Goal: Information Seeking & Learning: Learn about a topic

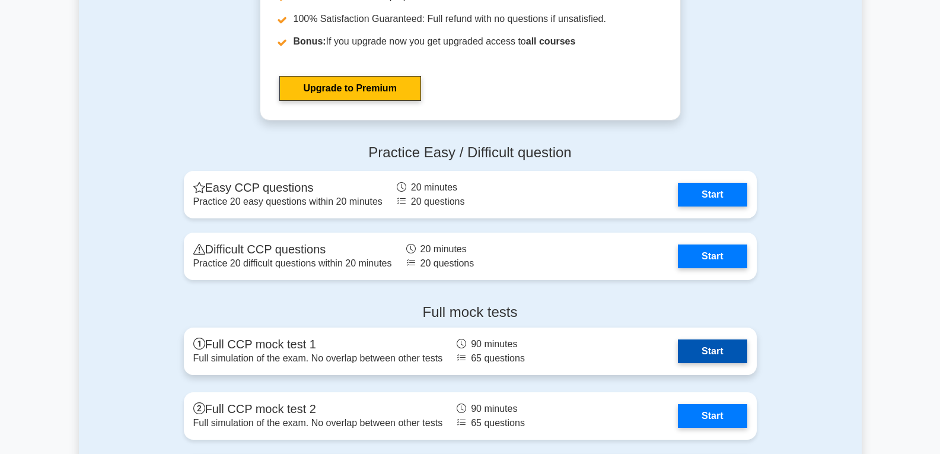
click at [719, 350] on link "Start" at bounding box center [712, 351] width 69 height 24
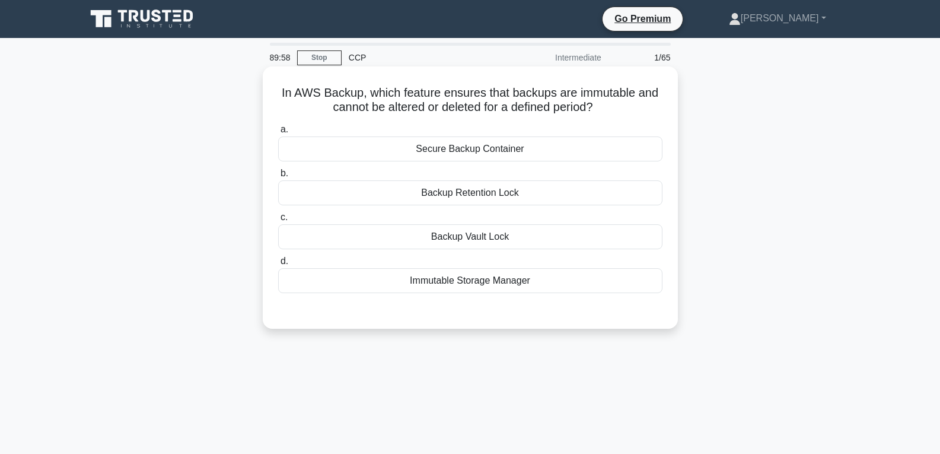
click at [448, 241] on div "Backup Vault Lock" at bounding box center [470, 236] width 384 height 25
click at [278, 221] on input "c. Backup Vault Lock" at bounding box center [278, 218] width 0 height 8
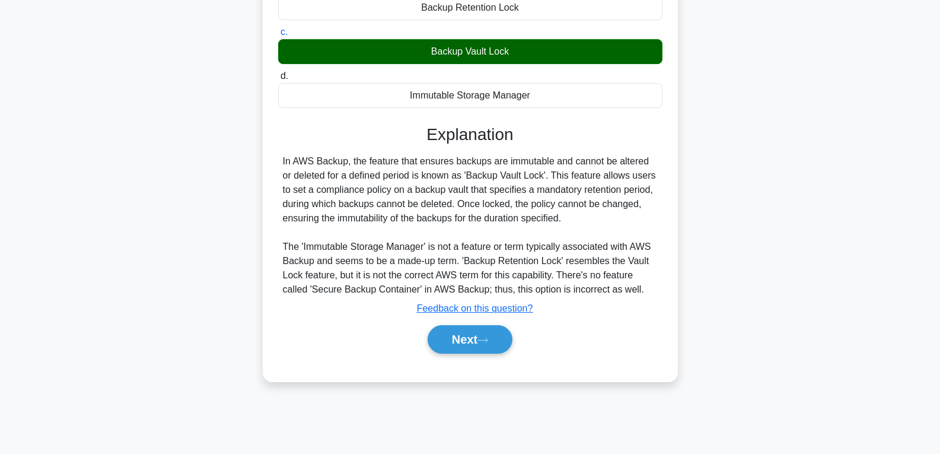
scroll to position [187, 0]
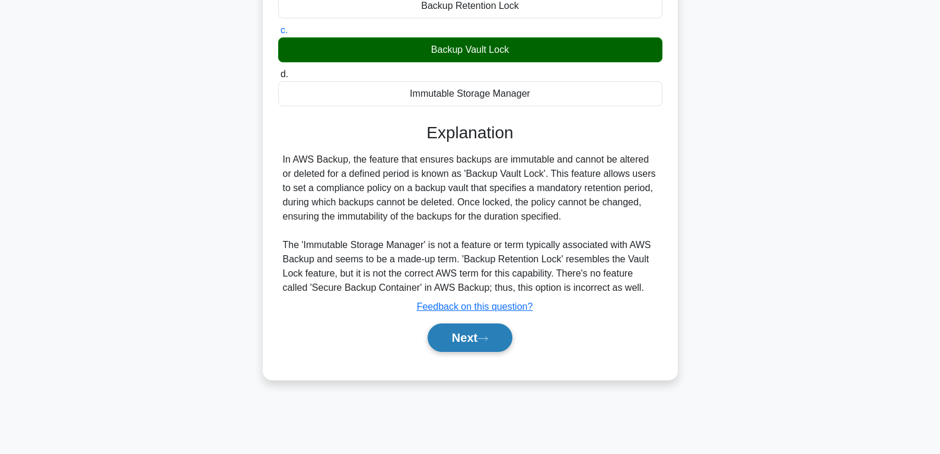
click at [478, 333] on button "Next" at bounding box center [470, 337] width 85 height 28
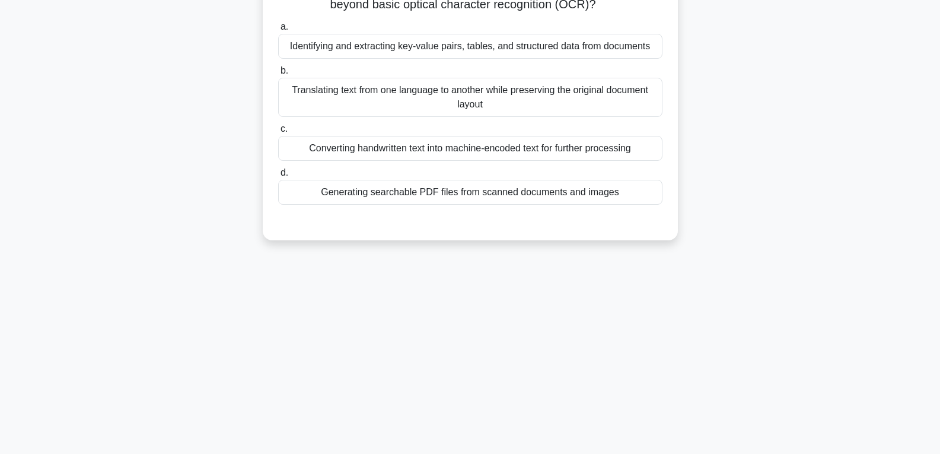
scroll to position [0, 0]
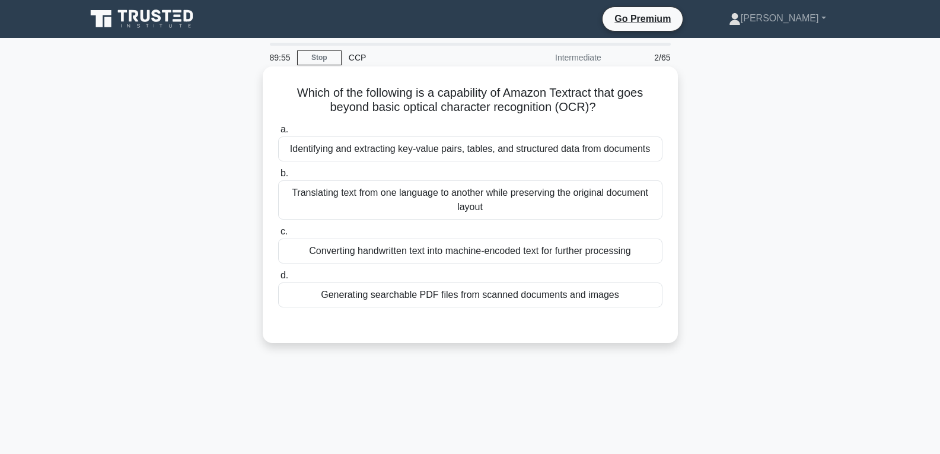
click at [453, 253] on div "Converting handwritten text into machine-encoded text for further processing" at bounding box center [470, 251] width 384 height 25
click at [278, 236] on input "c. Converting handwritten text into machine-encoded text for further processing" at bounding box center [278, 232] width 0 height 8
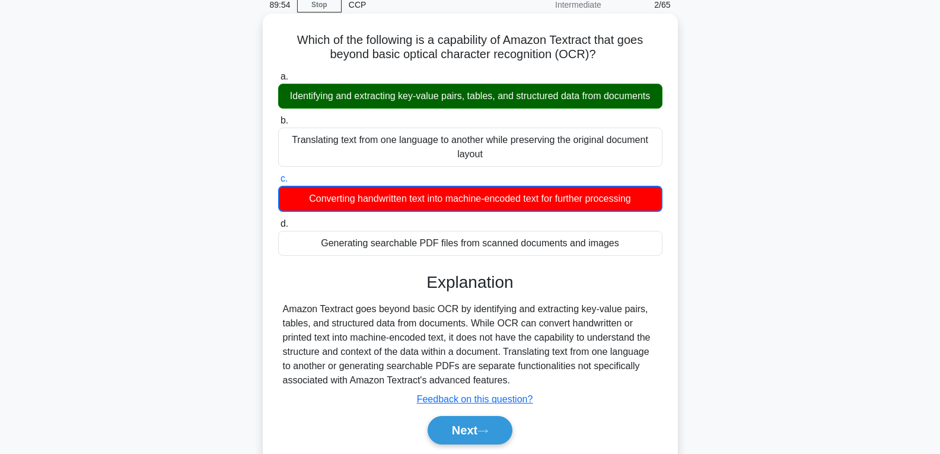
scroll to position [187, 0]
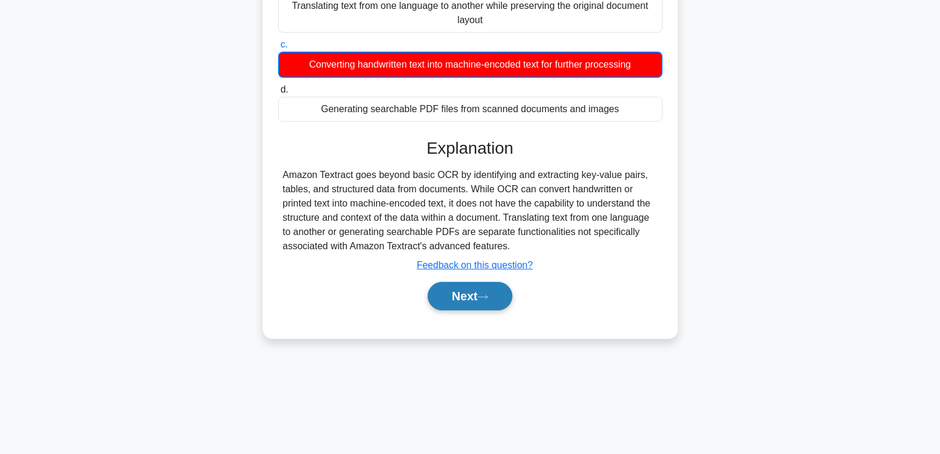
click at [467, 299] on button "Next" at bounding box center [470, 296] width 85 height 28
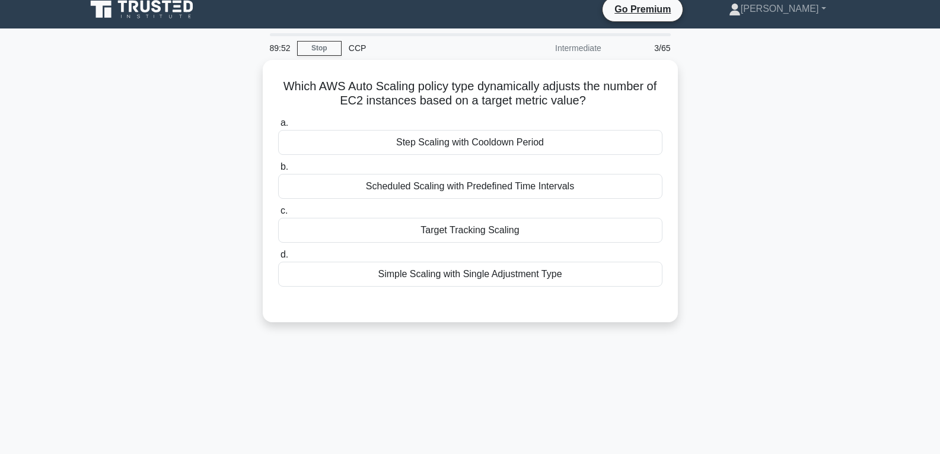
scroll to position [0, 0]
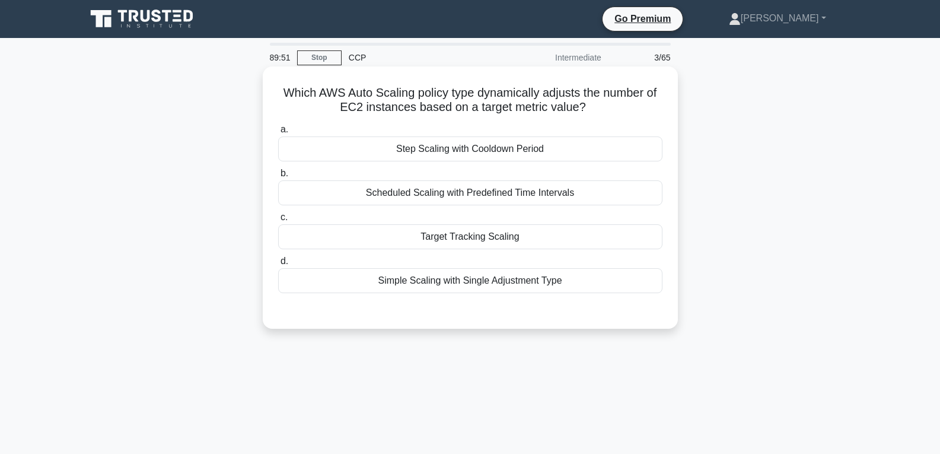
click at [450, 239] on div "Target Tracking Scaling" at bounding box center [470, 236] width 384 height 25
click at [278, 221] on input "c. Target Tracking Scaling" at bounding box center [278, 218] width 0 height 8
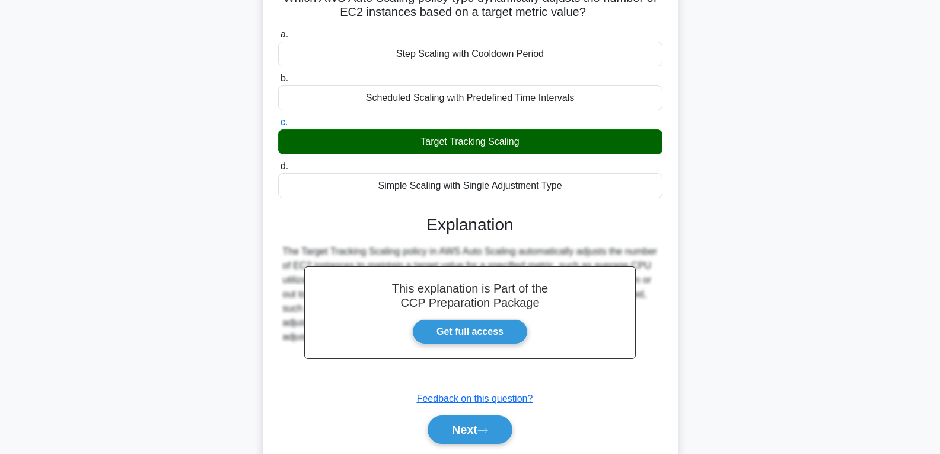
scroll to position [187, 0]
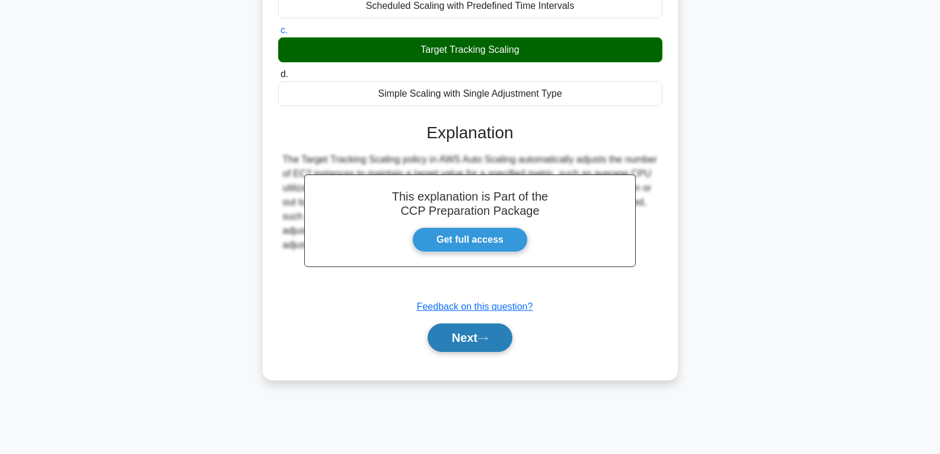
click at [469, 330] on button "Next" at bounding box center [470, 337] width 85 height 28
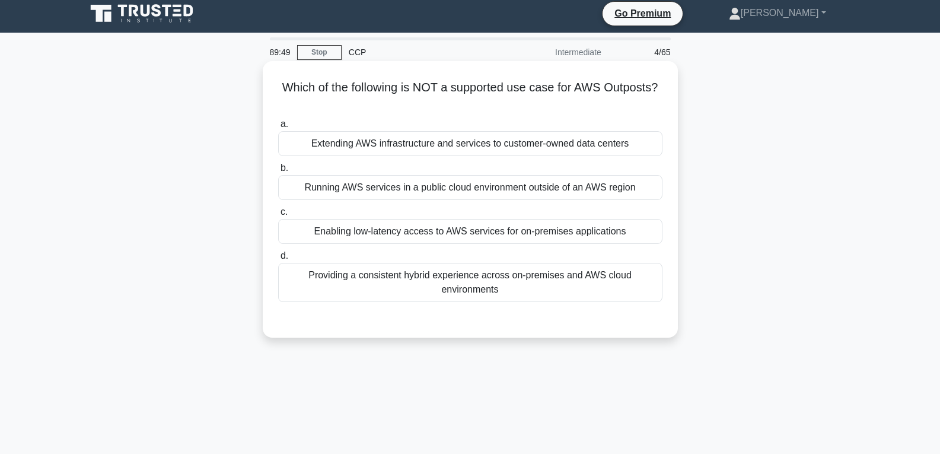
scroll to position [0, 0]
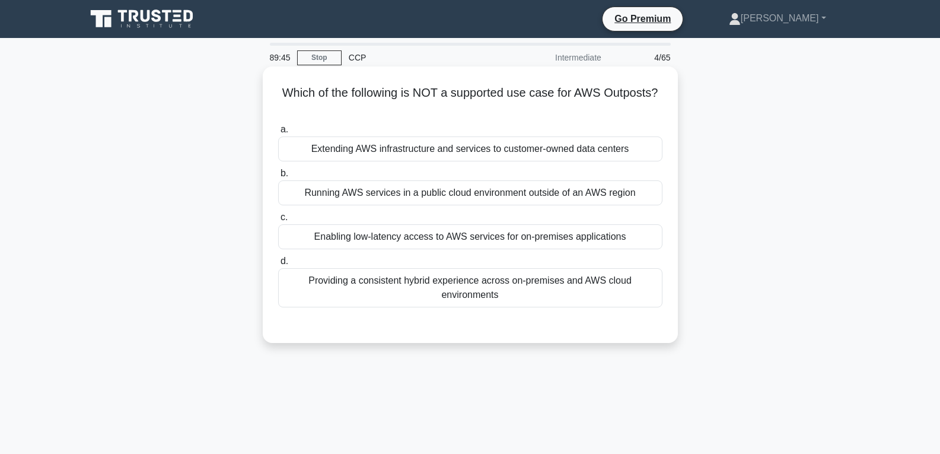
click at [404, 284] on div "Providing a consistent hybrid experience across on-premises and AWS cloud envir…" at bounding box center [470, 287] width 384 height 39
click at [278, 265] on input "d. Providing a consistent hybrid experience across on-premises and AWS cloud en…" at bounding box center [278, 262] width 0 height 8
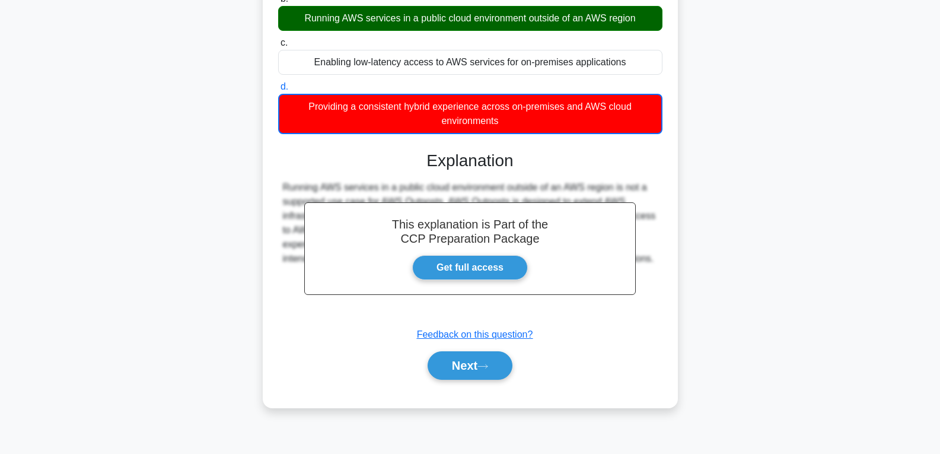
scroll to position [187, 0]
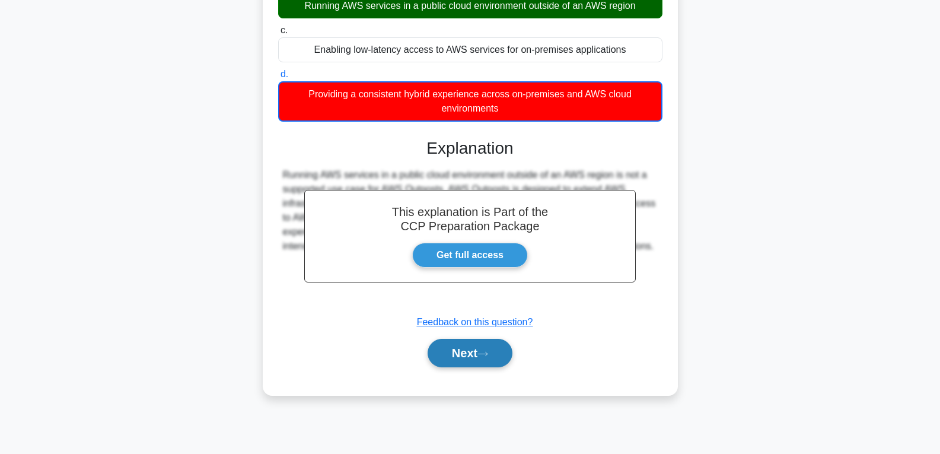
click at [452, 348] on button "Next" at bounding box center [470, 353] width 85 height 28
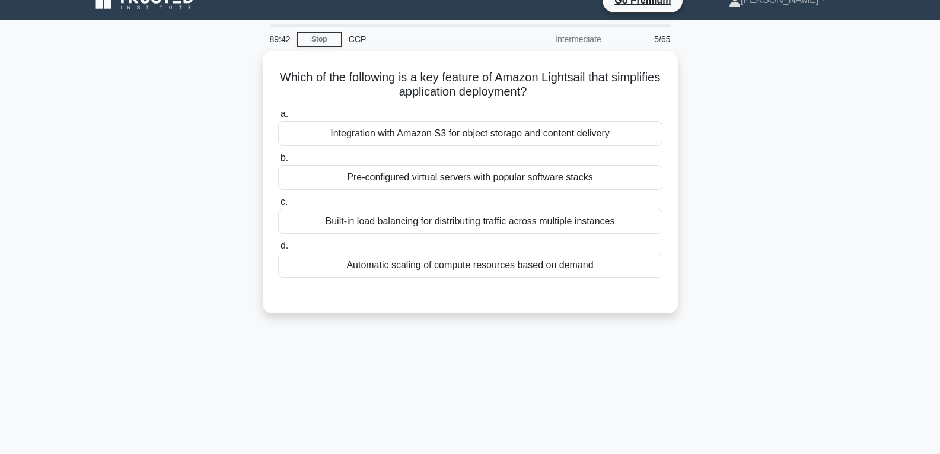
scroll to position [0, 0]
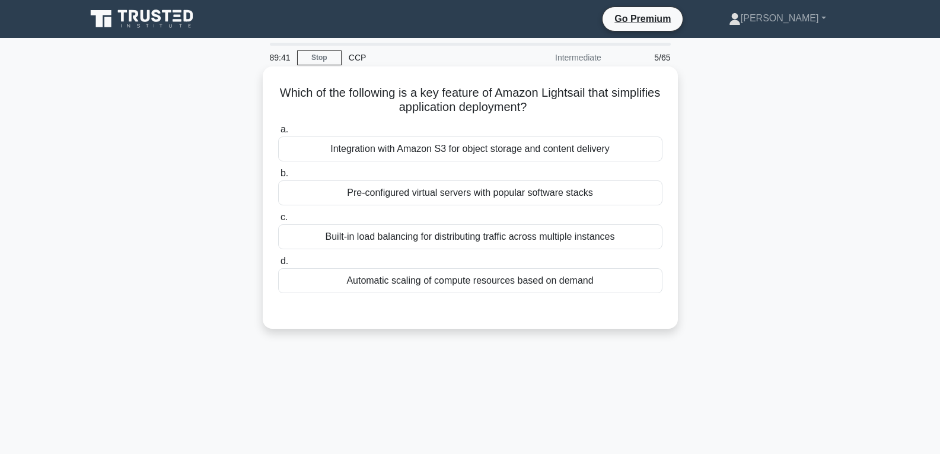
click at [431, 189] on div "Pre-configured virtual servers with popular software stacks" at bounding box center [470, 192] width 384 height 25
click at [278, 177] on input "b. Pre-configured virtual servers with popular software stacks" at bounding box center [278, 174] width 0 height 8
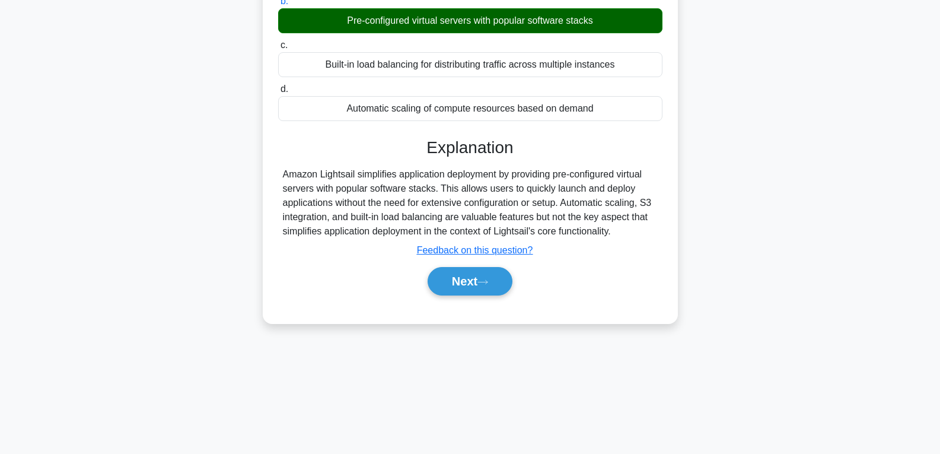
scroll to position [187, 0]
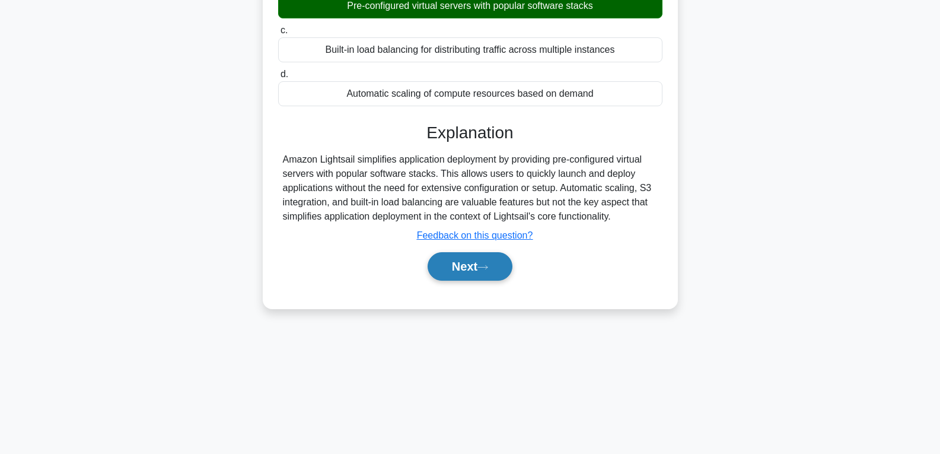
click at [462, 270] on button "Next" at bounding box center [470, 266] width 85 height 28
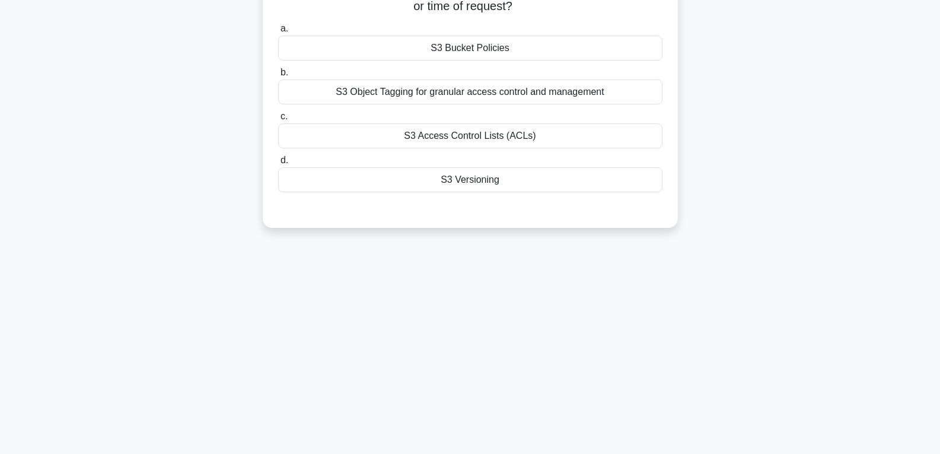
scroll to position [9, 0]
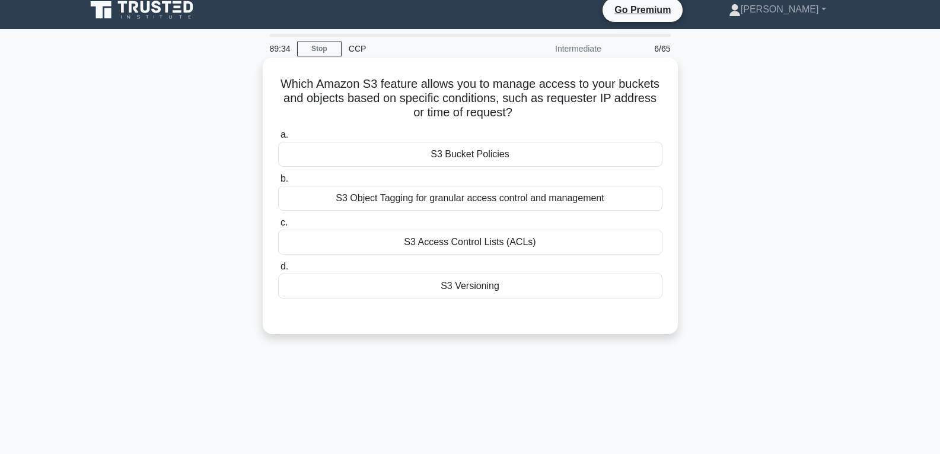
click at [488, 165] on div "S3 Bucket Policies" at bounding box center [470, 154] width 384 height 25
click at [278, 139] on input "a. S3 Bucket Policies" at bounding box center [278, 135] width 0 height 8
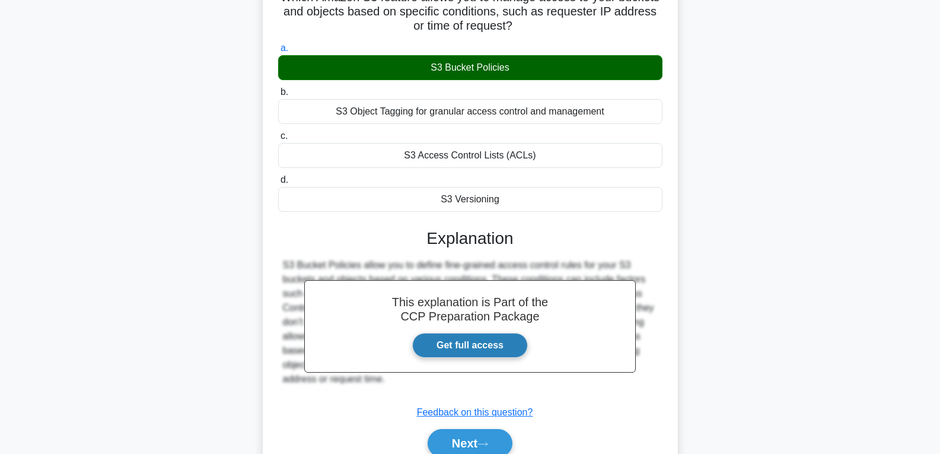
scroll to position [187, 0]
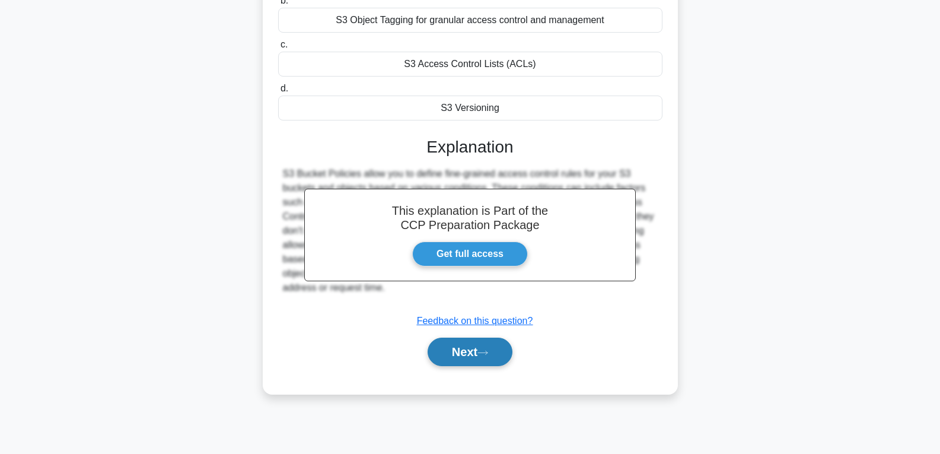
click at [481, 356] on button "Next" at bounding box center [470, 352] width 85 height 28
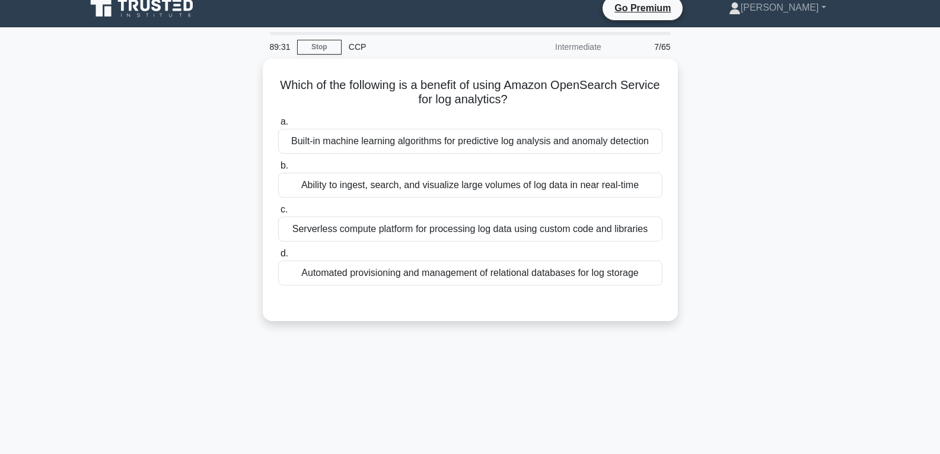
scroll to position [0, 0]
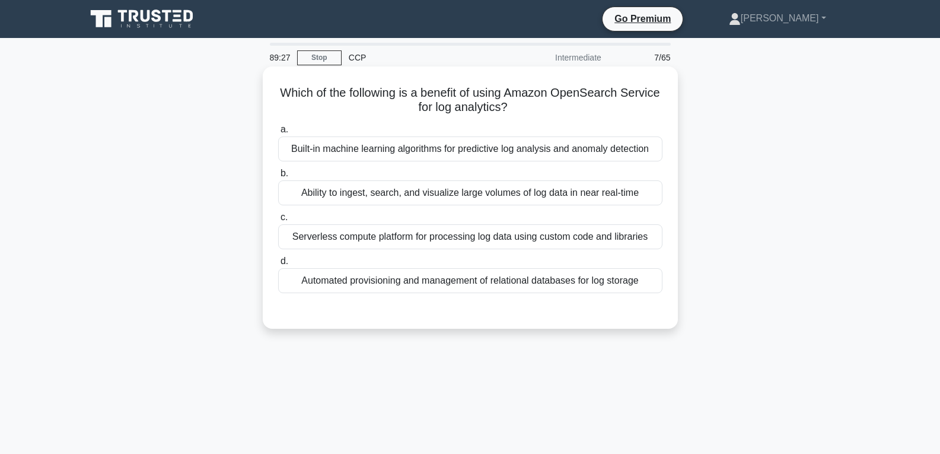
click at [411, 193] on div "Ability to ingest, search, and visualize large volumes of log data in near real…" at bounding box center [470, 192] width 384 height 25
click at [278, 177] on input "b. Ability to ingest, search, and visualize large volumes of log data in near r…" at bounding box center [278, 174] width 0 height 8
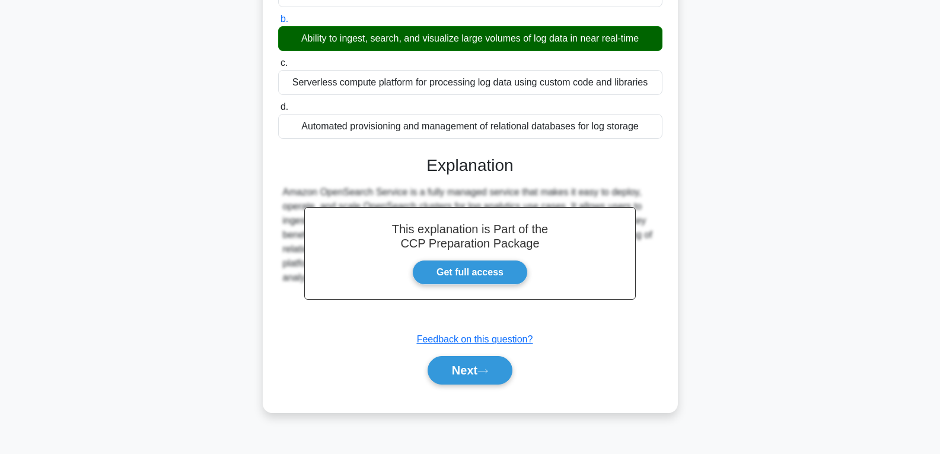
scroll to position [187, 0]
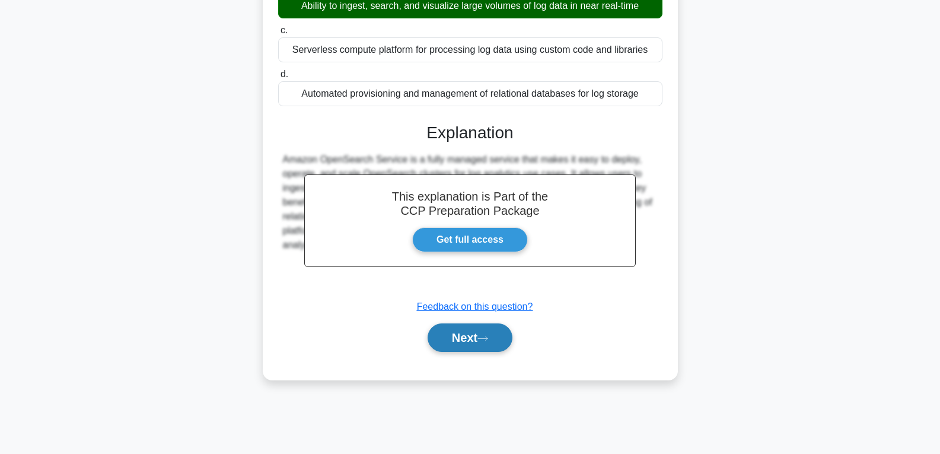
click at [460, 336] on button "Next" at bounding box center [470, 337] width 85 height 28
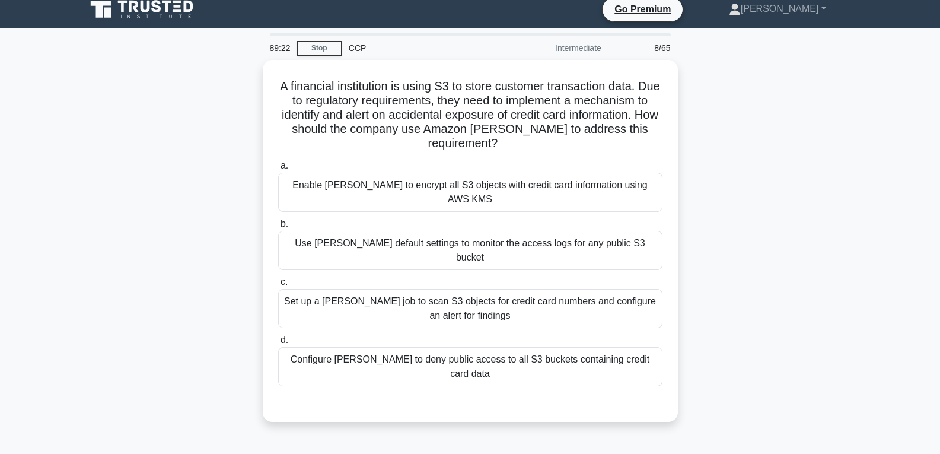
scroll to position [9, 0]
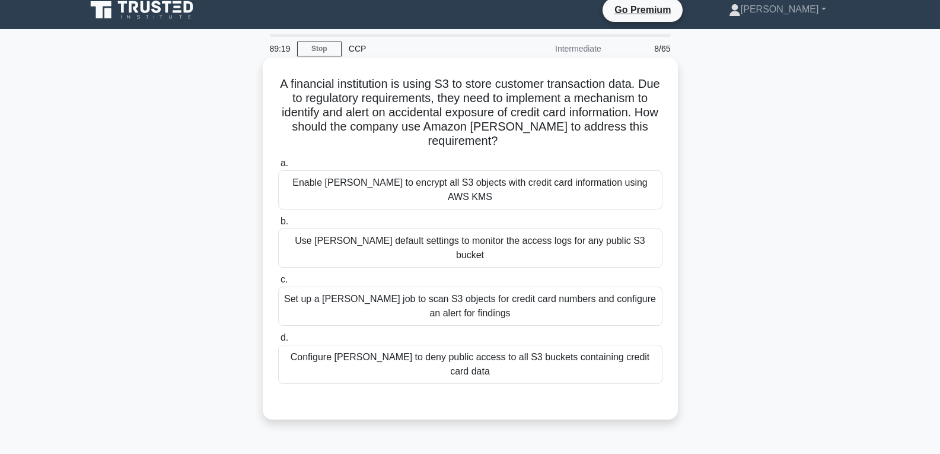
click at [405, 228] on div "Use Macie default settings to monitor the access logs for any public S3 bucket" at bounding box center [470, 247] width 384 height 39
click at [278, 225] on input "b. Use Macie default settings to monitor the access logs for any public S3 buck…" at bounding box center [278, 222] width 0 height 8
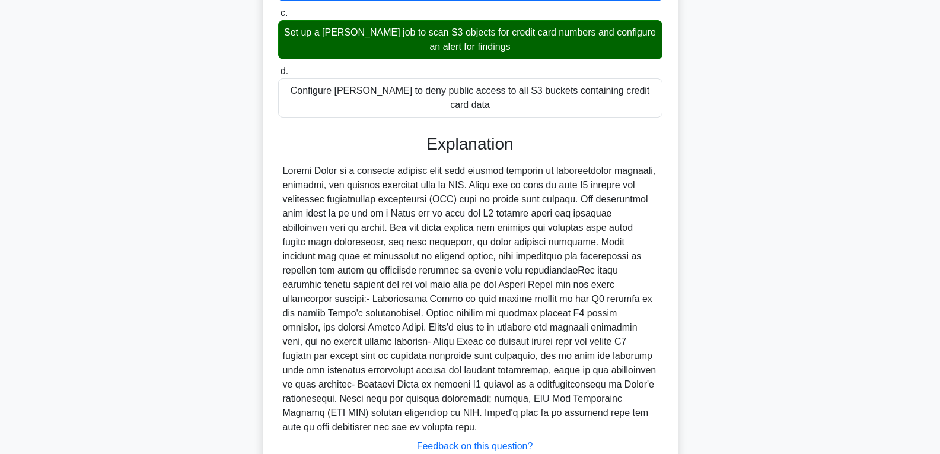
scroll to position [306, 0]
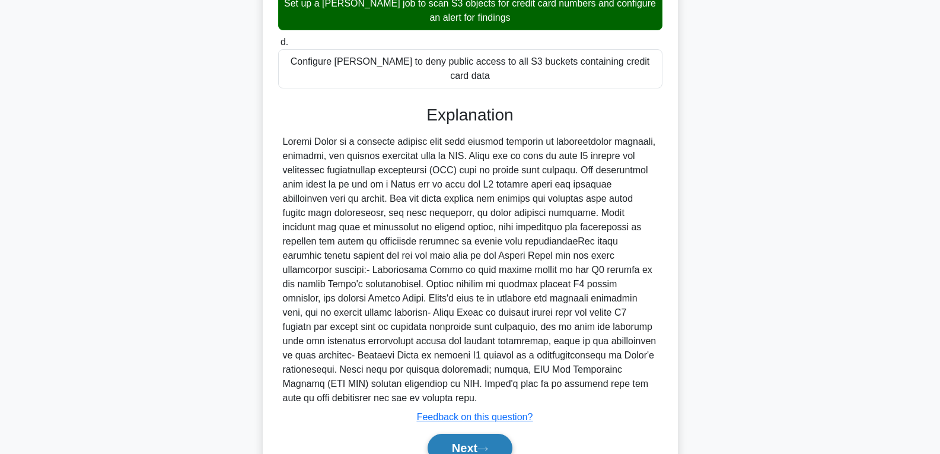
click at [468, 434] on button "Next" at bounding box center [470, 448] width 85 height 28
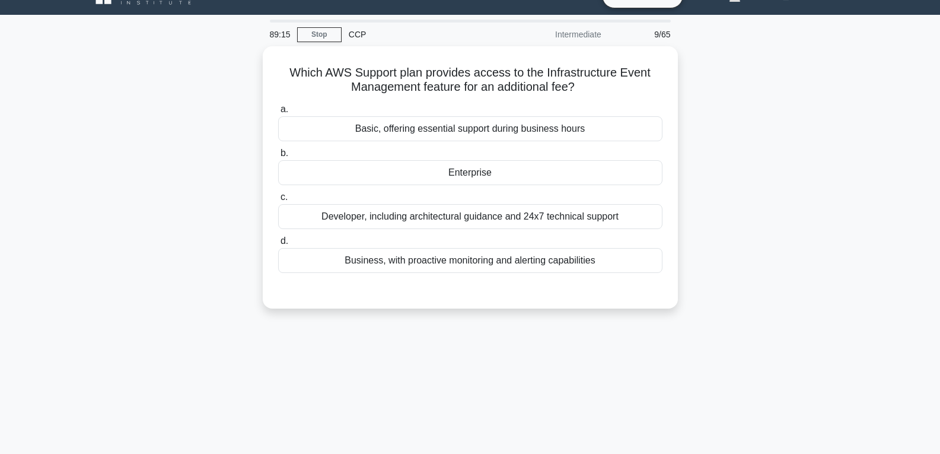
scroll to position [0, 0]
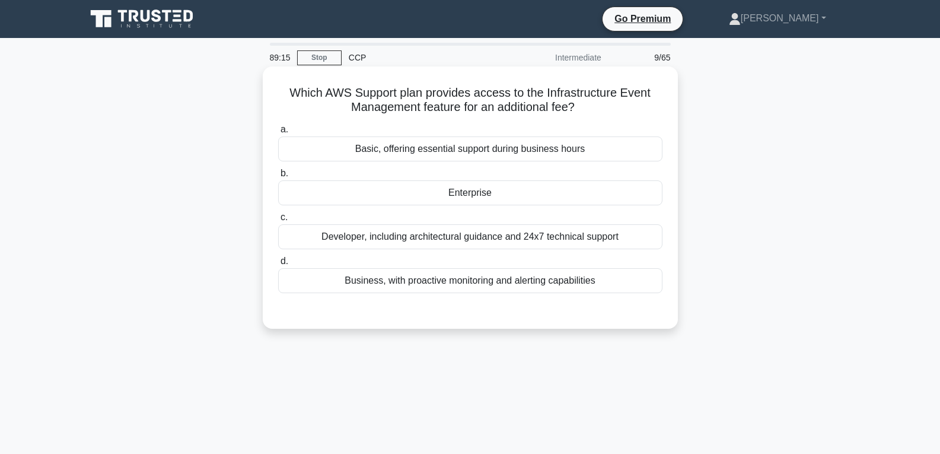
click at [453, 195] on div "Enterprise" at bounding box center [470, 192] width 384 height 25
click at [278, 177] on input "b. Enterprise" at bounding box center [278, 174] width 0 height 8
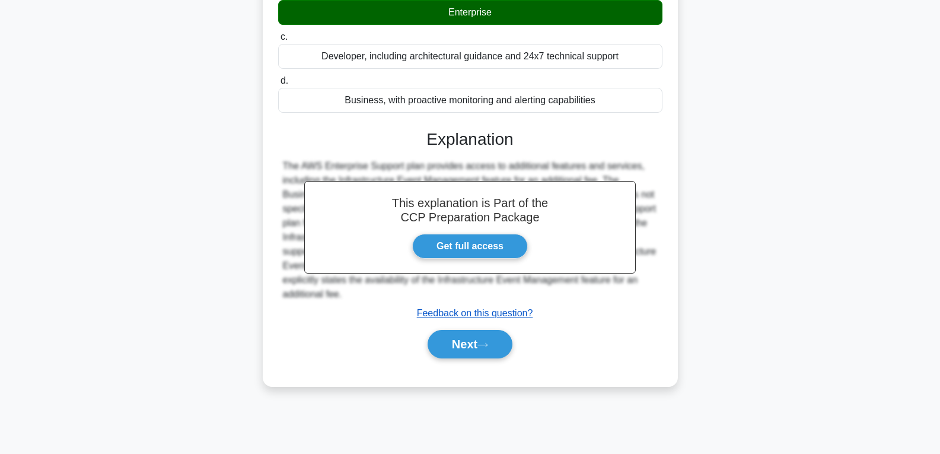
scroll to position [187, 0]
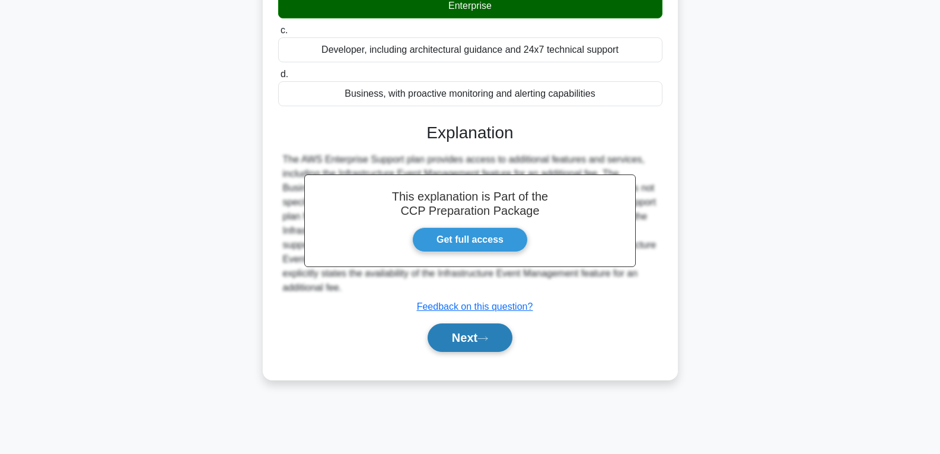
click at [477, 342] on button "Next" at bounding box center [470, 337] width 85 height 28
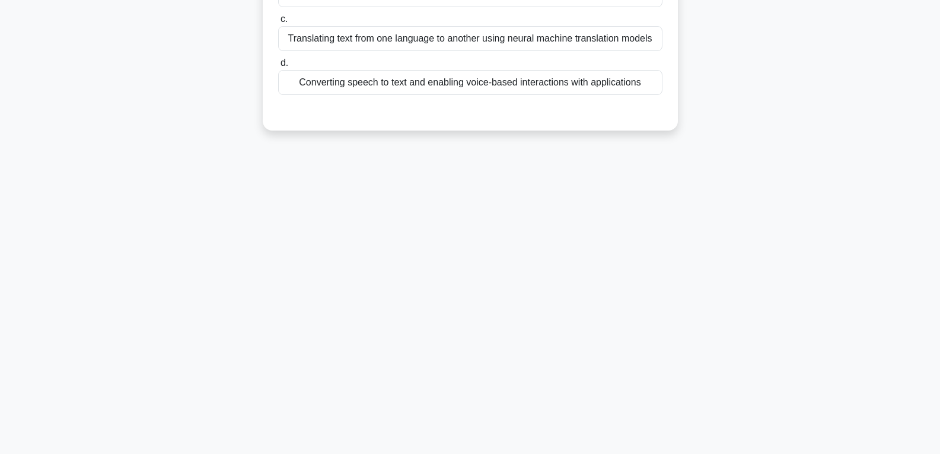
scroll to position [9, 0]
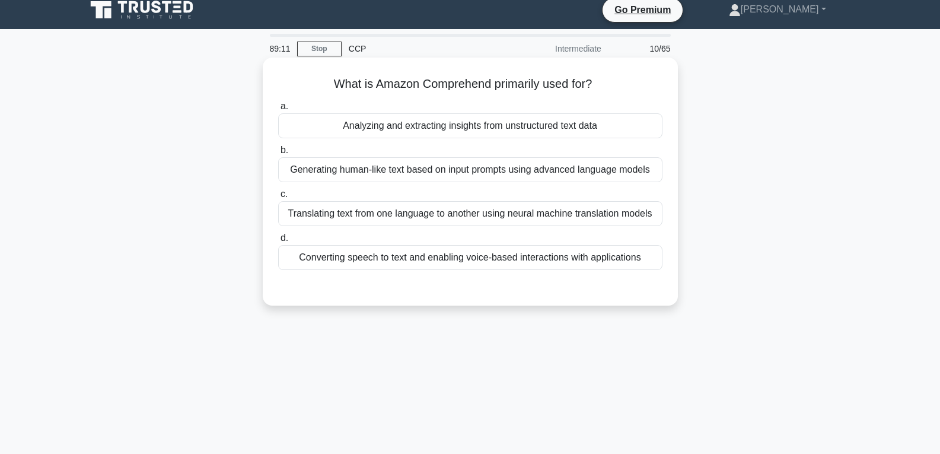
click at [434, 126] on div "Analyzing and extracting insights from unstructured text data" at bounding box center [470, 125] width 384 height 25
click at [278, 110] on input "a. Analyzing and extracting insights from unstructured text data" at bounding box center [278, 107] width 0 height 8
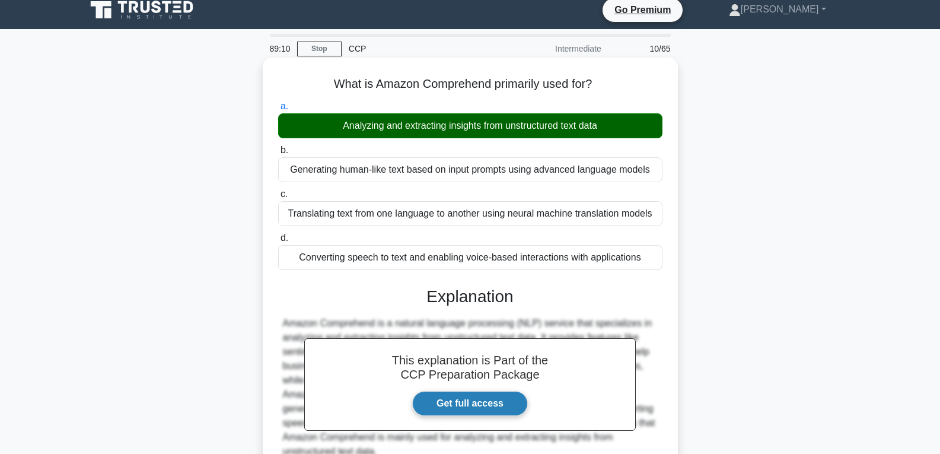
scroll to position [187, 0]
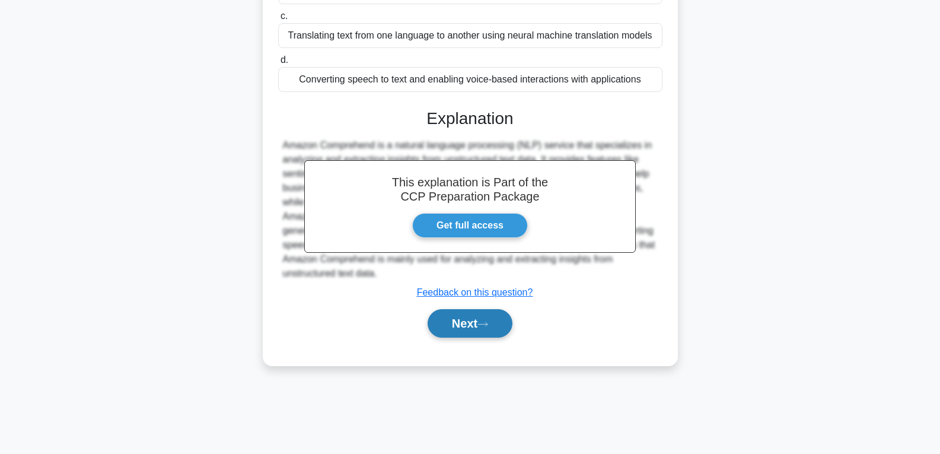
click at [469, 325] on button "Next" at bounding box center [470, 323] width 85 height 28
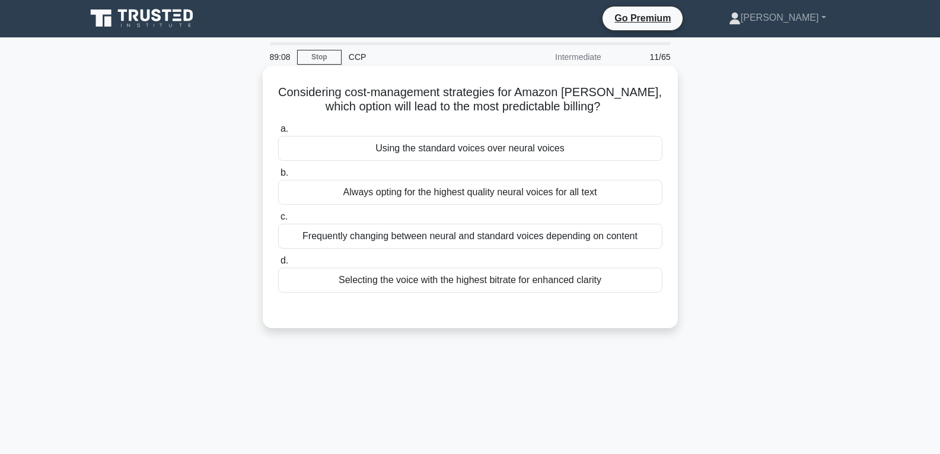
scroll to position [0, 0]
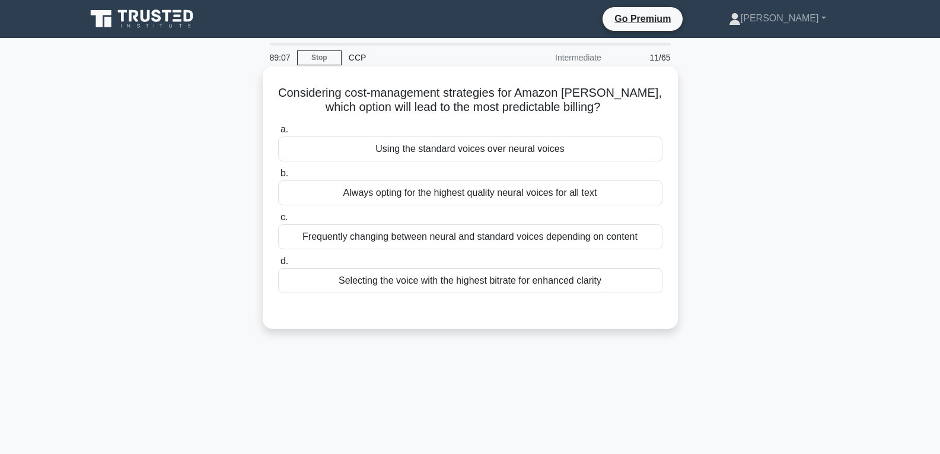
click at [431, 143] on div "Using the standard voices over neural voices" at bounding box center [470, 148] width 384 height 25
click at [278, 134] on input "a. Using the standard voices over neural voices" at bounding box center [278, 130] width 0 height 8
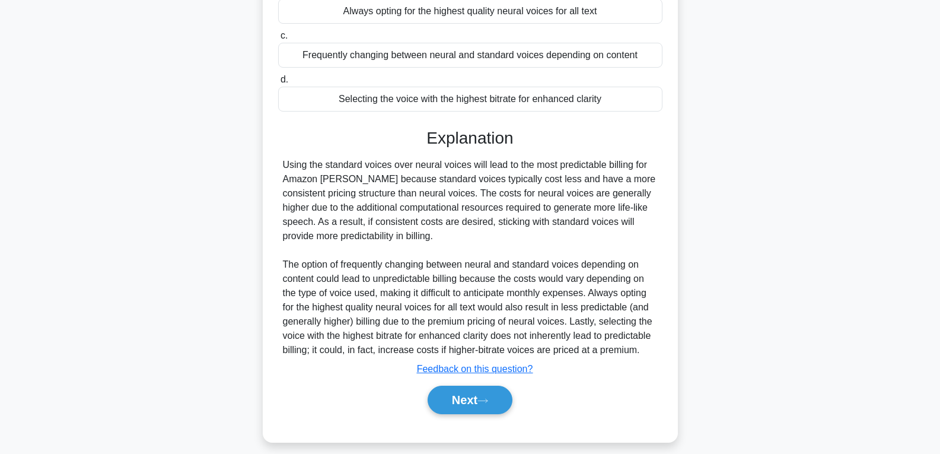
scroll to position [193, 0]
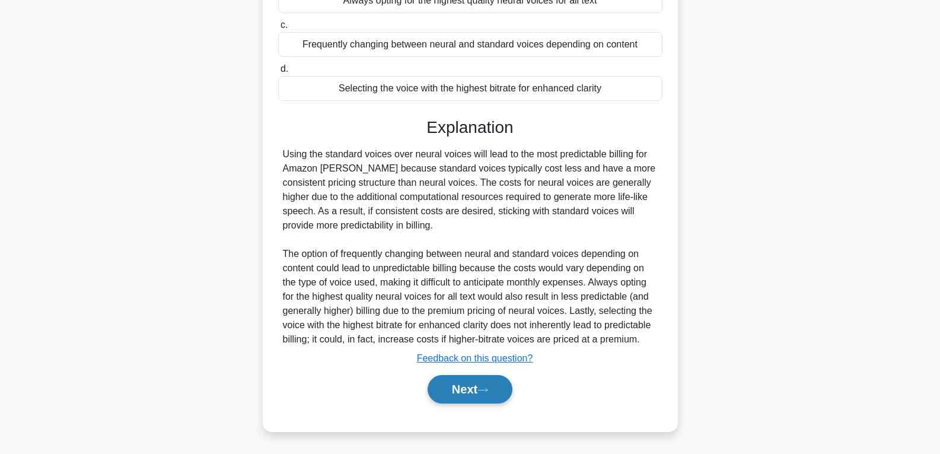
click at [434, 382] on button "Next" at bounding box center [470, 389] width 85 height 28
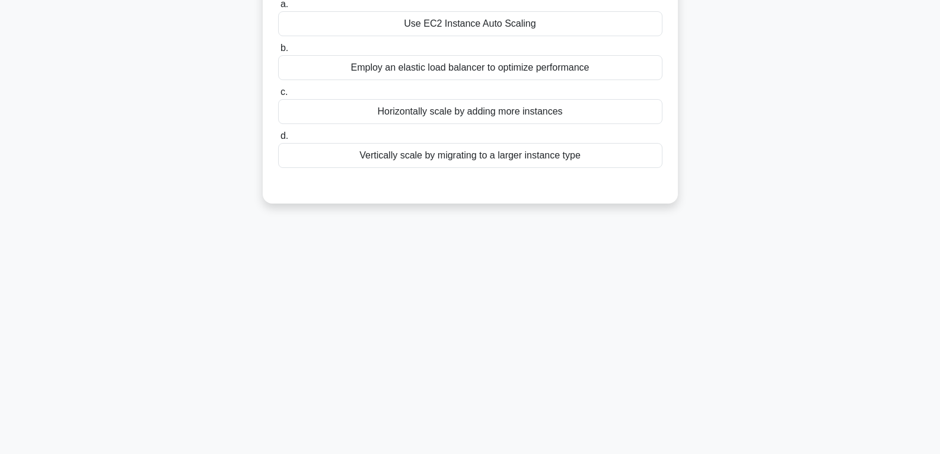
scroll to position [0, 0]
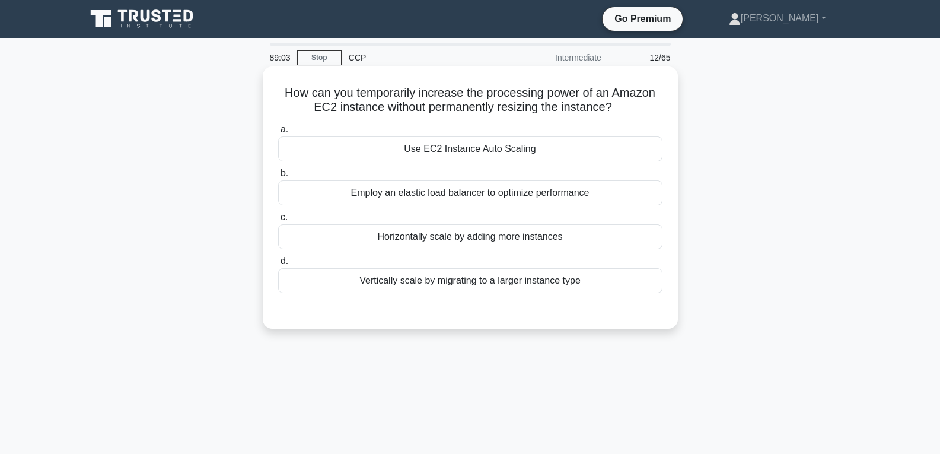
click at [410, 152] on div "Use EC2 Instance Auto Scaling" at bounding box center [470, 148] width 384 height 25
click at [278, 134] on input "a. Use EC2 Instance Auto Scaling" at bounding box center [278, 130] width 0 height 8
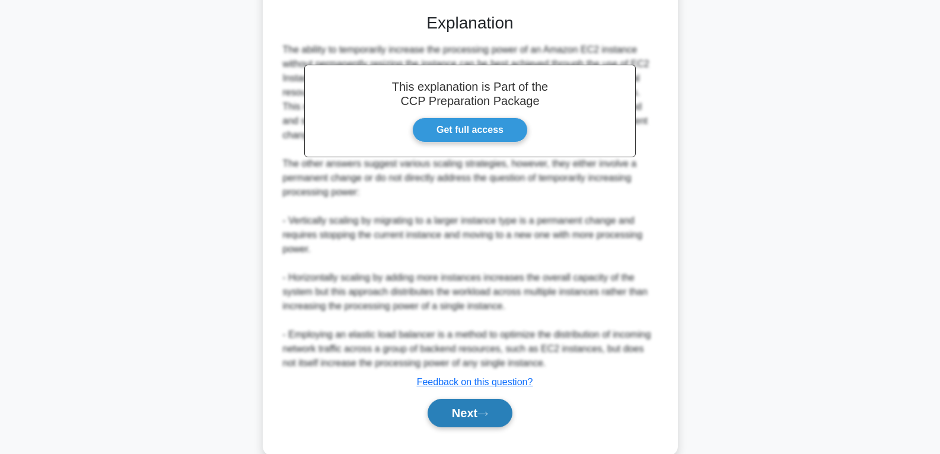
click at [469, 403] on button "Next" at bounding box center [470, 413] width 85 height 28
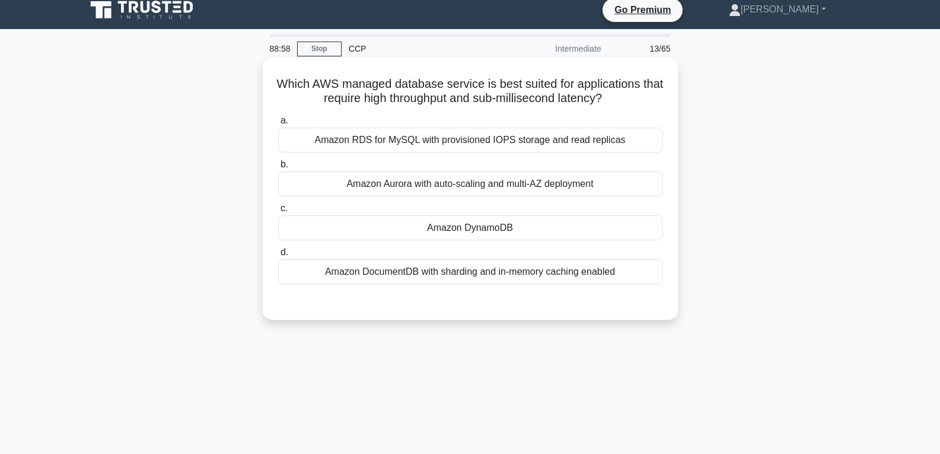
click at [444, 224] on div "Amazon DynamoDB" at bounding box center [470, 227] width 384 height 25
click at [278, 212] on input "c. Amazon DynamoDB" at bounding box center [278, 209] width 0 height 8
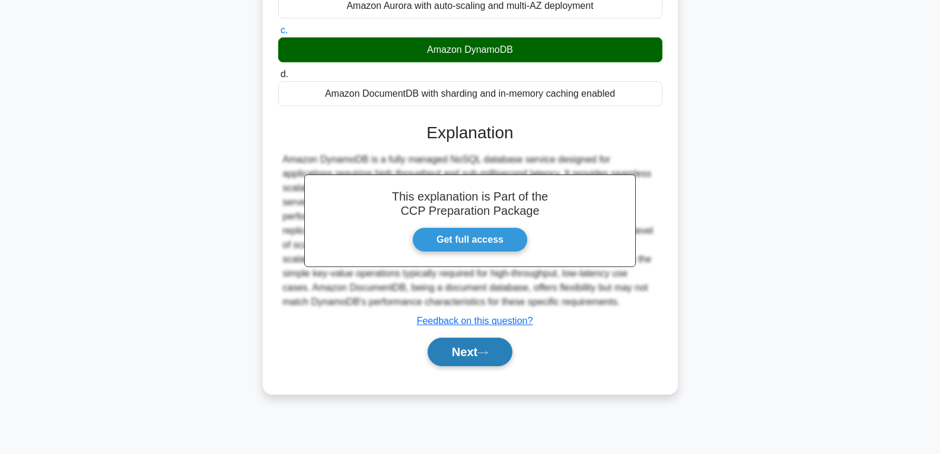
click at [468, 351] on button "Next" at bounding box center [470, 352] width 85 height 28
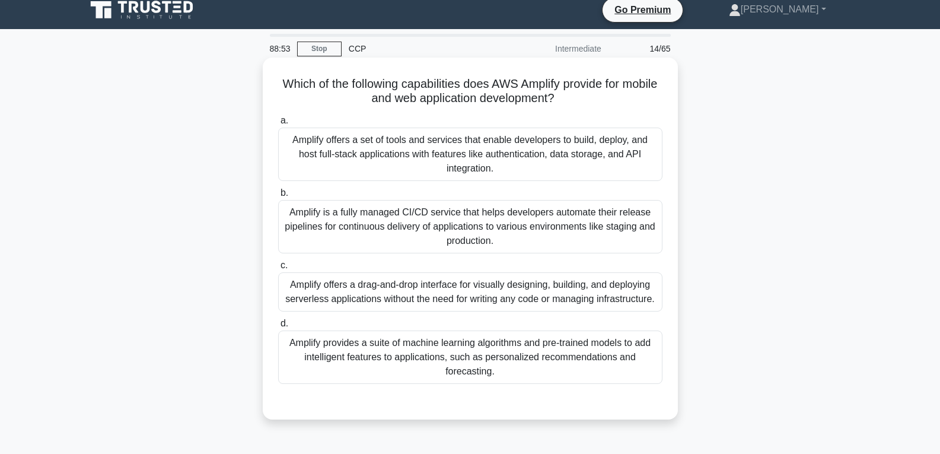
click at [465, 350] on div "Amplify provides a suite of machine learning algorithms and pre-trained models …" at bounding box center [470, 356] width 384 height 53
click at [278, 328] on input "d. Amplify provides a suite of machine learning algorithms and pre-trained mode…" at bounding box center [278, 324] width 0 height 8
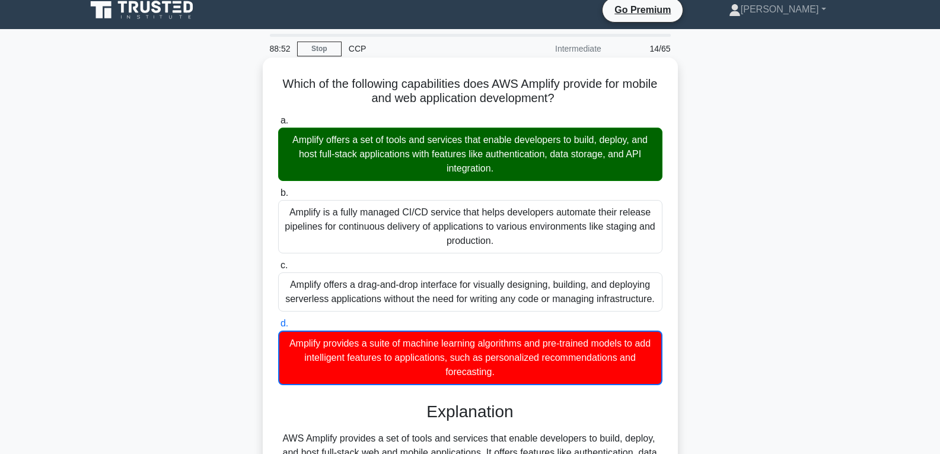
scroll to position [223, 0]
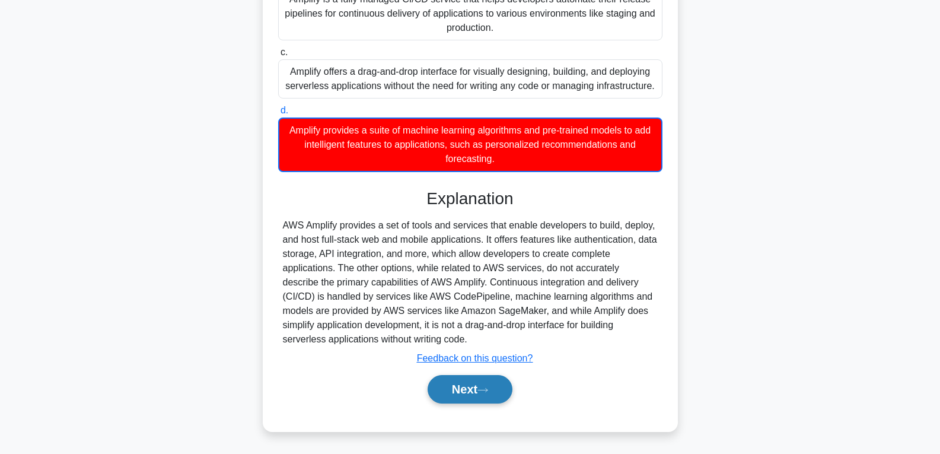
click at [468, 384] on button "Next" at bounding box center [470, 389] width 85 height 28
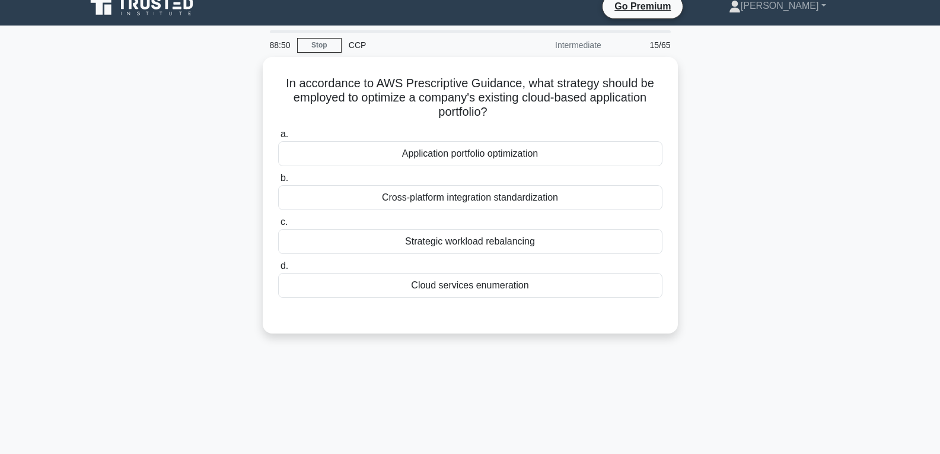
scroll to position [9, 0]
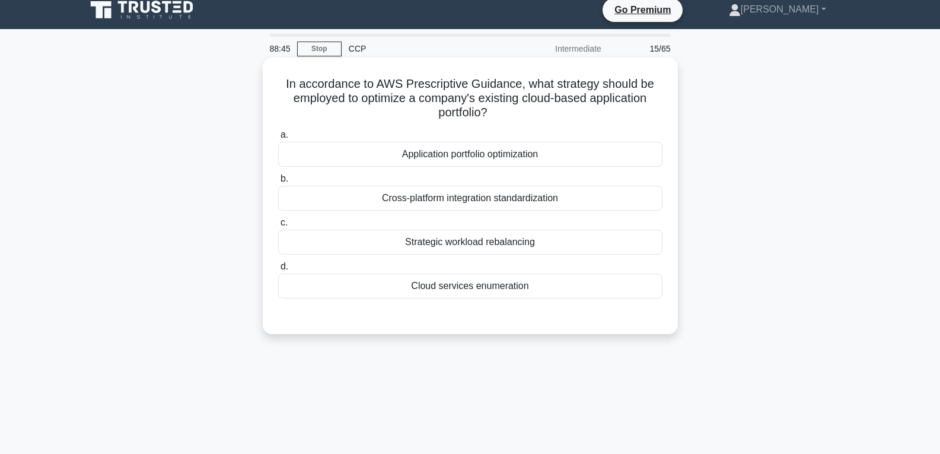
click at [454, 291] on div "Cloud services enumeration" at bounding box center [470, 286] width 384 height 25
click at [278, 271] on input "d. Cloud services enumeration" at bounding box center [278, 267] width 0 height 8
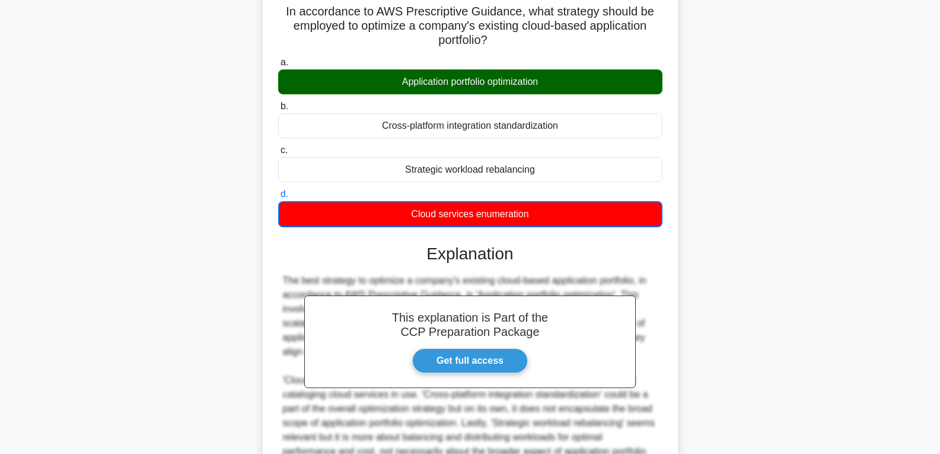
scroll to position [208, 0]
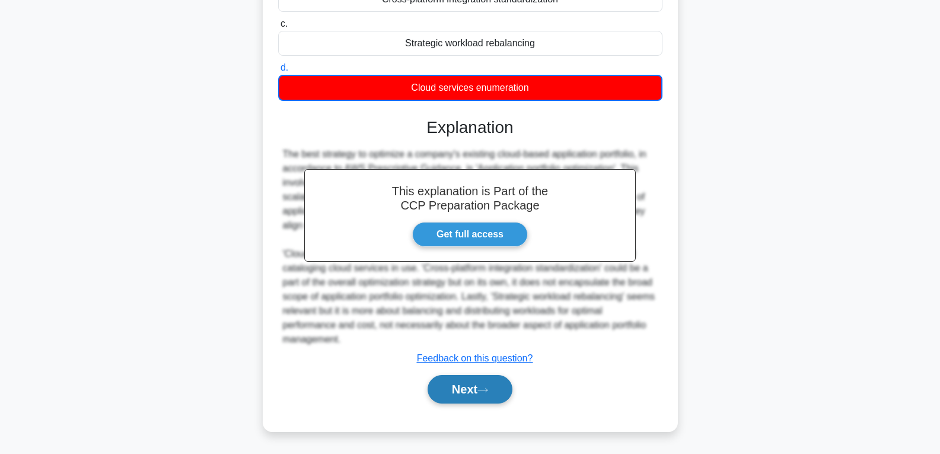
click at [461, 394] on button "Next" at bounding box center [470, 389] width 85 height 28
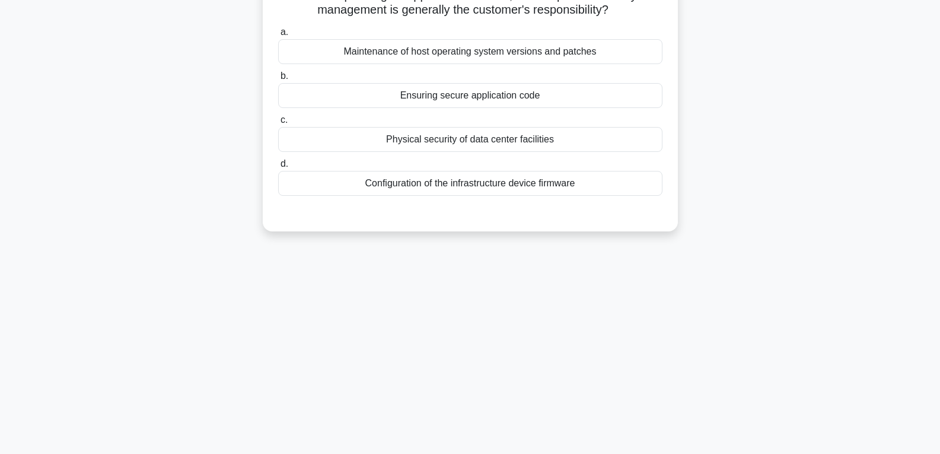
scroll to position [9, 0]
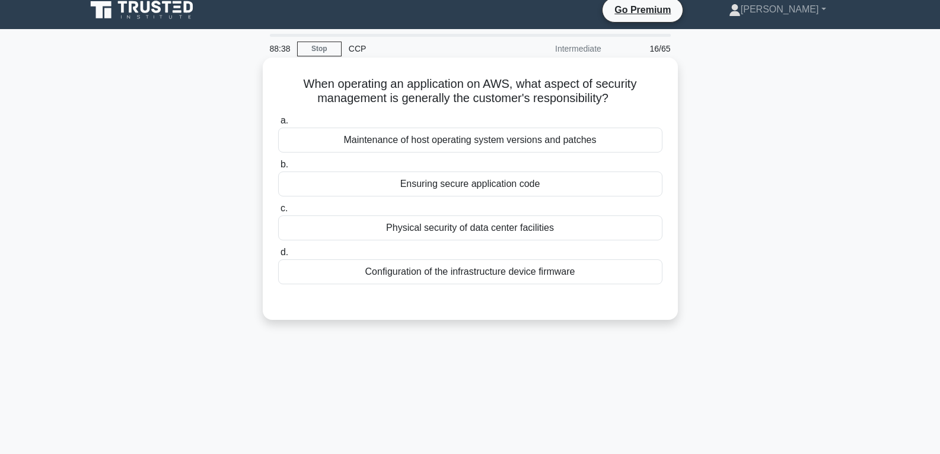
click at [456, 233] on div "Physical security of data center facilities" at bounding box center [470, 227] width 384 height 25
click at [278, 212] on input "c. Physical security of data center facilities" at bounding box center [278, 209] width 0 height 8
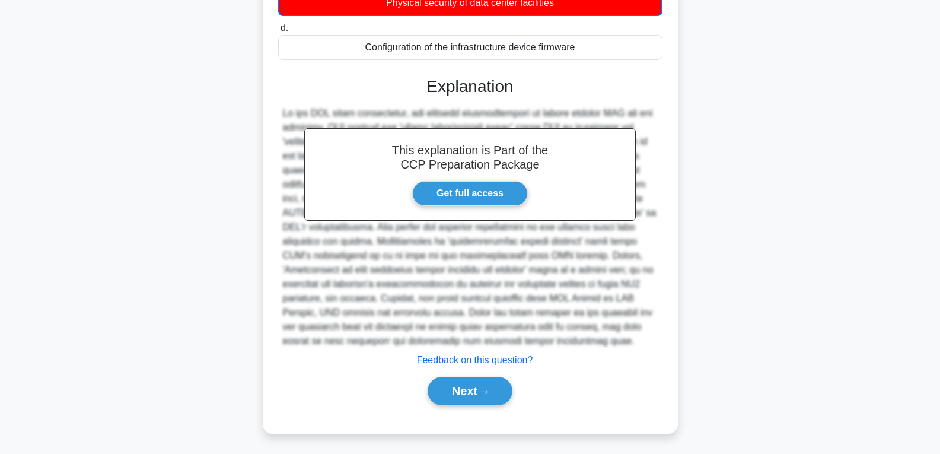
scroll to position [237, 0]
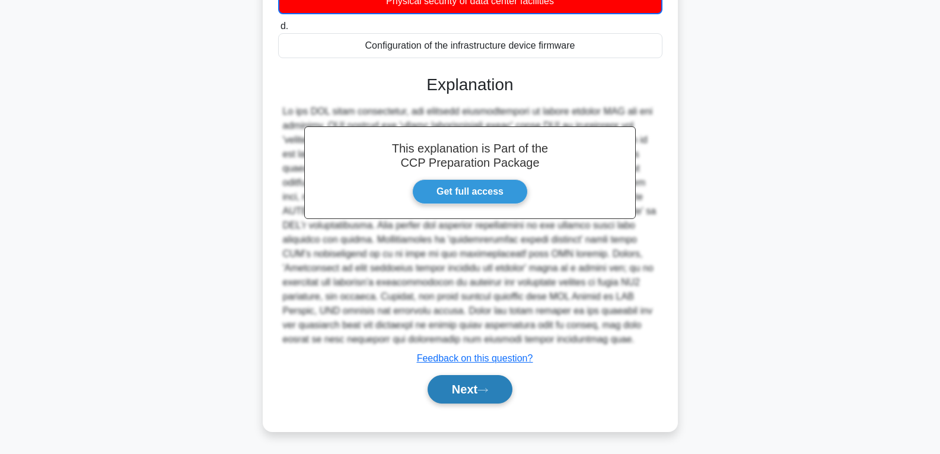
click at [488, 381] on button "Next" at bounding box center [470, 389] width 85 height 28
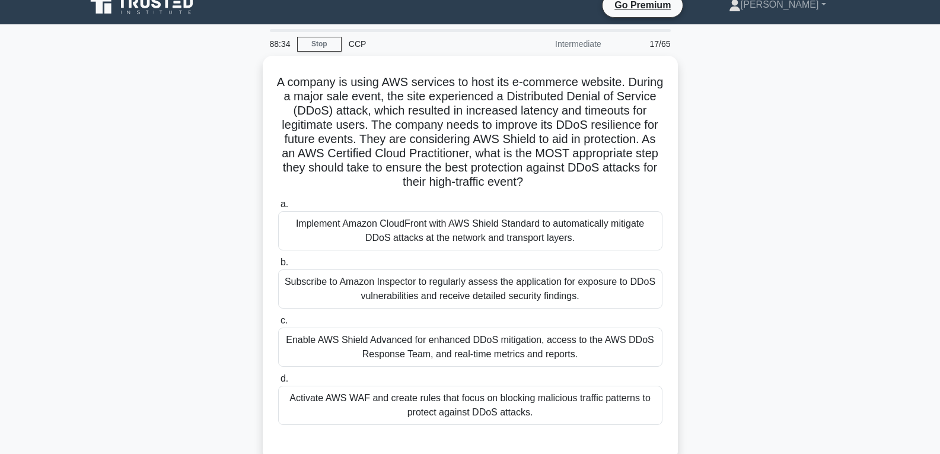
scroll to position [9, 0]
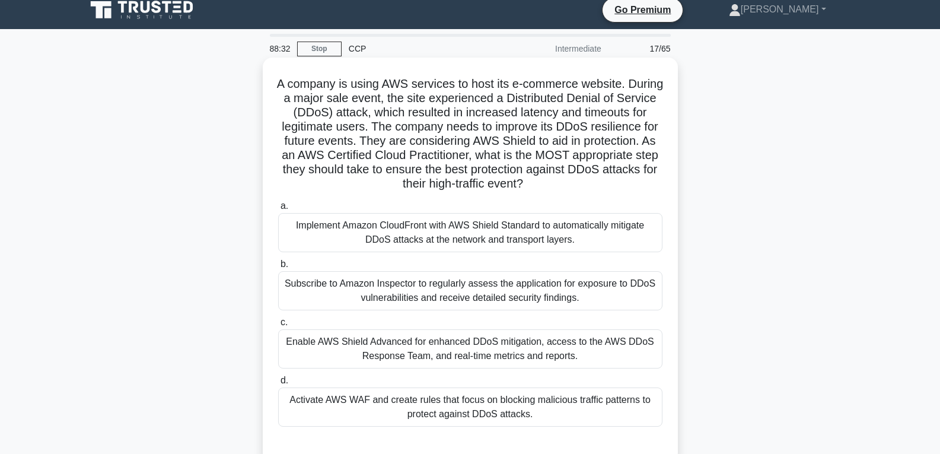
click at [484, 348] on div "Enable AWS Shield Advanced for enhanced DDoS mitigation, access to the AWS DDoS…" at bounding box center [470, 348] width 384 height 39
click at [278, 326] on input "c. Enable AWS Shield Advanced for enhanced DDoS mitigation, access to the AWS D…" at bounding box center [278, 323] width 0 height 8
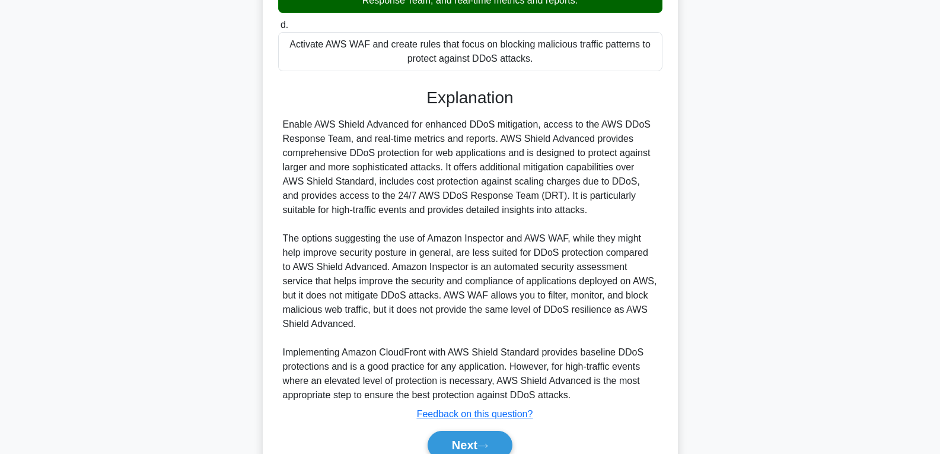
scroll to position [421, 0]
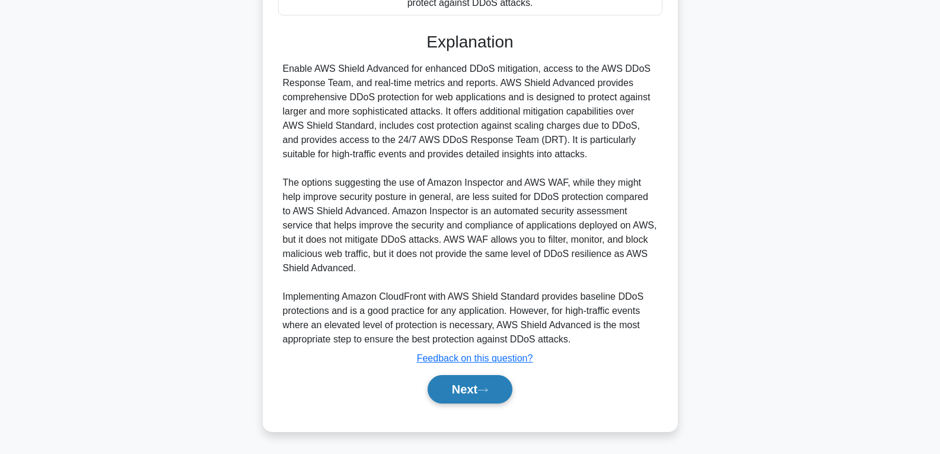
click at [466, 389] on button "Next" at bounding box center [470, 389] width 85 height 28
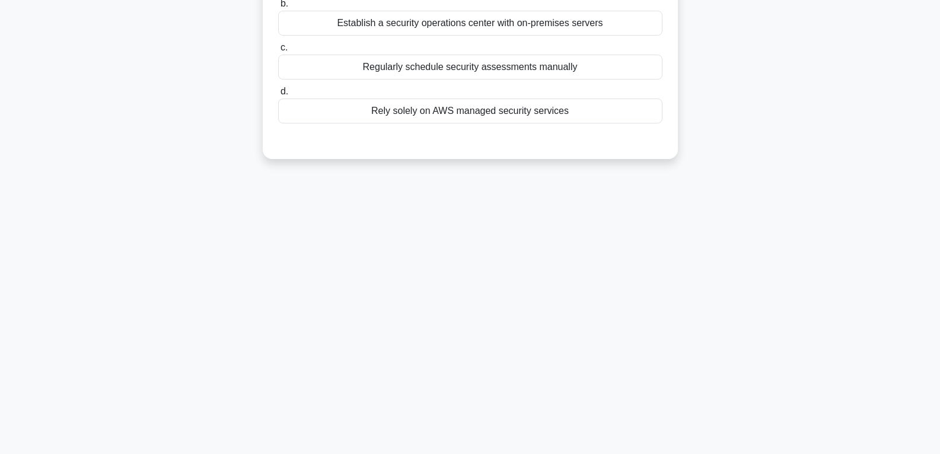
scroll to position [9, 0]
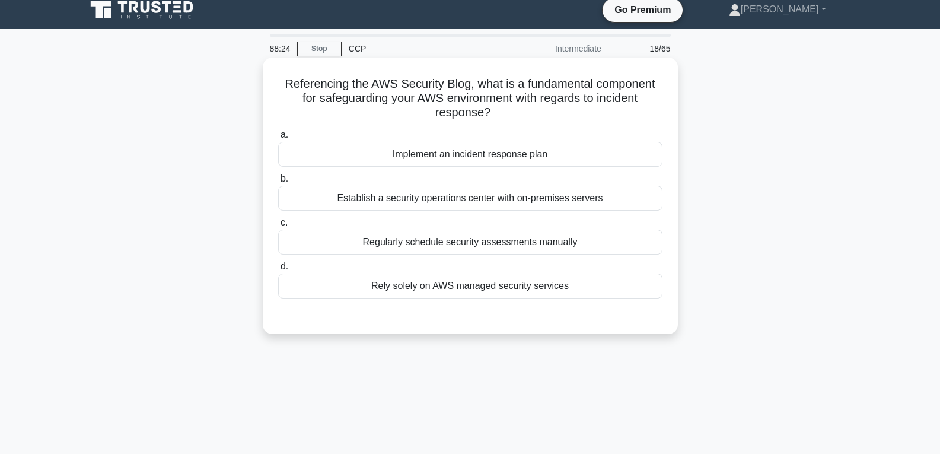
click at [468, 155] on div "Implement an incident response plan" at bounding box center [470, 154] width 384 height 25
click at [278, 139] on input "a. Implement an incident response plan" at bounding box center [278, 135] width 0 height 8
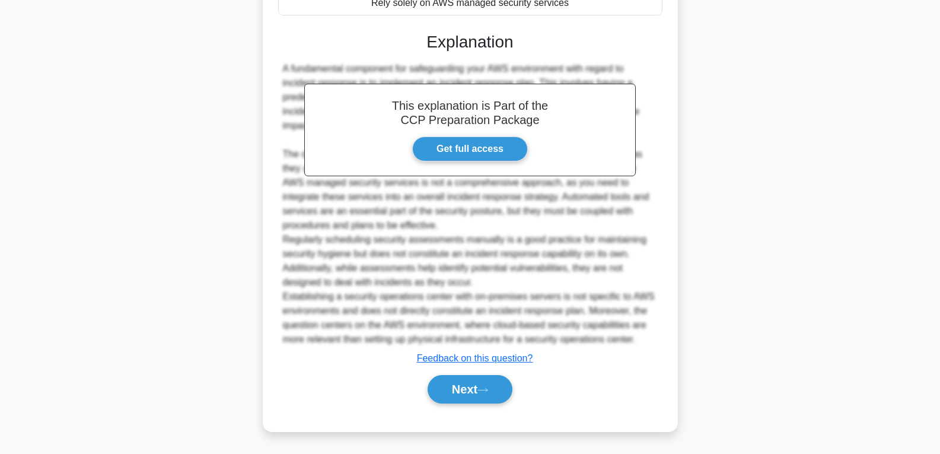
scroll to position [293, 0]
click at [476, 380] on button "Next" at bounding box center [470, 389] width 85 height 28
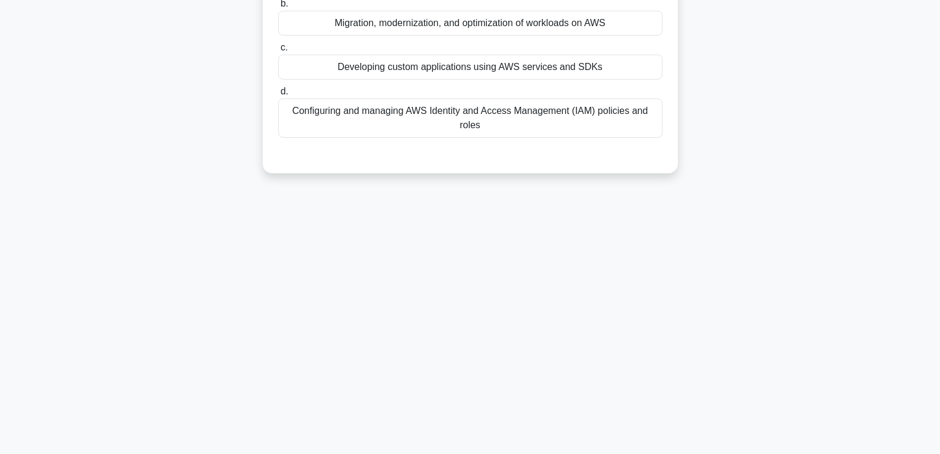
scroll to position [9, 0]
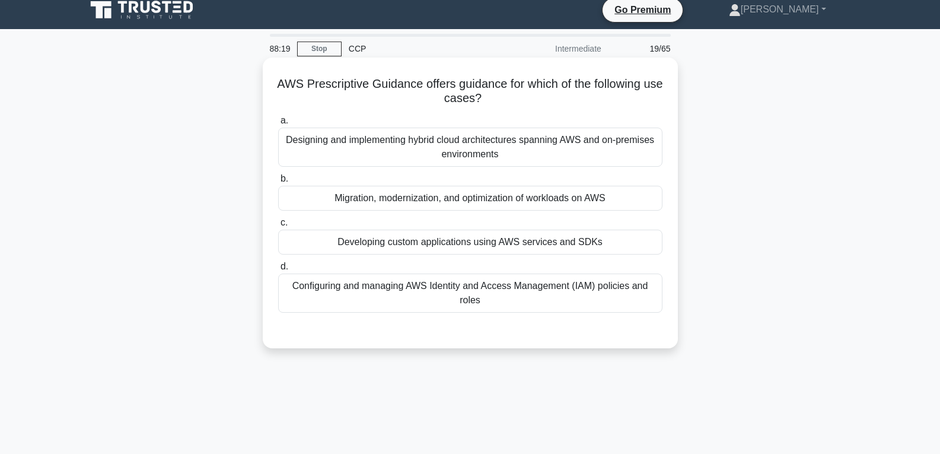
click at [479, 237] on div "Developing custom applications using AWS services and SDKs" at bounding box center [470, 242] width 384 height 25
click at [278, 227] on input "c. Developing custom applications using AWS services and SDKs" at bounding box center [278, 223] width 0 height 8
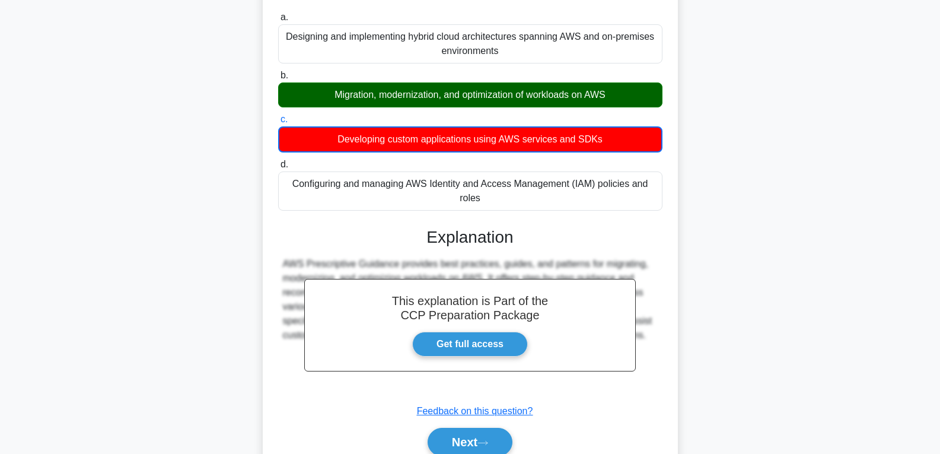
scroll to position [187, 0]
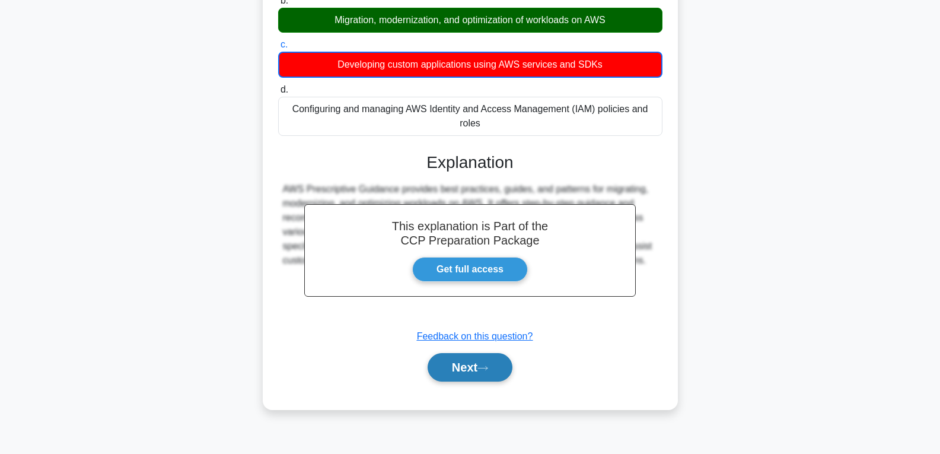
click at [478, 363] on button "Next" at bounding box center [470, 367] width 85 height 28
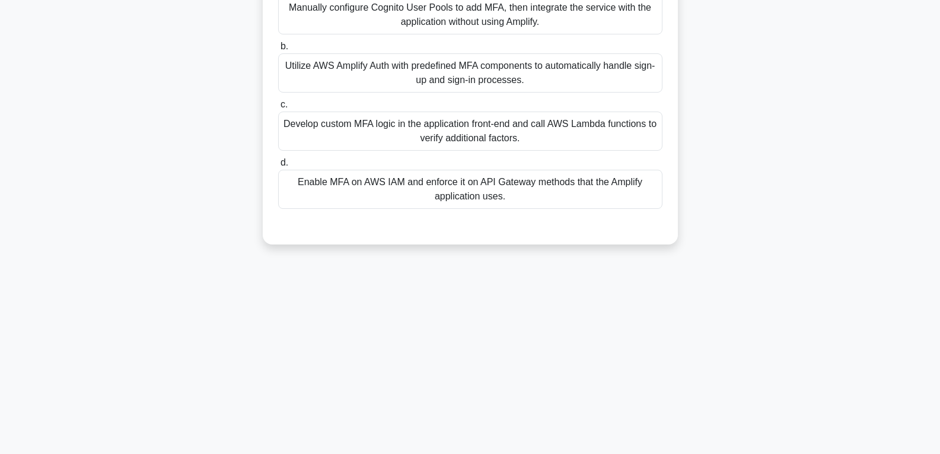
scroll to position [9, 0]
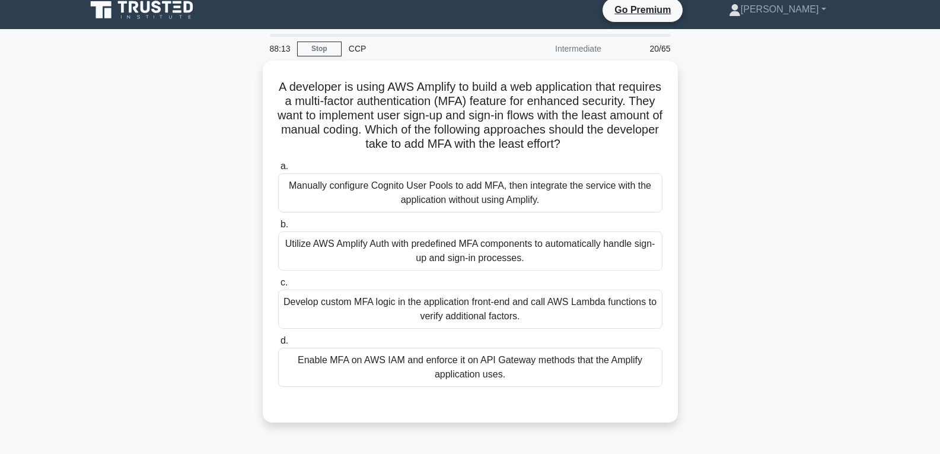
click at [478, 363] on div "Enable MFA on AWS IAM and enforce it on API Gateway methods that the Amplify ap…" at bounding box center [470, 367] width 384 height 39
click at [278, 345] on input "d. Enable MFA on AWS IAM and enforce it on API Gateway methods that the Amplify…" at bounding box center [278, 341] width 0 height 8
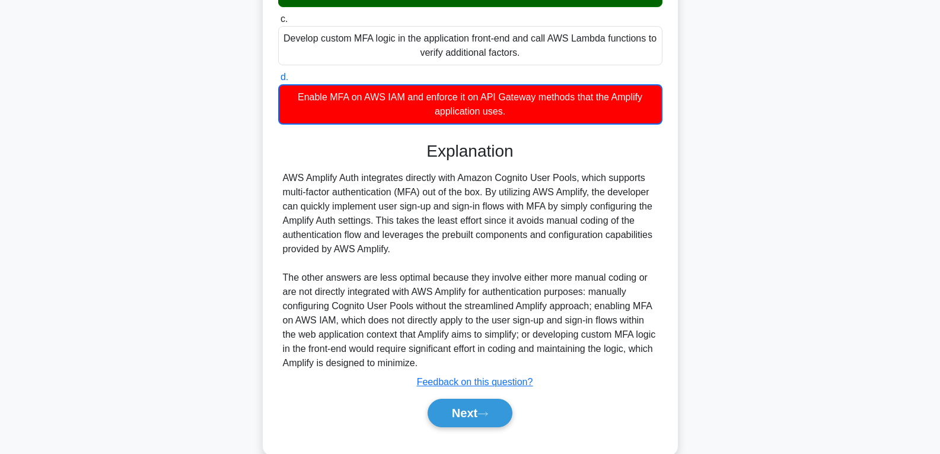
scroll to position [294, 0]
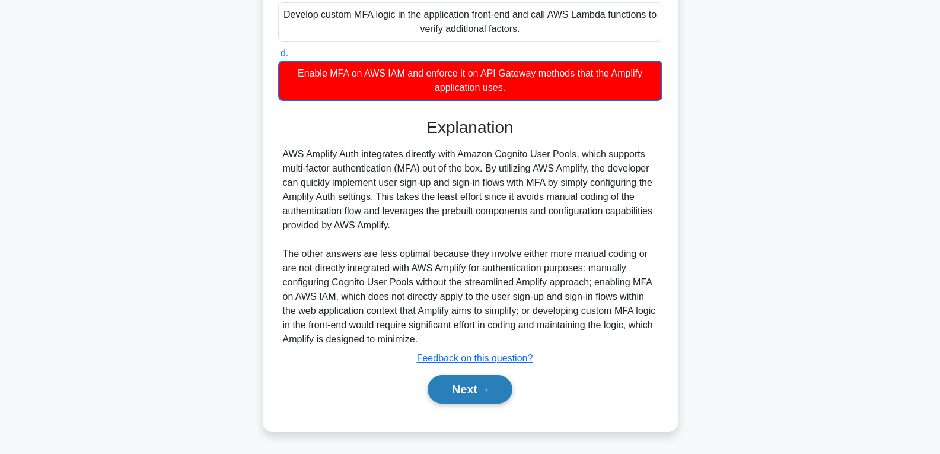
click at [478, 380] on button "Next" at bounding box center [470, 389] width 85 height 28
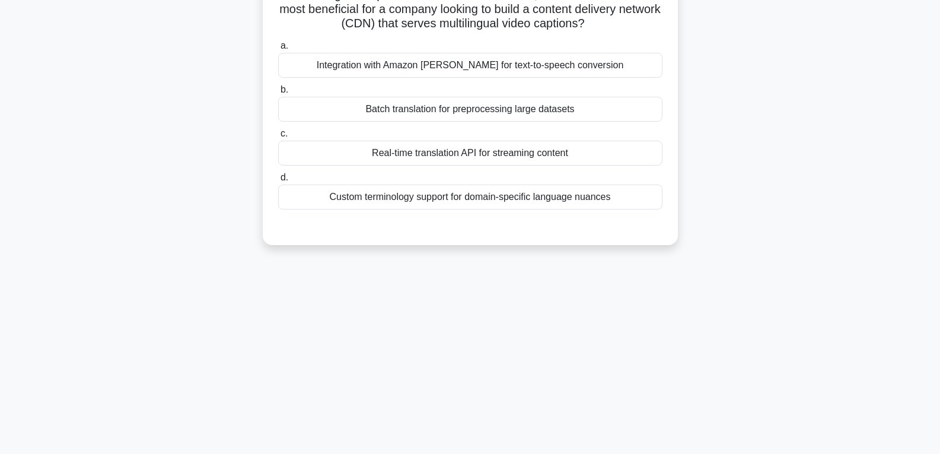
scroll to position [9, 0]
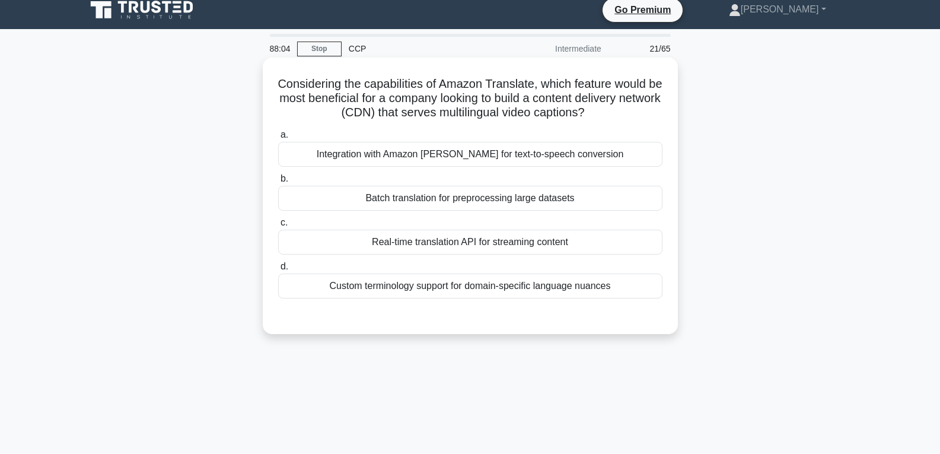
click at [475, 243] on div "Real-time translation API for streaming content" at bounding box center [470, 242] width 384 height 25
click at [278, 227] on input "c. Real-time translation API for streaming content" at bounding box center [278, 223] width 0 height 8
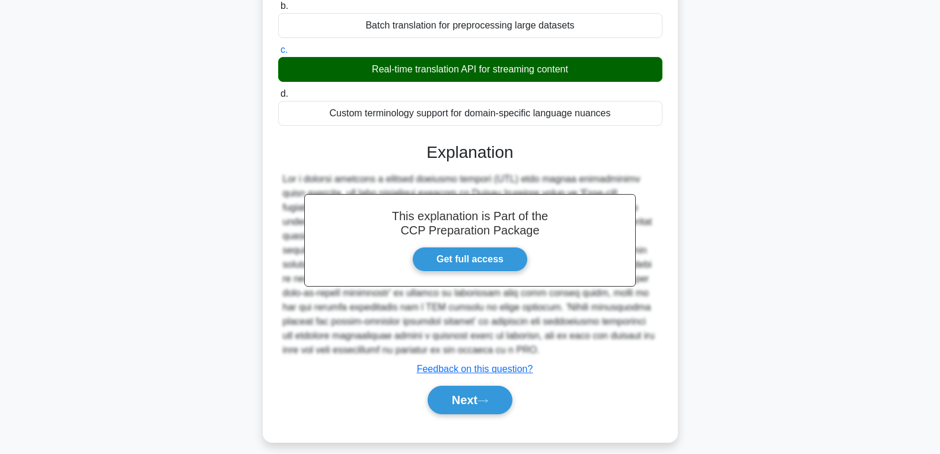
scroll to position [193, 0]
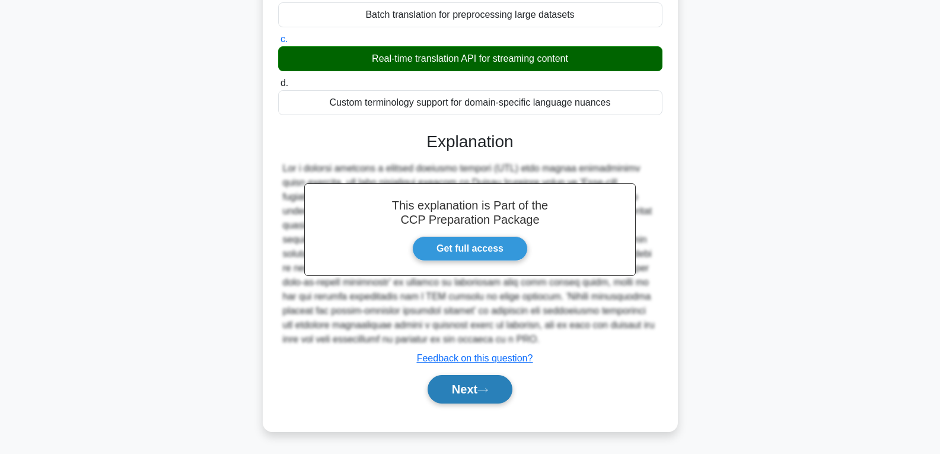
click at [468, 391] on button "Next" at bounding box center [470, 389] width 85 height 28
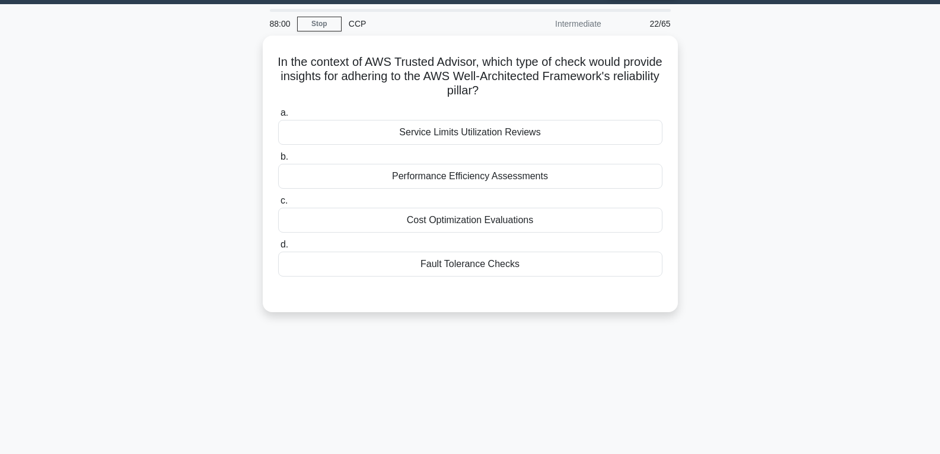
scroll to position [9, 0]
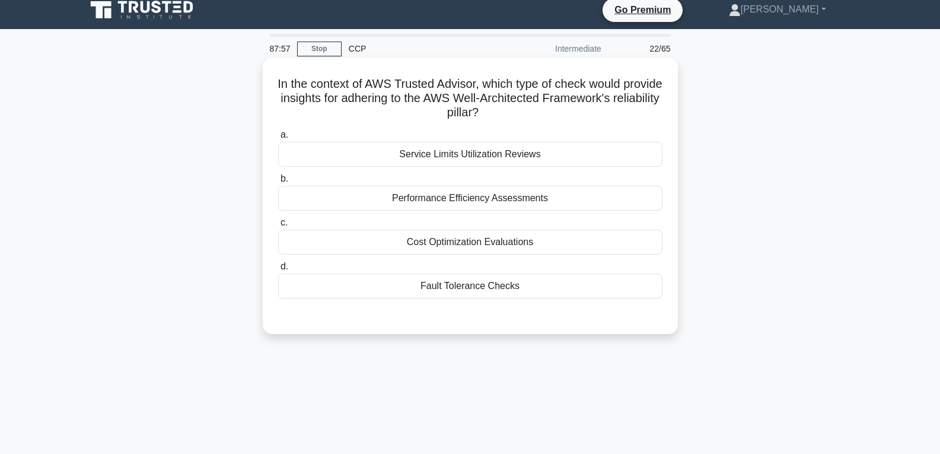
click at [453, 198] on div "Performance Efficiency Assessments" at bounding box center [470, 198] width 384 height 25
click at [278, 183] on input "b. Performance Efficiency Assessments" at bounding box center [278, 179] width 0 height 8
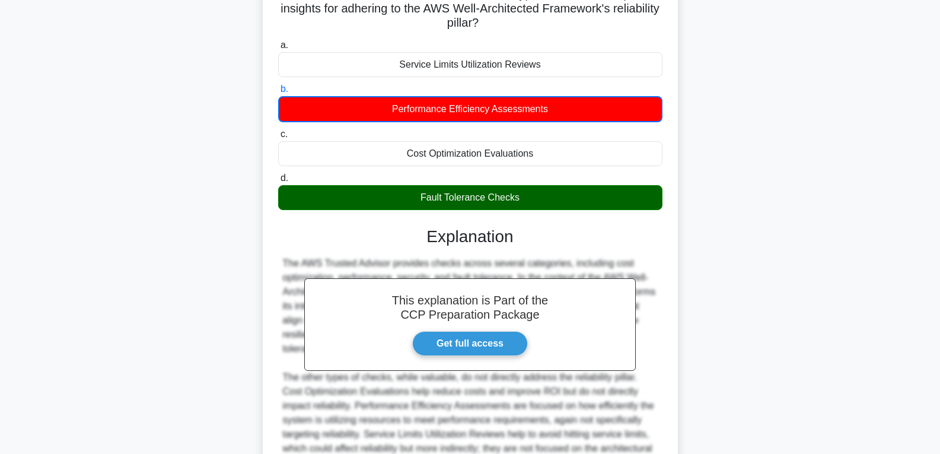
scroll to position [223, 0]
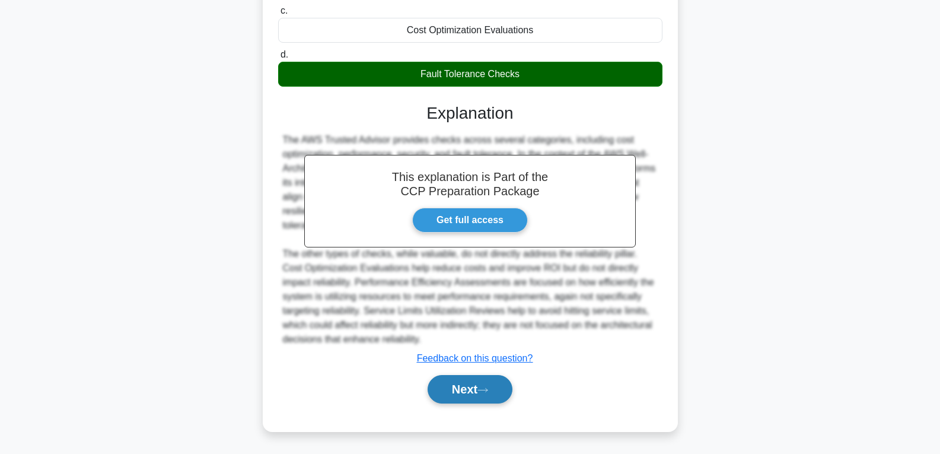
click at [457, 382] on button "Next" at bounding box center [470, 389] width 85 height 28
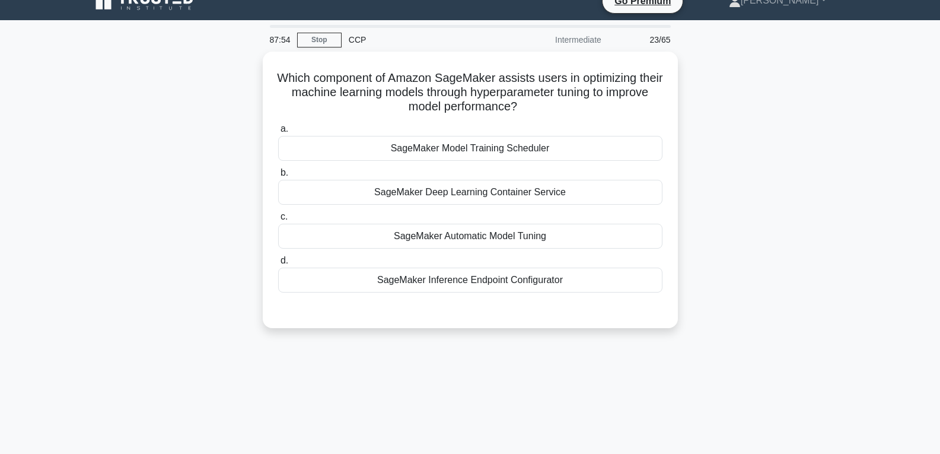
scroll to position [0, 0]
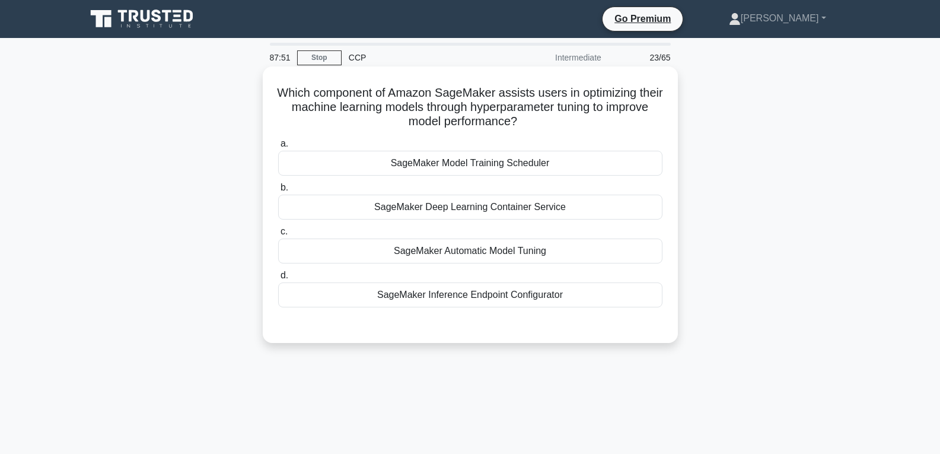
click at [455, 253] on div "SageMaker Automatic Model Tuning" at bounding box center [470, 251] width 384 height 25
click at [278, 236] on input "c. SageMaker Automatic Model Tuning" at bounding box center [278, 232] width 0 height 8
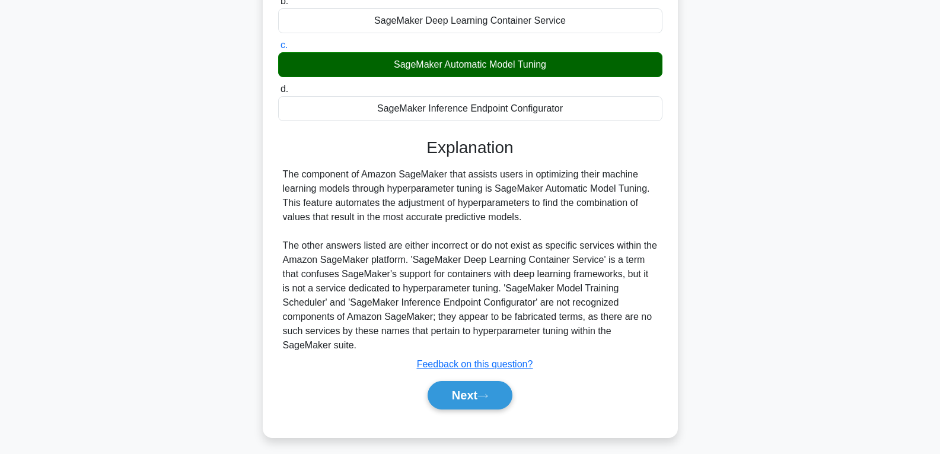
scroll to position [187, 0]
click at [455, 385] on button "Next" at bounding box center [470, 394] width 85 height 28
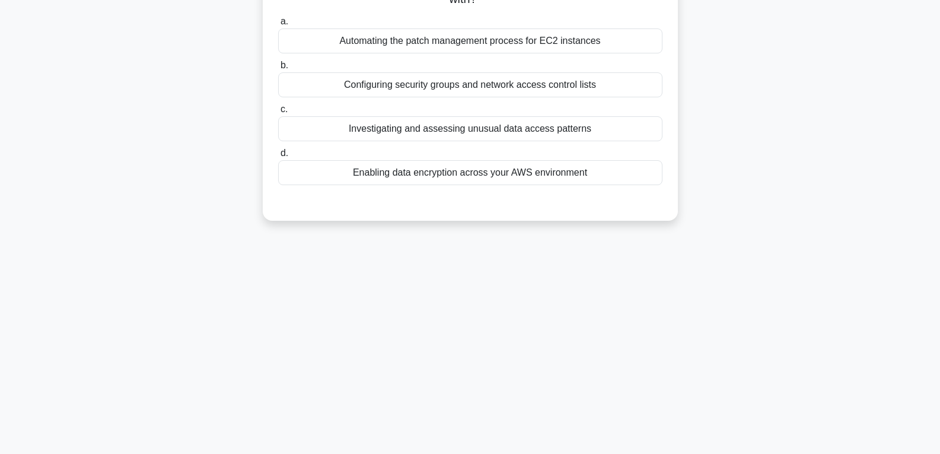
scroll to position [9, 0]
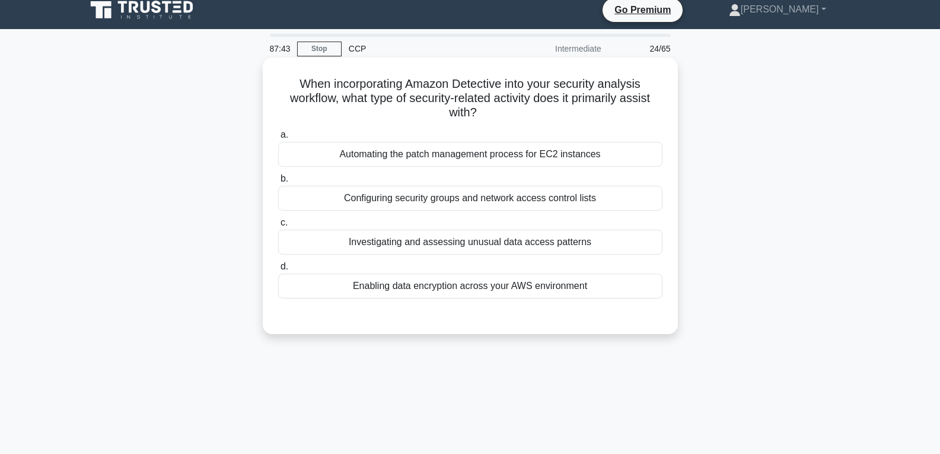
click at [447, 236] on div "Investigating and assessing unusual data access patterns" at bounding box center [470, 242] width 384 height 25
click at [278, 227] on input "c. Investigating and assessing unusual data access patterns" at bounding box center [278, 223] width 0 height 8
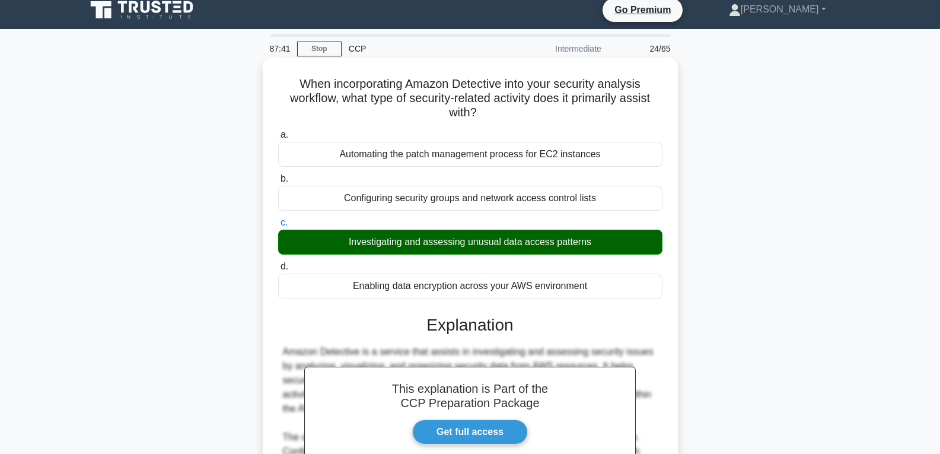
scroll to position [221, 0]
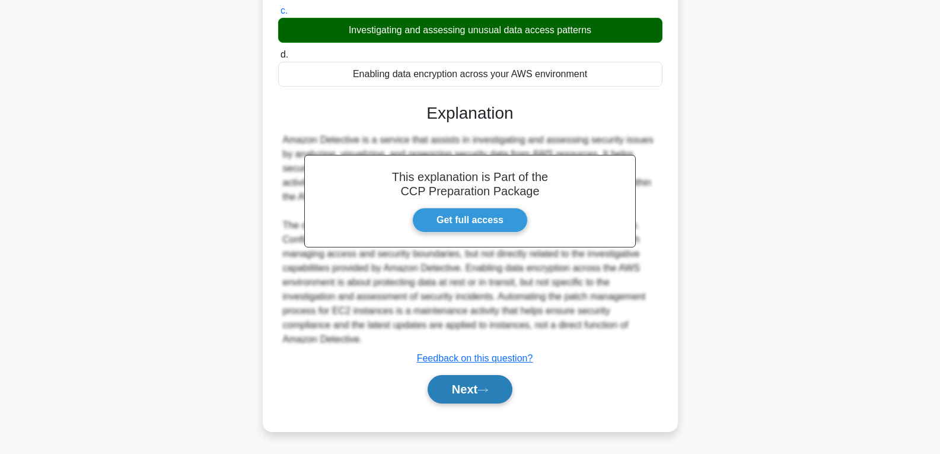
click at [457, 382] on button "Next" at bounding box center [470, 389] width 85 height 28
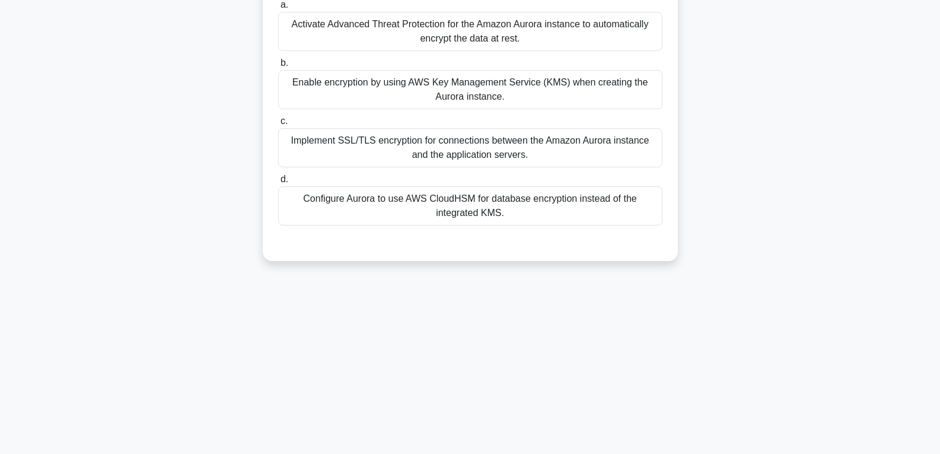
scroll to position [68, 0]
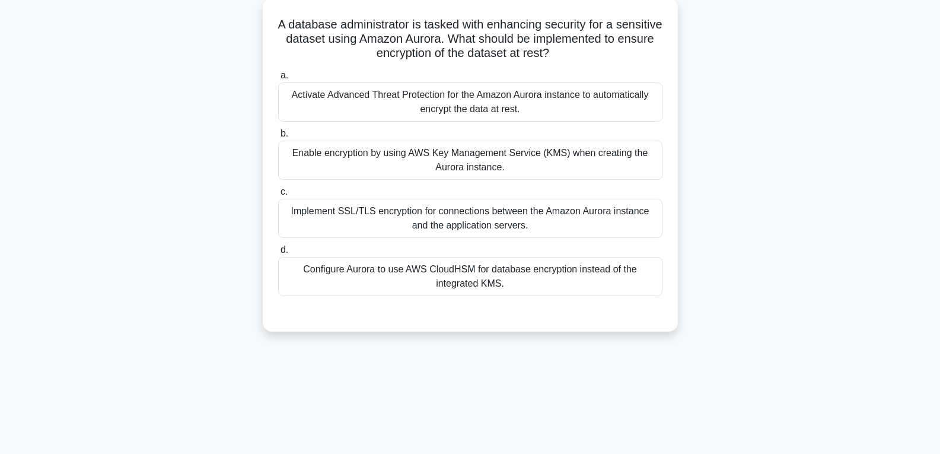
click at [441, 154] on div "Enable encryption by using AWS Key Management Service (KMS) when creating the A…" at bounding box center [470, 160] width 384 height 39
click at [278, 138] on input "b. Enable encryption by using AWS Key Management Service (KMS) when creating th…" at bounding box center [278, 134] width 0 height 8
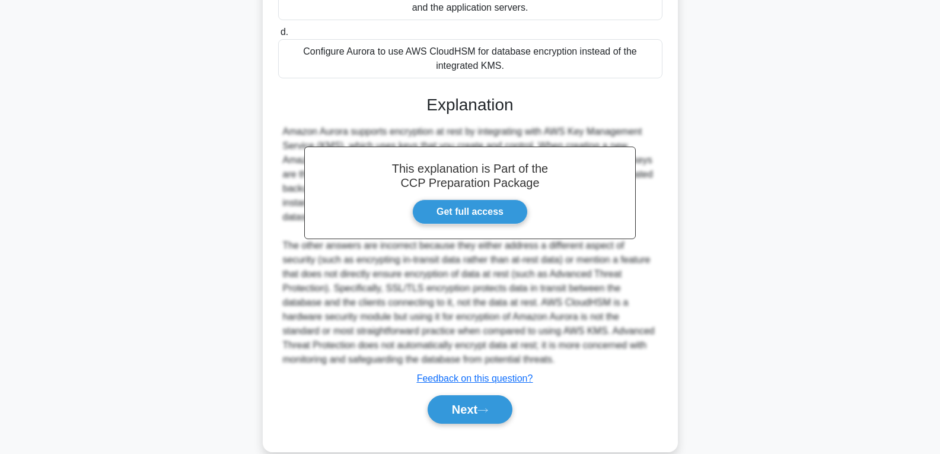
scroll to position [293, 0]
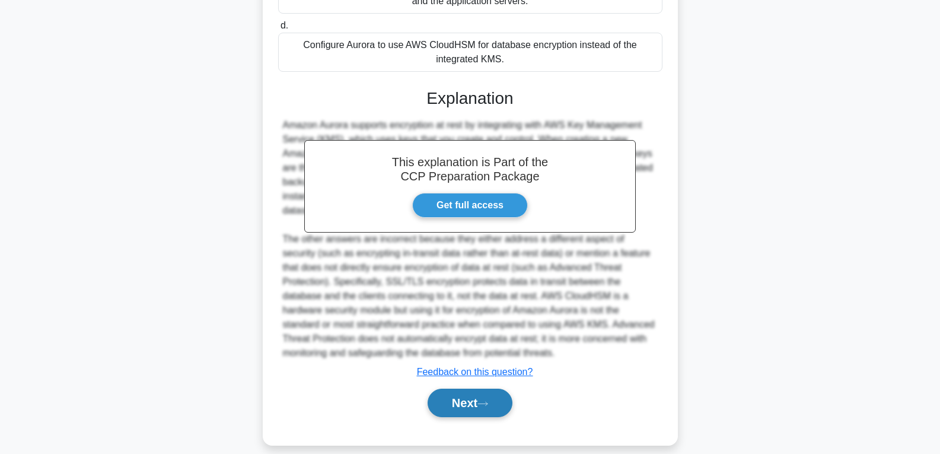
click at [460, 389] on button "Next" at bounding box center [470, 403] width 85 height 28
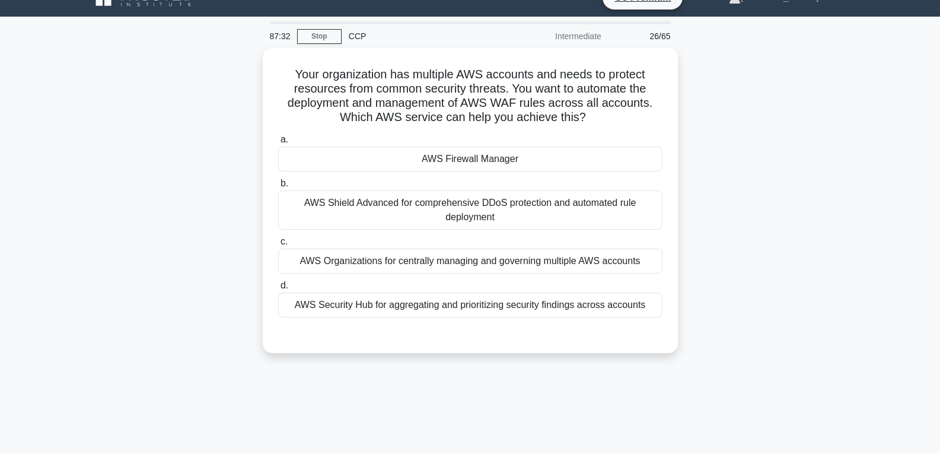
scroll to position [9, 0]
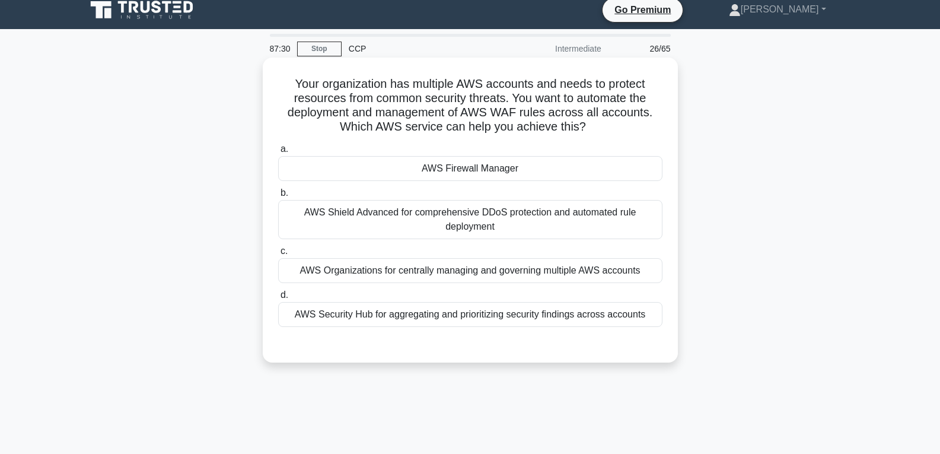
click at [468, 167] on div "AWS Firewall Manager" at bounding box center [470, 168] width 384 height 25
click at [278, 153] on input "a. AWS Firewall Manager" at bounding box center [278, 149] width 0 height 8
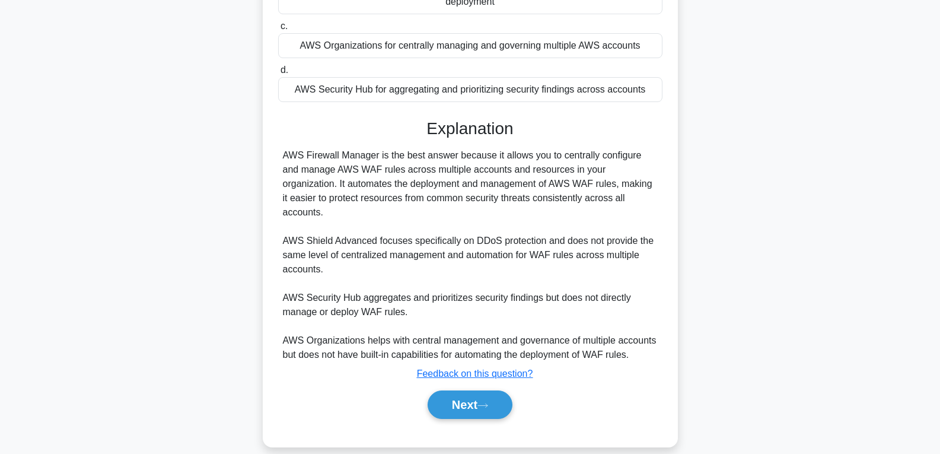
scroll to position [236, 0]
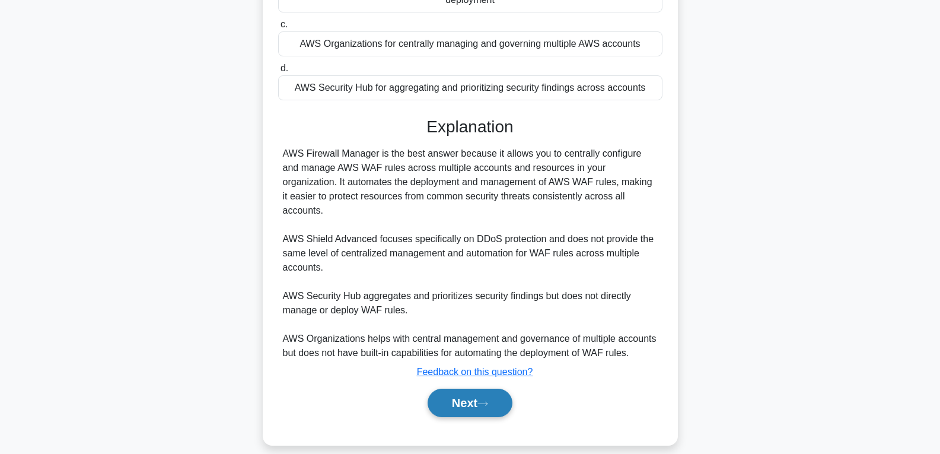
click at [464, 389] on button "Next" at bounding box center [470, 403] width 85 height 28
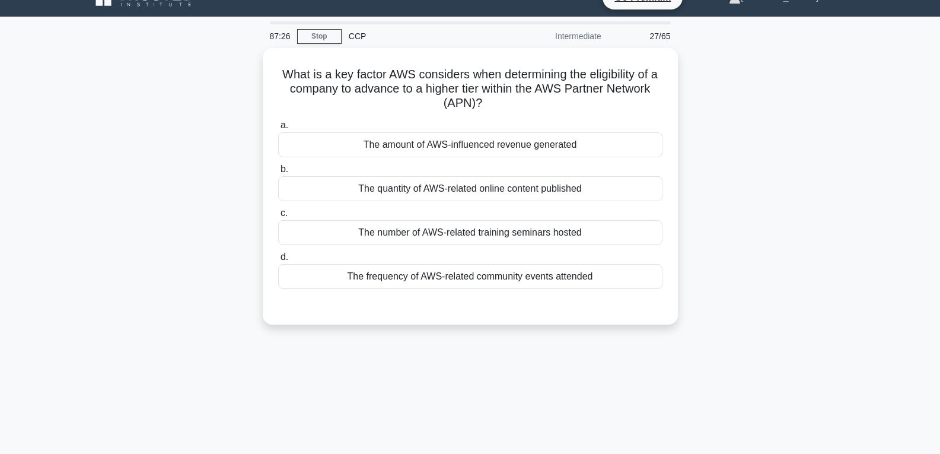
scroll to position [9, 0]
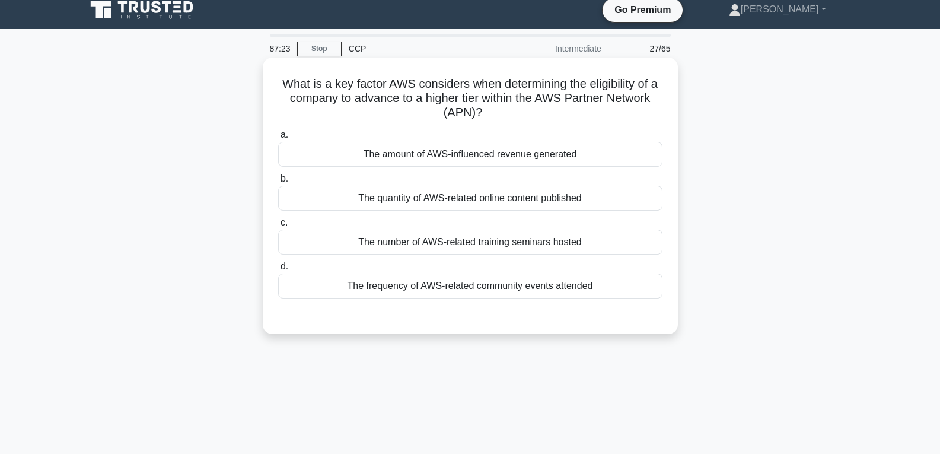
click at [454, 241] on div "The number of AWS-related training seminars hosted" at bounding box center [470, 242] width 384 height 25
click at [278, 227] on input "c. The number of AWS-related training seminars hosted" at bounding box center [278, 223] width 0 height 8
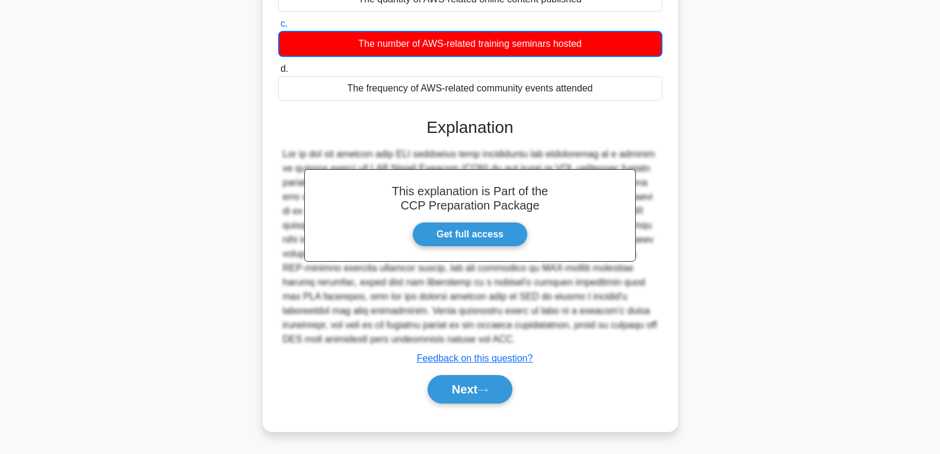
scroll to position [208, 0]
click at [453, 395] on button "Next" at bounding box center [470, 389] width 85 height 28
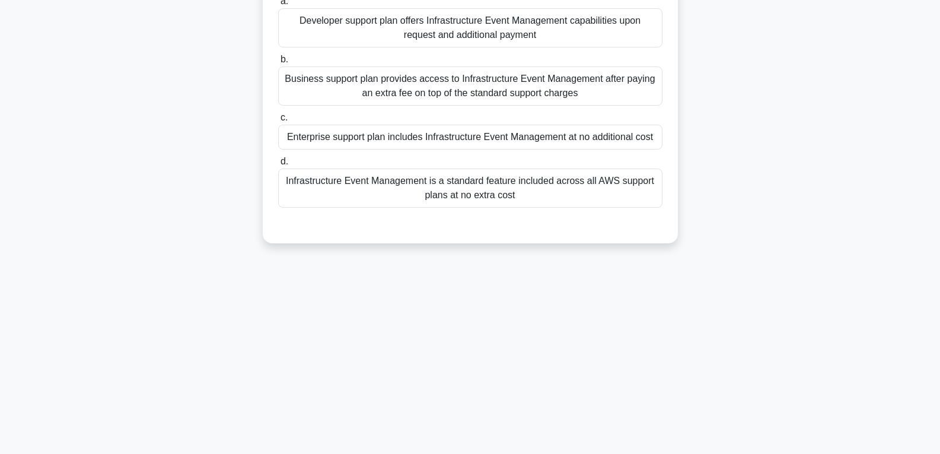
scroll to position [68, 0]
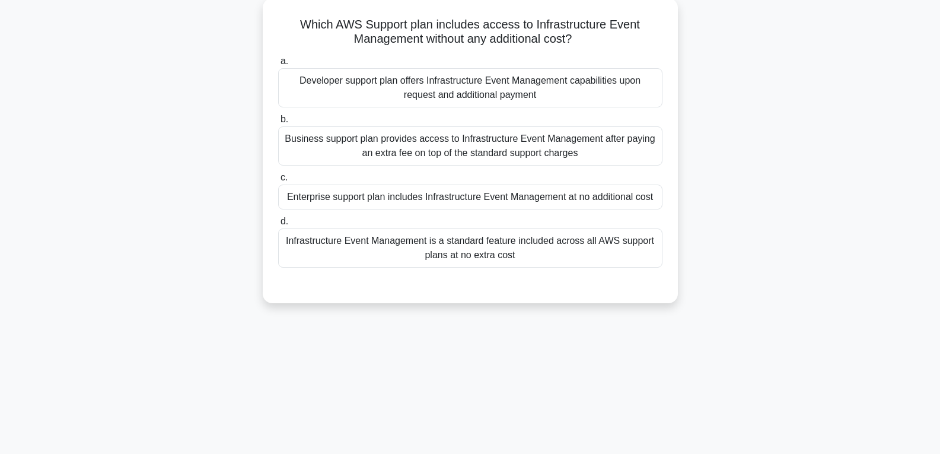
click at [431, 204] on div "Enterprise support plan includes Infrastructure Event Management at no addition…" at bounding box center [470, 197] width 384 height 25
click at [278, 182] on input "c. Enterprise support plan includes Infrastructure Event Management at no addit…" at bounding box center [278, 178] width 0 height 8
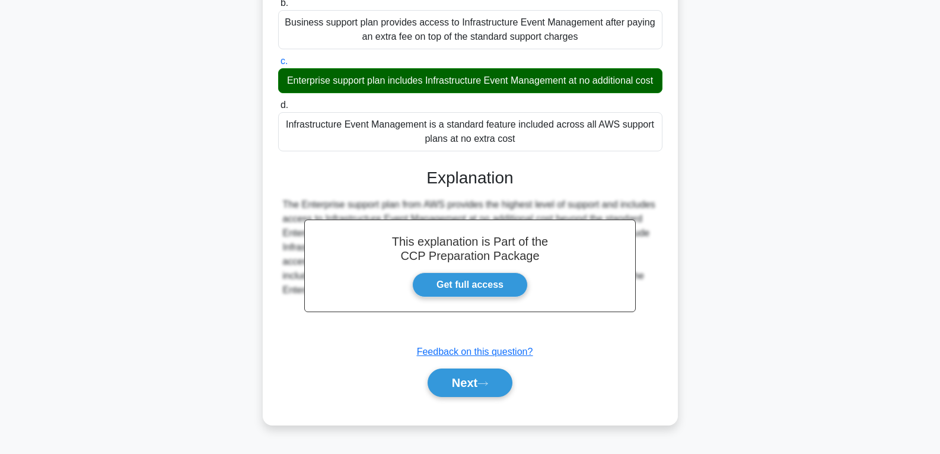
scroll to position [193, 0]
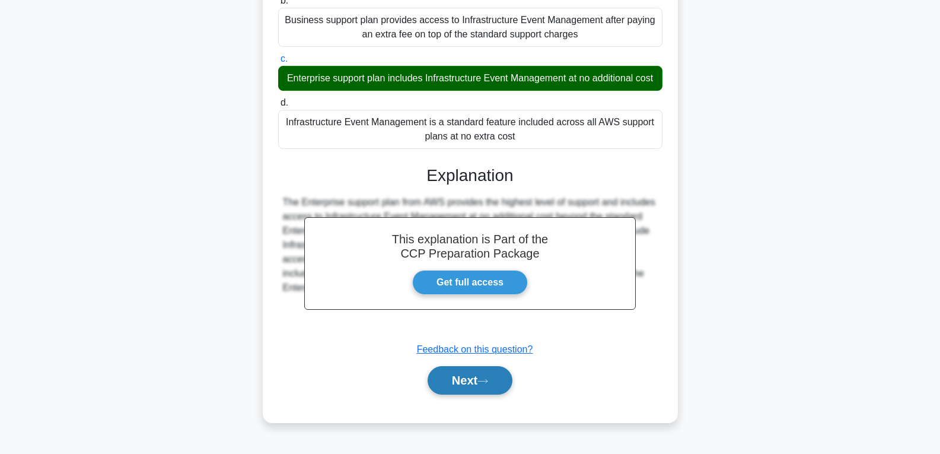
click at [452, 393] on button "Next" at bounding box center [470, 380] width 85 height 28
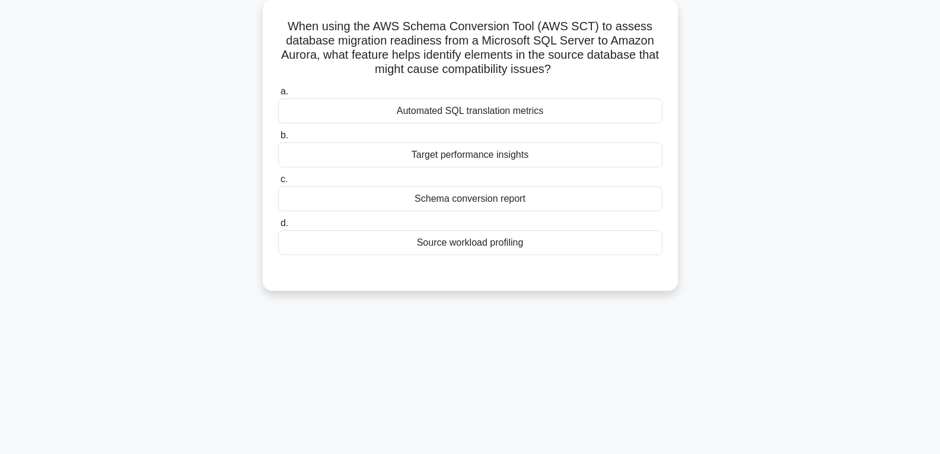
scroll to position [68, 0]
click at [475, 192] on div "Schema conversion report" at bounding box center [470, 197] width 384 height 25
click at [278, 182] on input "c. Schema conversion report" at bounding box center [278, 178] width 0 height 8
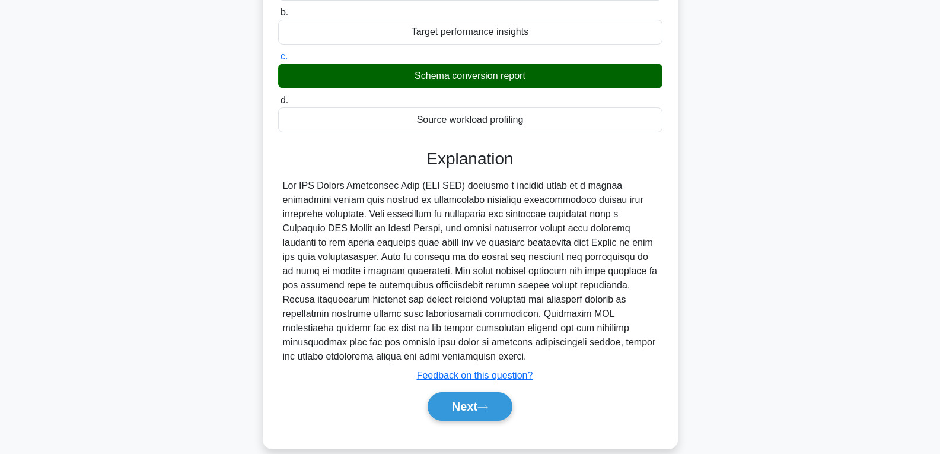
scroll to position [207, 0]
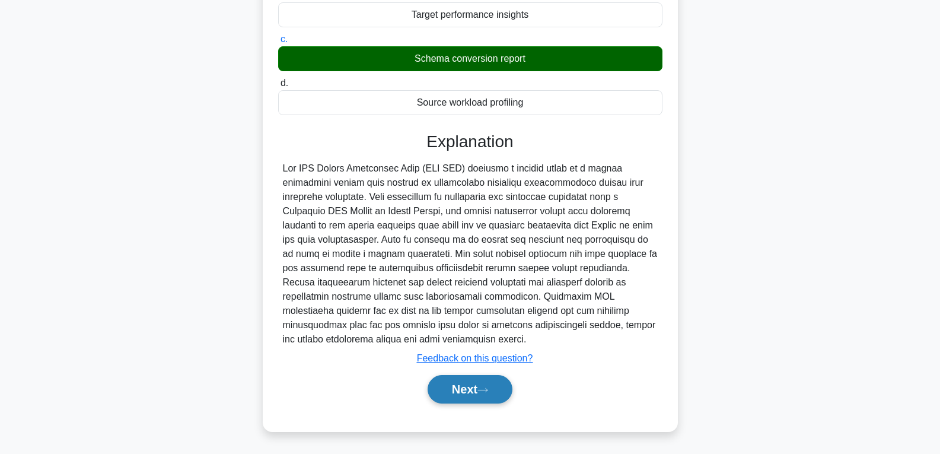
click at [453, 392] on button "Next" at bounding box center [470, 389] width 85 height 28
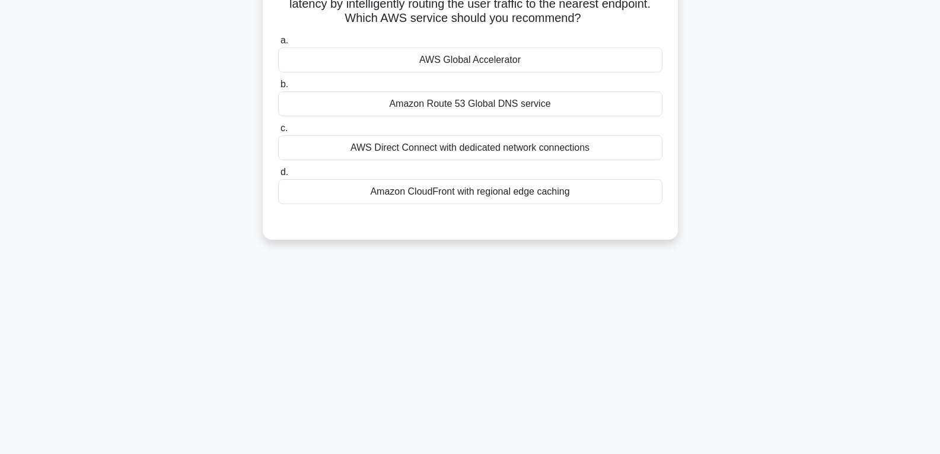
scroll to position [68, 0]
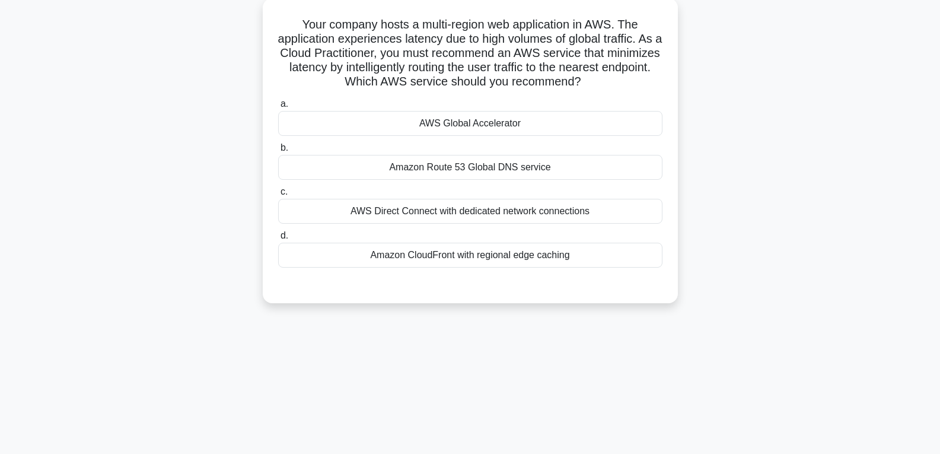
click at [457, 123] on div "AWS Global Accelerator" at bounding box center [470, 123] width 384 height 25
click at [278, 108] on input "a. AWS Global Accelerator" at bounding box center [278, 104] width 0 height 8
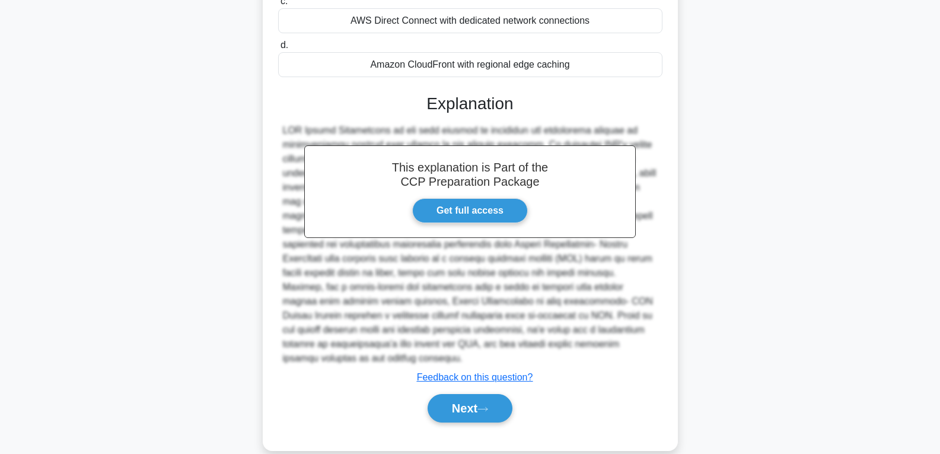
scroll to position [264, 0]
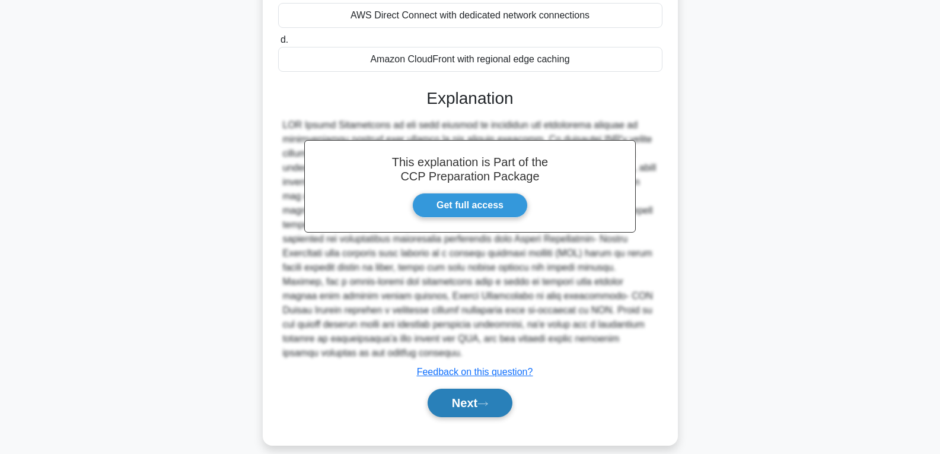
click at [468, 389] on button "Next" at bounding box center [470, 403] width 85 height 28
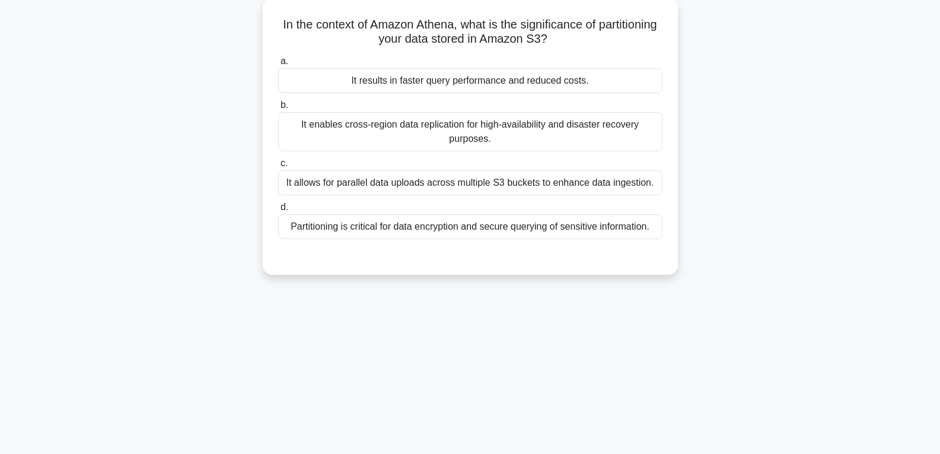
scroll to position [68, 0]
click at [365, 76] on div "It results in faster query performance and reduced costs." at bounding box center [470, 80] width 384 height 25
click at [278, 65] on input "a. It results in faster query performance and reduced costs." at bounding box center [278, 62] width 0 height 8
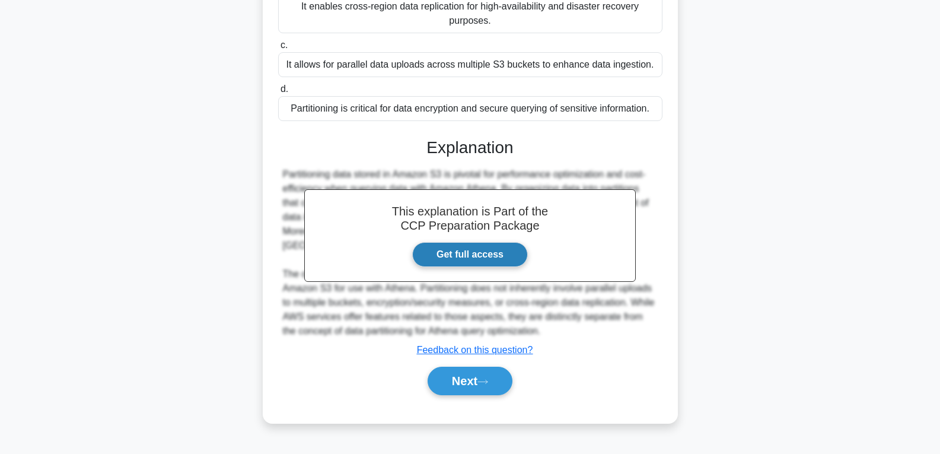
scroll to position [187, 0]
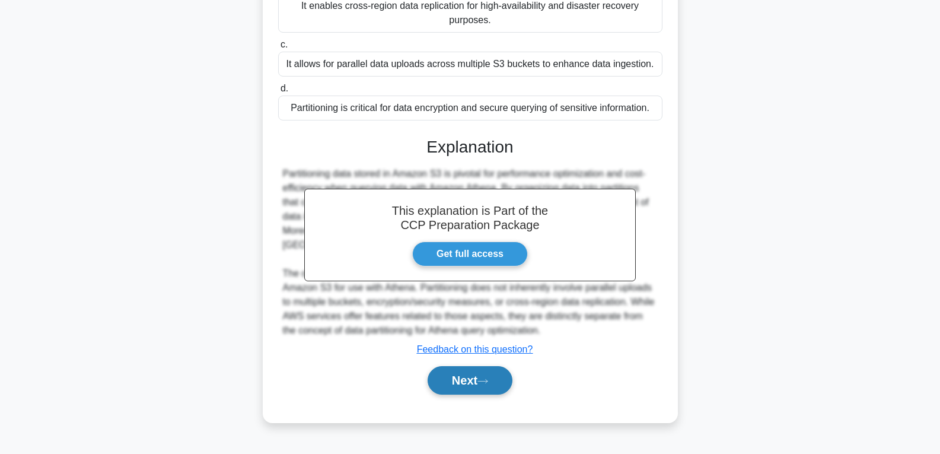
click at [454, 376] on button "Next" at bounding box center [470, 380] width 85 height 28
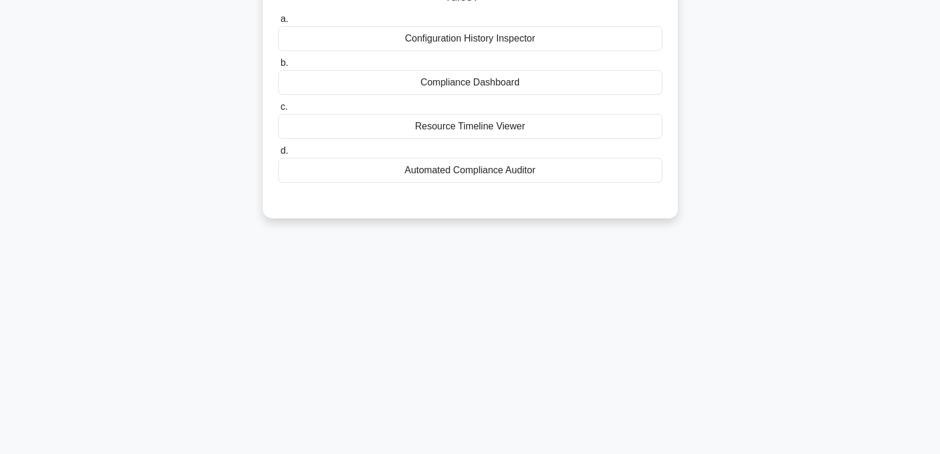
scroll to position [68, 0]
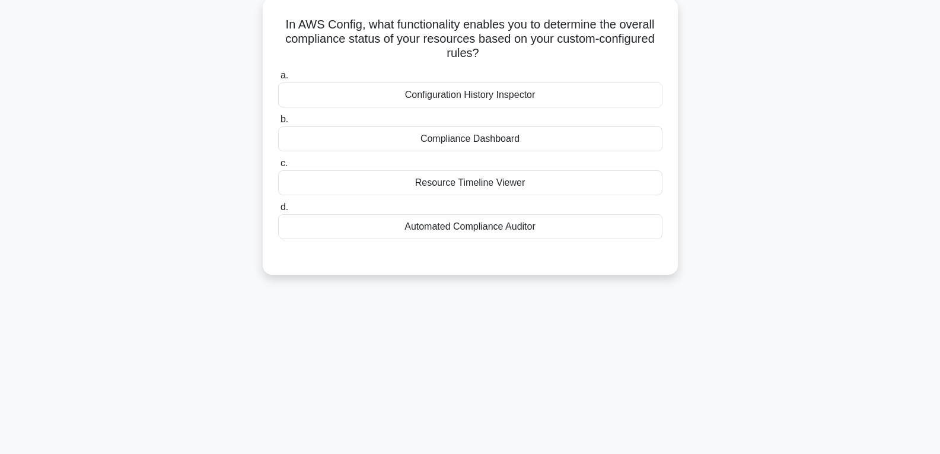
click at [480, 134] on div "Compliance Dashboard" at bounding box center [470, 138] width 384 height 25
click at [278, 123] on input "b. Compliance Dashboard" at bounding box center [278, 120] width 0 height 8
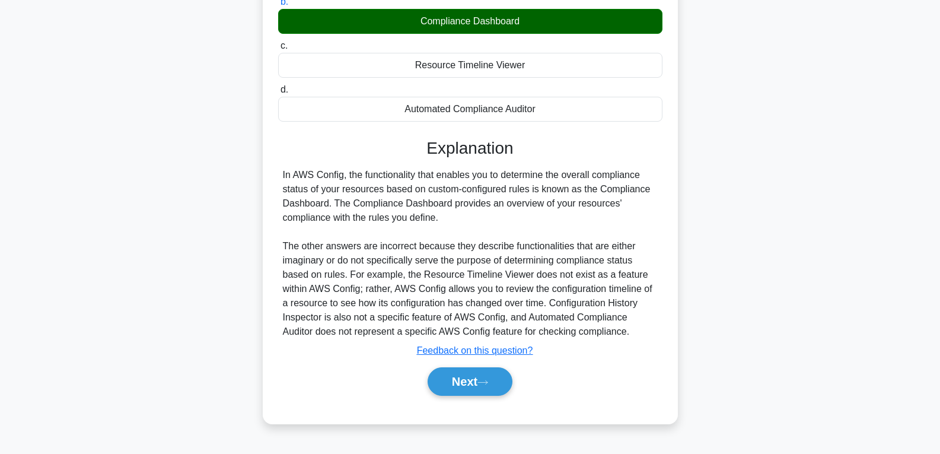
scroll to position [187, 0]
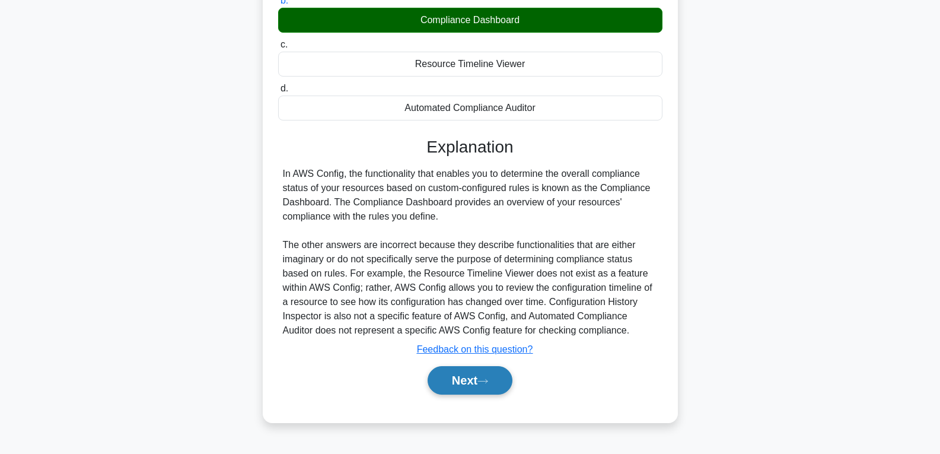
click at [479, 390] on button "Next" at bounding box center [470, 380] width 85 height 28
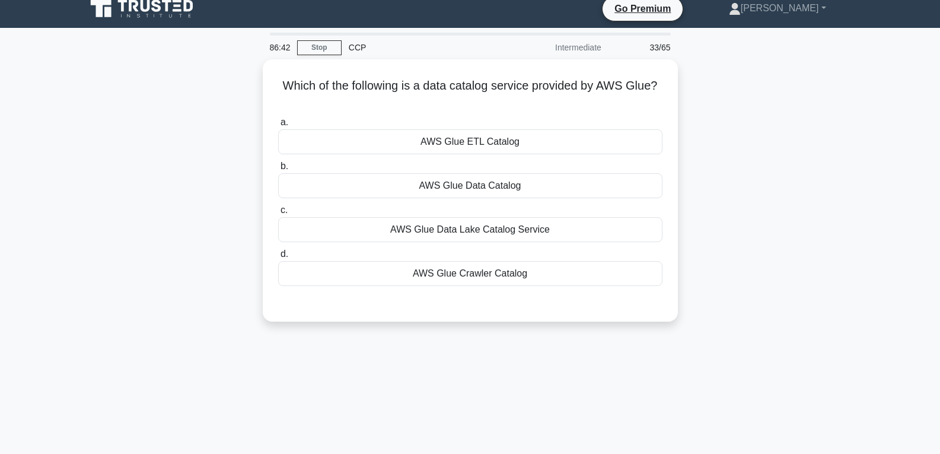
scroll to position [9, 0]
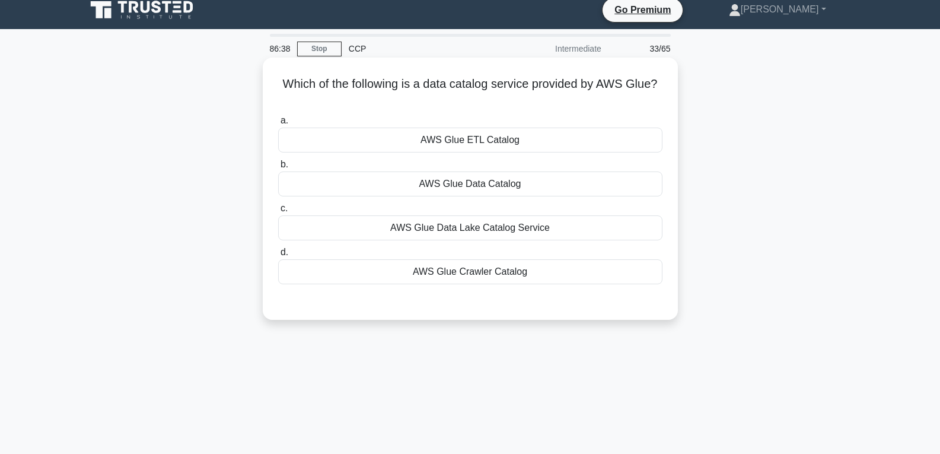
click at [481, 180] on div "AWS Glue Data Catalog" at bounding box center [470, 183] width 384 height 25
click at [278, 169] on input "b. AWS Glue Data Catalog" at bounding box center [278, 165] width 0 height 8
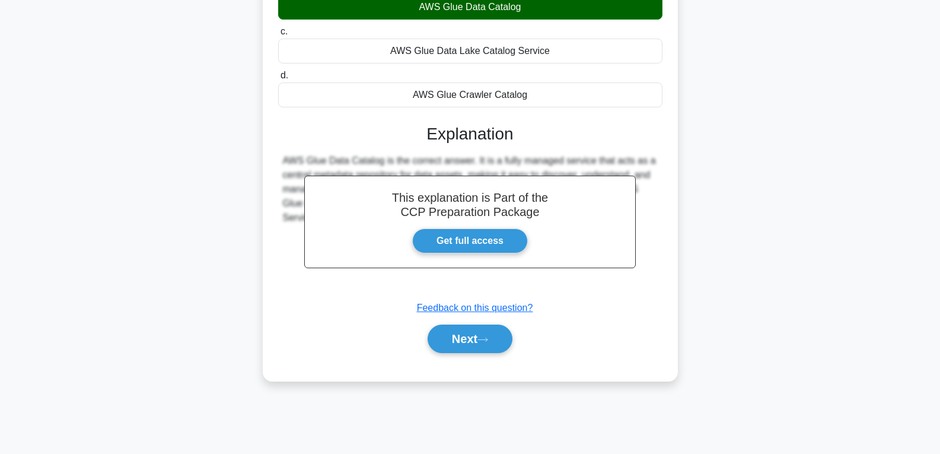
scroll to position [187, 0]
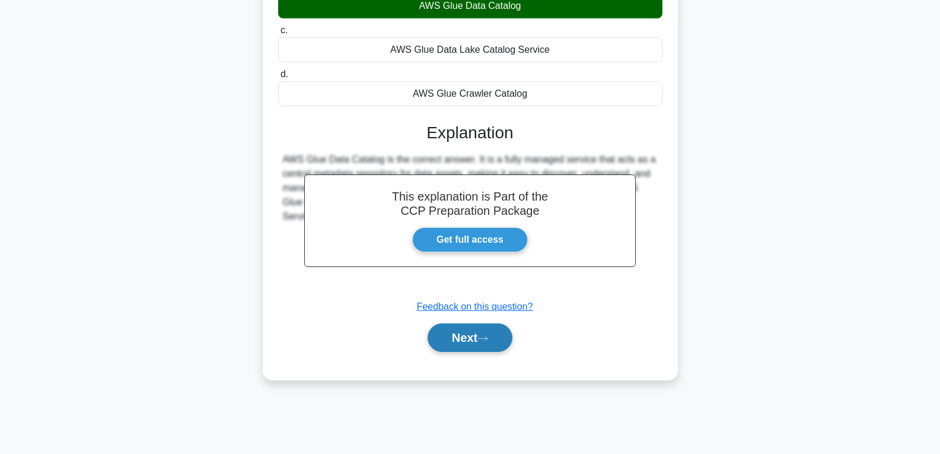
click at [479, 336] on button "Next" at bounding box center [470, 337] width 85 height 28
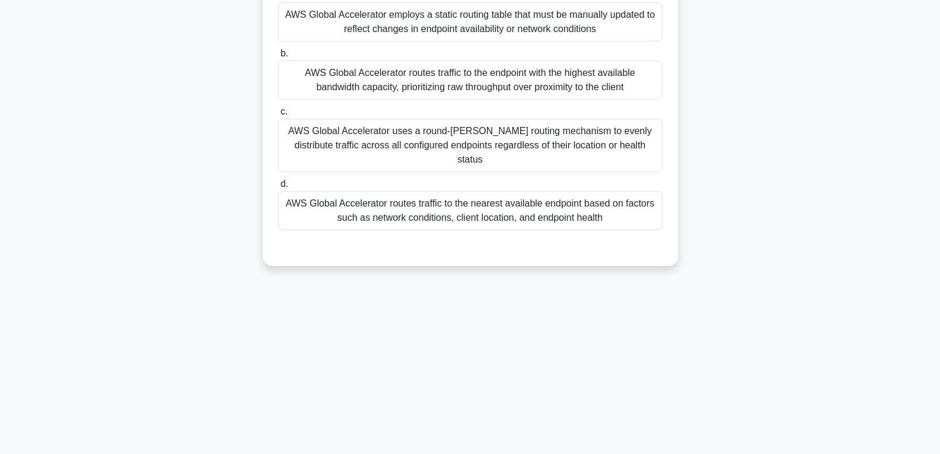
scroll to position [68, 0]
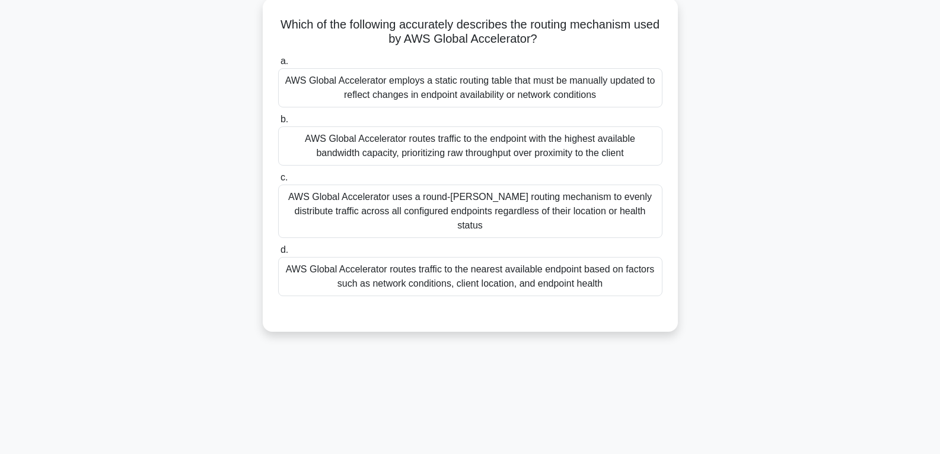
click at [411, 207] on div "AWS Global Accelerator uses a round-robin routing mechanism to evenly distribut…" at bounding box center [470, 211] width 384 height 53
click at [278, 182] on input "c. AWS Global Accelerator uses a round-robin routing mechanism to evenly distri…" at bounding box center [278, 178] width 0 height 8
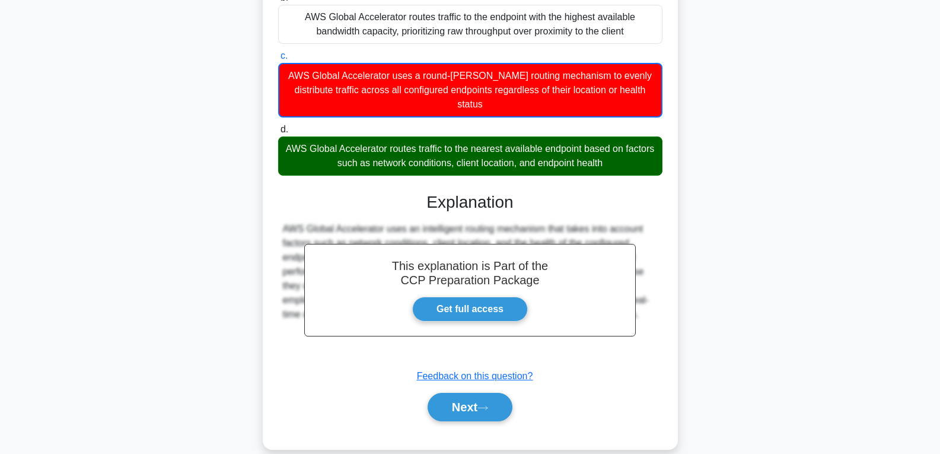
scroll to position [194, 0]
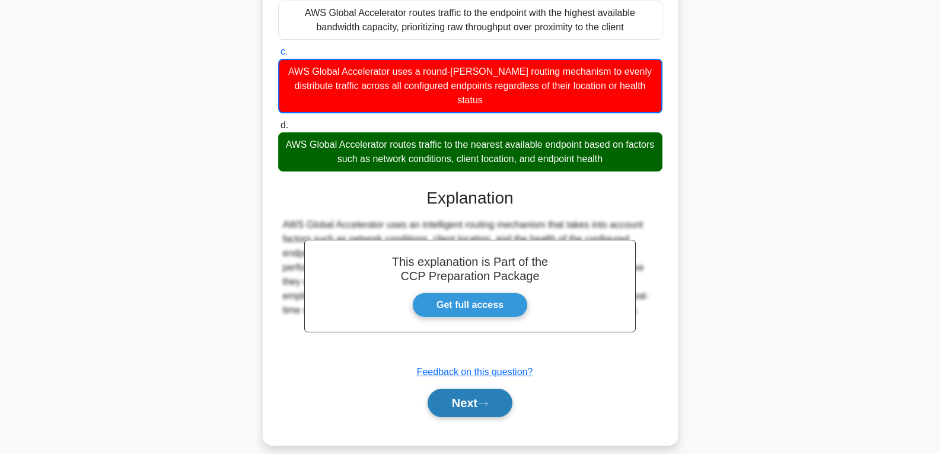
click at [473, 389] on button "Next" at bounding box center [470, 403] width 85 height 28
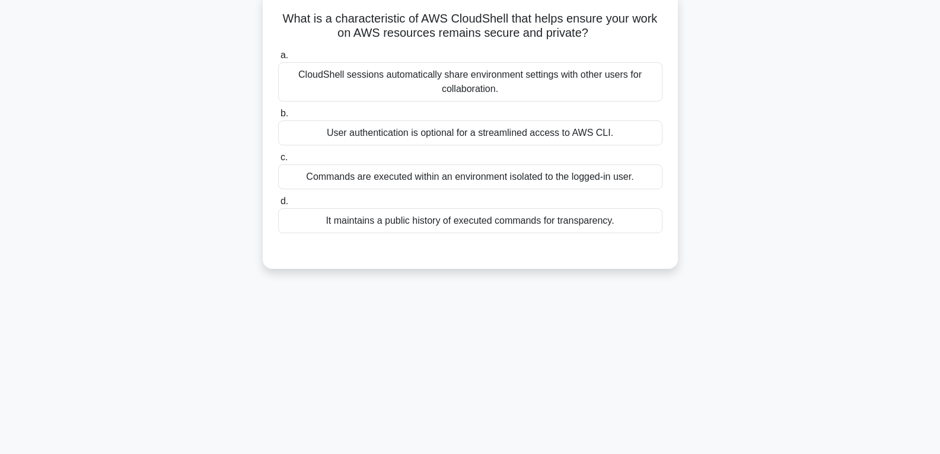
scroll to position [68, 0]
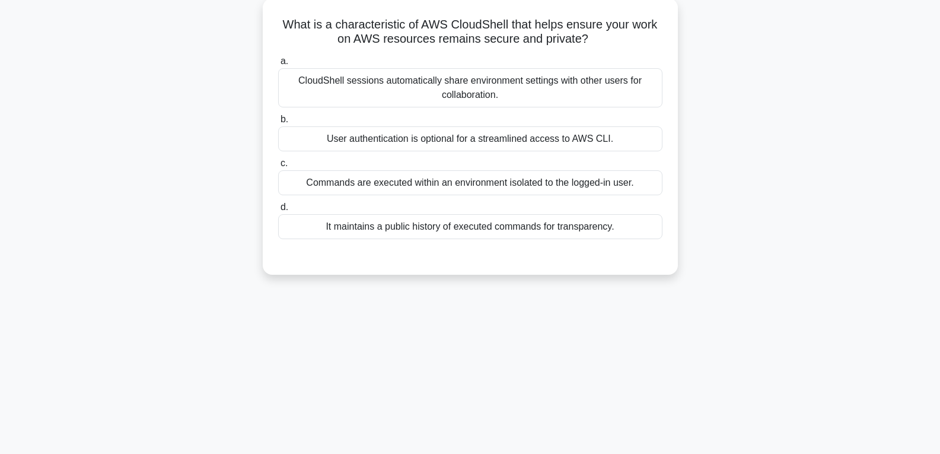
click at [364, 134] on div "User authentication is optional for a streamlined access to AWS CLI." at bounding box center [470, 138] width 384 height 25
click at [278, 123] on input "b. User authentication is optional for a streamlined access to AWS CLI." at bounding box center [278, 120] width 0 height 8
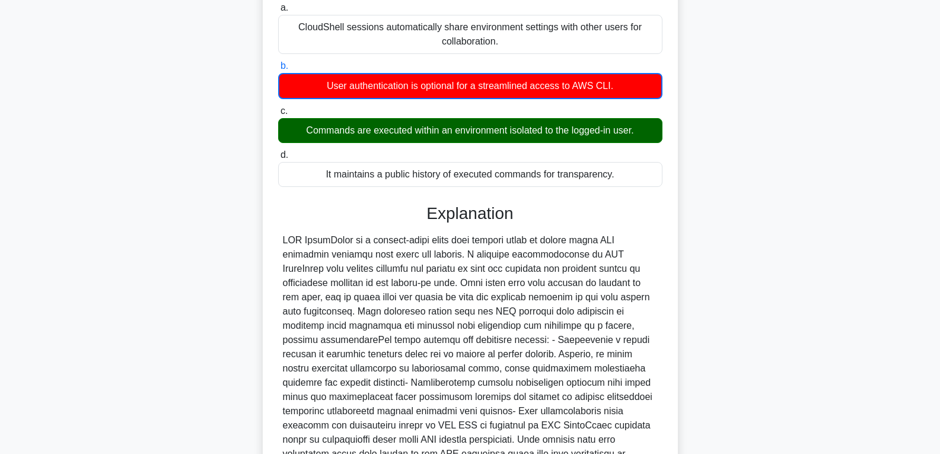
scroll to position [237, 0]
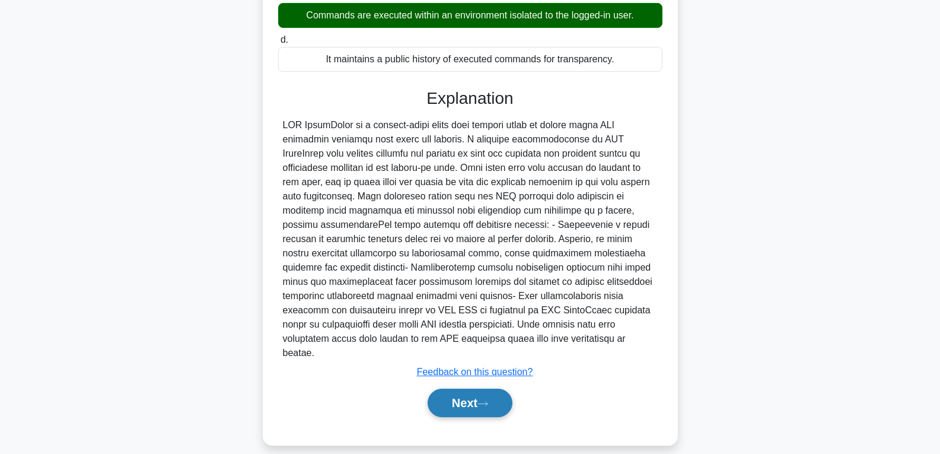
click at [460, 389] on button "Next" at bounding box center [470, 403] width 85 height 28
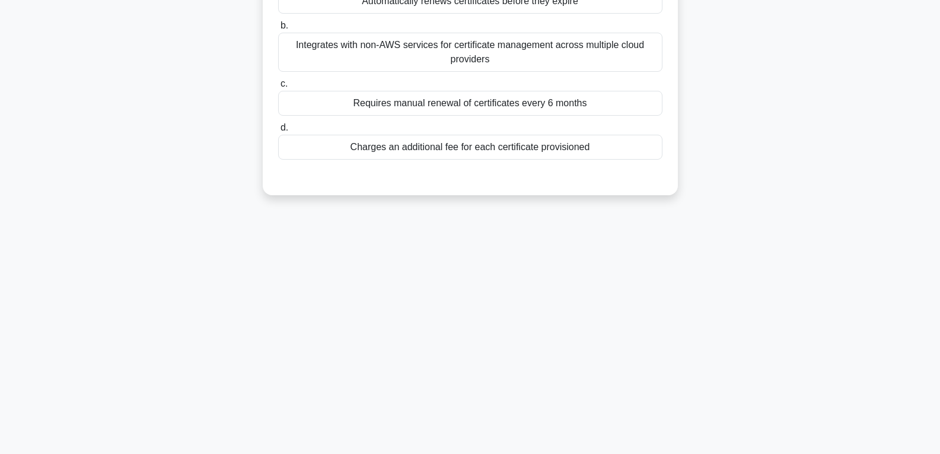
scroll to position [68, 0]
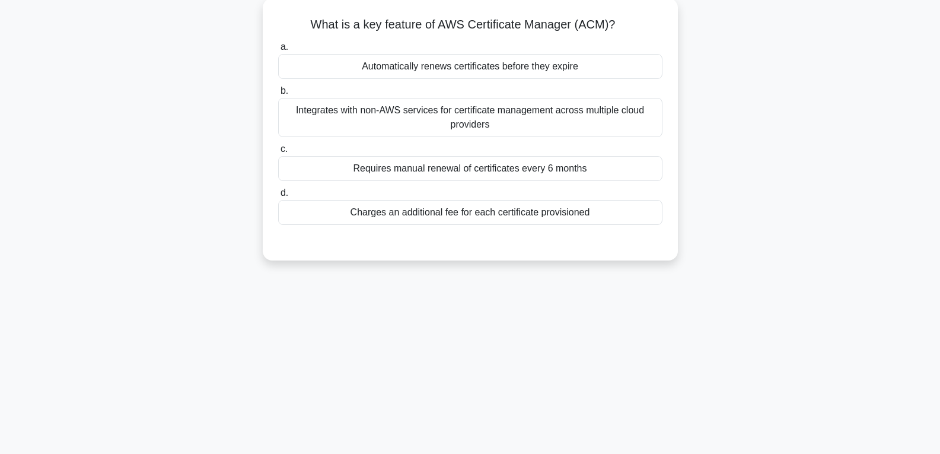
click at [393, 69] on div "Automatically renews certificates before they expire" at bounding box center [470, 66] width 384 height 25
click at [278, 51] on input "a. Automatically renews certificates before they expire" at bounding box center [278, 47] width 0 height 8
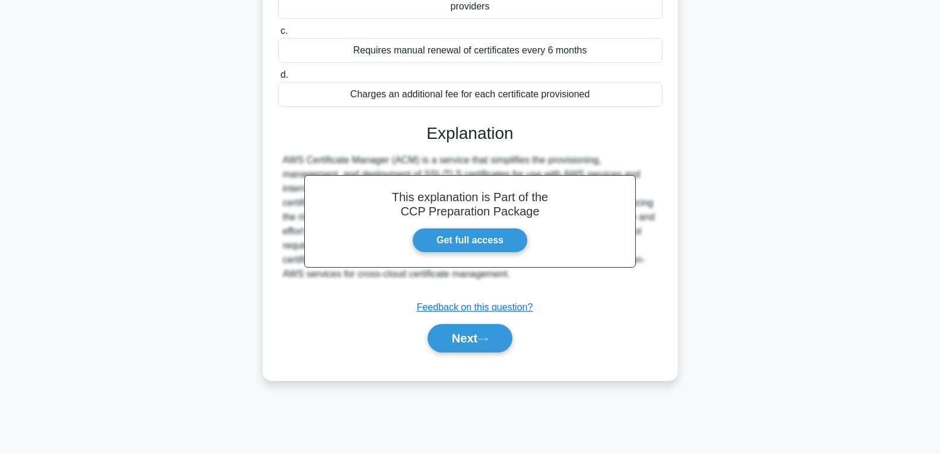
scroll to position [187, 0]
click at [473, 333] on button "Next" at bounding box center [470, 337] width 85 height 28
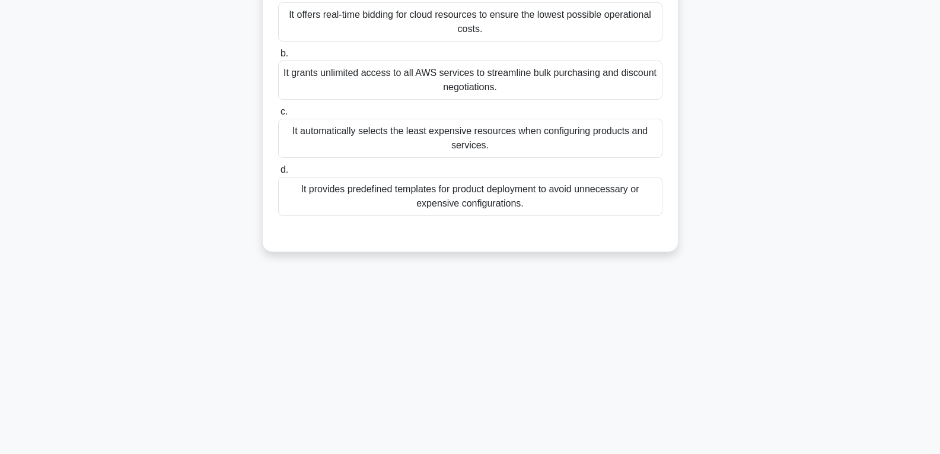
scroll to position [68, 0]
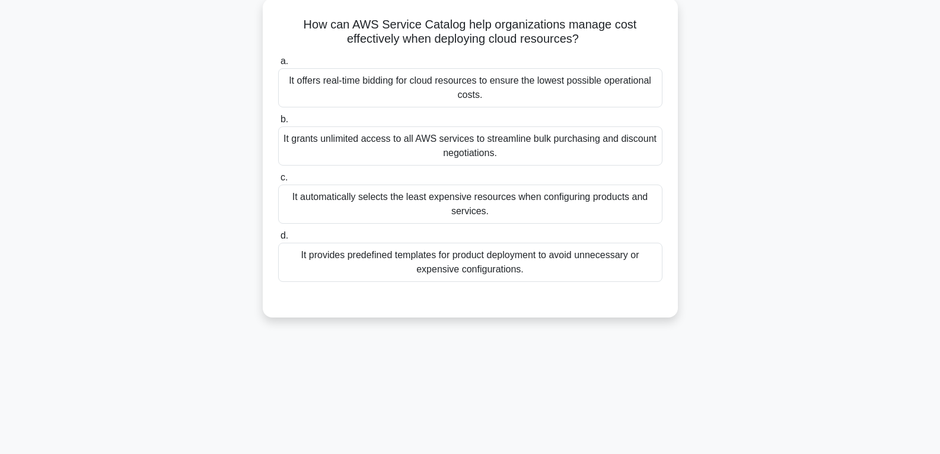
click at [449, 204] on div "It automatically selects the least expensive resources when configuring product…" at bounding box center [470, 204] width 384 height 39
click at [278, 182] on input "c. It automatically selects the least expensive resources when configuring prod…" at bounding box center [278, 178] width 0 height 8
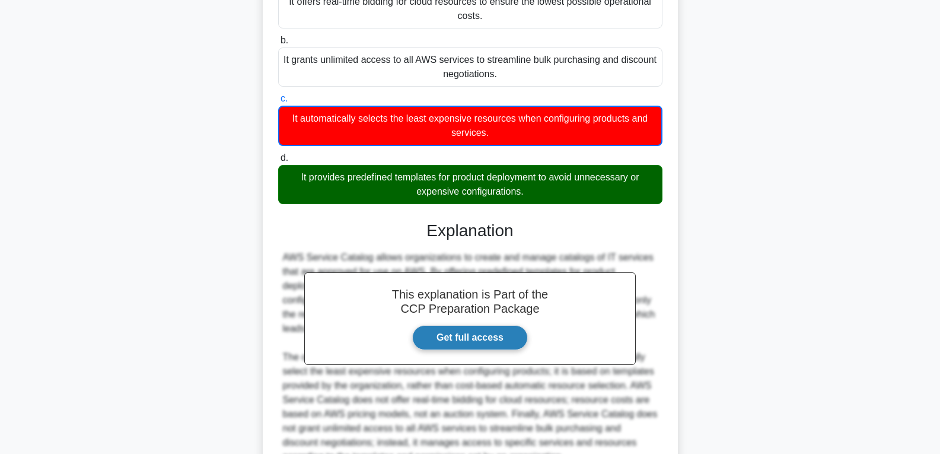
scroll to position [265, 0]
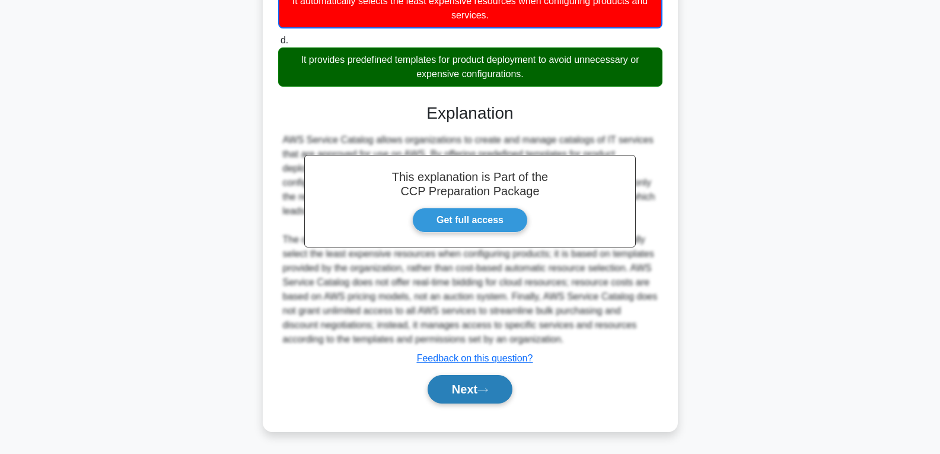
click at [459, 382] on button "Next" at bounding box center [470, 389] width 85 height 28
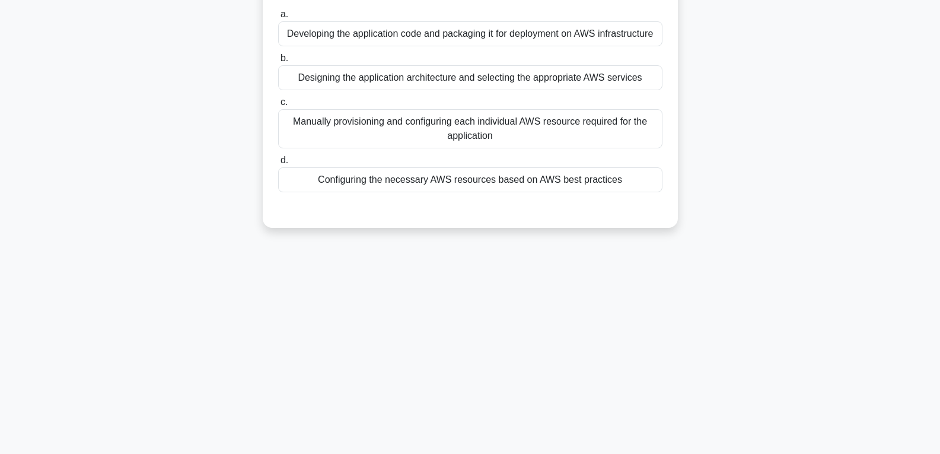
scroll to position [9, 0]
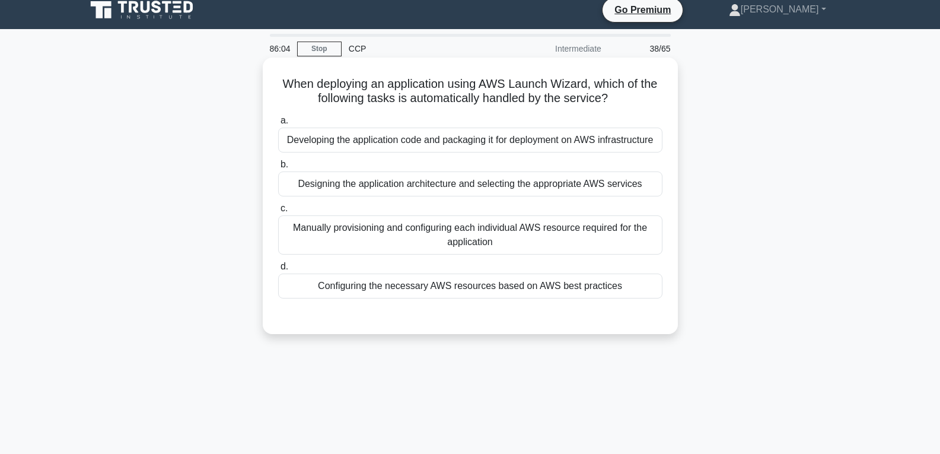
click at [440, 278] on div "Configuring the necessary AWS resources based on AWS best practices" at bounding box center [470, 286] width 384 height 25
click at [278, 271] on input "d. Configuring the necessary AWS resources based on AWS best practices" at bounding box center [278, 267] width 0 height 8
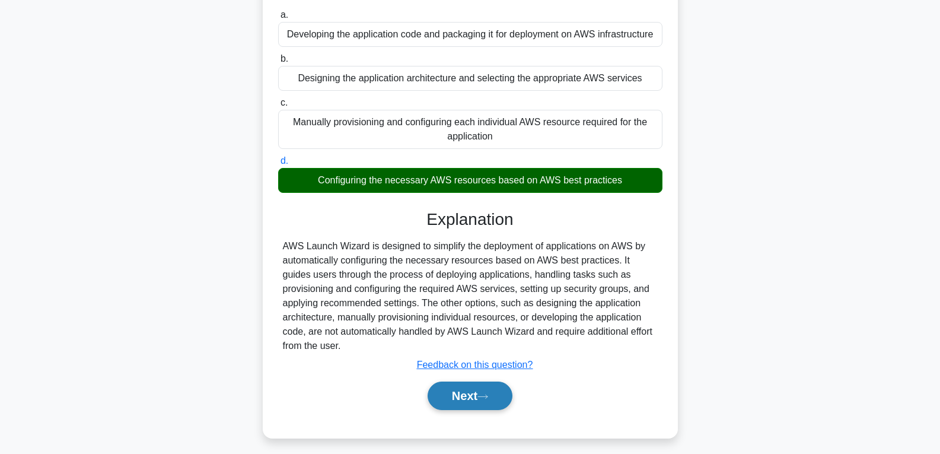
scroll to position [187, 0]
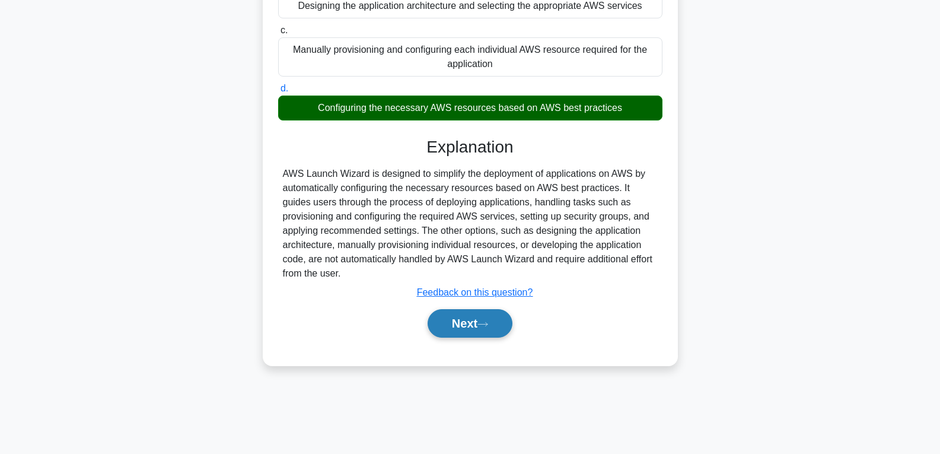
click at [452, 316] on button "Next" at bounding box center [470, 323] width 85 height 28
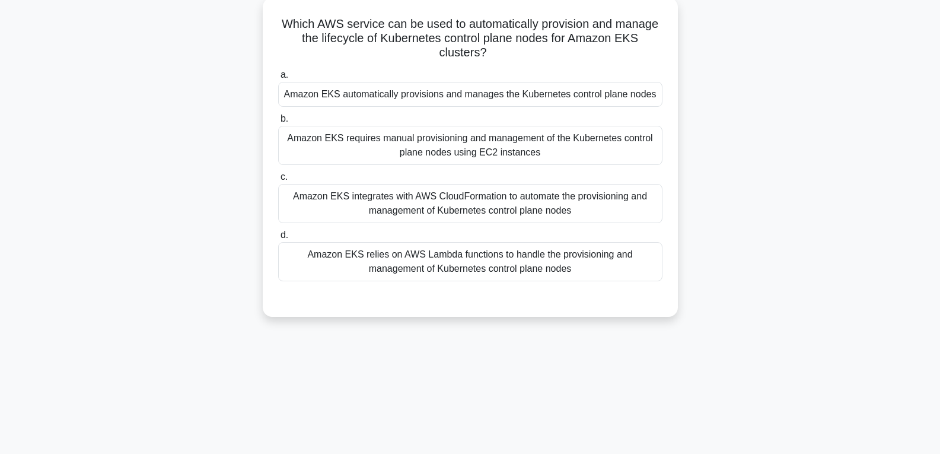
scroll to position [68, 0]
click at [449, 262] on div "Amazon EKS relies on AWS Lambda functions to handle the provisioning and manage…" at bounding box center [470, 262] width 384 height 39
click at [278, 240] on input "d. Amazon EKS relies on AWS Lambda functions to handle the provisioning and man…" at bounding box center [278, 236] width 0 height 8
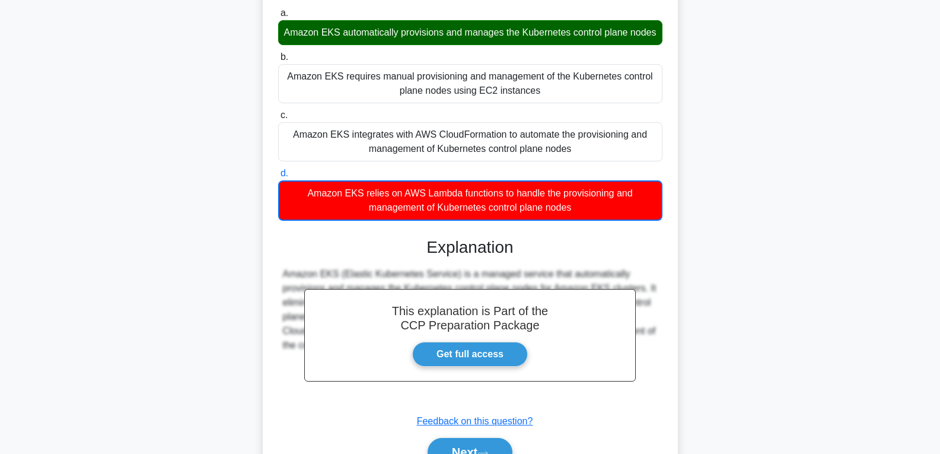
scroll to position [208, 0]
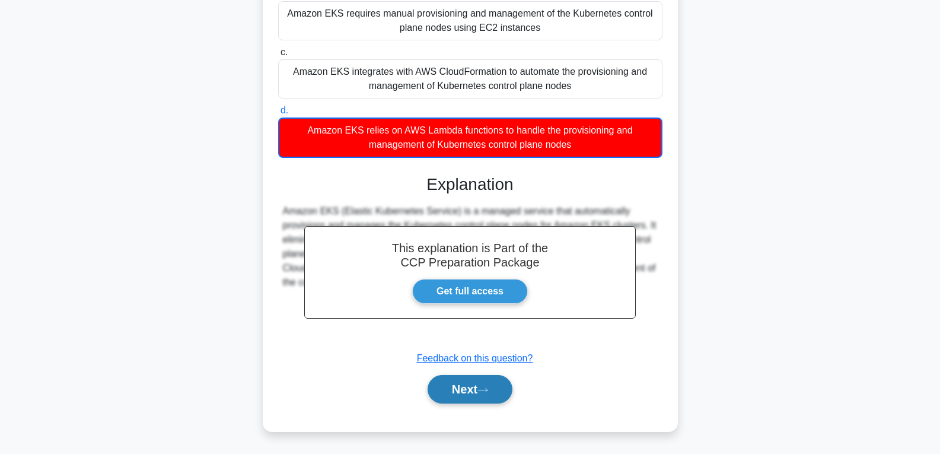
click at [472, 392] on button "Next" at bounding box center [470, 389] width 85 height 28
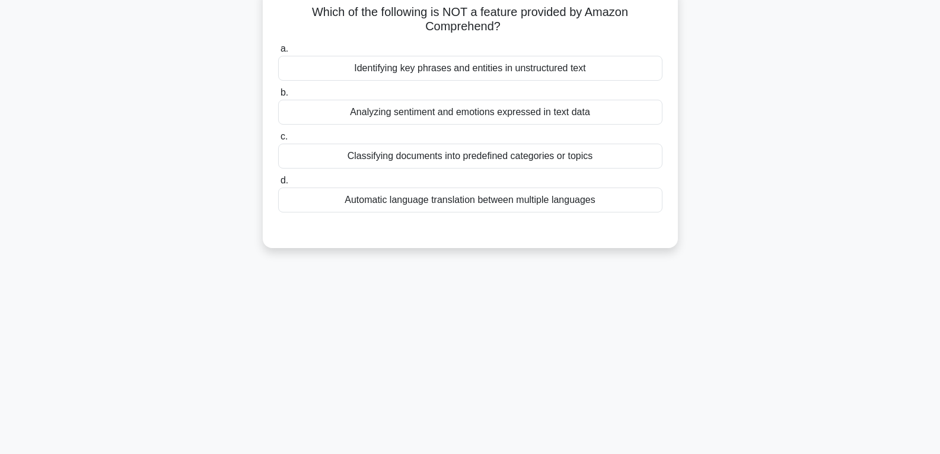
scroll to position [68, 0]
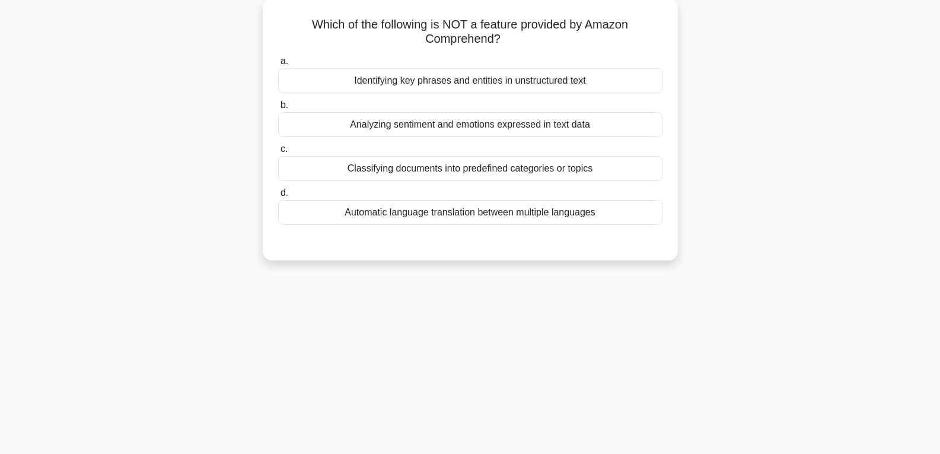
click at [406, 212] on div "Automatic language translation between multiple languages" at bounding box center [470, 212] width 384 height 25
click at [278, 197] on input "d. Automatic language translation between multiple languages" at bounding box center [278, 193] width 0 height 8
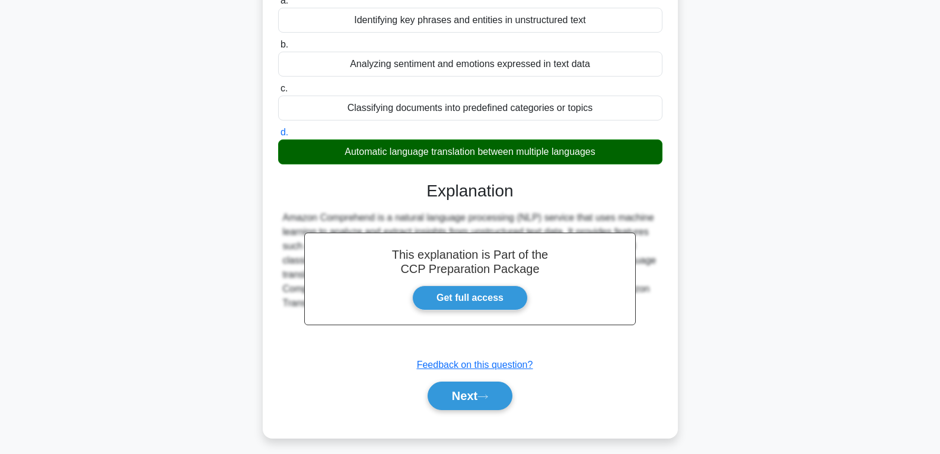
scroll to position [187, 0]
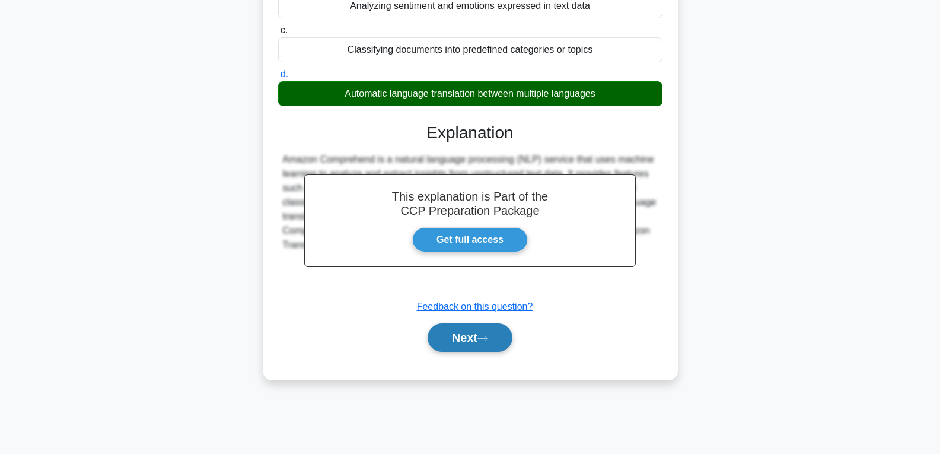
click at [471, 338] on button "Next" at bounding box center [470, 337] width 85 height 28
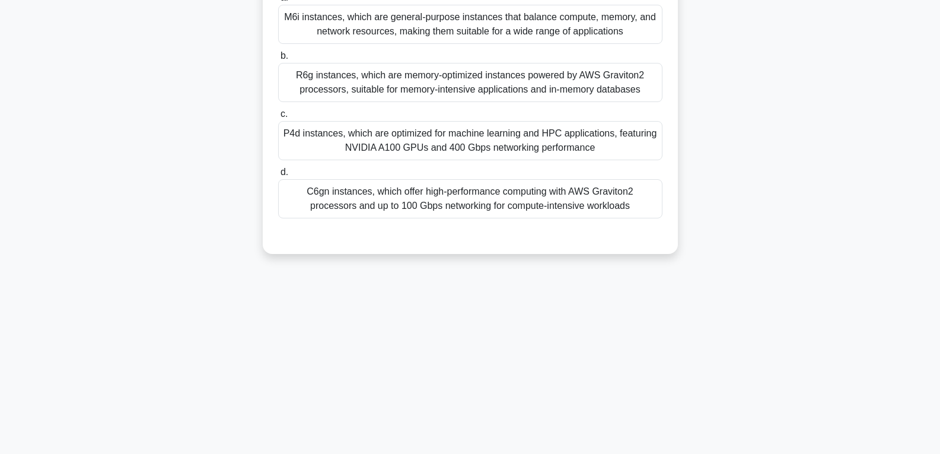
scroll to position [128, 0]
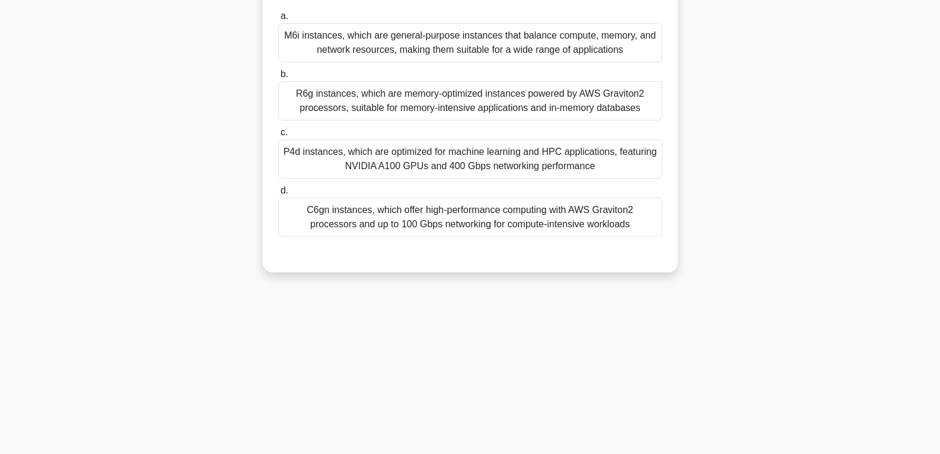
click at [450, 167] on div "P4d instances, which are optimized for machine learning and HPC applications, f…" at bounding box center [470, 158] width 384 height 39
click at [278, 136] on input "c. P4d instances, which are optimized for machine learning and HPC applications…" at bounding box center [278, 133] width 0 height 8
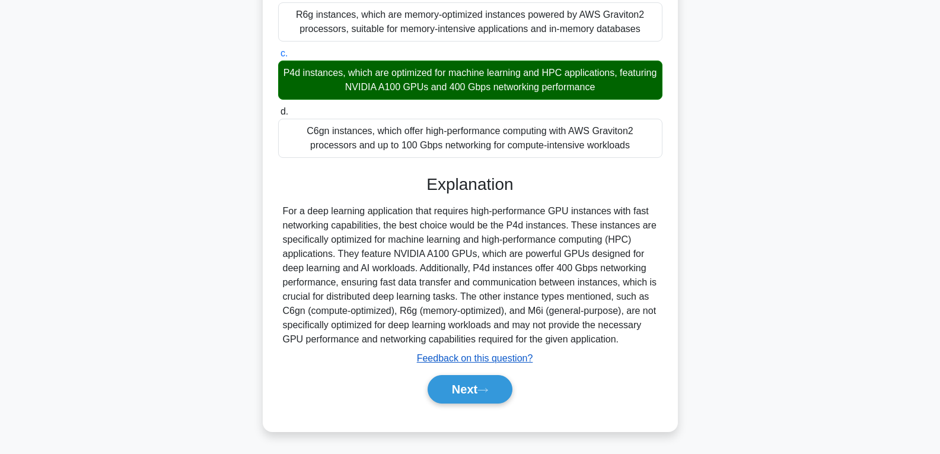
scroll to position [207, 0]
click at [455, 378] on button "Next" at bounding box center [470, 389] width 85 height 28
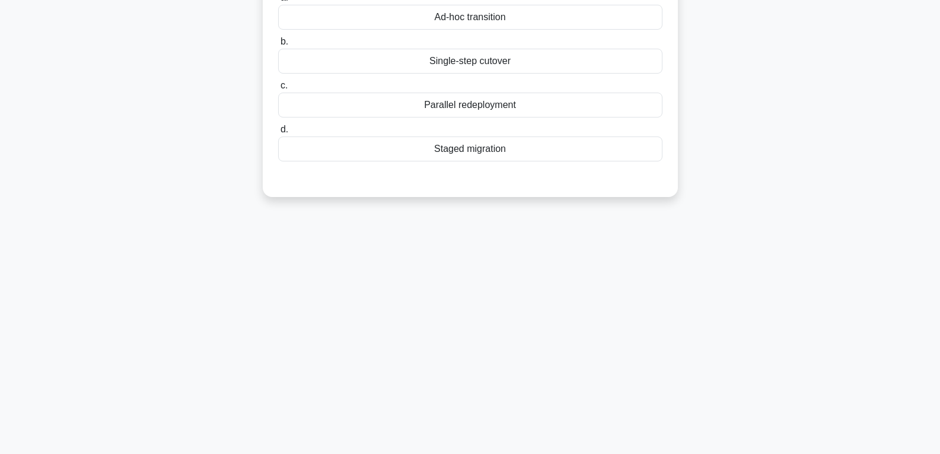
scroll to position [68, 0]
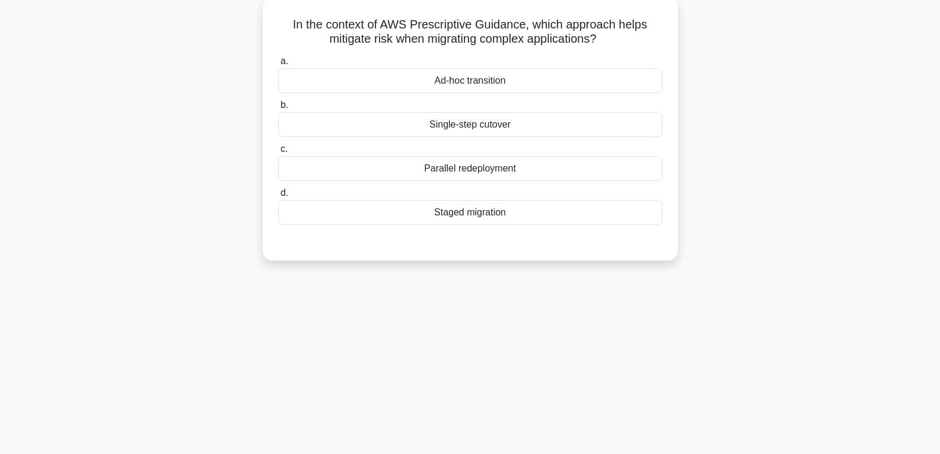
click at [494, 171] on div "Parallel redeployment" at bounding box center [470, 168] width 384 height 25
click at [278, 153] on input "c. Parallel redeployment" at bounding box center [278, 149] width 0 height 8
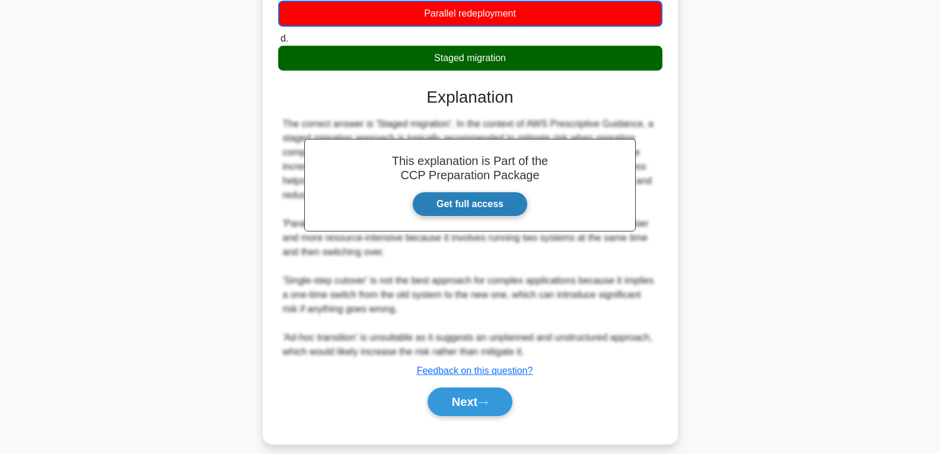
scroll to position [237, 0]
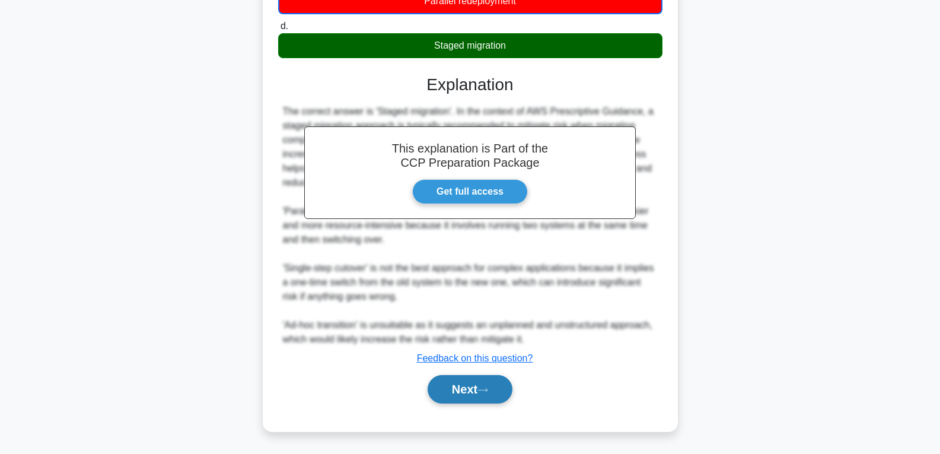
click at [471, 392] on button "Next" at bounding box center [470, 389] width 85 height 28
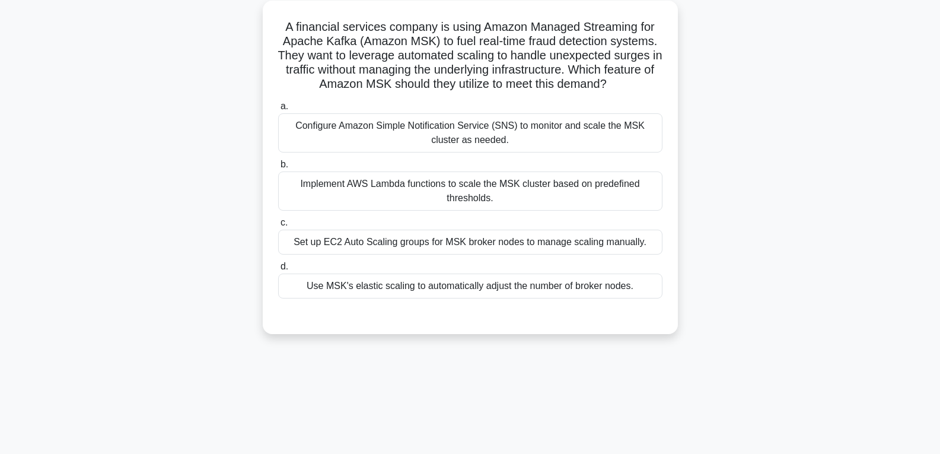
scroll to position [68, 0]
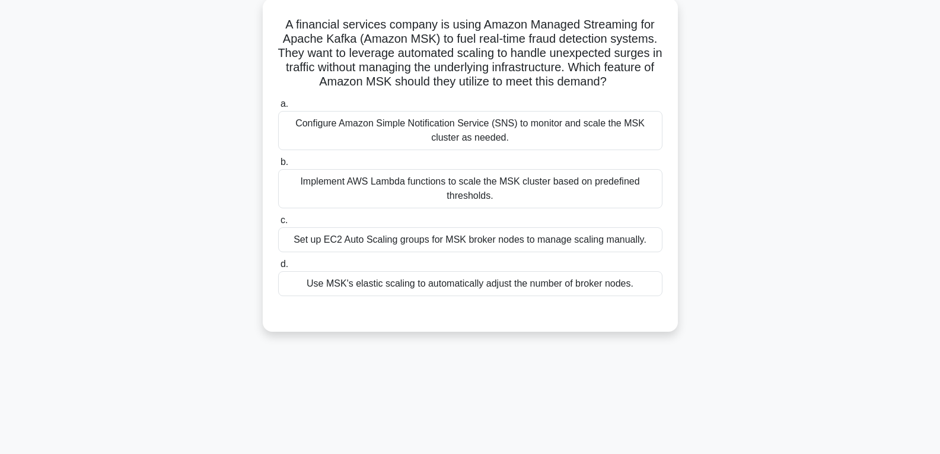
click at [361, 239] on div "Set up EC2 Auto Scaling groups for MSK broker nodes to manage scaling manually." at bounding box center [470, 239] width 384 height 25
click at [278, 224] on input "c. Set up EC2 Auto Scaling groups for MSK broker nodes to manage scaling manual…" at bounding box center [278, 221] width 0 height 8
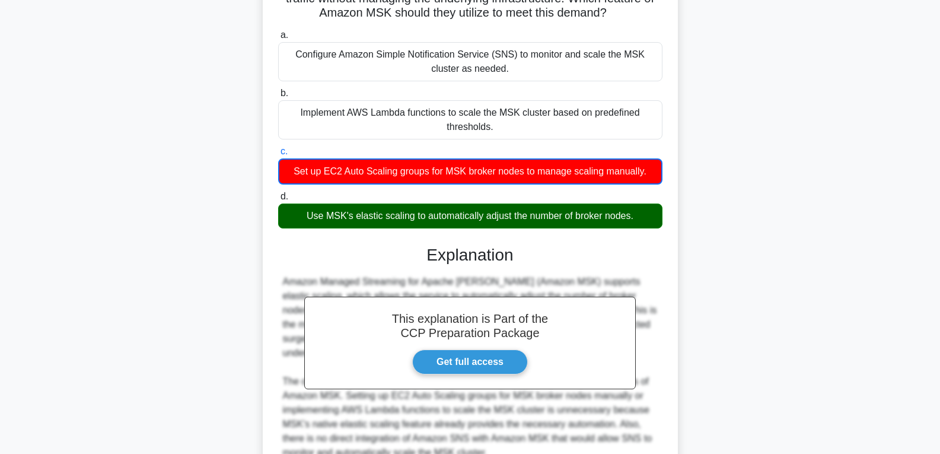
scroll to position [237, 0]
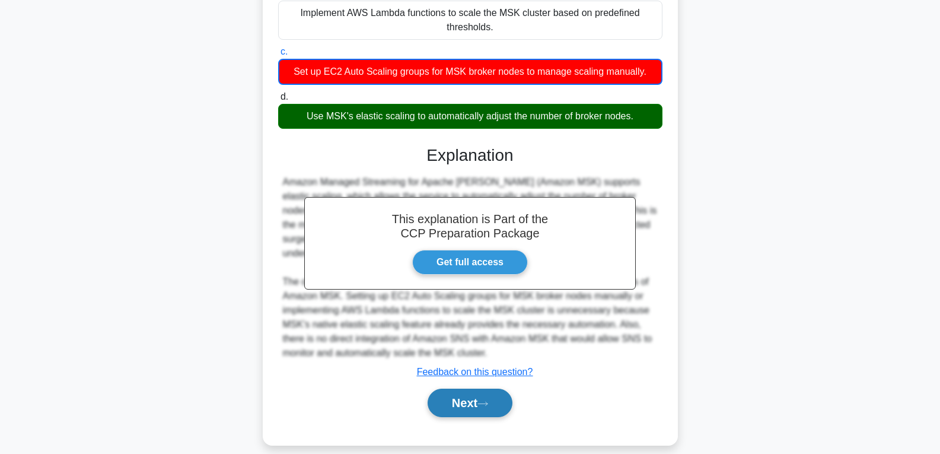
click at [481, 390] on button "Next" at bounding box center [470, 403] width 85 height 28
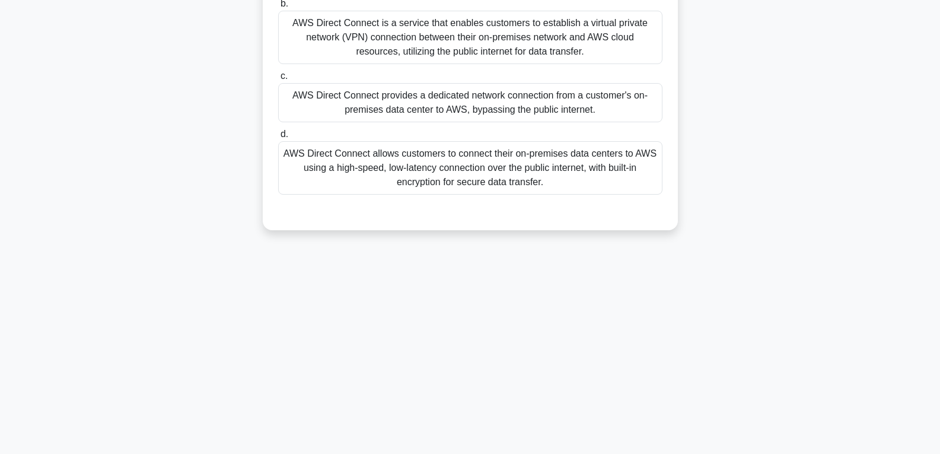
scroll to position [68, 0]
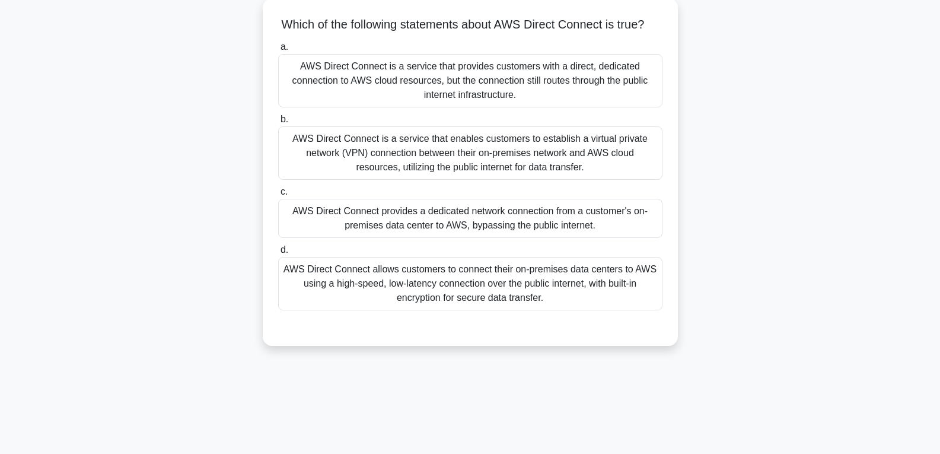
click at [473, 168] on div "AWS Direct Connect is a service that enables customers to establish a virtual p…" at bounding box center [470, 152] width 384 height 53
click at [278, 123] on input "b. AWS Direct Connect is a service that enables customers to establish a virtua…" at bounding box center [278, 120] width 0 height 8
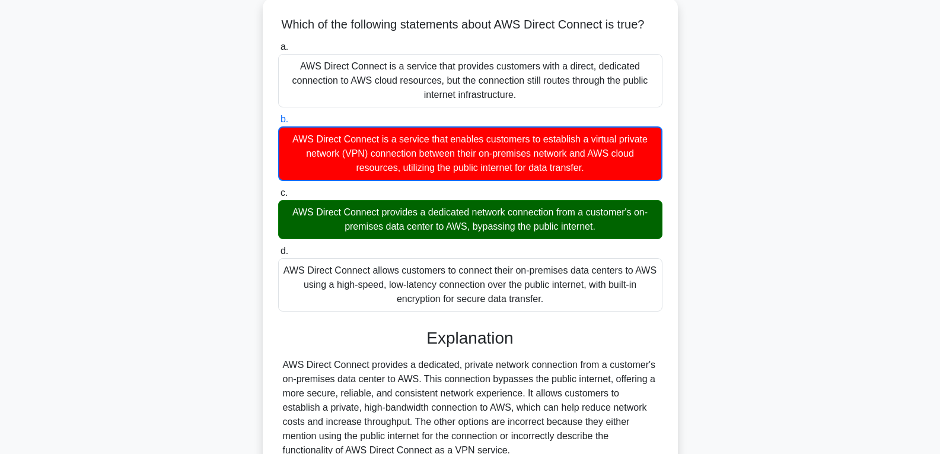
scroll to position [194, 0]
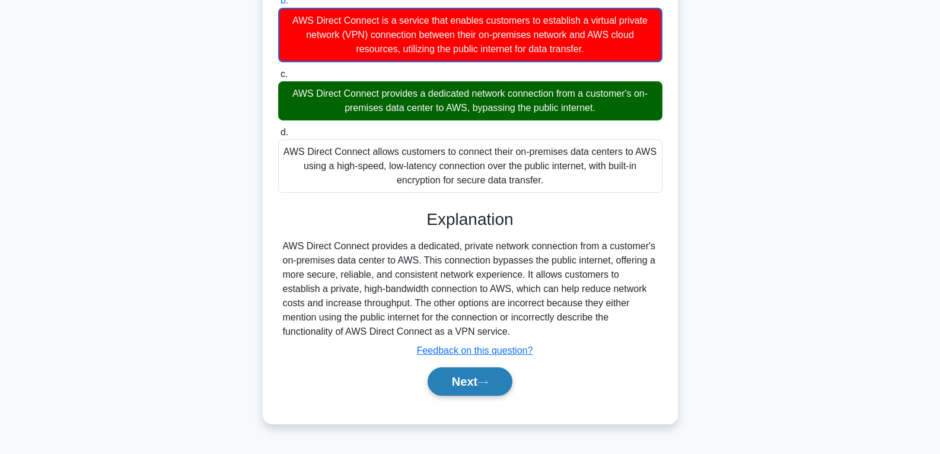
click at [471, 389] on button "Next" at bounding box center [470, 381] width 85 height 28
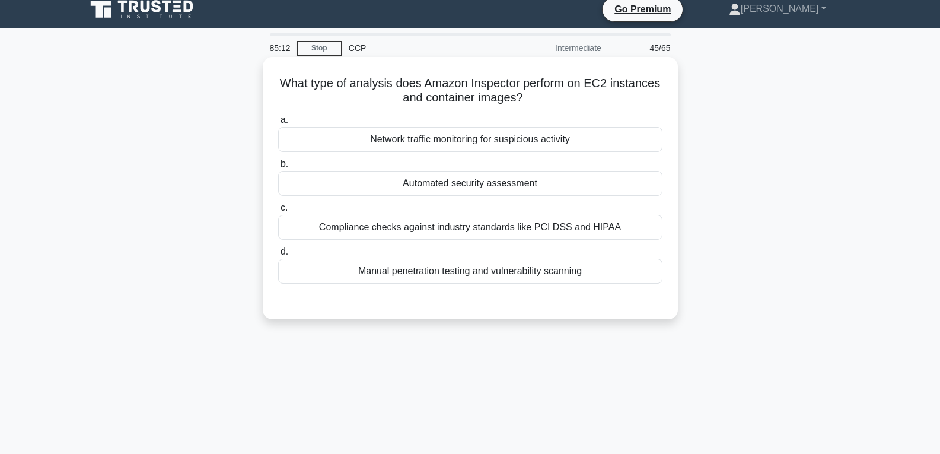
scroll to position [9, 0]
click at [463, 182] on div "Automated security assessment" at bounding box center [470, 183] width 384 height 25
click at [278, 169] on input "b. Automated security assessment" at bounding box center [278, 165] width 0 height 8
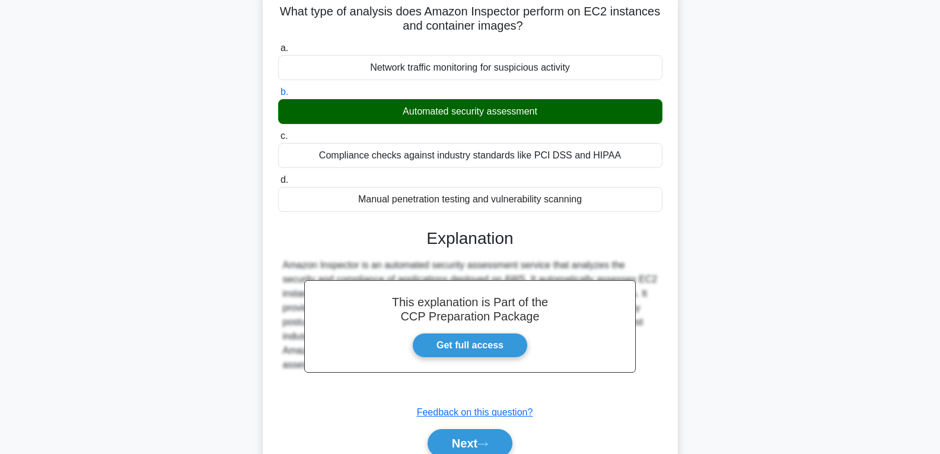
scroll to position [187, 0]
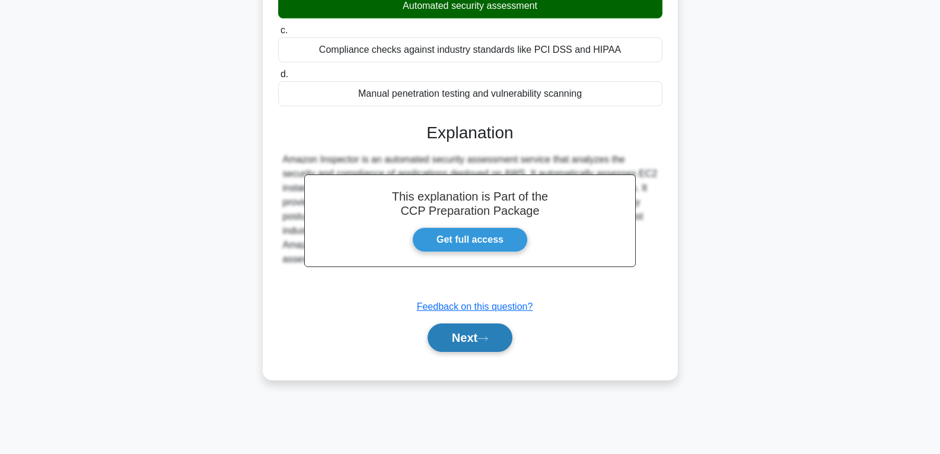
click at [460, 339] on button "Next" at bounding box center [470, 337] width 85 height 28
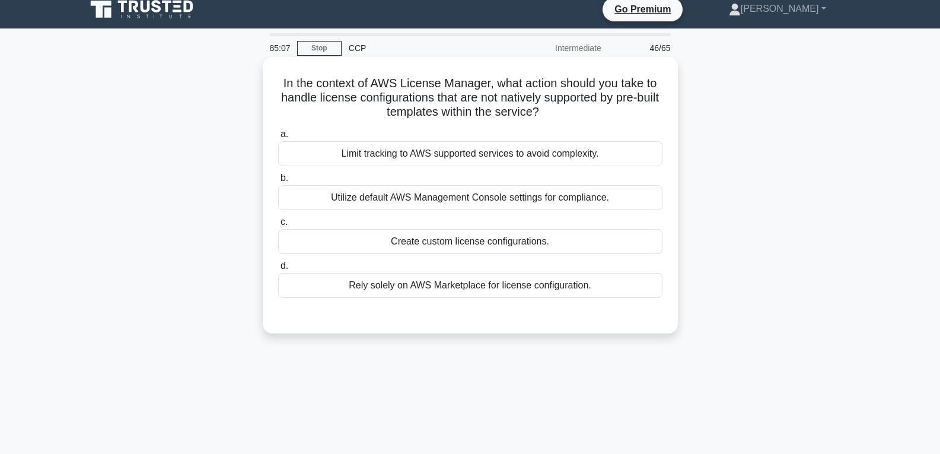
scroll to position [9, 0]
click at [459, 239] on div "Create custom license configurations." at bounding box center [470, 242] width 384 height 25
click at [278, 227] on input "c. Create custom license configurations." at bounding box center [278, 223] width 0 height 8
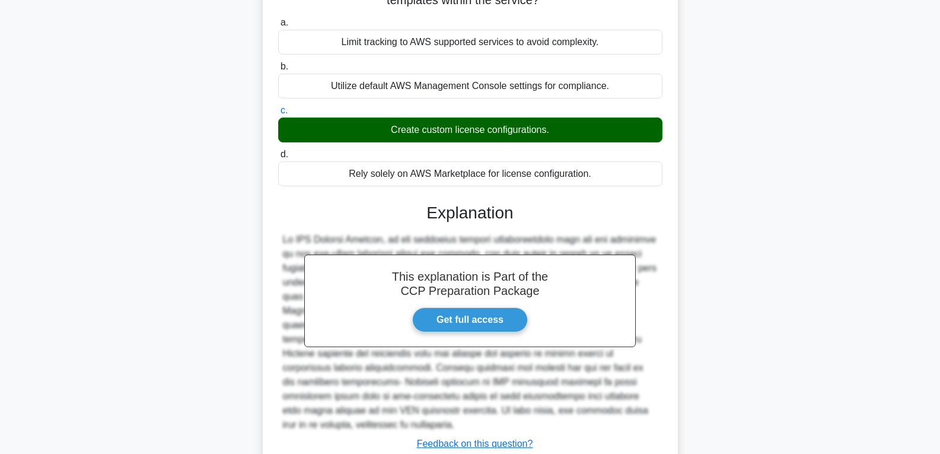
scroll to position [193, 0]
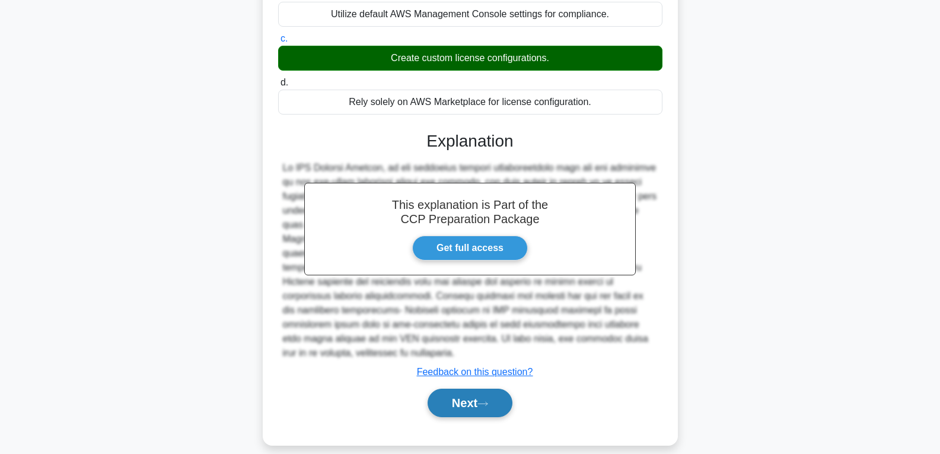
click at [466, 389] on button "Next" at bounding box center [470, 403] width 85 height 28
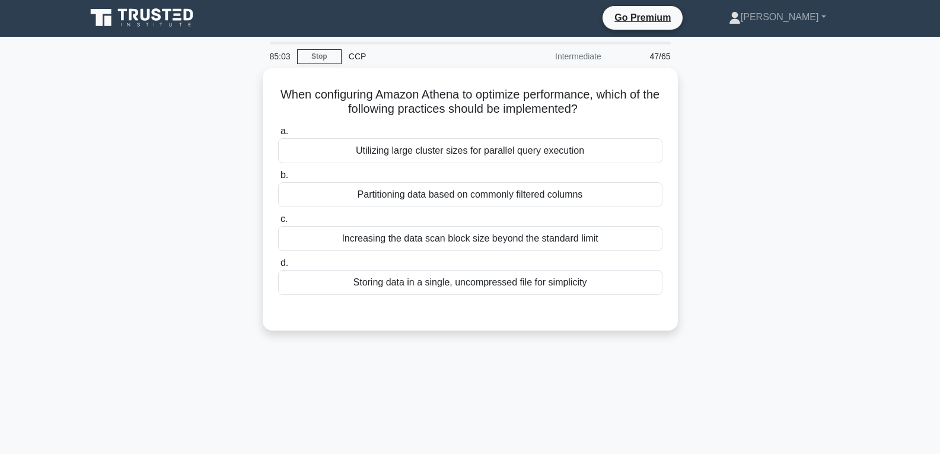
scroll to position [0, 0]
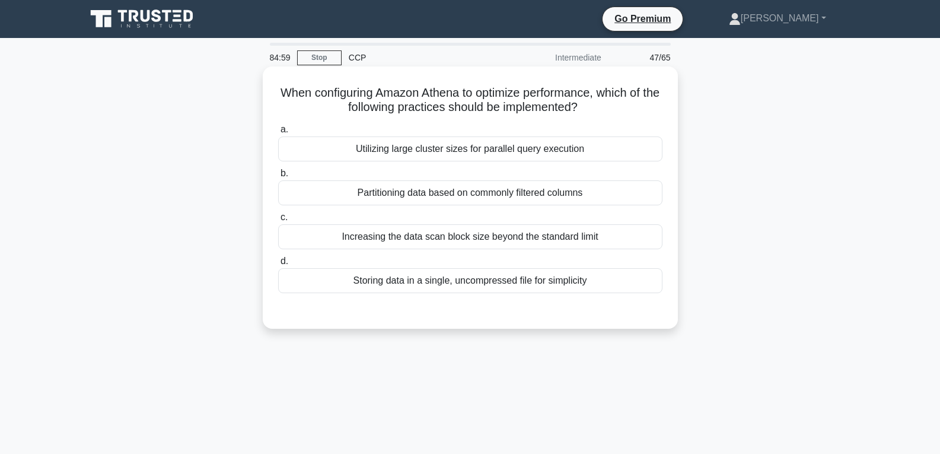
click at [404, 193] on div "Partitioning data based on commonly filtered columns" at bounding box center [470, 192] width 384 height 25
click at [278, 177] on input "b. Partitioning data based on commonly filtered columns" at bounding box center [278, 174] width 0 height 8
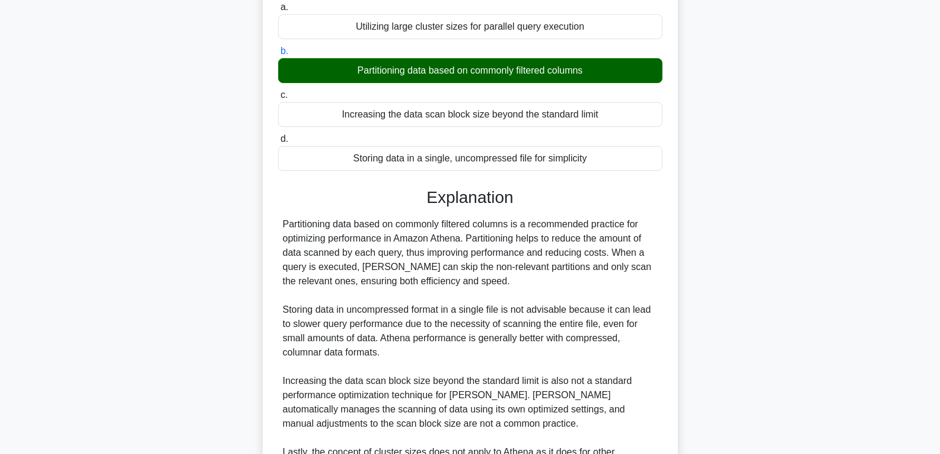
scroll to position [237, 0]
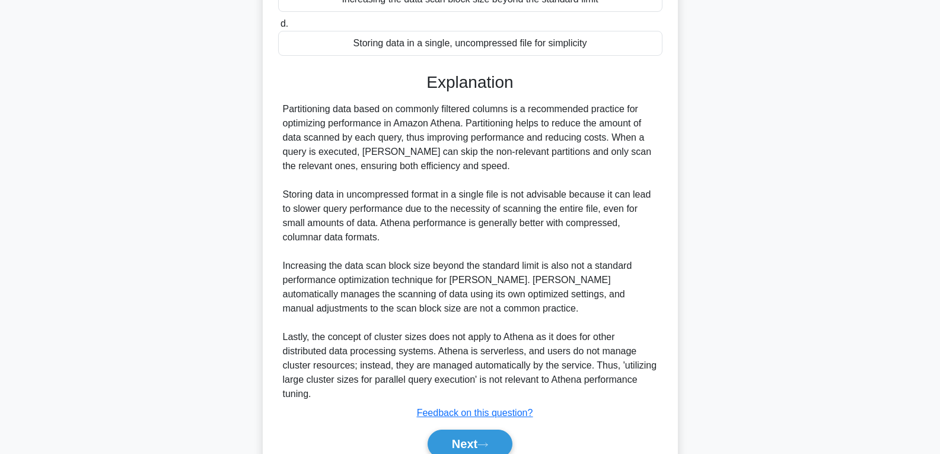
click at [468, 431] on button "Next" at bounding box center [470, 444] width 85 height 28
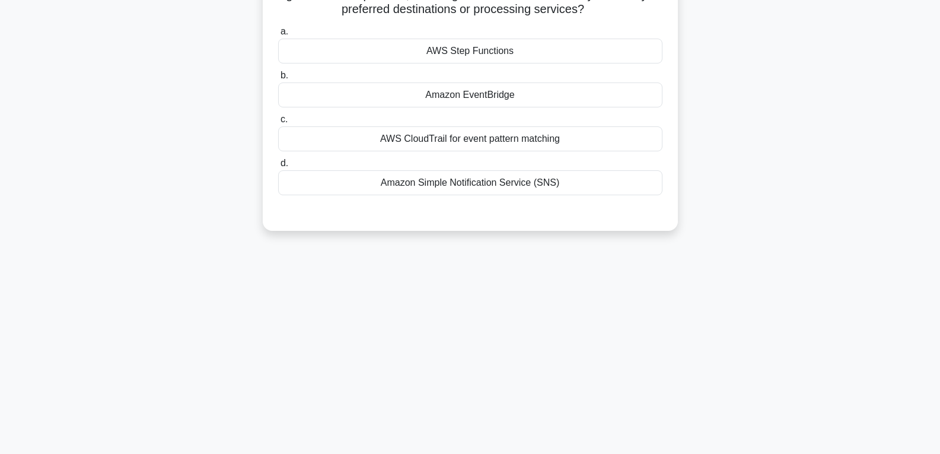
scroll to position [9, 0]
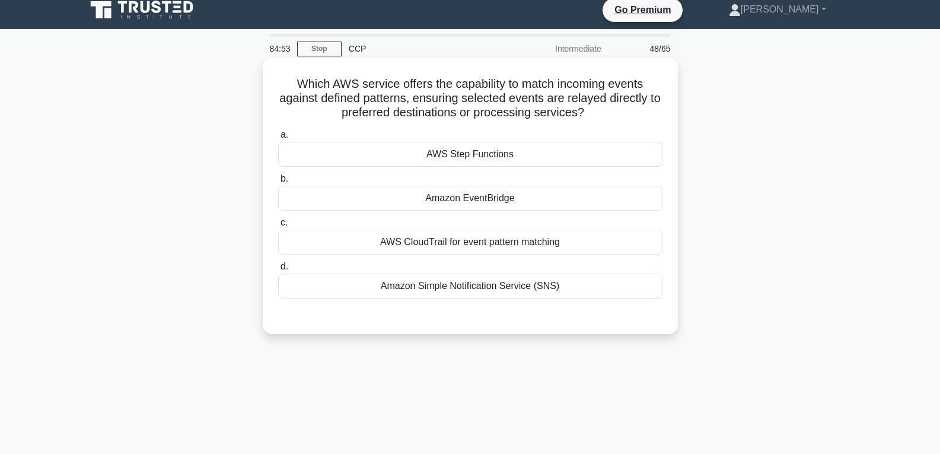
click at [473, 201] on div "Amazon EventBridge" at bounding box center [470, 198] width 384 height 25
click at [278, 183] on input "b. Amazon EventBridge" at bounding box center [278, 179] width 0 height 8
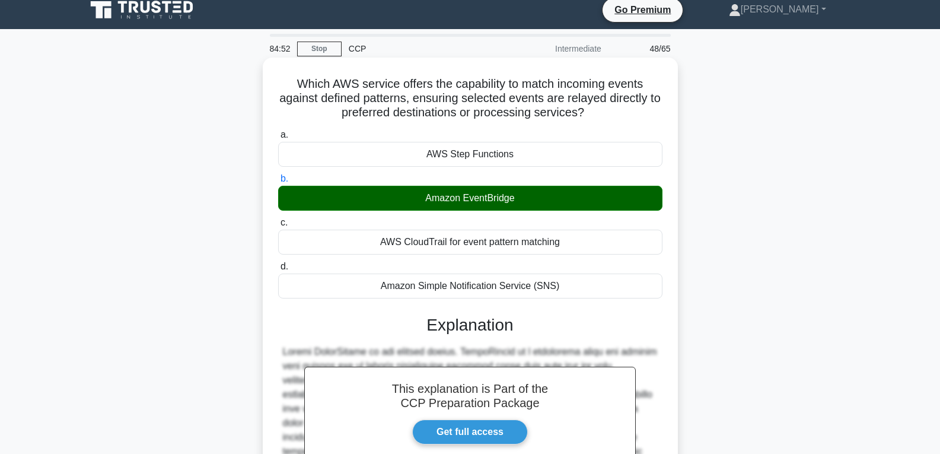
scroll to position [221, 0]
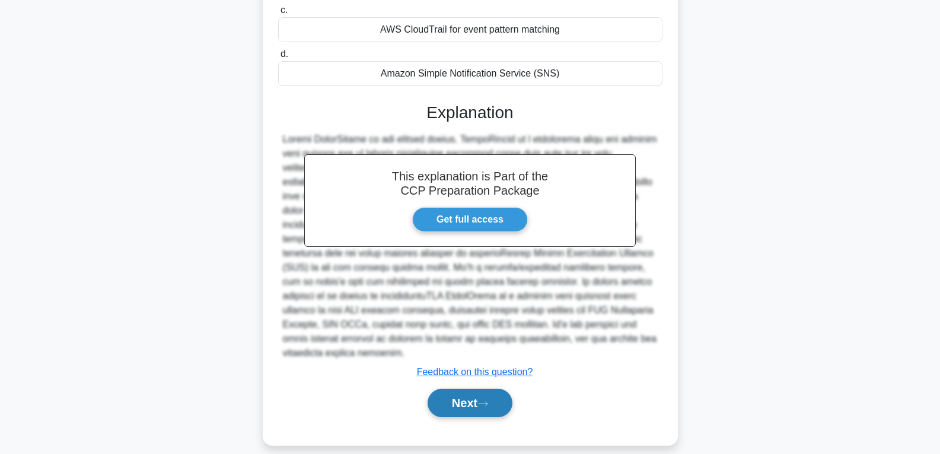
click at [482, 390] on button "Next" at bounding box center [470, 403] width 85 height 28
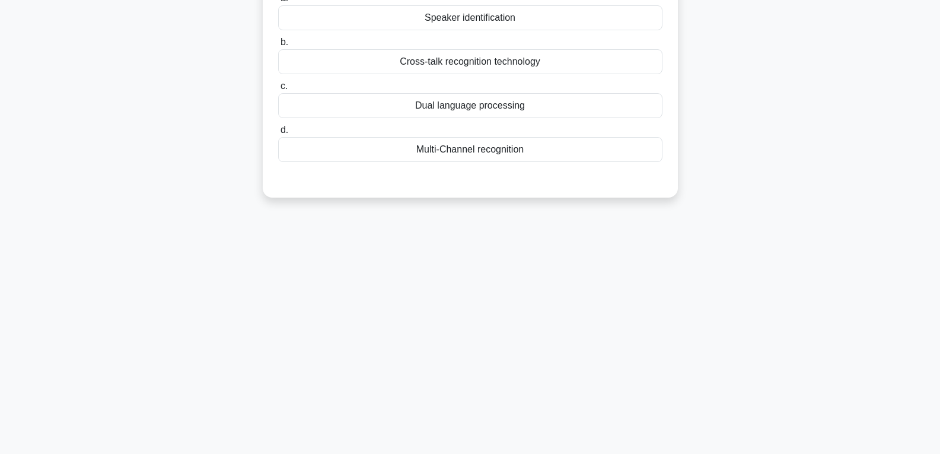
scroll to position [68, 0]
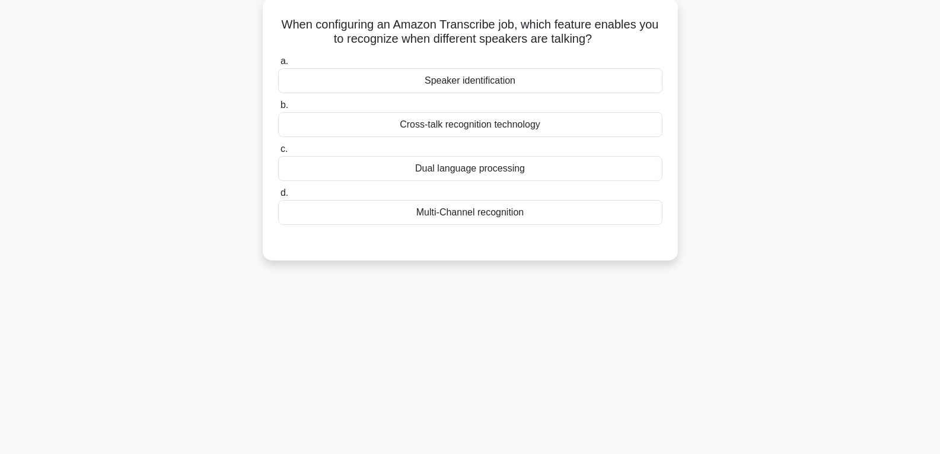
click at [466, 217] on div "Multi-Channel recognition" at bounding box center [470, 212] width 384 height 25
click at [278, 197] on input "d. Multi-Channel recognition" at bounding box center [278, 193] width 0 height 8
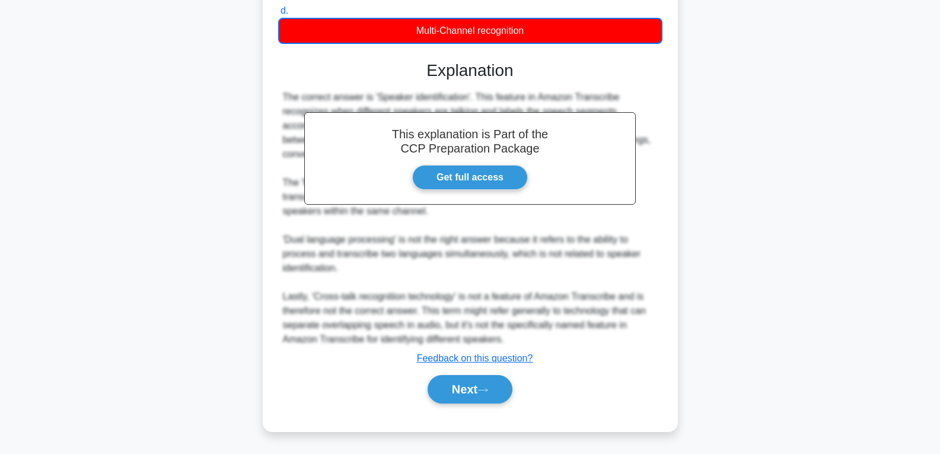
scroll to position [251, 0]
click at [482, 380] on button "Next" at bounding box center [470, 389] width 85 height 28
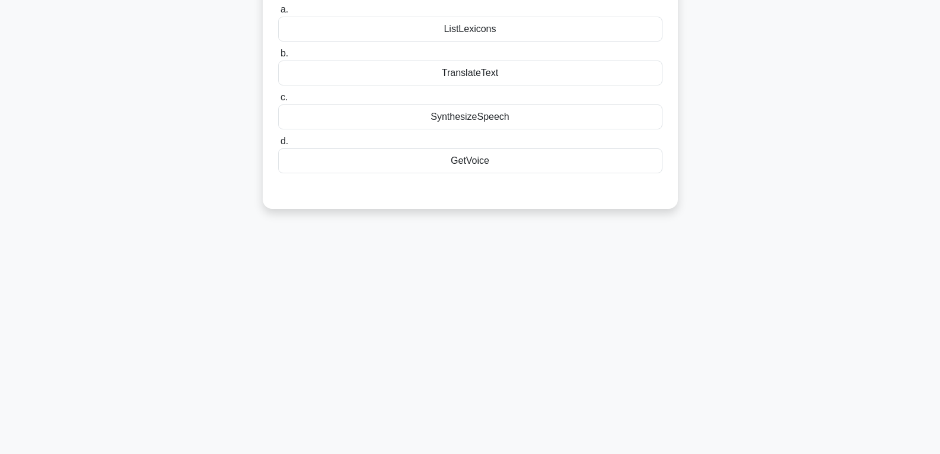
scroll to position [68, 0]
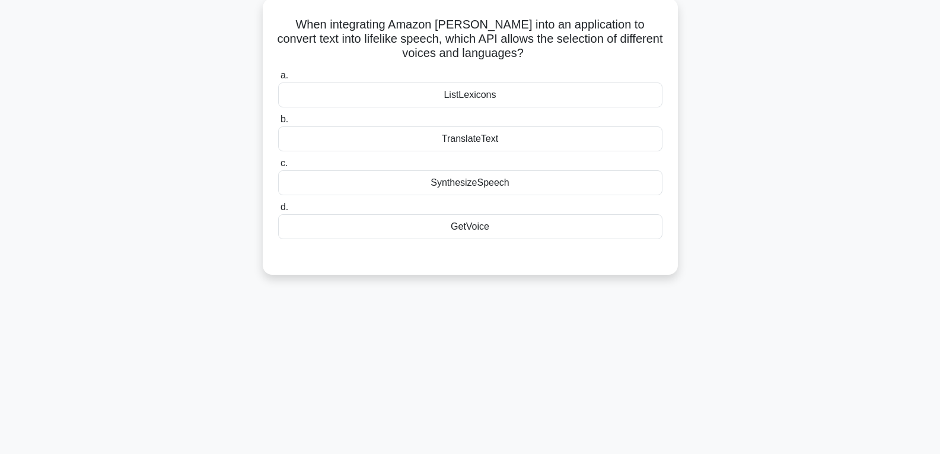
click at [491, 136] on div "TranslateText" at bounding box center [470, 138] width 384 height 25
click at [278, 123] on input "b. TranslateText" at bounding box center [278, 120] width 0 height 8
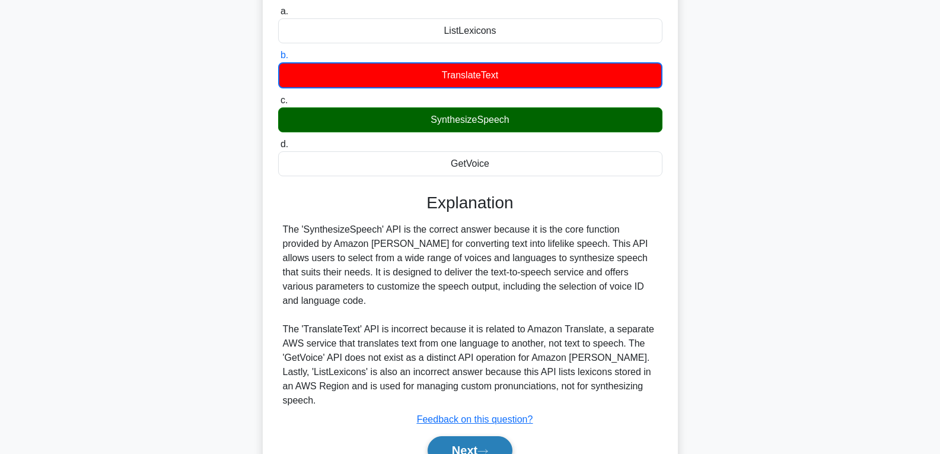
scroll to position [187, 0]
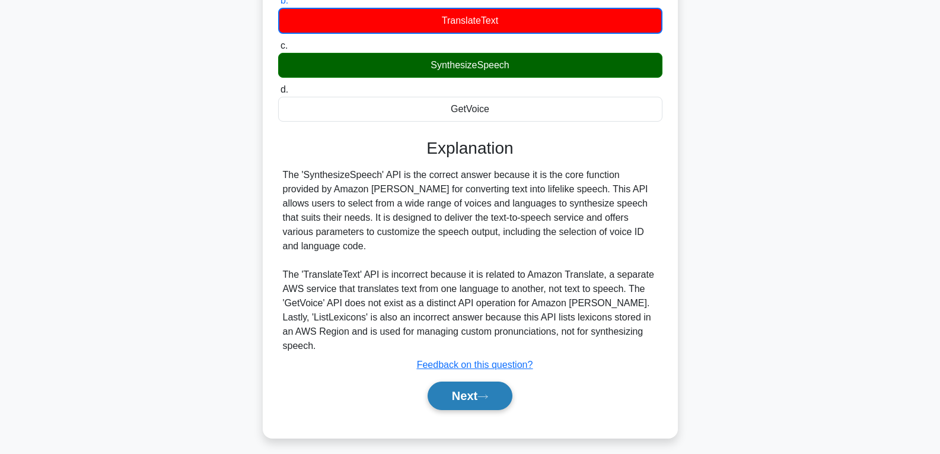
click at [467, 382] on button "Next" at bounding box center [470, 396] width 85 height 28
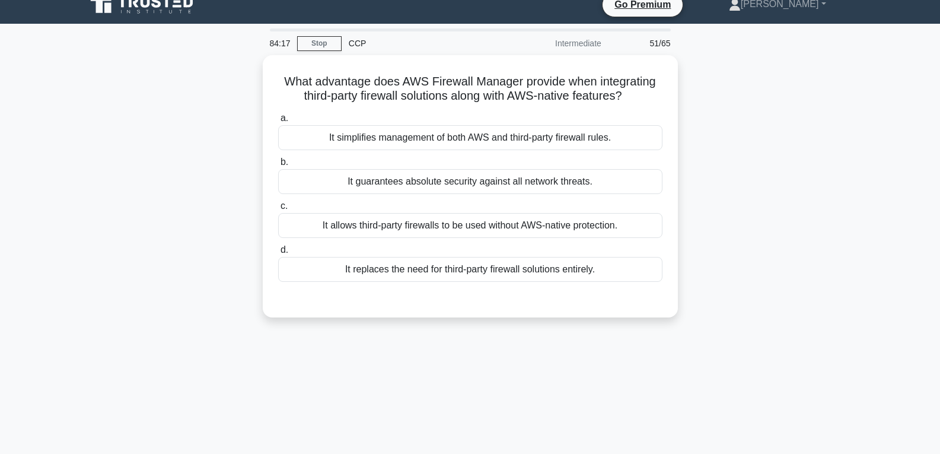
scroll to position [9, 0]
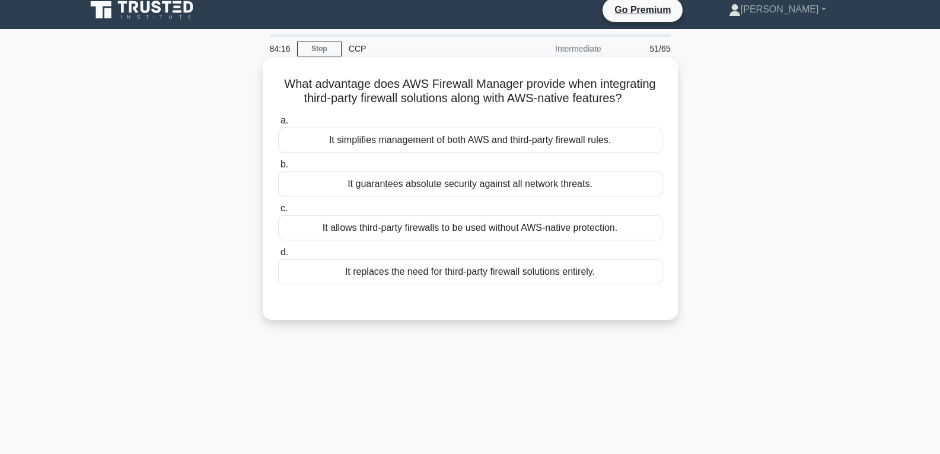
click at [455, 188] on div "It guarantees absolute security against all network threats." at bounding box center [470, 183] width 384 height 25
click at [278, 169] on input "b. It guarantees absolute security against all network threats." at bounding box center [278, 165] width 0 height 8
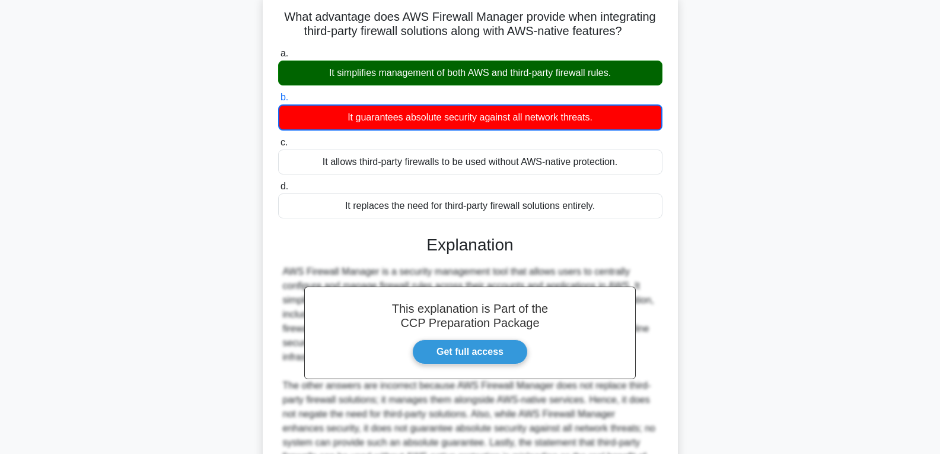
scroll to position [223, 0]
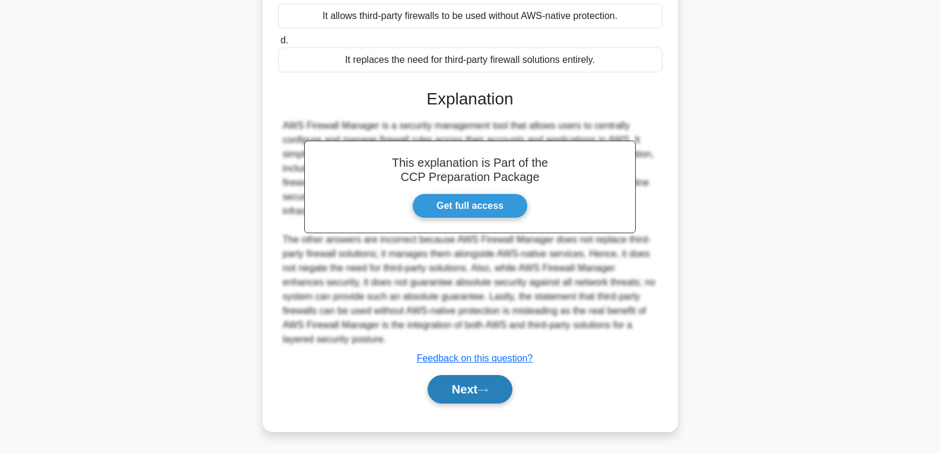
click at [481, 386] on button "Next" at bounding box center [470, 389] width 85 height 28
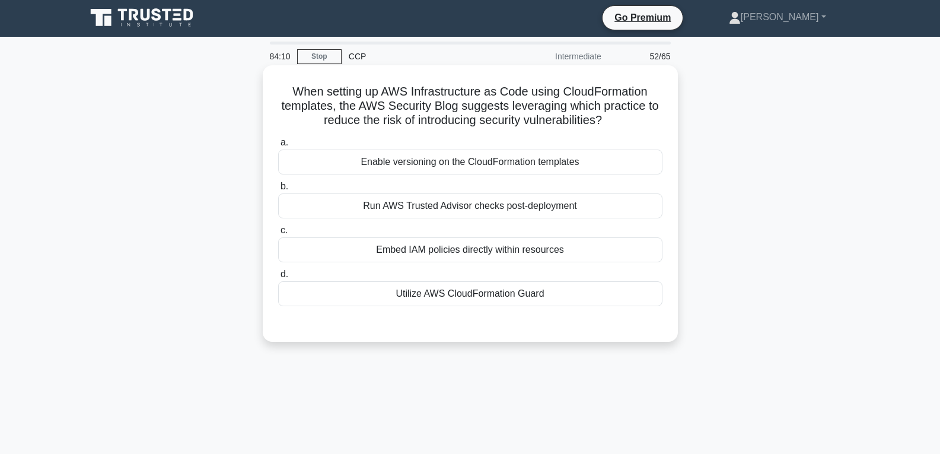
scroll to position [0, 0]
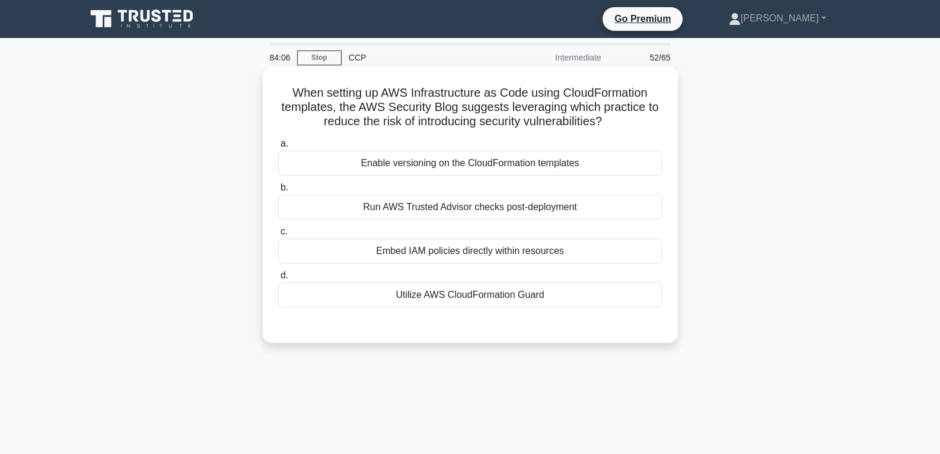
click at [423, 165] on div "Enable versioning on the CloudFormation templates" at bounding box center [470, 163] width 384 height 25
click at [278, 148] on input "a. Enable versioning on the CloudFormation templates" at bounding box center [278, 144] width 0 height 8
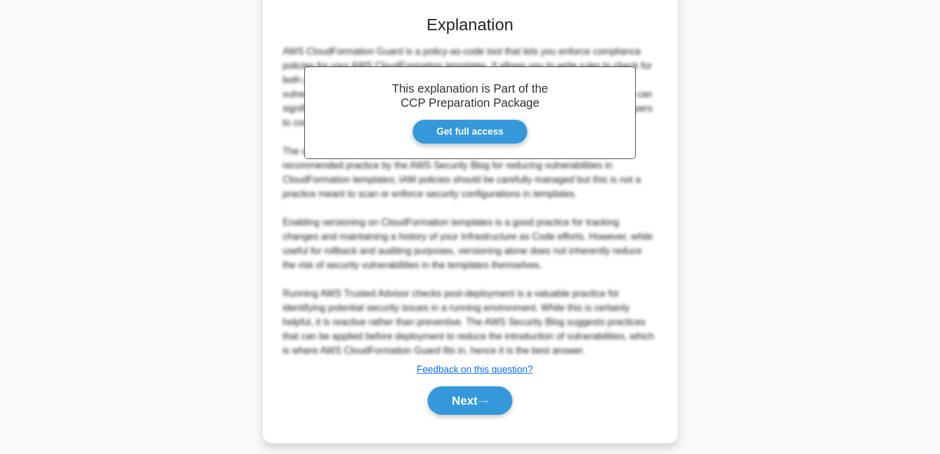
scroll to position [322, 0]
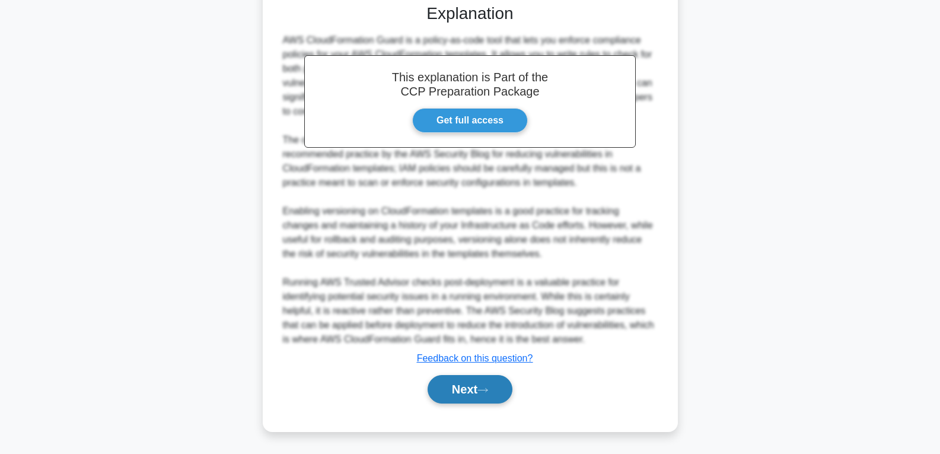
click at [453, 390] on button "Next" at bounding box center [470, 389] width 85 height 28
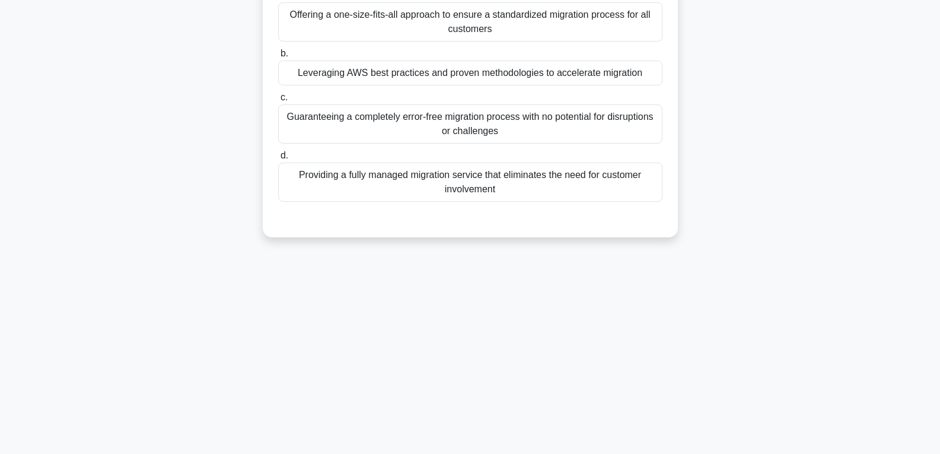
scroll to position [68, 0]
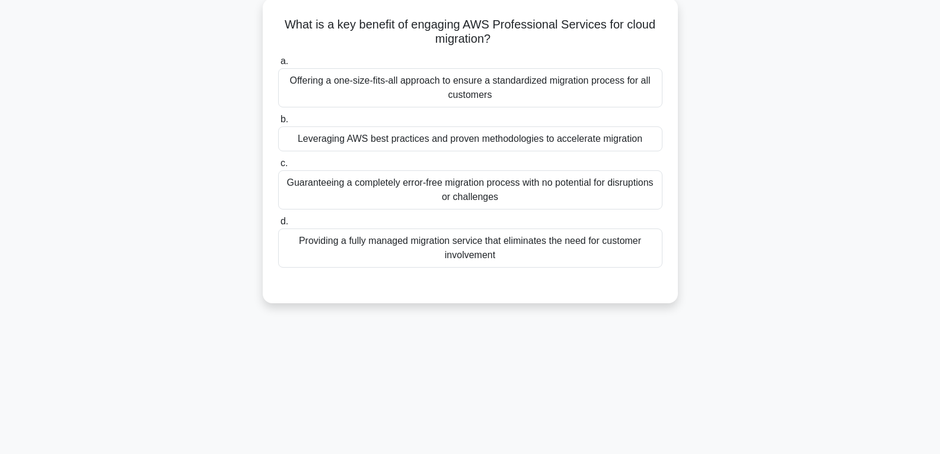
click at [449, 246] on div "Providing a fully managed migration service that eliminates the need for custom…" at bounding box center [470, 247] width 384 height 39
click at [278, 225] on input "d. Providing a fully managed migration service that eliminates the need for cus…" at bounding box center [278, 222] width 0 height 8
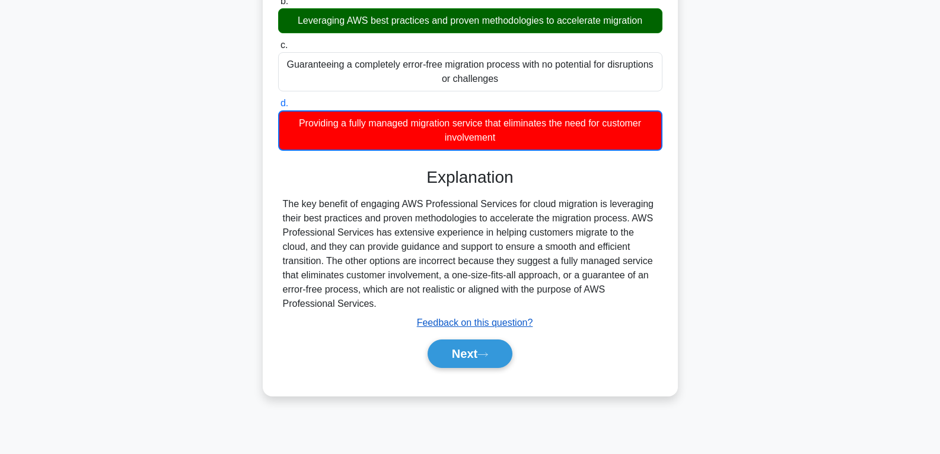
scroll to position [187, 0]
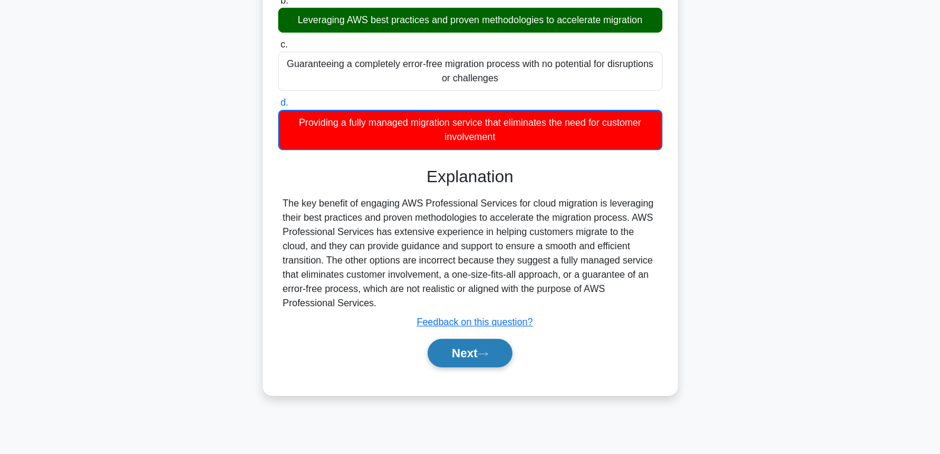
click at [471, 351] on button "Next" at bounding box center [470, 353] width 85 height 28
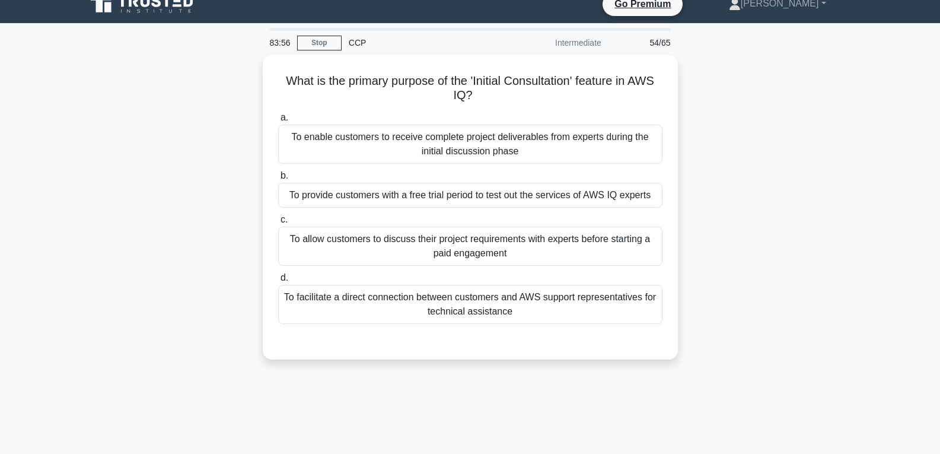
scroll to position [9, 0]
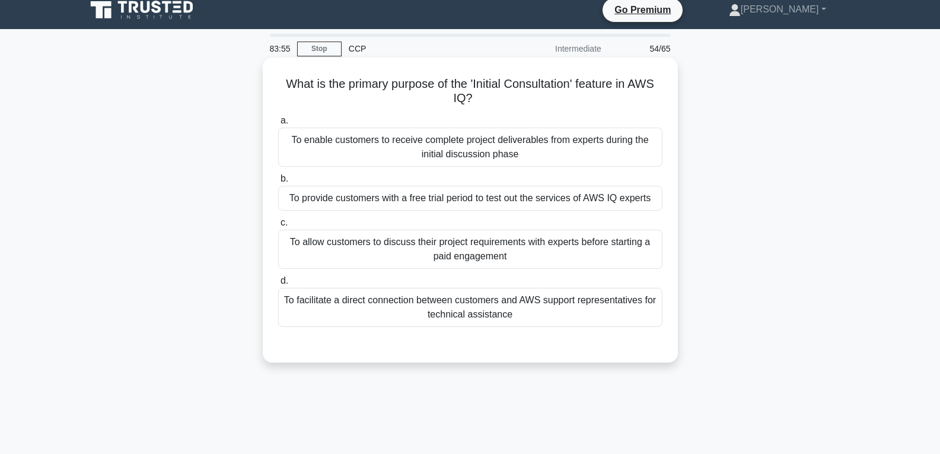
click at [469, 205] on div "To provide customers with a free trial period to test out the services of AWS I…" at bounding box center [470, 198] width 384 height 25
click at [278, 183] on input "b. To provide customers with a free trial period to test out the services of AW…" at bounding box center [278, 179] width 0 height 8
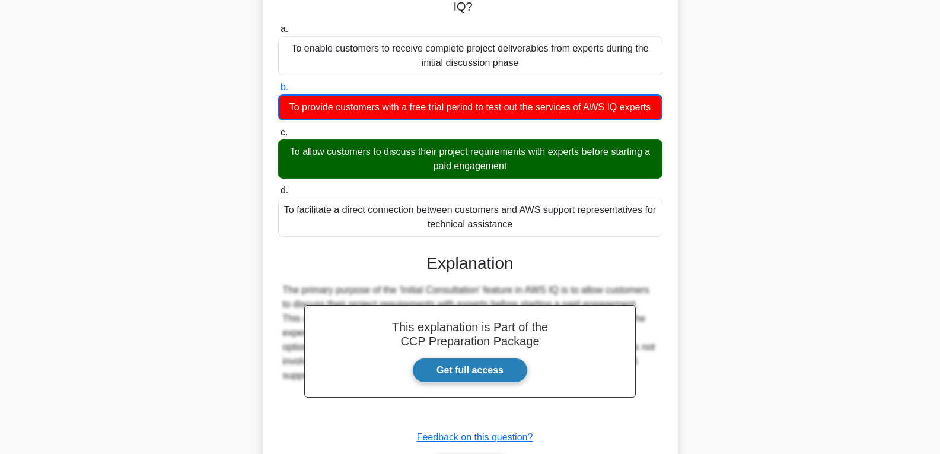
scroll to position [194, 0]
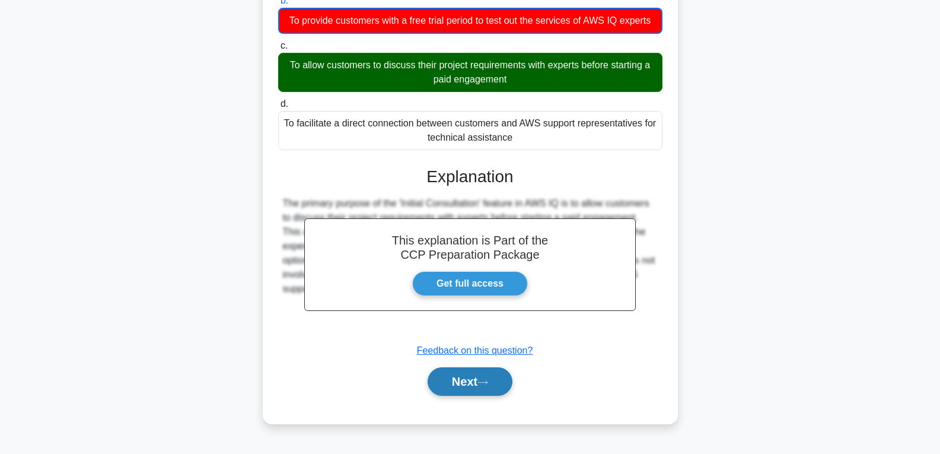
click at [476, 382] on button "Next" at bounding box center [470, 381] width 85 height 28
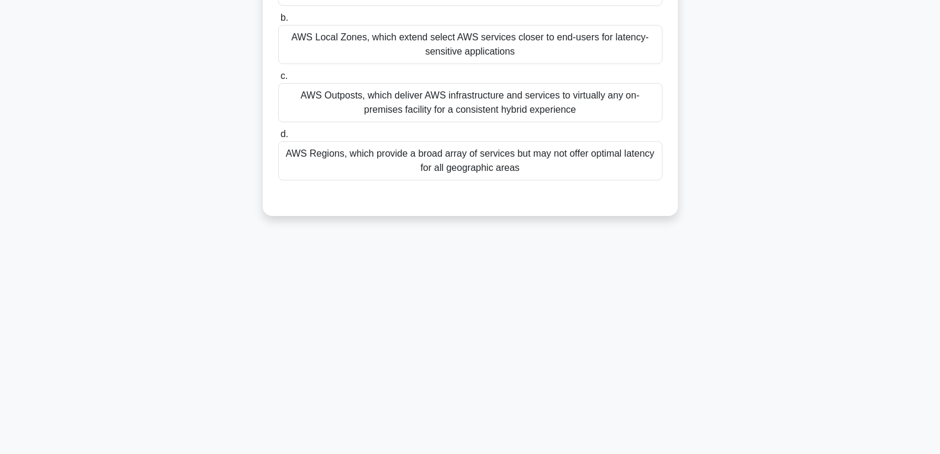
scroll to position [68, 0]
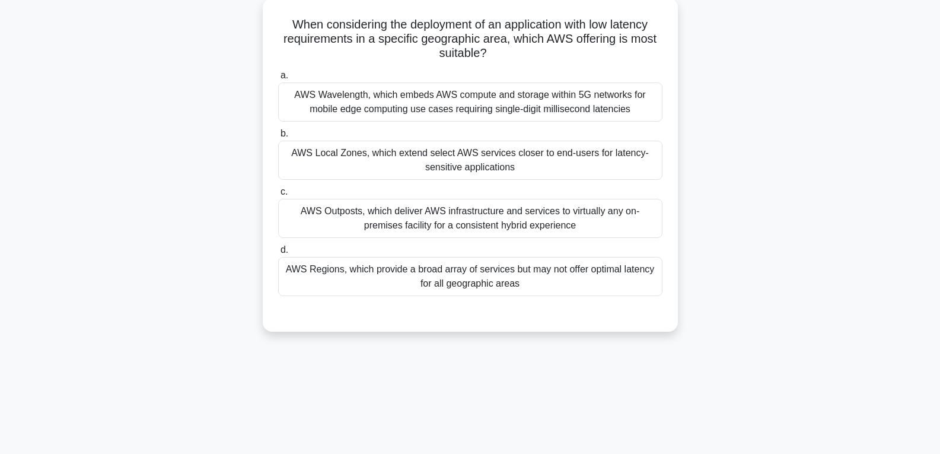
click at [433, 217] on div "AWS Outposts, which deliver AWS infrastructure and services to virtually any on…" at bounding box center [470, 218] width 384 height 39
click at [278, 196] on input "c. AWS Outposts, which deliver AWS infrastructure and services to virtually any…" at bounding box center [278, 192] width 0 height 8
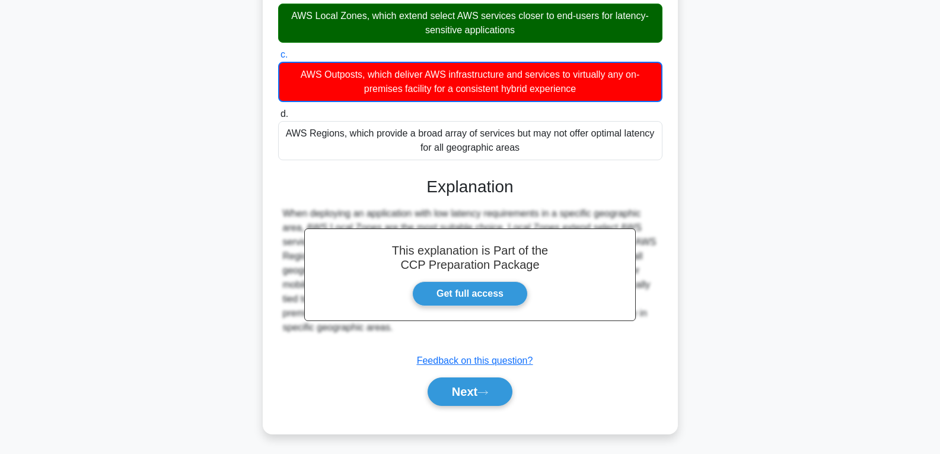
scroll to position [208, 0]
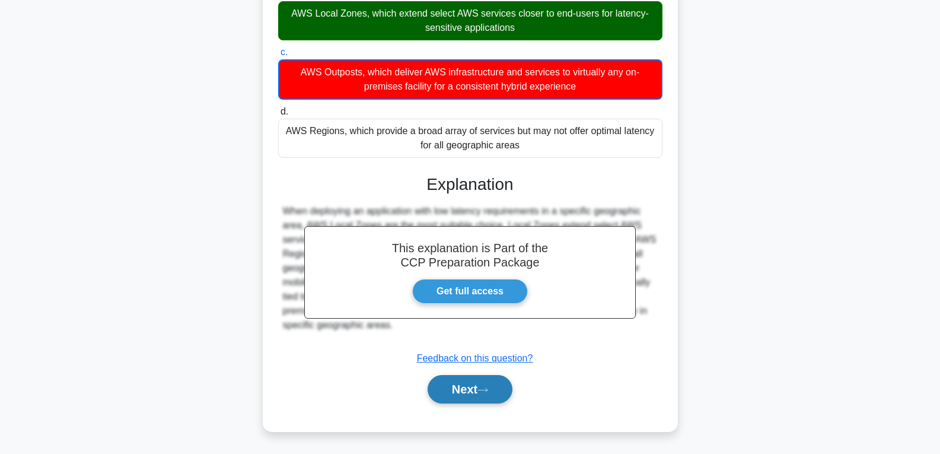
click at [456, 383] on button "Next" at bounding box center [470, 389] width 85 height 28
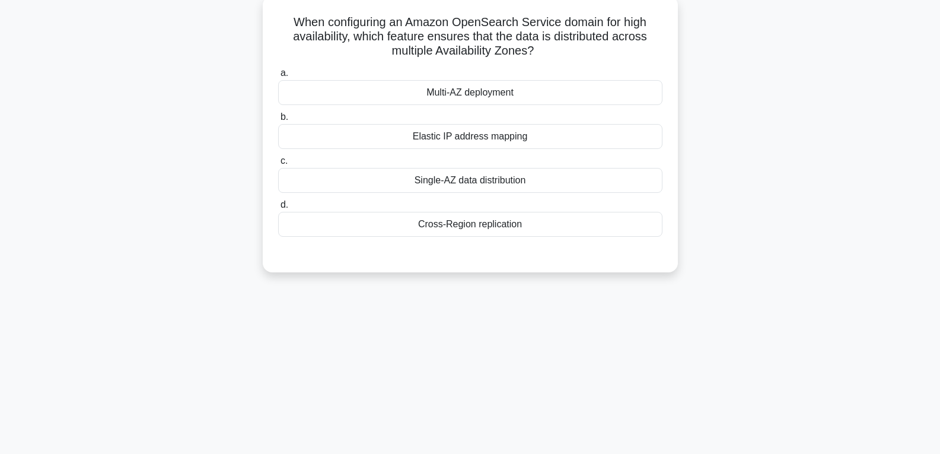
scroll to position [68, 0]
click at [467, 131] on div "Elastic IP address mapping" at bounding box center [470, 138] width 384 height 25
click at [278, 123] on input "b. Elastic IP address mapping" at bounding box center [278, 120] width 0 height 8
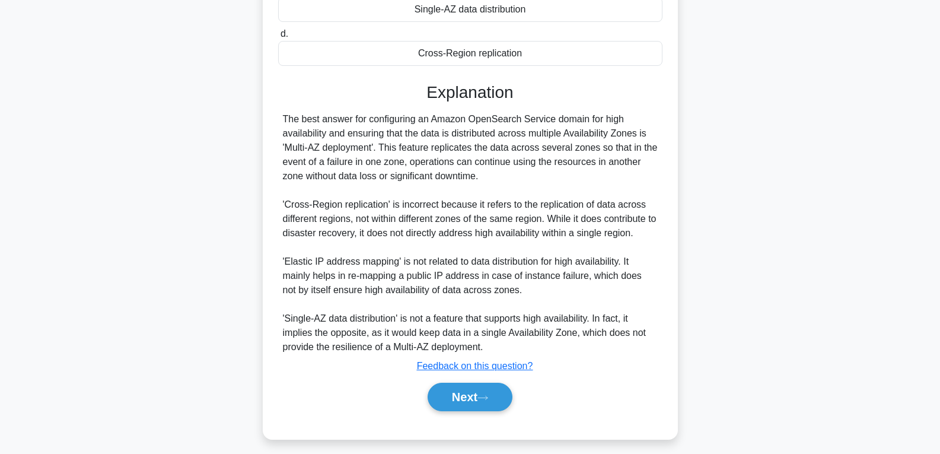
scroll to position [251, 0]
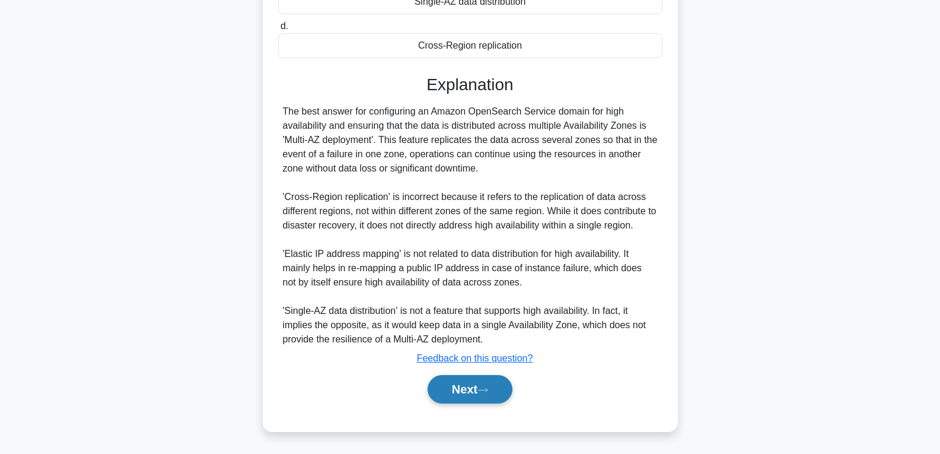
click at [483, 389] on icon at bounding box center [483, 390] width 11 height 7
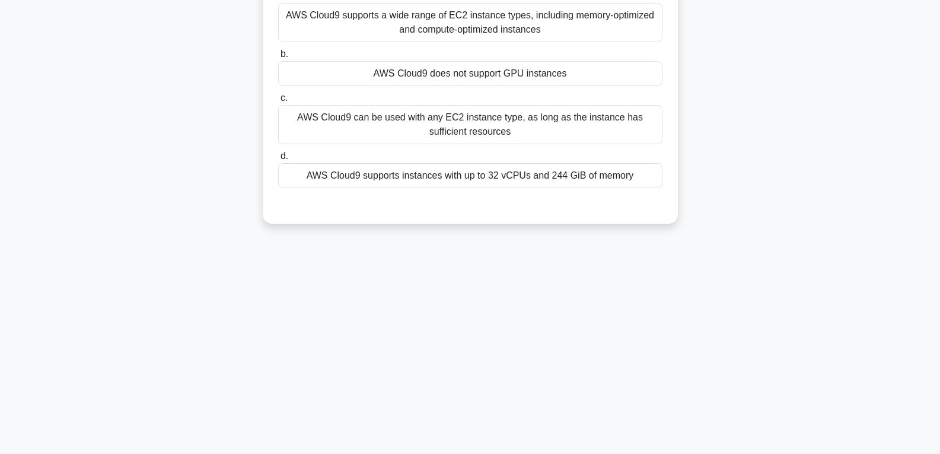
scroll to position [68, 0]
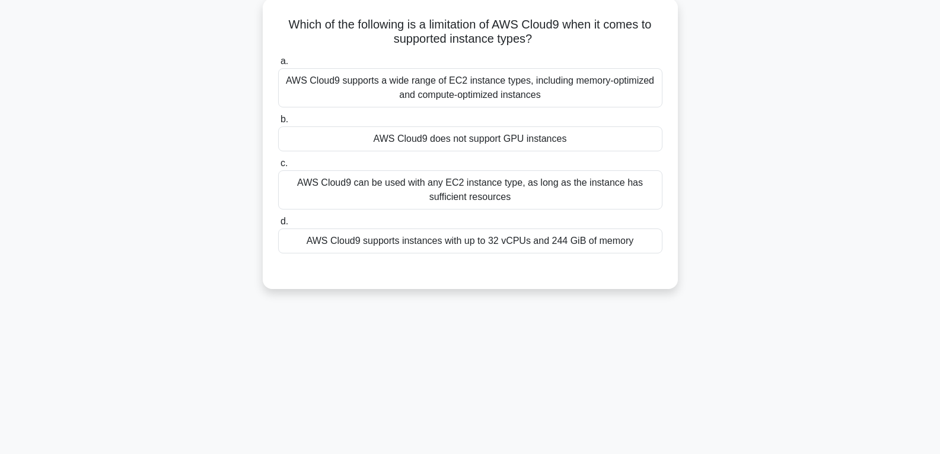
click at [474, 130] on div "AWS Cloud9 does not support GPU instances" at bounding box center [470, 138] width 384 height 25
click at [278, 123] on input "b. AWS Cloud9 does not support GPU instances" at bounding box center [278, 120] width 0 height 8
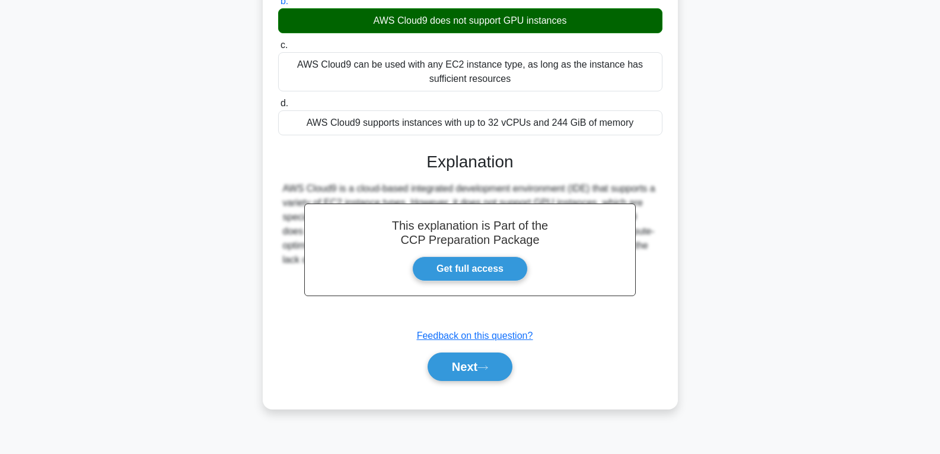
scroll to position [187, 0]
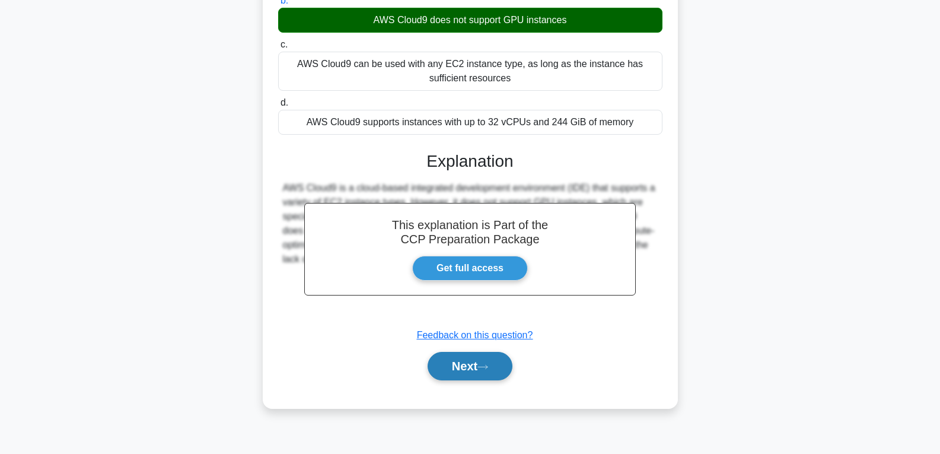
click at [460, 361] on button "Next" at bounding box center [470, 366] width 85 height 28
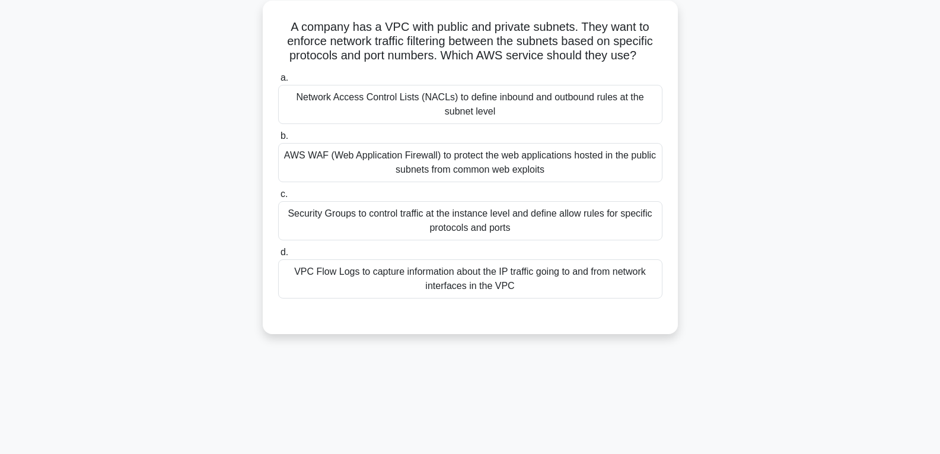
scroll to position [68, 0]
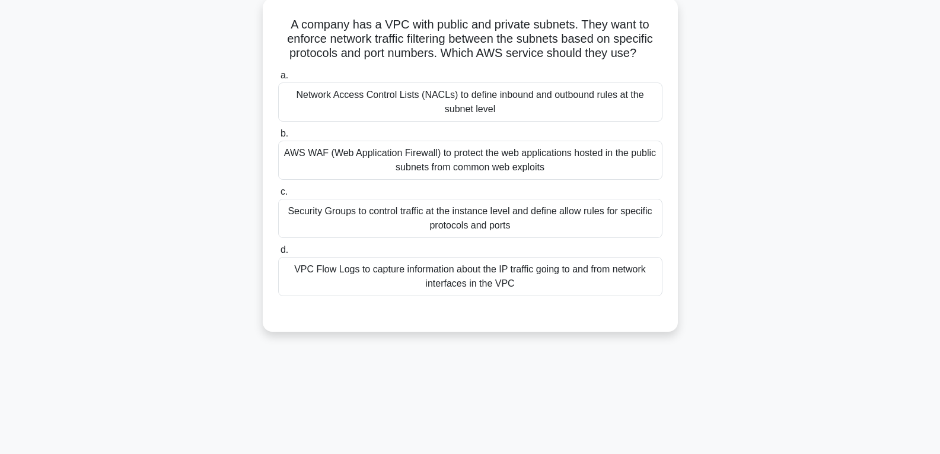
click at [464, 277] on div "VPC Flow Logs to capture information about the IP traffic going to and from net…" at bounding box center [470, 276] width 384 height 39
click at [278, 254] on input "d. VPC Flow Logs to capture information about the IP traffic going to and from …" at bounding box center [278, 250] width 0 height 8
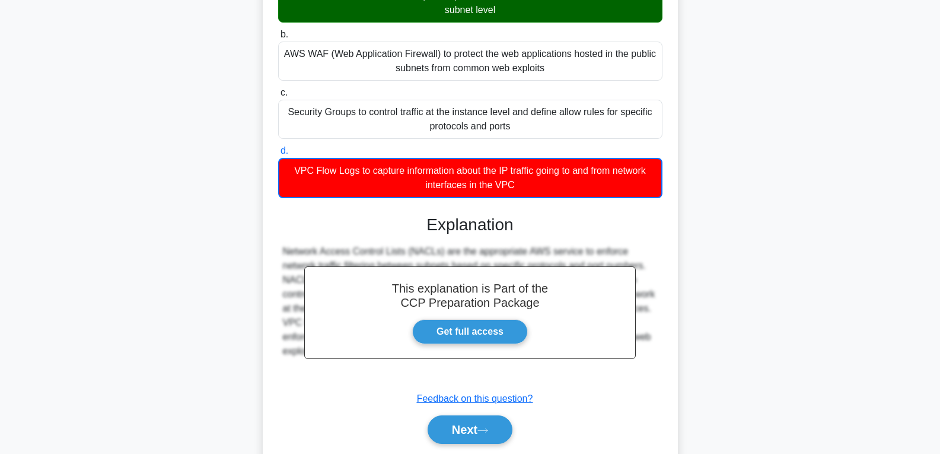
scroll to position [208, 0]
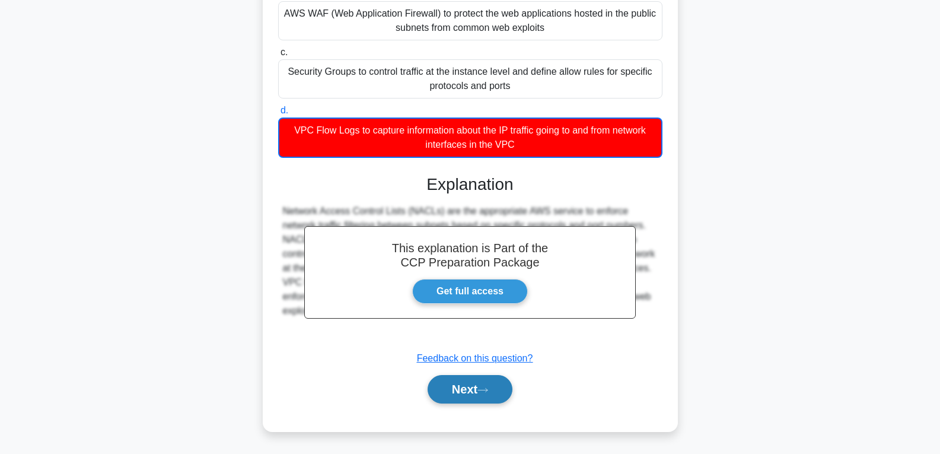
click at [472, 383] on button "Next" at bounding box center [470, 389] width 85 height 28
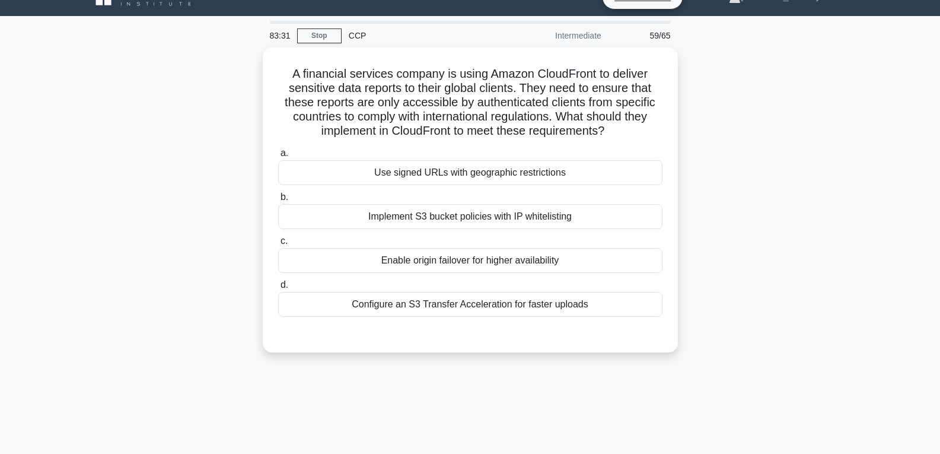
scroll to position [9, 0]
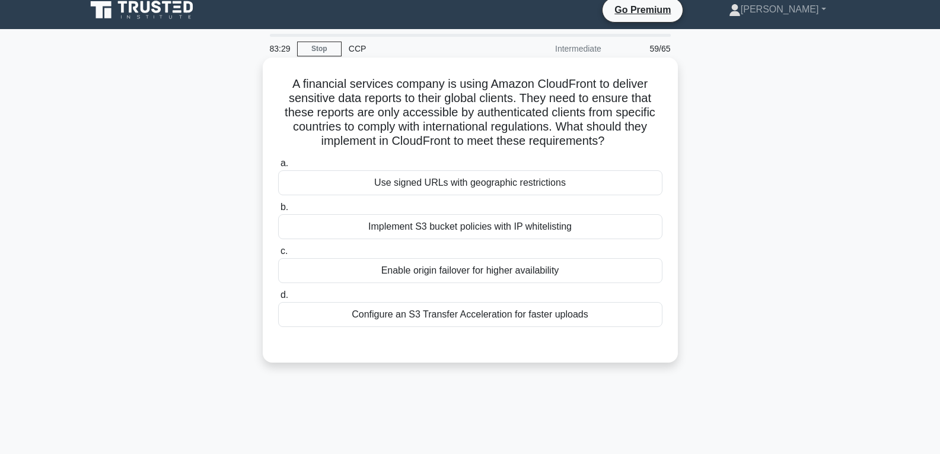
click at [466, 224] on div "Implement S3 bucket policies with IP whitelisting" at bounding box center [470, 226] width 384 height 25
click at [278, 211] on input "b. Implement S3 bucket policies with IP whitelisting" at bounding box center [278, 208] width 0 height 8
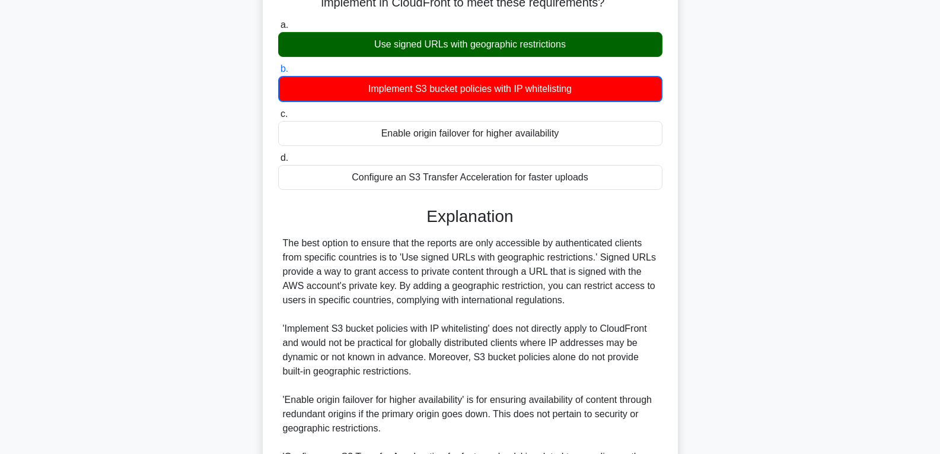
scroll to position [294, 0]
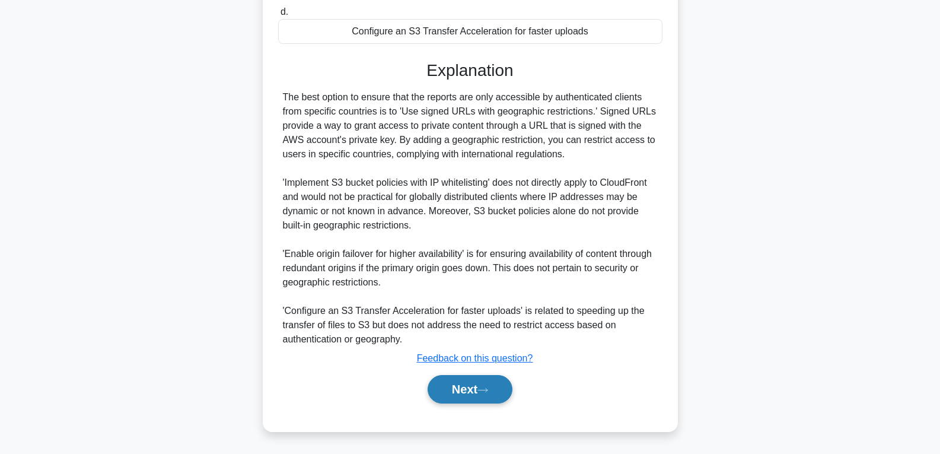
click at [473, 388] on button "Next" at bounding box center [470, 389] width 85 height 28
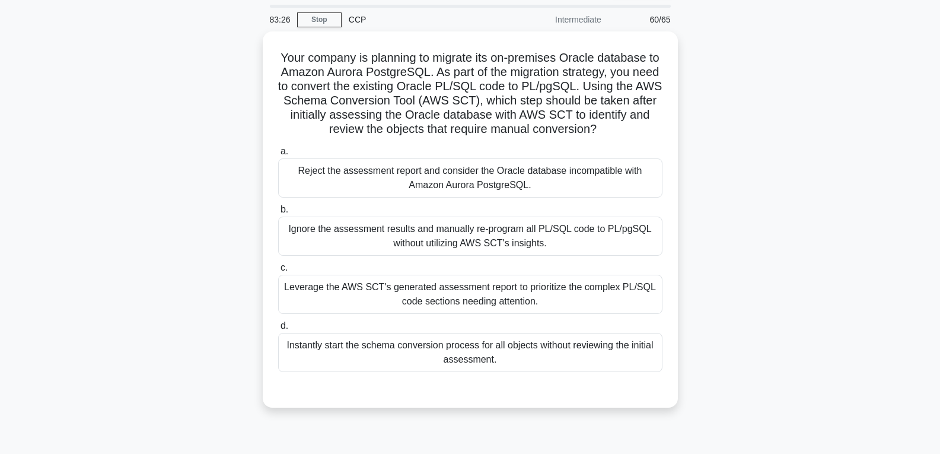
scroll to position [9, 0]
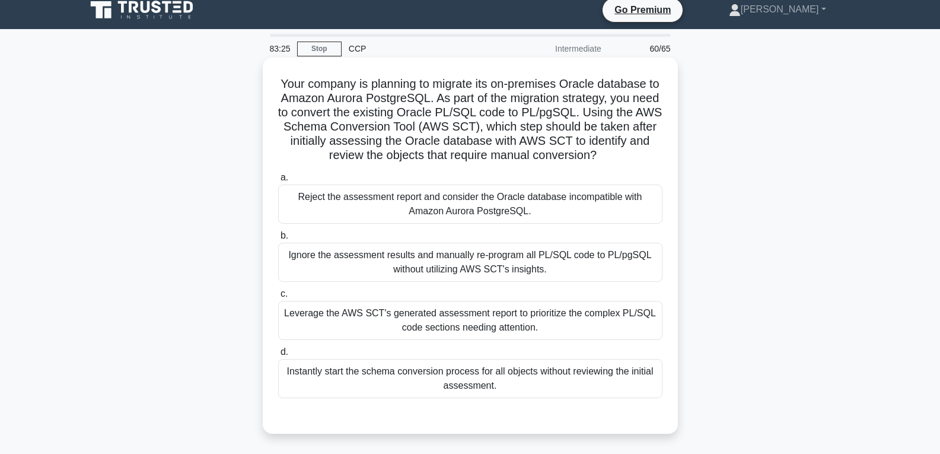
click at [473, 384] on div "Instantly start the schema conversion process for all objects without reviewing…" at bounding box center [470, 378] width 384 height 39
click at [278, 356] on input "d. Instantly start the schema conversion process for all objects without review…" at bounding box center [278, 352] width 0 height 8
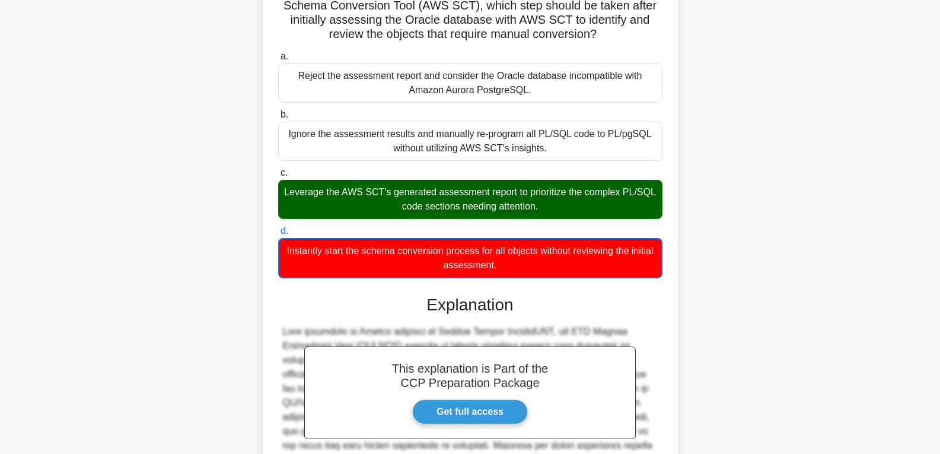
scroll to position [365, 0]
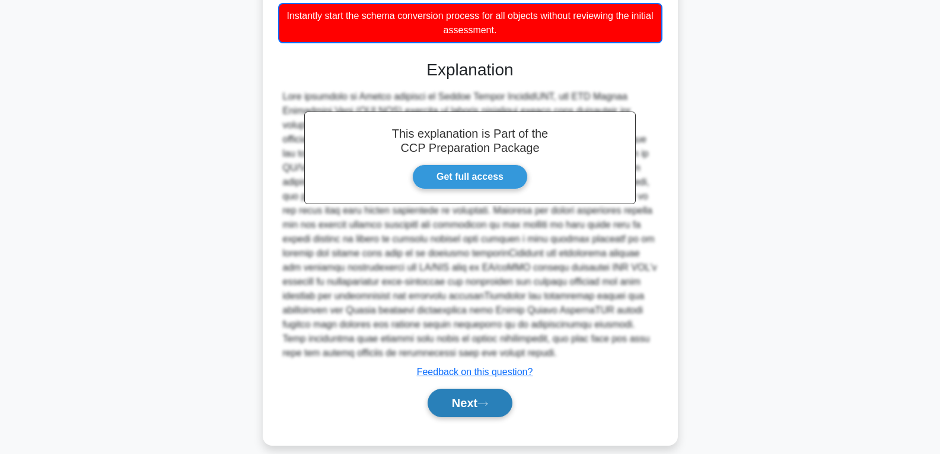
click at [473, 396] on button "Next" at bounding box center [470, 403] width 85 height 28
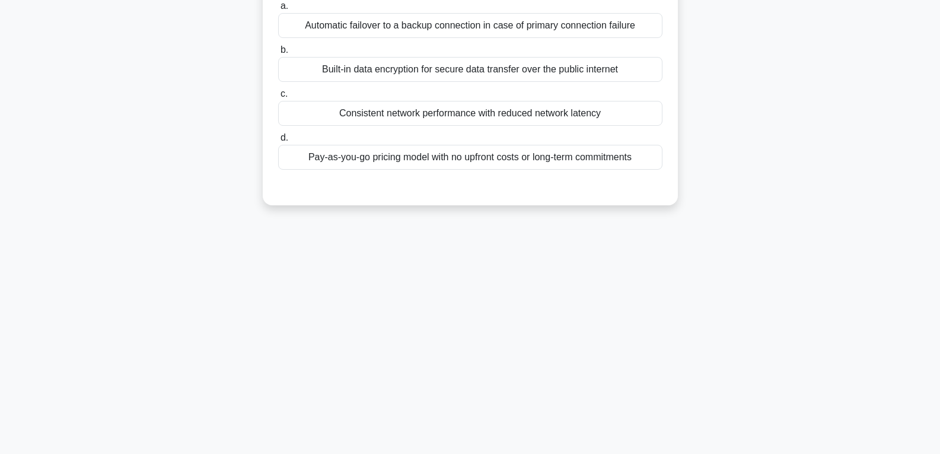
scroll to position [68, 0]
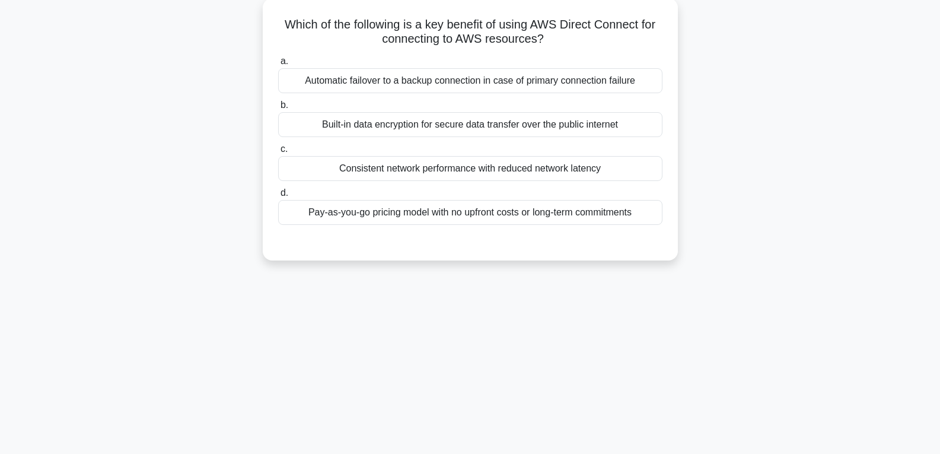
click at [476, 177] on div "Consistent network performance with reduced network latency" at bounding box center [470, 168] width 384 height 25
click at [278, 153] on input "c. Consistent network performance with reduced network latency" at bounding box center [278, 149] width 0 height 8
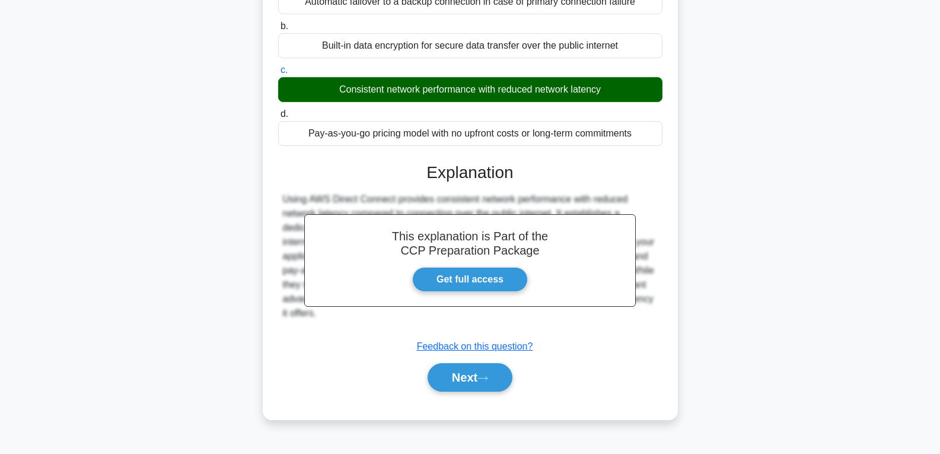
scroll to position [187, 0]
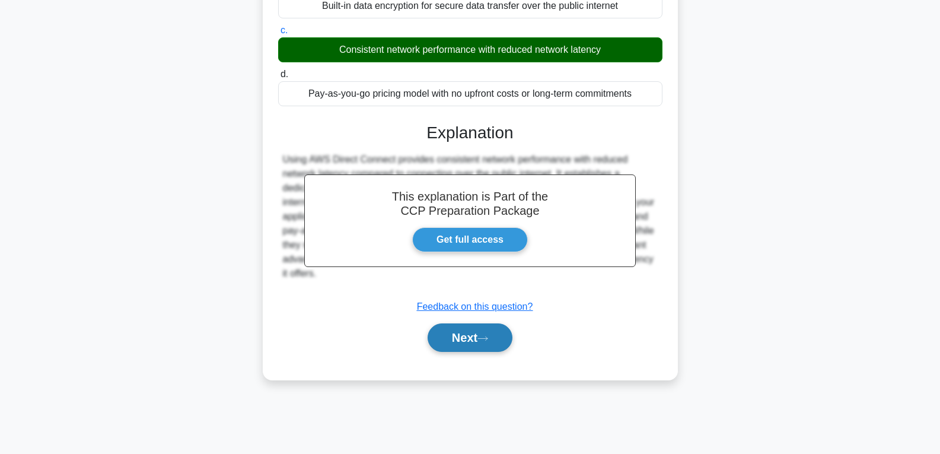
click at [460, 338] on button "Next" at bounding box center [470, 337] width 85 height 28
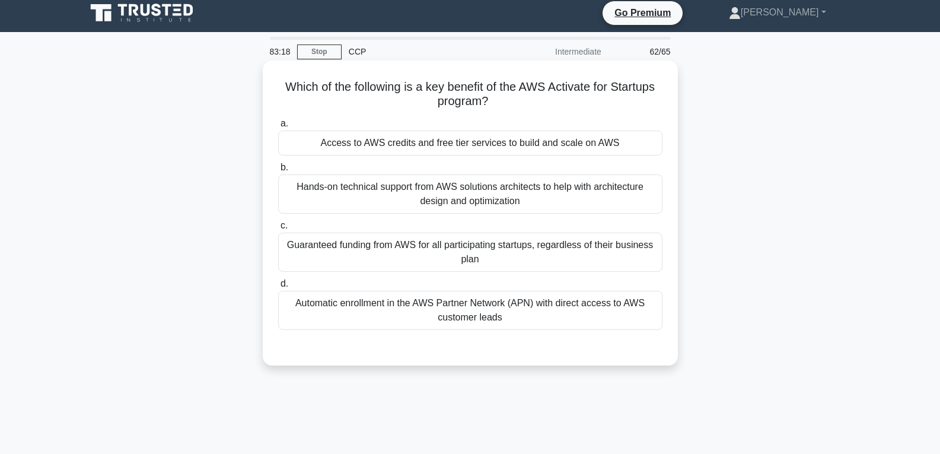
scroll to position [0, 0]
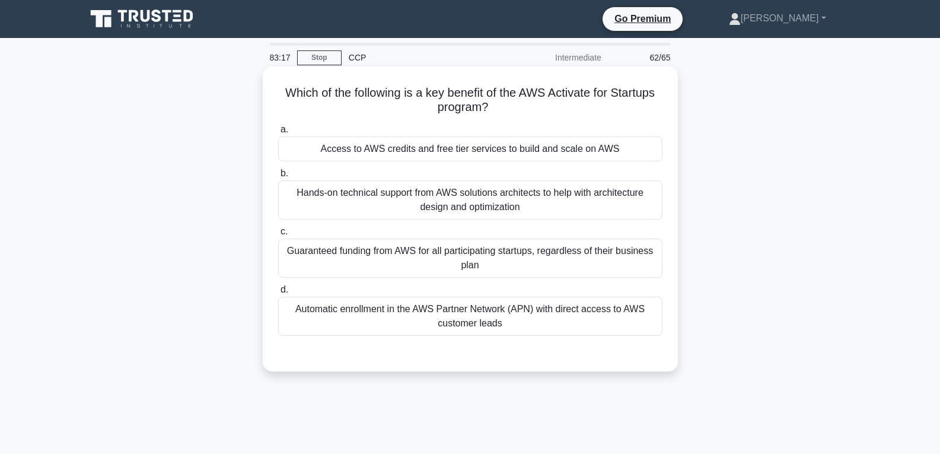
click at [470, 145] on div "Access to AWS credits and free tier services to build and scale on AWS" at bounding box center [470, 148] width 384 height 25
click at [278, 134] on input "a. Access to AWS credits and free tier services to build and scale on AWS" at bounding box center [278, 130] width 0 height 8
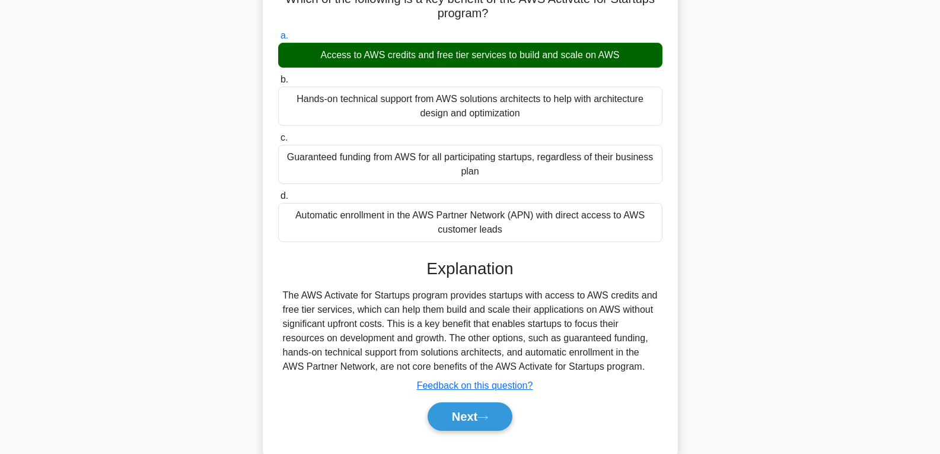
scroll to position [187, 0]
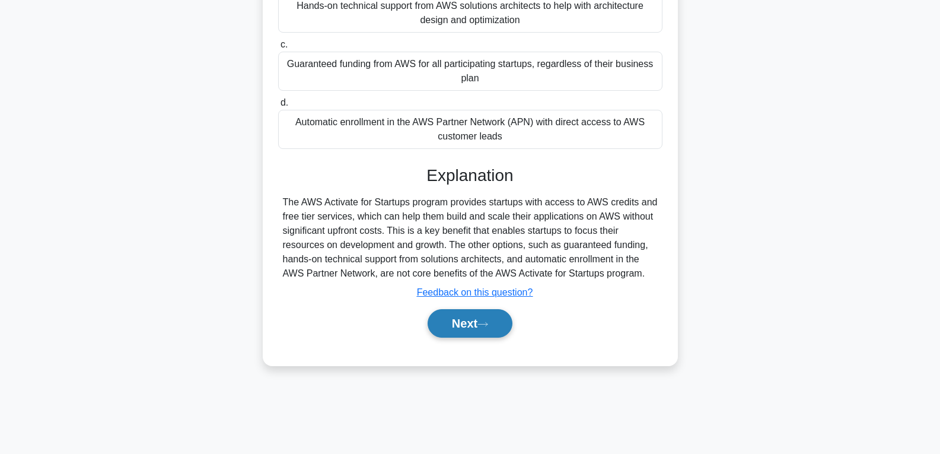
click at [468, 328] on button "Next" at bounding box center [470, 323] width 85 height 28
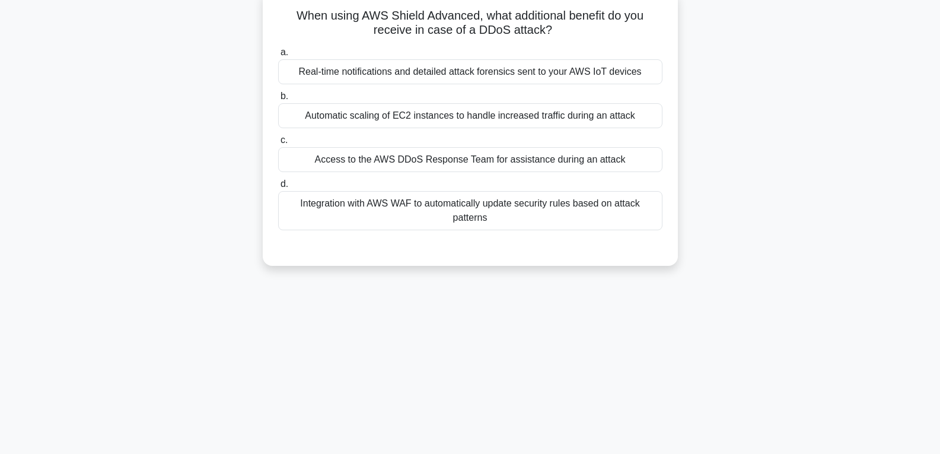
scroll to position [68, 0]
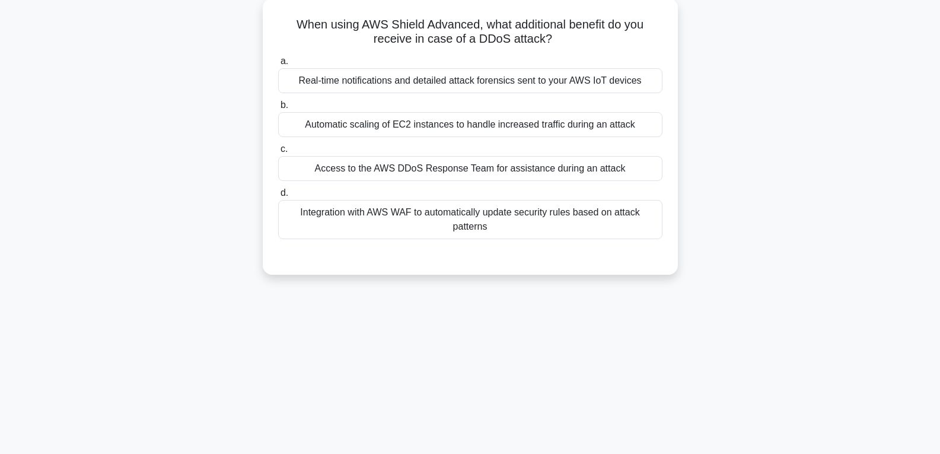
click at [454, 172] on div "Access to the AWS DDoS Response Team for assistance during an attack" at bounding box center [470, 168] width 384 height 25
click at [278, 153] on input "c. Access to the AWS DDoS Response Team for assistance during an attack" at bounding box center [278, 149] width 0 height 8
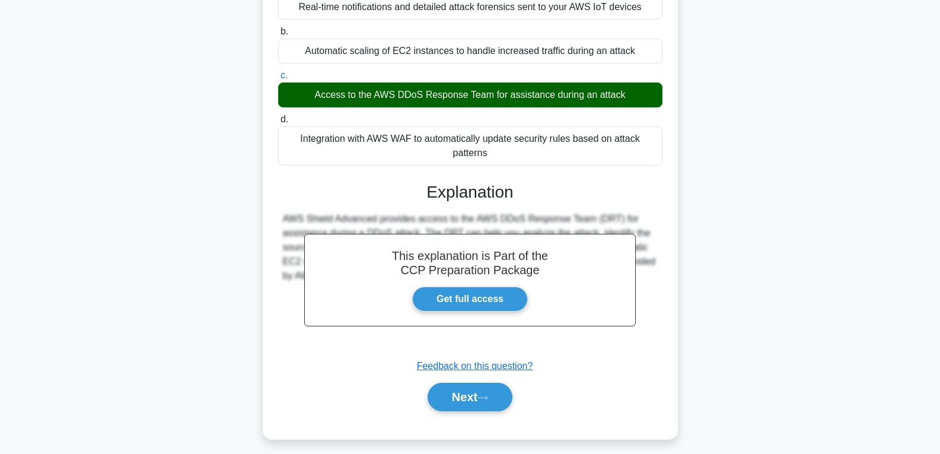
scroll to position [187, 0]
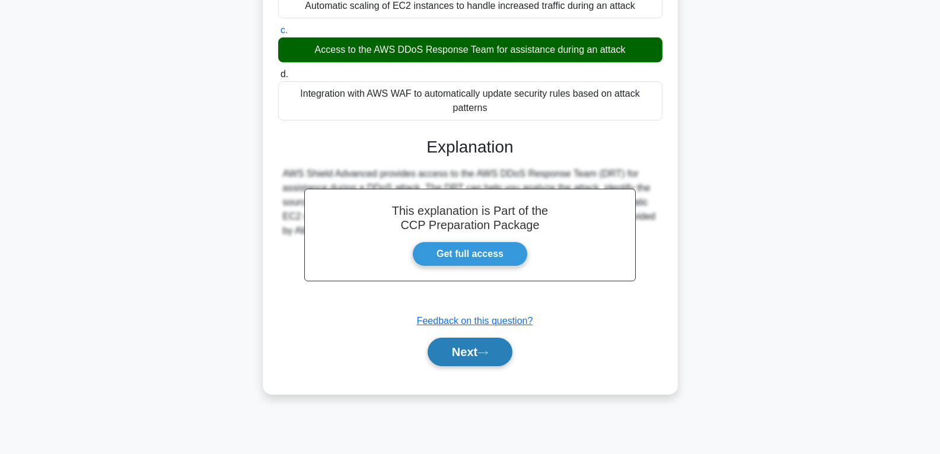
click at [450, 352] on button "Next" at bounding box center [470, 352] width 85 height 28
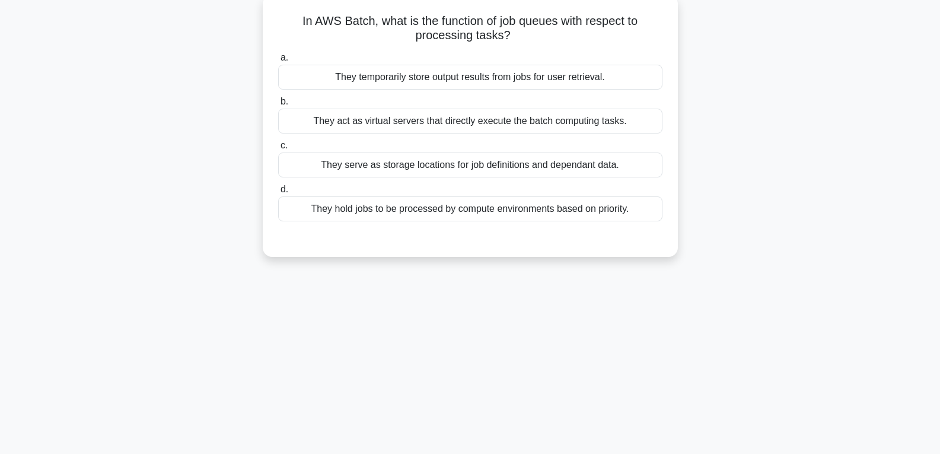
scroll to position [68, 0]
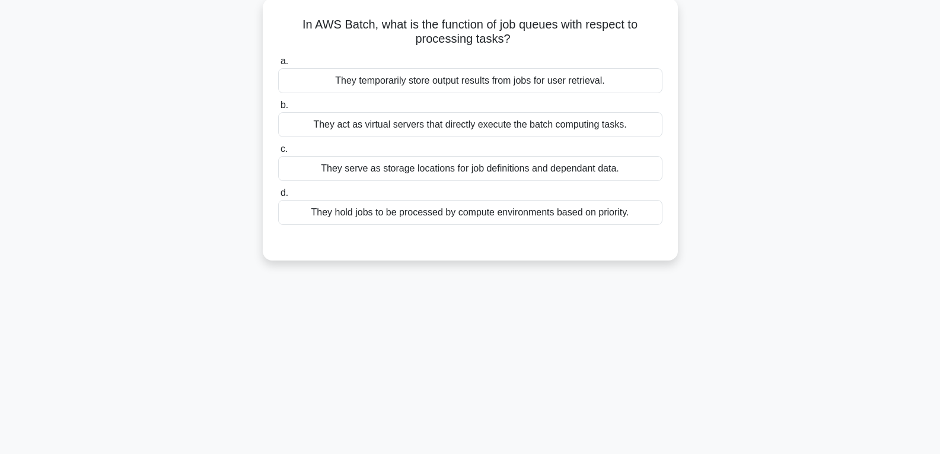
click at [459, 171] on div "They serve as storage locations for job definitions and dependant data." at bounding box center [470, 168] width 384 height 25
click at [278, 153] on input "c. They serve as storage locations for job definitions and dependant data." at bounding box center [278, 149] width 0 height 8
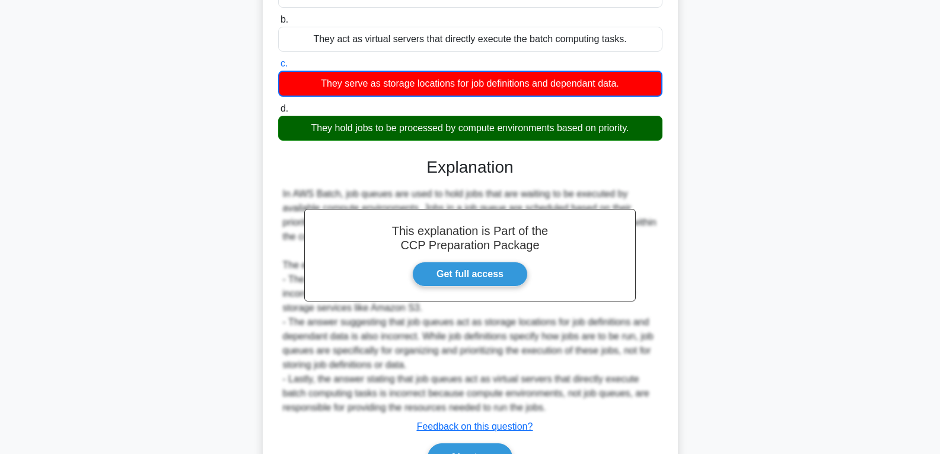
scroll to position [223, 0]
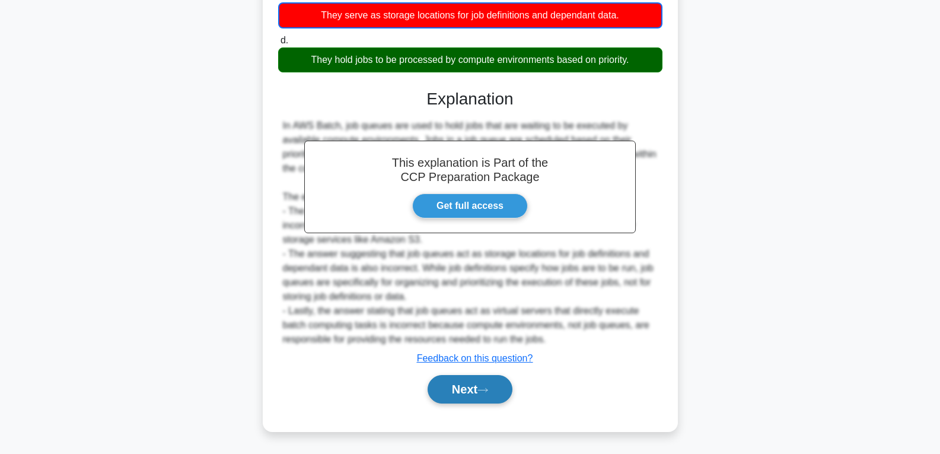
click at [468, 385] on button "Next" at bounding box center [470, 389] width 85 height 28
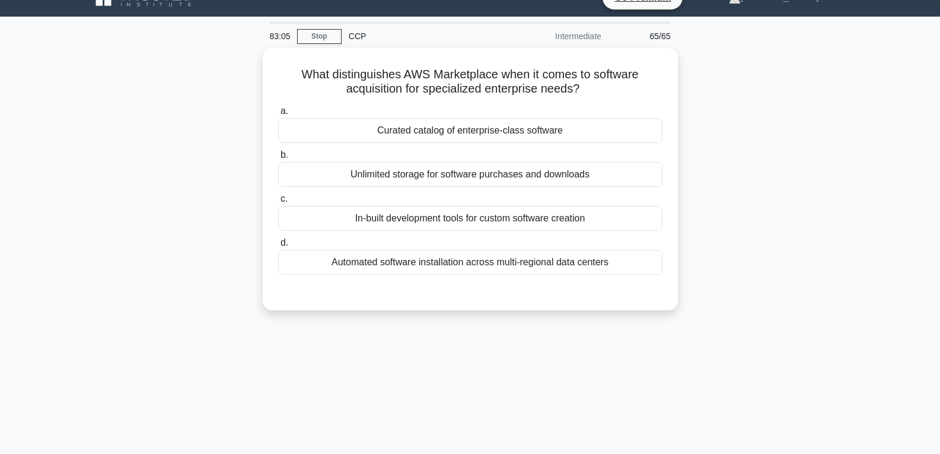
scroll to position [9, 0]
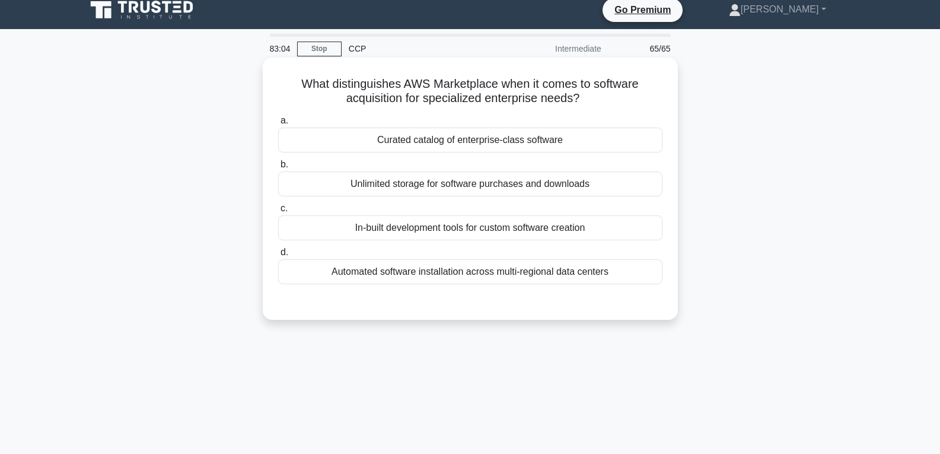
click at [464, 139] on div "Curated catalog of enterprise-class software" at bounding box center [470, 140] width 384 height 25
click at [278, 125] on input "a. Curated catalog of enterprise-class software" at bounding box center [278, 121] width 0 height 8
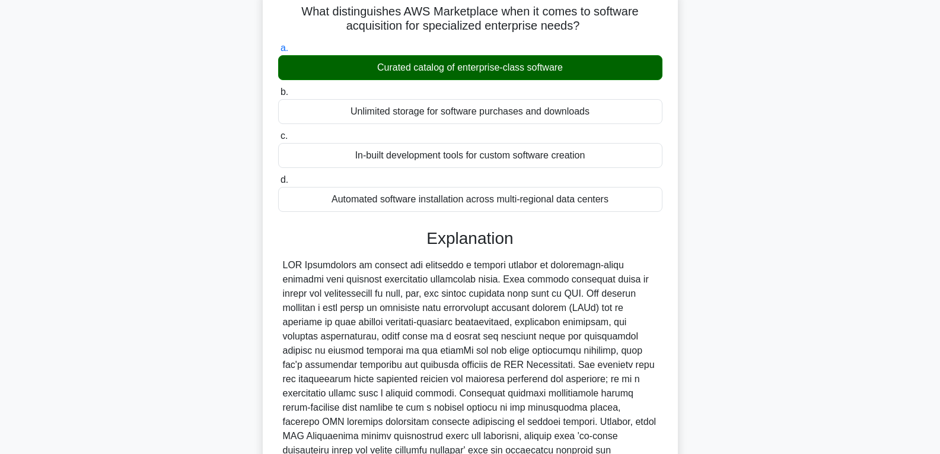
scroll to position [221, 0]
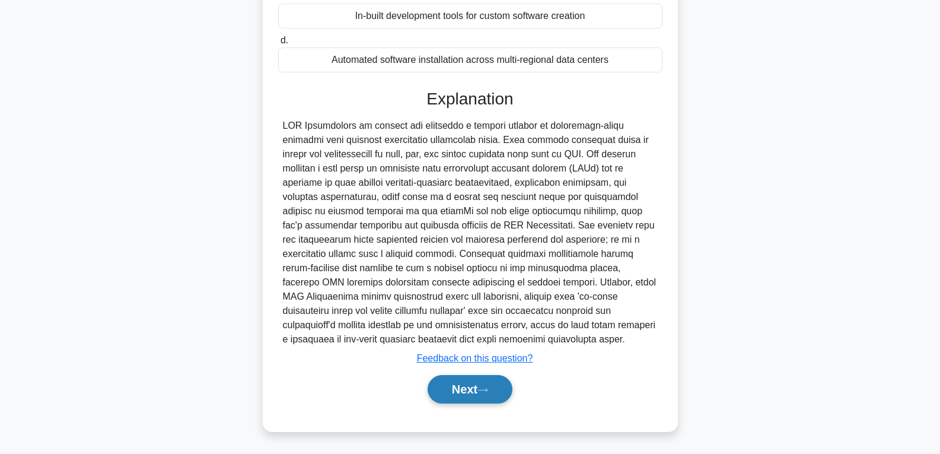
click at [475, 383] on button "Next" at bounding box center [470, 389] width 85 height 28
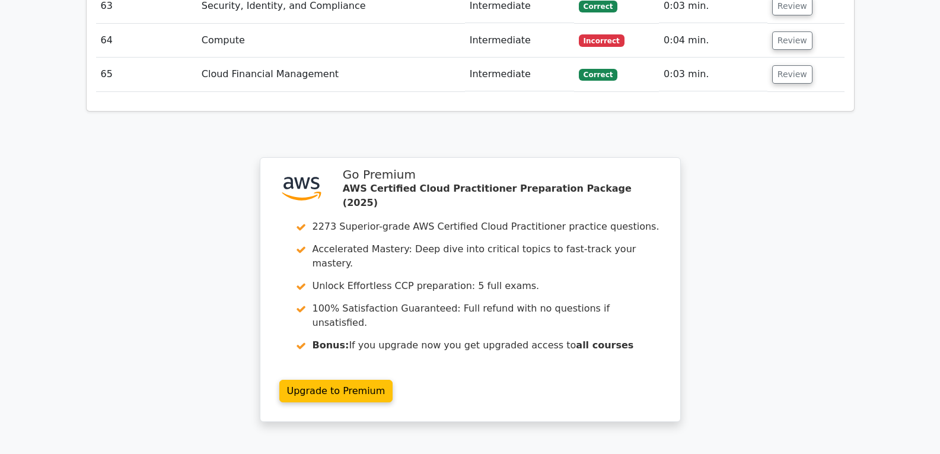
scroll to position [3975, 0]
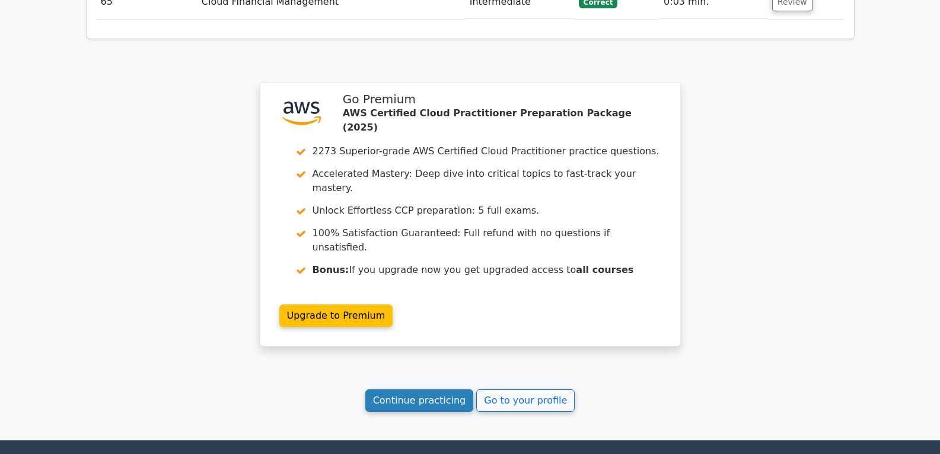
click at [440, 389] on link "Continue practicing" at bounding box center [419, 400] width 109 height 23
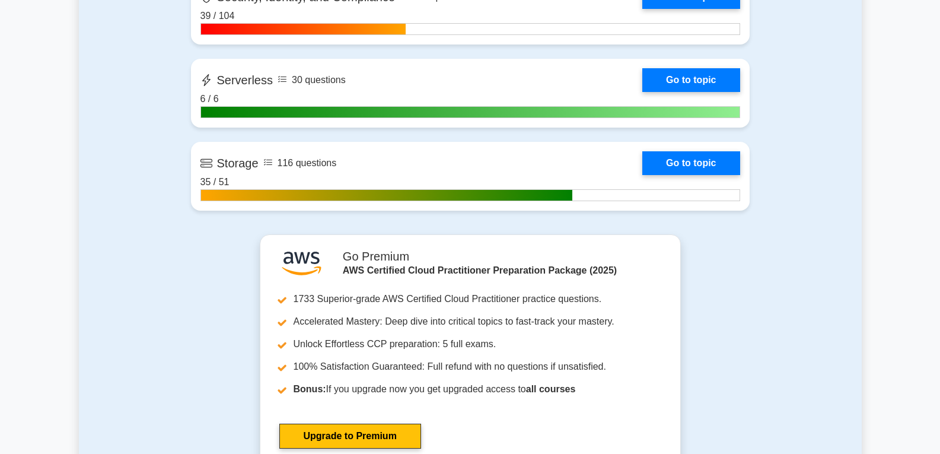
scroll to position [2492, 0]
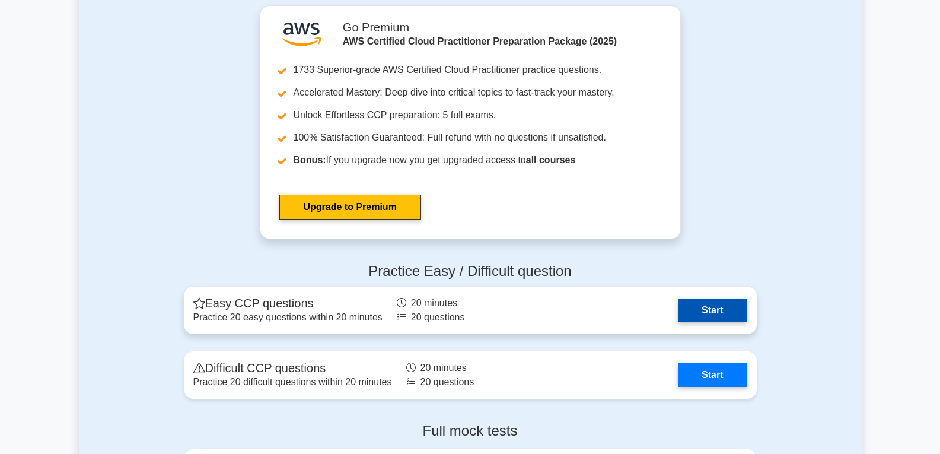
click at [736, 309] on link "Start" at bounding box center [712, 310] width 69 height 24
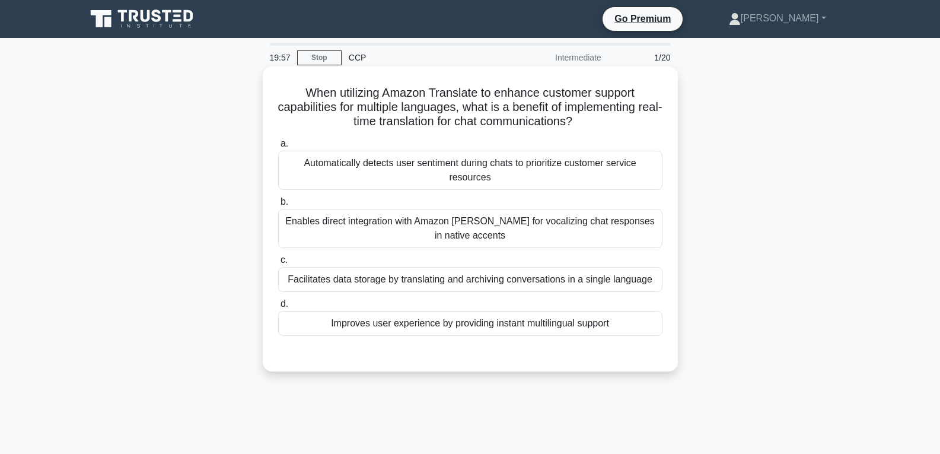
click at [473, 316] on div "Improves user experience by providing instant multilingual support" at bounding box center [470, 323] width 384 height 25
click at [278, 308] on input "d. Improves user experience by providing instant multilingual support" at bounding box center [278, 304] width 0 height 8
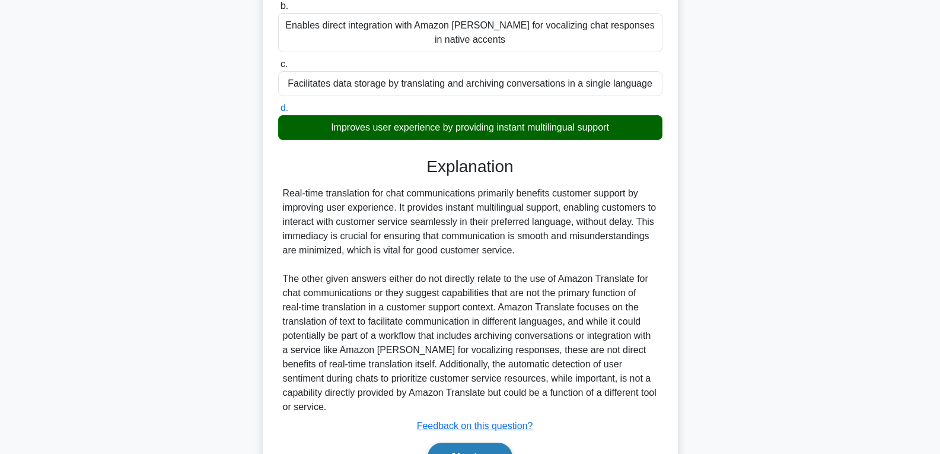
scroll to position [237, 0]
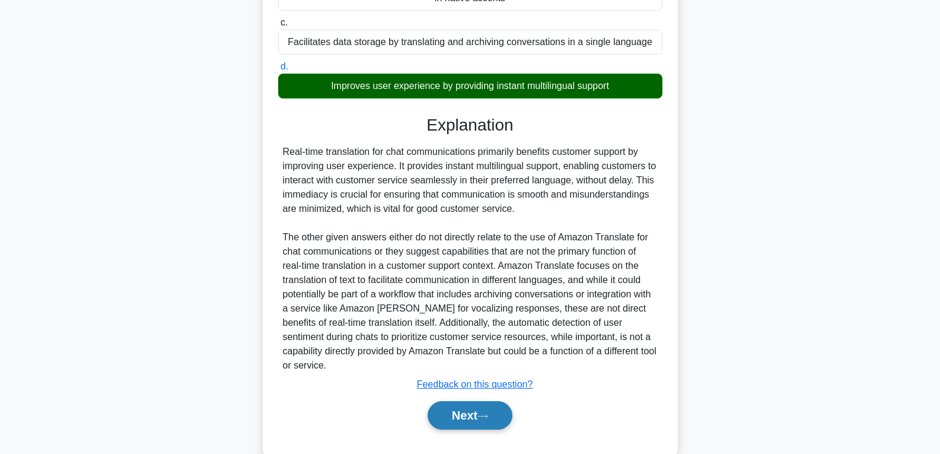
click at [471, 410] on button "Next" at bounding box center [470, 415] width 85 height 28
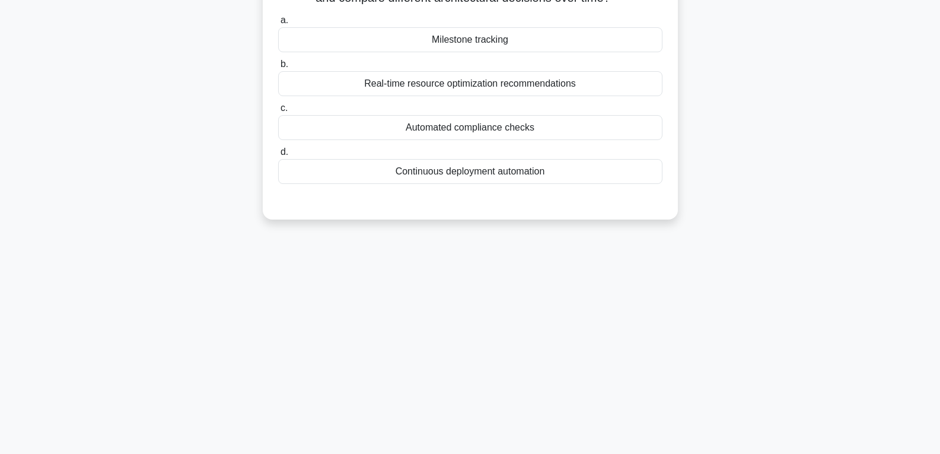
scroll to position [9, 0]
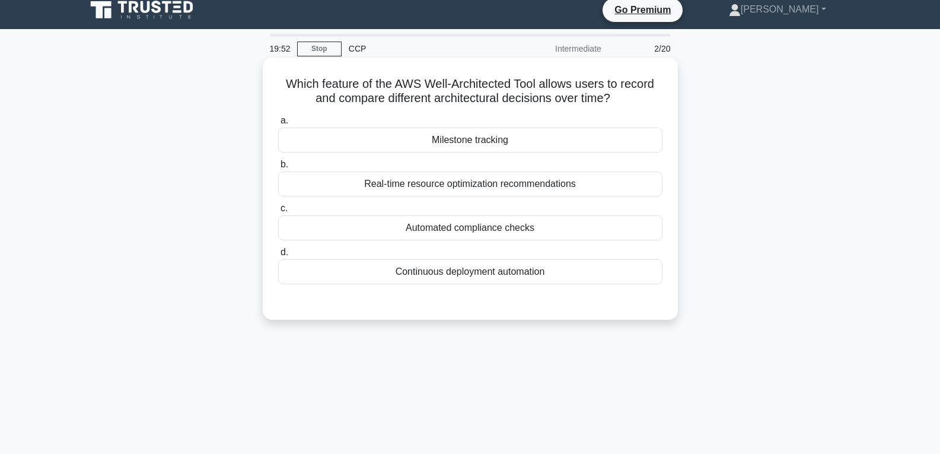
click at [468, 228] on div "Automated compliance checks" at bounding box center [470, 227] width 384 height 25
click at [278, 212] on input "c. Automated compliance checks" at bounding box center [278, 209] width 0 height 8
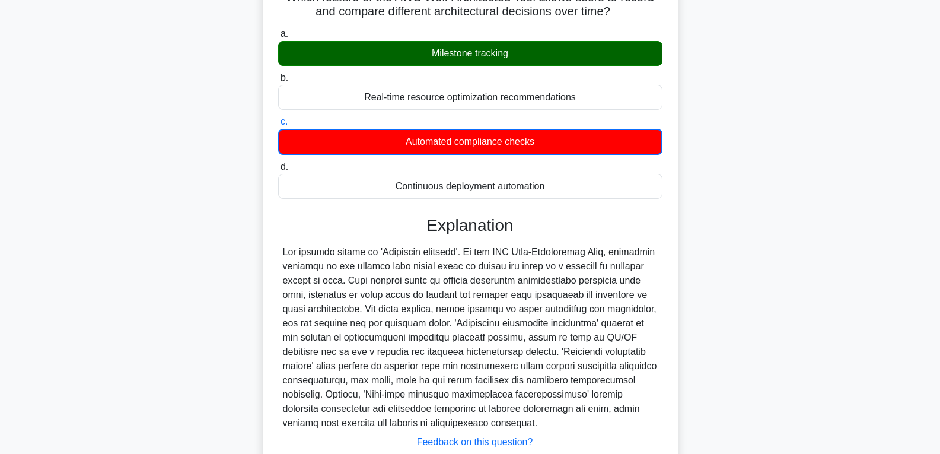
scroll to position [187, 0]
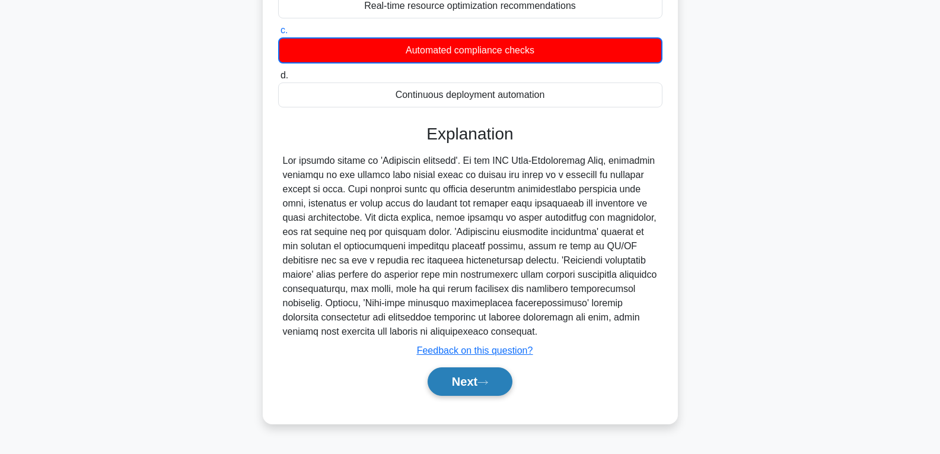
click at [478, 393] on button "Next" at bounding box center [470, 381] width 85 height 28
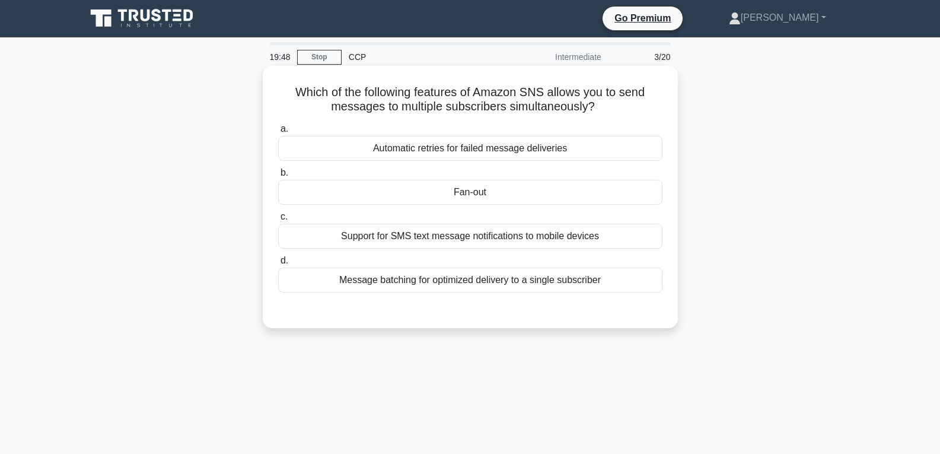
scroll to position [0, 0]
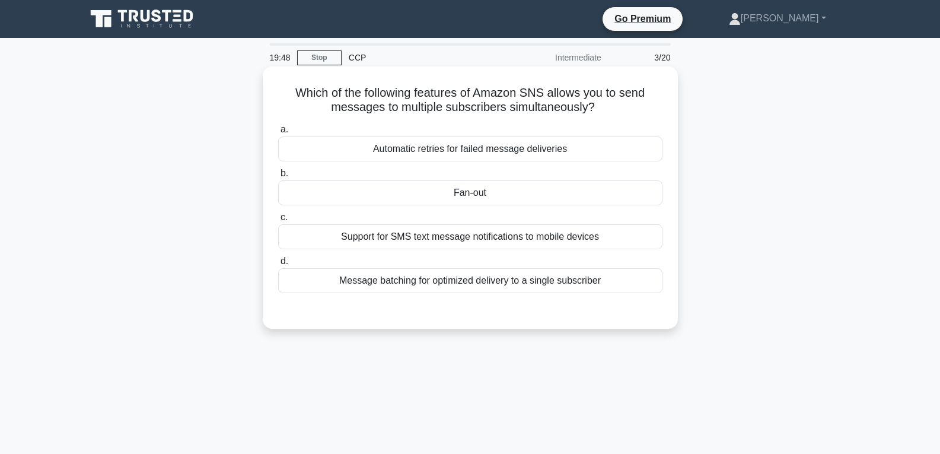
click at [476, 195] on div "Fan-out" at bounding box center [470, 192] width 384 height 25
click at [278, 177] on input "b. Fan-out" at bounding box center [278, 174] width 0 height 8
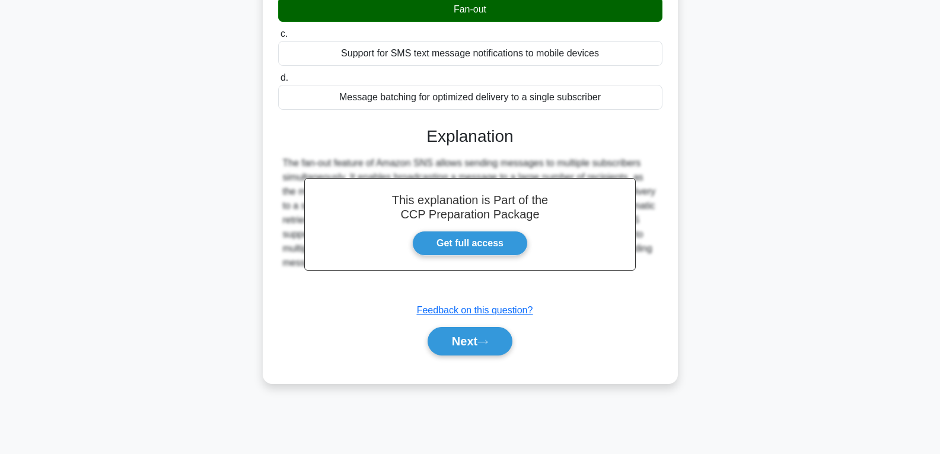
scroll to position [187, 0]
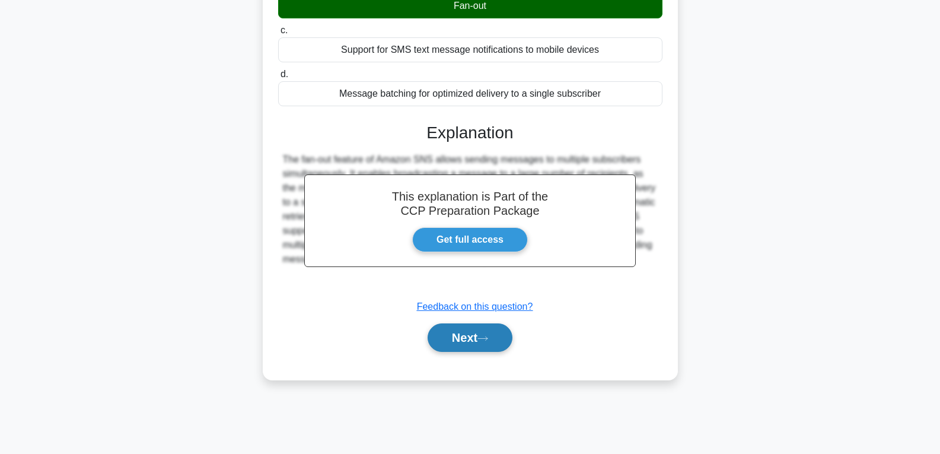
click at [475, 333] on button "Next" at bounding box center [470, 337] width 85 height 28
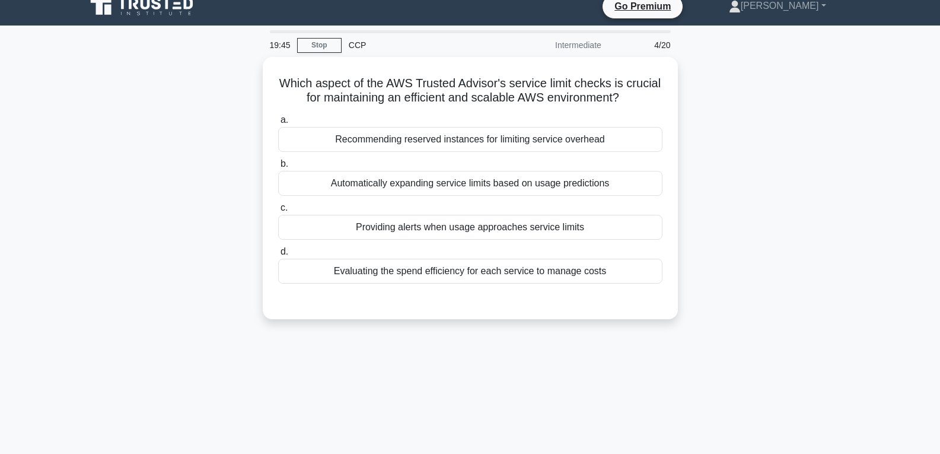
scroll to position [9, 0]
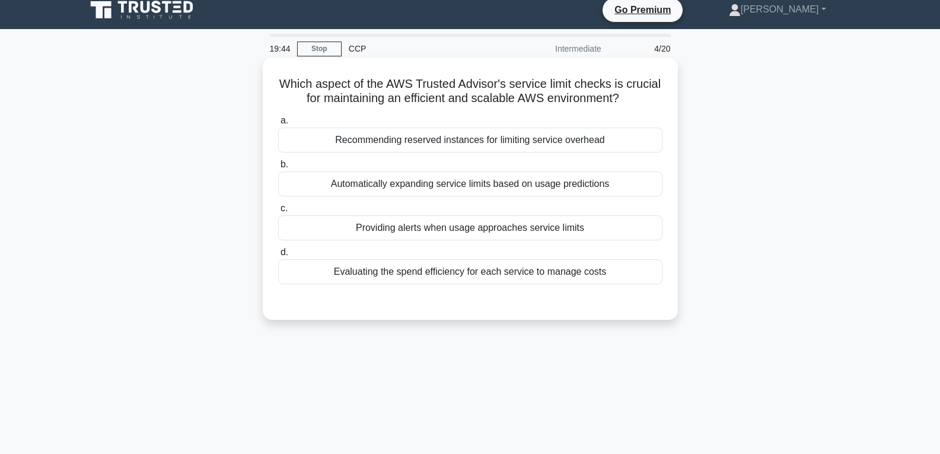
click at [464, 224] on div "Providing alerts when usage approaches service limits" at bounding box center [470, 227] width 384 height 25
click at [278, 212] on input "c. Providing alerts when usage approaches service limits" at bounding box center [278, 209] width 0 height 8
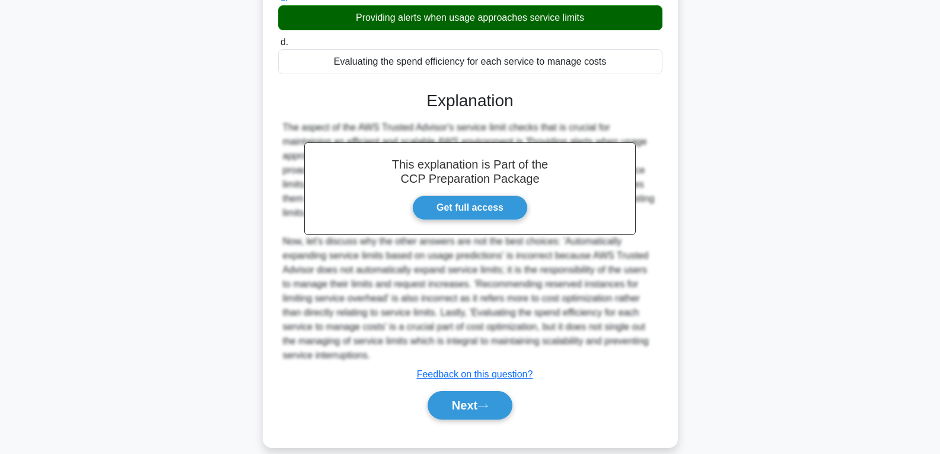
scroll to position [221, 0]
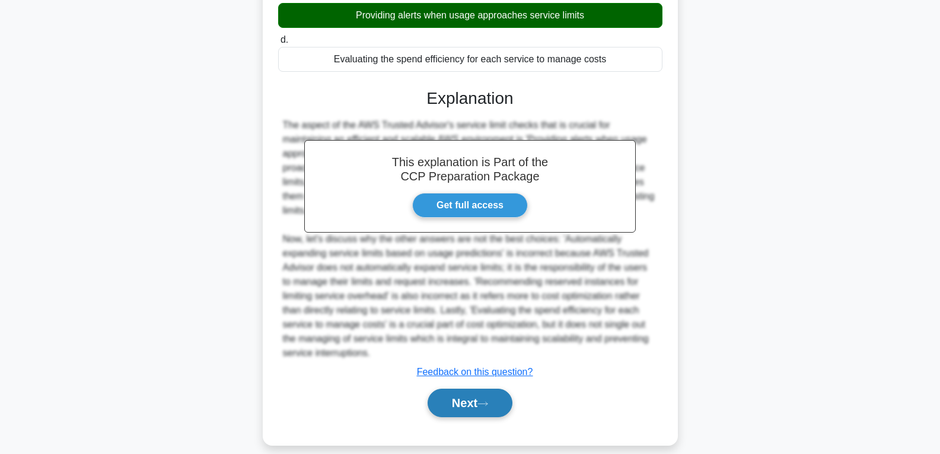
click at [455, 389] on button "Next" at bounding box center [470, 403] width 85 height 28
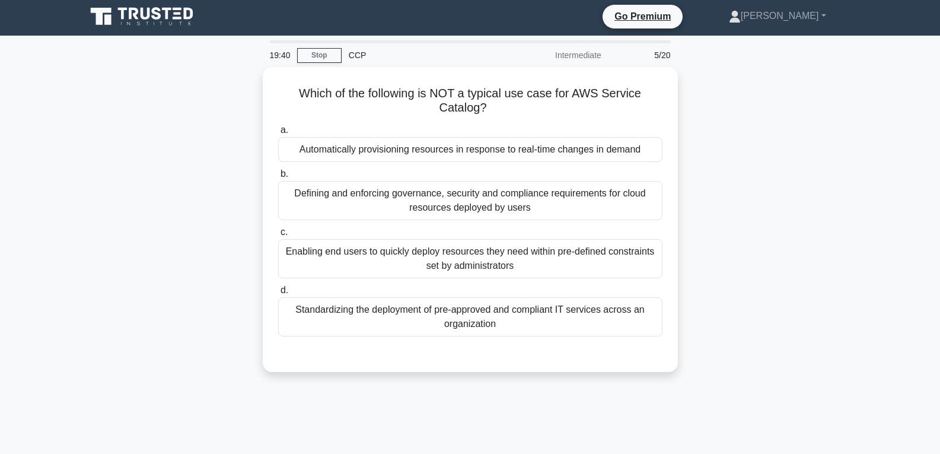
scroll to position [0, 0]
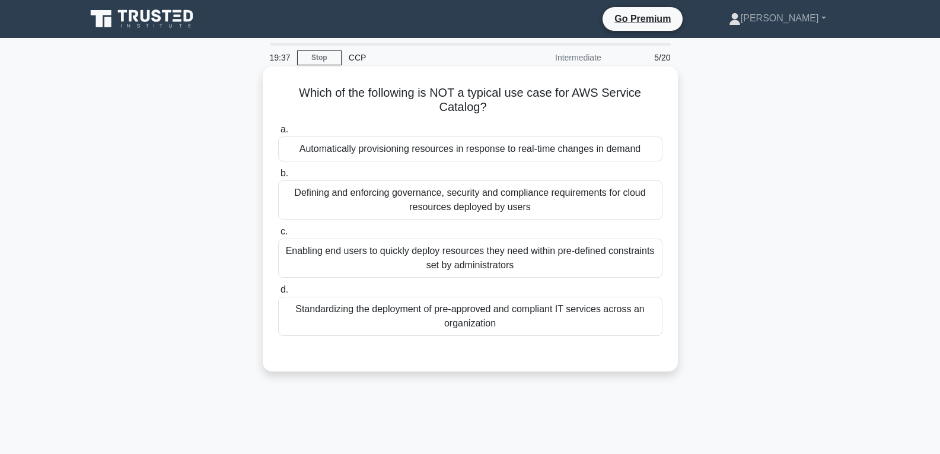
click at [493, 265] on div "Enabling end users to quickly deploy resources they need within pre-defined con…" at bounding box center [470, 258] width 384 height 39
click at [278, 236] on input "c. Enabling end users to quickly deploy resources they need within pre-defined …" at bounding box center [278, 232] width 0 height 8
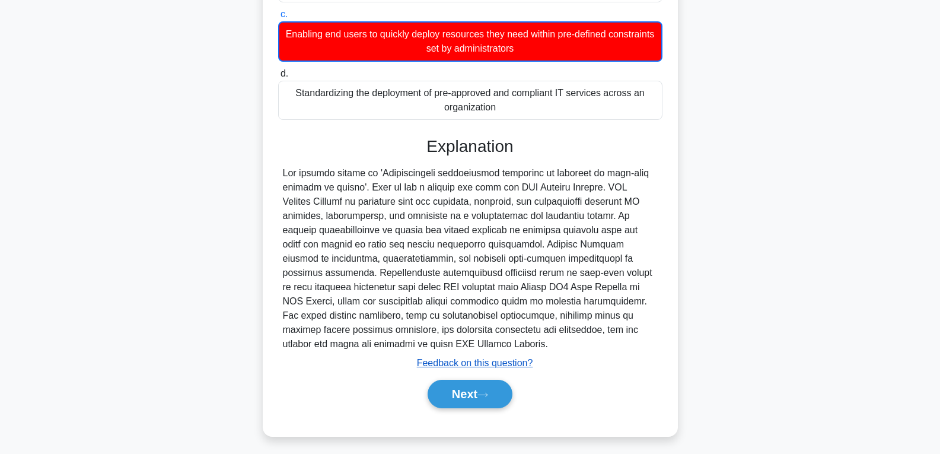
scroll to position [223, 0]
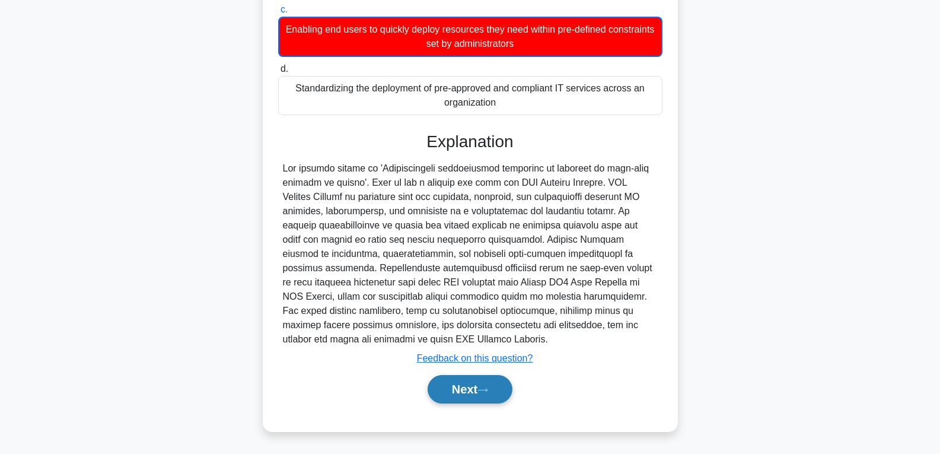
click at [466, 383] on button "Next" at bounding box center [470, 389] width 85 height 28
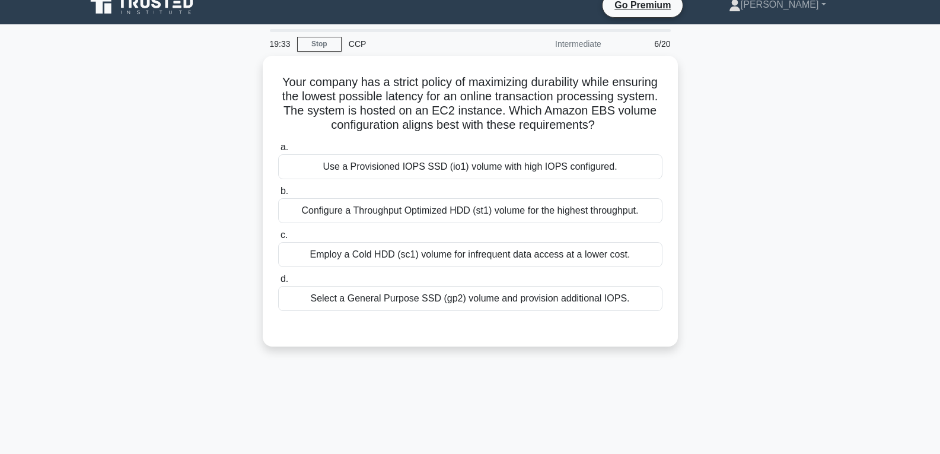
scroll to position [9, 0]
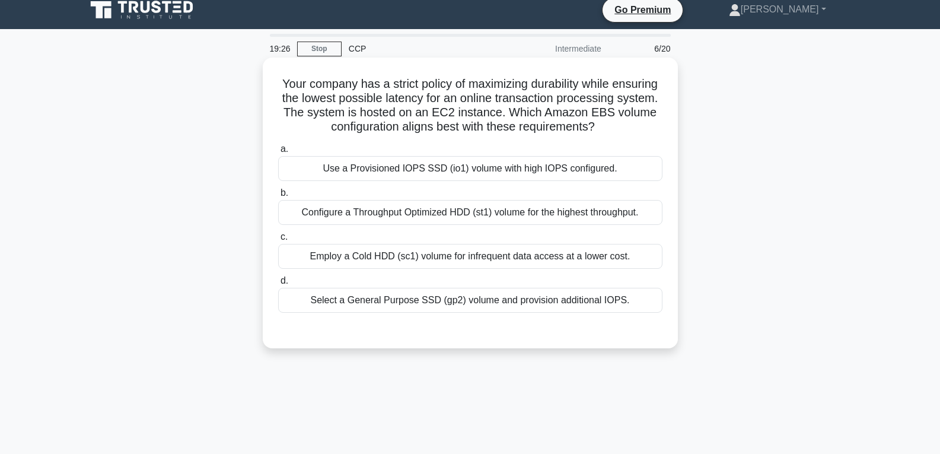
click at [445, 179] on div "Use a Provisioned IOPS SSD (io1) volume with high IOPS configured." at bounding box center [470, 168] width 384 height 25
click at [278, 153] on input "a. Use a Provisioned IOPS SSD (io1) volume with high IOPS configured." at bounding box center [278, 149] width 0 height 8
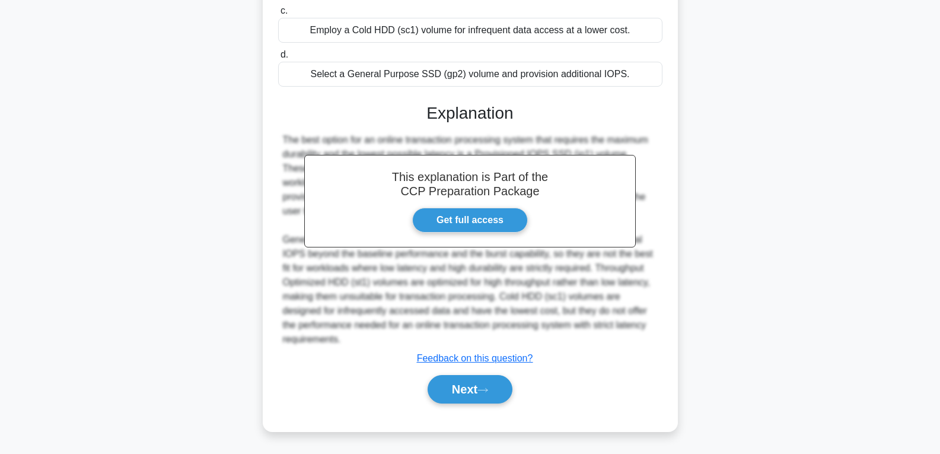
scroll to position [250, 0]
click at [454, 387] on button "Next" at bounding box center [470, 389] width 85 height 28
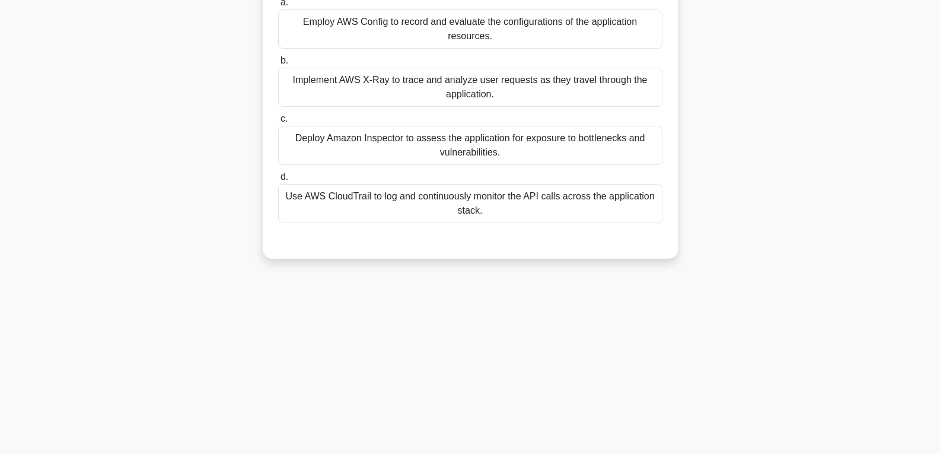
scroll to position [68, 0]
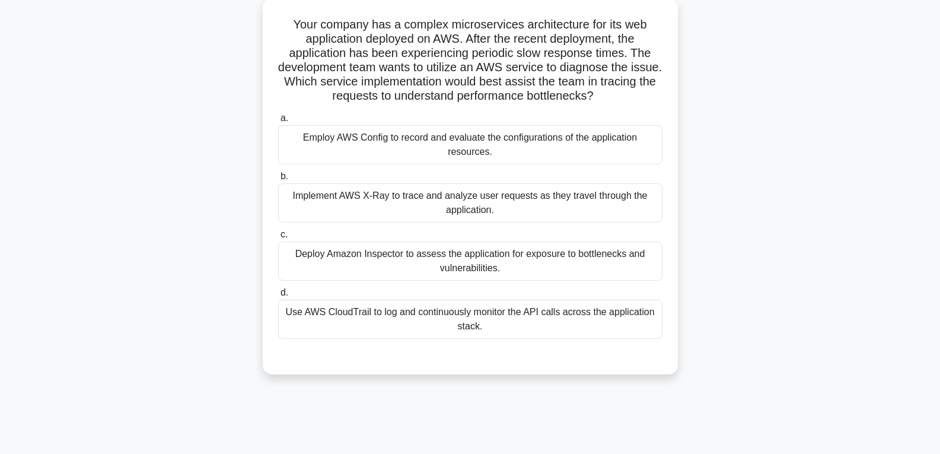
click at [459, 209] on div "Implement AWS X-Ray to trace and analyze user requests as they travel through t…" at bounding box center [470, 202] width 384 height 39
click at [278, 180] on input "b. Implement AWS X-Ray to trace and analyze user requests as they travel throug…" at bounding box center [278, 177] width 0 height 8
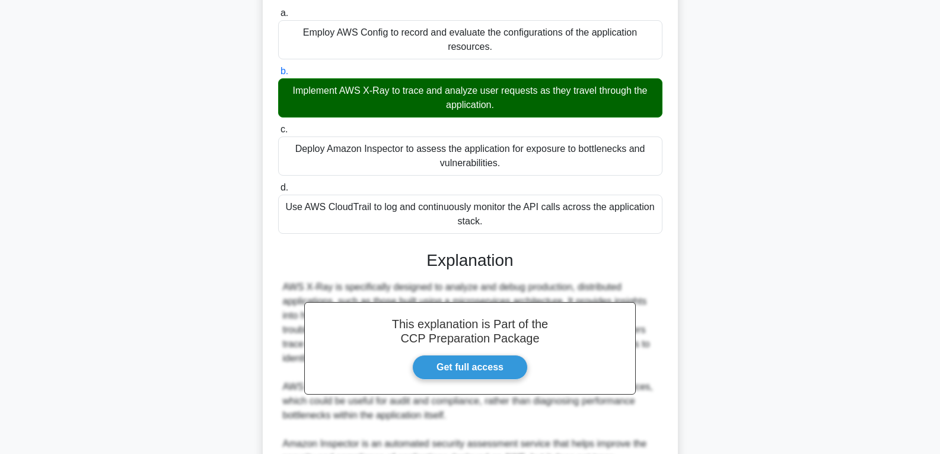
scroll to position [365, 0]
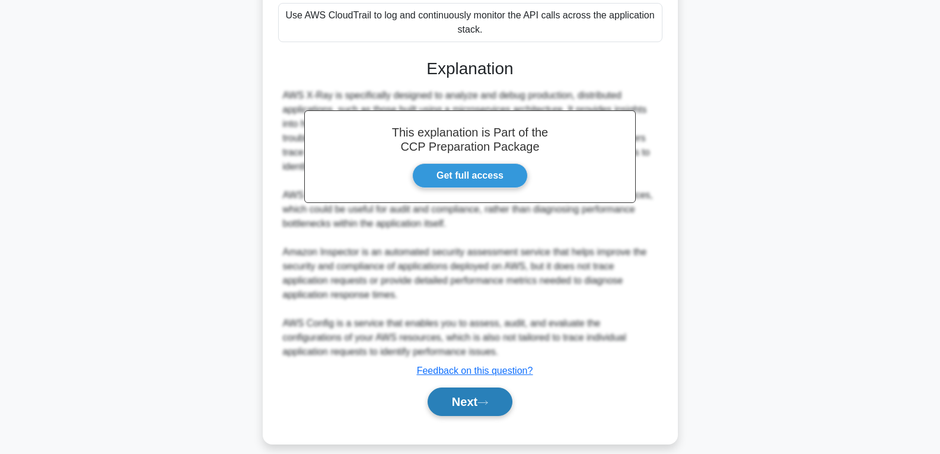
click at [468, 402] on button "Next" at bounding box center [470, 401] width 85 height 28
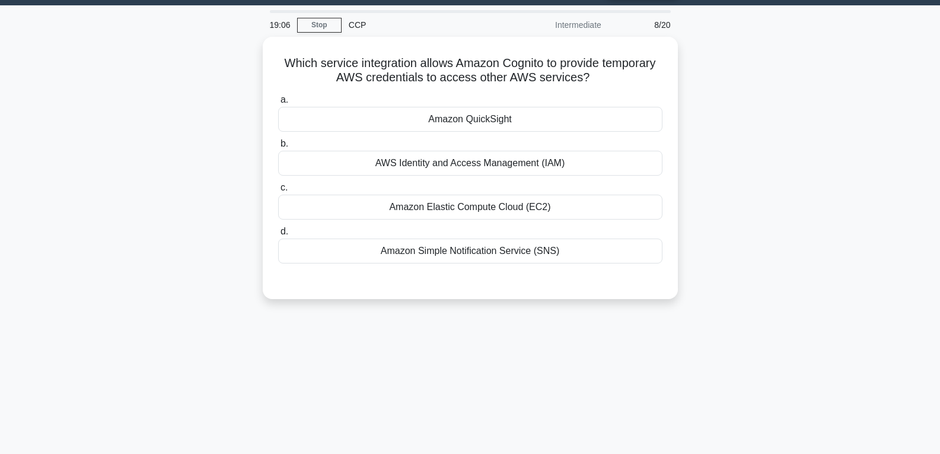
scroll to position [9, 0]
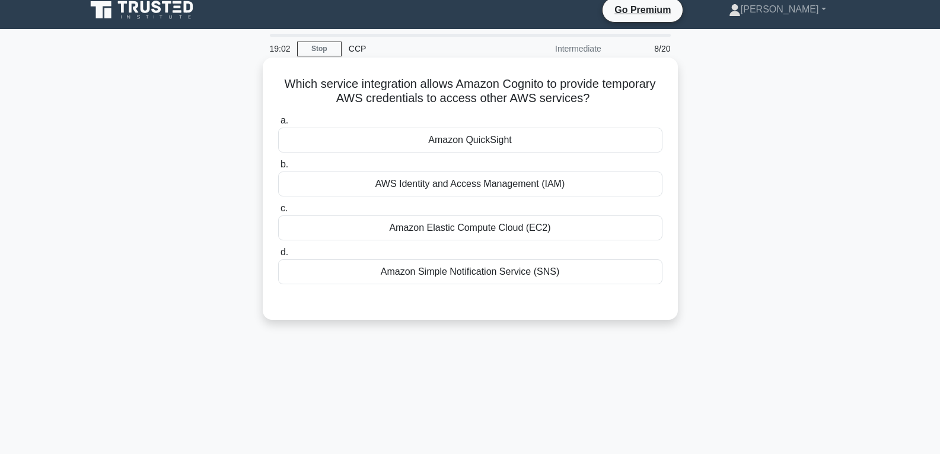
click at [489, 128] on label "a. Amazon QuickSight" at bounding box center [470, 132] width 384 height 39
click at [278, 125] on input "a. Amazon QuickSight" at bounding box center [278, 121] width 0 height 8
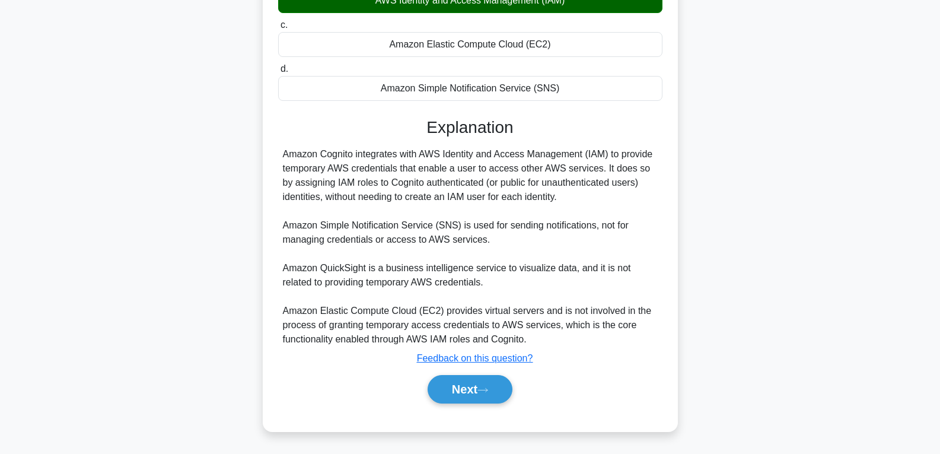
scroll to position [194, 0]
click at [473, 396] on button "Next" at bounding box center [470, 389] width 85 height 28
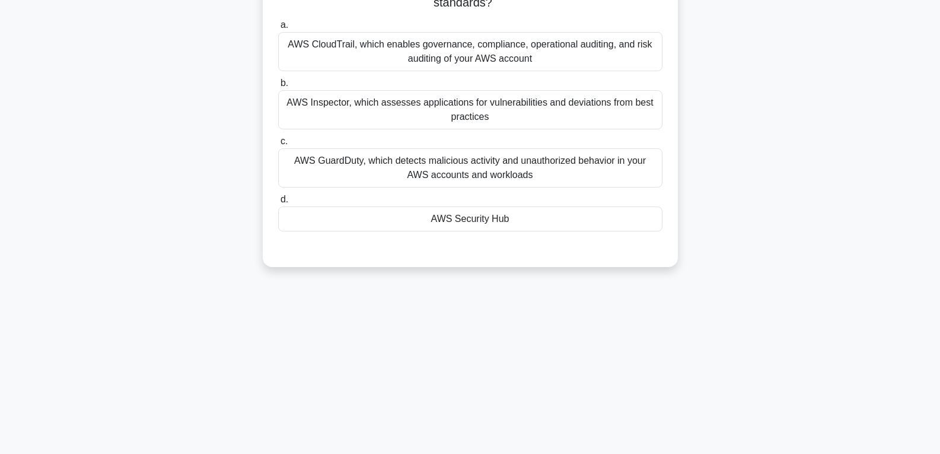
scroll to position [68, 0]
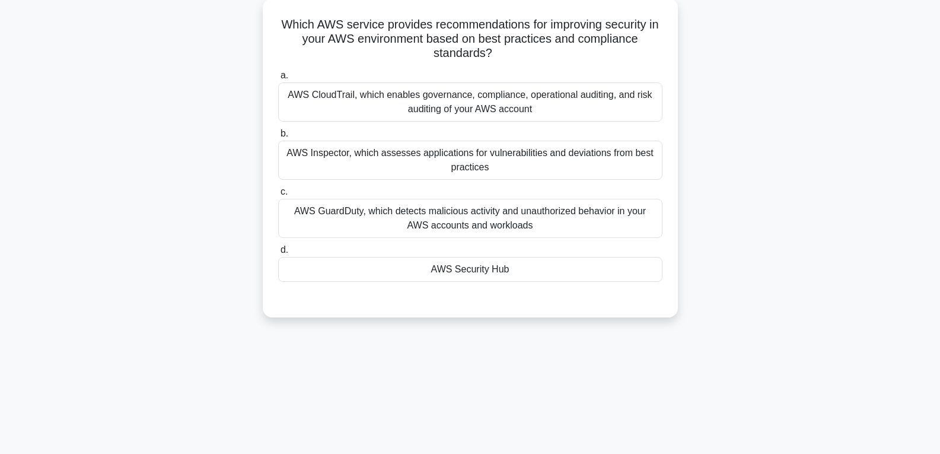
click at [488, 266] on div "AWS Security Hub" at bounding box center [470, 269] width 384 height 25
click at [278, 254] on input "d. AWS Security Hub" at bounding box center [278, 250] width 0 height 8
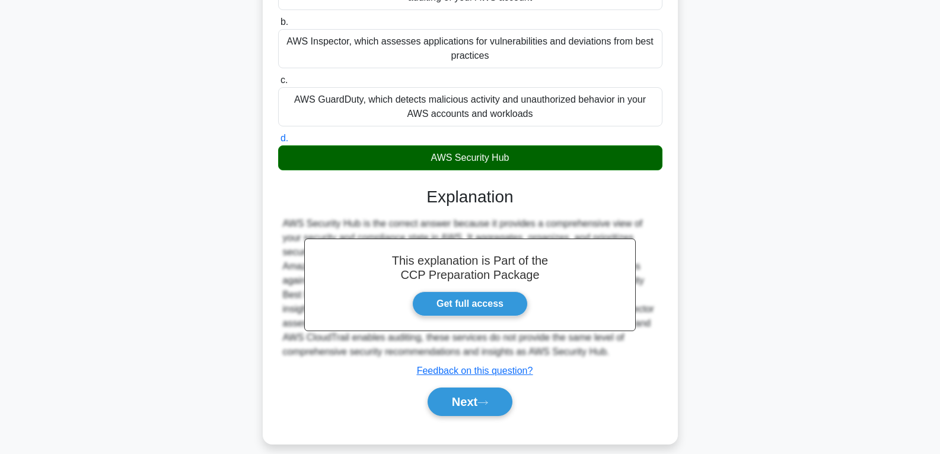
scroll to position [193, 0]
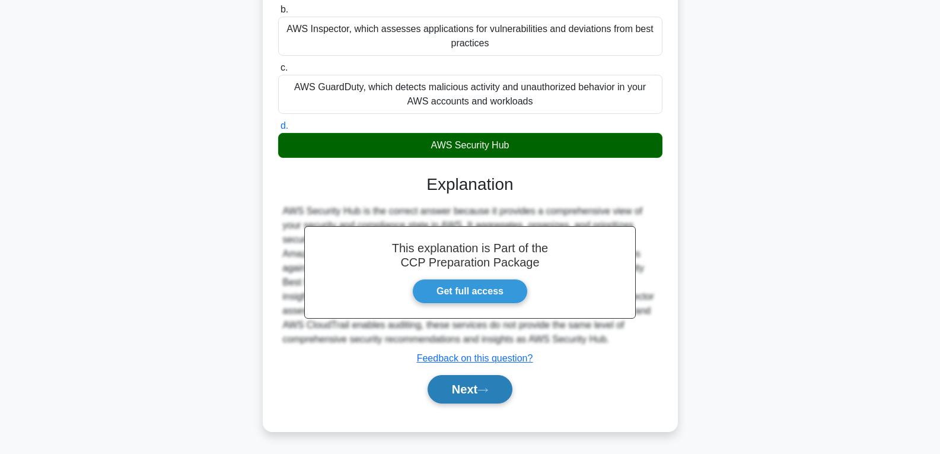
click at [470, 389] on button "Next" at bounding box center [470, 389] width 85 height 28
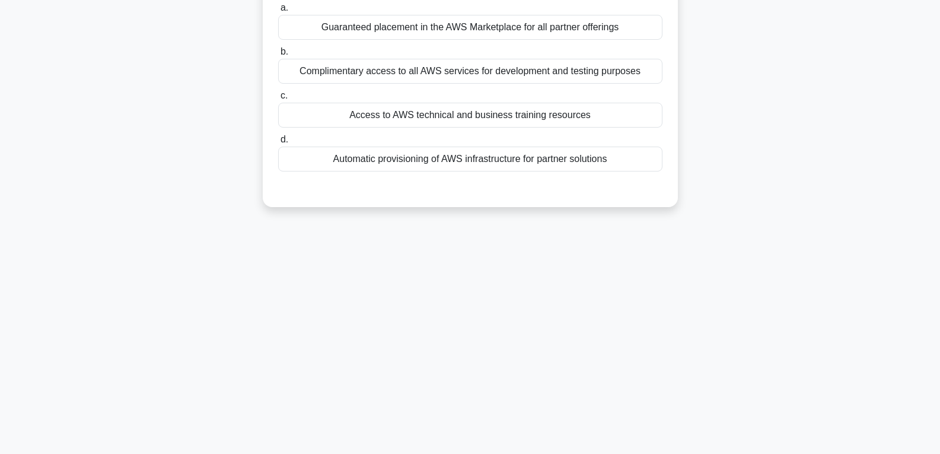
scroll to position [68, 0]
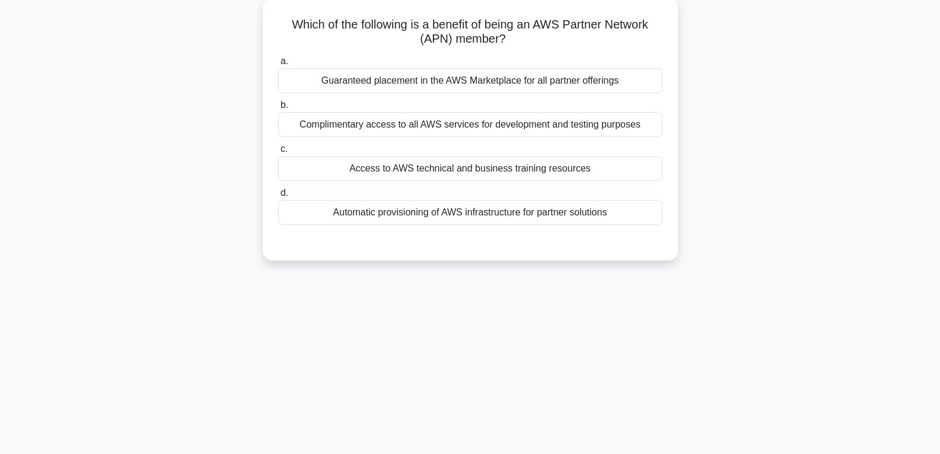
click at [494, 166] on div "Access to AWS technical and business training resources" at bounding box center [470, 168] width 384 height 25
click at [278, 153] on input "c. Access to AWS technical and business training resources" at bounding box center [278, 149] width 0 height 8
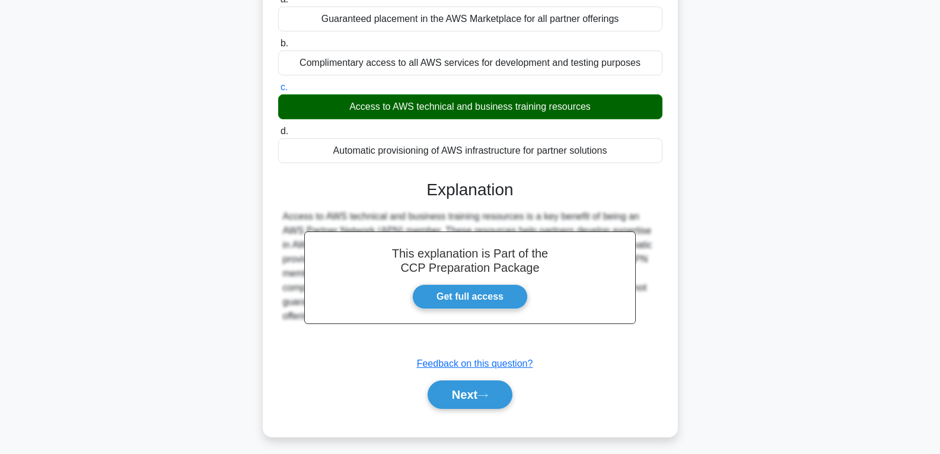
scroll to position [187, 0]
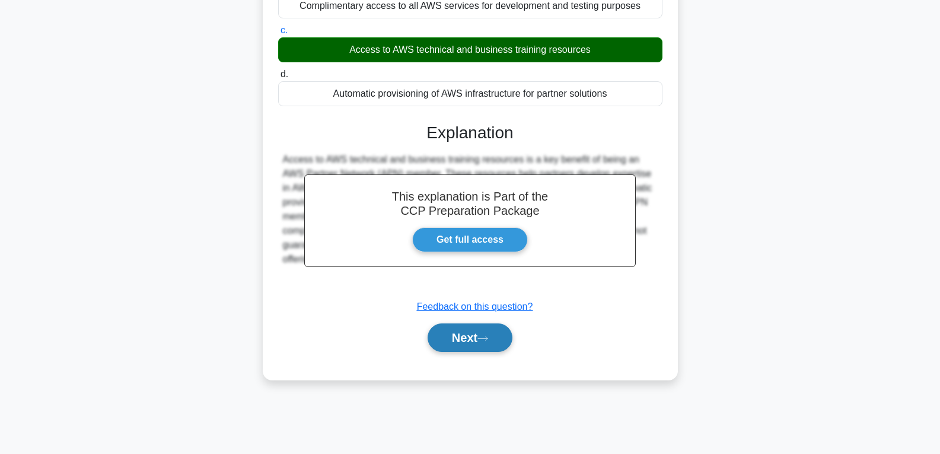
click at [464, 342] on button "Next" at bounding box center [470, 337] width 85 height 28
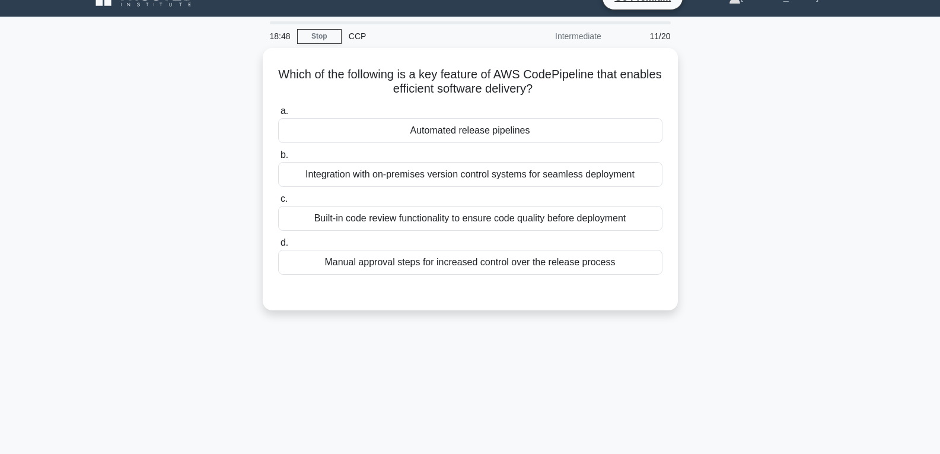
scroll to position [9, 0]
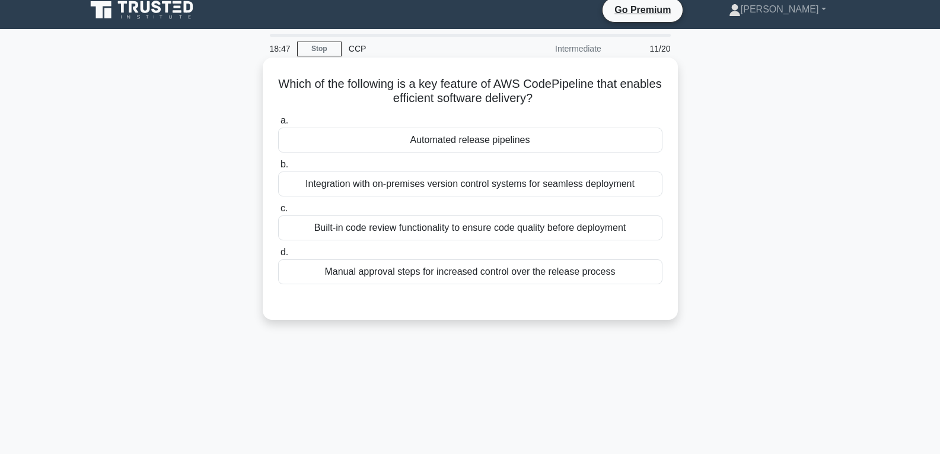
click at [490, 142] on div "Automated release pipelines" at bounding box center [470, 140] width 384 height 25
click at [278, 125] on input "a. Automated release pipelines" at bounding box center [278, 121] width 0 height 8
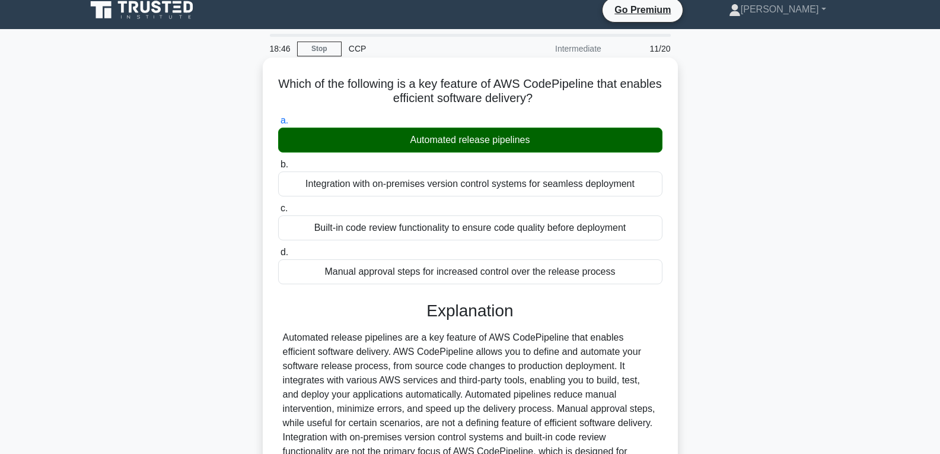
scroll to position [187, 0]
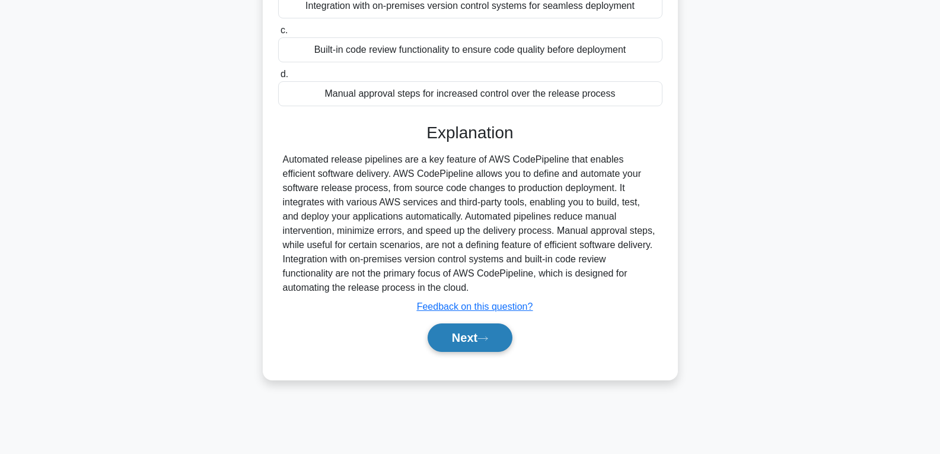
click at [469, 328] on button "Next" at bounding box center [470, 337] width 85 height 28
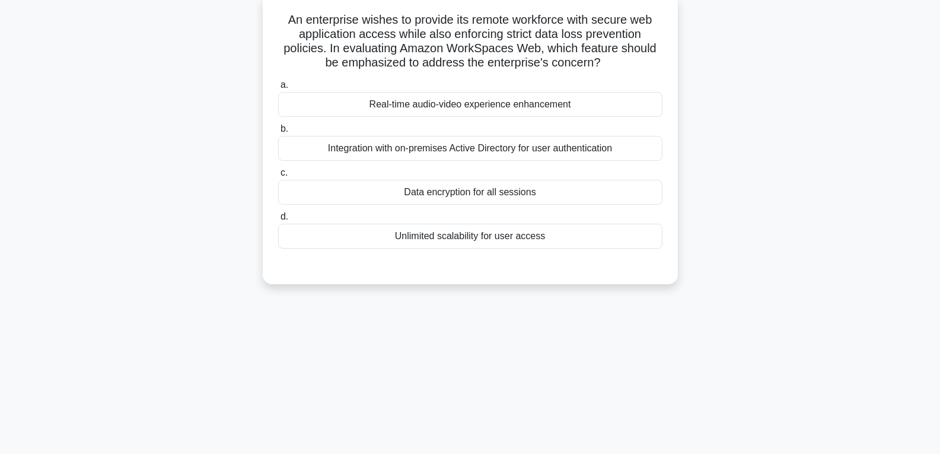
scroll to position [68, 0]
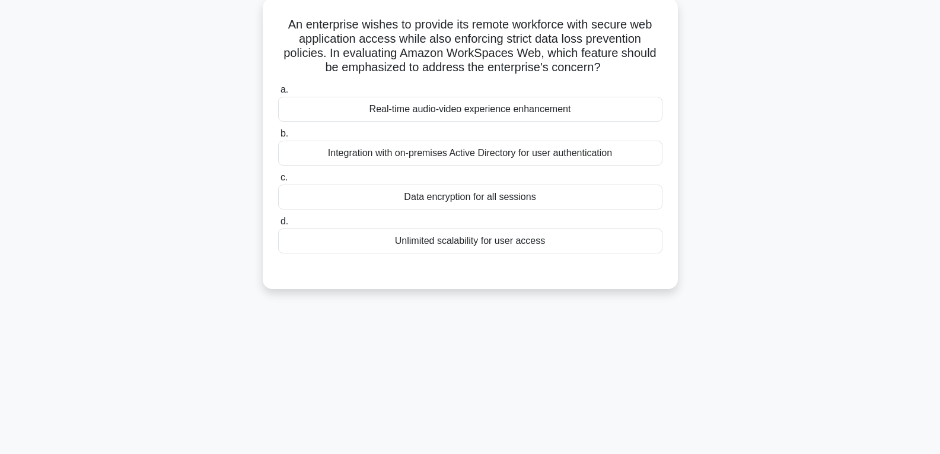
click at [488, 198] on div "Data encryption for all sessions" at bounding box center [470, 197] width 384 height 25
click at [278, 182] on input "c. Data encryption for all sessions" at bounding box center [278, 178] width 0 height 8
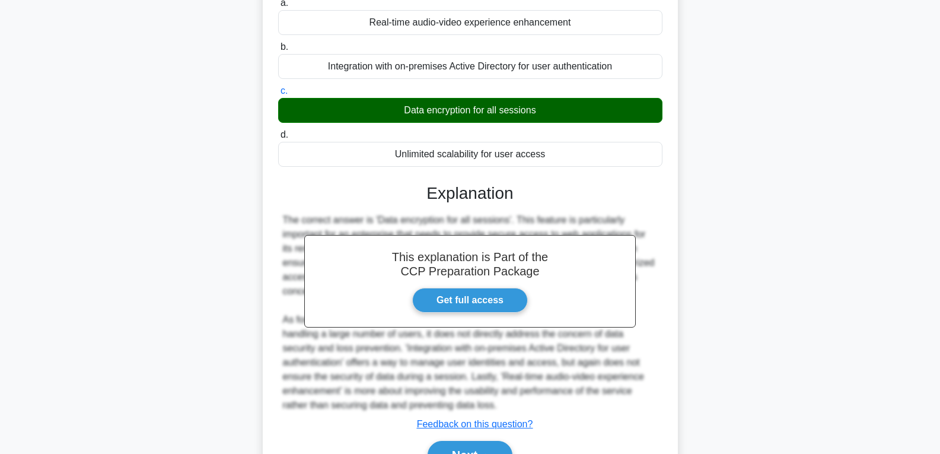
scroll to position [221, 0]
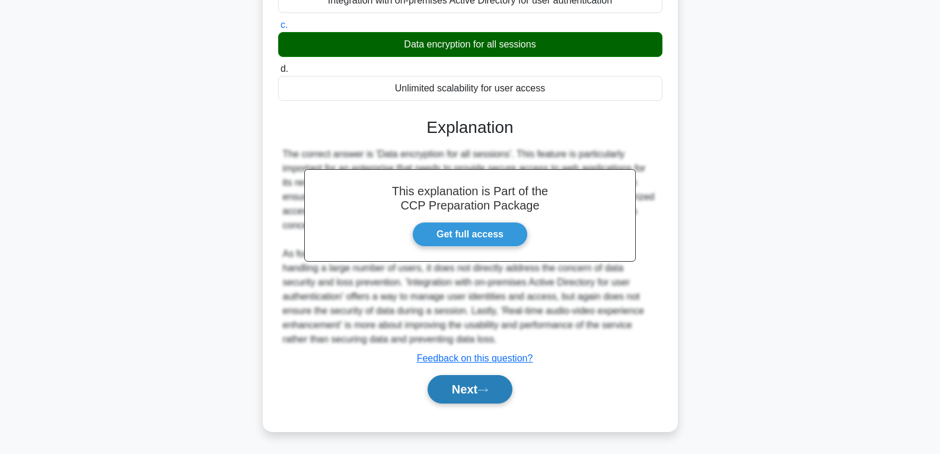
click at [466, 396] on button "Next" at bounding box center [470, 389] width 85 height 28
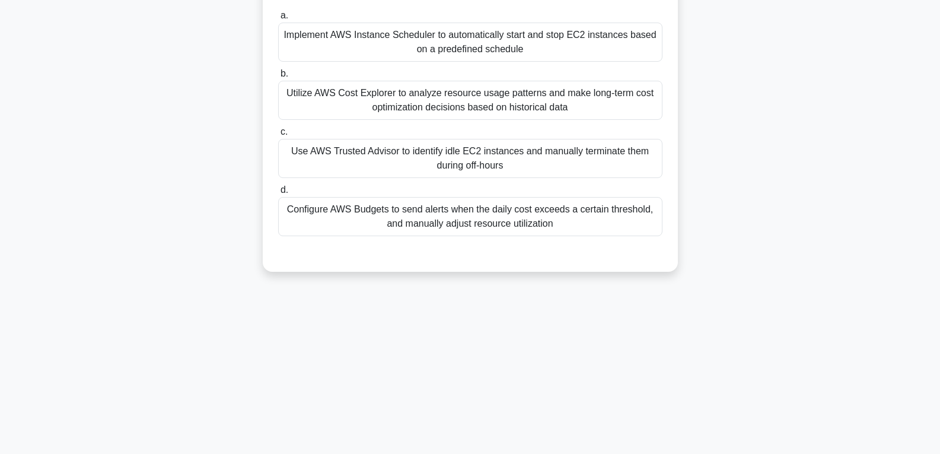
scroll to position [68, 0]
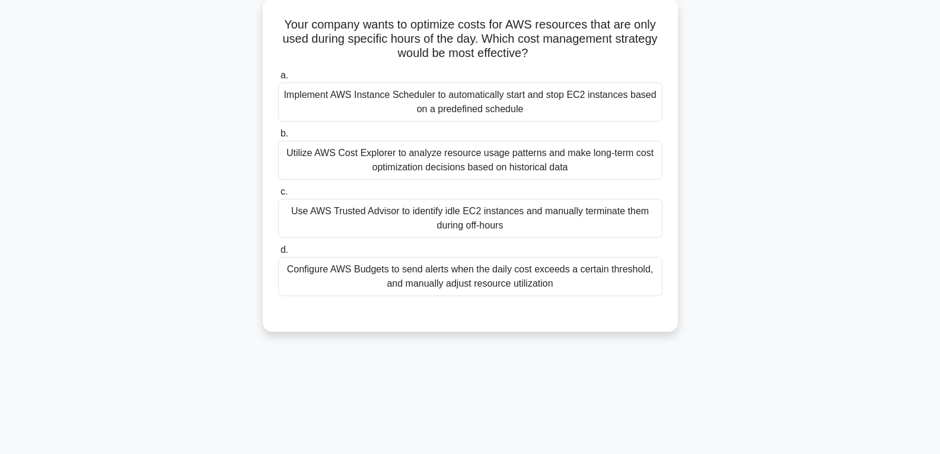
click at [456, 224] on div "Use AWS Trusted Advisor to identify idle EC2 instances and manually terminate t…" at bounding box center [470, 218] width 384 height 39
click at [278, 196] on input "c. Use AWS Trusted Advisor to identify idle EC2 instances and manually terminat…" at bounding box center [278, 192] width 0 height 8
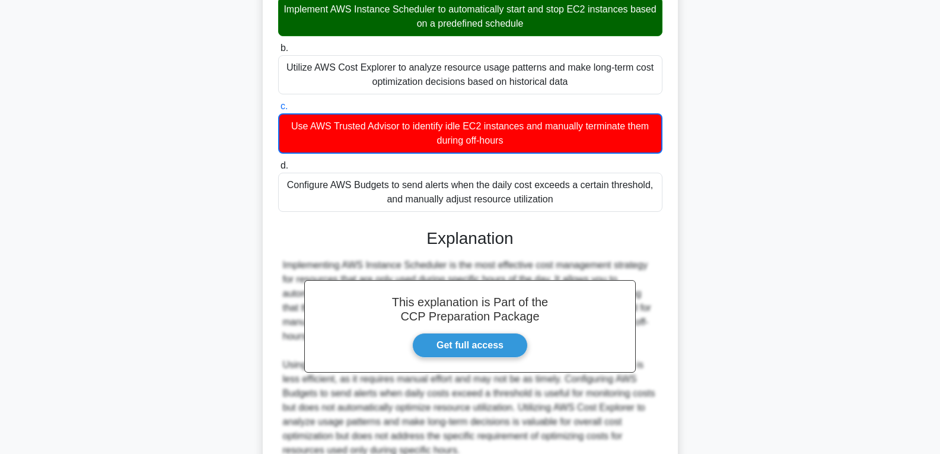
scroll to position [265, 0]
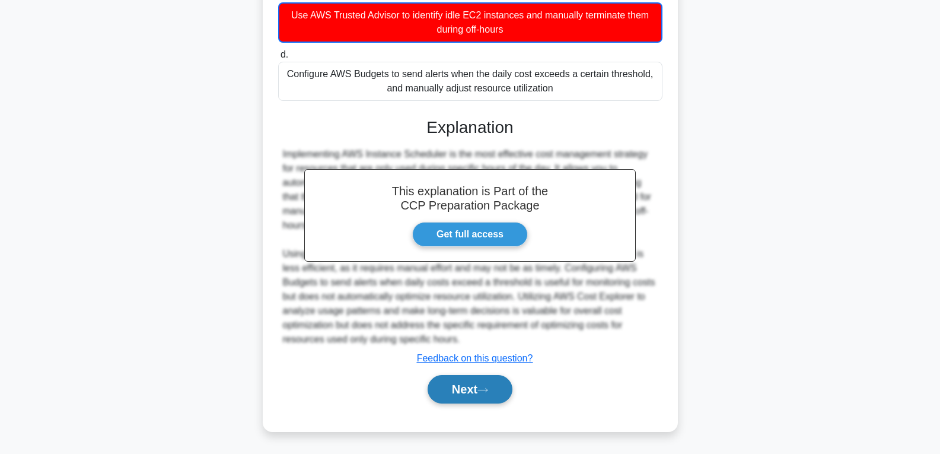
click at [441, 396] on button "Next" at bounding box center [470, 389] width 85 height 28
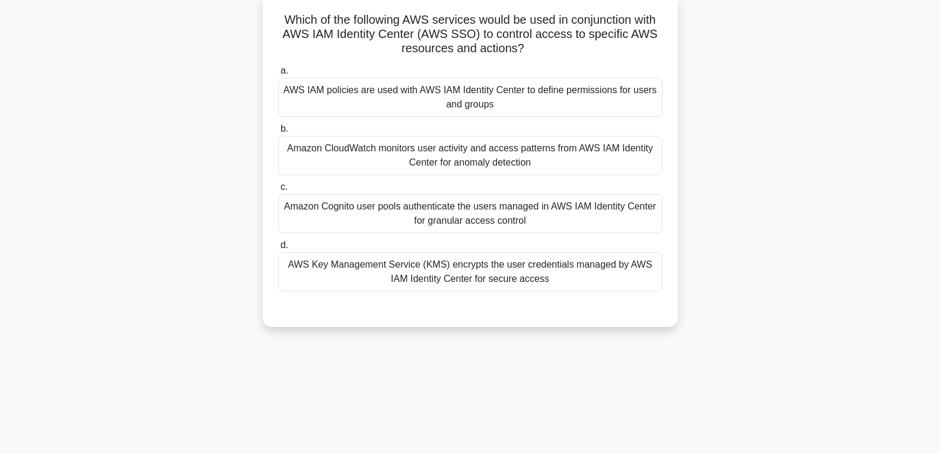
scroll to position [68, 0]
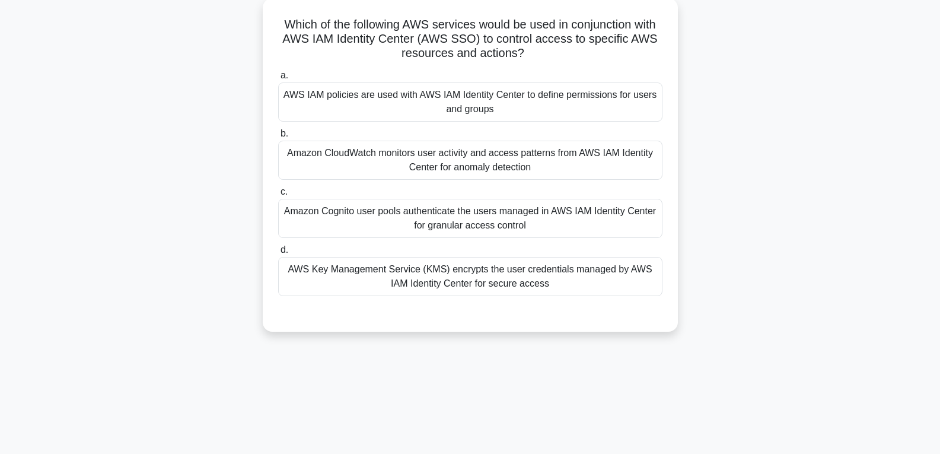
click at [372, 110] on div "AWS IAM policies are used with AWS IAM Identity Center to define permissions fo…" at bounding box center [470, 101] width 384 height 39
click at [278, 80] on input "a. AWS IAM policies are used with AWS IAM Identity Center to define permissions…" at bounding box center [278, 76] width 0 height 8
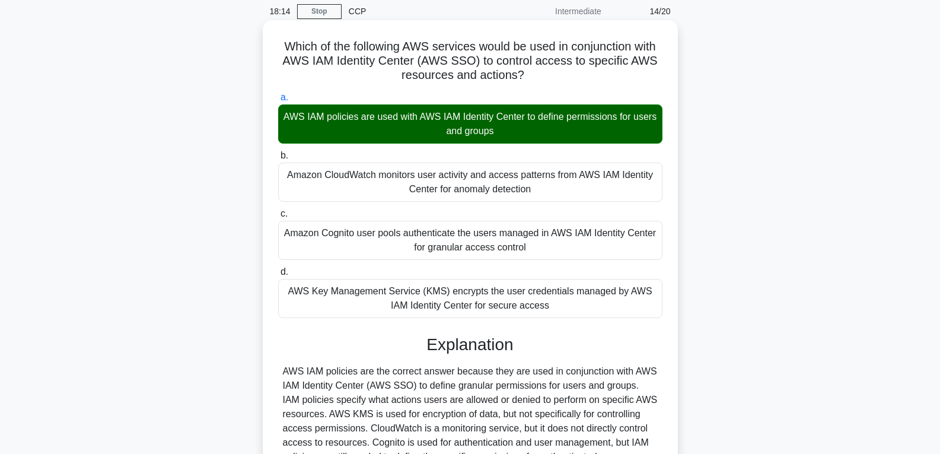
scroll to position [187, 0]
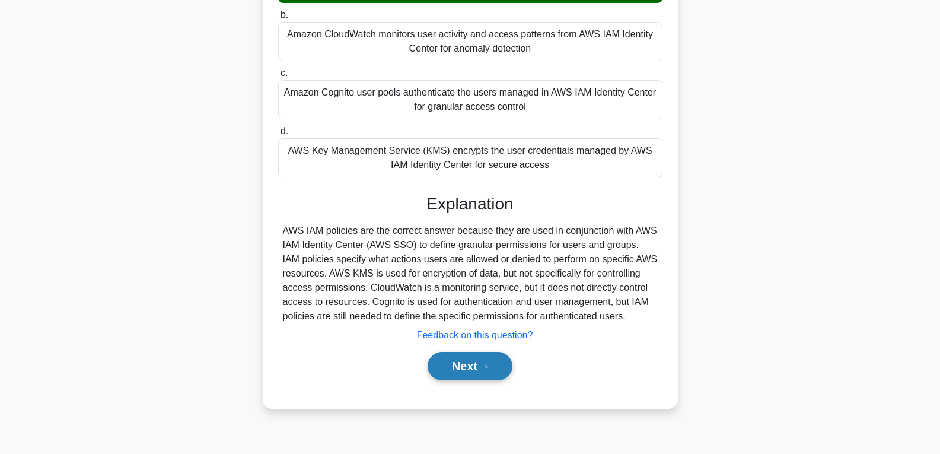
click at [459, 362] on button "Next" at bounding box center [470, 366] width 85 height 28
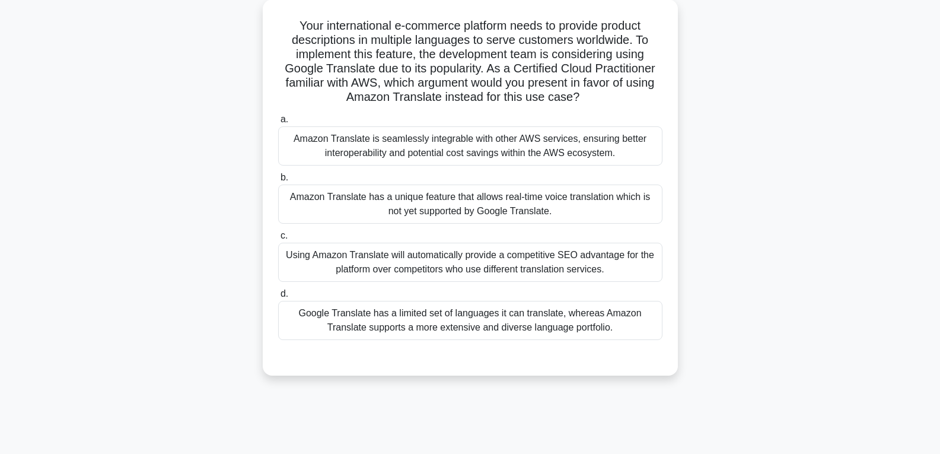
scroll to position [68, 0]
click at [441, 212] on div "Amazon Translate has a unique feature that allows real-time voice translation w…" at bounding box center [470, 202] width 384 height 39
click at [278, 180] on input "b. Amazon Translate has a unique feature that allows real-time voice translatio…" at bounding box center [278, 177] width 0 height 8
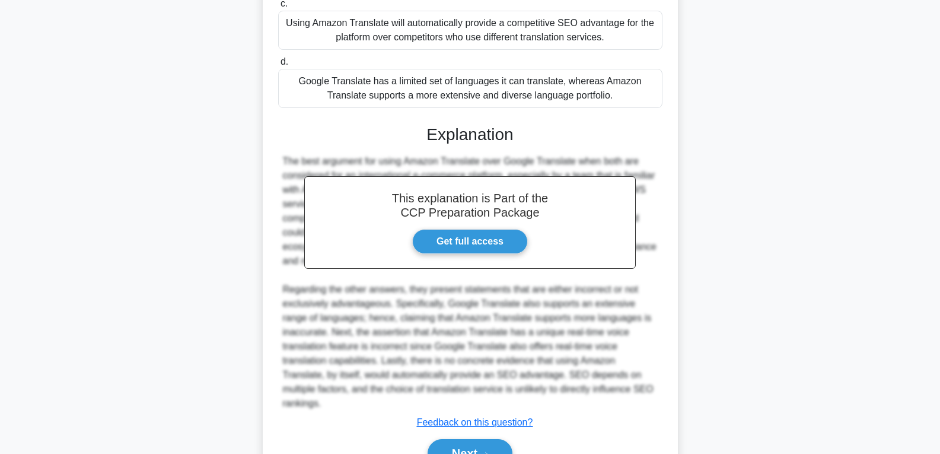
scroll to position [306, 0]
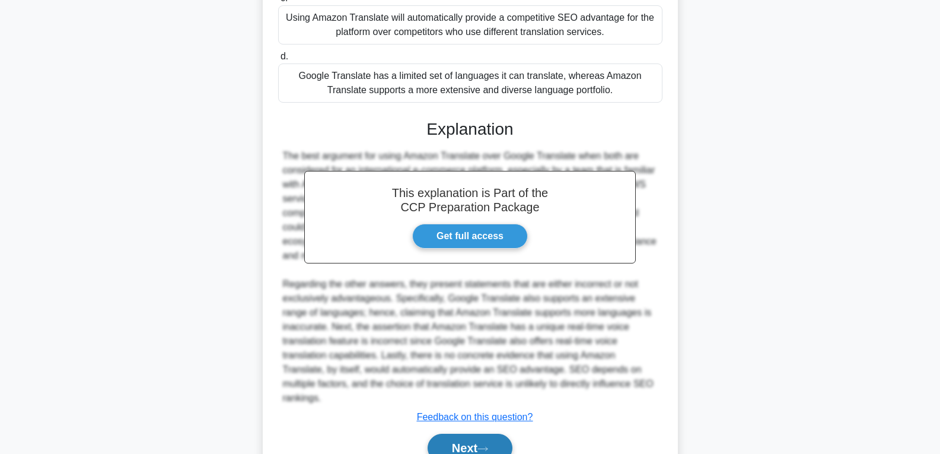
click at [458, 434] on button "Next" at bounding box center [470, 448] width 85 height 28
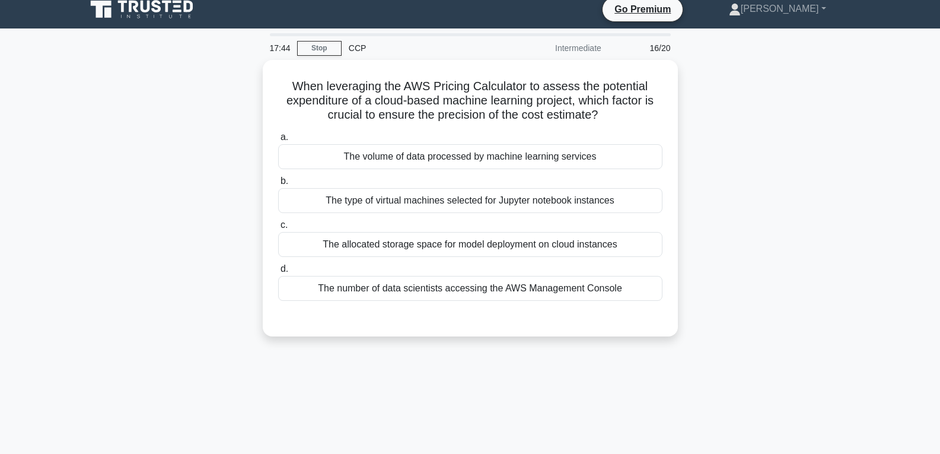
scroll to position [9, 0]
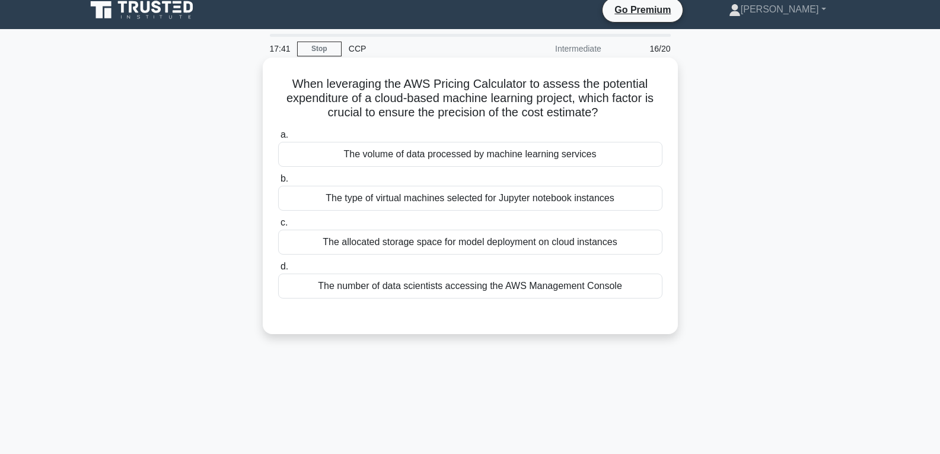
click at [454, 285] on div "The number of data scientists accessing the AWS Management Console" at bounding box center [470, 286] width 384 height 25
click at [278, 271] on input "d. The number of data scientists accessing the AWS Management Console" at bounding box center [278, 267] width 0 height 8
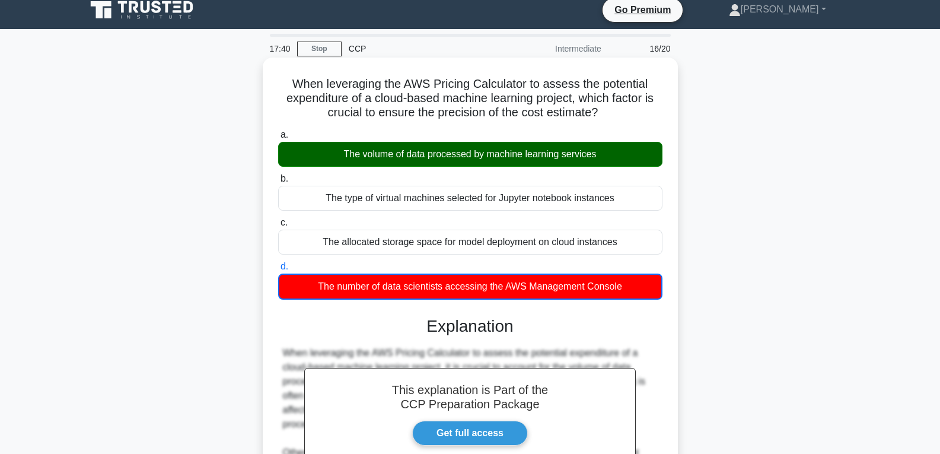
scroll to position [237, 0]
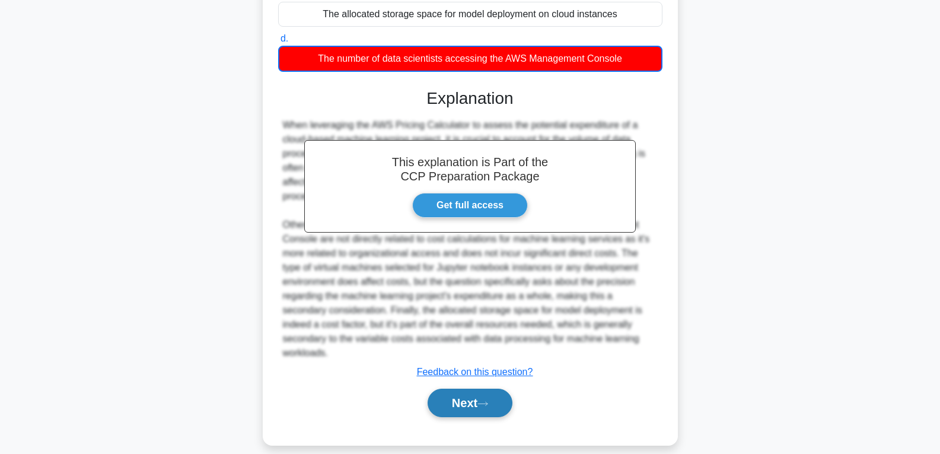
click at [466, 393] on button "Next" at bounding box center [470, 403] width 85 height 28
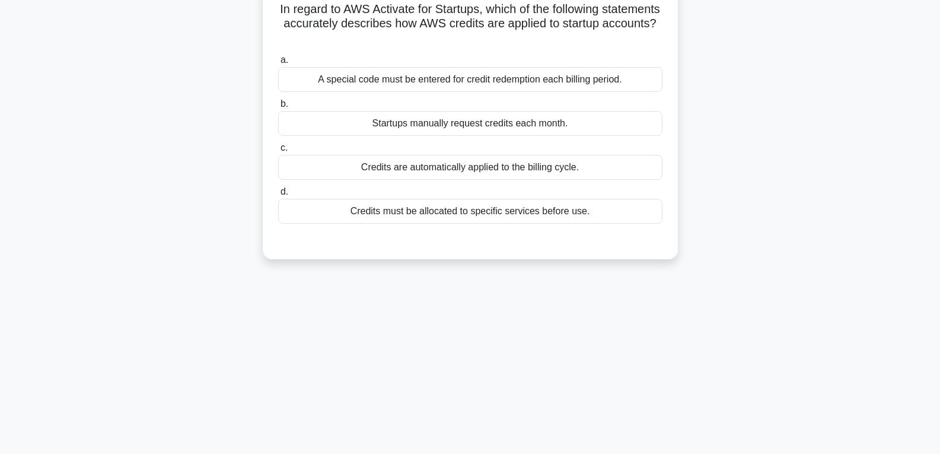
scroll to position [9, 0]
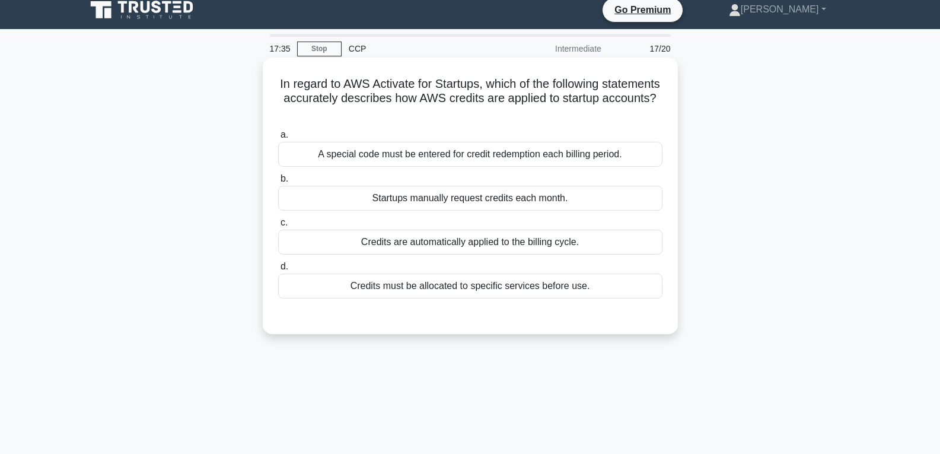
click at [524, 202] on div "Startups manually request credits each month." at bounding box center [470, 198] width 384 height 25
click at [278, 183] on input "b. Startups manually request credits each month." at bounding box center [278, 179] width 0 height 8
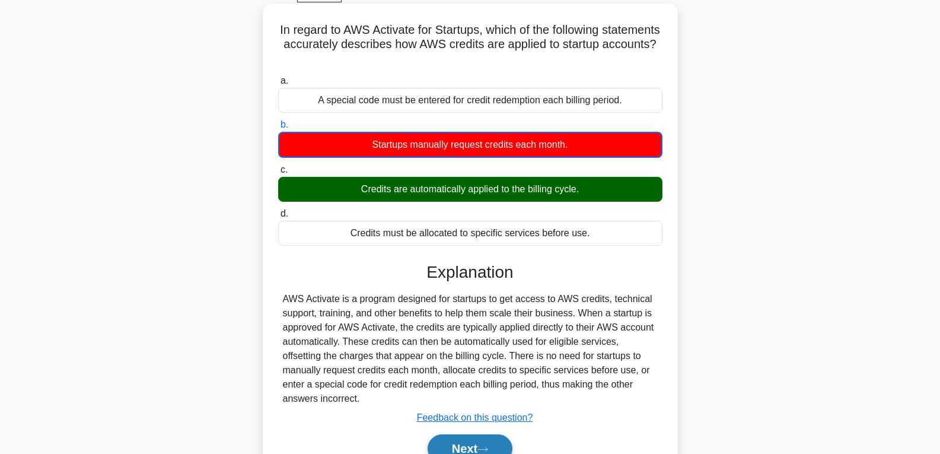
scroll to position [187, 0]
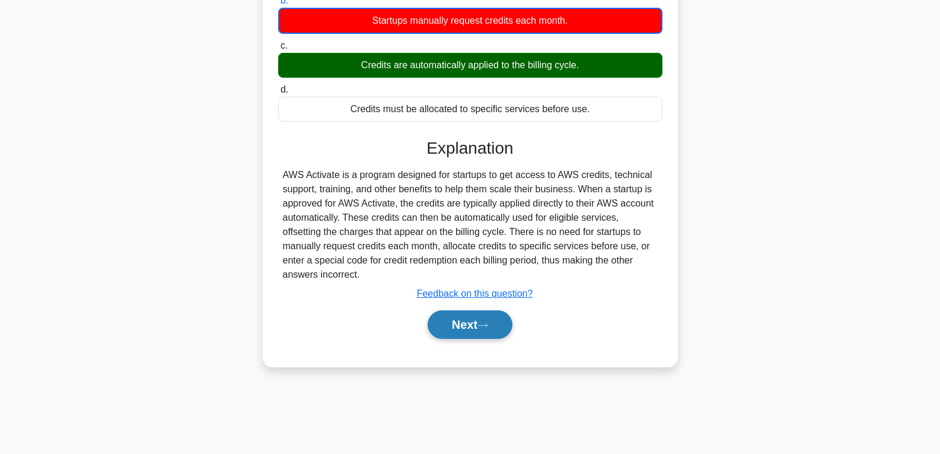
click at [469, 312] on button "Next" at bounding box center [470, 324] width 85 height 28
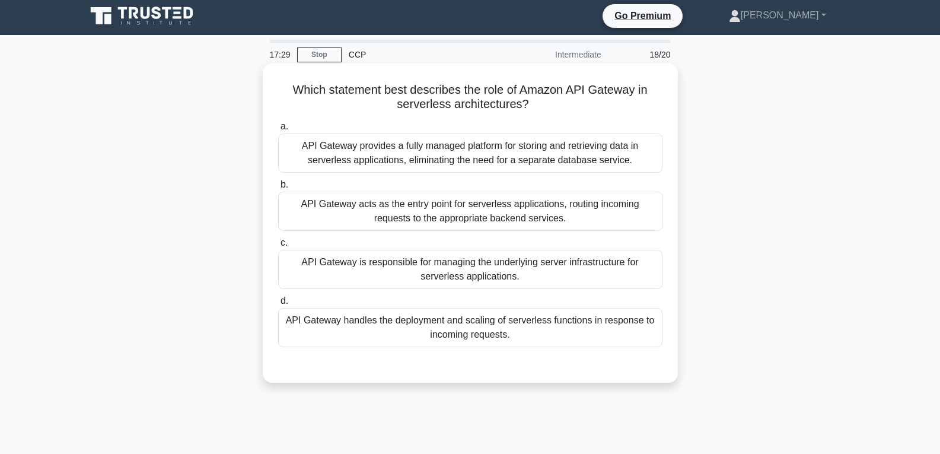
scroll to position [0, 0]
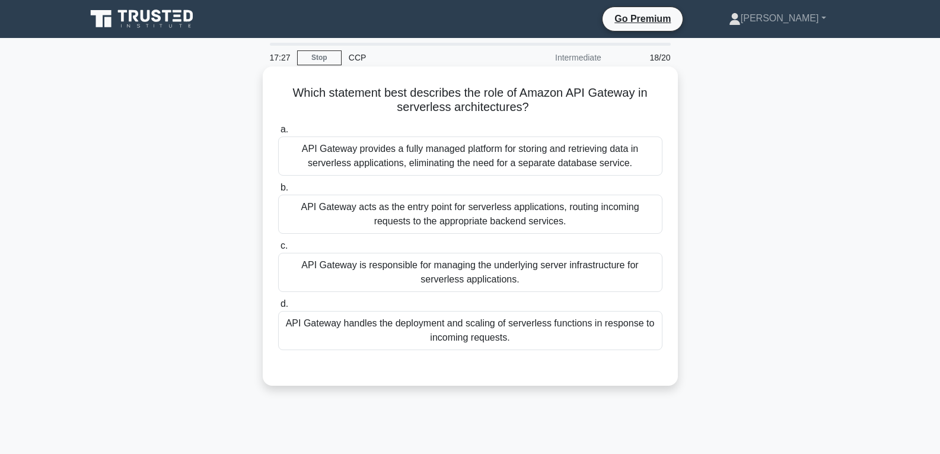
click at [506, 162] on div "API Gateway provides a fully managed platform for storing and retrieving data i…" at bounding box center [470, 155] width 384 height 39
click at [278, 134] on input "a. API Gateway provides a fully managed platform for storing and retrieving dat…" at bounding box center [278, 130] width 0 height 8
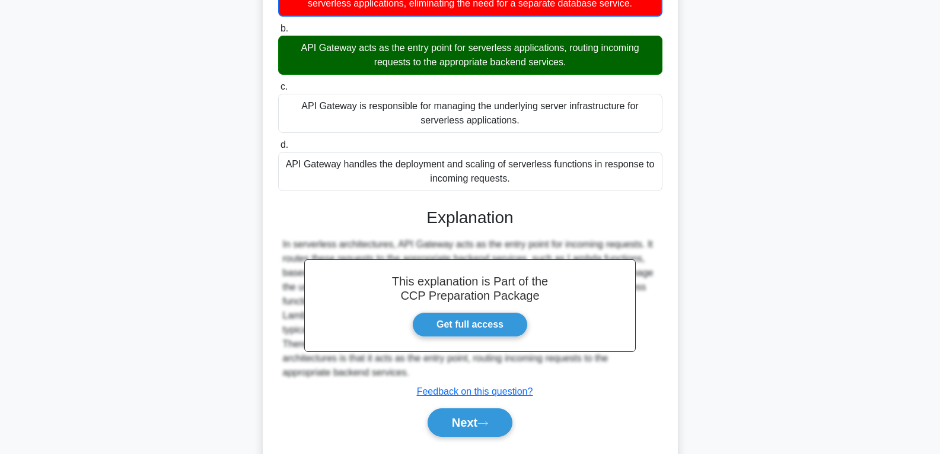
scroll to position [178, 0]
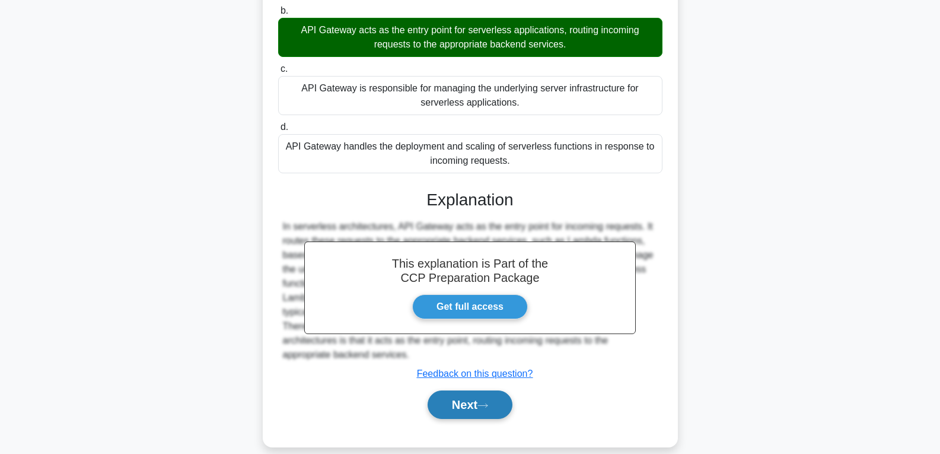
click at [454, 407] on button "Next" at bounding box center [470, 404] width 85 height 28
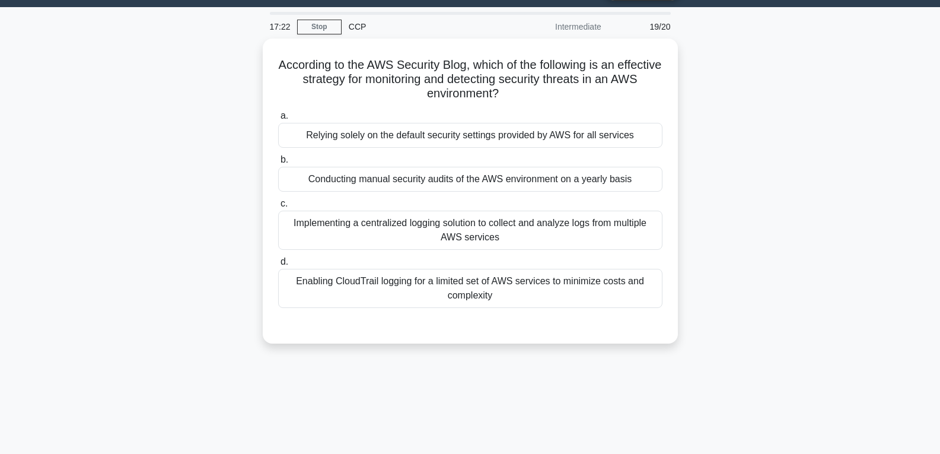
scroll to position [0, 0]
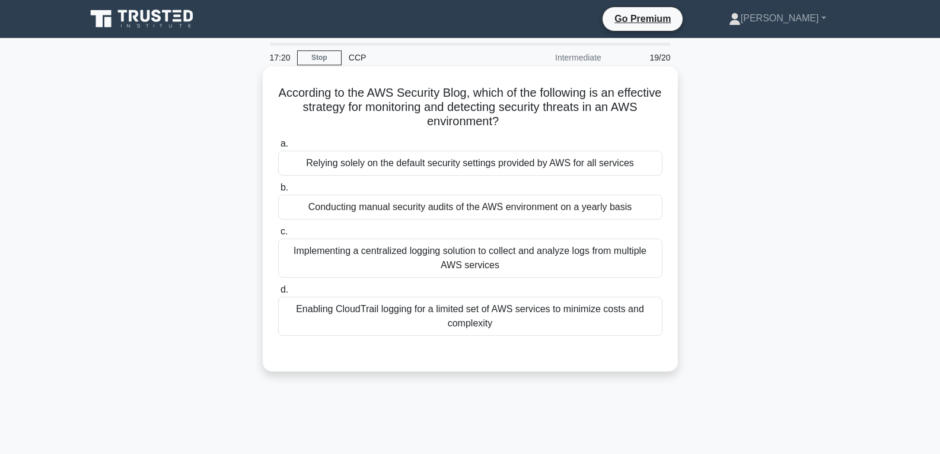
click at [508, 212] on div "Conducting manual security audits of the AWS environment on a yearly basis" at bounding box center [470, 207] width 384 height 25
click at [278, 192] on input "b. Conducting manual security audits of the AWS environment on a yearly basis" at bounding box center [278, 188] width 0 height 8
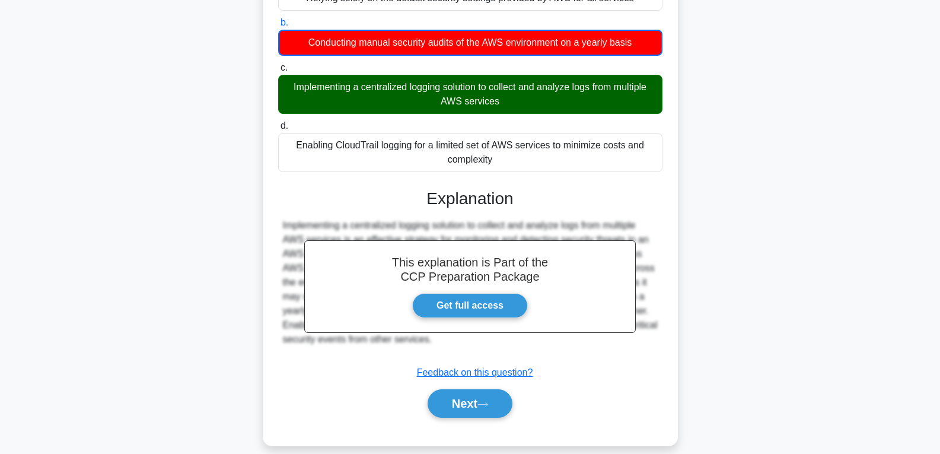
scroll to position [187, 0]
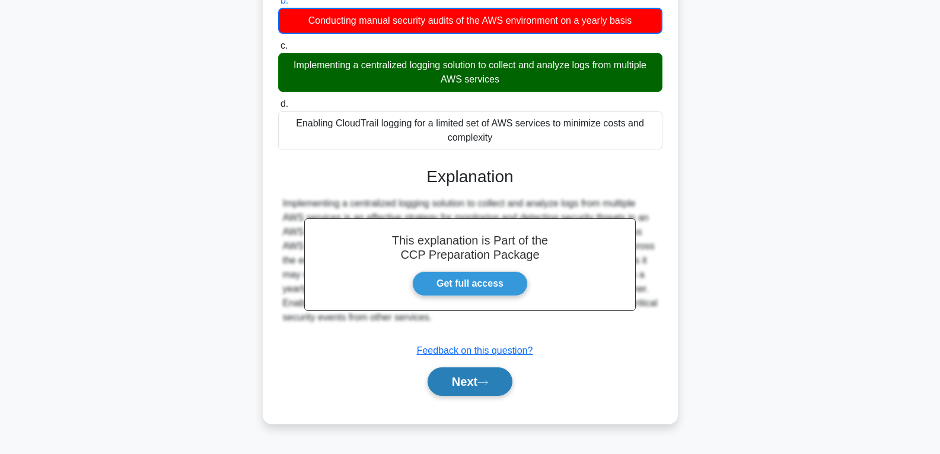
click at [486, 376] on button "Next" at bounding box center [470, 381] width 85 height 28
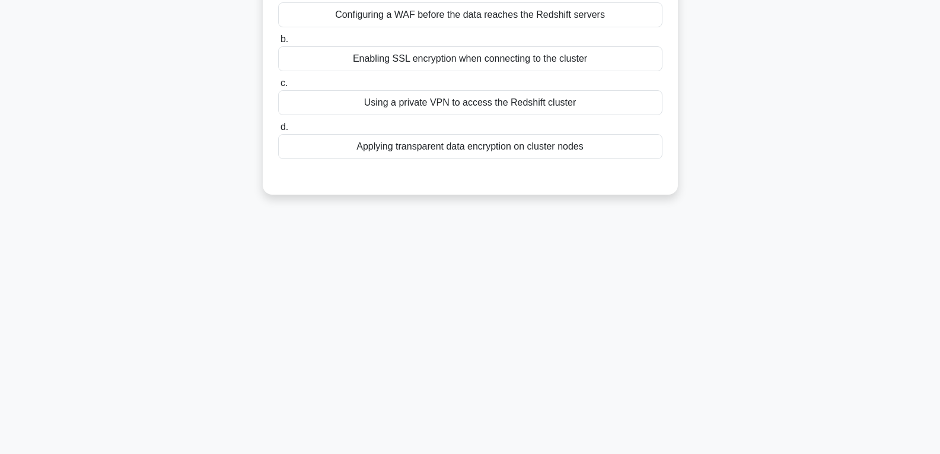
scroll to position [9, 0]
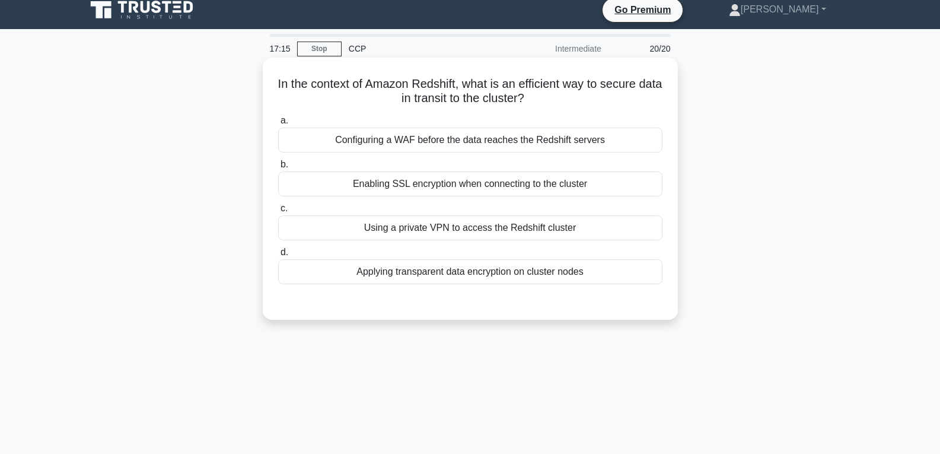
click at [464, 228] on div "Using a private VPN to access the Redshift cluster" at bounding box center [470, 227] width 384 height 25
click at [278, 212] on input "c. Using a private VPN to access the Redshift cluster" at bounding box center [278, 209] width 0 height 8
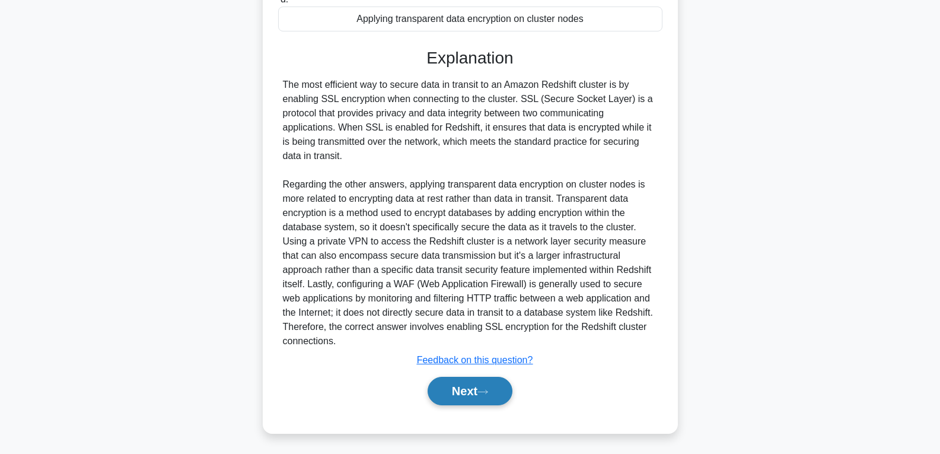
scroll to position [265, 0]
click at [452, 392] on button "Next" at bounding box center [470, 389] width 85 height 28
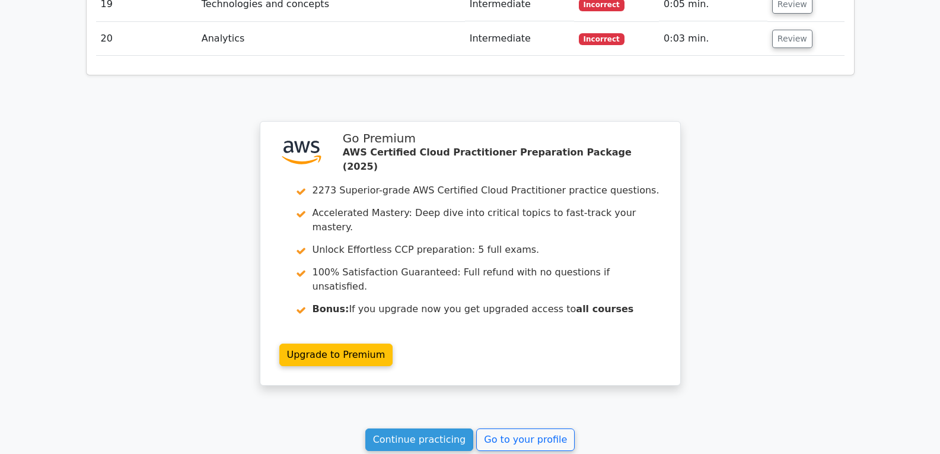
scroll to position [2423, 0]
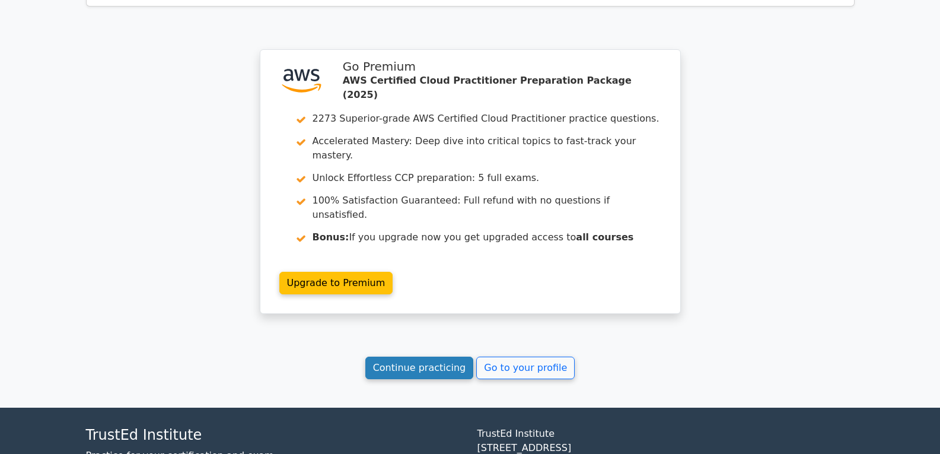
click at [444, 357] on link "Continue practicing" at bounding box center [419, 368] width 109 height 23
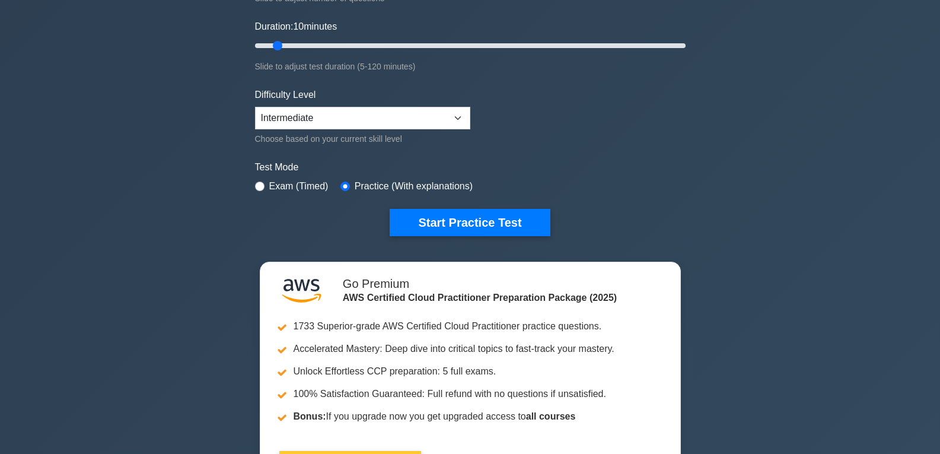
scroll to position [59, 0]
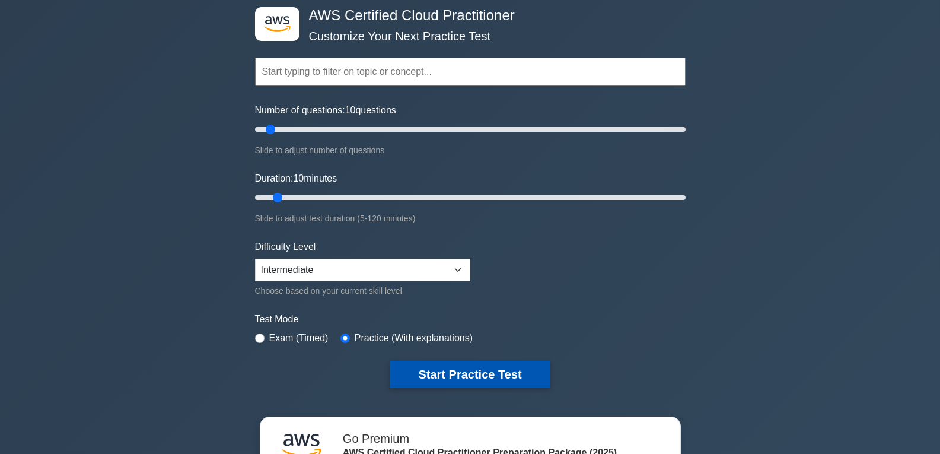
click at [461, 365] on button "Start Practice Test" at bounding box center [470, 374] width 160 height 27
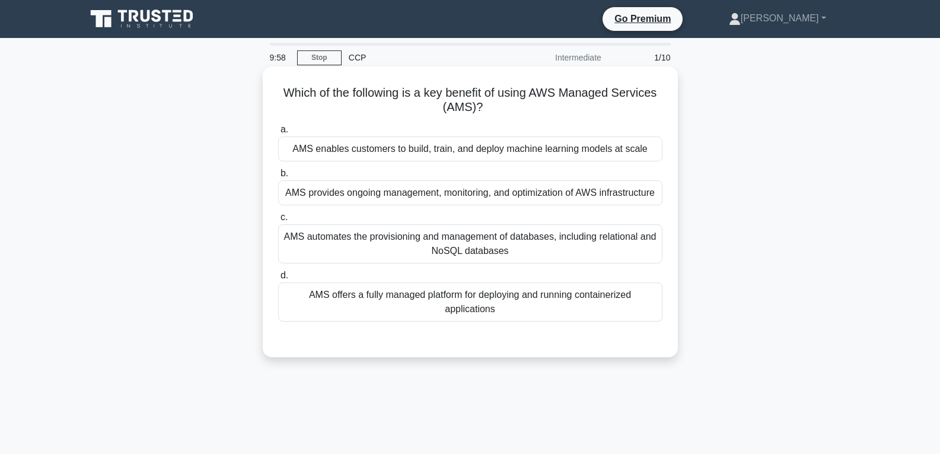
click at [422, 245] on div "AMS automates the provisioning and management of databases, including relationa…" at bounding box center [470, 243] width 384 height 39
click at [278, 221] on input "c. AMS automates the provisioning and management of databases, including relati…" at bounding box center [278, 218] width 0 height 8
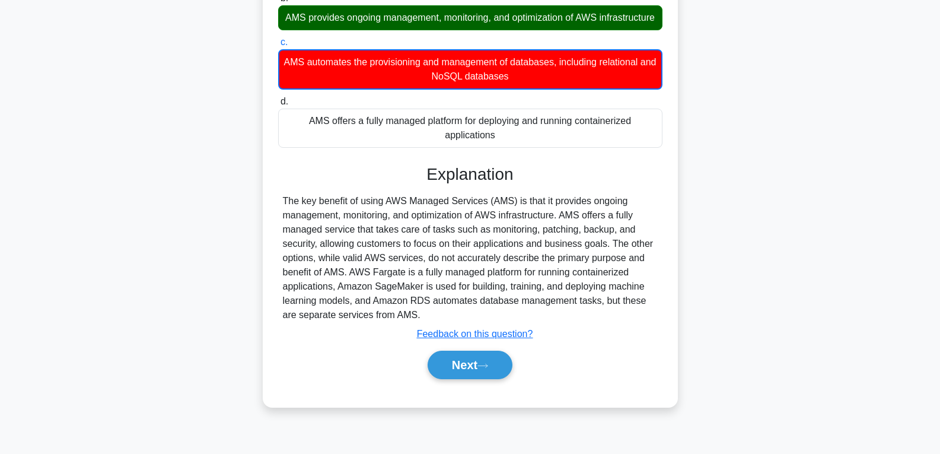
scroll to position [187, 0]
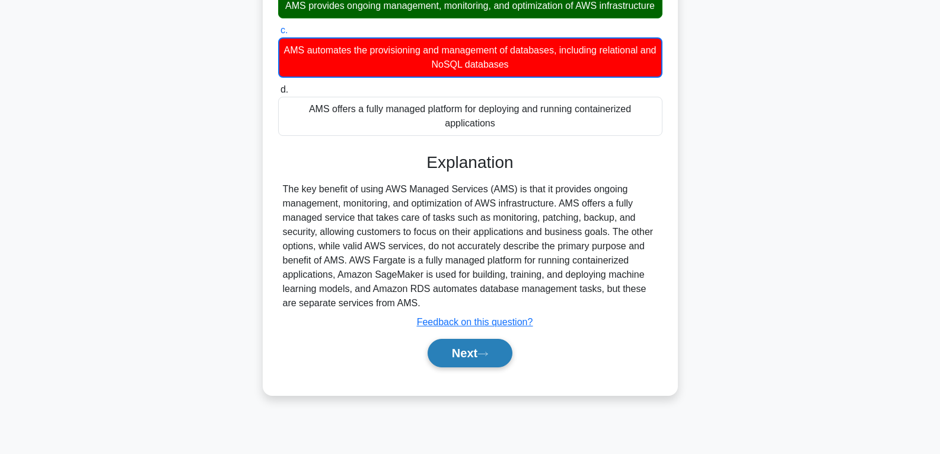
click at [447, 361] on button "Next" at bounding box center [470, 353] width 85 height 28
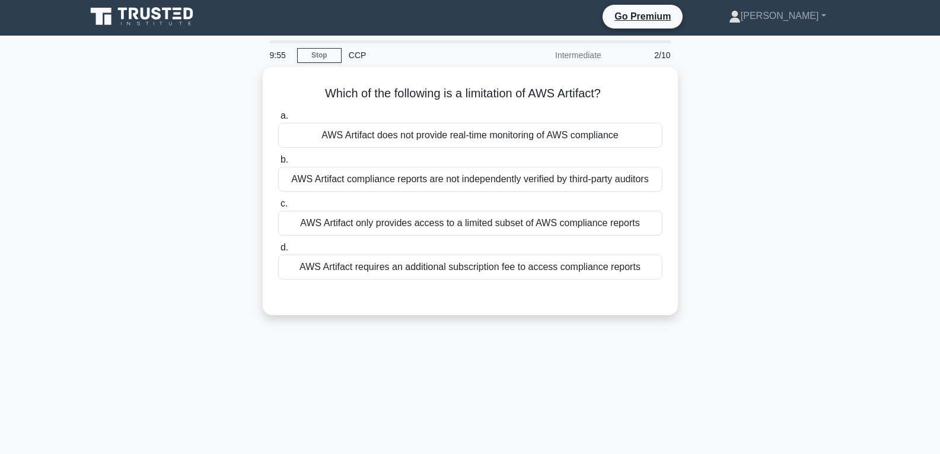
scroll to position [0, 0]
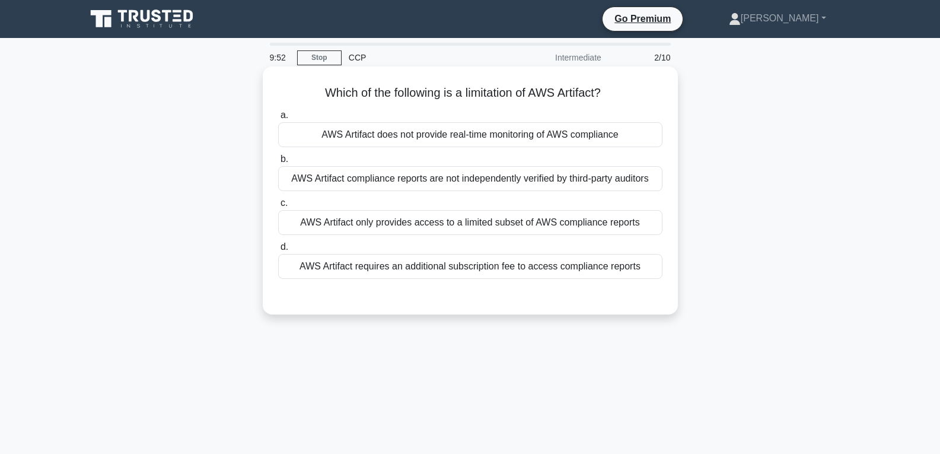
click at [476, 139] on div "AWS Artifact does not provide real-time monitoring of AWS compliance" at bounding box center [470, 134] width 384 height 25
click at [278, 119] on input "a. AWS Artifact does not provide real-time monitoring of AWS compliance" at bounding box center [278, 116] width 0 height 8
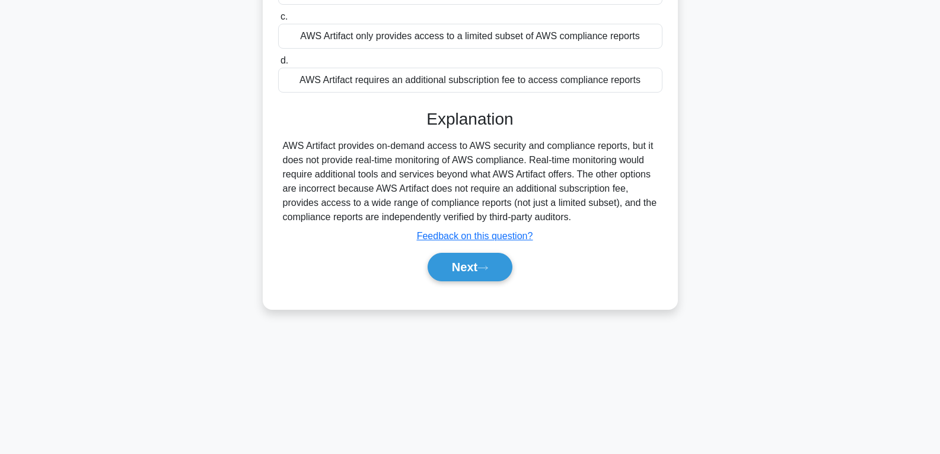
scroll to position [187, 0]
click at [473, 264] on button "Next" at bounding box center [470, 266] width 85 height 28
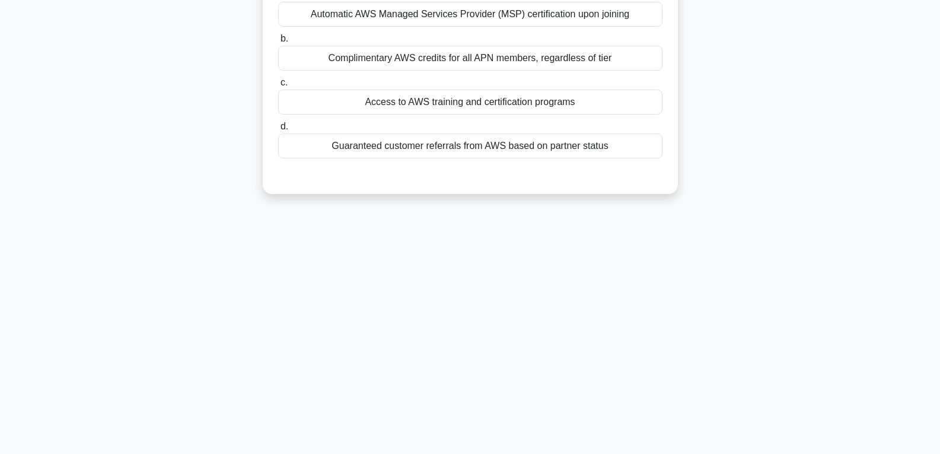
scroll to position [68, 0]
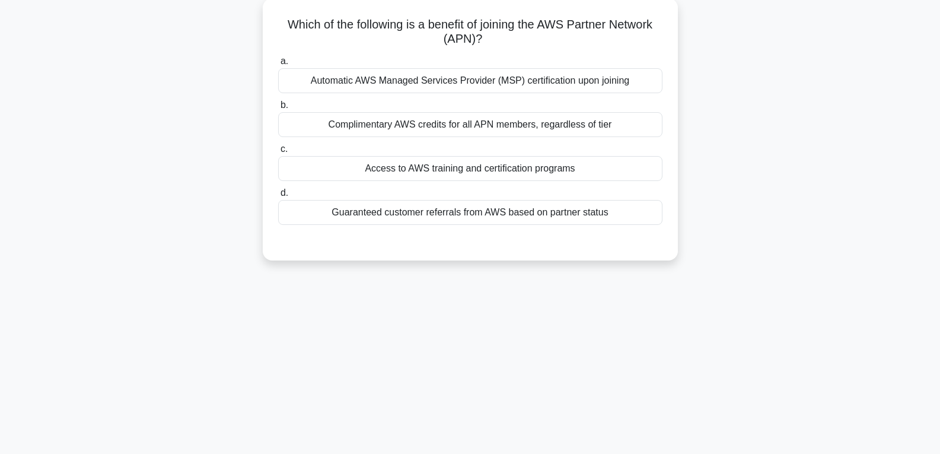
click at [479, 170] on div "Access to AWS training and certification programs" at bounding box center [470, 168] width 384 height 25
click at [278, 153] on input "c. Access to AWS training and certification programs" at bounding box center [278, 149] width 0 height 8
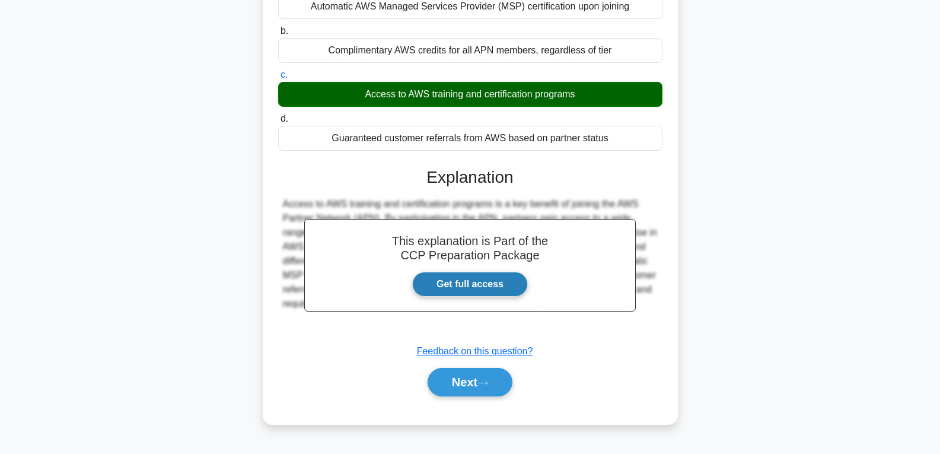
scroll to position [187, 0]
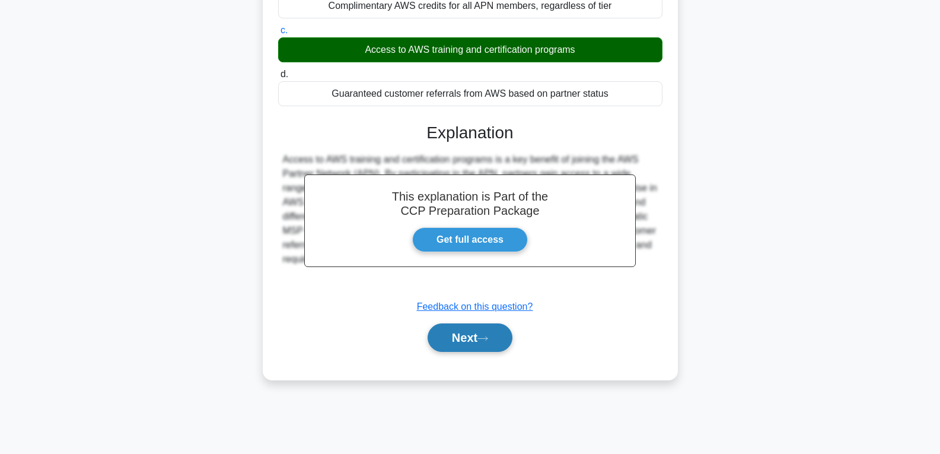
click at [463, 330] on button "Next" at bounding box center [470, 337] width 85 height 28
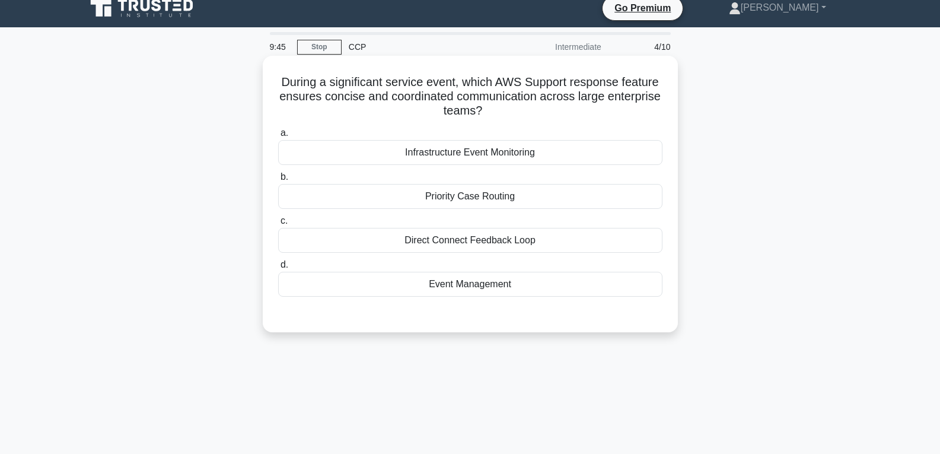
scroll to position [0, 0]
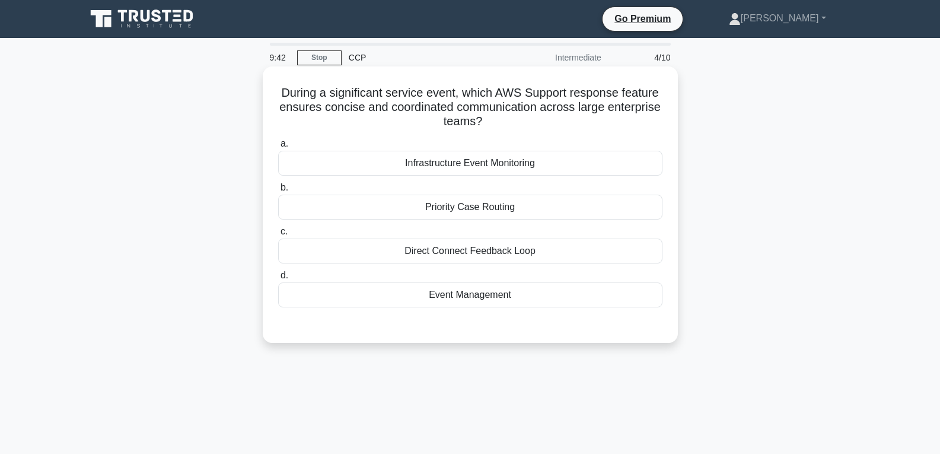
click at [445, 211] on div "Priority Case Routing" at bounding box center [470, 207] width 384 height 25
click at [278, 192] on input "b. Priority Case Routing" at bounding box center [278, 188] width 0 height 8
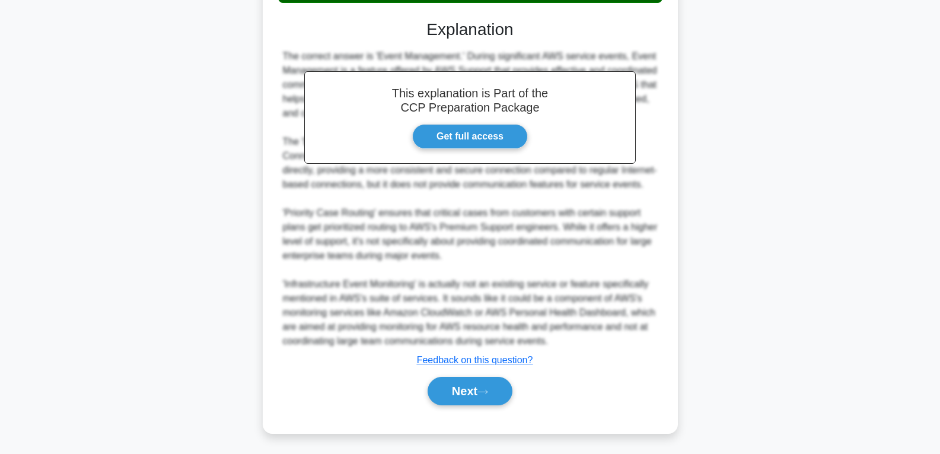
scroll to position [308, 0]
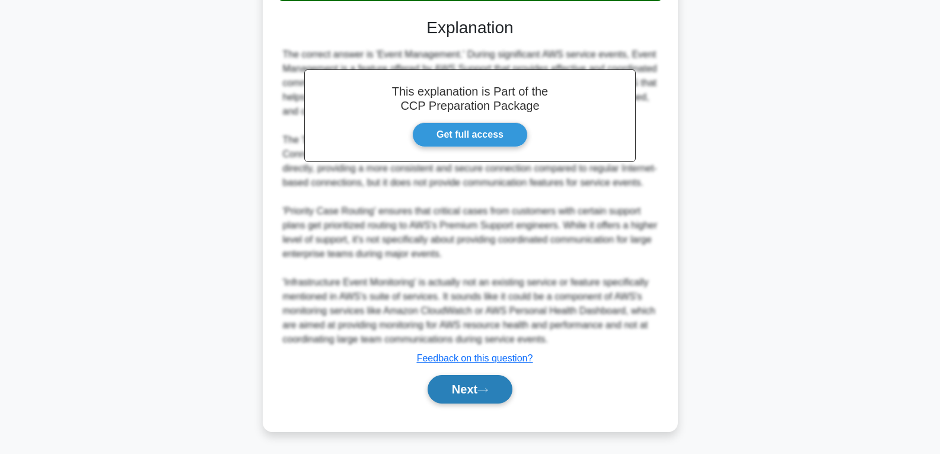
click at [468, 385] on button "Next" at bounding box center [470, 389] width 85 height 28
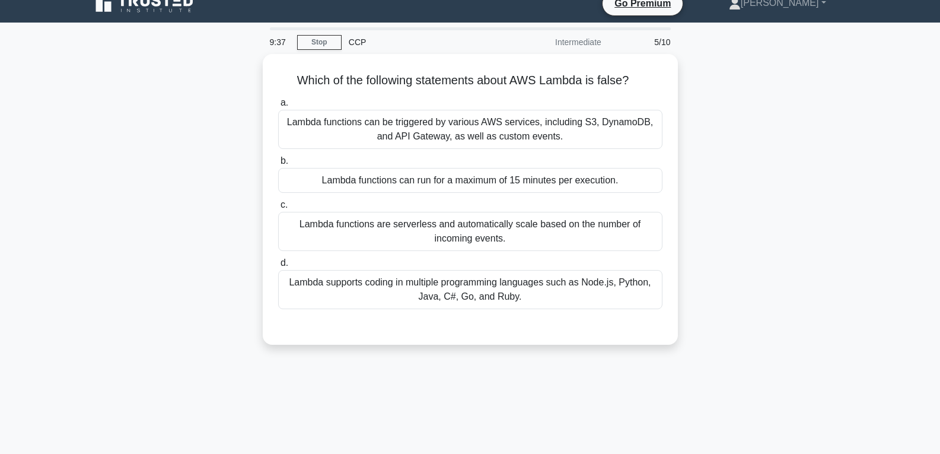
scroll to position [9, 0]
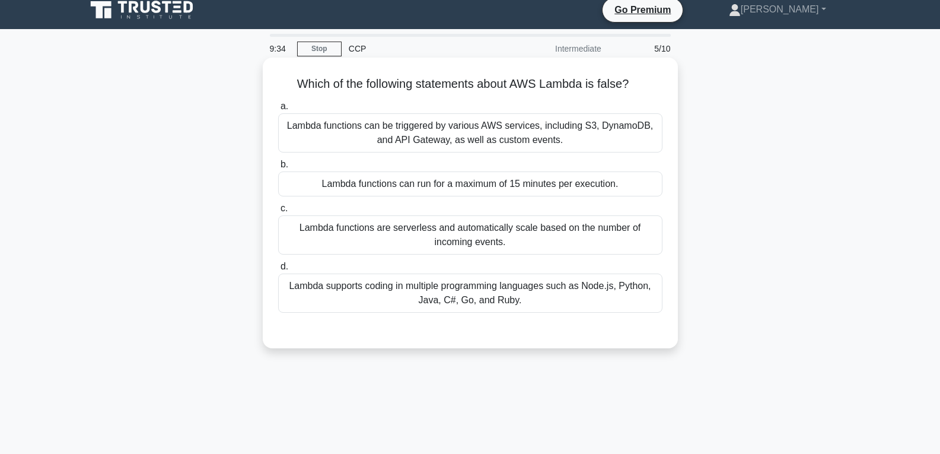
click at [501, 186] on div "Lambda functions can run for a maximum of 15 minutes per execution." at bounding box center [470, 183] width 384 height 25
click at [278, 169] on input "b. Lambda functions can run for a maximum of 15 minutes per execution." at bounding box center [278, 165] width 0 height 8
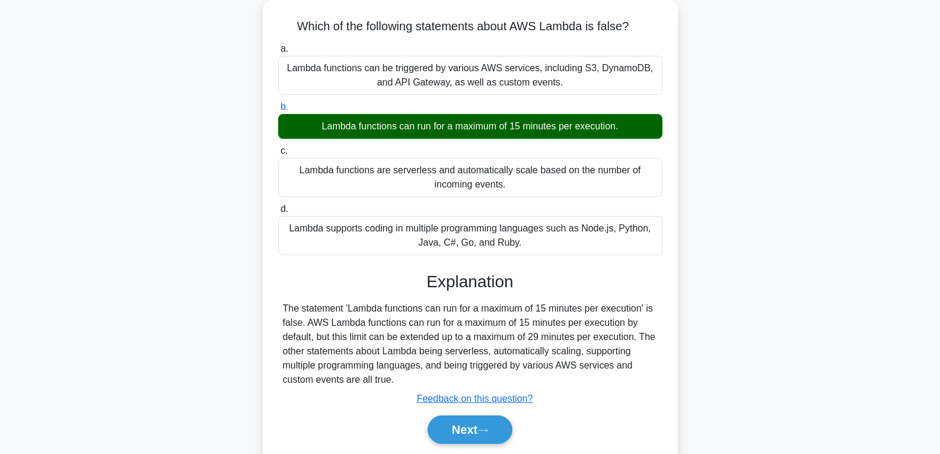
scroll to position [187, 0]
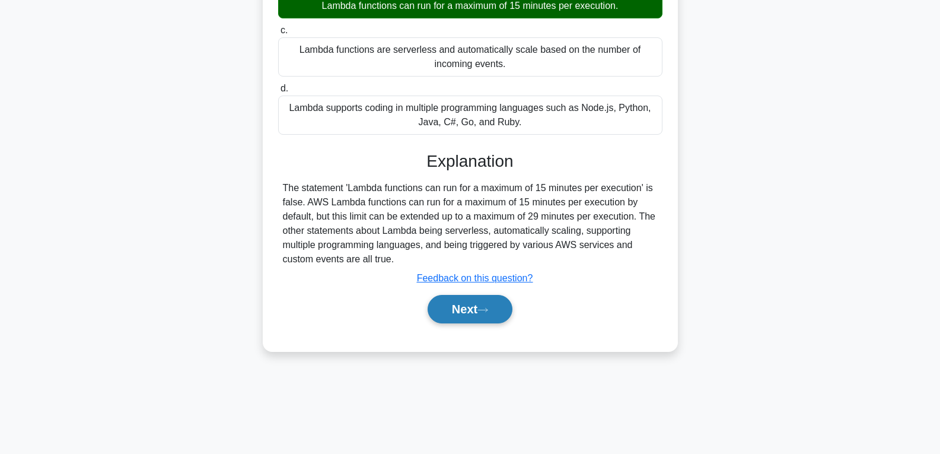
click at [475, 308] on button "Next" at bounding box center [470, 309] width 85 height 28
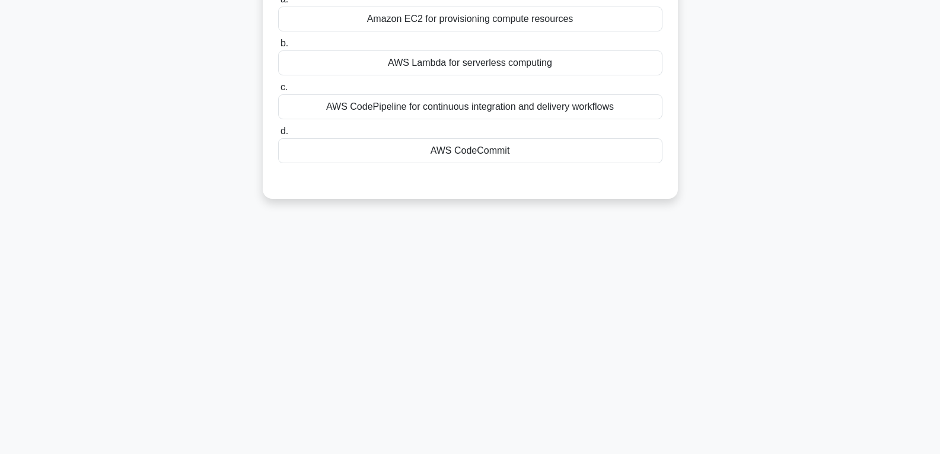
scroll to position [68, 0]
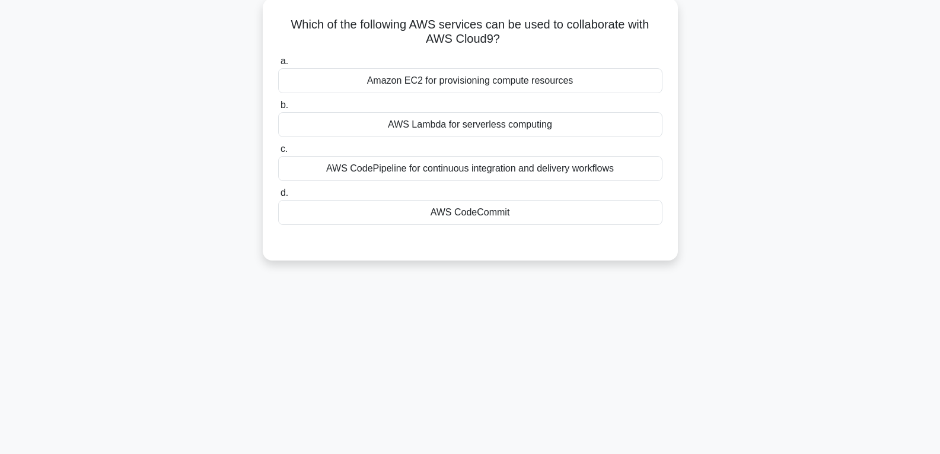
click at [475, 219] on div "AWS CodeCommit" at bounding box center [470, 212] width 384 height 25
click at [278, 197] on input "d. AWS CodeCommit" at bounding box center [278, 193] width 0 height 8
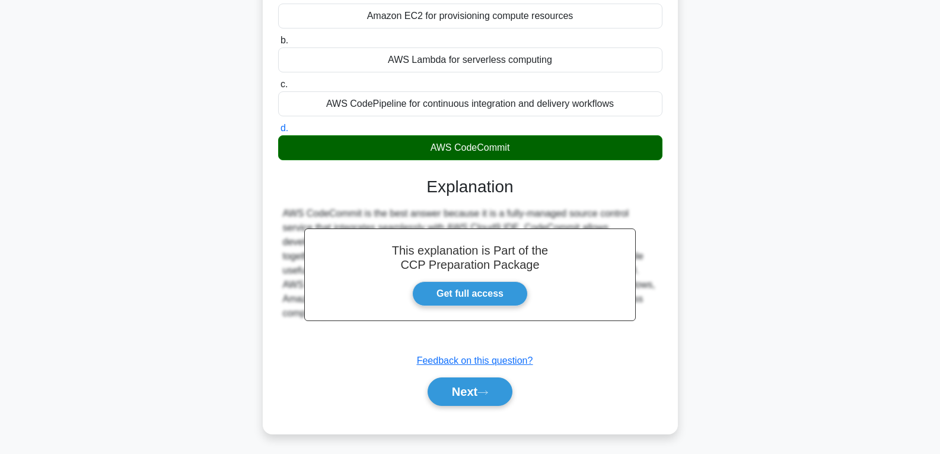
scroll to position [187, 0]
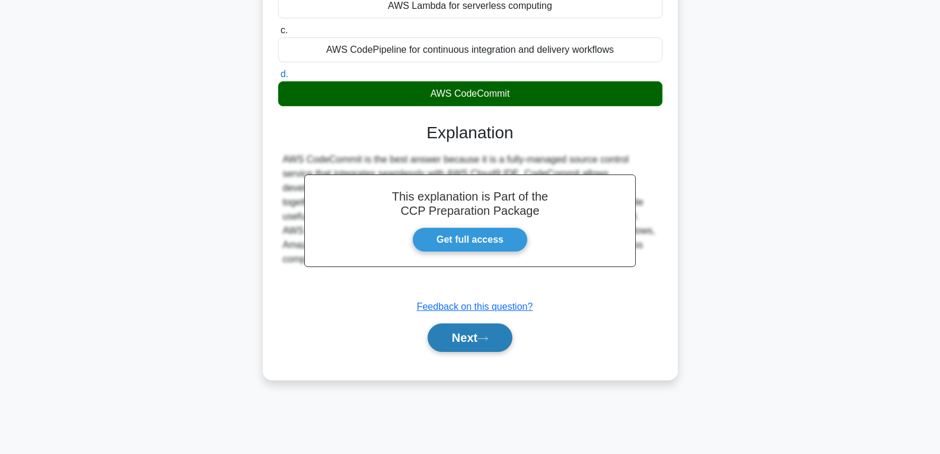
click at [469, 341] on button "Next" at bounding box center [470, 337] width 85 height 28
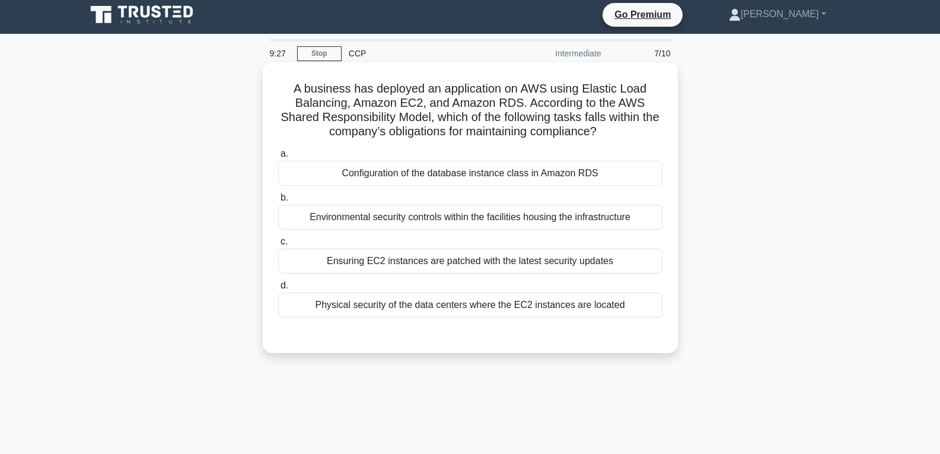
scroll to position [0, 0]
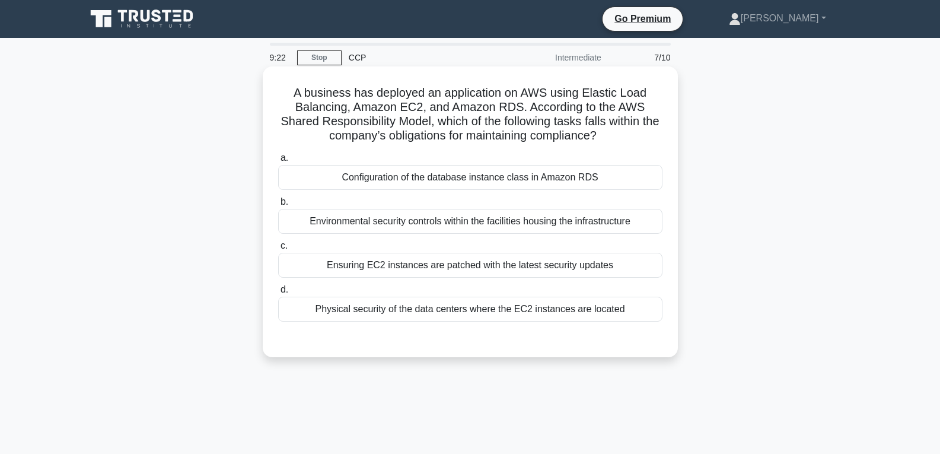
click at [452, 307] on div "Physical security of the data centers where the EC2 instances are located" at bounding box center [470, 309] width 384 height 25
click at [278, 294] on input "d. Physical security of the data centers where the EC2 instances are located" at bounding box center [278, 290] width 0 height 8
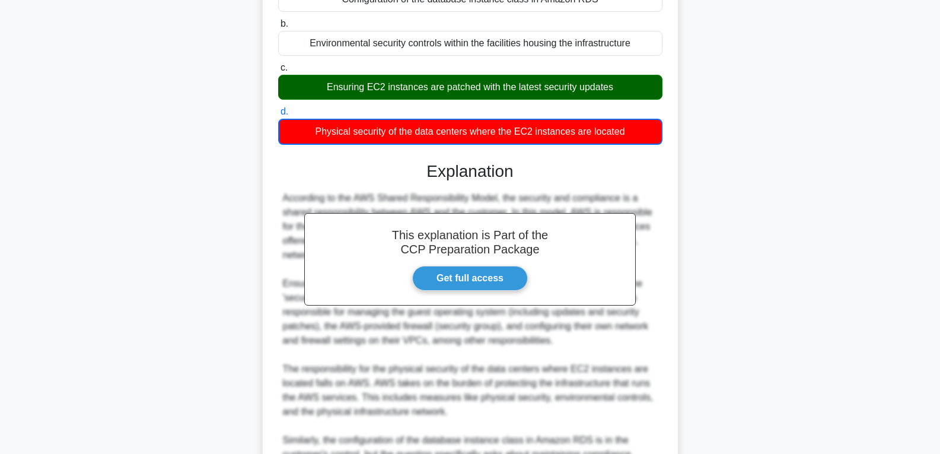
scroll to position [356, 0]
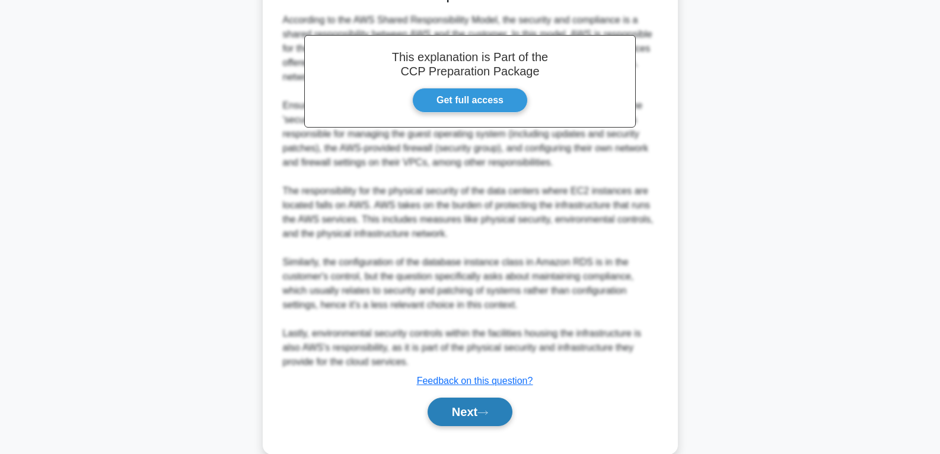
click at [459, 420] on button "Next" at bounding box center [470, 412] width 85 height 28
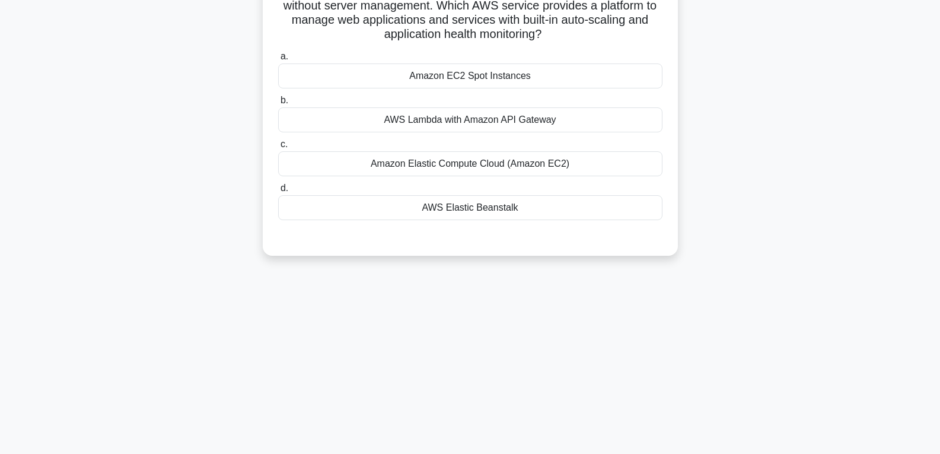
scroll to position [9, 0]
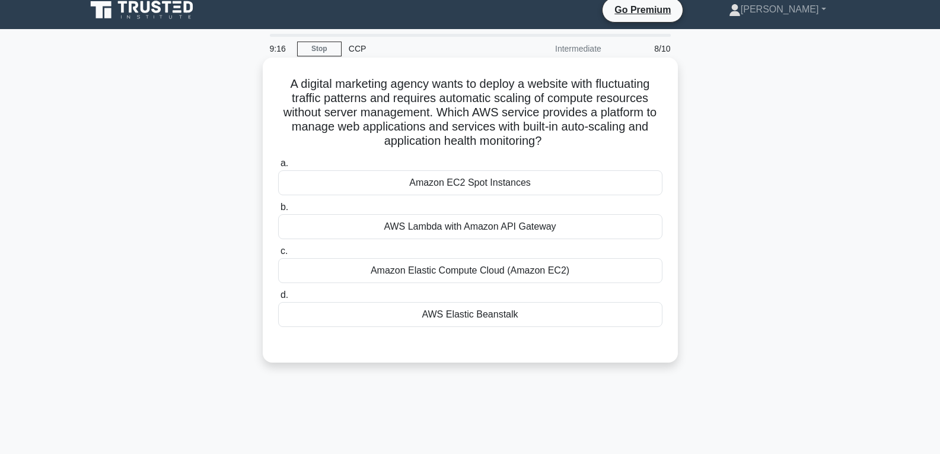
click at [481, 312] on div "AWS Elastic Beanstalk" at bounding box center [470, 314] width 384 height 25
click at [278, 299] on input "d. AWS Elastic Beanstalk" at bounding box center [278, 295] width 0 height 8
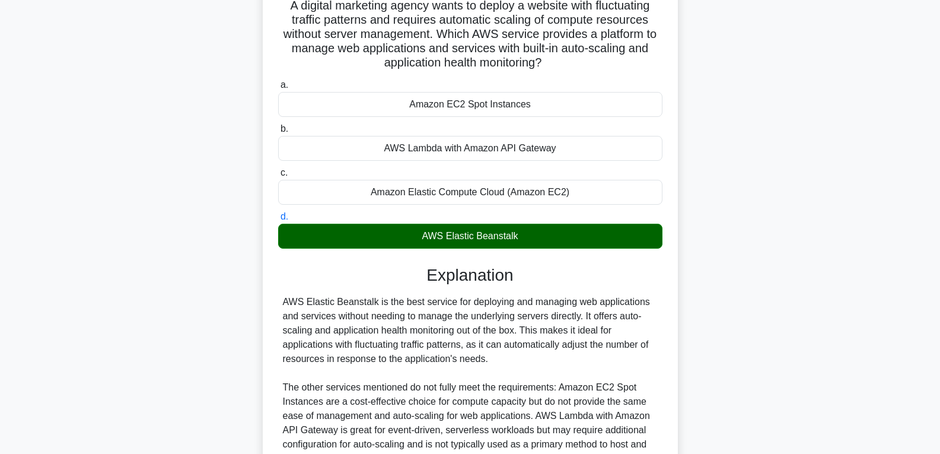
scroll to position [246, 0]
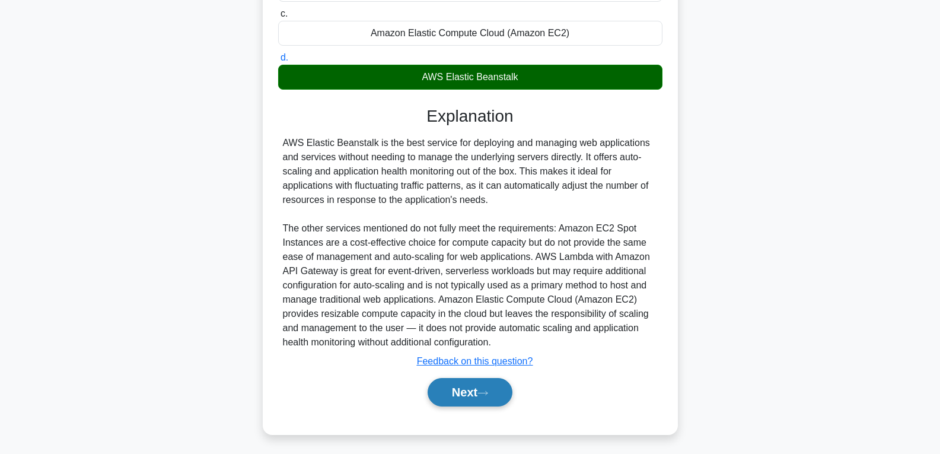
click at [482, 390] on button "Next" at bounding box center [470, 392] width 85 height 28
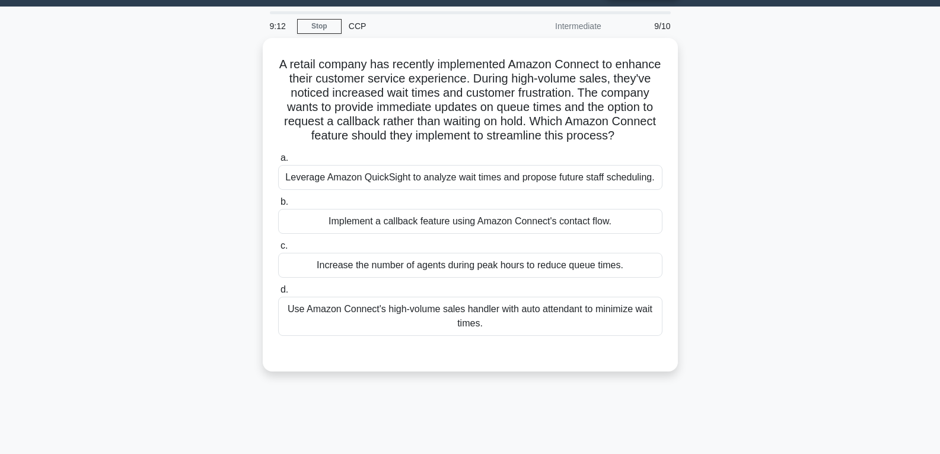
scroll to position [9, 0]
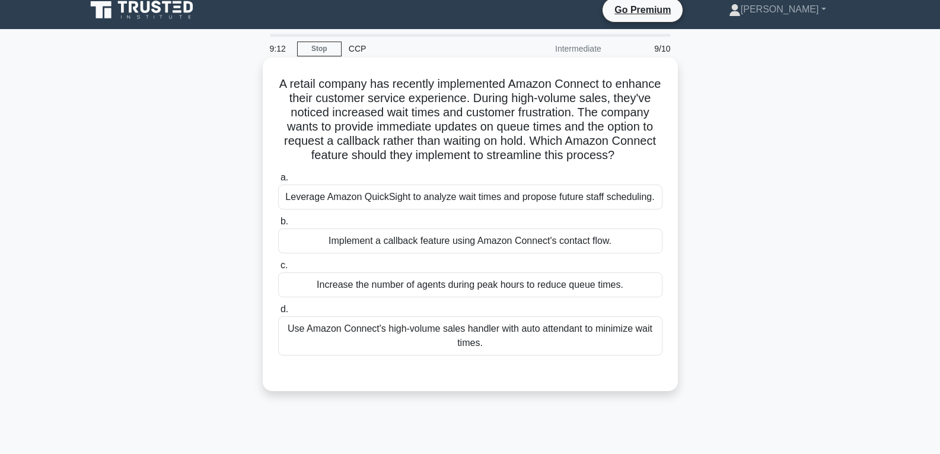
click at [450, 253] on div "Implement a callback feature using Amazon Connect's contact flow." at bounding box center [470, 240] width 384 height 25
click at [278, 225] on input "b. Implement a callback feature using Amazon Connect's contact flow." at bounding box center [278, 222] width 0 height 8
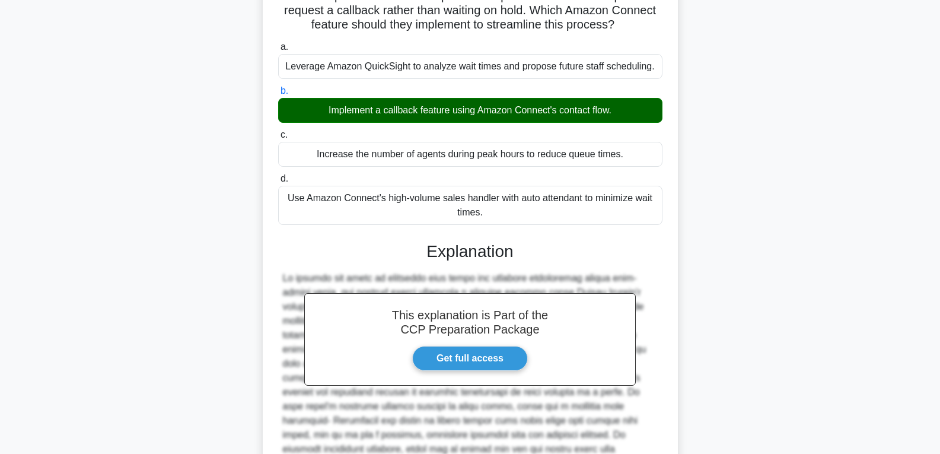
scroll to position [0, 0]
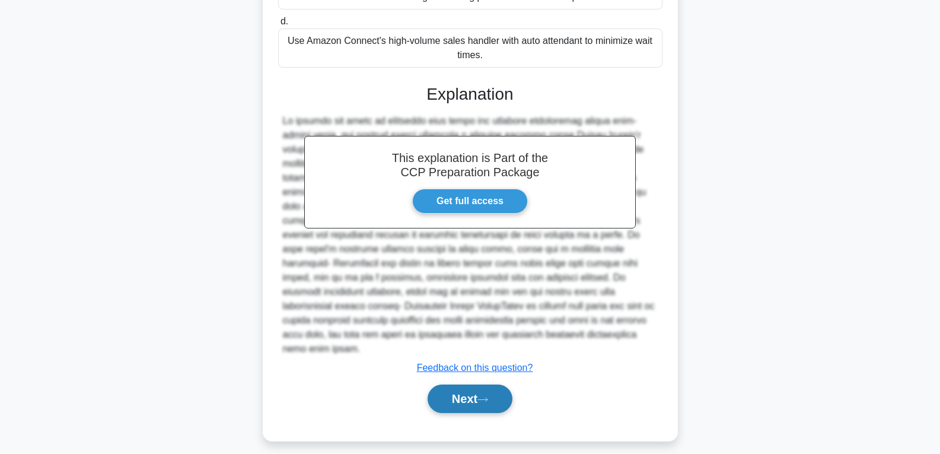
click at [444, 399] on button "Next" at bounding box center [470, 398] width 85 height 28
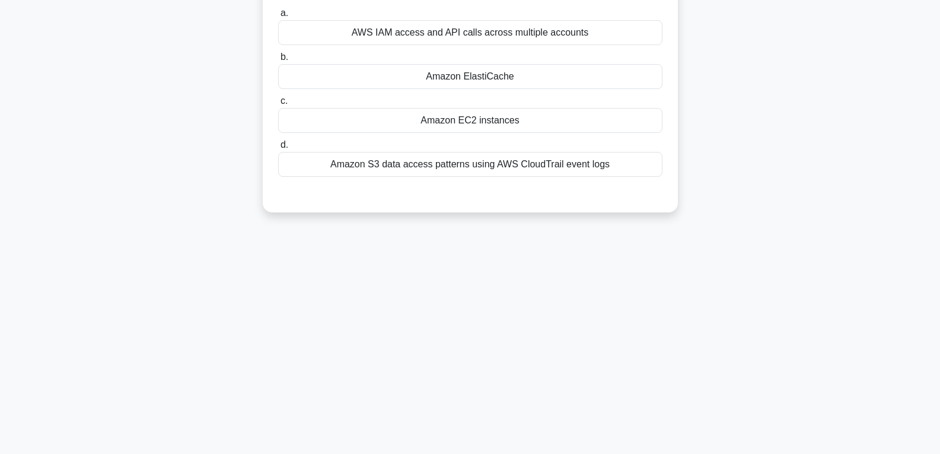
scroll to position [9, 0]
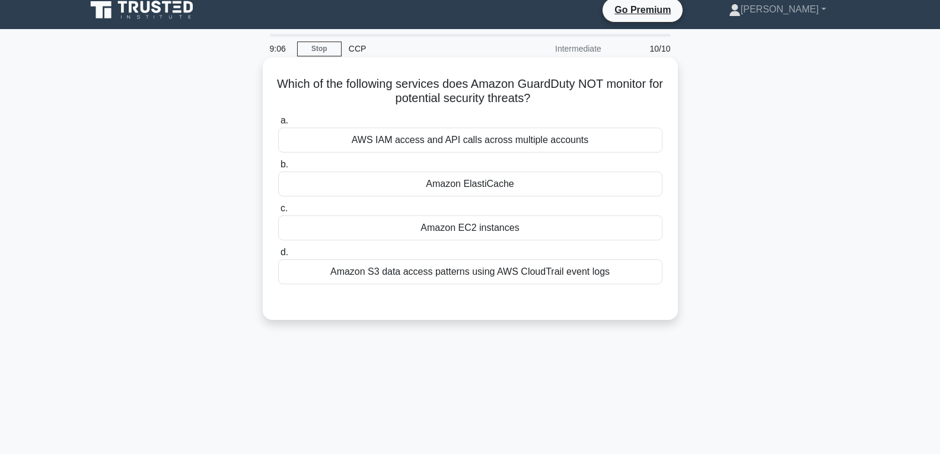
click at [486, 221] on div "Amazon EC2 instances" at bounding box center [470, 227] width 384 height 25
click at [278, 212] on input "c. Amazon EC2 instances" at bounding box center [278, 209] width 0 height 8
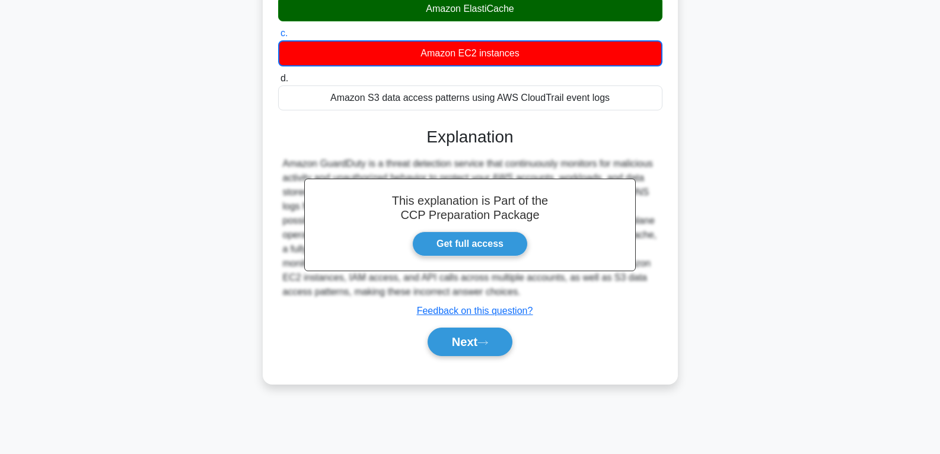
scroll to position [187, 0]
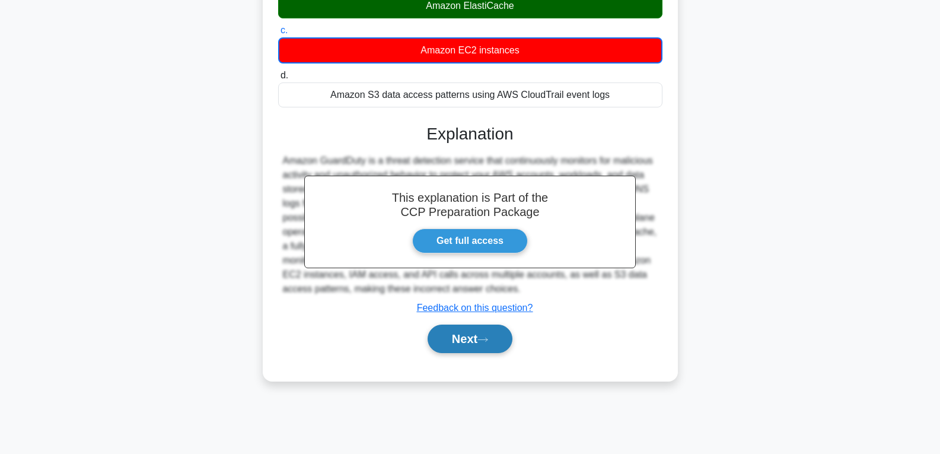
click at [488, 335] on button "Next" at bounding box center [470, 339] width 85 height 28
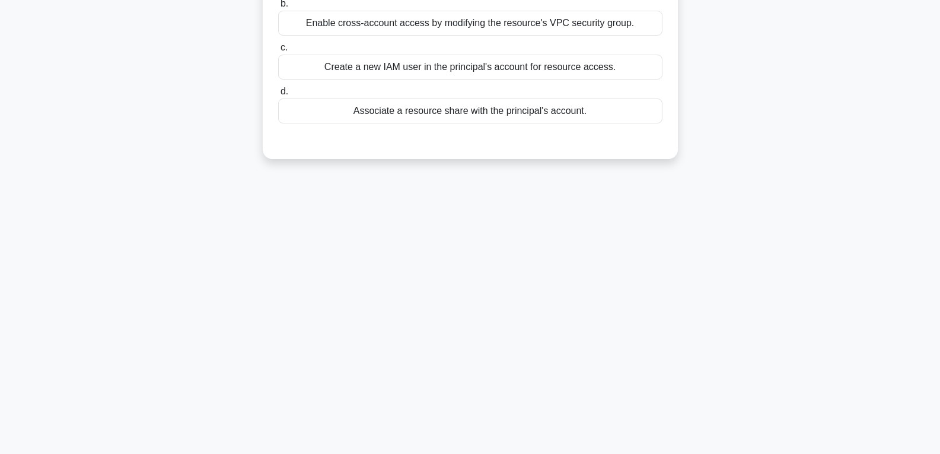
scroll to position [0, 0]
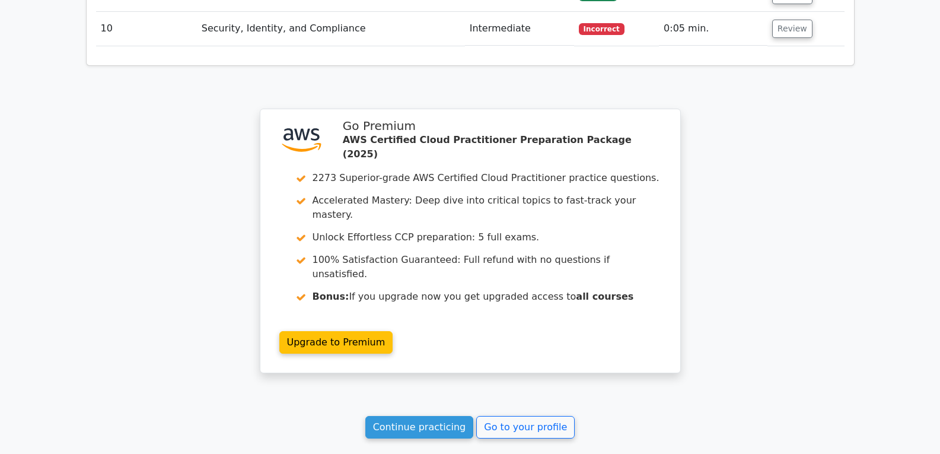
scroll to position [1780, 0]
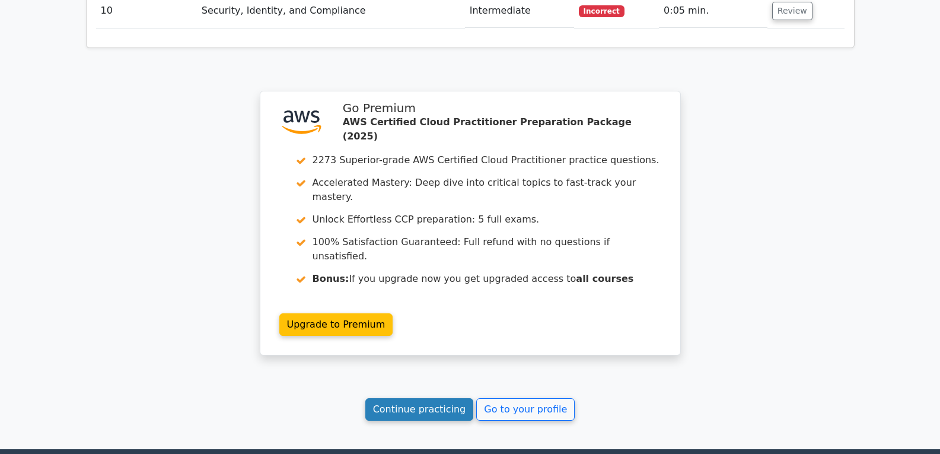
click at [416, 398] on link "Continue practicing" at bounding box center [419, 409] width 109 height 23
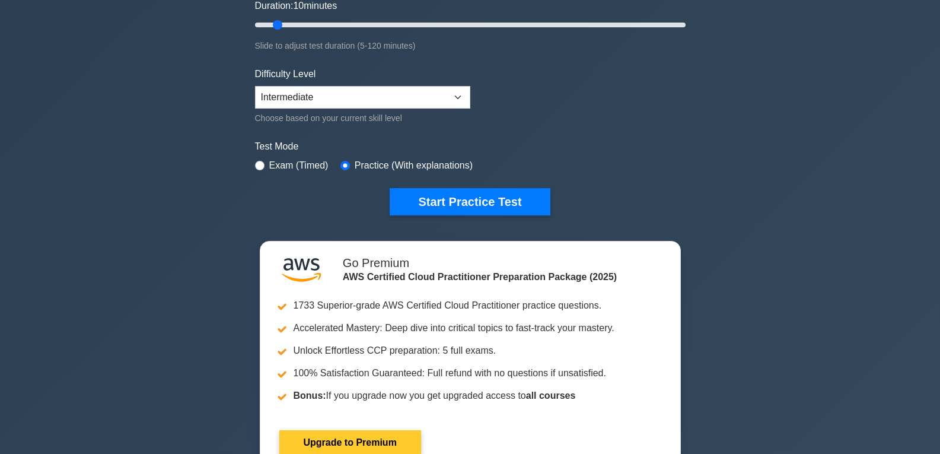
scroll to position [237, 0]
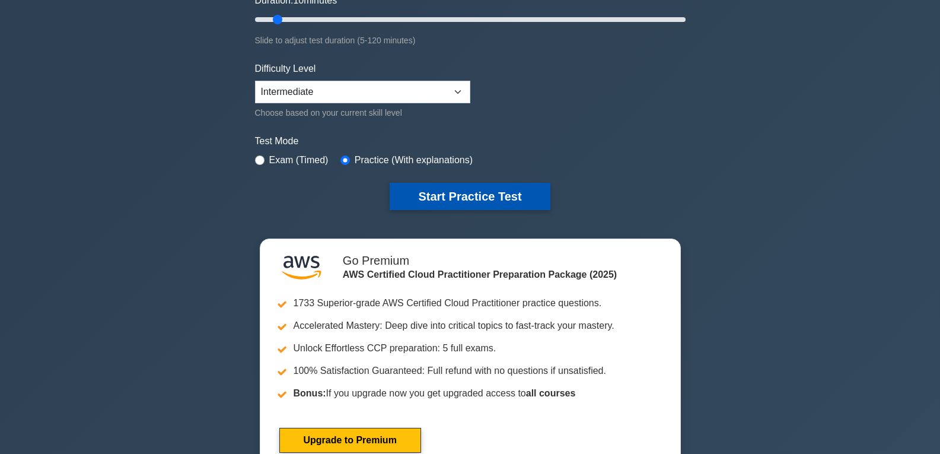
click at [488, 199] on button "Start Practice Test" at bounding box center [470, 196] width 160 height 27
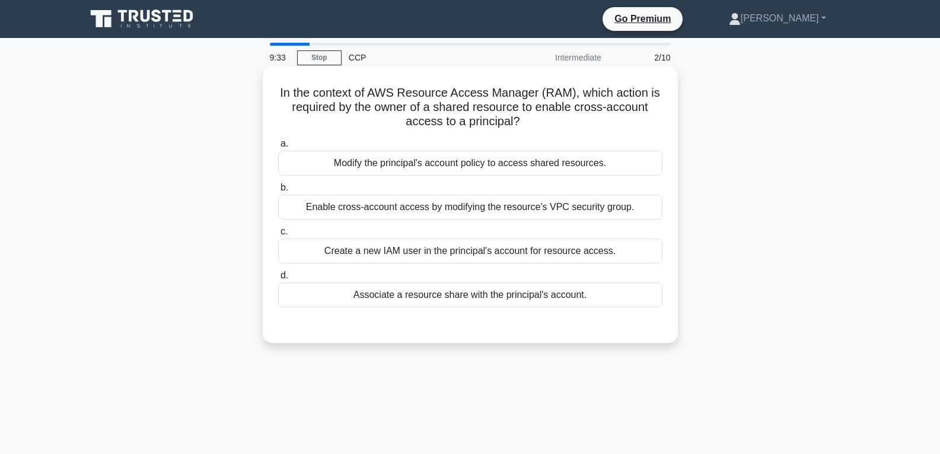
click at [413, 245] on div "Create a new IAM user in the principal's account for resource access." at bounding box center [470, 251] width 384 height 25
click at [278, 236] on input "c. Create a new IAM user in the principal's account for resource access." at bounding box center [278, 232] width 0 height 8
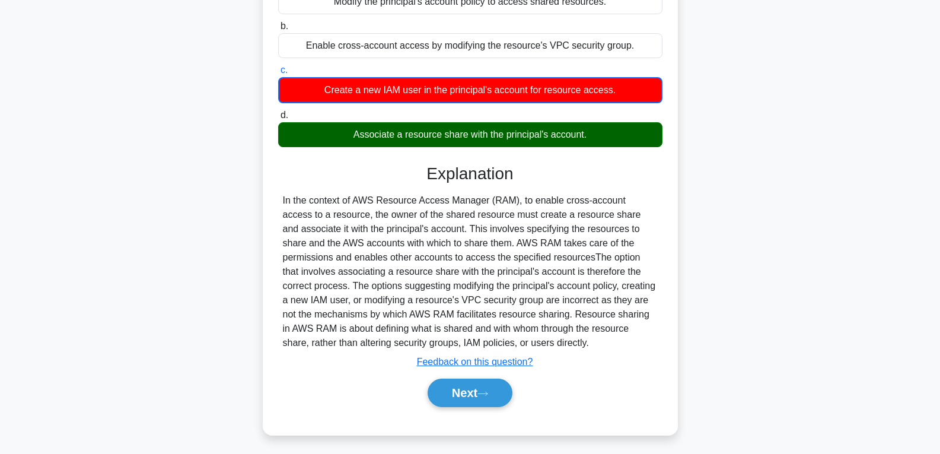
scroll to position [187, 0]
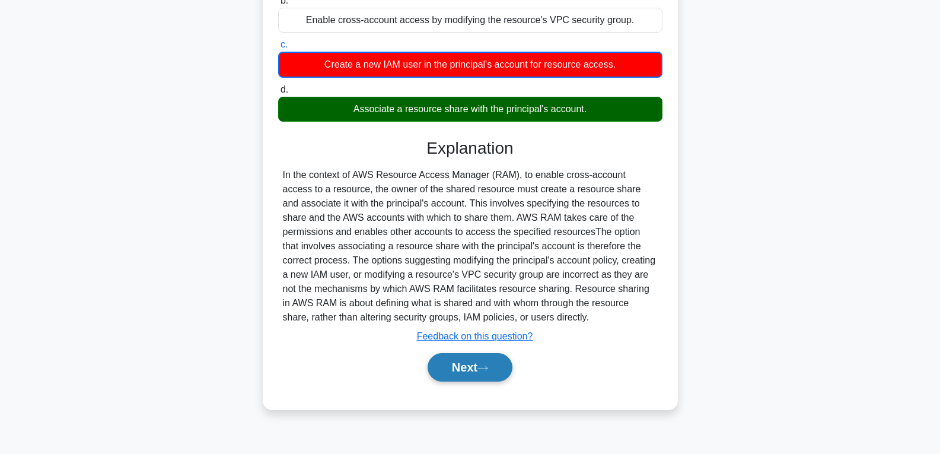
click at [452, 358] on button "Next" at bounding box center [470, 367] width 85 height 28
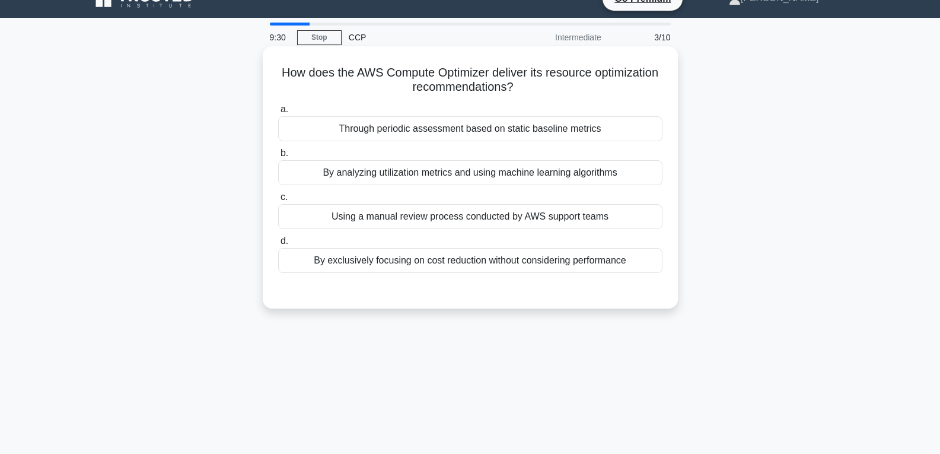
scroll to position [9, 0]
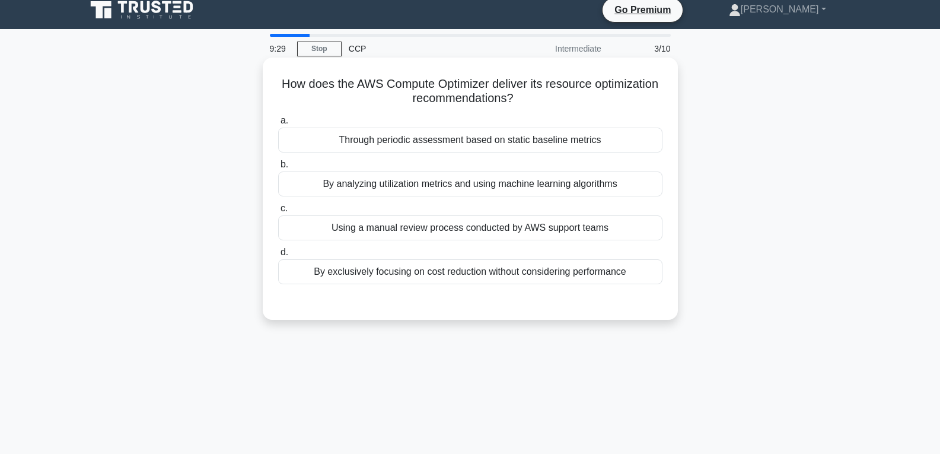
click at [434, 220] on div "Using a manual review process conducted by AWS support teams" at bounding box center [470, 227] width 384 height 25
click at [278, 212] on input "c. Using a manual review process conducted by AWS support teams" at bounding box center [278, 209] width 0 height 8
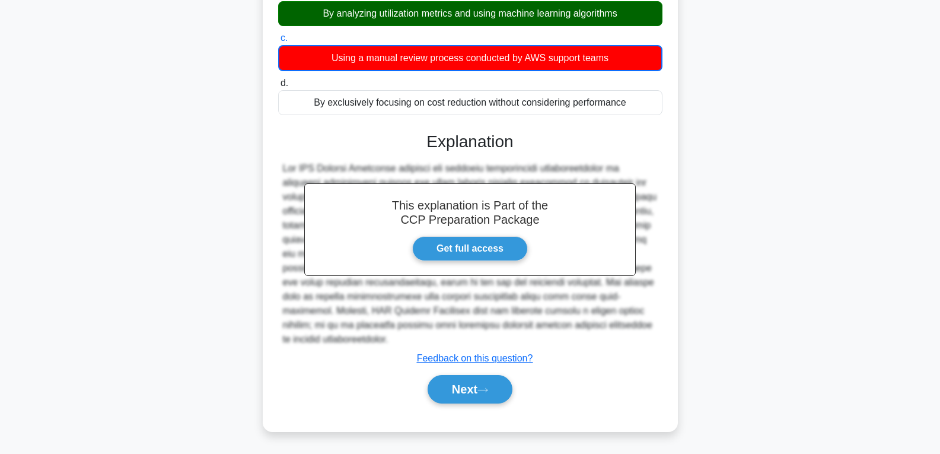
scroll to position [187, 0]
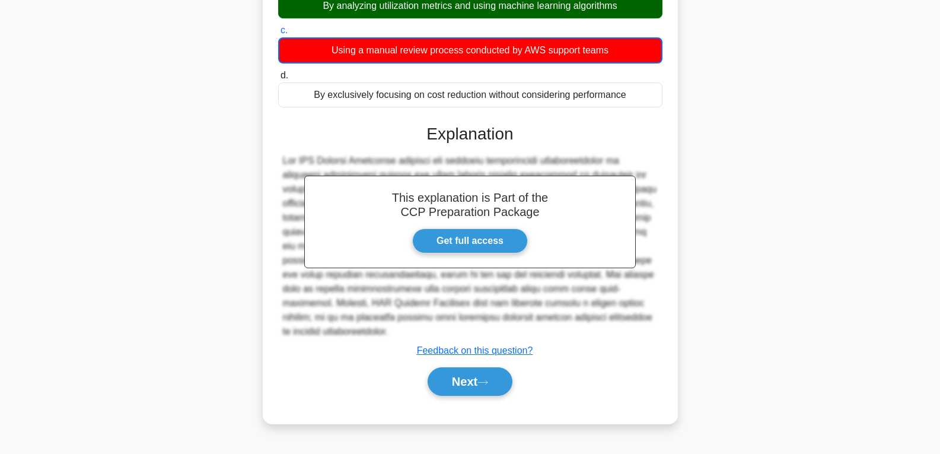
click at [462, 365] on div "Next" at bounding box center [470, 382] width 384 height 38
click at [463, 371] on button "Next" at bounding box center [470, 381] width 85 height 28
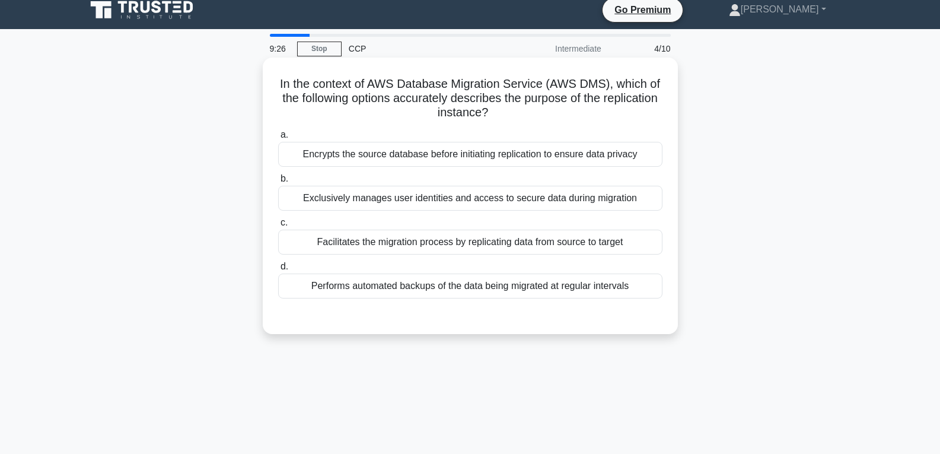
scroll to position [0, 0]
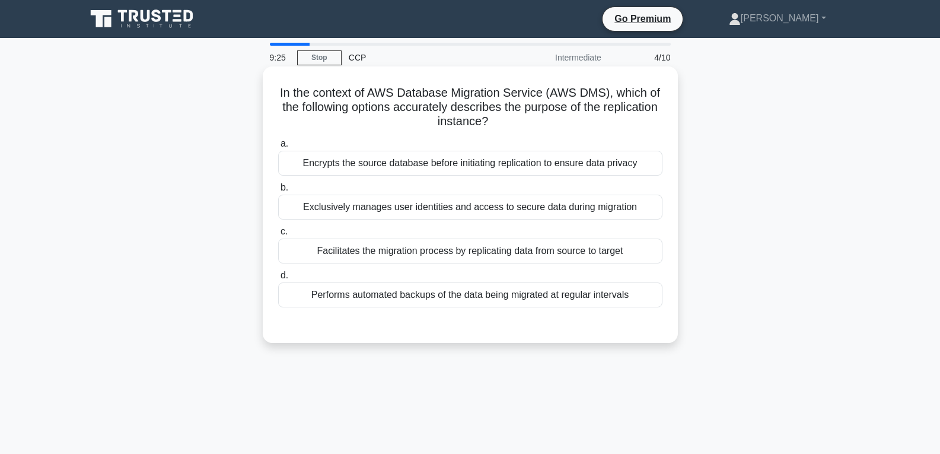
click at [414, 240] on div "Facilitates the migration process by replicating data from source to target" at bounding box center [470, 251] width 384 height 25
click at [278, 236] on input "c. Facilitates the migration process by replicating data from source to target" at bounding box center [278, 232] width 0 height 8
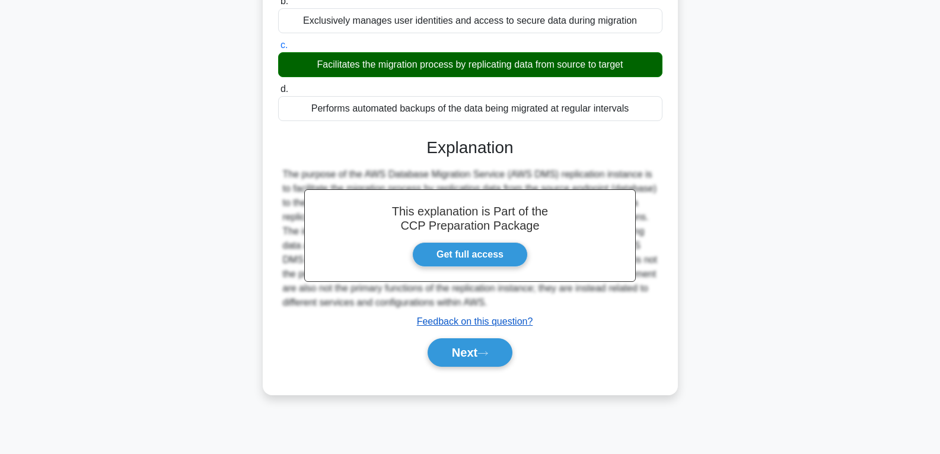
scroll to position [187, 0]
click at [456, 340] on button "Next" at bounding box center [470, 352] width 85 height 28
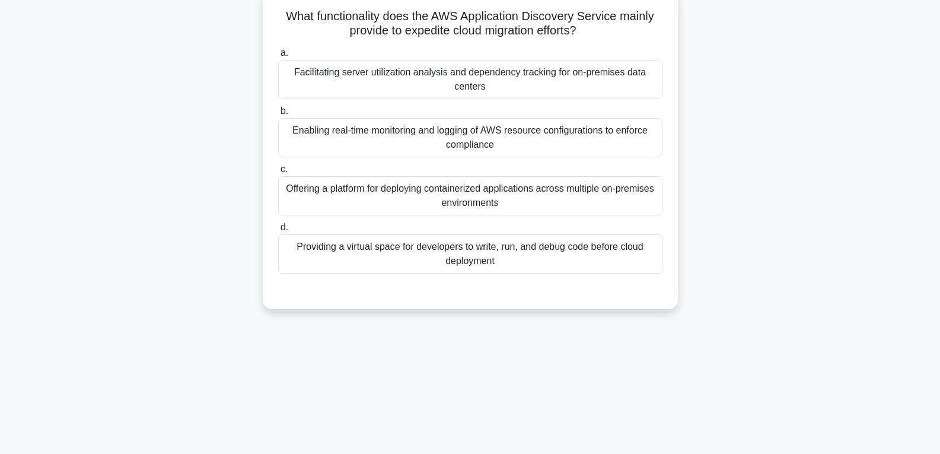
scroll to position [0, 0]
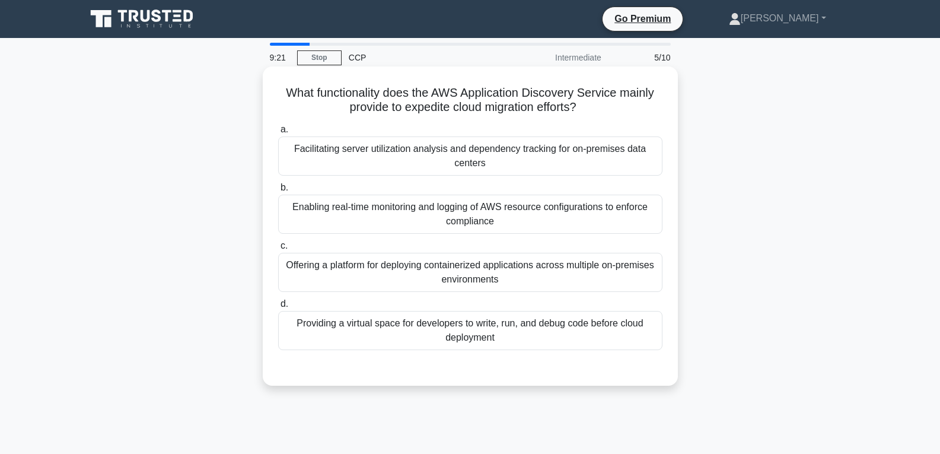
click at [451, 283] on div "Offering a platform for deploying containerized applications across multiple on…" at bounding box center [470, 272] width 384 height 39
click at [278, 250] on input "c. Offering a platform for deploying containerized applications across multiple…" at bounding box center [278, 246] width 0 height 8
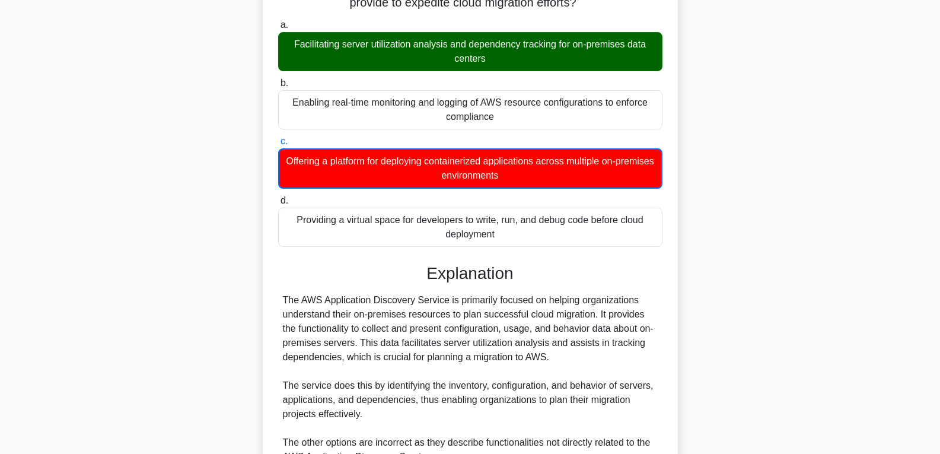
scroll to position [297, 0]
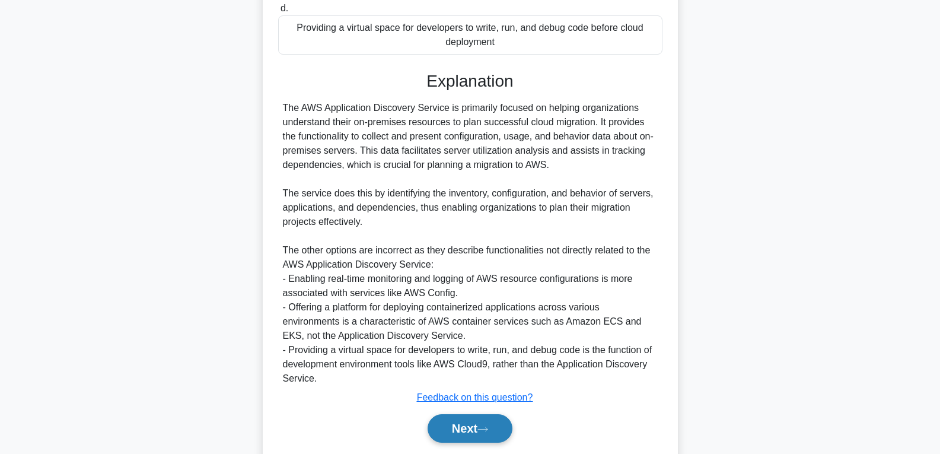
click at [462, 424] on button "Next" at bounding box center [470, 428] width 85 height 28
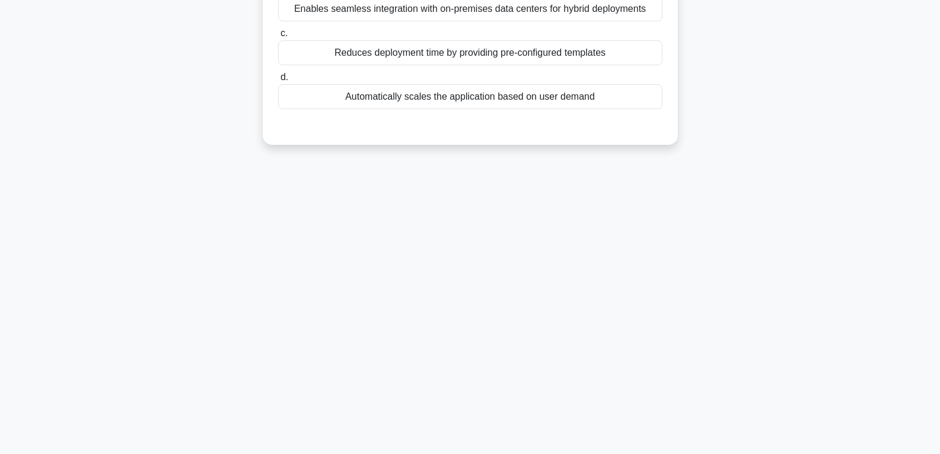
scroll to position [0, 0]
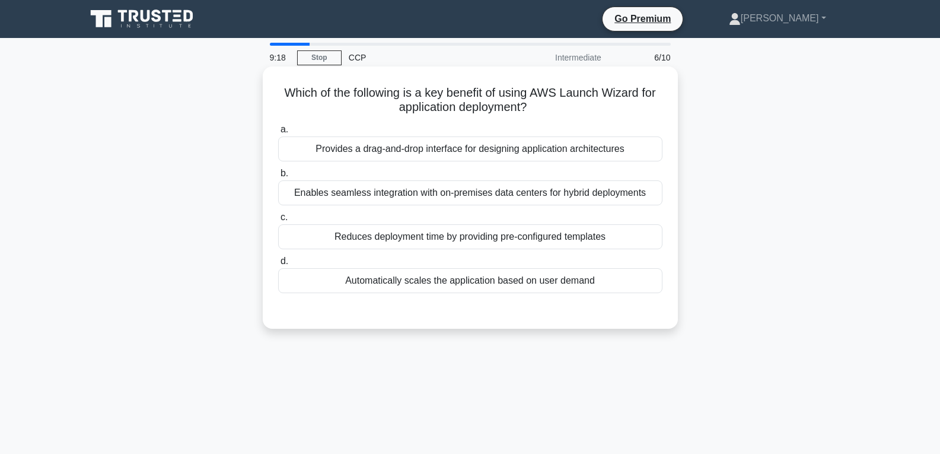
click at [433, 228] on div "Reduces deployment time by providing pre-configured templates" at bounding box center [470, 236] width 384 height 25
click at [278, 221] on input "c. Reduces deployment time by providing pre-configured templates" at bounding box center [278, 218] width 0 height 8
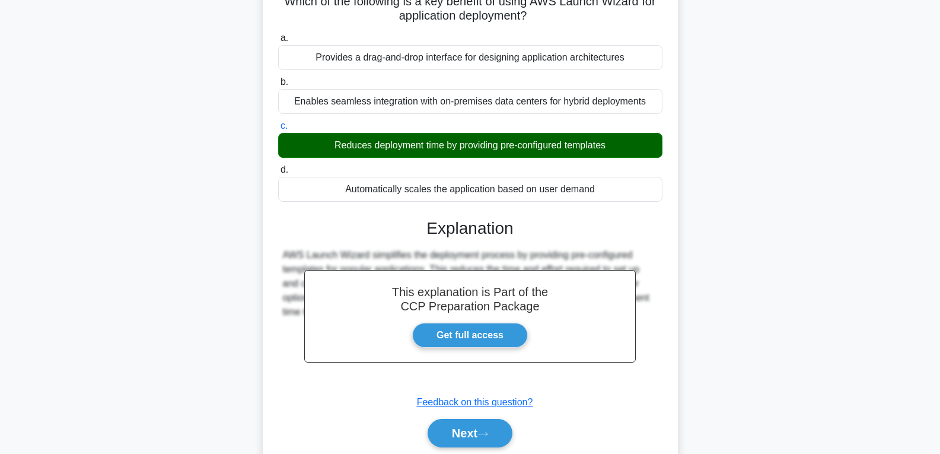
scroll to position [187, 0]
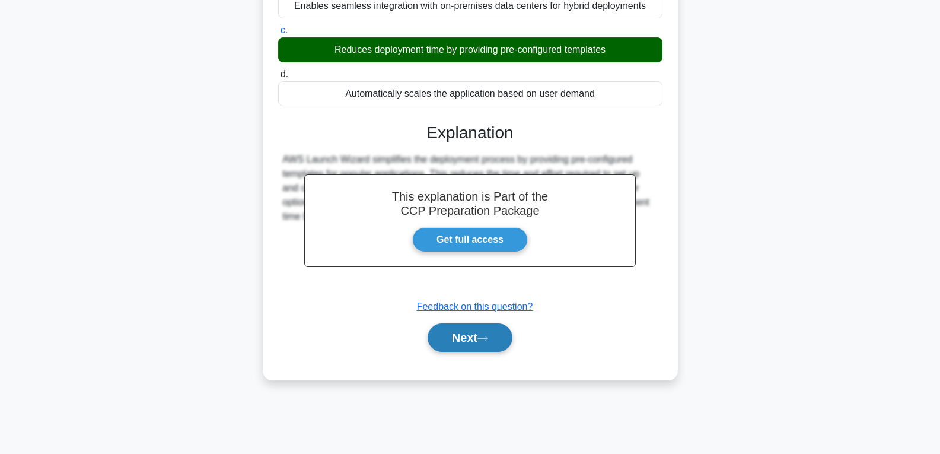
click at [461, 351] on button "Next" at bounding box center [470, 337] width 85 height 28
click at [465, 342] on button "Next" at bounding box center [470, 337] width 85 height 28
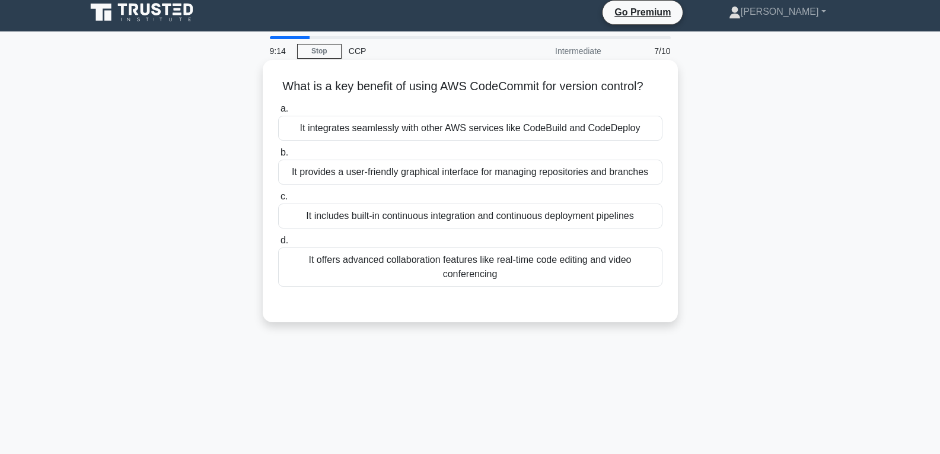
scroll to position [0, 0]
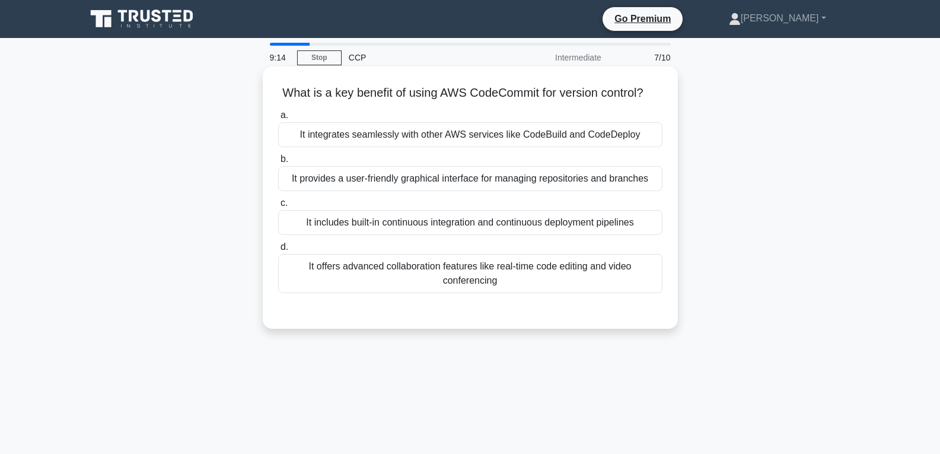
click at [444, 235] on div "It includes built-in continuous integration and continuous deployment pipelines" at bounding box center [470, 222] width 384 height 25
click at [278, 207] on input "c. It includes built-in continuous integration and continuous deployment pipeli…" at bounding box center [278, 203] width 0 height 8
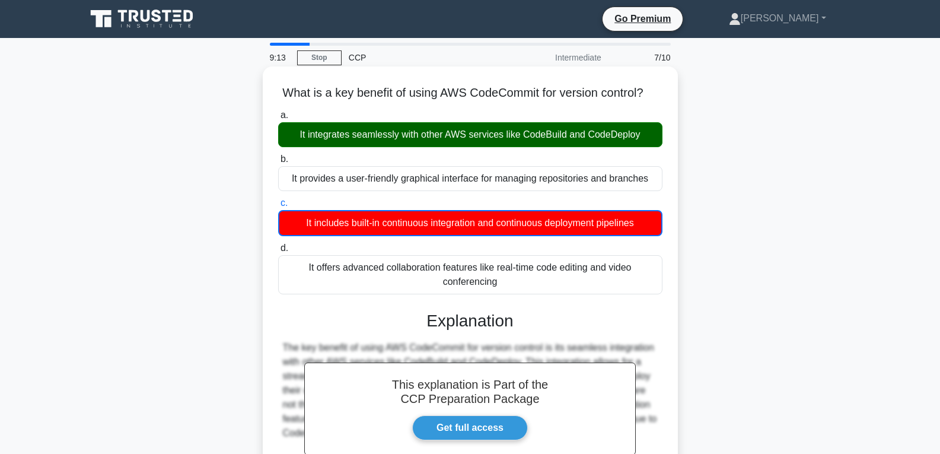
scroll to position [187, 0]
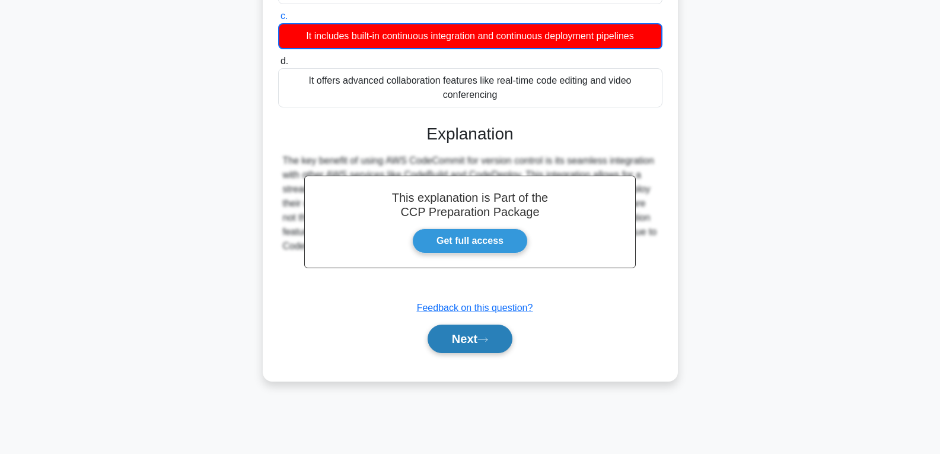
click at [462, 353] on button "Next" at bounding box center [470, 339] width 85 height 28
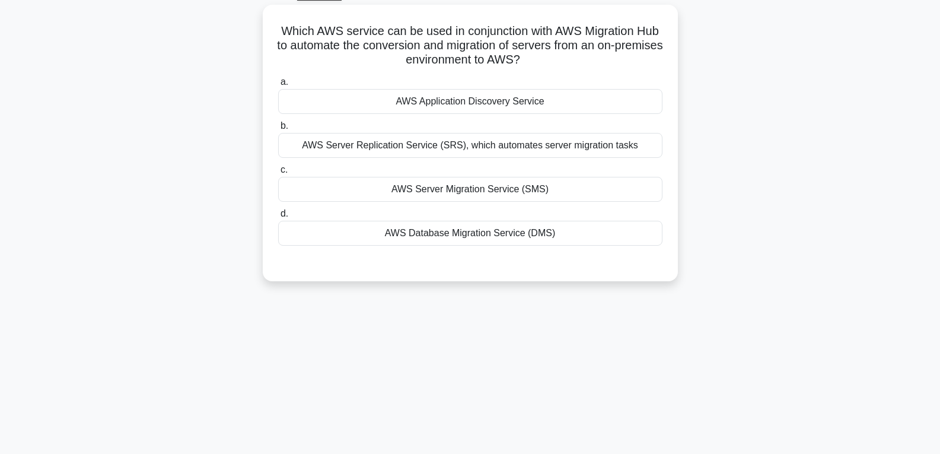
scroll to position [9, 0]
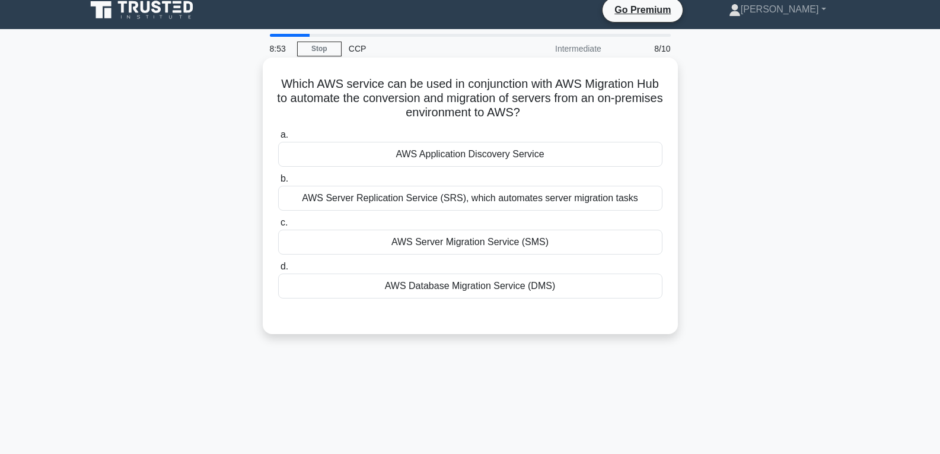
click at [487, 247] on div "AWS Server Migration Service (SMS)" at bounding box center [470, 242] width 384 height 25
click at [278, 227] on input "c. AWS Server Migration Service (SMS)" at bounding box center [278, 223] width 0 height 8
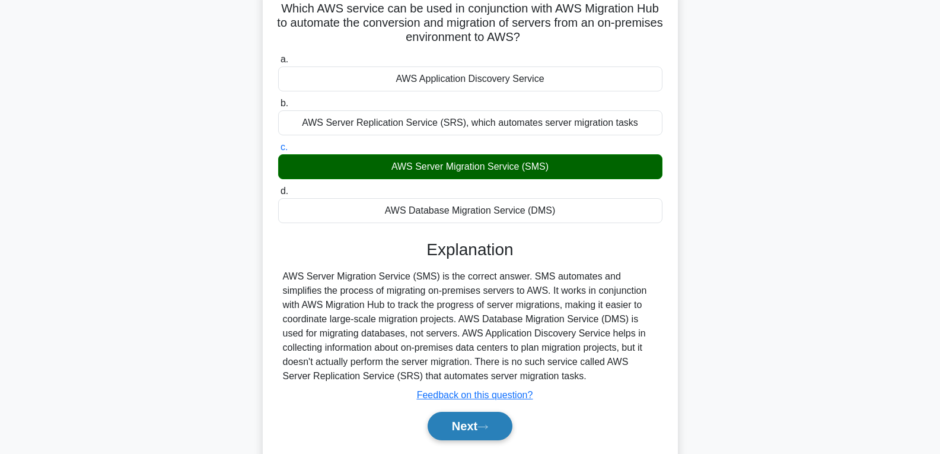
scroll to position [187, 0]
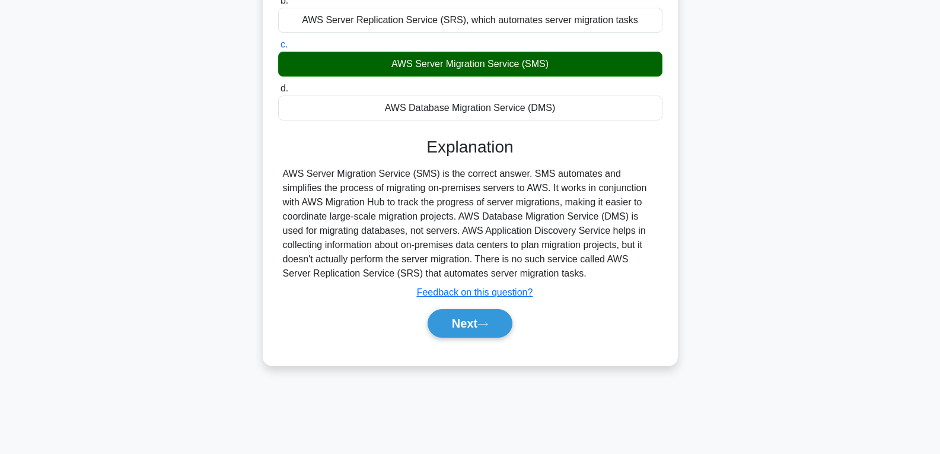
click at [470, 308] on div "Next" at bounding box center [470, 323] width 384 height 38
click at [477, 331] on button "Next" at bounding box center [470, 323] width 85 height 28
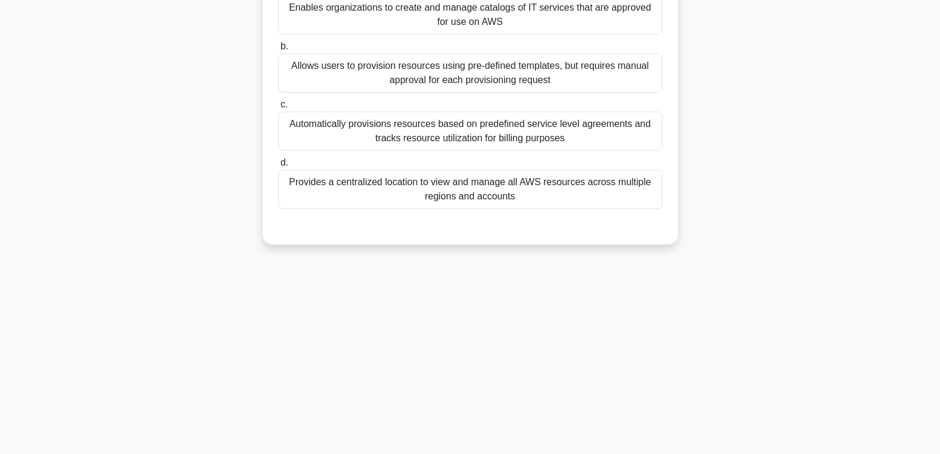
scroll to position [68, 0]
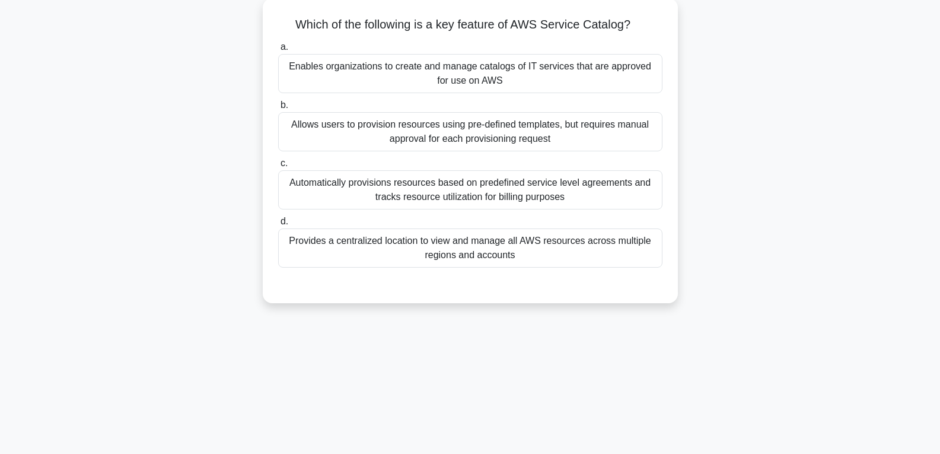
click at [478, 190] on div "Automatically provisions resources based on predefined service level agreements…" at bounding box center [470, 189] width 384 height 39
click at [278, 167] on input "c. Automatically provisions resources based on predefined service level agreeme…" at bounding box center [278, 164] width 0 height 8
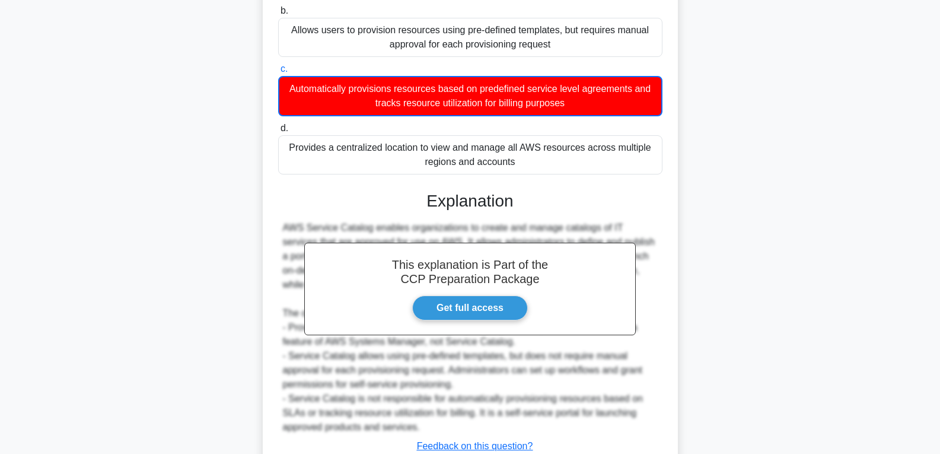
scroll to position [251, 0]
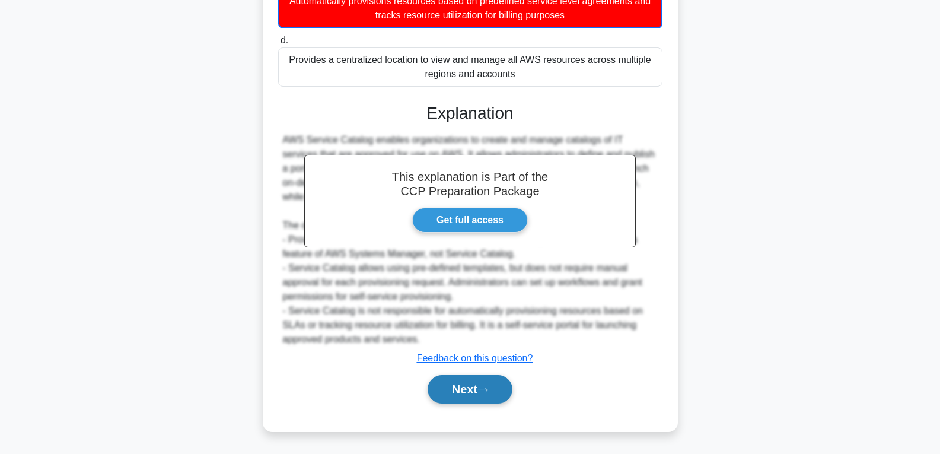
click at [466, 391] on button "Next" at bounding box center [470, 389] width 85 height 28
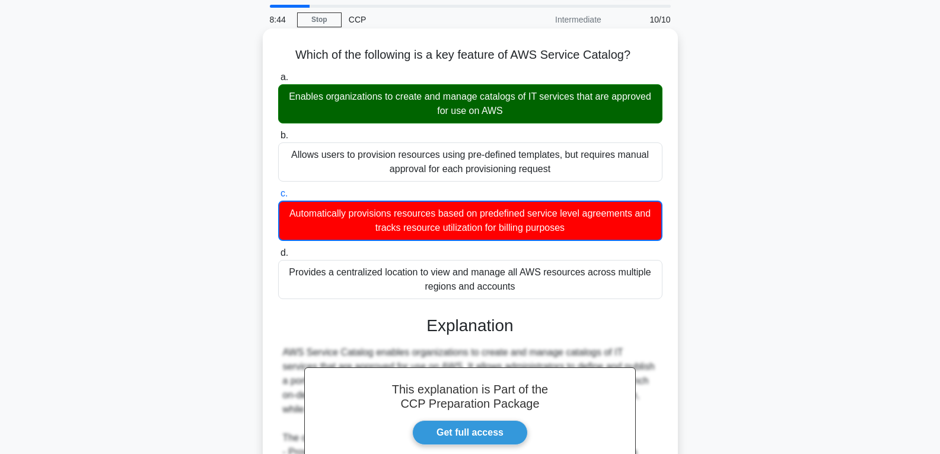
scroll to position [14, 0]
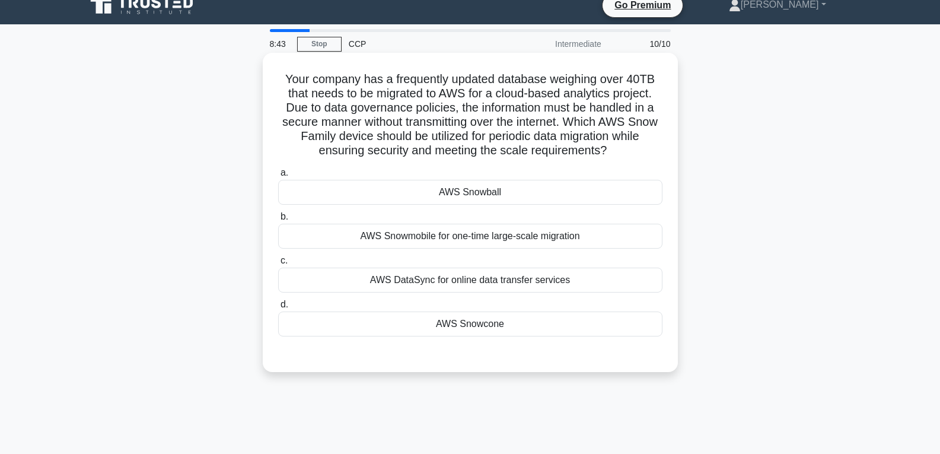
click at [475, 281] on div "AWS DataSync for online data transfer services" at bounding box center [470, 280] width 384 height 25
click at [278, 265] on input "c. AWS DataSync for online data transfer services" at bounding box center [278, 261] width 0 height 8
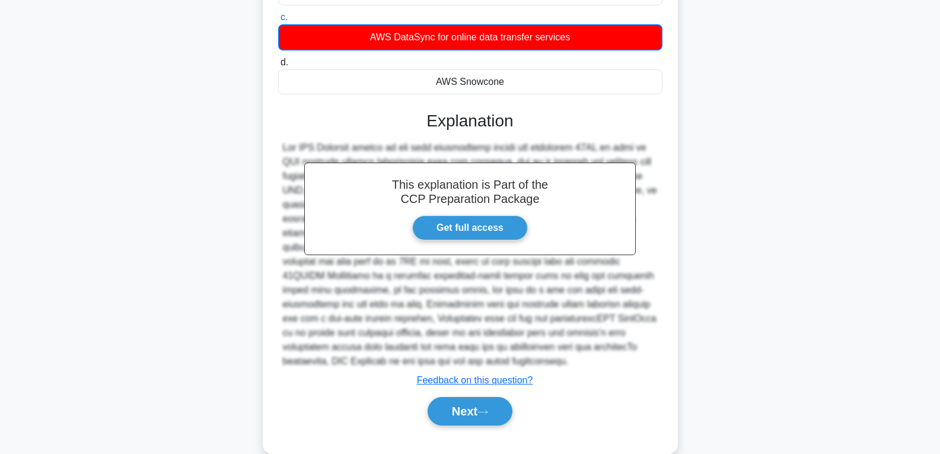
scroll to position [279, 0]
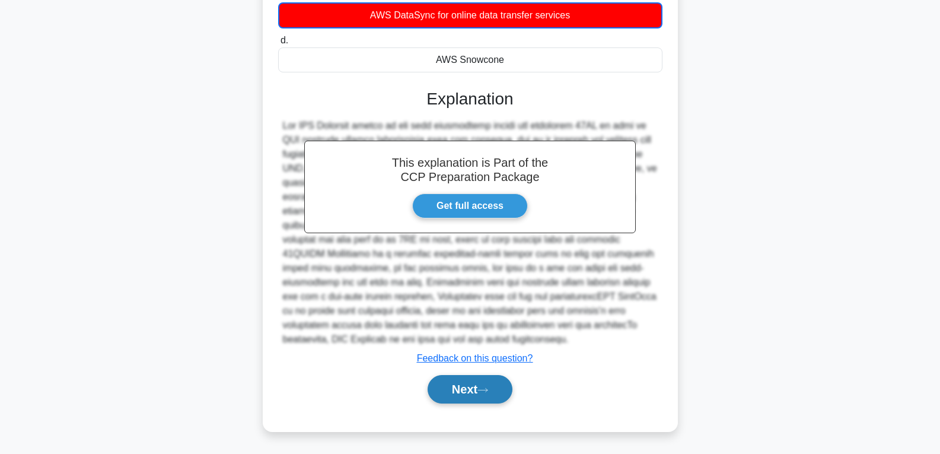
click at [463, 390] on button "Next" at bounding box center [470, 389] width 85 height 28
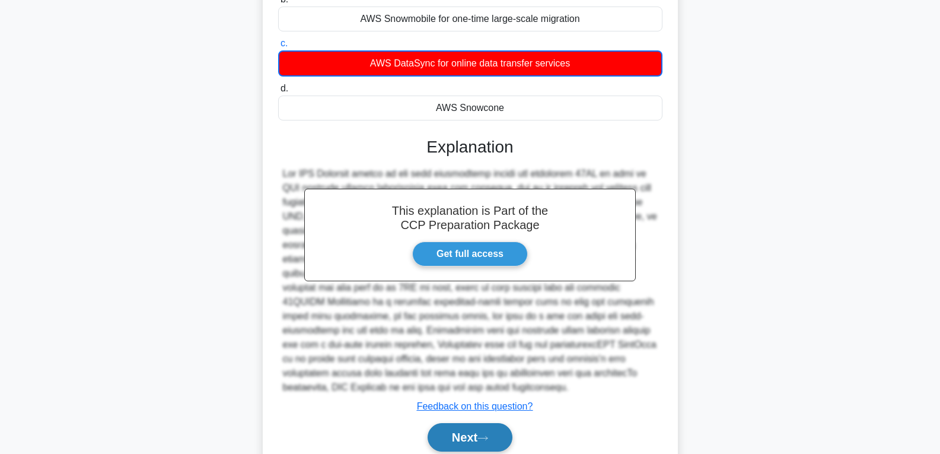
scroll to position [42, 0]
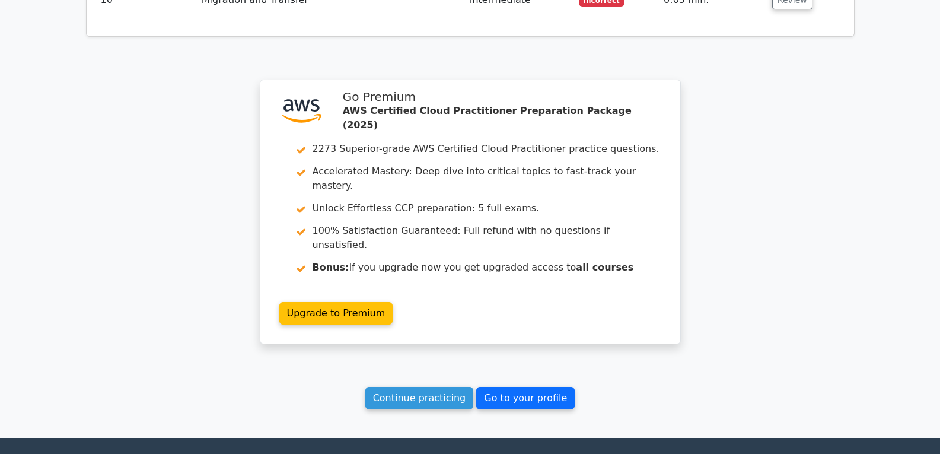
scroll to position [1750, 0]
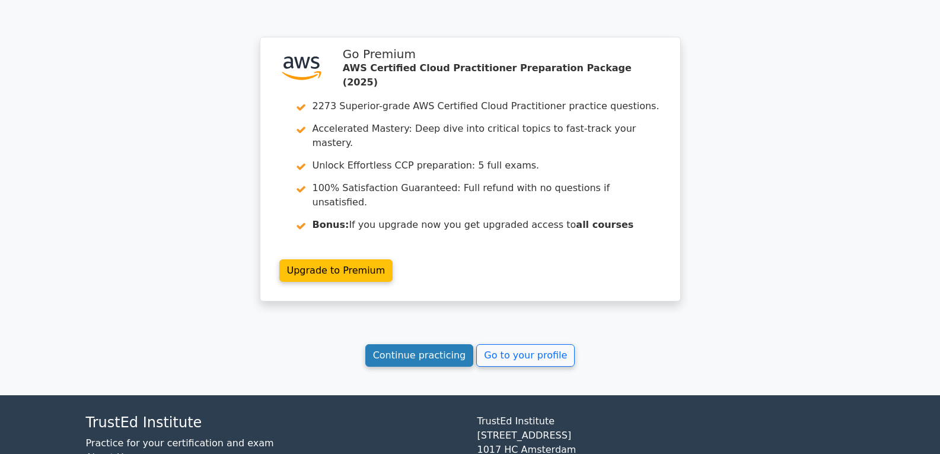
click at [463, 344] on link "Continue practicing" at bounding box center [419, 355] width 109 height 23
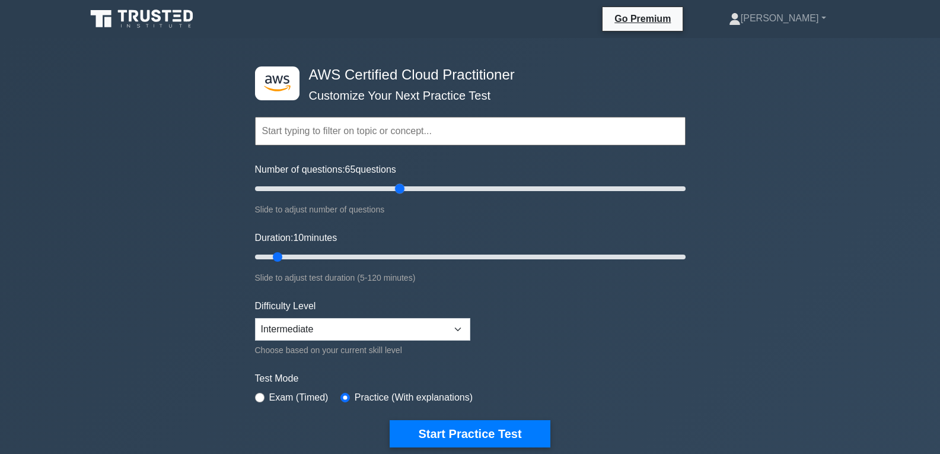
drag, startPoint x: 272, startPoint y: 183, endPoint x: 400, endPoint y: 203, distance: 129.7
type input "70"
click at [400, 196] on input "Number of questions: 65 questions" at bounding box center [470, 189] width 431 height 14
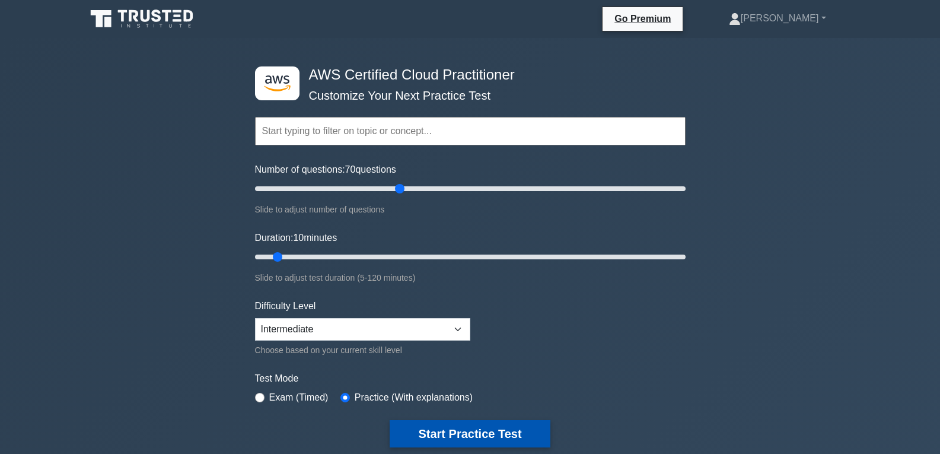
click at [456, 427] on button "Start Practice Test" at bounding box center [470, 433] width 160 height 27
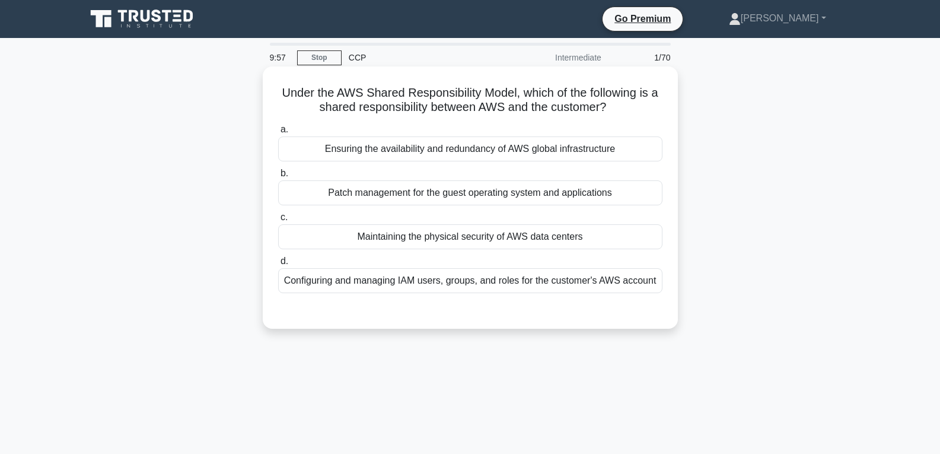
click at [392, 242] on div "Maintaining the physical security of AWS data centers" at bounding box center [470, 236] width 384 height 25
click at [278, 221] on input "c. Maintaining the physical security of AWS data centers" at bounding box center [278, 218] width 0 height 8
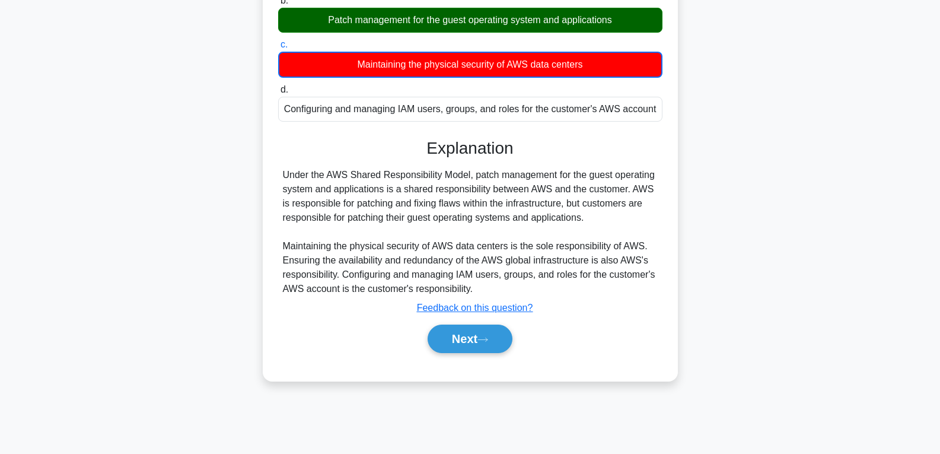
scroll to position [187, 0]
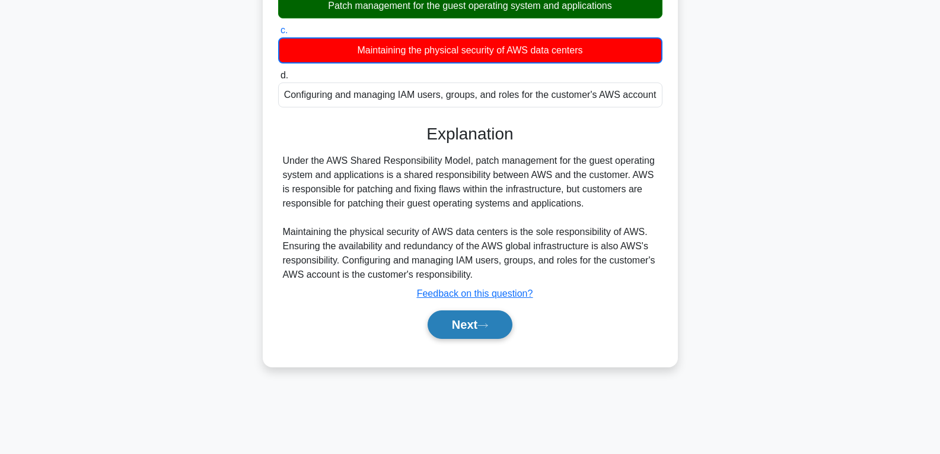
click at [474, 322] on button "Next" at bounding box center [470, 324] width 85 height 28
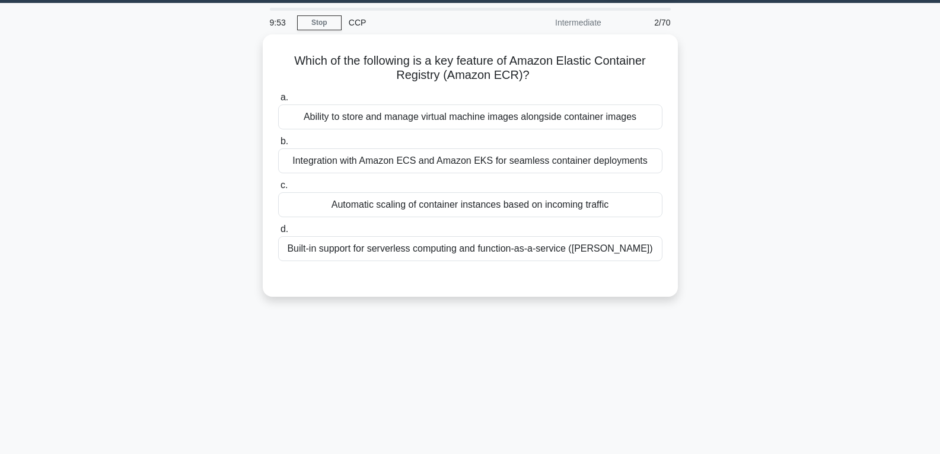
scroll to position [0, 0]
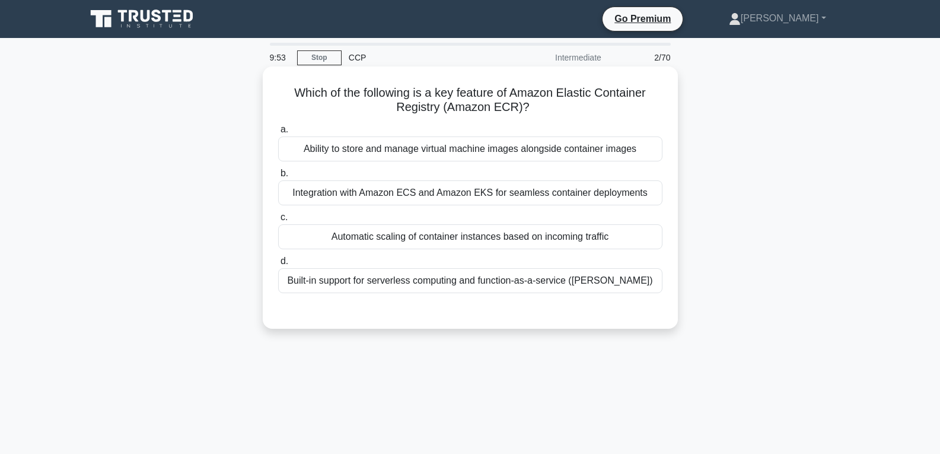
click at [452, 240] on div "Automatic scaling of container instances based on incoming traffic" at bounding box center [470, 236] width 384 height 25
click at [278, 221] on input "c. Automatic scaling of container instances based on incoming traffic" at bounding box center [278, 218] width 0 height 8
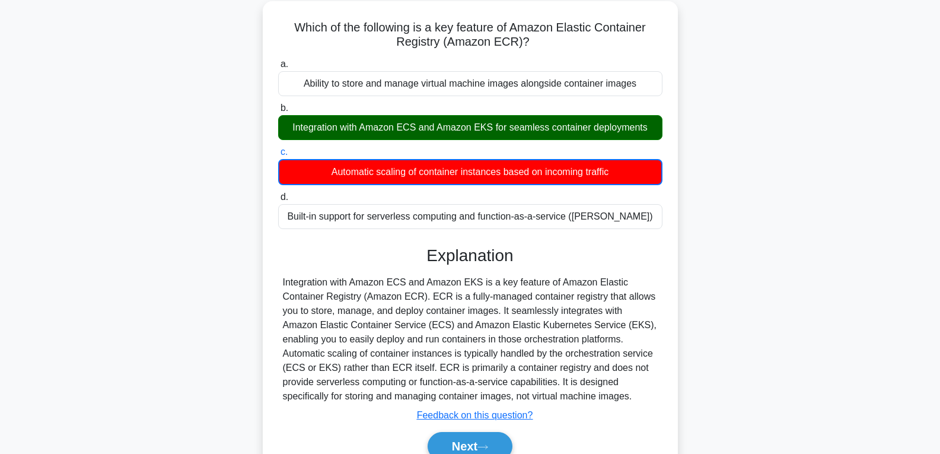
scroll to position [187, 0]
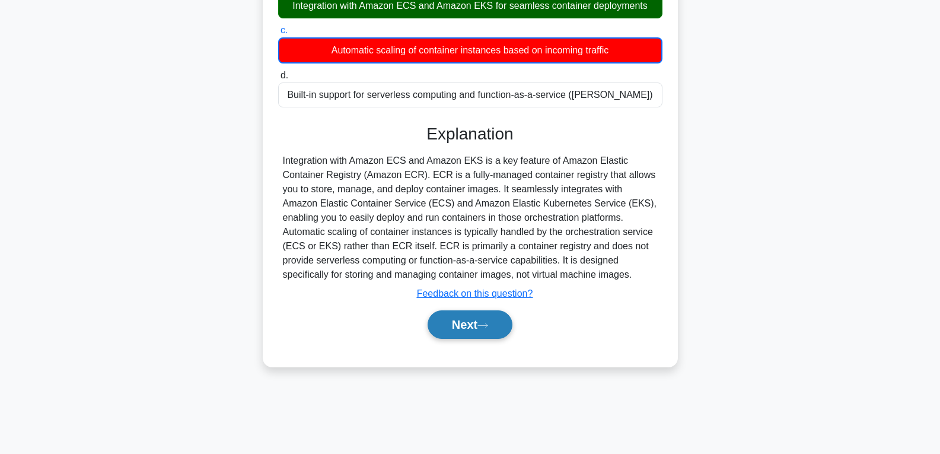
click at [468, 324] on button "Next" at bounding box center [470, 324] width 85 height 28
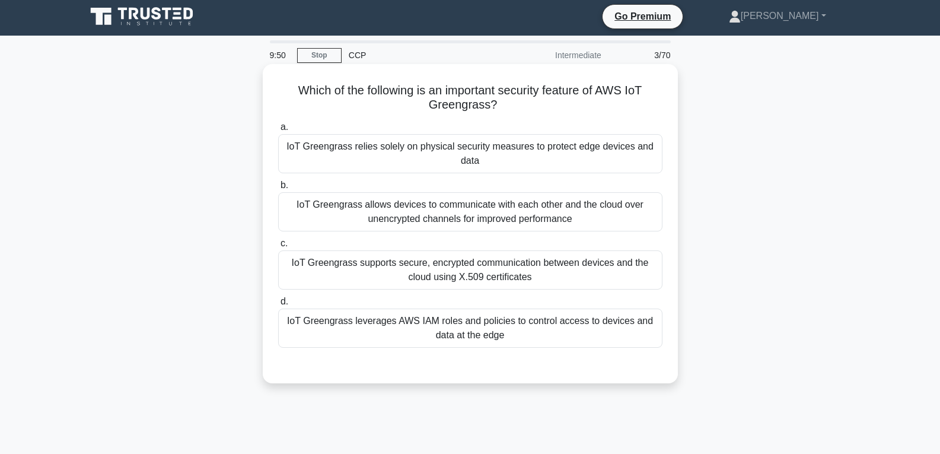
scroll to position [0, 0]
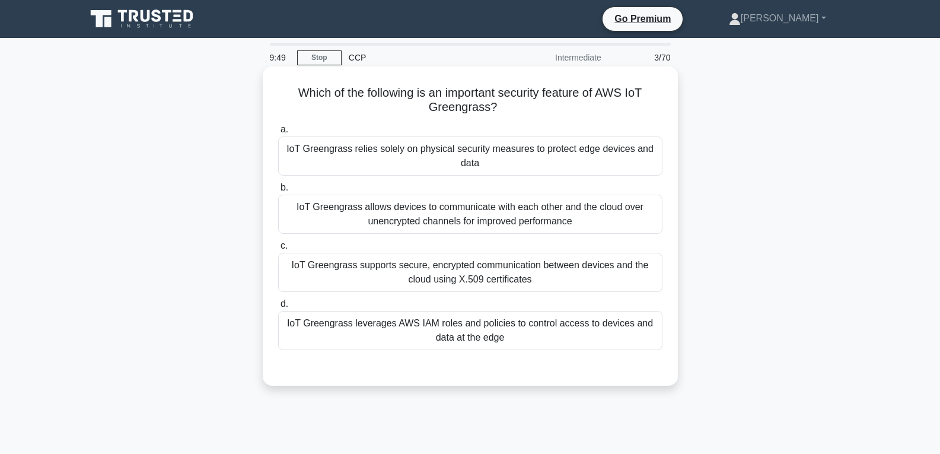
click at [419, 212] on div "IoT Greengrass allows devices to communicate with each other and the cloud over…" at bounding box center [470, 214] width 384 height 39
click at [278, 192] on input "b. IoT Greengrass allows devices to communicate with each other and the cloud o…" at bounding box center [278, 188] width 0 height 8
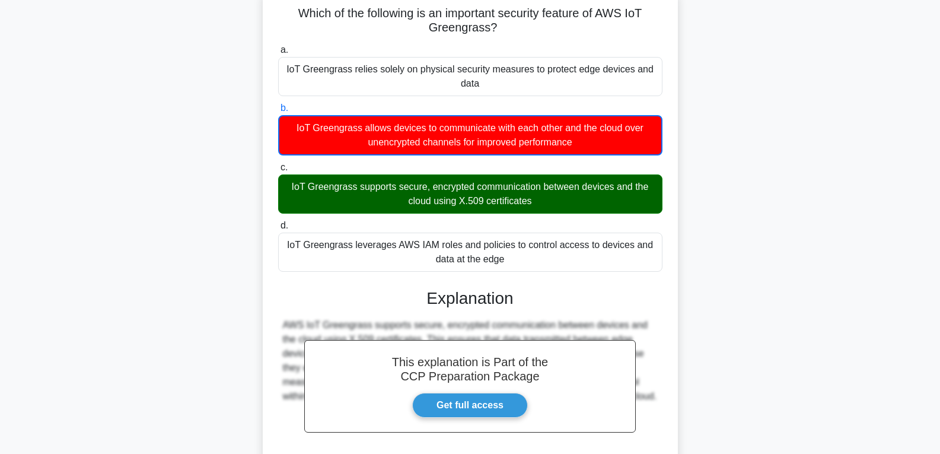
scroll to position [194, 0]
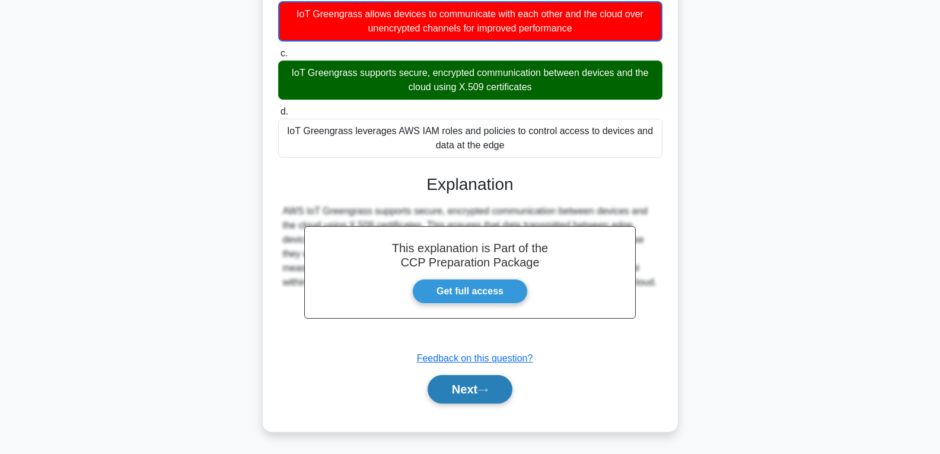
click at [456, 395] on button "Next" at bounding box center [470, 389] width 85 height 28
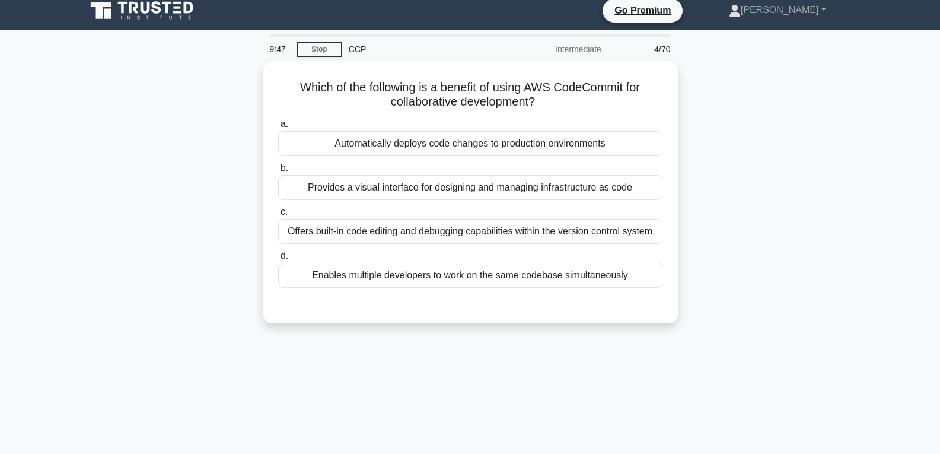
scroll to position [0, 0]
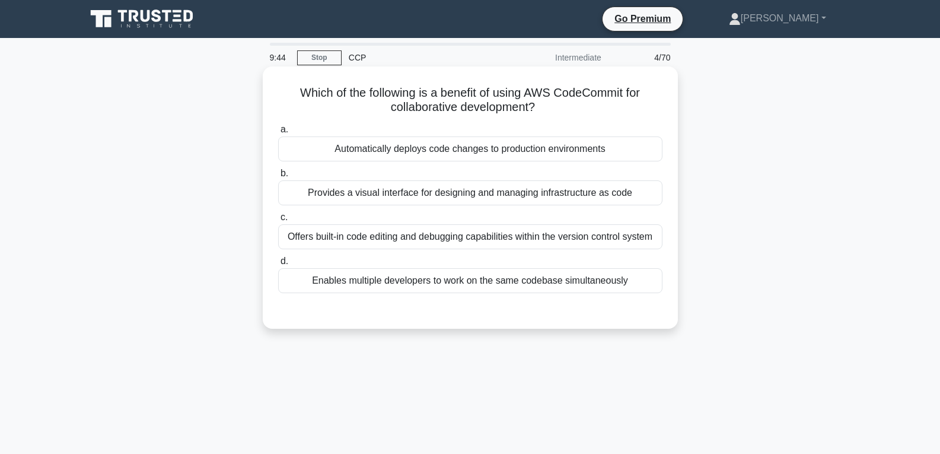
click at [418, 190] on div "Provides a visual interface for designing and managing infrastructure as code" at bounding box center [470, 192] width 384 height 25
click at [278, 177] on input "b. Provides a visual interface for designing and managing infrastructure as code" at bounding box center [278, 174] width 0 height 8
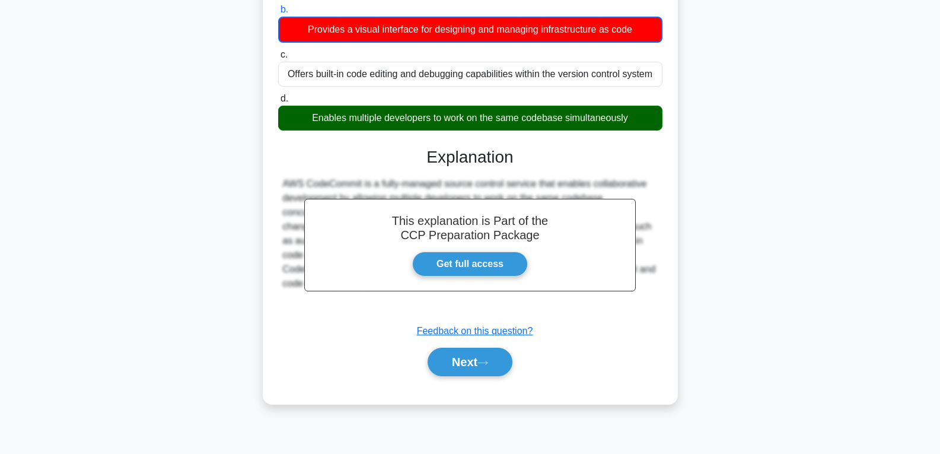
scroll to position [187, 0]
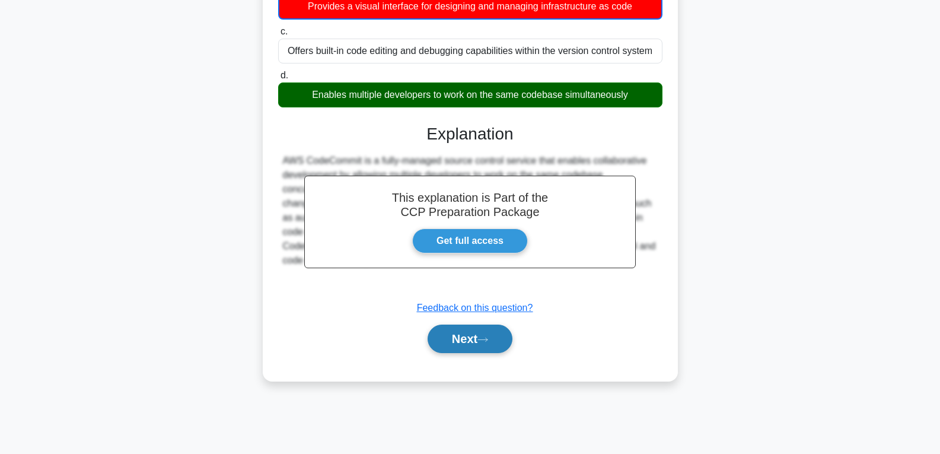
click at [459, 349] on button "Next" at bounding box center [470, 339] width 85 height 28
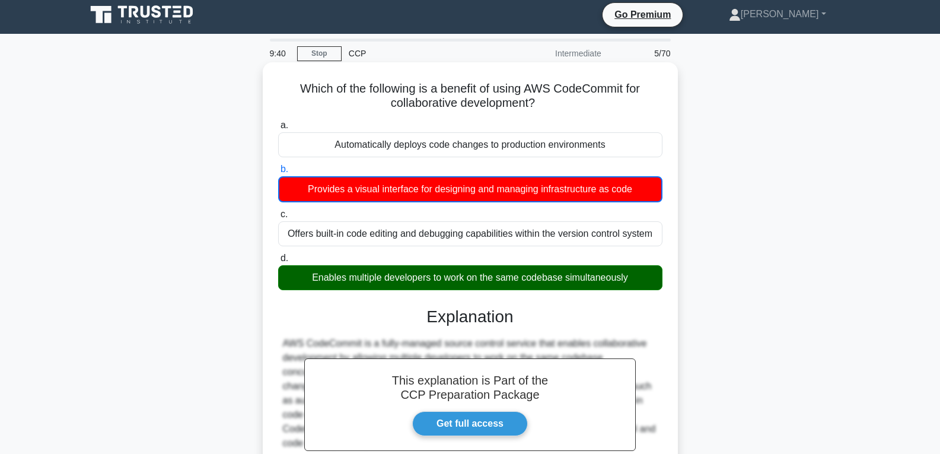
scroll to position [0, 0]
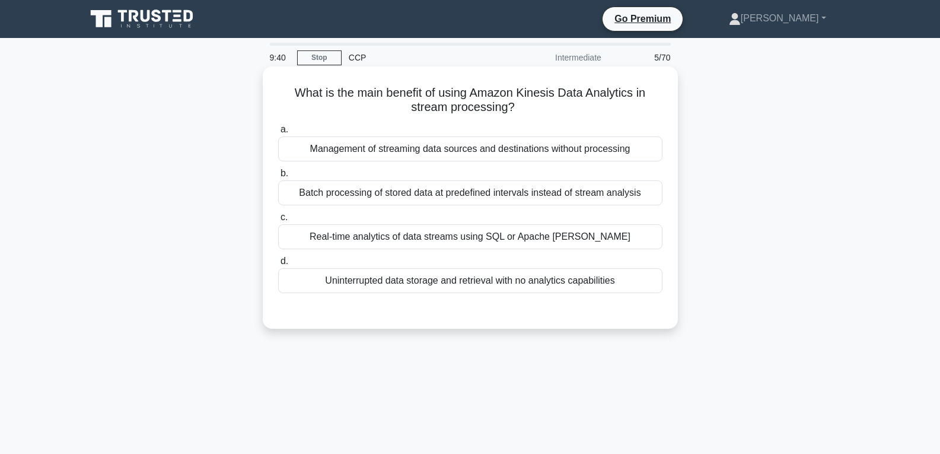
click at [421, 240] on div "Real-time analytics of data streams using SQL or Apache Flink" at bounding box center [470, 236] width 384 height 25
click at [278, 221] on input "c. Real-time analytics of data streams using SQL or Apache Flink" at bounding box center [278, 218] width 0 height 8
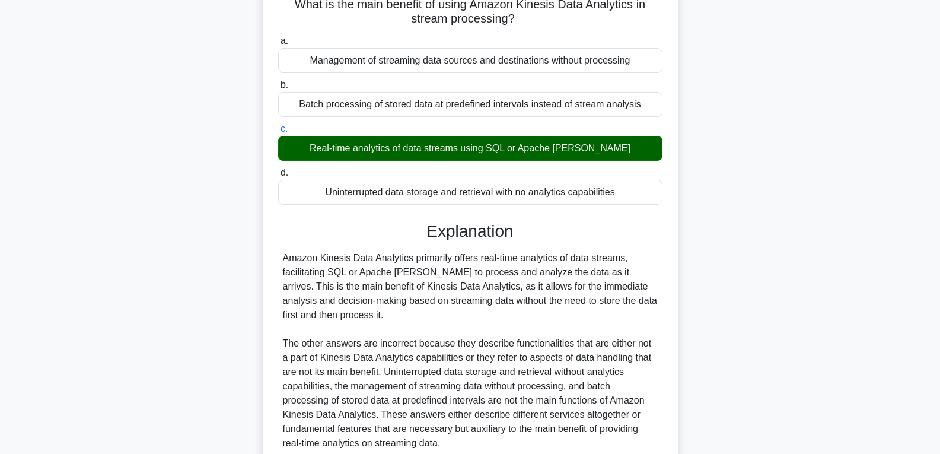
scroll to position [193, 0]
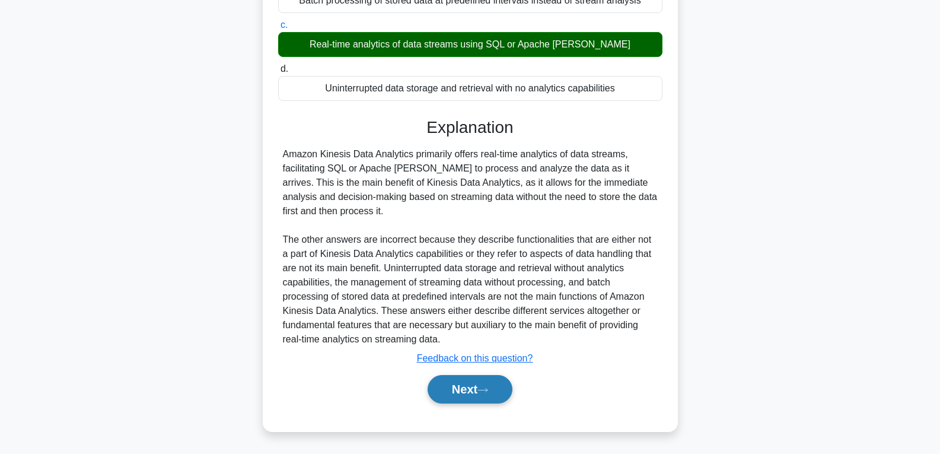
click at [450, 385] on button "Next" at bounding box center [470, 389] width 85 height 28
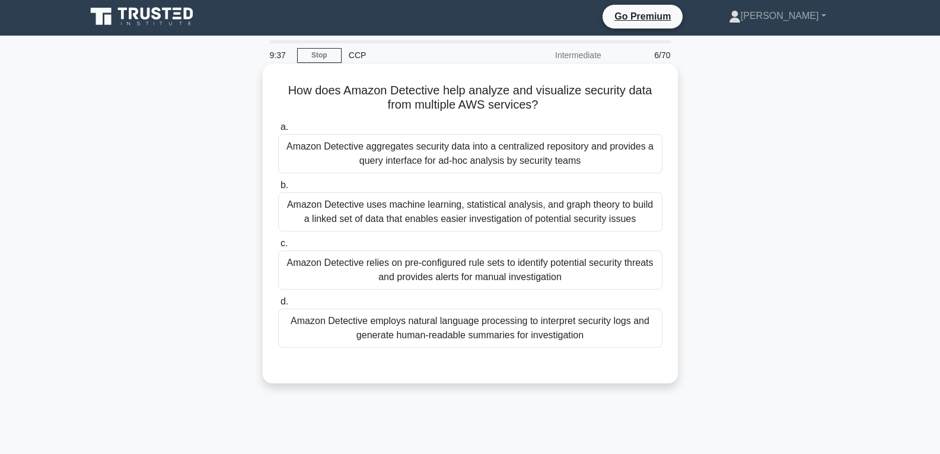
scroll to position [0, 0]
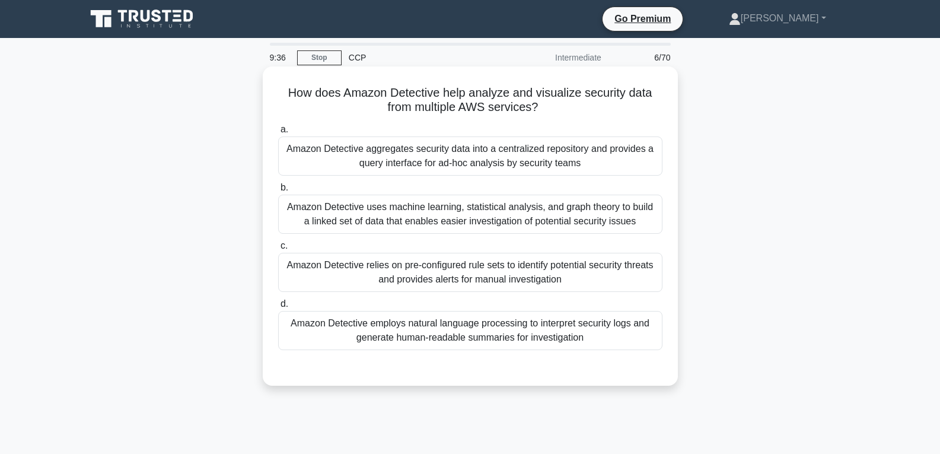
click at [412, 275] on div "Amazon Detective relies on pre-configured rule sets to identify potential secur…" at bounding box center [470, 272] width 384 height 39
click at [278, 250] on input "c. Amazon Detective relies on pre-configured rule sets to identify potential se…" at bounding box center [278, 246] width 0 height 8
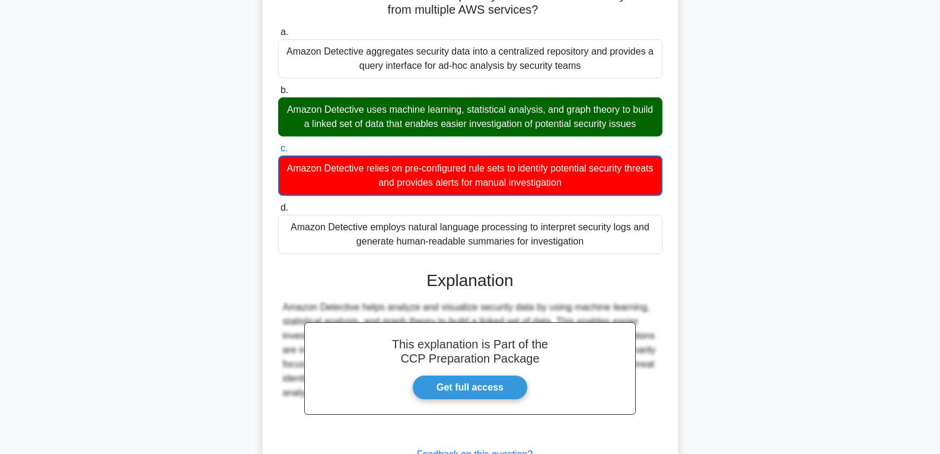
scroll to position [194, 0]
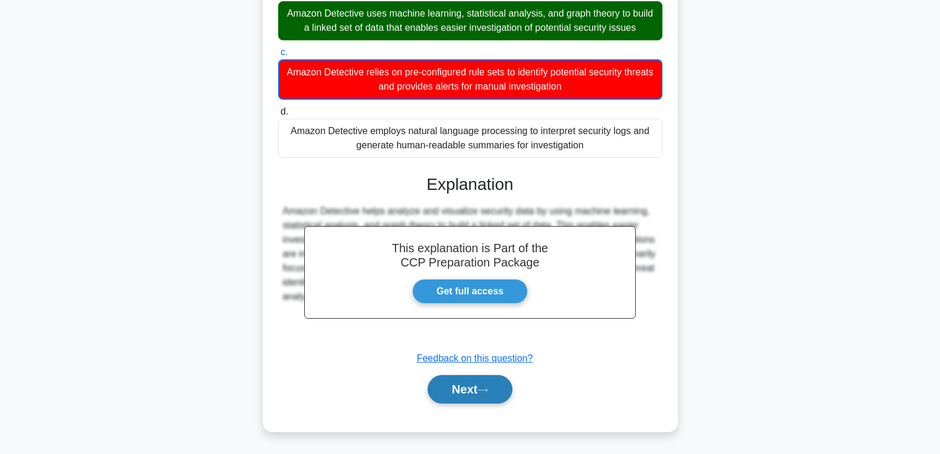
click at [450, 383] on button "Next" at bounding box center [470, 389] width 85 height 28
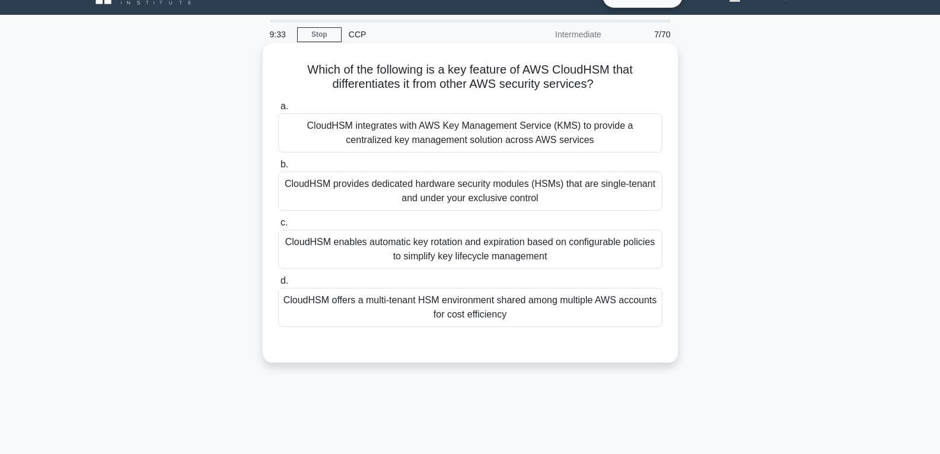
scroll to position [0, 0]
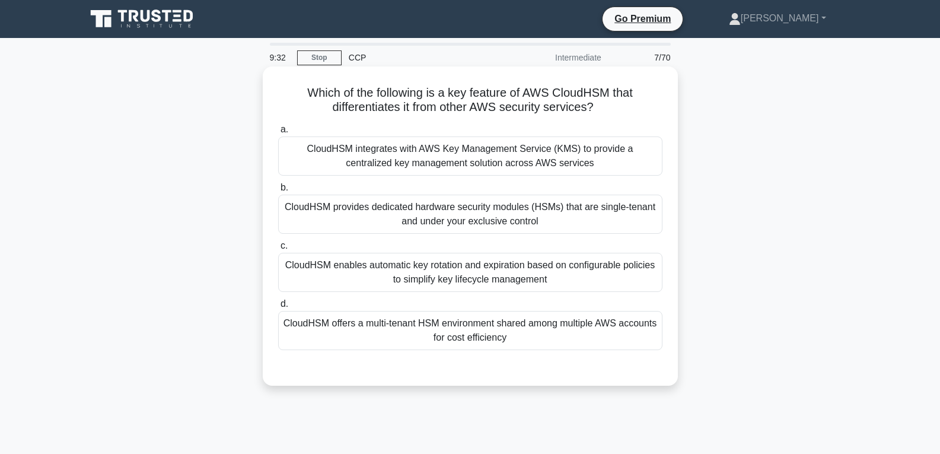
click at [435, 236] on div "a. CloudHSM integrates with AWS Key Management Service (KMS) to provide a centr…" at bounding box center [470, 236] width 399 height 233
click at [436, 274] on div "CloudHSM enables automatic key rotation and expiration based on configurable po…" at bounding box center [470, 272] width 384 height 39
click at [278, 250] on input "c. CloudHSM enables automatic key rotation and expiration based on configurable…" at bounding box center [278, 246] width 0 height 8
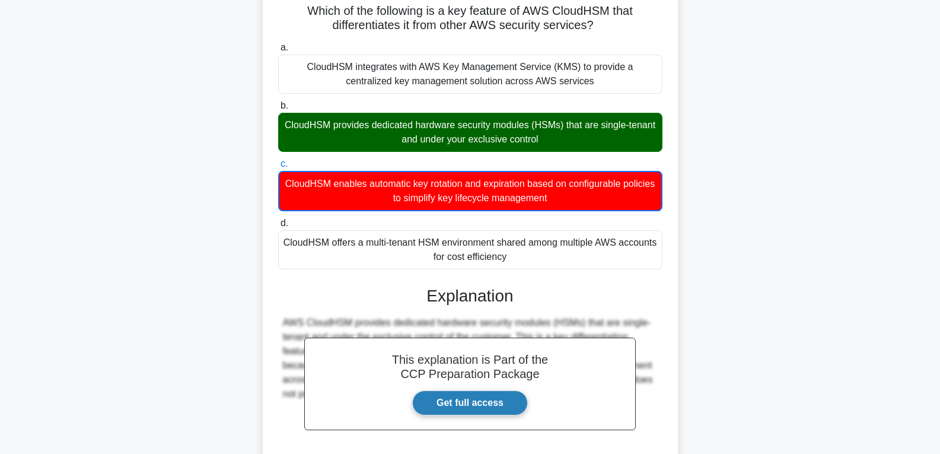
scroll to position [194, 0]
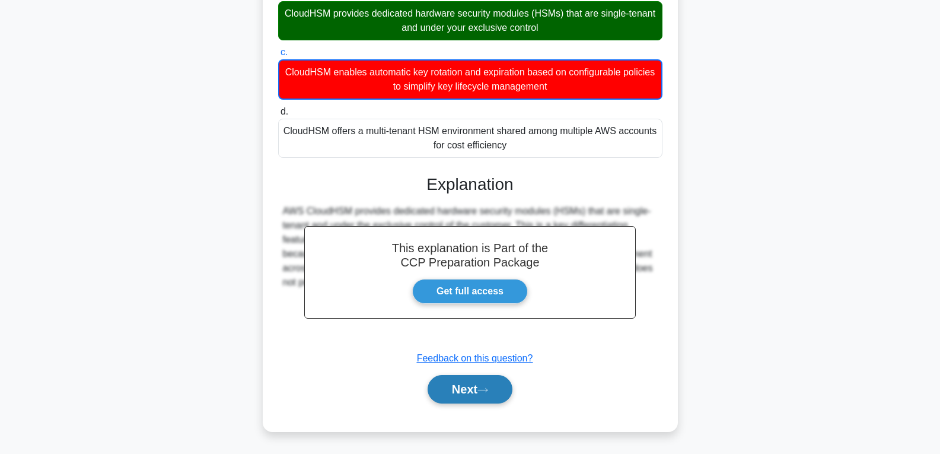
click at [463, 392] on button "Next" at bounding box center [470, 389] width 85 height 28
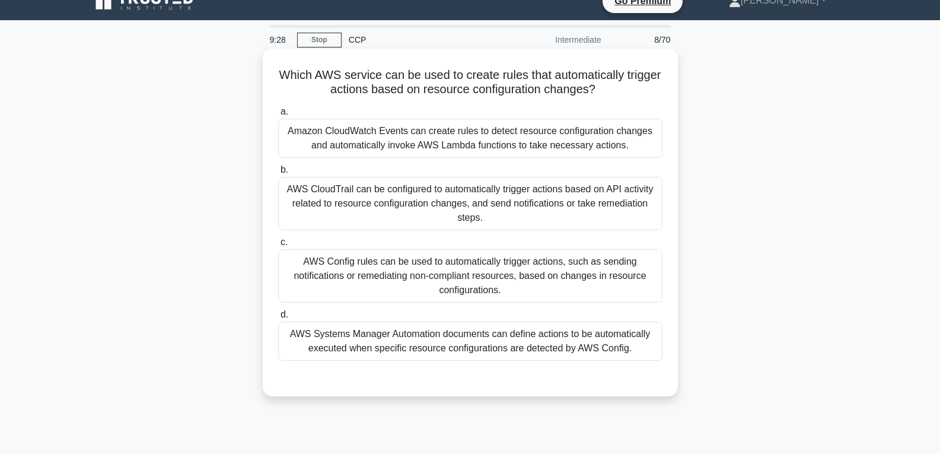
scroll to position [0, 0]
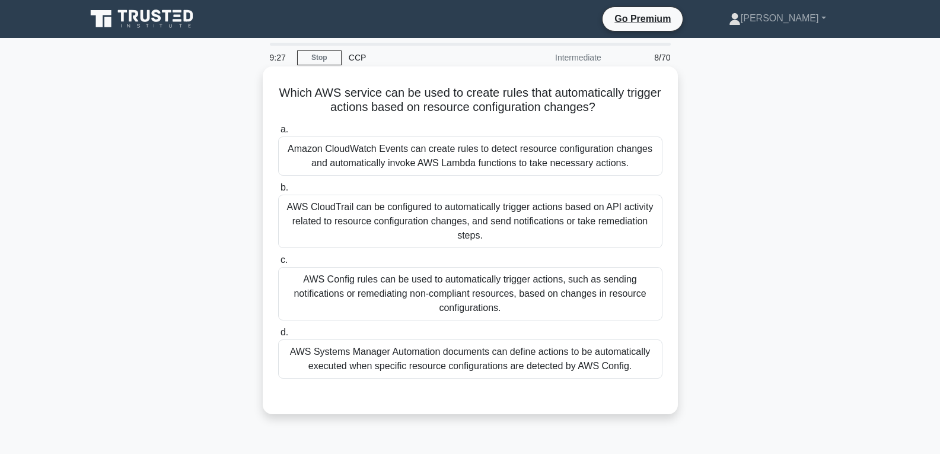
click at [440, 222] on div "AWS CloudTrail can be configured to automatically trigger actions based on API …" at bounding box center [470, 221] width 384 height 53
click at [278, 192] on input "b. AWS CloudTrail can be configured to automatically trigger actions based on A…" at bounding box center [278, 188] width 0 height 8
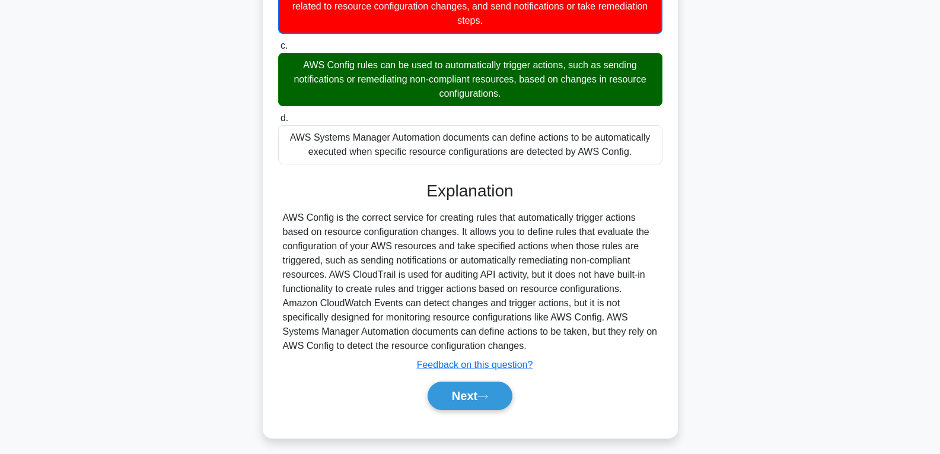
scroll to position [223, 0]
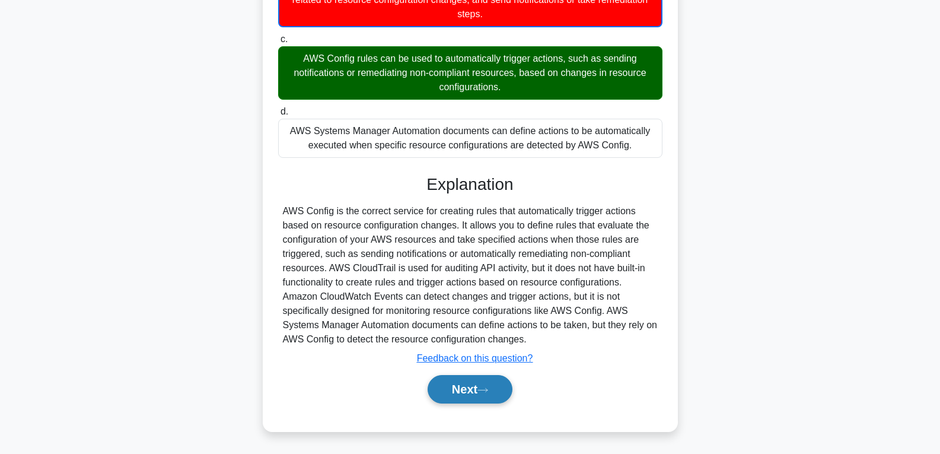
click at [466, 384] on button "Next" at bounding box center [470, 389] width 85 height 28
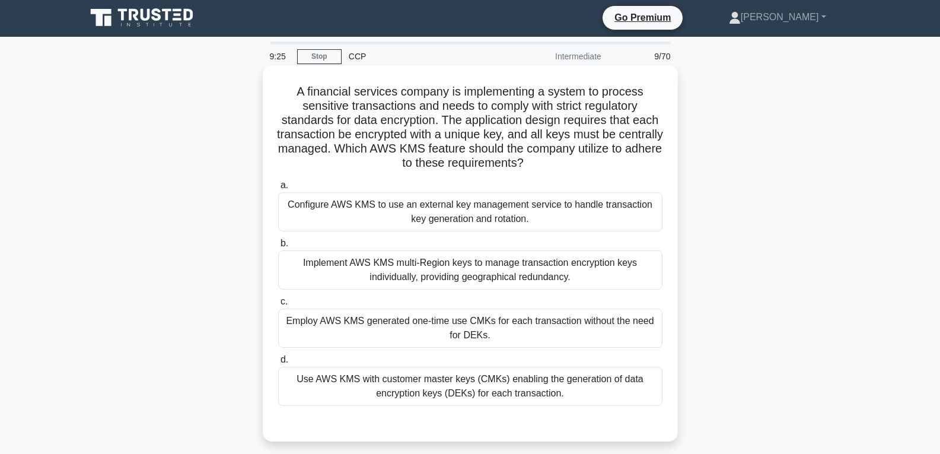
scroll to position [0, 0]
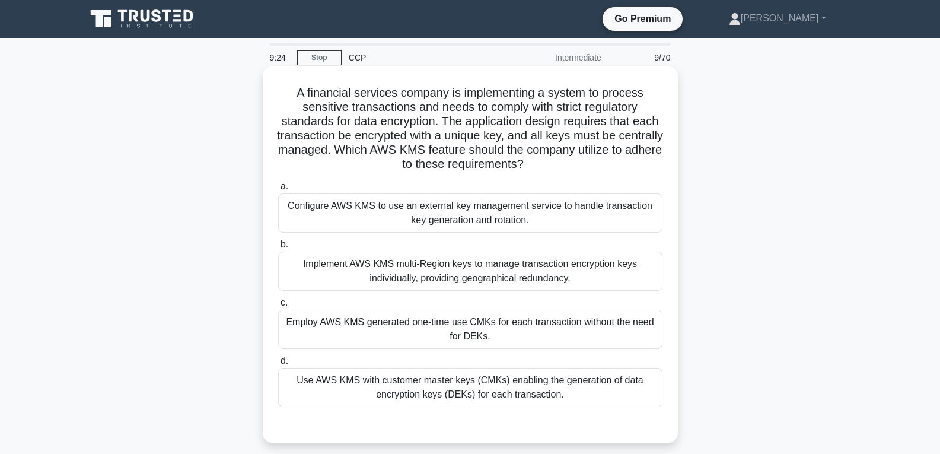
click at [465, 342] on div "Employ AWS KMS generated one-time use CMKs for each transaction without the nee…" at bounding box center [470, 329] width 384 height 39
click at [278, 307] on input "c. Employ AWS KMS generated one-time use CMKs for each transaction without the …" at bounding box center [278, 303] width 0 height 8
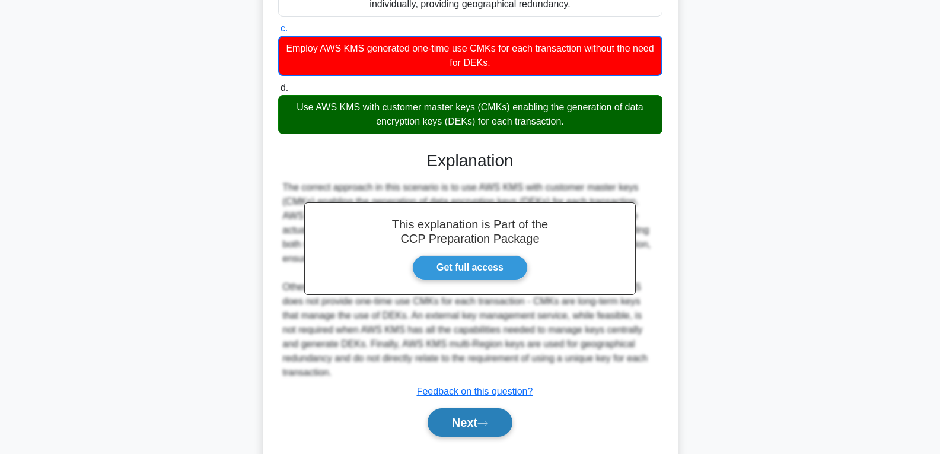
scroll to position [297, 0]
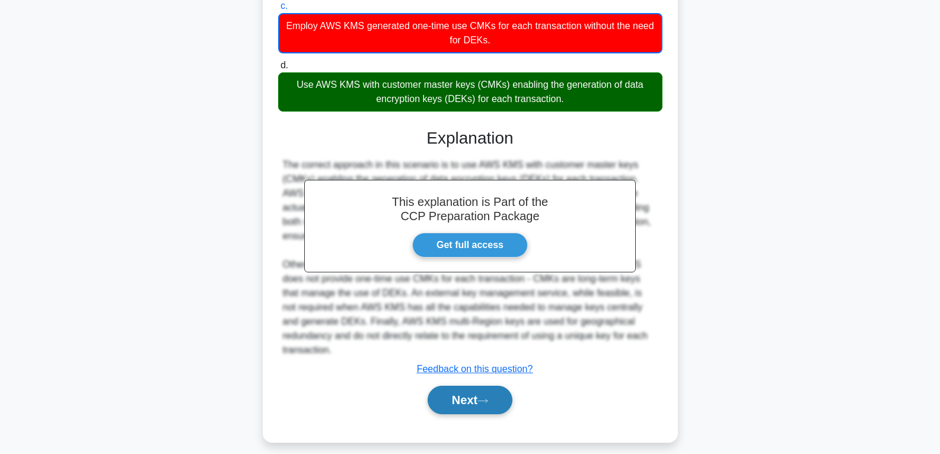
click at [472, 390] on button "Next" at bounding box center [470, 400] width 85 height 28
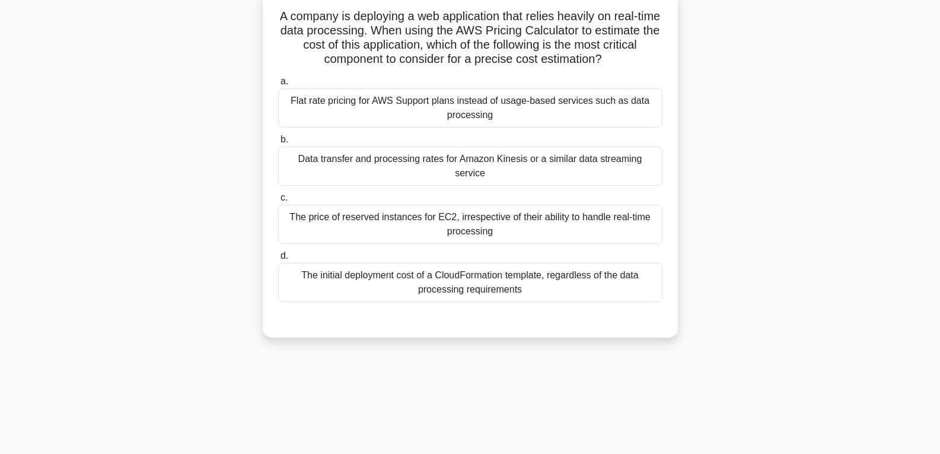
scroll to position [0, 0]
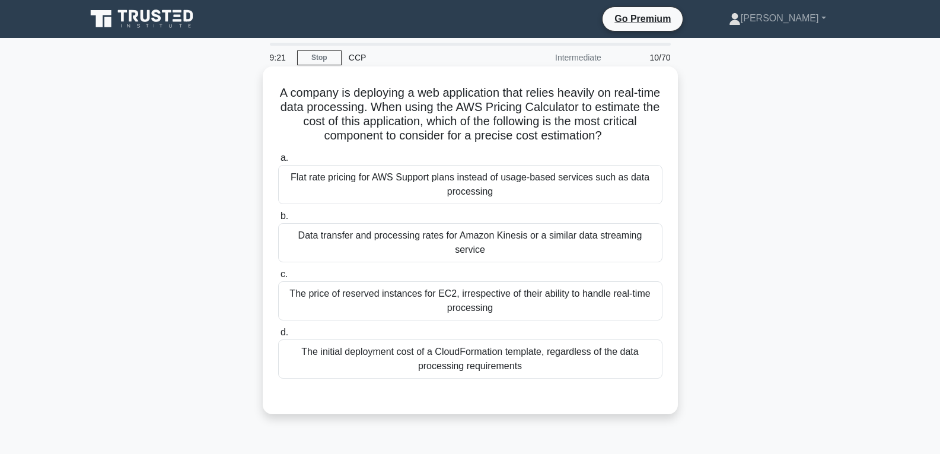
click at [459, 288] on div "The price of reserved instances for EC2, irrespective of their ability to handl…" at bounding box center [470, 300] width 384 height 39
click at [278, 278] on input "c. The price of reserved instances for EC2, irrespective of their ability to ha…" at bounding box center [278, 275] width 0 height 8
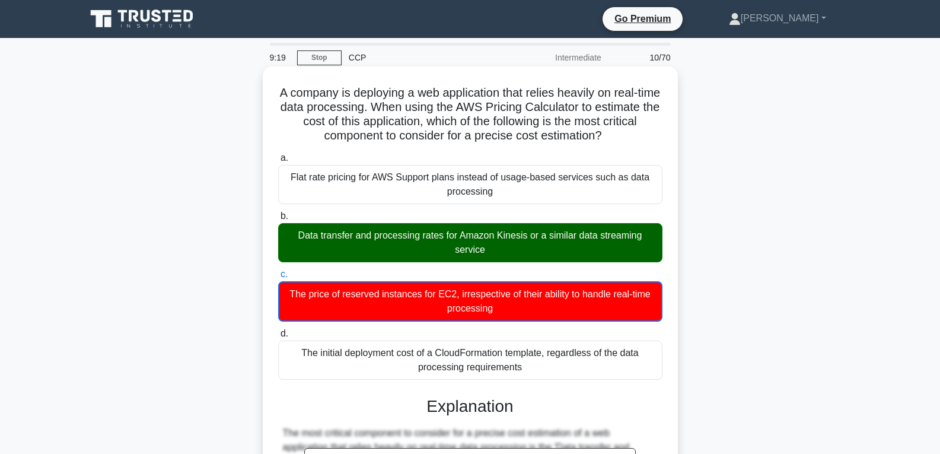
scroll to position [279, 0]
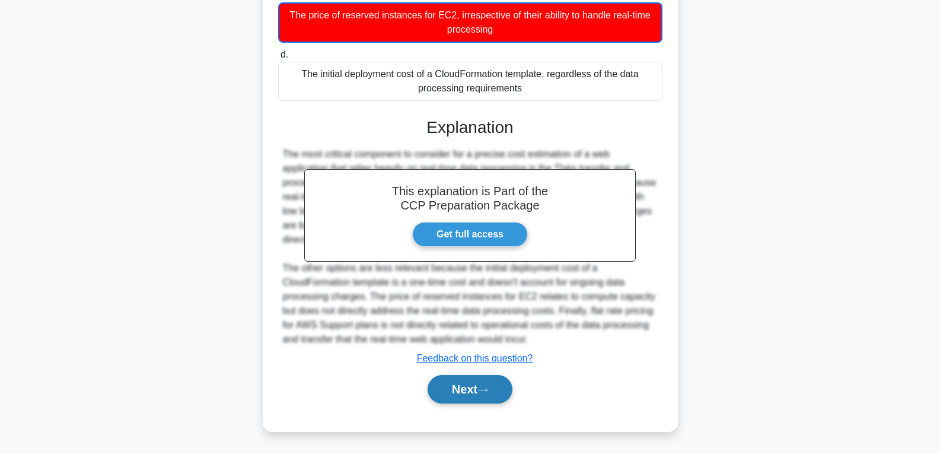
click at [458, 381] on button "Next" at bounding box center [470, 389] width 85 height 28
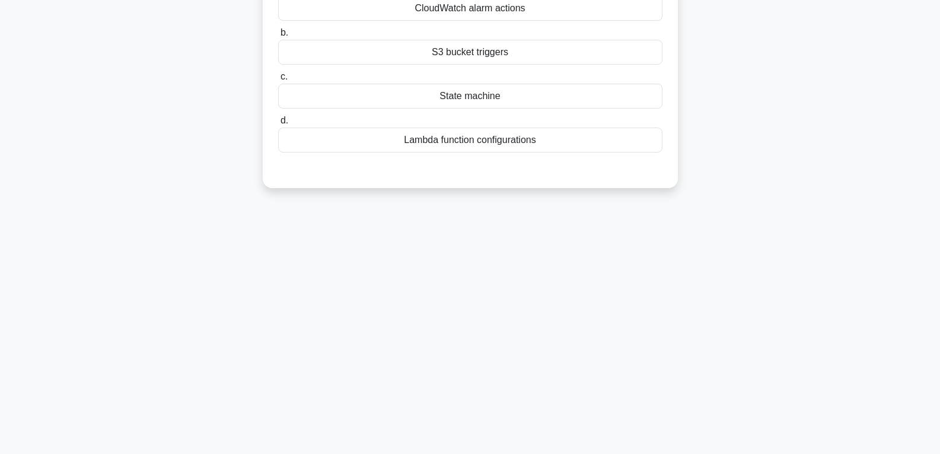
scroll to position [0, 0]
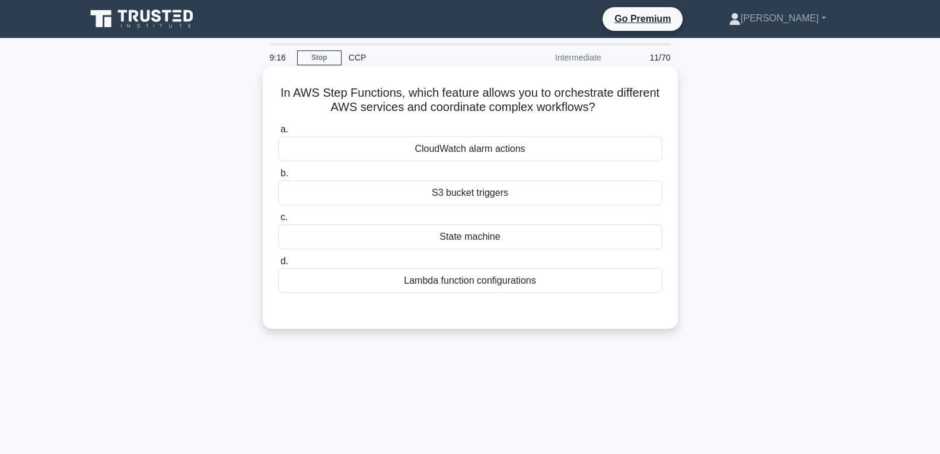
click at [444, 190] on div "S3 bucket triggers" at bounding box center [470, 192] width 384 height 25
click at [278, 177] on input "b. S3 bucket triggers" at bounding box center [278, 174] width 0 height 8
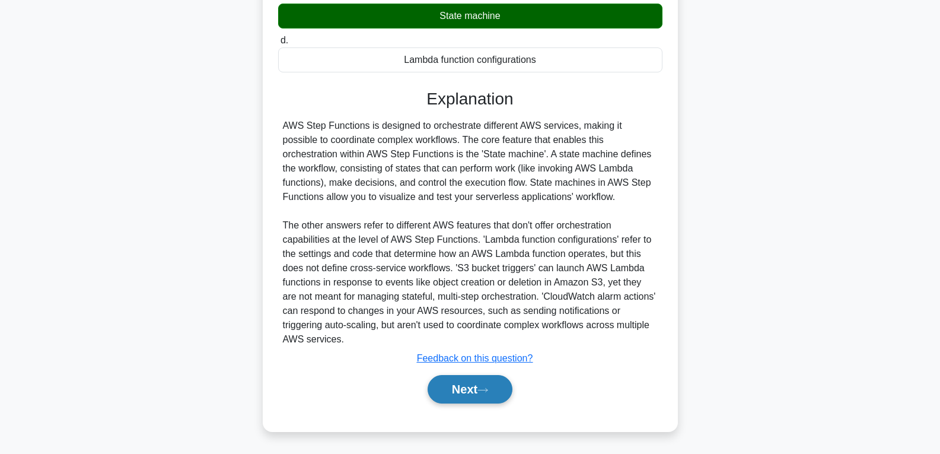
click at [466, 392] on button "Next" at bounding box center [470, 389] width 85 height 28
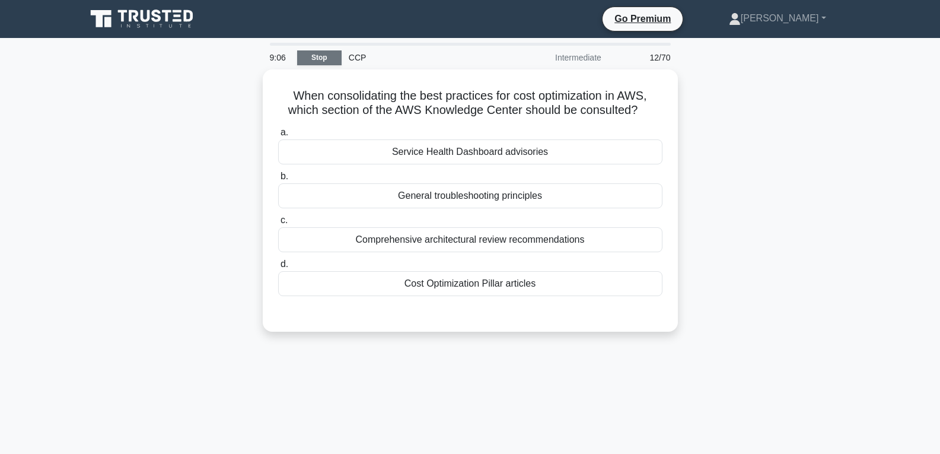
click at [323, 54] on link "Stop" at bounding box center [319, 57] width 45 height 15
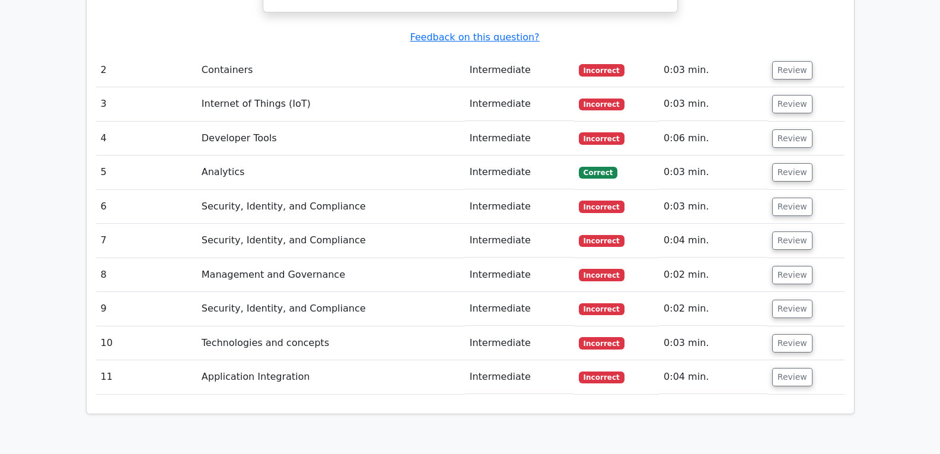
scroll to position [1839, 0]
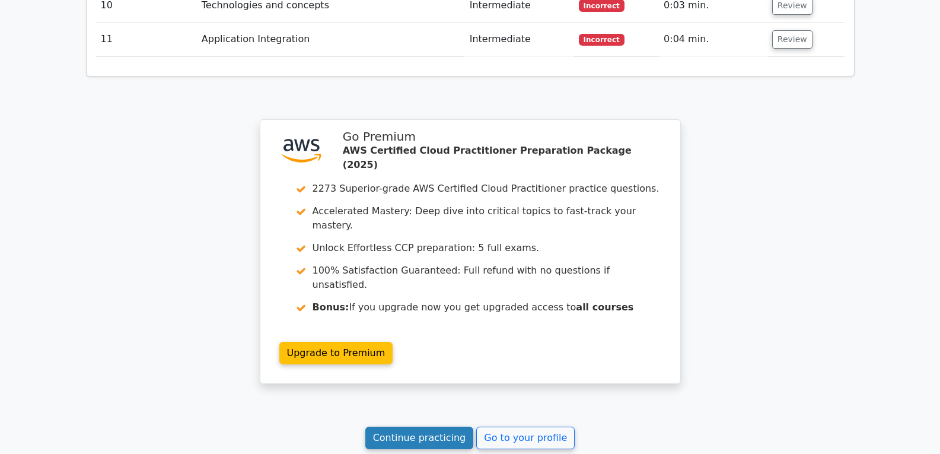
click at [421, 427] on link "Continue practicing" at bounding box center [419, 438] width 109 height 23
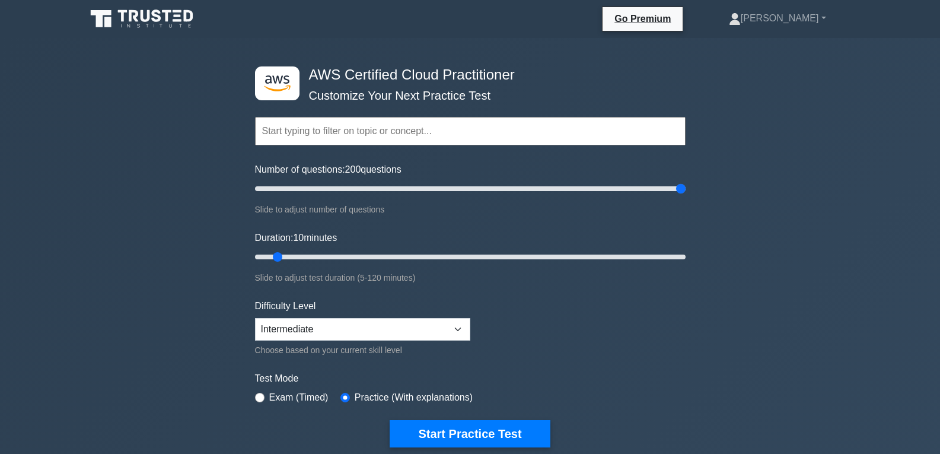
drag, startPoint x: 271, startPoint y: 183, endPoint x: 719, endPoint y: 163, distance: 447.8
type input "200"
click at [686, 182] on input "Number of questions: 200 questions" at bounding box center [470, 189] width 431 height 14
drag, startPoint x: 277, startPoint y: 252, endPoint x: 526, endPoint y: 257, distance: 248.7
type input "80"
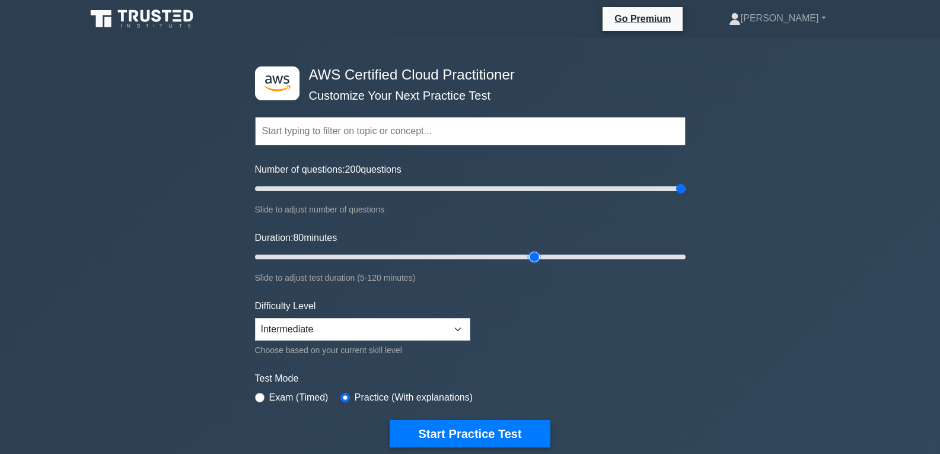
click at [526, 257] on input "Duration: 80 minutes" at bounding box center [470, 257] width 431 height 14
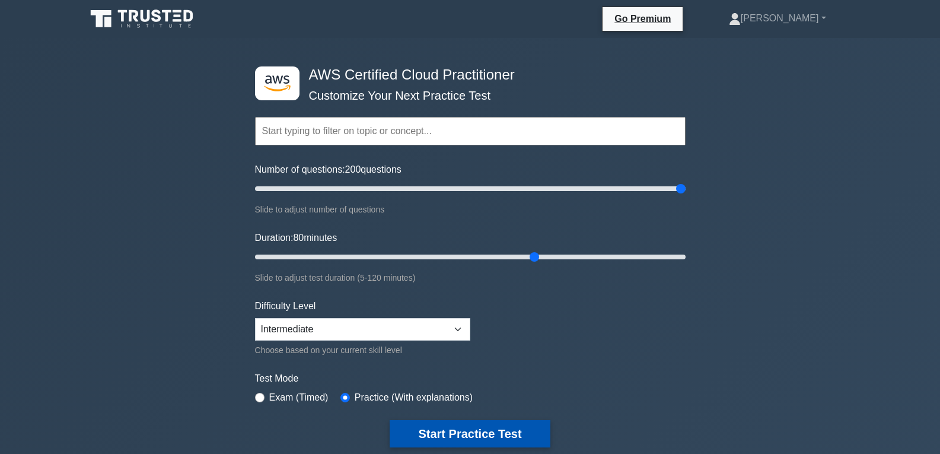
click at [450, 424] on button "Start Practice Test" at bounding box center [470, 433] width 160 height 27
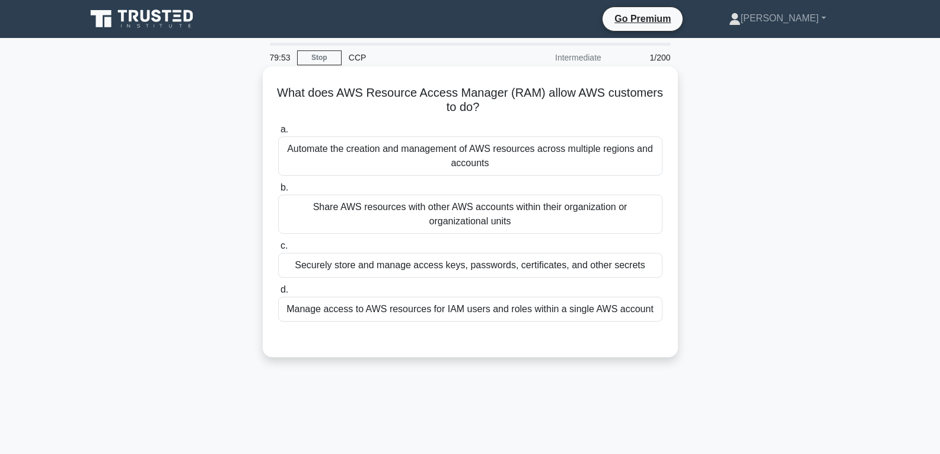
click at [424, 269] on div "Securely store and manage access keys, passwords, certificates, and other secre…" at bounding box center [470, 265] width 384 height 25
click at [278, 250] on input "c. Securely store and manage access keys, passwords, certificates, and other se…" at bounding box center [278, 246] width 0 height 8
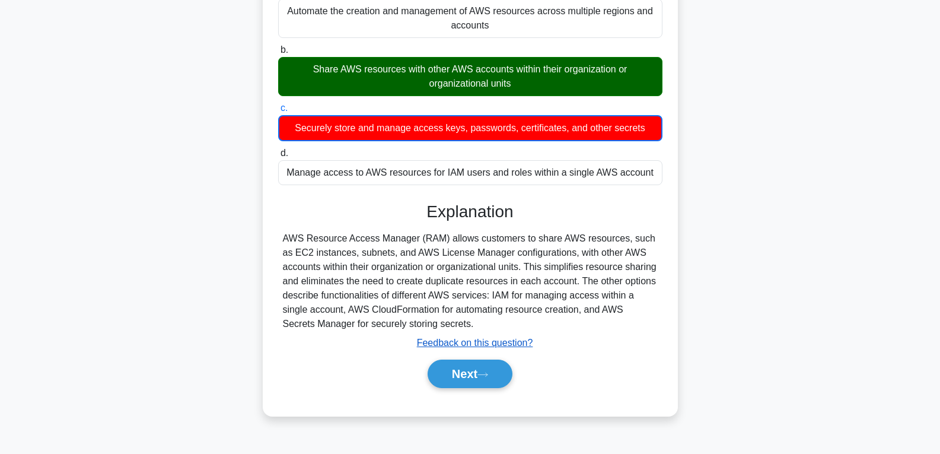
scroll to position [178, 0]
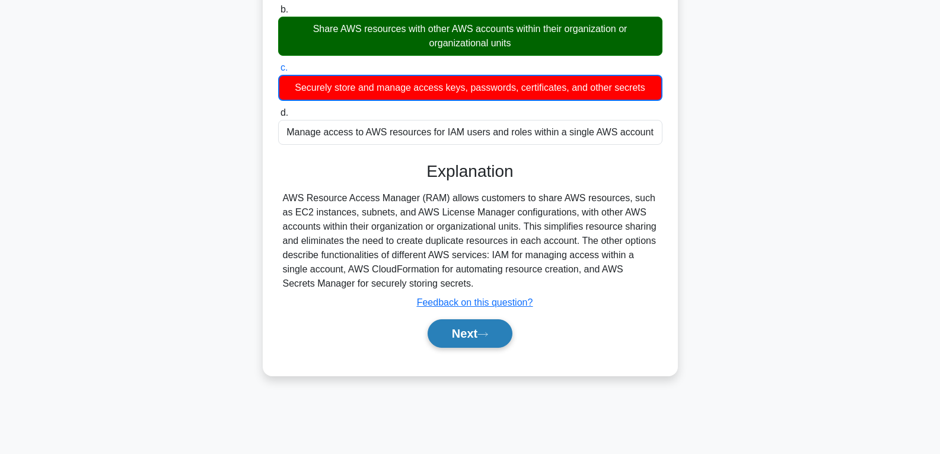
click at [450, 332] on button "Next" at bounding box center [470, 333] width 85 height 28
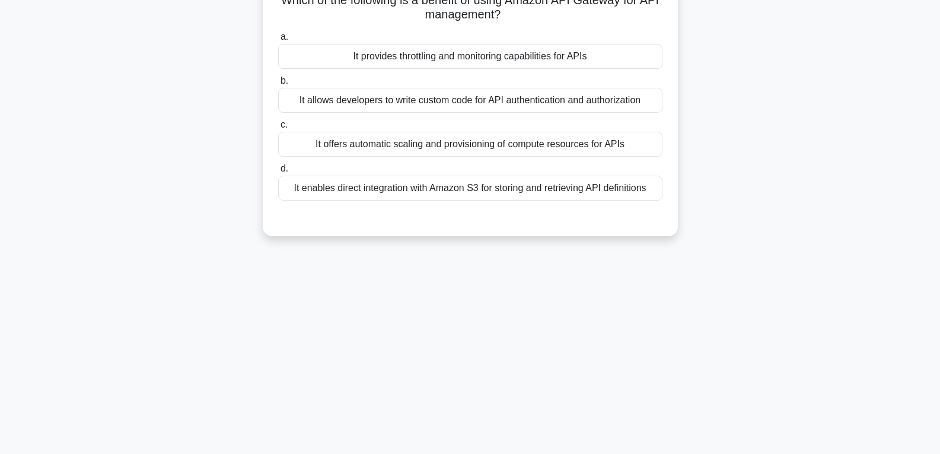
scroll to position [0, 0]
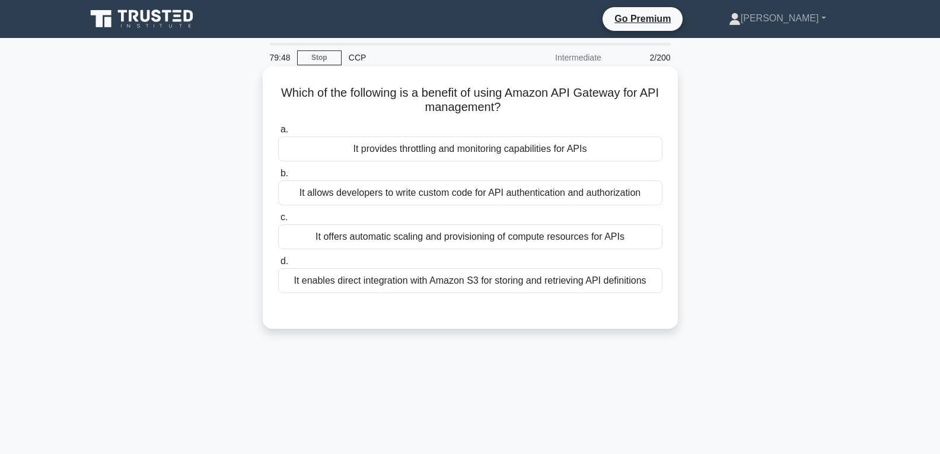
click at [415, 151] on div "It provides throttling and monitoring capabilities for APIs" at bounding box center [470, 148] width 384 height 25
click at [278, 134] on input "a. It provides throttling and monitoring capabilities for APIs" at bounding box center [278, 130] width 0 height 8
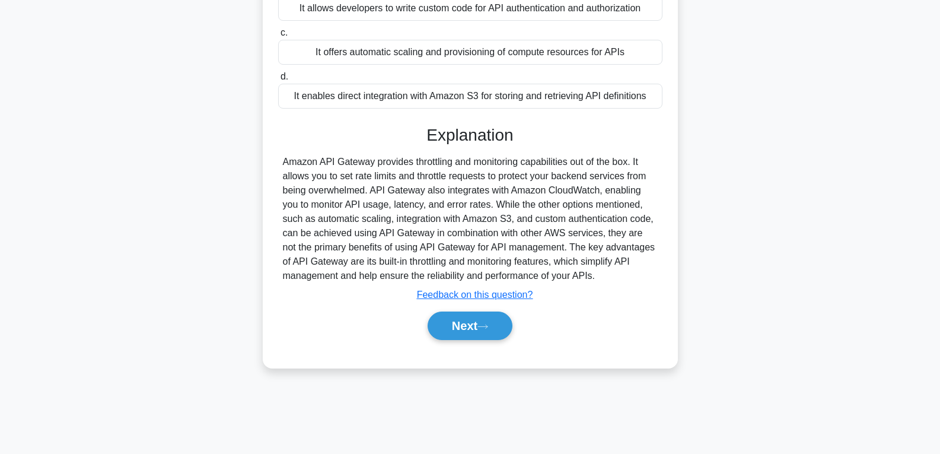
scroll to position [187, 0]
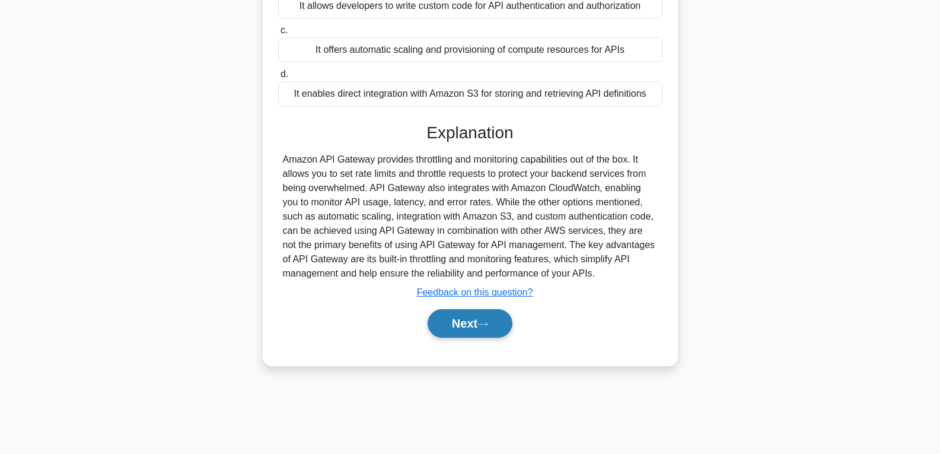
click at [437, 325] on button "Next" at bounding box center [470, 323] width 85 height 28
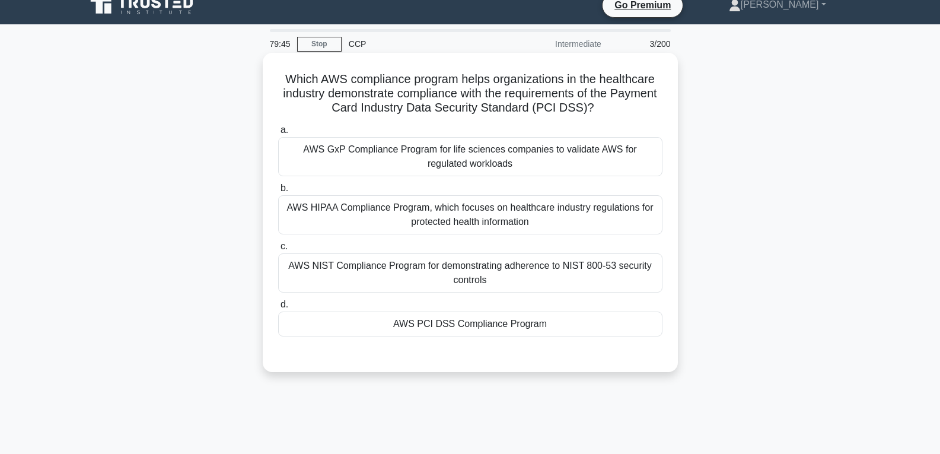
scroll to position [9, 0]
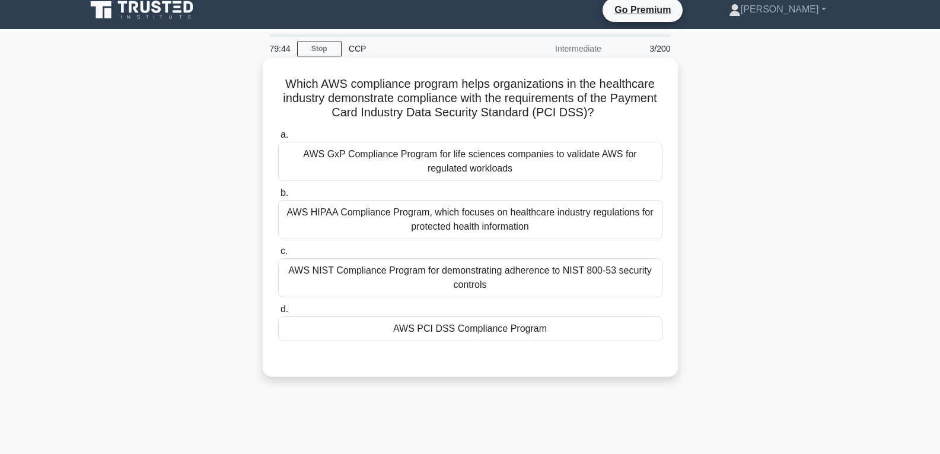
click at [439, 329] on div "AWS PCI DSS Compliance Program" at bounding box center [470, 328] width 384 height 25
click at [278, 313] on input "d. AWS PCI DSS Compliance Program" at bounding box center [278, 310] width 0 height 8
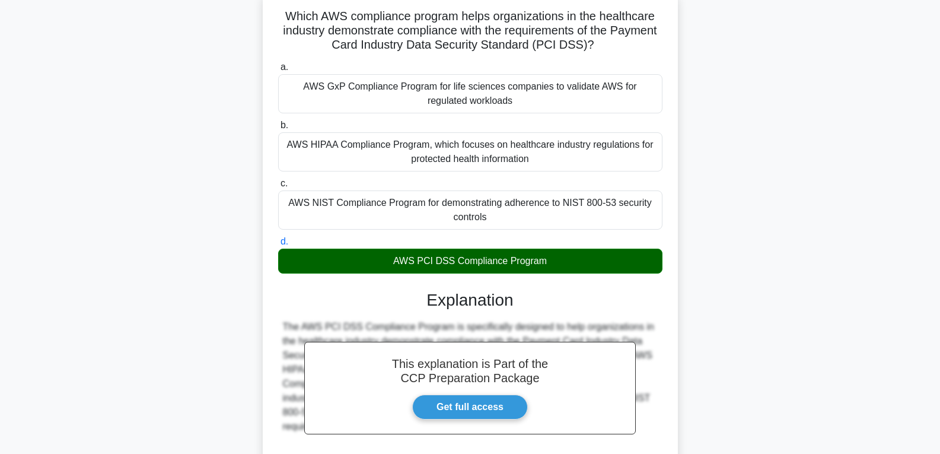
scroll to position [193, 0]
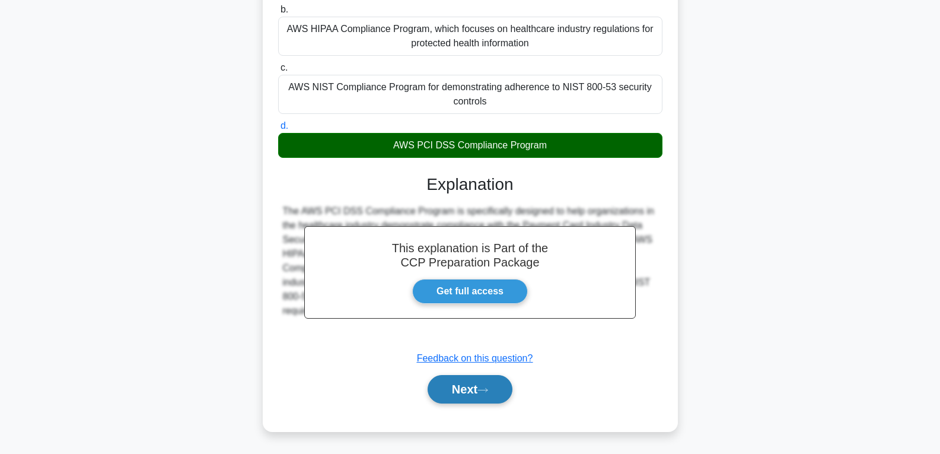
click at [450, 387] on button "Next" at bounding box center [470, 389] width 85 height 28
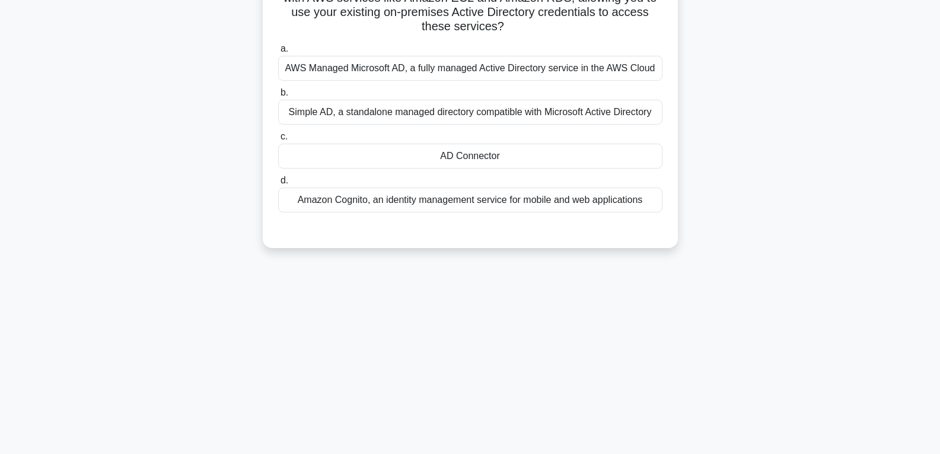
scroll to position [9, 0]
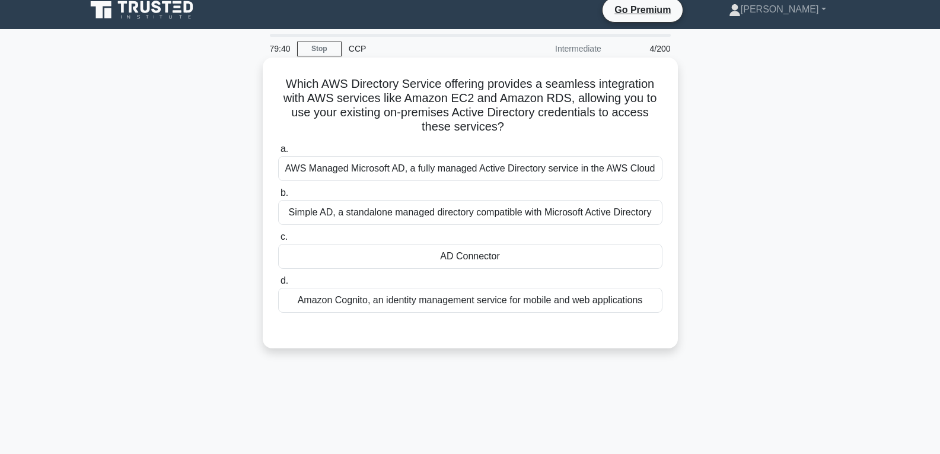
click at [436, 247] on div "AD Connector" at bounding box center [470, 256] width 384 height 25
click at [278, 241] on input "c. AD Connector" at bounding box center [278, 237] width 0 height 8
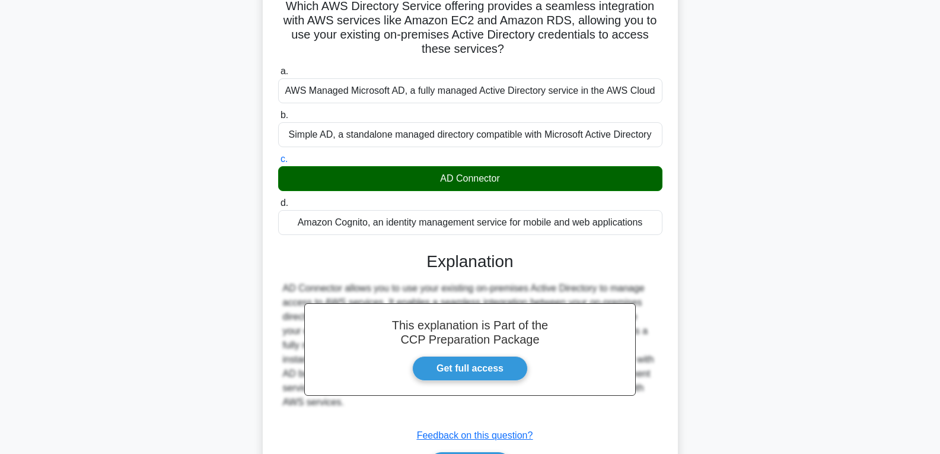
scroll to position [187, 0]
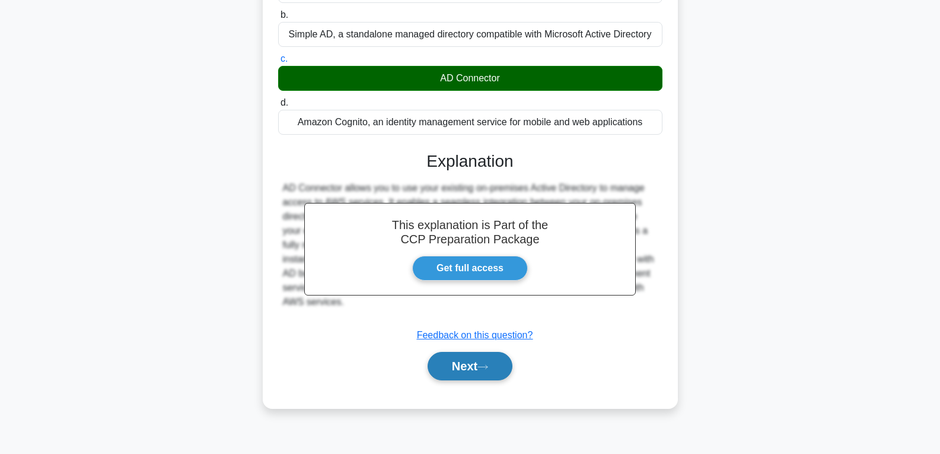
click at [457, 363] on button "Next" at bounding box center [470, 366] width 85 height 28
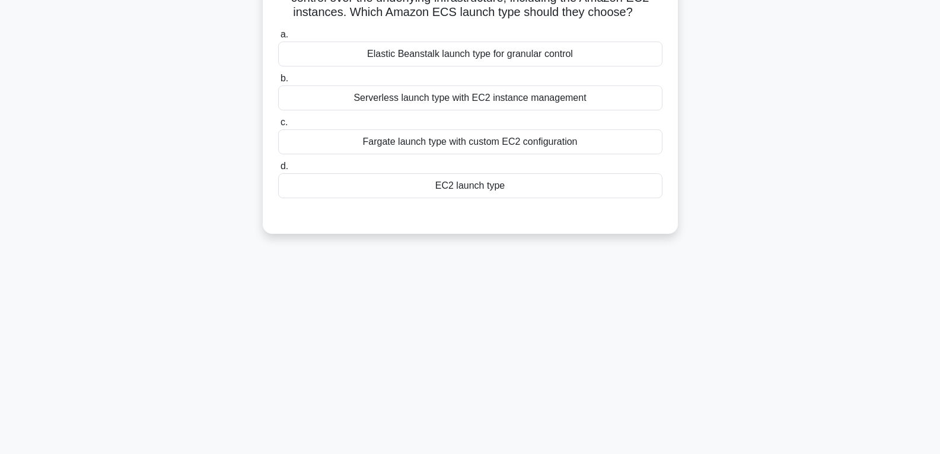
scroll to position [68, 0]
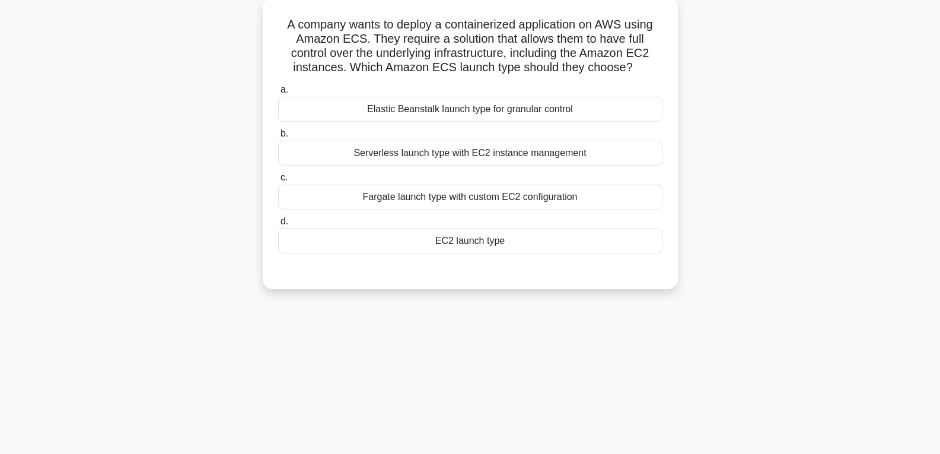
click at [444, 245] on div "EC2 launch type" at bounding box center [470, 240] width 384 height 25
click at [278, 225] on input "d. EC2 launch type" at bounding box center [278, 222] width 0 height 8
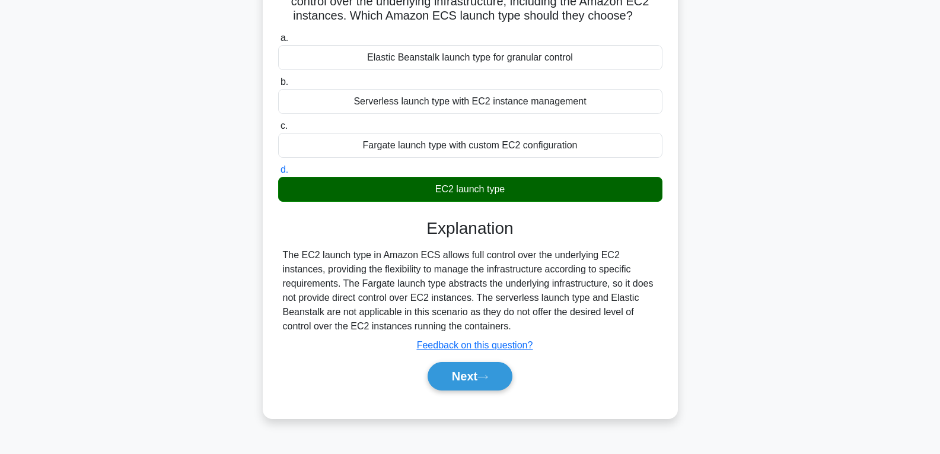
scroll to position [187, 0]
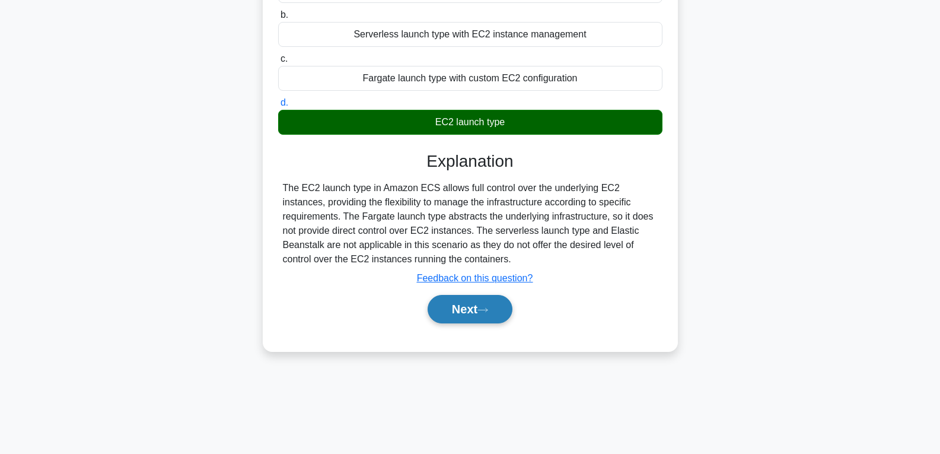
click at [456, 317] on button "Next" at bounding box center [470, 309] width 85 height 28
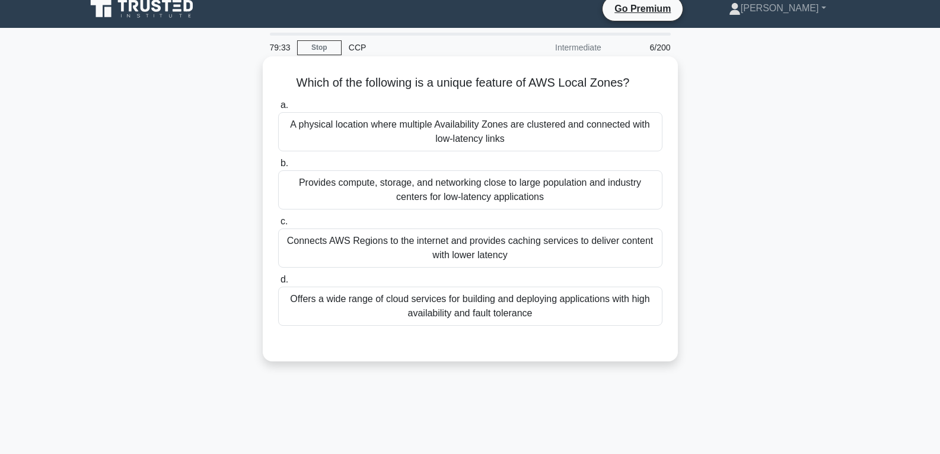
scroll to position [9, 0]
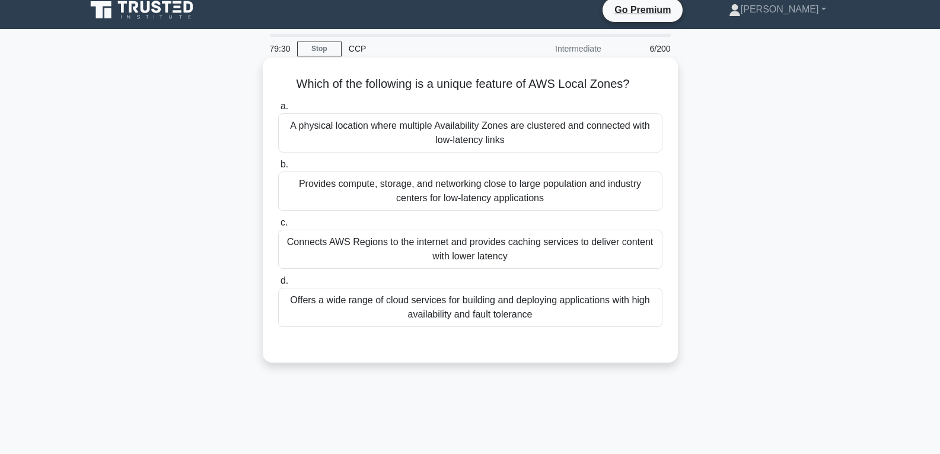
click at [361, 196] on div "Provides compute, storage, and networking close to large population and industr…" at bounding box center [470, 190] width 384 height 39
click at [278, 169] on input "b. Provides compute, storage, and networking close to large population and indu…" at bounding box center [278, 165] width 0 height 8
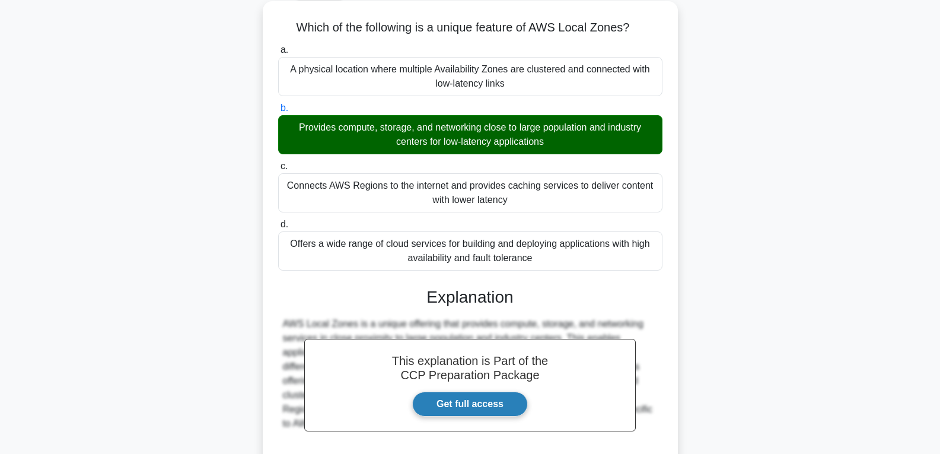
scroll to position [187, 0]
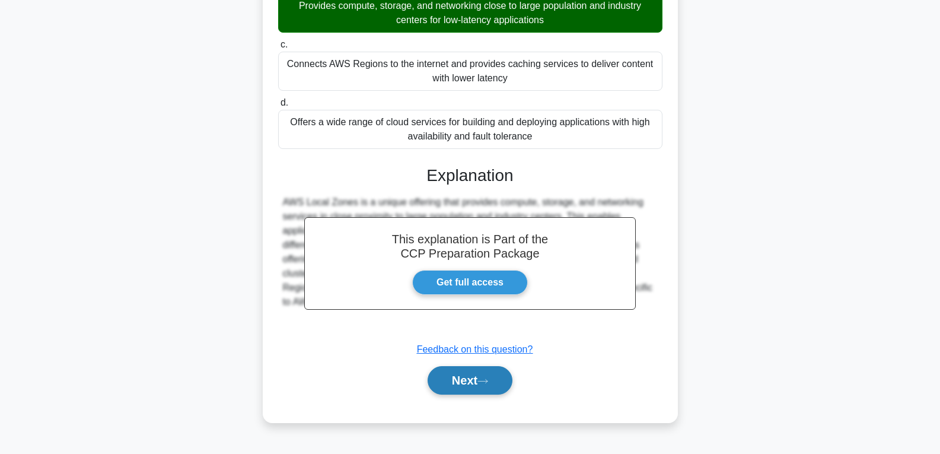
click at [473, 387] on button "Next" at bounding box center [470, 380] width 85 height 28
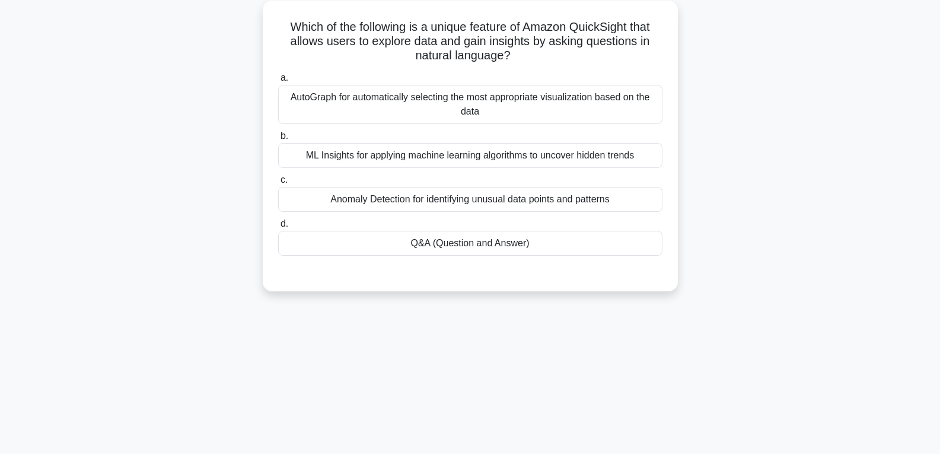
scroll to position [68, 0]
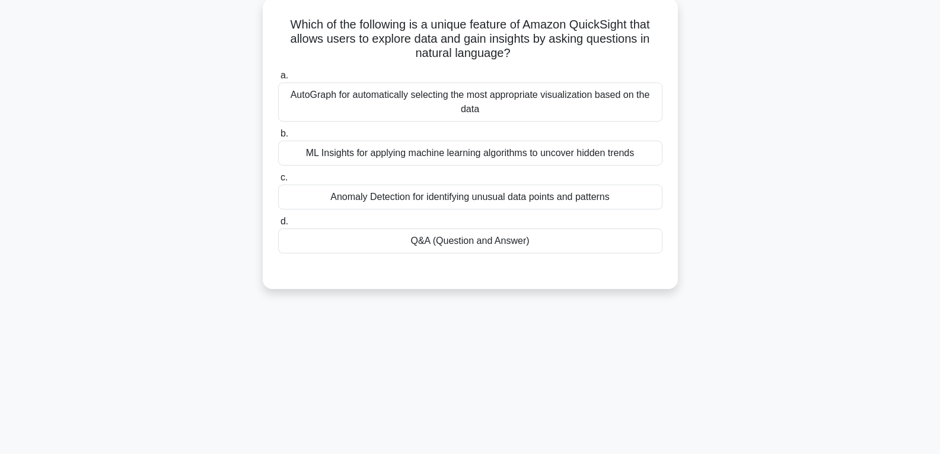
click at [452, 240] on div "Q&A (Question and Answer)" at bounding box center [470, 240] width 384 height 25
click at [278, 225] on input "d. Q&A (Question and Answer)" at bounding box center [278, 222] width 0 height 8
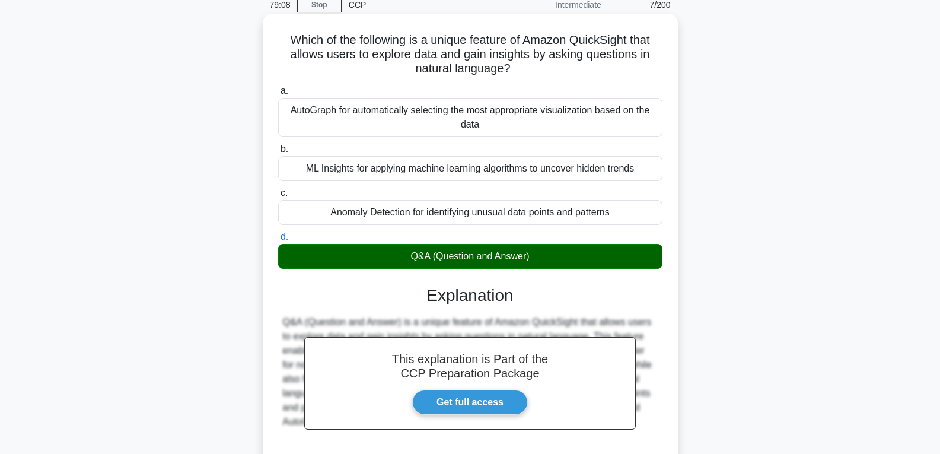
scroll to position [187, 0]
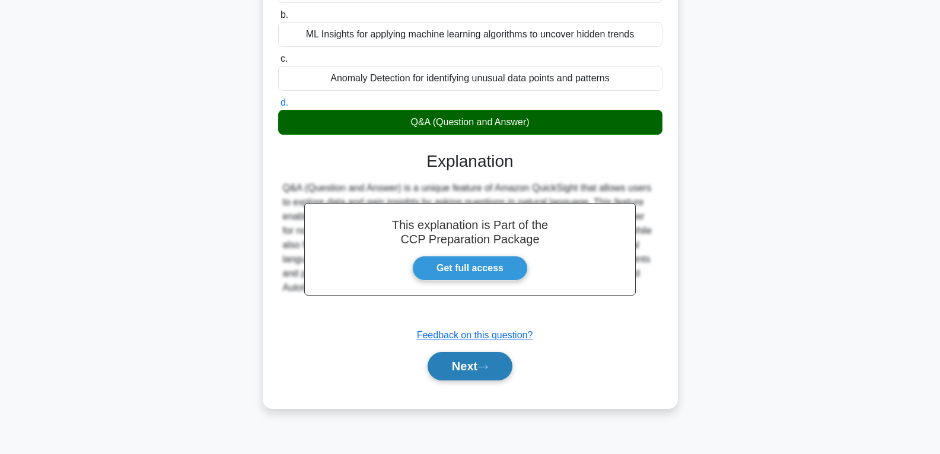
click at [458, 363] on button "Next" at bounding box center [470, 366] width 85 height 28
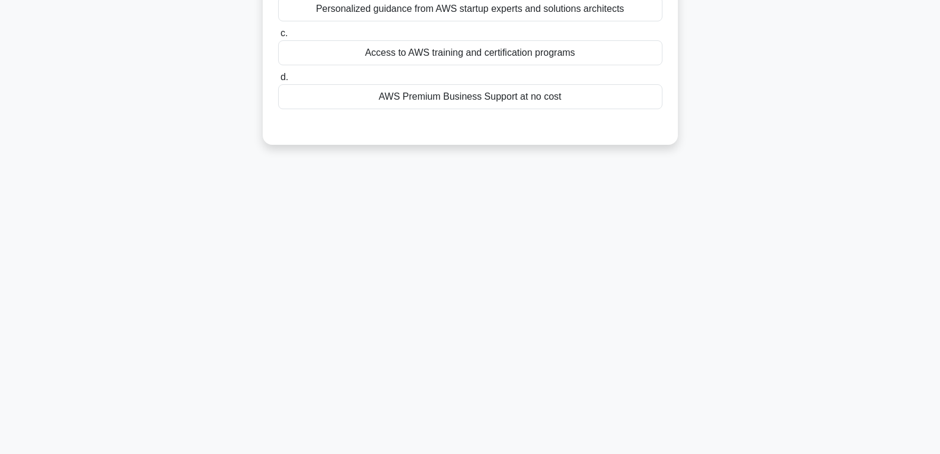
scroll to position [68, 0]
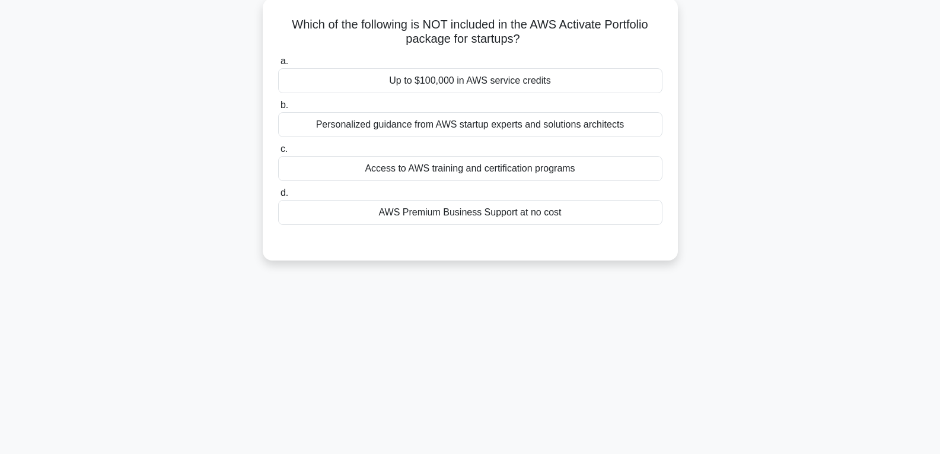
click at [466, 82] on div "Up to $100,000 in AWS service credits" at bounding box center [470, 80] width 384 height 25
click at [278, 65] on input "a. Up to $100,000 in AWS service credits" at bounding box center [278, 62] width 0 height 8
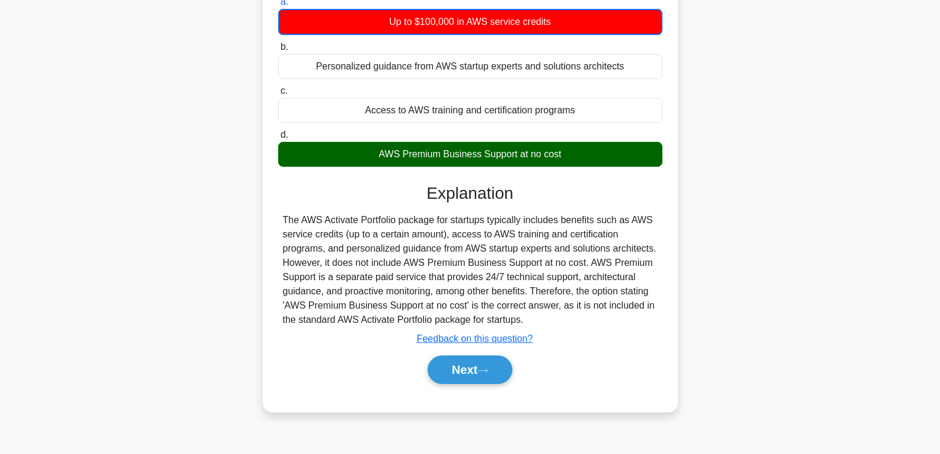
scroll to position [187, 0]
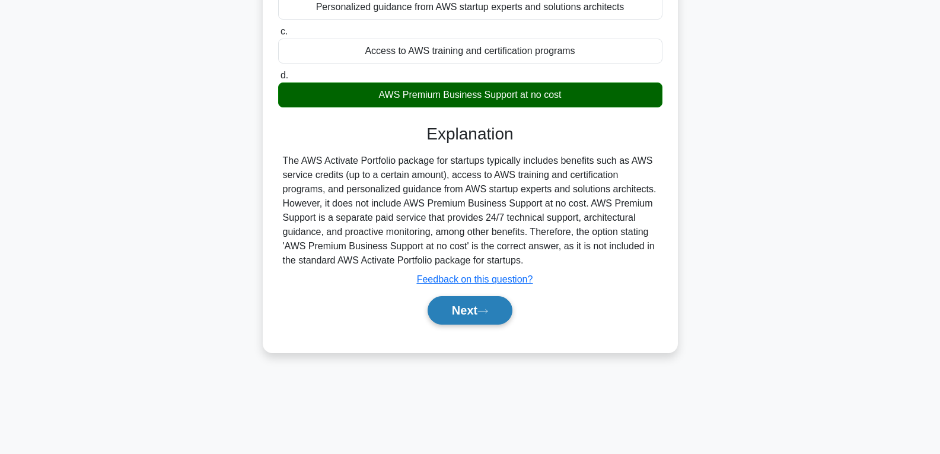
click at [452, 313] on button "Next" at bounding box center [470, 310] width 85 height 28
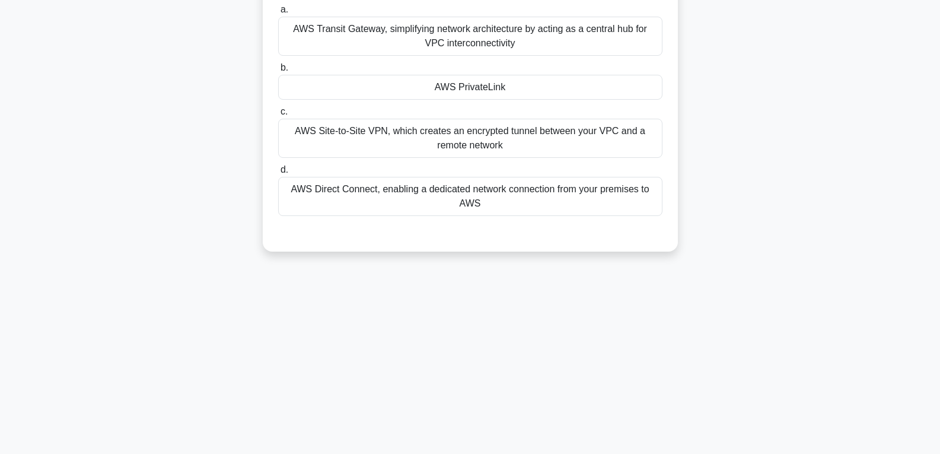
scroll to position [68, 0]
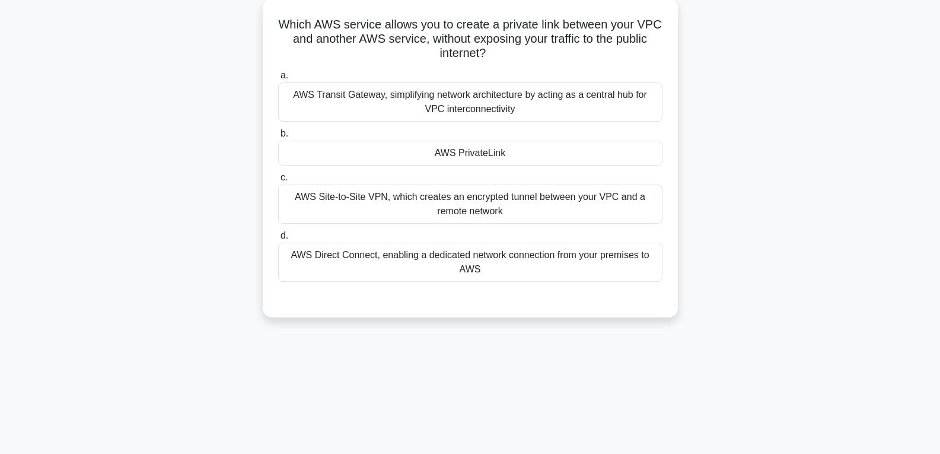
click at [462, 148] on div "AWS PrivateLink" at bounding box center [470, 153] width 384 height 25
click at [278, 138] on input "b. AWS PrivateLink" at bounding box center [278, 134] width 0 height 8
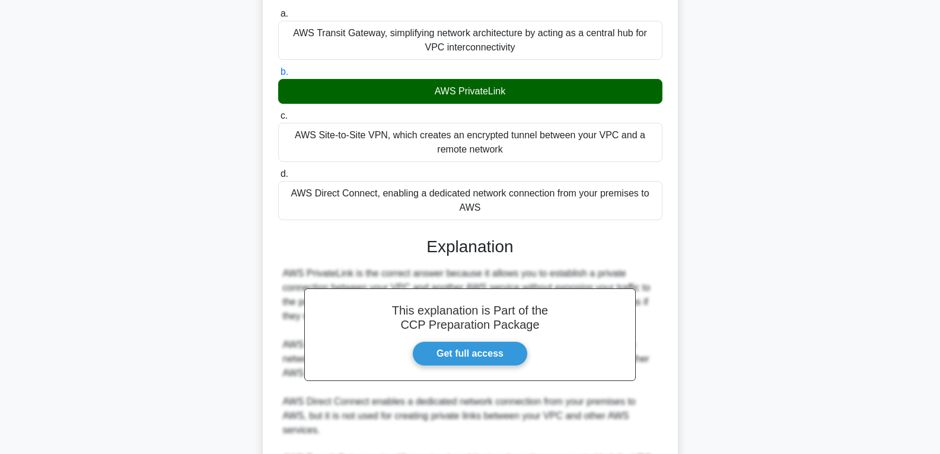
scroll to position [278, 0]
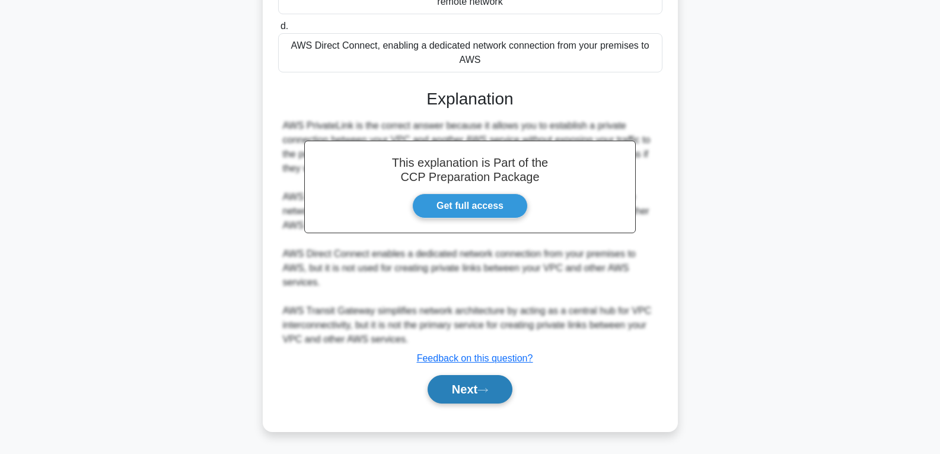
click at [456, 382] on button "Next" at bounding box center [470, 389] width 85 height 28
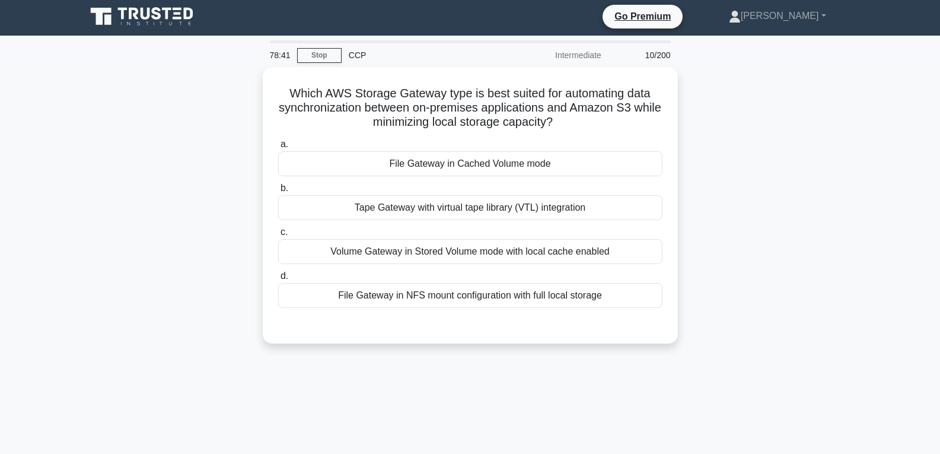
scroll to position [0, 0]
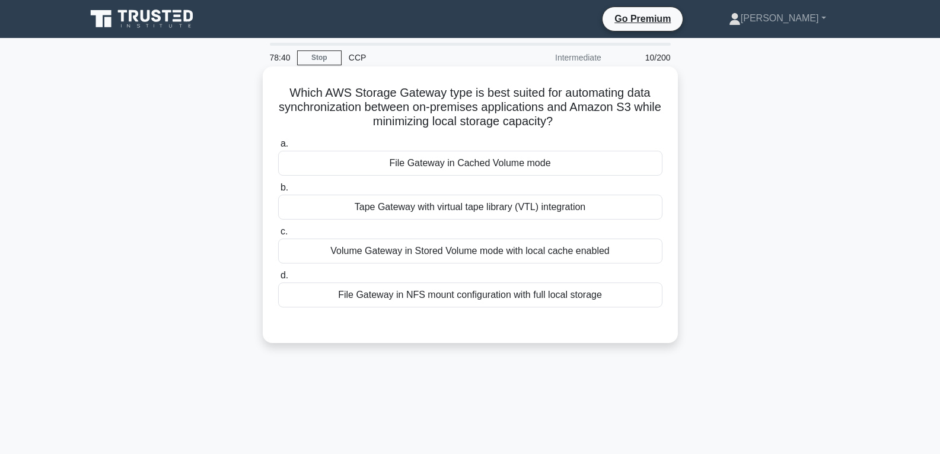
click at [466, 159] on div "File Gateway in Cached Volume mode" at bounding box center [470, 163] width 384 height 25
click at [278, 148] on input "a. File Gateway in Cached Volume mode" at bounding box center [278, 144] width 0 height 8
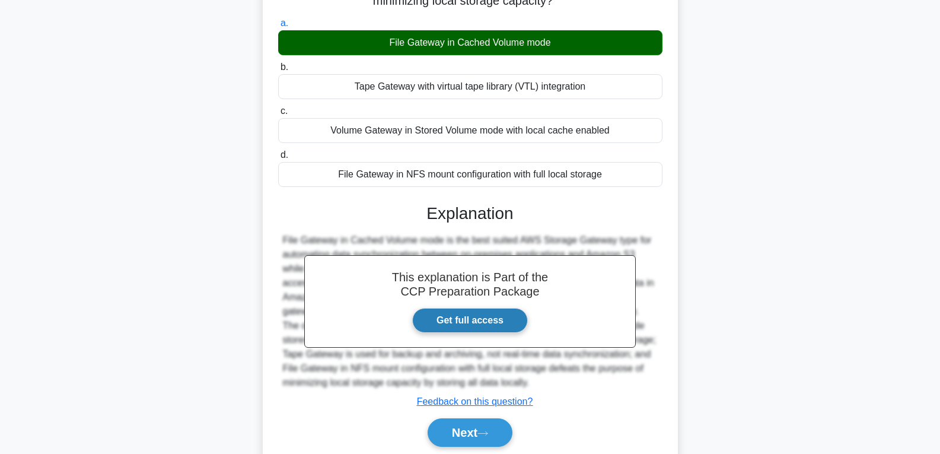
scroll to position [187, 0]
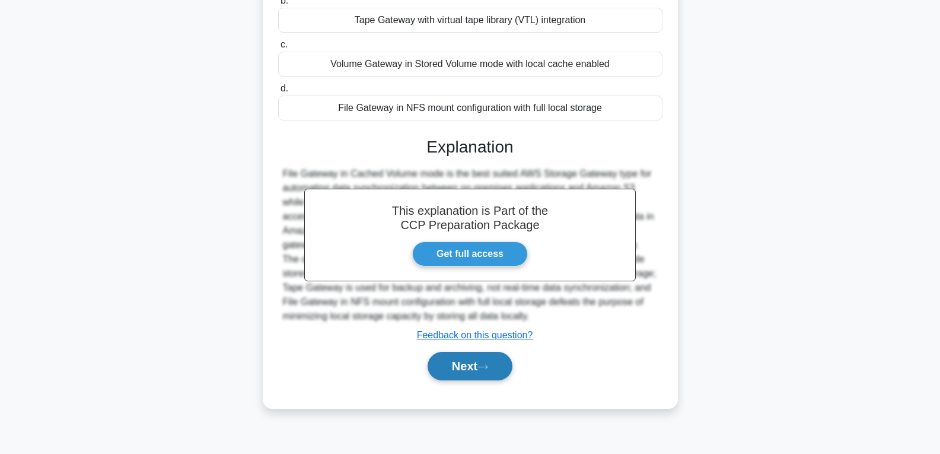
click at [466, 369] on button "Next" at bounding box center [470, 366] width 85 height 28
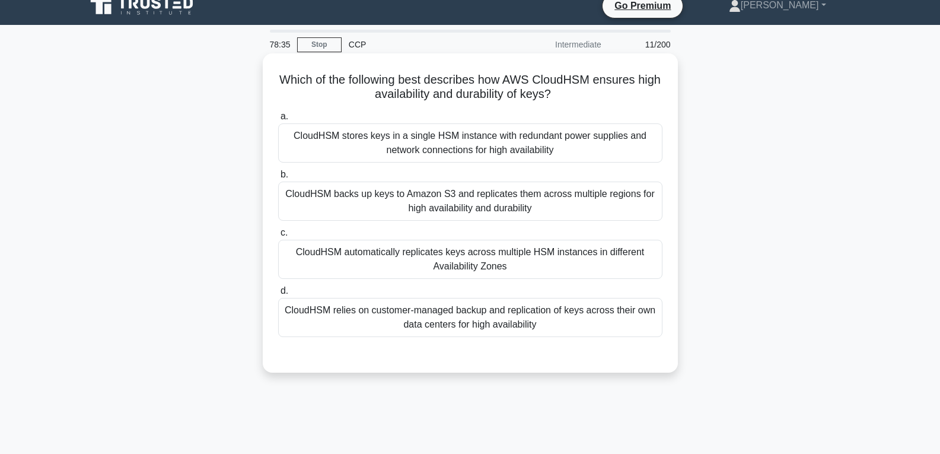
scroll to position [9, 0]
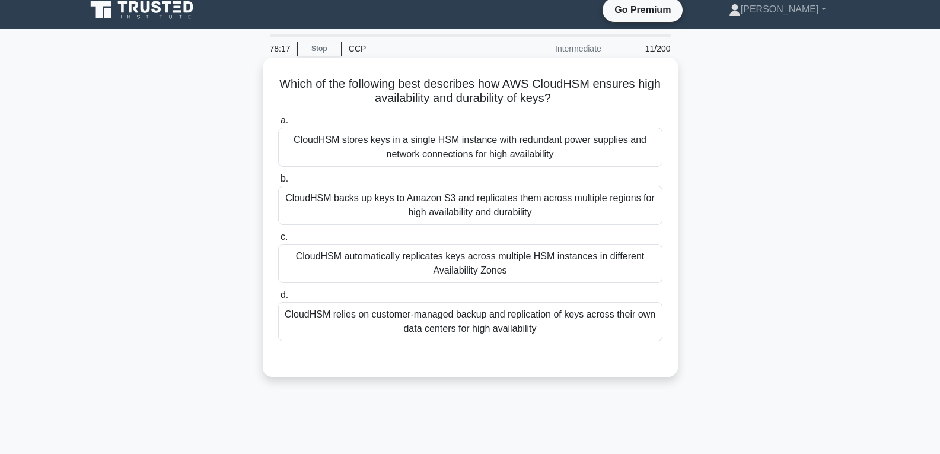
click at [387, 262] on div "CloudHSM automatically replicates keys across multiple HSM instances in differe…" at bounding box center [470, 263] width 384 height 39
click at [278, 241] on input "c. CloudHSM automatically replicates keys across multiple HSM instances in diff…" at bounding box center [278, 237] width 0 height 8
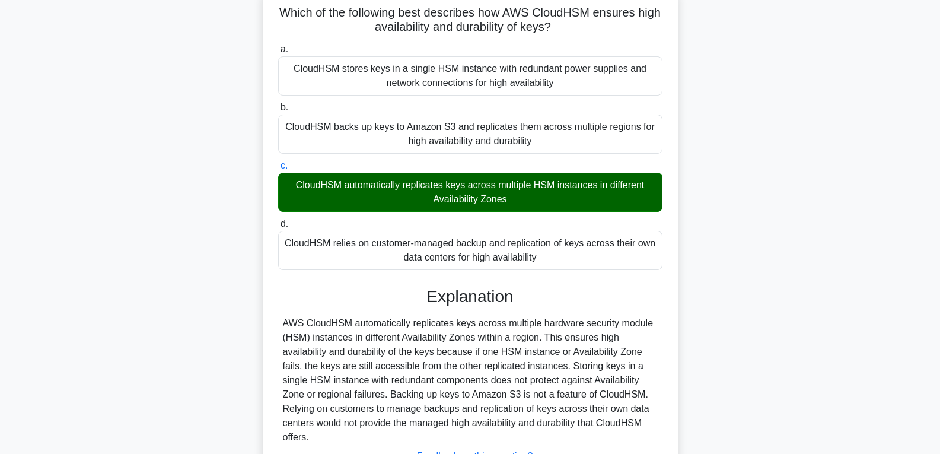
scroll to position [187, 0]
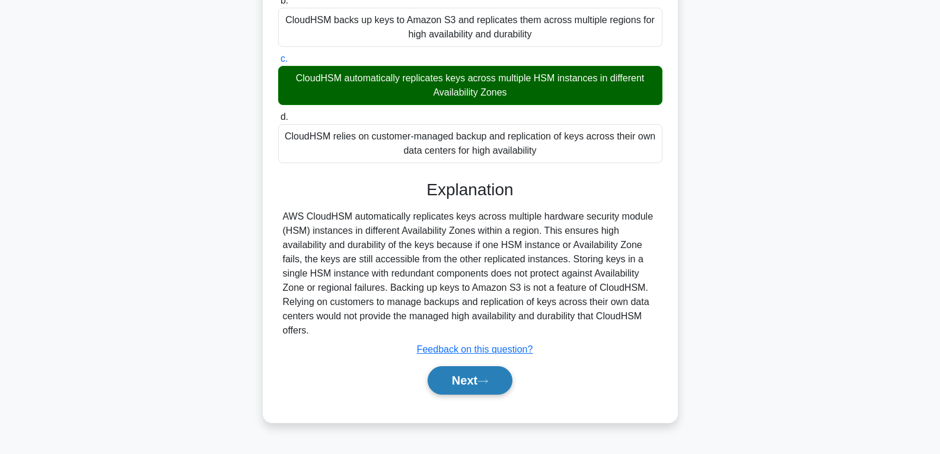
click at [466, 377] on button "Next" at bounding box center [470, 380] width 85 height 28
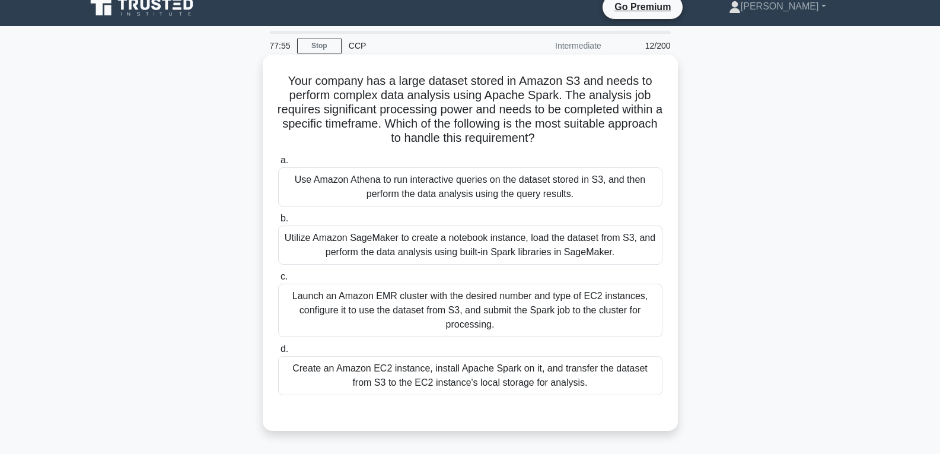
scroll to position [9, 0]
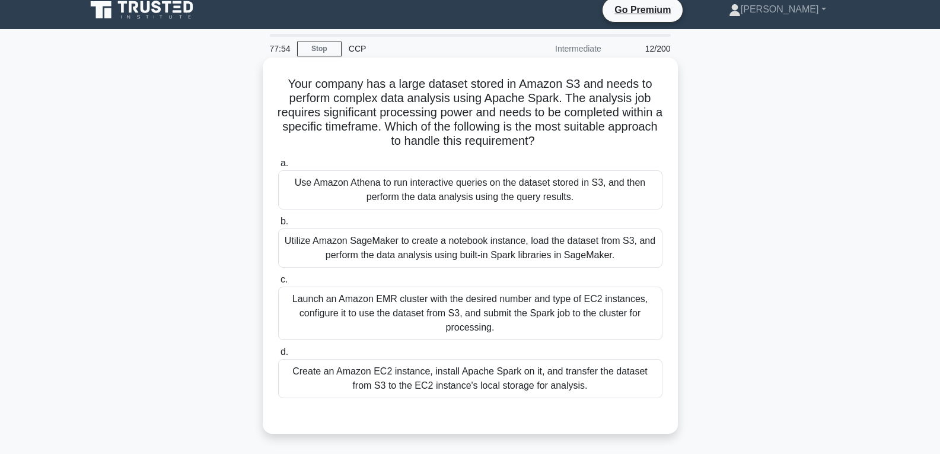
click at [471, 304] on div "Launch an Amazon EMR cluster with the desired number and type of EC2 instances,…" at bounding box center [470, 313] width 384 height 53
click at [278, 284] on input "c. Launch an Amazon EMR cluster with the desired number and type of EC2 instanc…" at bounding box center [278, 280] width 0 height 8
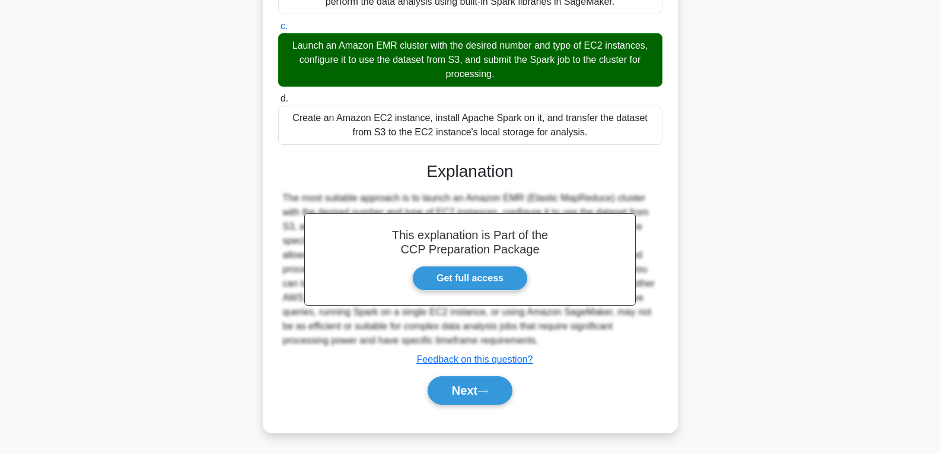
scroll to position [264, 0]
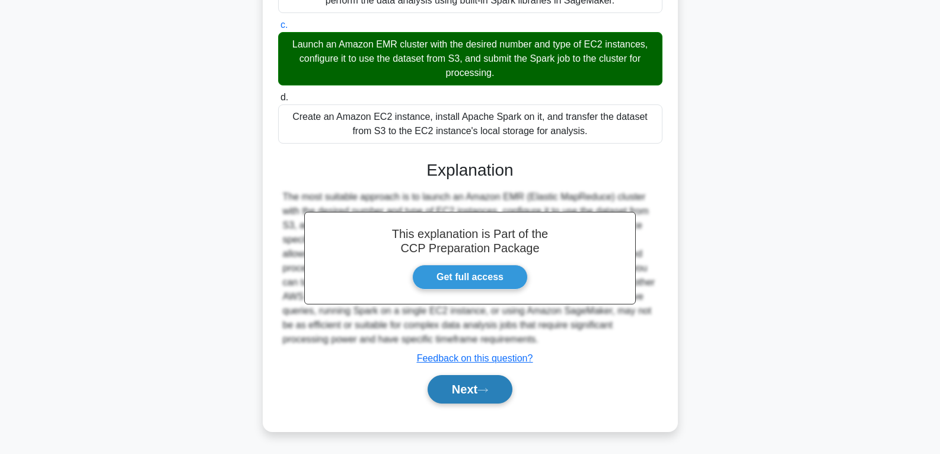
click at [470, 389] on button "Next" at bounding box center [470, 389] width 85 height 28
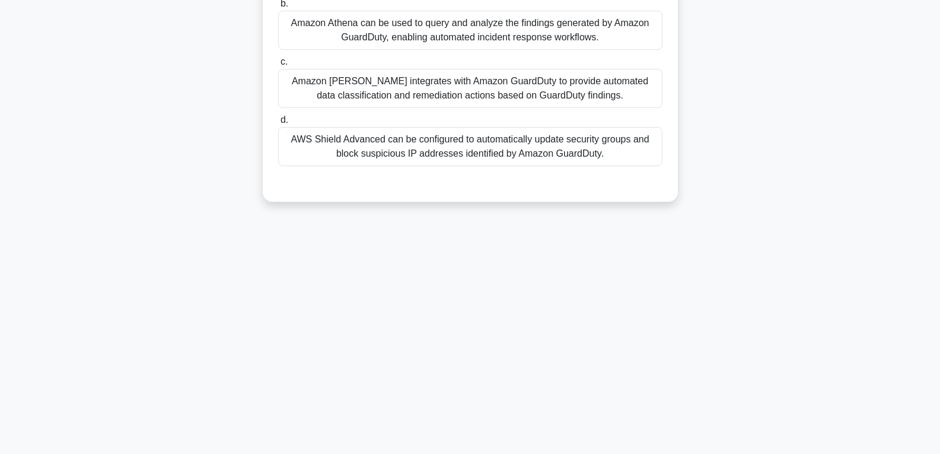
scroll to position [68, 0]
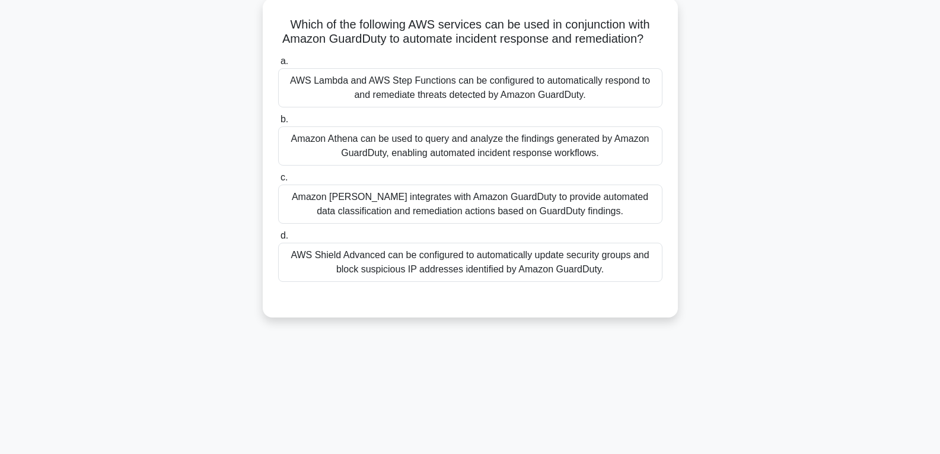
click at [425, 243] on label "d. AWS Shield Advanced can be configured to automatically update security group…" at bounding box center [470, 254] width 384 height 53
click at [278, 240] on input "d. AWS Shield Advanced can be configured to automatically update security group…" at bounding box center [278, 236] width 0 height 8
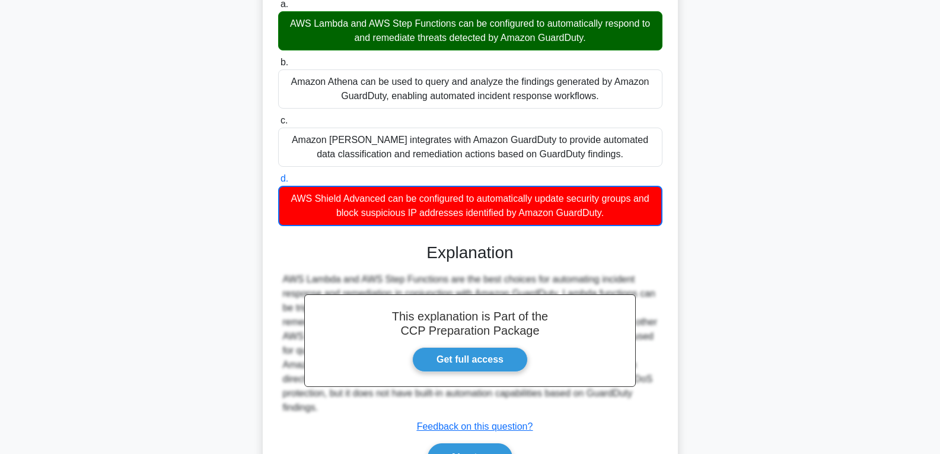
scroll to position [208, 0]
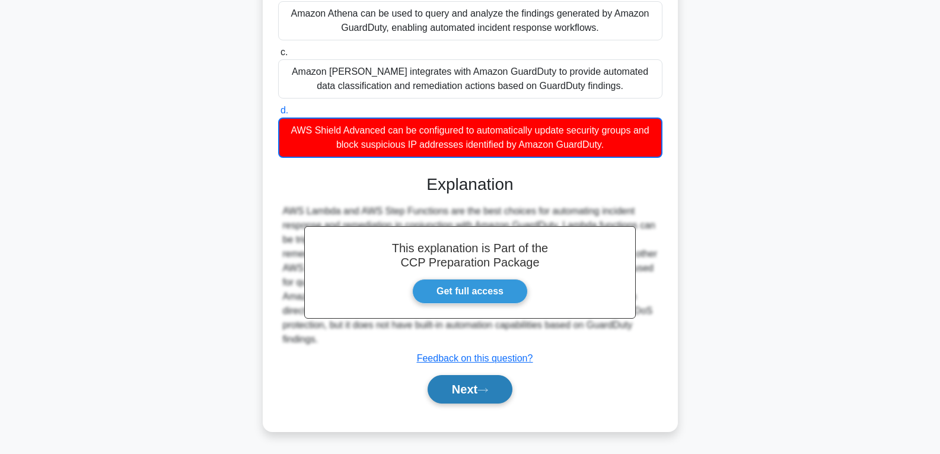
click at [466, 383] on button "Next" at bounding box center [470, 389] width 85 height 28
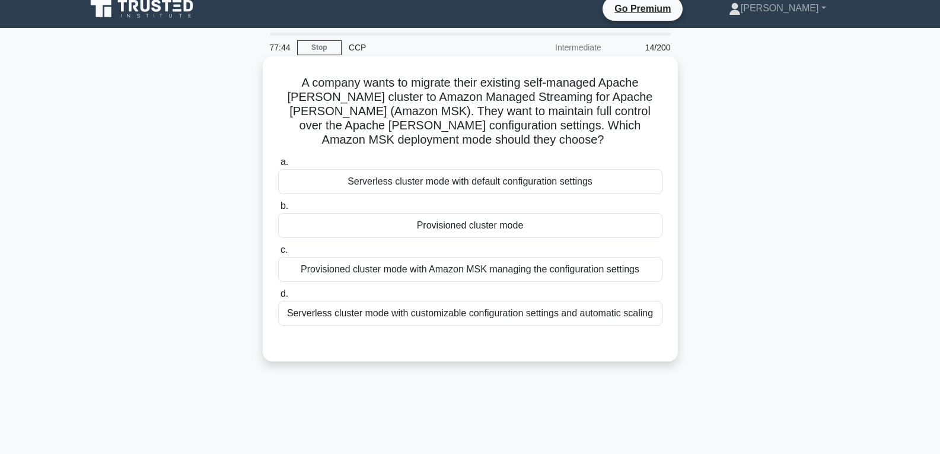
scroll to position [9, 0]
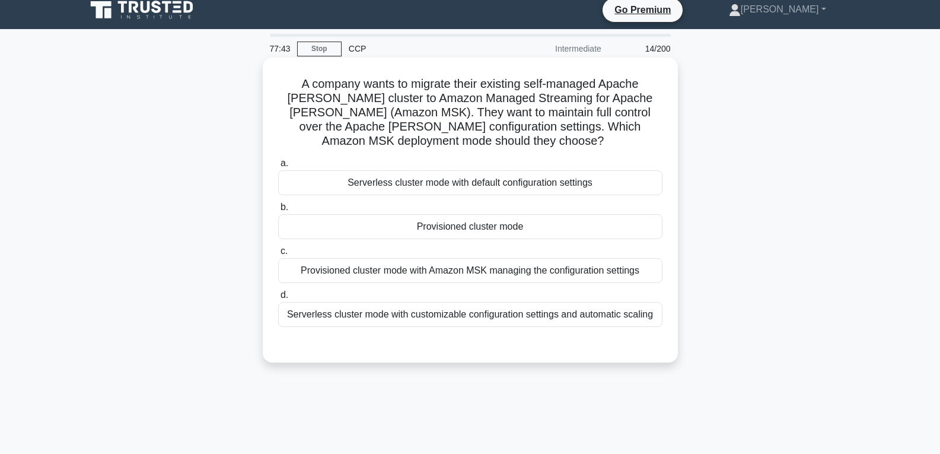
click at [443, 231] on div "Provisioned cluster mode" at bounding box center [470, 226] width 384 height 25
click at [278, 211] on input "b. Provisioned cluster mode" at bounding box center [278, 208] width 0 height 8
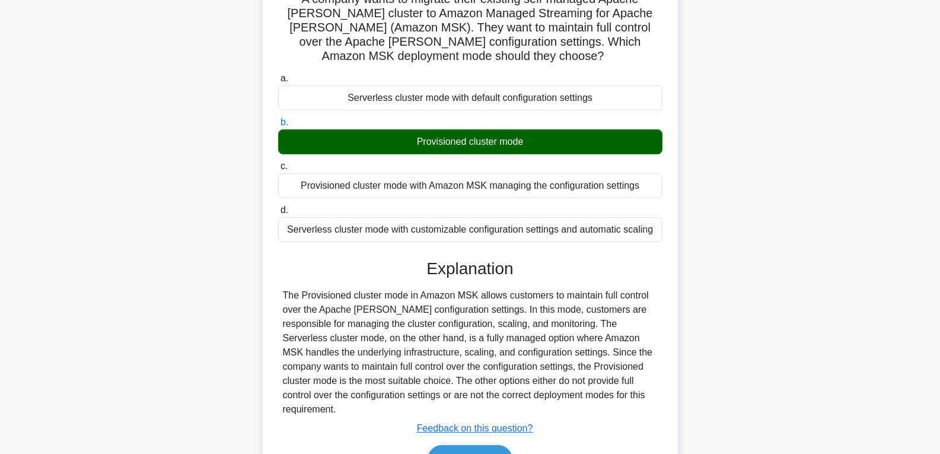
scroll to position [187, 0]
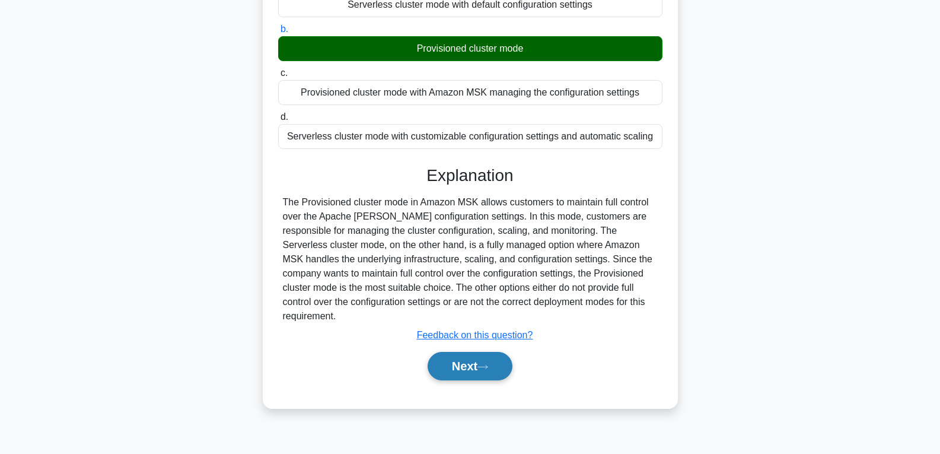
click at [460, 352] on button "Next" at bounding box center [470, 366] width 85 height 28
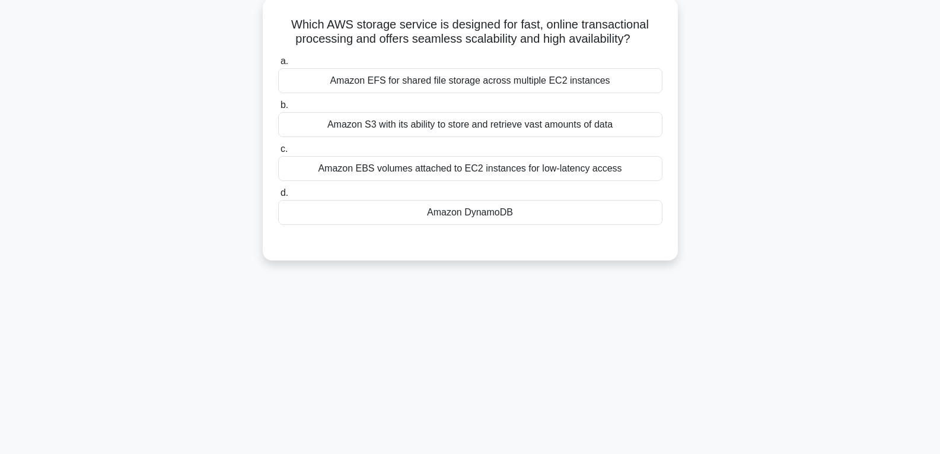
scroll to position [68, 0]
click at [445, 217] on div "Amazon DynamoDB" at bounding box center [470, 212] width 384 height 25
click at [278, 197] on input "d. Amazon DynamoDB" at bounding box center [278, 193] width 0 height 8
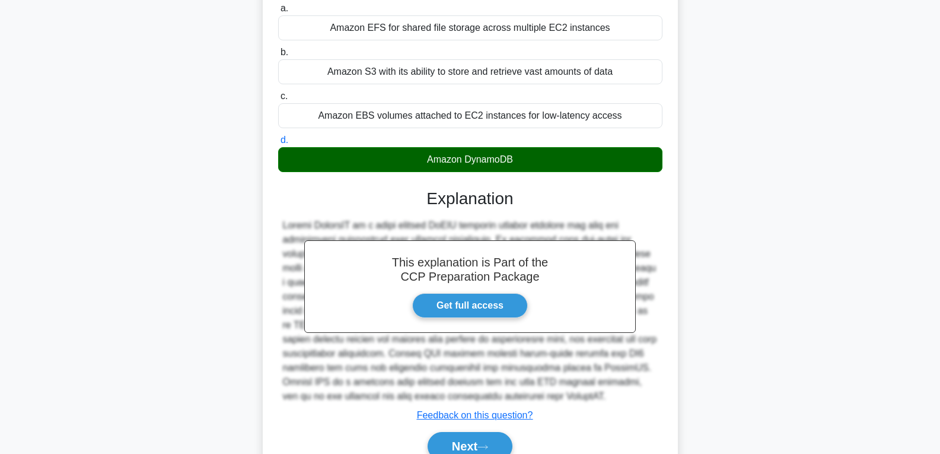
scroll to position [187, 0]
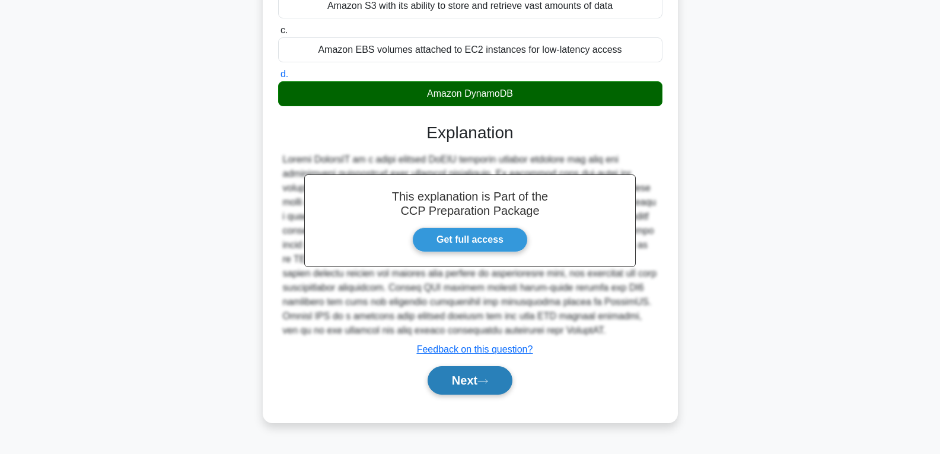
click at [470, 376] on button "Next" at bounding box center [470, 380] width 85 height 28
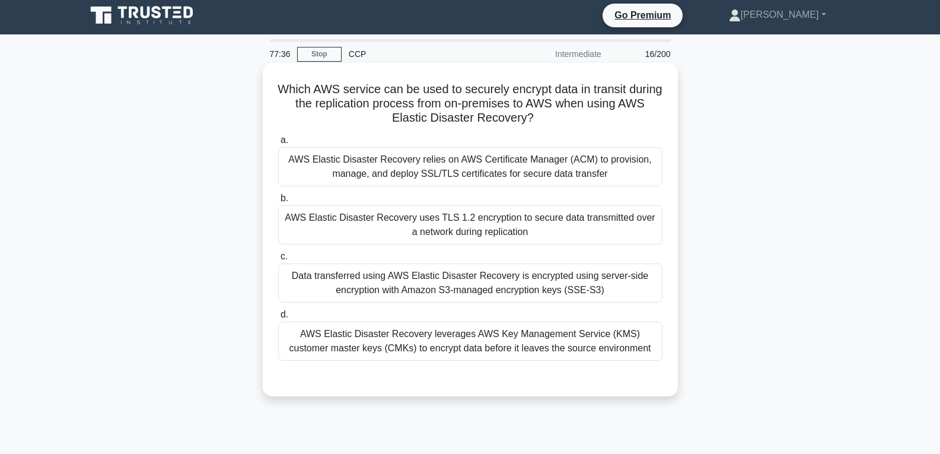
scroll to position [0, 0]
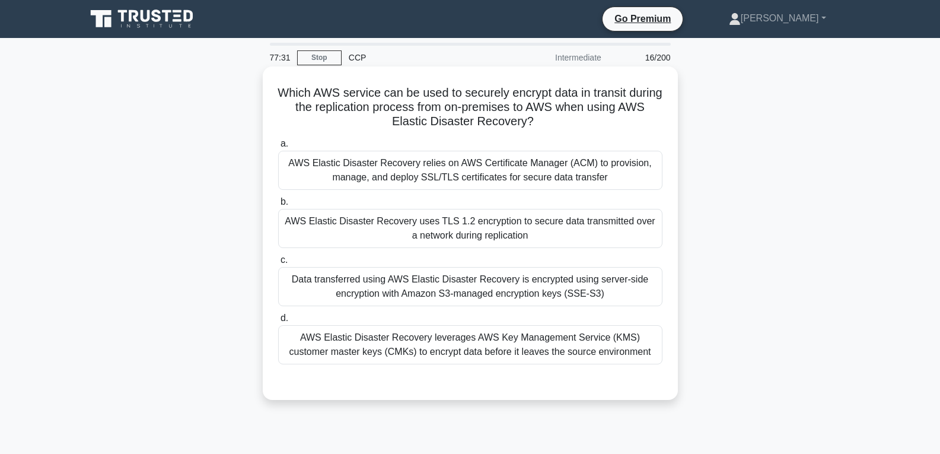
click at [411, 227] on div "AWS Elastic Disaster Recovery uses TLS 1.2 encryption to secure data transmitte…" at bounding box center [470, 228] width 384 height 39
click at [278, 206] on input "b. AWS Elastic Disaster Recovery uses TLS 1.2 encryption to secure data transmi…" at bounding box center [278, 202] width 0 height 8
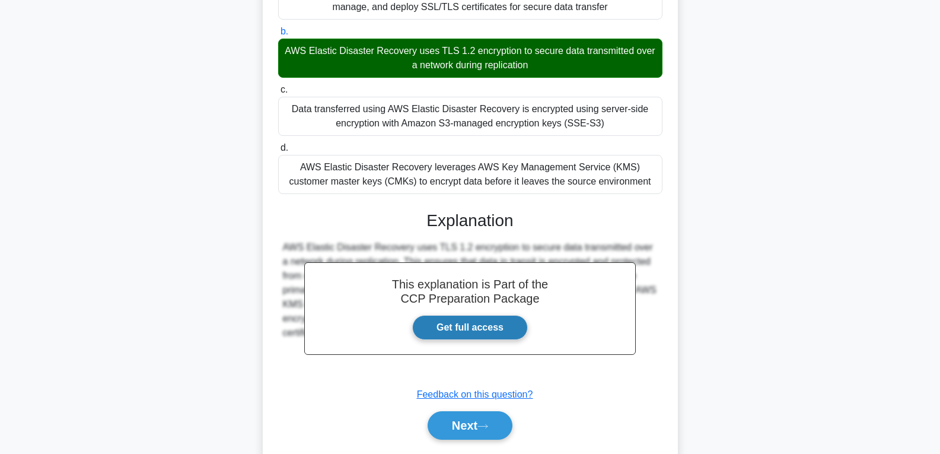
scroll to position [207, 0]
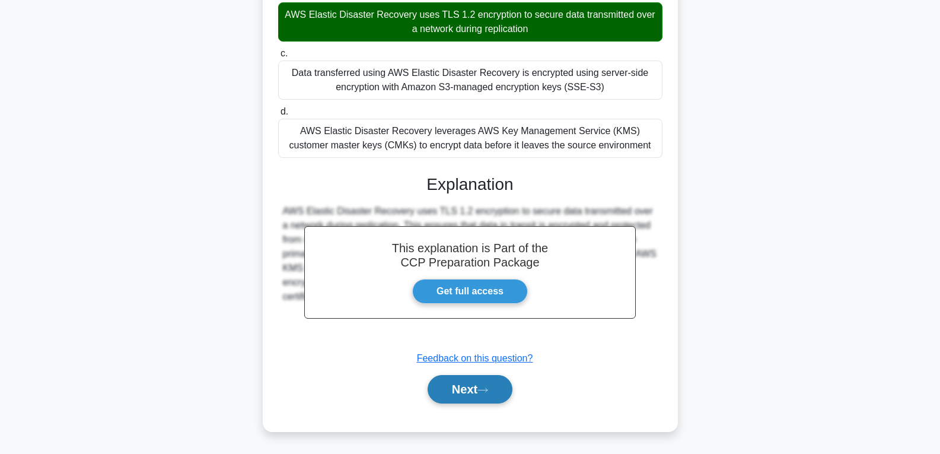
click at [469, 386] on button "Next" at bounding box center [470, 389] width 85 height 28
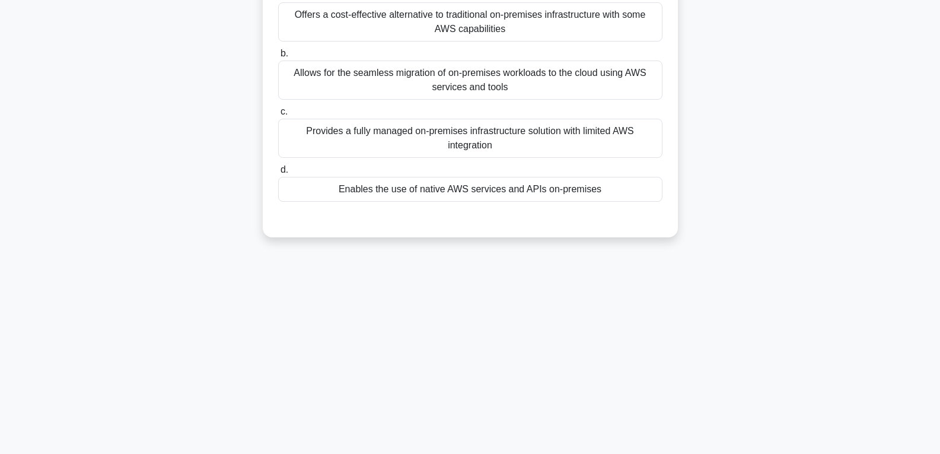
scroll to position [68, 0]
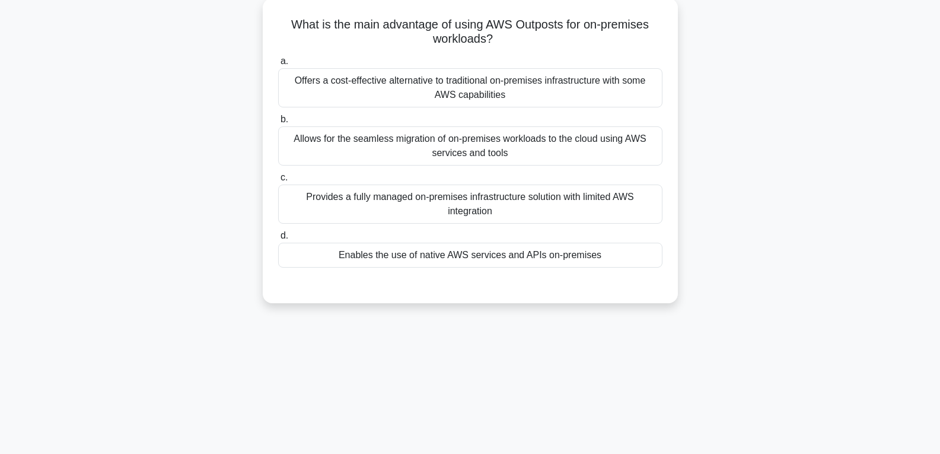
click at [471, 258] on div "Enables the use of native AWS services and APIs on-premises" at bounding box center [470, 255] width 384 height 25
click at [278, 240] on input "d. Enables the use of native AWS services and APIs on-premises" at bounding box center [278, 236] width 0 height 8
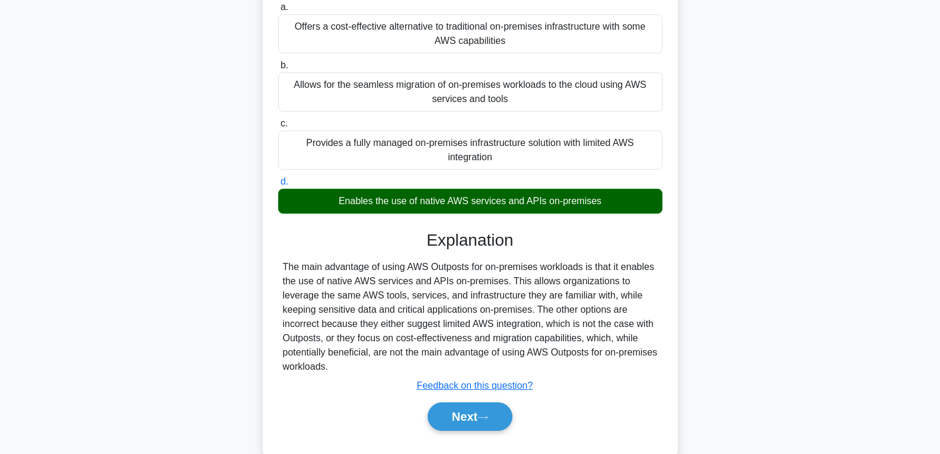
scroll to position [187, 0]
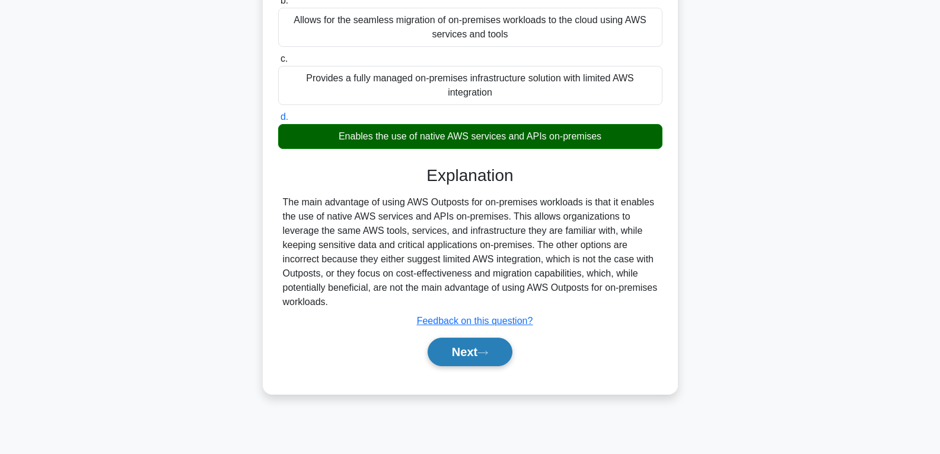
click at [463, 355] on button "Next" at bounding box center [470, 352] width 85 height 28
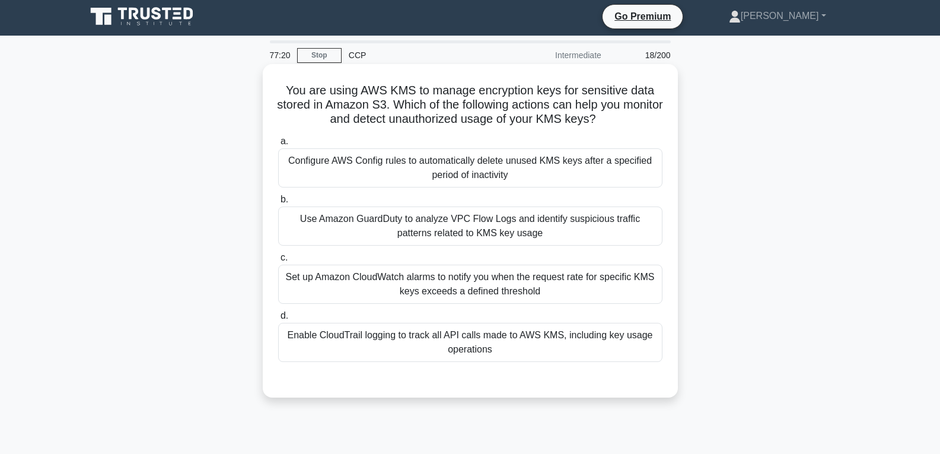
scroll to position [0, 0]
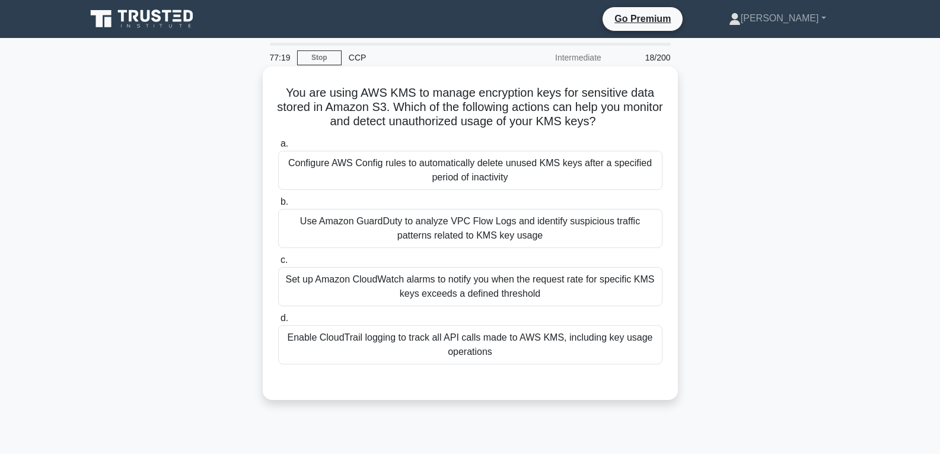
click at [468, 278] on div "Set up Amazon CloudWatch alarms to notify you when the request rate for specifi…" at bounding box center [470, 286] width 384 height 39
click at [278, 264] on input "c. Set up Amazon CloudWatch alarms to notify you when the request rate for spec…" at bounding box center [278, 260] width 0 height 8
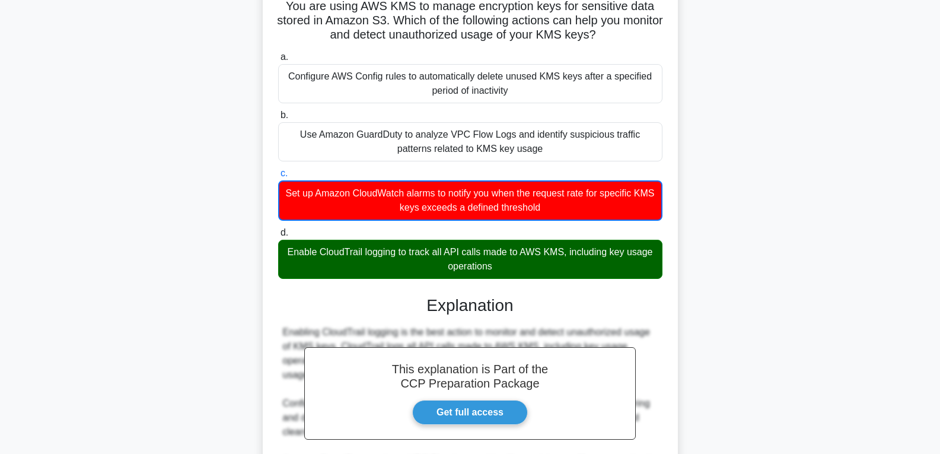
scroll to position [294, 0]
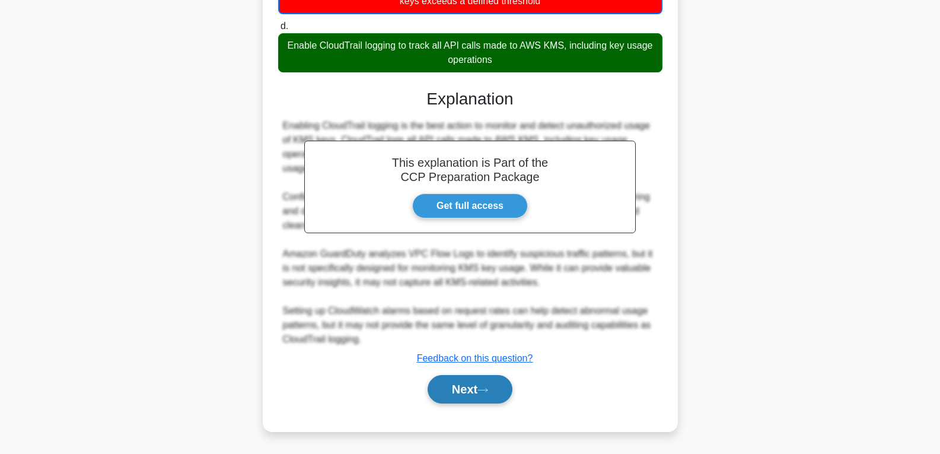
click at [460, 388] on button "Next" at bounding box center [470, 389] width 85 height 28
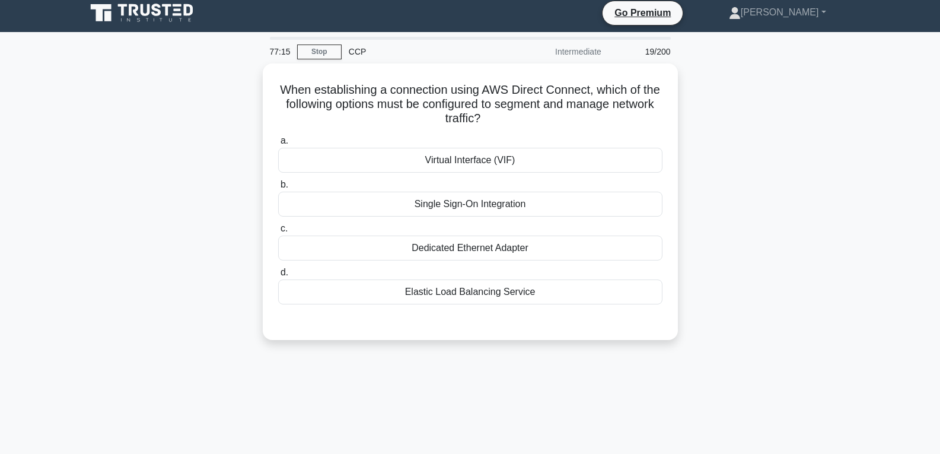
scroll to position [0, 0]
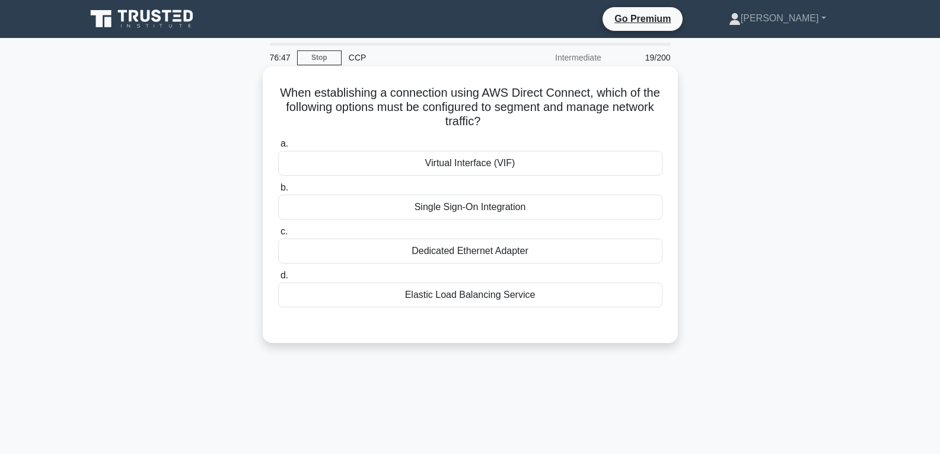
click at [517, 151] on label "a. Virtual Interface (VIF)" at bounding box center [470, 155] width 384 height 39
click at [278, 148] on input "a. Virtual Interface (VIF)" at bounding box center [278, 144] width 0 height 8
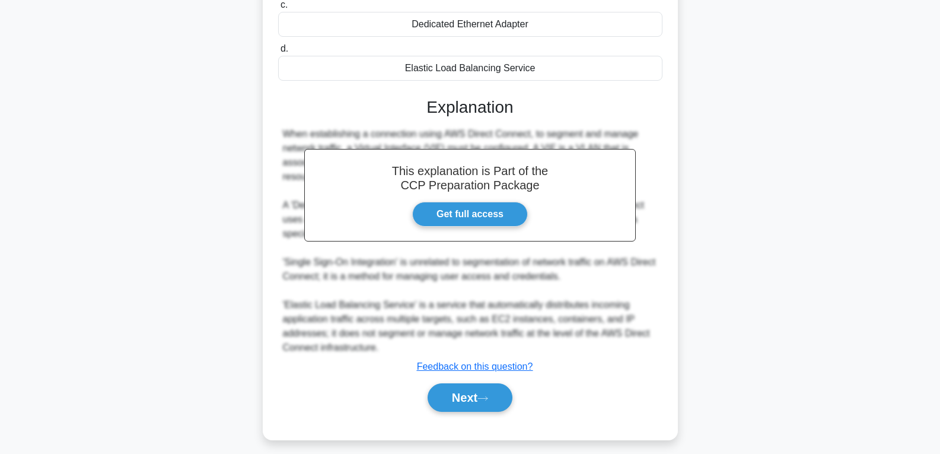
scroll to position [236, 0]
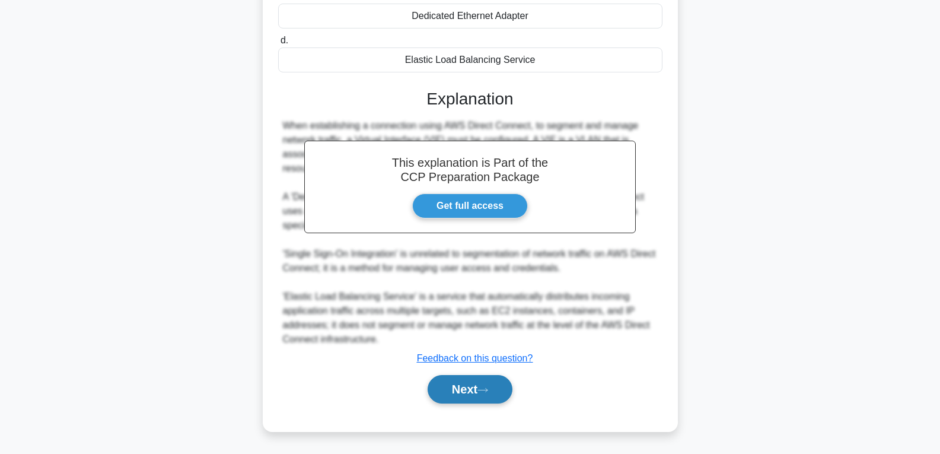
click at [484, 386] on button "Next" at bounding box center [470, 389] width 85 height 28
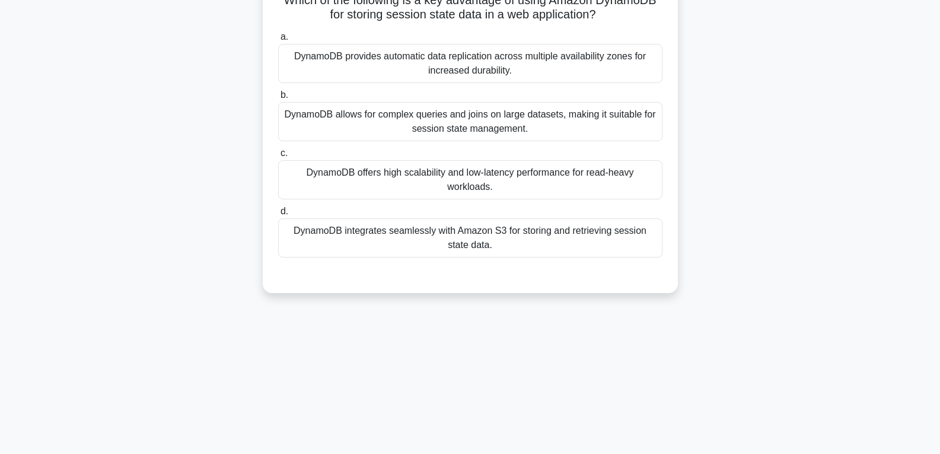
scroll to position [9, 0]
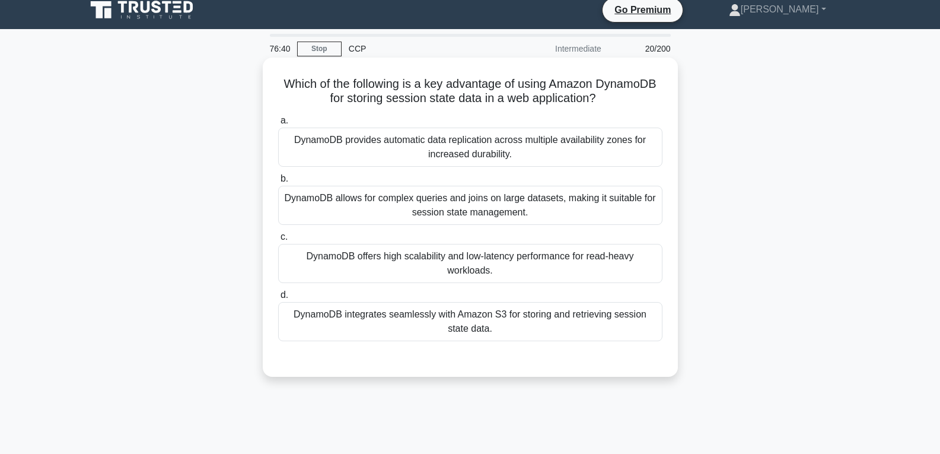
click at [381, 263] on div "DynamoDB offers high scalability and low-latency performance for read-heavy wor…" at bounding box center [470, 263] width 384 height 39
click at [278, 241] on input "c. DynamoDB offers high scalability and low-latency performance for read-heavy …" at bounding box center [278, 237] width 0 height 8
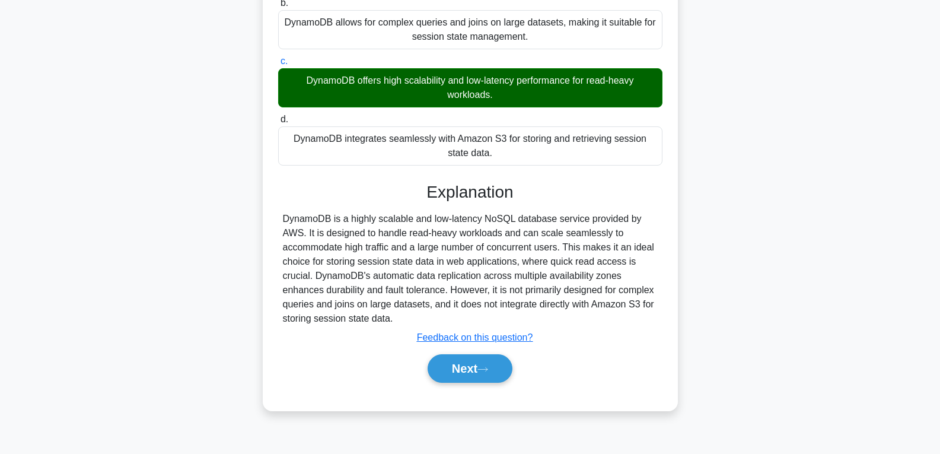
scroll to position [187, 0]
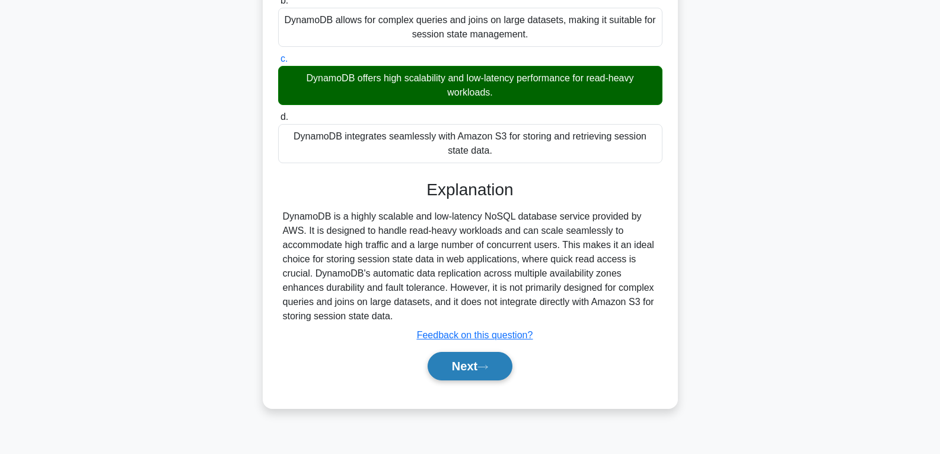
click at [446, 363] on button "Next" at bounding box center [470, 366] width 85 height 28
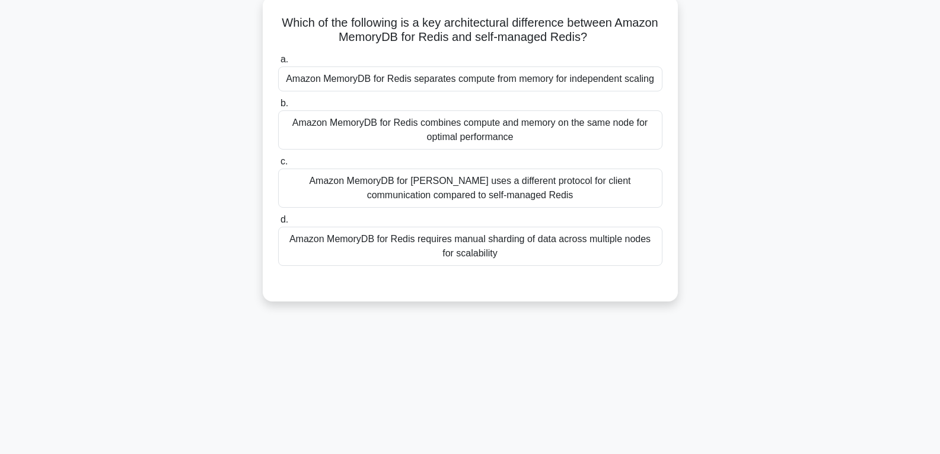
scroll to position [68, 0]
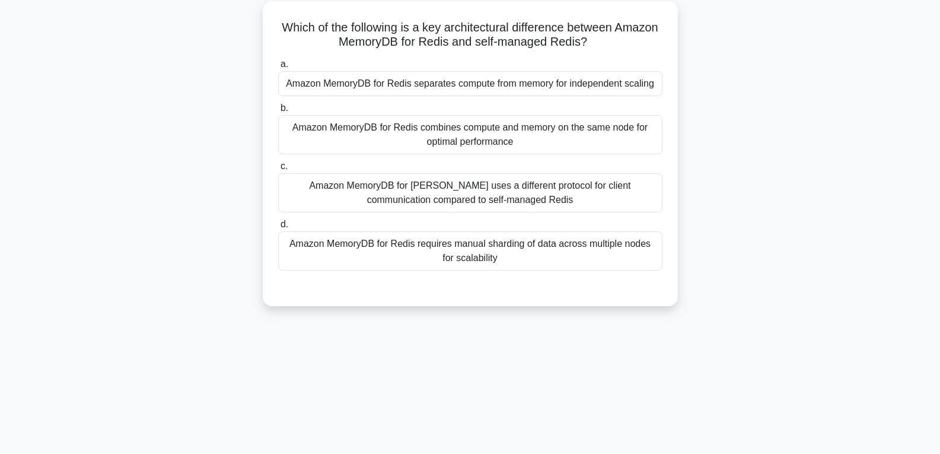
click at [472, 250] on div "Amazon MemoryDB for Redis requires manual sharding of data across multiple node…" at bounding box center [470, 250] width 384 height 39
click at [278, 228] on input "d. Amazon MemoryDB for Redis requires manual sharding of data across multiple n…" at bounding box center [278, 225] width 0 height 8
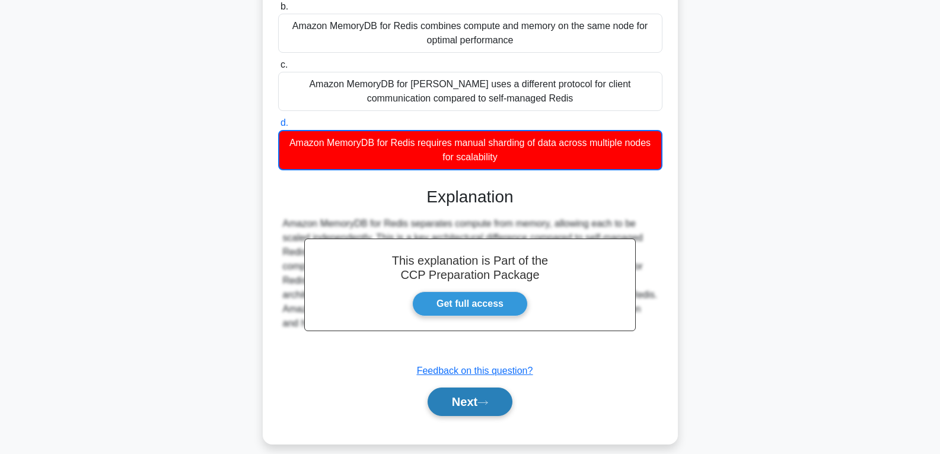
scroll to position [178, 0]
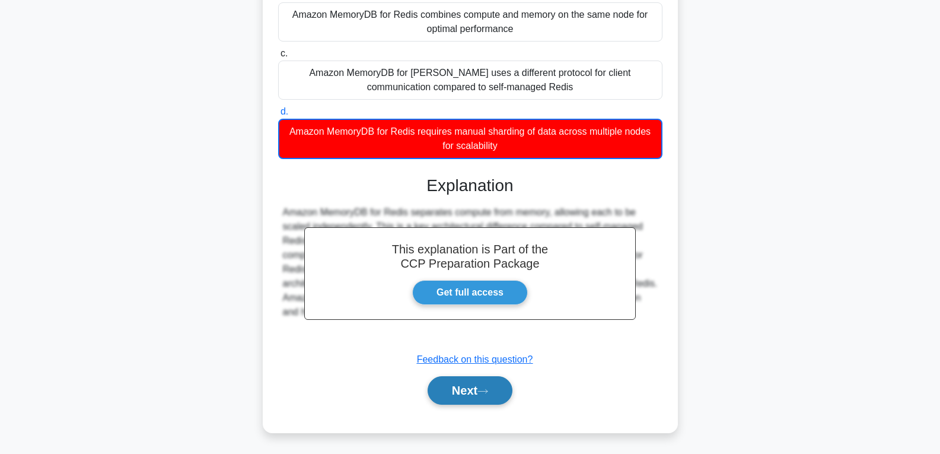
click at [487, 395] on icon at bounding box center [483, 391] width 11 height 7
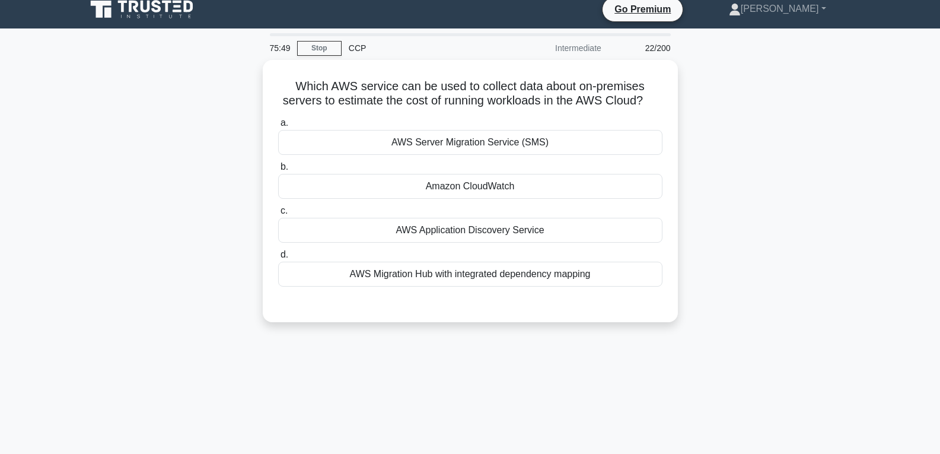
scroll to position [0, 0]
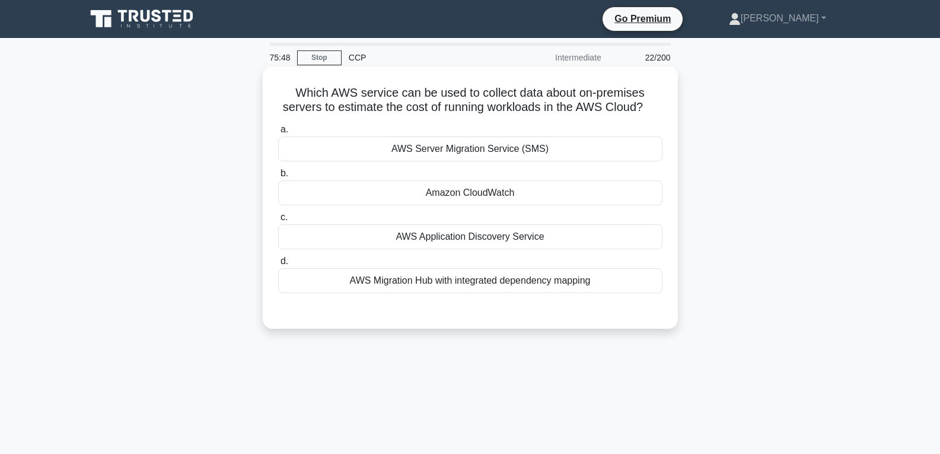
click at [484, 189] on div "Amazon CloudWatch" at bounding box center [470, 192] width 384 height 25
click at [278, 177] on input "b. Amazon CloudWatch" at bounding box center [278, 174] width 0 height 8
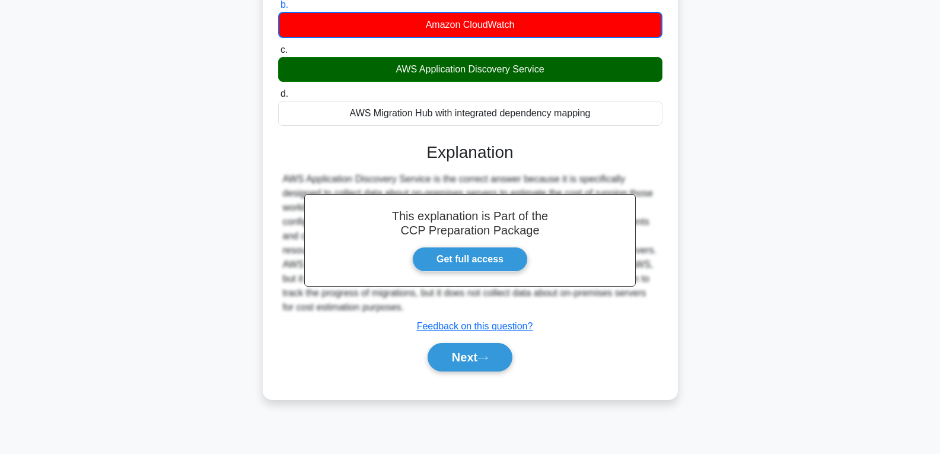
scroll to position [187, 0]
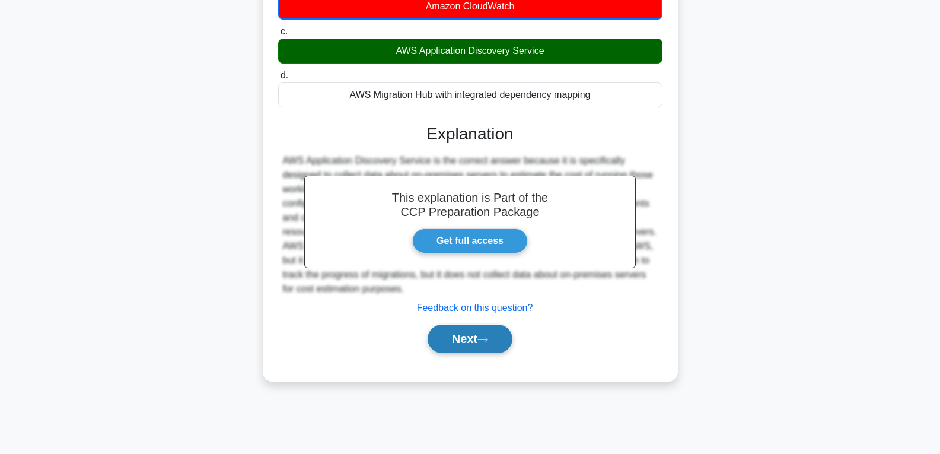
click at [480, 335] on button "Next" at bounding box center [470, 339] width 85 height 28
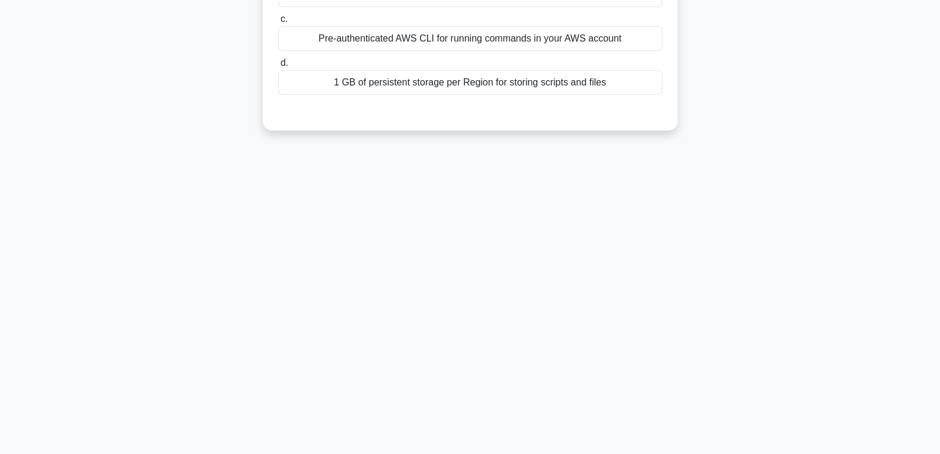
scroll to position [68, 0]
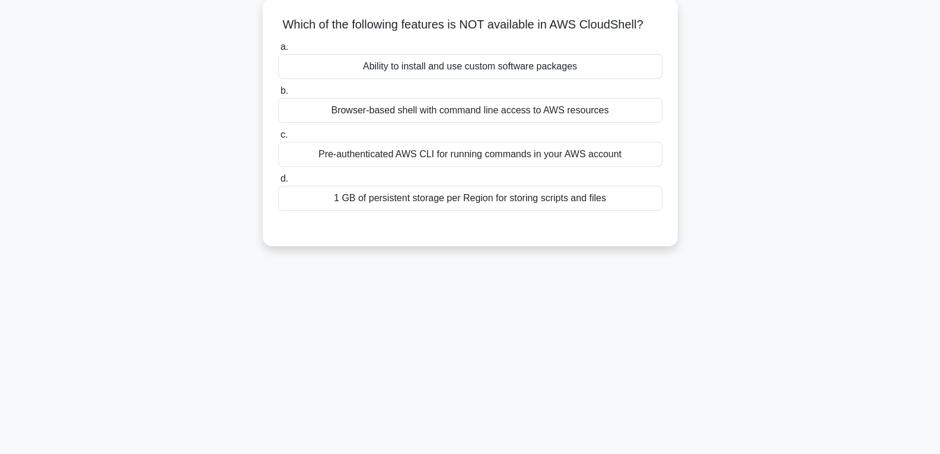
click at [490, 62] on div "Ability to install and use custom software packages" at bounding box center [470, 66] width 384 height 25
click at [278, 51] on input "a. Ability to install and use custom software packages" at bounding box center [278, 47] width 0 height 8
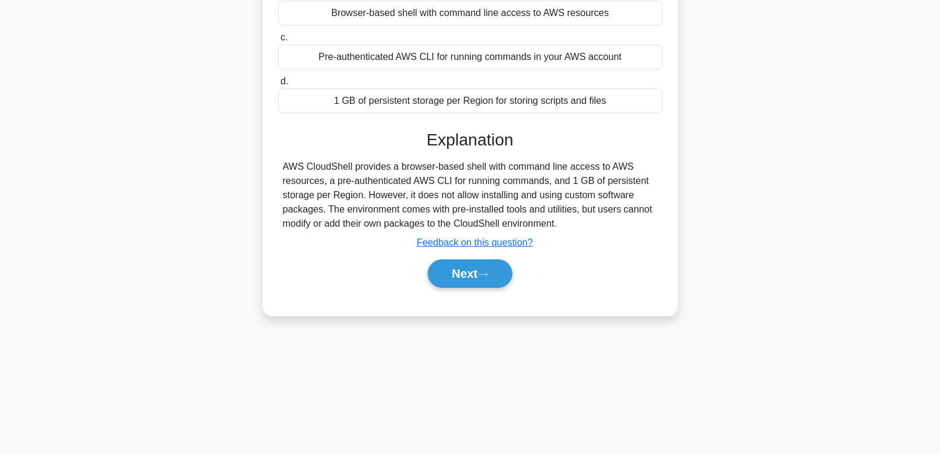
scroll to position [187, 0]
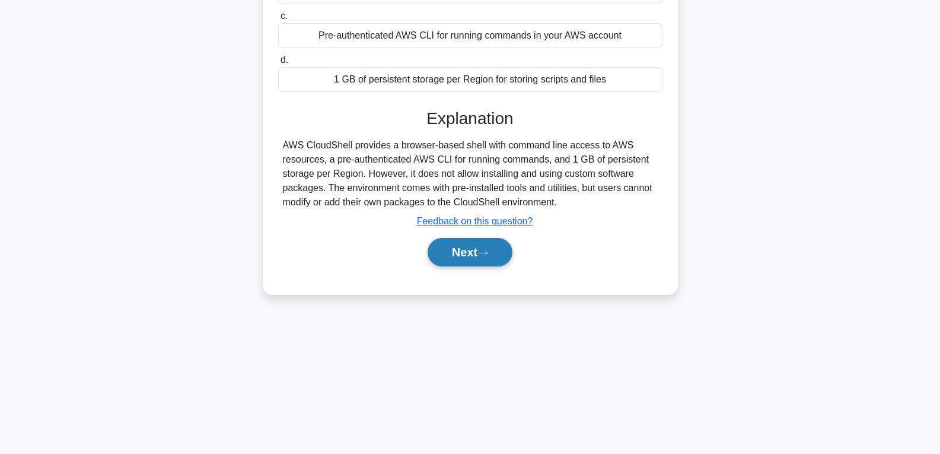
click at [453, 249] on button "Next" at bounding box center [470, 252] width 85 height 28
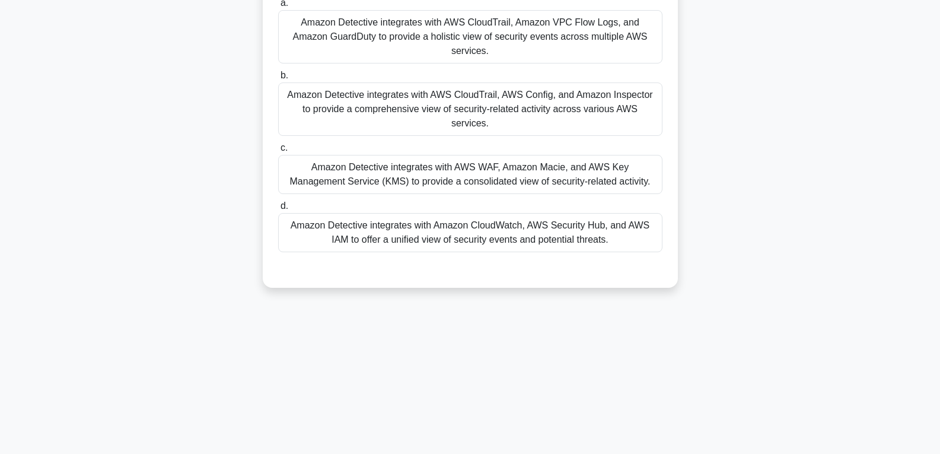
scroll to position [9, 0]
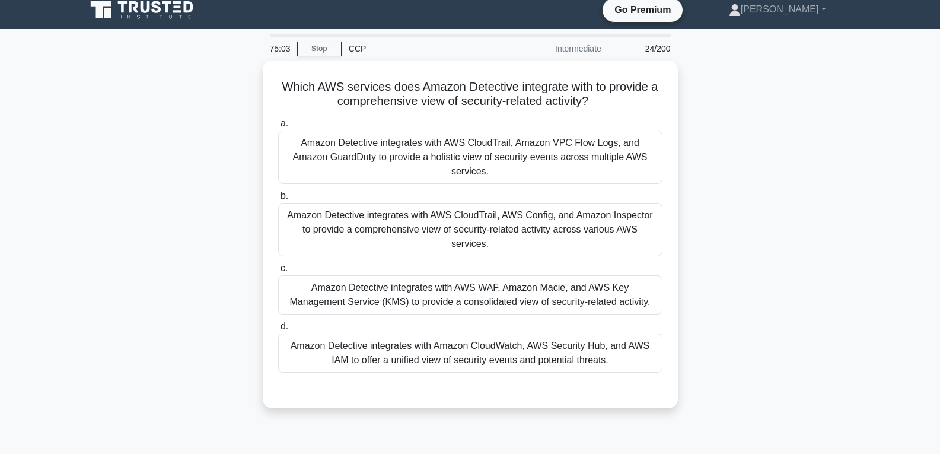
click at [453, 275] on div "Amazon Detective integrates with AWS WAF, Amazon Macie, and AWS Key Management …" at bounding box center [470, 294] width 384 height 39
click at [278, 265] on input "c. Amazon Detective integrates with AWS WAF, Amazon Macie, and AWS Key Manageme…" at bounding box center [278, 269] width 0 height 8
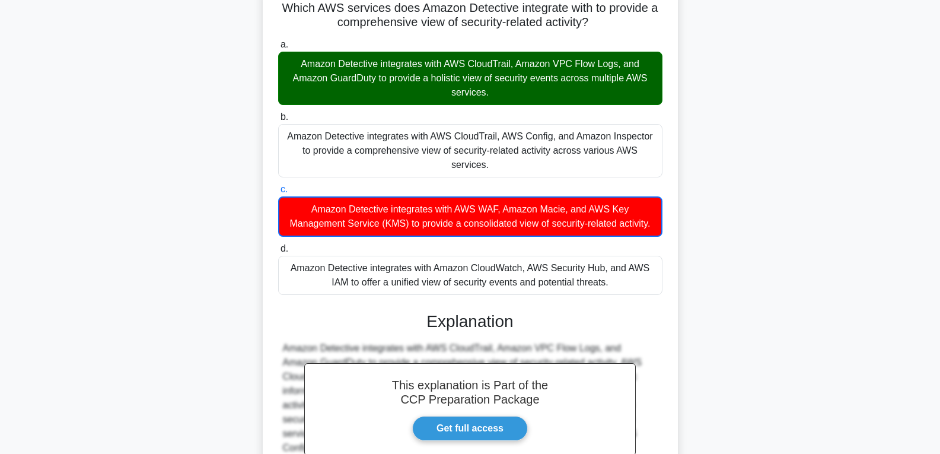
scroll to position [208, 0]
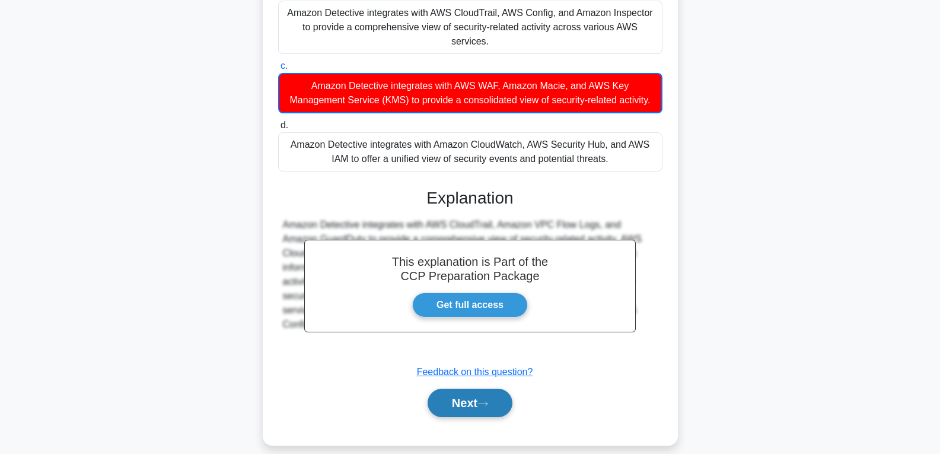
click at [460, 389] on button "Next" at bounding box center [470, 403] width 85 height 28
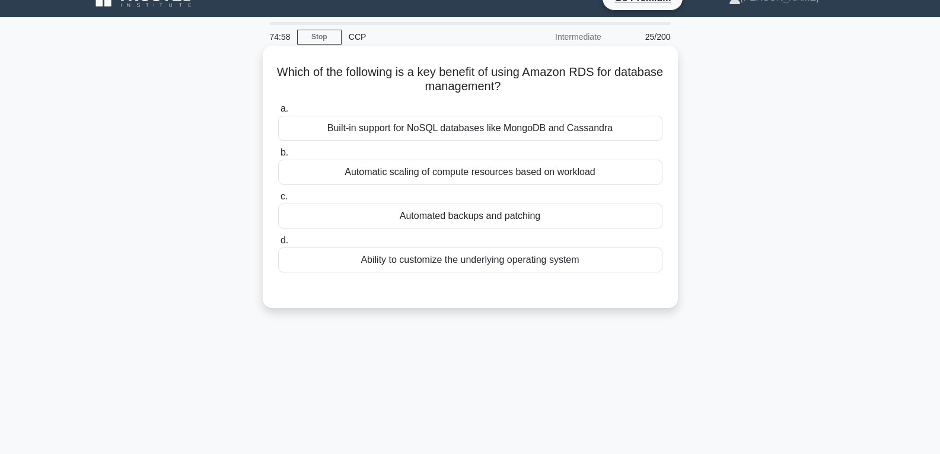
scroll to position [0, 0]
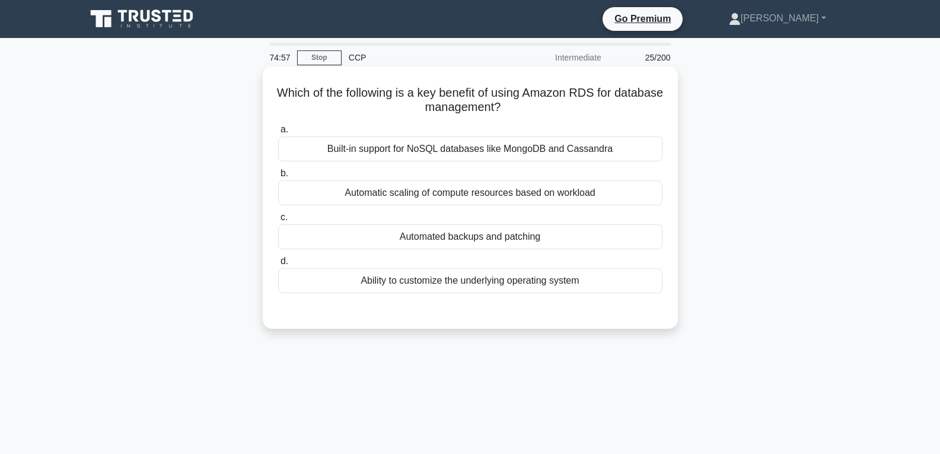
click at [438, 236] on div "Automated backups and patching" at bounding box center [470, 236] width 384 height 25
click at [278, 221] on input "c. Automated backups and patching" at bounding box center [278, 218] width 0 height 8
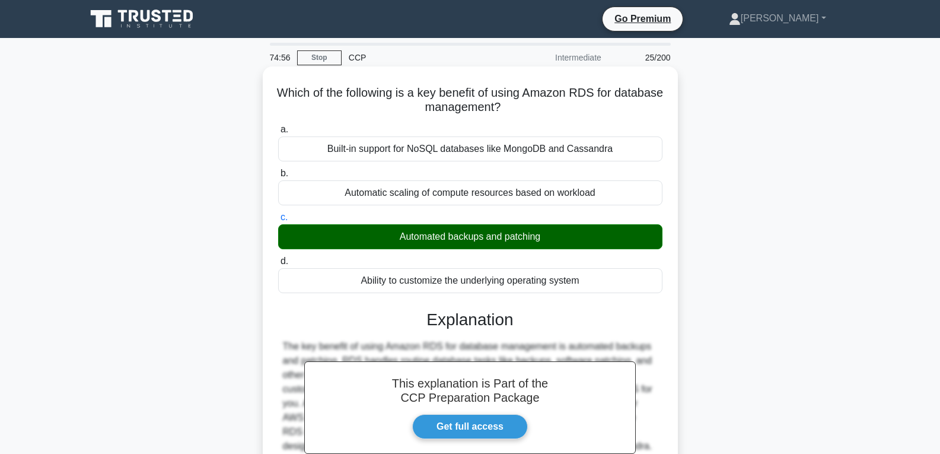
scroll to position [187, 0]
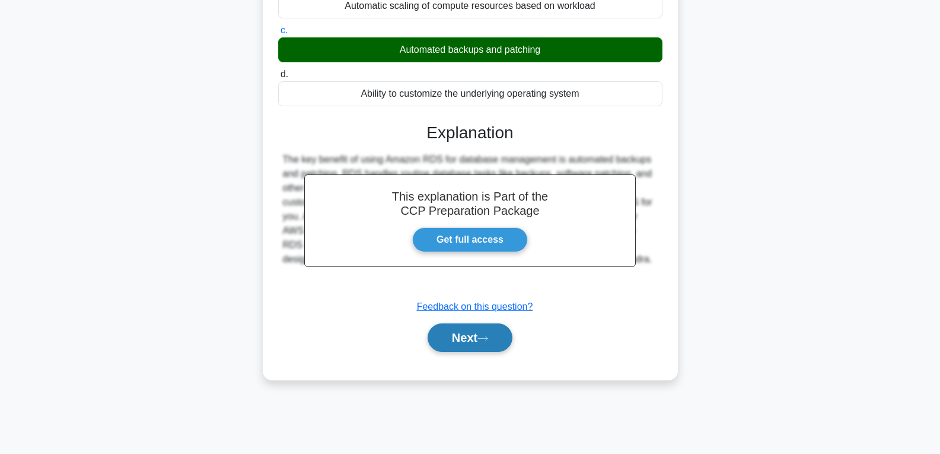
click at [458, 341] on button "Next" at bounding box center [470, 337] width 85 height 28
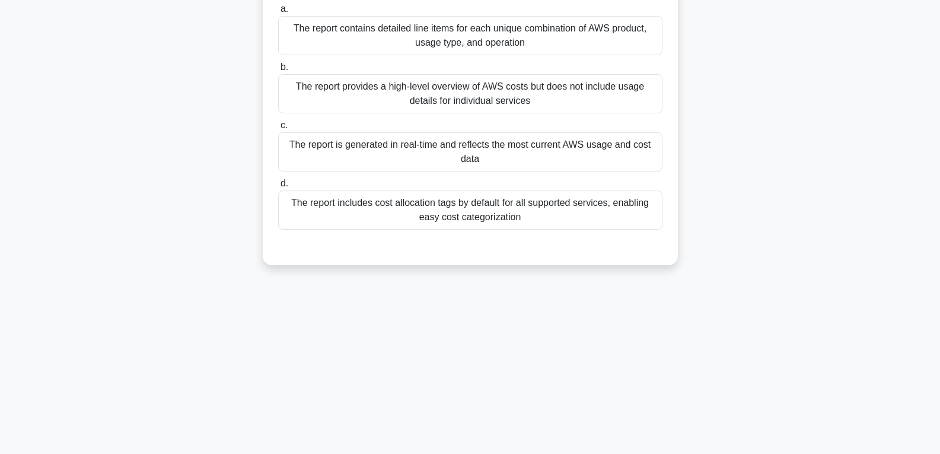
scroll to position [9, 0]
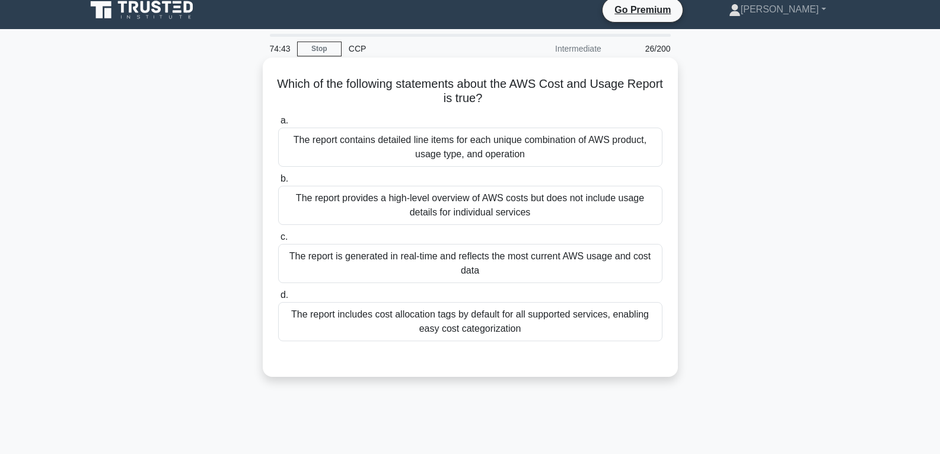
click at [435, 263] on div "The report is generated in real-time and reflects the most current AWS usage an…" at bounding box center [470, 263] width 384 height 39
click at [278, 241] on input "c. The report is generated in real-time and reflects the most current AWS usage…" at bounding box center [278, 237] width 0 height 8
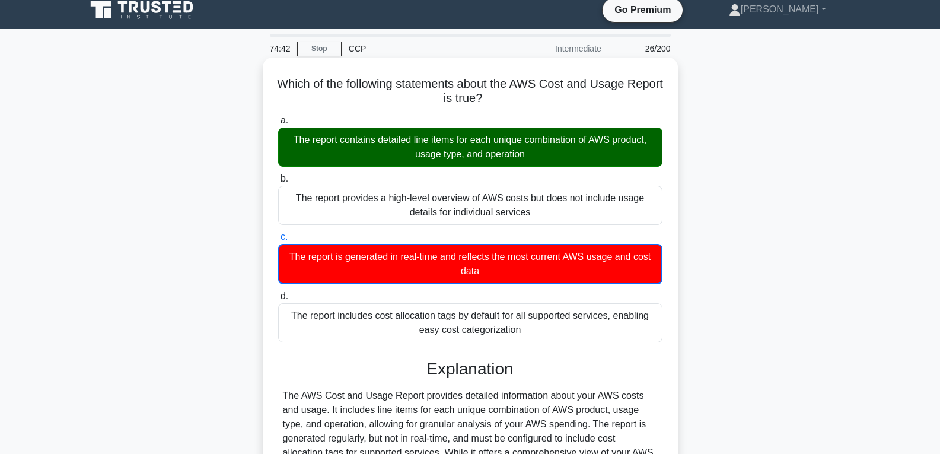
scroll to position [187, 0]
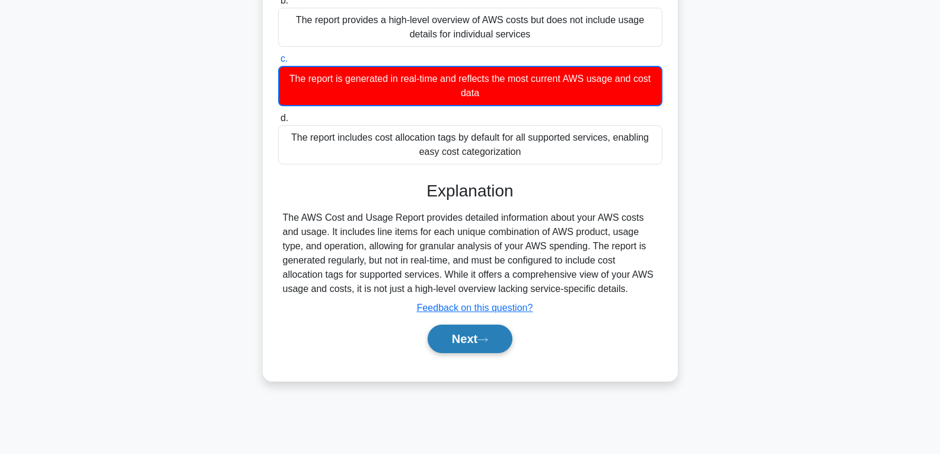
click at [474, 342] on button "Next" at bounding box center [470, 339] width 85 height 28
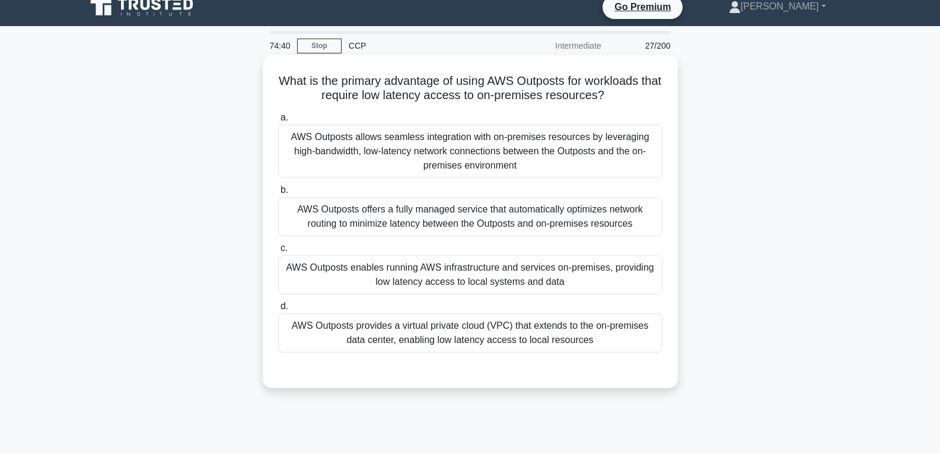
scroll to position [9, 0]
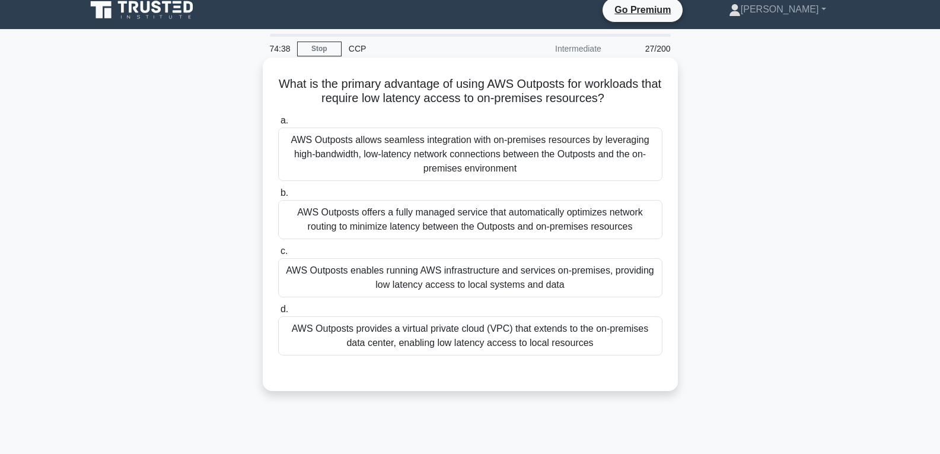
click at [454, 275] on div "AWS Outposts enables running AWS infrastructure and services on-premises, provi…" at bounding box center [470, 277] width 384 height 39
click at [278, 255] on input "c. AWS Outposts enables running AWS infrastructure and services on-premises, pr…" at bounding box center [278, 251] width 0 height 8
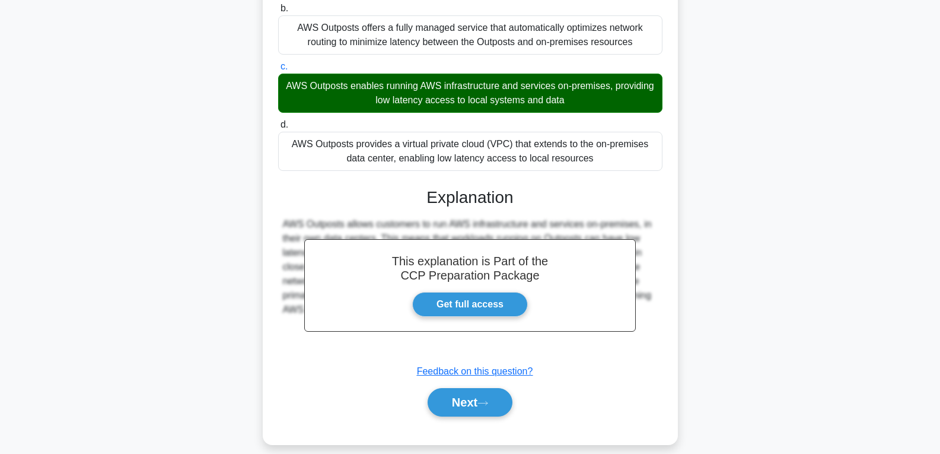
scroll to position [207, 0]
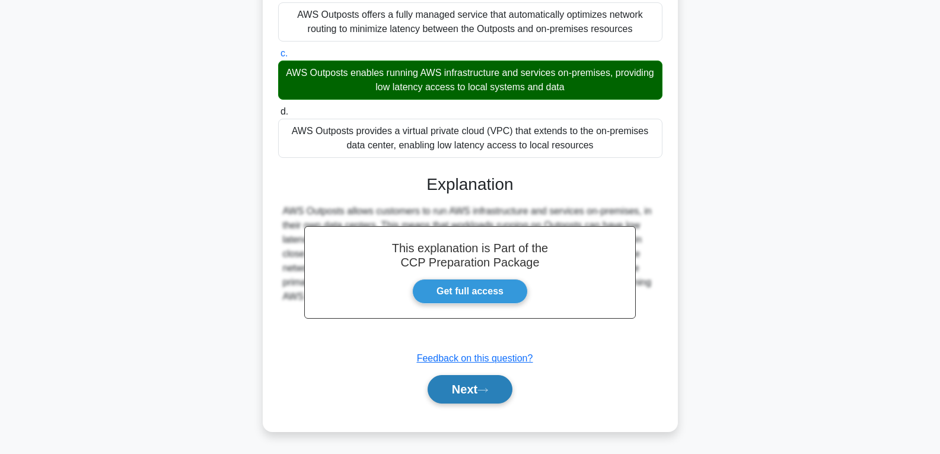
click at [470, 388] on button "Next" at bounding box center [470, 389] width 85 height 28
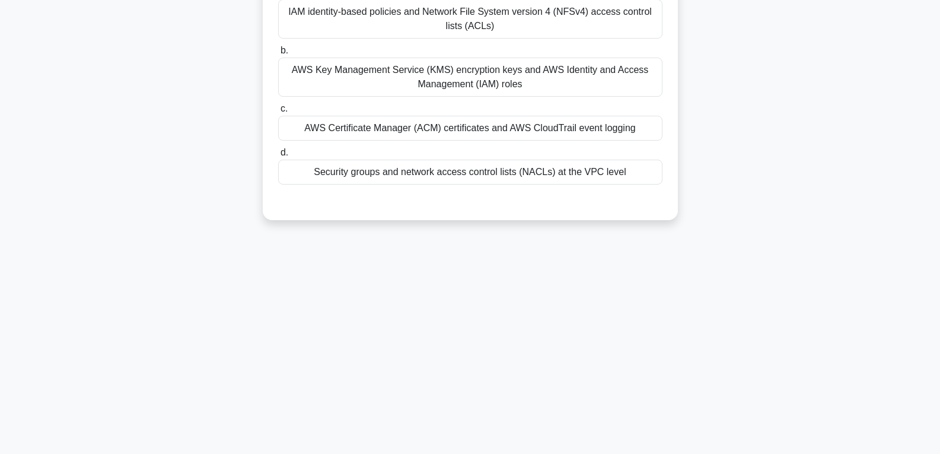
scroll to position [9, 0]
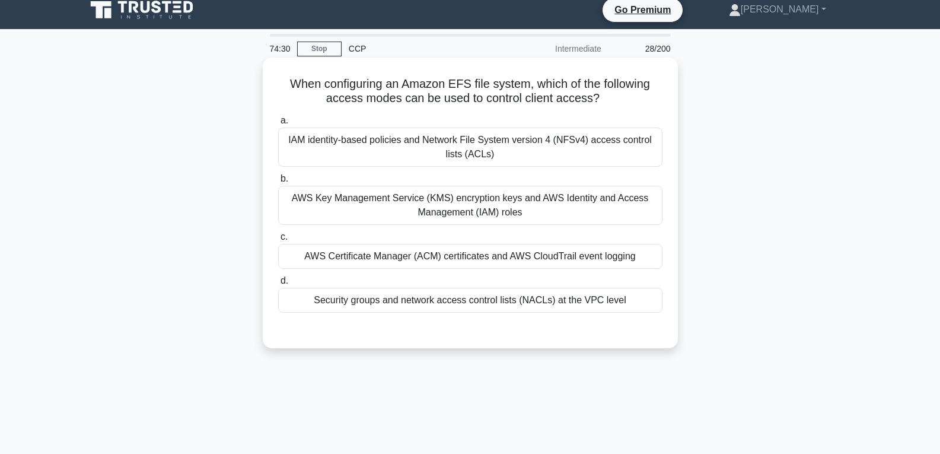
click at [452, 258] on div "AWS Certificate Manager (ACM) certificates and AWS CloudTrail event logging" at bounding box center [470, 256] width 384 height 25
click at [278, 241] on input "c. AWS Certificate Manager (ACM) certificates and AWS CloudTrail event logging" at bounding box center [278, 237] width 0 height 8
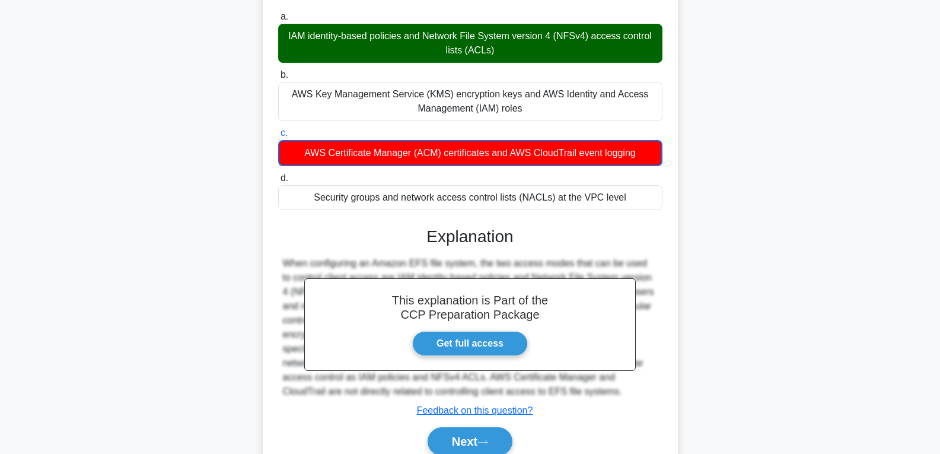
scroll to position [187, 0]
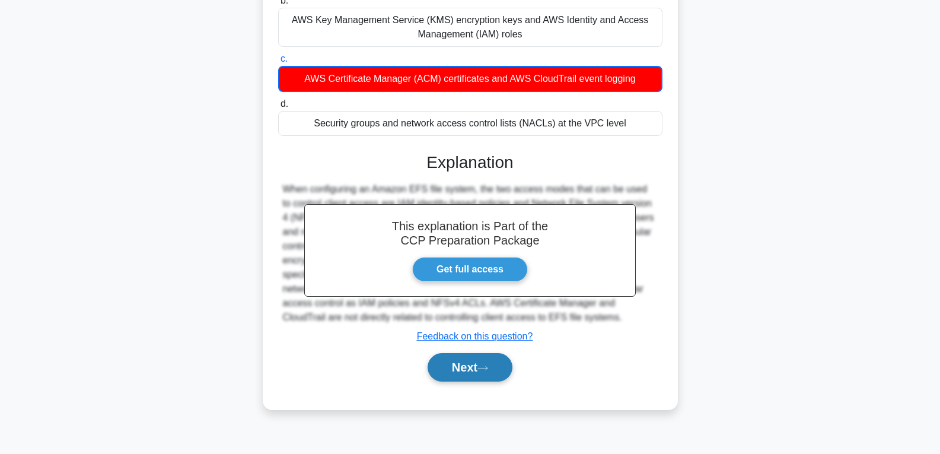
click at [462, 360] on button "Next" at bounding box center [470, 367] width 85 height 28
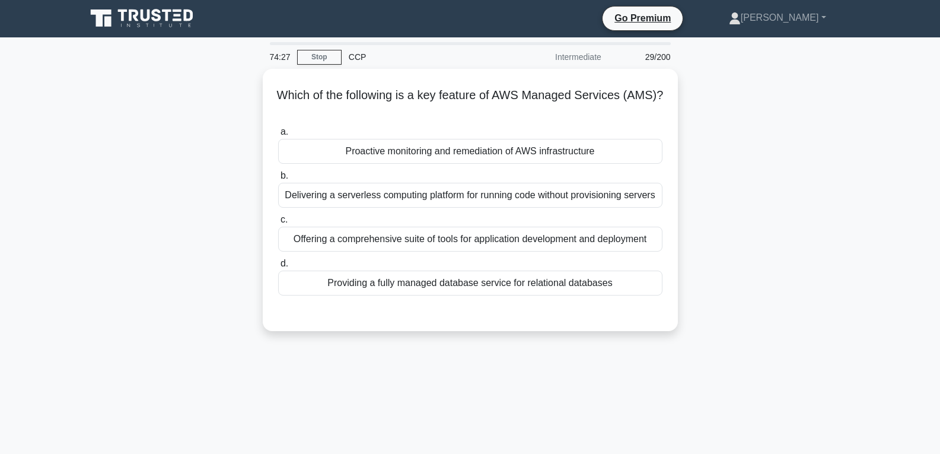
scroll to position [0, 0]
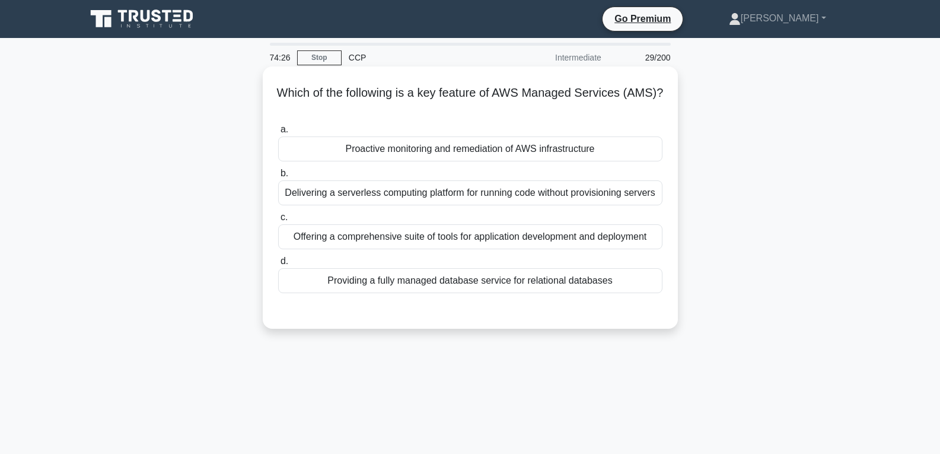
click at [463, 149] on div "Proactive monitoring and remediation of AWS infrastructure" at bounding box center [470, 148] width 384 height 25
click at [278, 134] on input "a. Proactive monitoring and remediation of AWS infrastructure" at bounding box center [278, 130] width 0 height 8
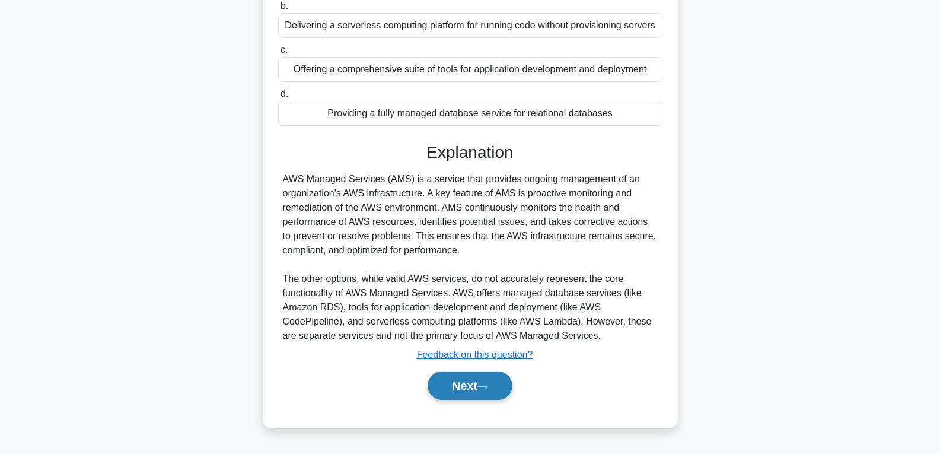
scroll to position [187, 0]
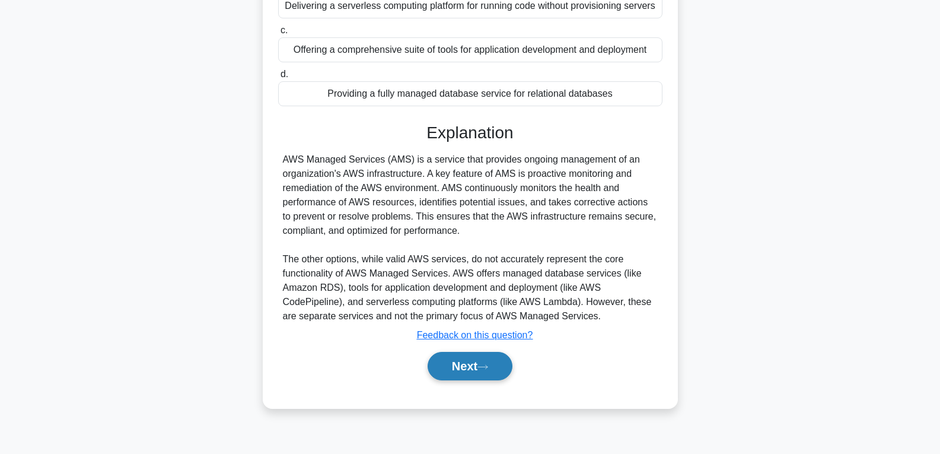
click at [466, 370] on button "Next" at bounding box center [470, 366] width 85 height 28
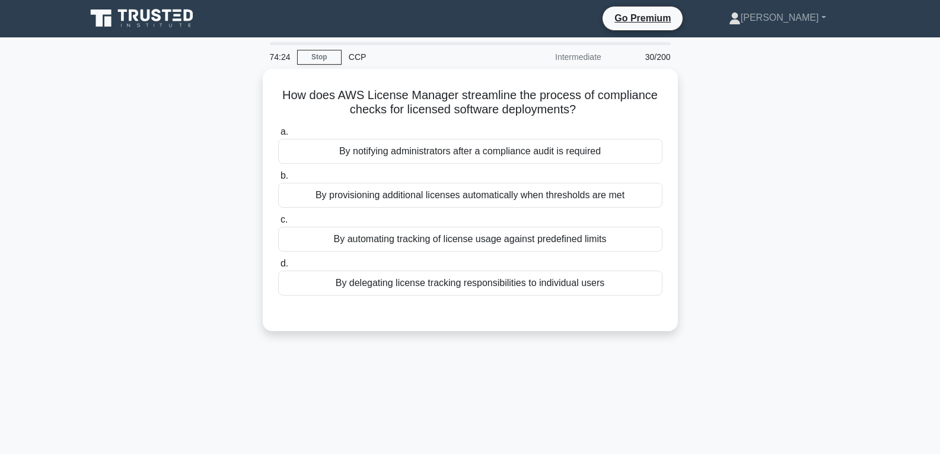
scroll to position [0, 0]
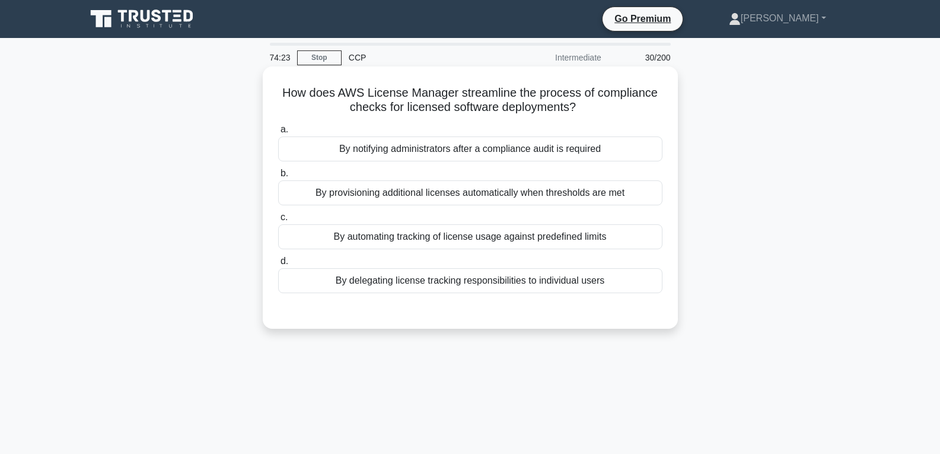
click at [450, 229] on div "By automating tracking of license usage against predefined limits" at bounding box center [470, 236] width 384 height 25
click at [278, 221] on input "c. By automating tracking of license usage against predefined limits" at bounding box center [278, 218] width 0 height 8
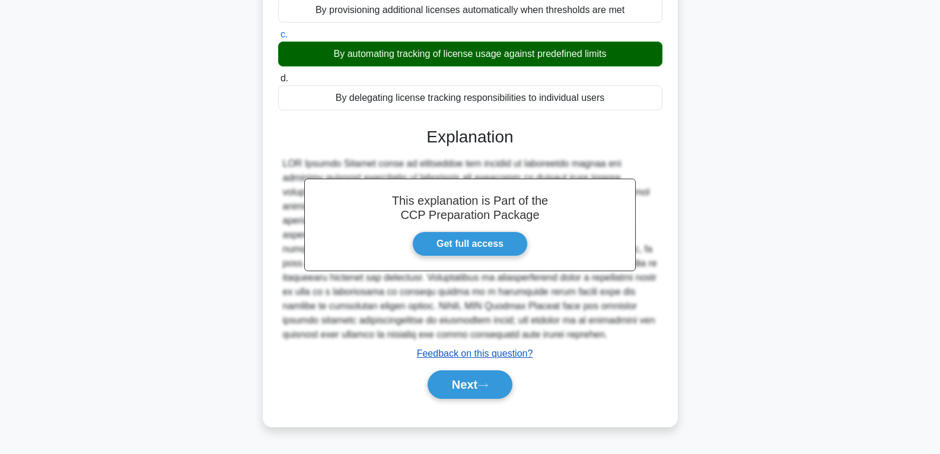
scroll to position [187, 0]
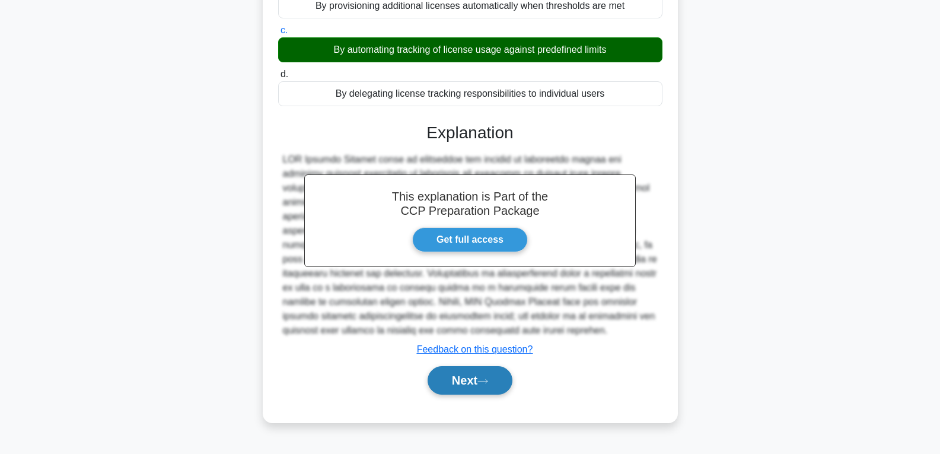
click at [465, 389] on button "Next" at bounding box center [470, 380] width 85 height 28
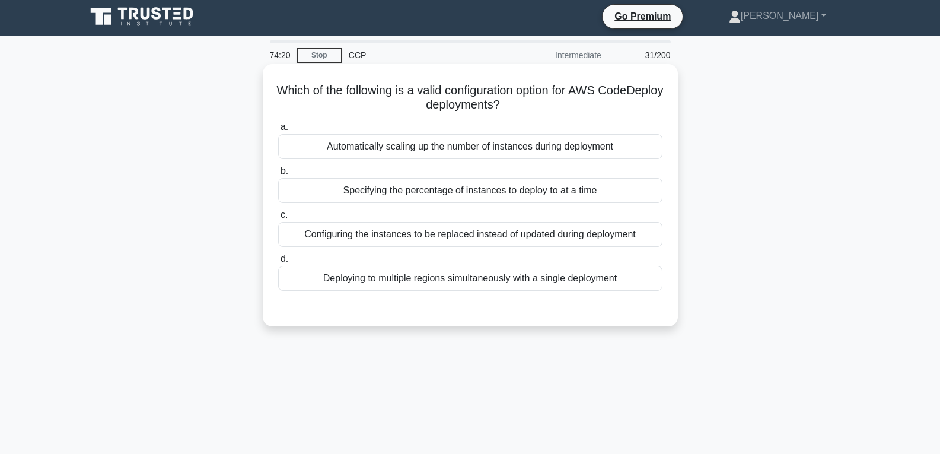
scroll to position [0, 0]
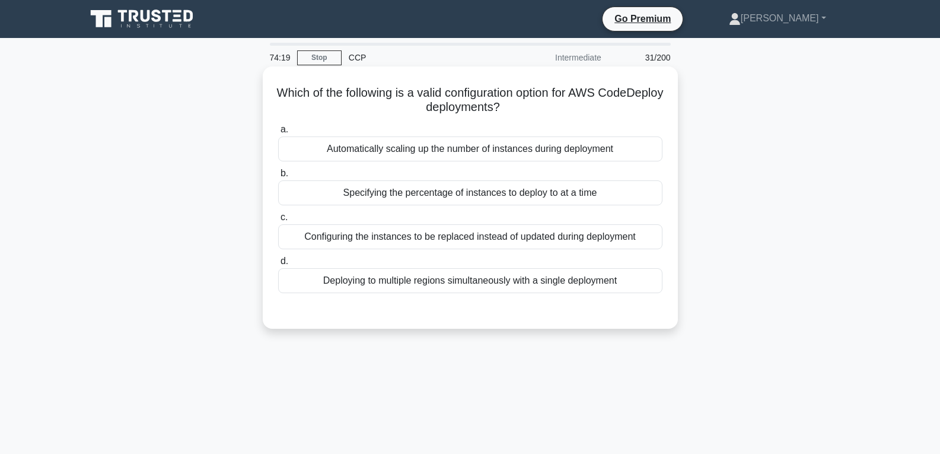
click at [451, 187] on div "Specifying the percentage of instances to deploy to at a time" at bounding box center [470, 192] width 384 height 25
click at [278, 177] on input "b. Specifying the percentage of instances to deploy to at a time" at bounding box center [278, 174] width 0 height 8
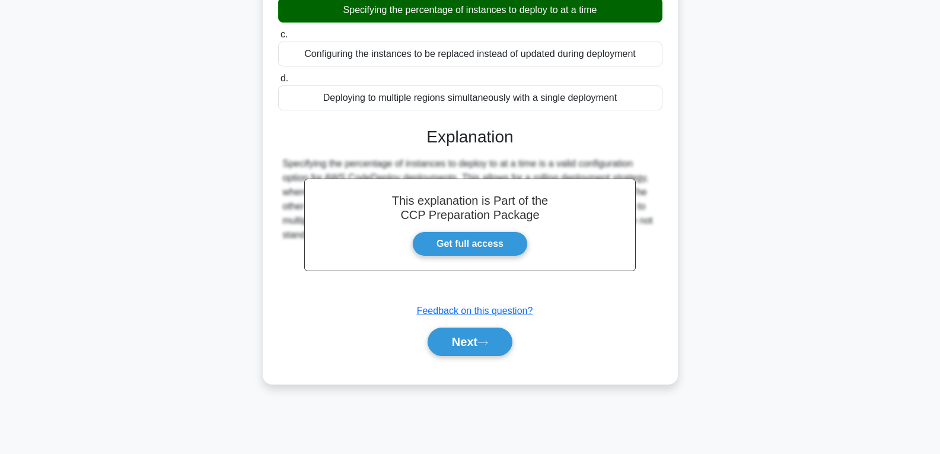
scroll to position [187, 0]
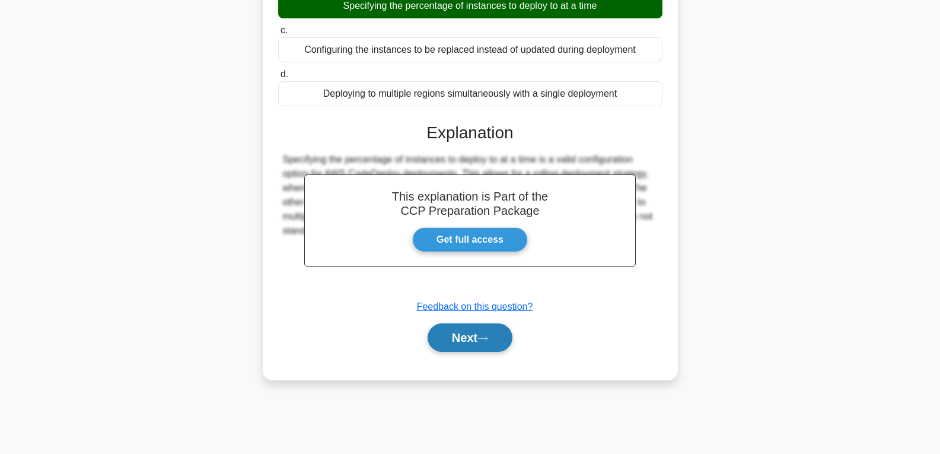
click at [460, 338] on button "Next" at bounding box center [470, 337] width 85 height 28
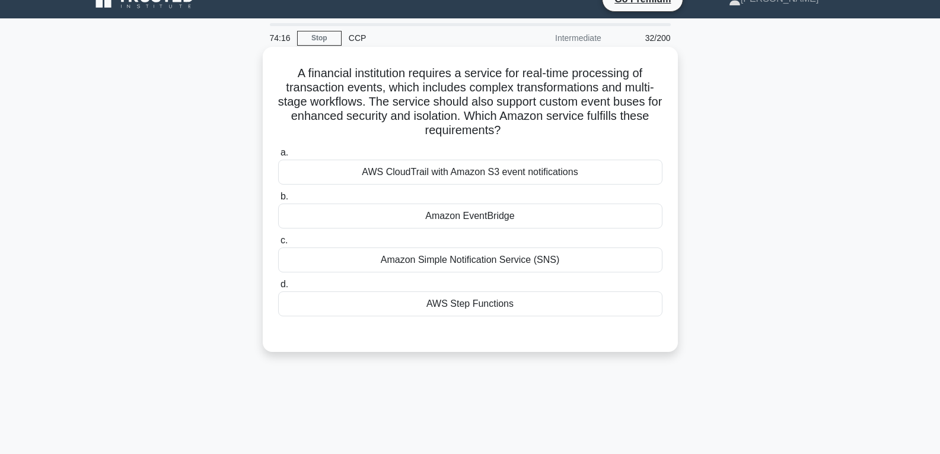
scroll to position [9, 0]
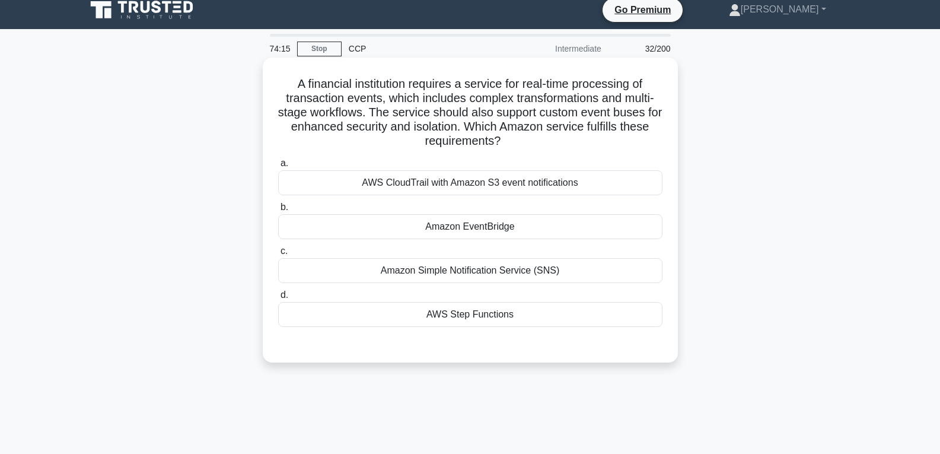
click at [453, 220] on div "Amazon EventBridge" at bounding box center [470, 226] width 384 height 25
click at [278, 211] on input "b. Amazon EventBridge" at bounding box center [278, 208] width 0 height 8
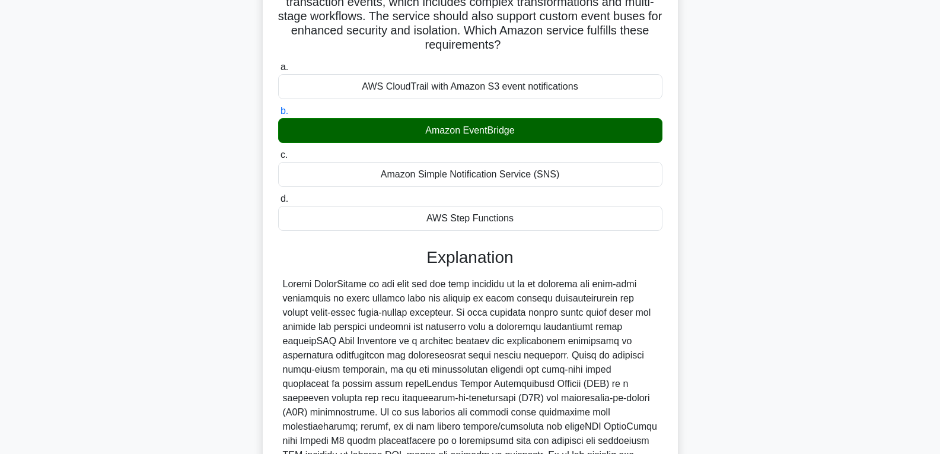
scroll to position [250, 0]
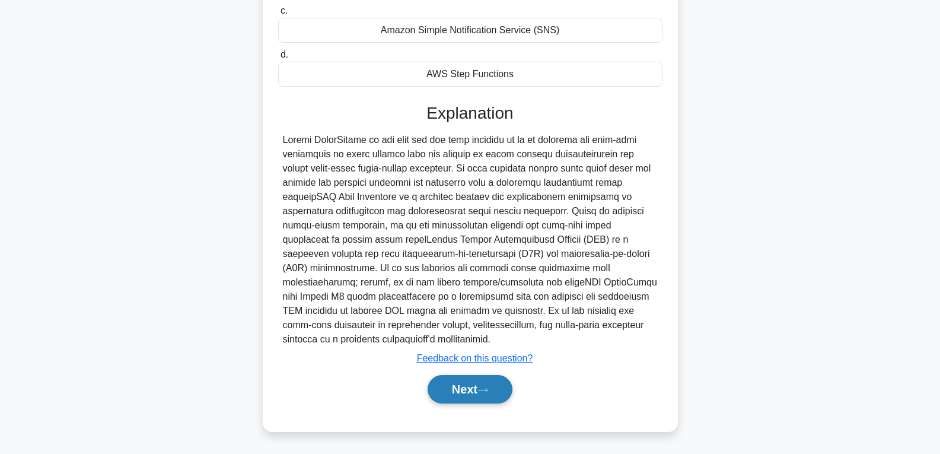
click at [458, 385] on button "Next" at bounding box center [470, 389] width 85 height 28
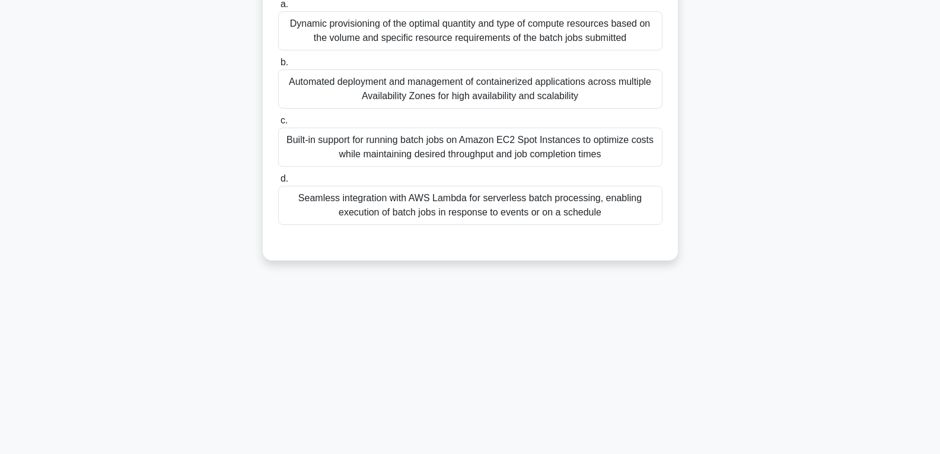
scroll to position [9, 0]
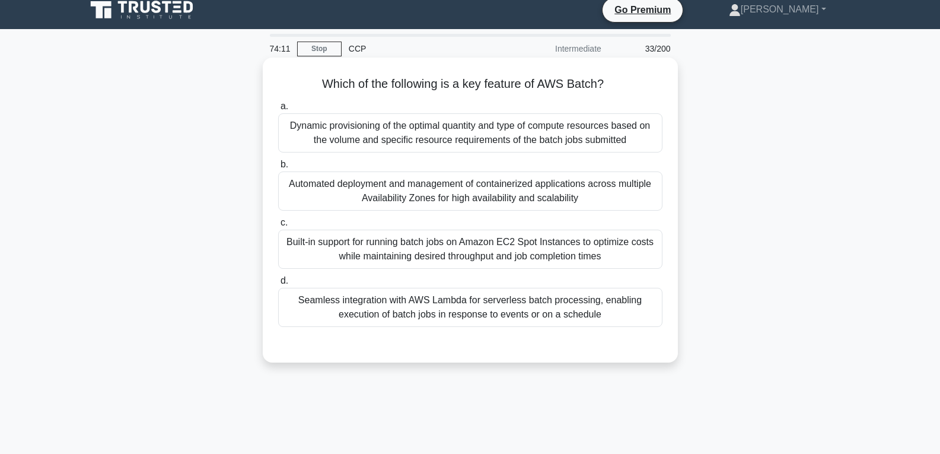
click at [443, 246] on div "Built-in support for running batch jobs on Amazon EC2 Spot Instances to optimiz…" at bounding box center [470, 249] width 384 height 39
click at [278, 227] on input "c. Built-in support for running batch jobs on Amazon EC2 Spot Instances to opti…" at bounding box center [278, 223] width 0 height 8
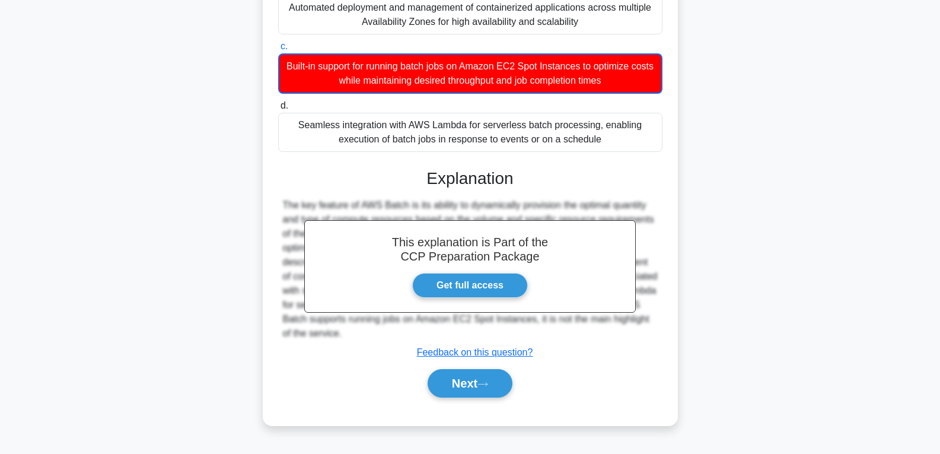
scroll to position [187, 0]
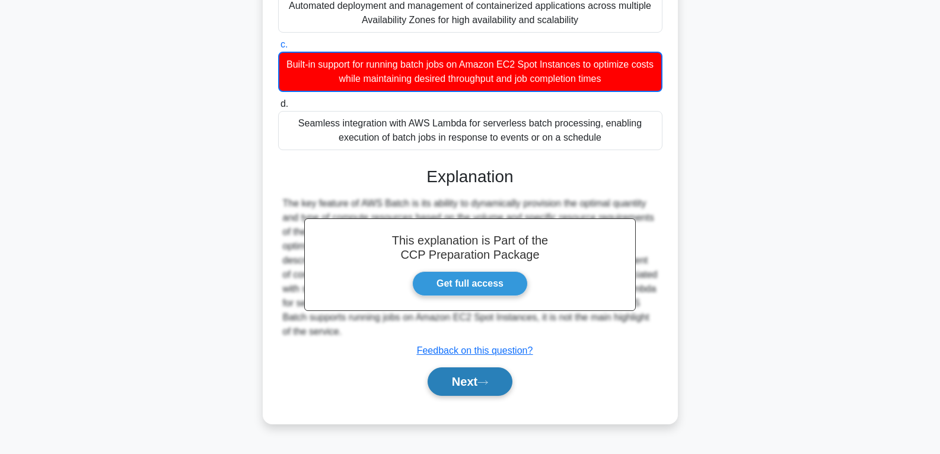
click at [456, 381] on button "Next" at bounding box center [470, 381] width 85 height 28
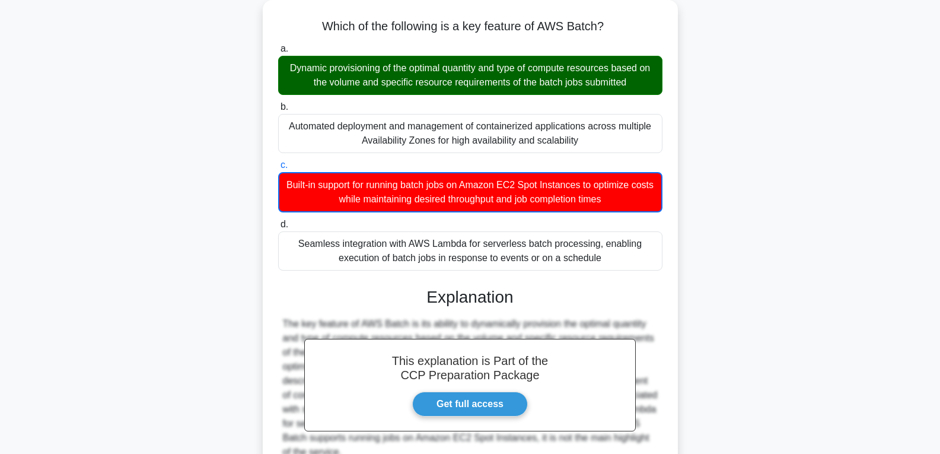
scroll to position [68, 0]
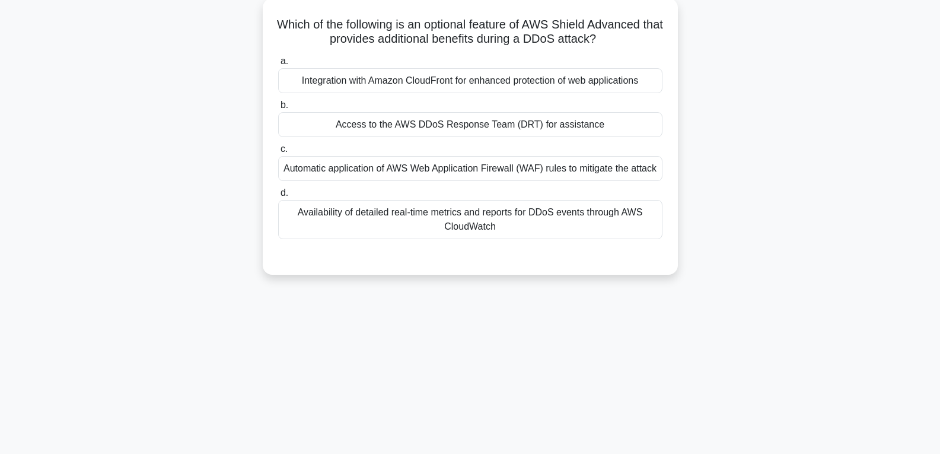
click at [447, 122] on div "Access to the AWS DDoS Response Team (DRT) for assistance" at bounding box center [470, 124] width 384 height 25
click at [278, 109] on input "b. Access to the AWS DDoS Response Team (DRT) for assistance" at bounding box center [278, 105] width 0 height 8
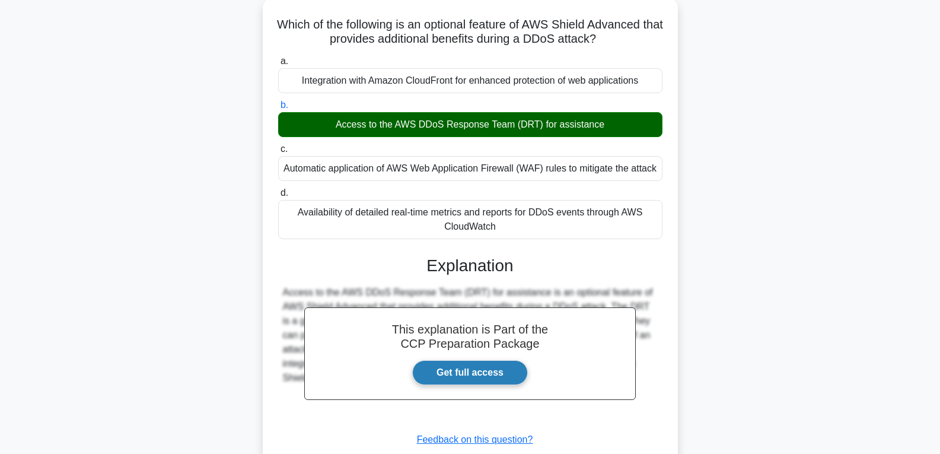
scroll to position [187, 0]
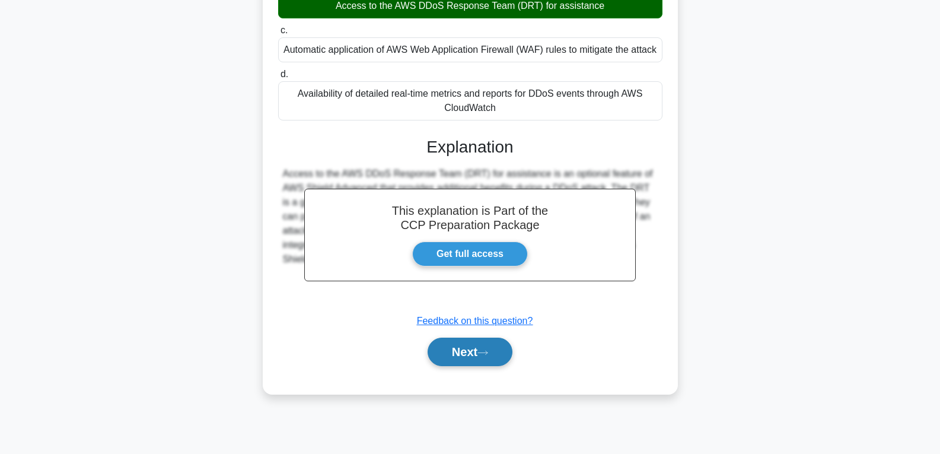
click at [457, 351] on button "Next" at bounding box center [470, 352] width 85 height 28
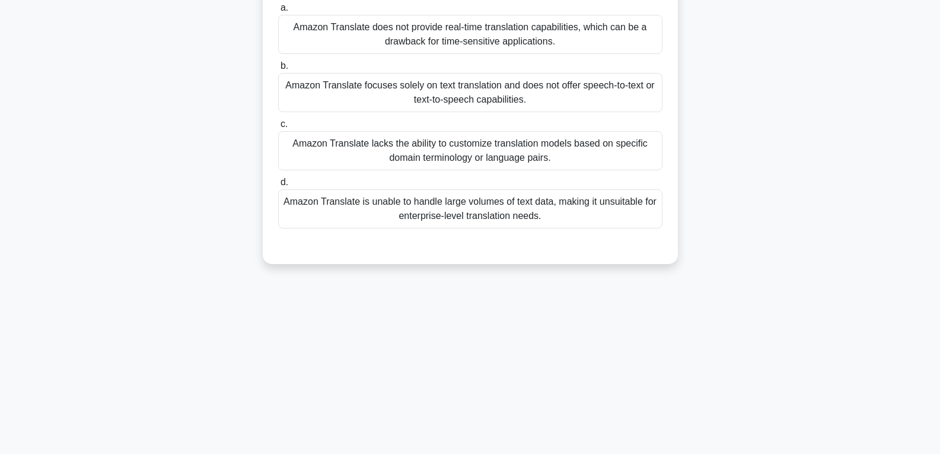
scroll to position [9, 0]
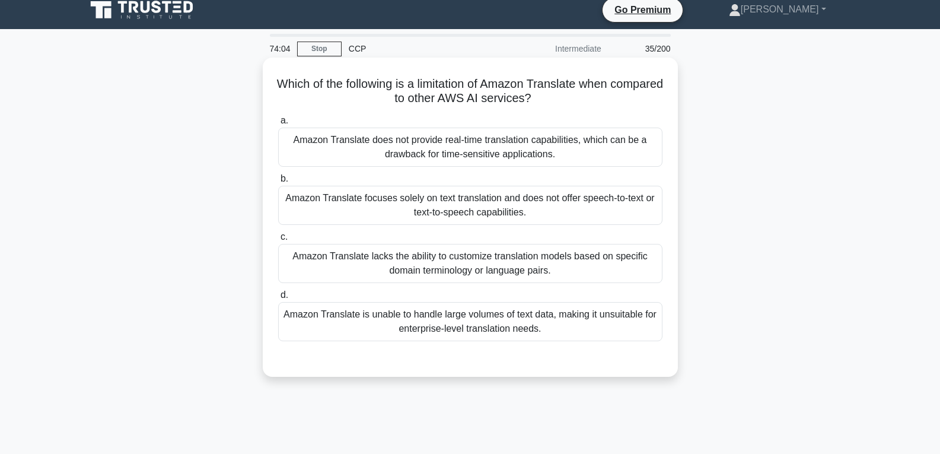
click at [437, 192] on div "Amazon Translate focuses solely on text translation and does not offer speech-t…" at bounding box center [470, 205] width 384 height 39
click at [278, 183] on input "b. Amazon Translate focuses solely on text translation and does not offer speec…" at bounding box center [278, 179] width 0 height 8
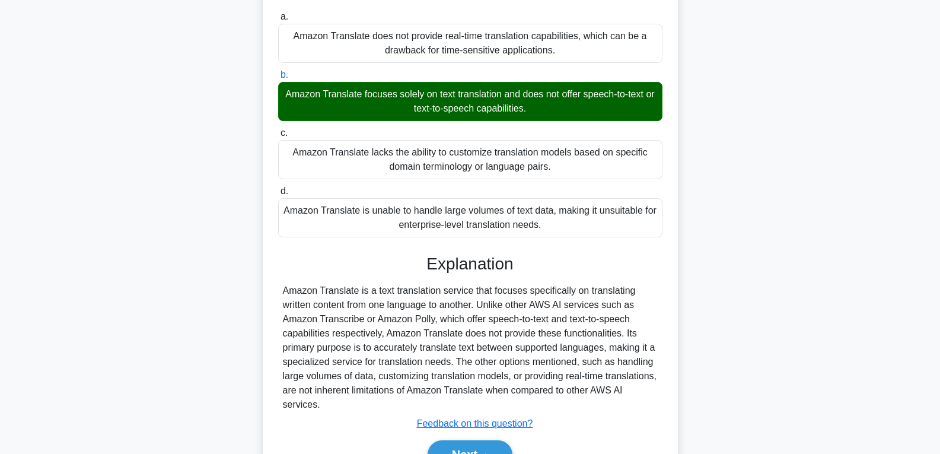
scroll to position [187, 0]
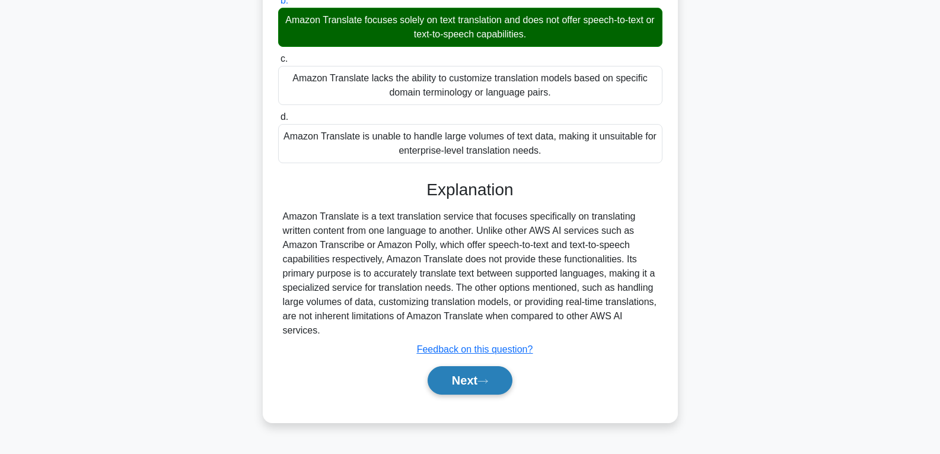
click at [452, 376] on button "Next" at bounding box center [470, 380] width 85 height 28
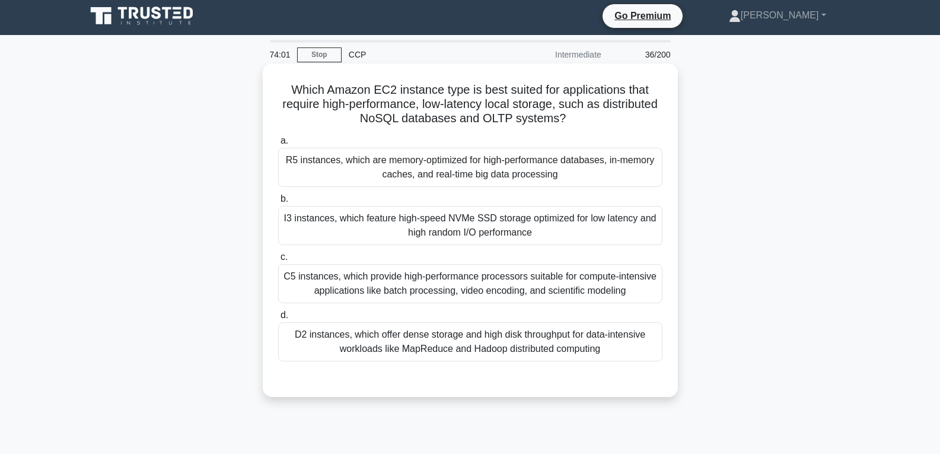
scroll to position [0, 0]
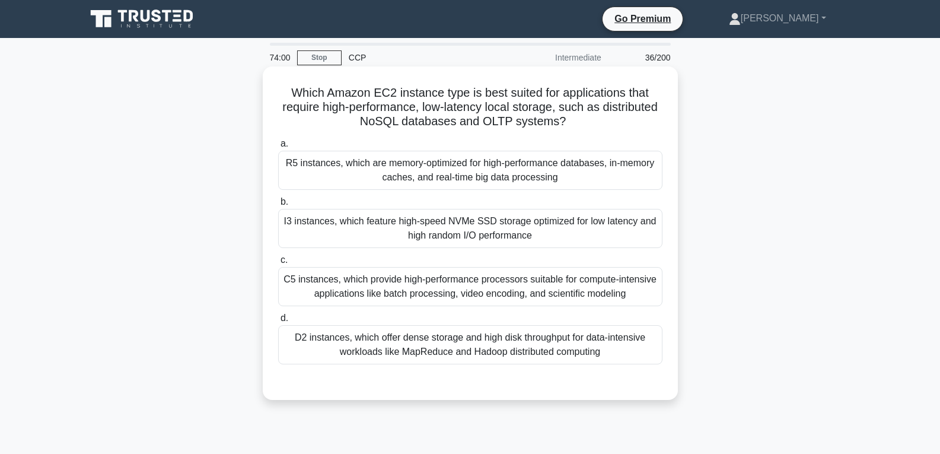
click at [443, 236] on div "I3 instances, which feature high-speed NVMe SSD storage optimized for low laten…" at bounding box center [470, 228] width 384 height 39
click at [278, 206] on input "b. I3 instances, which feature high-speed NVMe SSD storage optimized for low la…" at bounding box center [278, 202] width 0 height 8
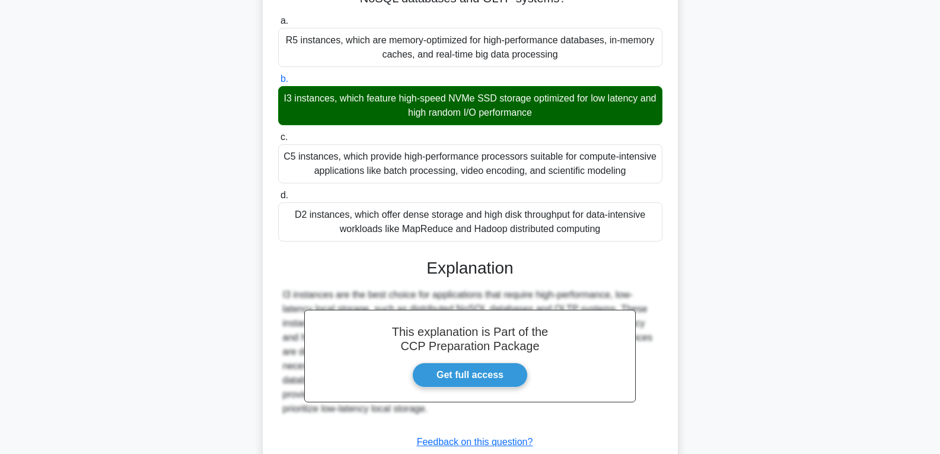
scroll to position [207, 0]
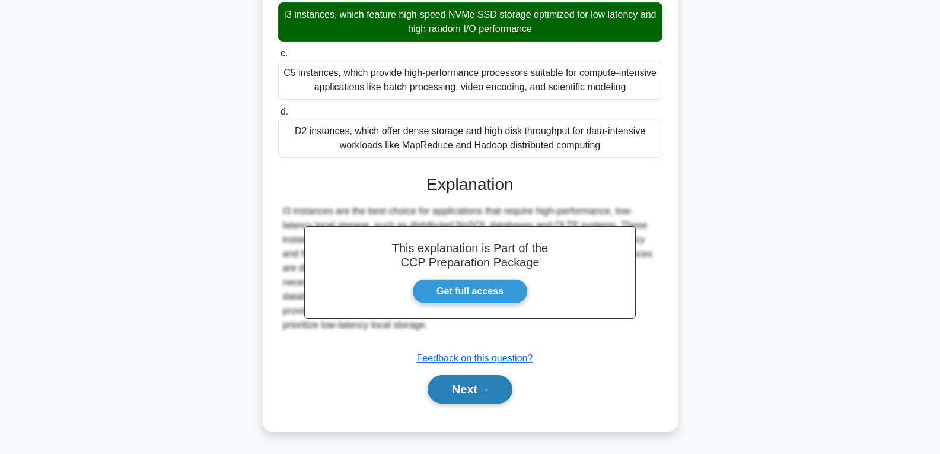
click at [464, 383] on button "Next" at bounding box center [470, 389] width 85 height 28
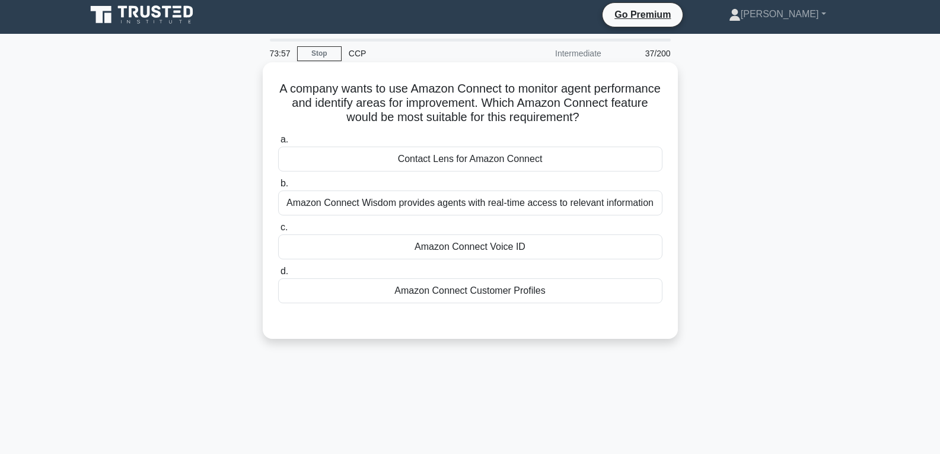
scroll to position [0, 0]
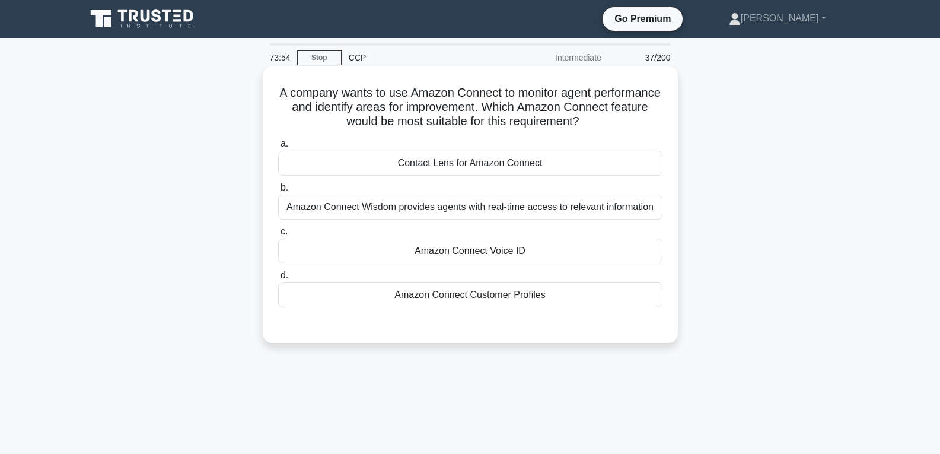
click at [487, 163] on div "Contact Lens for Amazon Connect" at bounding box center [470, 163] width 384 height 25
click at [278, 148] on input "a. Contact Lens for Amazon Connect" at bounding box center [278, 144] width 0 height 8
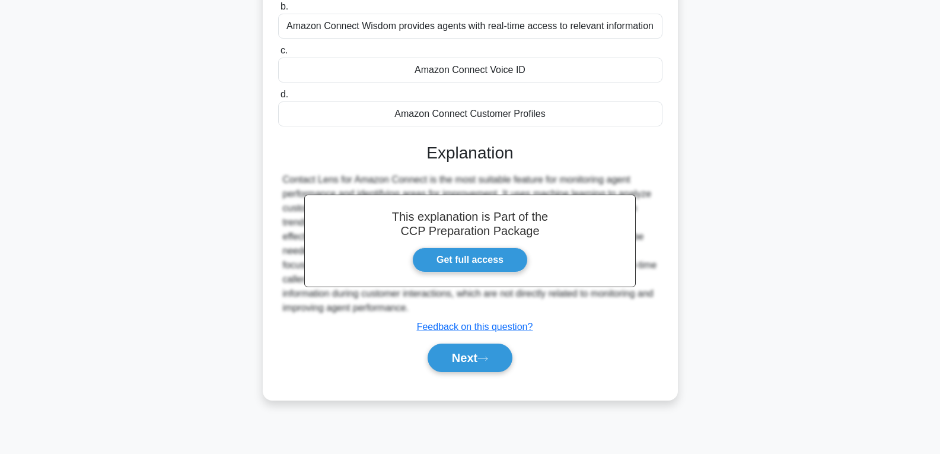
scroll to position [187, 0]
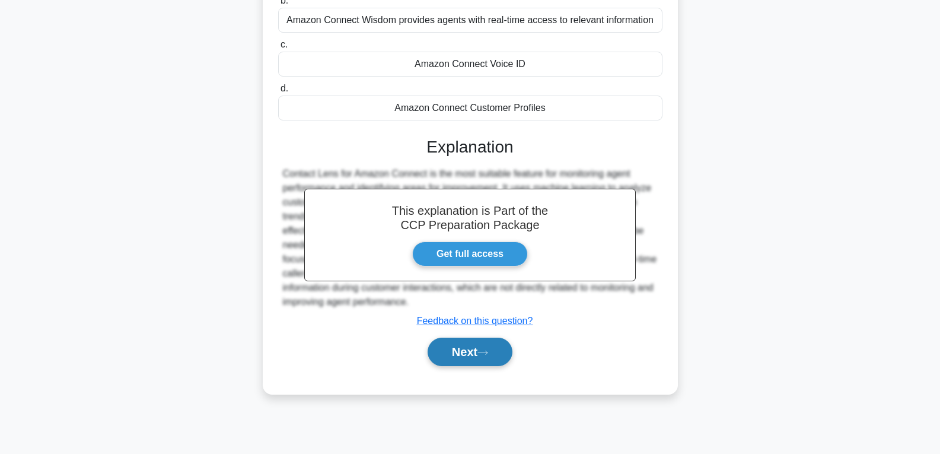
click at [465, 344] on button "Next" at bounding box center [470, 352] width 85 height 28
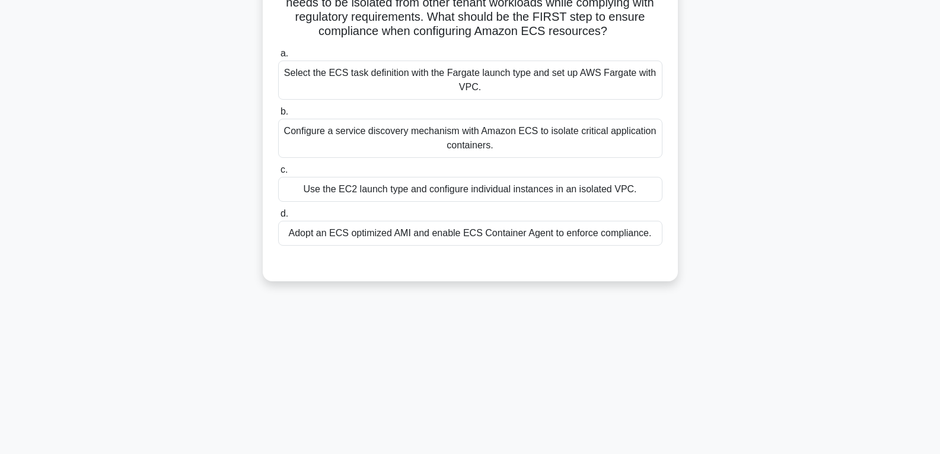
scroll to position [0, 0]
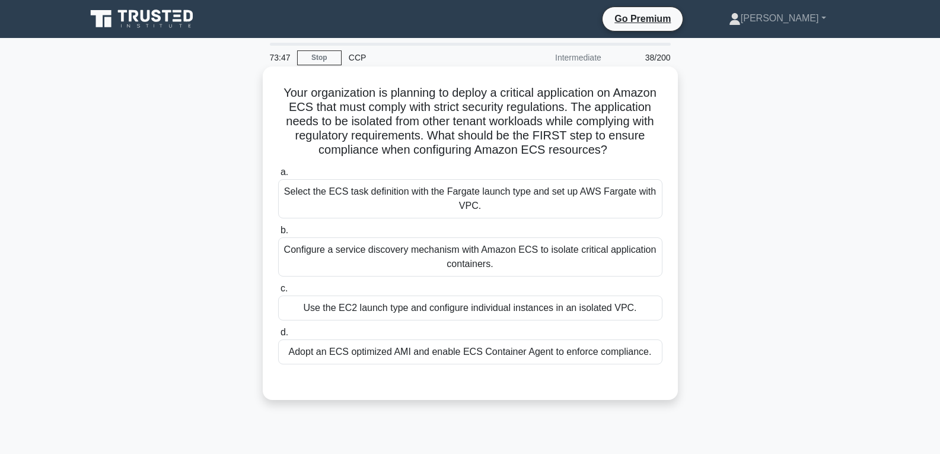
click at [452, 266] on div "Configure a service discovery mechanism with Amazon ECS to isolate critical app…" at bounding box center [470, 256] width 384 height 39
click at [278, 234] on input "b. Configure a service discovery mechanism with Amazon ECS to isolate critical …" at bounding box center [278, 231] width 0 height 8
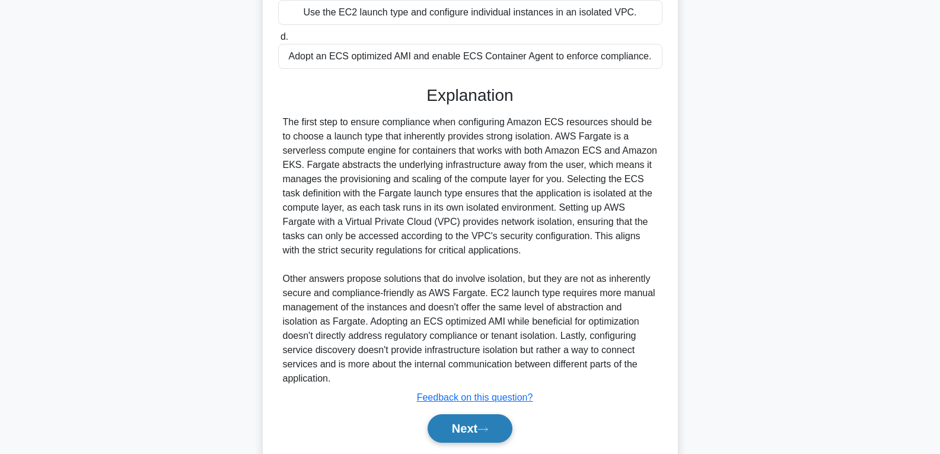
click at [465, 435] on button "Next" at bounding box center [470, 428] width 85 height 28
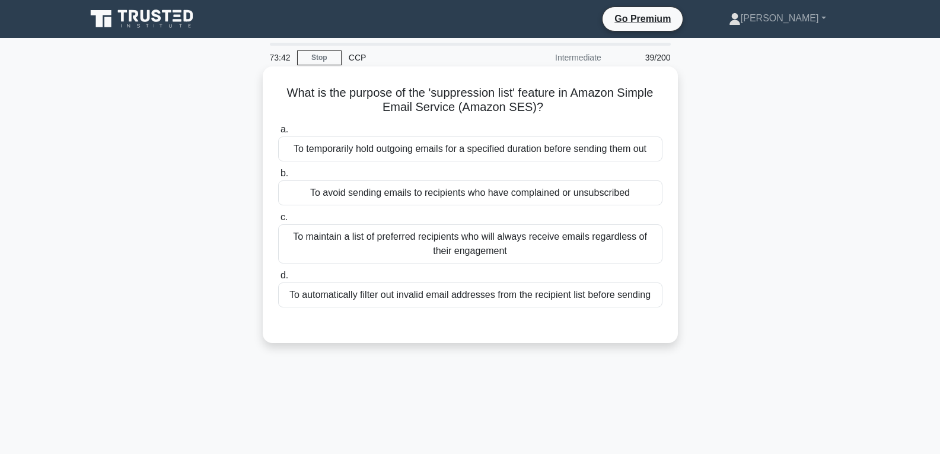
click at [403, 182] on div "To avoid sending emails to recipients who have complained or unsubscribed" at bounding box center [470, 192] width 384 height 25
click at [278, 177] on input "b. To avoid sending emails to recipients who have complained or unsubscribed" at bounding box center [278, 174] width 0 height 8
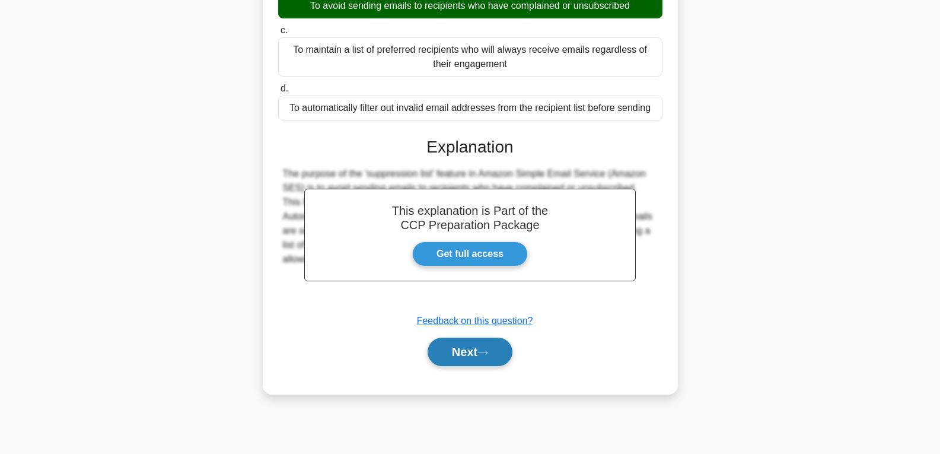
click at [458, 357] on button "Next" at bounding box center [470, 352] width 85 height 28
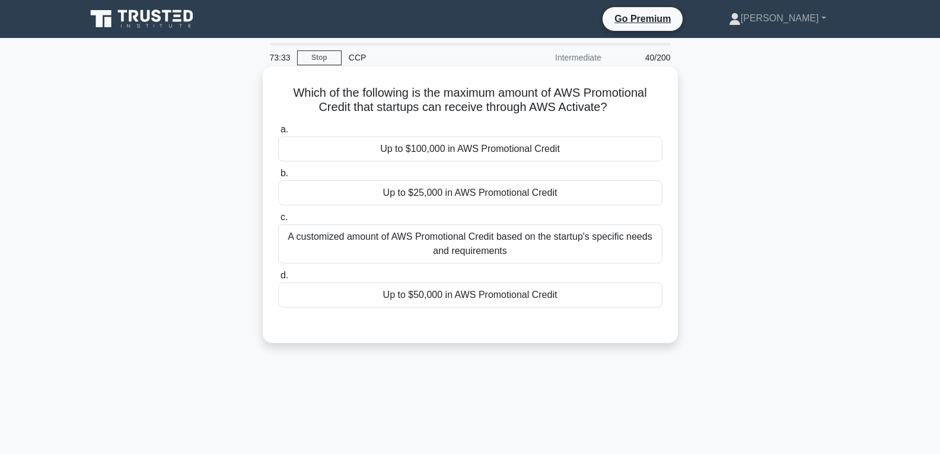
click at [489, 243] on div "A customized amount of AWS Promotional Credit based on the startup's specific n…" at bounding box center [470, 243] width 384 height 39
click at [278, 221] on input "c. A customized amount of AWS Promotional Credit based on the startup's specifi…" at bounding box center [278, 218] width 0 height 8
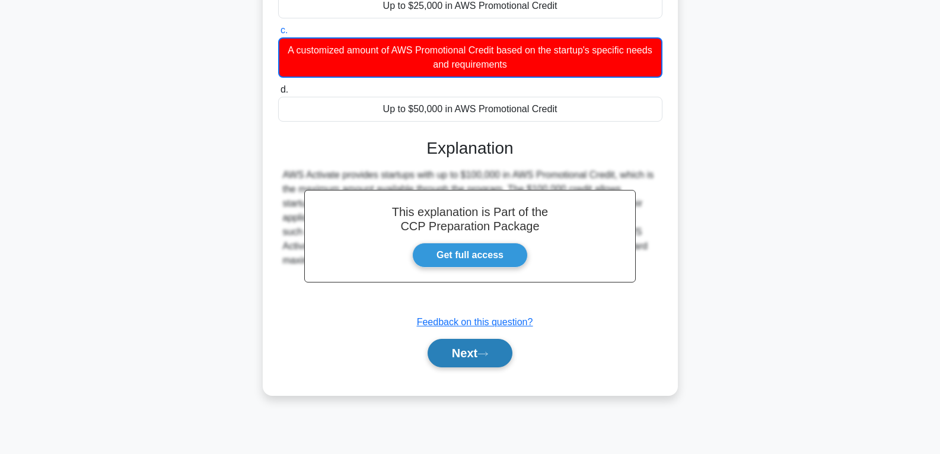
click at [475, 344] on button "Next" at bounding box center [470, 353] width 85 height 28
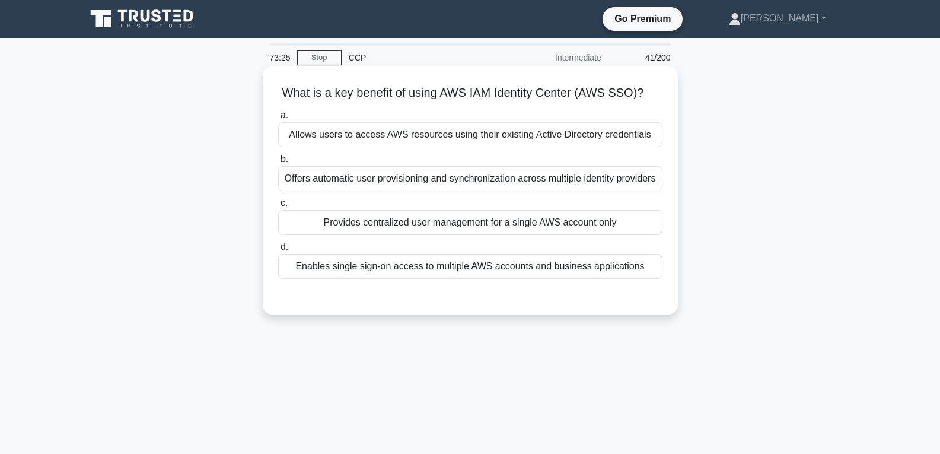
click at [452, 228] on div "Provides centralized user management for a single AWS account only" at bounding box center [470, 222] width 384 height 25
click at [278, 207] on input "c. Provides centralized user management for a single AWS account only" at bounding box center [278, 203] width 0 height 8
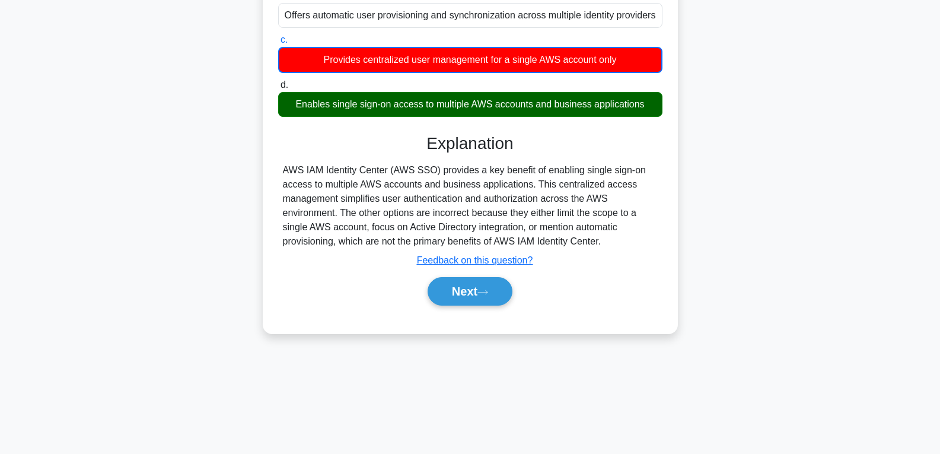
scroll to position [187, 0]
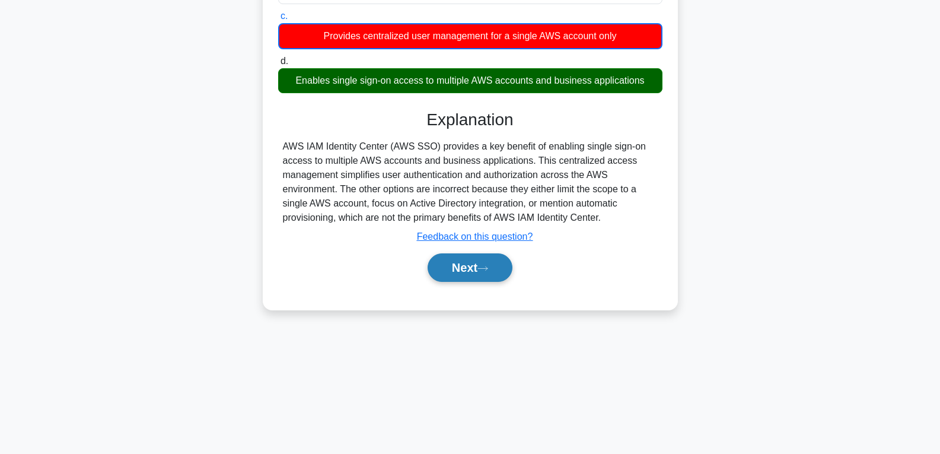
click at [472, 274] on button "Next" at bounding box center [470, 267] width 85 height 28
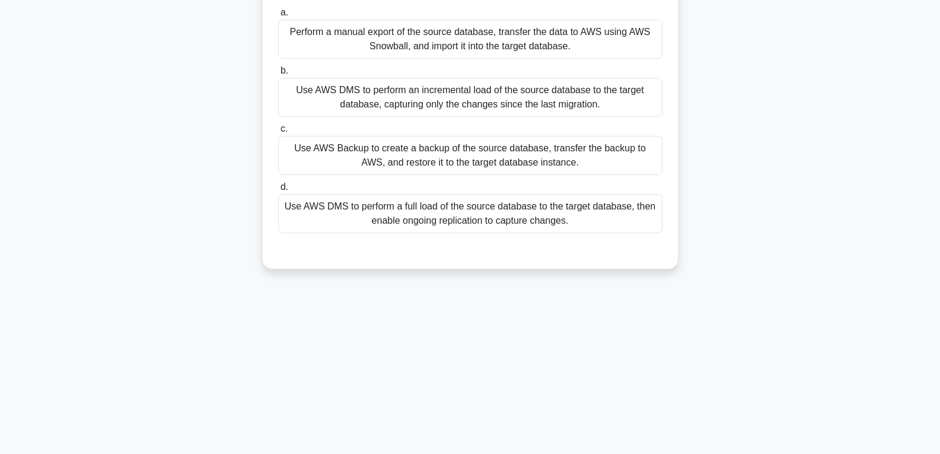
scroll to position [68, 0]
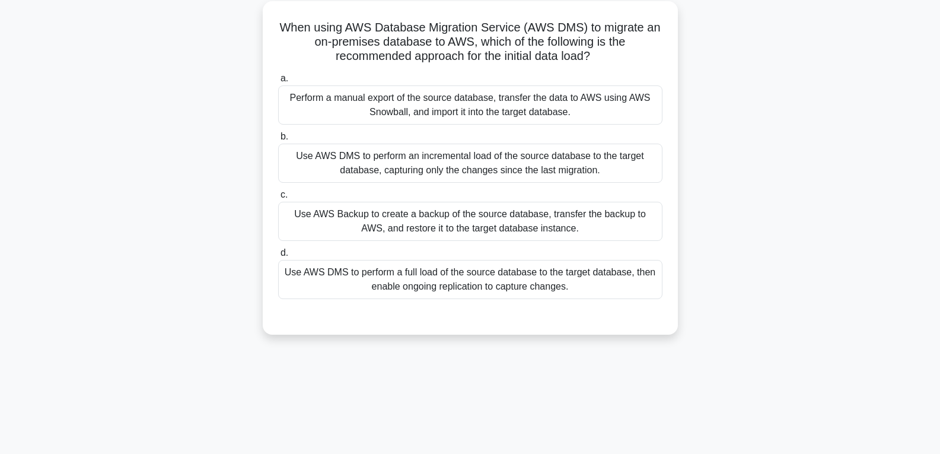
click at [472, 272] on div "Use AWS DMS to perform a full load of the source database to the target databas…" at bounding box center [470, 279] width 384 height 39
click at [278, 257] on input "d. Use AWS DMS to perform a full load of the source database to the target data…" at bounding box center [278, 253] width 0 height 8
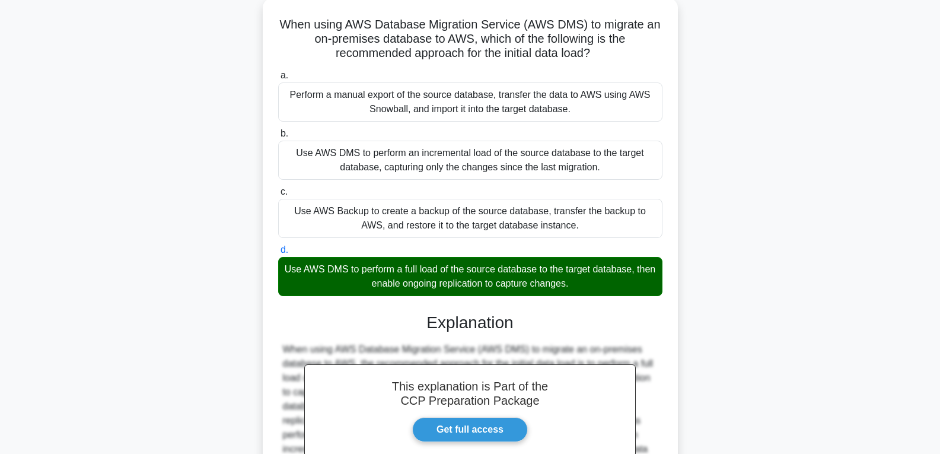
scroll to position [207, 0]
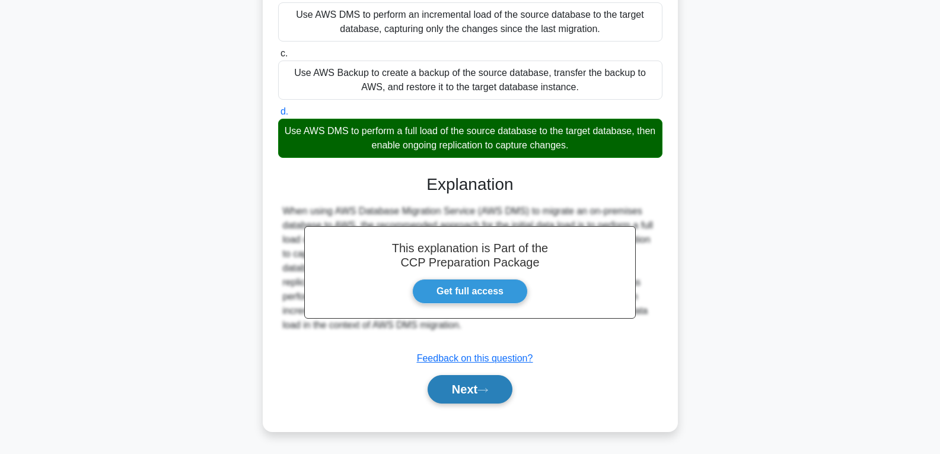
click at [455, 390] on button "Next" at bounding box center [470, 389] width 85 height 28
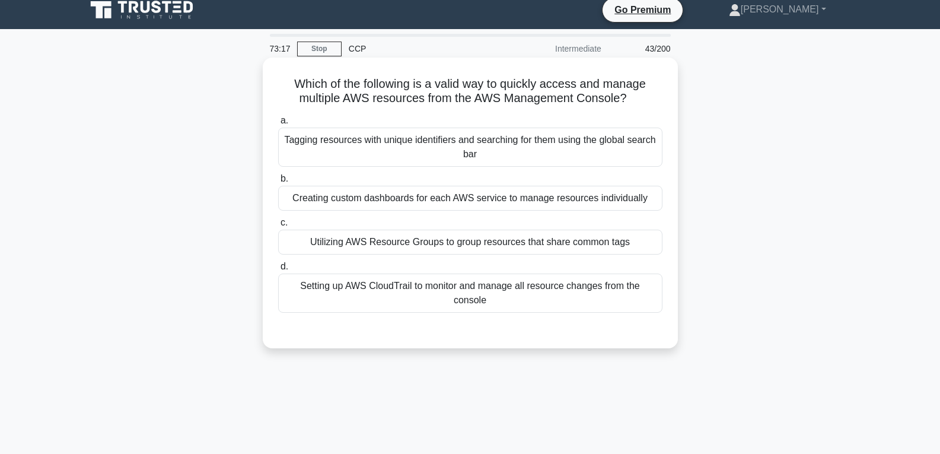
scroll to position [0, 0]
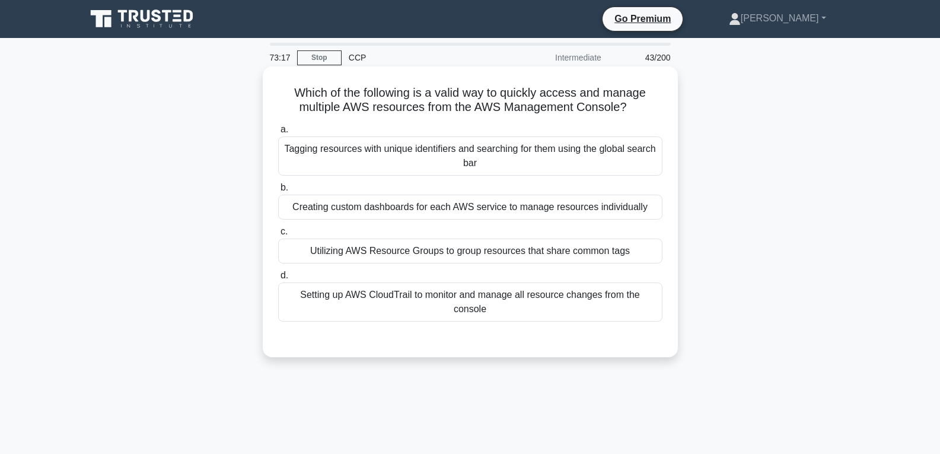
click at [441, 243] on div "Utilizing AWS Resource Groups to group resources that share common tags" at bounding box center [470, 251] width 384 height 25
click at [278, 236] on input "c. Utilizing AWS Resource Groups to group resources that share common tags" at bounding box center [278, 232] width 0 height 8
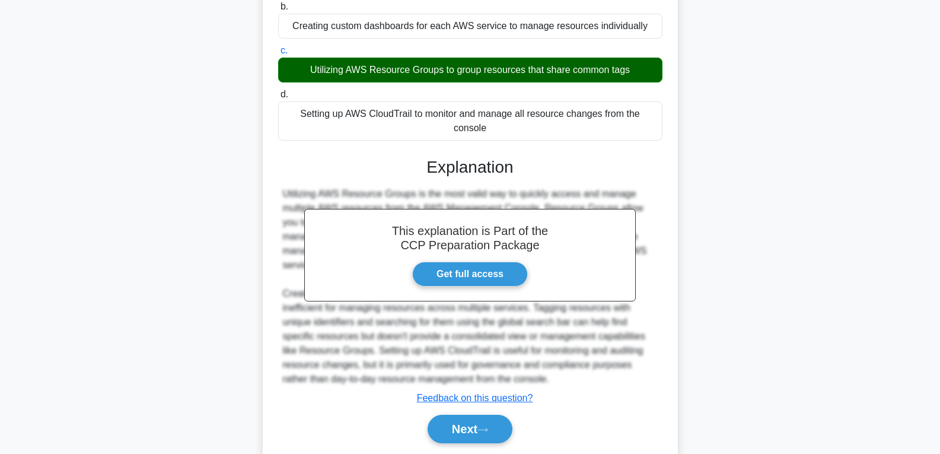
scroll to position [193, 0]
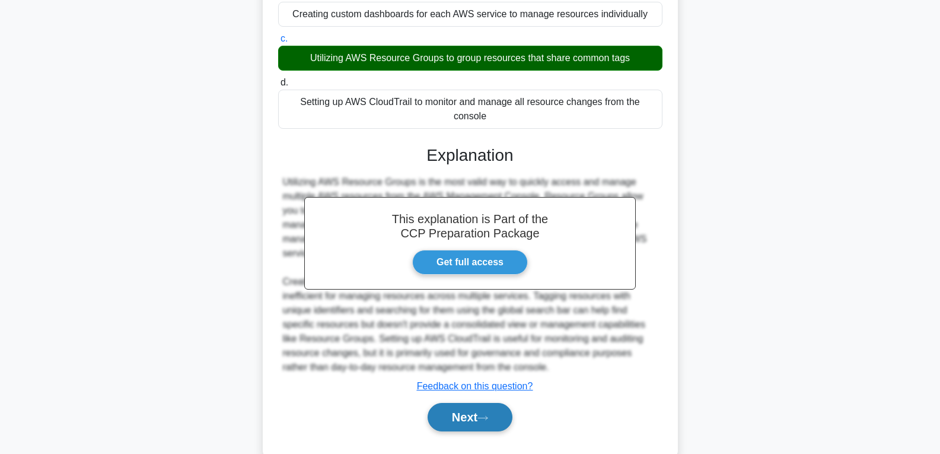
click at [469, 403] on button "Next" at bounding box center [470, 417] width 85 height 28
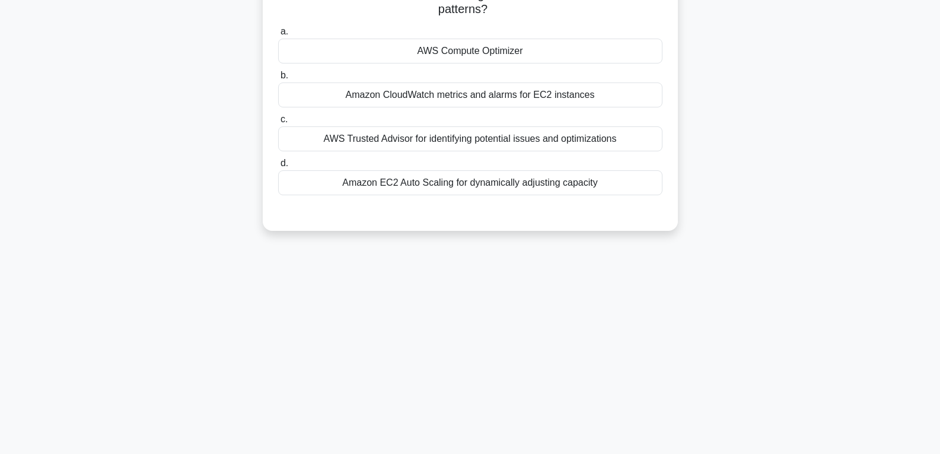
scroll to position [12, 0]
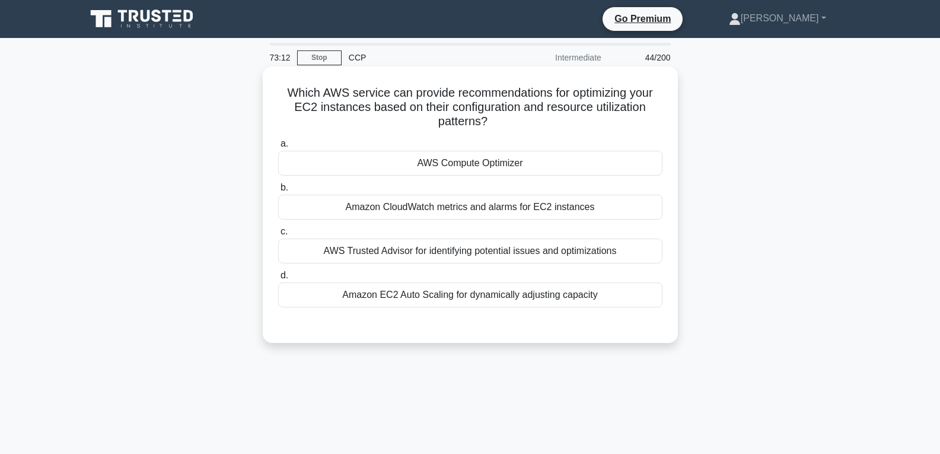
click at [474, 164] on div "AWS Compute Optimizer" at bounding box center [470, 163] width 384 height 25
click at [278, 148] on input "a. AWS Compute Optimizer" at bounding box center [278, 144] width 0 height 8
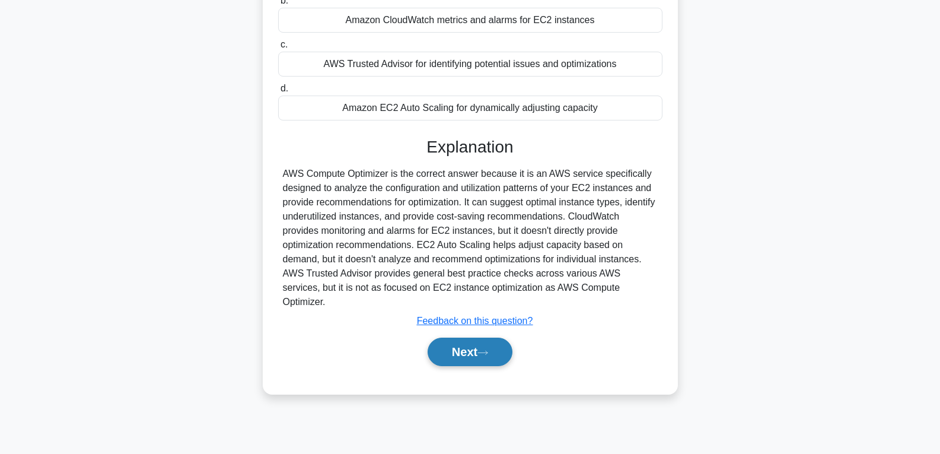
click at [471, 349] on button "Next" at bounding box center [470, 352] width 85 height 28
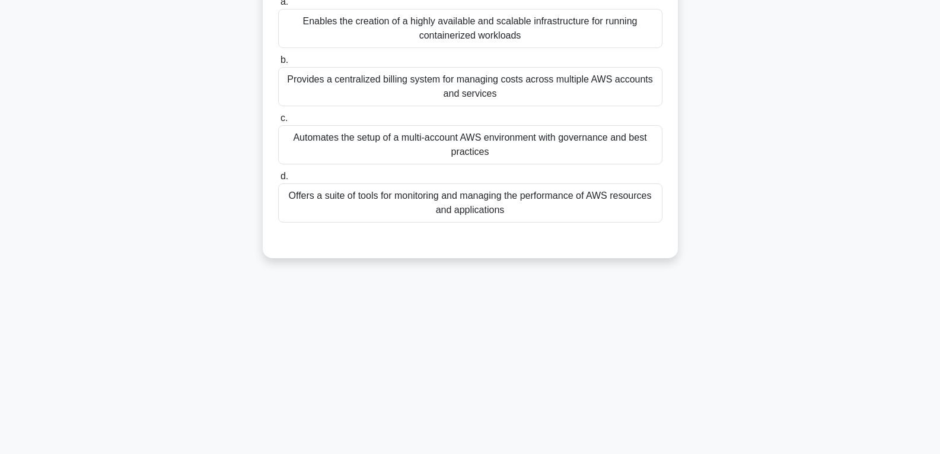
scroll to position [5, 0]
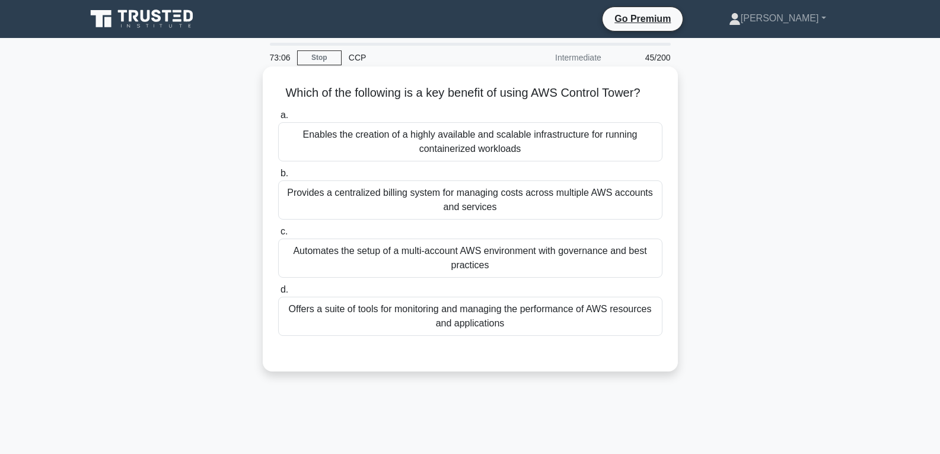
click at [466, 269] on div "Automates the setup of a multi-account AWS environment with governance and best…" at bounding box center [470, 258] width 384 height 39
click at [278, 236] on input "c. Automates the setup of a multi-account AWS environment with governance and b…" at bounding box center [278, 232] width 0 height 8
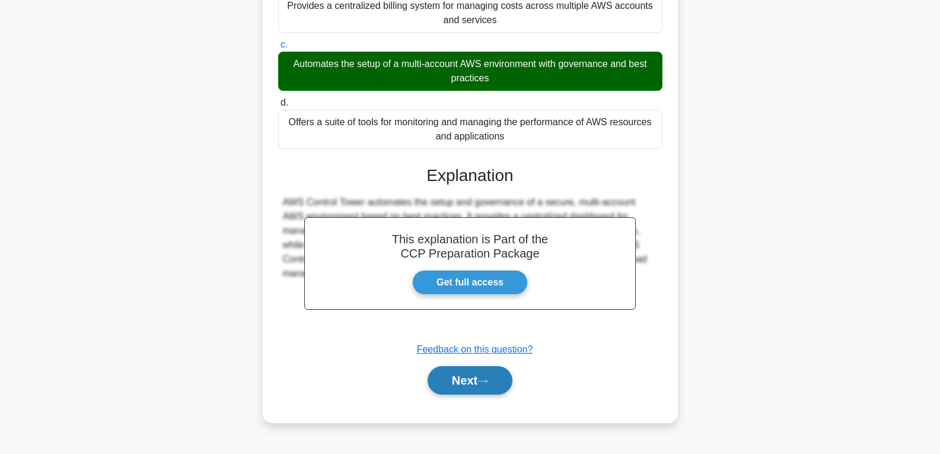
click at [456, 378] on button "Next" at bounding box center [470, 380] width 85 height 28
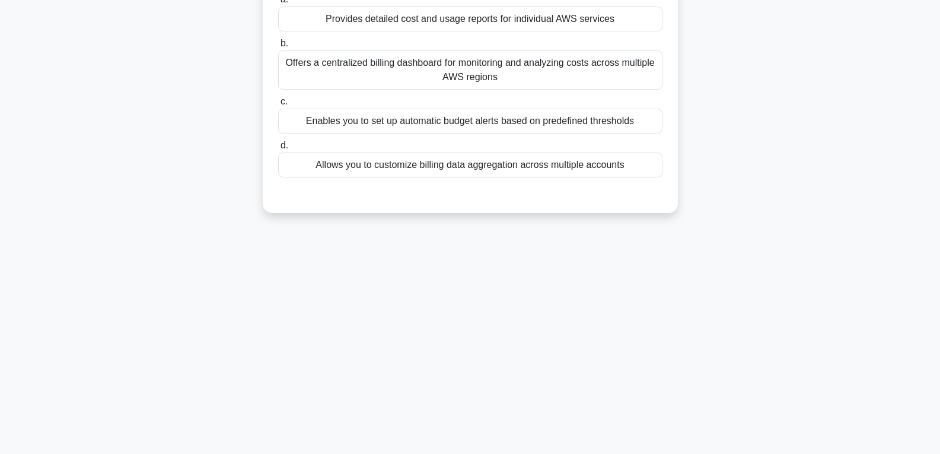
scroll to position [9, 0]
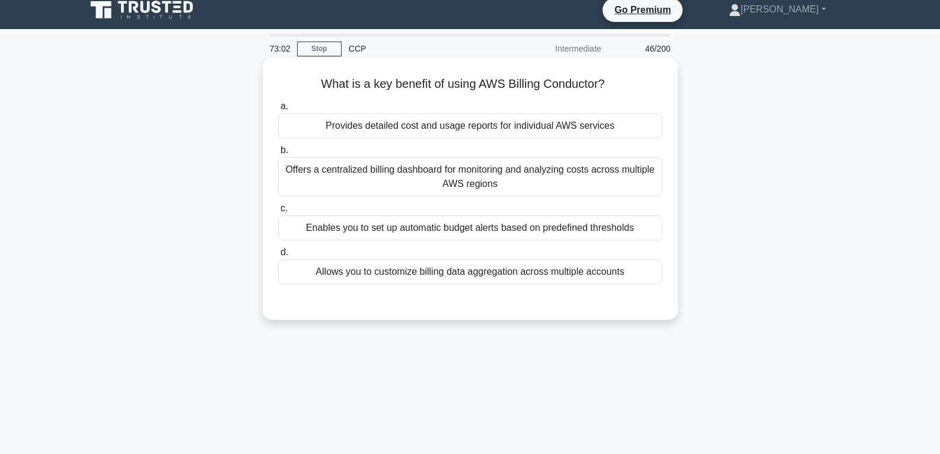
click at [443, 228] on div "Enables you to set up automatic budget alerts based on predefined thresholds" at bounding box center [470, 227] width 384 height 25
click at [278, 212] on input "c. Enables you to set up automatic budget alerts based on predefined thresholds" at bounding box center [278, 209] width 0 height 8
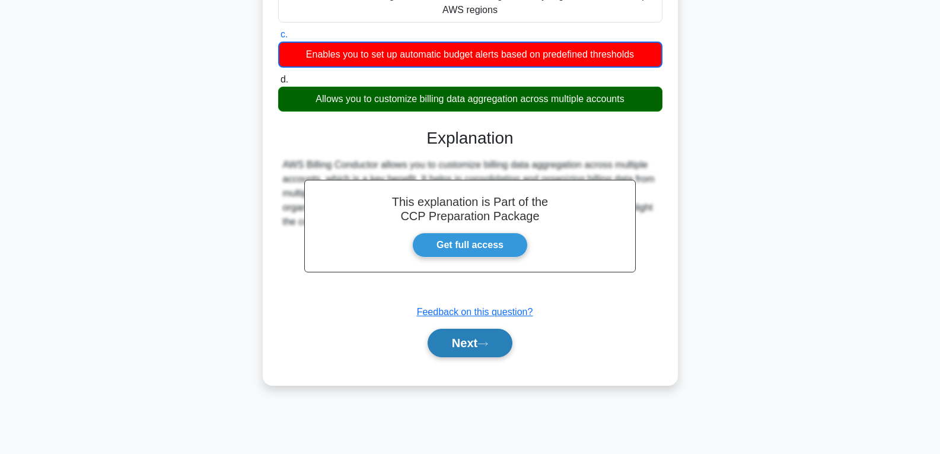
scroll to position [187, 0]
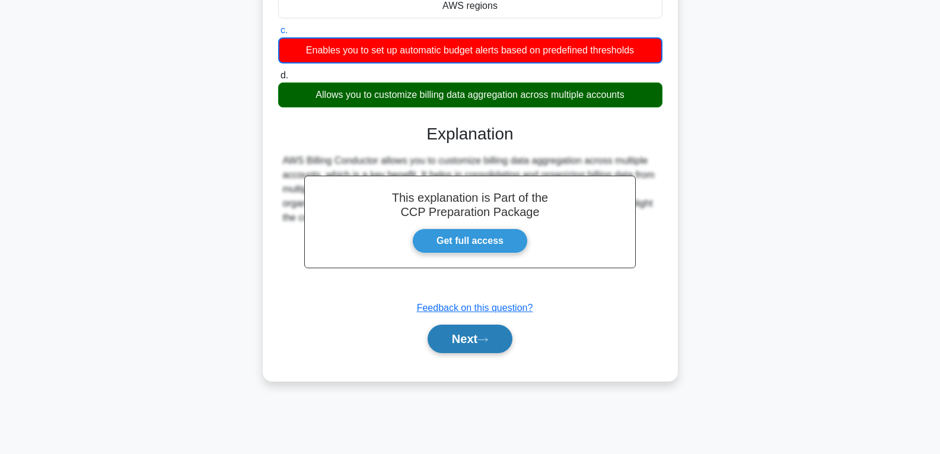
click at [459, 338] on button "Next" at bounding box center [470, 339] width 85 height 28
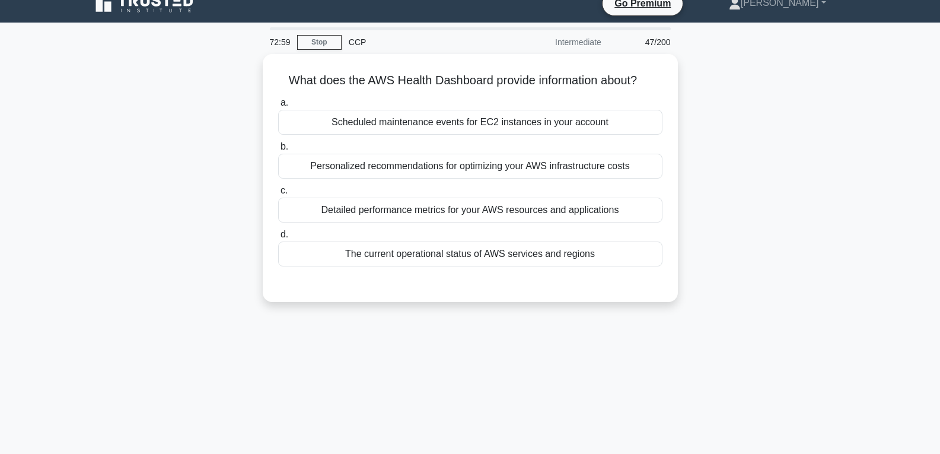
scroll to position [0, 0]
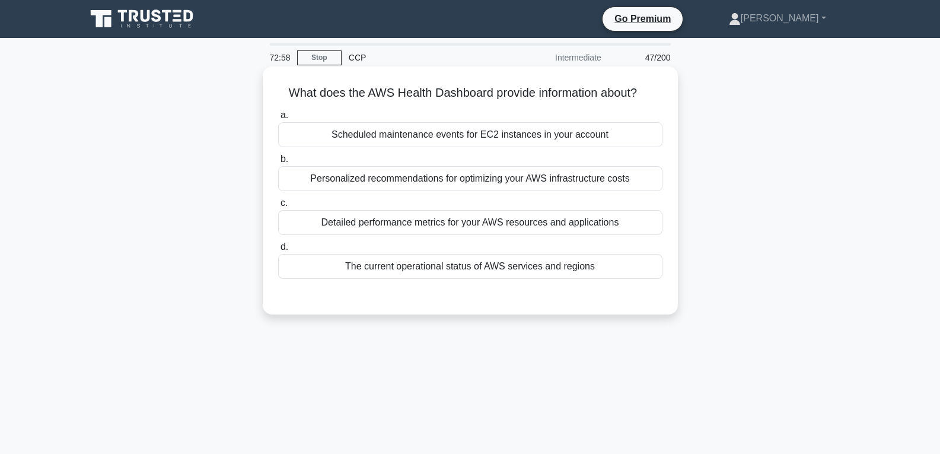
click at [463, 273] on div "The current operational status of AWS services and regions" at bounding box center [470, 266] width 384 height 25
click at [278, 251] on input "d. The current operational status of AWS services and regions" at bounding box center [278, 247] width 0 height 8
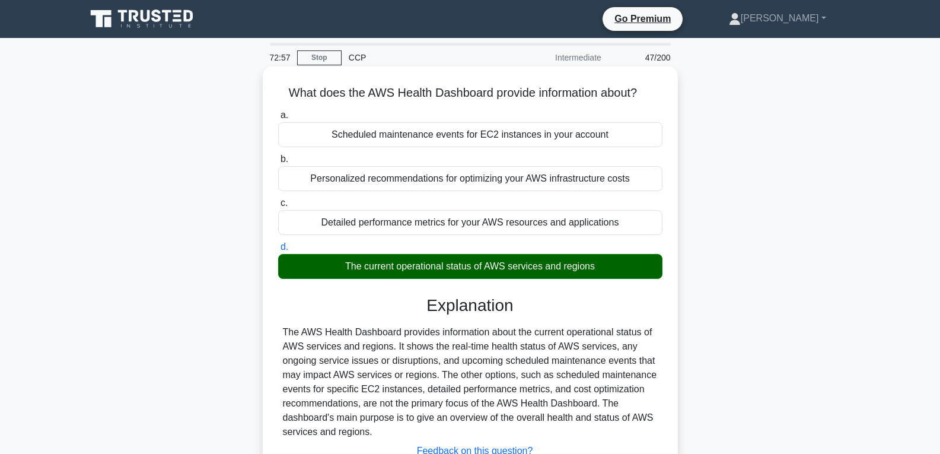
scroll to position [187, 0]
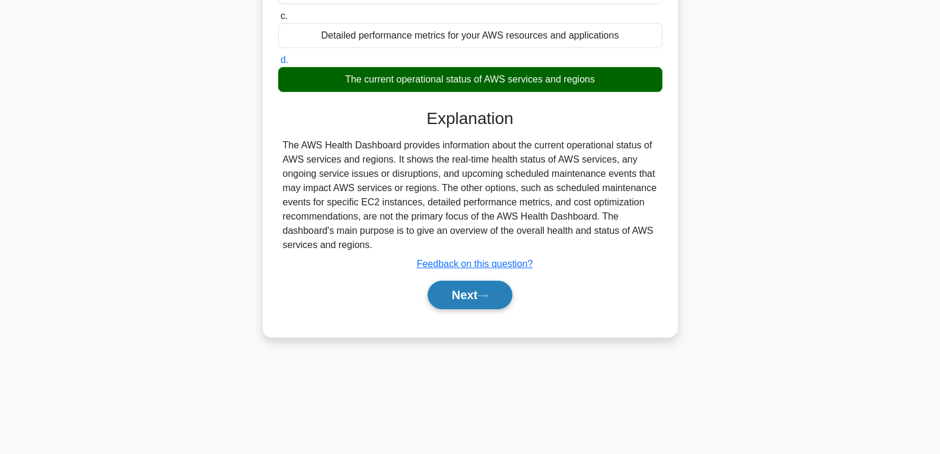
click at [475, 293] on button "Next" at bounding box center [470, 295] width 85 height 28
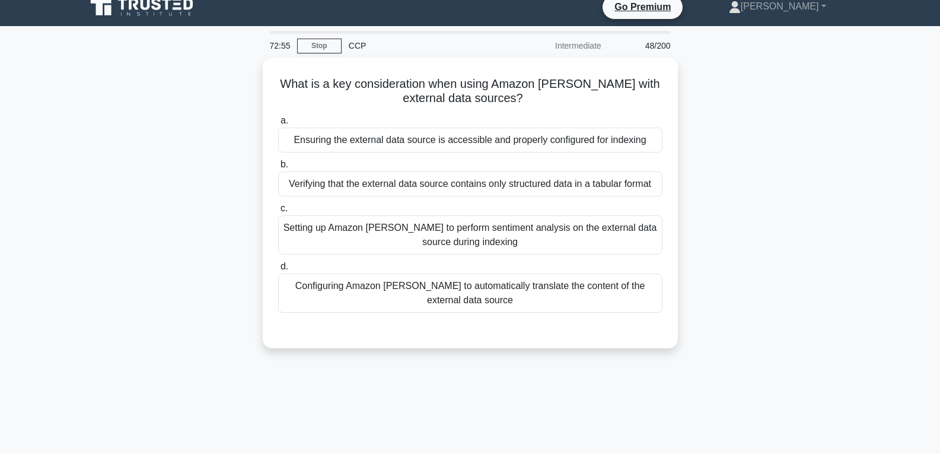
scroll to position [9, 0]
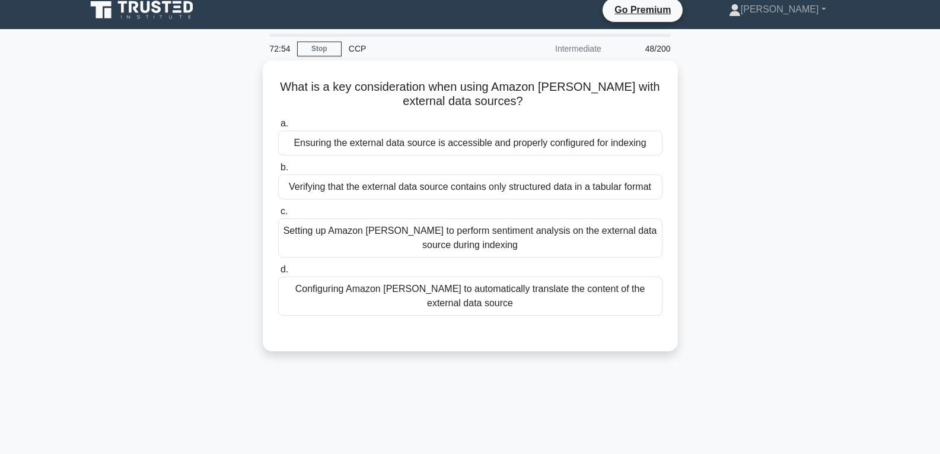
click at [475, 293] on div "Configuring Amazon Kendra to automatically translate the content of the externa…" at bounding box center [470, 295] width 384 height 39
click at [278, 274] on input "d. Configuring Amazon Kendra to automatically translate the content of the exte…" at bounding box center [278, 270] width 0 height 8
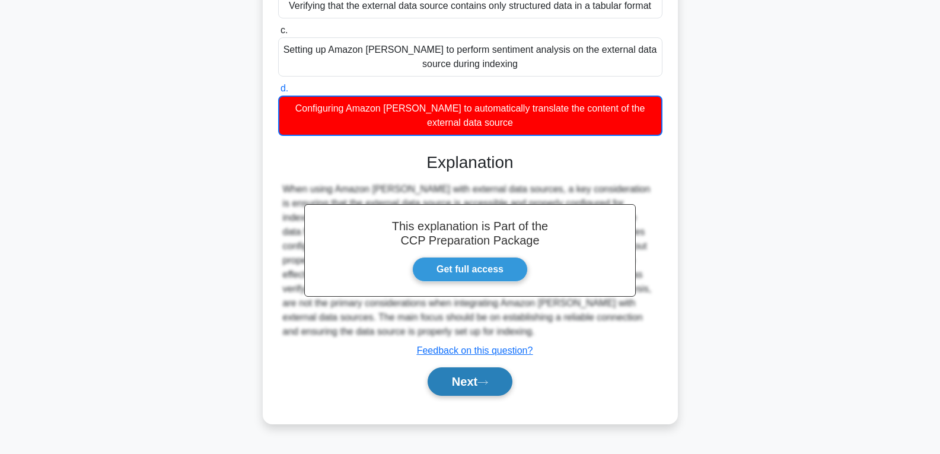
click at [481, 384] on button "Next" at bounding box center [470, 381] width 85 height 28
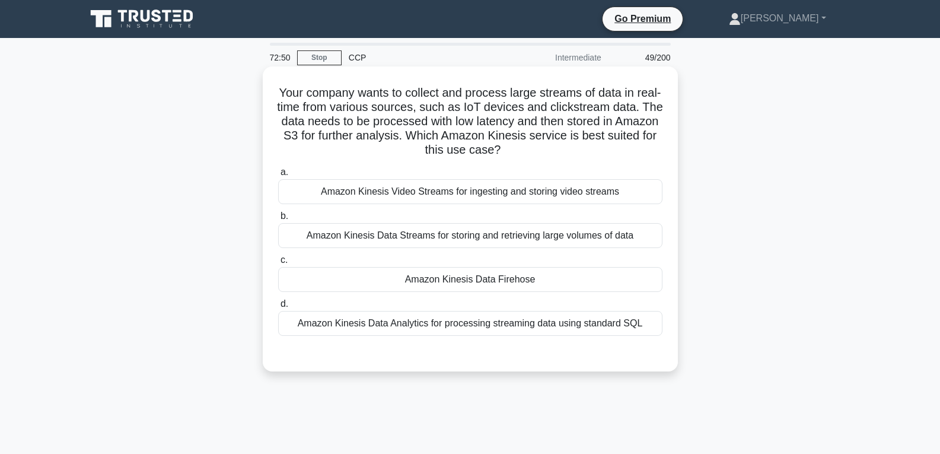
click at [481, 274] on div "Amazon Kinesis Data Firehose" at bounding box center [470, 279] width 384 height 25
click at [278, 264] on input "c. Amazon Kinesis Data Firehose" at bounding box center [278, 260] width 0 height 8
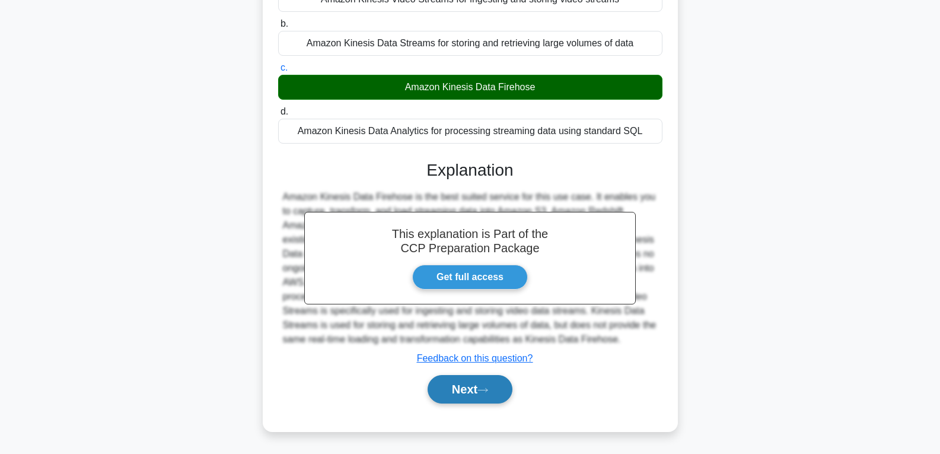
click at [472, 383] on button "Next" at bounding box center [470, 389] width 85 height 28
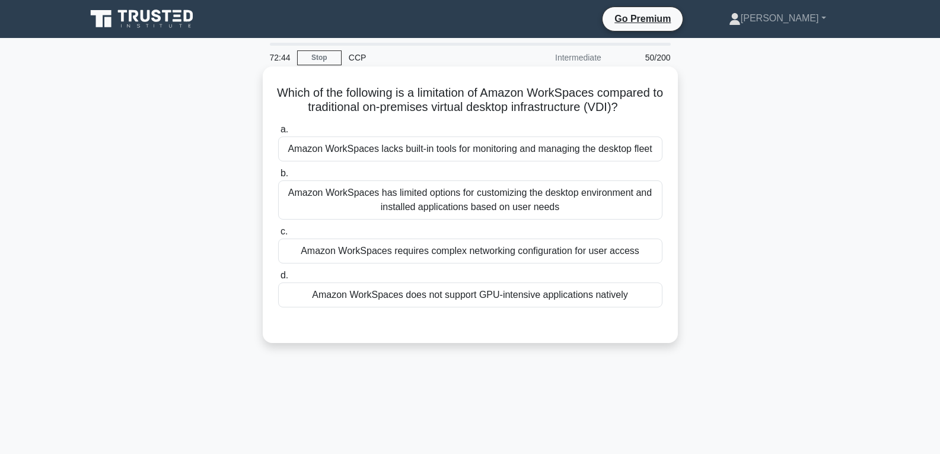
click at [462, 245] on div "Amazon WorkSpaces requires complex networking configuration for user access" at bounding box center [470, 251] width 384 height 25
click at [278, 236] on input "c. Amazon WorkSpaces requires complex networking configuration for user access" at bounding box center [278, 232] width 0 height 8
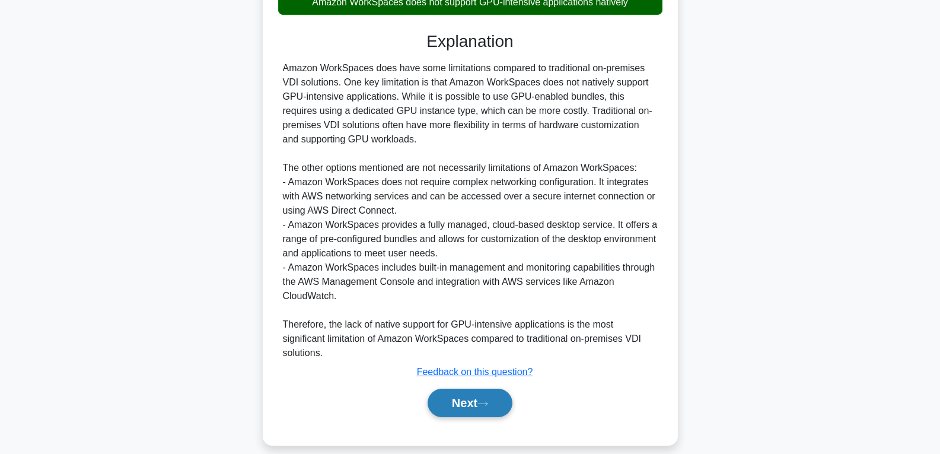
click at [465, 389] on button "Next" at bounding box center [470, 403] width 85 height 28
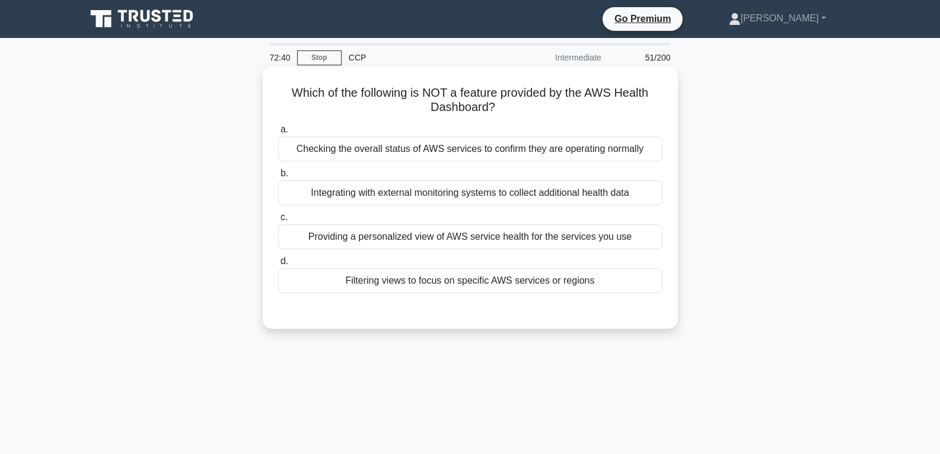
click at [467, 280] on div "Filtering views to focus on specific AWS services or regions" at bounding box center [470, 280] width 384 height 25
click at [278, 265] on input "d. Filtering views to focus on specific AWS services or regions" at bounding box center [278, 262] width 0 height 8
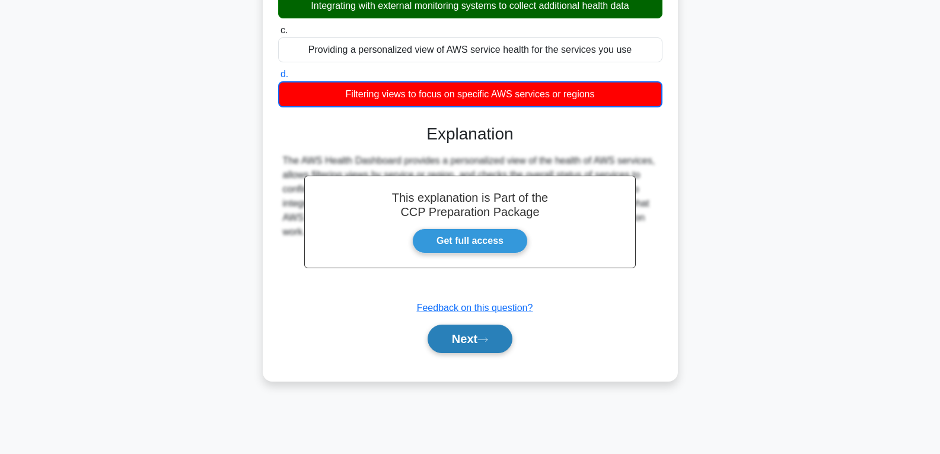
click at [470, 339] on button "Next" at bounding box center [470, 339] width 85 height 28
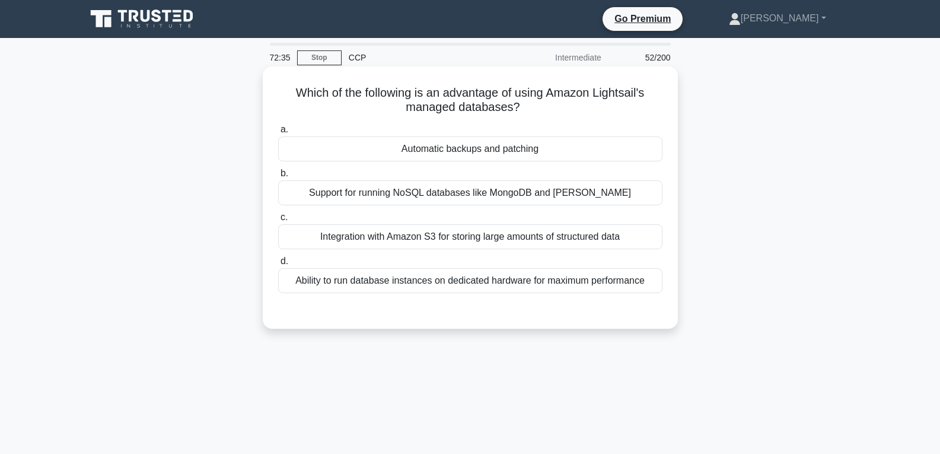
click at [495, 148] on div "Automatic backups and patching" at bounding box center [470, 148] width 384 height 25
click at [278, 134] on input "a. Automatic backups and patching" at bounding box center [278, 130] width 0 height 8
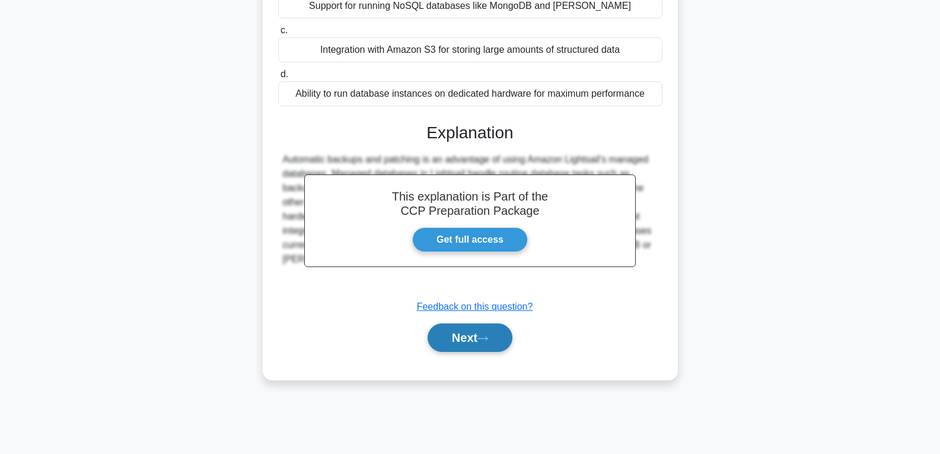
click at [469, 338] on button "Next" at bounding box center [470, 337] width 85 height 28
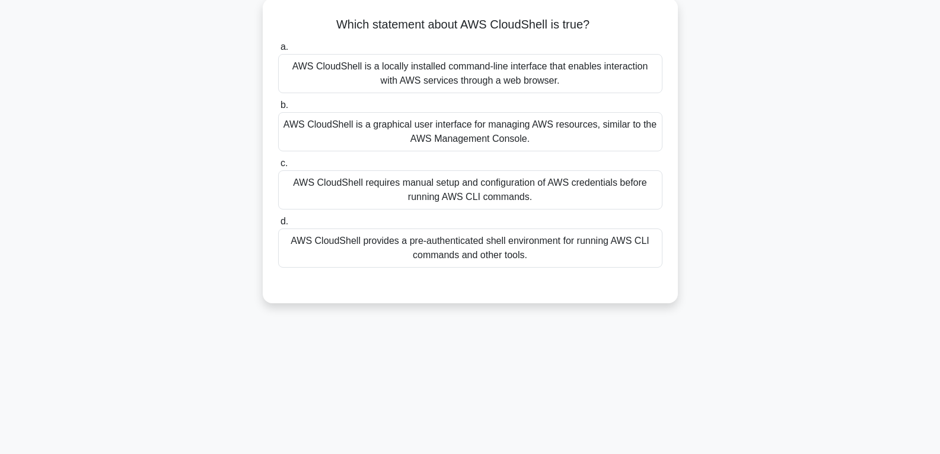
click at [469, 134] on div "AWS CloudShell is a graphical user interface for managing AWS resources, simila…" at bounding box center [470, 131] width 384 height 39
click at [278, 109] on input "b. AWS CloudShell is a graphical user interface for managing AWS resources, sim…" at bounding box center [278, 105] width 0 height 8
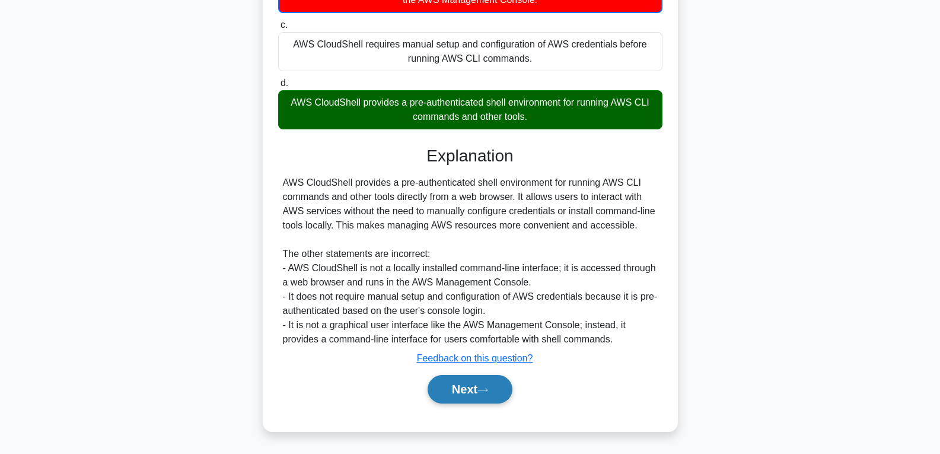
click at [455, 384] on button "Next" at bounding box center [470, 389] width 85 height 28
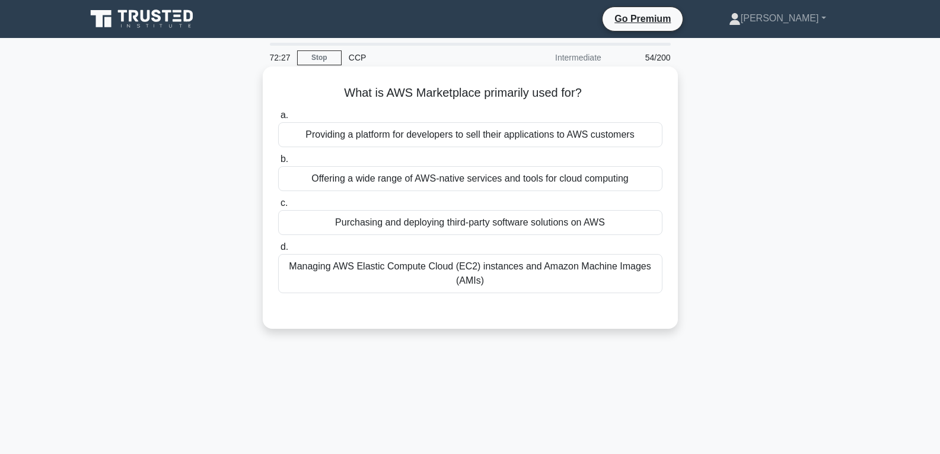
click at [436, 227] on div "Purchasing and deploying third-party software solutions on AWS" at bounding box center [470, 222] width 384 height 25
click at [278, 207] on input "c. Purchasing and deploying third-party software solutions on AWS" at bounding box center [278, 203] width 0 height 8
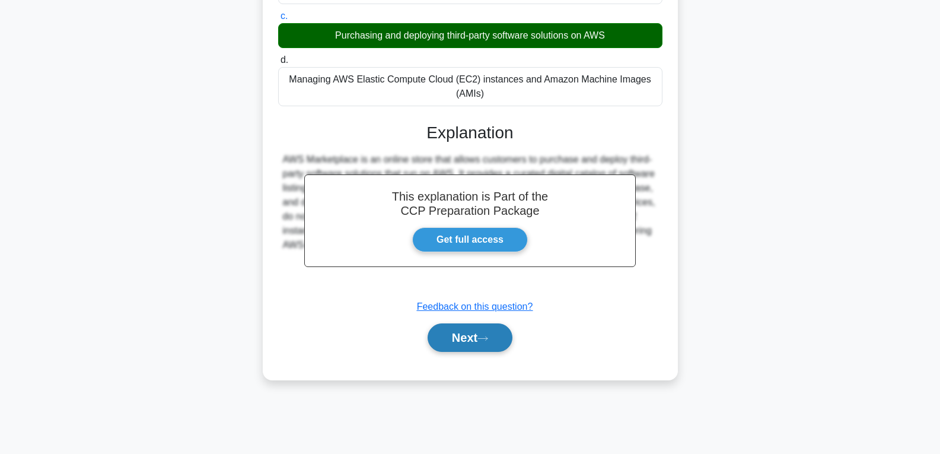
click at [452, 341] on button "Next" at bounding box center [470, 337] width 85 height 28
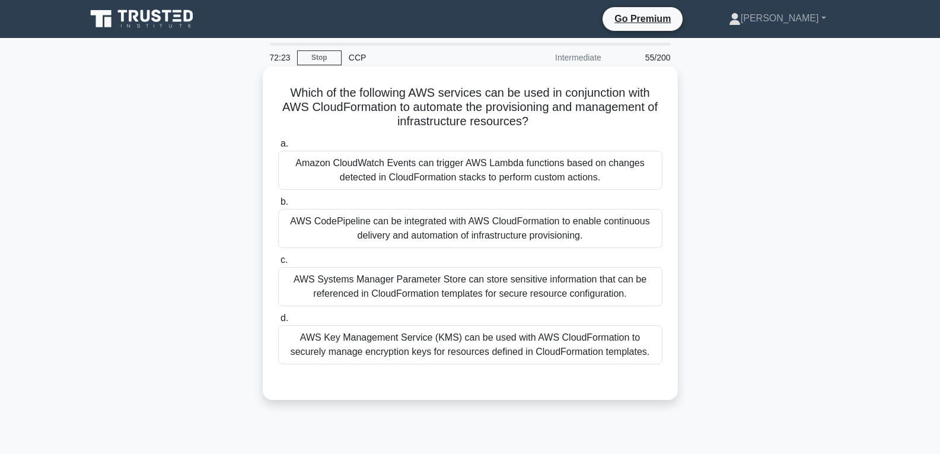
click at [452, 285] on div "AWS Systems Manager Parameter Store can store sensitive information that can be…" at bounding box center [470, 286] width 384 height 39
click at [278, 264] on input "c. AWS Systems Manager Parameter Store can store sensitive information that can…" at bounding box center [278, 260] width 0 height 8
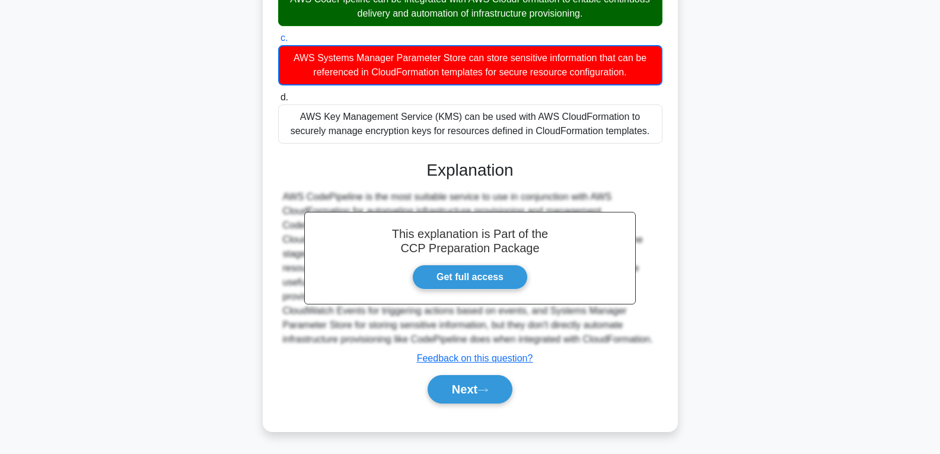
click at [463, 374] on div "Next" at bounding box center [470, 389] width 384 height 38
click at [462, 387] on button "Next" at bounding box center [470, 389] width 85 height 28
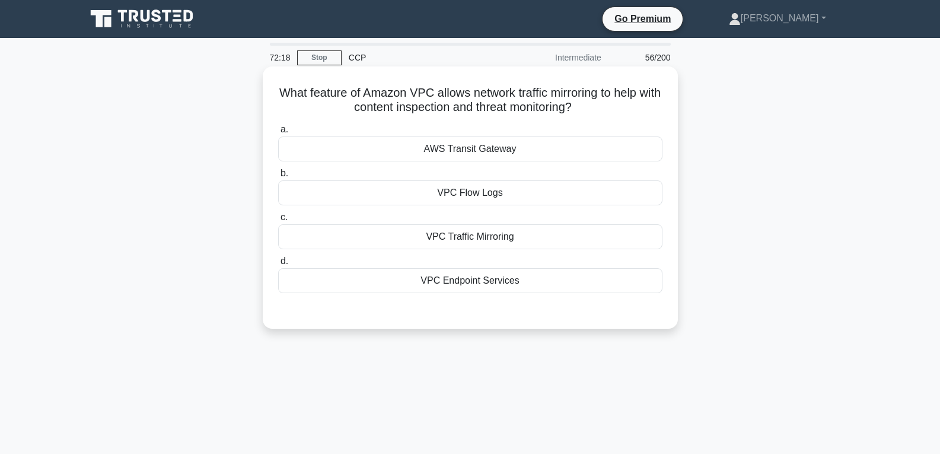
click at [479, 177] on label "b. VPC Flow Logs" at bounding box center [470, 185] width 384 height 39
click at [278, 177] on input "b. VPC Flow Logs" at bounding box center [278, 174] width 0 height 8
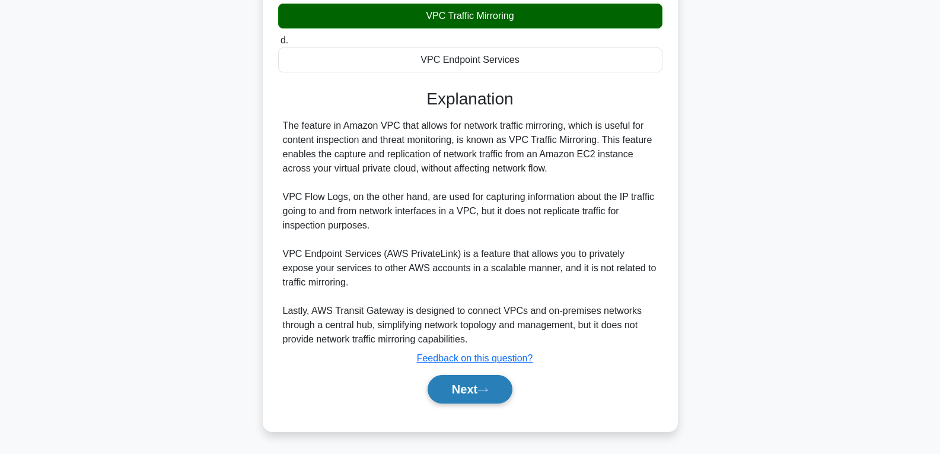
click at [488, 390] on icon at bounding box center [482, 390] width 9 height 4
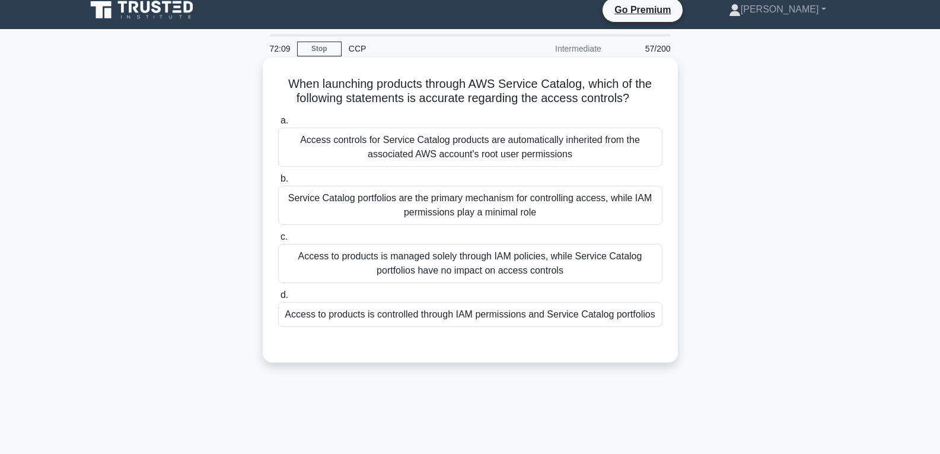
click at [464, 301] on label "d. Access to products is controlled through IAM permissions and Service Catalog…" at bounding box center [470, 307] width 384 height 39
click at [278, 299] on input "d. Access to products is controlled through IAM permissions and Service Catalog…" at bounding box center [278, 295] width 0 height 8
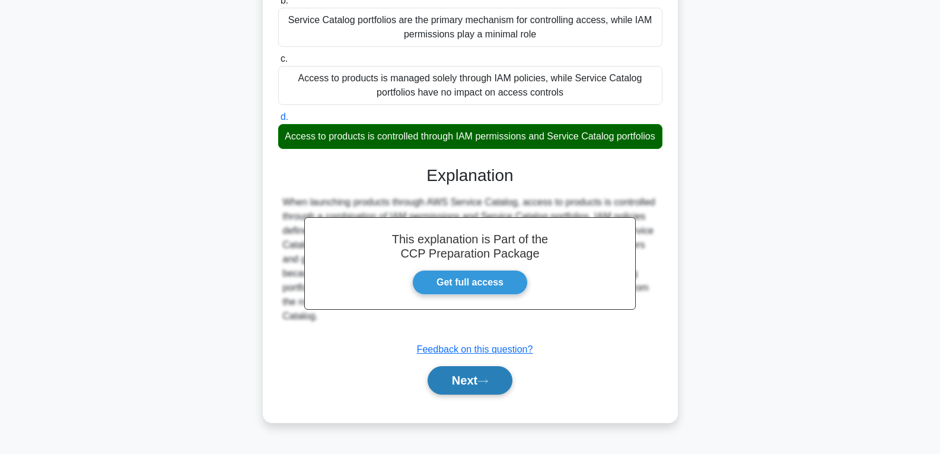
click at [463, 381] on button "Next" at bounding box center [470, 380] width 85 height 28
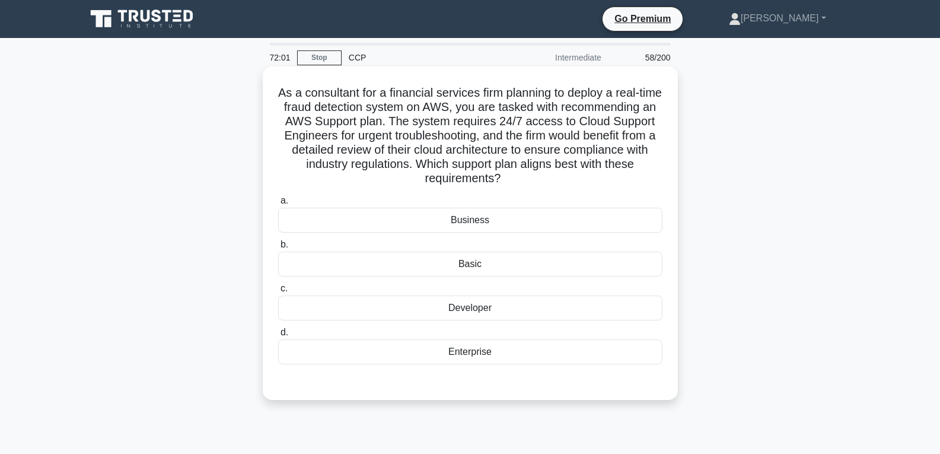
click at [466, 351] on div "Enterprise" at bounding box center [470, 351] width 384 height 25
click at [278, 336] on input "d. Enterprise" at bounding box center [278, 333] width 0 height 8
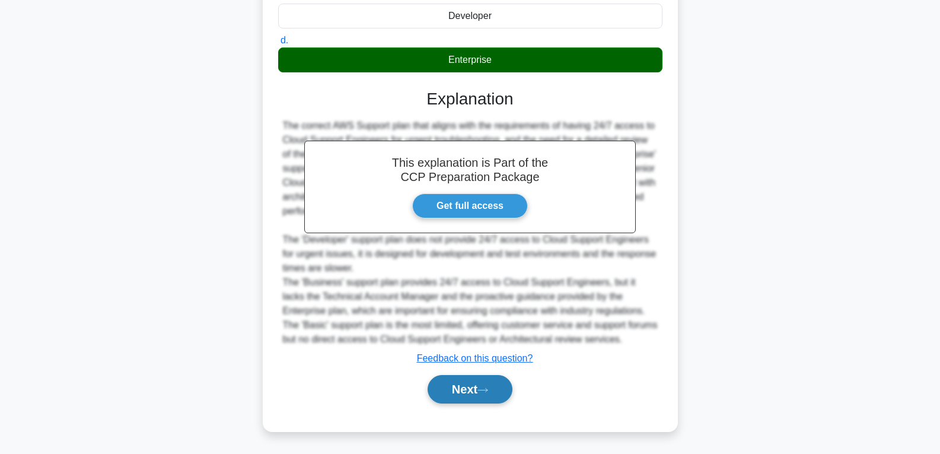
click at [466, 384] on button "Next" at bounding box center [470, 389] width 85 height 28
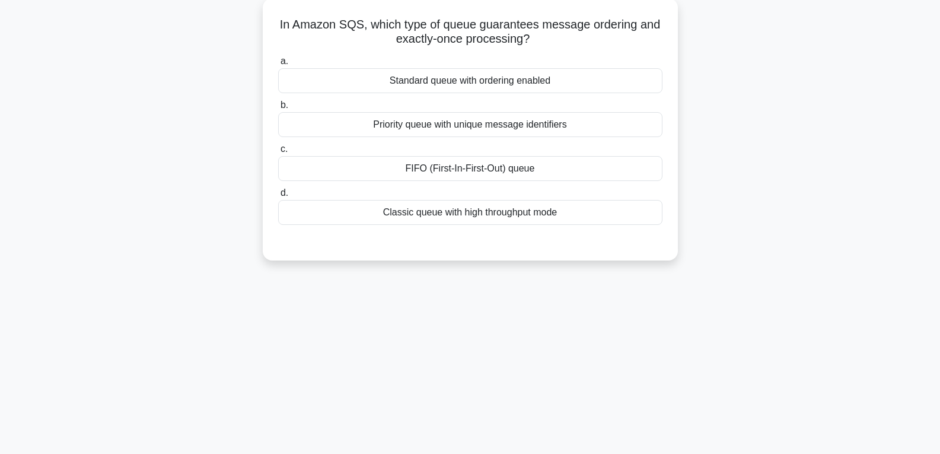
click at [483, 168] on div "FIFO (First-In-First-Out) queue" at bounding box center [470, 168] width 384 height 25
click at [278, 153] on input "c. FIFO (First-In-First-Out) queue" at bounding box center [278, 149] width 0 height 8
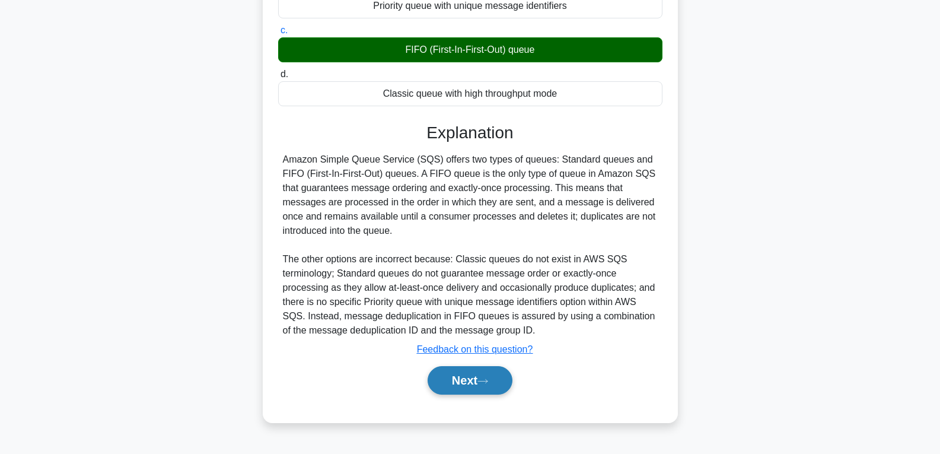
click at [470, 370] on button "Next" at bounding box center [470, 380] width 85 height 28
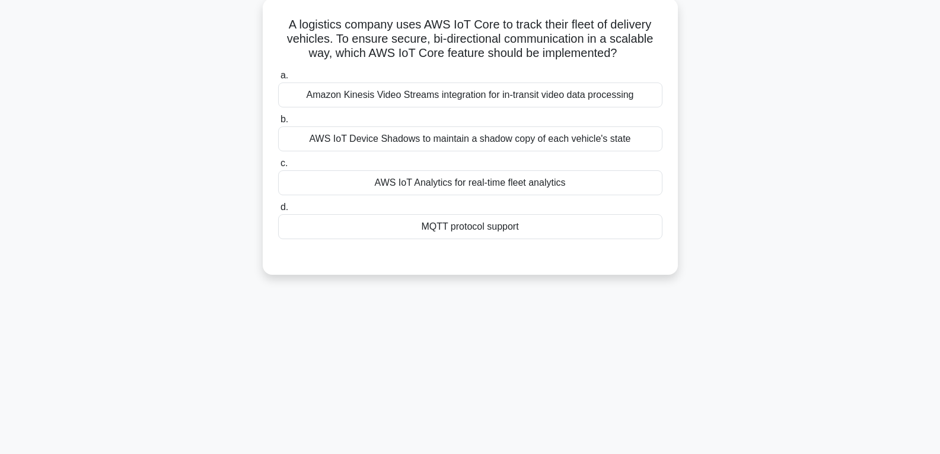
click at [465, 224] on div "MQTT protocol support" at bounding box center [470, 226] width 384 height 25
click at [278, 211] on input "d. MQTT protocol support" at bounding box center [278, 208] width 0 height 8
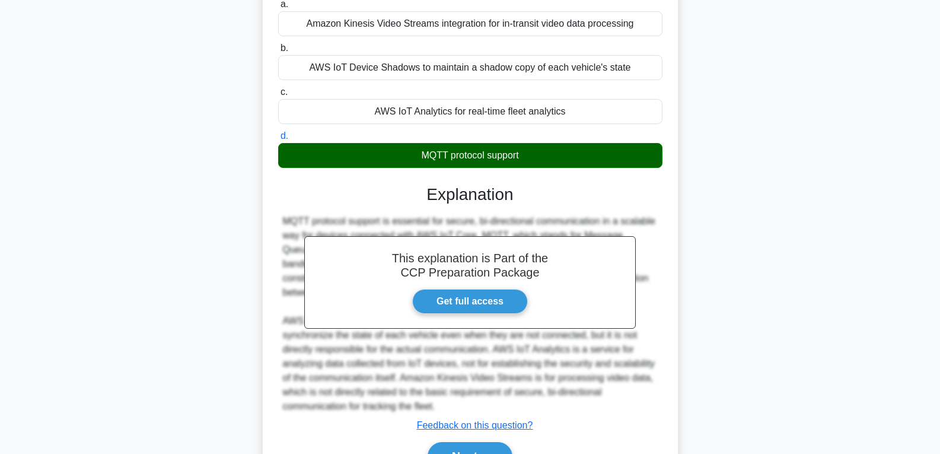
scroll to position [207, 0]
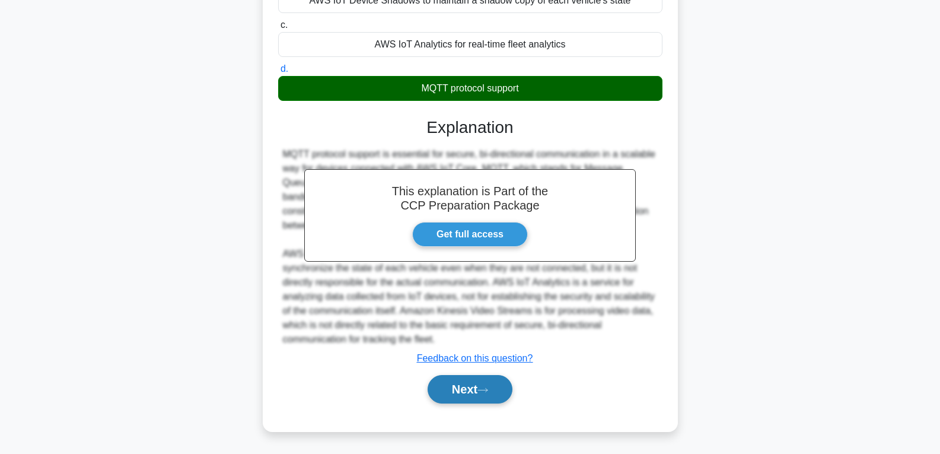
click at [462, 390] on button "Next" at bounding box center [470, 389] width 85 height 28
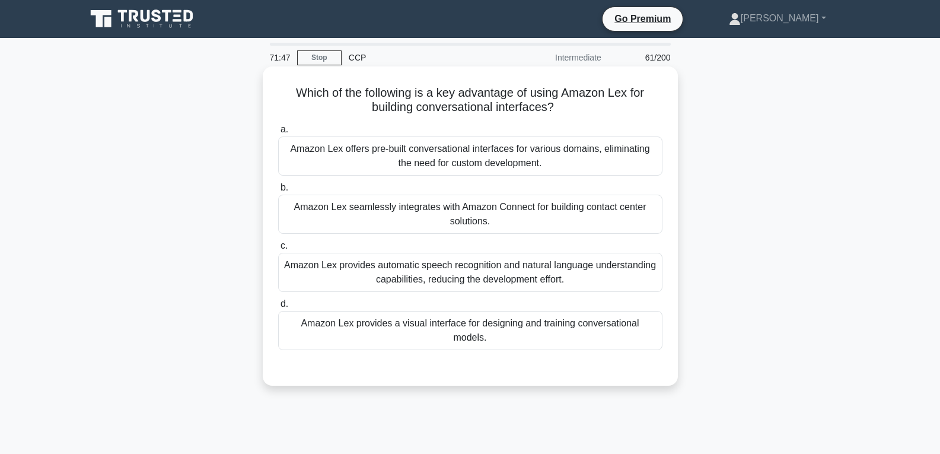
click at [470, 217] on div "Amazon Lex seamlessly integrates with Amazon Connect for building contact cente…" at bounding box center [470, 214] width 384 height 39
click at [278, 192] on input "b. Amazon Lex seamlessly integrates with Amazon Connect for building contact ce…" at bounding box center [278, 188] width 0 height 8
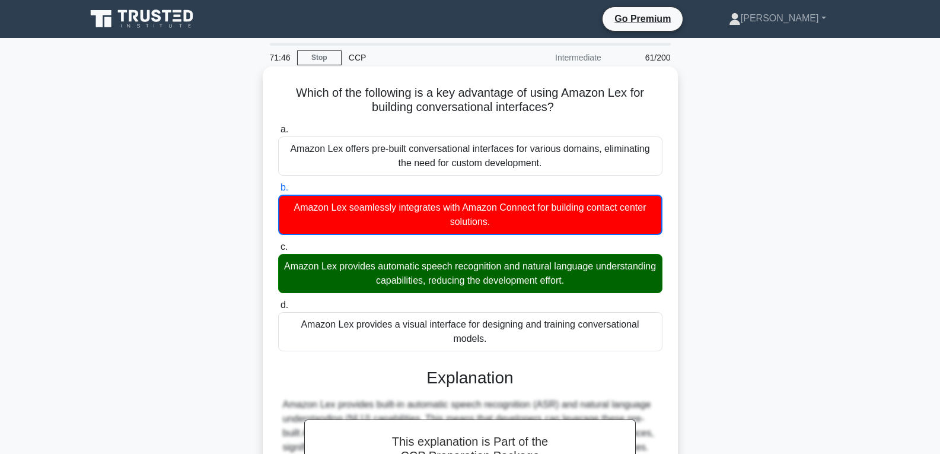
scroll to position [187, 0]
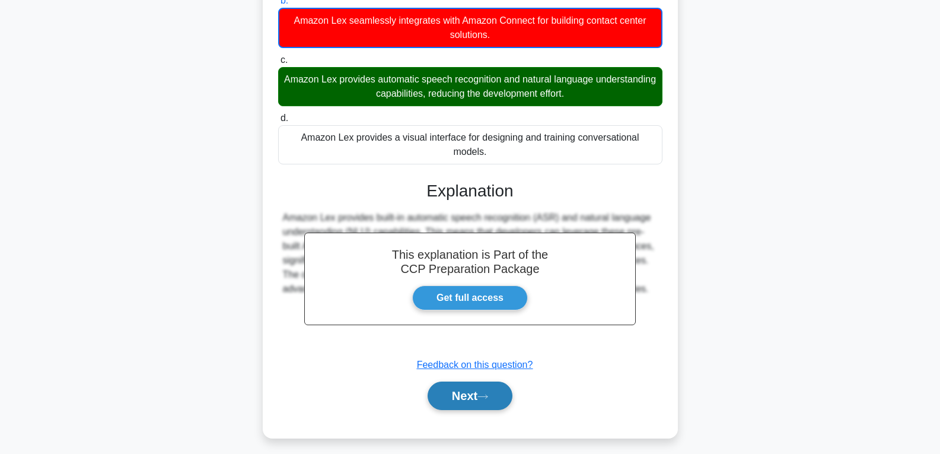
click at [459, 387] on button "Next" at bounding box center [470, 396] width 85 height 28
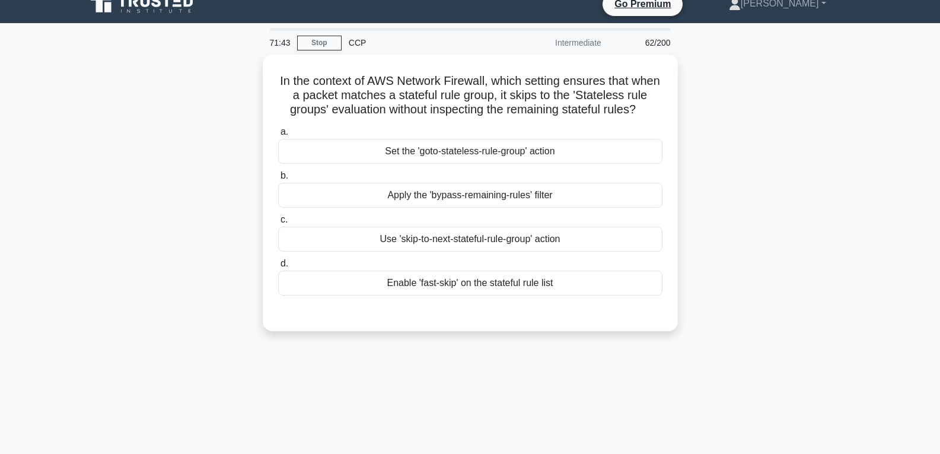
scroll to position [9, 0]
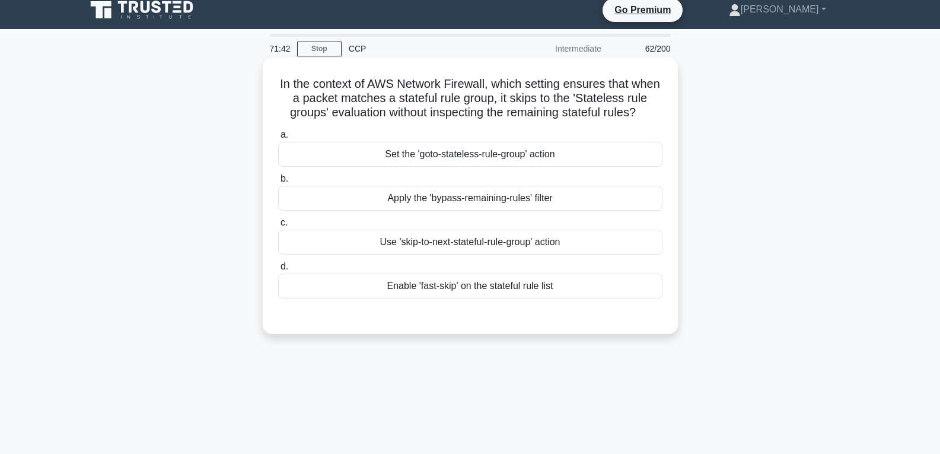
click at [491, 205] on div "Apply the 'bypass-remaining-rules' filter" at bounding box center [470, 198] width 384 height 25
click at [278, 183] on input "b. Apply the 'bypass-remaining-rules' filter" at bounding box center [278, 179] width 0 height 8
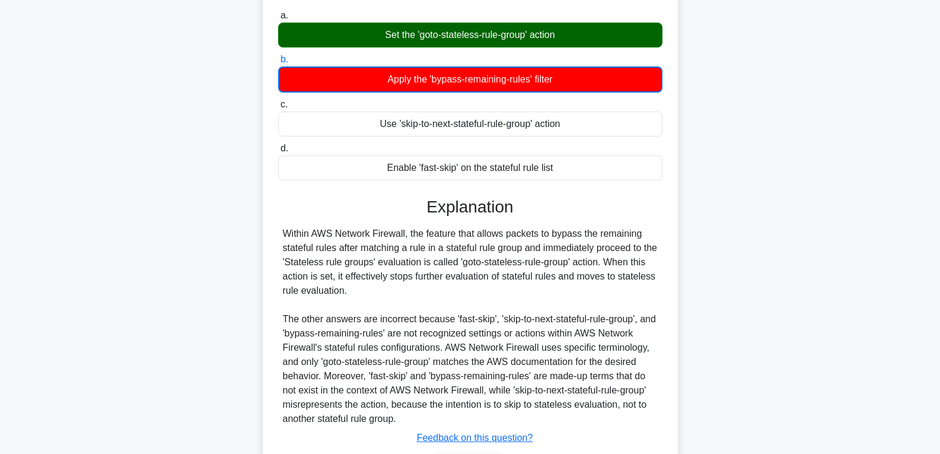
scroll to position [223, 0]
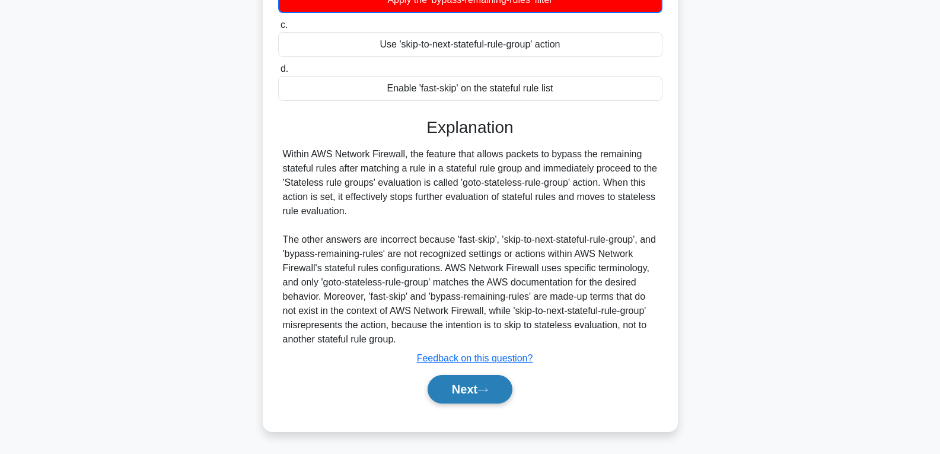
click at [468, 383] on button "Next" at bounding box center [470, 389] width 85 height 28
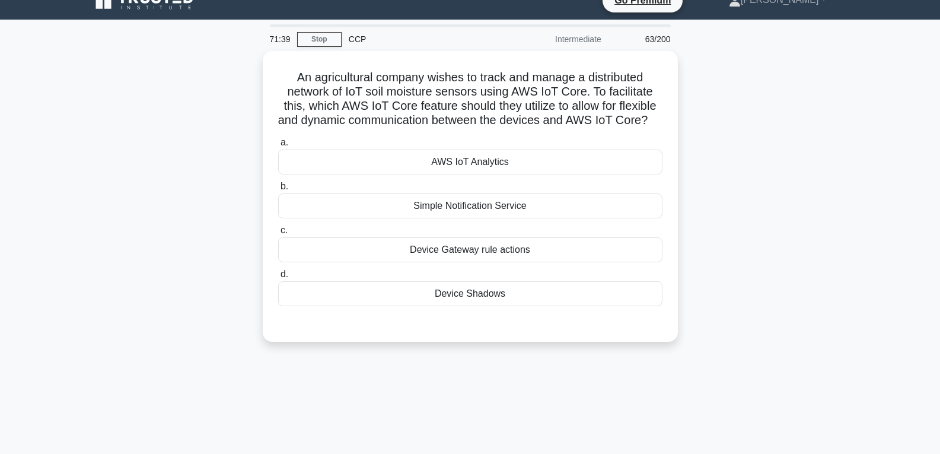
scroll to position [9, 0]
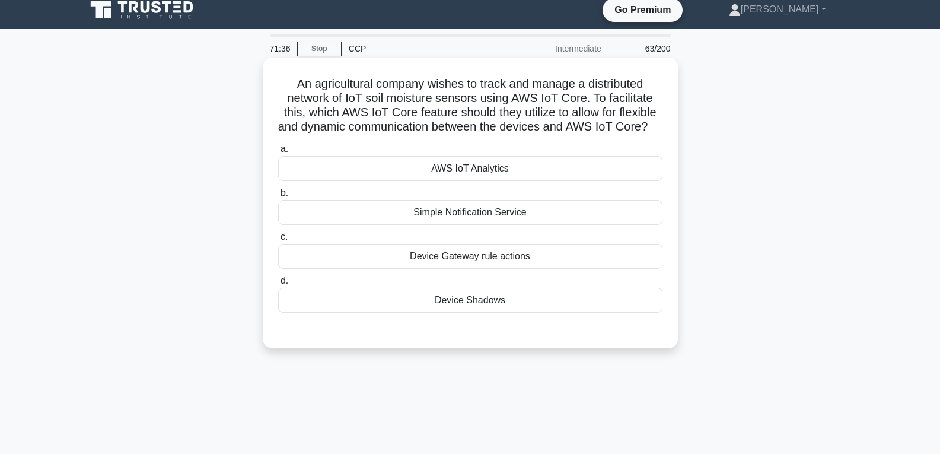
click at [500, 180] on div "AWS IoT Analytics" at bounding box center [470, 168] width 384 height 25
click at [278, 153] on input "a. AWS IoT Analytics" at bounding box center [278, 149] width 0 height 8
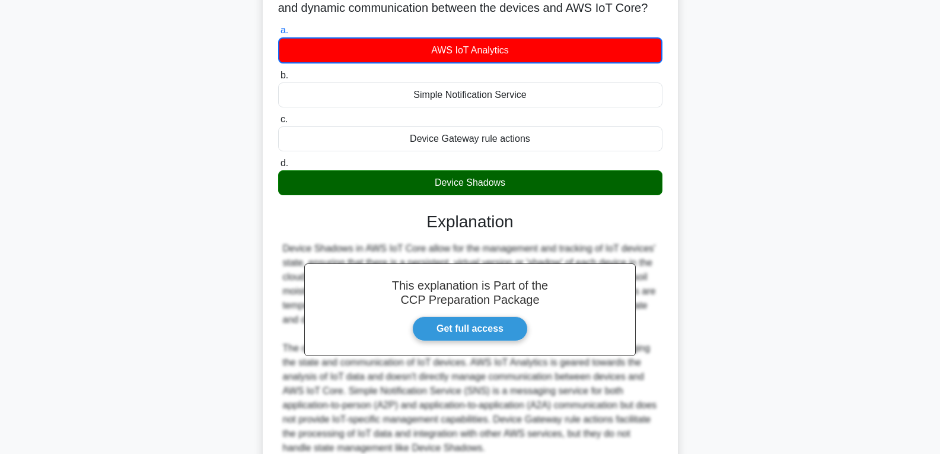
scroll to position [251, 0]
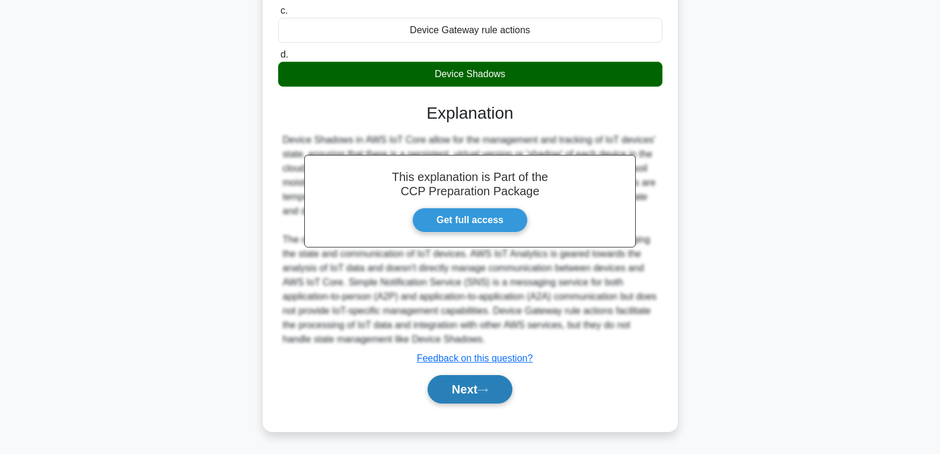
click at [478, 379] on button "Next" at bounding box center [470, 389] width 85 height 28
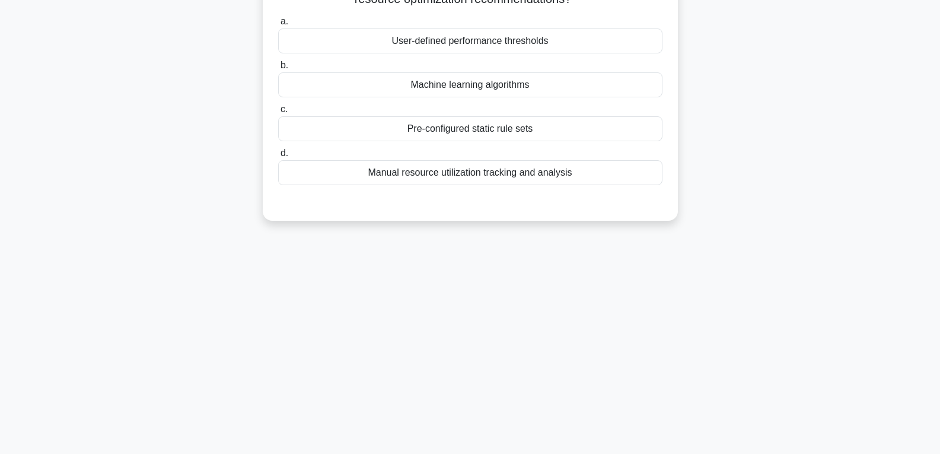
scroll to position [9, 0]
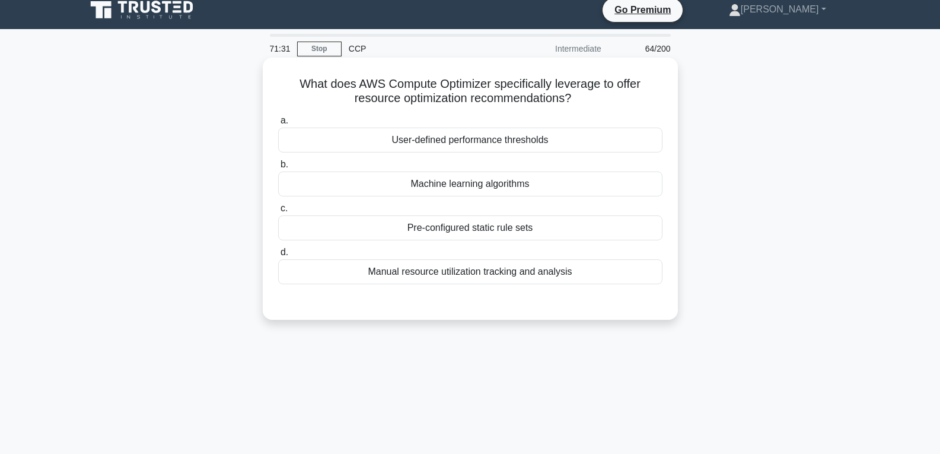
click at [469, 230] on div "Pre-configured static rule sets" at bounding box center [470, 227] width 384 height 25
click at [278, 212] on input "c. Pre-configured static rule sets" at bounding box center [278, 209] width 0 height 8
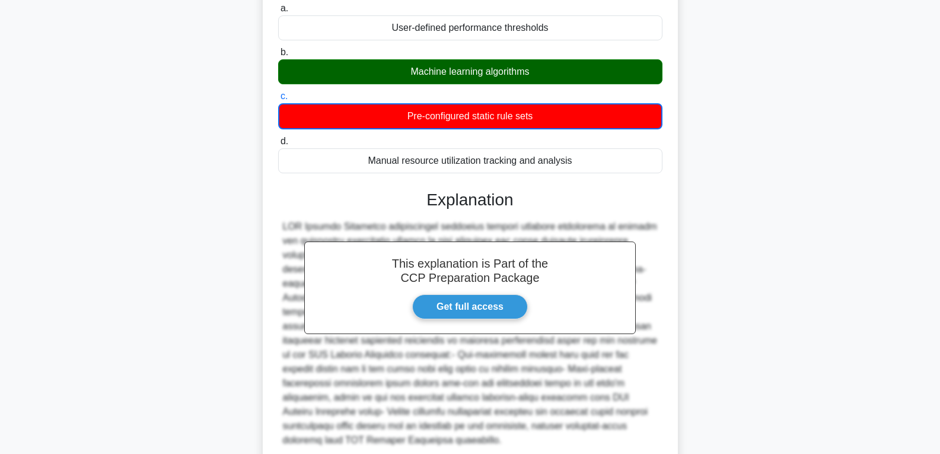
scroll to position [223, 0]
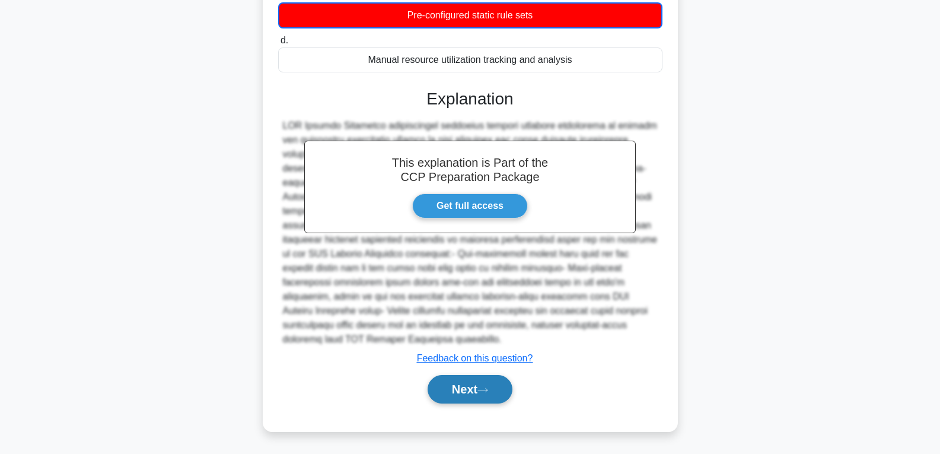
click at [470, 380] on button "Next" at bounding box center [470, 389] width 85 height 28
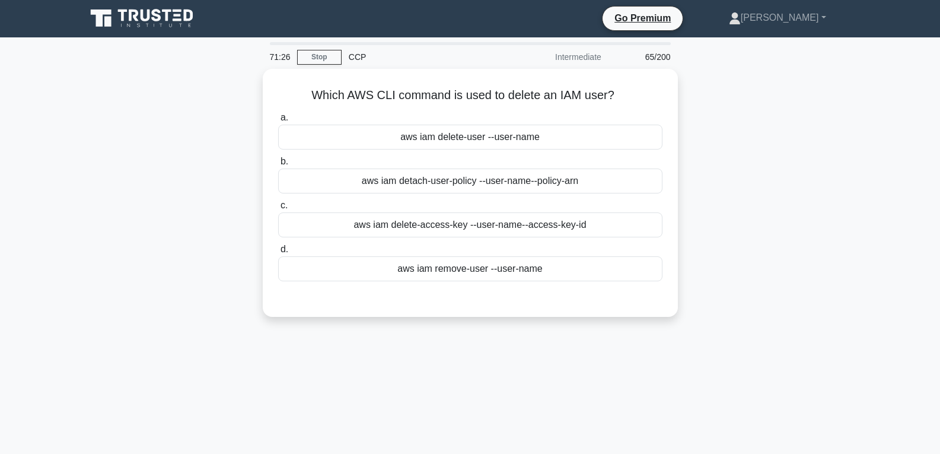
scroll to position [0, 0]
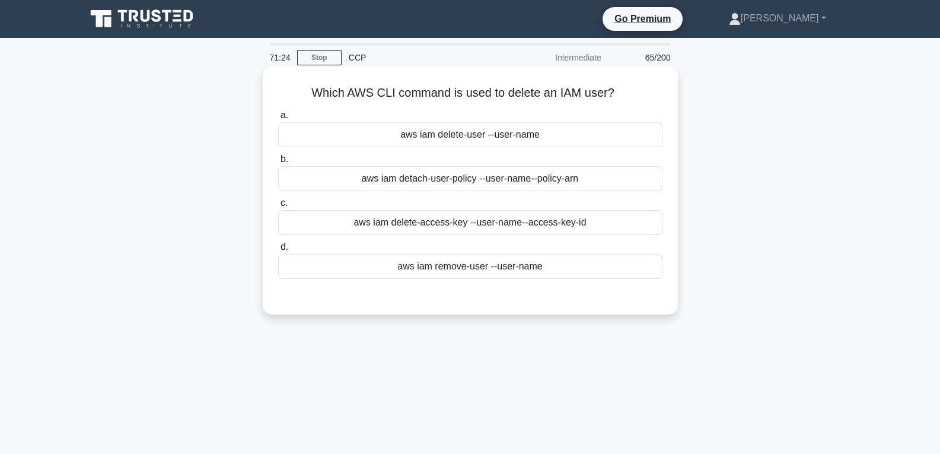
click at [481, 136] on div "aws iam delete-user --user-name" at bounding box center [470, 134] width 384 height 25
click at [278, 119] on input "a. aws iam delete-user --user-name" at bounding box center [278, 116] width 0 height 8
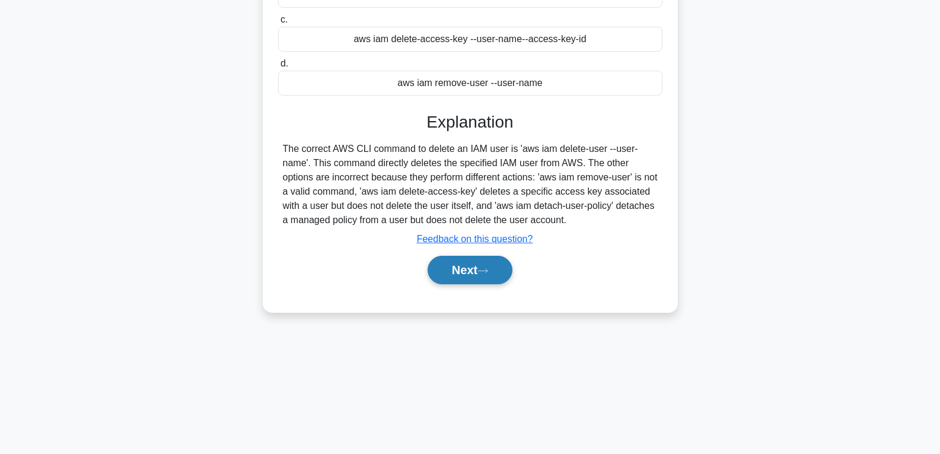
scroll to position [187, 0]
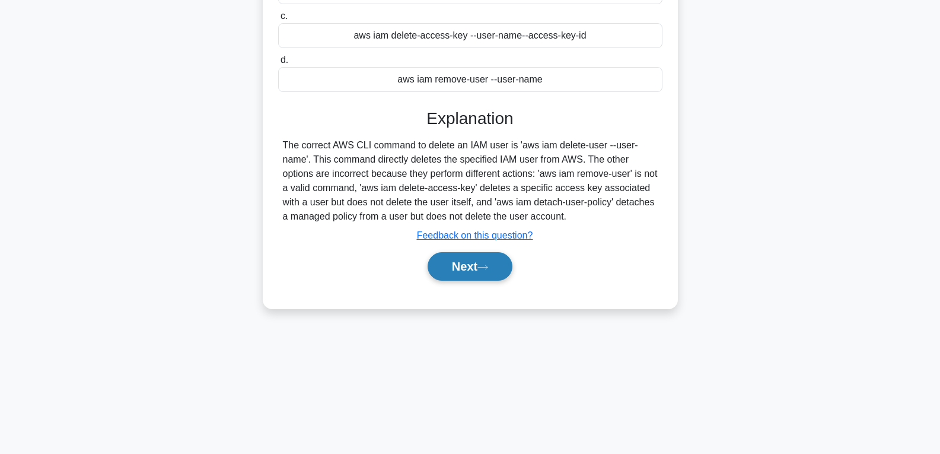
click at [464, 271] on button "Next" at bounding box center [470, 266] width 85 height 28
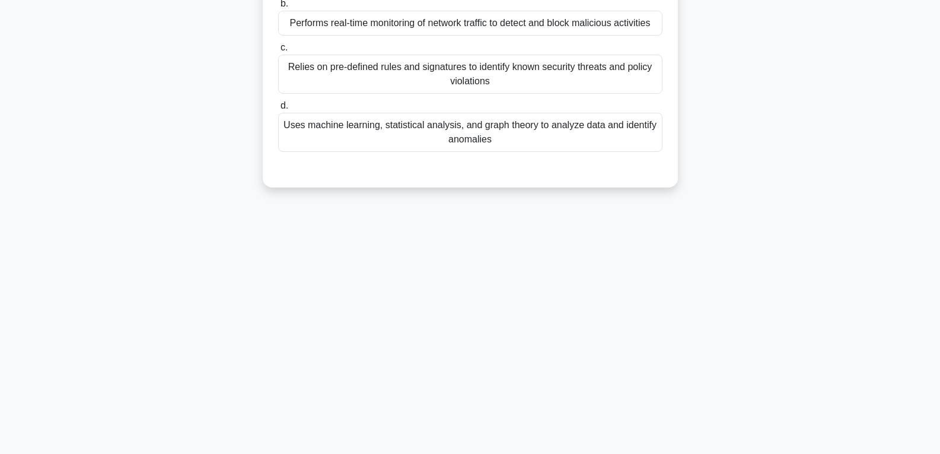
scroll to position [9, 0]
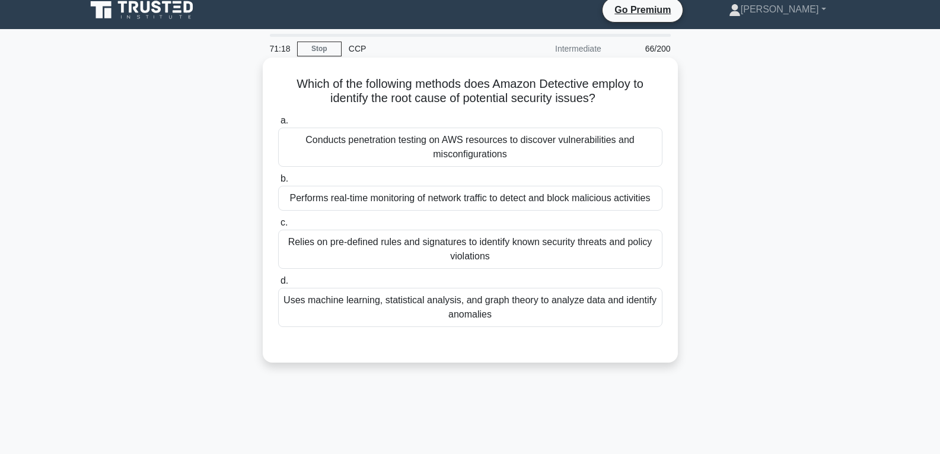
click at [472, 201] on div "Performs real-time monitoring of network traffic to detect and block malicious …" at bounding box center [470, 198] width 384 height 25
click at [278, 183] on input "b. Performs real-time monitoring of network traffic to detect and block malicio…" at bounding box center [278, 179] width 0 height 8
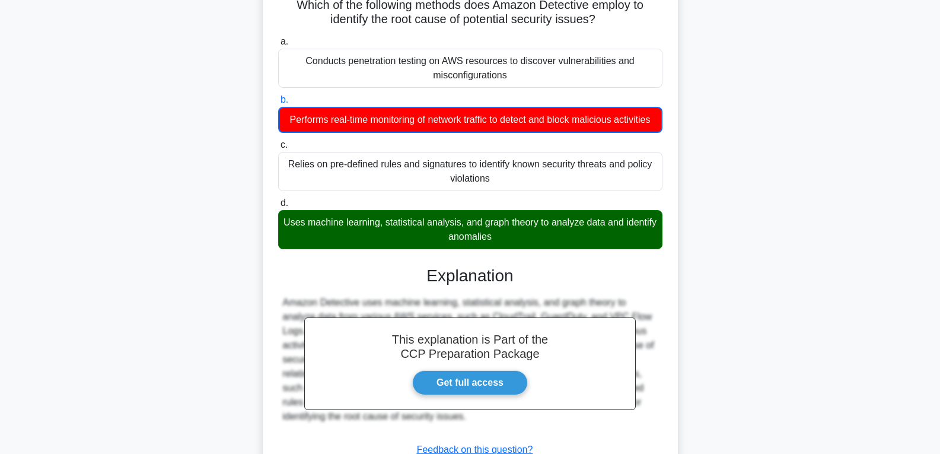
scroll to position [194, 0]
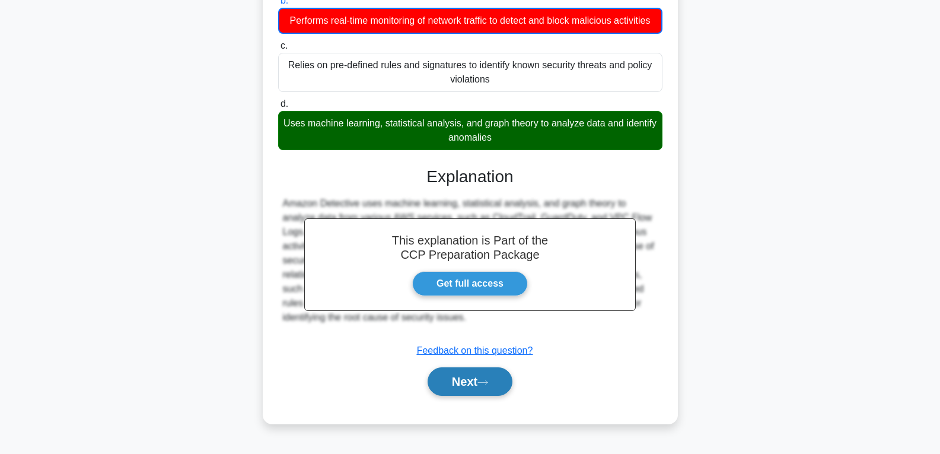
click at [454, 386] on button "Next" at bounding box center [470, 381] width 85 height 28
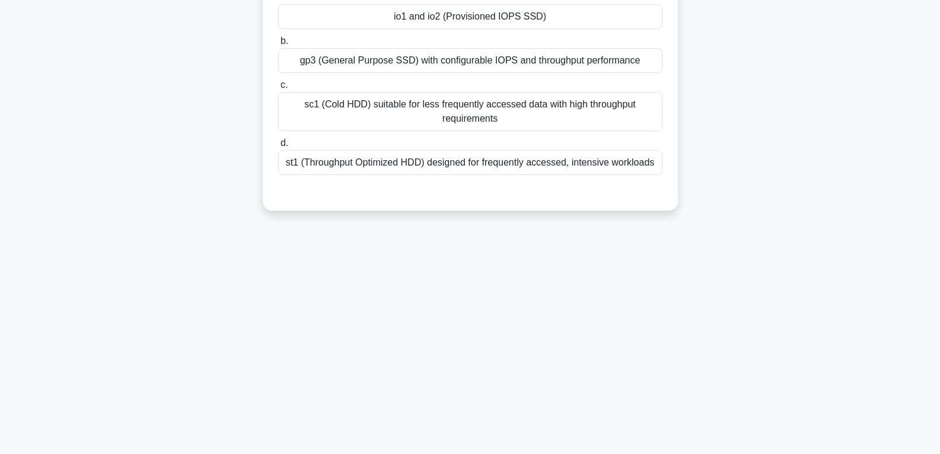
scroll to position [9, 0]
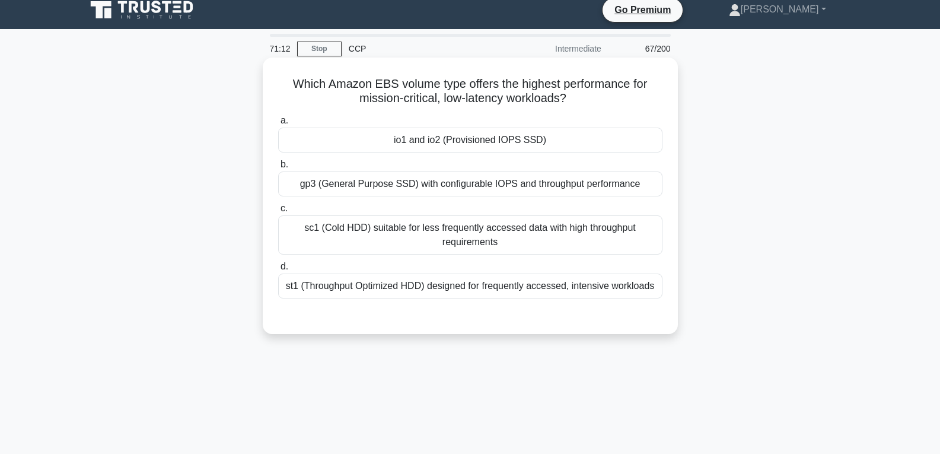
click at [466, 137] on div "io1 and io2 (Provisioned IOPS SSD)" at bounding box center [470, 140] width 384 height 25
click at [278, 125] on input "a. io1 and io2 (Provisioned IOPS SSD)" at bounding box center [278, 121] width 0 height 8
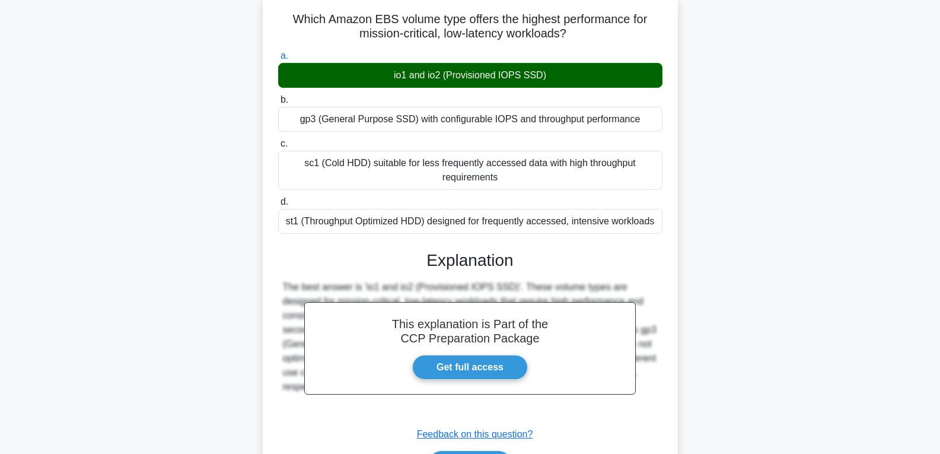
scroll to position [187, 0]
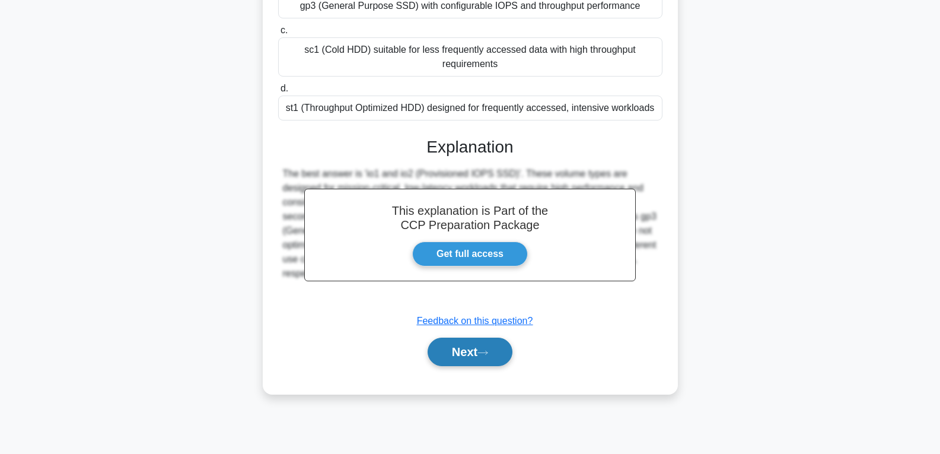
click at [454, 347] on button "Next" at bounding box center [470, 352] width 85 height 28
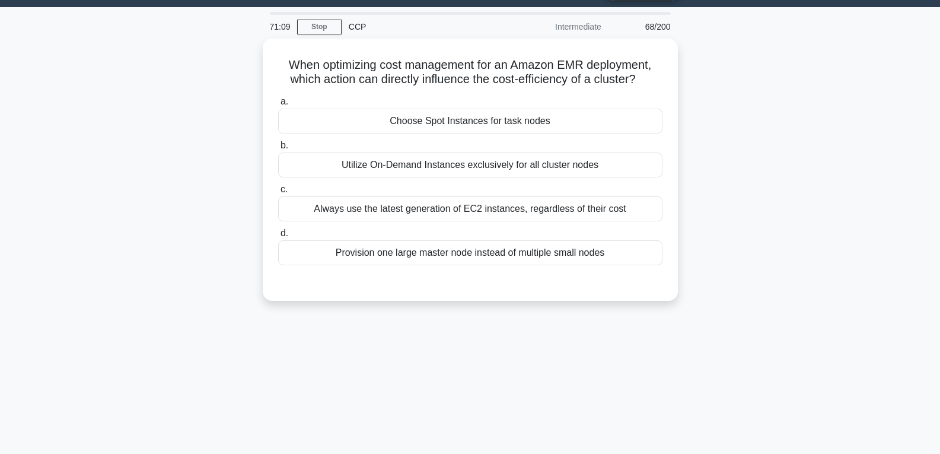
scroll to position [9, 0]
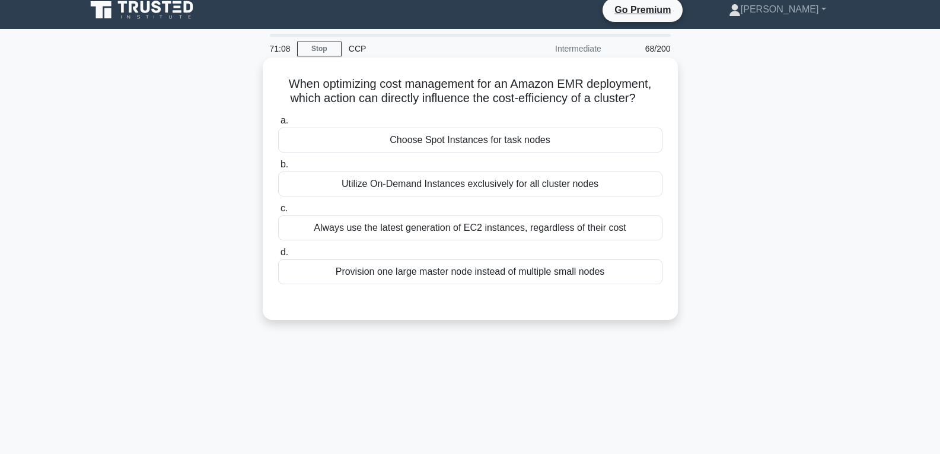
click at [482, 133] on div "Choose Spot Instances for task nodes" at bounding box center [470, 140] width 384 height 25
click at [278, 125] on input "a. Choose Spot Instances for task nodes" at bounding box center [278, 121] width 0 height 8
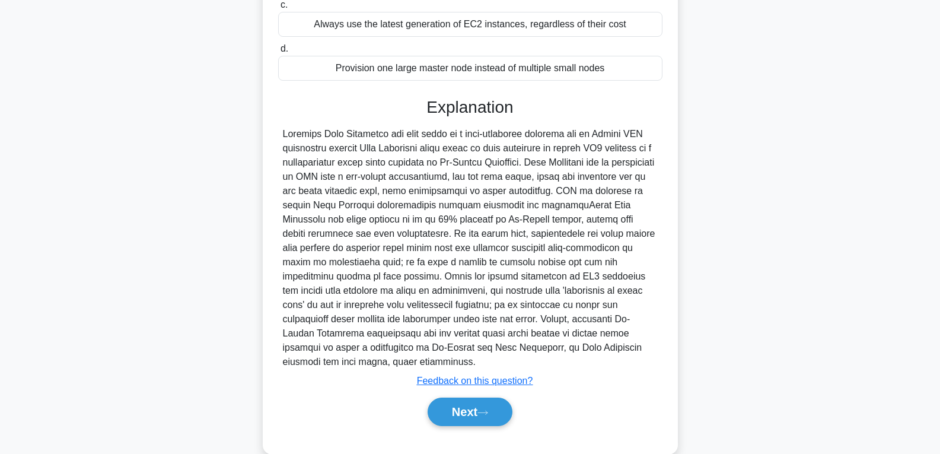
scroll to position [221, 0]
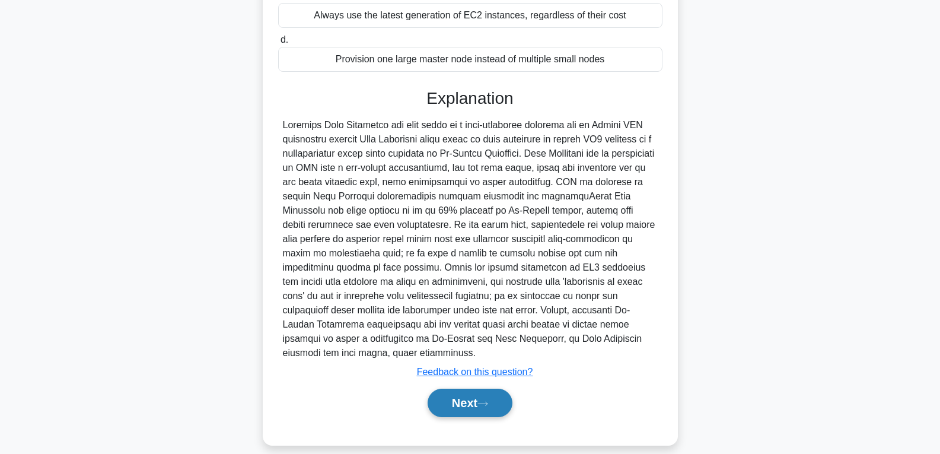
click at [461, 389] on button "Next" at bounding box center [470, 403] width 85 height 28
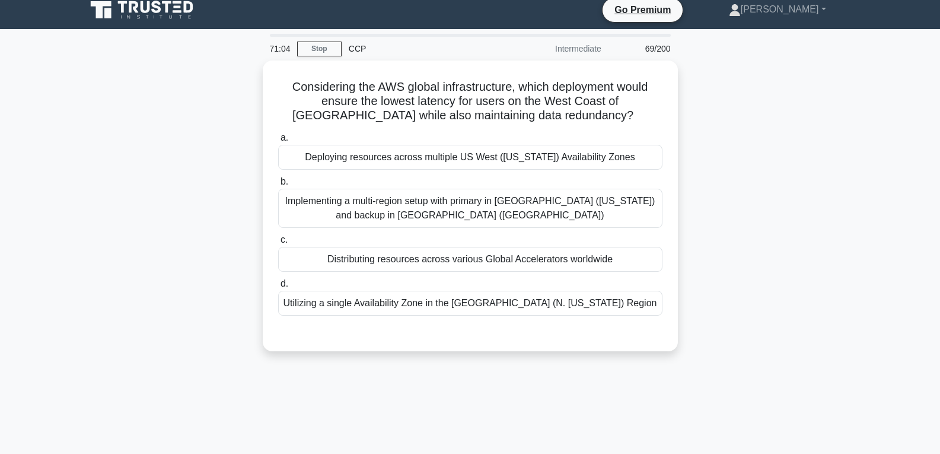
scroll to position [0, 0]
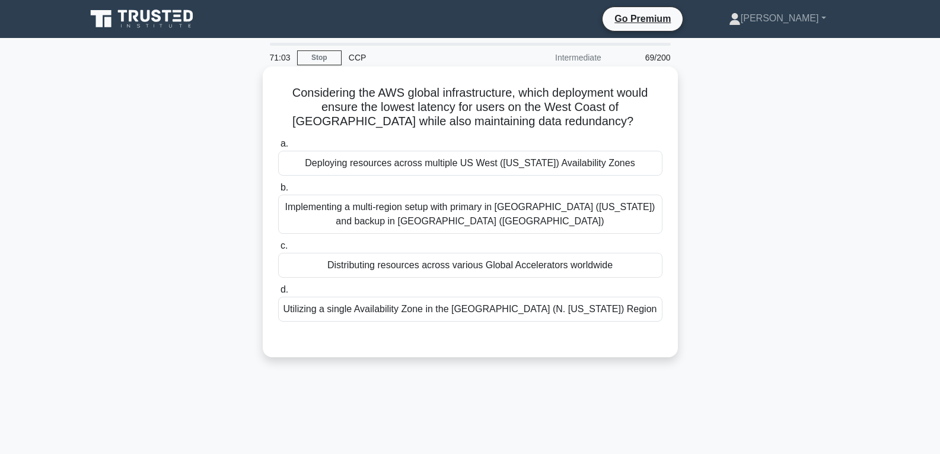
click at [451, 267] on div "Distributing resources across various Global Accelerators worldwide" at bounding box center [470, 265] width 384 height 25
click at [278, 250] on input "c. Distributing resources across various Global Accelerators worldwide" at bounding box center [278, 246] width 0 height 8
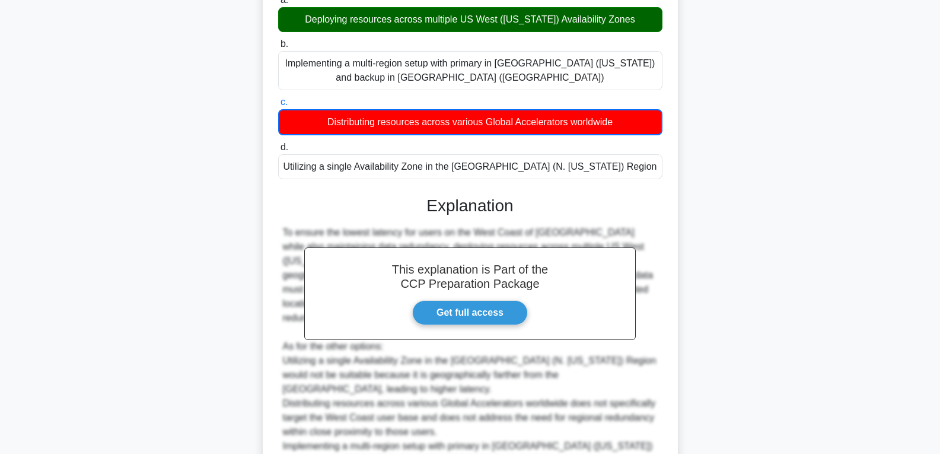
scroll to position [279, 0]
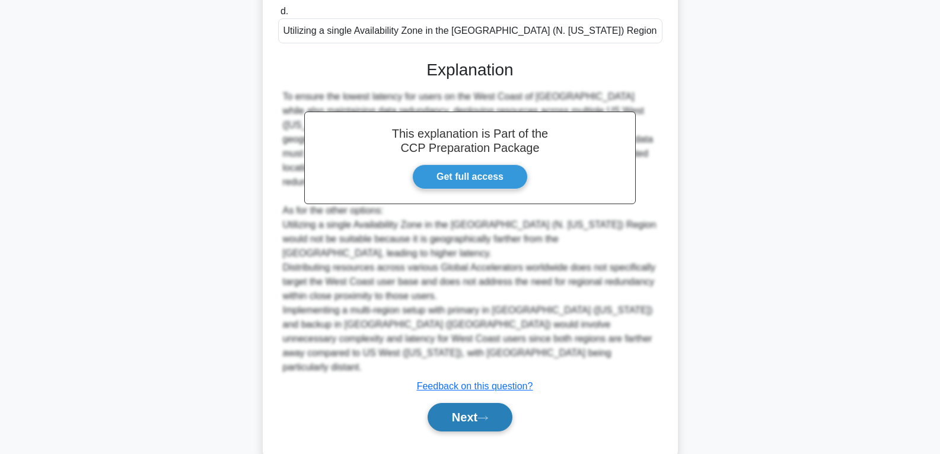
click at [453, 403] on button "Next" at bounding box center [470, 417] width 85 height 28
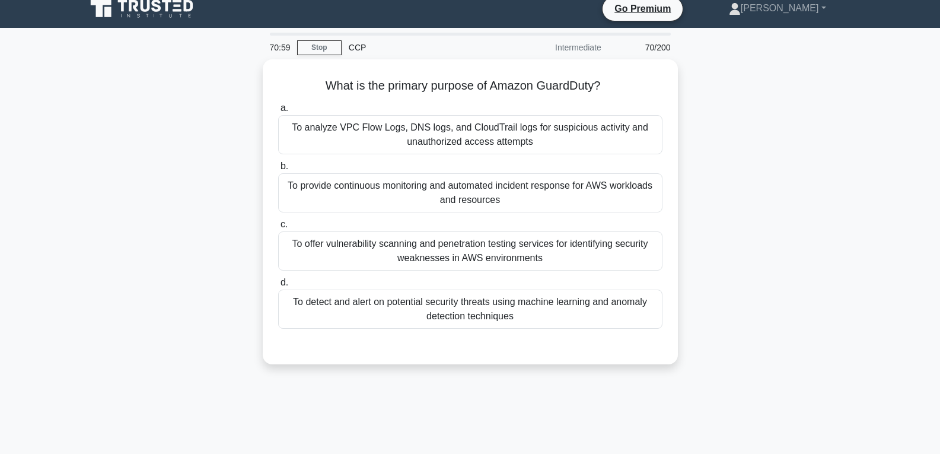
scroll to position [9, 0]
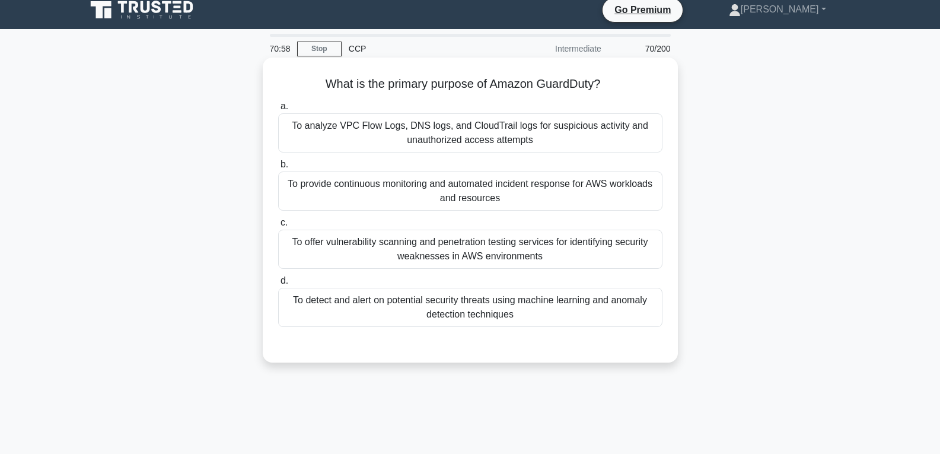
click at [468, 201] on div "To provide continuous monitoring and automated incident response for AWS worklo…" at bounding box center [470, 190] width 384 height 39
click at [278, 169] on input "b. To provide continuous monitoring and automated incident response for AWS wor…" at bounding box center [278, 165] width 0 height 8
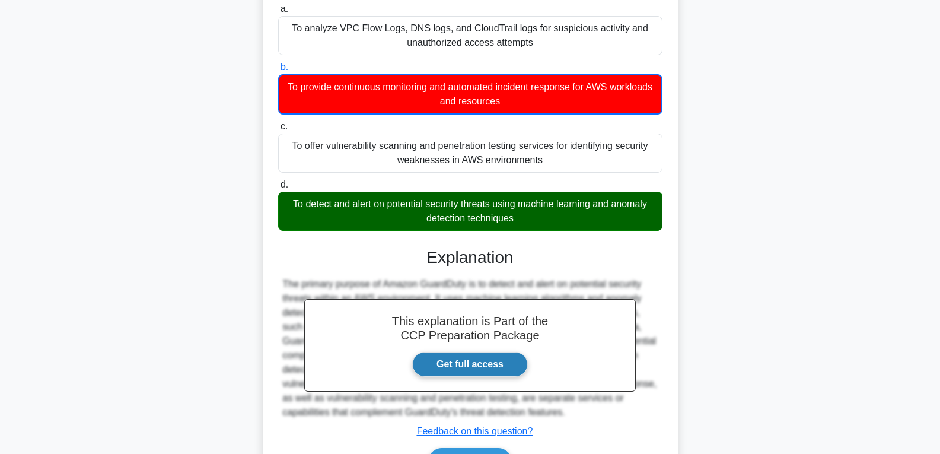
scroll to position [187, 0]
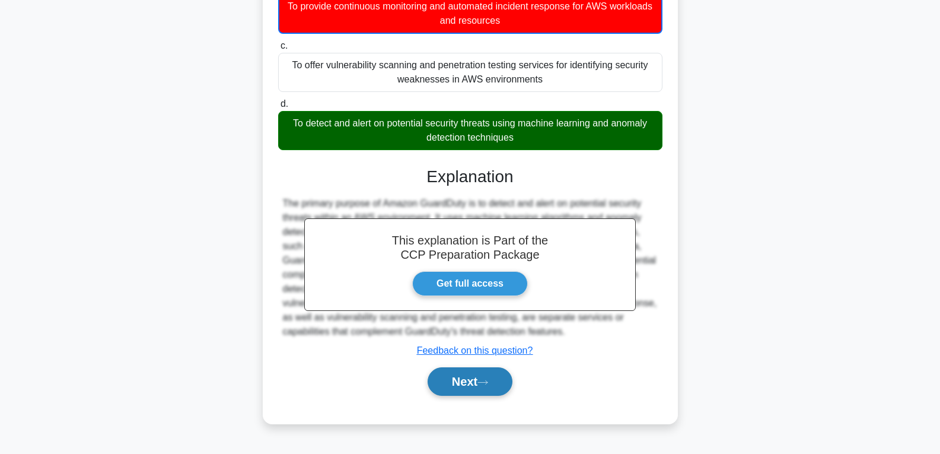
click at [467, 385] on button "Next" at bounding box center [470, 381] width 85 height 28
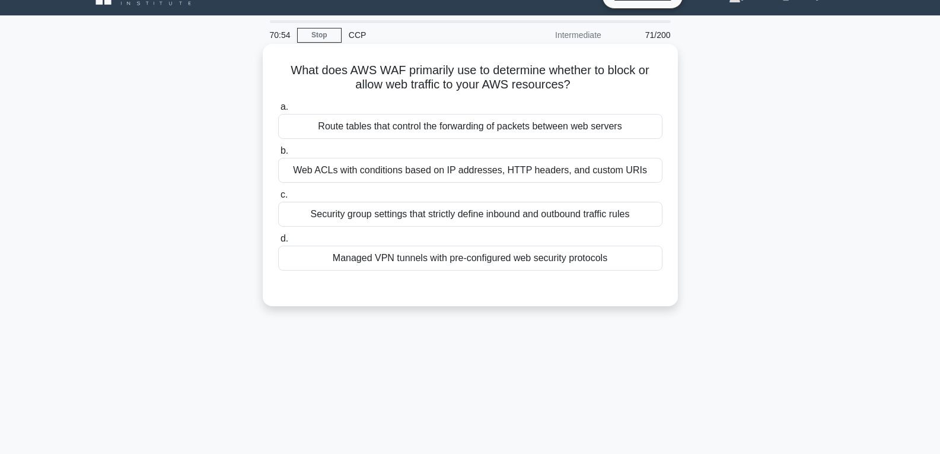
scroll to position [9, 0]
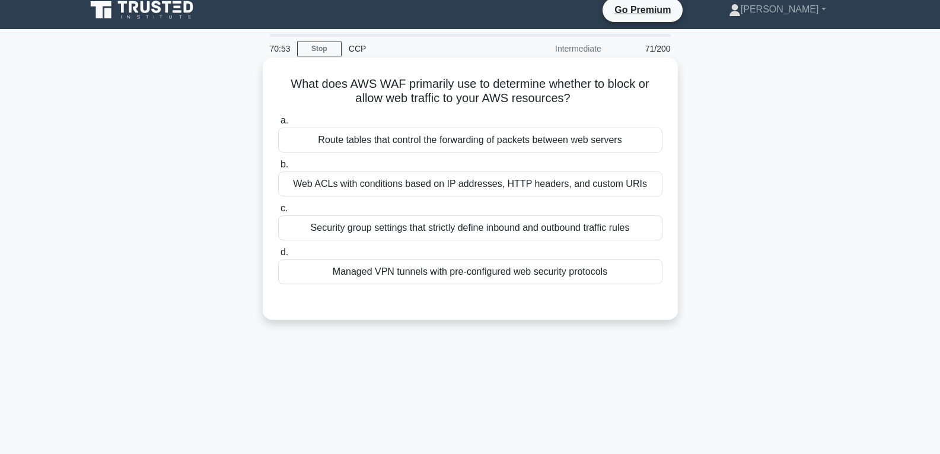
click at [446, 262] on div "Managed VPN tunnels with pre-configured web security protocols" at bounding box center [470, 271] width 384 height 25
click at [278, 256] on input "d. Managed VPN tunnels with pre-configured web security protocols" at bounding box center [278, 253] width 0 height 8
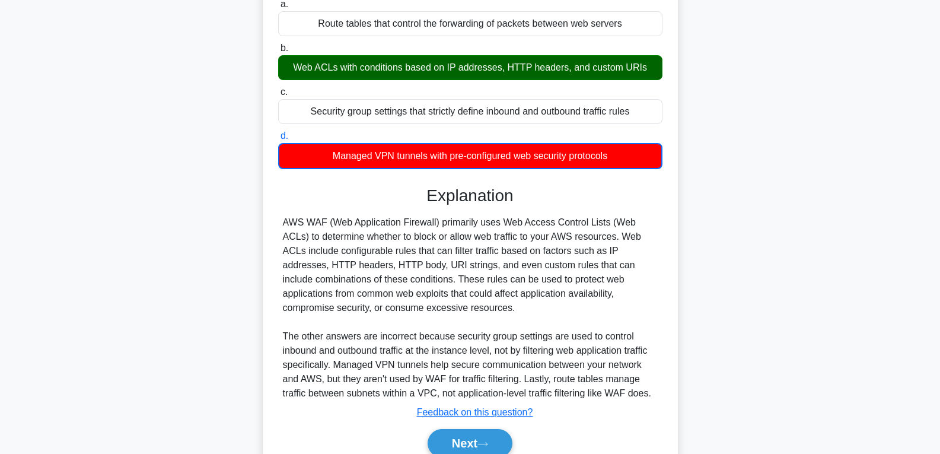
scroll to position [187, 0]
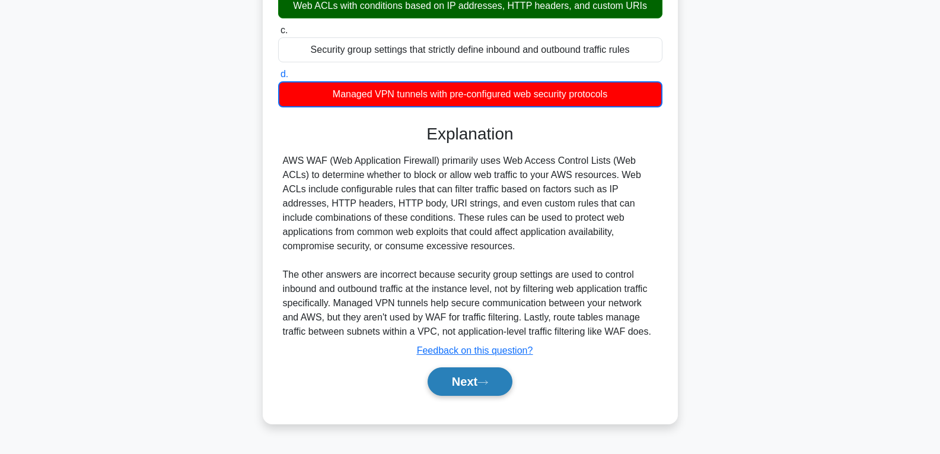
click at [454, 374] on button "Next" at bounding box center [470, 381] width 85 height 28
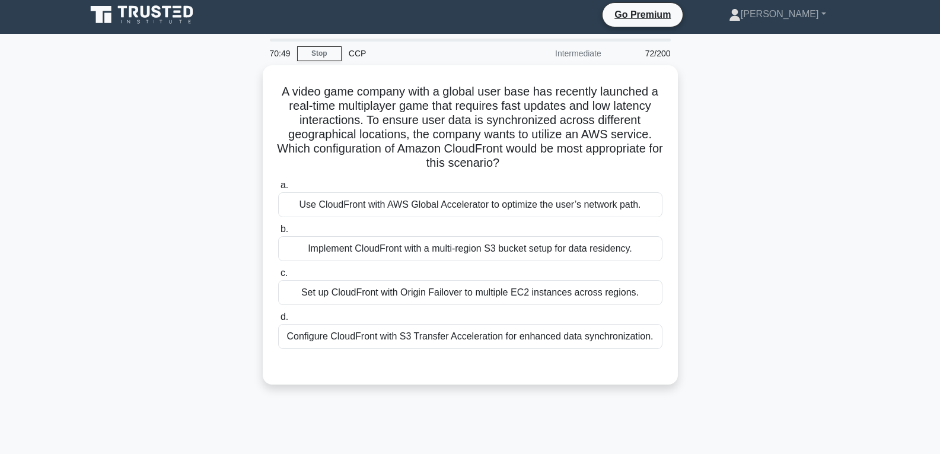
scroll to position [0, 0]
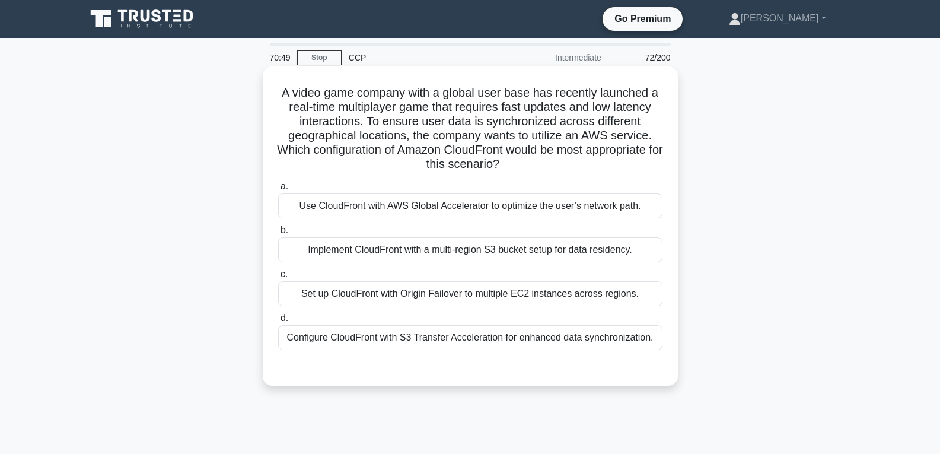
click at [450, 272] on label "c. Set up CloudFront with Origin Failover to multiple EC2 instances across regi…" at bounding box center [470, 286] width 384 height 39
click at [278, 272] on input "c. Set up CloudFront with Origin Failover to multiple EC2 instances across regi…" at bounding box center [278, 275] width 0 height 8
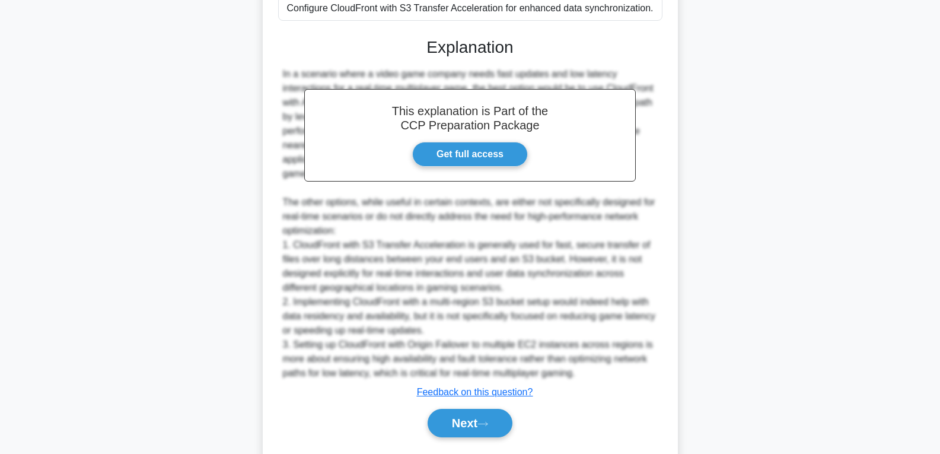
scroll to position [365, 0]
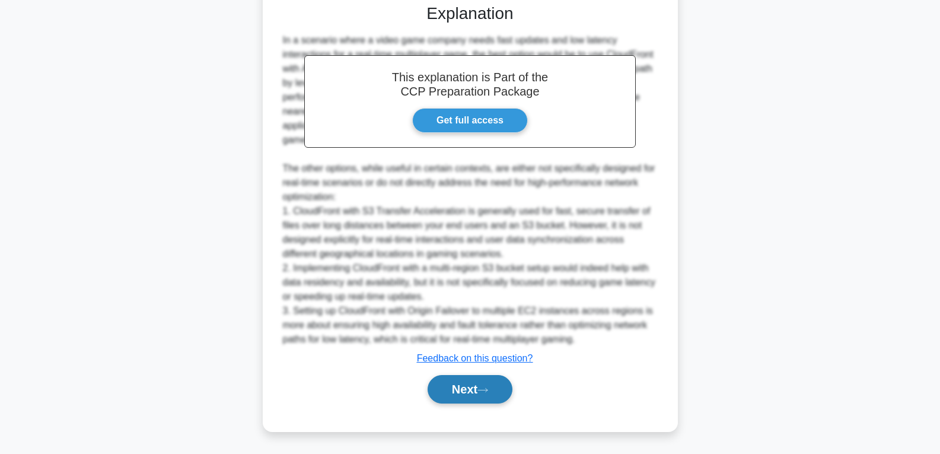
click at [454, 386] on button "Next" at bounding box center [470, 389] width 85 height 28
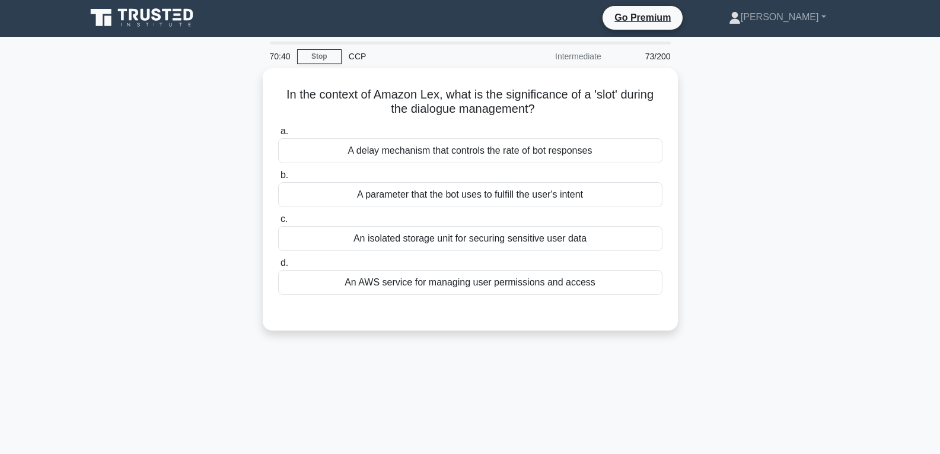
scroll to position [0, 0]
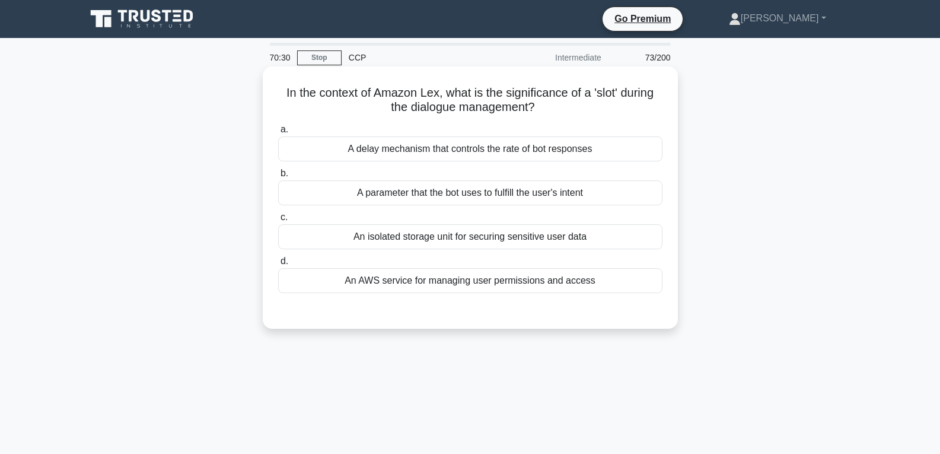
click at [497, 228] on div "An isolated storage unit for securing sensitive user data" at bounding box center [470, 236] width 384 height 25
click at [278, 221] on input "c. An isolated storage unit for securing sensitive user data" at bounding box center [278, 218] width 0 height 8
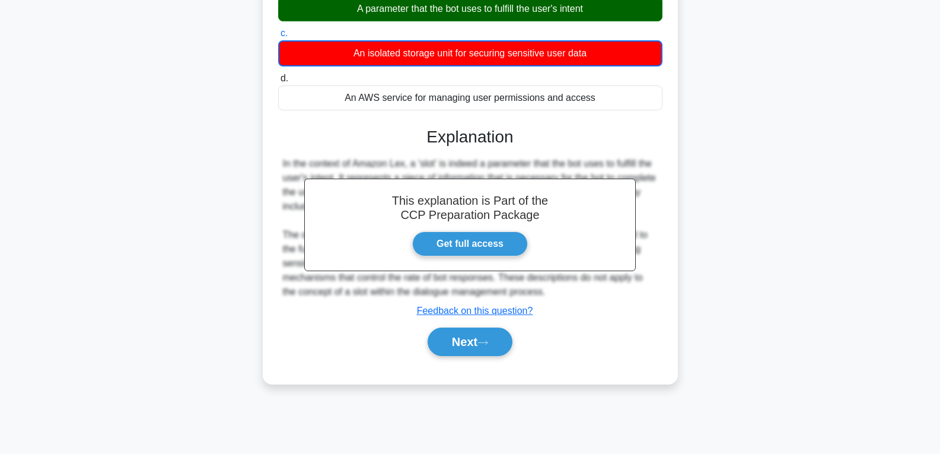
scroll to position [187, 0]
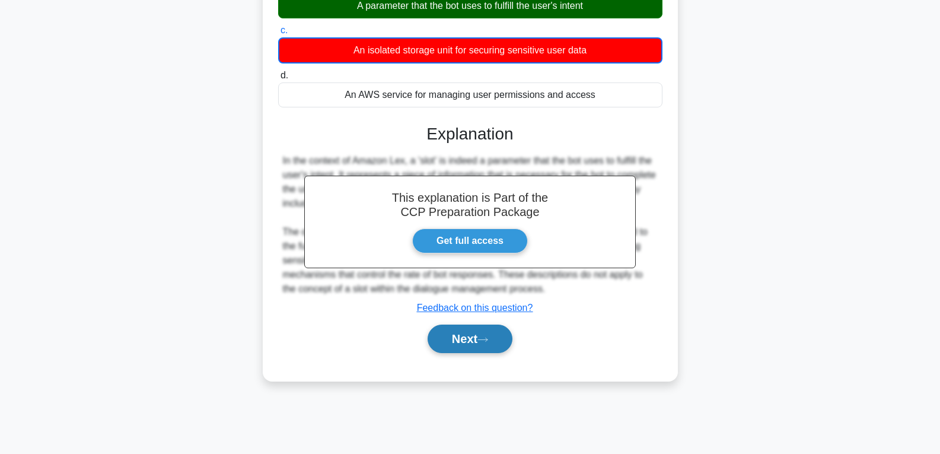
click at [463, 342] on button "Next" at bounding box center [470, 339] width 85 height 28
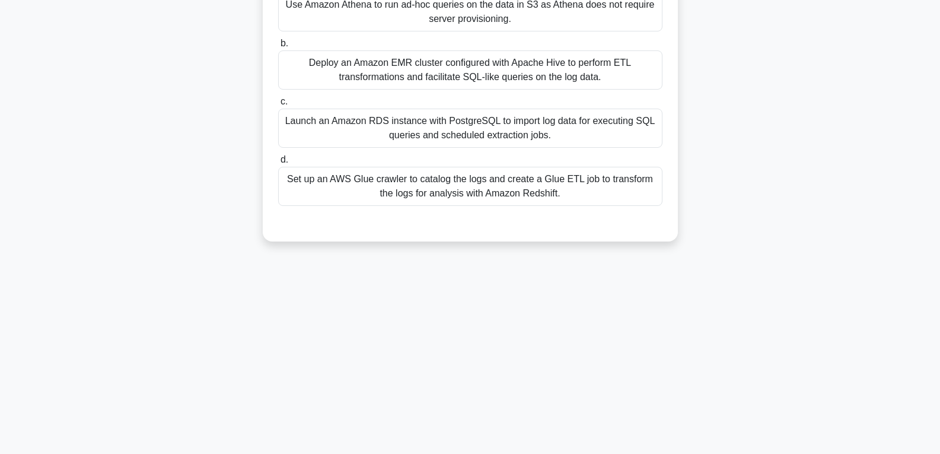
click at [422, 61] on div "Deploy an Amazon EMR cluster configured with Apache Hive to perform ETL transfo…" at bounding box center [470, 69] width 384 height 39
click at [278, 47] on input "b. Deploy an Amazon EMR cluster configured with Apache Hive to perform ETL tran…" at bounding box center [278, 44] width 0 height 8
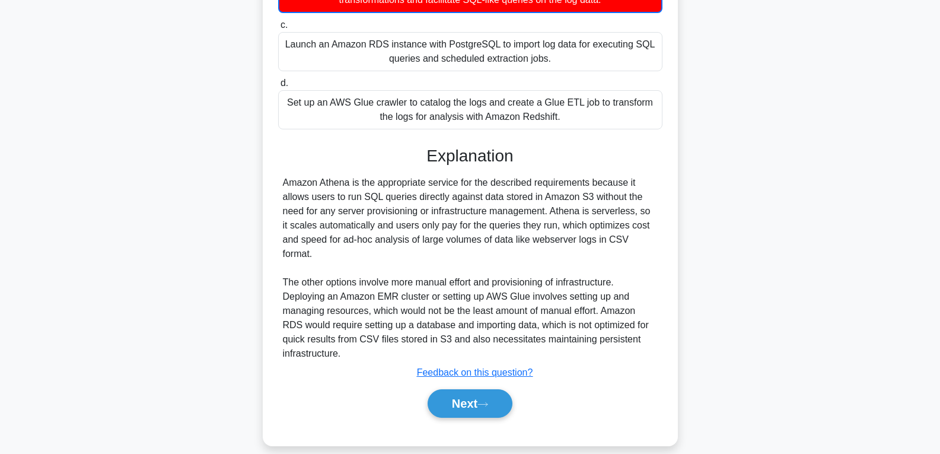
scroll to position [265, 0]
click at [484, 395] on button "Next" at bounding box center [470, 403] width 85 height 28
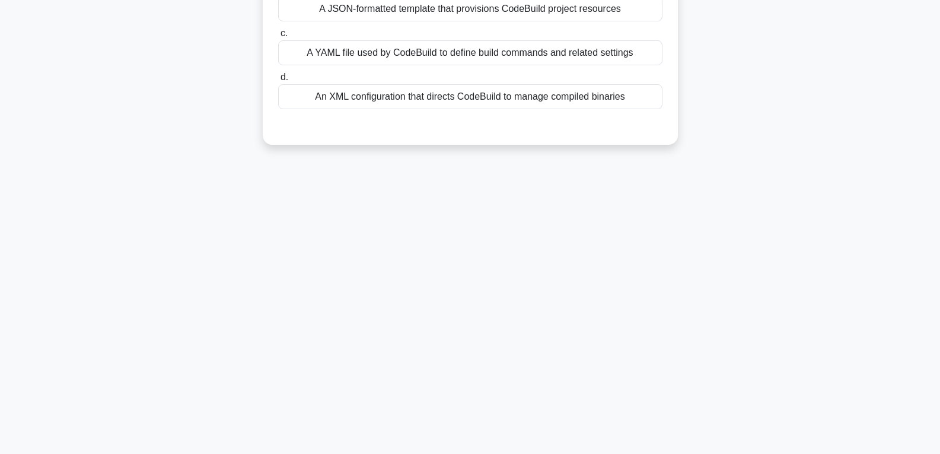
scroll to position [68, 0]
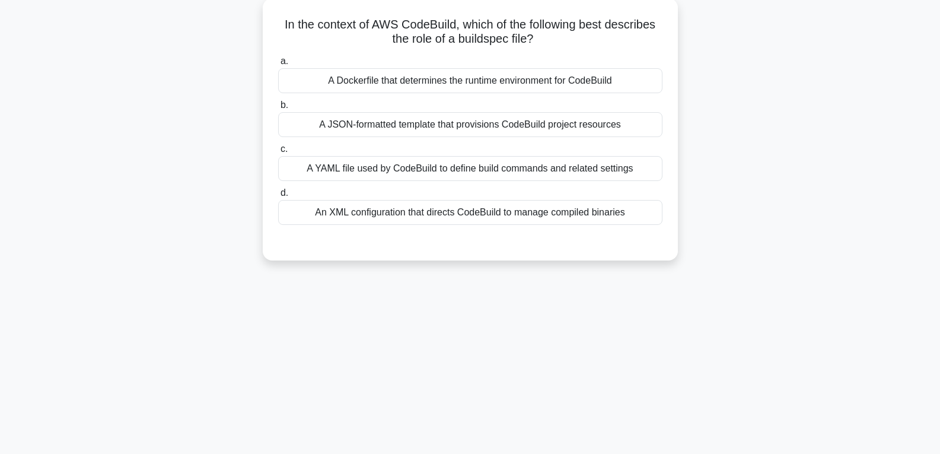
click at [433, 129] on div "A JSON-formatted template that provisions CodeBuild project resources" at bounding box center [470, 124] width 384 height 25
click at [278, 109] on input "b. A JSON-formatted template that provisions CodeBuild project resources" at bounding box center [278, 105] width 0 height 8
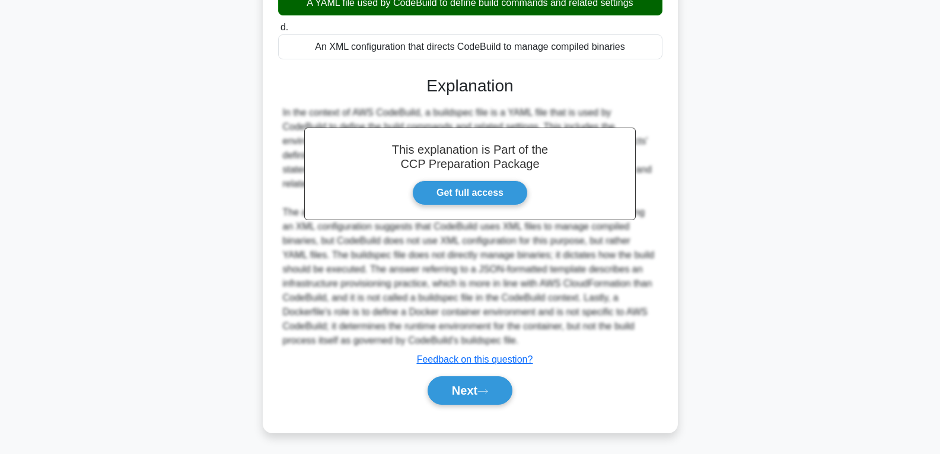
scroll to position [237, 0]
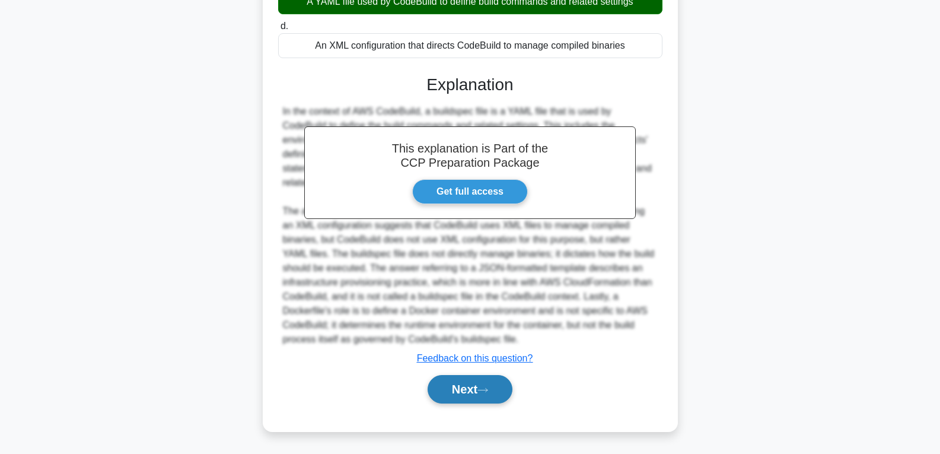
click at [476, 392] on button "Next" at bounding box center [470, 389] width 85 height 28
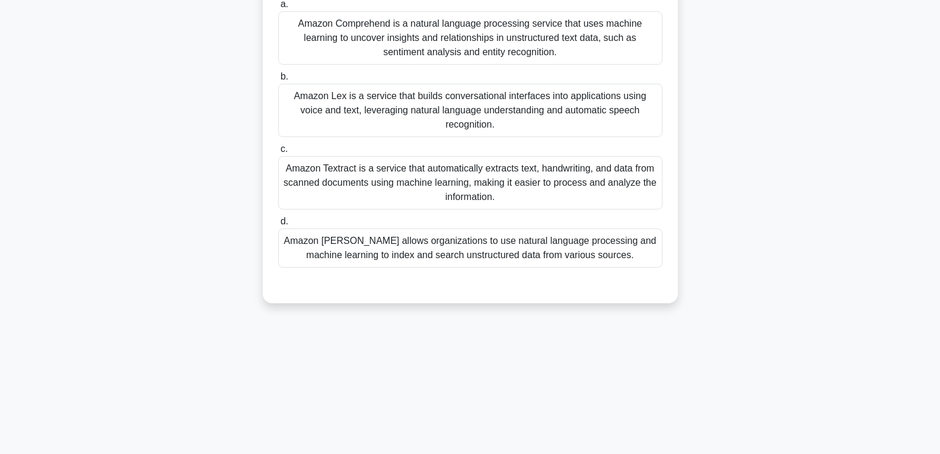
scroll to position [9, 0]
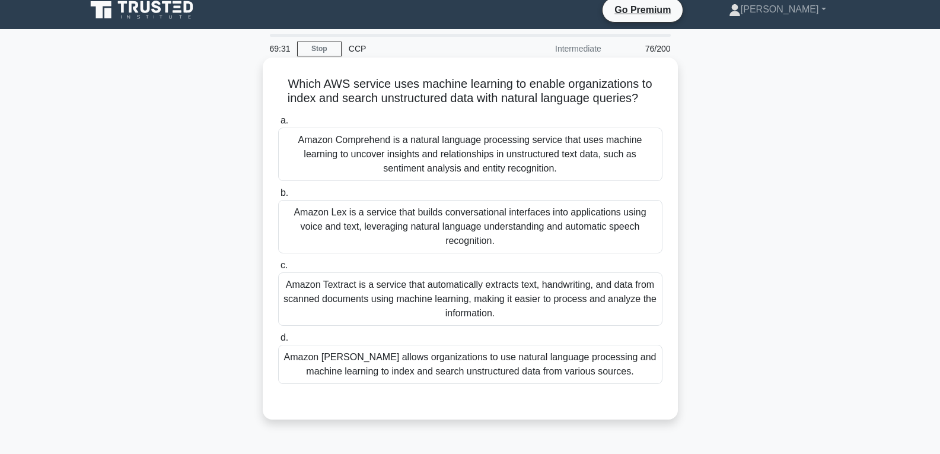
click at [428, 166] on div "Amazon Comprehend is a natural language processing service that uses machine le…" at bounding box center [470, 154] width 384 height 53
click at [278, 125] on input "a. Amazon Comprehend is a natural language processing service that uses machine…" at bounding box center [278, 121] width 0 height 8
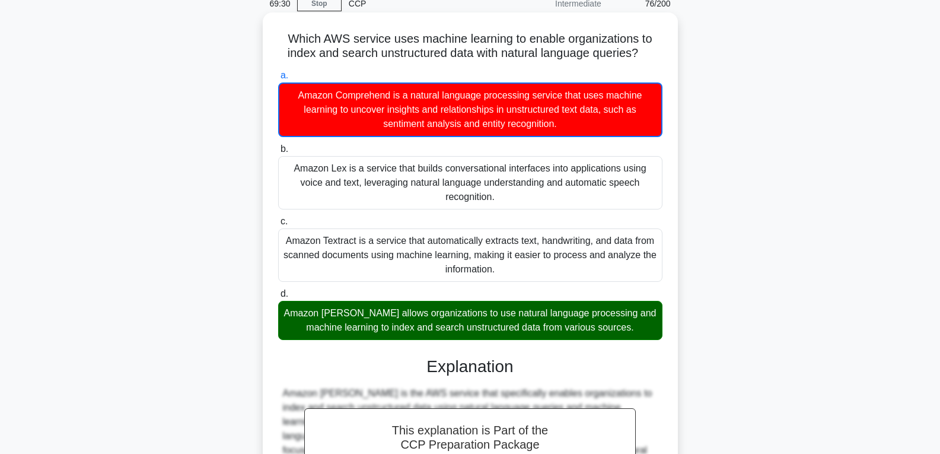
scroll to position [223, 0]
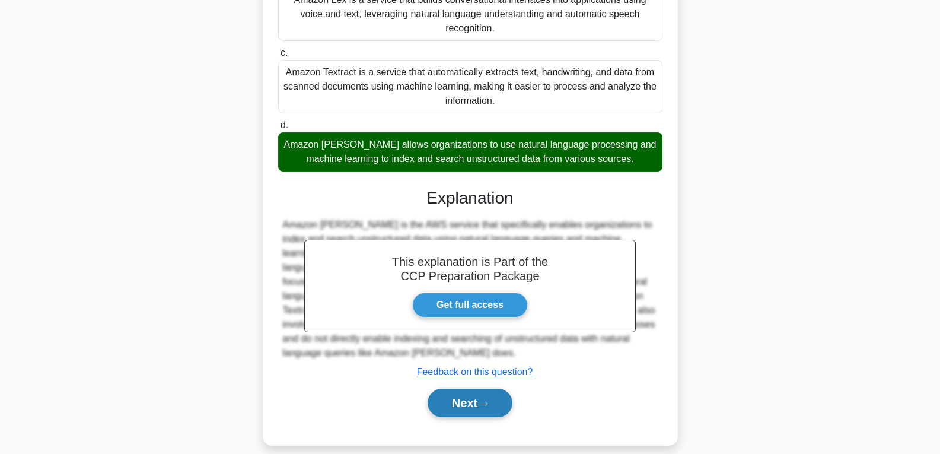
click at [469, 389] on button "Next" at bounding box center [470, 403] width 85 height 28
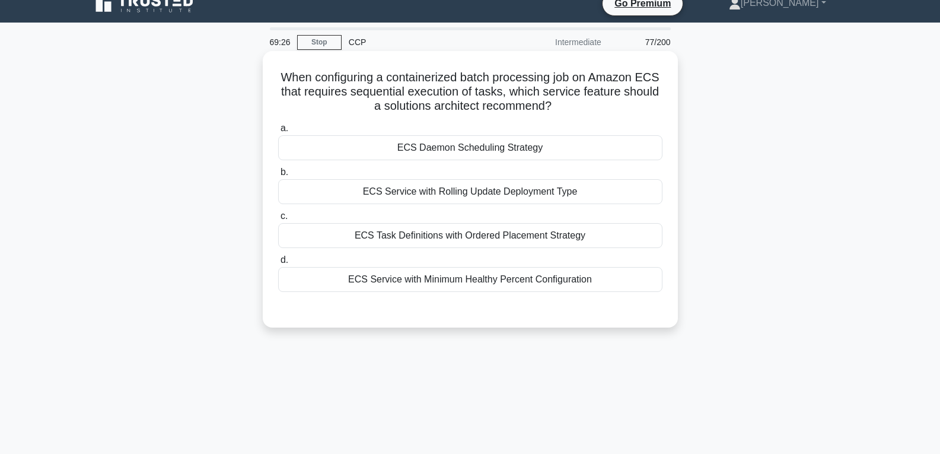
scroll to position [9, 0]
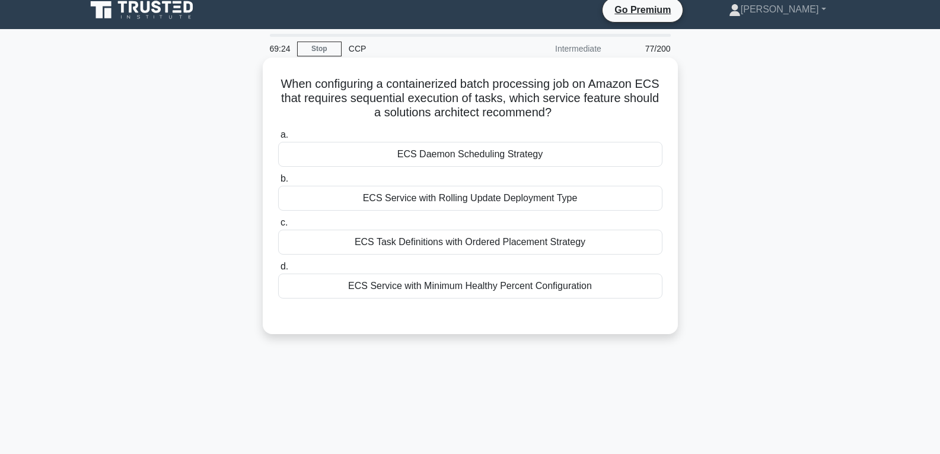
click at [482, 156] on div "ECS Daemon Scheduling Strategy" at bounding box center [470, 154] width 384 height 25
click at [278, 139] on input "a. ECS Daemon Scheduling Strategy" at bounding box center [278, 135] width 0 height 8
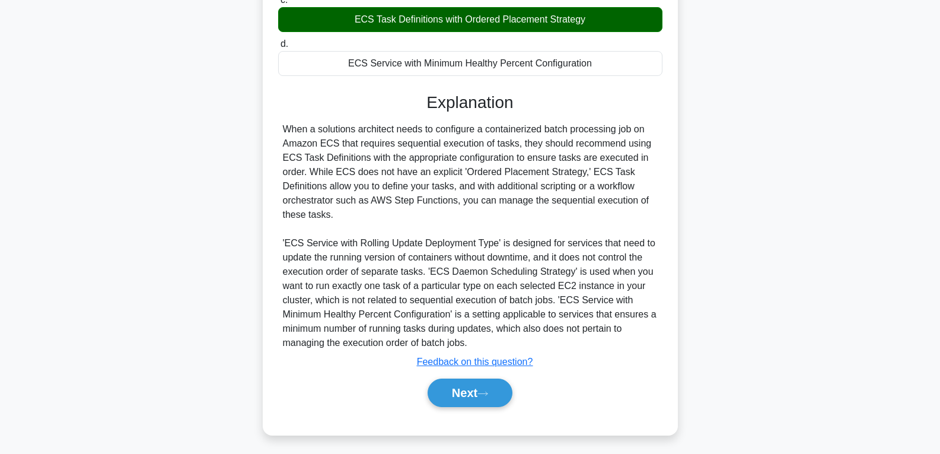
scroll to position [237, 0]
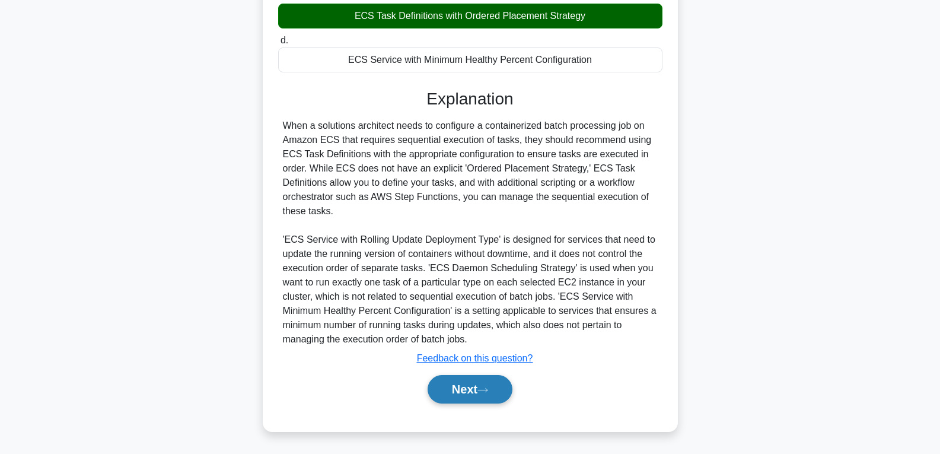
click at [455, 382] on button "Next" at bounding box center [470, 389] width 85 height 28
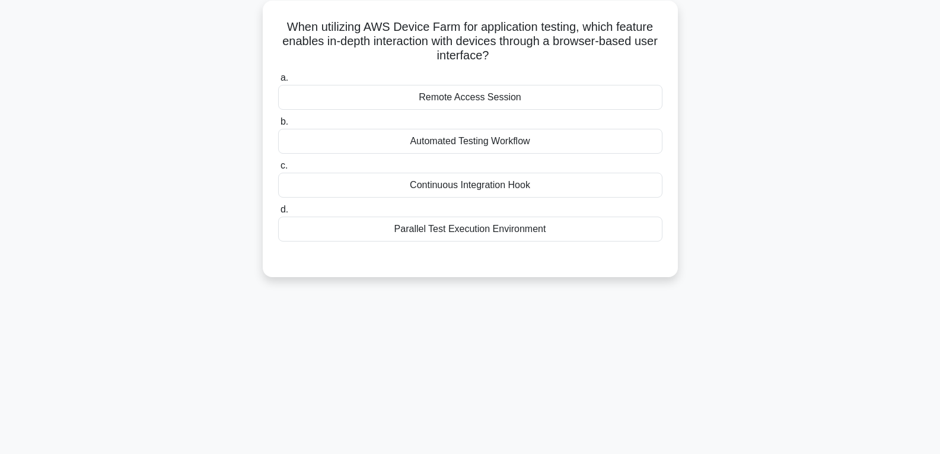
scroll to position [68, 0]
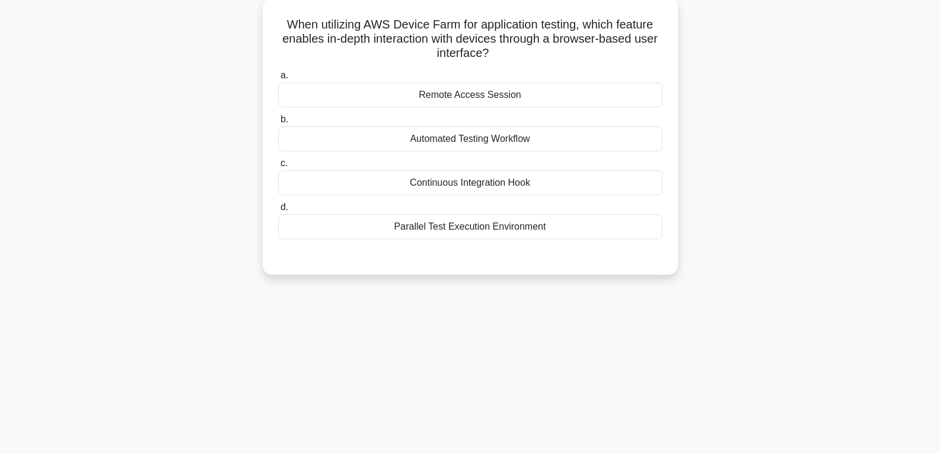
click at [443, 128] on div "Automated Testing Workflow" at bounding box center [470, 138] width 384 height 25
click at [278, 123] on input "b. Automated Testing Workflow" at bounding box center [278, 120] width 0 height 8
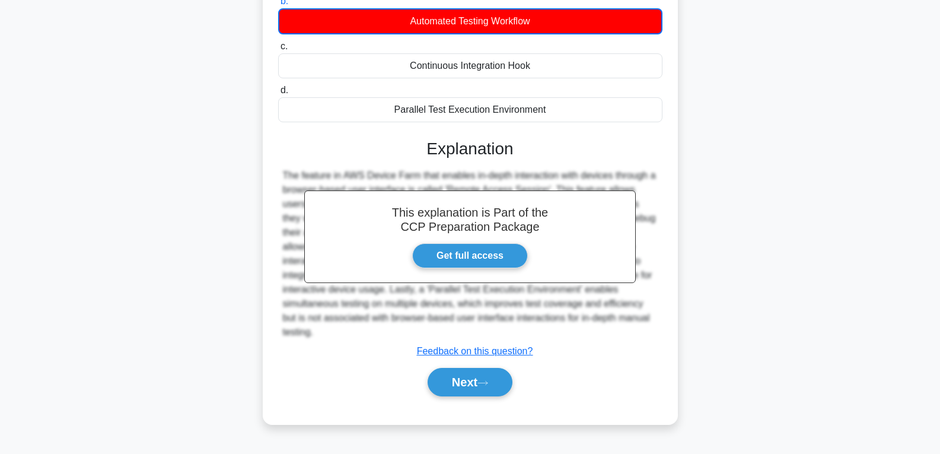
scroll to position [187, 0]
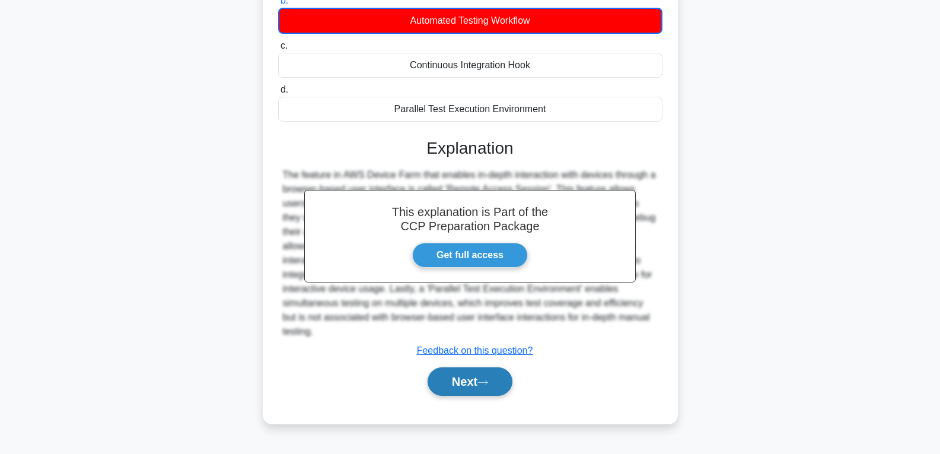
click at [462, 367] on button "Next" at bounding box center [470, 381] width 85 height 28
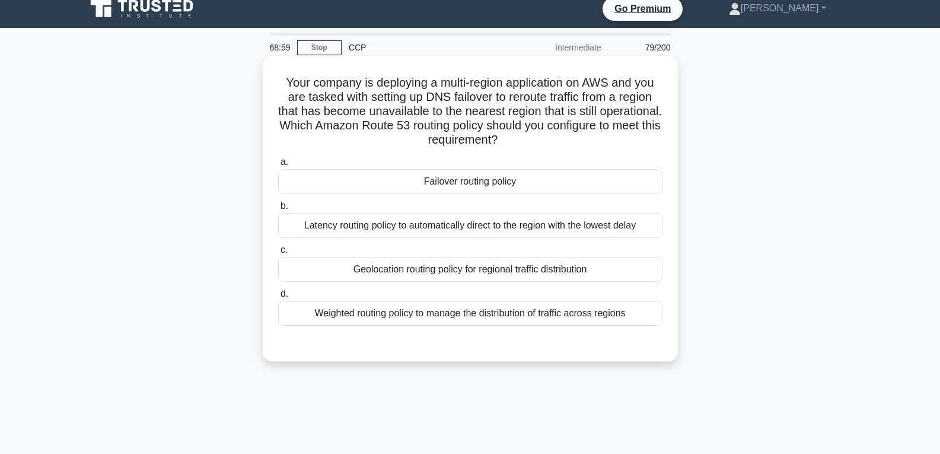
scroll to position [9, 0]
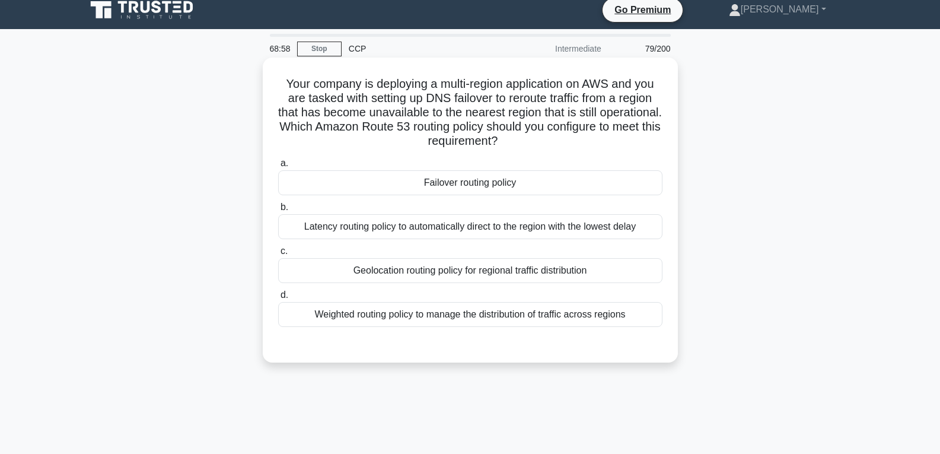
click at [448, 182] on div "Failover routing policy" at bounding box center [470, 182] width 384 height 25
click at [278, 167] on input "a. Failover routing policy" at bounding box center [278, 164] width 0 height 8
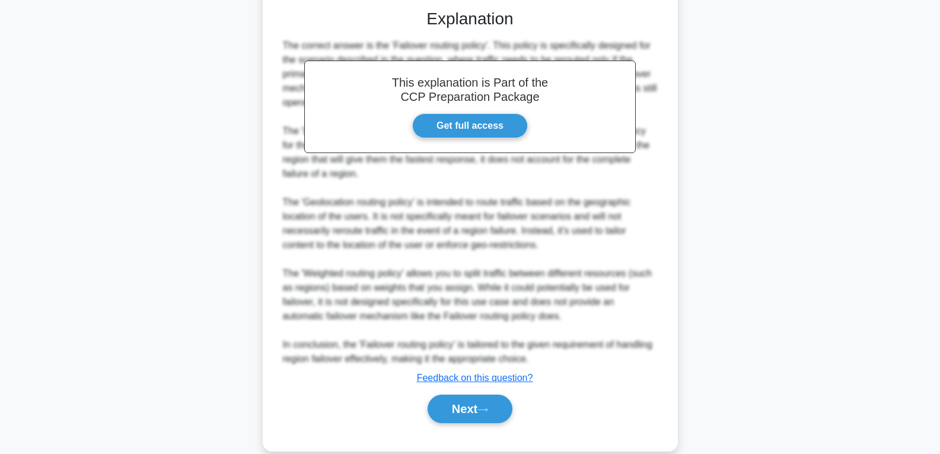
scroll to position [364, 0]
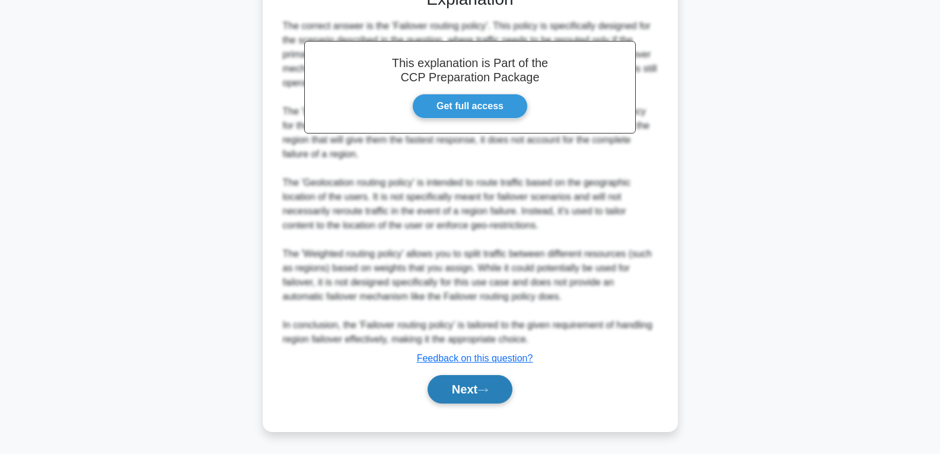
click at [452, 384] on button "Next" at bounding box center [470, 389] width 85 height 28
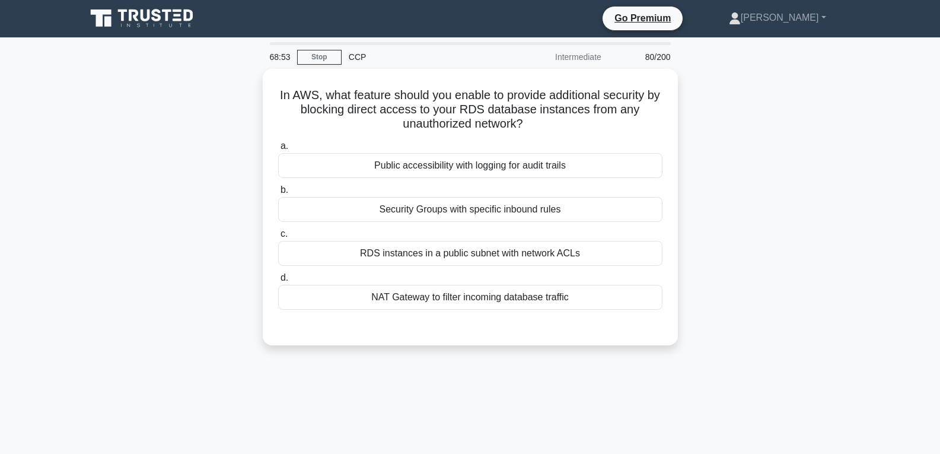
scroll to position [0, 0]
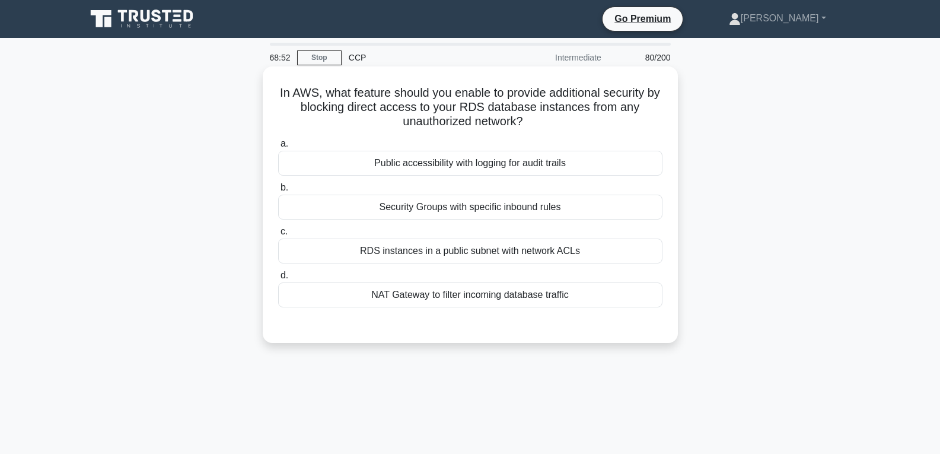
click at [485, 205] on div "Security Groups with specific inbound rules" at bounding box center [470, 207] width 384 height 25
click at [278, 192] on input "b. Security Groups with specific inbound rules" at bounding box center [278, 188] width 0 height 8
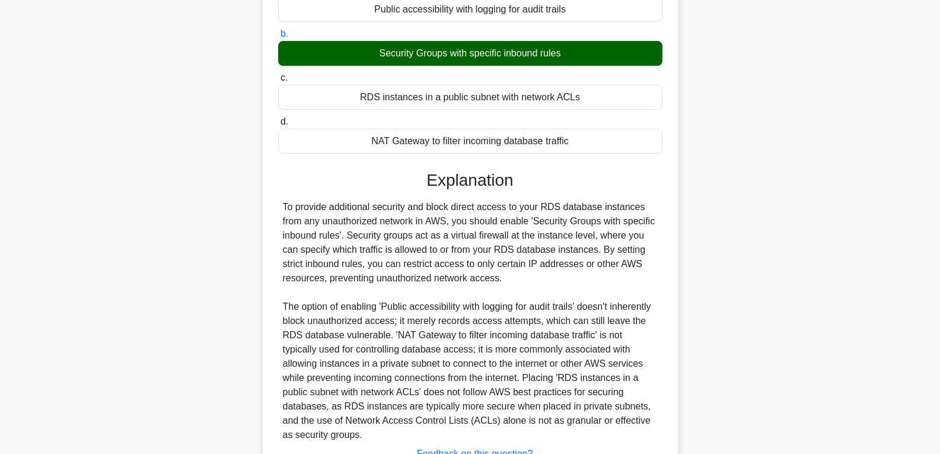
scroll to position [237, 0]
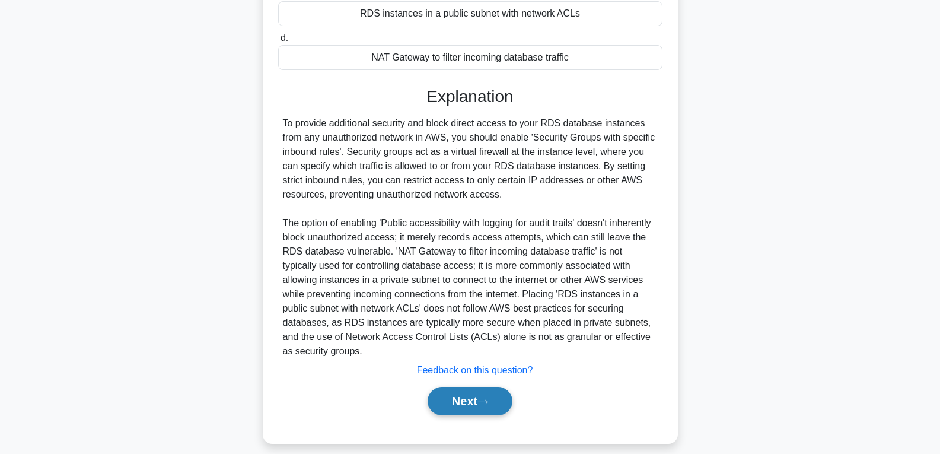
click at [462, 395] on button "Next" at bounding box center [470, 401] width 85 height 28
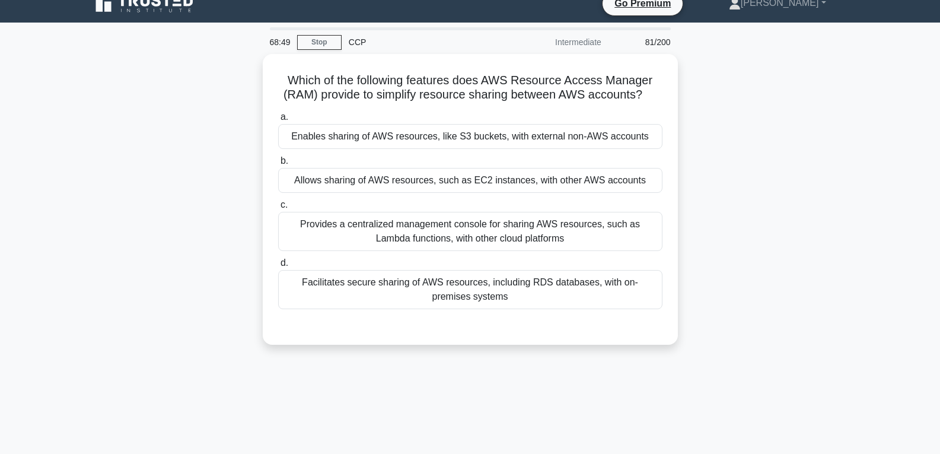
scroll to position [9, 0]
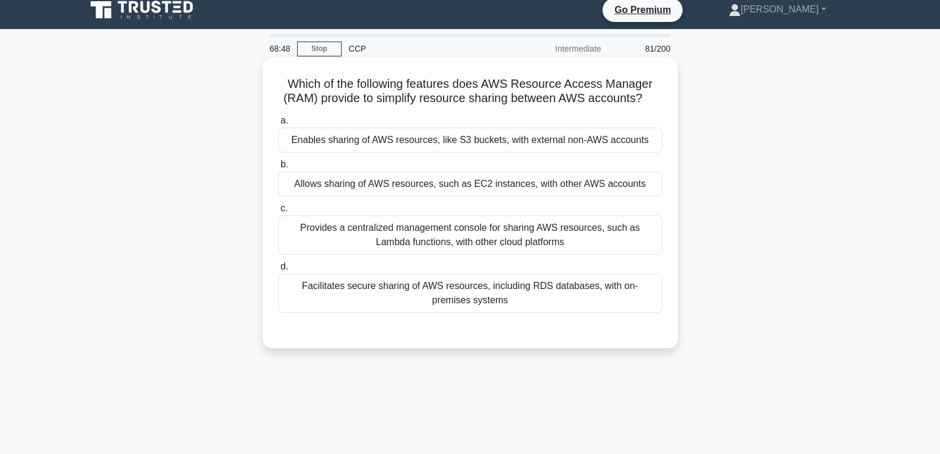
click at [467, 185] on div "Allows sharing of AWS resources, such as EC2 instances, with other AWS accounts" at bounding box center [470, 183] width 384 height 25
click at [278, 169] on input "b. Allows sharing of AWS resources, such as EC2 instances, with other AWS accou…" at bounding box center [278, 165] width 0 height 8
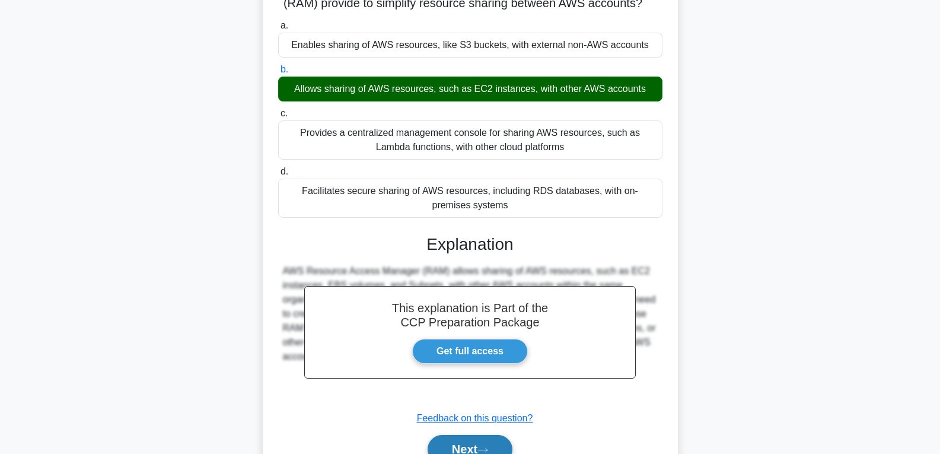
scroll to position [187, 0]
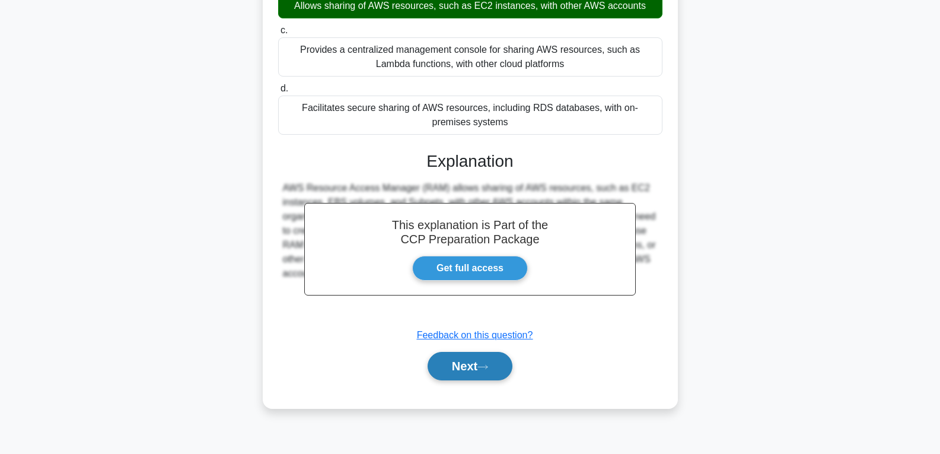
click at [463, 363] on button "Next" at bounding box center [470, 366] width 85 height 28
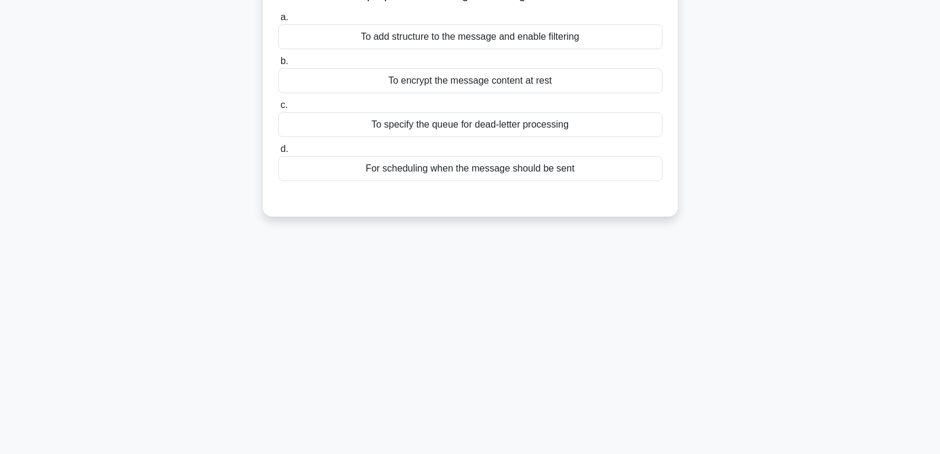
scroll to position [9, 0]
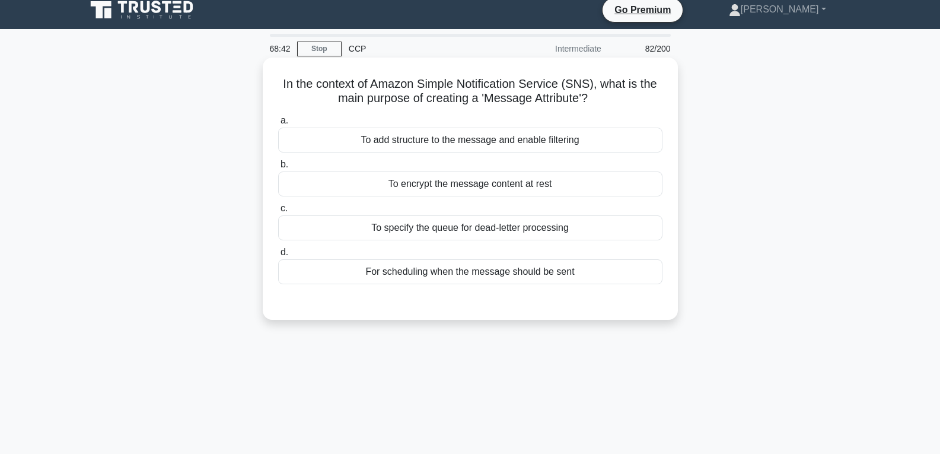
click at [446, 182] on div "To encrypt the message content at rest" at bounding box center [470, 183] width 384 height 25
click at [278, 169] on input "b. To encrypt the message content at rest" at bounding box center [278, 165] width 0 height 8
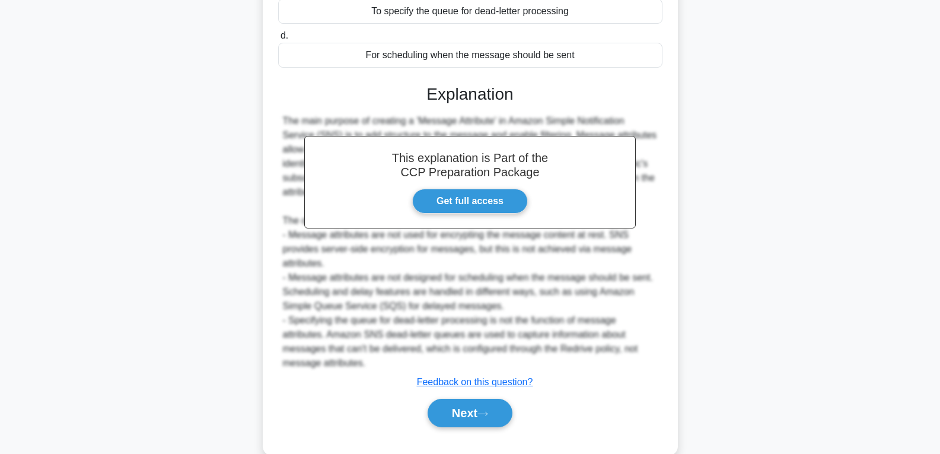
scroll to position [246, 0]
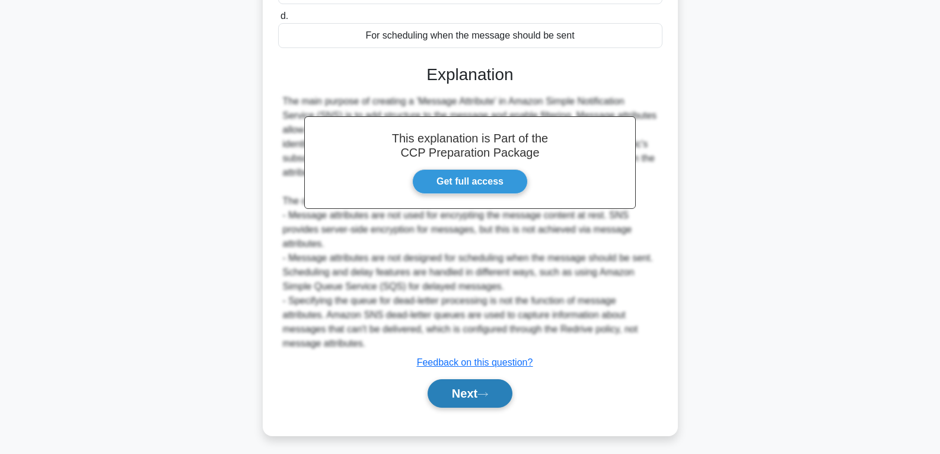
click at [450, 401] on button "Next" at bounding box center [470, 393] width 85 height 28
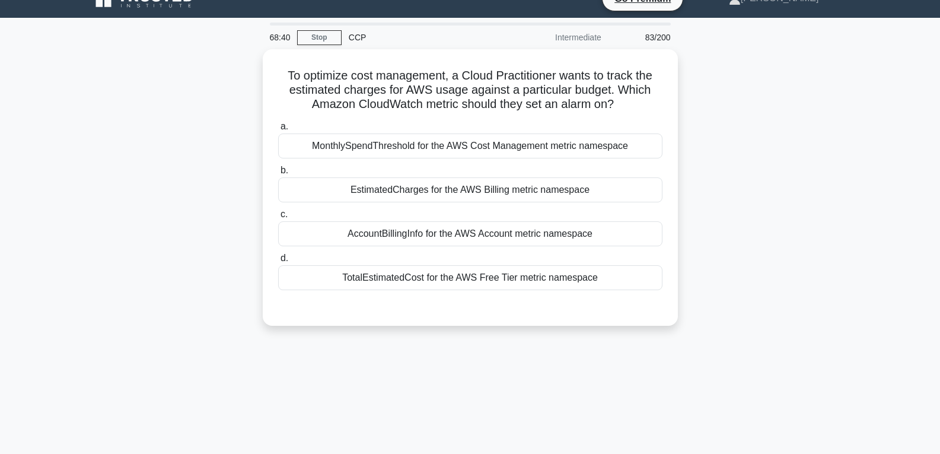
scroll to position [9, 0]
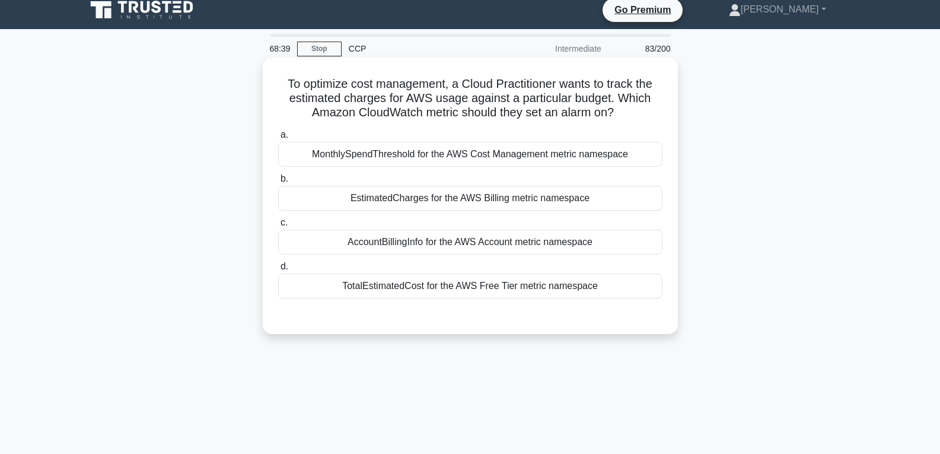
click at [434, 202] on div "EstimatedCharges for the AWS Billing metric namespace" at bounding box center [470, 198] width 384 height 25
click at [278, 183] on input "b. EstimatedCharges for the AWS Billing metric namespace" at bounding box center [278, 179] width 0 height 8
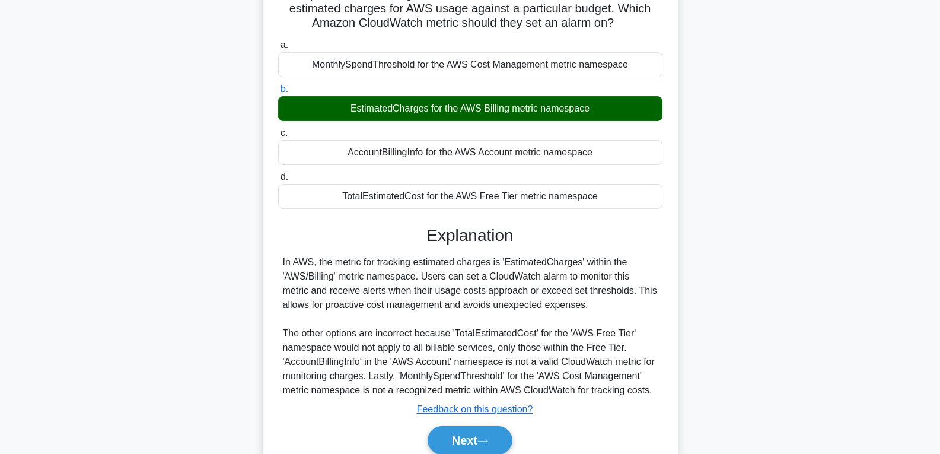
scroll to position [187, 0]
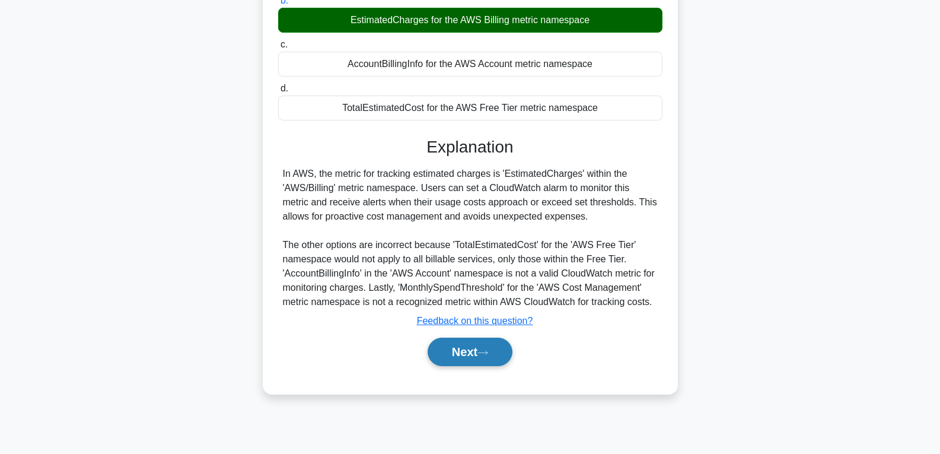
click at [455, 349] on button "Next" at bounding box center [470, 352] width 85 height 28
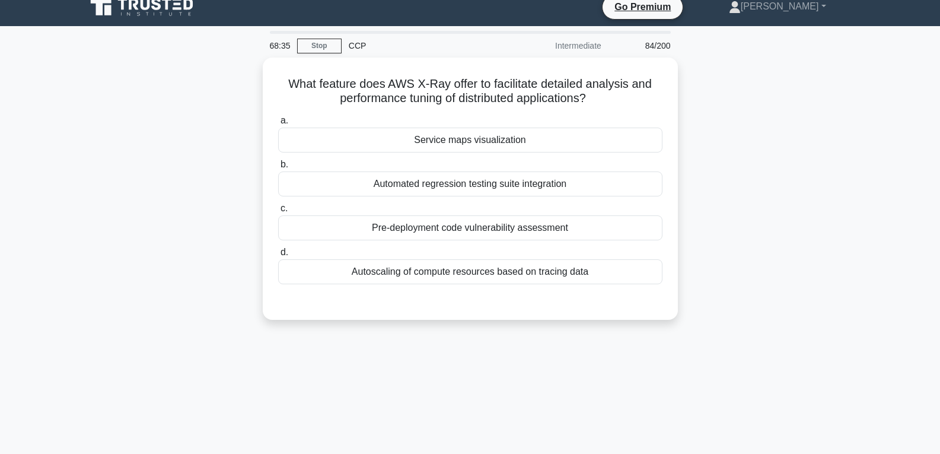
scroll to position [9, 0]
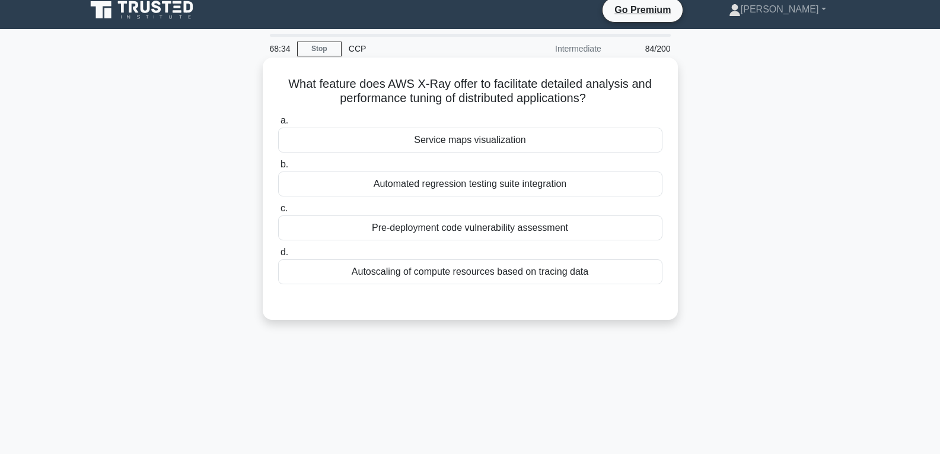
click at [451, 135] on div "Service maps visualization" at bounding box center [470, 140] width 384 height 25
click at [278, 125] on input "a. Service maps visualization" at bounding box center [278, 121] width 0 height 8
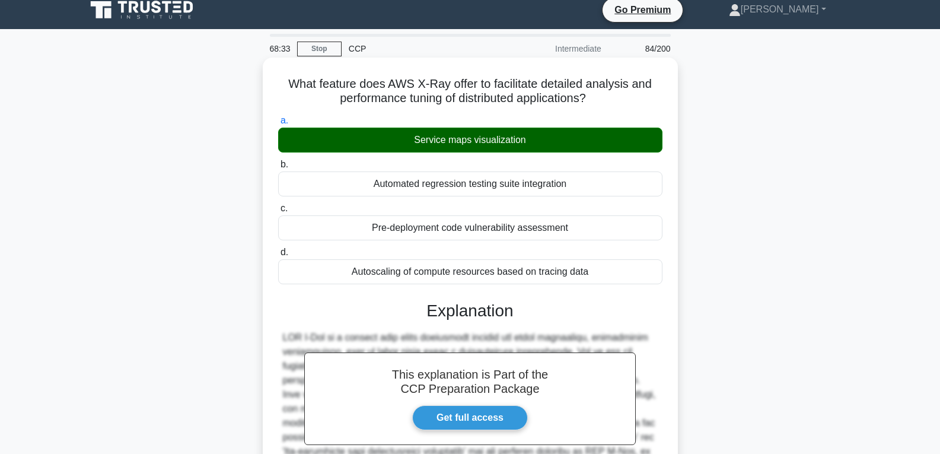
scroll to position [187, 0]
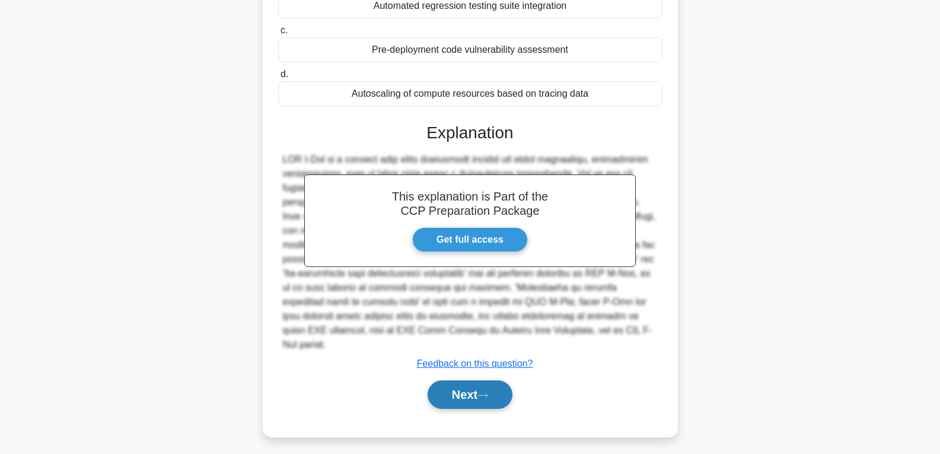
click at [452, 380] on button "Next" at bounding box center [470, 394] width 85 height 28
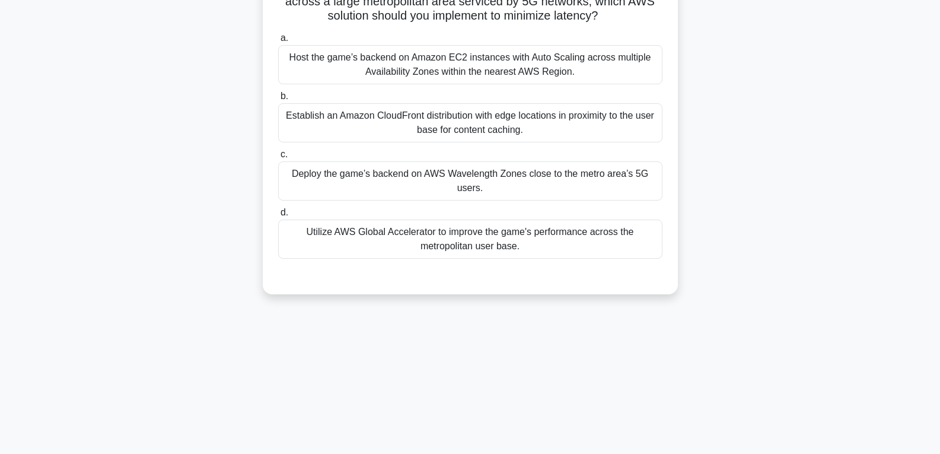
scroll to position [68, 0]
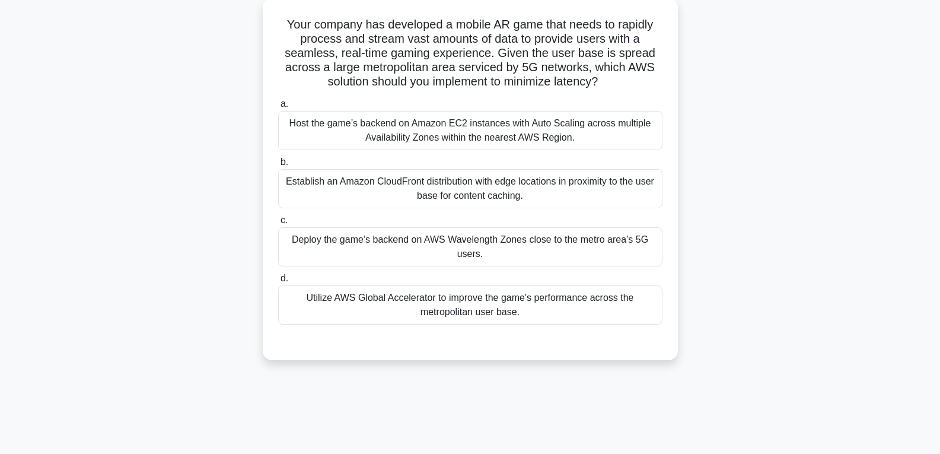
click at [448, 319] on div "Utilize AWS Global Accelerator to improve the game's performance across the met…" at bounding box center [470, 304] width 384 height 39
click at [278, 282] on input "d. Utilize AWS Global Accelerator to improve the game's performance across the …" at bounding box center [278, 279] width 0 height 8
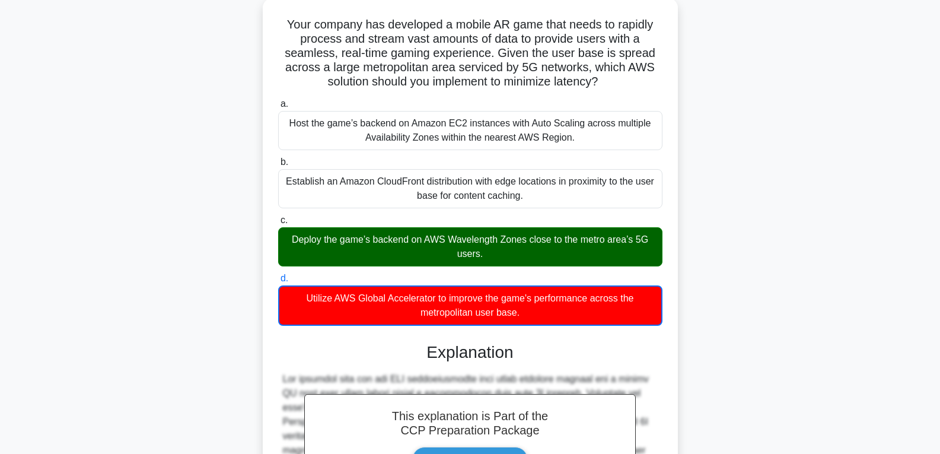
scroll to position [336, 0]
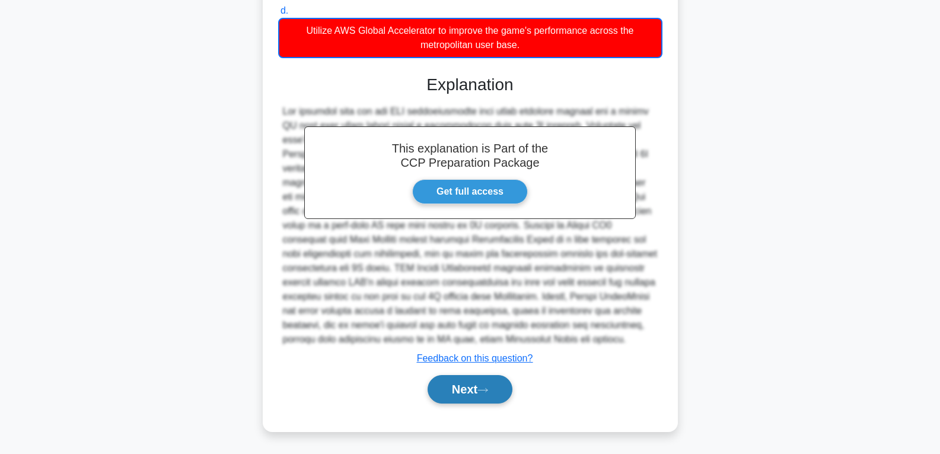
click at [449, 384] on button "Next" at bounding box center [470, 389] width 85 height 28
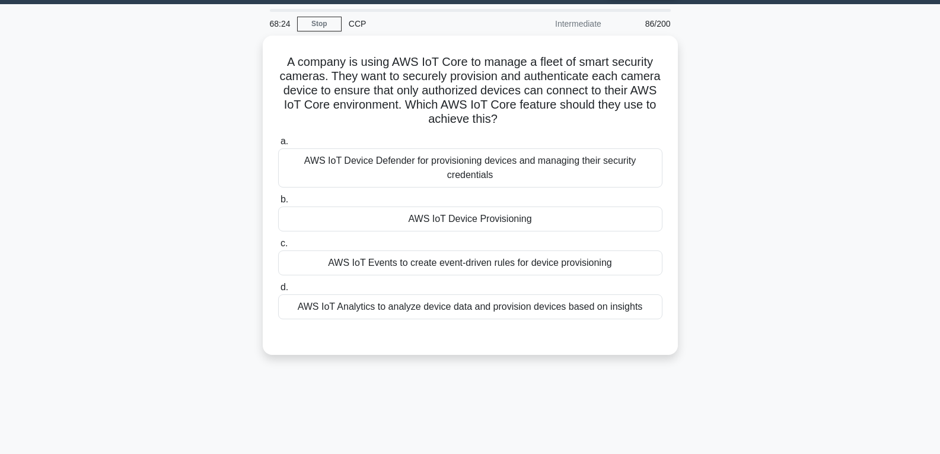
scroll to position [0, 0]
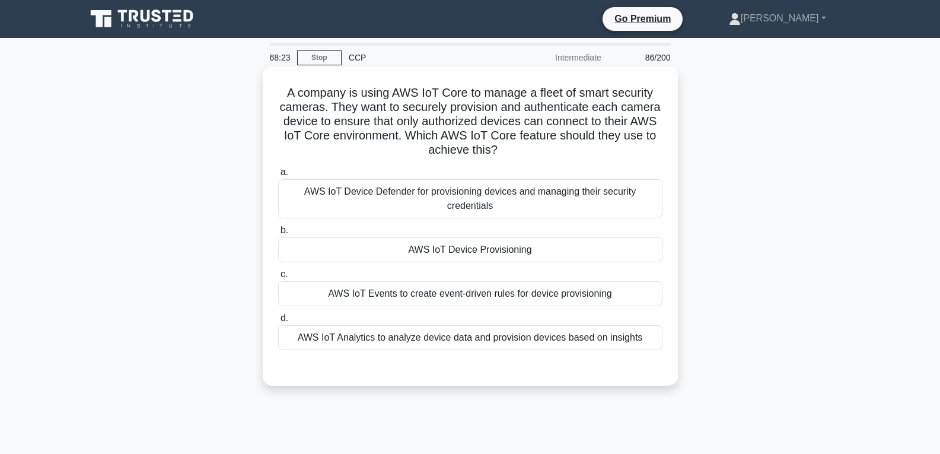
click at [468, 252] on div "AWS IoT Device Provisioning" at bounding box center [470, 249] width 384 height 25
click at [278, 234] on input "b. AWS IoT Device Provisioning" at bounding box center [278, 231] width 0 height 8
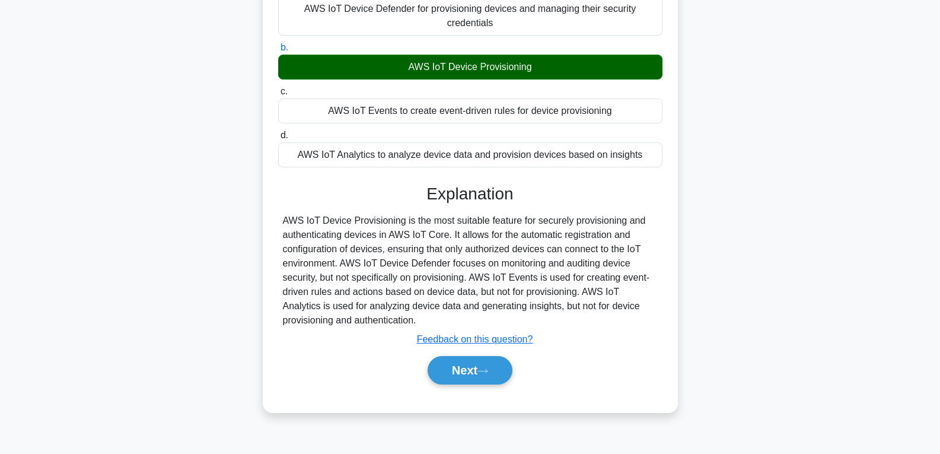
scroll to position [187, 0]
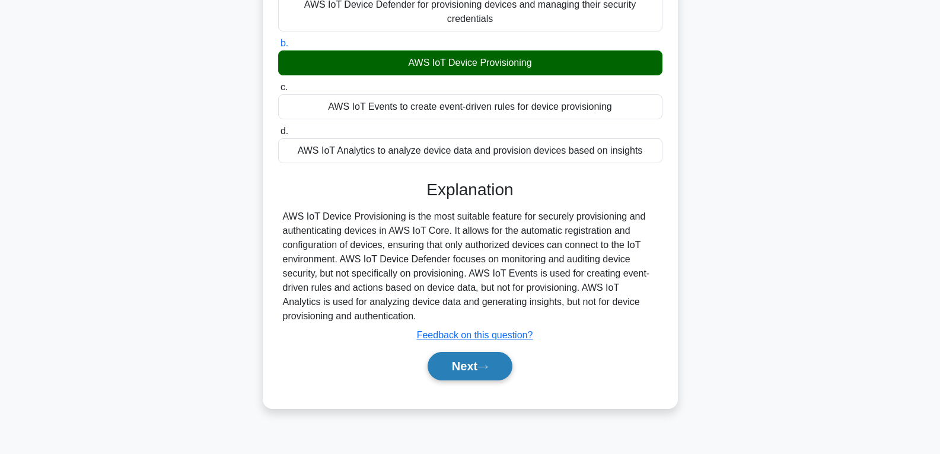
click at [484, 363] on button "Next" at bounding box center [470, 366] width 85 height 28
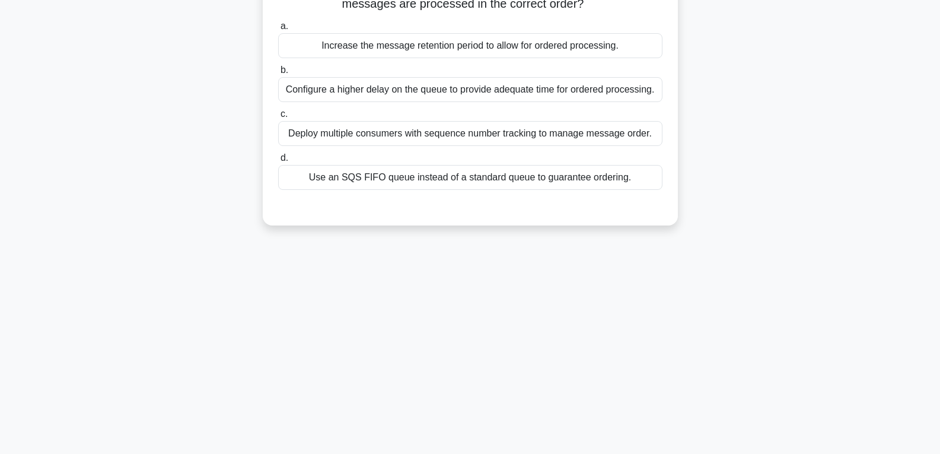
scroll to position [68, 0]
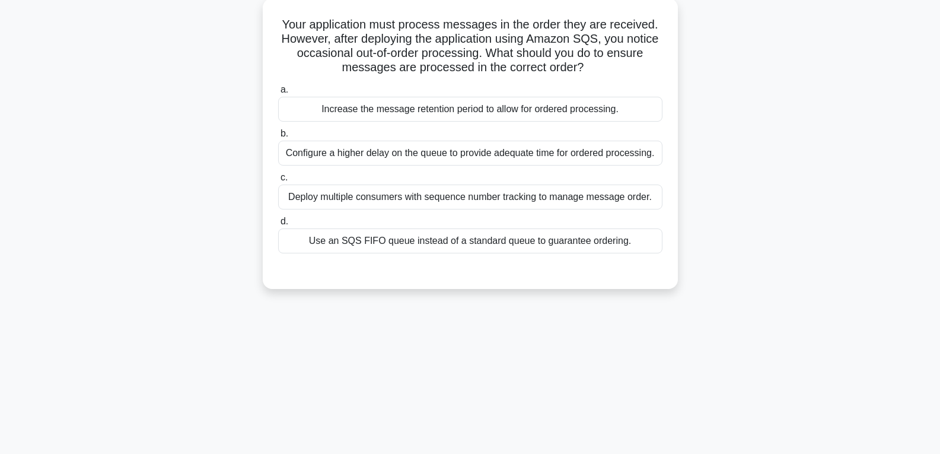
click at [468, 245] on div "Use an SQS FIFO queue instead of a standard queue to guarantee ordering." at bounding box center [470, 240] width 384 height 25
click at [278, 225] on input "d. Use an SQS FIFO queue instead of a standard queue to guarantee ordering." at bounding box center [278, 222] width 0 height 8
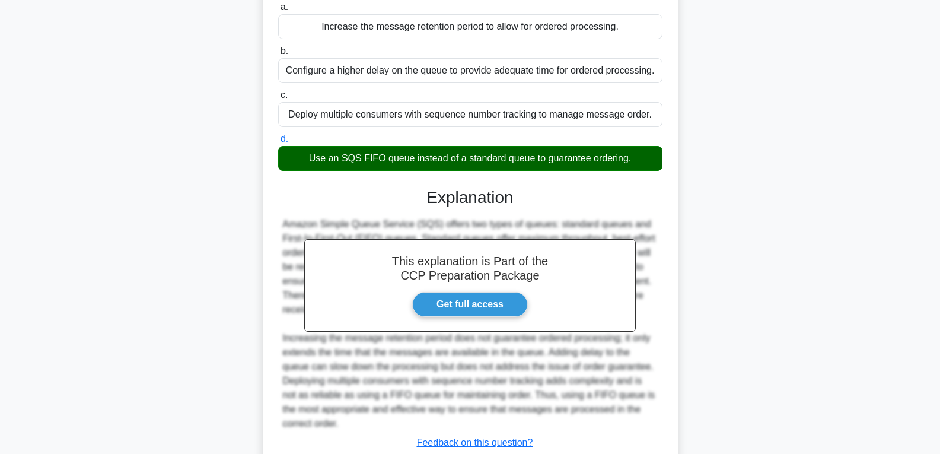
scroll to position [236, 0]
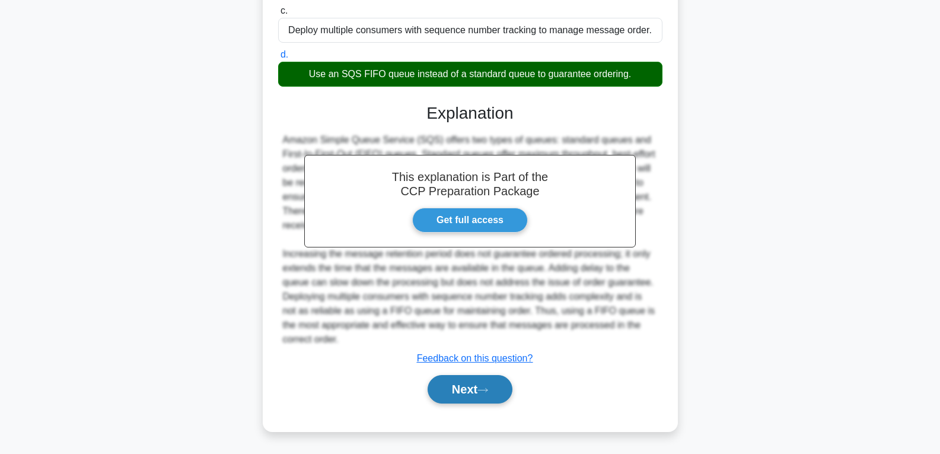
click at [476, 384] on button "Next" at bounding box center [470, 389] width 85 height 28
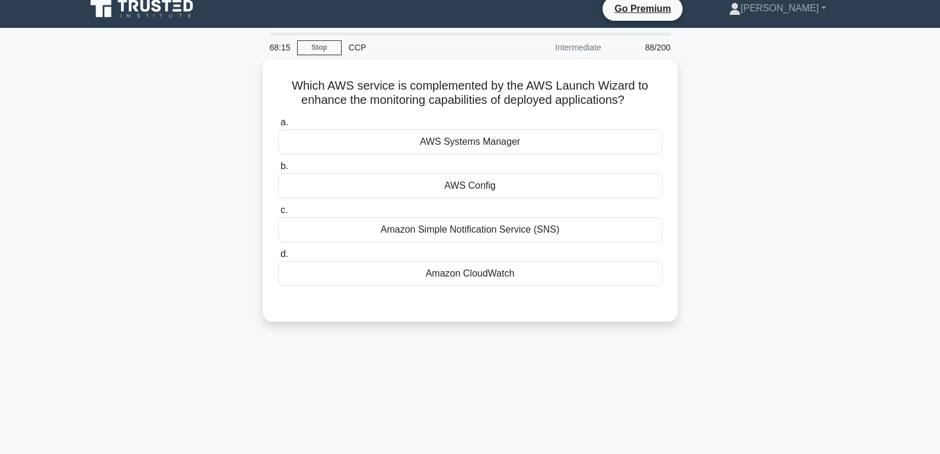
scroll to position [9, 0]
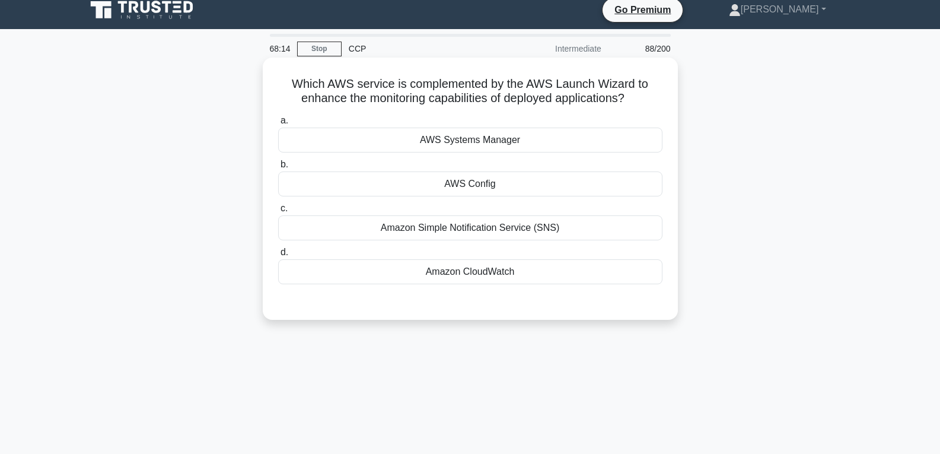
click at [476, 187] on div "AWS Config" at bounding box center [470, 183] width 384 height 25
click at [278, 169] on input "b. AWS Config" at bounding box center [278, 165] width 0 height 8
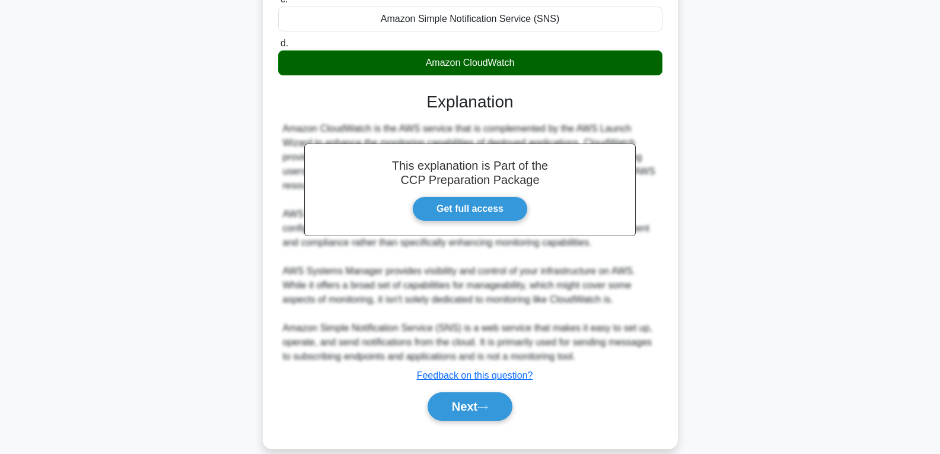
scroll to position [237, 0]
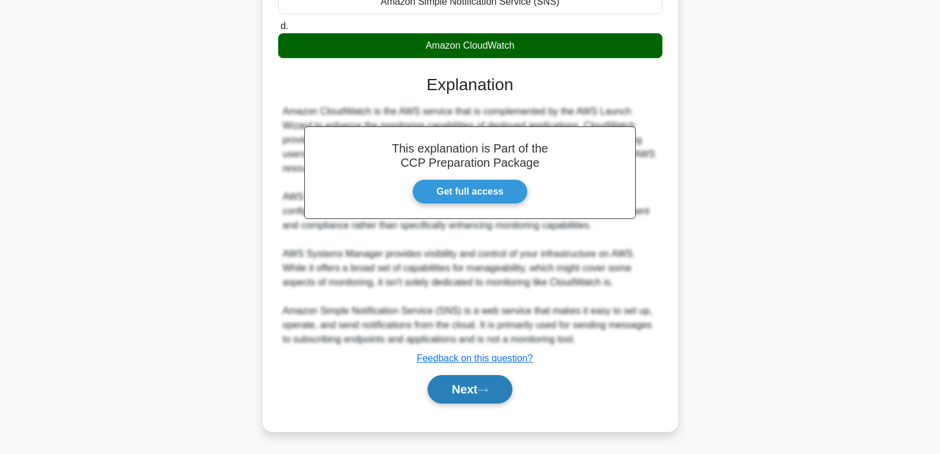
click at [487, 393] on icon at bounding box center [483, 390] width 11 height 7
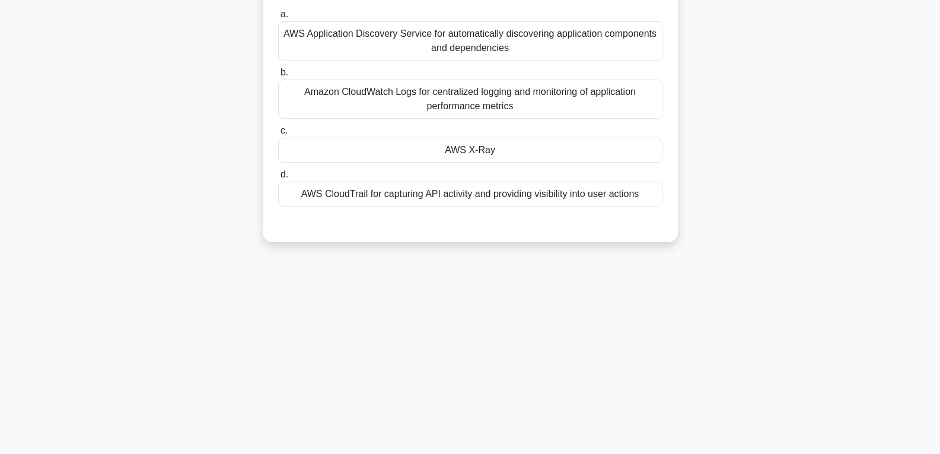
scroll to position [68, 0]
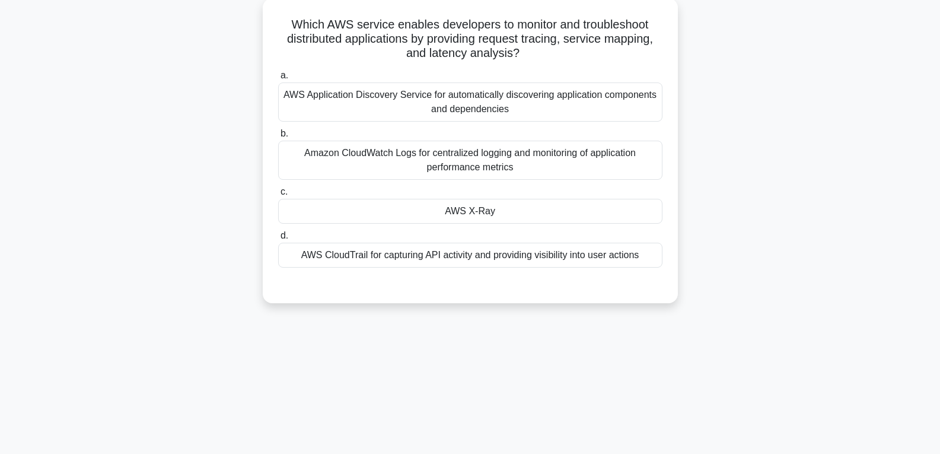
click at [526, 214] on div "AWS X-Ray" at bounding box center [470, 211] width 384 height 25
click at [278, 196] on input "c. AWS X-Ray" at bounding box center [278, 192] width 0 height 8
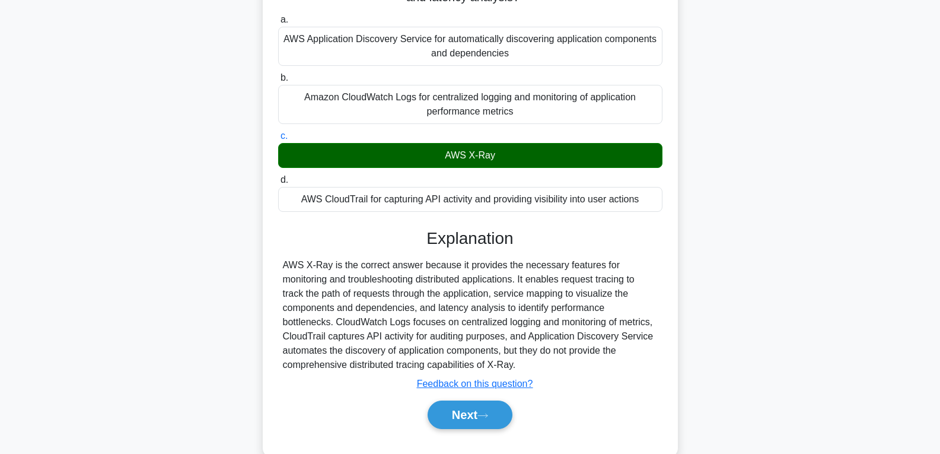
scroll to position [187, 0]
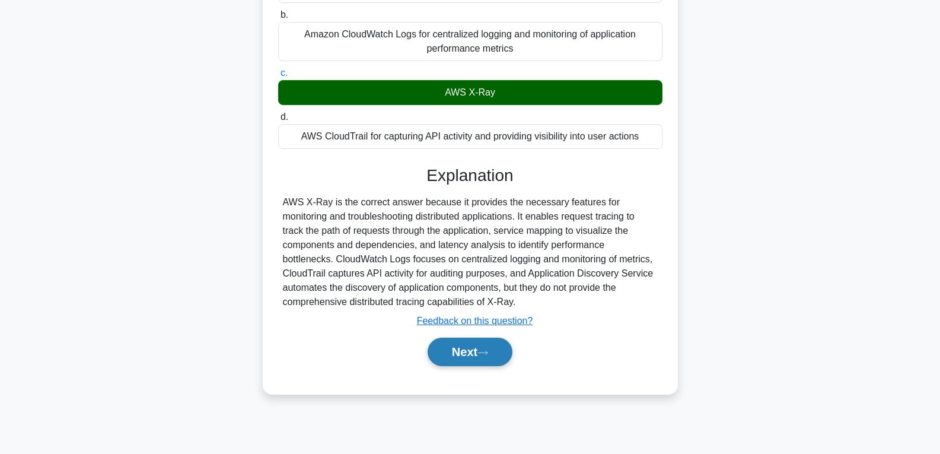
click at [484, 339] on button "Next" at bounding box center [470, 352] width 85 height 28
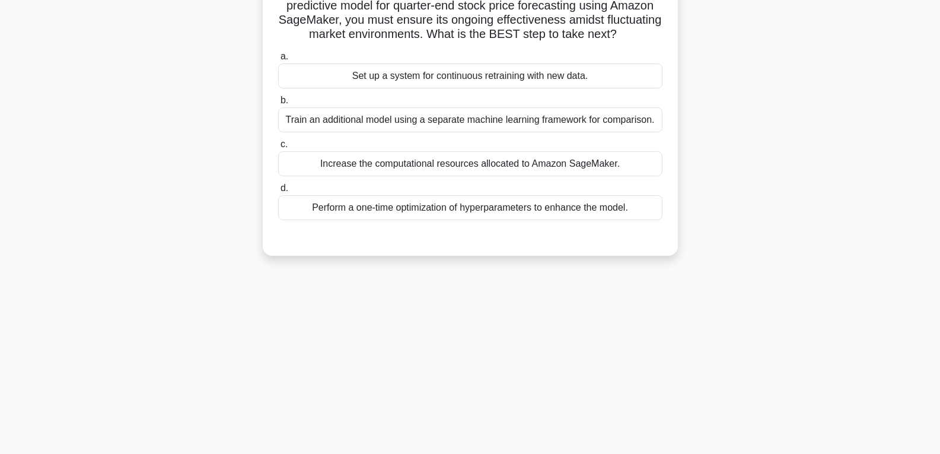
scroll to position [9, 0]
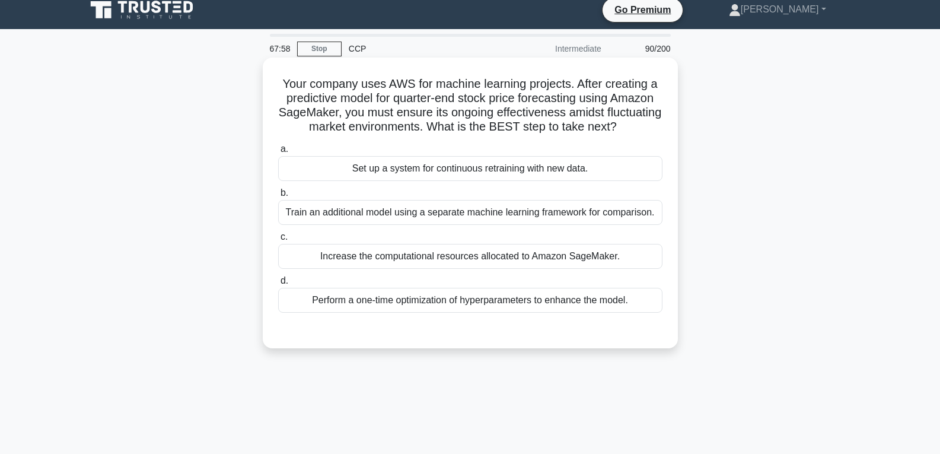
click at [474, 181] on div "Set up a system for continuous retraining with new data." at bounding box center [470, 168] width 384 height 25
click at [278, 153] on input "a. Set up a system for continuous retraining with new data." at bounding box center [278, 149] width 0 height 8
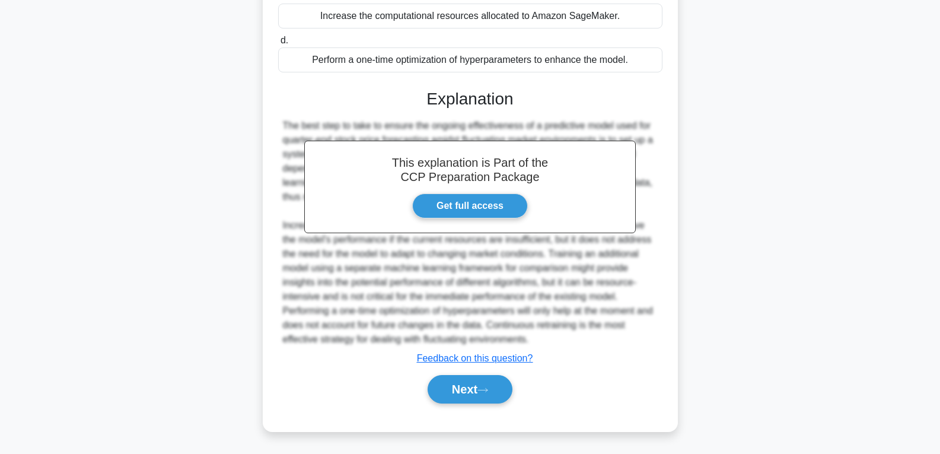
scroll to position [264, 0]
click at [471, 394] on button "Next" at bounding box center [470, 389] width 85 height 28
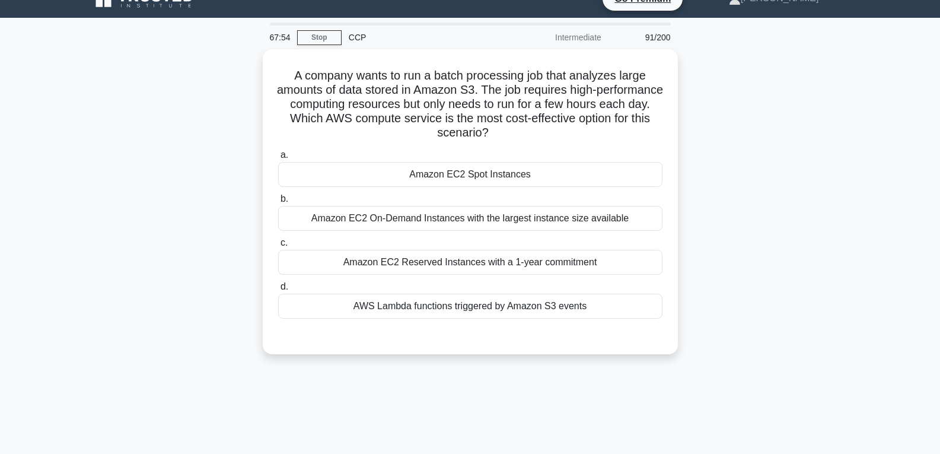
scroll to position [9, 0]
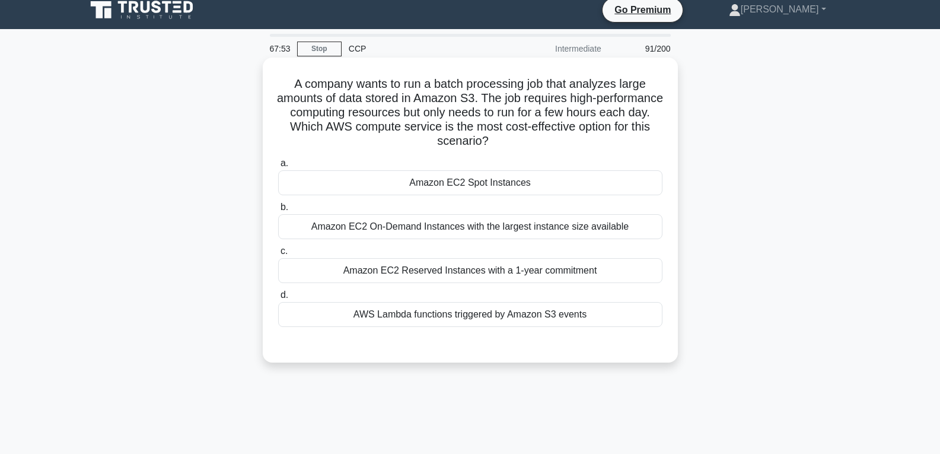
click at [498, 183] on div "Amazon EC2 Spot Instances" at bounding box center [470, 182] width 384 height 25
click at [278, 167] on input "a. Amazon EC2 Spot Instances" at bounding box center [278, 164] width 0 height 8
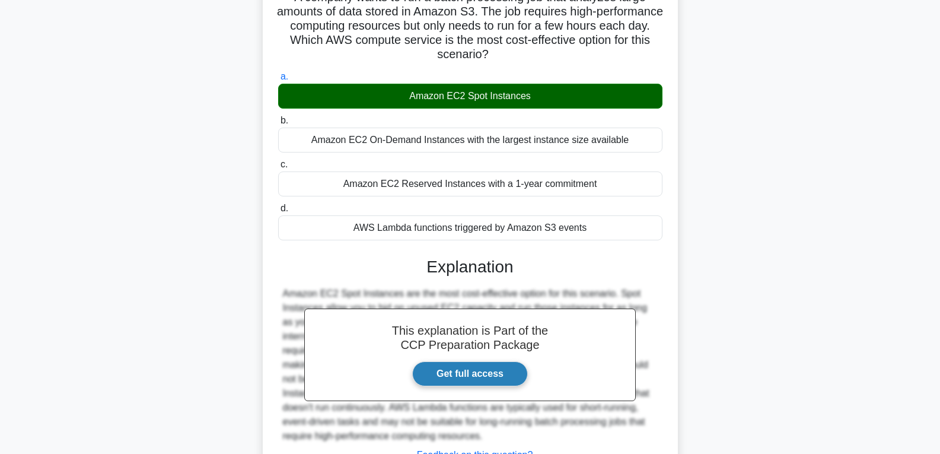
scroll to position [187, 0]
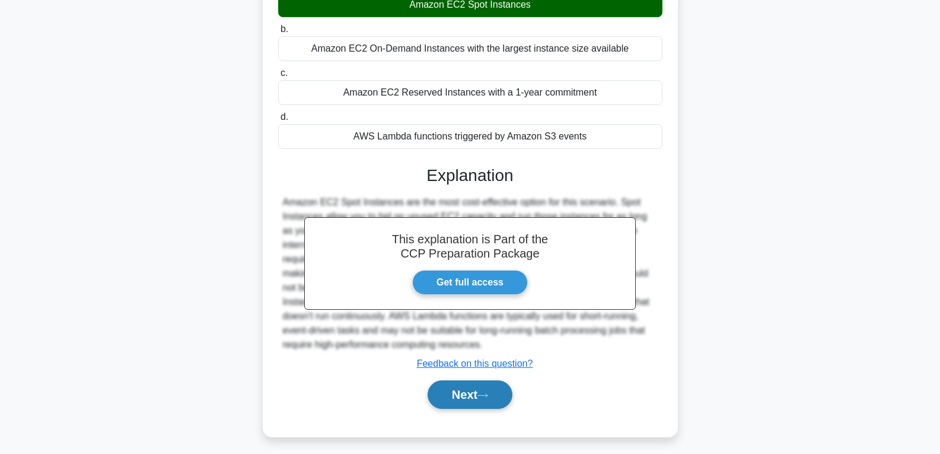
click at [495, 392] on button "Next" at bounding box center [470, 394] width 85 height 28
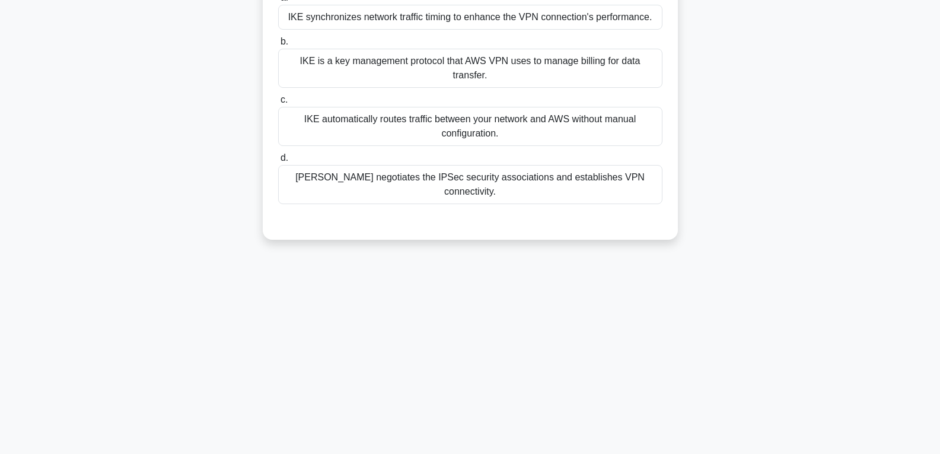
scroll to position [68, 0]
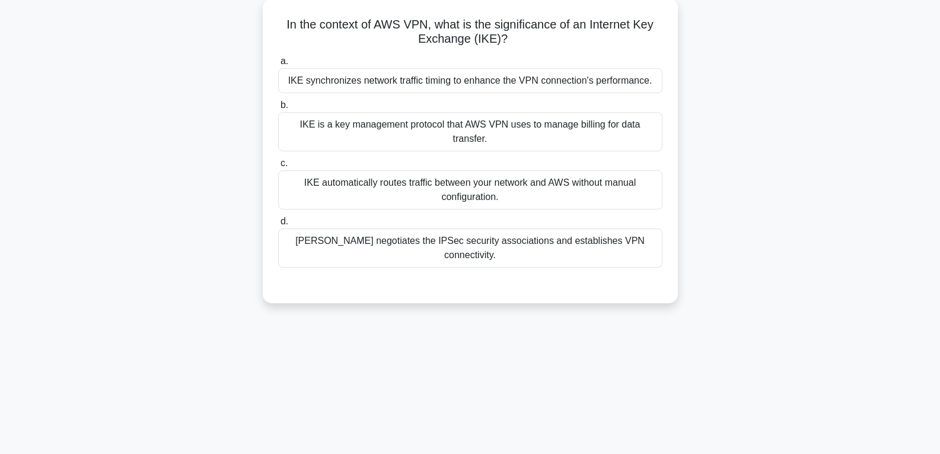
click at [486, 228] on div "IKE negotiates the IPSec security associations and establishes VPN connectivity." at bounding box center [470, 247] width 384 height 39
click at [278, 225] on input "d. IKE negotiates the IPSec security associations and establishes VPN connectiv…" at bounding box center [278, 222] width 0 height 8
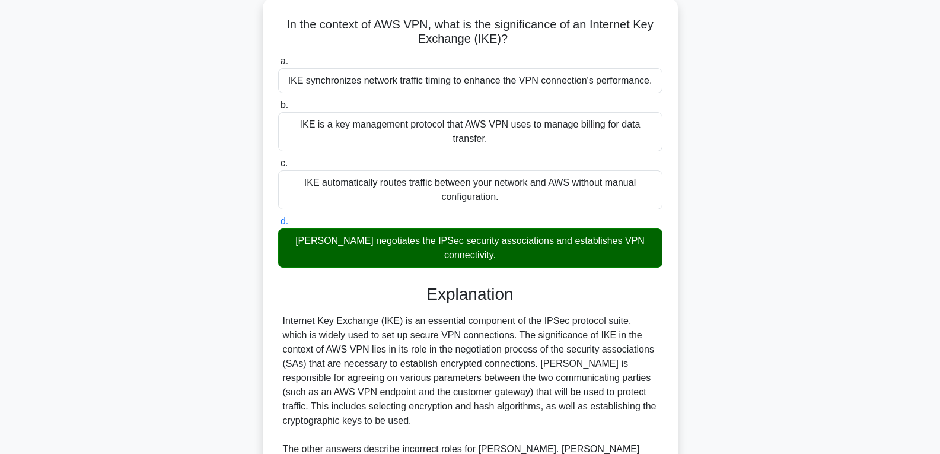
scroll to position [236, 0]
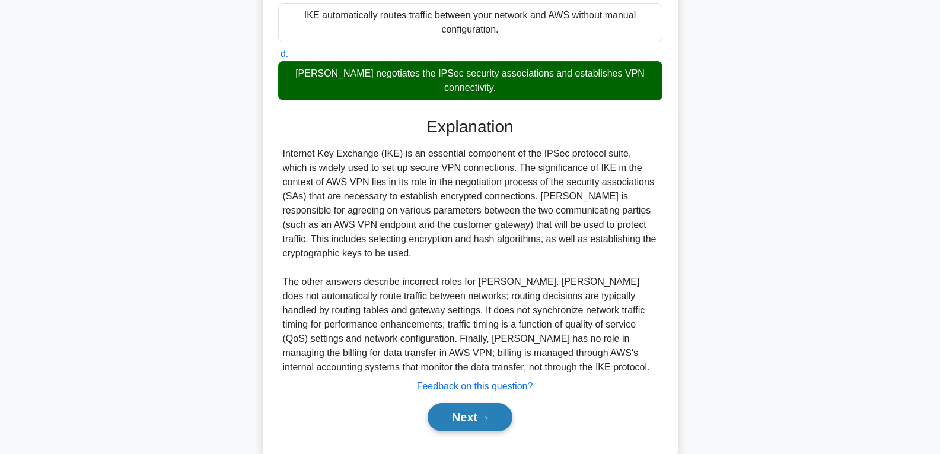
click at [465, 403] on button "Next" at bounding box center [470, 417] width 85 height 28
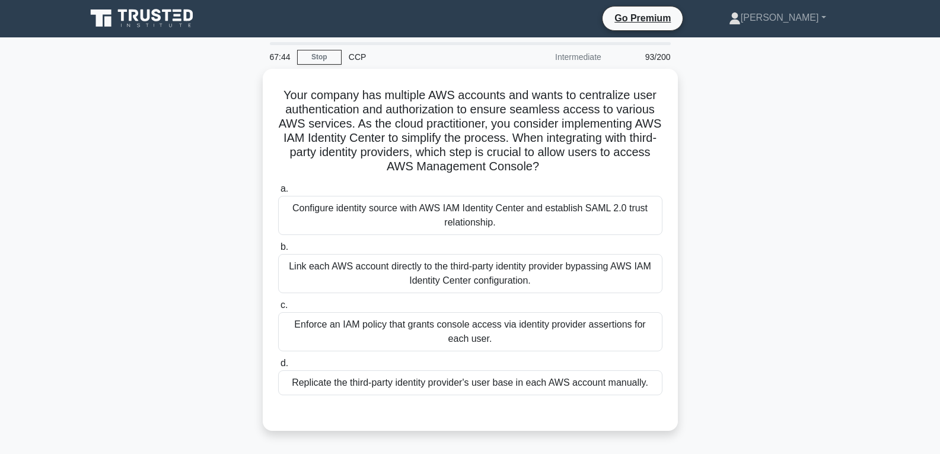
scroll to position [0, 0]
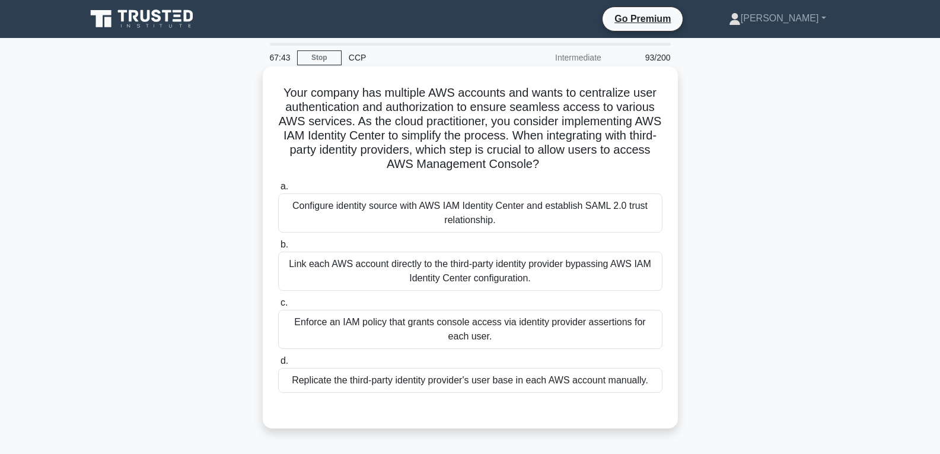
click at [465, 384] on div "Replicate the third-party identity provider's user base in each AWS account man…" at bounding box center [470, 380] width 384 height 25
click at [278, 365] on input "d. Replicate the third-party identity provider's user base in each AWS account …" at bounding box center [278, 361] width 0 height 8
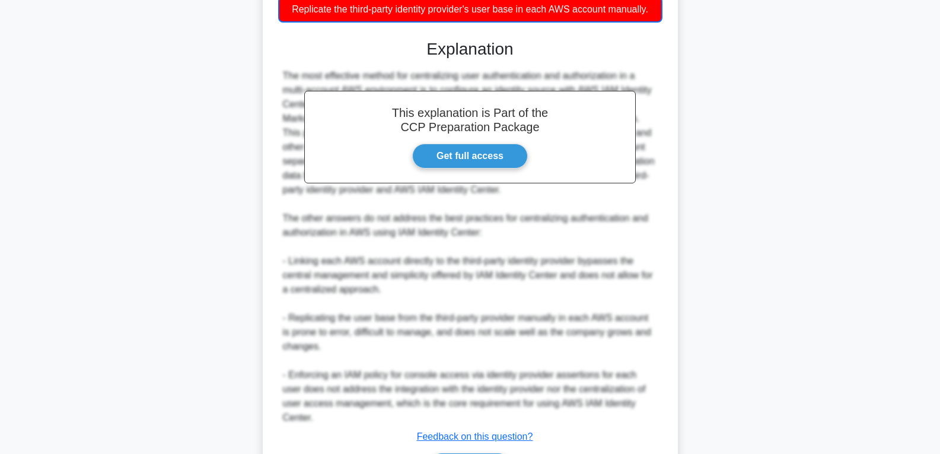
scroll to position [436, 0]
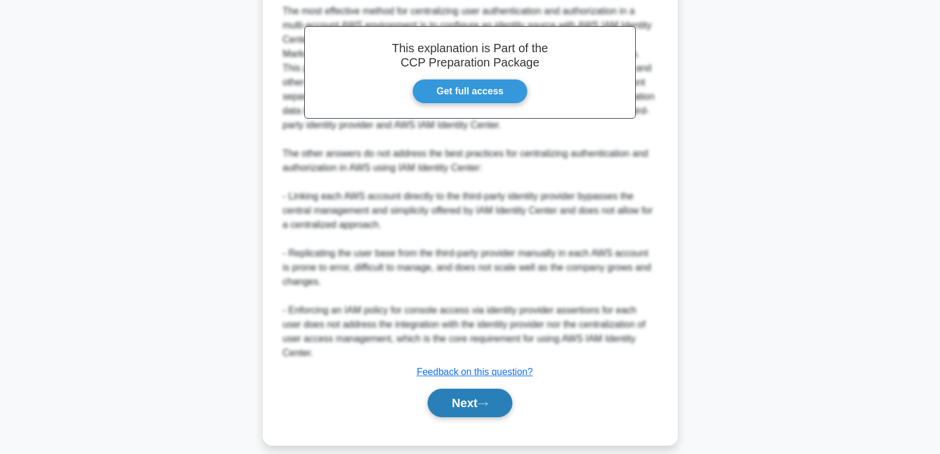
click at [471, 391] on button "Next" at bounding box center [470, 403] width 85 height 28
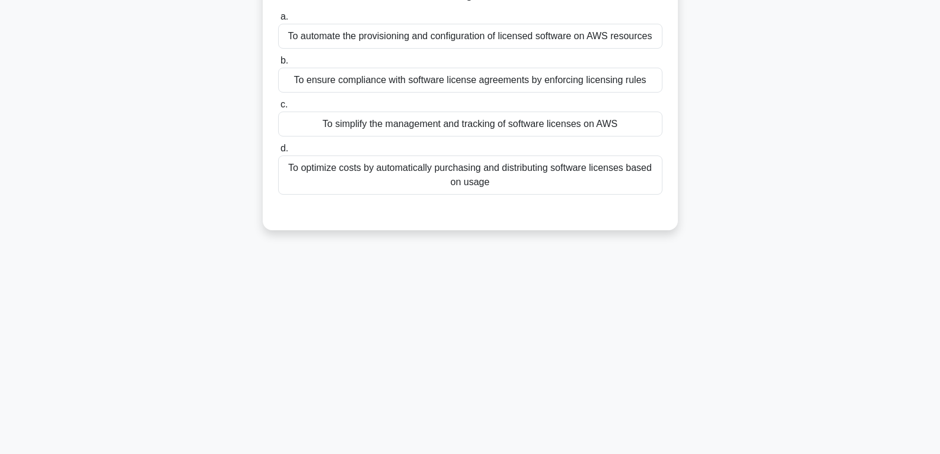
scroll to position [9, 0]
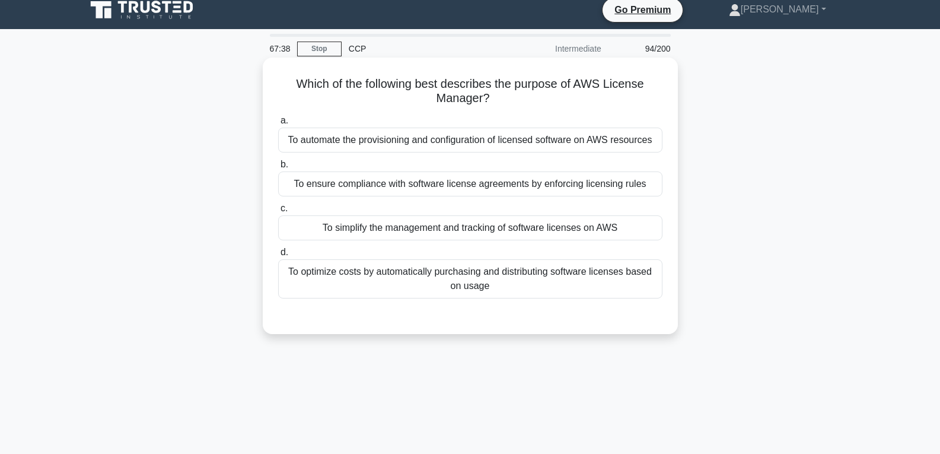
click at [482, 229] on div "To simplify the management and tracking of software licenses on AWS" at bounding box center [470, 227] width 384 height 25
click at [278, 212] on input "c. To simplify the management and tracking of software licenses on AWS" at bounding box center [278, 209] width 0 height 8
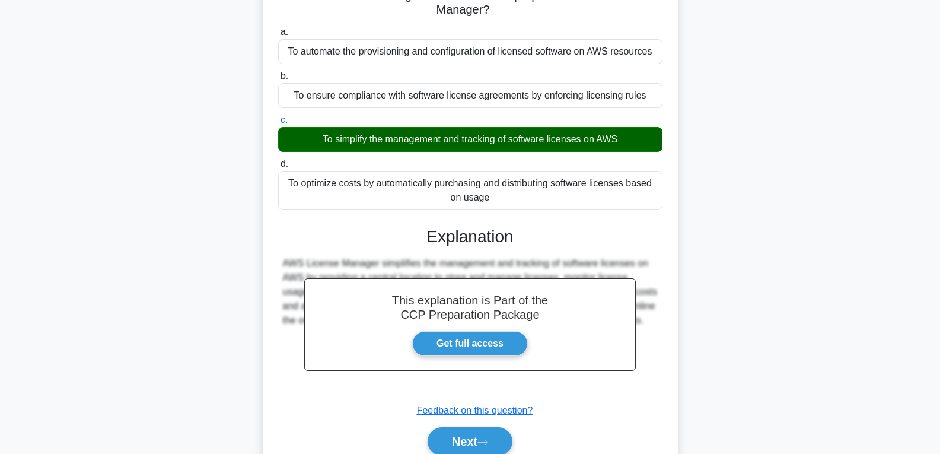
scroll to position [187, 0]
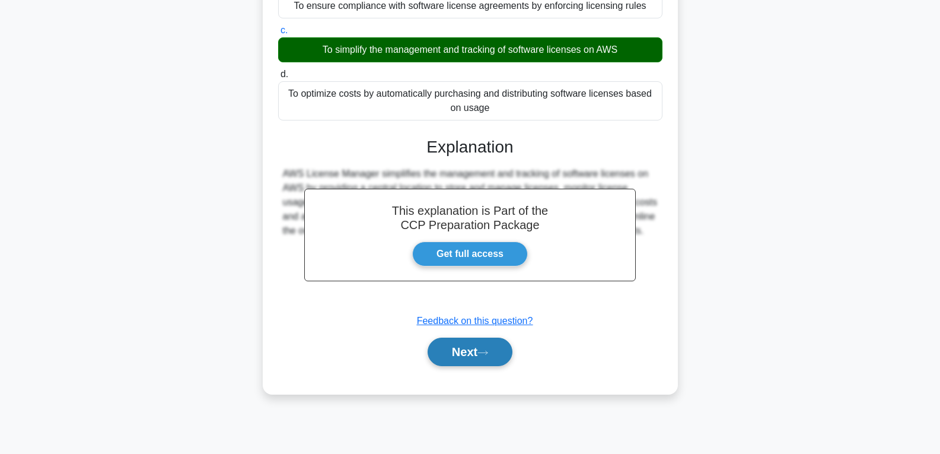
click at [482, 341] on button "Next" at bounding box center [470, 352] width 85 height 28
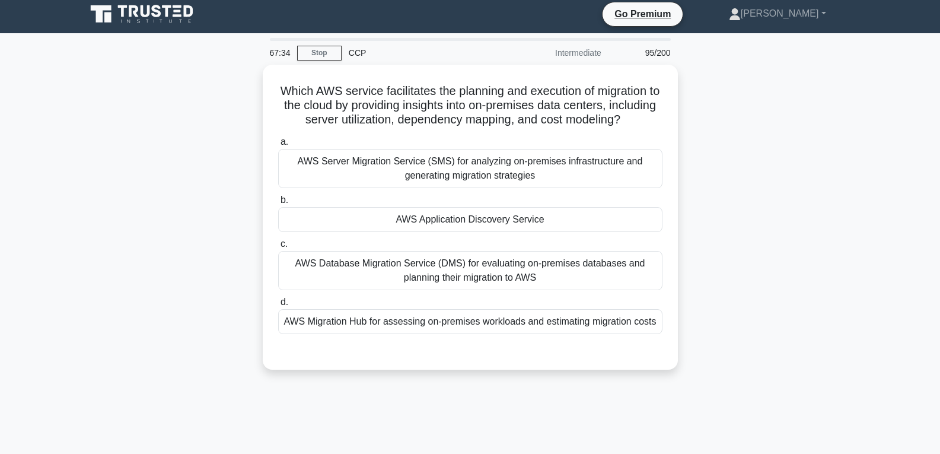
scroll to position [0, 0]
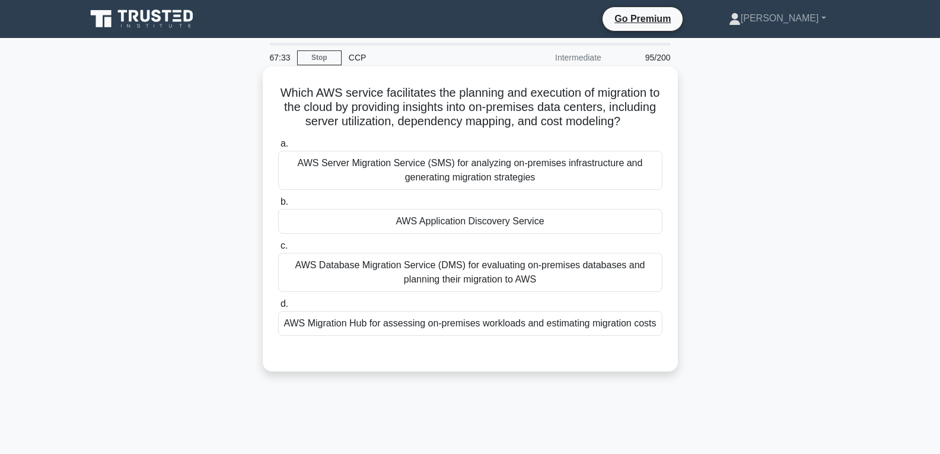
click at [490, 234] on div "AWS Application Discovery Service" at bounding box center [470, 221] width 384 height 25
click at [278, 206] on input "b. AWS Application Discovery Service" at bounding box center [278, 202] width 0 height 8
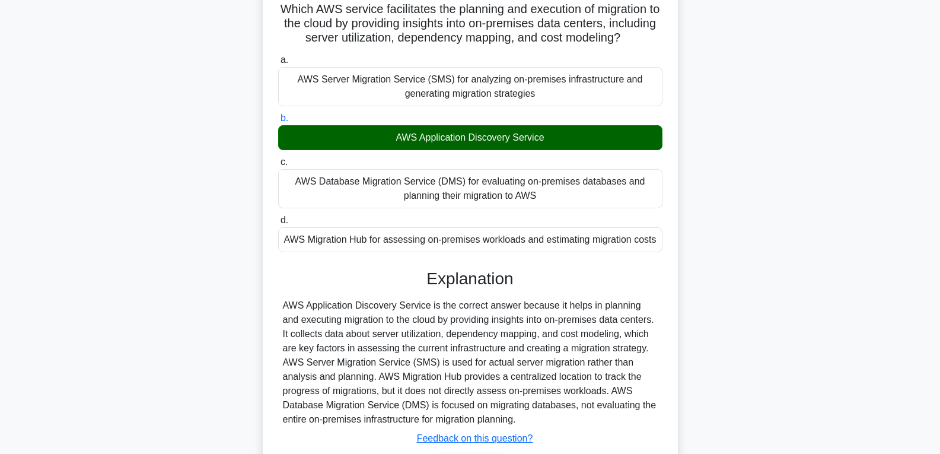
scroll to position [187, 0]
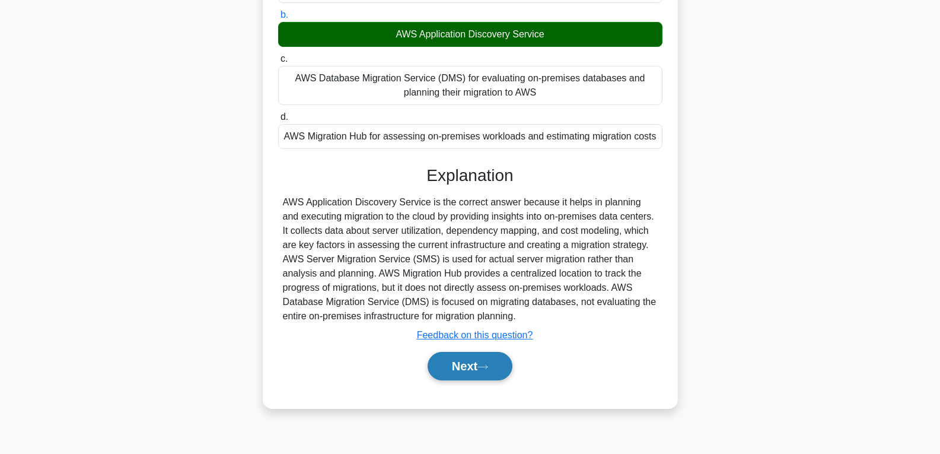
click at [457, 380] on button "Next" at bounding box center [470, 366] width 85 height 28
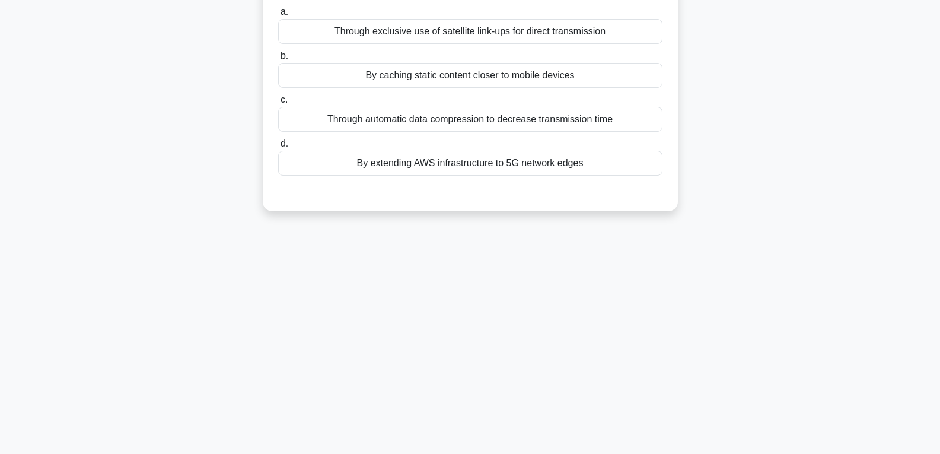
scroll to position [9, 0]
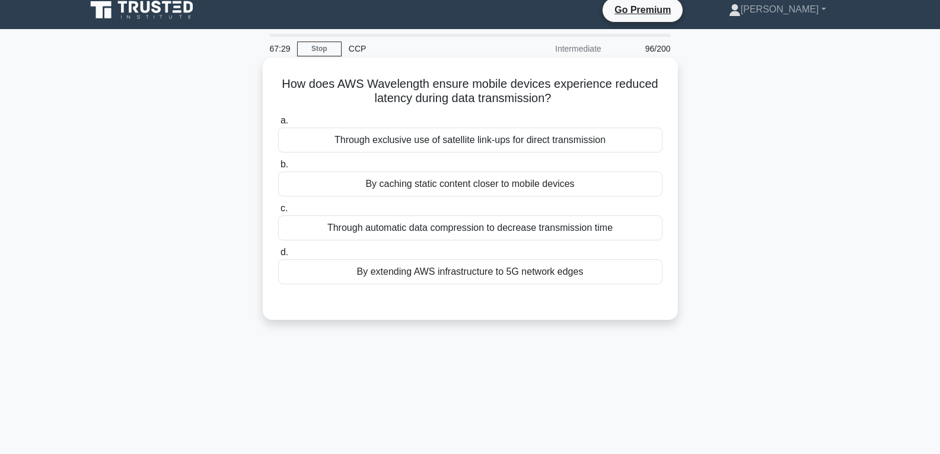
click at [485, 192] on div "By caching static content closer to mobile devices" at bounding box center [470, 183] width 384 height 25
click at [278, 169] on input "b. By caching static content closer to mobile devices" at bounding box center [278, 165] width 0 height 8
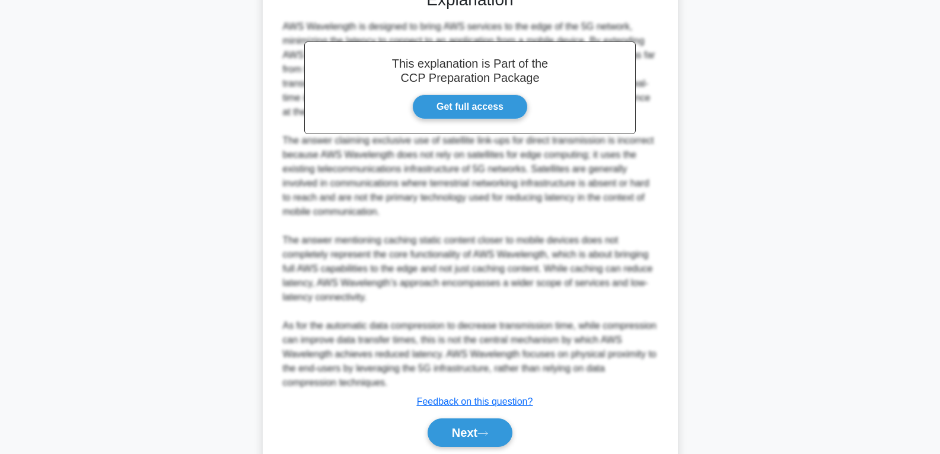
scroll to position [365, 0]
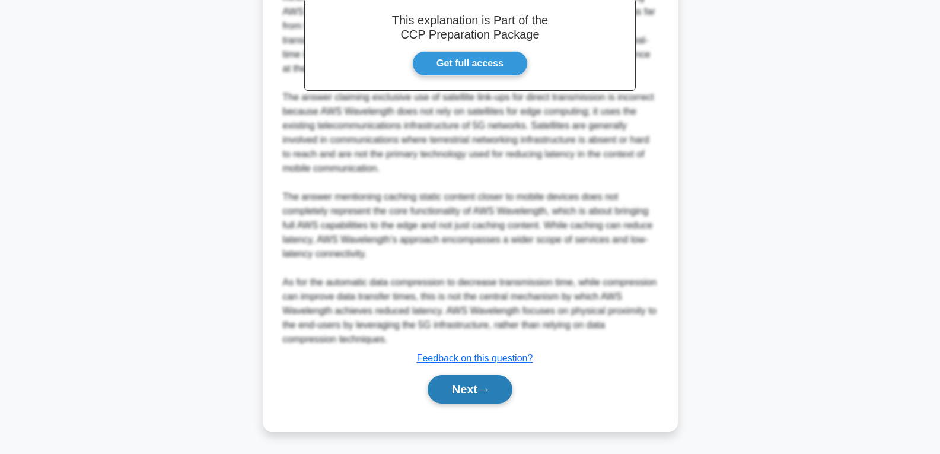
click at [457, 393] on button "Next" at bounding box center [470, 389] width 85 height 28
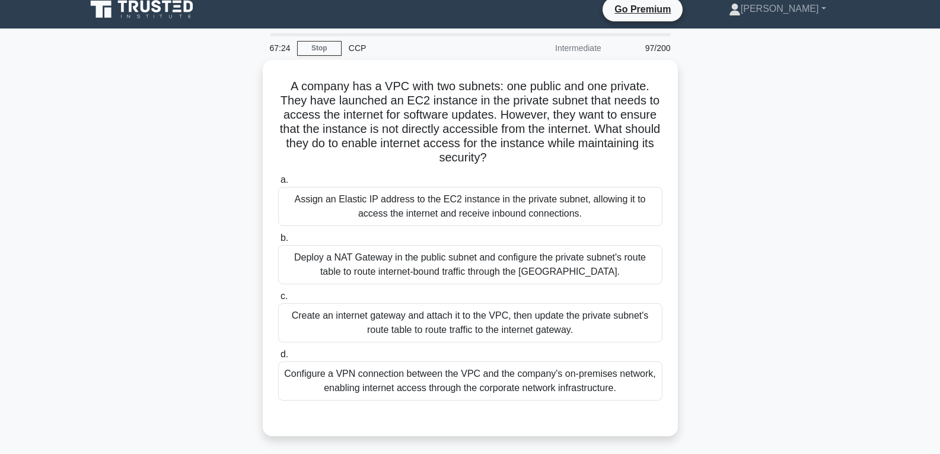
scroll to position [9, 0]
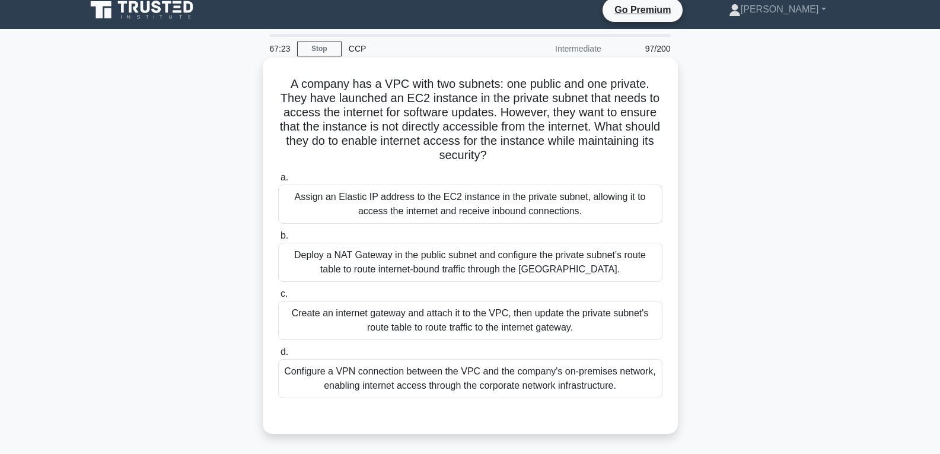
click at [457, 363] on div "Configure a VPN connection between the VPC and the company's on-premises networ…" at bounding box center [470, 378] width 384 height 39
click at [278, 356] on input "d. Configure a VPN connection between the VPC and the company's on-premises net…" at bounding box center [278, 352] width 0 height 8
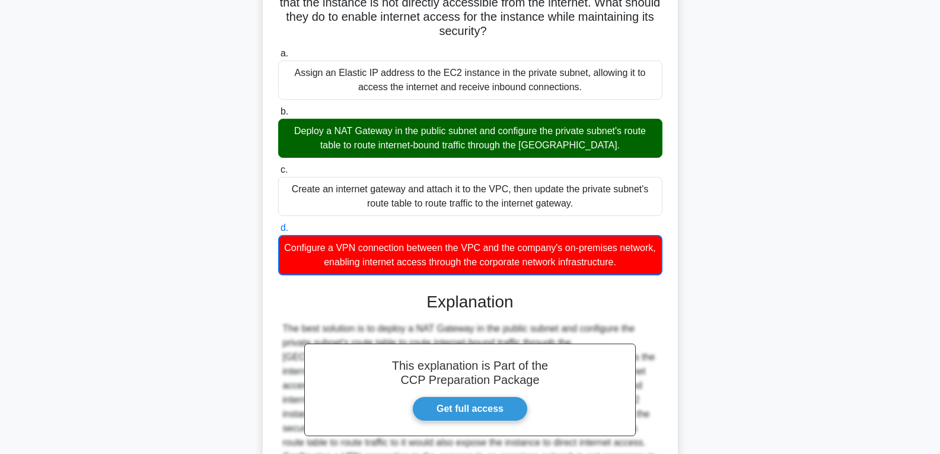
scroll to position [279, 0]
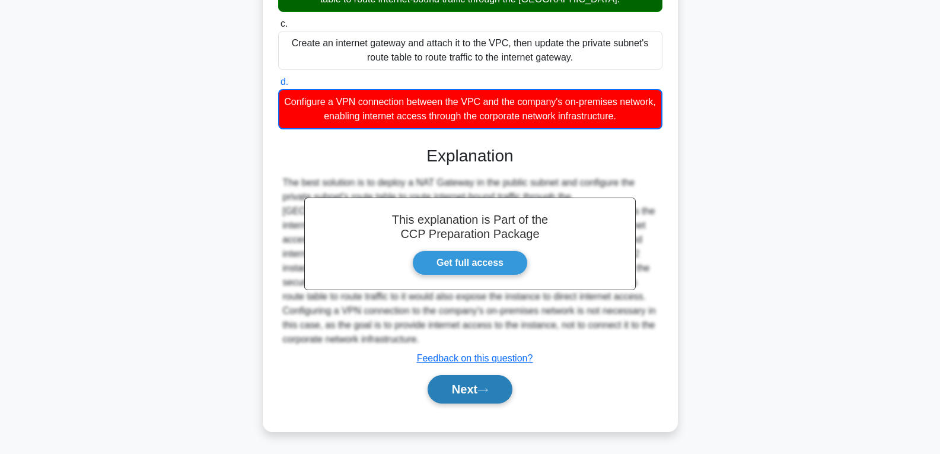
click at [459, 380] on button "Next" at bounding box center [470, 389] width 85 height 28
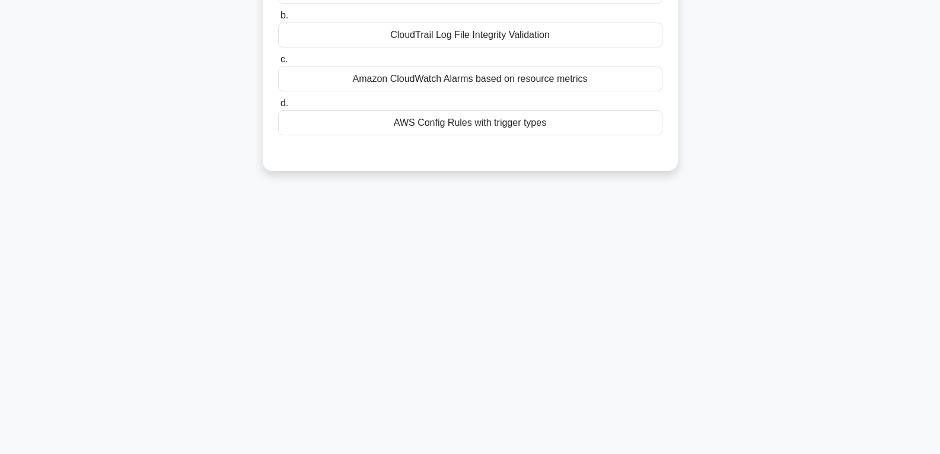
scroll to position [9, 0]
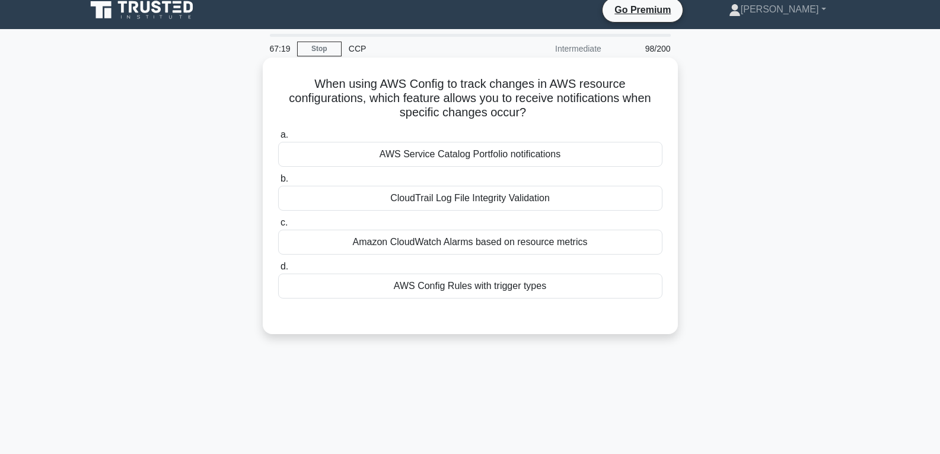
click at [485, 202] on div "CloudTrail Log File Integrity Validation" at bounding box center [470, 198] width 384 height 25
click at [278, 183] on input "b. CloudTrail Log File Integrity Validation" at bounding box center [278, 179] width 0 height 8
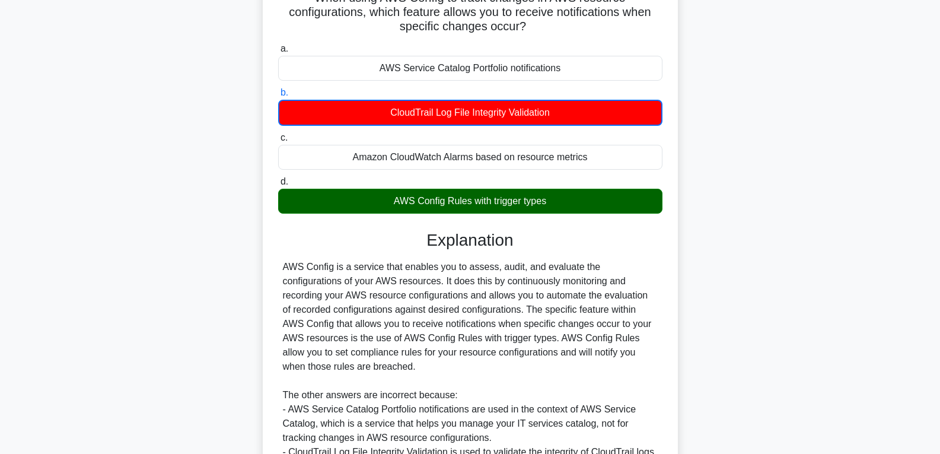
scroll to position [246, 0]
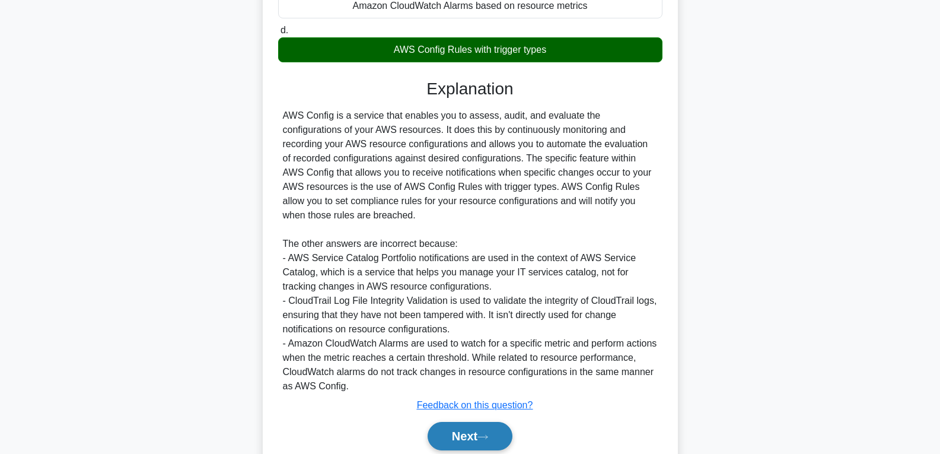
click at [463, 430] on button "Next" at bounding box center [470, 436] width 85 height 28
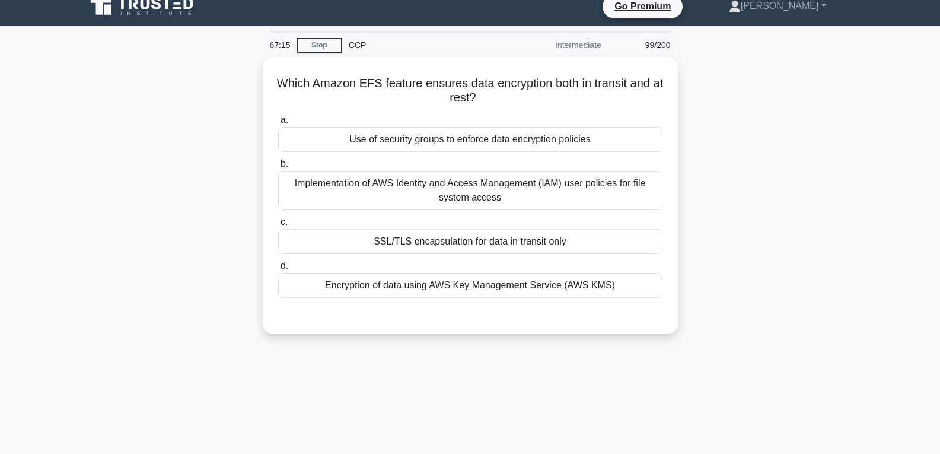
scroll to position [9, 0]
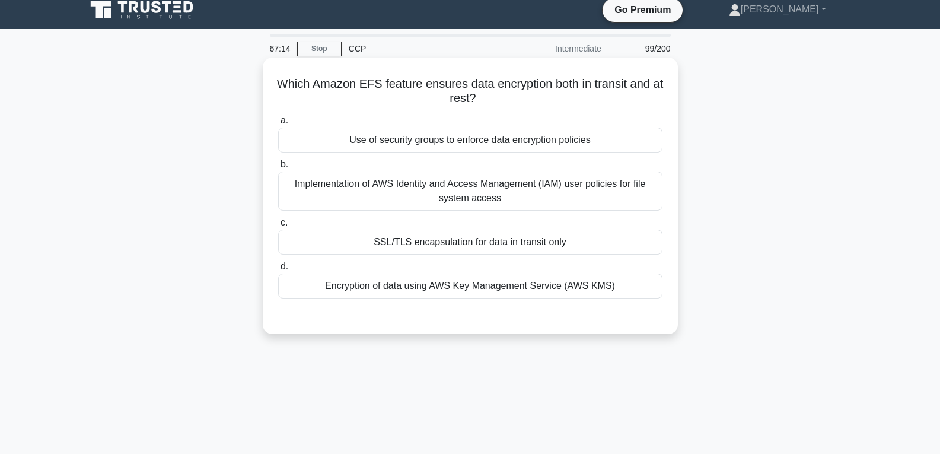
click at [481, 240] on div "SSL/TLS encapsulation for data in transit only" at bounding box center [470, 242] width 384 height 25
click at [278, 227] on input "c. SSL/TLS encapsulation for data in transit only" at bounding box center [278, 223] width 0 height 8
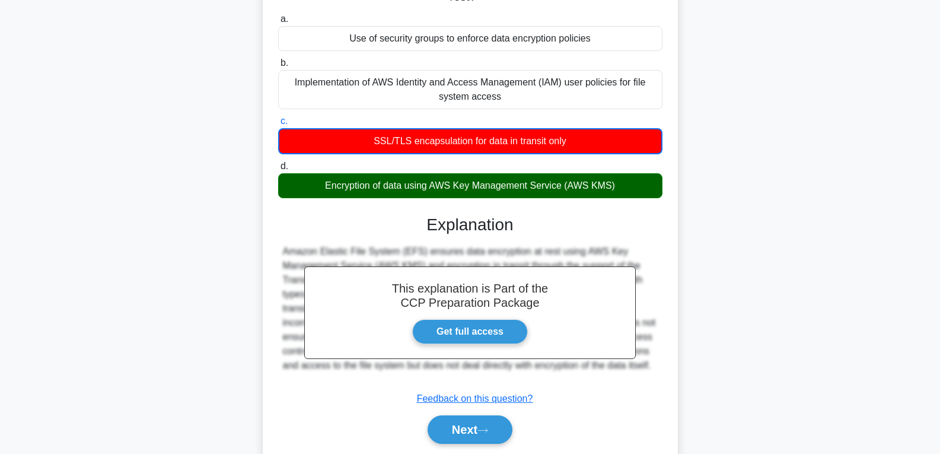
scroll to position [187, 0]
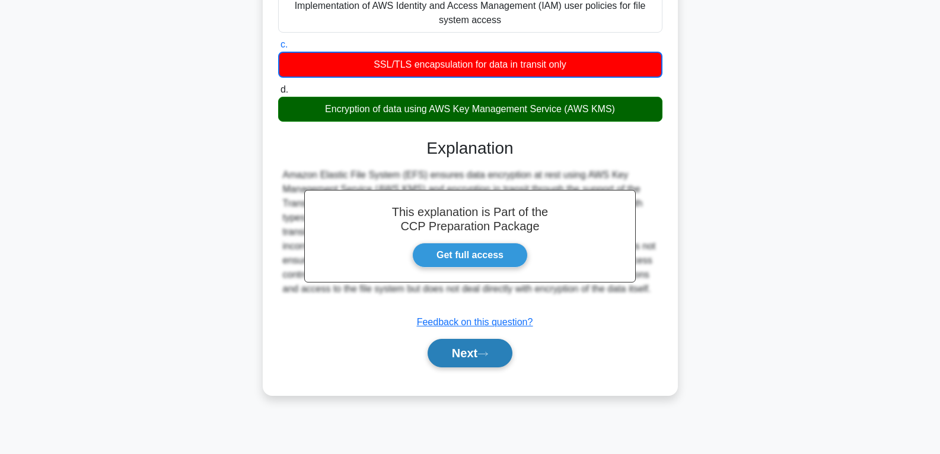
click at [467, 358] on button "Next" at bounding box center [470, 353] width 85 height 28
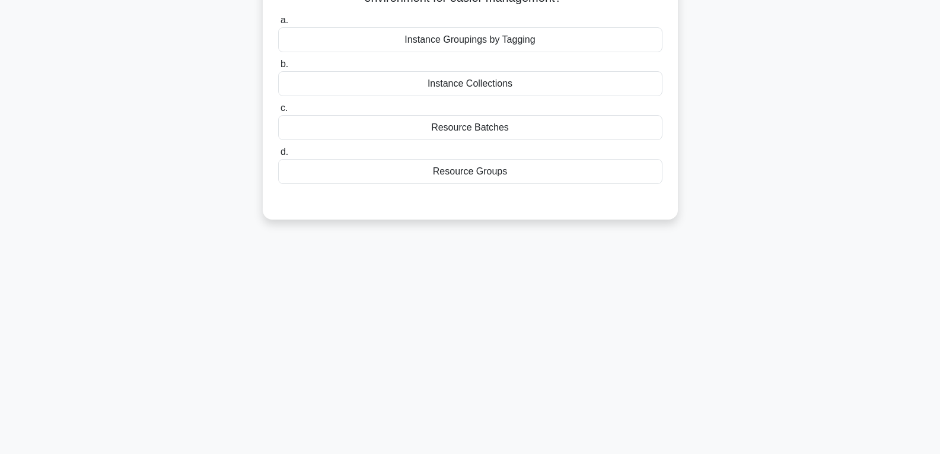
scroll to position [68, 0]
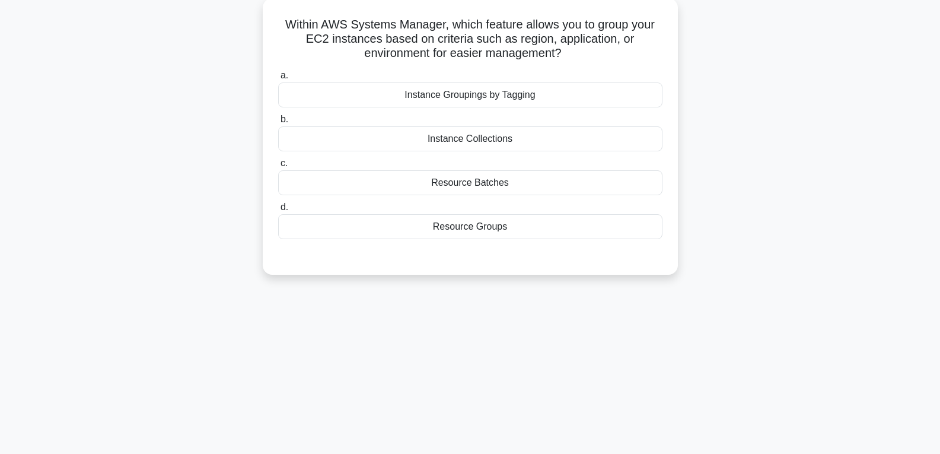
click at [487, 144] on div "Instance Collections" at bounding box center [470, 138] width 384 height 25
click at [278, 123] on input "b. Instance Collections" at bounding box center [278, 120] width 0 height 8
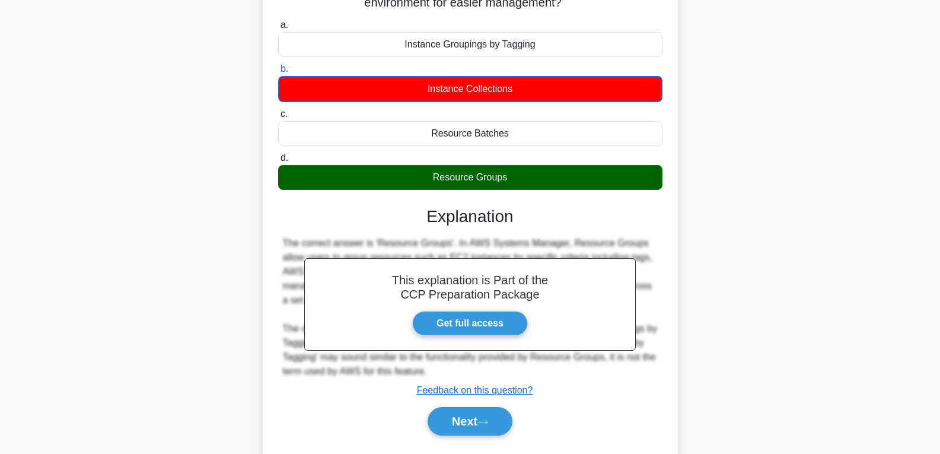
scroll to position [187, 0]
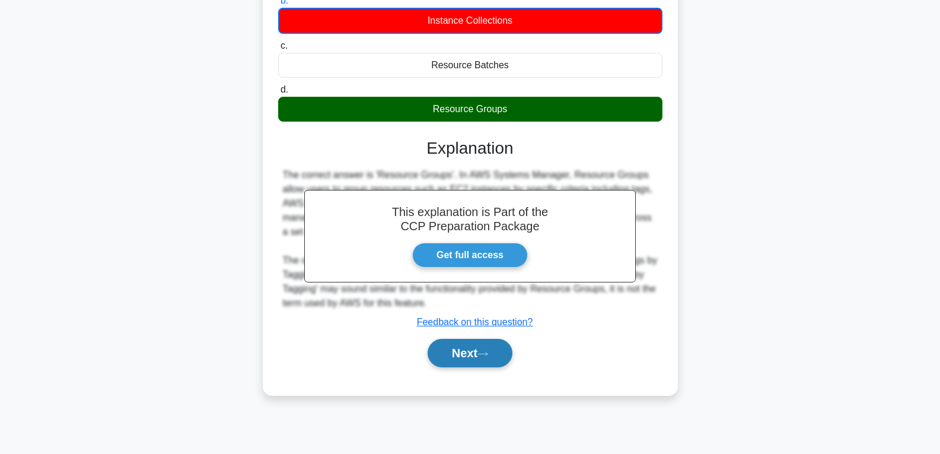
click at [473, 349] on button "Next" at bounding box center [470, 353] width 85 height 28
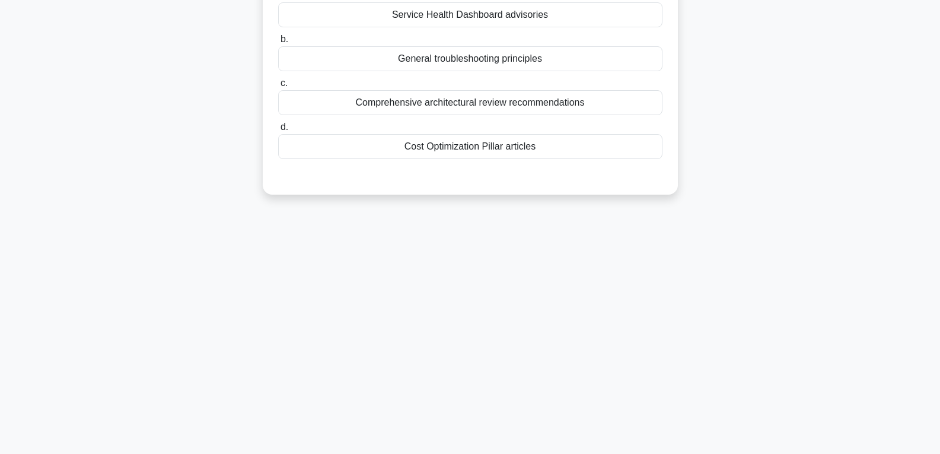
scroll to position [68, 0]
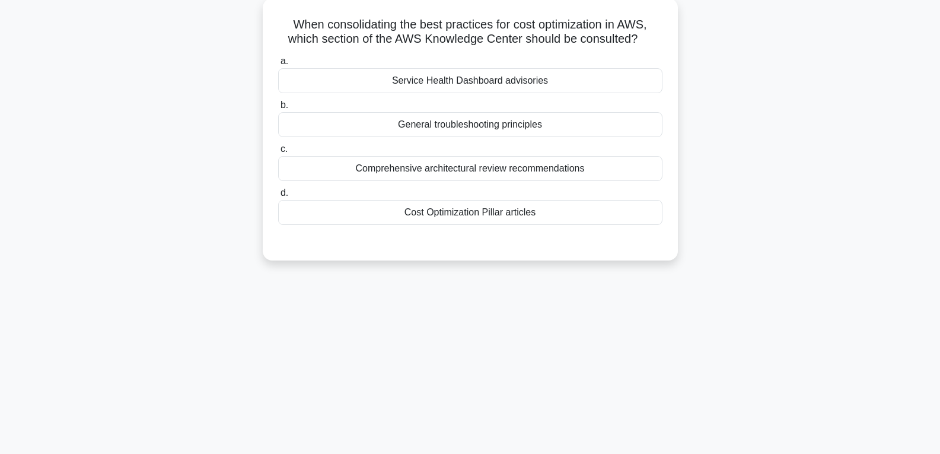
click at [500, 214] on div "Cost Optimization Pillar articles" at bounding box center [470, 212] width 384 height 25
click at [278, 197] on input "d. Cost Optimization Pillar articles" at bounding box center [278, 193] width 0 height 8
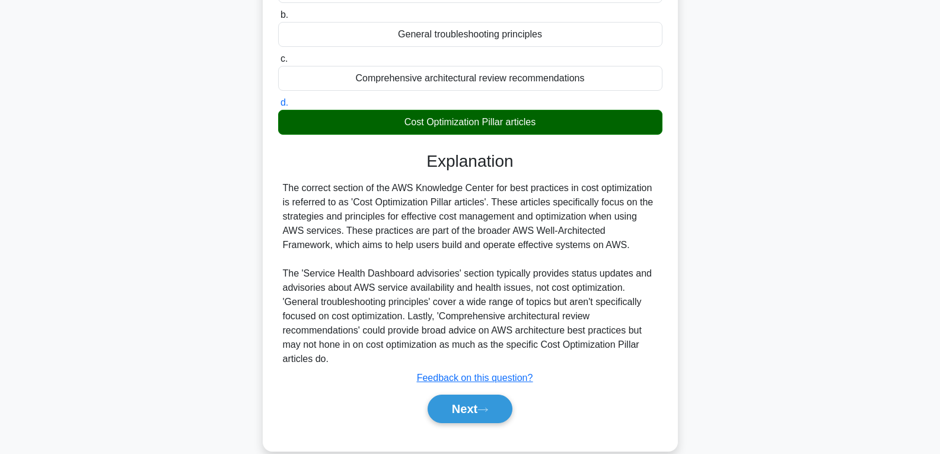
scroll to position [187, 0]
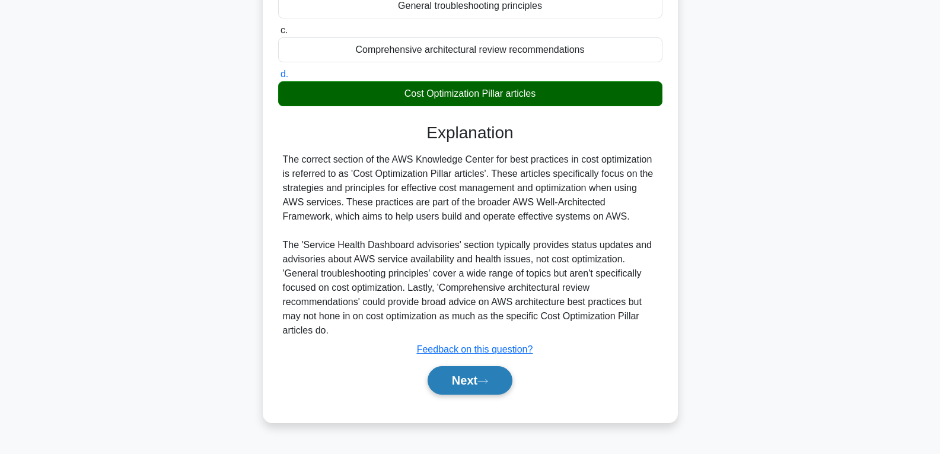
click at [478, 378] on button "Next" at bounding box center [470, 380] width 85 height 28
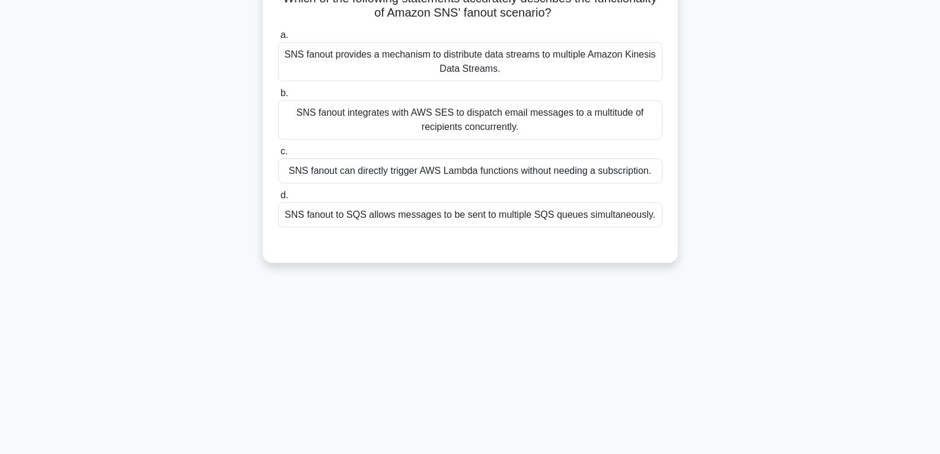
scroll to position [9, 0]
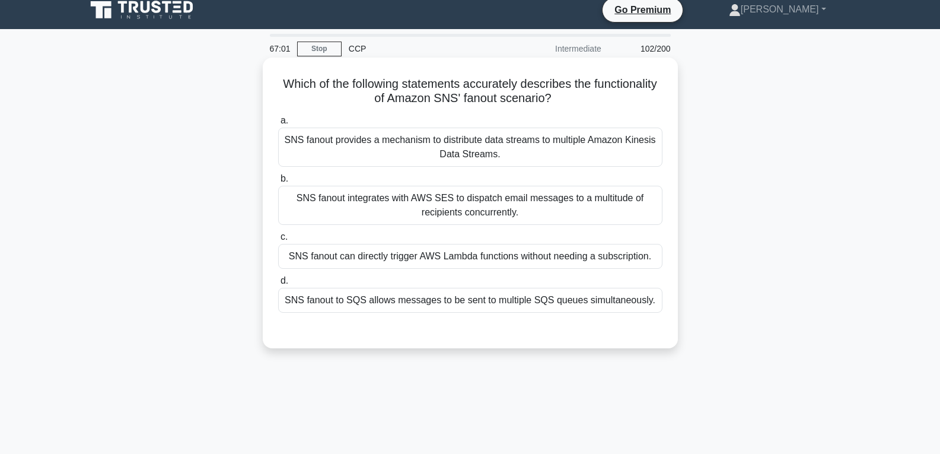
click at [461, 259] on div "SNS fanout can directly trigger AWS Lambda functions without needing a subscrip…" at bounding box center [470, 256] width 384 height 25
click at [278, 241] on input "c. SNS fanout can directly trigger AWS Lambda functions without needing a subsc…" at bounding box center [278, 237] width 0 height 8
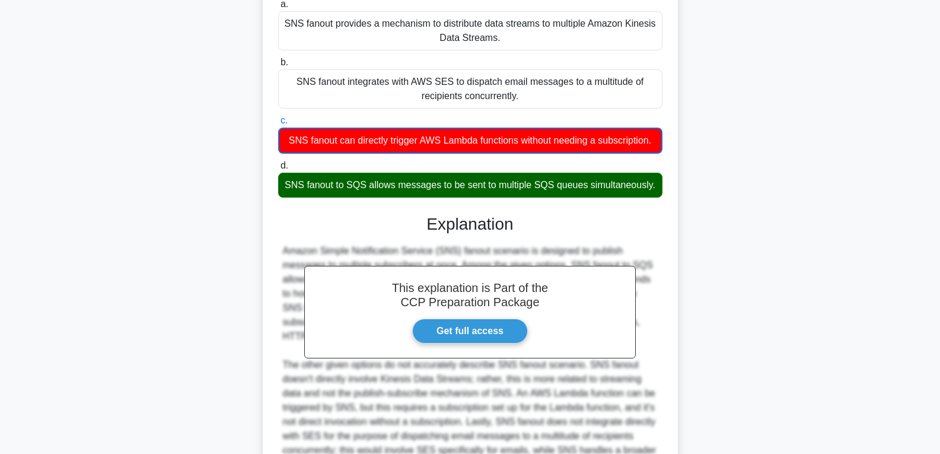
scroll to position [246, 0]
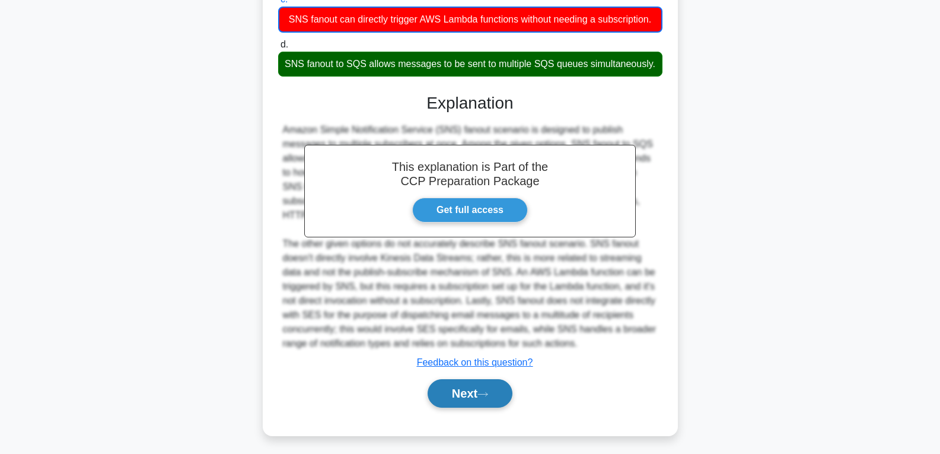
click at [460, 402] on button "Next" at bounding box center [470, 393] width 85 height 28
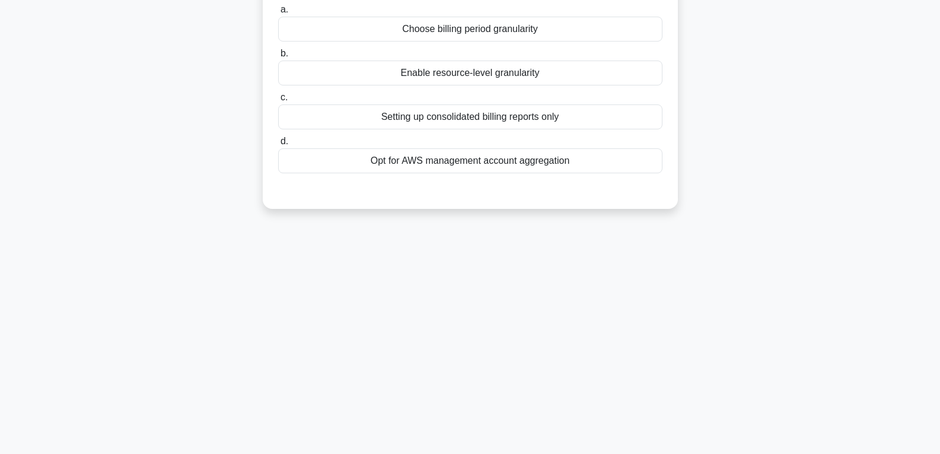
scroll to position [68, 0]
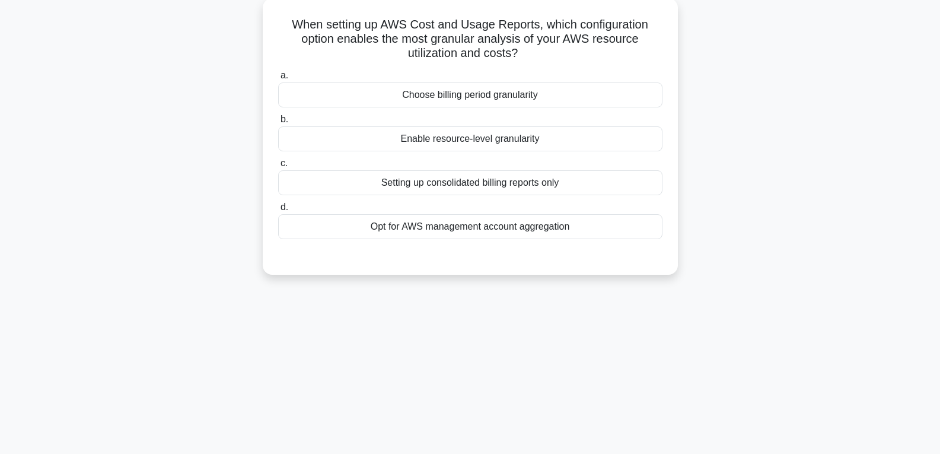
click at [487, 144] on div "Enable resource-level granularity" at bounding box center [470, 138] width 384 height 25
click at [278, 123] on input "b. Enable resource-level granularity" at bounding box center [278, 120] width 0 height 8
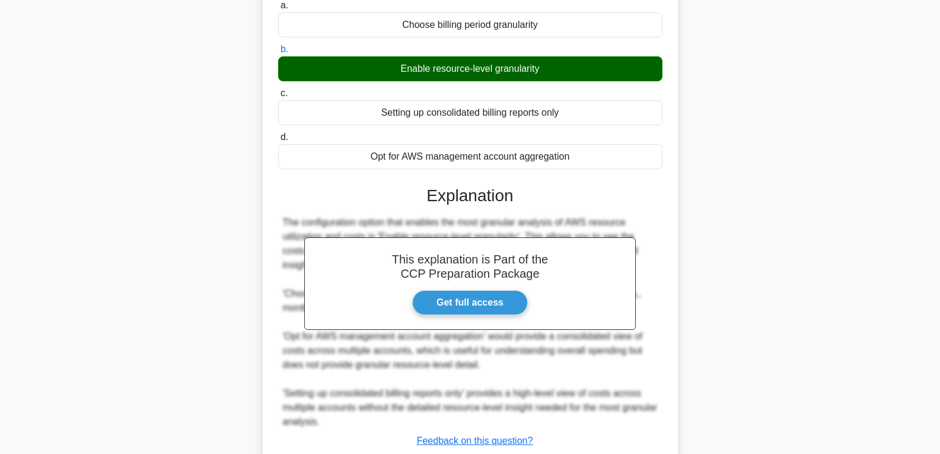
scroll to position [221, 0]
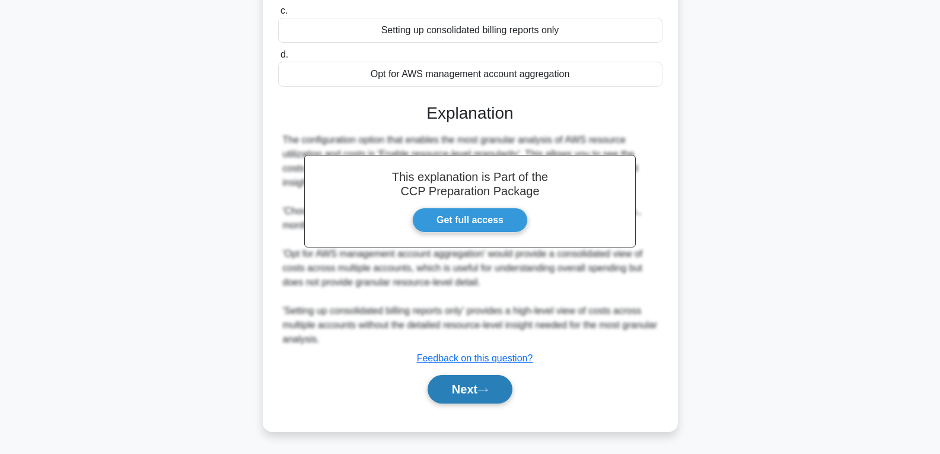
click at [468, 382] on button "Next" at bounding box center [470, 389] width 85 height 28
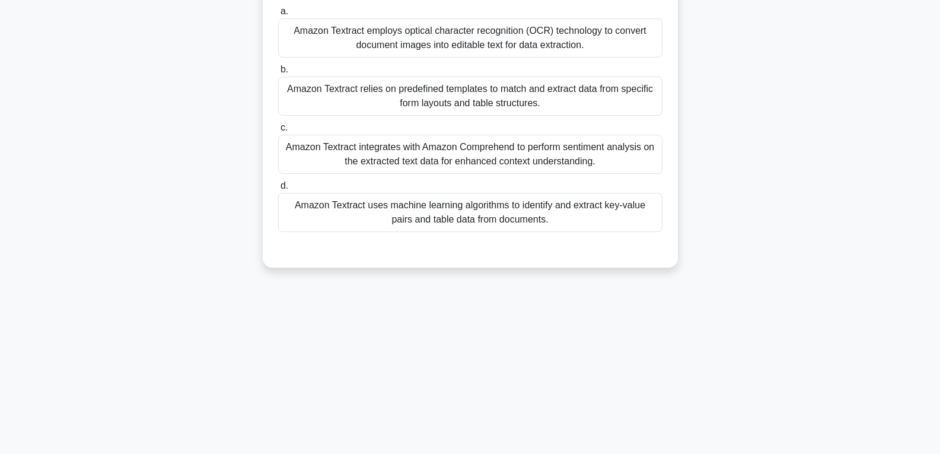
scroll to position [68, 0]
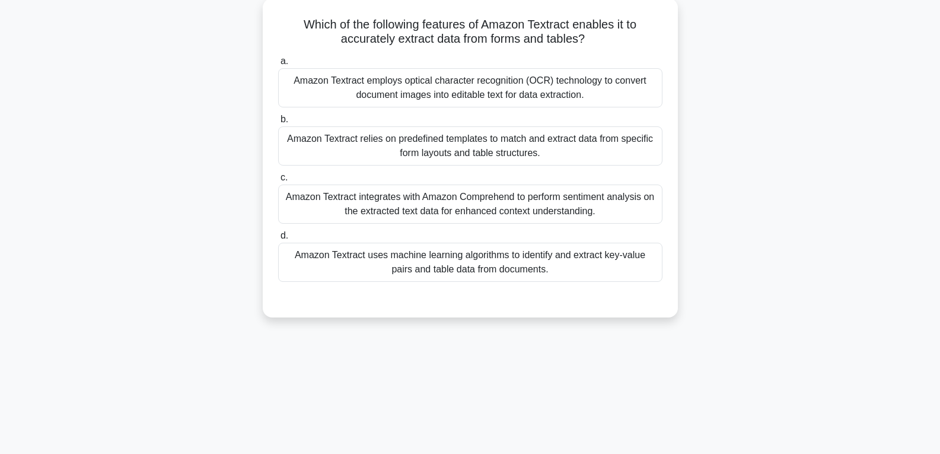
click at [491, 146] on div "Amazon Textract relies on predefined templates to match and extract data from s…" at bounding box center [470, 145] width 384 height 39
click at [278, 123] on input "b. Amazon Textract relies on predefined templates to match and extract data fro…" at bounding box center [278, 120] width 0 height 8
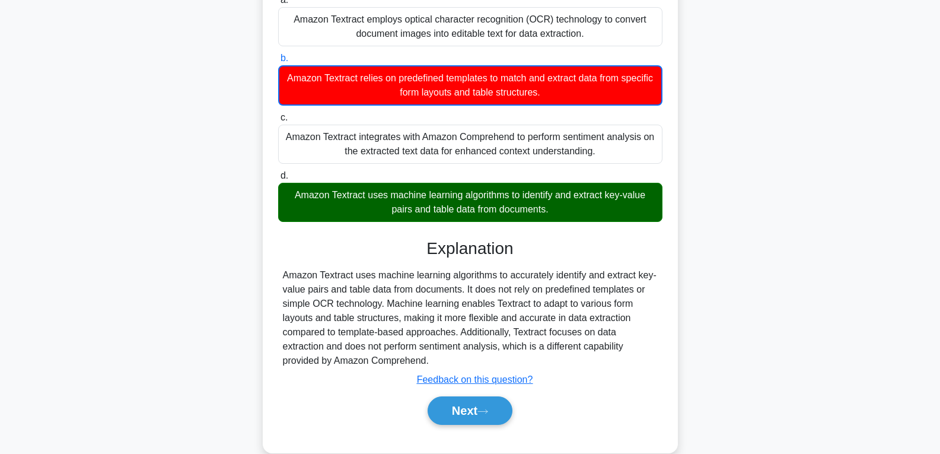
scroll to position [187, 0]
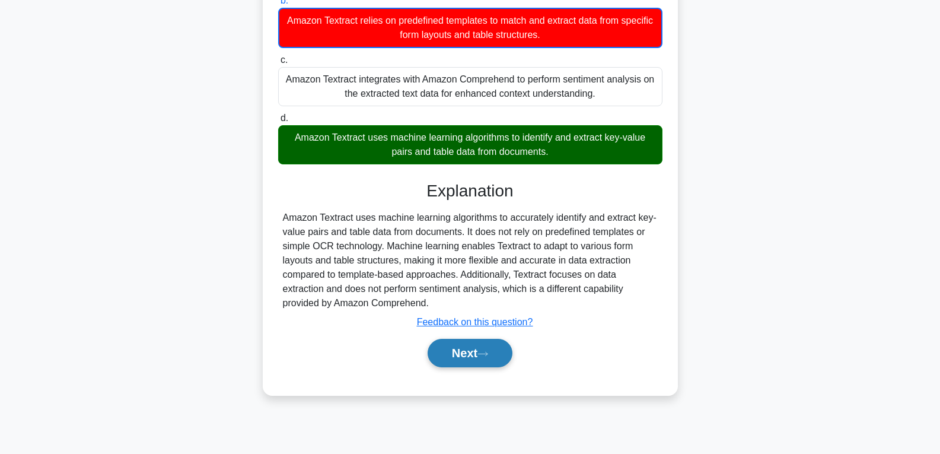
click at [468, 342] on button "Next" at bounding box center [470, 353] width 85 height 28
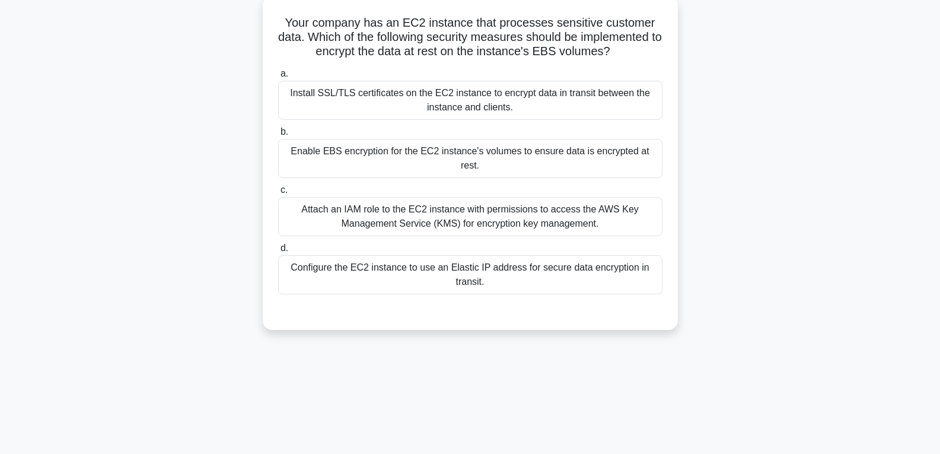
scroll to position [68, 0]
click at [476, 160] on div "Enable EBS encryption for the EC2 instance's volumes to ensure data is encrypte…" at bounding box center [470, 160] width 384 height 39
click at [278, 138] on input "b. Enable EBS encryption for the EC2 instance's volumes to ensure data is encry…" at bounding box center [278, 134] width 0 height 8
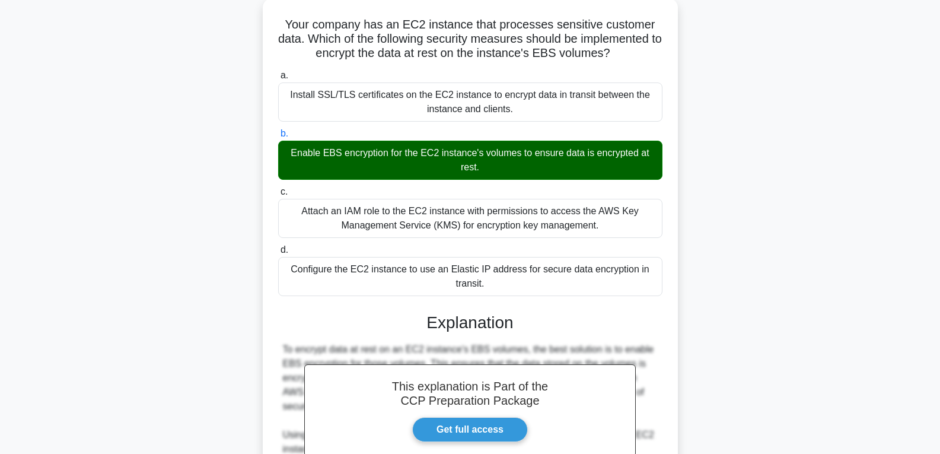
scroll to position [264, 0]
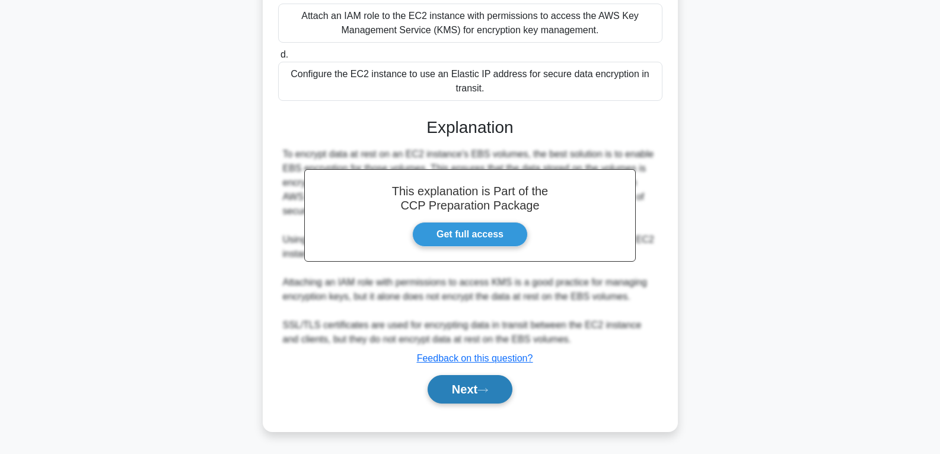
click at [451, 383] on button "Next" at bounding box center [470, 389] width 85 height 28
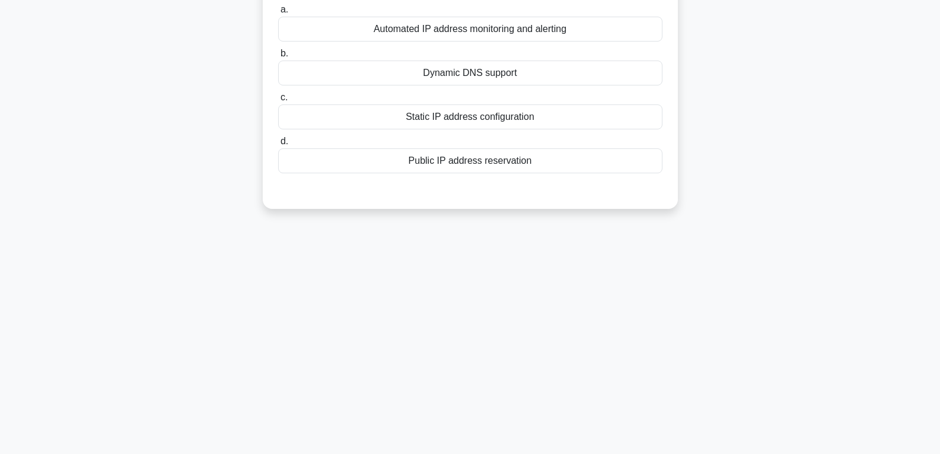
scroll to position [68, 0]
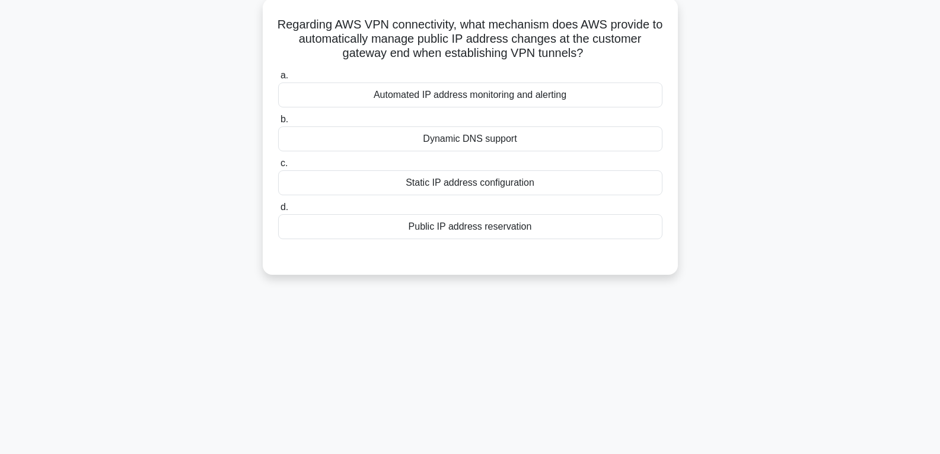
click at [477, 129] on div "Dynamic DNS support" at bounding box center [470, 138] width 384 height 25
click at [278, 123] on input "b. Dynamic DNS support" at bounding box center [278, 120] width 0 height 8
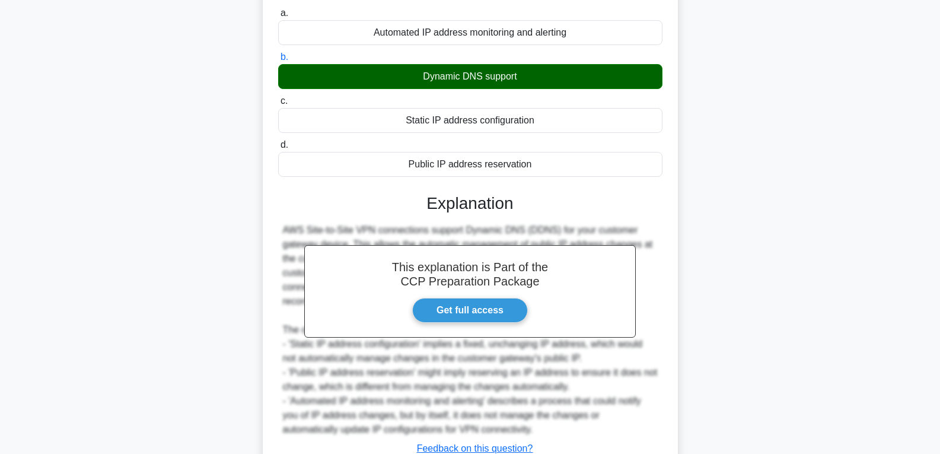
scroll to position [221, 0]
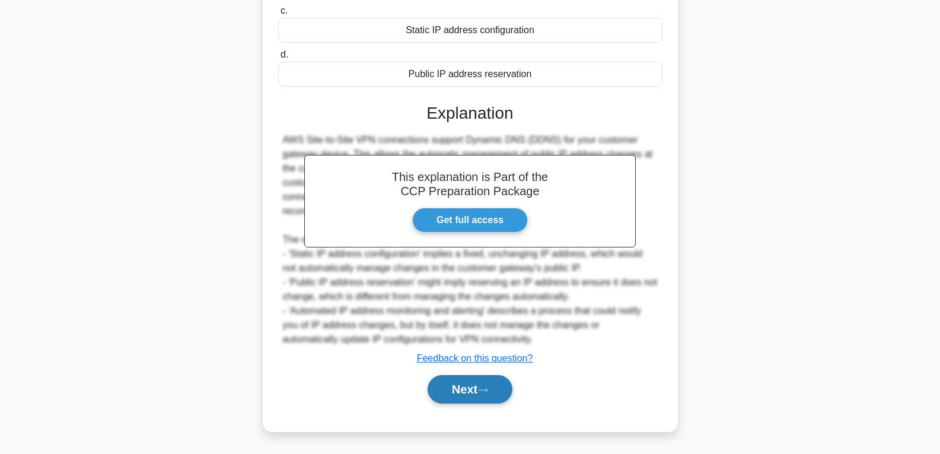
click at [453, 387] on button "Next" at bounding box center [470, 389] width 85 height 28
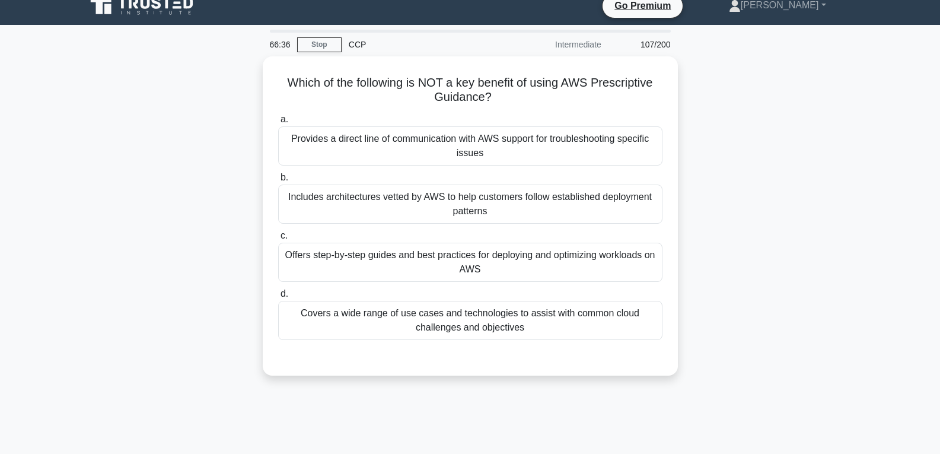
scroll to position [9, 0]
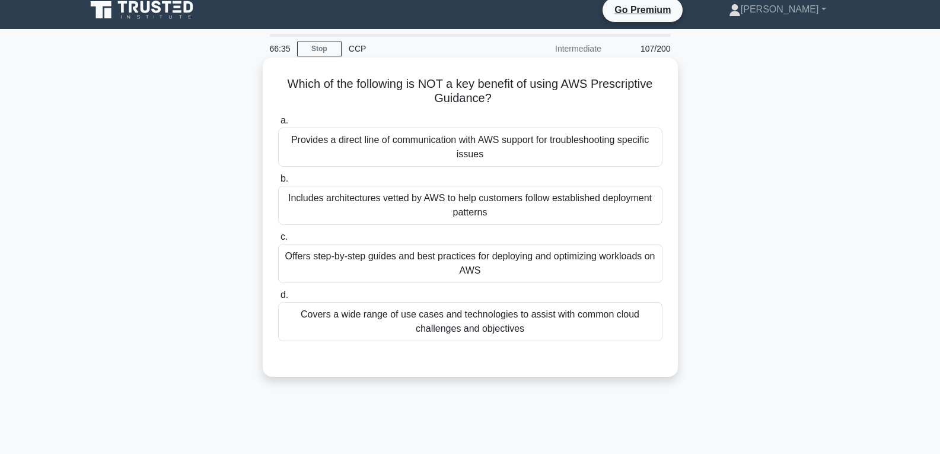
click at [452, 268] on div "Offers step-by-step guides and best practices for deploying and optimizing work…" at bounding box center [470, 263] width 384 height 39
click at [278, 241] on input "c. Offers step-by-step guides and best practices for deploying and optimizing w…" at bounding box center [278, 237] width 0 height 8
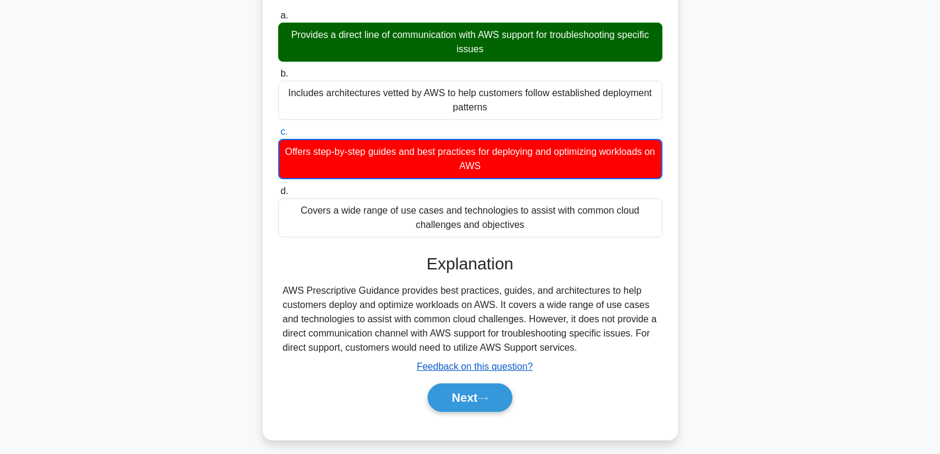
scroll to position [187, 0]
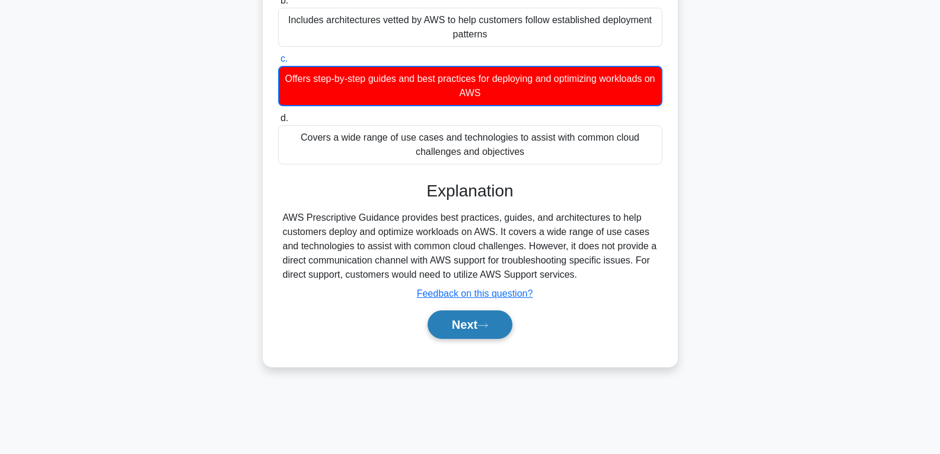
click at [452, 323] on button "Next" at bounding box center [470, 324] width 85 height 28
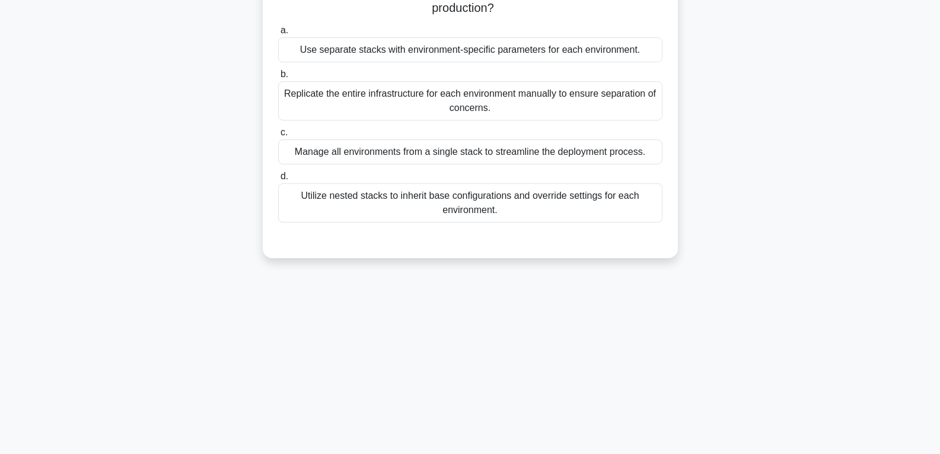
scroll to position [68, 0]
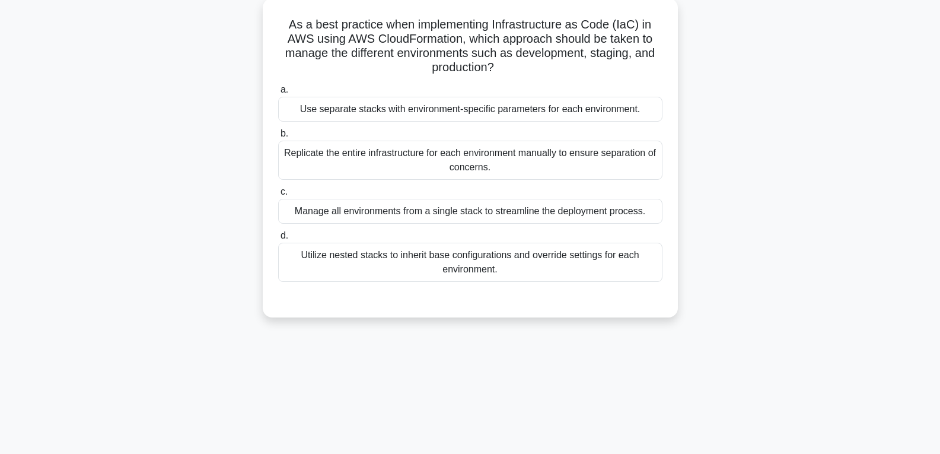
click at [480, 215] on div "Manage all environments from a single stack to streamline the deployment proces…" at bounding box center [470, 211] width 384 height 25
click at [278, 196] on input "c. Manage all environments from a single stack to streamline the deployment pro…" at bounding box center [278, 192] width 0 height 8
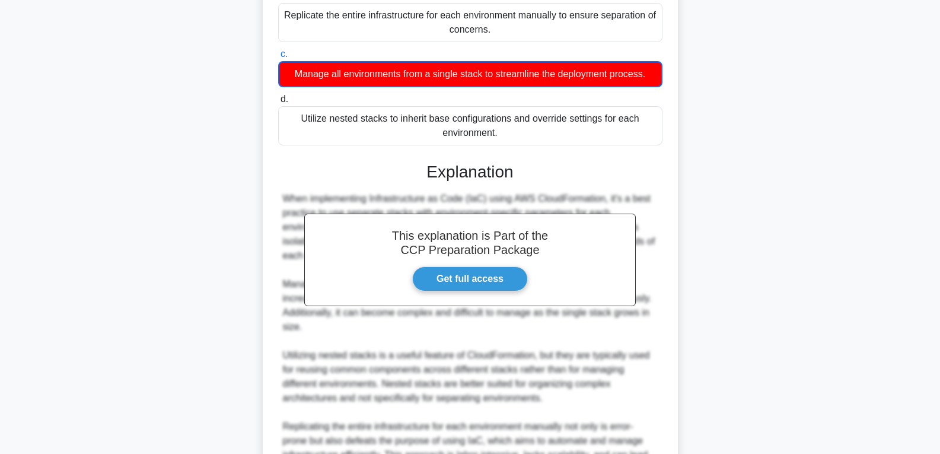
scroll to position [306, 0]
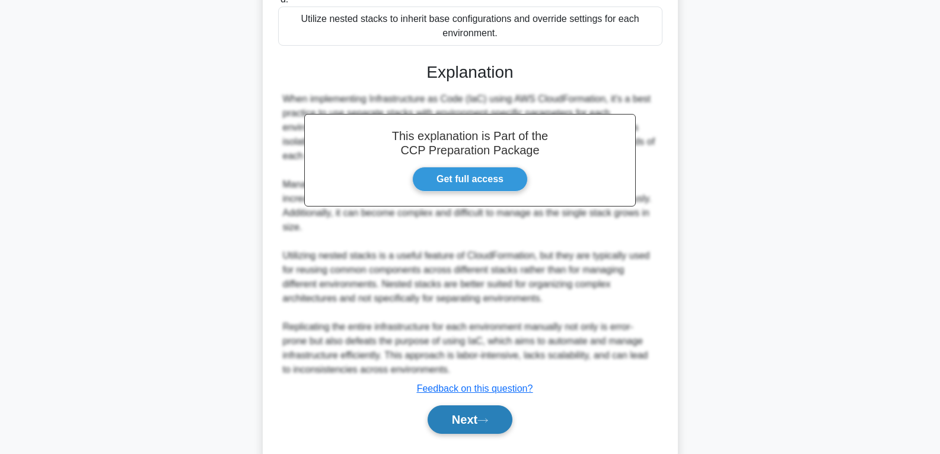
click at [452, 415] on button "Next" at bounding box center [470, 419] width 85 height 28
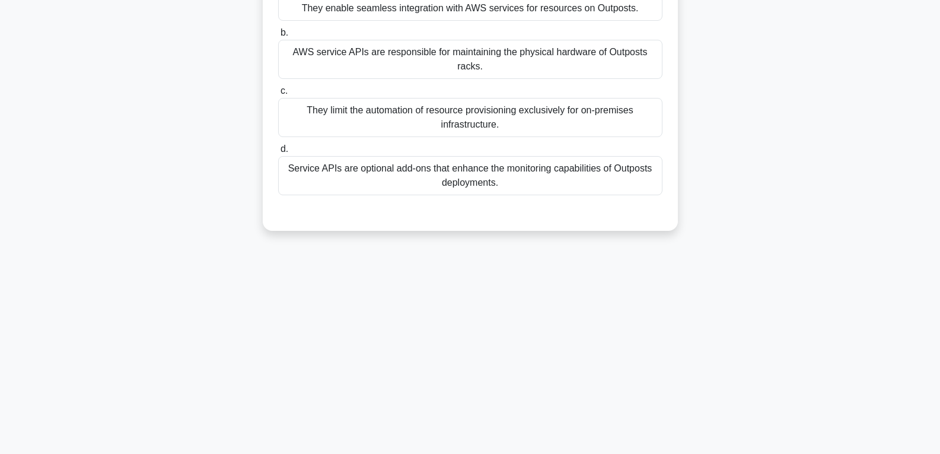
scroll to position [9, 0]
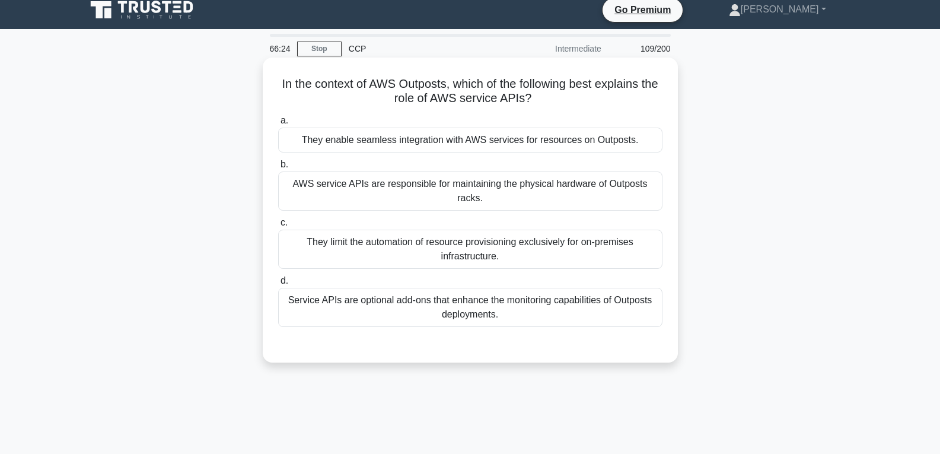
click at [474, 136] on div "They enable seamless integration with AWS services for resources on Outposts." at bounding box center [470, 140] width 384 height 25
click at [278, 125] on input "a. They enable seamless integration with AWS services for resources on Outposts." at bounding box center [278, 121] width 0 height 8
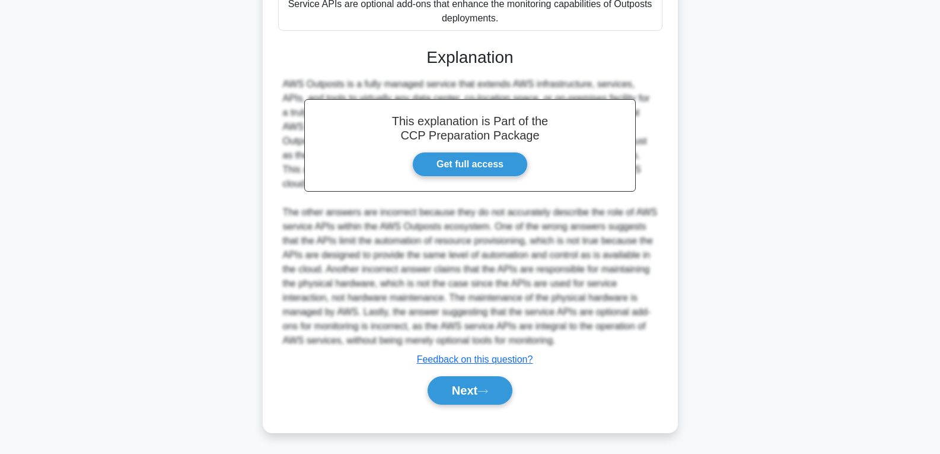
scroll to position [307, 0]
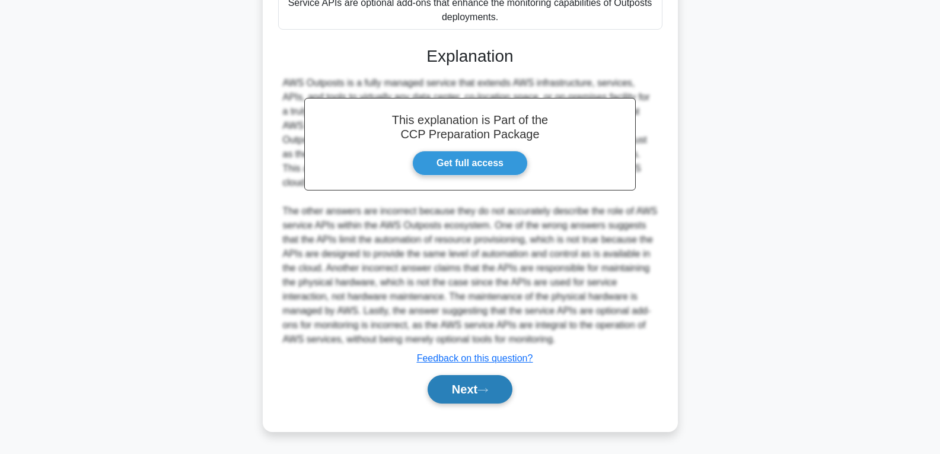
click at [452, 388] on button "Next" at bounding box center [470, 389] width 85 height 28
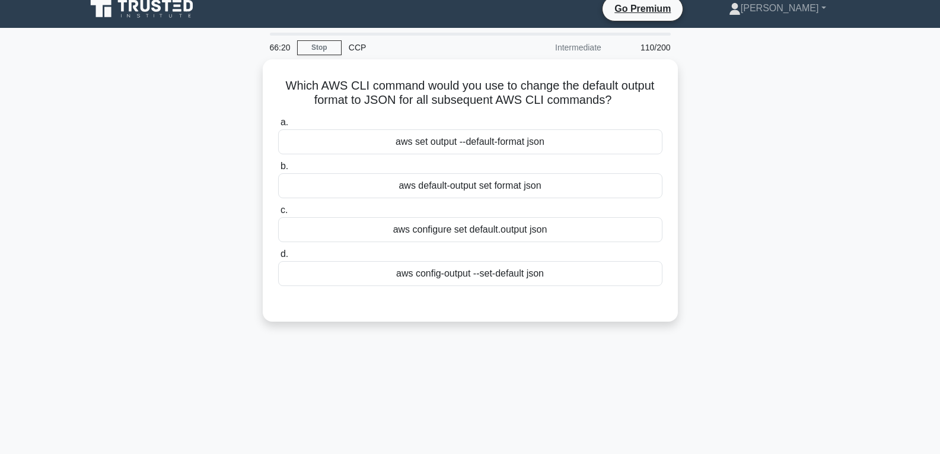
scroll to position [9, 0]
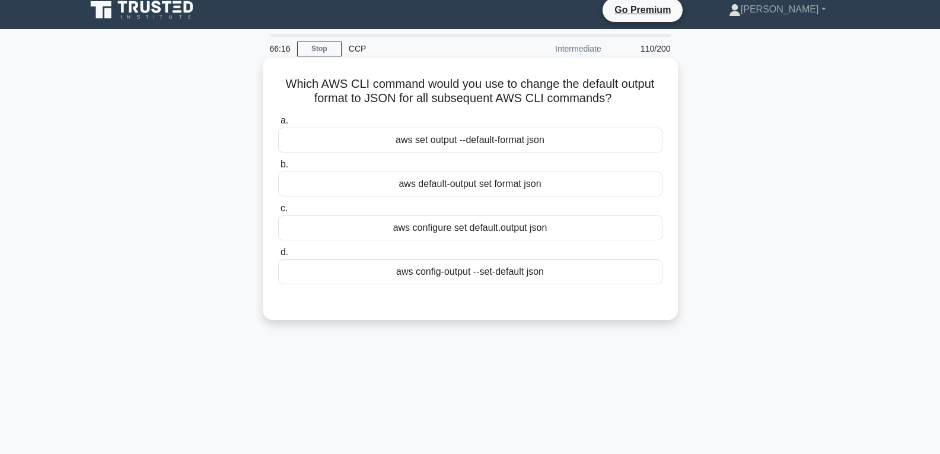
click at [472, 142] on div "aws set output --default-format json" at bounding box center [470, 140] width 384 height 25
click at [278, 125] on input "a. aws set output --default-format json" at bounding box center [278, 121] width 0 height 8
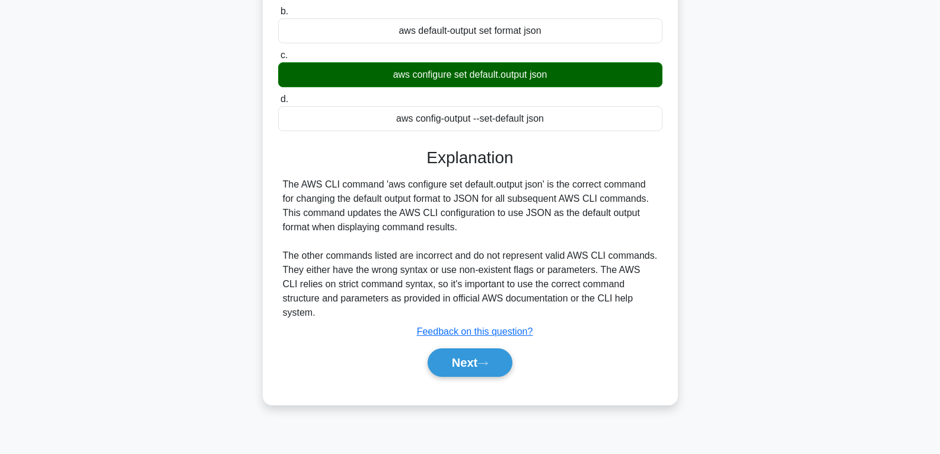
scroll to position [187, 0]
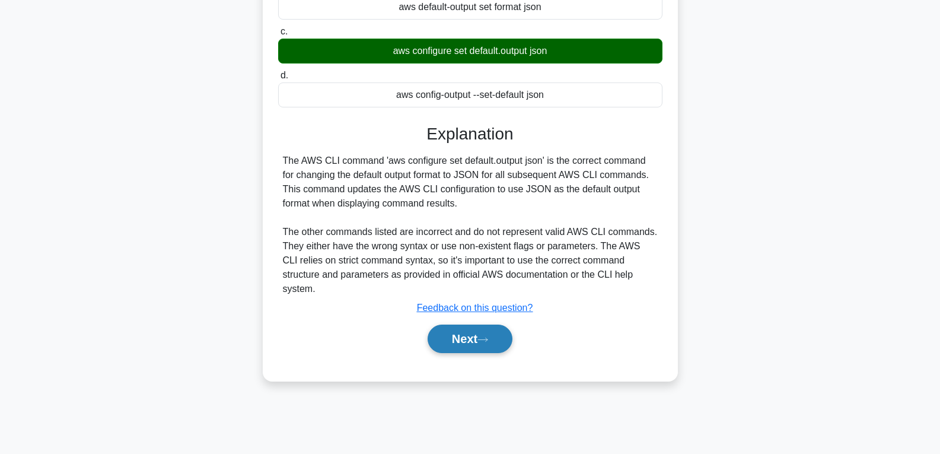
click at [464, 337] on button "Next" at bounding box center [470, 339] width 85 height 28
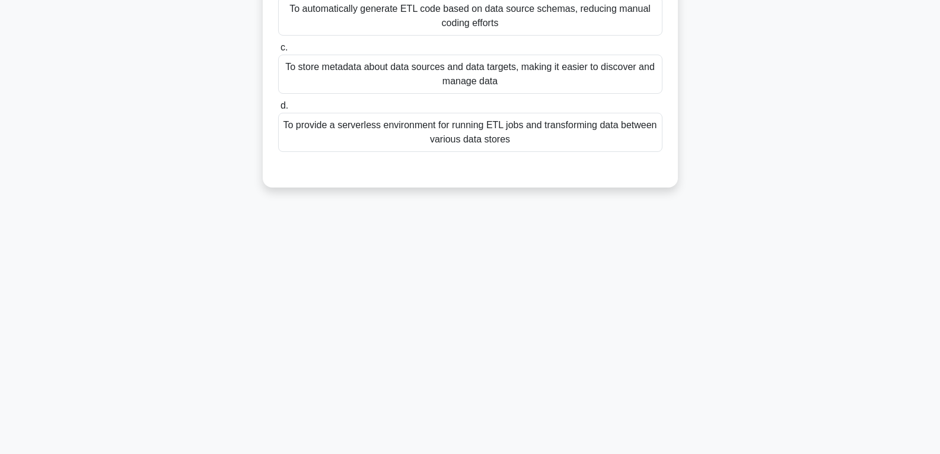
scroll to position [68, 0]
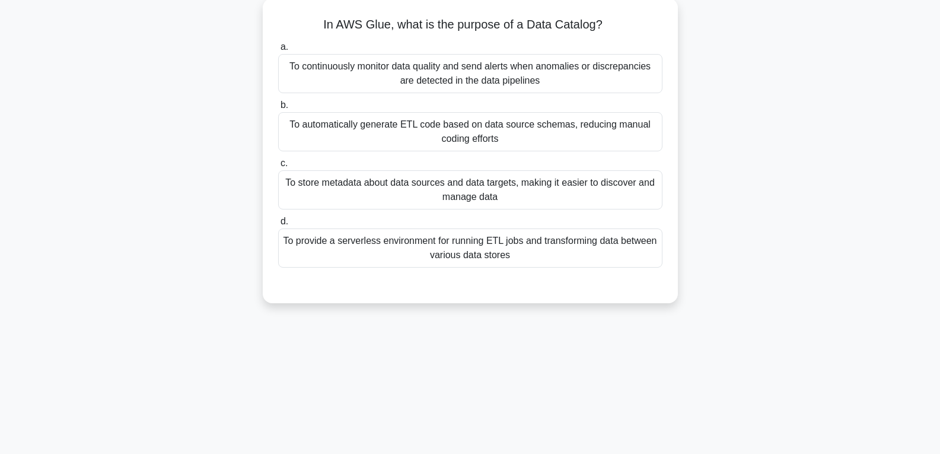
click at [332, 122] on div "To automatically generate ETL code based on data source schemas, reducing manua…" at bounding box center [470, 131] width 384 height 39
click at [278, 109] on input "b. To automatically generate ETL code based on data source schemas, reducing ma…" at bounding box center [278, 105] width 0 height 8
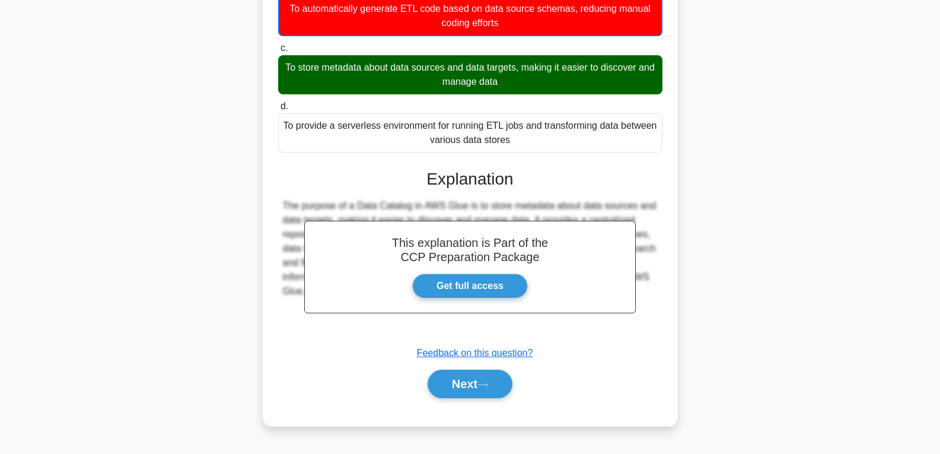
scroll to position [187, 0]
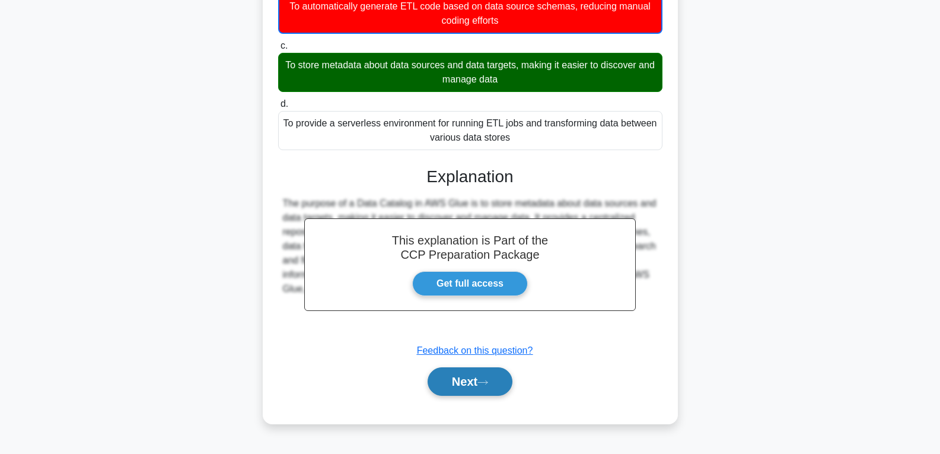
click at [447, 386] on button "Next" at bounding box center [470, 381] width 85 height 28
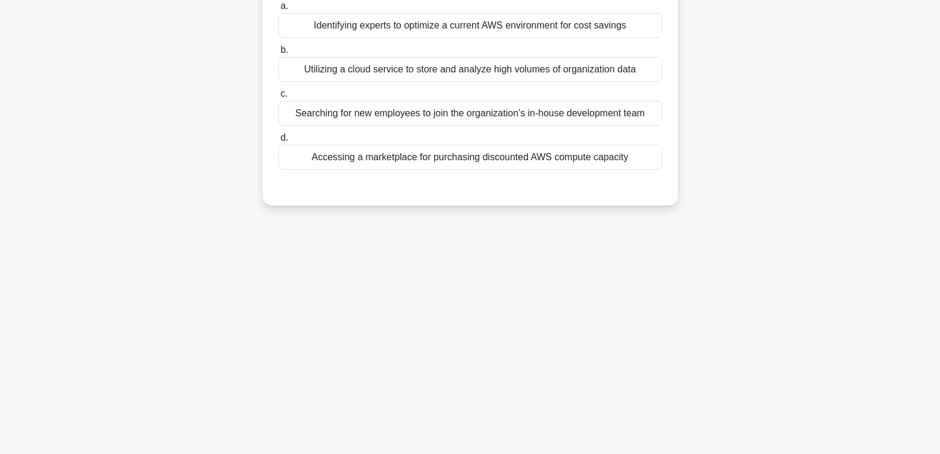
scroll to position [68, 0]
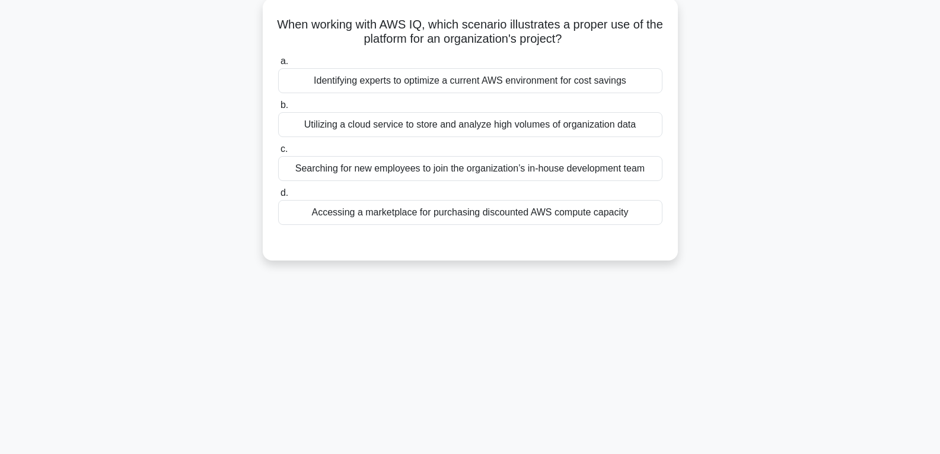
click at [448, 213] on div "Accessing a marketplace for purchasing discounted AWS compute capacity" at bounding box center [470, 212] width 384 height 25
click at [278, 197] on input "d. Accessing a marketplace for purchasing discounted AWS compute capacity" at bounding box center [278, 193] width 0 height 8
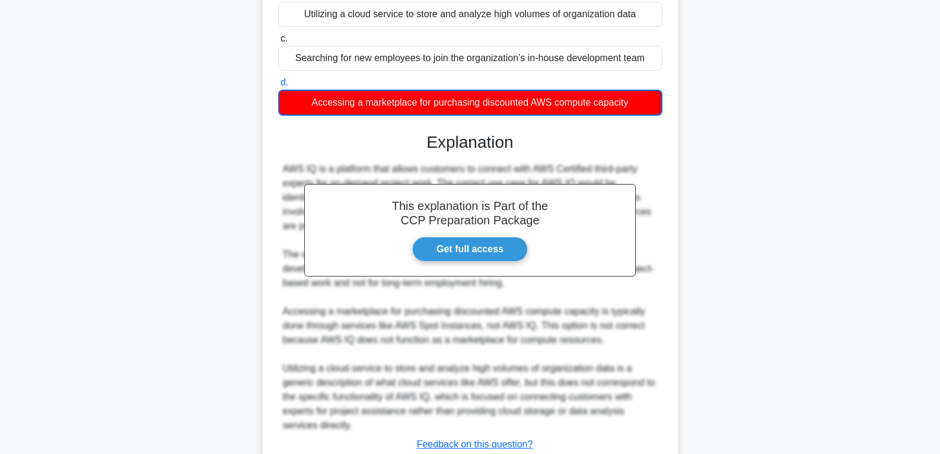
scroll to position [265, 0]
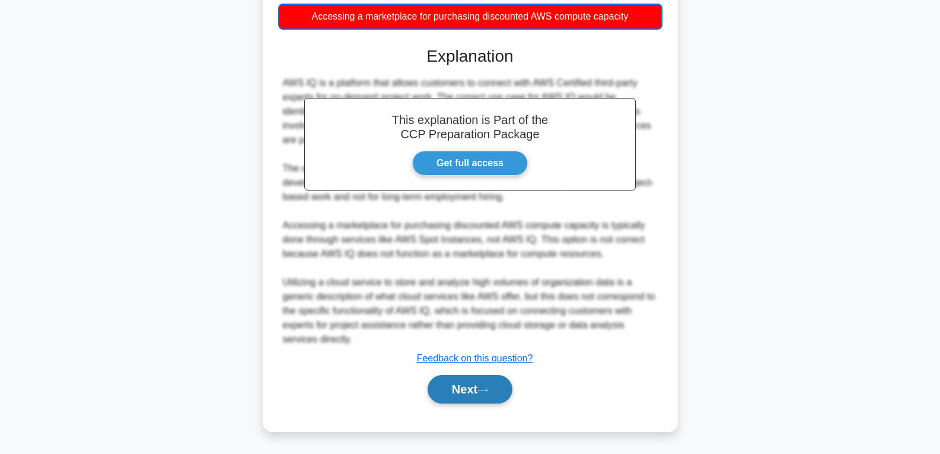
click at [475, 383] on button "Next" at bounding box center [470, 389] width 85 height 28
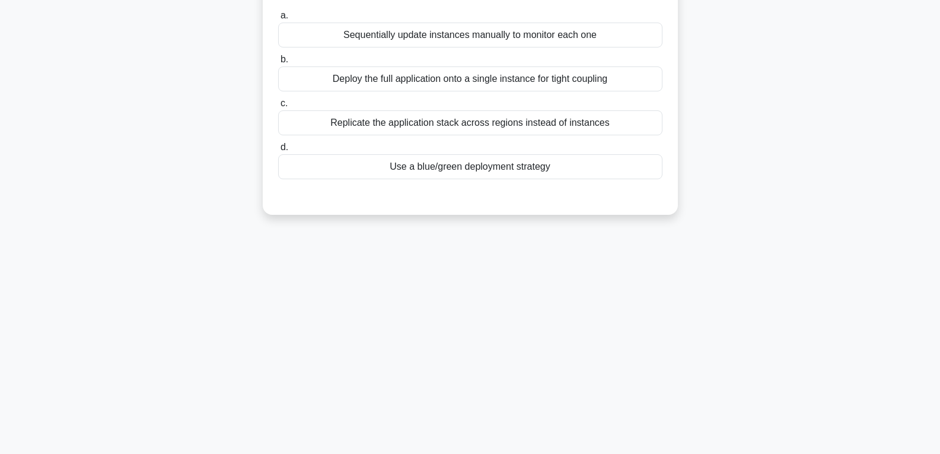
scroll to position [9, 0]
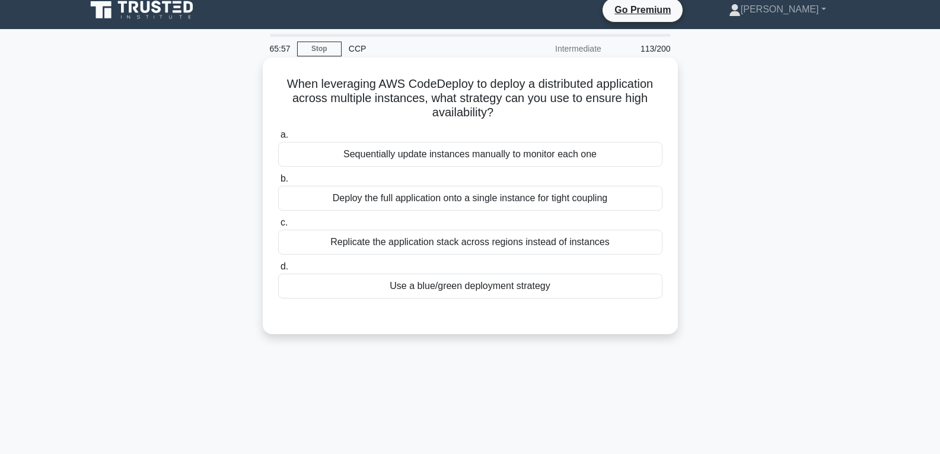
click at [483, 291] on div "Use a blue/green deployment strategy" at bounding box center [470, 286] width 384 height 25
click at [278, 271] on input "d. Use a blue/green deployment strategy" at bounding box center [278, 267] width 0 height 8
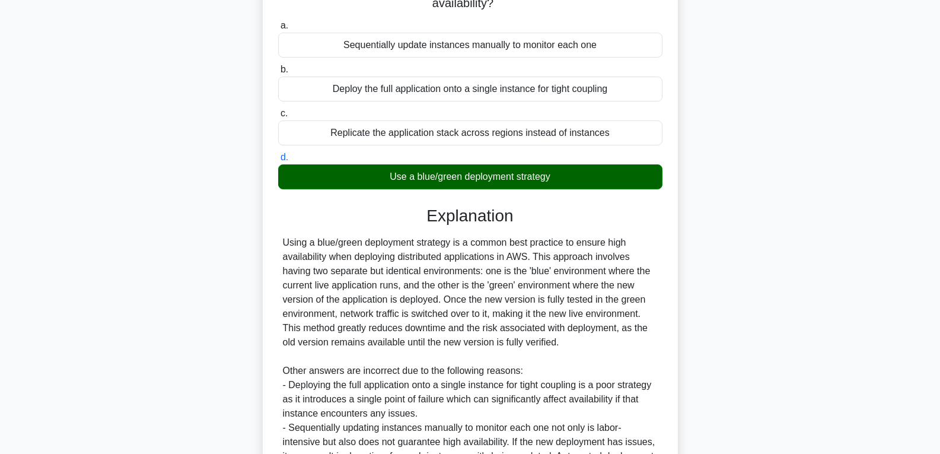
scroll to position [306, 0]
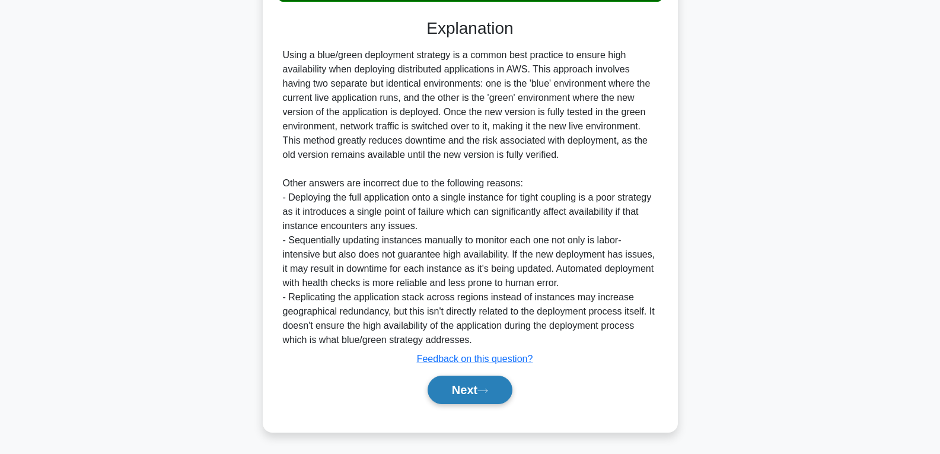
click at [481, 392] on button "Next" at bounding box center [470, 390] width 85 height 28
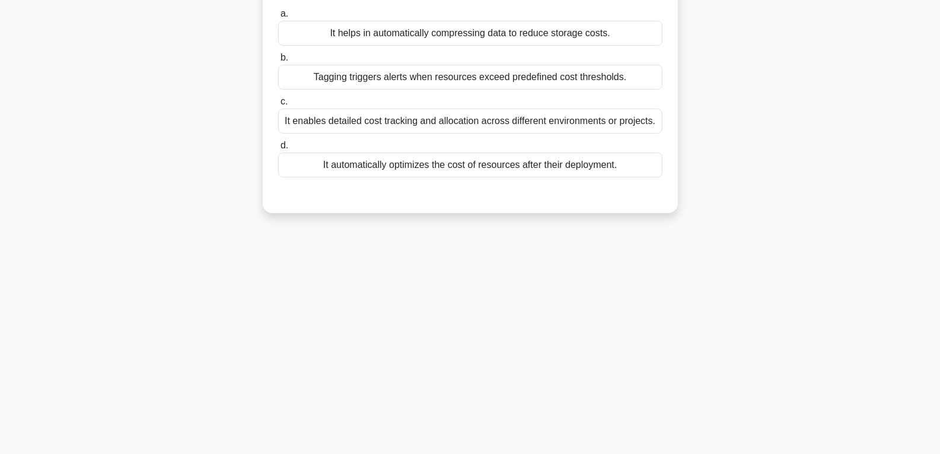
scroll to position [68, 0]
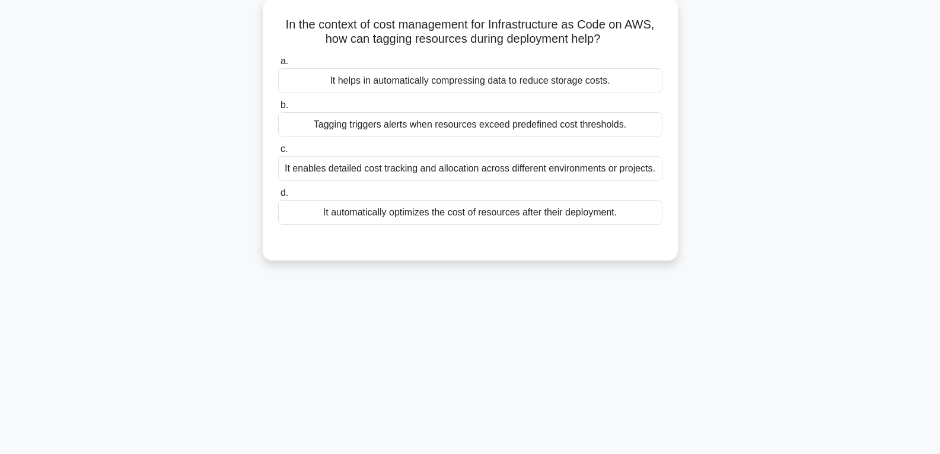
click at [487, 219] on div "It automatically optimizes the cost of resources after their deployment." at bounding box center [470, 212] width 384 height 25
click at [278, 197] on input "d. It automatically optimizes the cost of resources after their deployment." at bounding box center [278, 193] width 0 height 8
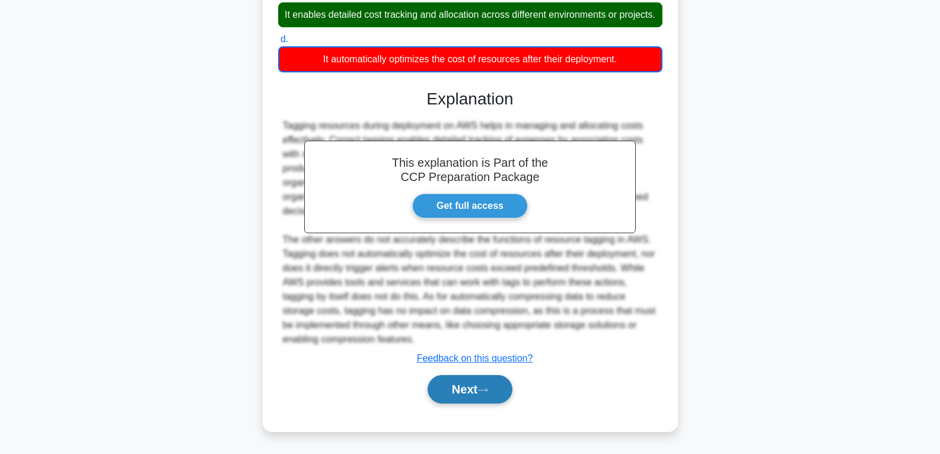
scroll to position [237, 0]
click at [484, 376] on button "Next" at bounding box center [470, 389] width 85 height 28
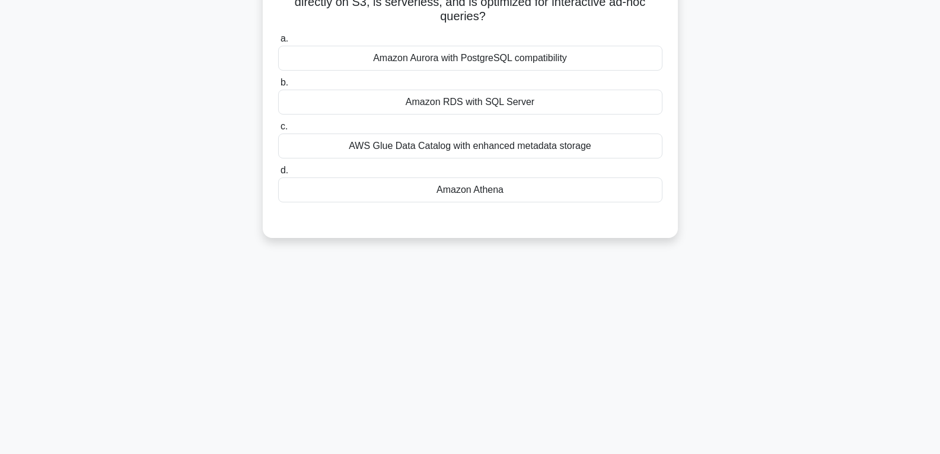
scroll to position [0, 0]
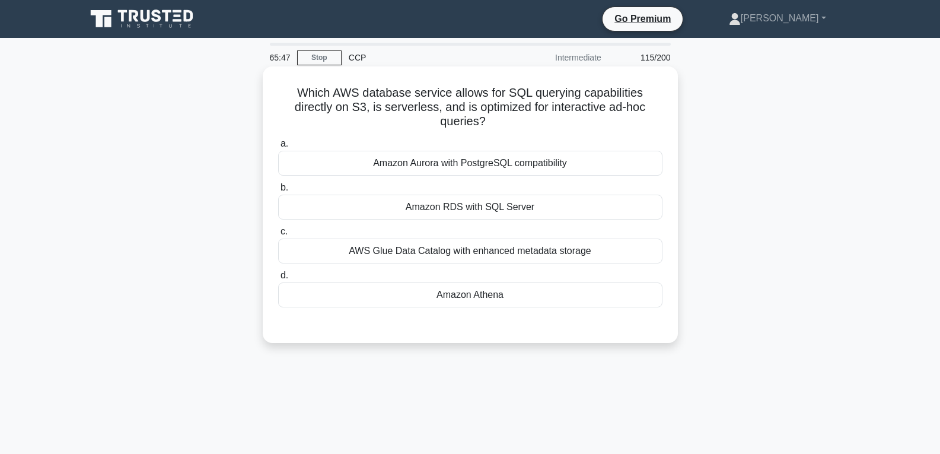
click at [494, 291] on div "Amazon Athena" at bounding box center [470, 294] width 384 height 25
click at [278, 279] on input "d. Amazon Athena" at bounding box center [278, 276] width 0 height 8
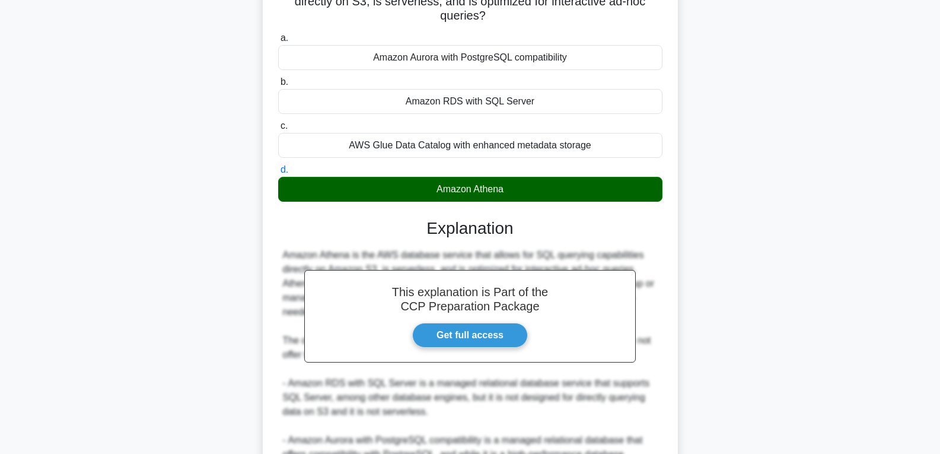
scroll to position [297, 0]
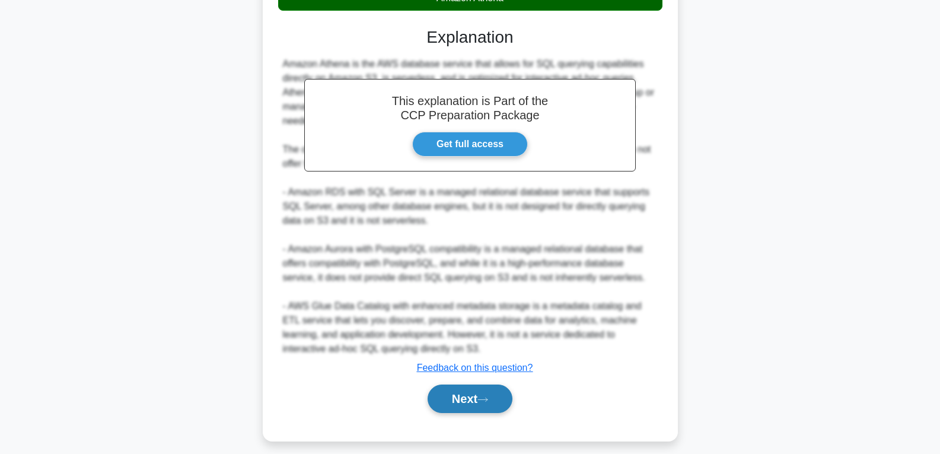
click at [471, 396] on button "Next" at bounding box center [470, 398] width 85 height 28
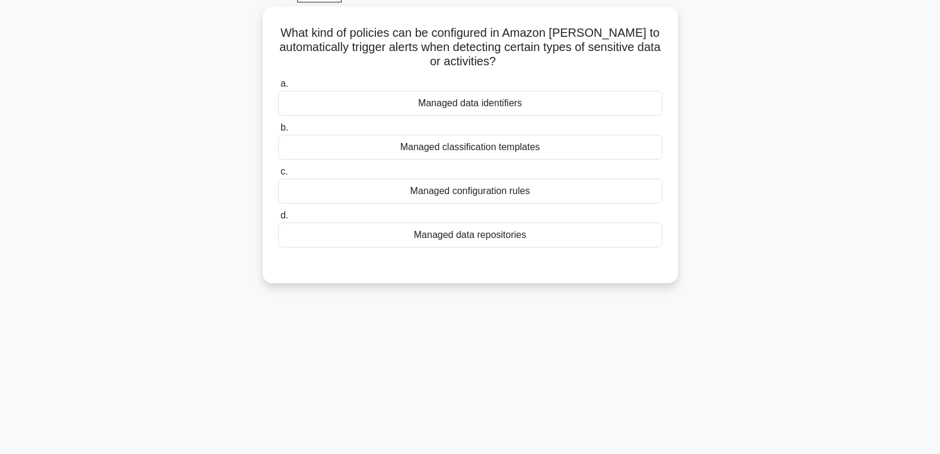
scroll to position [9, 0]
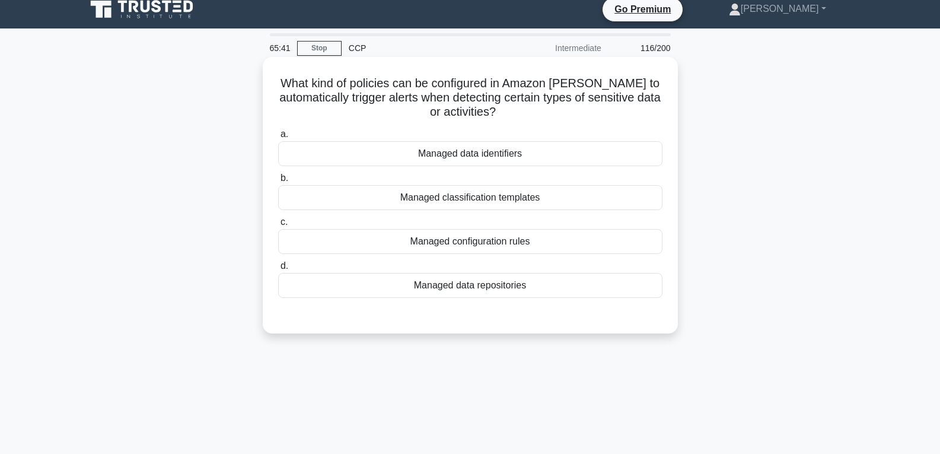
click at [479, 239] on div "Managed configuration rules" at bounding box center [470, 241] width 384 height 25
click at [278, 226] on input "c. Managed configuration rules" at bounding box center [278, 222] width 0 height 8
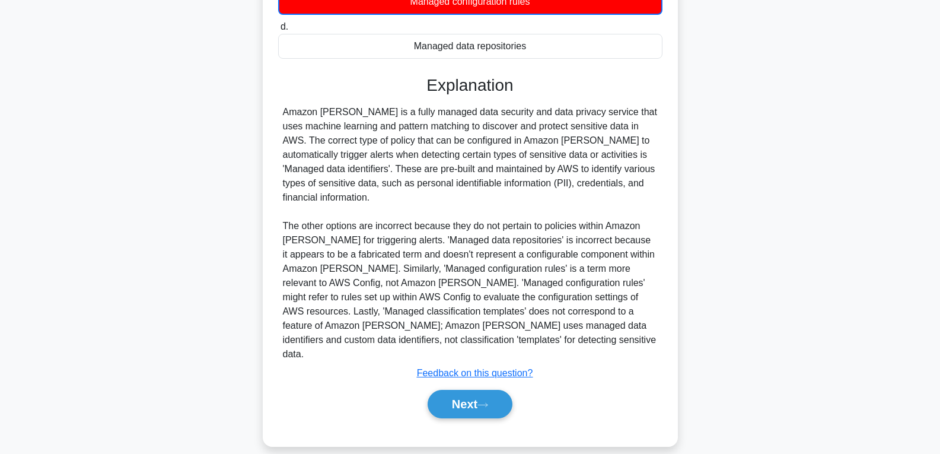
scroll to position [251, 0]
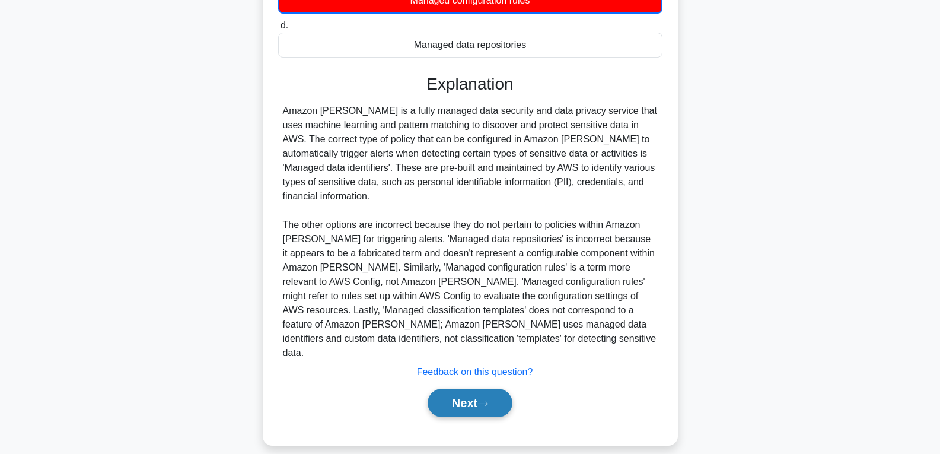
click at [479, 389] on button "Next" at bounding box center [470, 403] width 85 height 28
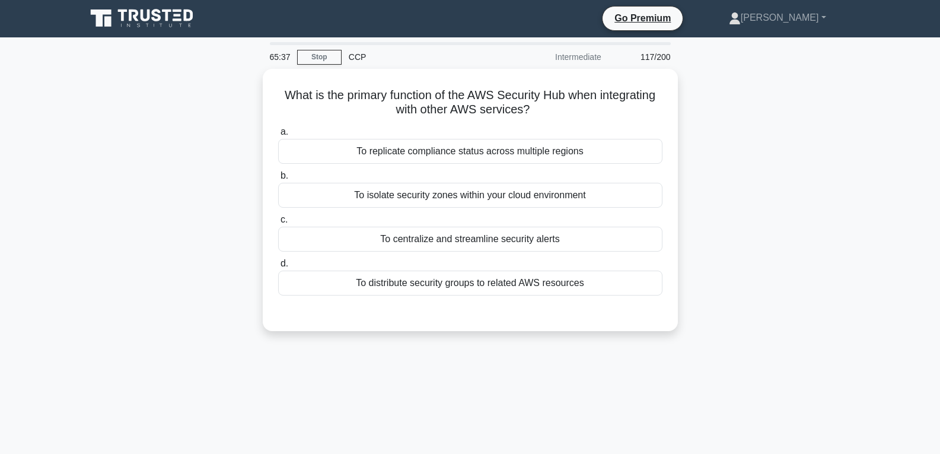
scroll to position [0, 0]
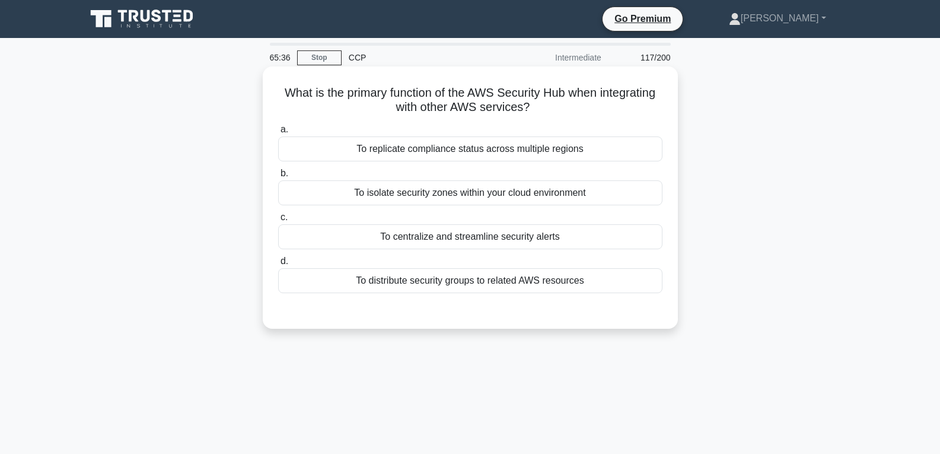
click at [504, 231] on div "To centralize and streamline security alerts" at bounding box center [470, 236] width 384 height 25
click at [278, 221] on input "c. To centralize and streamline security alerts" at bounding box center [278, 218] width 0 height 8
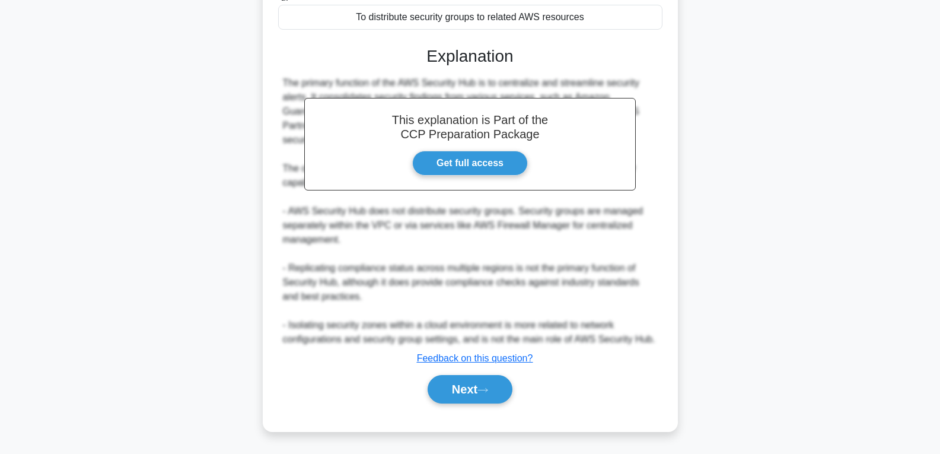
scroll to position [264, 0]
click at [479, 389] on button "Next" at bounding box center [470, 389] width 85 height 28
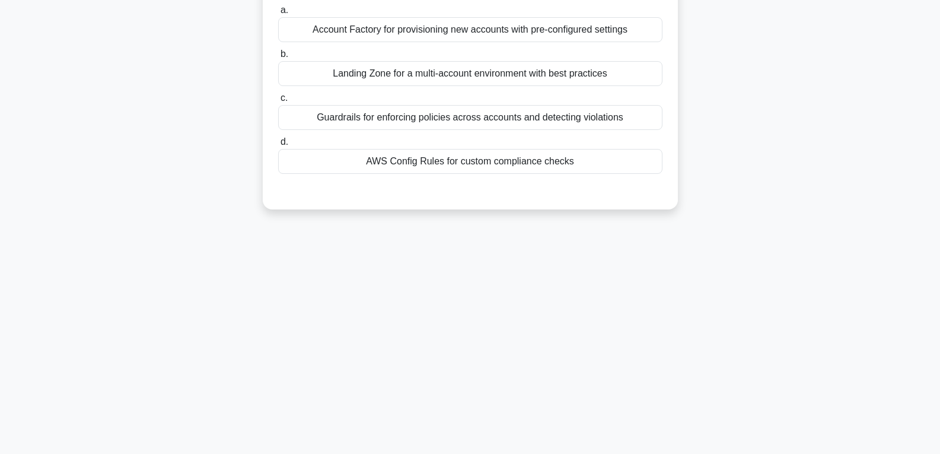
scroll to position [9, 0]
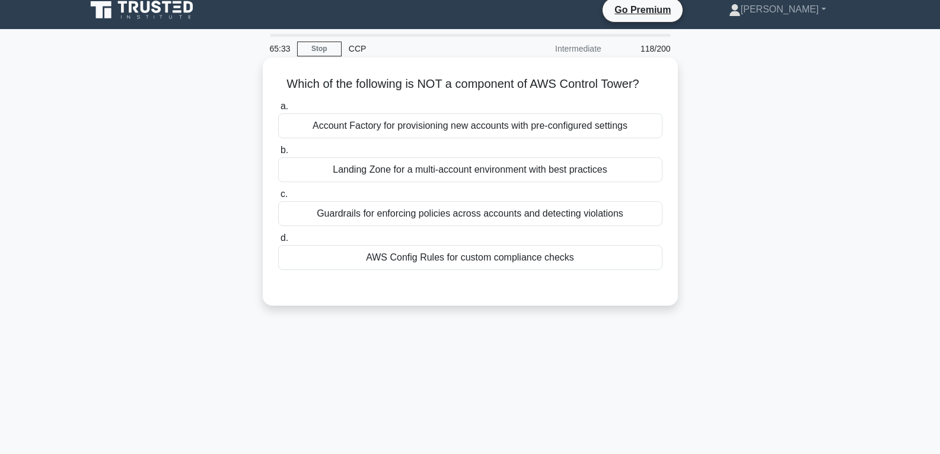
click at [470, 255] on div "AWS Config Rules for custom compliance checks" at bounding box center [470, 257] width 384 height 25
click at [278, 242] on input "d. AWS Config Rules for custom compliance checks" at bounding box center [278, 238] width 0 height 8
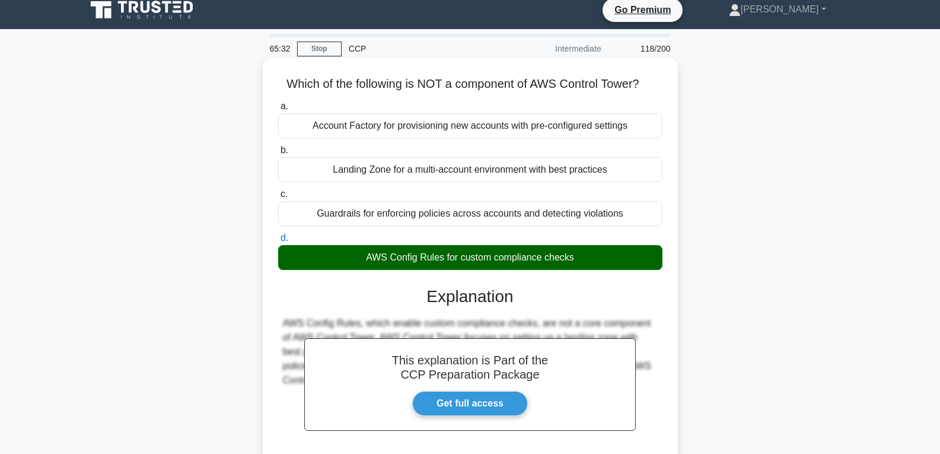
scroll to position [187, 0]
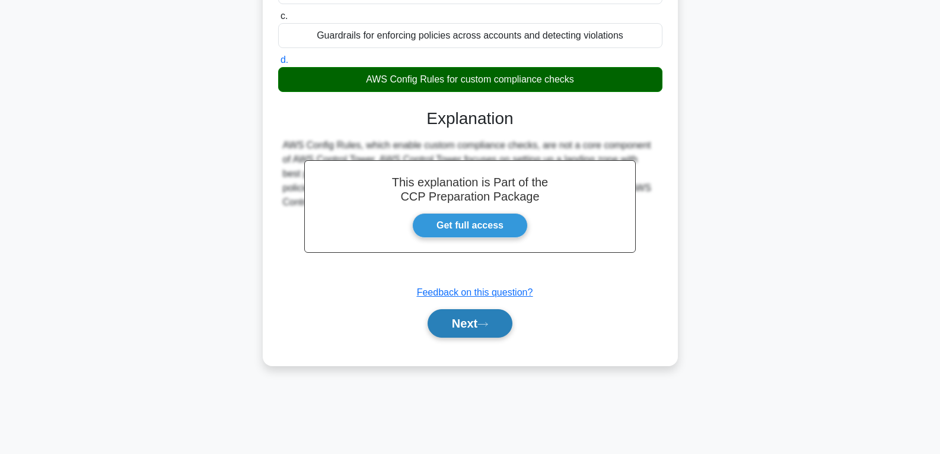
click at [466, 326] on button "Next" at bounding box center [470, 323] width 85 height 28
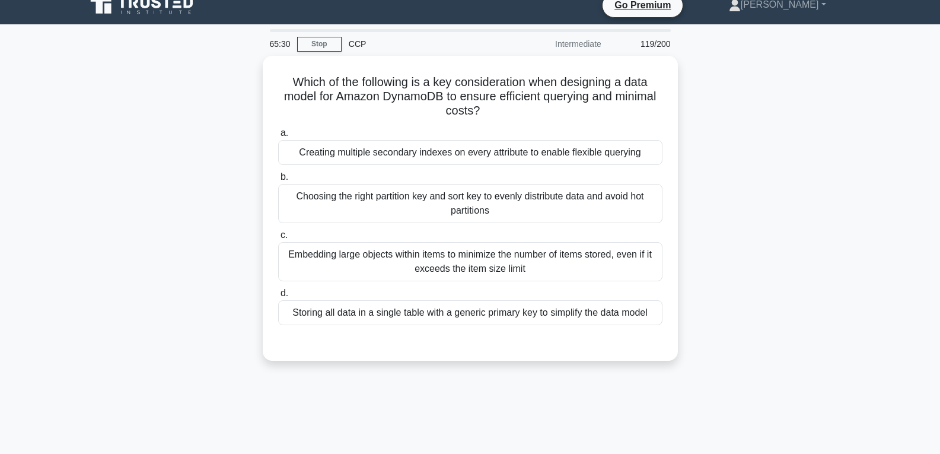
scroll to position [9, 0]
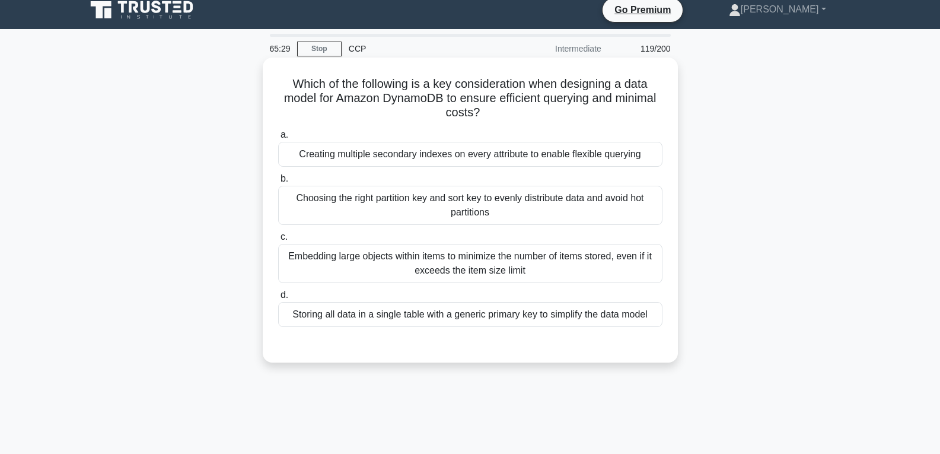
click at [475, 221] on div "Choosing the right partition key and sort key to evenly distribute data and avo…" at bounding box center [470, 205] width 384 height 39
click at [278, 183] on input "b. Choosing the right partition key and sort key to evenly distribute data and …" at bounding box center [278, 179] width 0 height 8
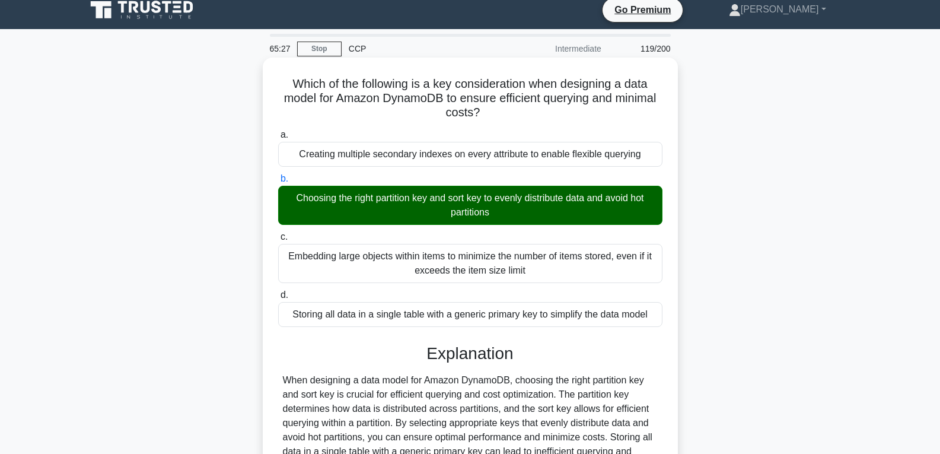
scroll to position [187, 0]
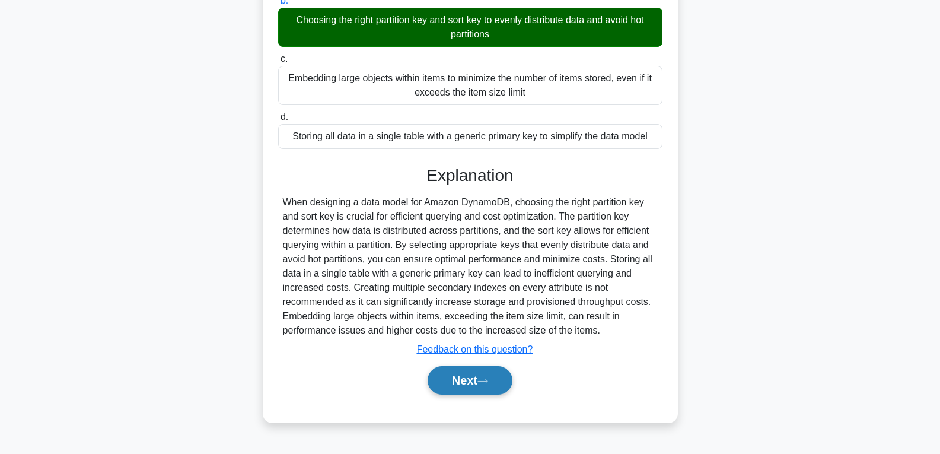
click at [484, 381] on icon at bounding box center [483, 381] width 11 height 7
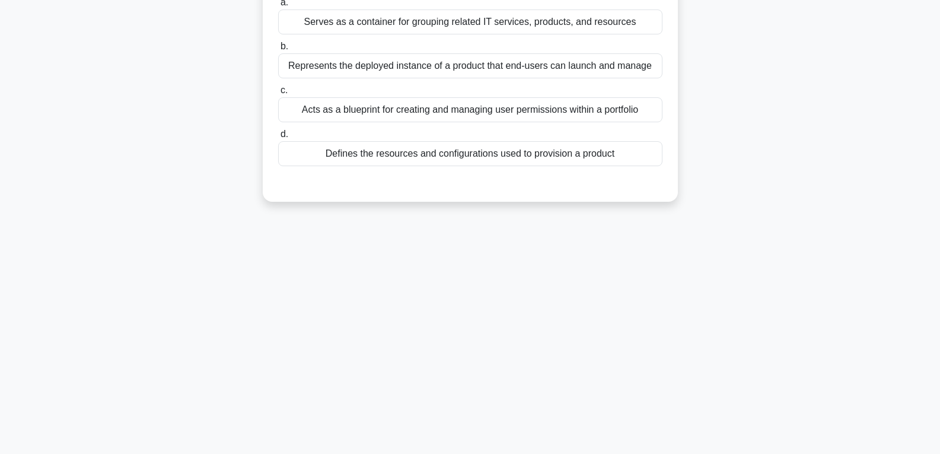
scroll to position [9, 0]
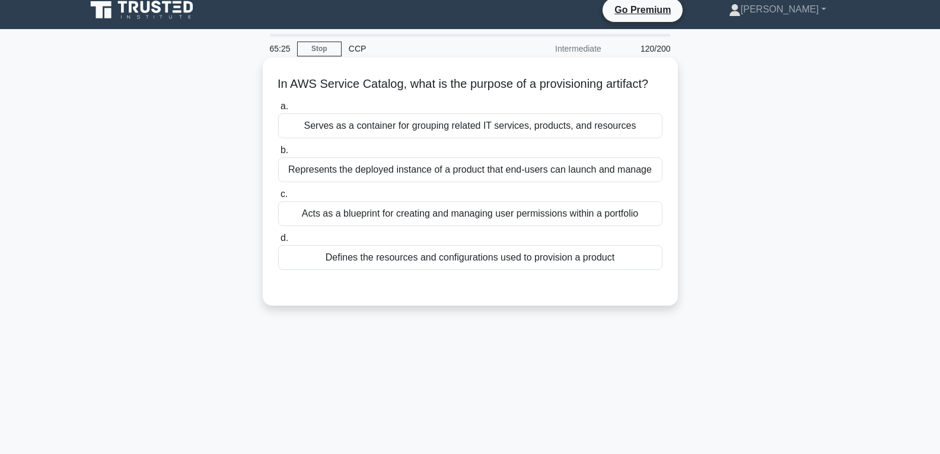
click at [476, 270] on div "Defines the resources and configurations used to provision a product" at bounding box center [470, 257] width 384 height 25
click at [278, 242] on input "d. Defines the resources and configurations used to provision a product" at bounding box center [278, 238] width 0 height 8
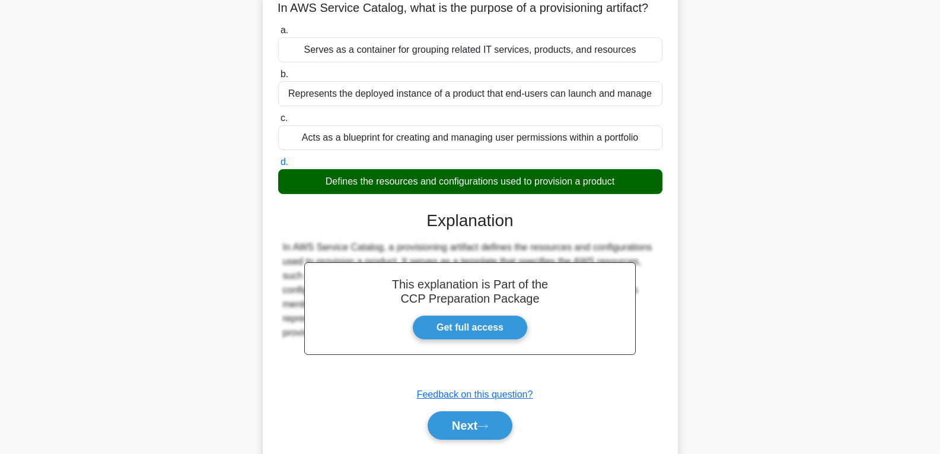
scroll to position [187, 0]
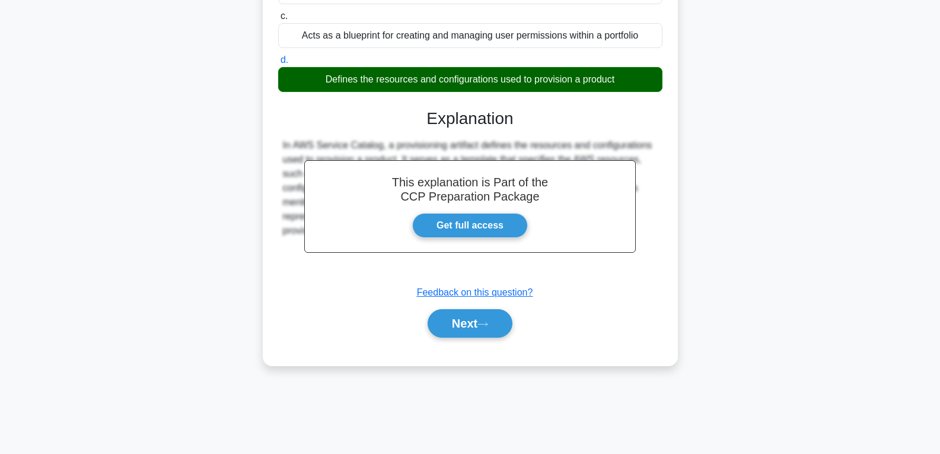
click at [469, 323] on div "Next" at bounding box center [470, 323] width 384 height 38
click at [468, 338] on button "Next" at bounding box center [470, 323] width 85 height 28
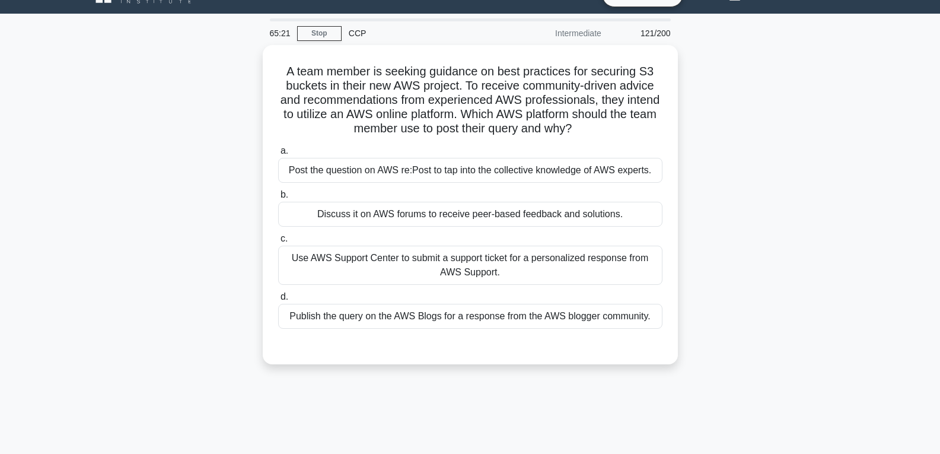
scroll to position [9, 0]
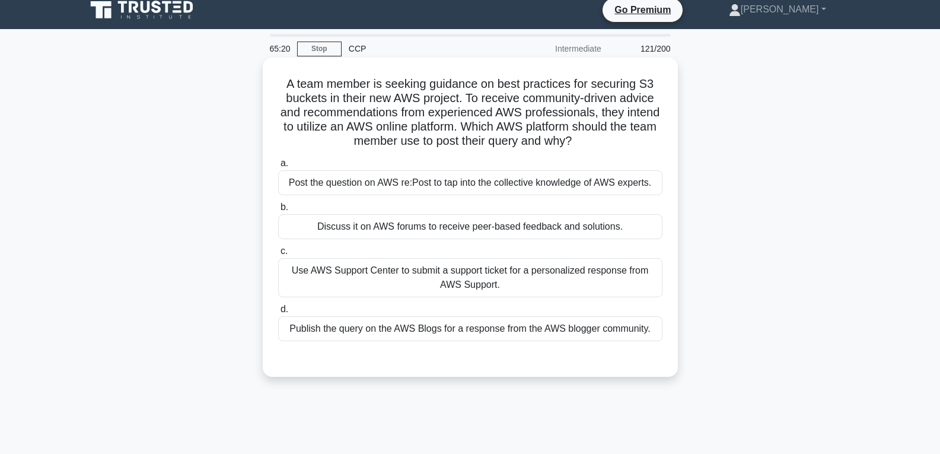
click at [470, 220] on div "Discuss it on AWS forums to receive peer-based feedback and solutions." at bounding box center [470, 226] width 384 height 25
click at [278, 211] on input "b. Discuss it on AWS forums to receive peer-based feedback and solutions." at bounding box center [278, 208] width 0 height 8
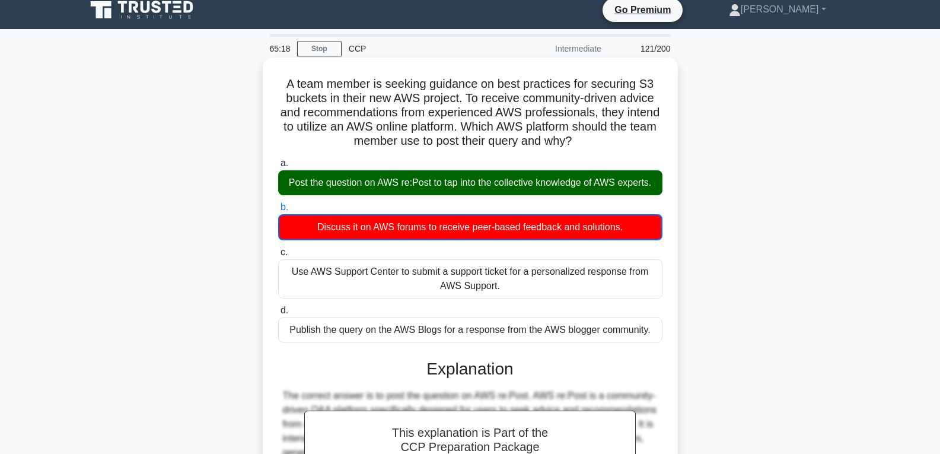
scroll to position [187, 0]
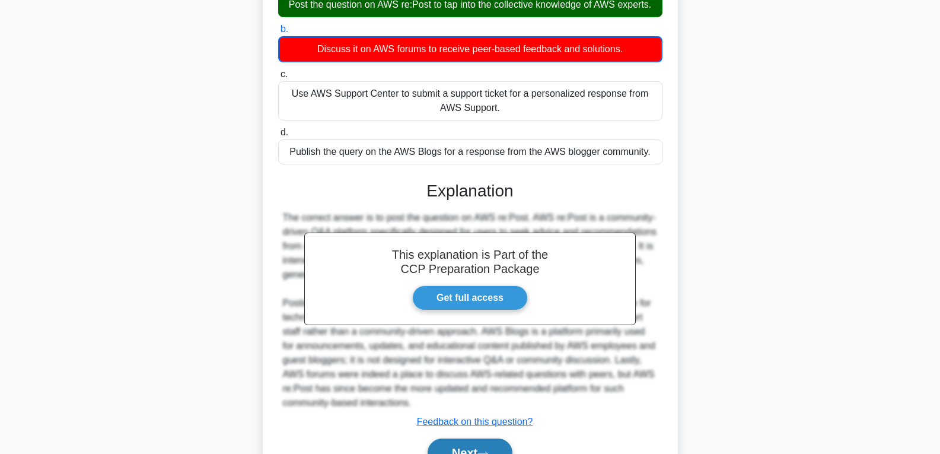
click at [443, 439] on button "Next" at bounding box center [470, 452] width 85 height 28
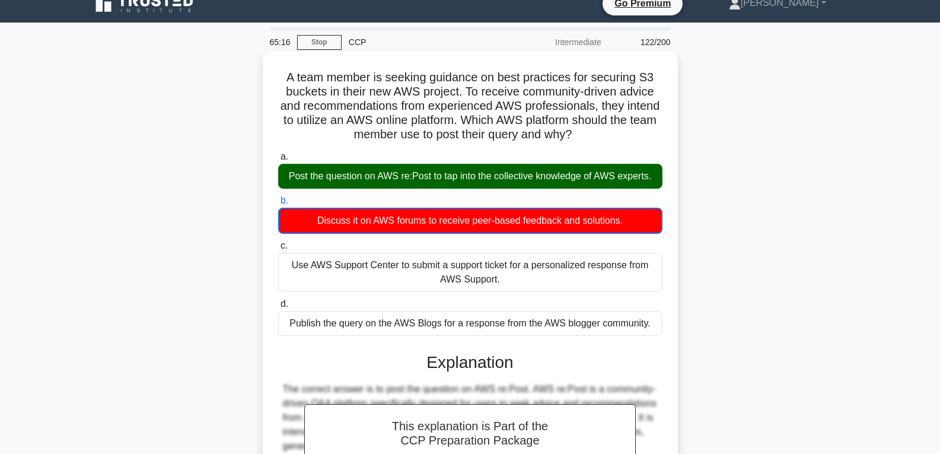
scroll to position [9, 0]
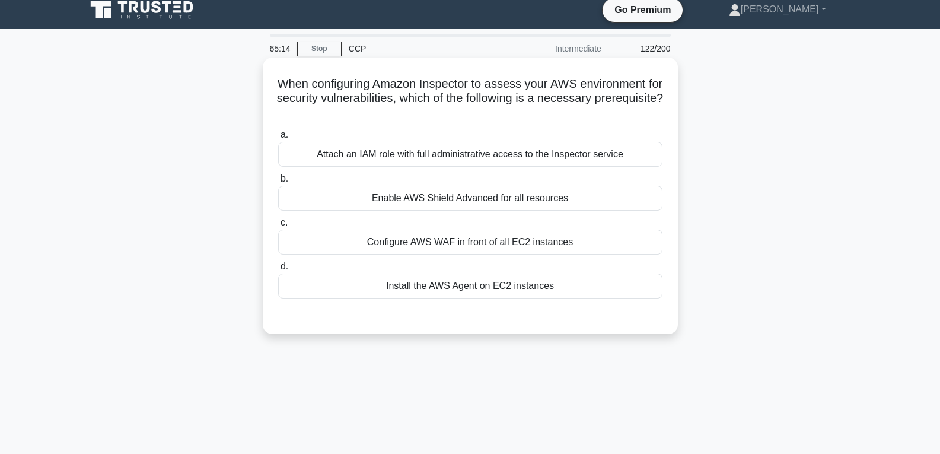
click at [452, 285] on div "Install the AWS Agent on EC2 instances" at bounding box center [470, 286] width 384 height 25
click at [278, 271] on input "d. Install the AWS Agent on EC2 instances" at bounding box center [278, 267] width 0 height 8
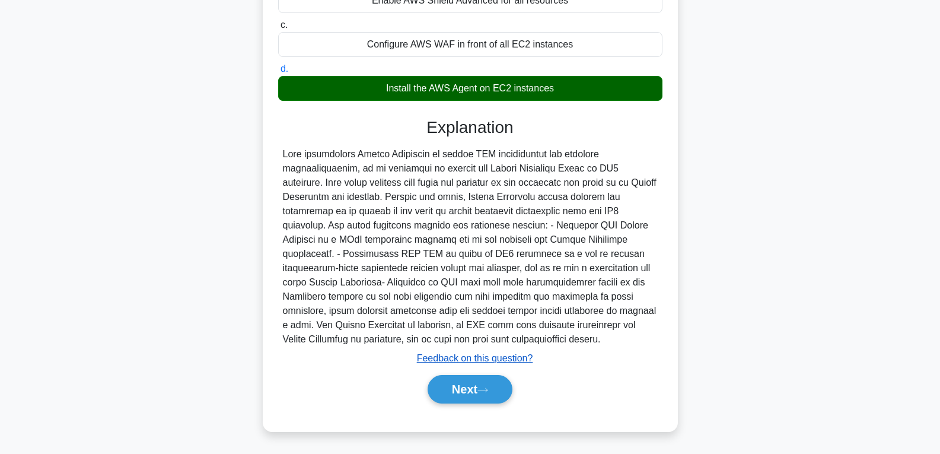
scroll to position [207, 0]
click at [459, 391] on button "Next" at bounding box center [470, 389] width 85 height 28
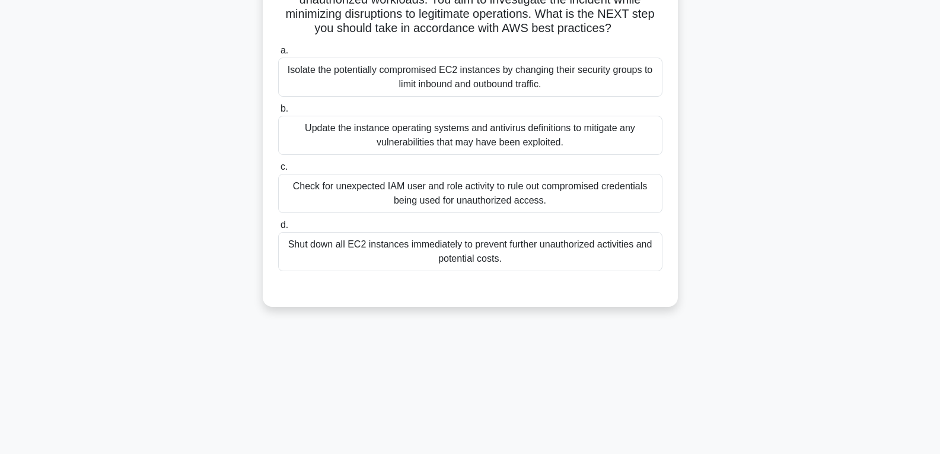
scroll to position [68, 0]
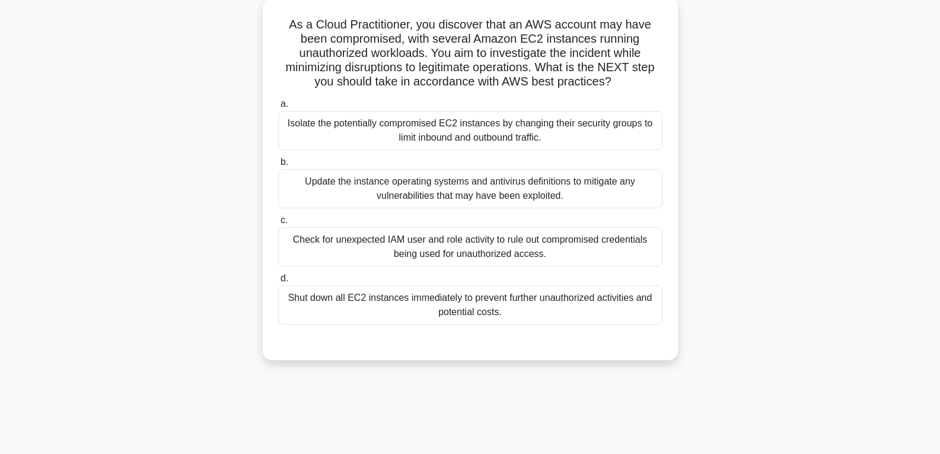
click at [458, 245] on div "Check for unexpected IAM user and role activity to rule out compromised credent…" at bounding box center [470, 246] width 384 height 39
click at [278, 224] on input "c. Check for unexpected IAM user and role activity to rule out compromised cred…" at bounding box center [278, 221] width 0 height 8
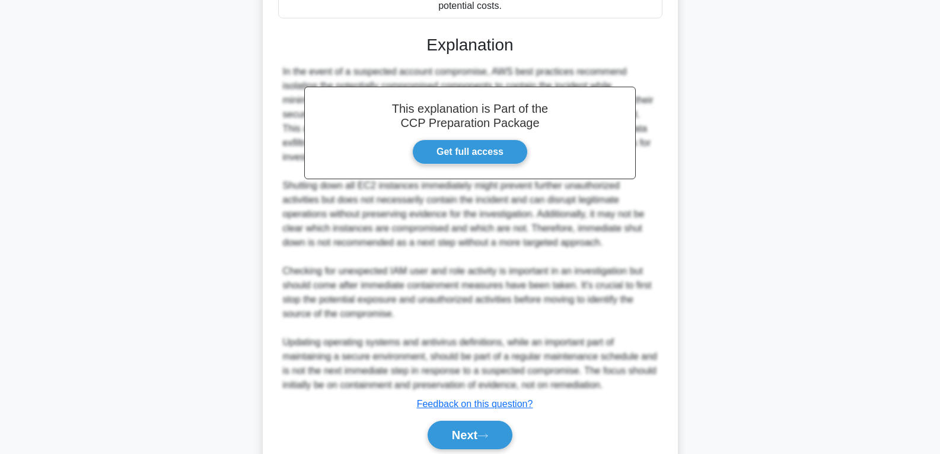
scroll to position [422, 0]
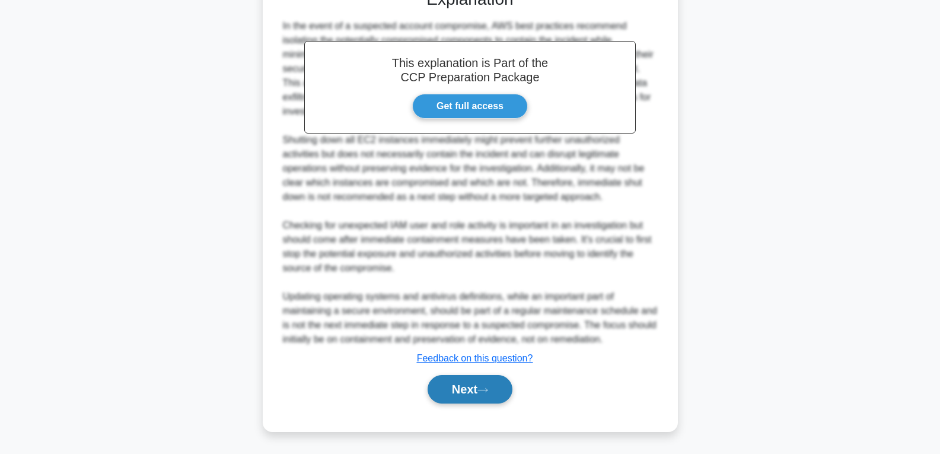
click at [463, 385] on button "Next" at bounding box center [470, 389] width 85 height 28
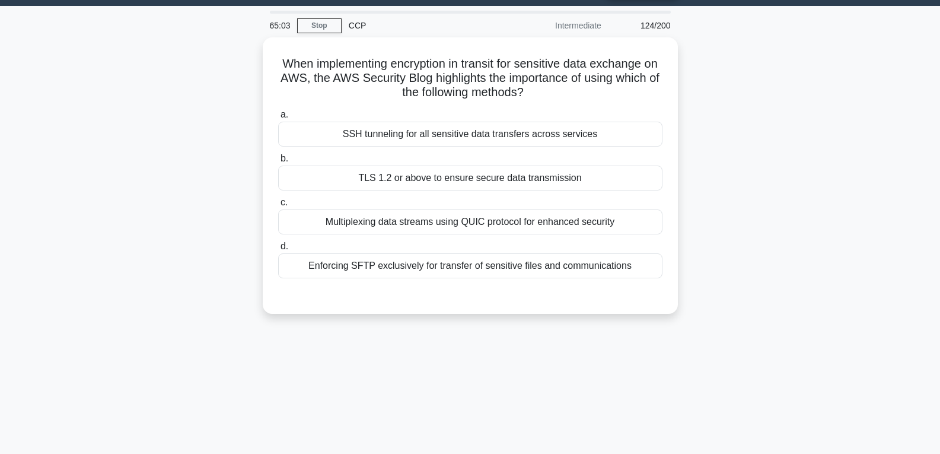
scroll to position [0, 0]
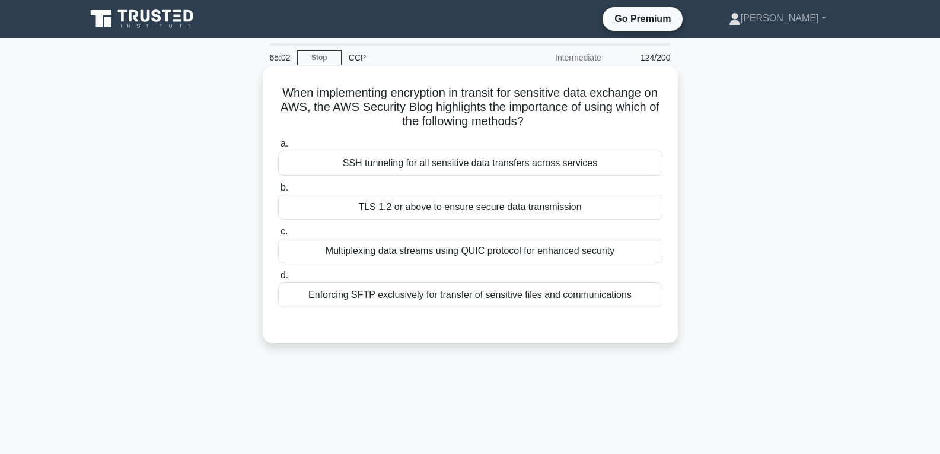
click at [491, 204] on div "TLS 1.2 or above to ensure secure data transmission" at bounding box center [470, 207] width 384 height 25
click at [278, 192] on input "b. TLS 1.2 or above to ensure secure data transmission" at bounding box center [278, 188] width 0 height 8
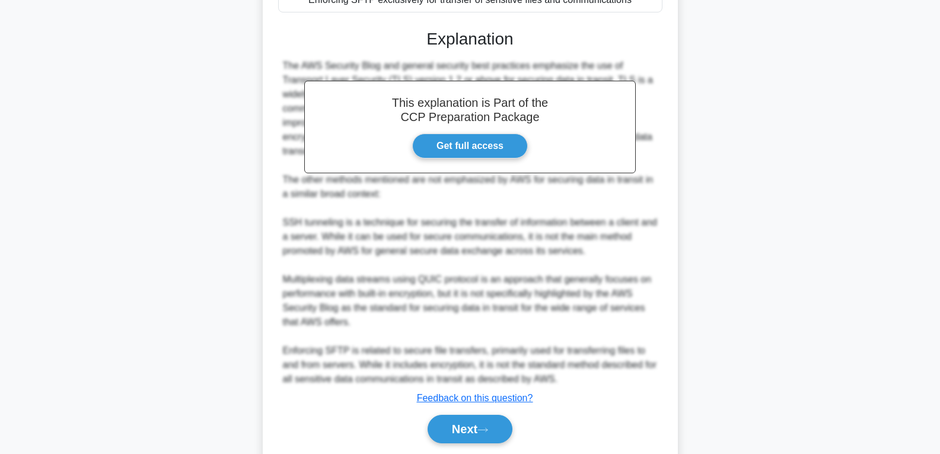
scroll to position [335, 0]
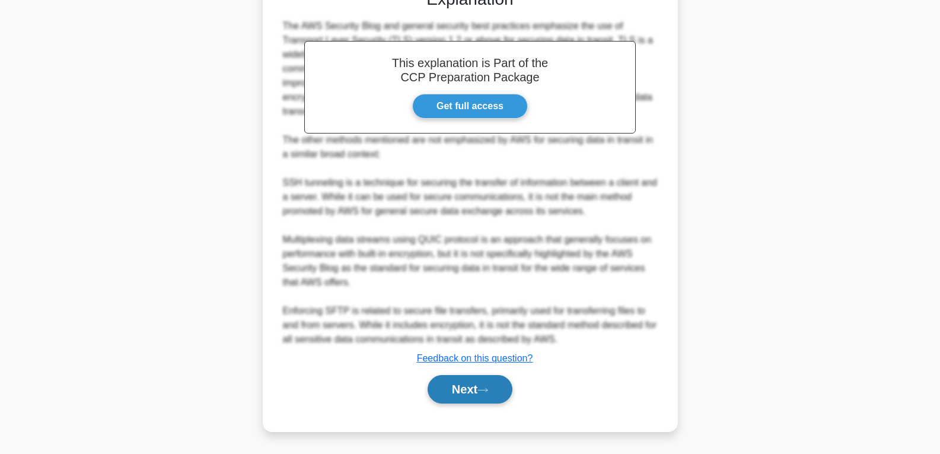
click at [467, 380] on button "Next" at bounding box center [470, 389] width 85 height 28
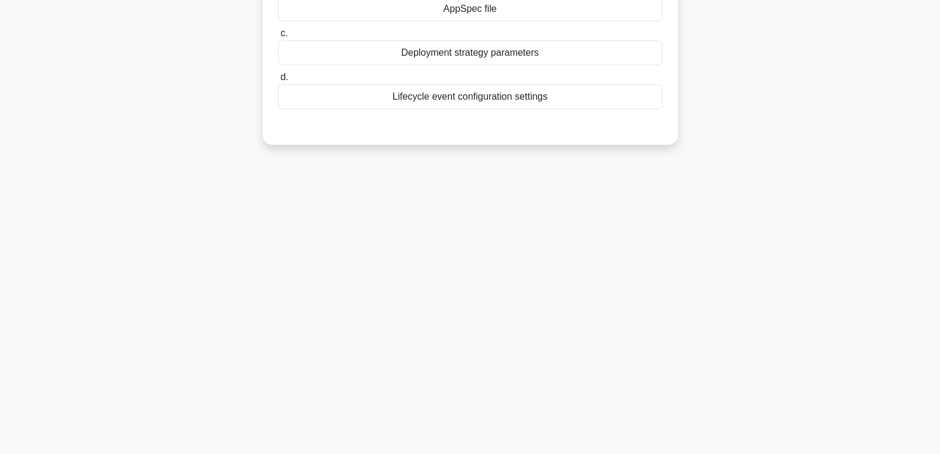
scroll to position [9, 0]
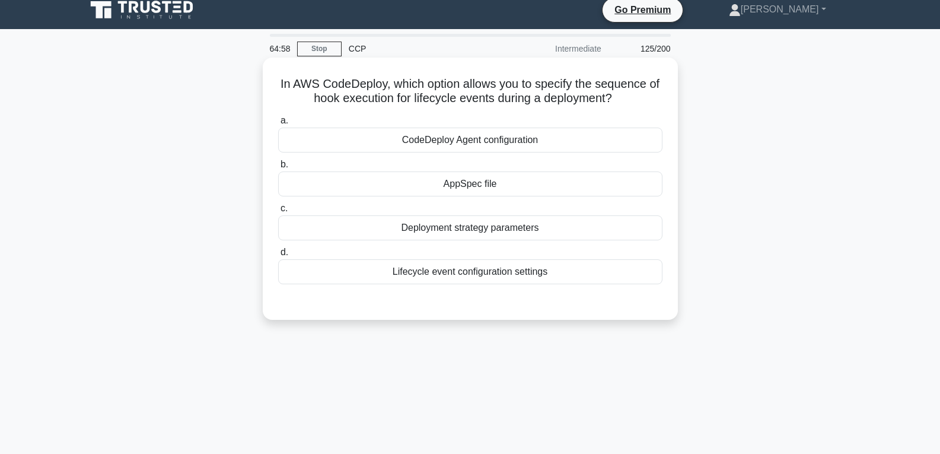
click at [504, 182] on div "AppSpec file" at bounding box center [470, 183] width 384 height 25
click at [278, 169] on input "b. AppSpec file" at bounding box center [278, 165] width 0 height 8
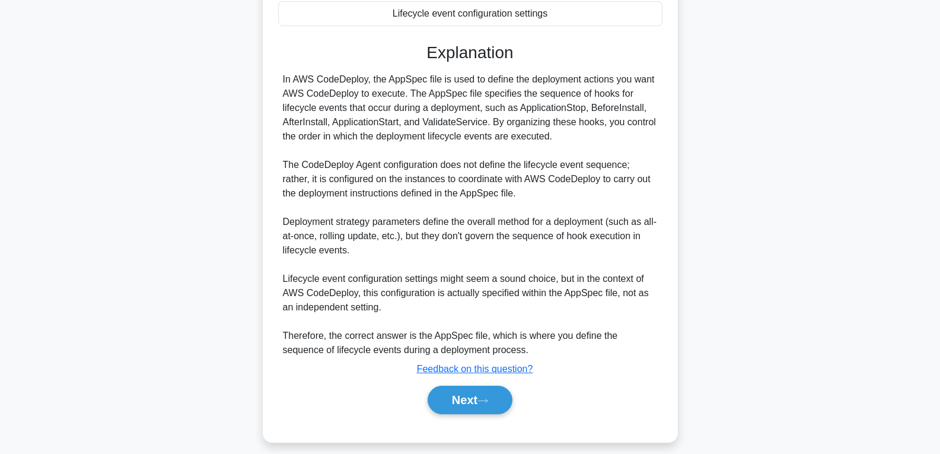
scroll to position [278, 0]
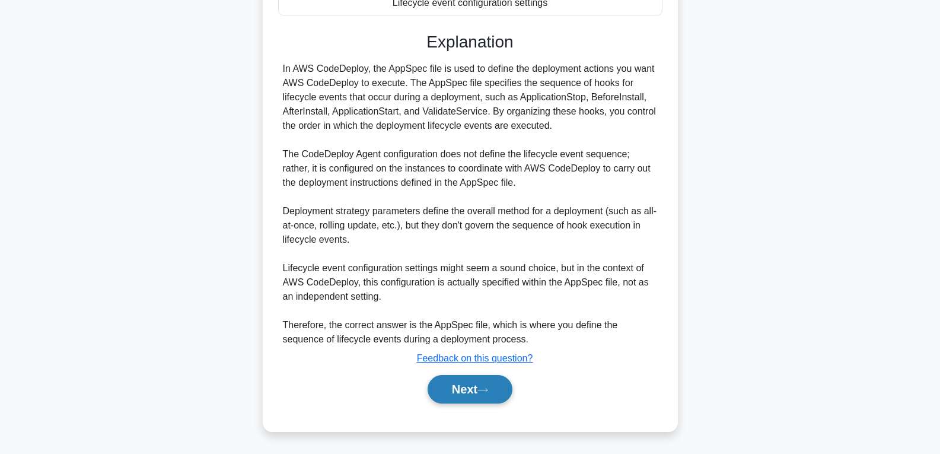
click at [474, 381] on button "Next" at bounding box center [470, 389] width 85 height 28
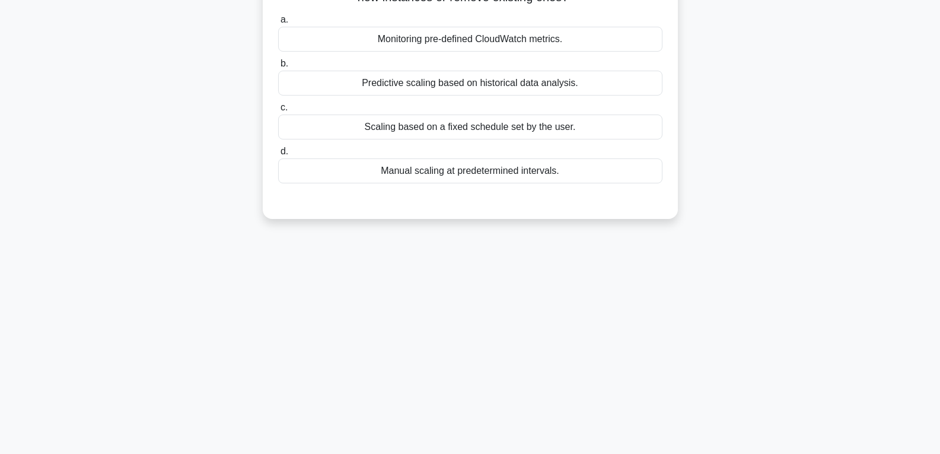
scroll to position [9, 0]
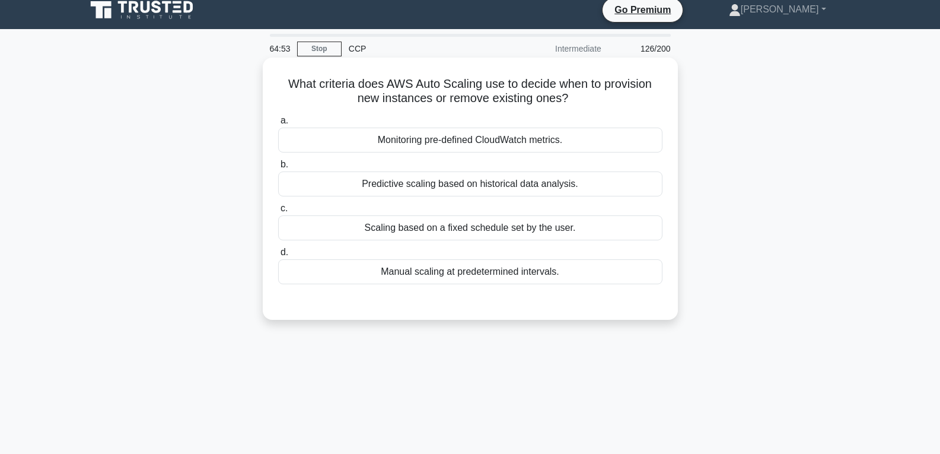
click at [477, 261] on div "Manual scaling at predetermined intervals." at bounding box center [470, 271] width 384 height 25
click at [278, 256] on input "d. Manual scaling at predetermined intervals." at bounding box center [278, 253] width 0 height 8
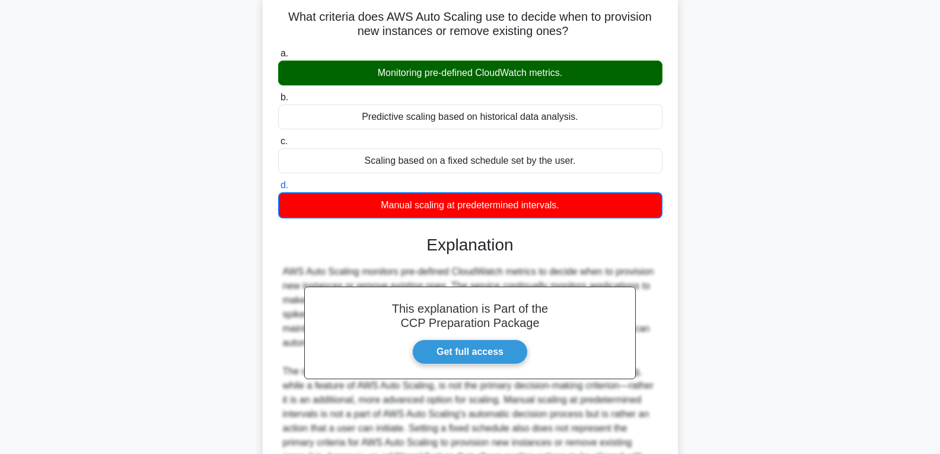
scroll to position [208, 0]
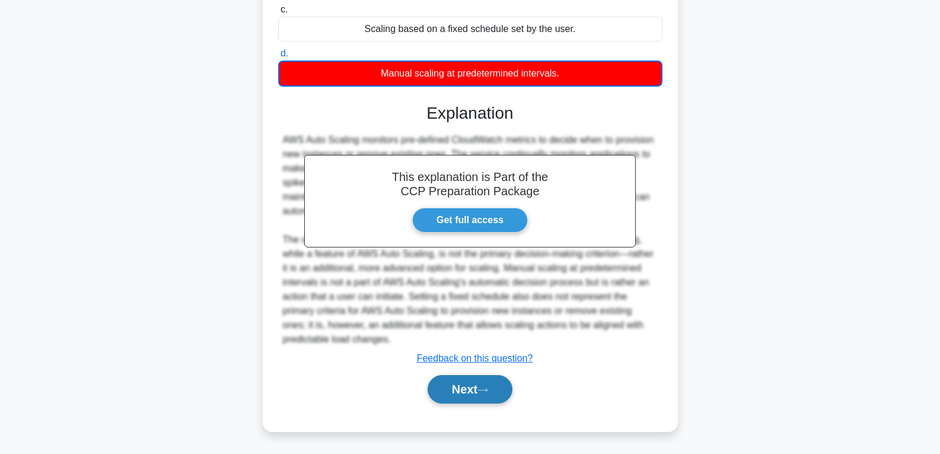
click at [481, 387] on button "Next" at bounding box center [470, 389] width 85 height 28
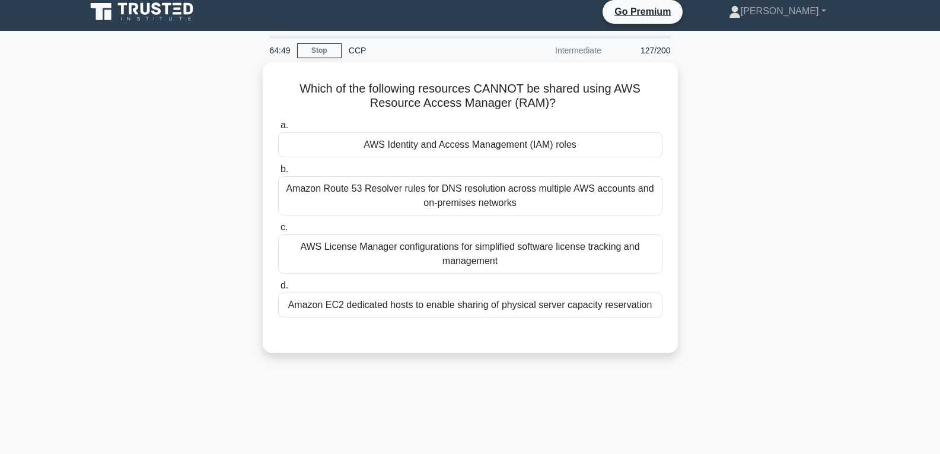
scroll to position [0, 0]
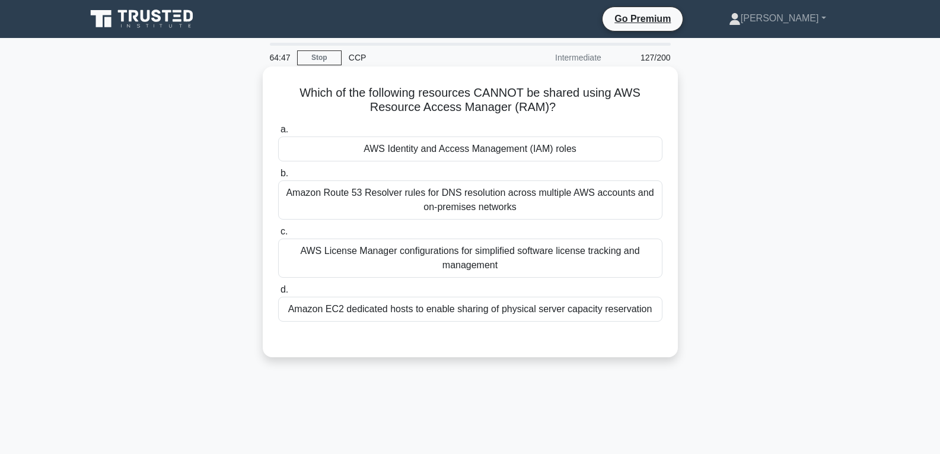
click at [507, 156] on div "AWS Identity and Access Management (IAM) roles" at bounding box center [470, 148] width 384 height 25
click at [278, 134] on input "a. AWS Identity and Access Management (IAM) roles" at bounding box center [278, 130] width 0 height 8
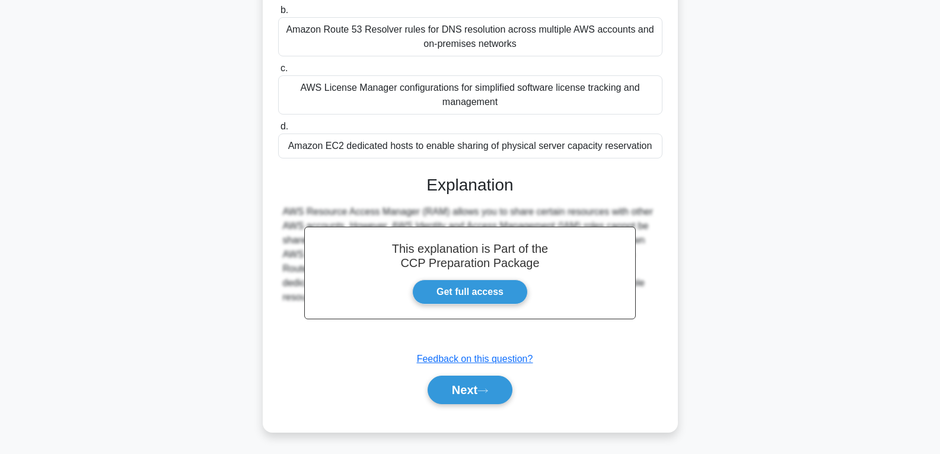
scroll to position [187, 0]
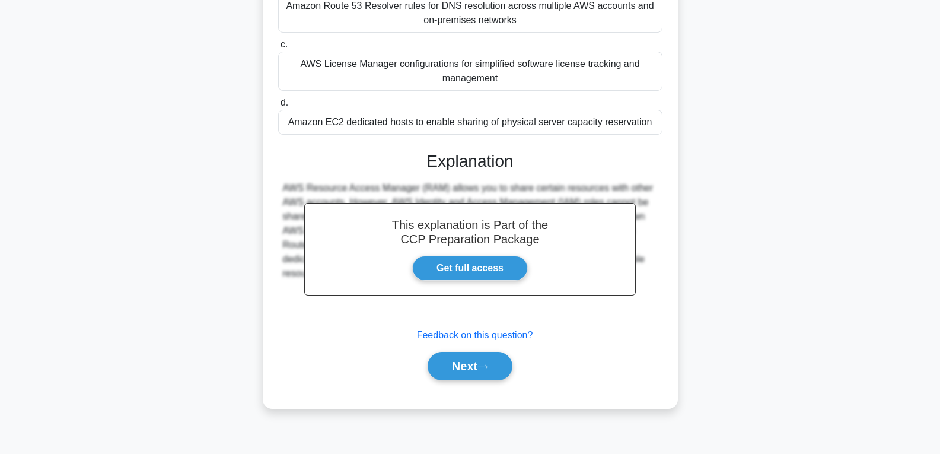
click at [466, 347] on div "This explanation is Part of the CCP Preparation Package Get full access Explana…" at bounding box center [470, 261] width 384 height 248
click at [465, 357] on button "Next" at bounding box center [470, 366] width 85 height 28
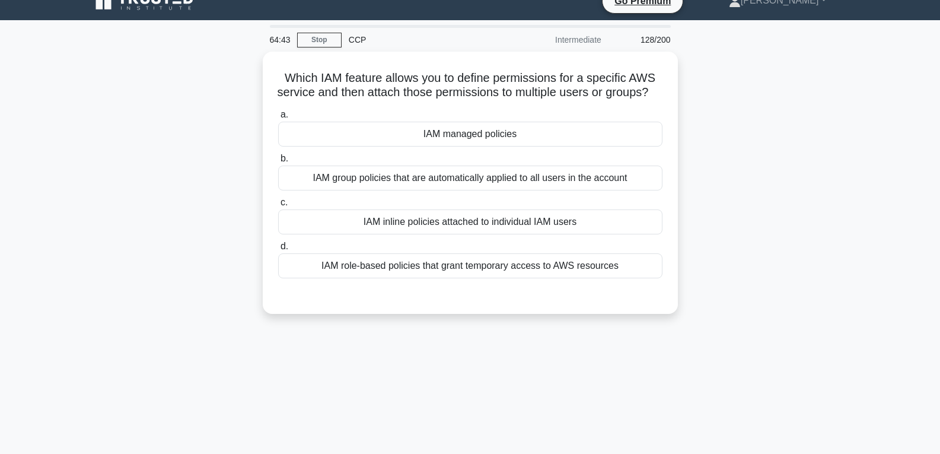
scroll to position [0, 0]
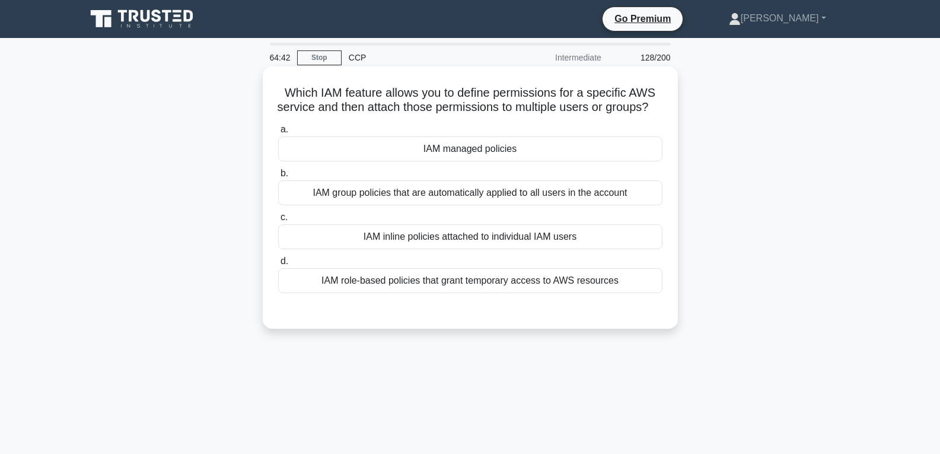
click at [469, 161] on div "IAM managed policies" at bounding box center [470, 148] width 384 height 25
click at [278, 134] on input "a. IAM managed policies" at bounding box center [278, 130] width 0 height 8
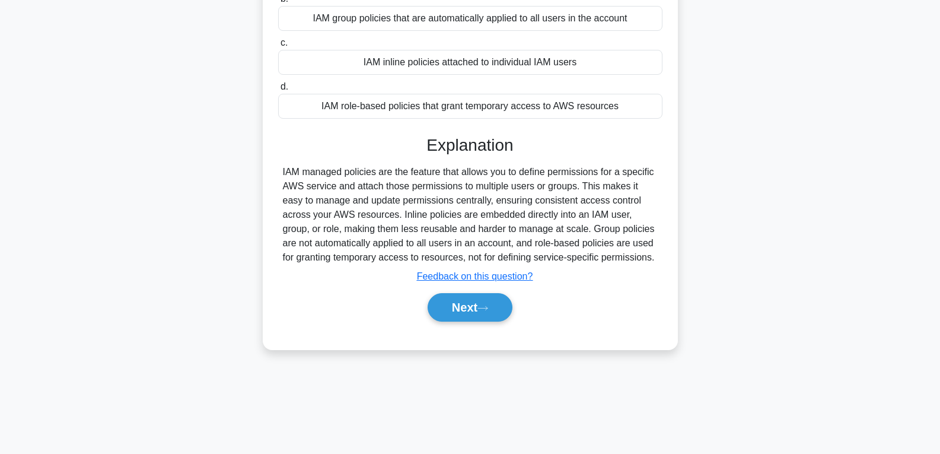
scroll to position [187, 0]
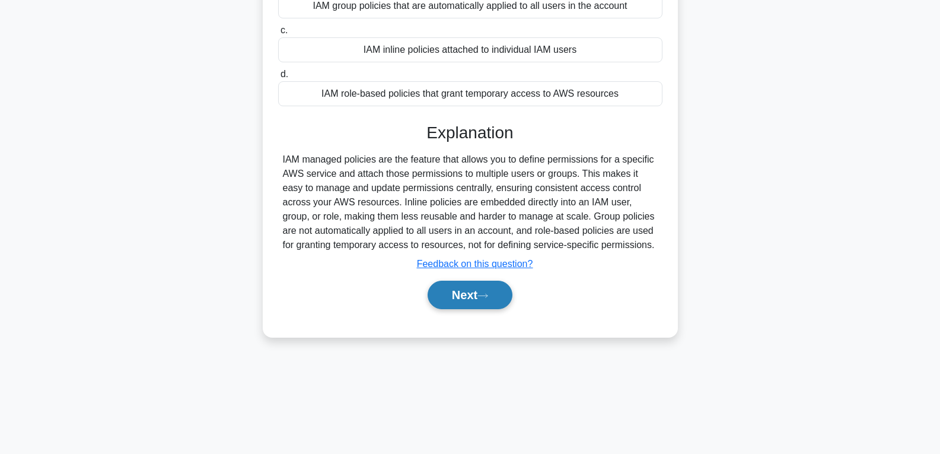
click at [454, 309] on button "Next" at bounding box center [470, 295] width 85 height 28
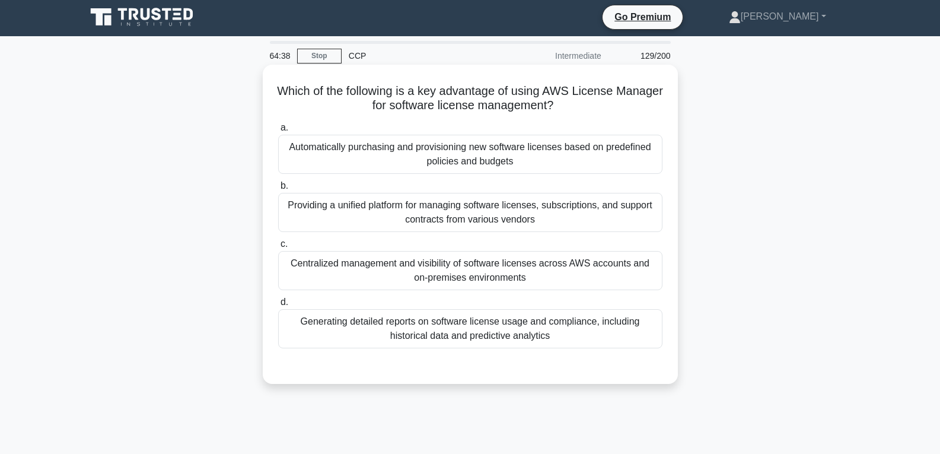
scroll to position [0, 0]
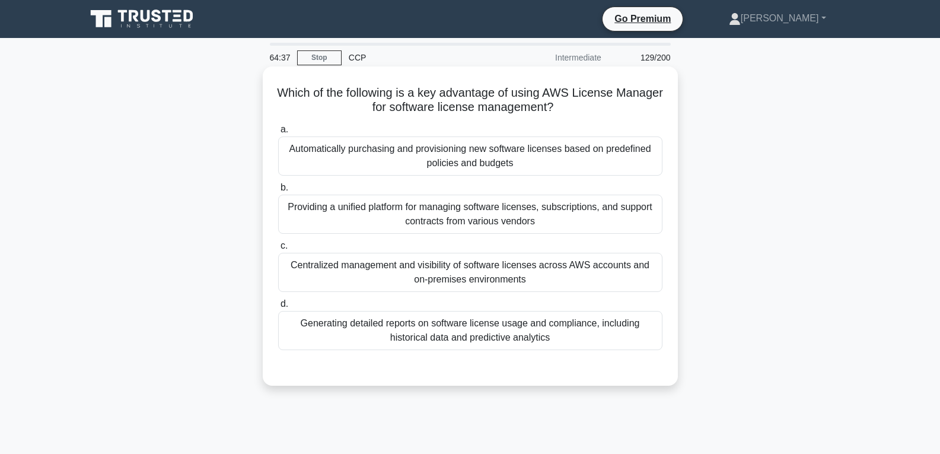
click at [460, 212] on div "Providing a unified platform for managing software licenses, subscriptions, and…" at bounding box center [470, 214] width 384 height 39
click at [278, 192] on input "b. Providing a unified platform for managing software licenses, subscriptions, …" at bounding box center [278, 188] width 0 height 8
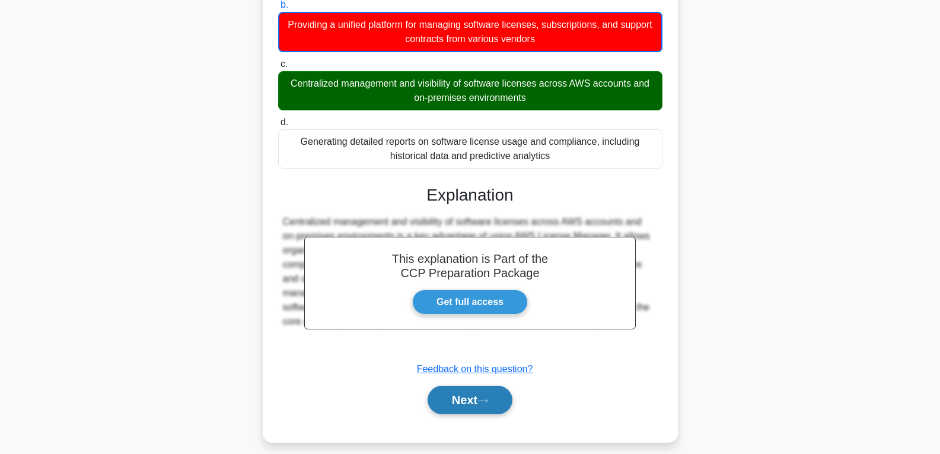
scroll to position [194, 0]
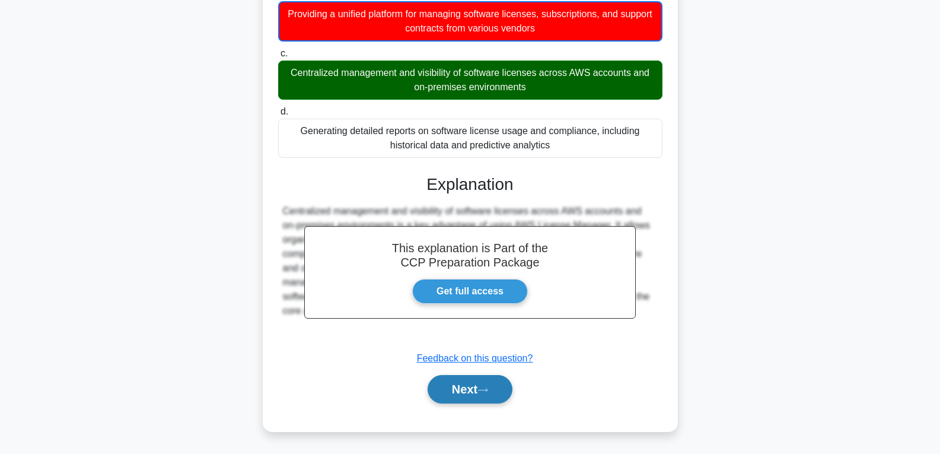
click at [450, 388] on button "Next" at bounding box center [470, 389] width 85 height 28
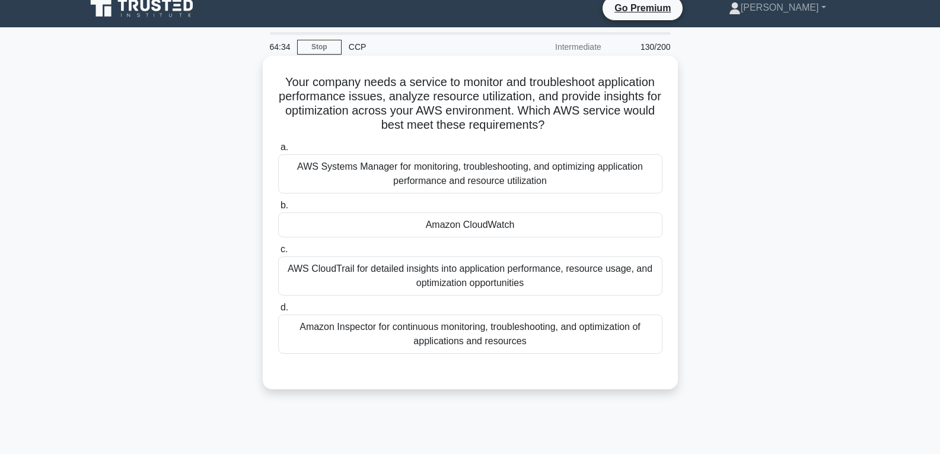
scroll to position [0, 0]
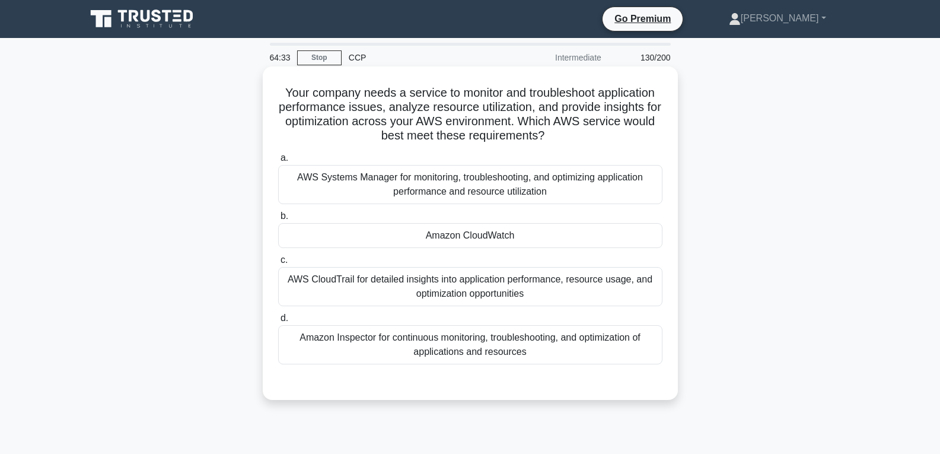
click at [484, 239] on div "Amazon CloudWatch" at bounding box center [470, 235] width 384 height 25
click at [278, 220] on input "b. Amazon CloudWatch" at bounding box center [278, 216] width 0 height 8
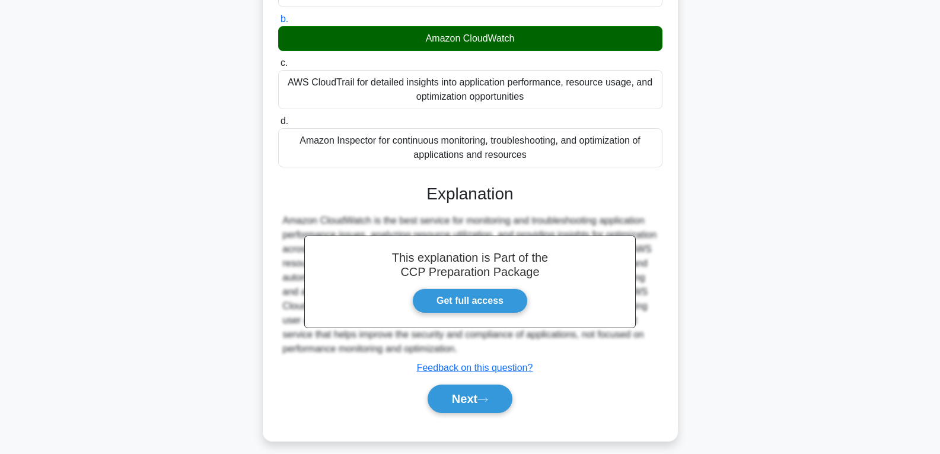
scroll to position [207, 0]
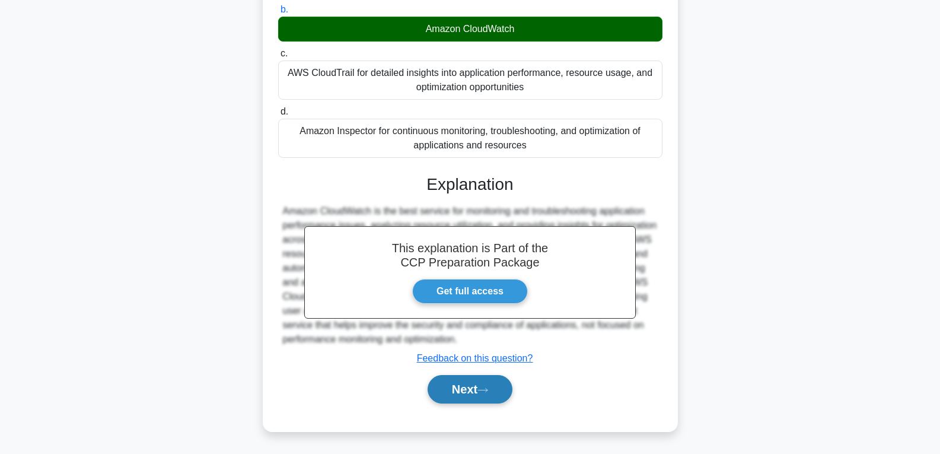
click at [456, 387] on button "Next" at bounding box center [470, 389] width 85 height 28
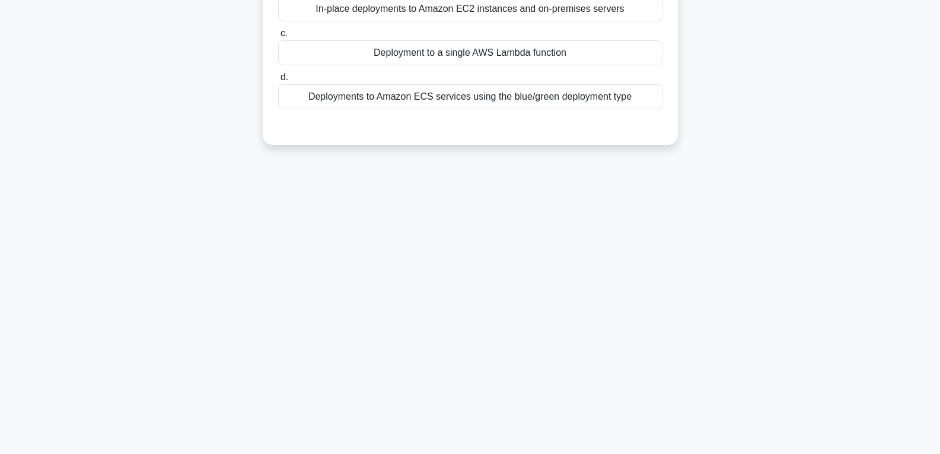
scroll to position [0, 0]
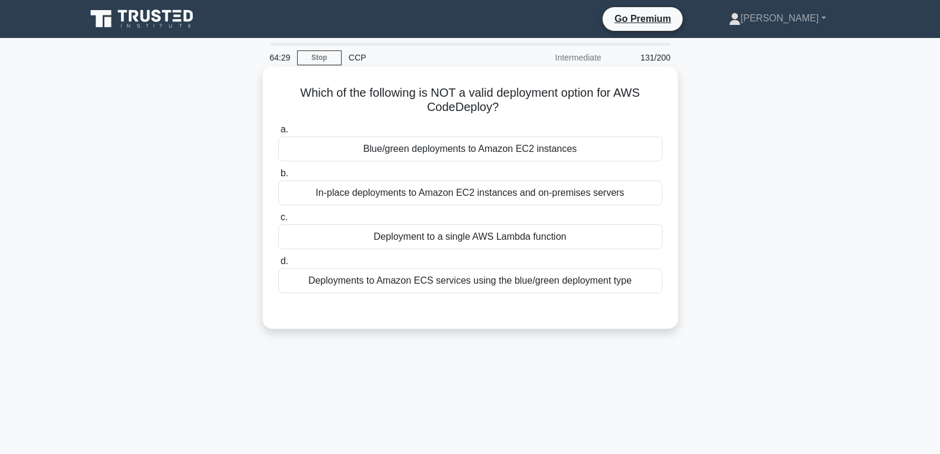
click at [464, 240] on div "Deployment to a single AWS Lambda function" at bounding box center [470, 236] width 384 height 25
click at [278, 221] on input "c. Deployment to a single AWS Lambda function" at bounding box center [278, 218] width 0 height 8
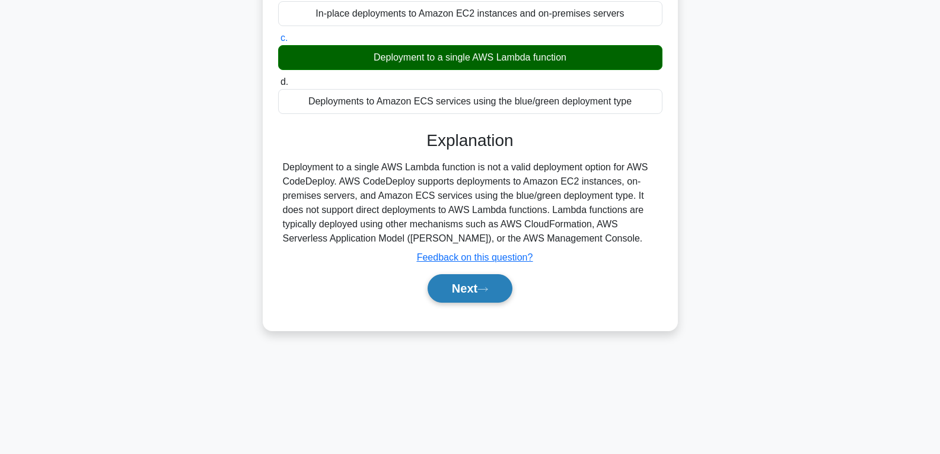
scroll to position [187, 0]
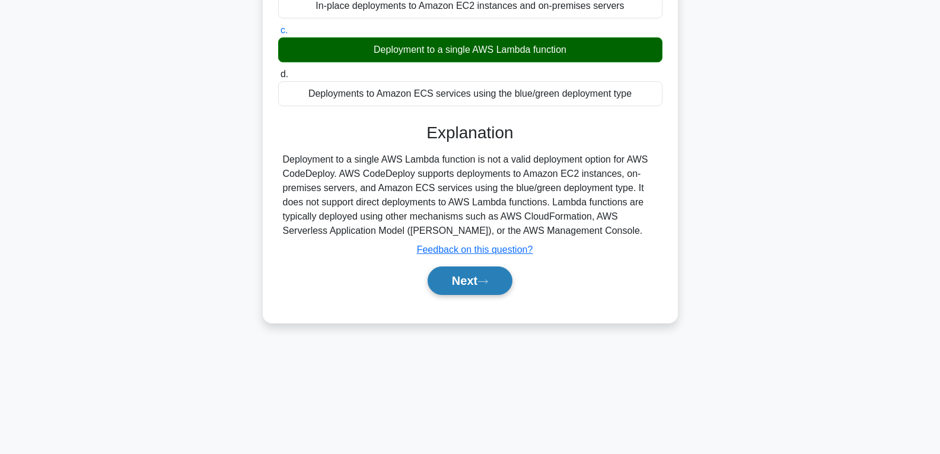
click at [463, 285] on button "Next" at bounding box center [470, 280] width 85 height 28
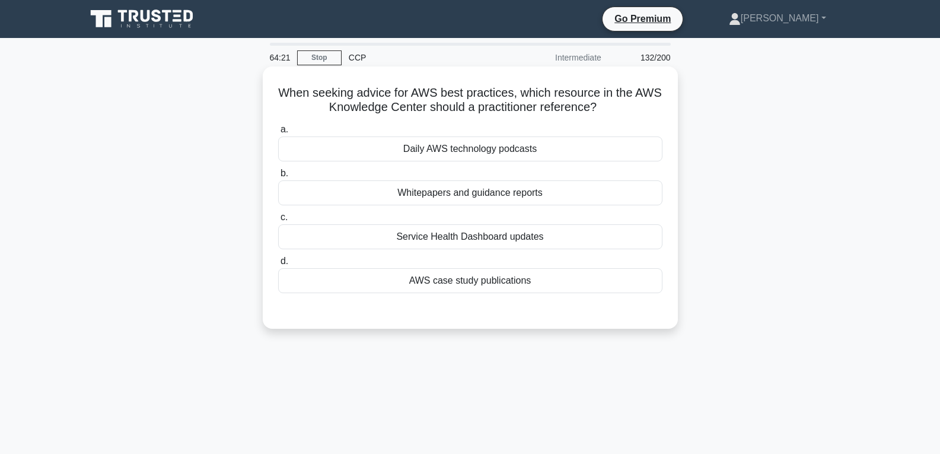
click at [446, 234] on div "Service Health Dashboard updates" at bounding box center [470, 236] width 384 height 25
click at [278, 221] on input "c. Service Health Dashboard updates" at bounding box center [278, 218] width 0 height 8
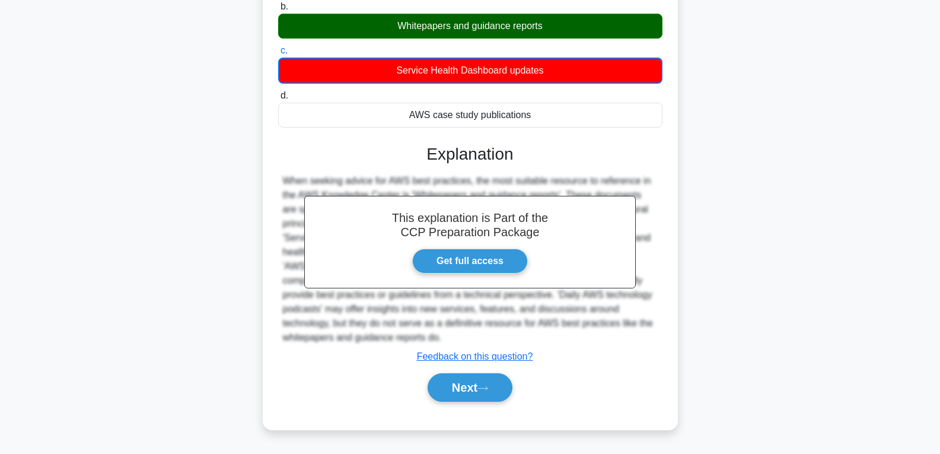
scroll to position [187, 0]
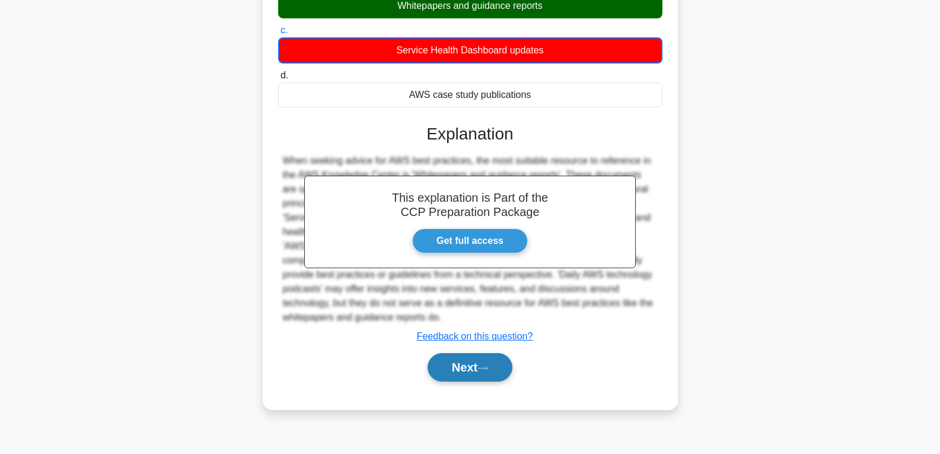
click at [481, 361] on button "Next" at bounding box center [470, 367] width 85 height 28
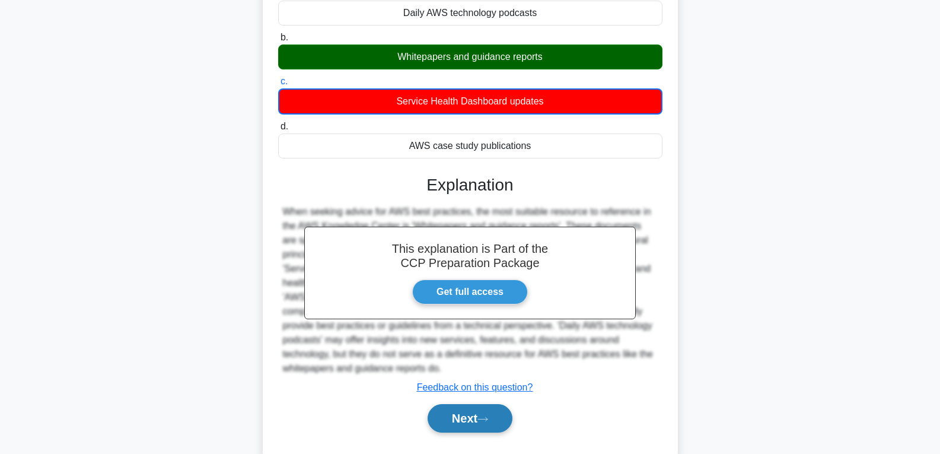
scroll to position [14, 0]
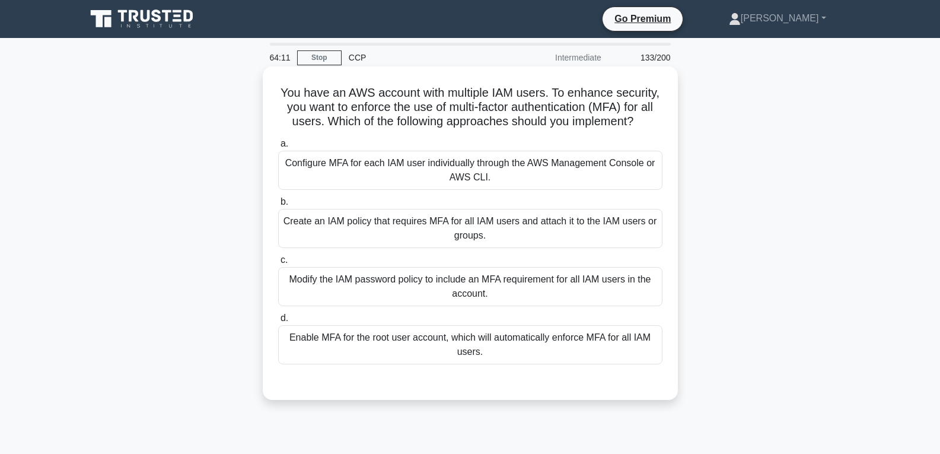
click at [417, 225] on div "Create an IAM policy that requires MFA for all IAM users and attach it to the I…" at bounding box center [470, 228] width 384 height 39
click at [278, 206] on input "b. Create an IAM policy that requires MFA for all IAM users and attach it to th…" at bounding box center [278, 202] width 0 height 8
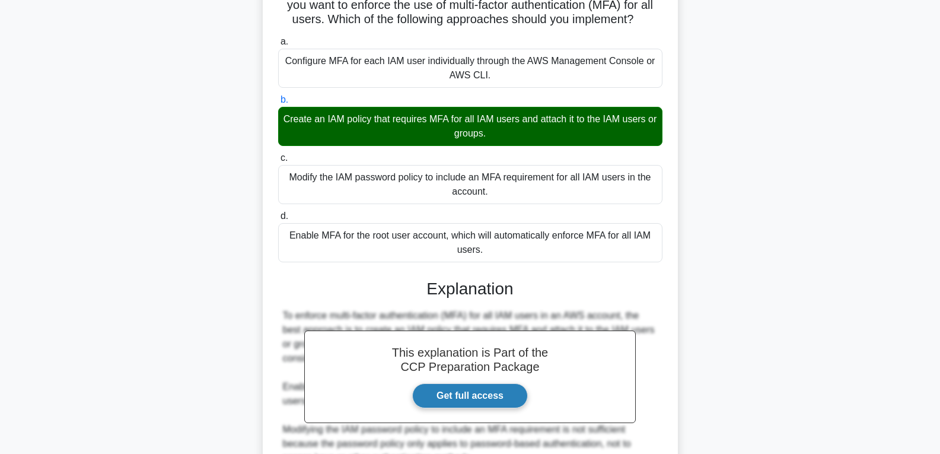
scroll to position [278, 0]
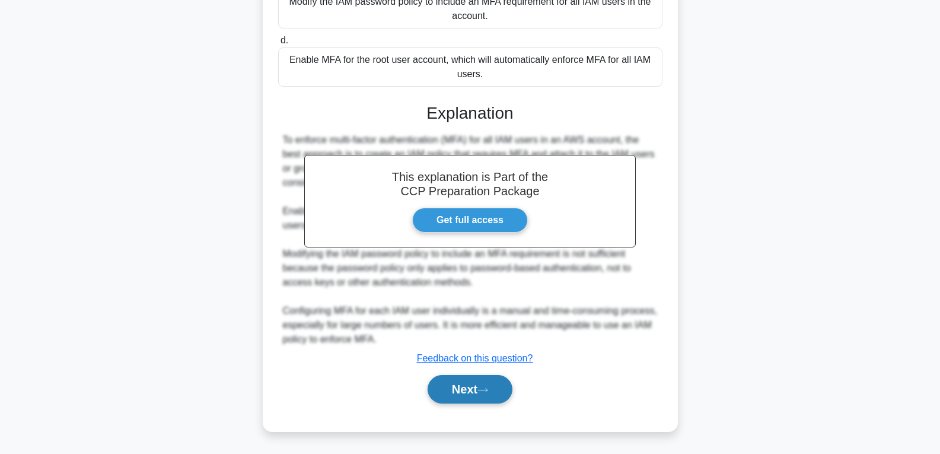
click at [483, 382] on button "Next" at bounding box center [470, 389] width 85 height 28
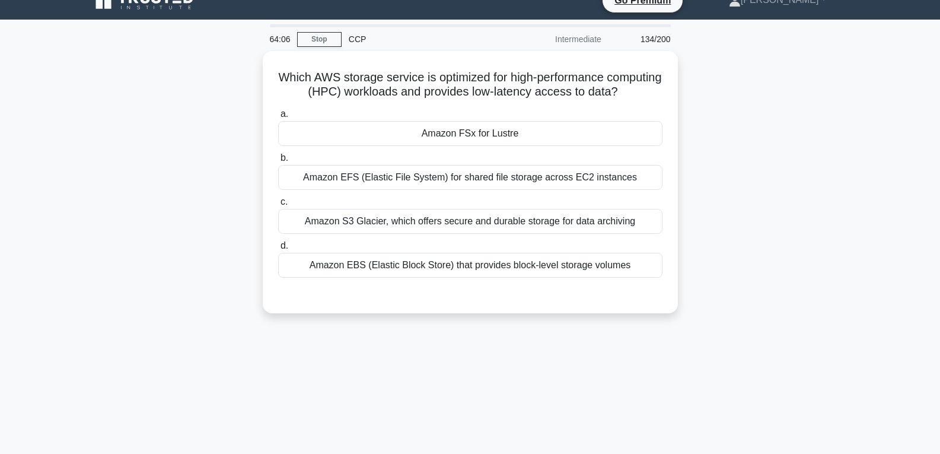
scroll to position [9, 0]
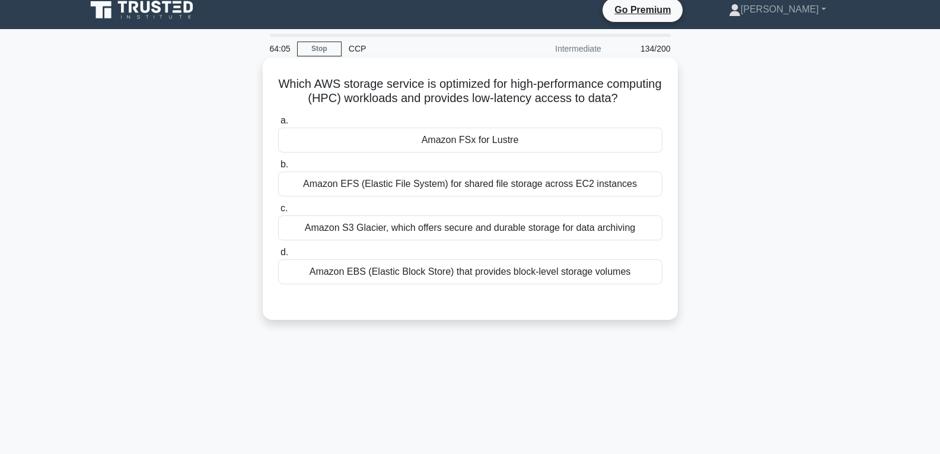
click at [437, 152] on div "Amazon FSx for Lustre" at bounding box center [470, 140] width 384 height 25
click at [278, 125] on input "a. Amazon FSx for Lustre" at bounding box center [278, 121] width 0 height 8
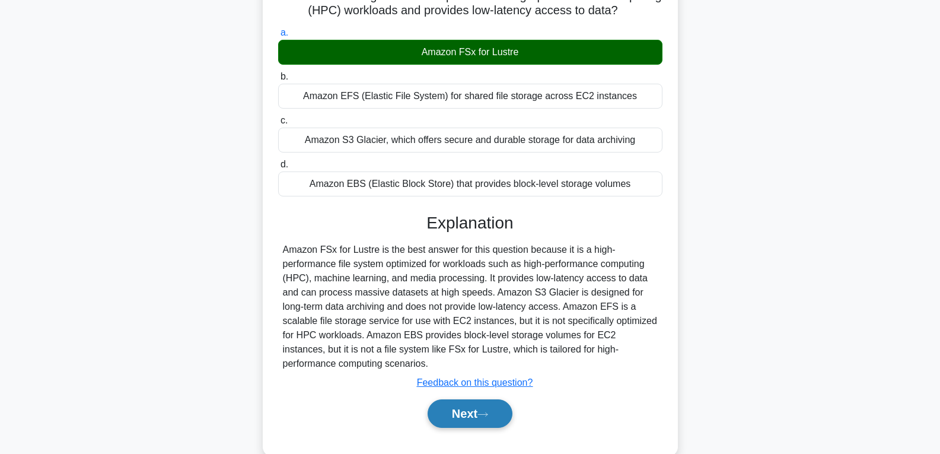
scroll to position [187, 0]
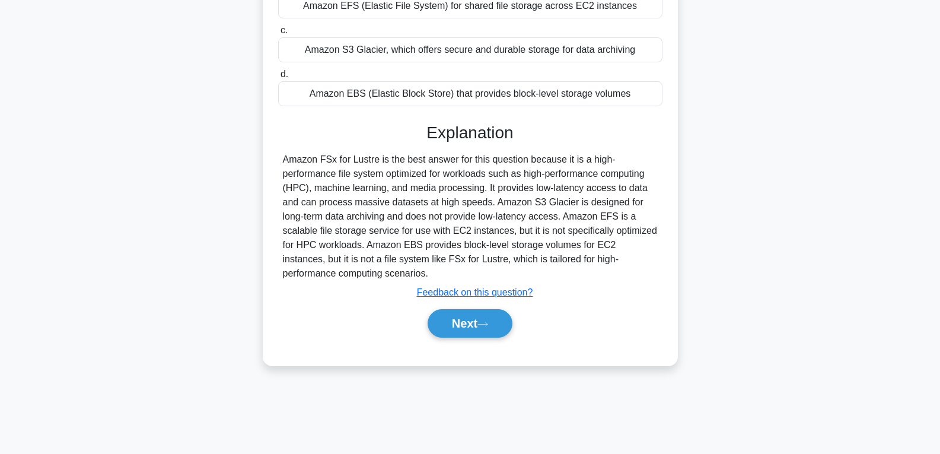
click at [456, 300] on div "Submit feedback Feedback on this question?" at bounding box center [475, 292] width 384 height 14
click at [461, 334] on button "Next" at bounding box center [470, 323] width 85 height 28
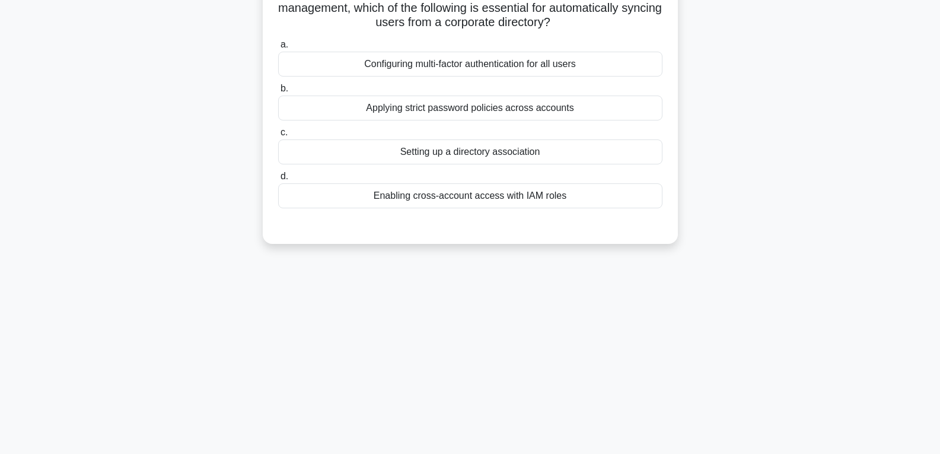
scroll to position [0, 0]
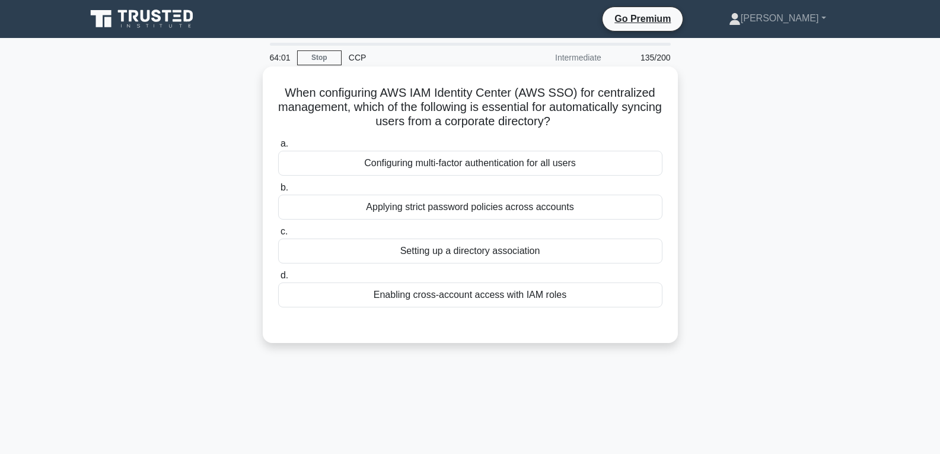
click at [447, 256] on div "Setting up a directory association" at bounding box center [470, 251] width 384 height 25
click at [278, 236] on input "c. Setting up a directory association" at bounding box center [278, 232] width 0 height 8
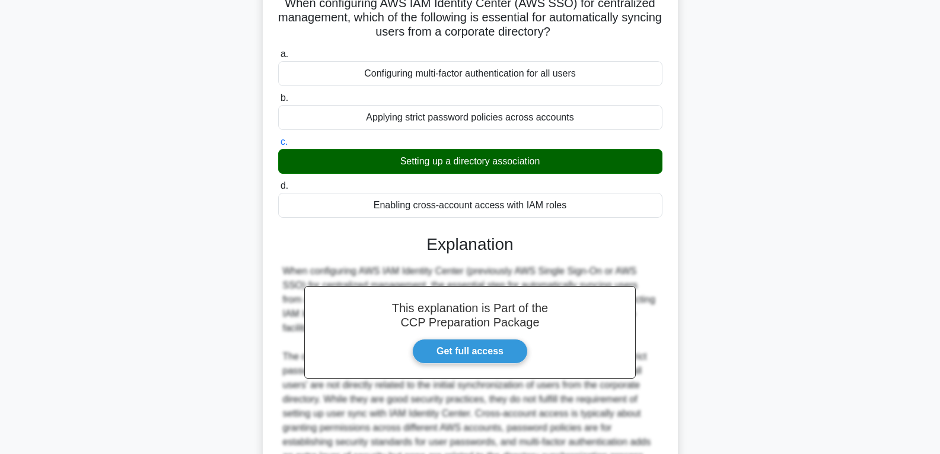
scroll to position [207, 0]
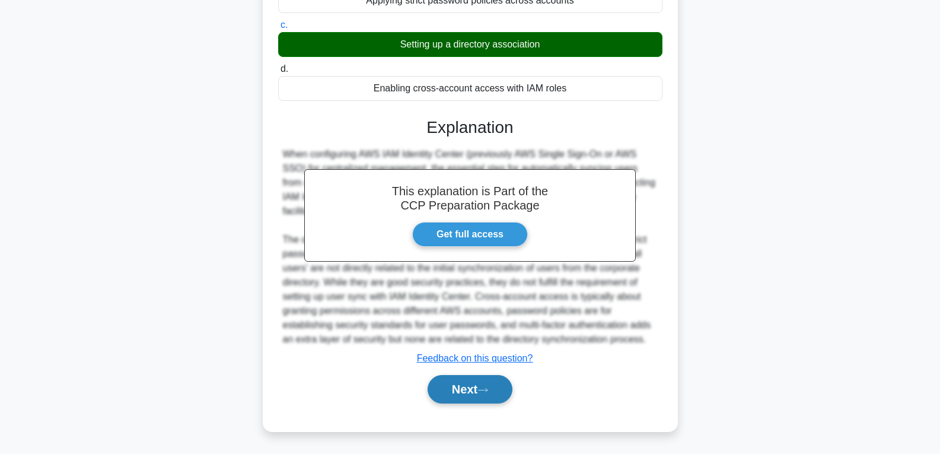
click at [466, 398] on button "Next" at bounding box center [470, 389] width 85 height 28
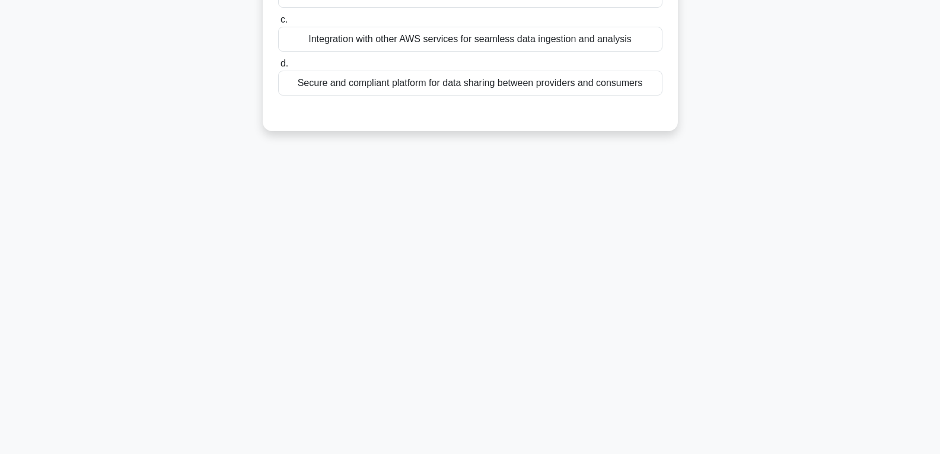
scroll to position [1, 0]
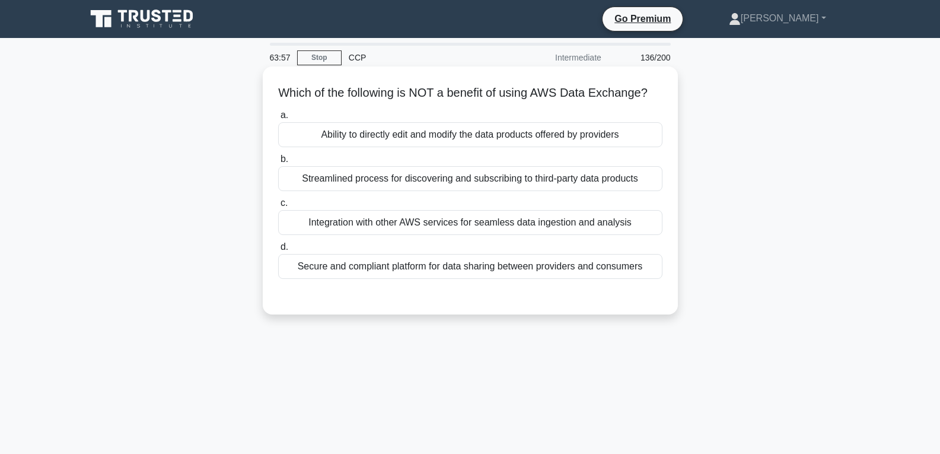
click at [442, 235] on div "Integration with other AWS services for seamless data ingestion and analysis" at bounding box center [470, 222] width 384 height 25
click at [278, 207] on input "c. Integration with other AWS services for seamless data ingestion and analysis" at bounding box center [278, 203] width 0 height 8
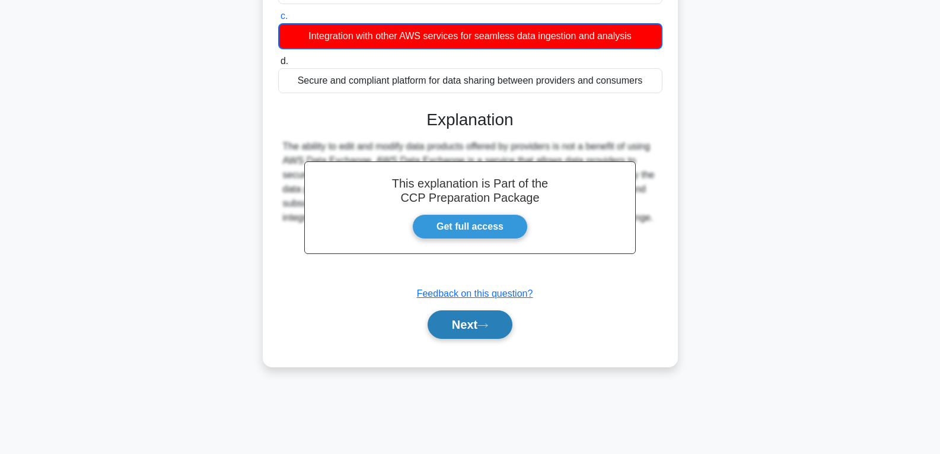
click at [454, 334] on button "Next" at bounding box center [470, 324] width 85 height 28
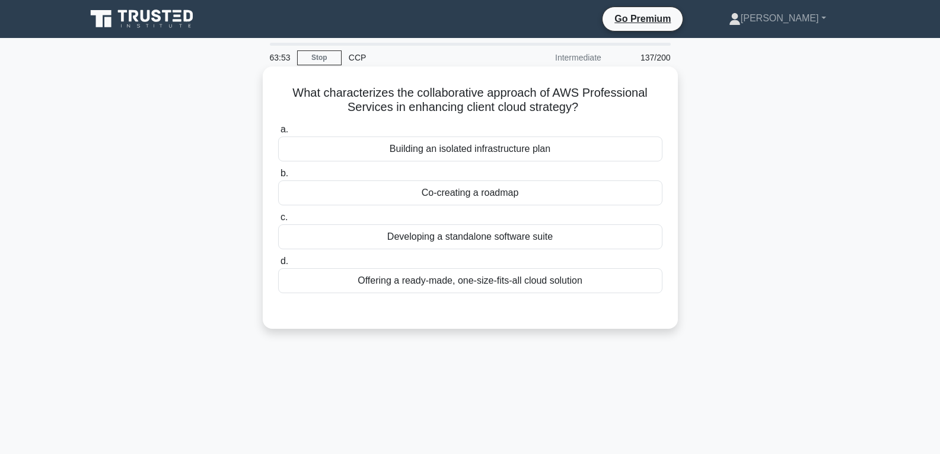
click at [442, 199] on div "Co-creating a roadmap" at bounding box center [470, 192] width 384 height 25
click at [278, 177] on input "b. Co-creating a roadmap" at bounding box center [278, 174] width 0 height 8
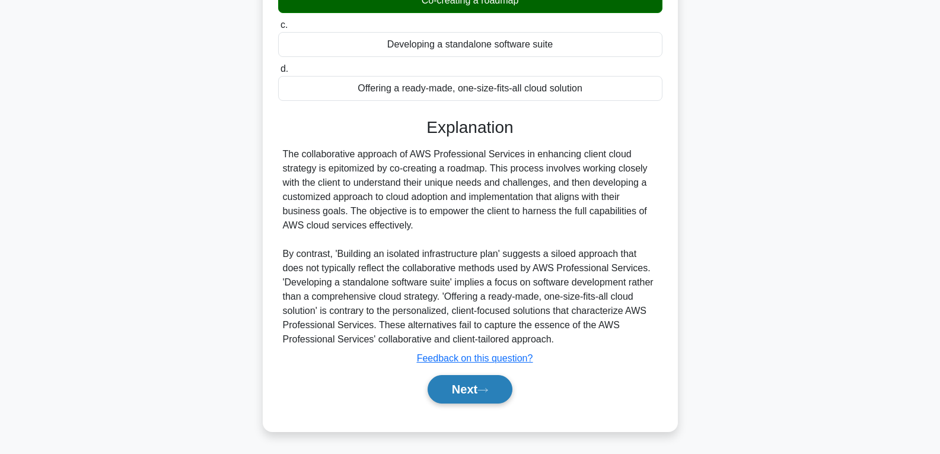
click at [471, 390] on button "Next" at bounding box center [470, 389] width 85 height 28
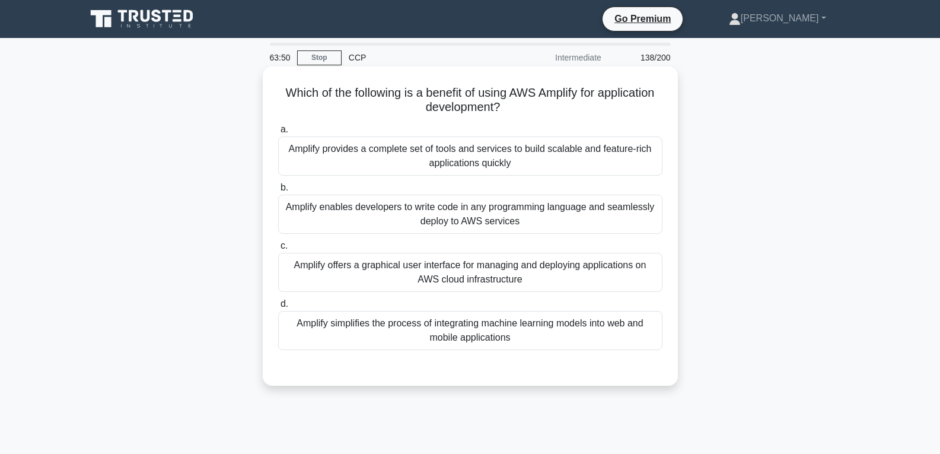
click at [447, 218] on div "Amplify enables developers to write code in any programming language and seamle…" at bounding box center [470, 214] width 384 height 39
click at [278, 192] on input "b. Amplify enables developers to write code in any programming language and sea…" at bounding box center [278, 188] width 0 height 8
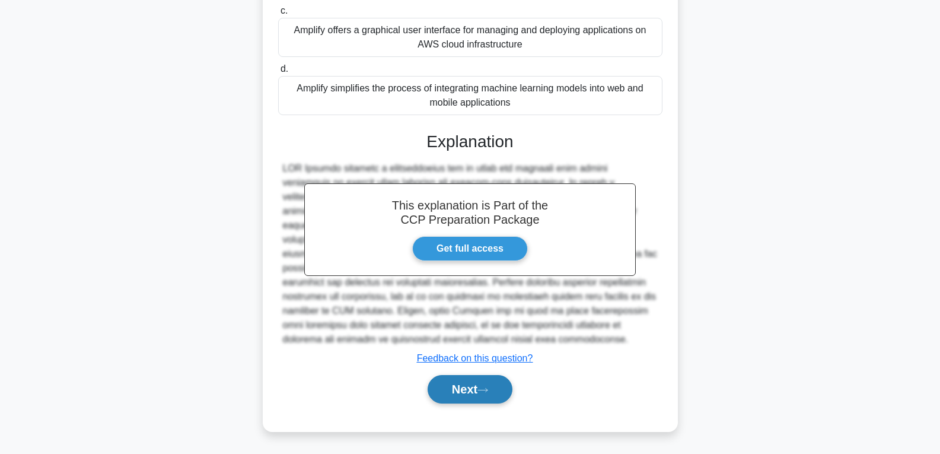
click at [468, 382] on button "Next" at bounding box center [470, 389] width 85 height 28
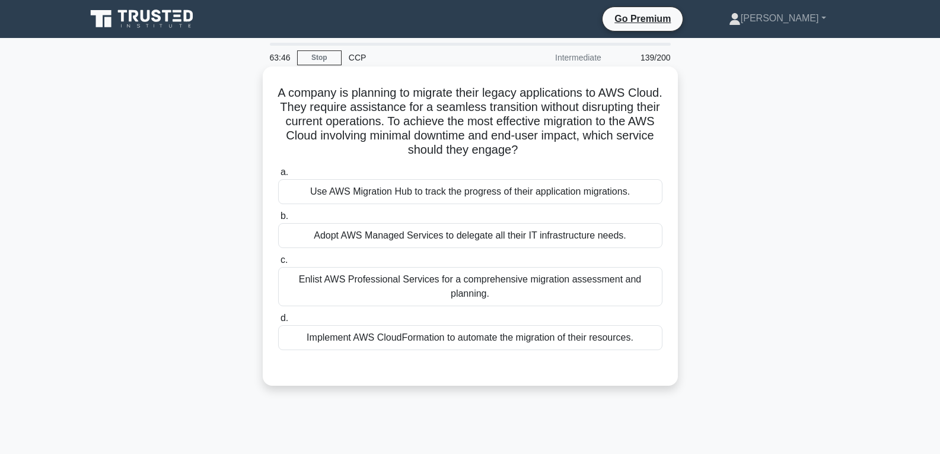
click at [459, 294] on div "Enlist AWS Professional Services for a comprehensive migration assessment and p…" at bounding box center [470, 286] width 384 height 39
click at [278, 264] on input "c. Enlist AWS Professional Services for a comprehensive migration assessment an…" at bounding box center [278, 260] width 0 height 8
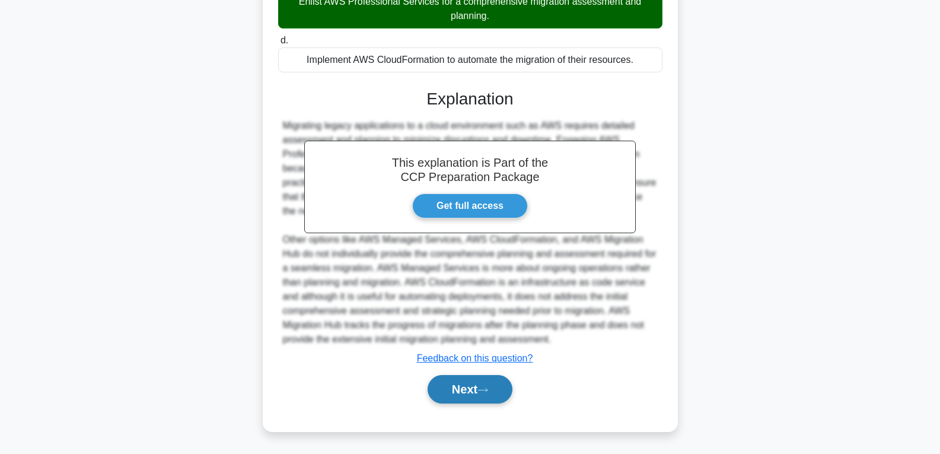
click at [468, 389] on button "Next" at bounding box center [470, 389] width 85 height 28
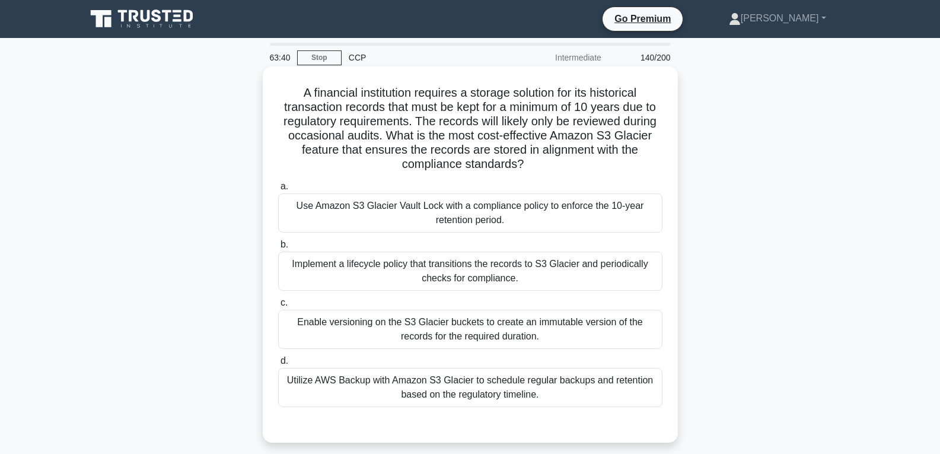
click at [454, 347] on div "Enable versioning on the S3 Glacier buckets to create an immutable version of t…" at bounding box center [470, 329] width 384 height 39
click at [278, 307] on input "c. Enable versioning on the S3 Glacier buckets to create an immutable version o…" at bounding box center [278, 303] width 0 height 8
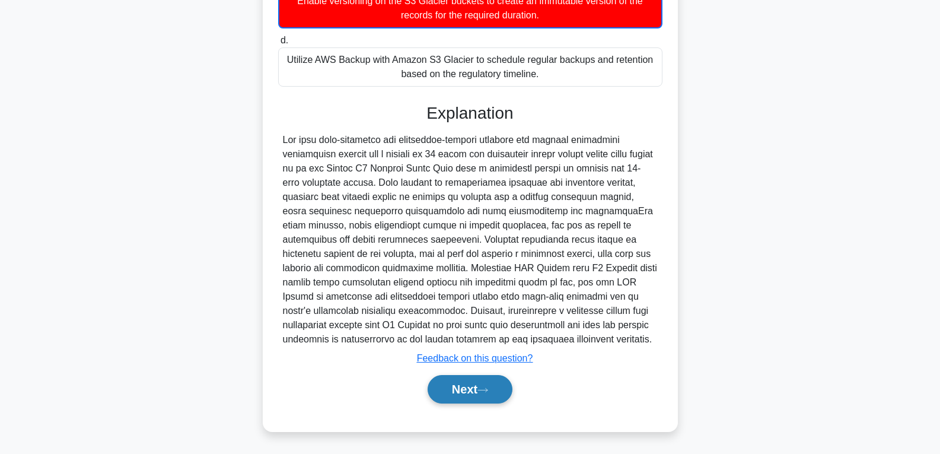
click at [452, 382] on button "Next" at bounding box center [470, 389] width 85 height 28
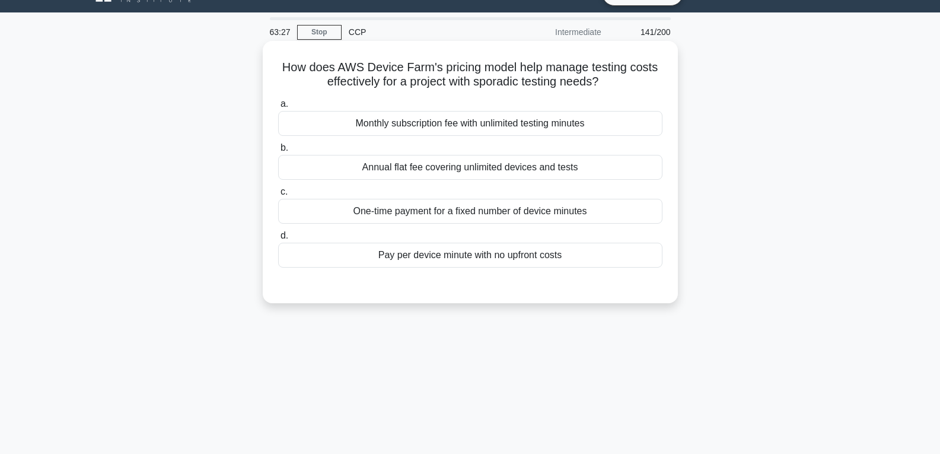
click at [468, 253] on div "Pay per device minute with no upfront costs" at bounding box center [470, 255] width 384 height 25
click at [278, 240] on input "d. Pay per device minute with no upfront costs" at bounding box center [278, 236] width 0 height 8
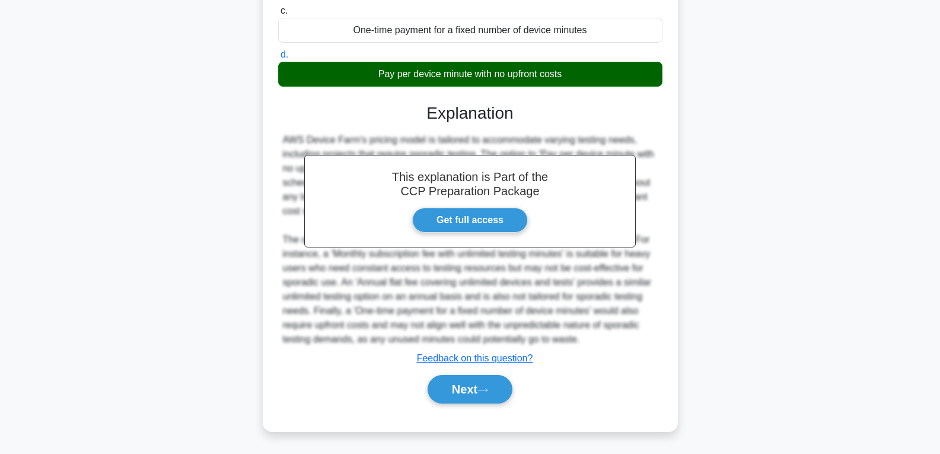
scroll to position [207, 0]
click at [468, 380] on button "Next" at bounding box center [470, 389] width 85 height 28
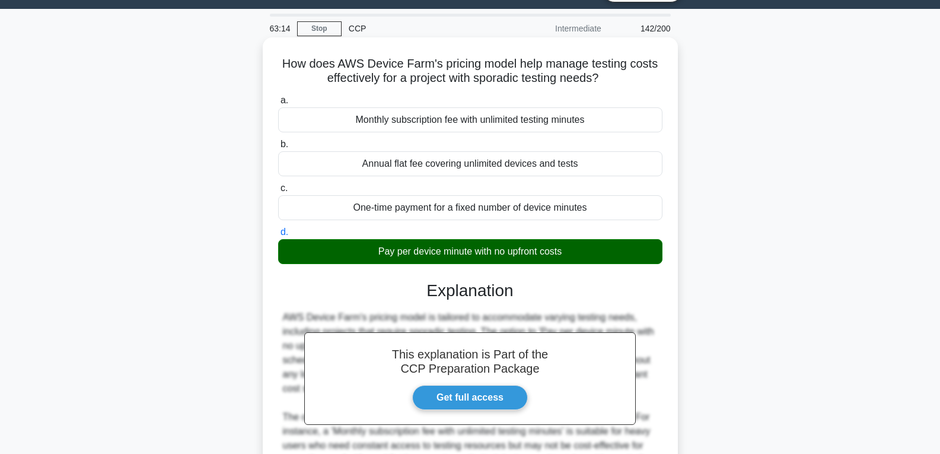
scroll to position [0, 0]
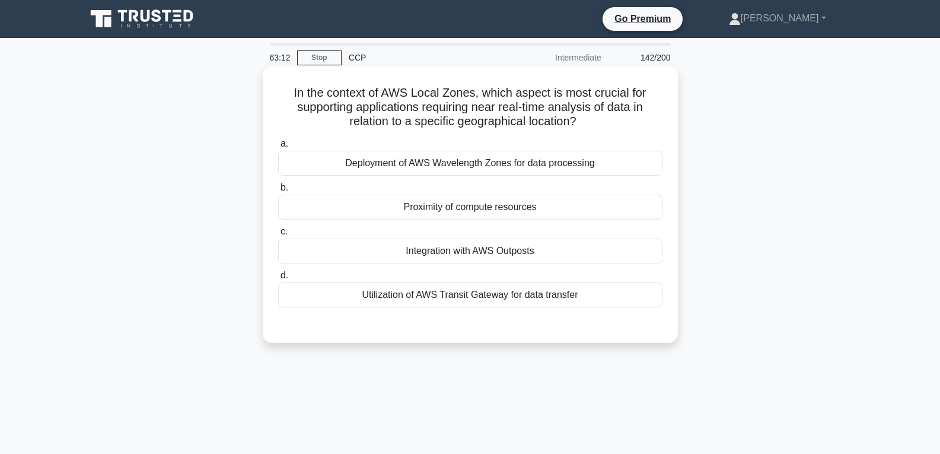
click at [434, 202] on div "Proximity of compute resources" at bounding box center [470, 207] width 384 height 25
click at [278, 192] on input "b. Proximity of compute resources" at bounding box center [278, 188] width 0 height 8
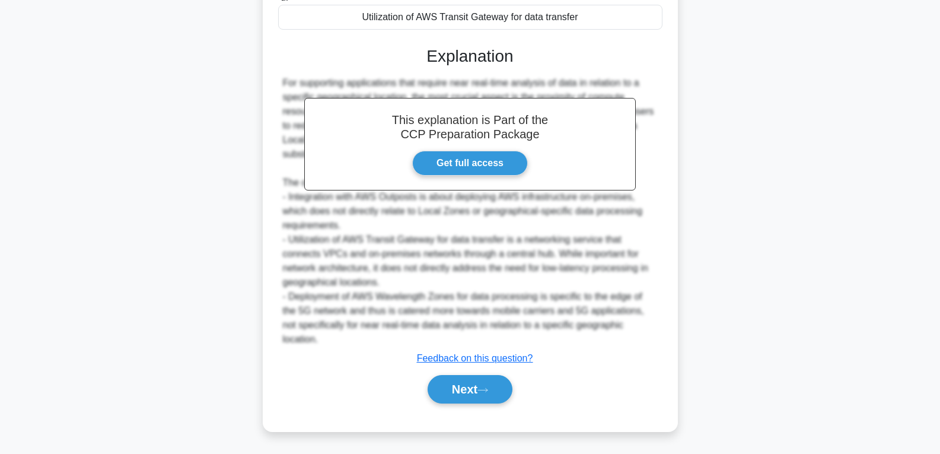
scroll to position [278, 0]
click at [469, 388] on button "Next" at bounding box center [470, 389] width 85 height 28
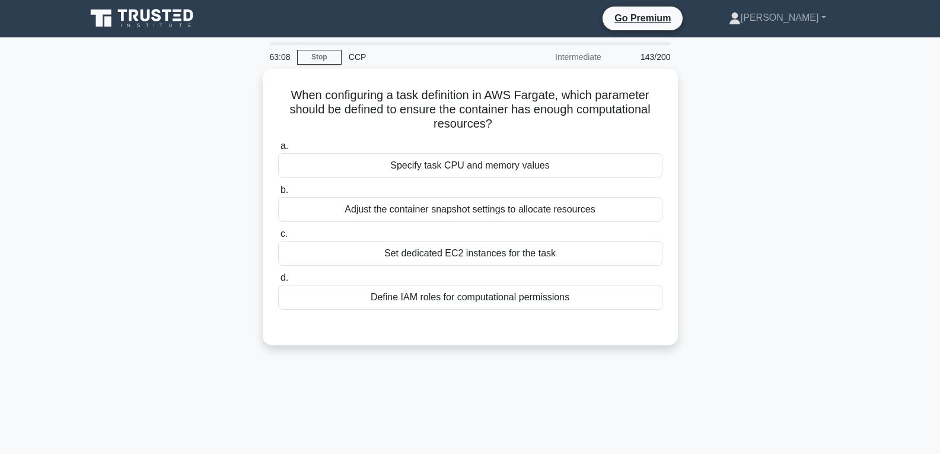
scroll to position [0, 0]
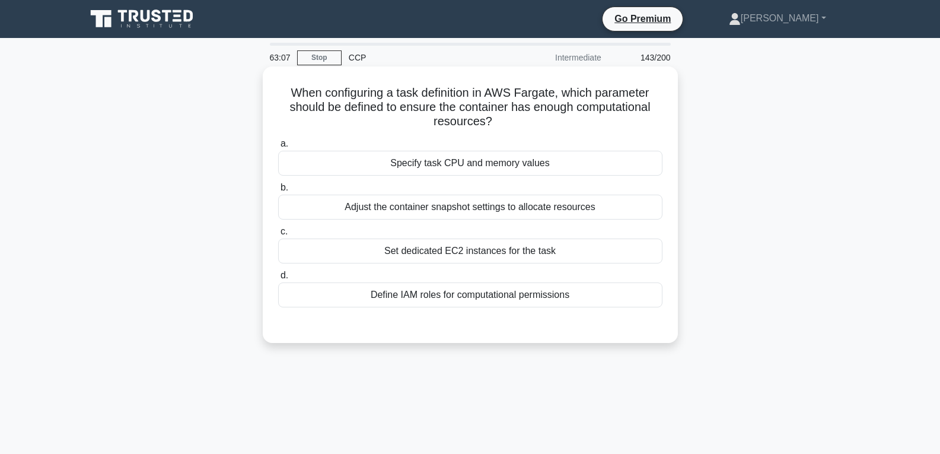
click at [435, 250] on div "Set dedicated EC2 instances for the task" at bounding box center [470, 251] width 384 height 25
click at [278, 236] on input "c. Set dedicated EC2 instances for the task" at bounding box center [278, 232] width 0 height 8
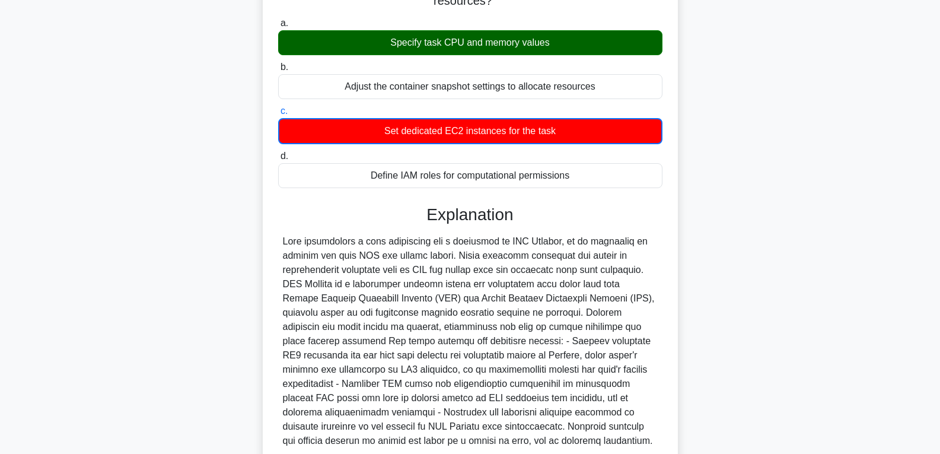
scroll to position [223, 0]
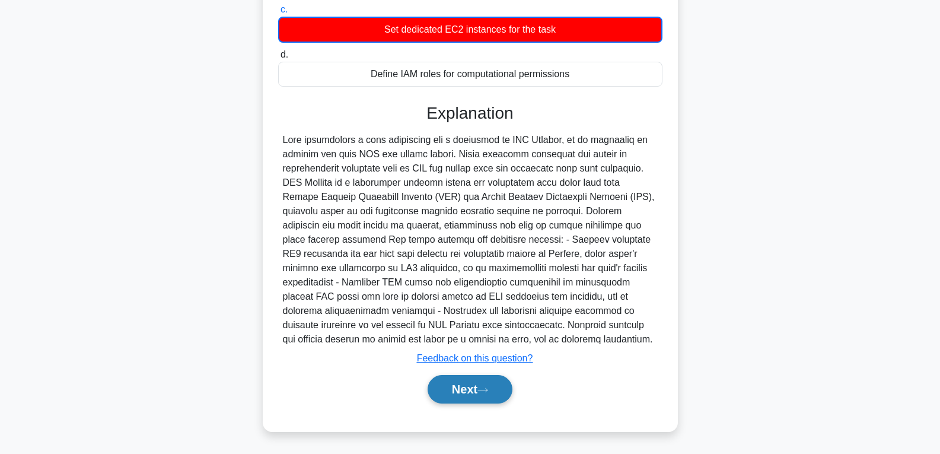
click at [471, 390] on button "Next" at bounding box center [470, 389] width 85 height 28
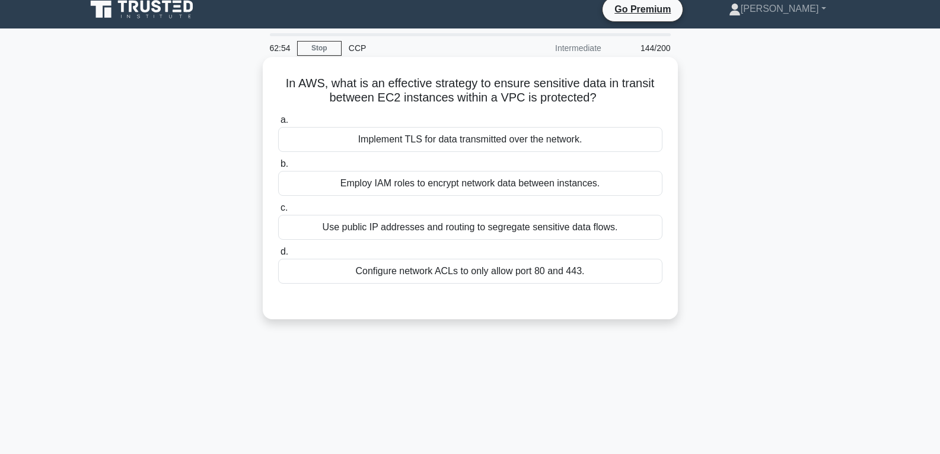
scroll to position [9, 0]
click at [402, 182] on div "Employ IAM roles to encrypt network data between instances." at bounding box center [470, 183] width 384 height 25
click at [278, 169] on input "b. Employ IAM roles to encrypt network data between instances." at bounding box center [278, 165] width 0 height 8
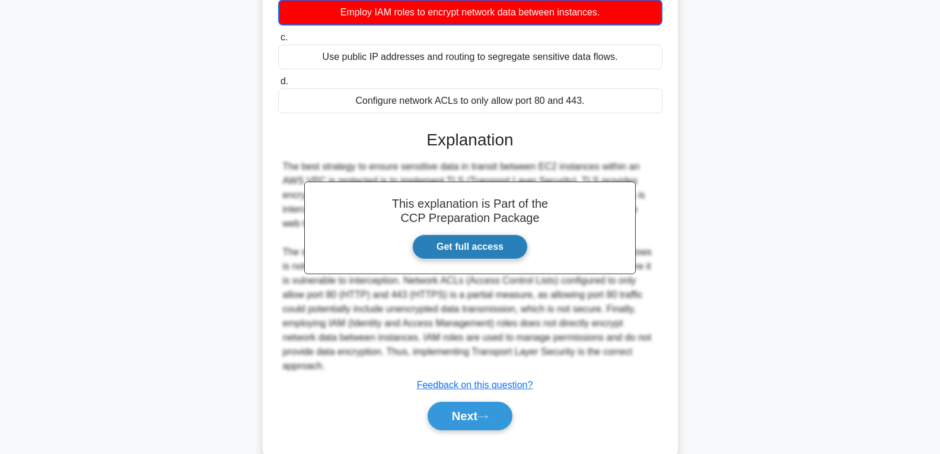
scroll to position [194, 0]
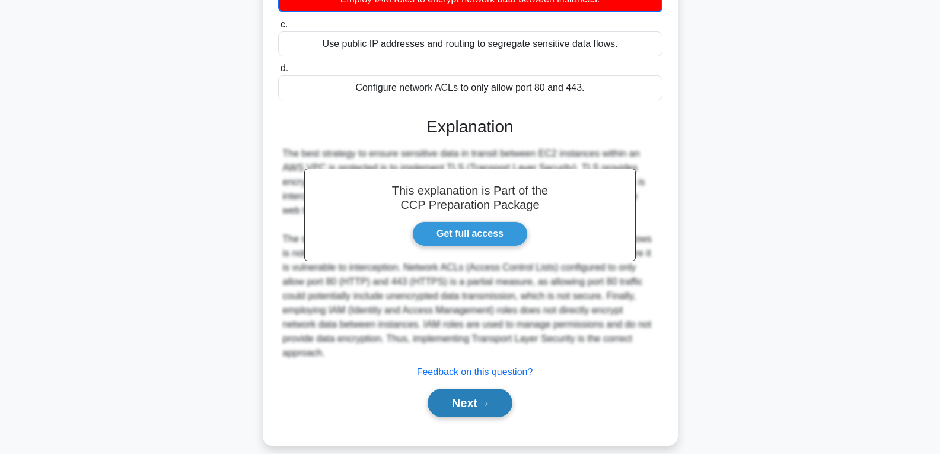
click at [458, 392] on button "Next" at bounding box center [470, 403] width 85 height 28
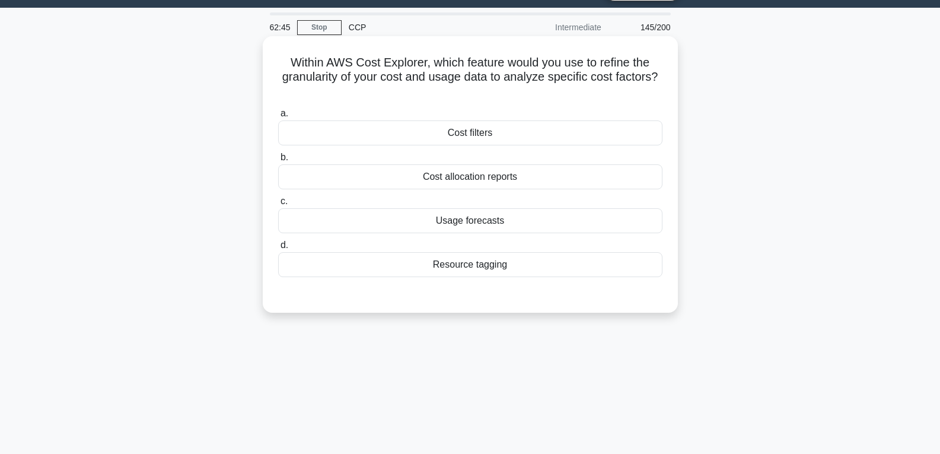
scroll to position [9, 0]
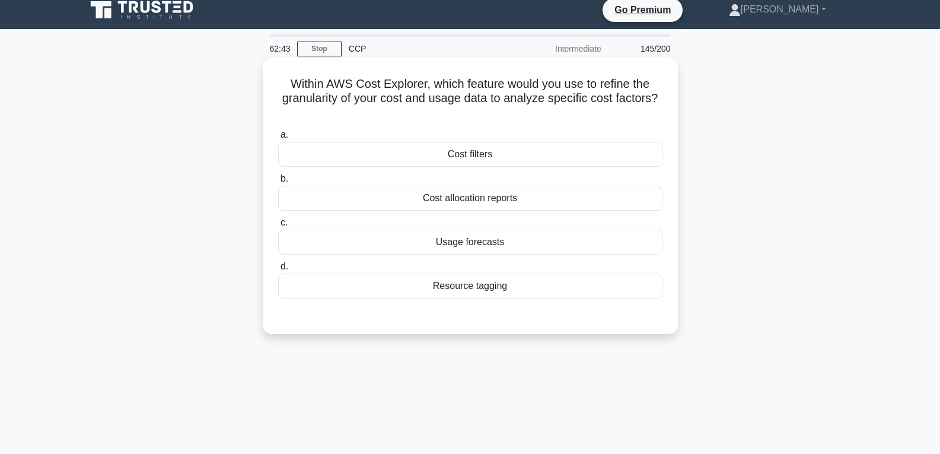
click at [467, 284] on div "Resource tagging" at bounding box center [470, 286] width 384 height 25
click at [278, 271] on input "d. Resource tagging" at bounding box center [278, 267] width 0 height 8
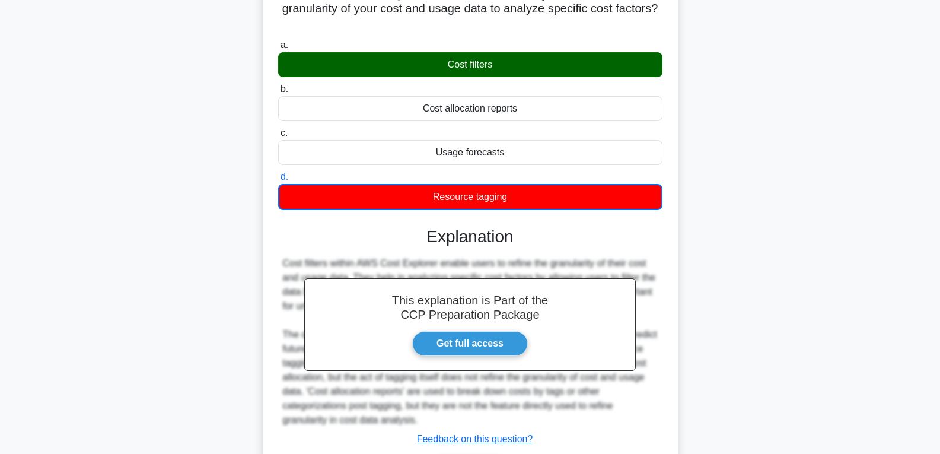
scroll to position [187, 0]
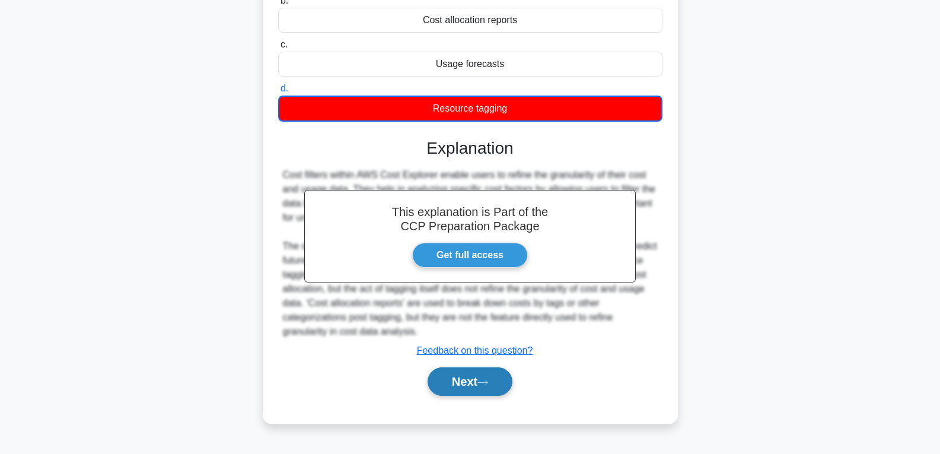
click at [446, 386] on button "Next" at bounding box center [470, 381] width 85 height 28
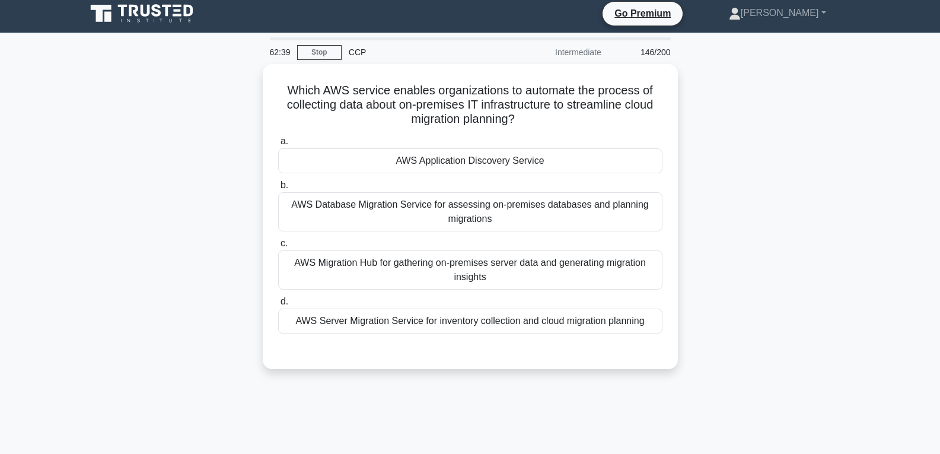
scroll to position [0, 0]
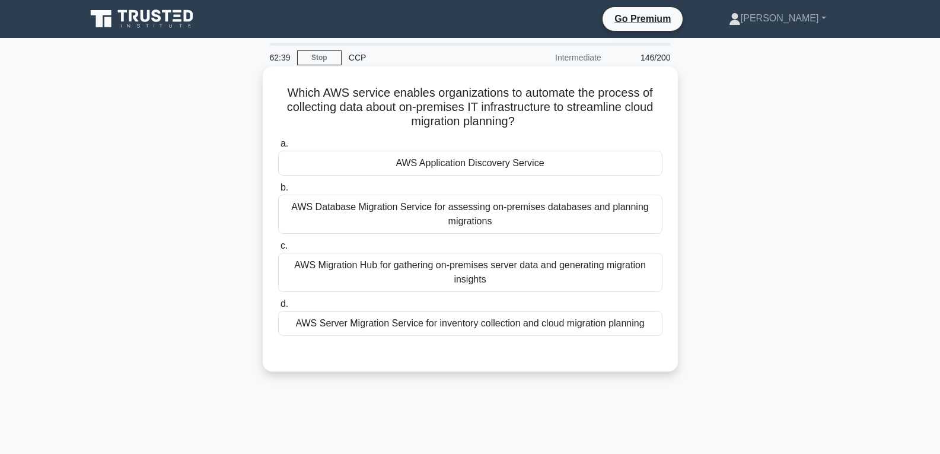
click at [414, 158] on div "AWS Application Discovery Service" at bounding box center [470, 163] width 384 height 25
click at [278, 148] on input "a. AWS Application Discovery Service" at bounding box center [278, 144] width 0 height 8
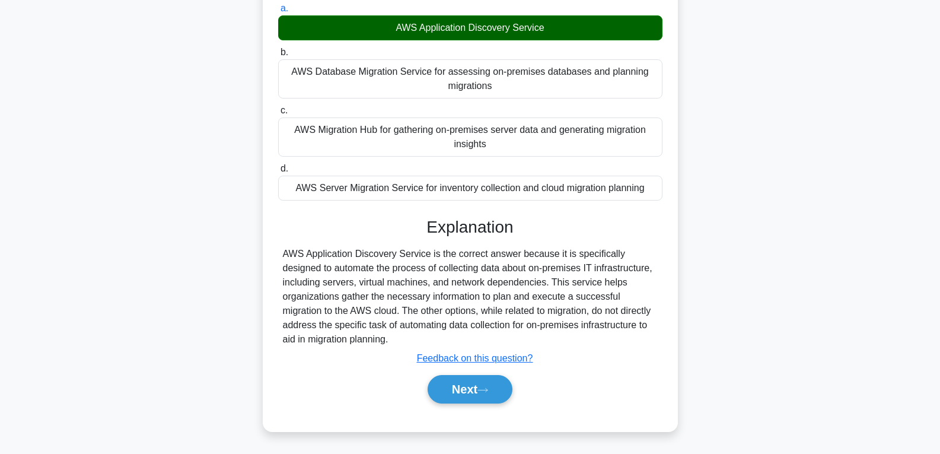
scroll to position [187, 0]
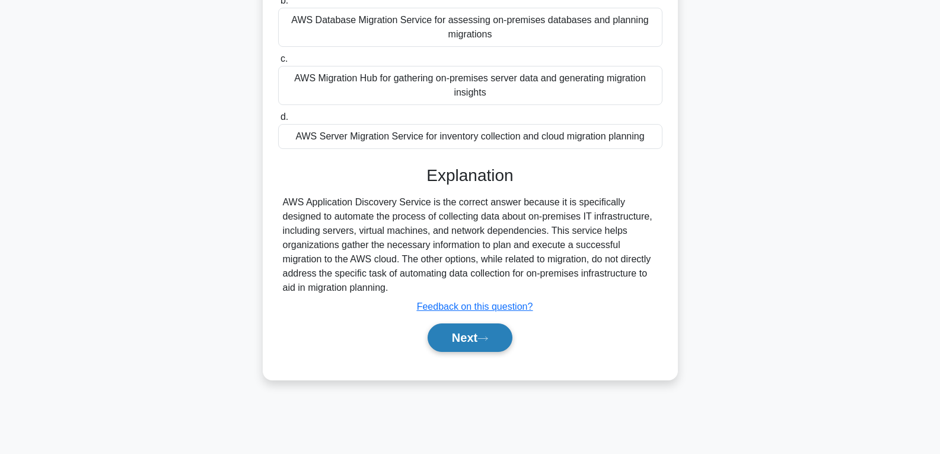
click at [465, 337] on button "Next" at bounding box center [470, 337] width 85 height 28
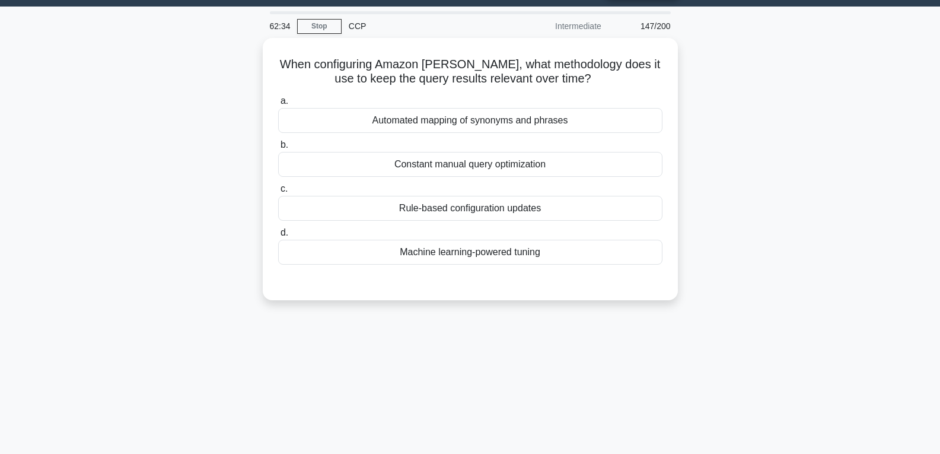
scroll to position [0, 0]
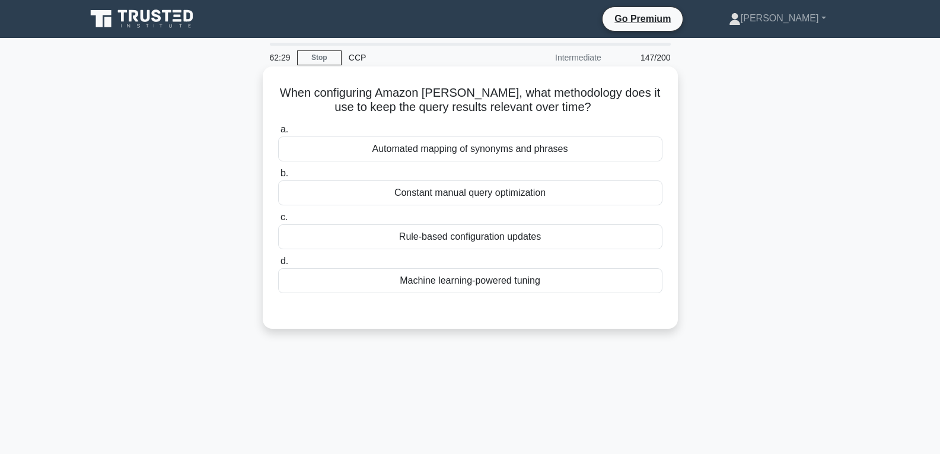
click at [475, 276] on div "Machine learning-powered tuning" at bounding box center [470, 280] width 384 height 25
click at [278, 265] on input "d. Machine learning-powered tuning" at bounding box center [278, 262] width 0 height 8
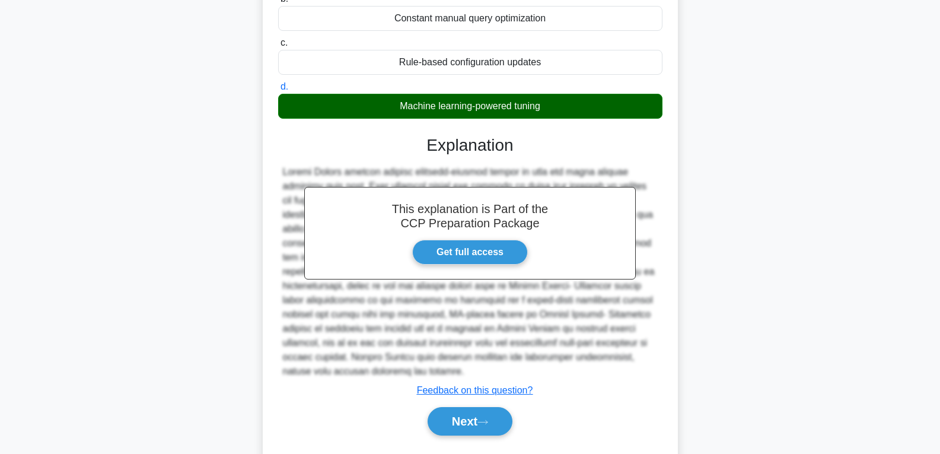
scroll to position [178, 0]
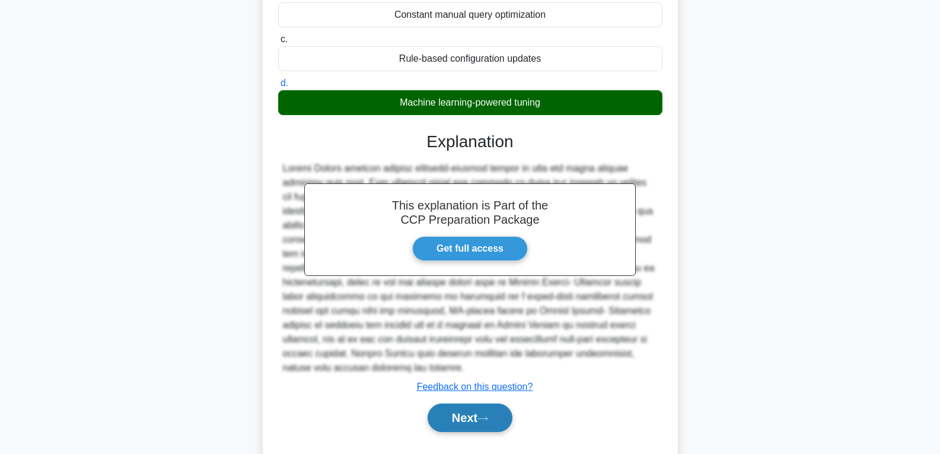
click at [481, 407] on button "Next" at bounding box center [470, 417] width 85 height 28
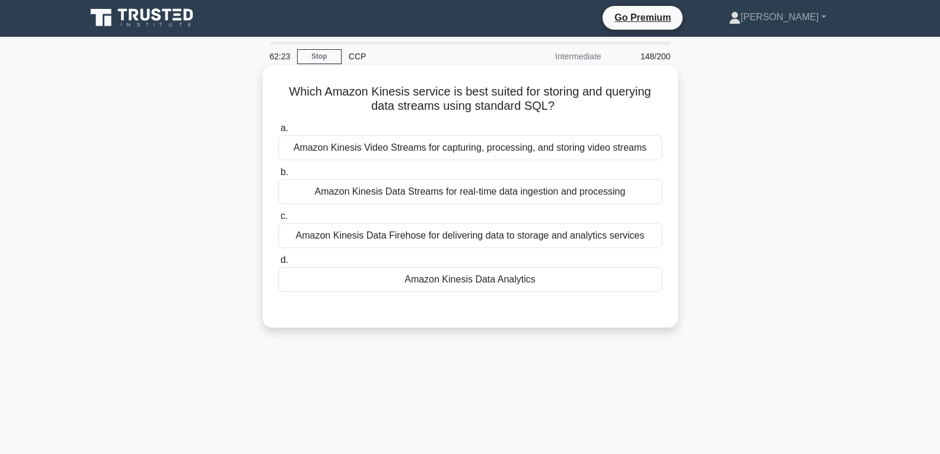
scroll to position [0, 0]
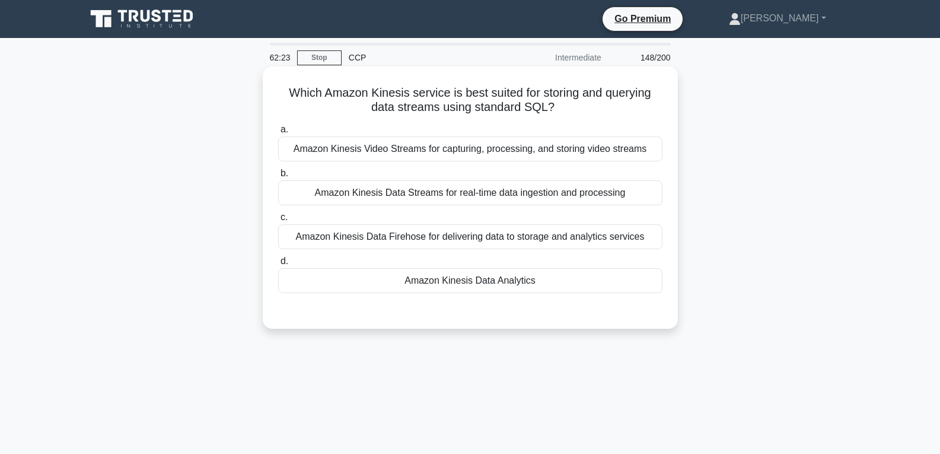
click at [457, 283] on div "Amazon Kinesis Data Analytics" at bounding box center [470, 280] width 384 height 25
click at [278, 265] on input "d. Amazon Kinesis Data Analytics" at bounding box center [278, 262] width 0 height 8
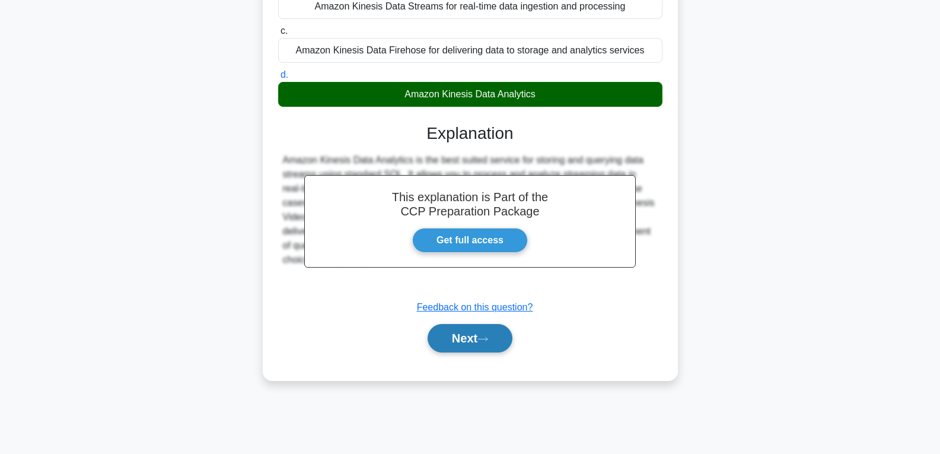
scroll to position [187, 0]
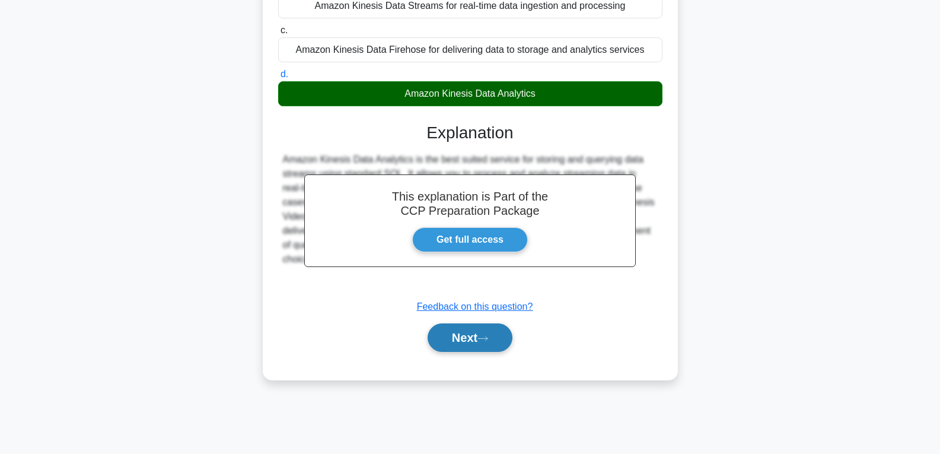
click at [460, 342] on button "Next" at bounding box center [470, 337] width 85 height 28
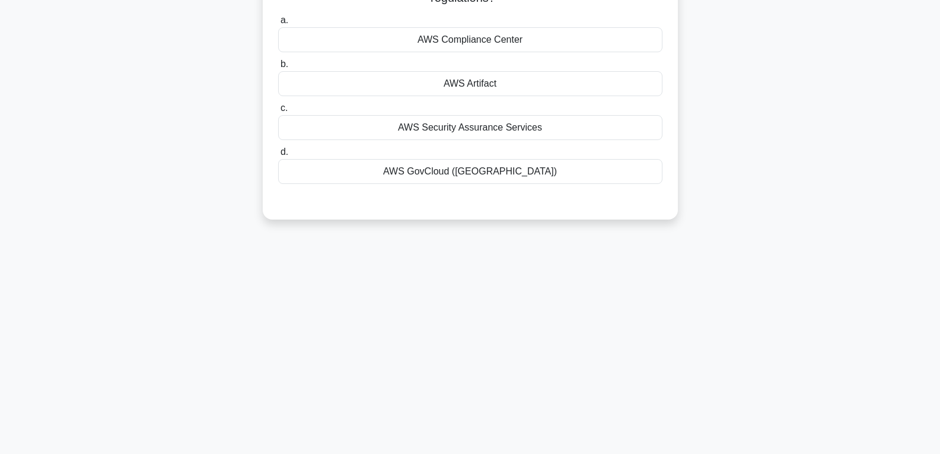
scroll to position [0, 0]
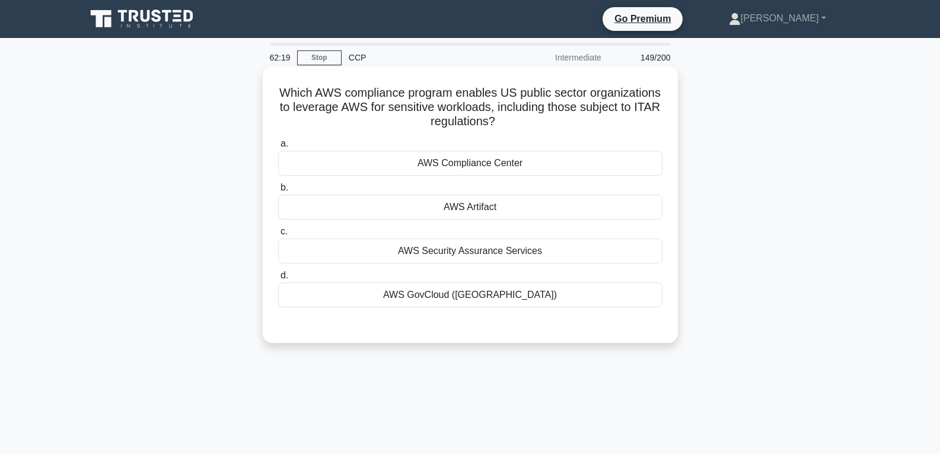
click at [461, 209] on div "AWS Artifact" at bounding box center [470, 207] width 384 height 25
click at [278, 192] on input "b. AWS Artifact" at bounding box center [278, 188] width 0 height 8
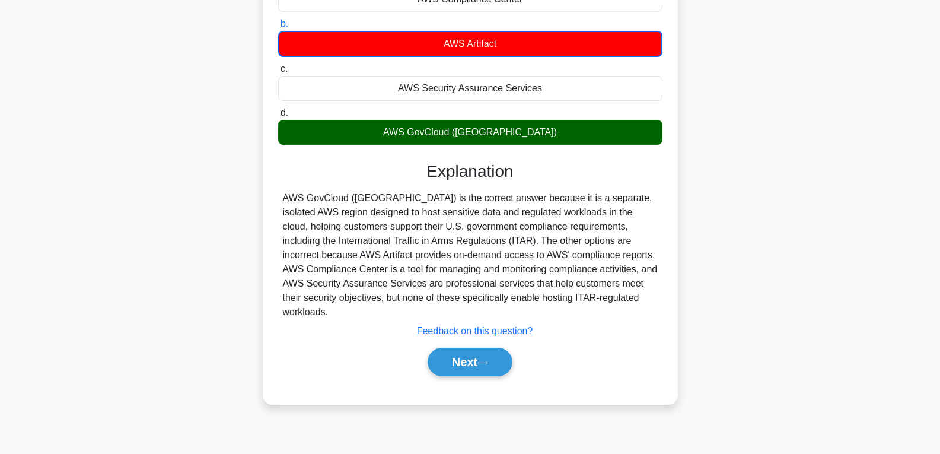
scroll to position [187, 0]
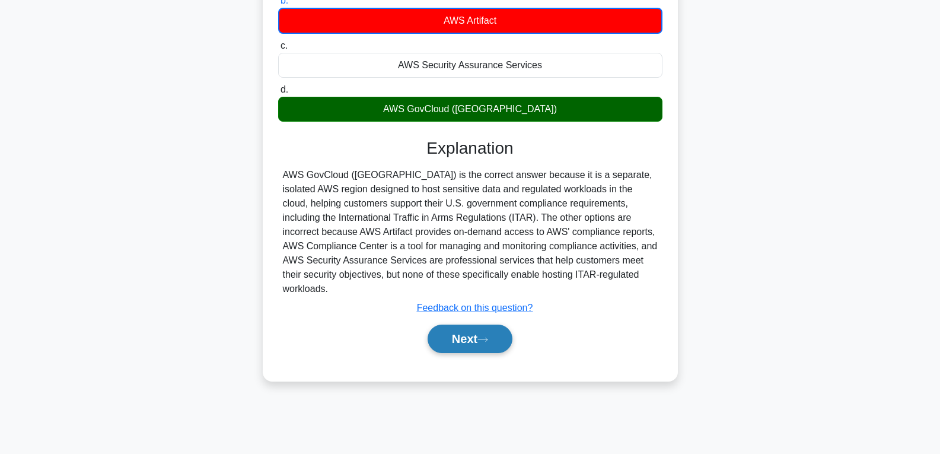
click at [460, 325] on button "Next" at bounding box center [470, 339] width 85 height 28
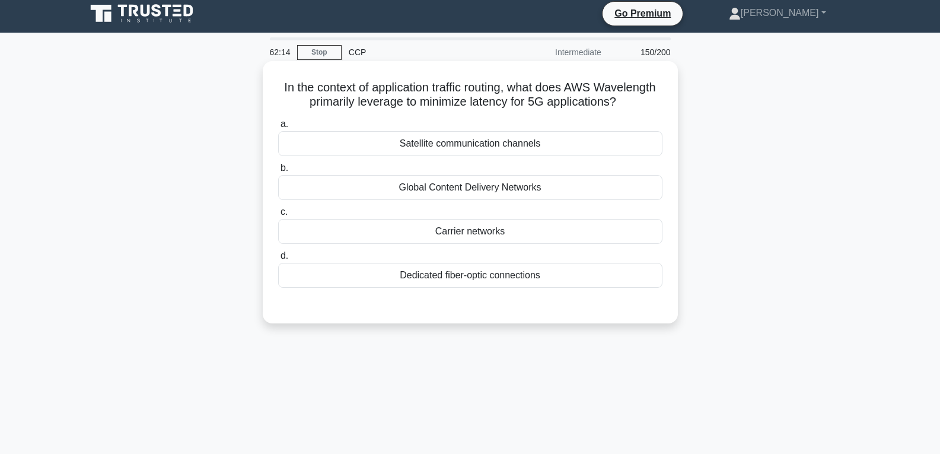
scroll to position [0, 0]
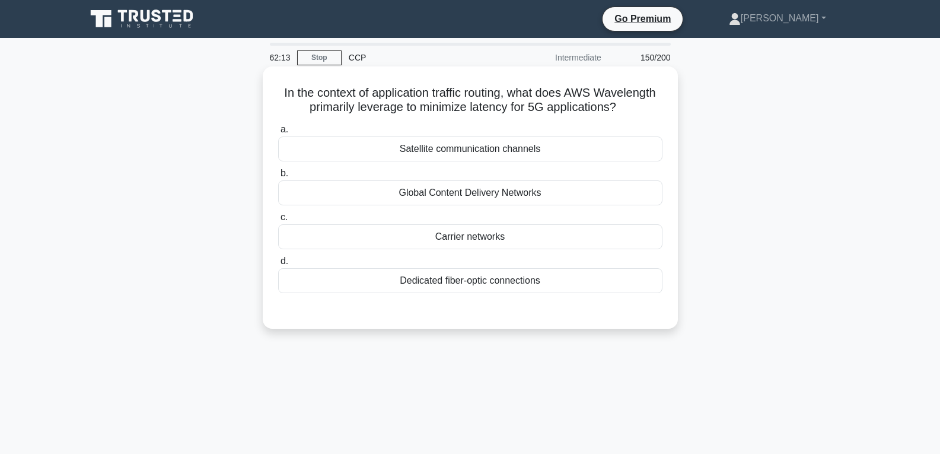
click at [453, 244] on div "Carrier networks" at bounding box center [470, 236] width 384 height 25
click at [278, 221] on input "c. Carrier networks" at bounding box center [278, 218] width 0 height 8
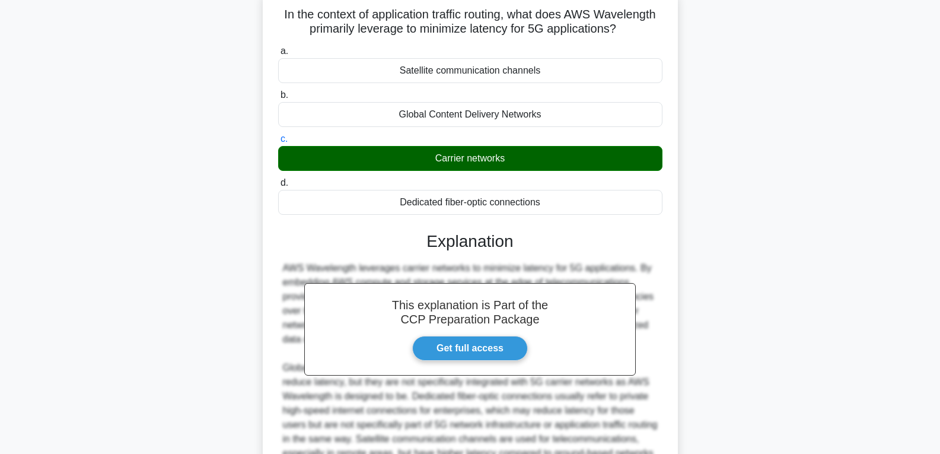
scroll to position [236, 0]
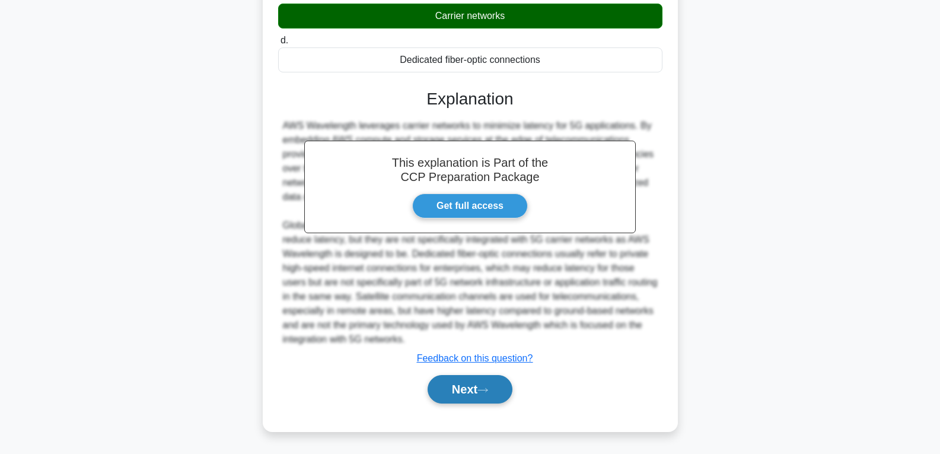
click at [470, 382] on button "Next" at bounding box center [470, 389] width 85 height 28
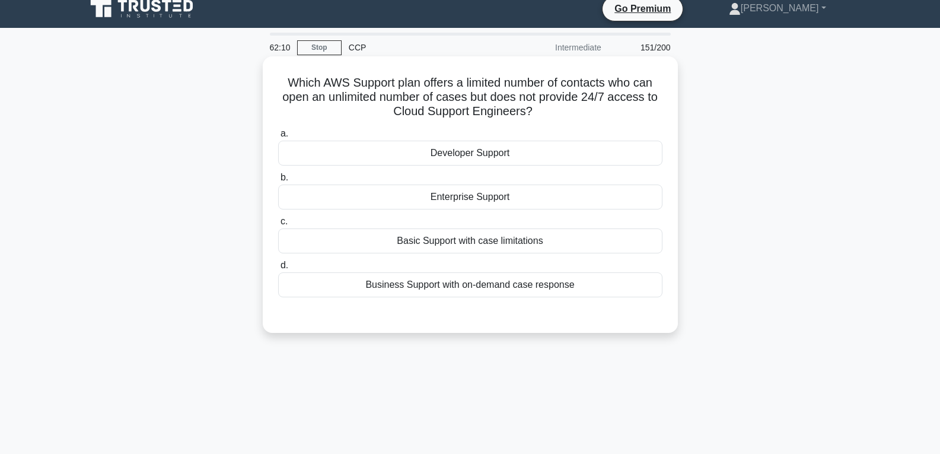
scroll to position [9, 0]
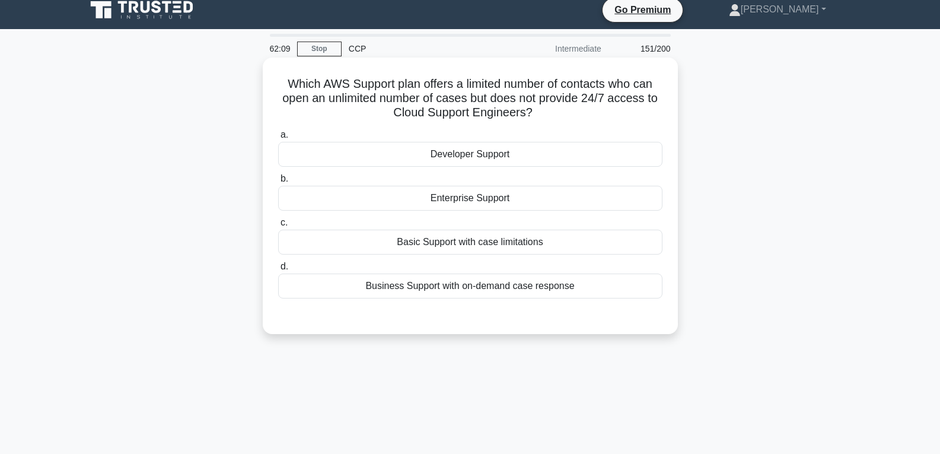
click at [460, 195] on div "Enterprise Support" at bounding box center [470, 198] width 384 height 25
click at [278, 183] on input "b. Enterprise Support" at bounding box center [278, 179] width 0 height 8
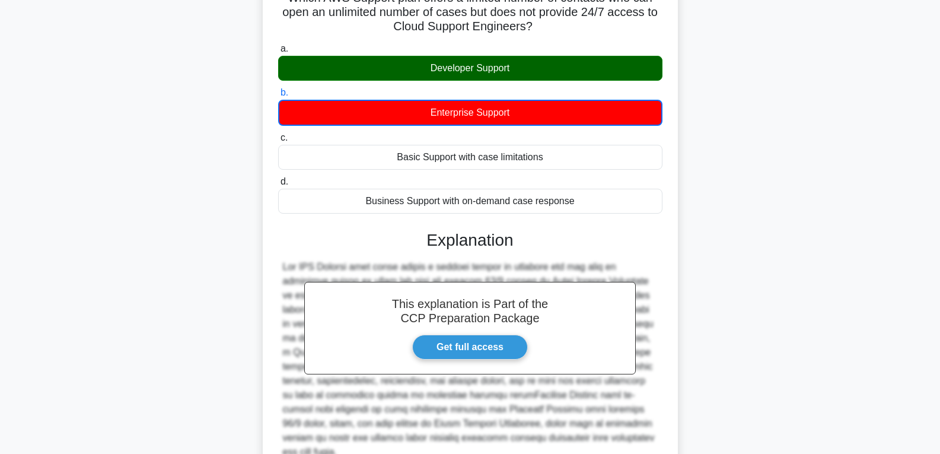
scroll to position [208, 0]
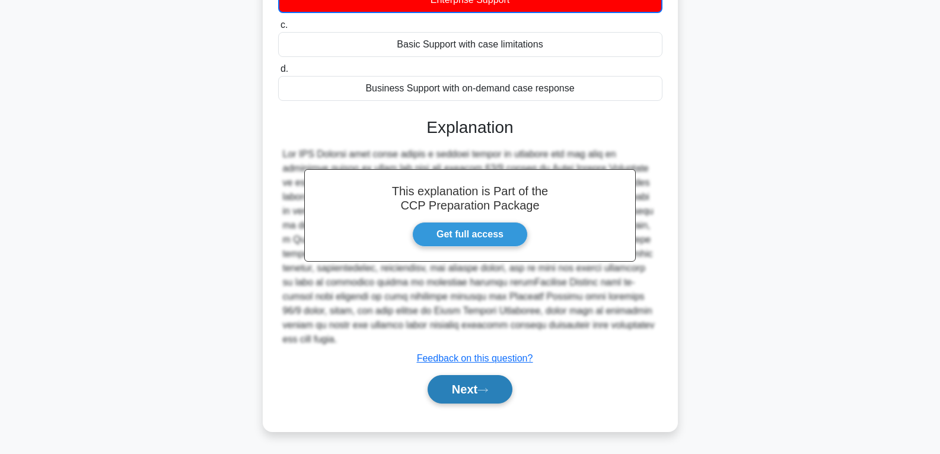
click at [462, 384] on button "Next" at bounding box center [470, 389] width 85 height 28
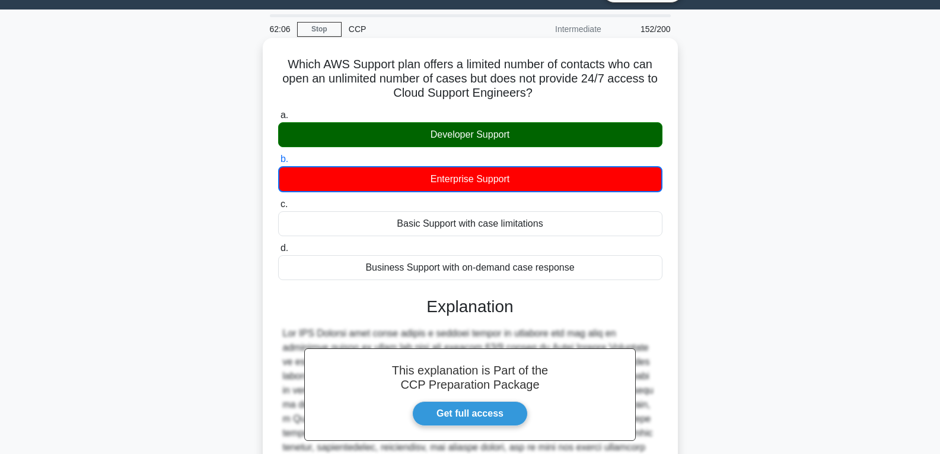
scroll to position [0, 0]
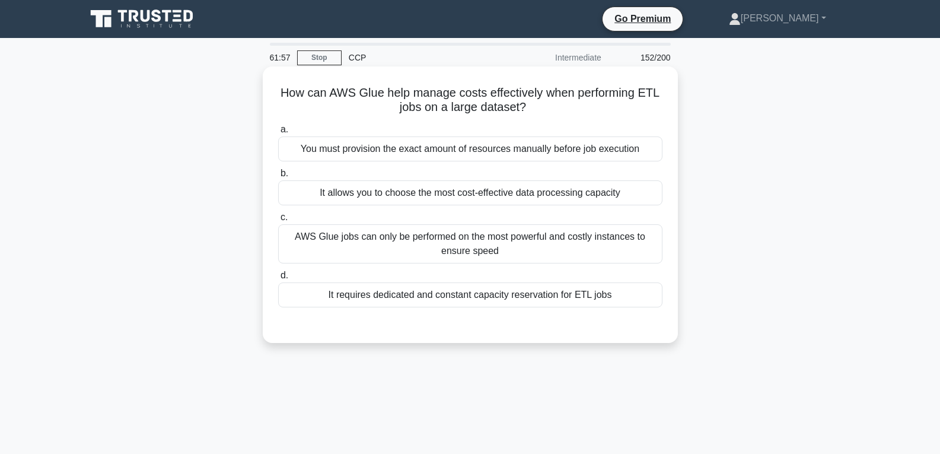
click at [462, 291] on div "It requires dedicated and constant capacity reservation for ETL jobs" at bounding box center [470, 294] width 384 height 25
click at [278, 279] on input "d. It requires dedicated and constant capacity reservation for ETL jobs" at bounding box center [278, 276] width 0 height 8
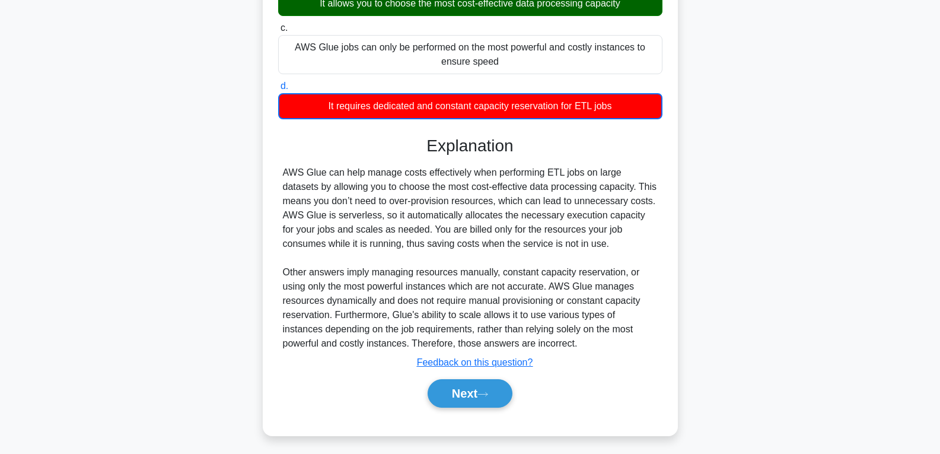
scroll to position [194, 0]
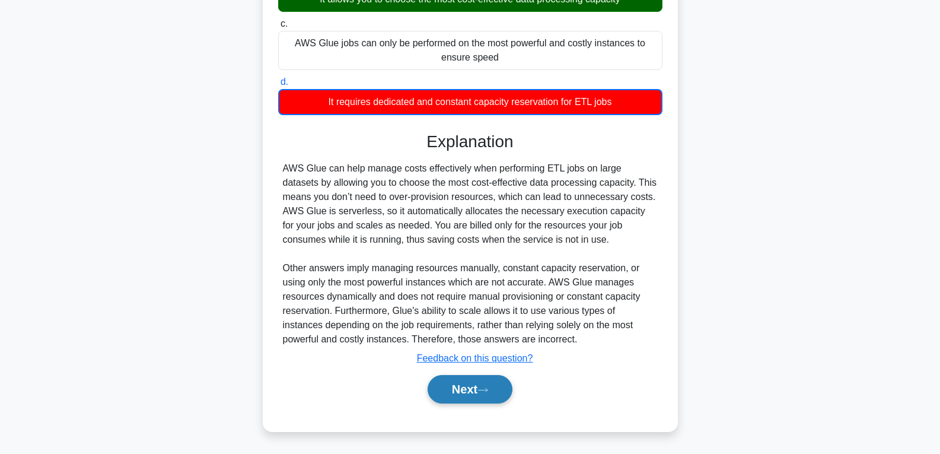
click at [472, 384] on button "Next" at bounding box center [470, 389] width 85 height 28
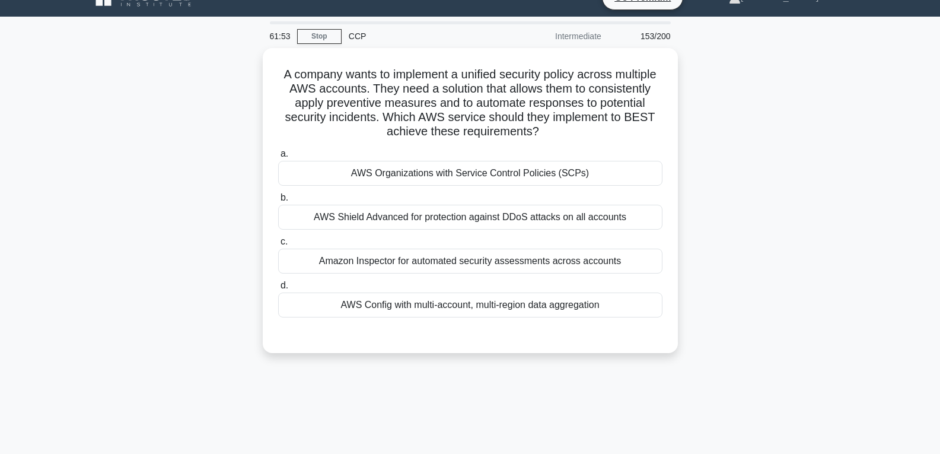
scroll to position [9, 0]
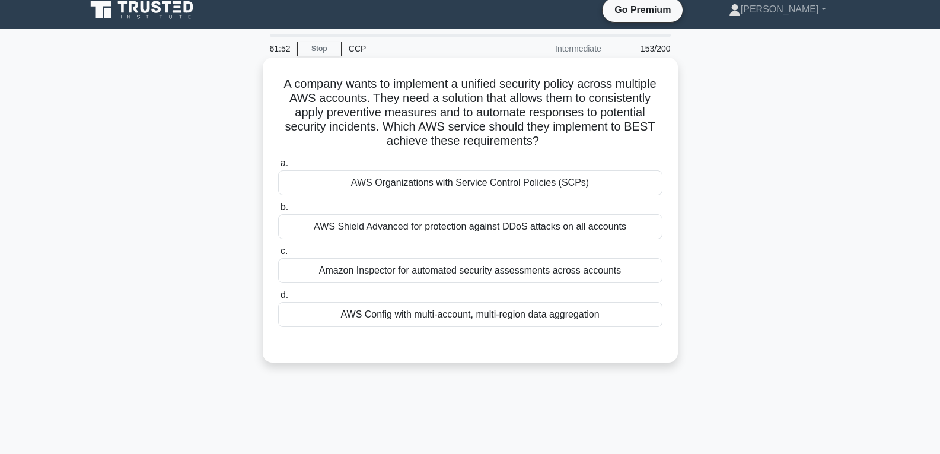
click at [437, 189] on div "AWS Organizations with Service Control Policies (SCPs)" at bounding box center [470, 182] width 384 height 25
click at [278, 167] on input "a. AWS Organizations with Service Control Policies (SCPs)" at bounding box center [278, 164] width 0 height 8
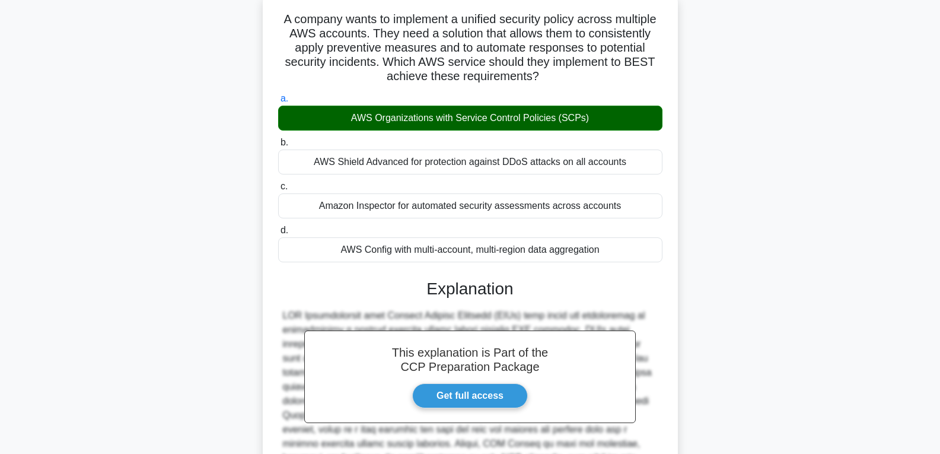
scroll to position [221, 0]
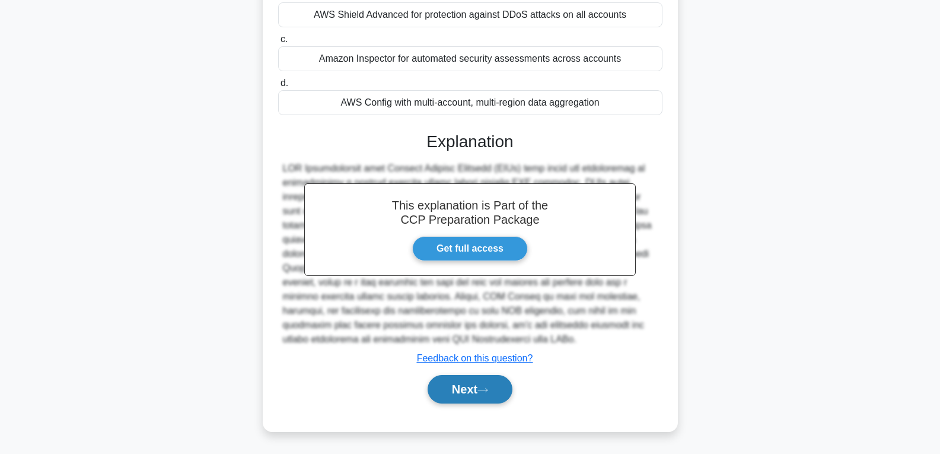
click at [465, 387] on button "Next" at bounding box center [470, 389] width 85 height 28
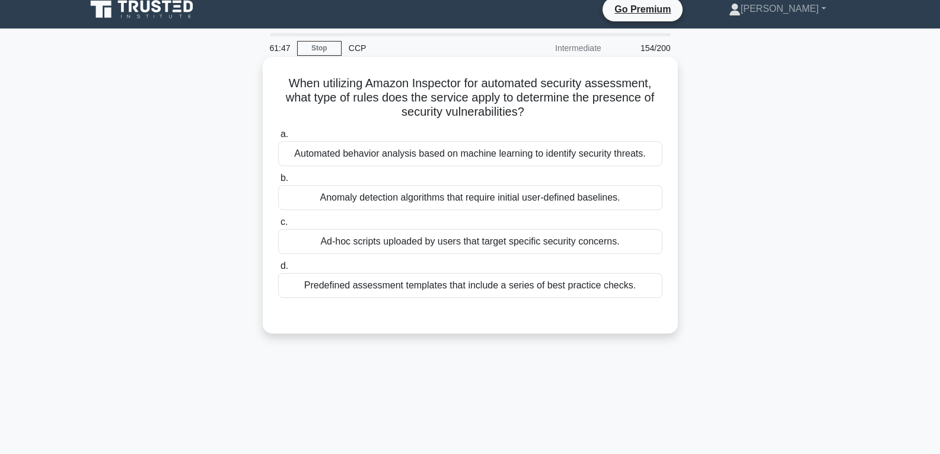
scroll to position [9, 0]
click at [433, 241] on div "Ad-hoc scripts uploaded by users that target specific security concerns." at bounding box center [470, 242] width 384 height 25
click at [278, 227] on input "c. Ad-hoc scripts uploaded by users that target specific security concerns." at bounding box center [278, 223] width 0 height 8
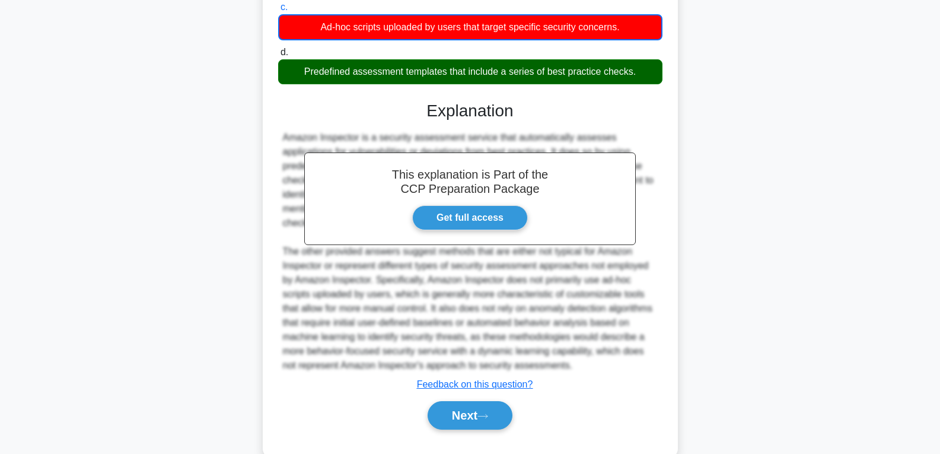
scroll to position [251, 0]
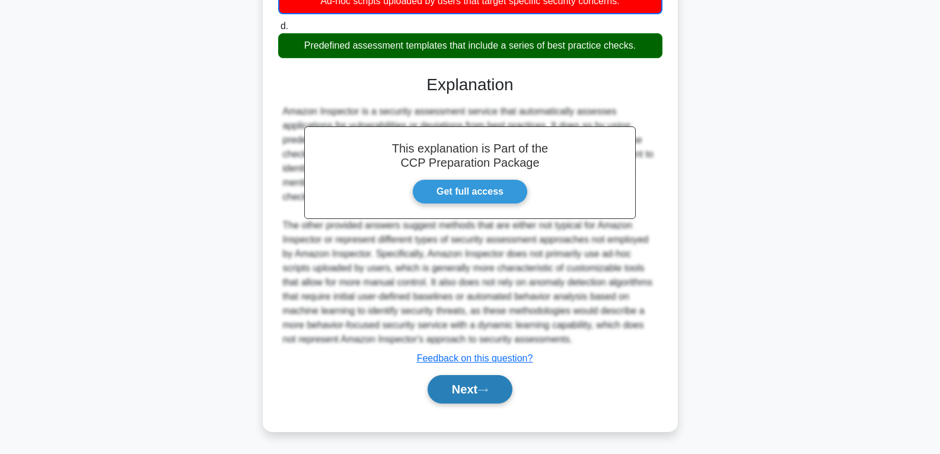
click at [459, 384] on button "Next" at bounding box center [470, 389] width 85 height 28
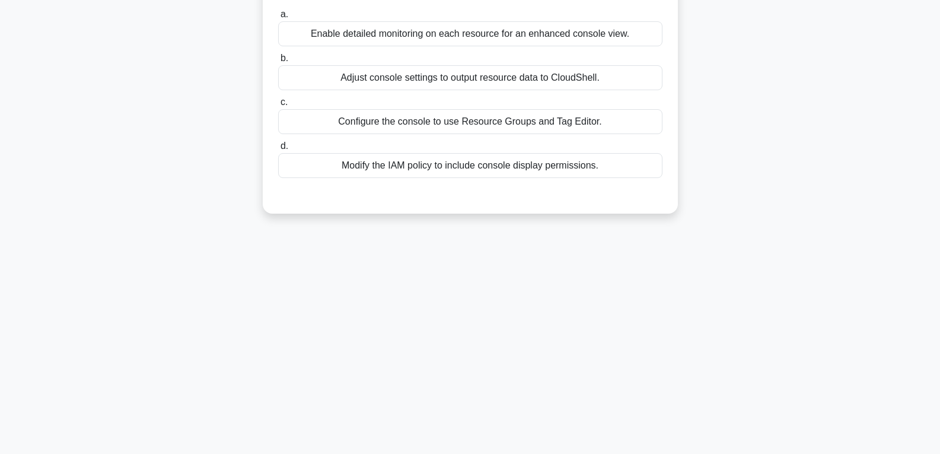
scroll to position [9, 0]
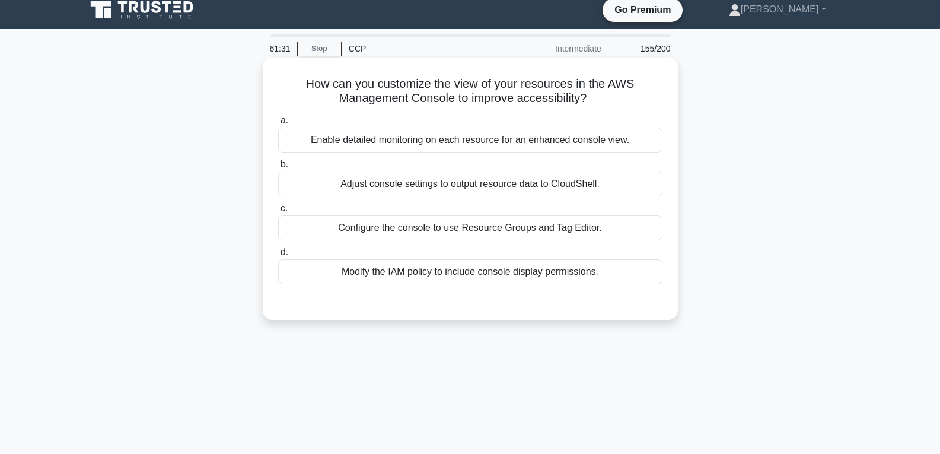
drag, startPoint x: 432, startPoint y: 215, endPoint x: 422, endPoint y: 221, distance: 11.2
click at [432, 216] on label "c. Configure the console to use Resource Groups and Tag Editor." at bounding box center [470, 220] width 384 height 39
click at [545, 266] on div "Modify the IAM policy to include console display permissions." at bounding box center [470, 271] width 384 height 25
click at [278, 256] on input "d. Modify the IAM policy to include console display permissions." at bounding box center [278, 253] width 0 height 8
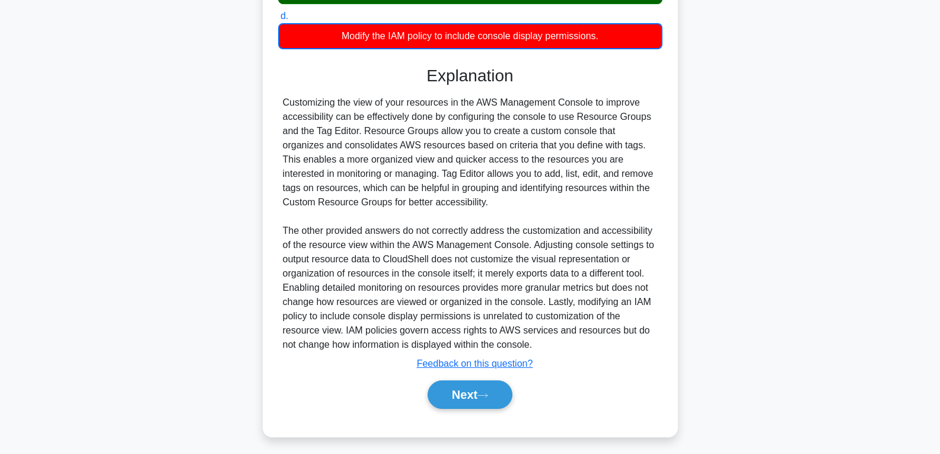
scroll to position [246, 0]
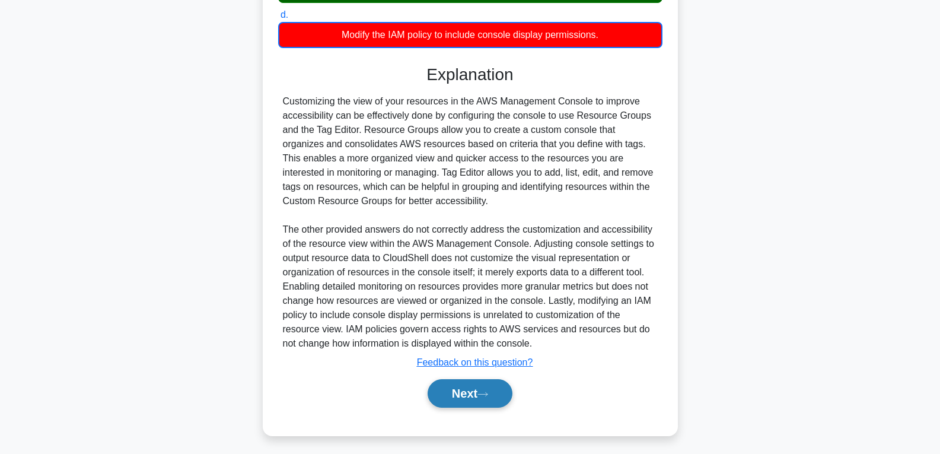
click at [491, 386] on button "Next" at bounding box center [470, 393] width 85 height 28
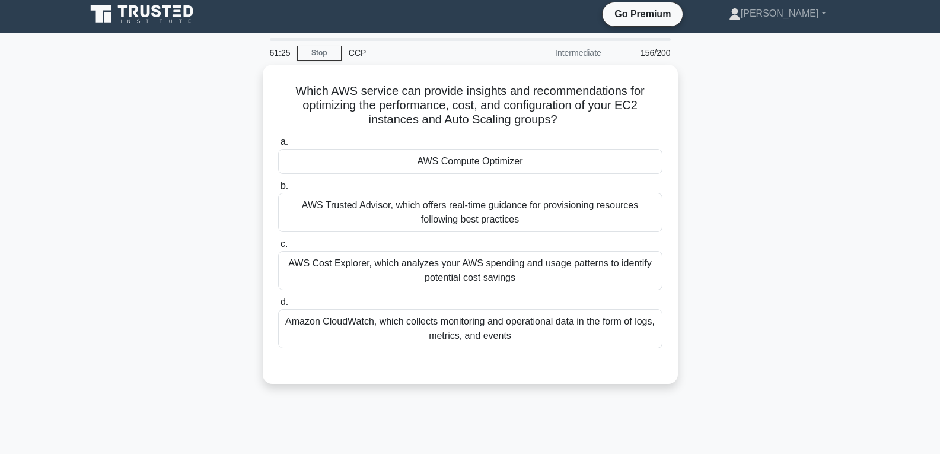
scroll to position [0, 0]
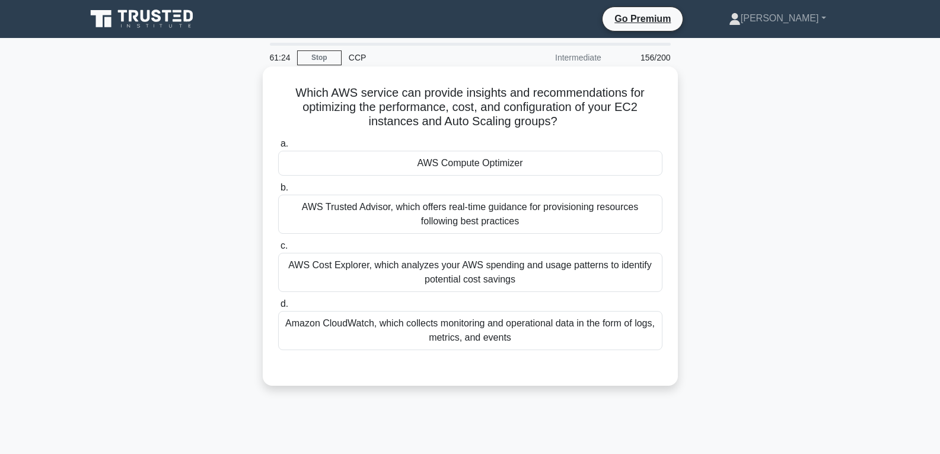
click at [454, 163] on div "AWS Compute Optimizer" at bounding box center [470, 163] width 384 height 25
click at [278, 148] on input "a. AWS Compute Optimizer" at bounding box center [278, 144] width 0 height 8
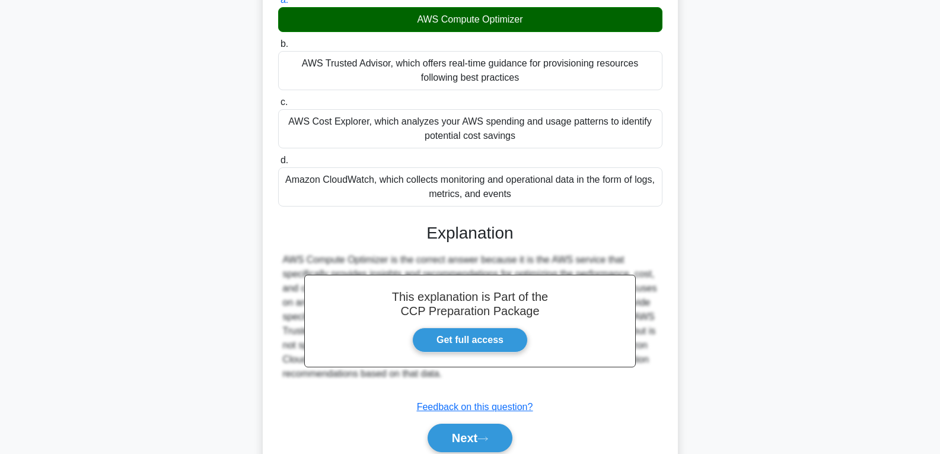
scroll to position [193, 0]
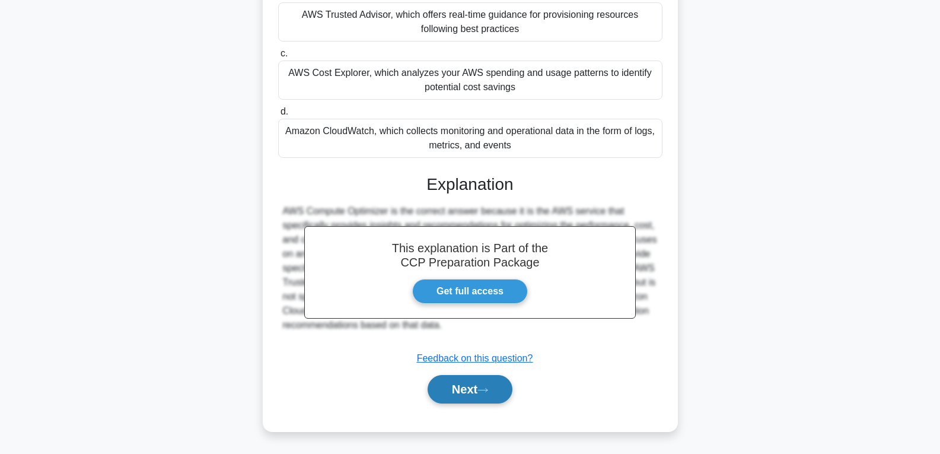
click at [474, 395] on button "Next" at bounding box center [470, 389] width 85 height 28
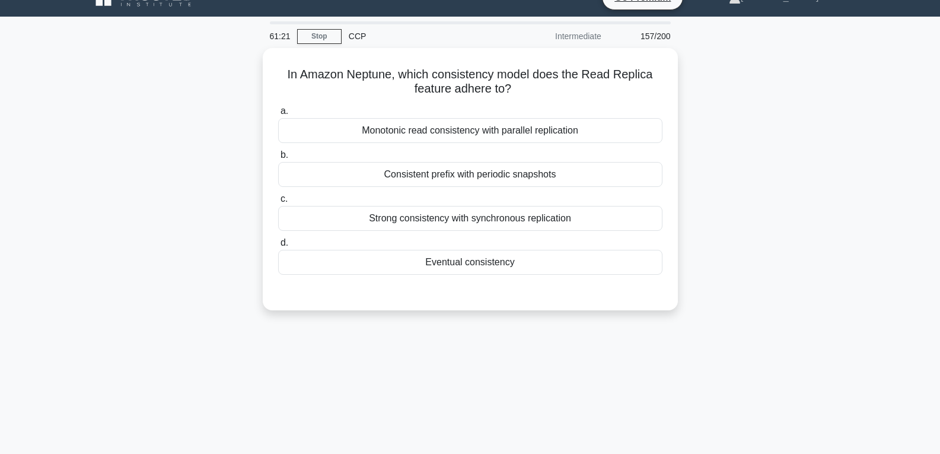
scroll to position [9, 0]
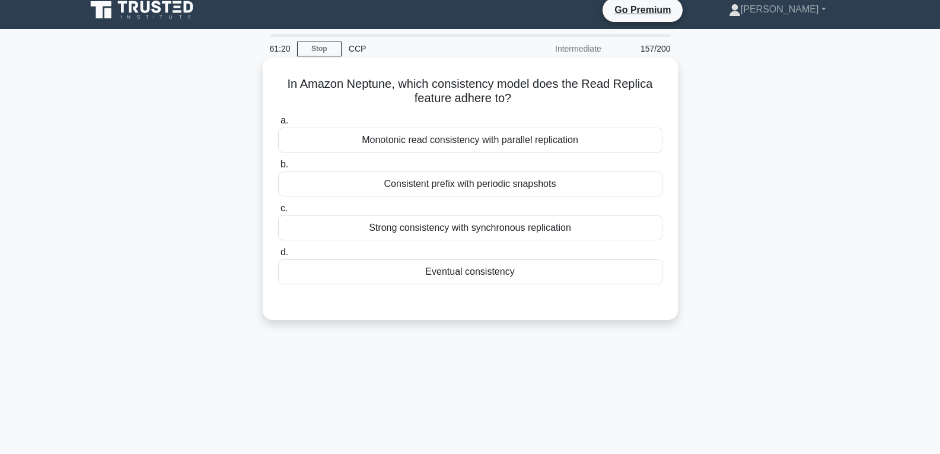
click at [458, 276] on div "Eventual consistency" at bounding box center [470, 271] width 384 height 25
click at [278, 256] on input "d. Eventual consistency" at bounding box center [278, 253] width 0 height 8
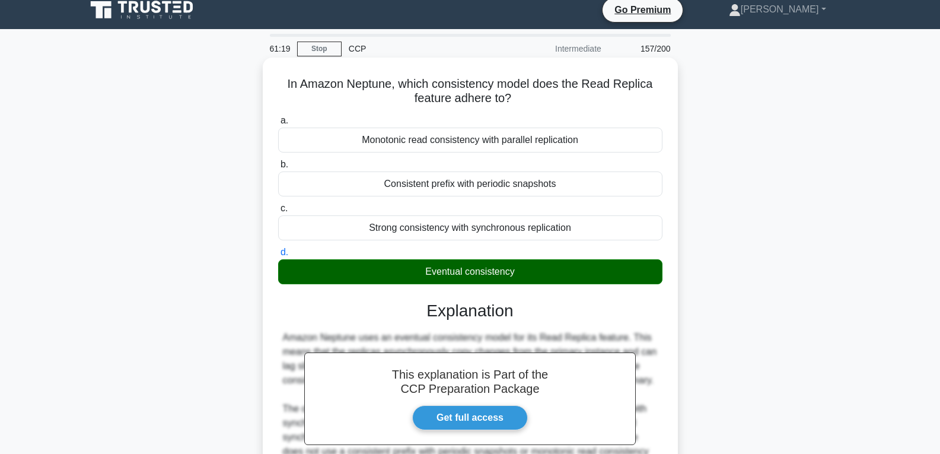
scroll to position [187, 0]
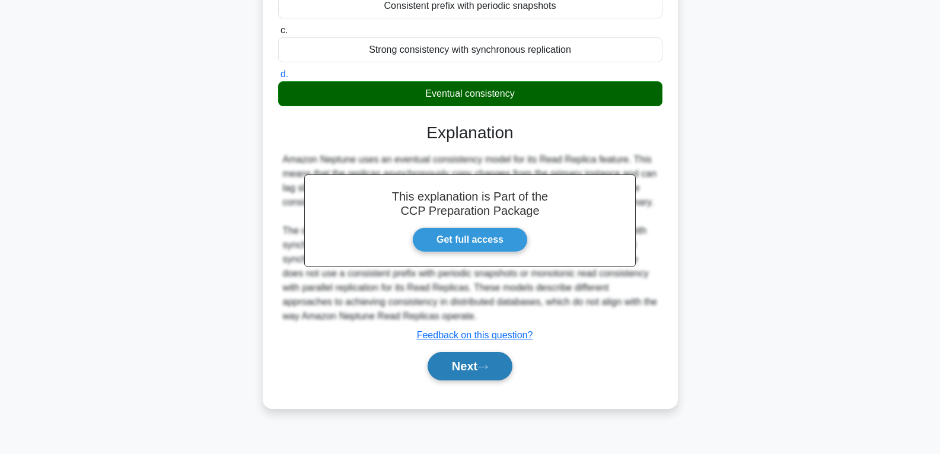
click at [473, 359] on button "Next" at bounding box center [470, 366] width 85 height 28
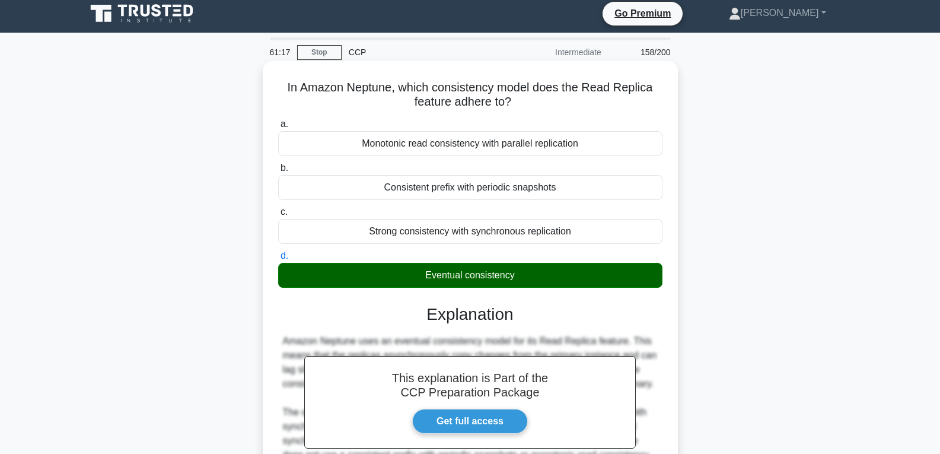
scroll to position [0, 0]
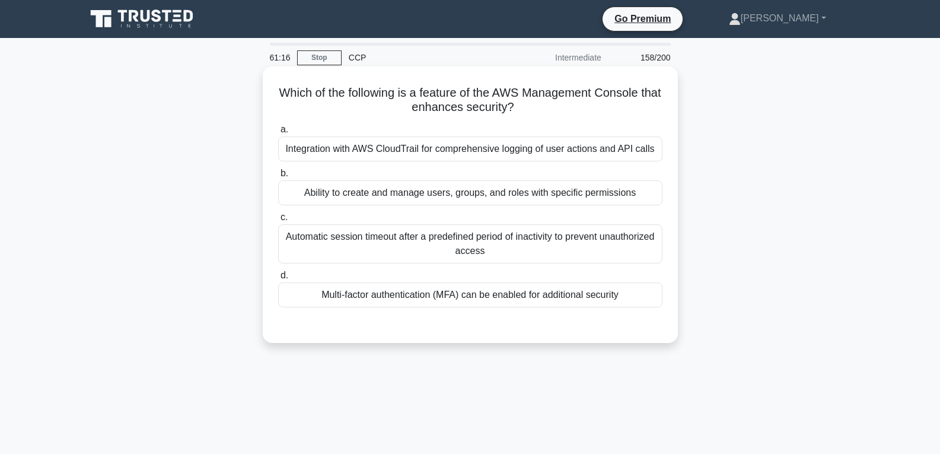
click at [473, 296] on div "Multi-factor authentication (MFA) can be enabled for additional security" at bounding box center [470, 294] width 384 height 25
click at [278, 279] on input "d. Multi-factor authentication (MFA) can be enabled for additional security" at bounding box center [278, 276] width 0 height 8
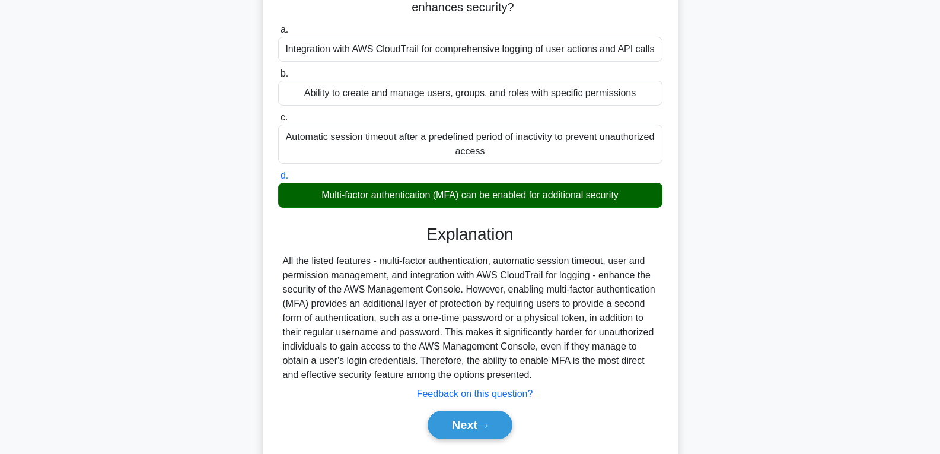
scroll to position [187, 0]
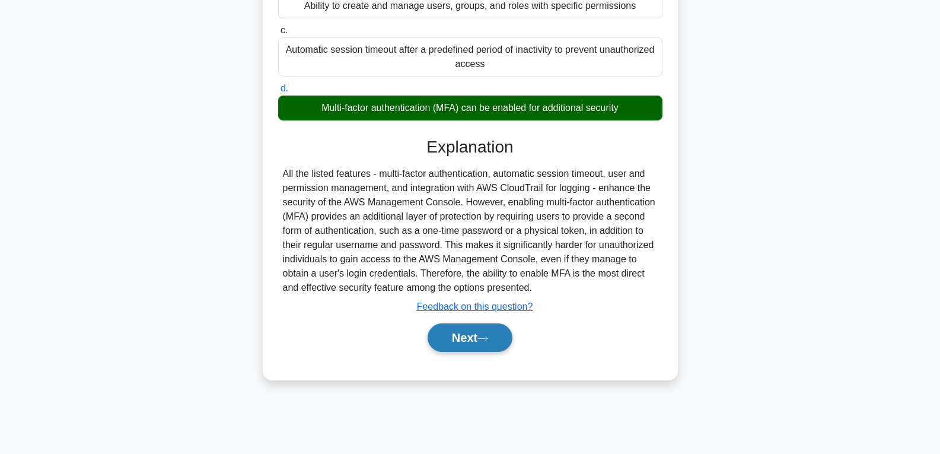
click at [478, 339] on button "Next" at bounding box center [470, 337] width 85 height 28
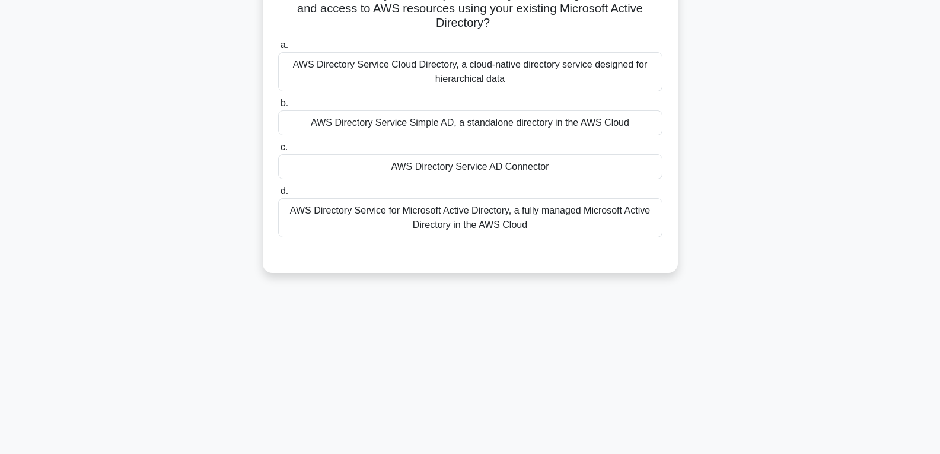
scroll to position [9, 0]
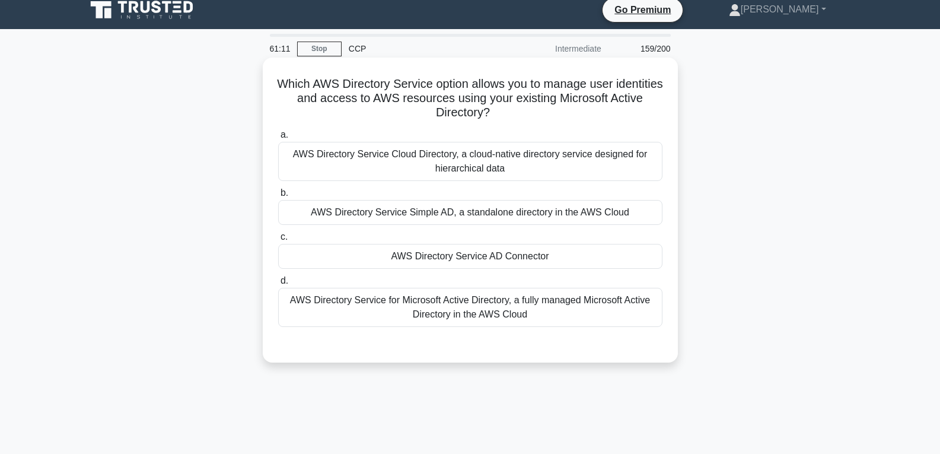
click at [470, 263] on div "AWS Directory Service AD Connector" at bounding box center [470, 256] width 384 height 25
click at [278, 241] on input "c. AWS Directory Service AD Connector" at bounding box center [278, 237] width 0 height 8
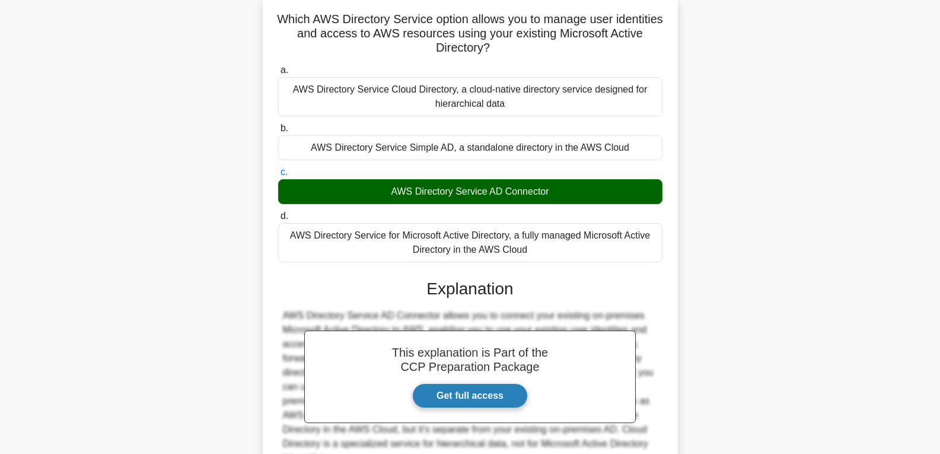
scroll to position [193, 0]
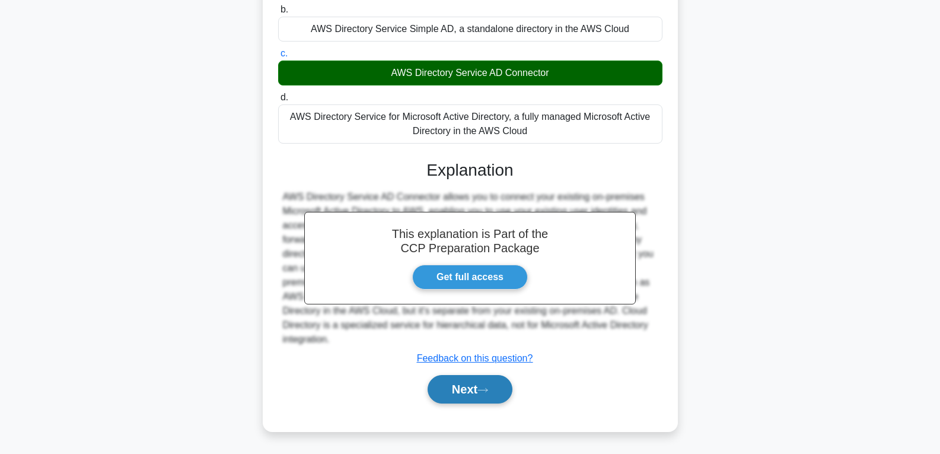
click at [488, 392] on icon at bounding box center [483, 390] width 11 height 7
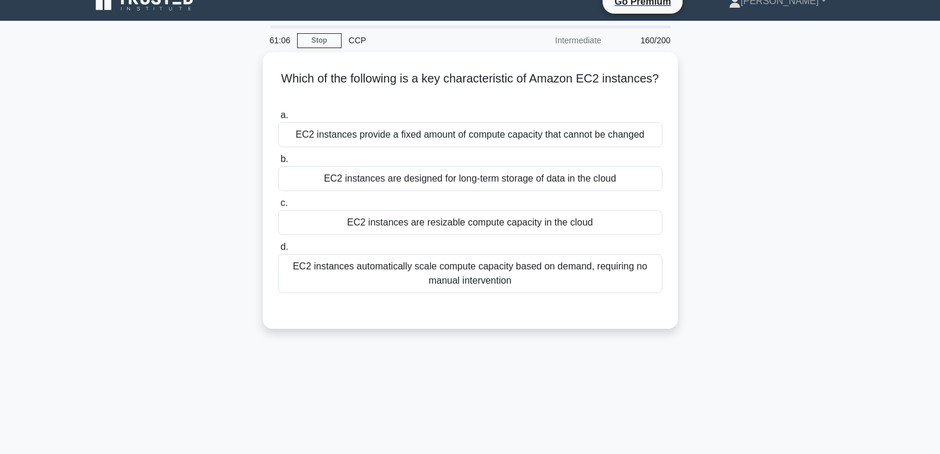
scroll to position [0, 0]
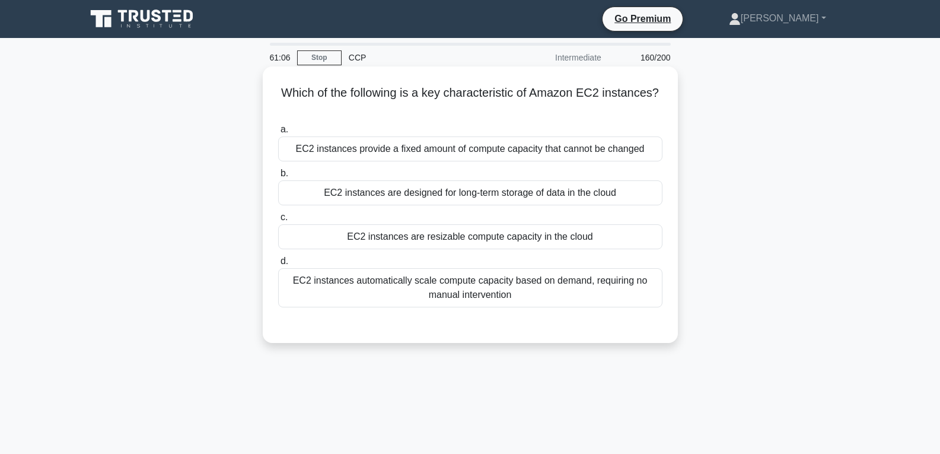
click at [451, 240] on div "EC2 instances are resizable compute capacity in the cloud" at bounding box center [470, 236] width 384 height 25
click at [278, 221] on input "c. EC2 instances are resizable compute capacity in the cloud" at bounding box center [278, 218] width 0 height 8
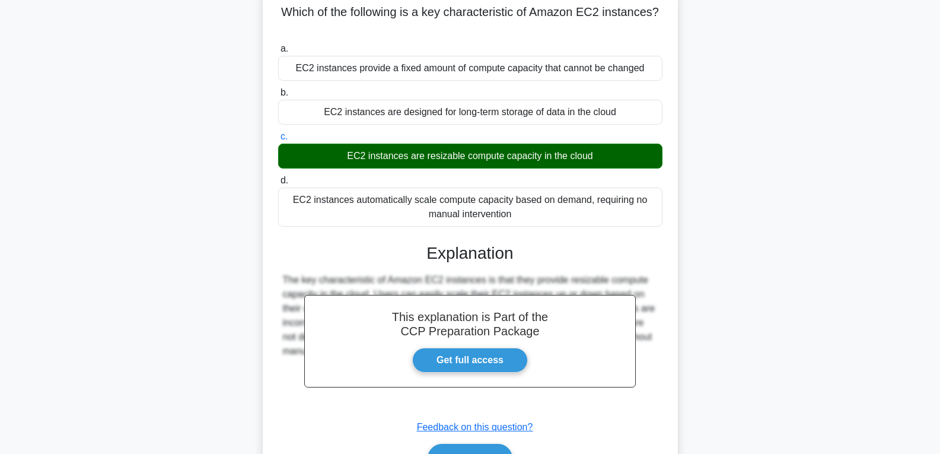
scroll to position [187, 0]
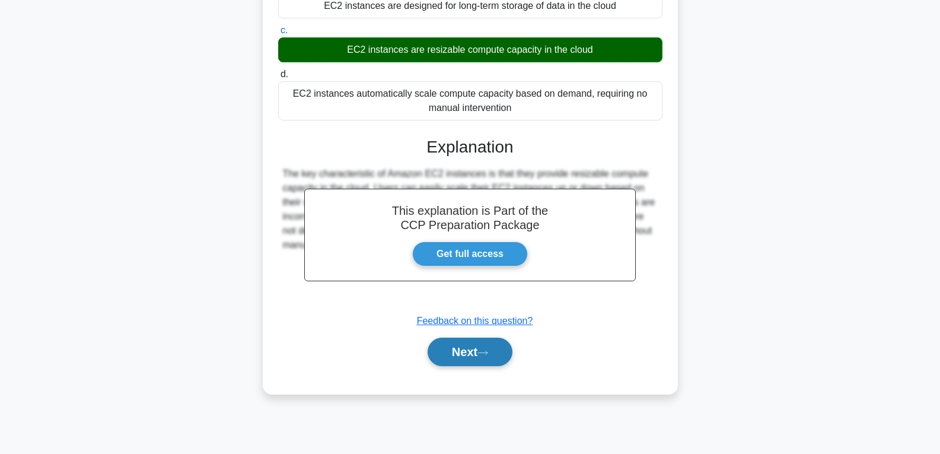
click at [484, 356] on icon at bounding box center [483, 352] width 11 height 7
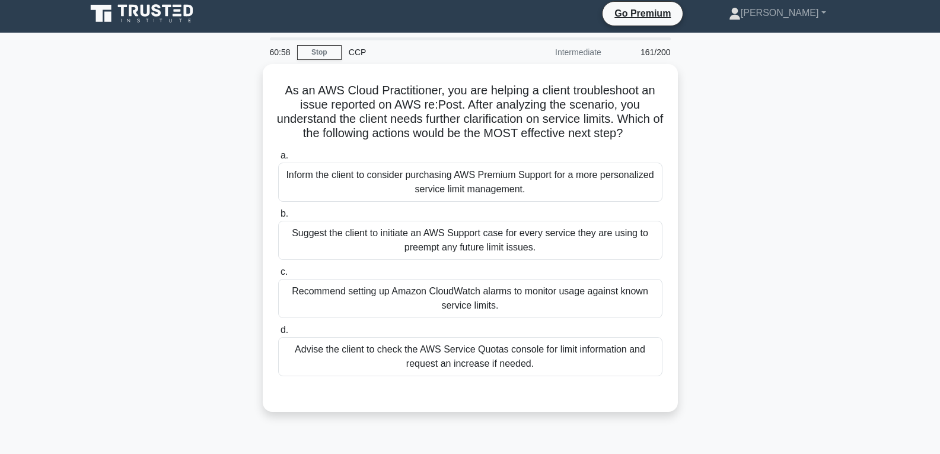
scroll to position [0, 0]
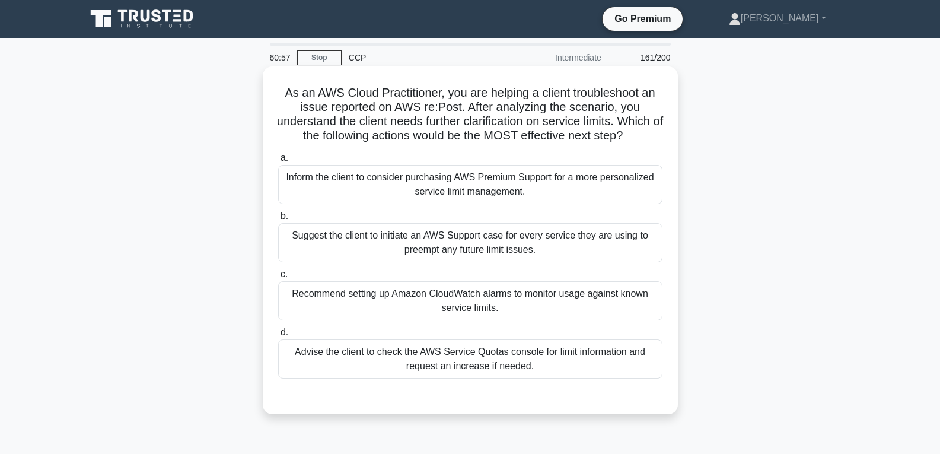
click at [475, 312] on div "Recommend setting up Amazon CloudWatch alarms to monitor usage against known se…" at bounding box center [470, 300] width 384 height 39
click at [278, 278] on input "c. Recommend setting up Amazon CloudWatch alarms to monitor usage against known…" at bounding box center [278, 275] width 0 height 8
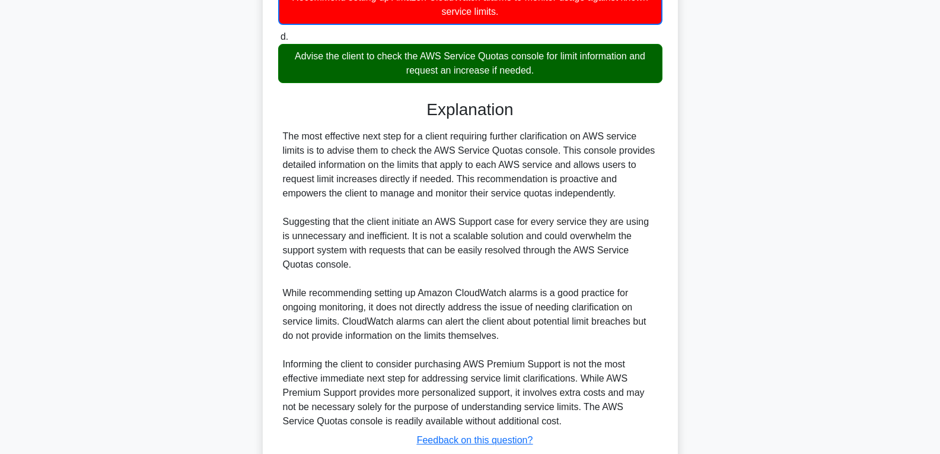
scroll to position [393, 0]
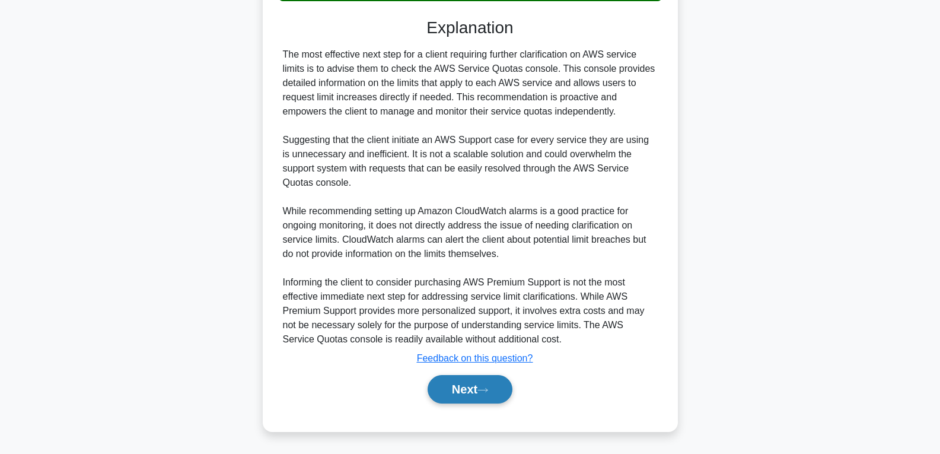
click at [473, 389] on button "Next" at bounding box center [470, 389] width 85 height 28
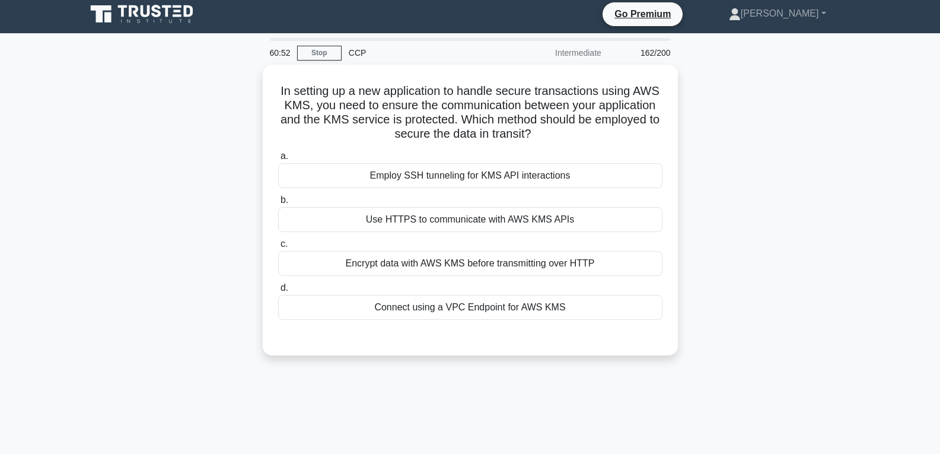
scroll to position [0, 0]
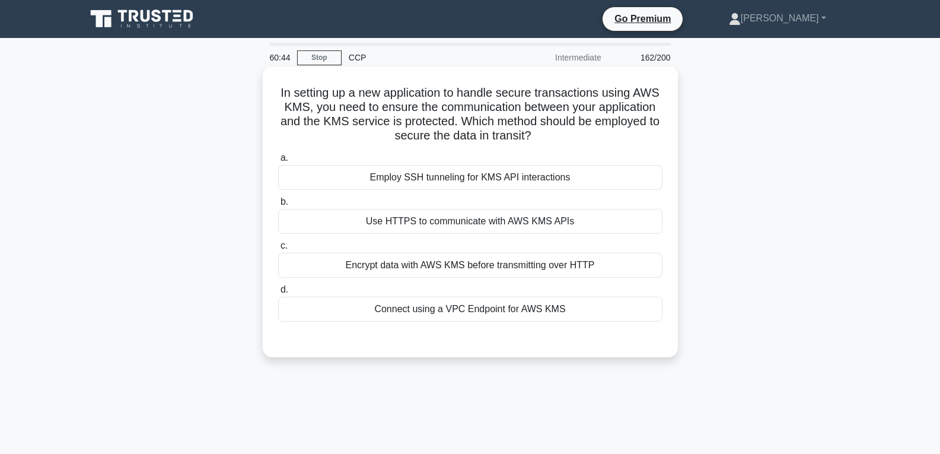
click at [435, 266] on div "Encrypt data with AWS KMS before transmitting over HTTP" at bounding box center [470, 265] width 384 height 25
click at [278, 250] on input "c. Encrypt data with AWS KMS before transmitting over HTTP" at bounding box center [278, 246] width 0 height 8
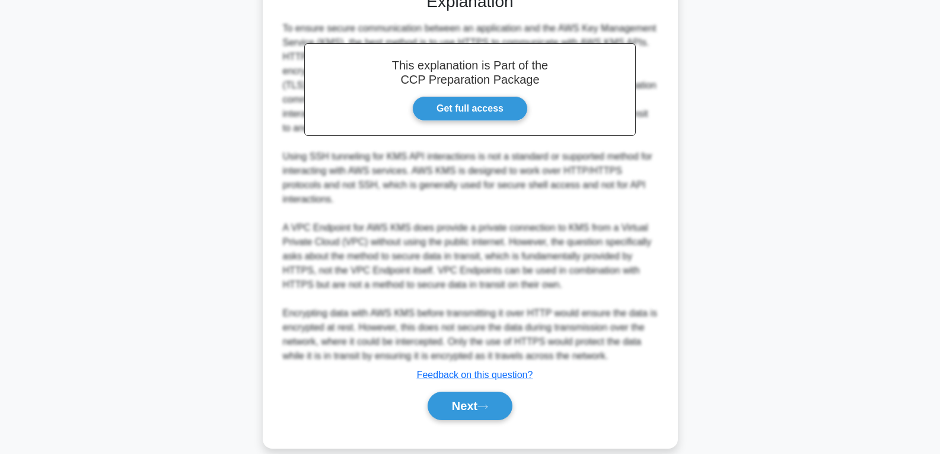
scroll to position [351, 0]
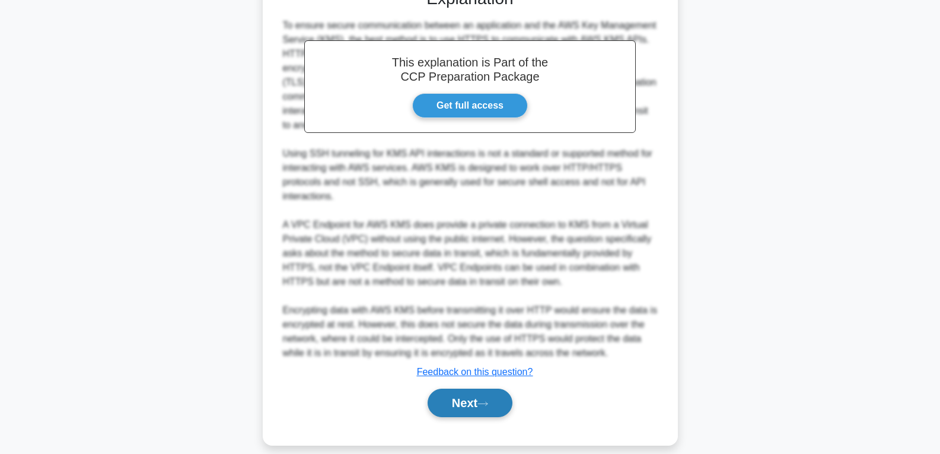
click at [478, 393] on button "Next" at bounding box center [470, 403] width 85 height 28
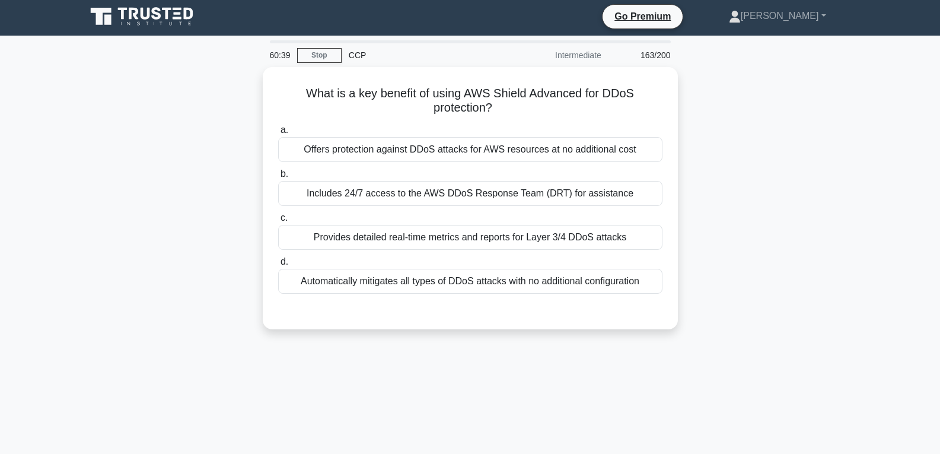
scroll to position [0, 0]
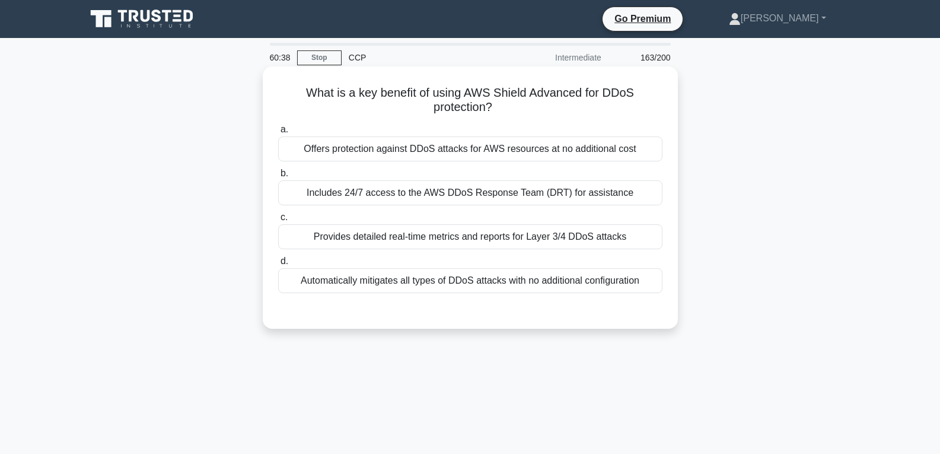
click at [433, 195] on div "Includes 24/7 access to the AWS DDoS Response Team (DRT) for assistance" at bounding box center [470, 192] width 384 height 25
click at [278, 177] on input "b. Includes 24/7 access to the AWS DDoS Response Team (DRT) for assistance" at bounding box center [278, 174] width 0 height 8
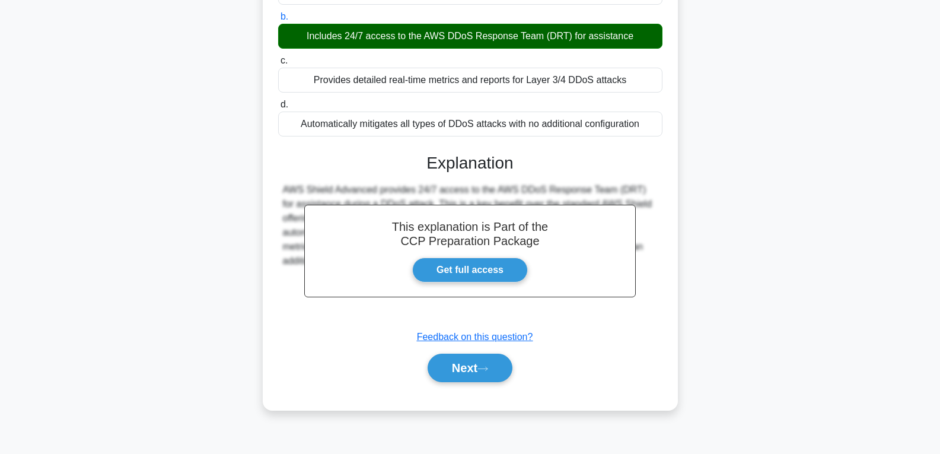
scroll to position [178, 0]
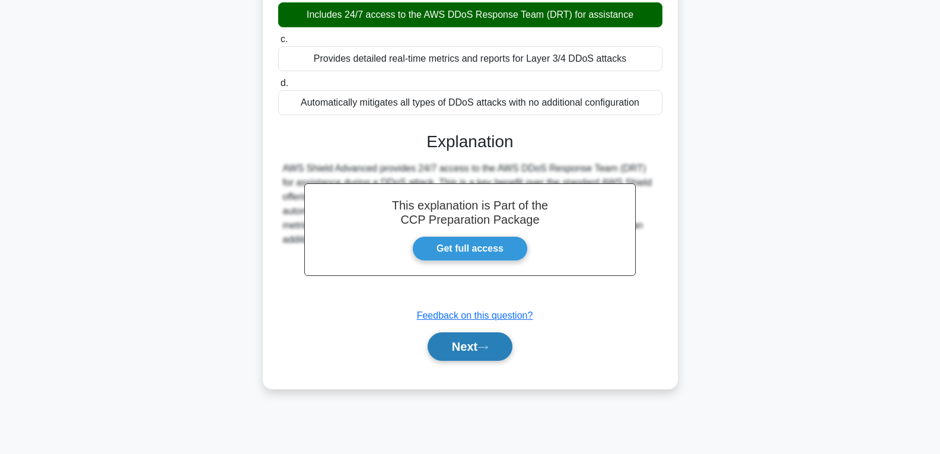
click at [458, 352] on button "Next" at bounding box center [470, 346] width 85 height 28
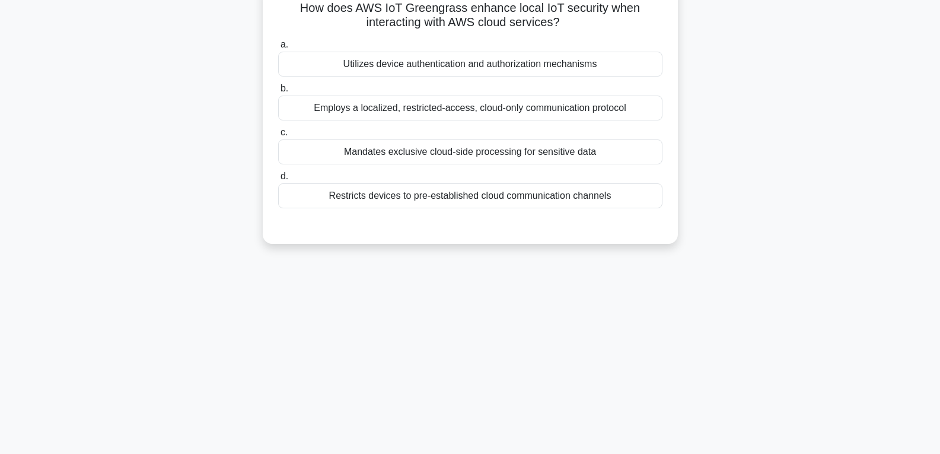
scroll to position [0, 0]
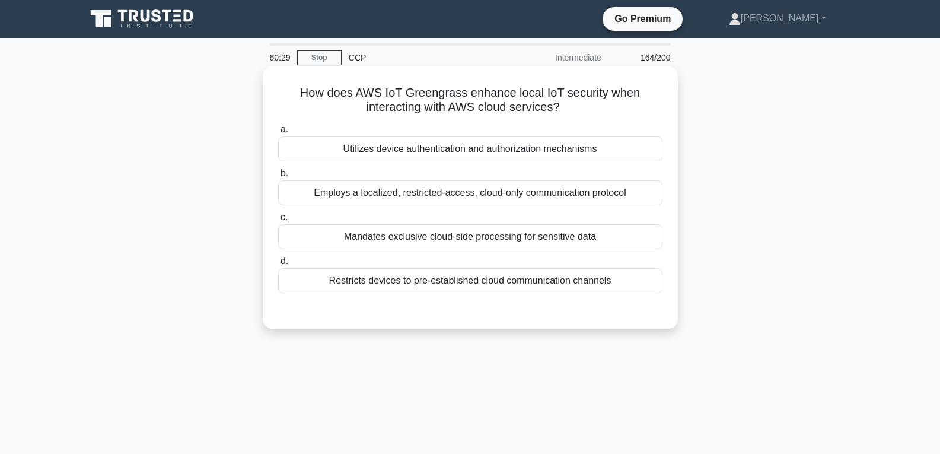
click at [430, 237] on div "Mandates exclusive cloud-side processing for sensitive data" at bounding box center [470, 236] width 384 height 25
click at [278, 221] on input "c. Mandates exclusive cloud-side processing for sensitive data" at bounding box center [278, 218] width 0 height 8
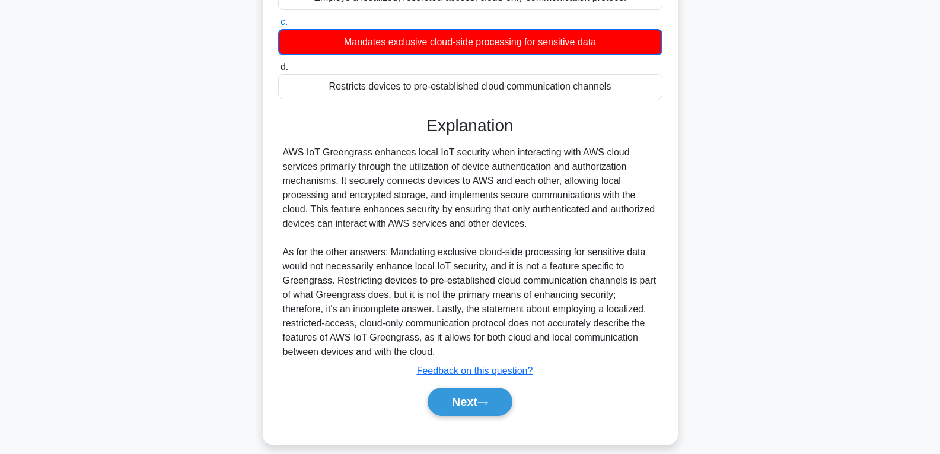
scroll to position [208, 0]
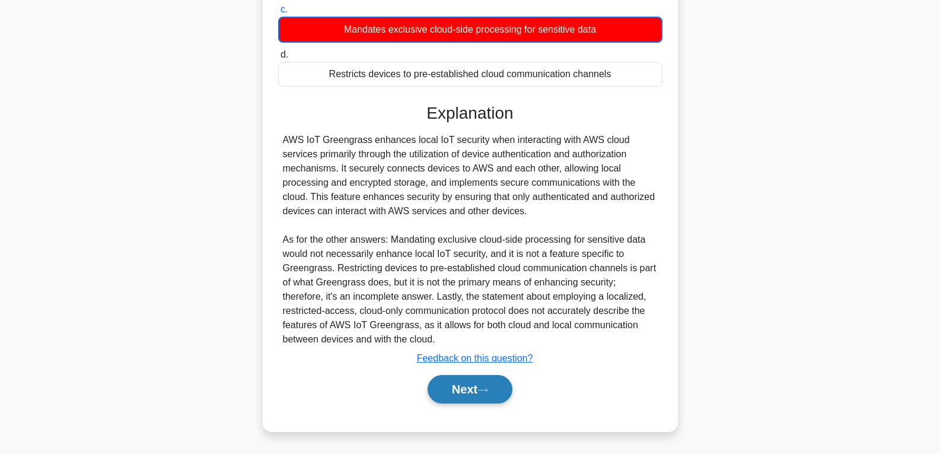
click at [464, 383] on button "Next" at bounding box center [470, 389] width 85 height 28
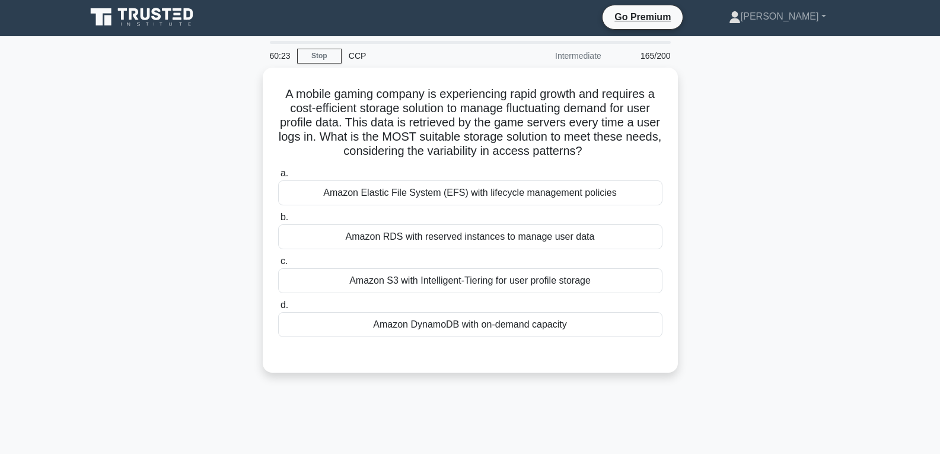
scroll to position [0, 0]
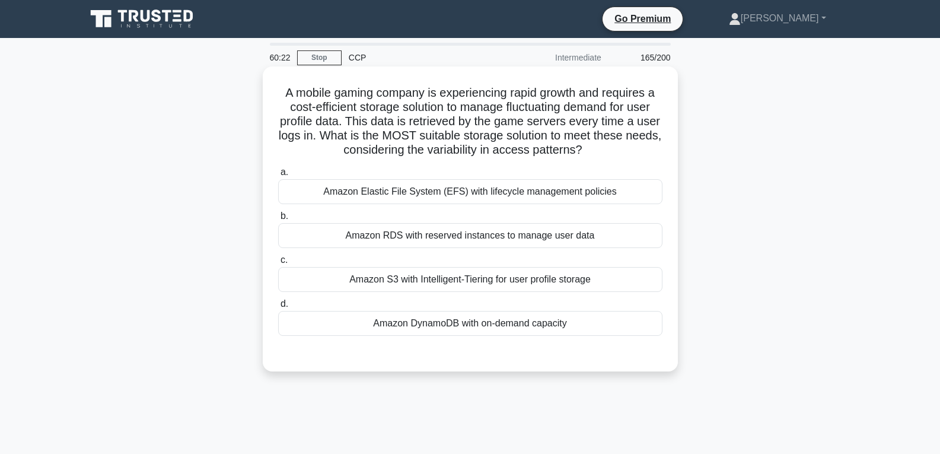
click at [446, 314] on div "Amazon DynamoDB with on-demand capacity" at bounding box center [470, 323] width 384 height 25
click at [278, 308] on input "d. Amazon DynamoDB with on-demand capacity" at bounding box center [278, 304] width 0 height 8
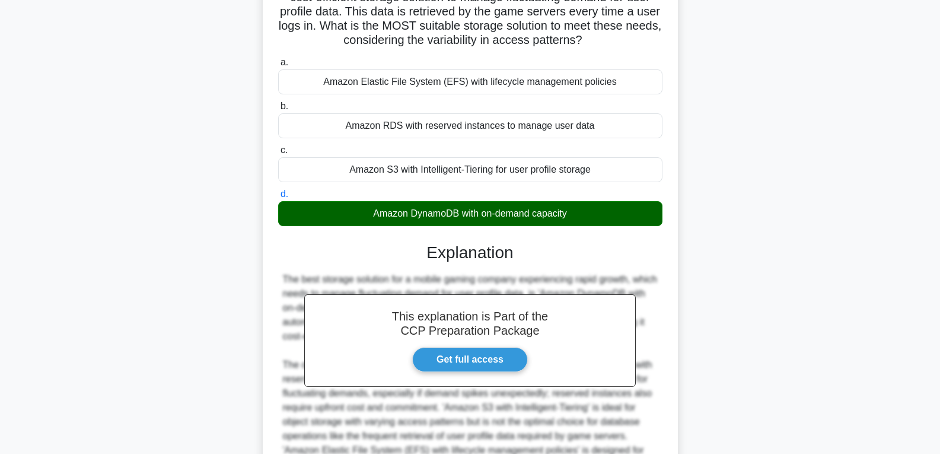
scroll to position [264, 0]
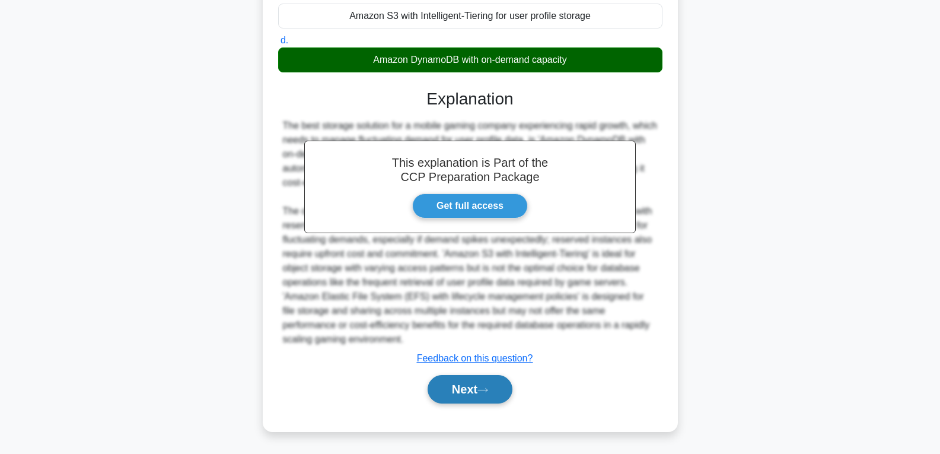
click at [464, 389] on button "Next" at bounding box center [470, 389] width 85 height 28
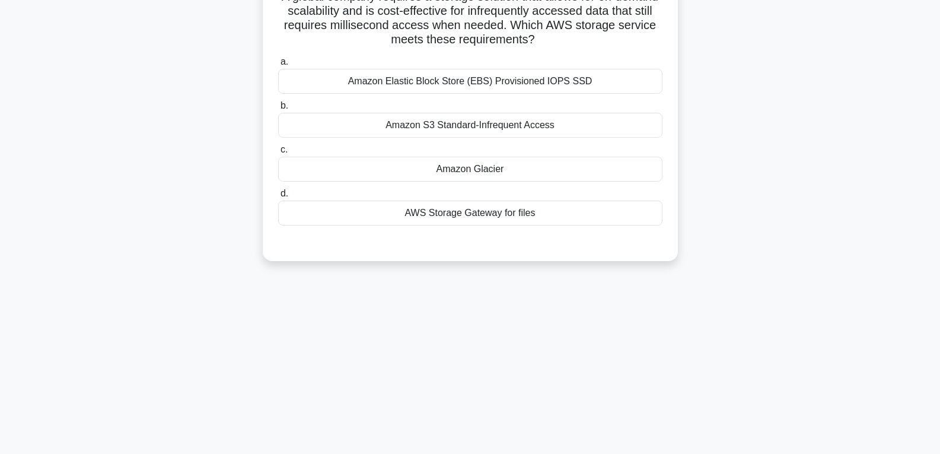
scroll to position [9, 0]
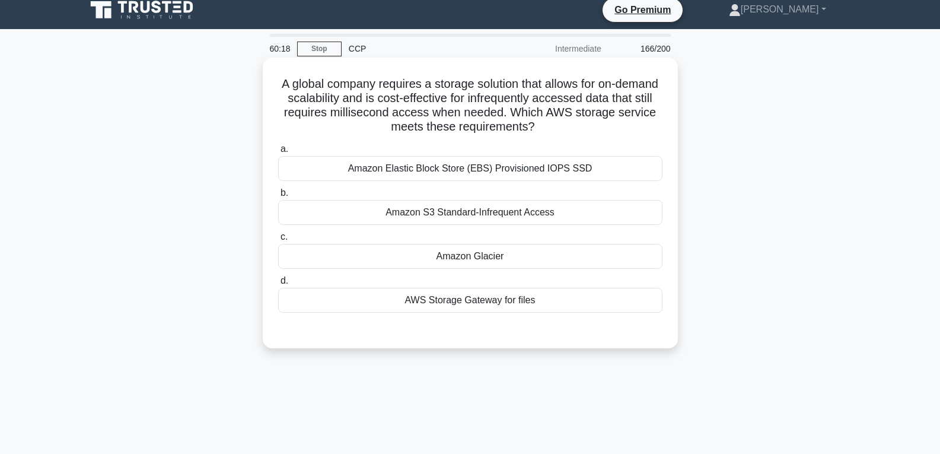
click at [469, 252] on div "Amazon Glacier" at bounding box center [470, 256] width 384 height 25
click at [278, 241] on input "c. Amazon Glacier" at bounding box center [278, 237] width 0 height 8
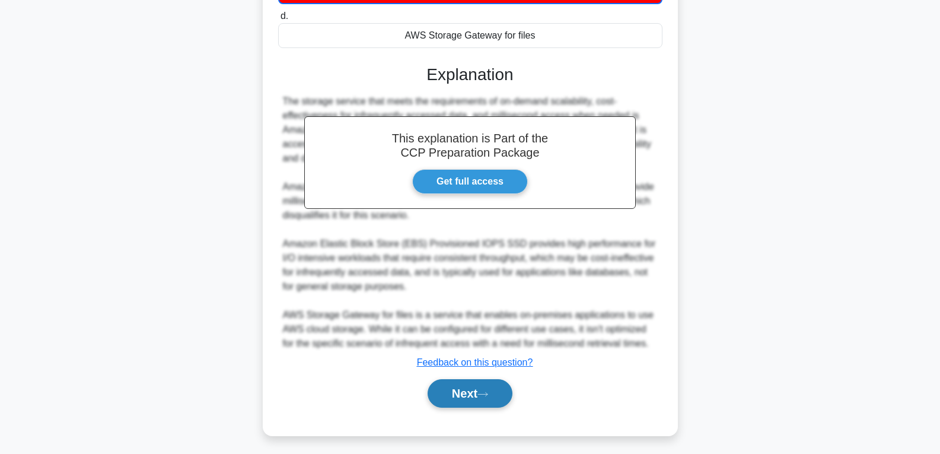
scroll to position [279, 0]
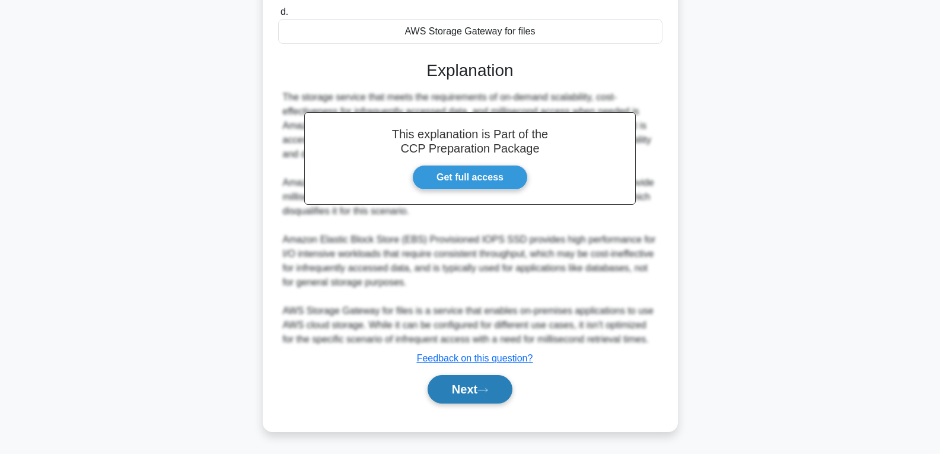
click at [490, 383] on button "Next" at bounding box center [470, 389] width 85 height 28
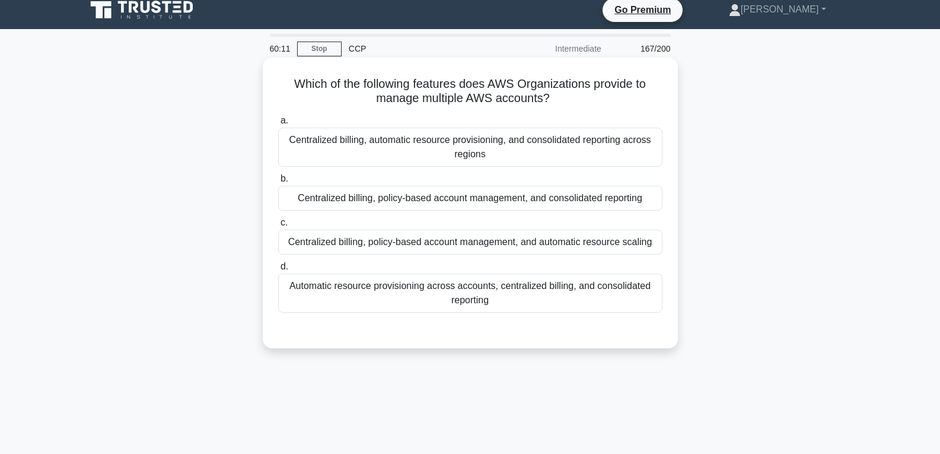
click at [470, 279] on div "Automatic resource provisioning across accounts, centralized billing, and conso…" at bounding box center [470, 293] width 384 height 39
click at [278, 271] on input "d. Automatic resource provisioning across accounts, centralized billing, and co…" at bounding box center [278, 267] width 0 height 8
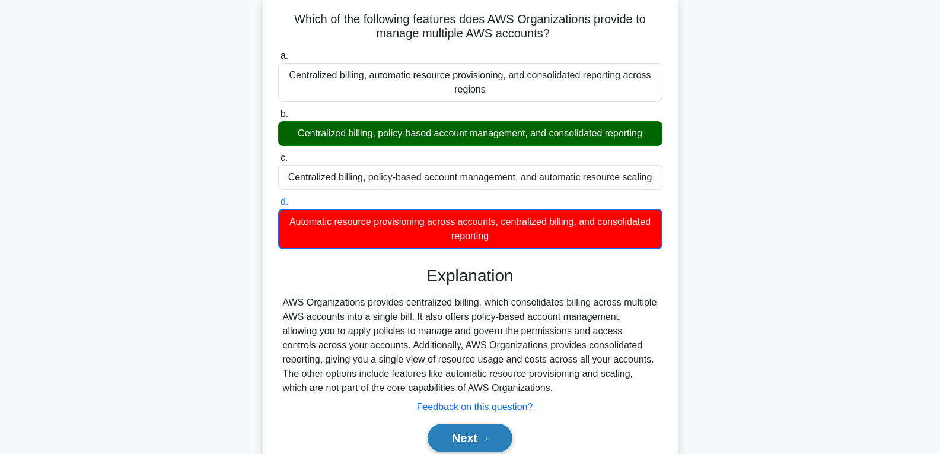
scroll to position [187, 0]
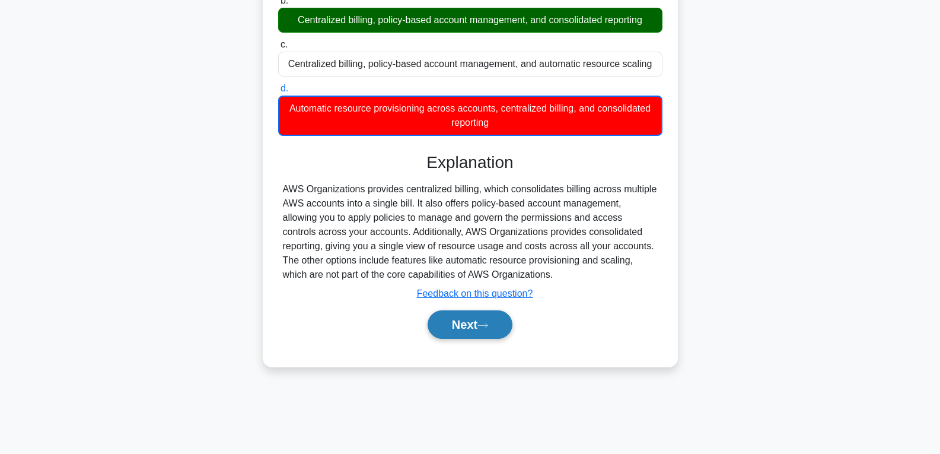
click at [482, 330] on button "Next" at bounding box center [470, 324] width 85 height 28
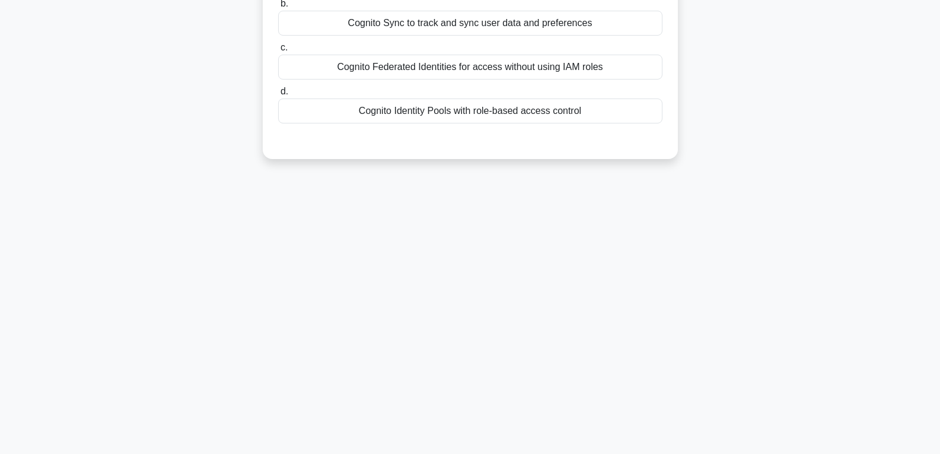
scroll to position [7, 0]
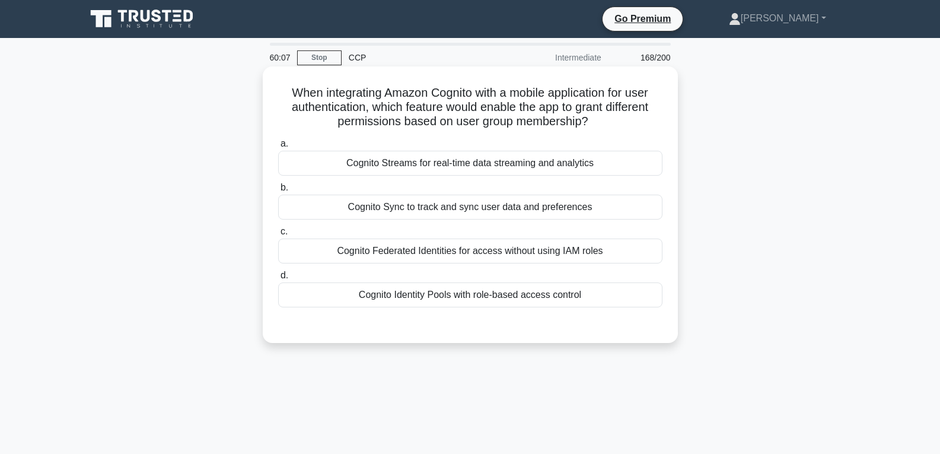
click at [449, 199] on div "Cognito Sync to track and sync user data and preferences" at bounding box center [470, 207] width 384 height 25
click at [278, 192] on input "b. Cognito Sync to track and sync user data and preferences" at bounding box center [278, 188] width 0 height 8
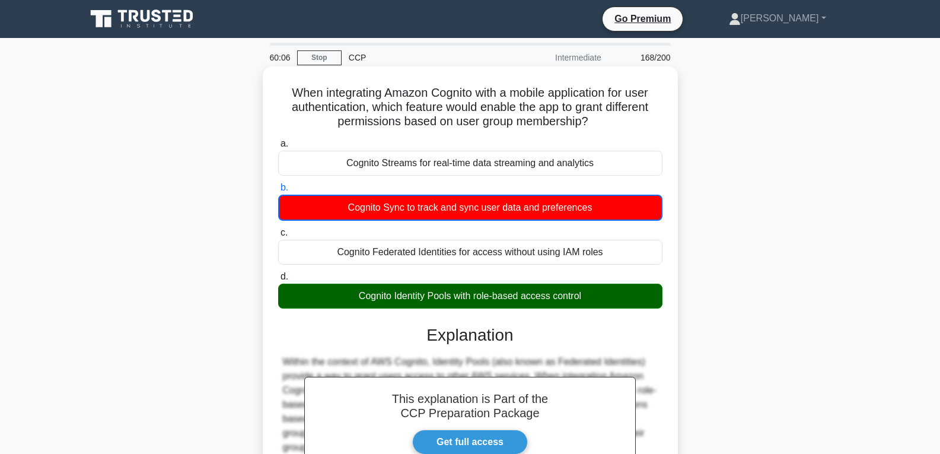
scroll to position [223, 0]
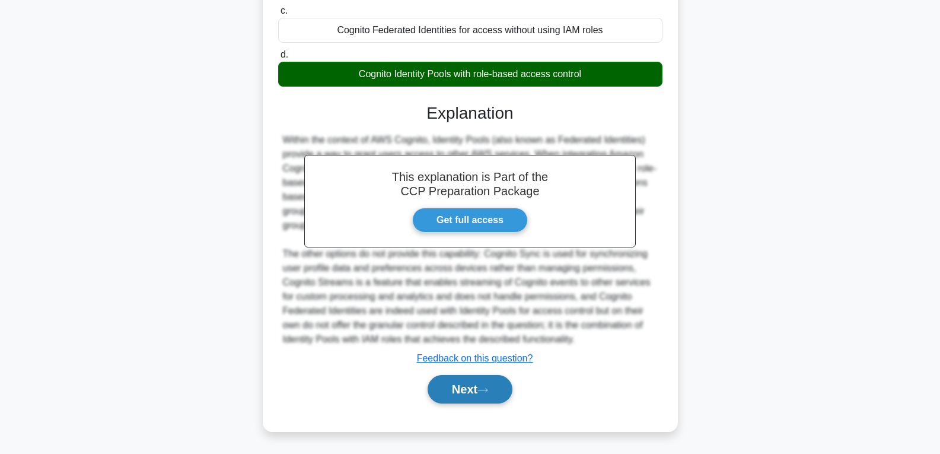
click at [485, 384] on button "Next" at bounding box center [470, 389] width 85 height 28
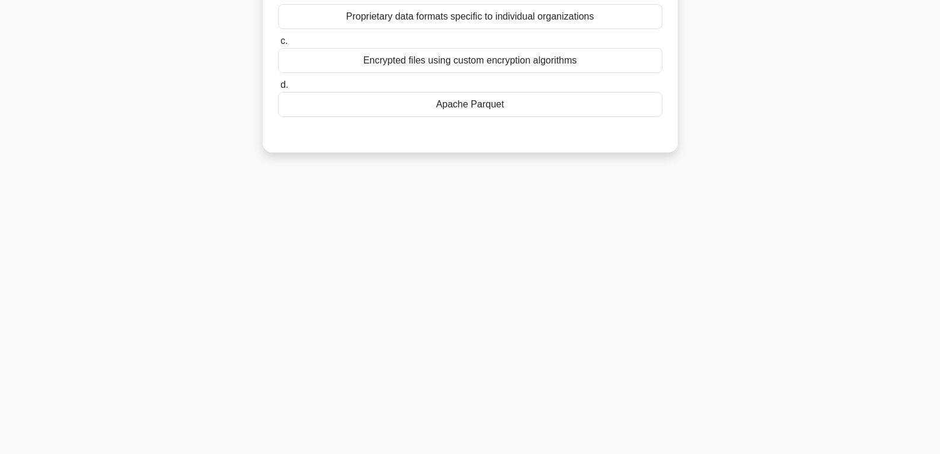
scroll to position [21, 0]
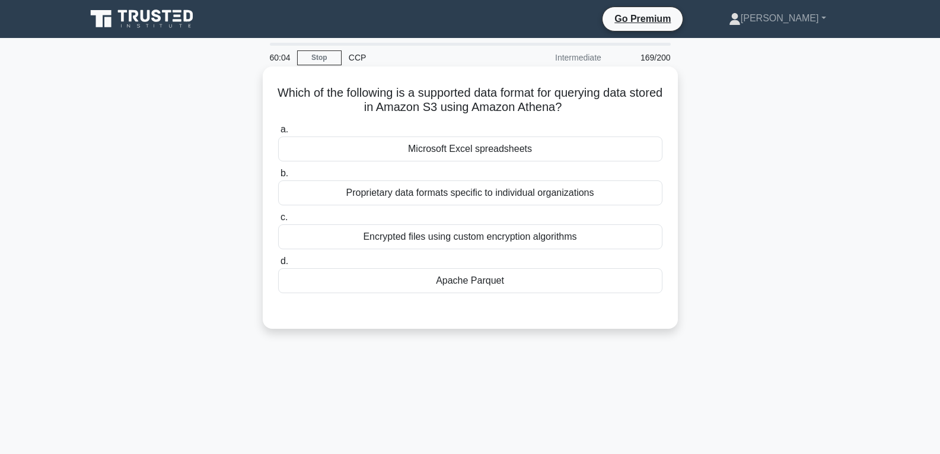
click at [472, 262] on label "d. Apache Parquet" at bounding box center [470, 273] width 384 height 39
click at [278, 262] on input "d. Apache Parquet" at bounding box center [278, 262] width 0 height 8
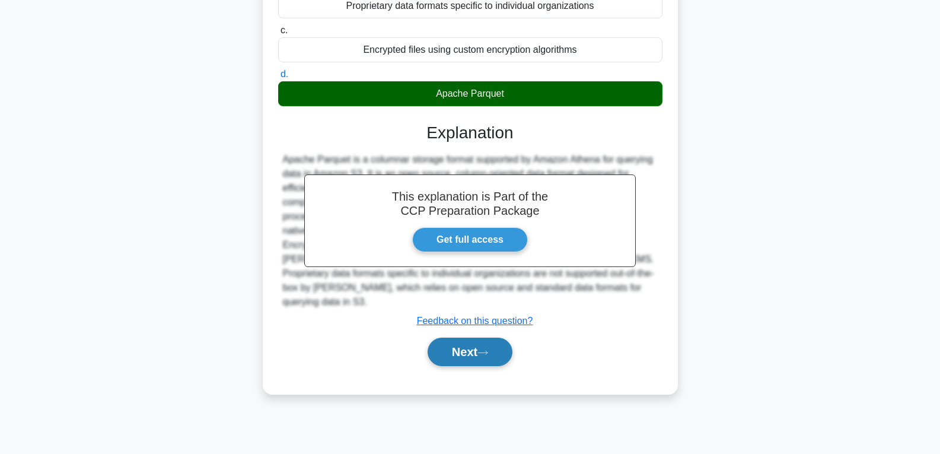
click at [475, 338] on button "Next" at bounding box center [470, 352] width 85 height 28
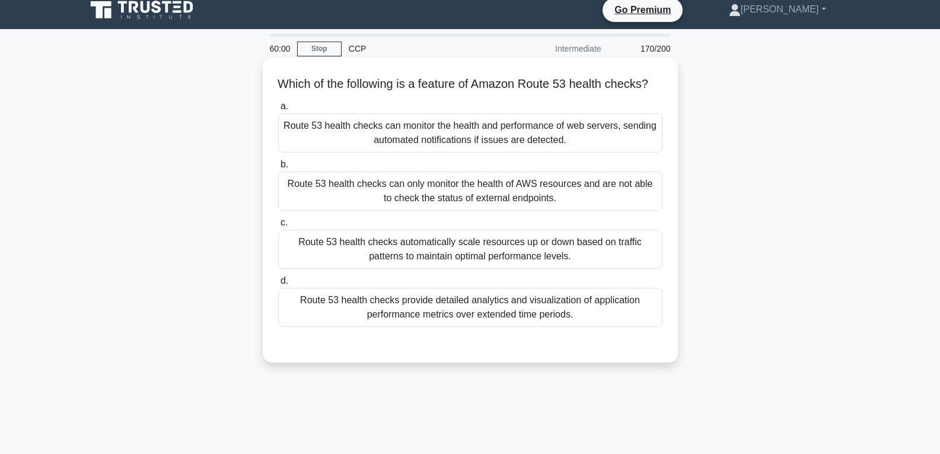
click at [462, 211] on div "Route 53 health checks can only monitor the health of AWS resources and are not…" at bounding box center [470, 190] width 384 height 39
click at [278, 169] on input "b. Route 53 health checks can only monitor the health of AWS resources and are …" at bounding box center [278, 165] width 0 height 8
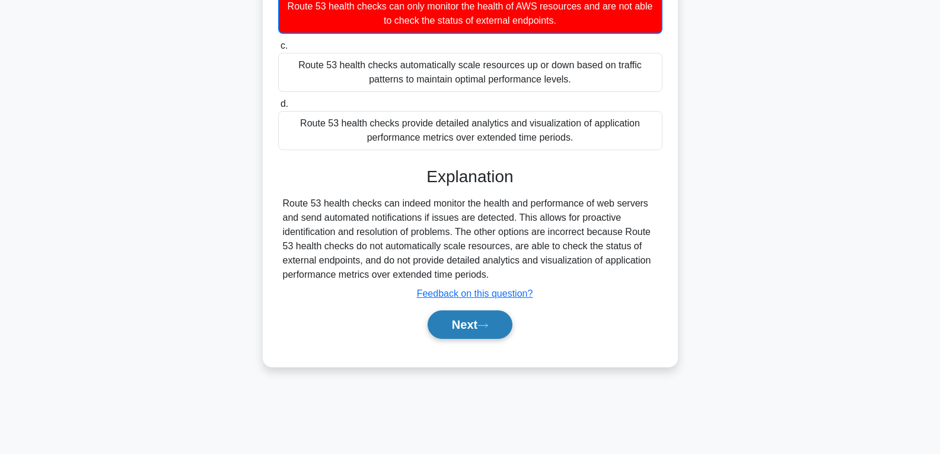
click at [481, 339] on button "Next" at bounding box center [470, 324] width 85 height 28
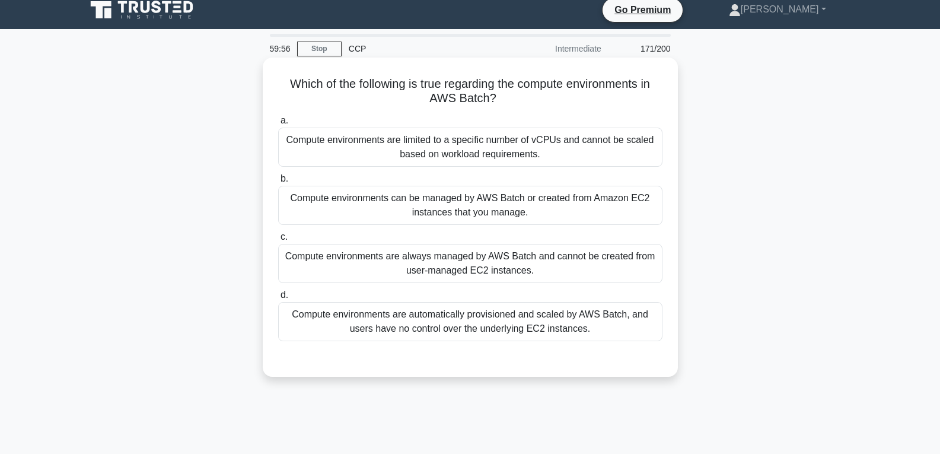
click at [465, 272] on div "Compute environments are always managed by AWS Batch and cannot be created from…" at bounding box center [470, 263] width 384 height 39
click at [278, 241] on input "c. Compute environments are always managed by AWS Batch and cannot be created f…" at bounding box center [278, 237] width 0 height 8
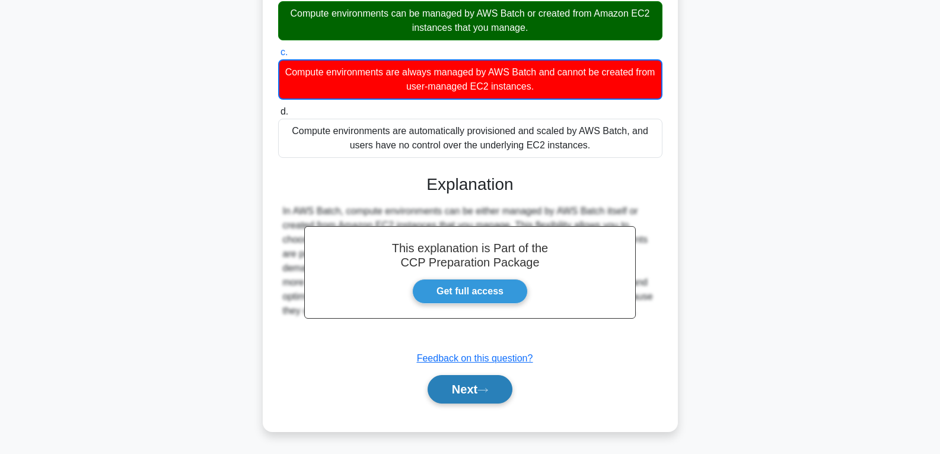
click at [473, 380] on button "Next" at bounding box center [470, 389] width 85 height 28
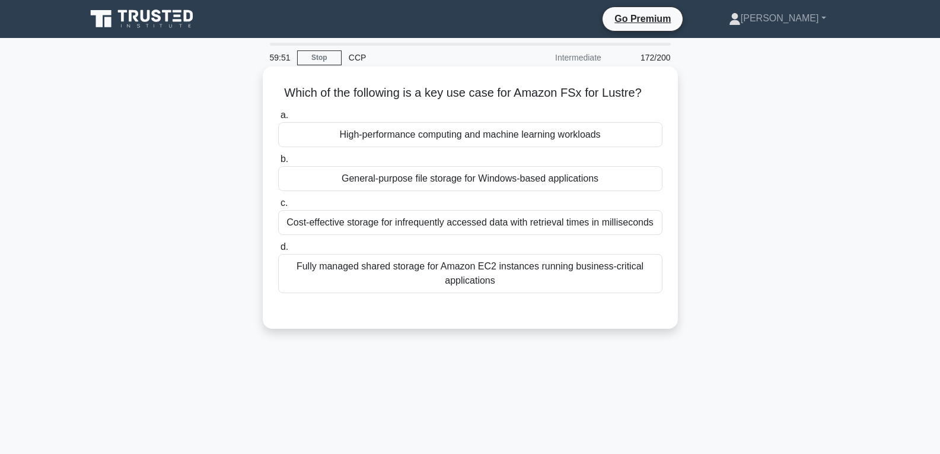
click at [446, 179] on div "General-purpose file storage for Windows-based applications" at bounding box center [470, 178] width 384 height 25
click at [278, 163] on input "b. General-purpose file storage for Windows-based applications" at bounding box center [278, 159] width 0 height 8
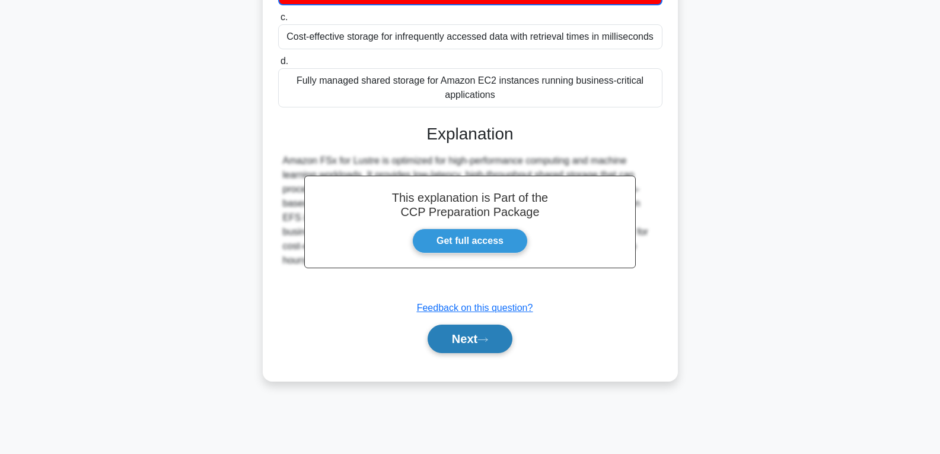
click at [482, 338] on icon at bounding box center [483, 339] width 11 height 7
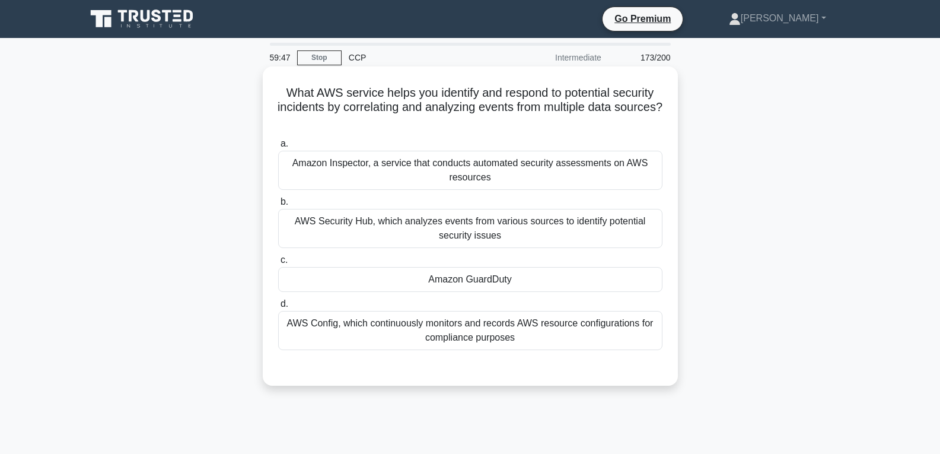
click at [472, 278] on div "Amazon GuardDuty" at bounding box center [470, 279] width 384 height 25
click at [278, 264] on input "c. Amazon GuardDuty" at bounding box center [278, 260] width 0 height 8
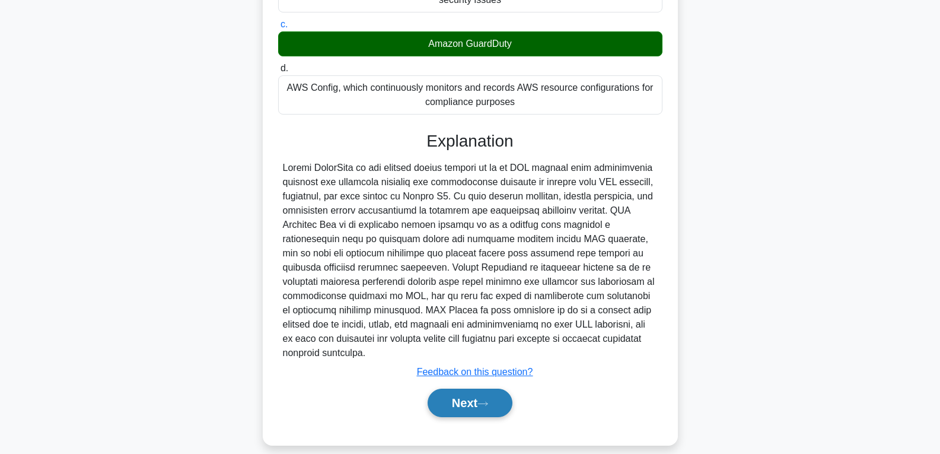
click at [488, 389] on button "Next" at bounding box center [470, 403] width 85 height 28
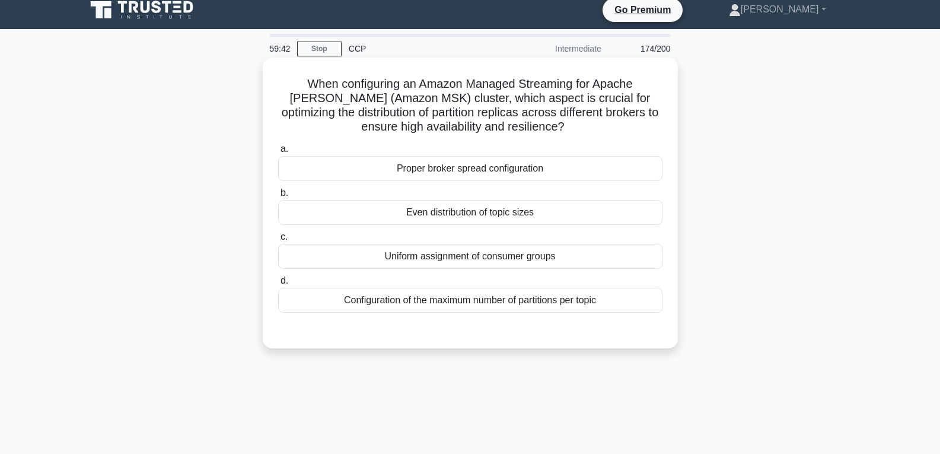
click at [460, 208] on div "Even distribution of topic sizes" at bounding box center [470, 212] width 384 height 25
click at [278, 197] on input "b. Even distribution of topic sizes" at bounding box center [278, 193] width 0 height 8
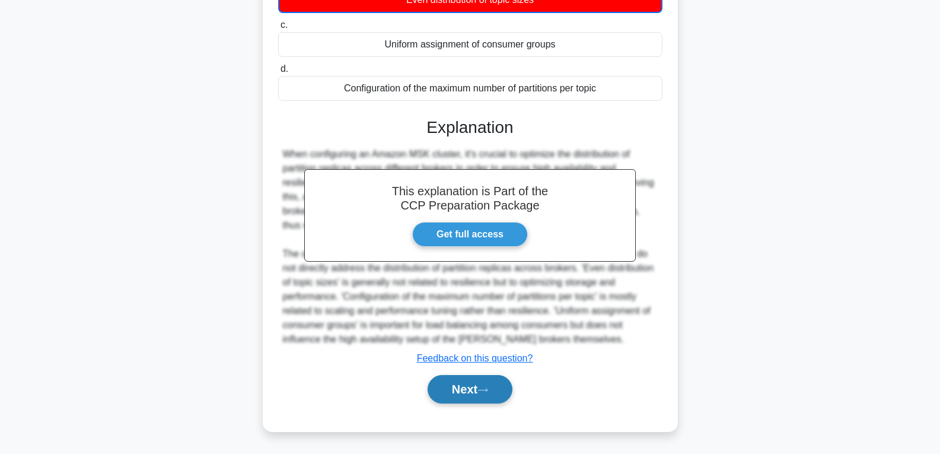
click at [478, 390] on button "Next" at bounding box center [470, 389] width 85 height 28
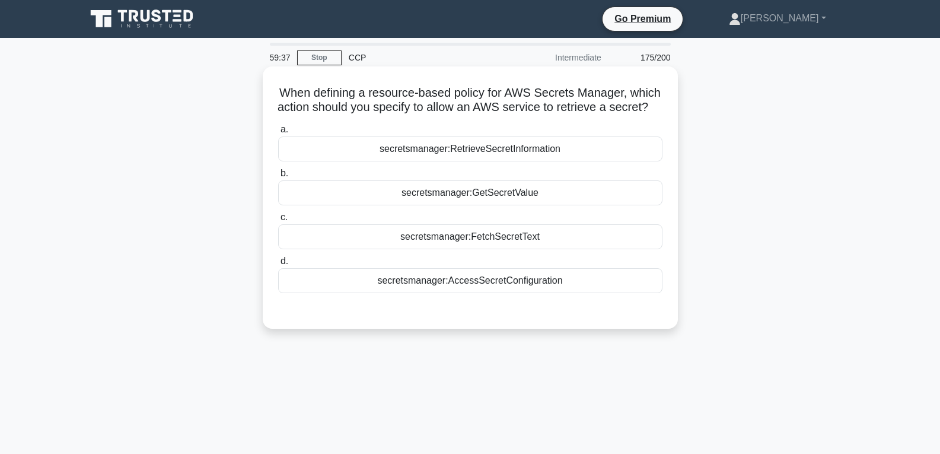
click at [494, 205] on div "secretsmanager:GetSecretValue" at bounding box center [470, 192] width 384 height 25
click at [278, 177] on input "b. secretsmanager:GetSecretValue" at bounding box center [278, 174] width 0 height 8
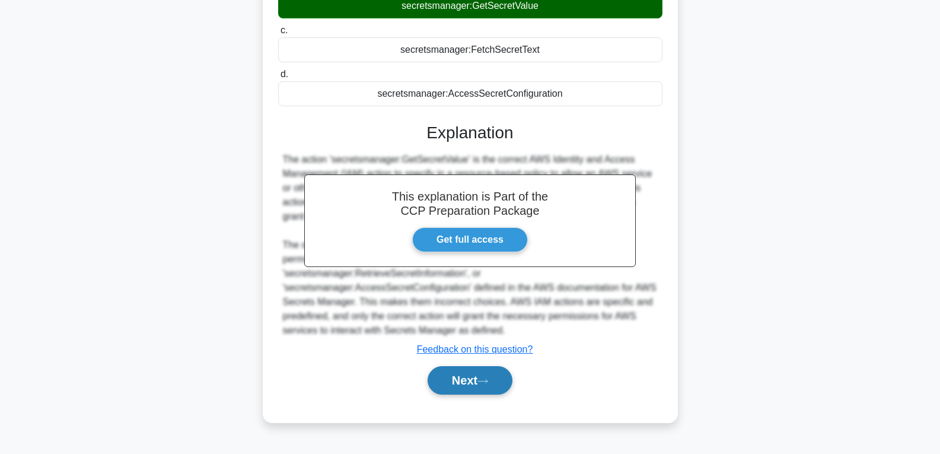
click at [488, 384] on icon at bounding box center [483, 381] width 11 height 7
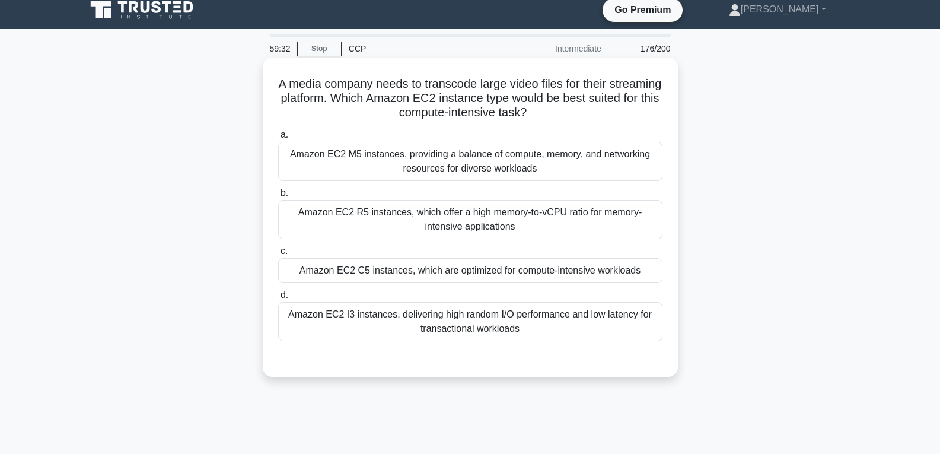
click at [477, 263] on div "Amazon EC2 C5 instances, which are optimized for compute-intensive workloads" at bounding box center [470, 270] width 384 height 25
click at [278, 255] on input "c. Amazon EC2 C5 instances, which are optimized for compute-intensive workloads" at bounding box center [278, 251] width 0 height 8
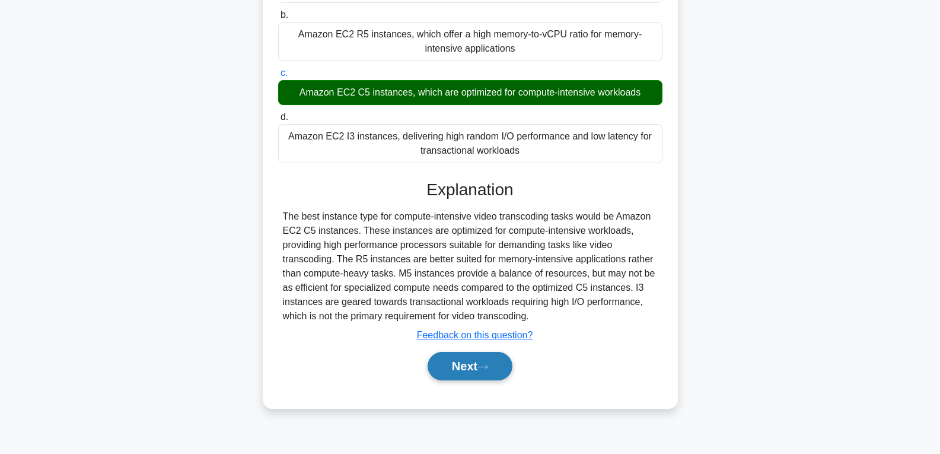
click at [481, 358] on button "Next" at bounding box center [470, 366] width 85 height 28
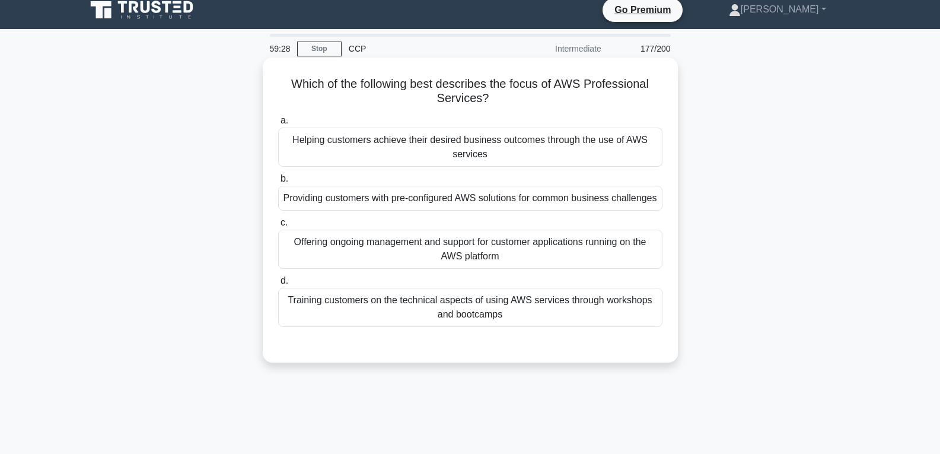
click at [473, 192] on div "Providing customers with pre-configured AWS solutions for common business chall…" at bounding box center [470, 198] width 384 height 25
click at [278, 183] on input "b. Providing customers with pre-configured AWS solutions for common business ch…" at bounding box center [278, 179] width 0 height 8
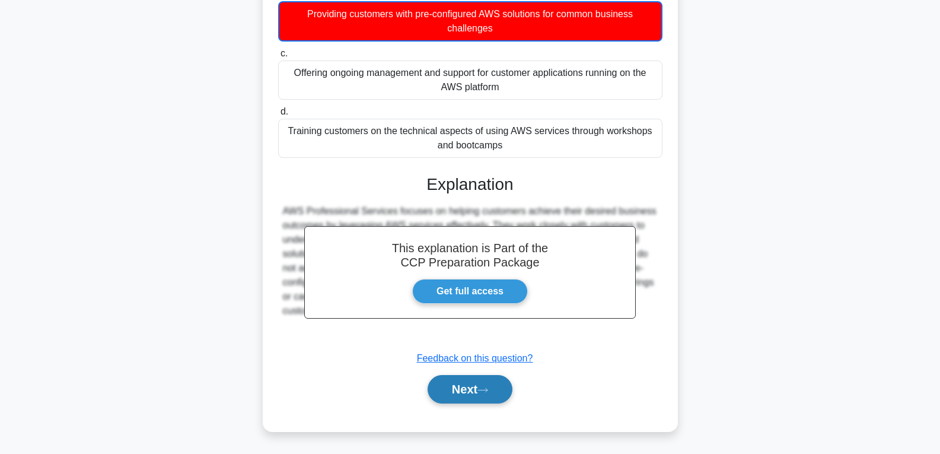
click at [487, 388] on icon at bounding box center [483, 390] width 11 height 7
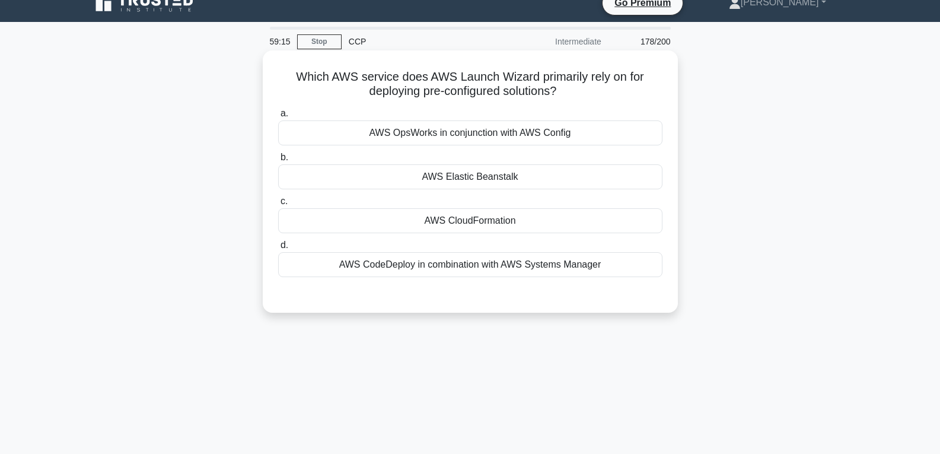
click at [456, 217] on div "AWS CloudFormation" at bounding box center [470, 220] width 384 height 25
click at [278, 205] on input "c. AWS CloudFormation" at bounding box center [278, 202] width 0 height 8
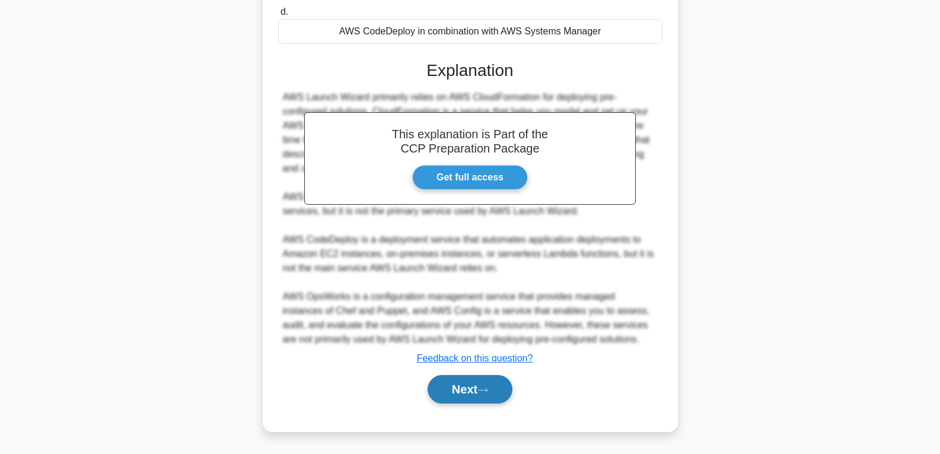
click at [476, 395] on button "Next" at bounding box center [470, 389] width 85 height 28
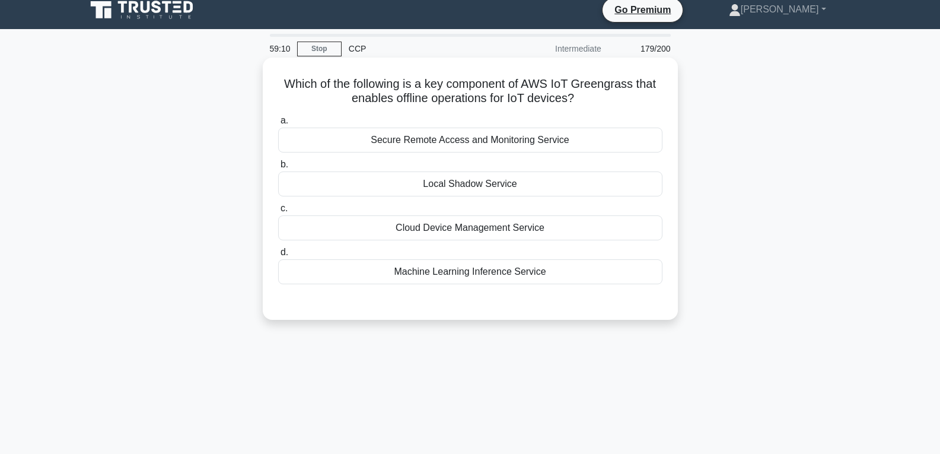
click at [459, 176] on div "Local Shadow Service" at bounding box center [470, 183] width 384 height 25
click at [278, 169] on input "b. Local Shadow Service" at bounding box center [278, 165] width 0 height 8
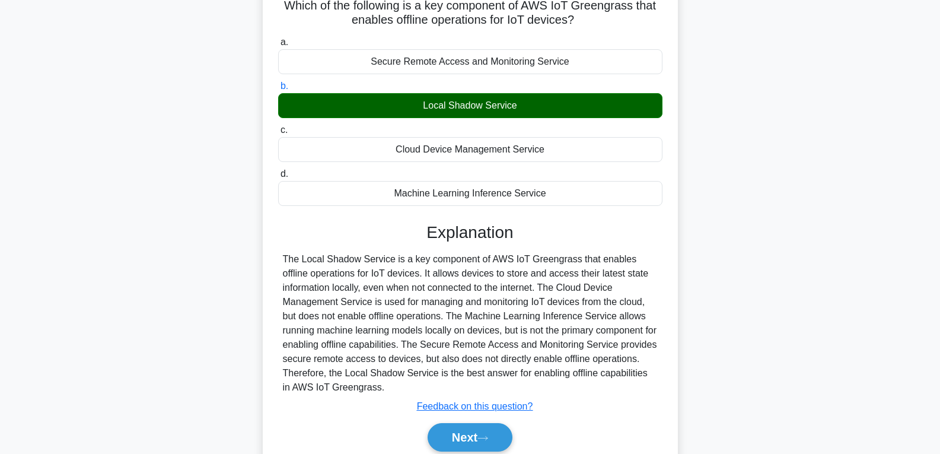
scroll to position [187, 0]
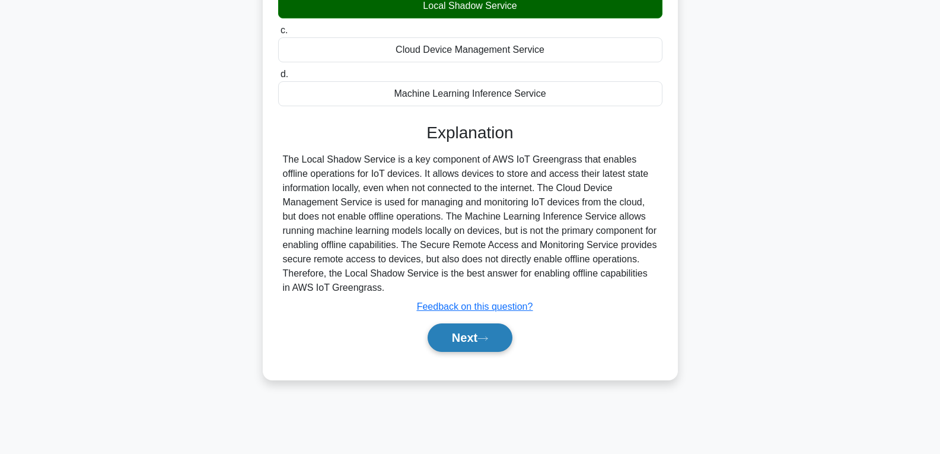
click at [466, 329] on button "Next" at bounding box center [470, 337] width 85 height 28
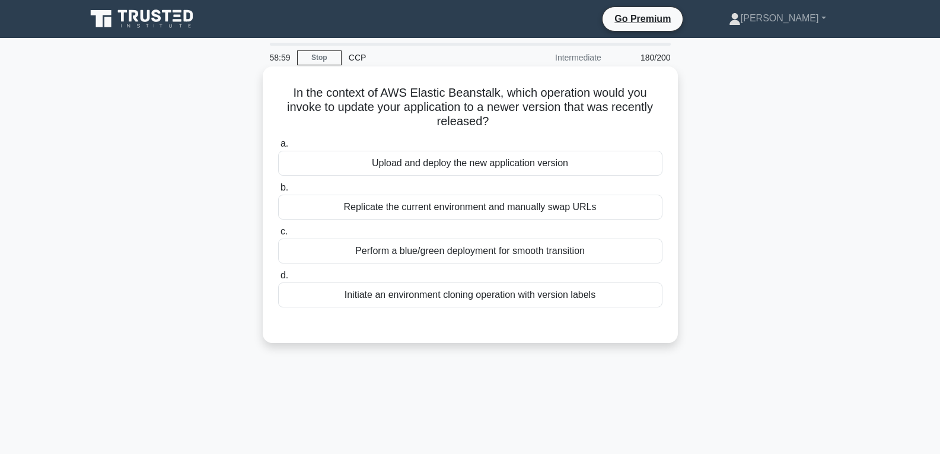
click at [417, 160] on div "Upload and deploy the new application version" at bounding box center [470, 163] width 384 height 25
click at [278, 148] on input "a. Upload and deploy the new application version" at bounding box center [278, 144] width 0 height 8
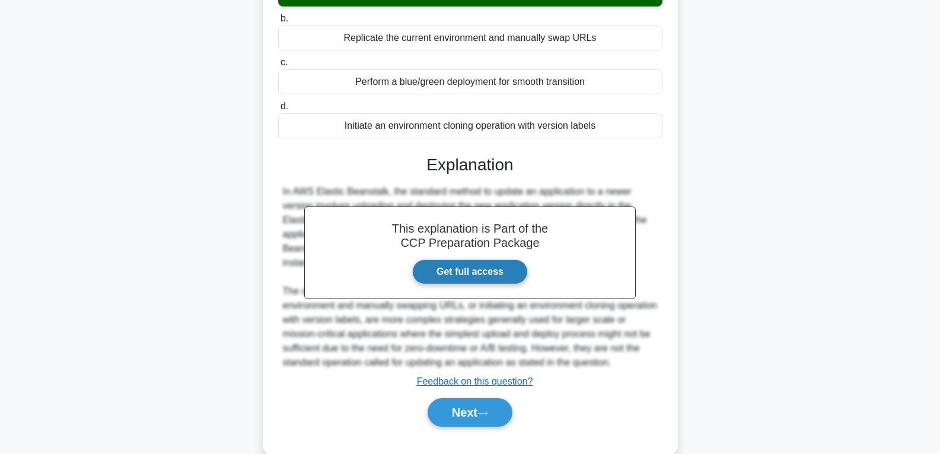
scroll to position [193, 0]
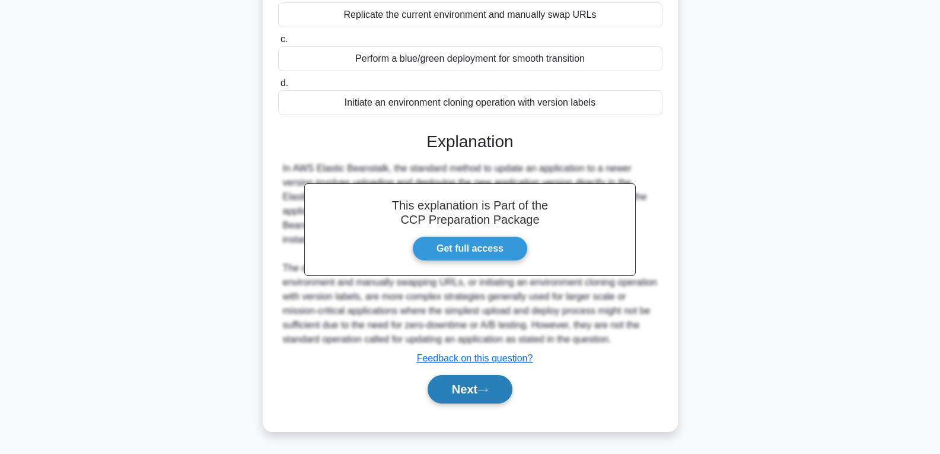
click at [463, 393] on button "Next" at bounding box center [470, 389] width 85 height 28
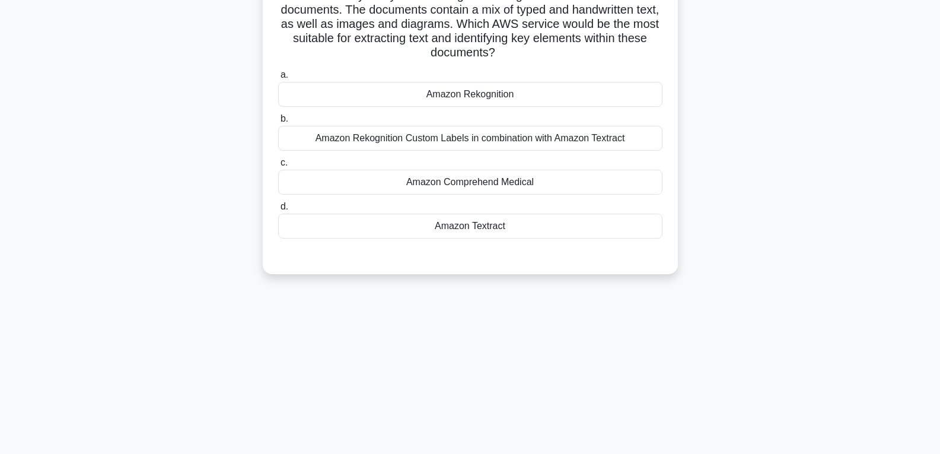
scroll to position [9, 0]
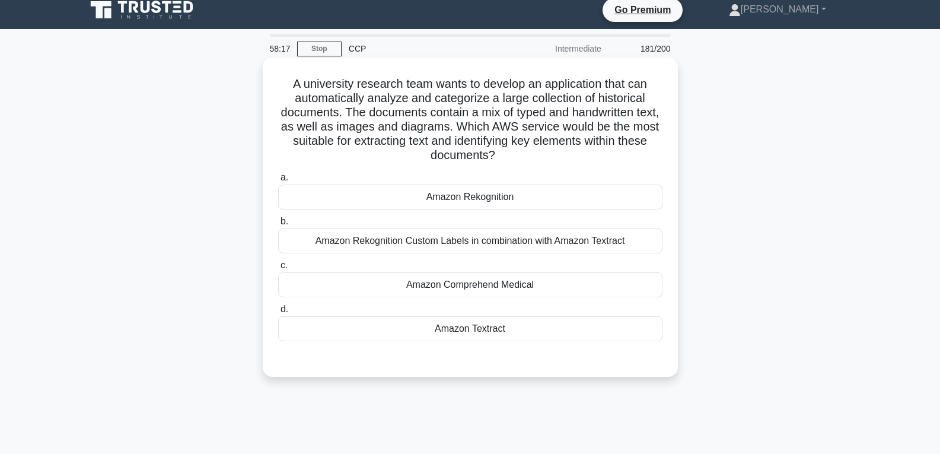
click at [513, 320] on div "Amazon Textract" at bounding box center [470, 328] width 384 height 25
click at [278, 313] on input "d. Amazon Textract" at bounding box center [278, 310] width 0 height 8
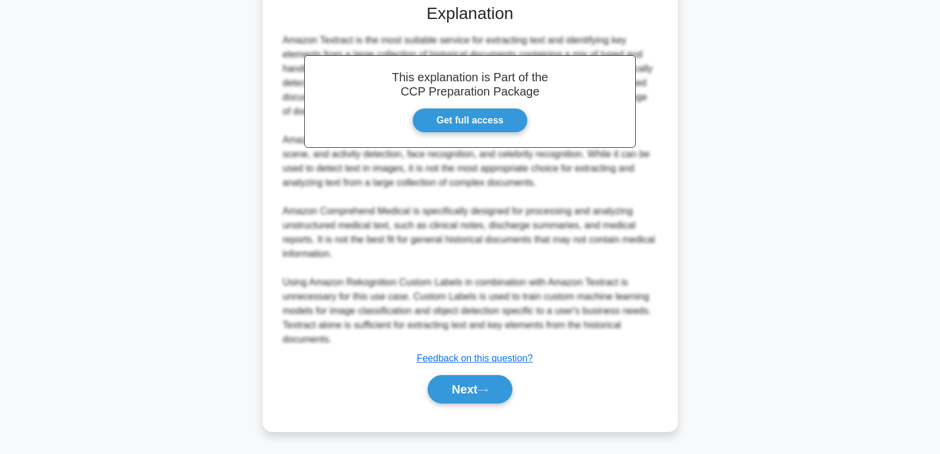
scroll to position [364, 0]
click at [471, 380] on button "Next" at bounding box center [470, 389] width 85 height 28
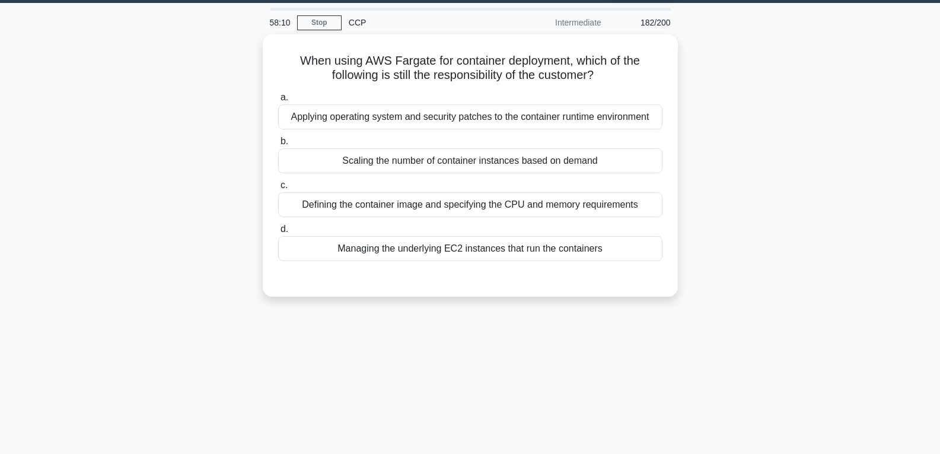
scroll to position [0, 0]
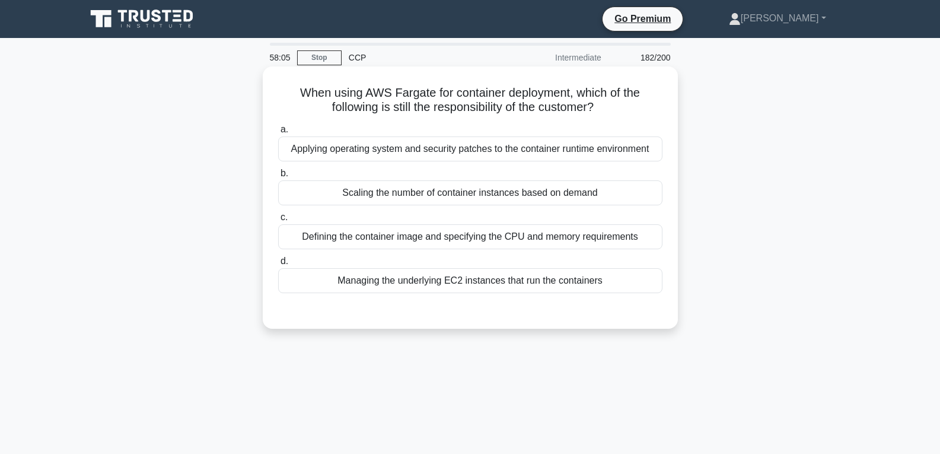
click at [378, 193] on div "Scaling the number of container instances based on demand" at bounding box center [470, 192] width 384 height 25
click at [278, 177] on input "b. Scaling the number of container instances based on demand" at bounding box center [278, 174] width 0 height 8
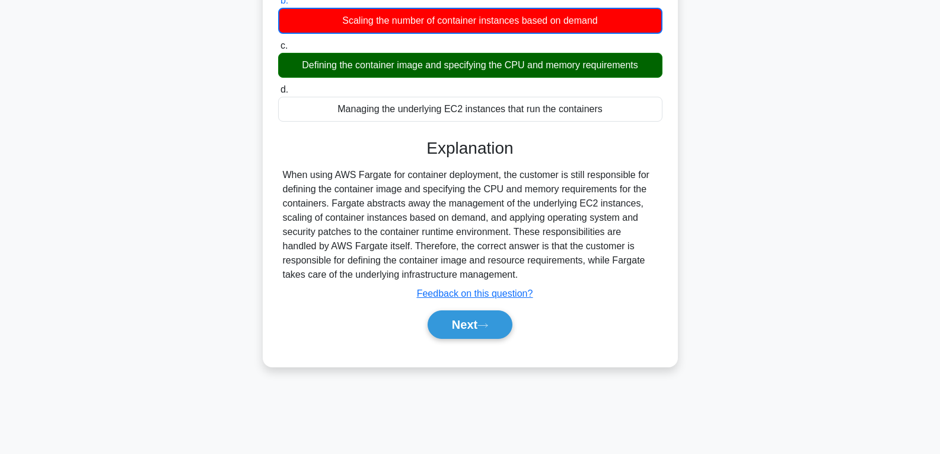
scroll to position [178, 0]
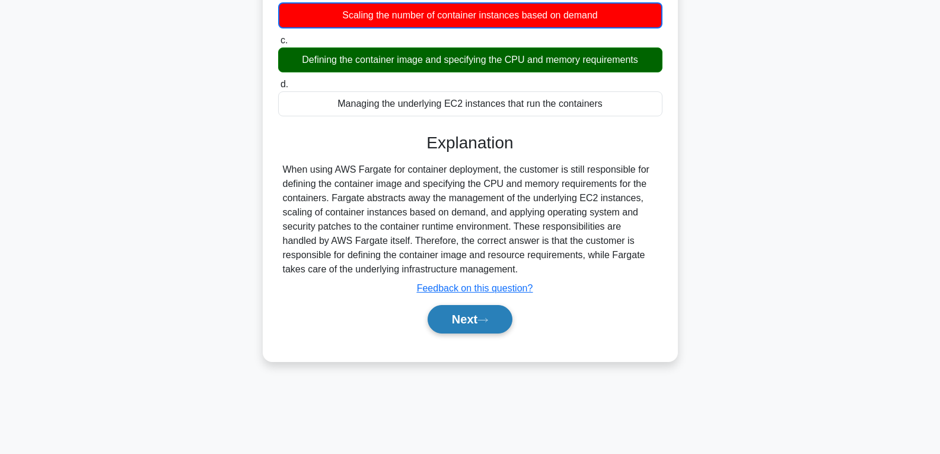
click at [460, 311] on button "Next" at bounding box center [470, 319] width 85 height 28
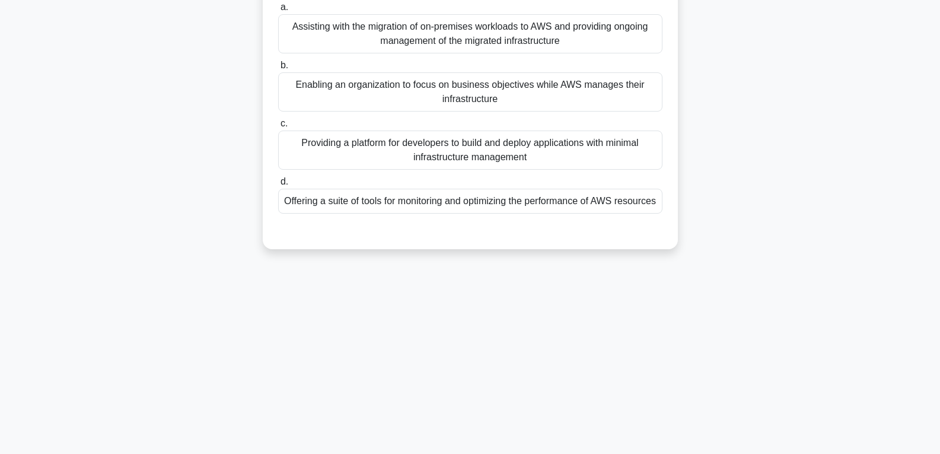
scroll to position [59, 0]
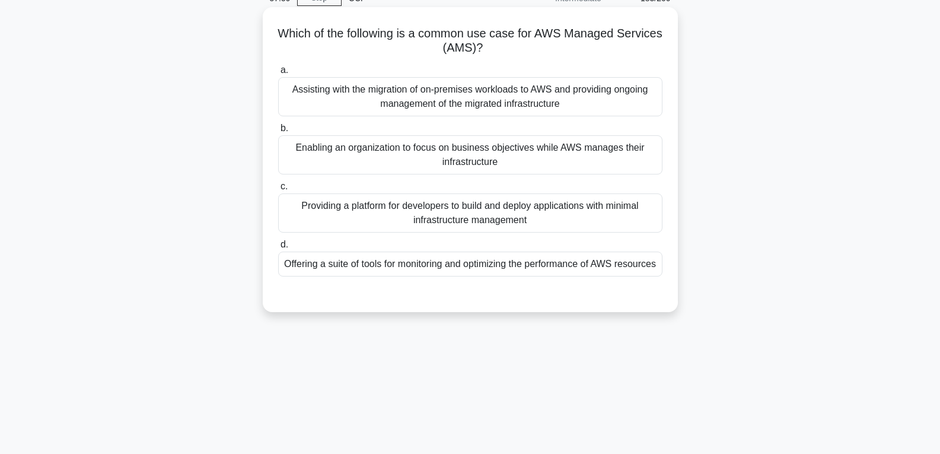
click at [365, 150] on div "Enabling an organization to focus on business objectives while AWS manages thei…" at bounding box center [470, 154] width 384 height 39
click at [278, 132] on input "b. Enabling an organization to focus on business objectives while AWS manages t…" at bounding box center [278, 129] width 0 height 8
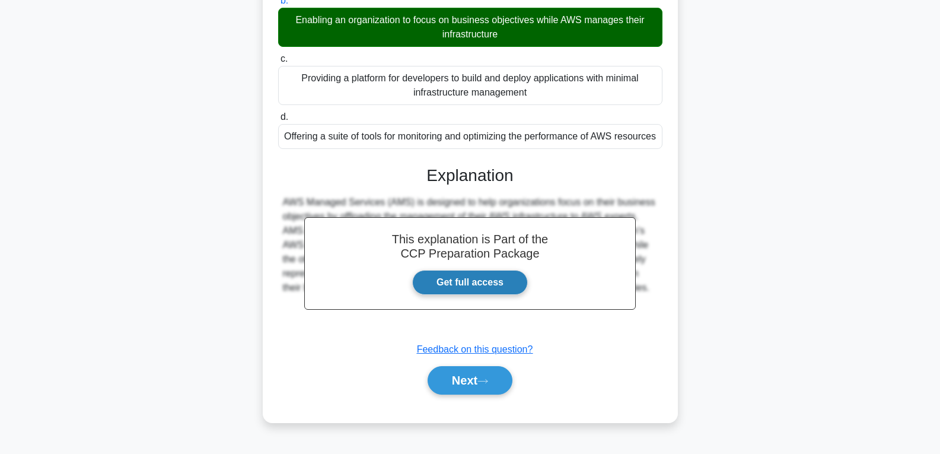
scroll to position [193, 0]
click at [465, 384] on button "Next" at bounding box center [470, 380] width 85 height 28
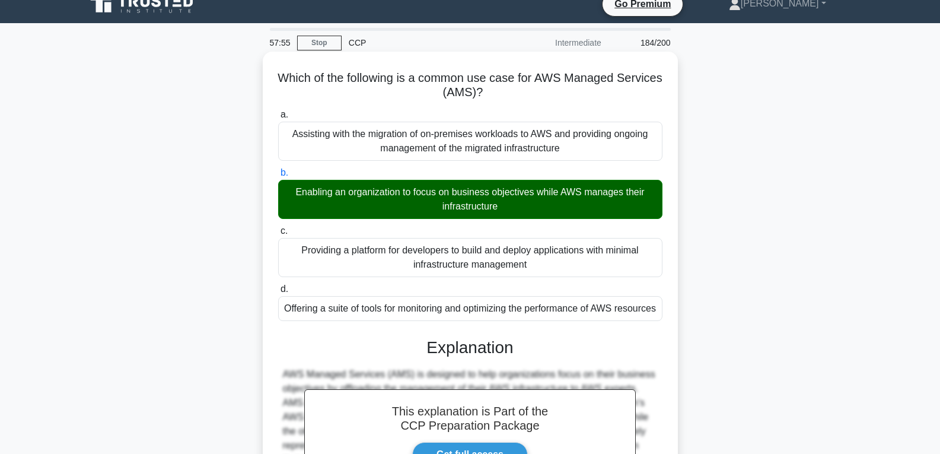
scroll to position [0, 0]
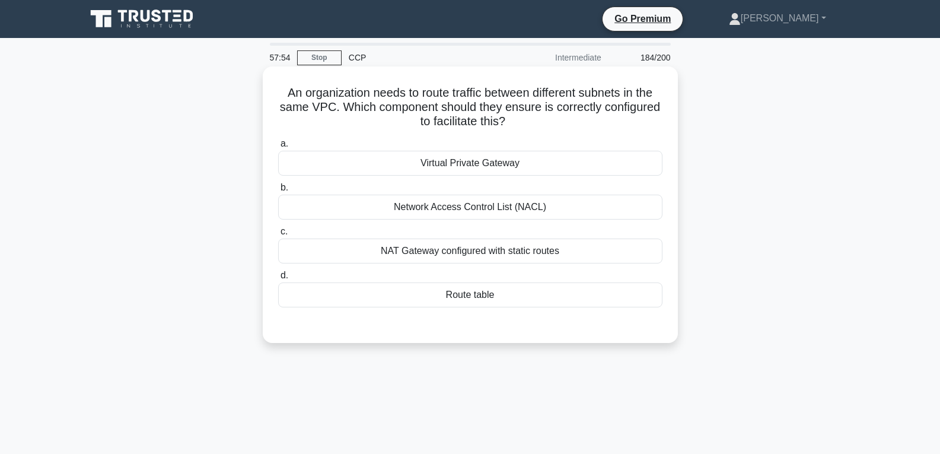
click at [459, 290] on div "Route table" at bounding box center [470, 294] width 384 height 25
click at [278, 279] on input "d. Route table" at bounding box center [278, 276] width 0 height 8
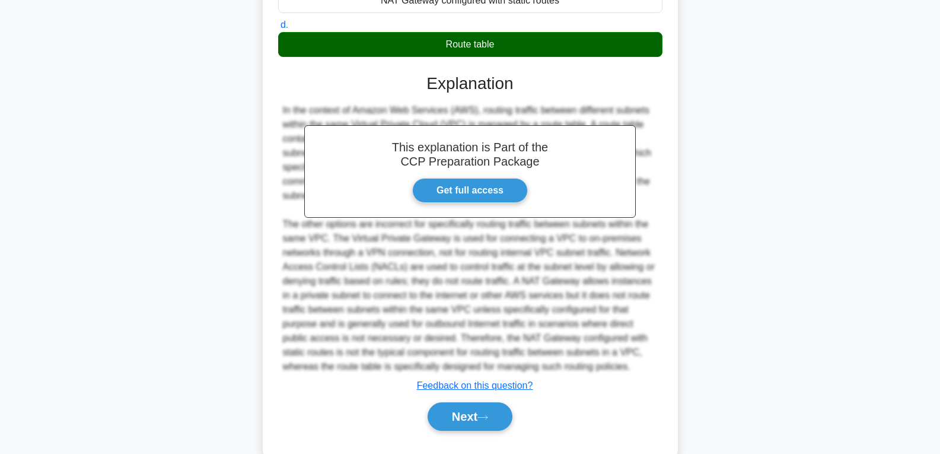
scroll to position [278, 0]
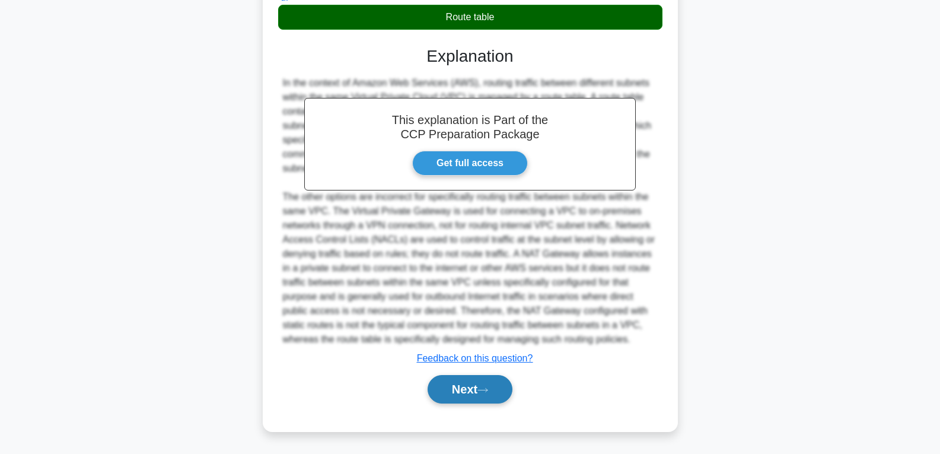
click at [471, 392] on button "Next" at bounding box center [470, 389] width 85 height 28
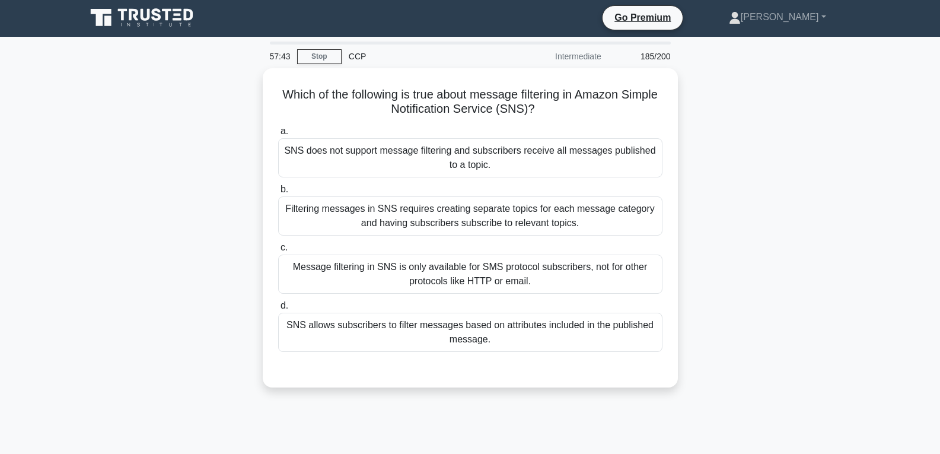
scroll to position [0, 0]
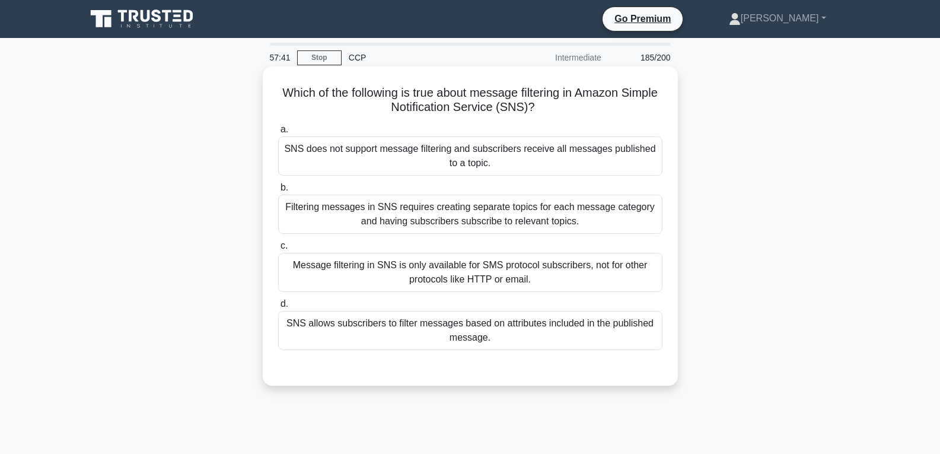
click at [441, 275] on div "Message filtering in SNS is only available for SMS protocol subscribers, not fo…" at bounding box center [470, 272] width 384 height 39
click at [278, 250] on input "c. Message filtering in SNS is only available for SMS protocol subscribers, not…" at bounding box center [278, 246] width 0 height 8
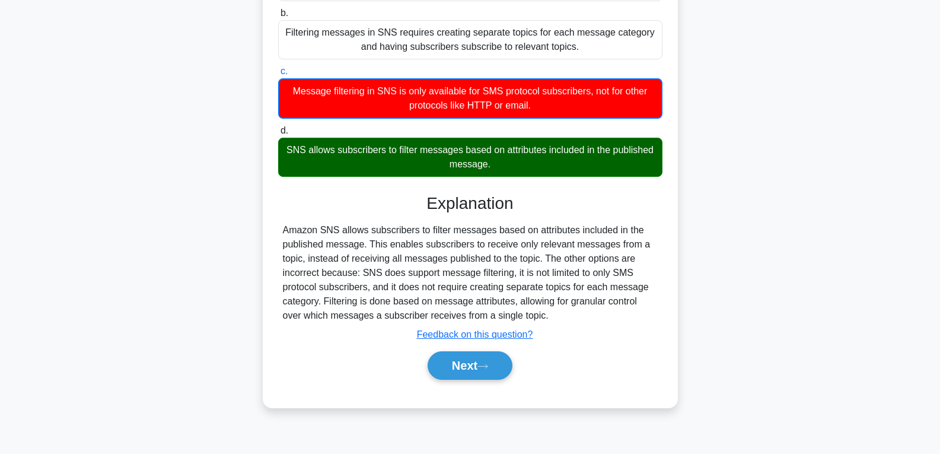
scroll to position [187, 0]
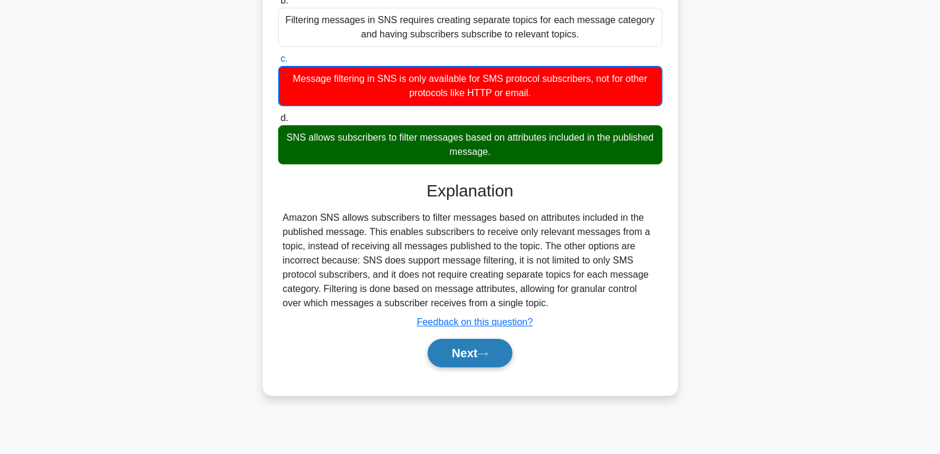
click at [462, 362] on button "Next" at bounding box center [470, 353] width 85 height 28
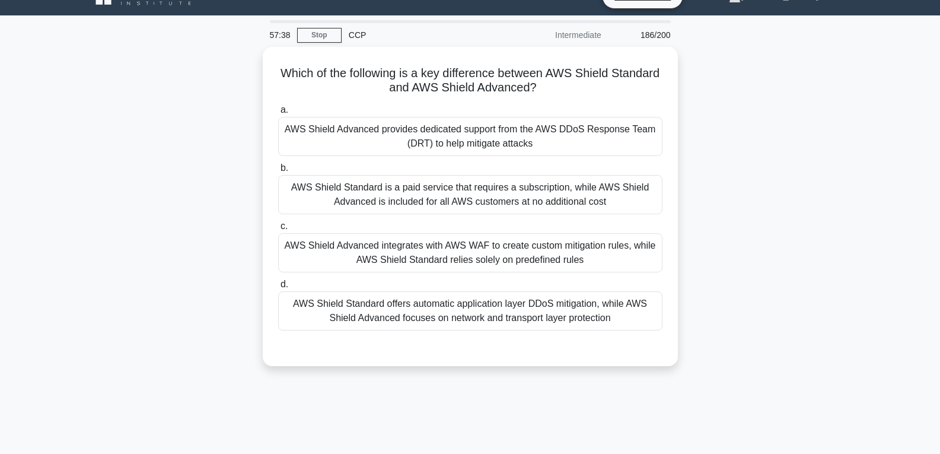
scroll to position [0, 0]
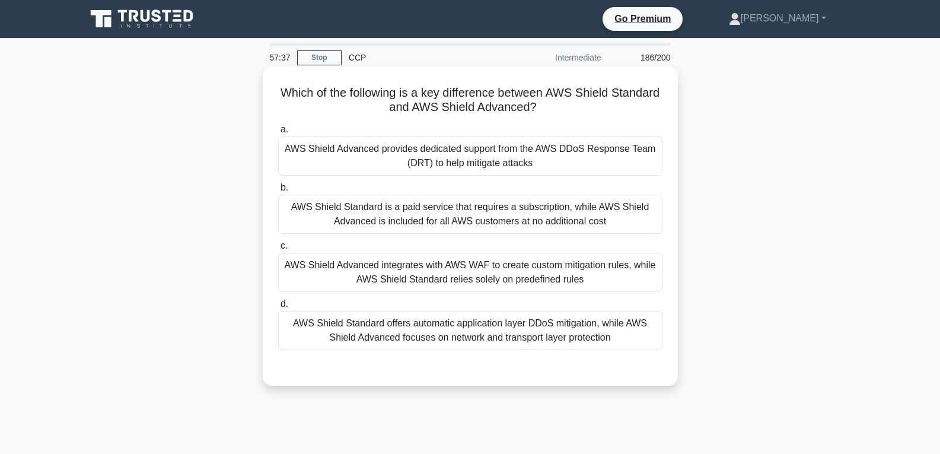
click at [461, 343] on div "AWS Shield Standard offers automatic application layer DDoS mitigation, while A…" at bounding box center [470, 330] width 384 height 39
click at [278, 308] on input "d. AWS Shield Standard offers automatic application layer DDoS mitigation, whil…" at bounding box center [278, 304] width 0 height 8
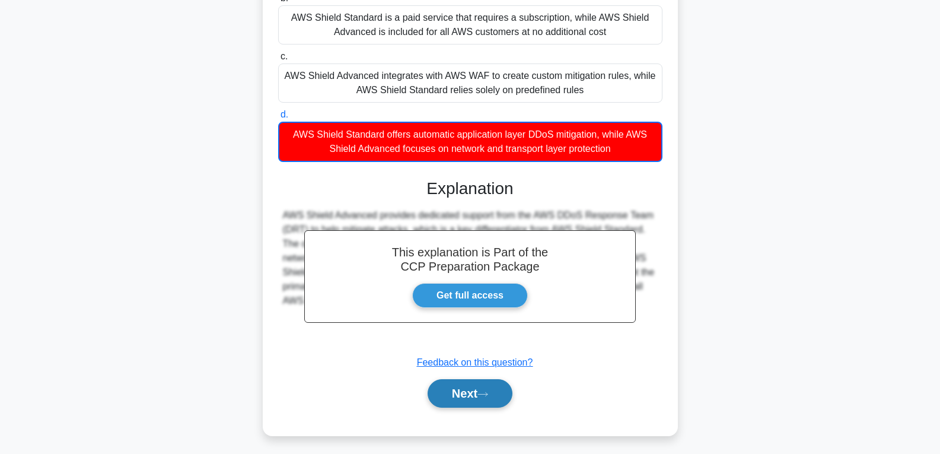
scroll to position [194, 0]
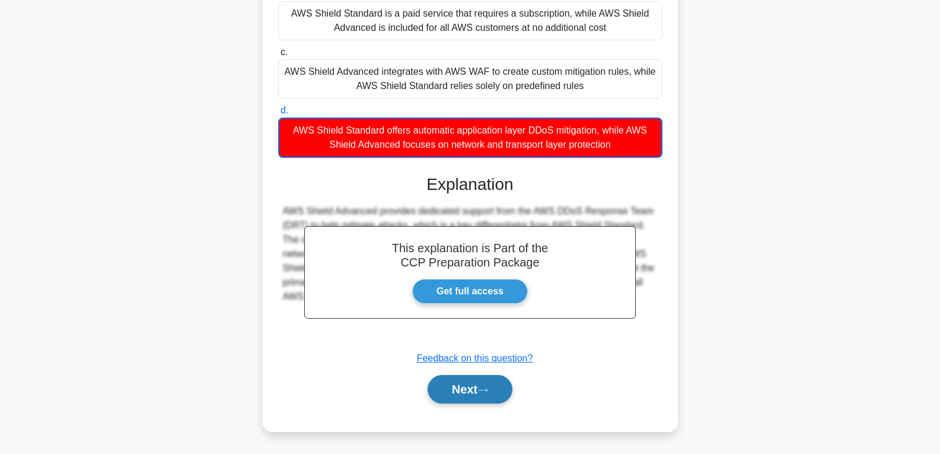
click at [462, 392] on button "Next" at bounding box center [470, 389] width 85 height 28
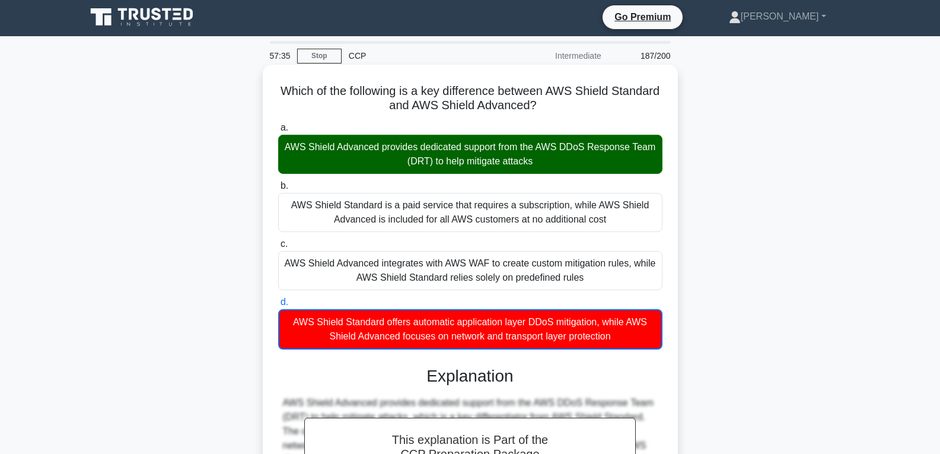
scroll to position [0, 0]
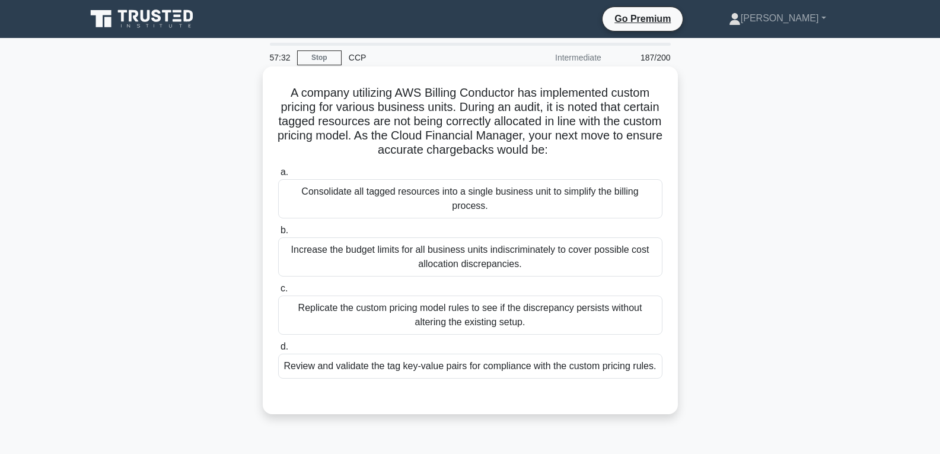
click at [454, 368] on div "Review and validate the tag key-value pairs for compliance with the custom pric…" at bounding box center [470, 366] width 384 height 25
click at [278, 351] on input "d. Review and validate the tag key-value pairs for compliance with the custom p…" at bounding box center [278, 347] width 0 height 8
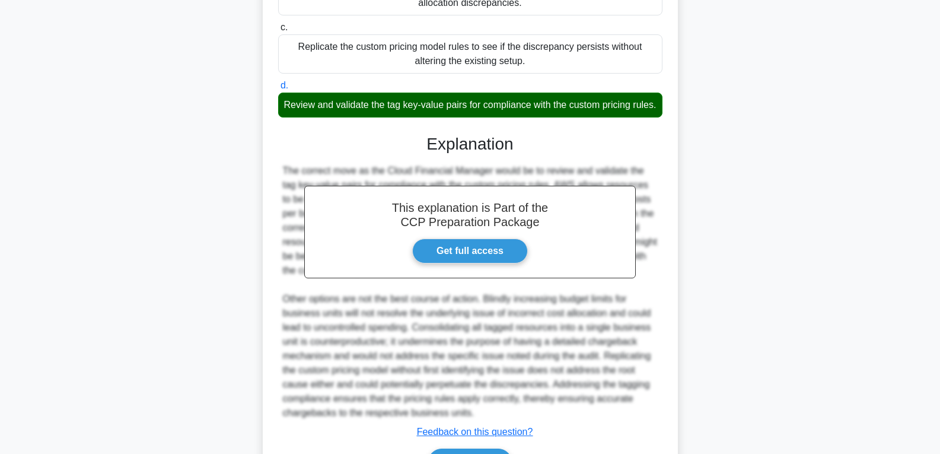
scroll to position [297, 0]
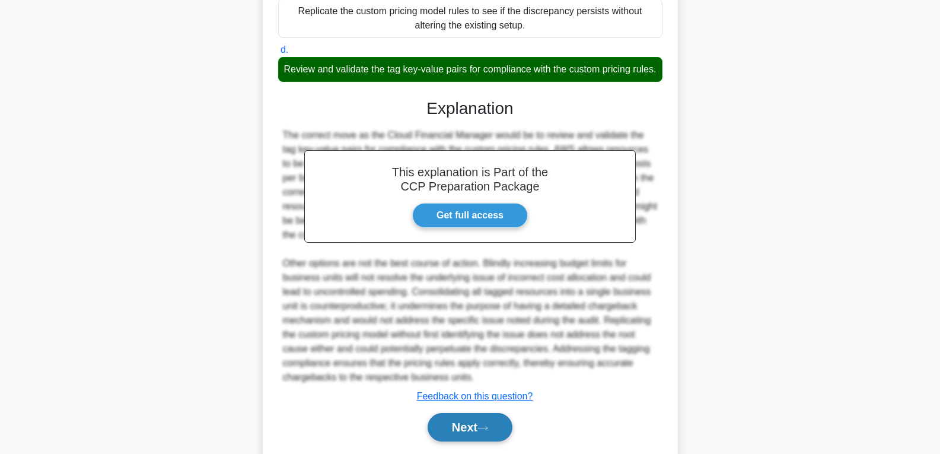
click at [465, 436] on button "Next" at bounding box center [470, 427] width 85 height 28
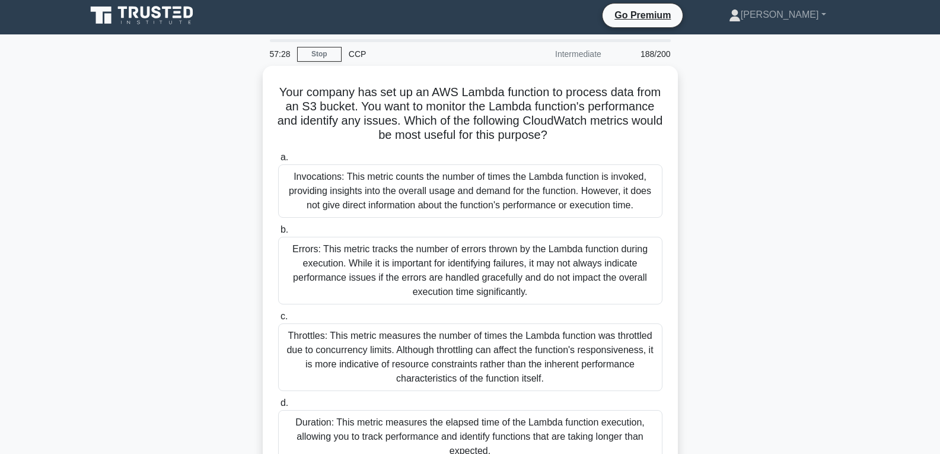
scroll to position [0, 0]
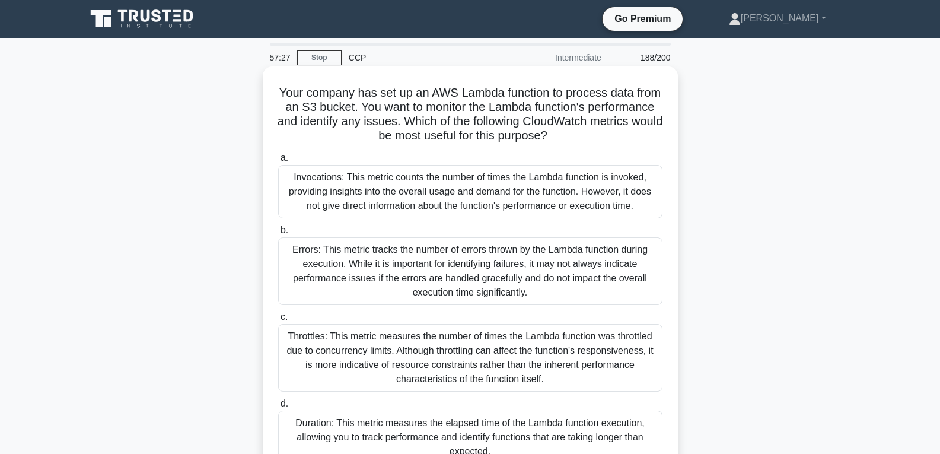
click at [462, 376] on div "Throttles: This metric measures the number of times the Lambda function was thr…" at bounding box center [470, 358] width 384 height 68
click at [278, 321] on input "c. Throttles: This metric measures the number of times the Lambda function was …" at bounding box center [278, 317] width 0 height 8
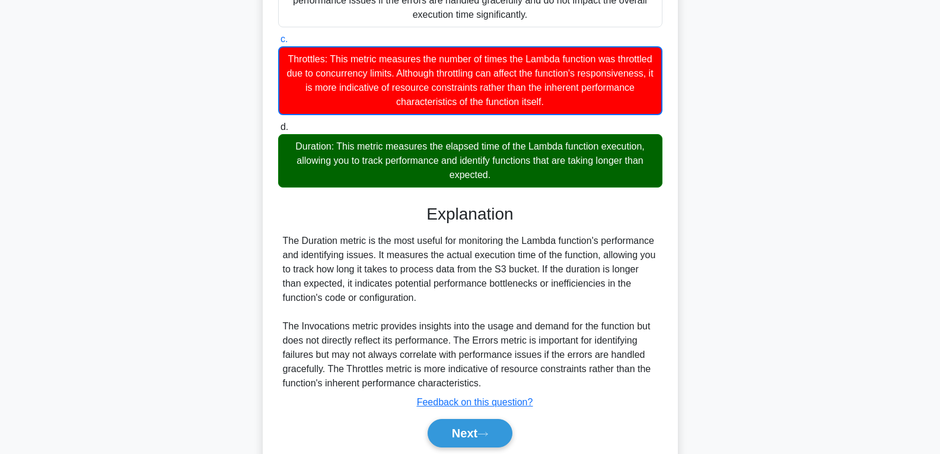
scroll to position [297, 0]
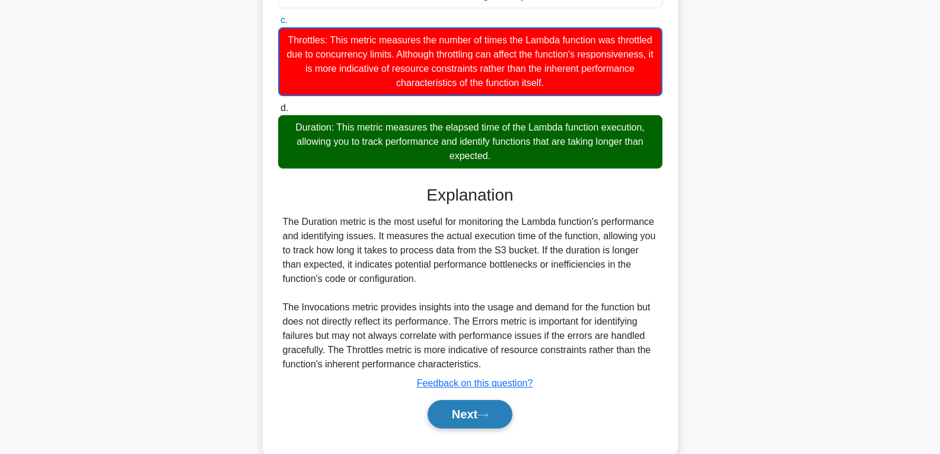
click at [470, 409] on button "Next" at bounding box center [470, 414] width 85 height 28
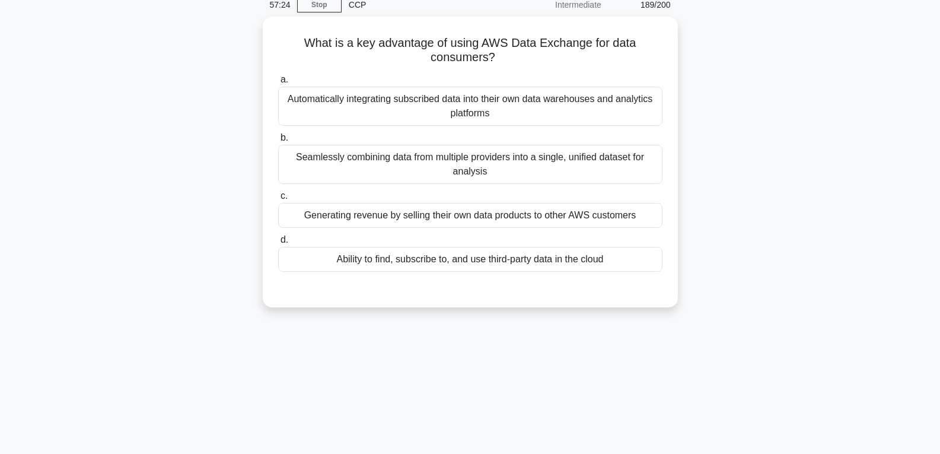
scroll to position [12, 0]
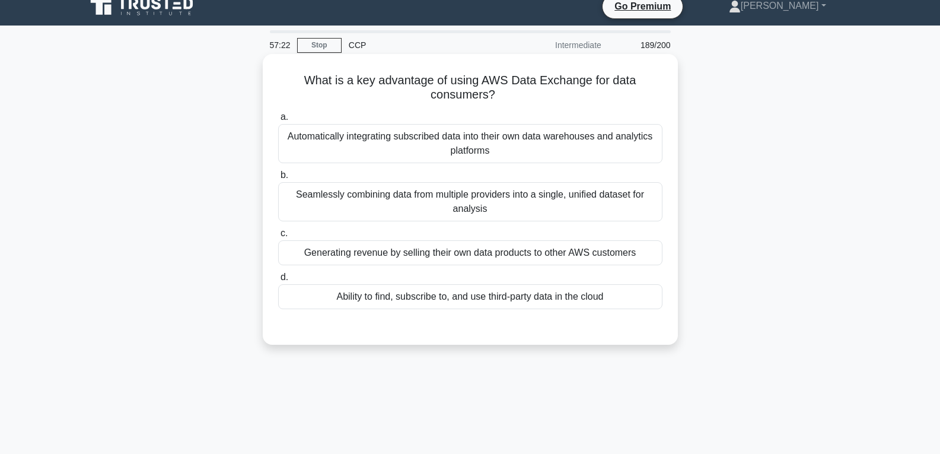
click at [463, 293] on div "Ability to find, subscribe to, and use third-party data in the cloud" at bounding box center [470, 296] width 384 height 25
click at [278, 281] on input "d. Ability to find, subscribe to, and use third-party data in the cloud" at bounding box center [278, 278] width 0 height 8
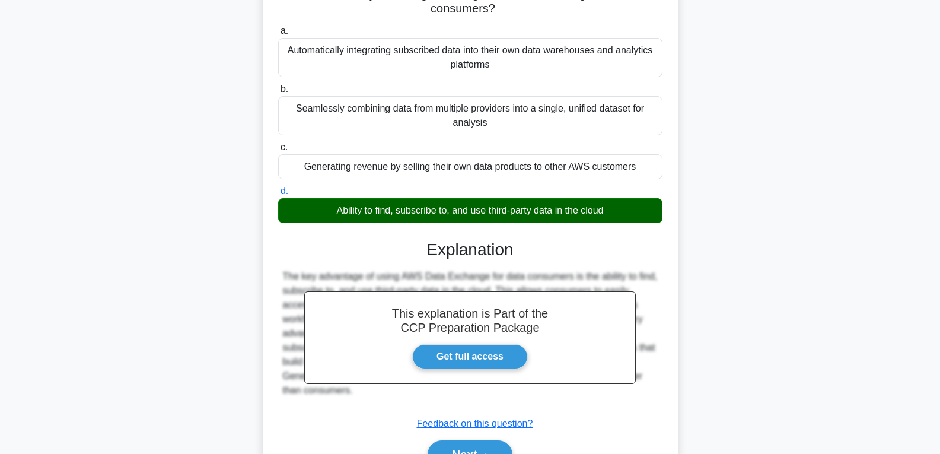
scroll to position [187, 0]
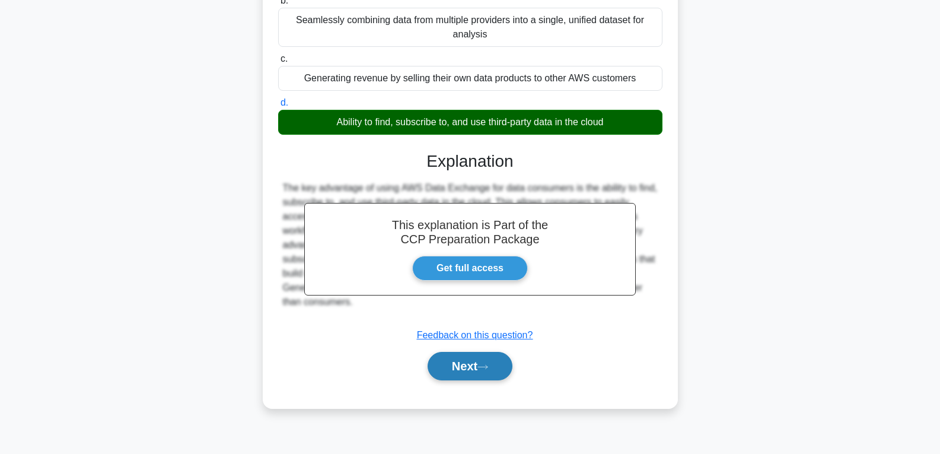
click at [481, 368] on button "Next" at bounding box center [470, 366] width 85 height 28
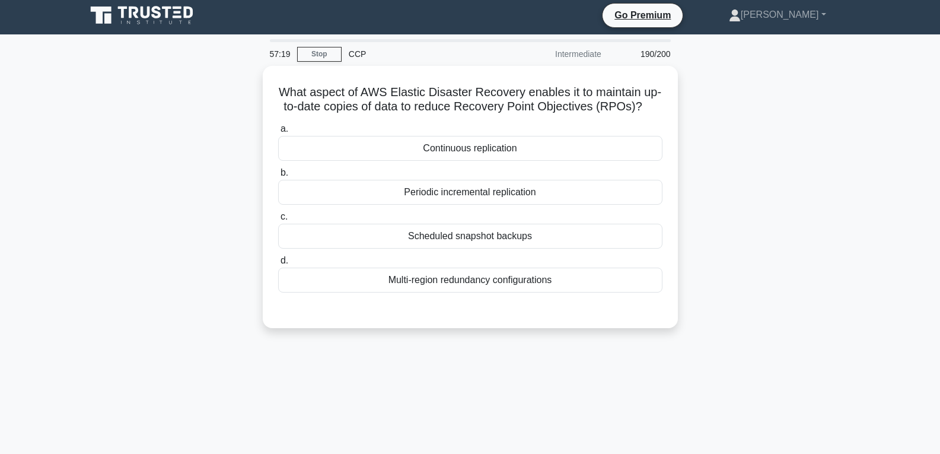
scroll to position [0, 0]
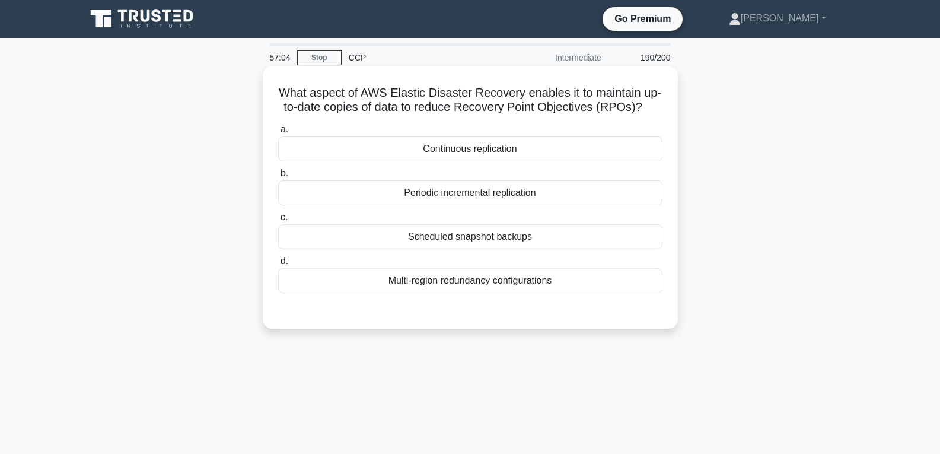
click at [502, 293] on div "Multi-region redundancy configurations" at bounding box center [470, 280] width 384 height 25
click at [278, 265] on input "d. Multi-region redundancy configurations" at bounding box center [278, 262] width 0 height 8
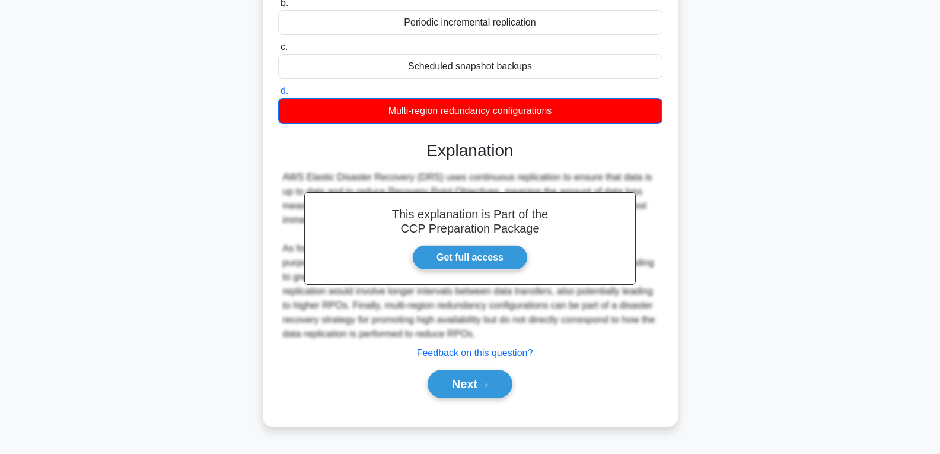
scroll to position [178, 0]
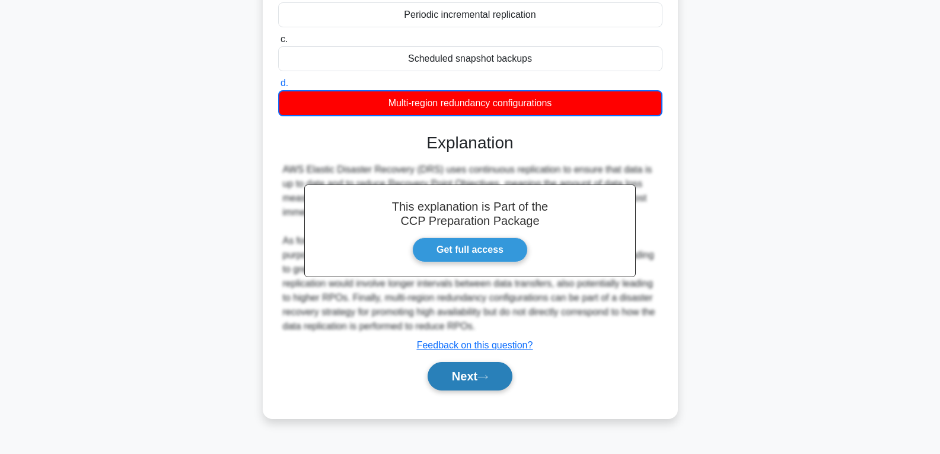
click at [472, 384] on button "Next" at bounding box center [470, 376] width 85 height 28
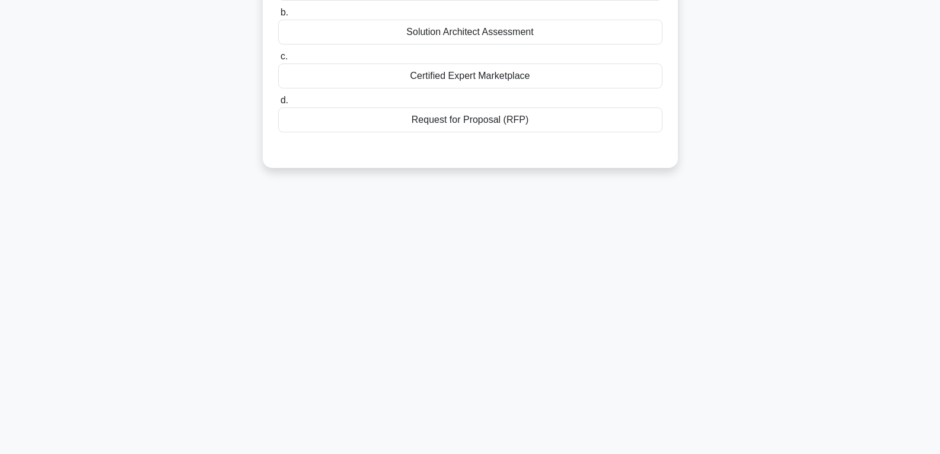
scroll to position [59, 0]
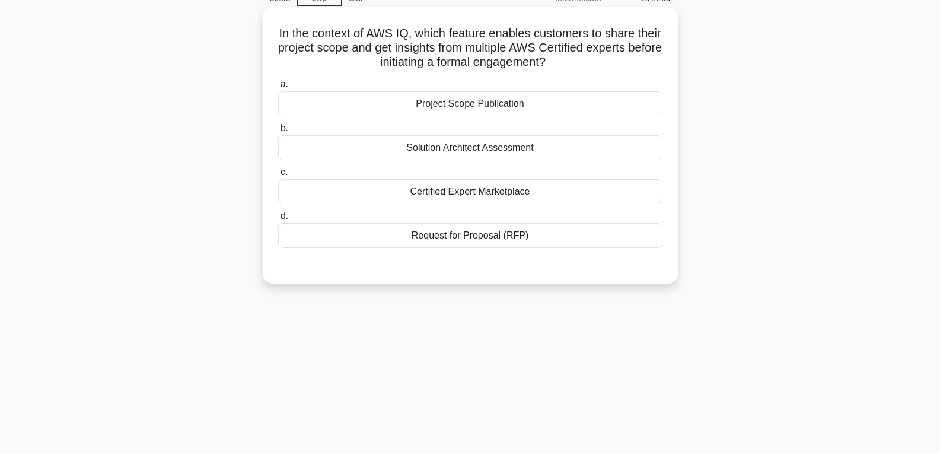
click at [468, 242] on div "Request for Proposal (RFP)" at bounding box center [470, 235] width 384 height 25
click at [278, 220] on input "d. Request for Proposal (RFP)" at bounding box center [278, 216] width 0 height 8
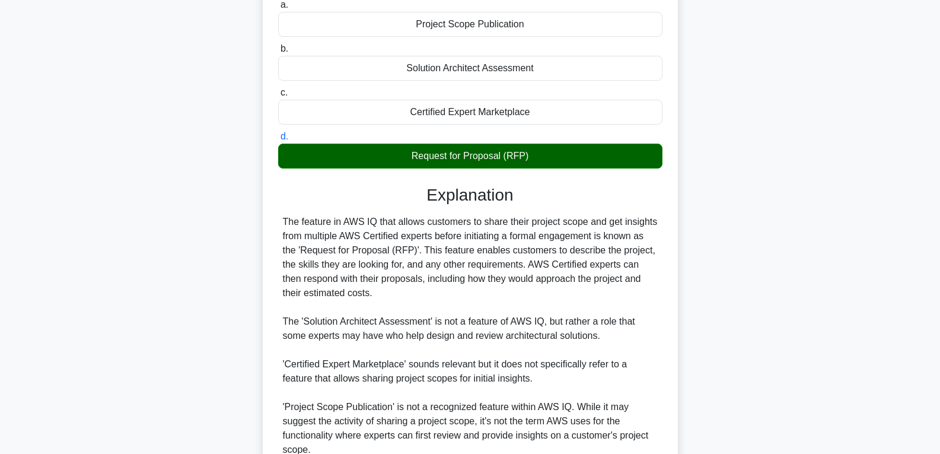
scroll to position [250, 0]
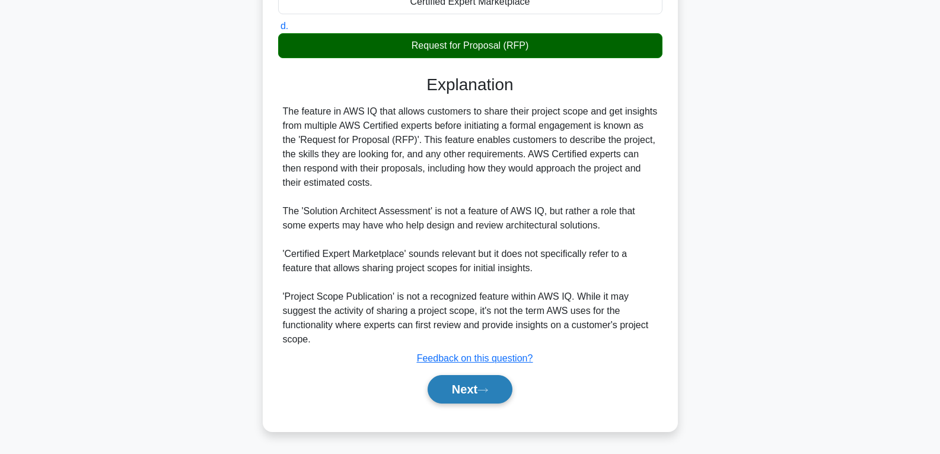
click at [466, 390] on button "Next" at bounding box center [470, 389] width 85 height 28
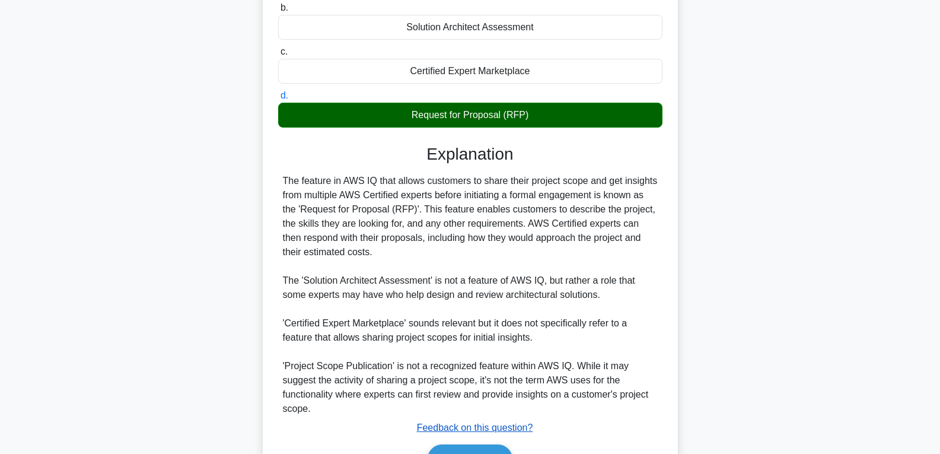
scroll to position [72, 0]
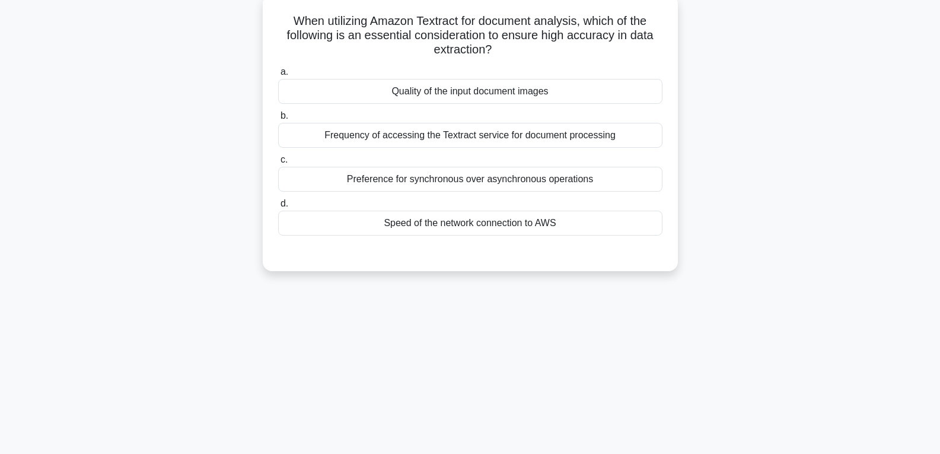
click at [387, 223] on div "Speed of the network connection to AWS" at bounding box center [470, 223] width 384 height 25
click at [278, 208] on input "d. Speed of the network connection to AWS" at bounding box center [278, 204] width 0 height 8
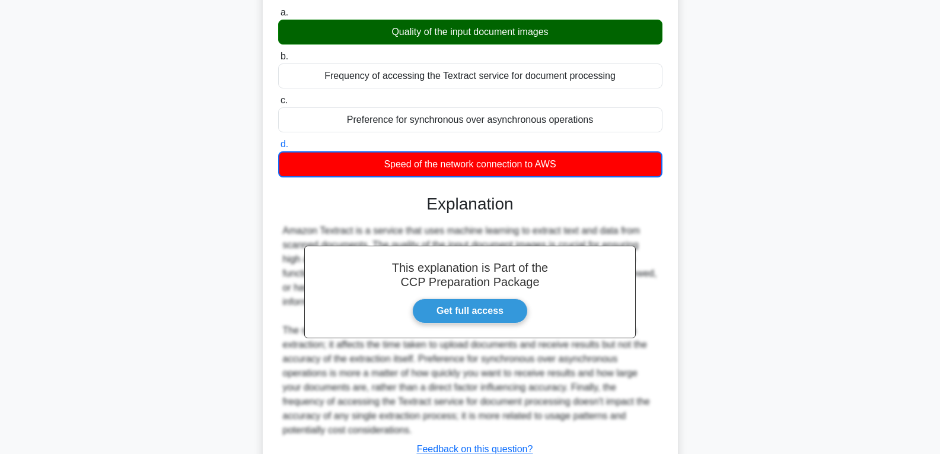
scroll to position [223, 0]
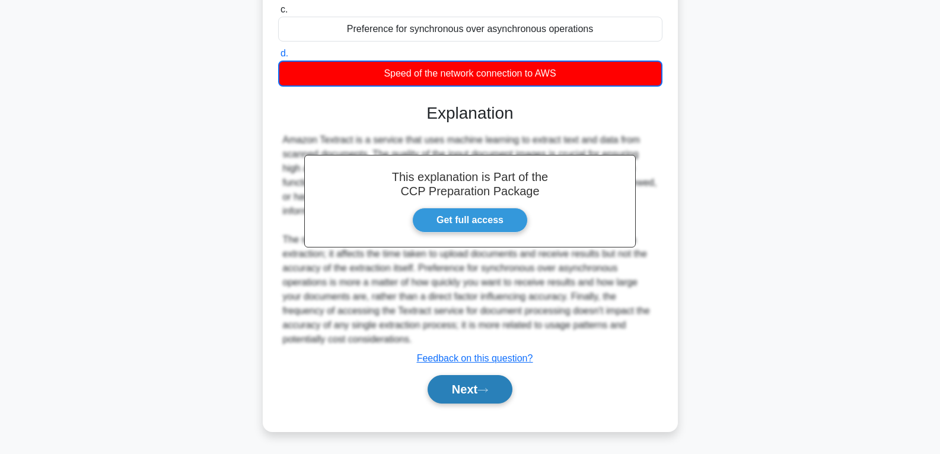
click at [476, 397] on button "Next" at bounding box center [470, 389] width 85 height 28
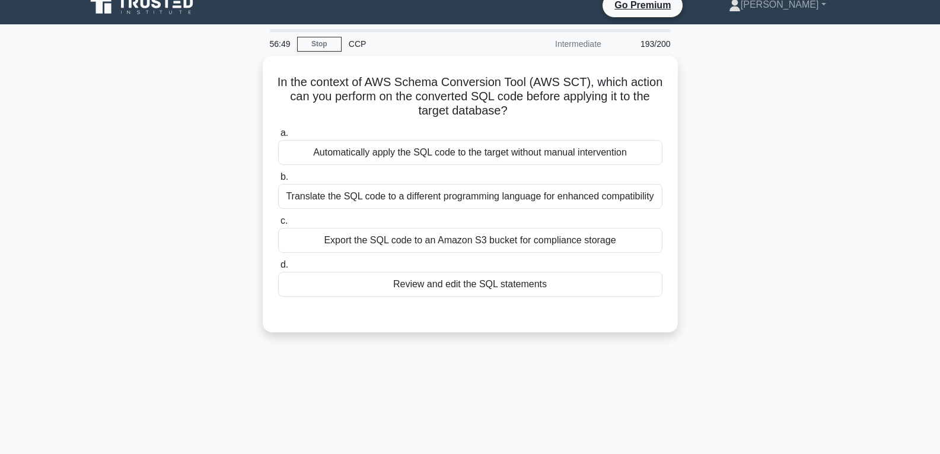
scroll to position [0, 0]
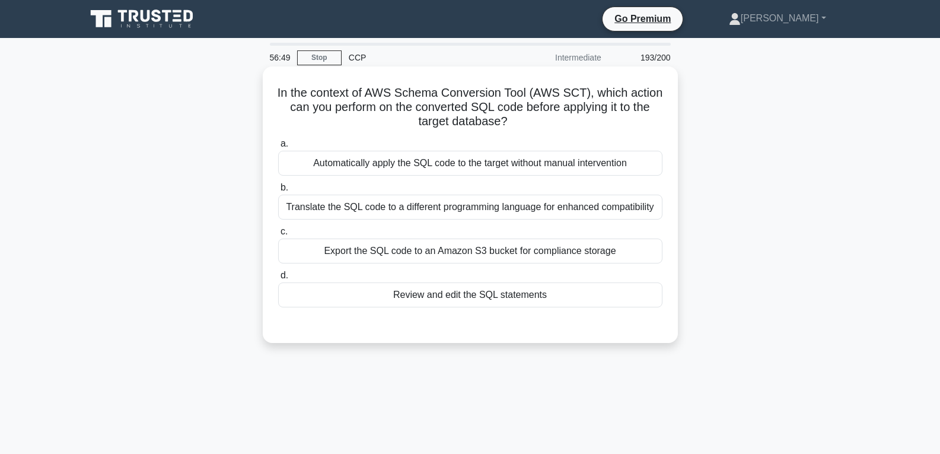
click at [467, 298] on div "Review and edit the SQL statements" at bounding box center [470, 294] width 384 height 25
click at [278, 279] on input "d. Review and edit the SQL statements" at bounding box center [278, 276] width 0 height 8
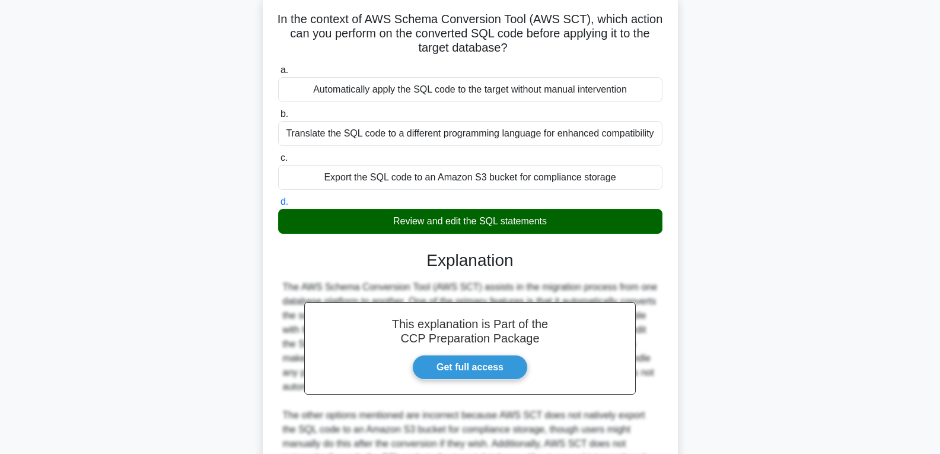
scroll to position [250, 0]
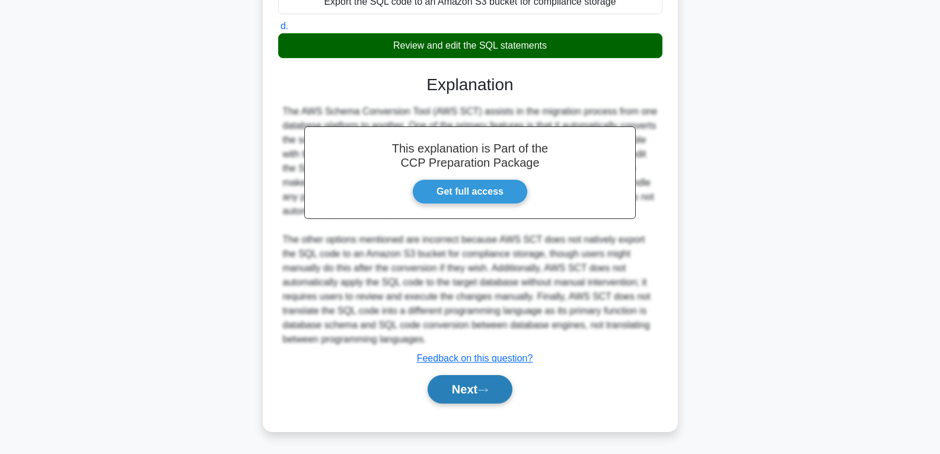
click at [469, 388] on button "Next" at bounding box center [470, 389] width 85 height 28
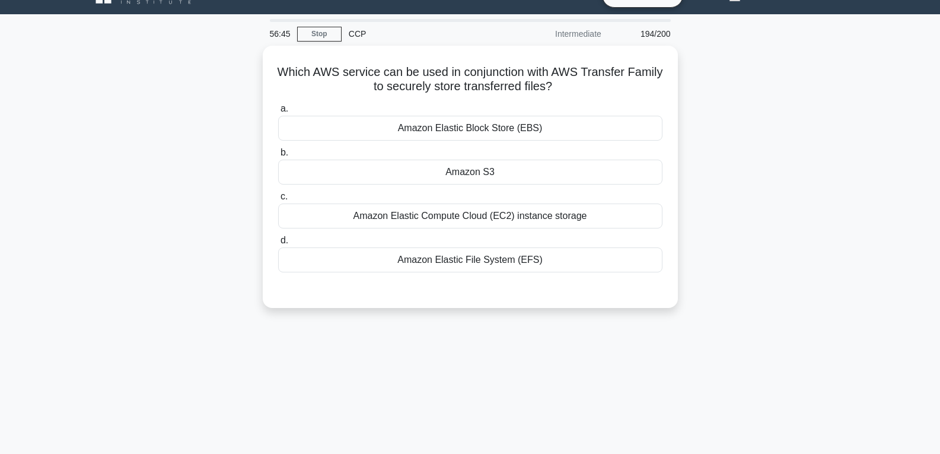
scroll to position [4, 0]
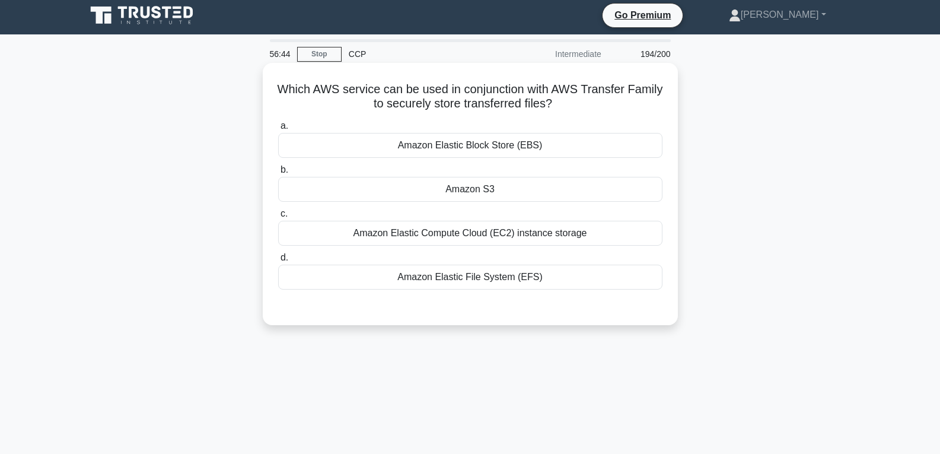
click at [481, 181] on div "Amazon S3" at bounding box center [470, 189] width 384 height 25
click at [278, 174] on input "b. Amazon S3" at bounding box center [278, 170] width 0 height 8
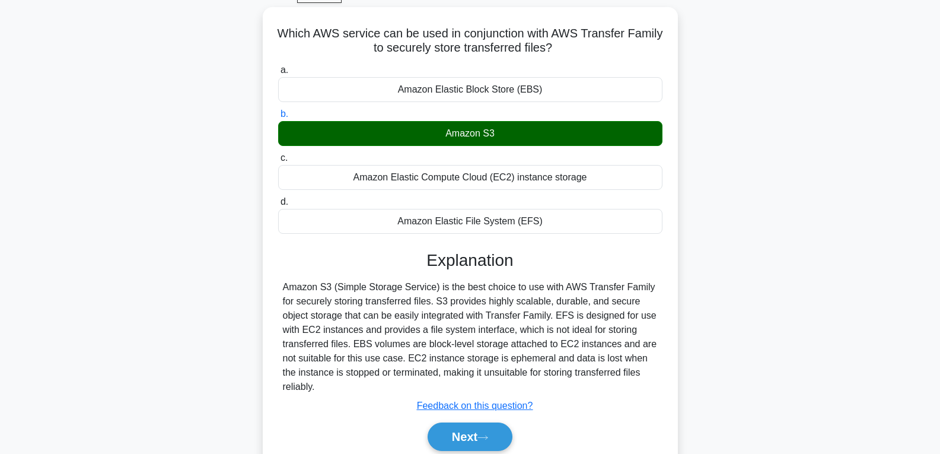
scroll to position [187, 0]
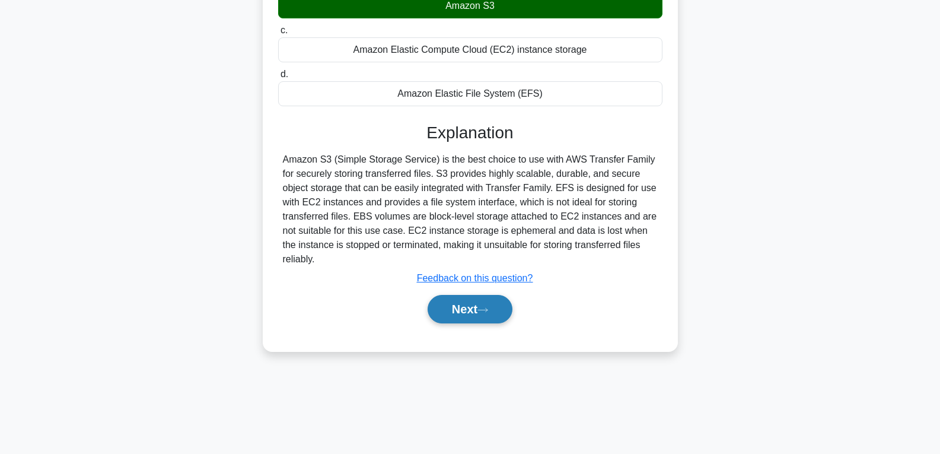
click at [466, 306] on button "Next" at bounding box center [470, 309] width 85 height 28
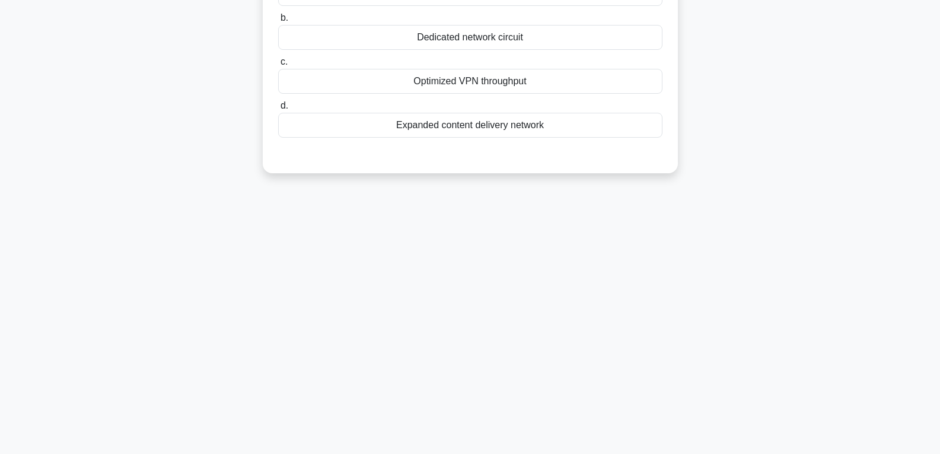
scroll to position [9, 0]
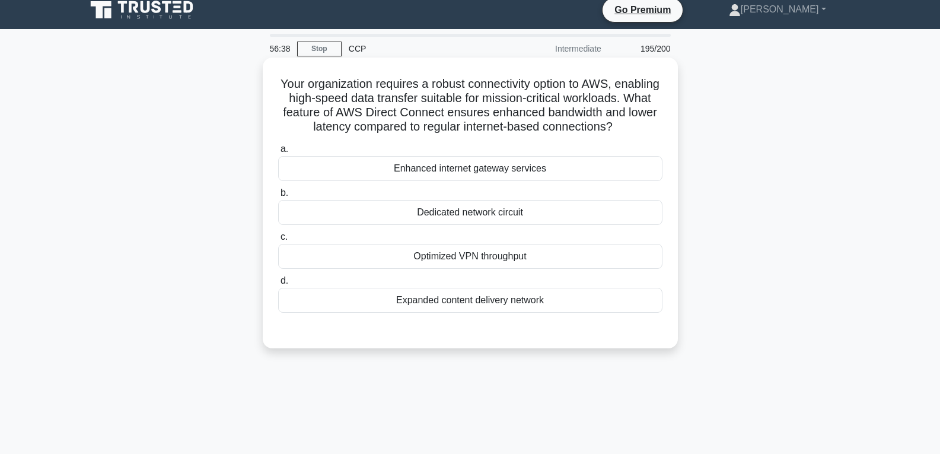
click at [462, 225] on div "Dedicated network circuit" at bounding box center [470, 212] width 384 height 25
click at [278, 197] on input "b. Dedicated network circuit" at bounding box center [278, 193] width 0 height 8
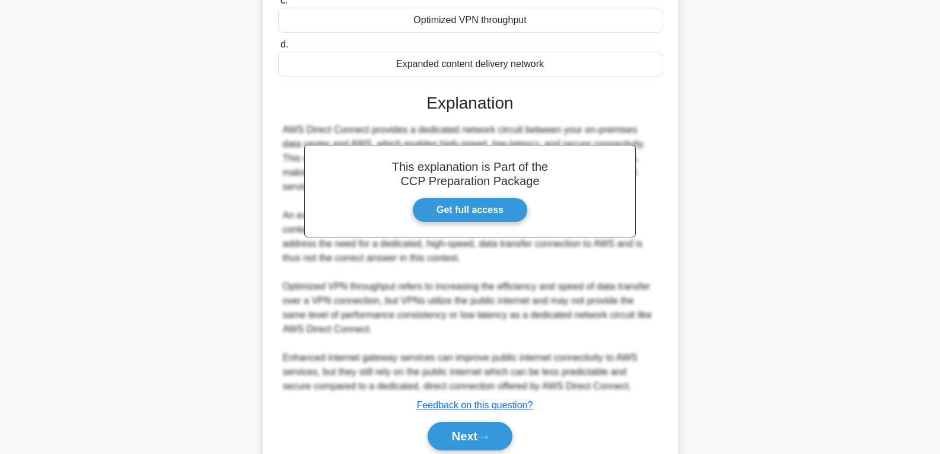
scroll to position [246, 0]
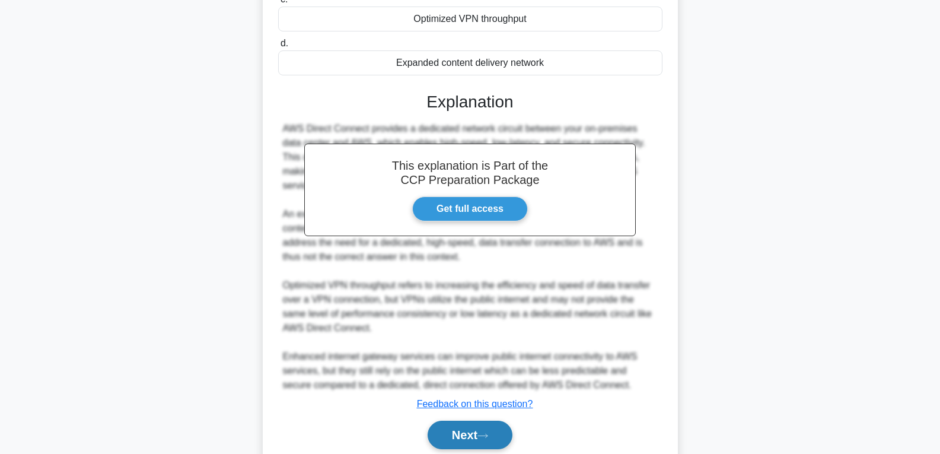
click at [471, 437] on button "Next" at bounding box center [470, 435] width 85 height 28
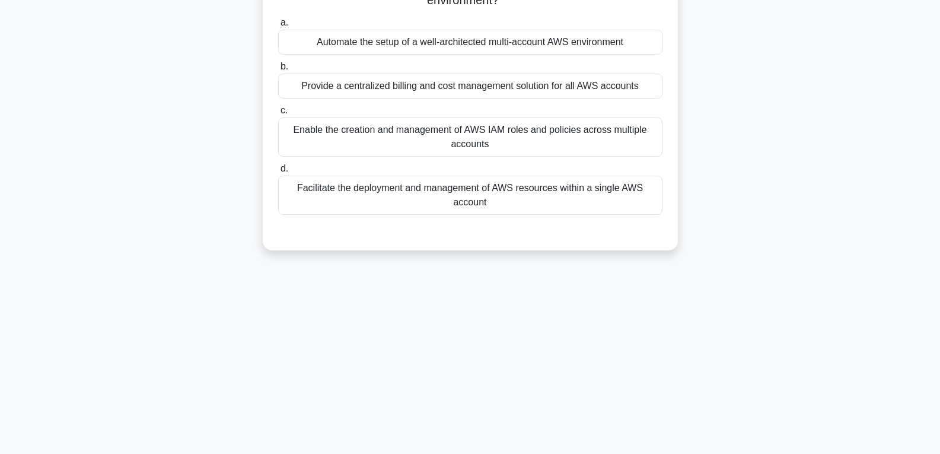
scroll to position [9, 0]
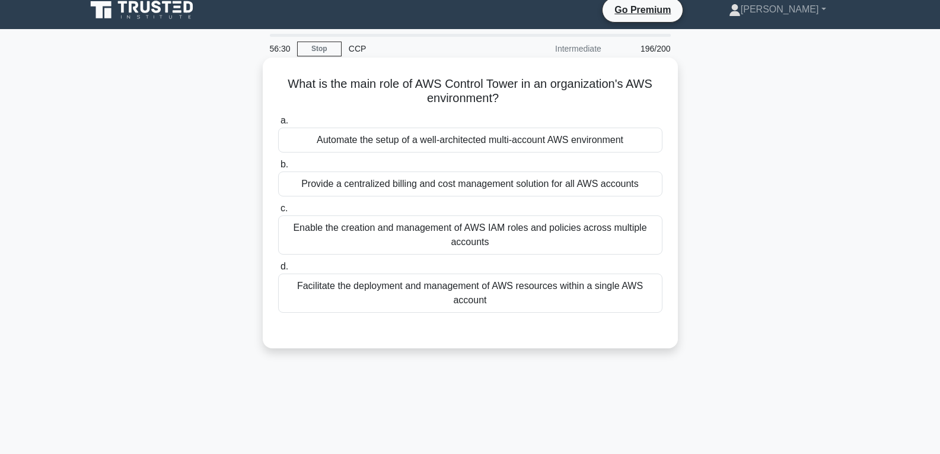
click at [415, 180] on div "Provide a centralized billing and cost management solution for all AWS accounts" at bounding box center [470, 183] width 384 height 25
click at [278, 169] on input "b. Provide a centralized billing and cost management solution for all AWS accou…" at bounding box center [278, 165] width 0 height 8
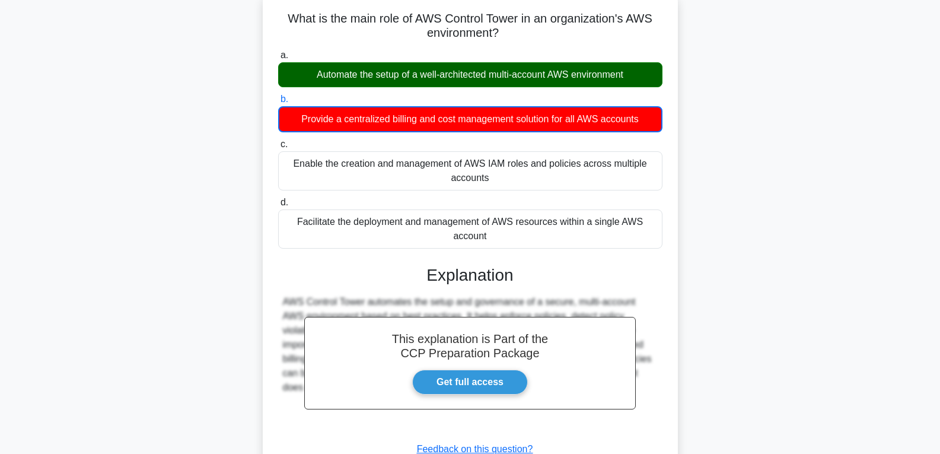
scroll to position [187, 0]
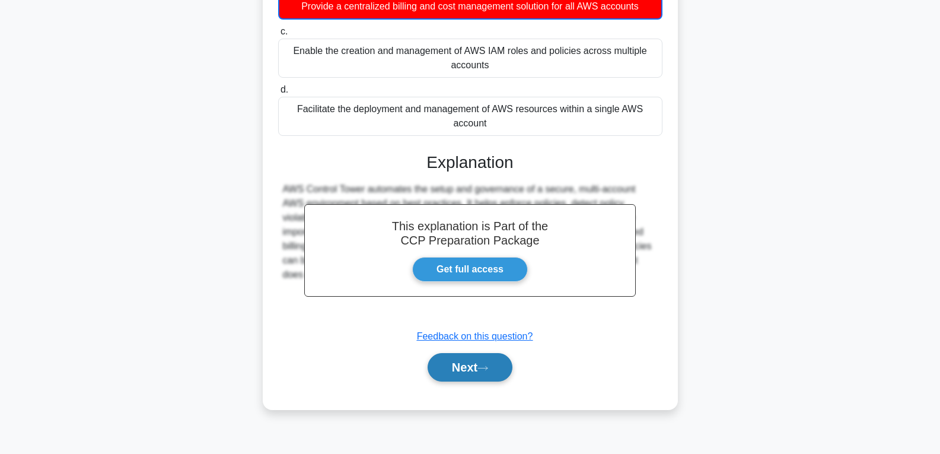
click at [473, 367] on button "Next" at bounding box center [470, 367] width 85 height 28
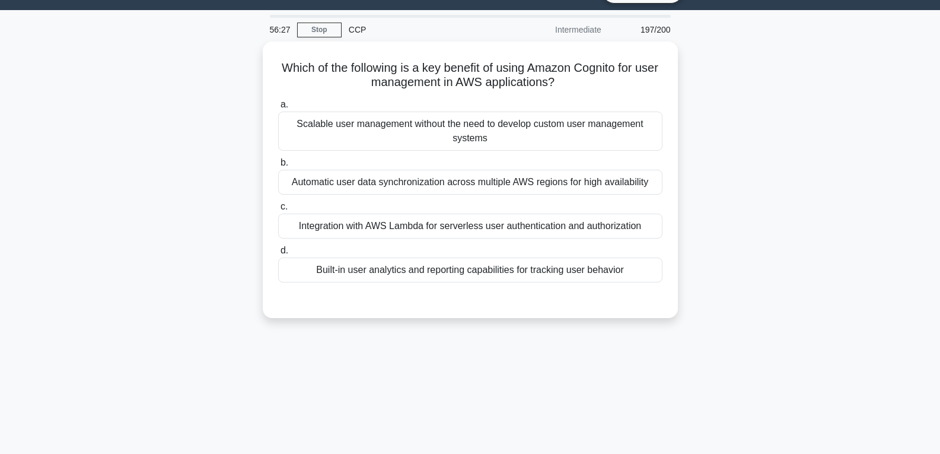
scroll to position [9, 0]
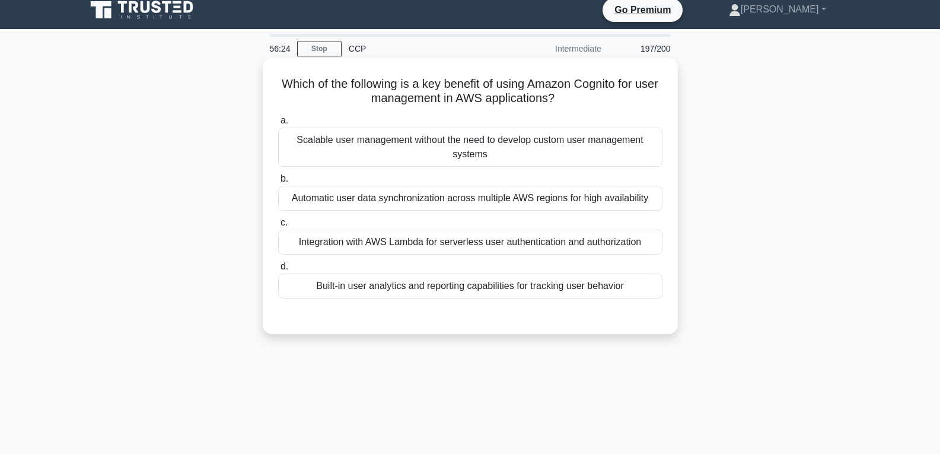
click at [362, 203] on div "Automatic user data synchronization across multiple AWS regions for high availa…" at bounding box center [470, 198] width 384 height 25
click at [278, 183] on input "b. Automatic user data synchronization across multiple AWS regions for high ava…" at bounding box center [278, 179] width 0 height 8
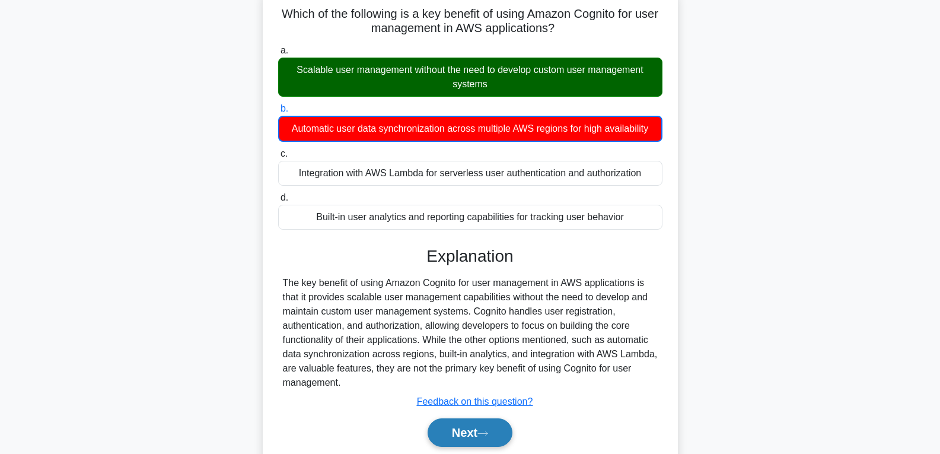
scroll to position [187, 0]
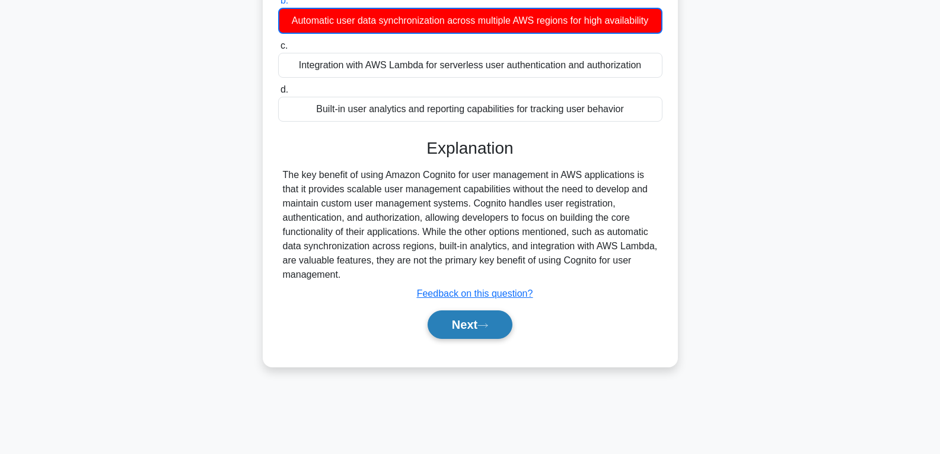
click at [468, 330] on button "Next" at bounding box center [470, 324] width 85 height 28
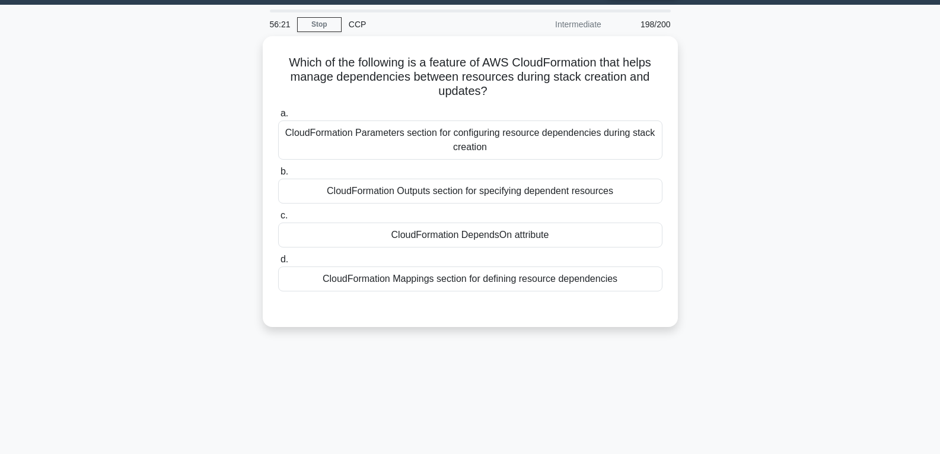
scroll to position [9, 0]
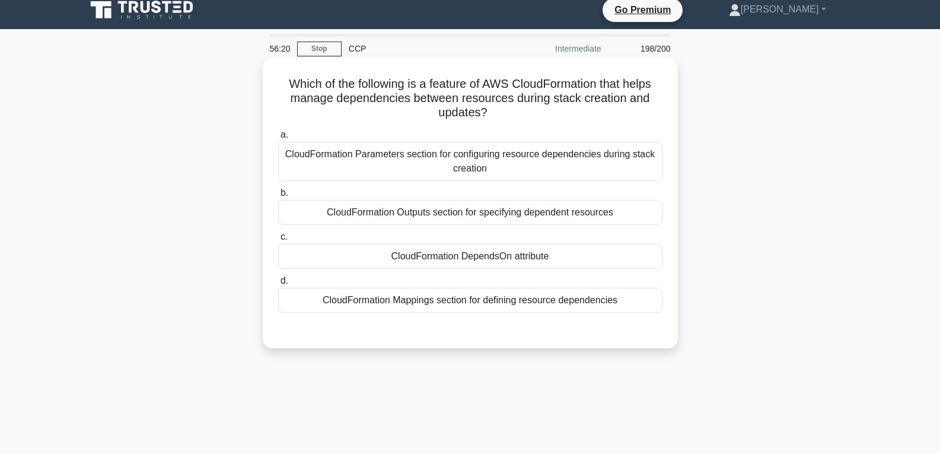
click at [454, 252] on div "CloudFormation DependsOn attribute" at bounding box center [470, 256] width 384 height 25
click at [278, 241] on input "c. CloudFormation DependsOn attribute" at bounding box center [278, 237] width 0 height 8
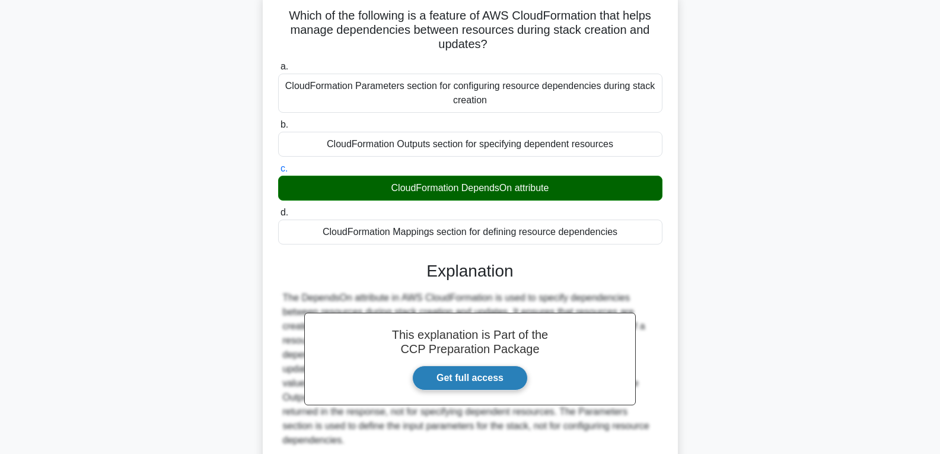
scroll to position [187, 0]
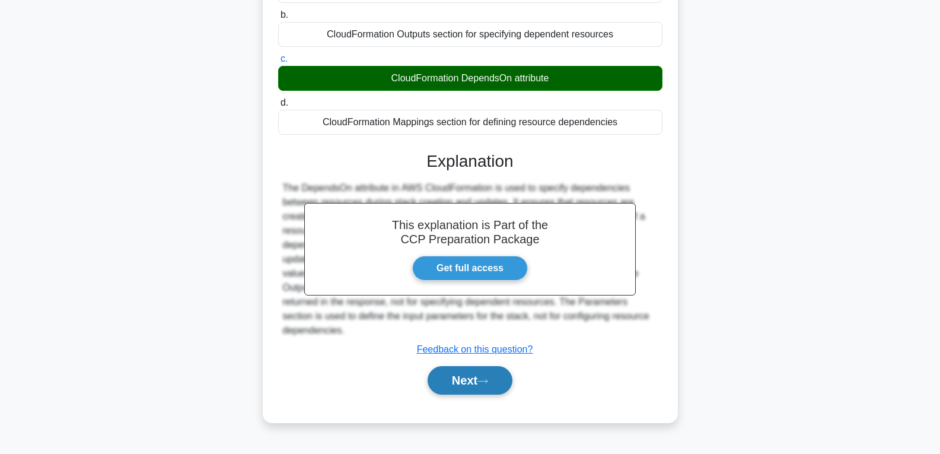
click at [473, 379] on button "Next" at bounding box center [470, 380] width 85 height 28
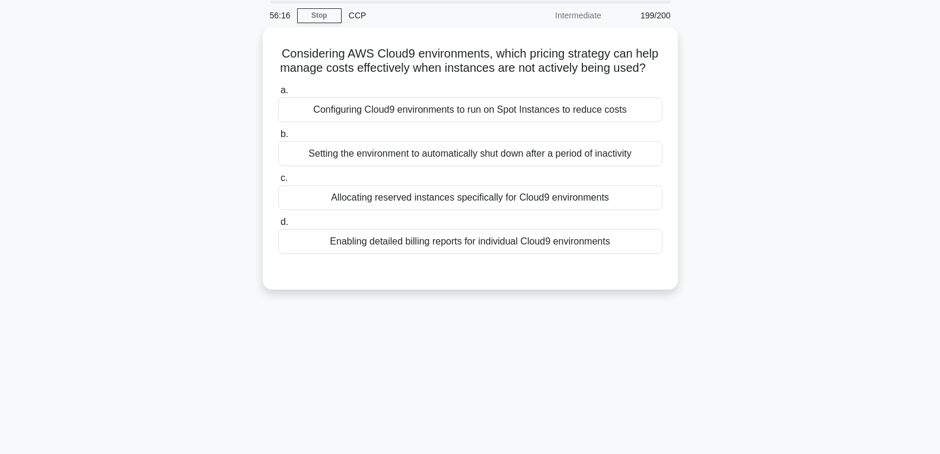
scroll to position [9, 0]
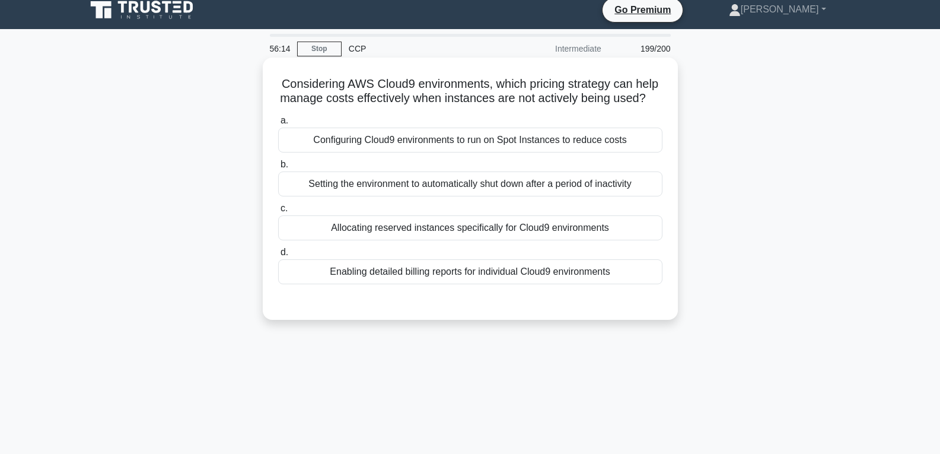
click at [408, 236] on div "Allocating reserved instances specifically for Cloud9 environments" at bounding box center [470, 227] width 384 height 25
click at [278, 212] on input "c. Allocating reserved instances specifically for Cloud9 environments" at bounding box center [278, 209] width 0 height 8
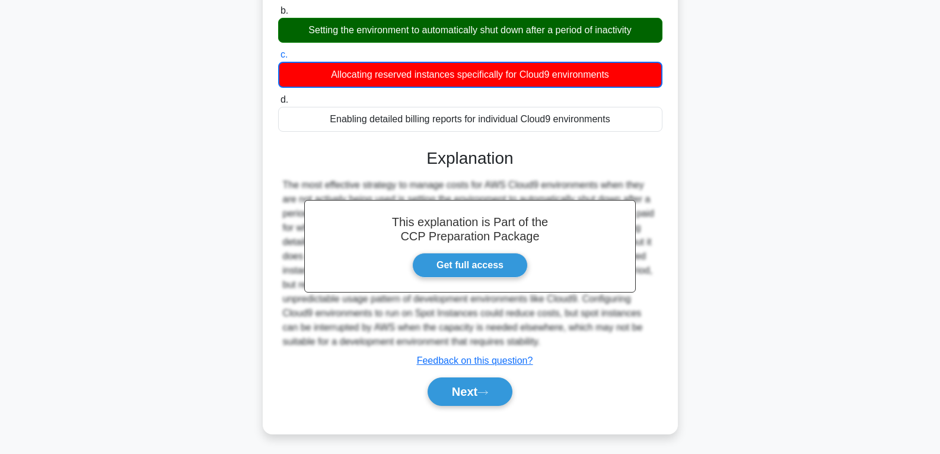
scroll to position [187, 0]
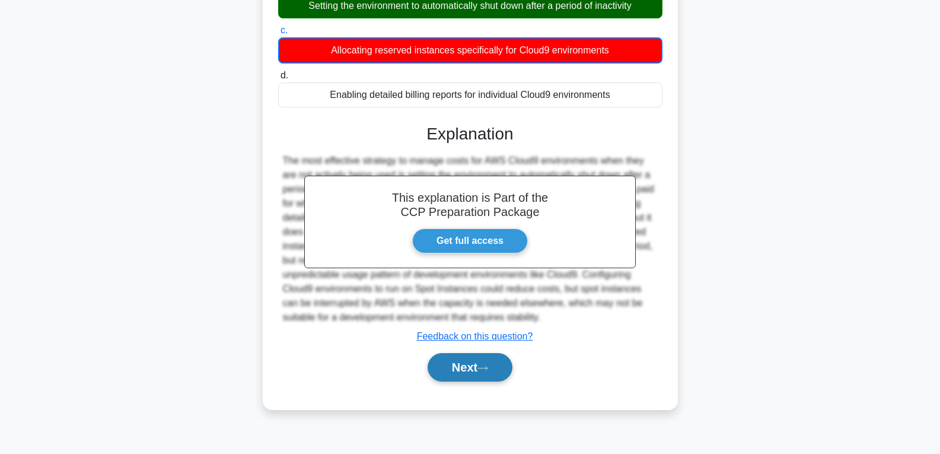
click at [454, 373] on button "Next" at bounding box center [470, 367] width 85 height 28
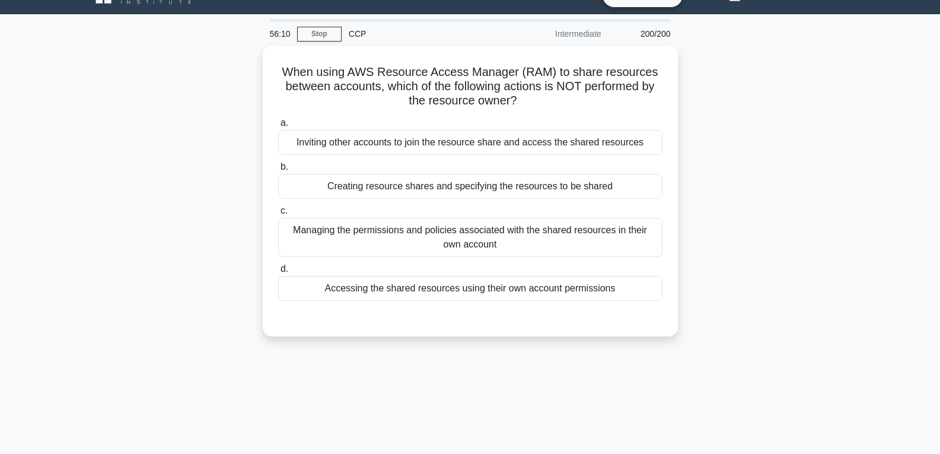
scroll to position [9, 0]
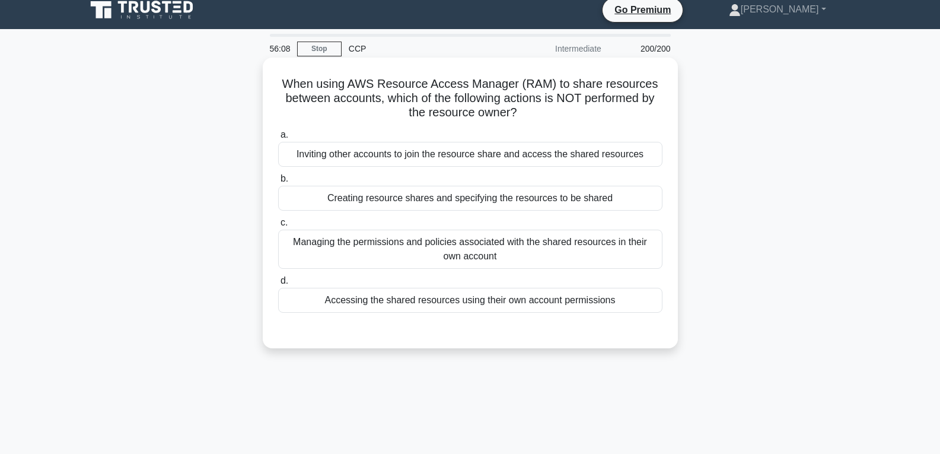
click at [450, 298] on div "Accessing the shared resources using their own account permissions" at bounding box center [470, 300] width 384 height 25
click at [278, 285] on input "d. Accessing the shared resources using their own account permissions" at bounding box center [278, 281] width 0 height 8
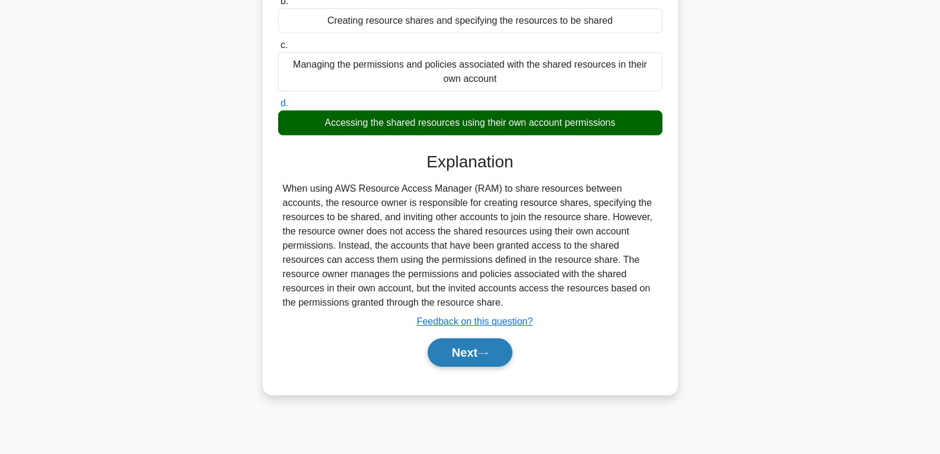
scroll to position [187, 0]
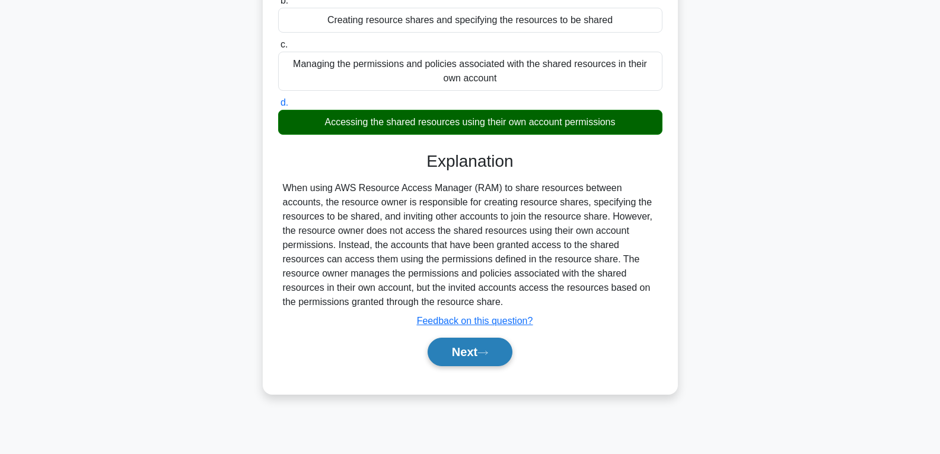
click at [469, 352] on button "Next" at bounding box center [470, 352] width 85 height 28
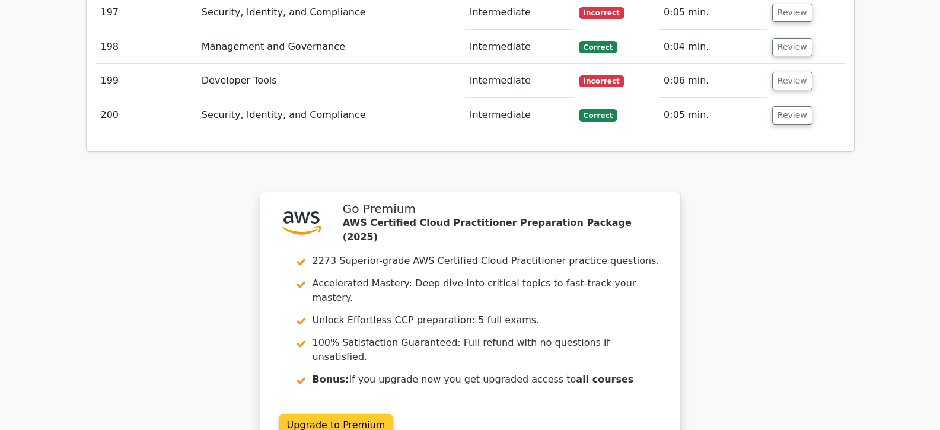
scroll to position [8722, 0]
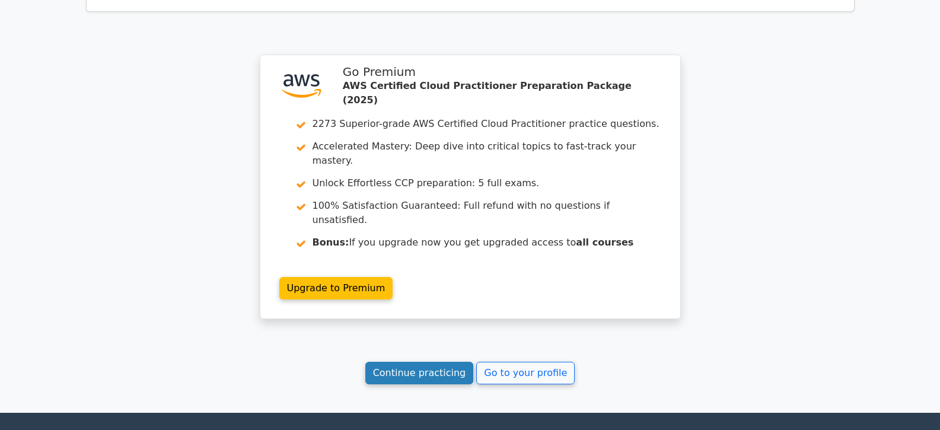
click at [400, 362] on link "Continue practicing" at bounding box center [419, 373] width 109 height 23
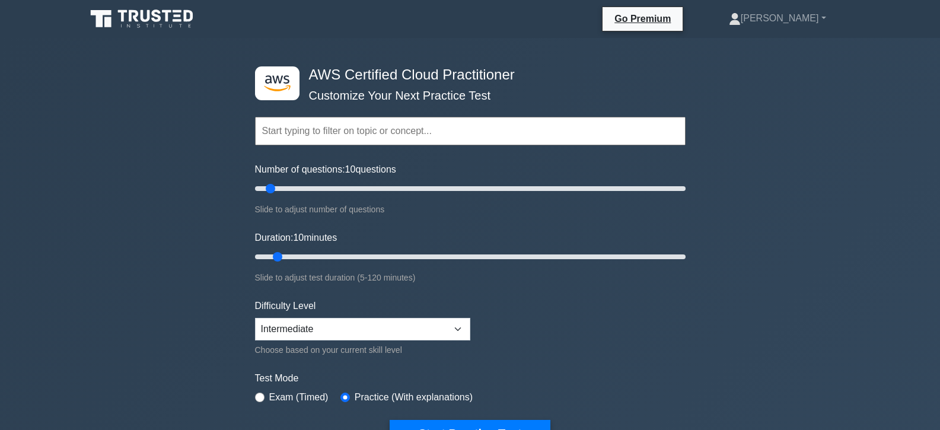
scroll to position [59, 0]
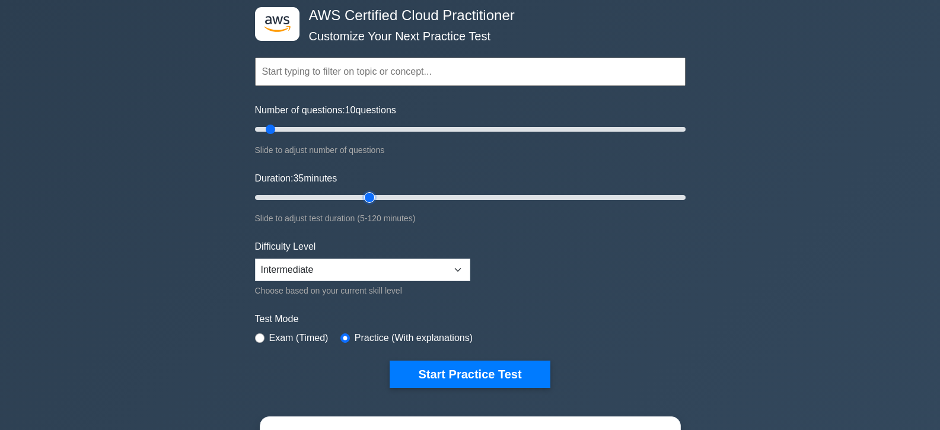
drag, startPoint x: 270, startPoint y: 193, endPoint x: 362, endPoint y: 195, distance: 92.0
click at [362, 195] on input "Duration: 35 minutes" at bounding box center [470, 197] width 431 height 14
drag, startPoint x: 369, startPoint y: 197, endPoint x: 396, endPoint y: 197, distance: 27.3
type input "40"
click at [396, 197] on input "Duration: 40 minutes" at bounding box center [470, 197] width 431 height 14
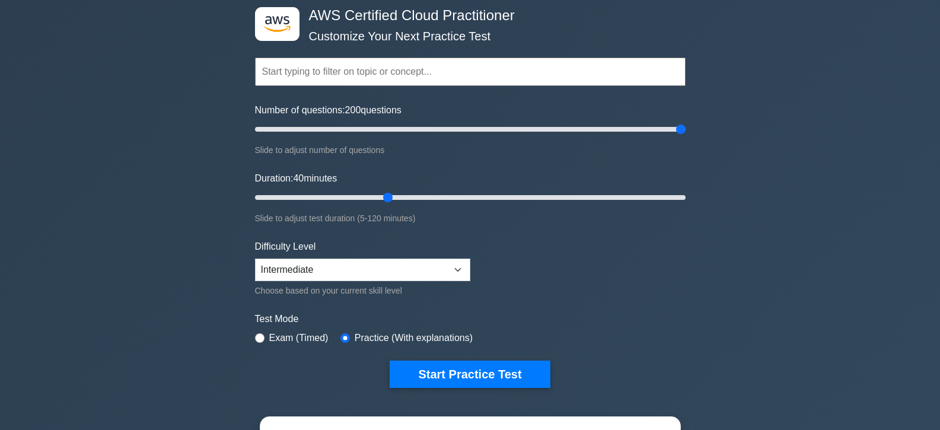
drag, startPoint x: 266, startPoint y: 123, endPoint x: 732, endPoint y: 141, distance: 465.5
type input "200"
click at [686, 136] on input "Number of questions: 200 questions" at bounding box center [470, 129] width 431 height 14
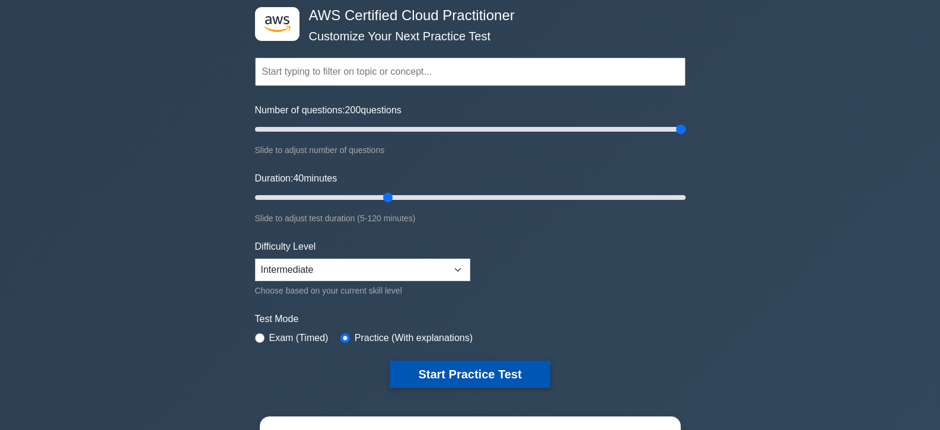
click at [493, 370] on button "Start Practice Test" at bounding box center [470, 374] width 160 height 27
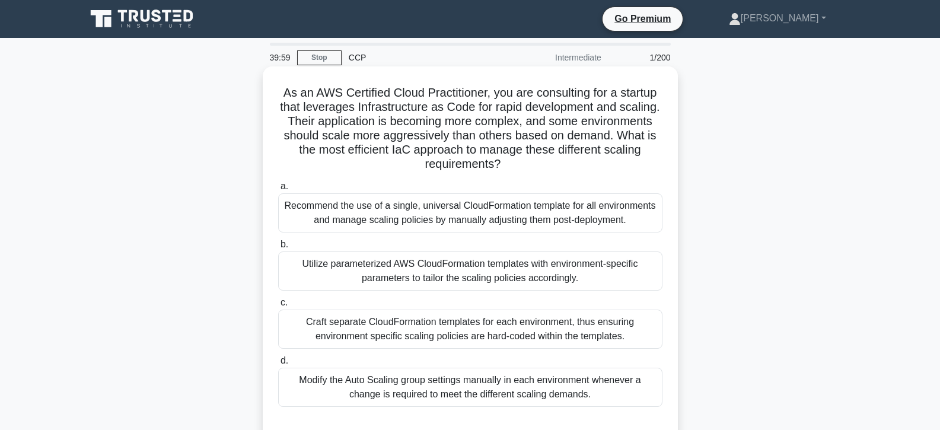
scroll to position [59, 0]
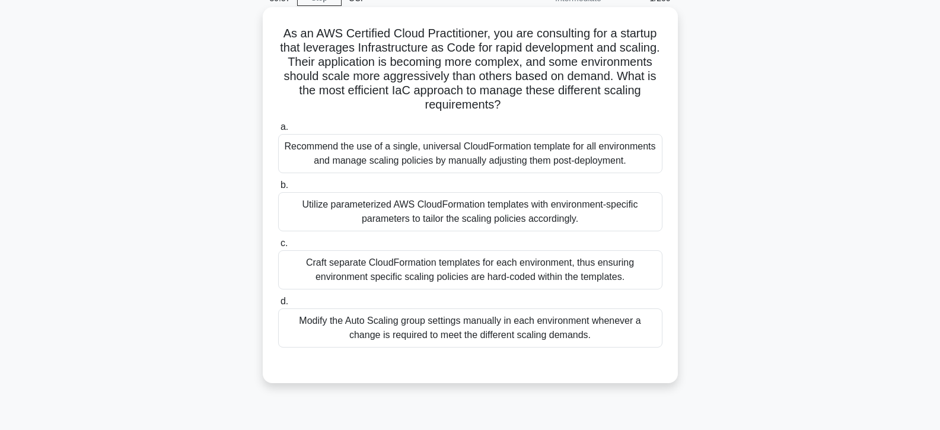
click at [399, 228] on div "Utilize parameterized AWS CloudFormation templates with environment-specific pa…" at bounding box center [470, 211] width 384 height 39
click at [278, 189] on input "b. Utilize parameterized AWS CloudFormation templates with environment-specific…" at bounding box center [278, 186] width 0 height 8
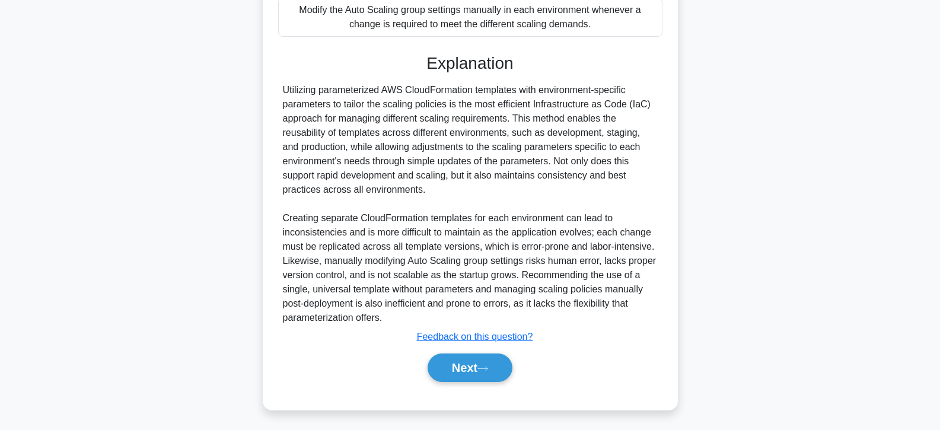
scroll to position [373, 0]
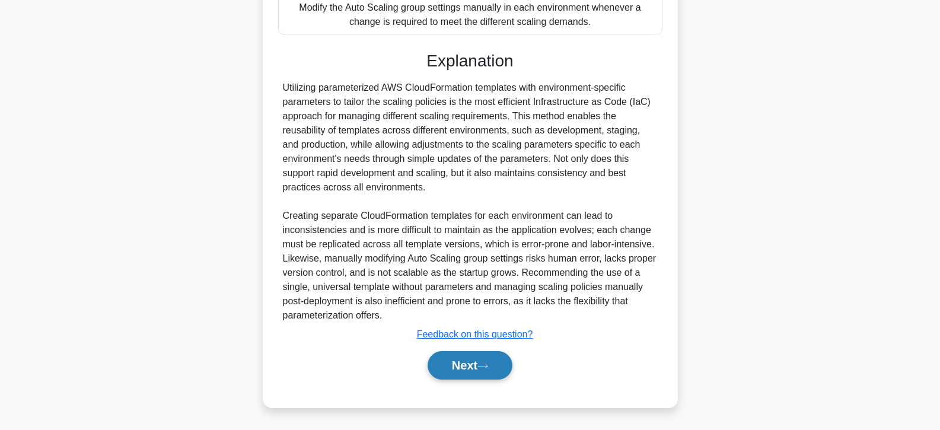
click at [474, 355] on button "Next" at bounding box center [470, 365] width 85 height 28
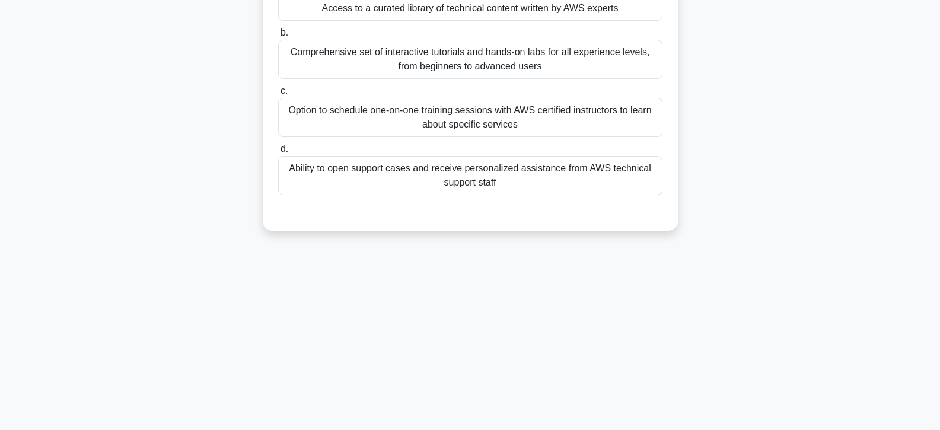
scroll to position [33, 0]
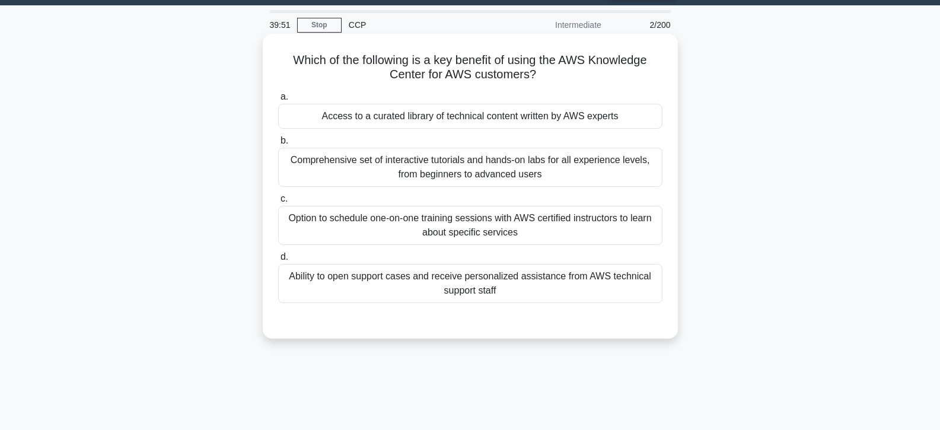
click at [348, 110] on div "Access to a curated library of technical content written by AWS experts" at bounding box center [470, 116] width 384 height 25
click at [278, 101] on input "a. Access to a curated library of technical content written by AWS experts" at bounding box center [278, 97] width 0 height 8
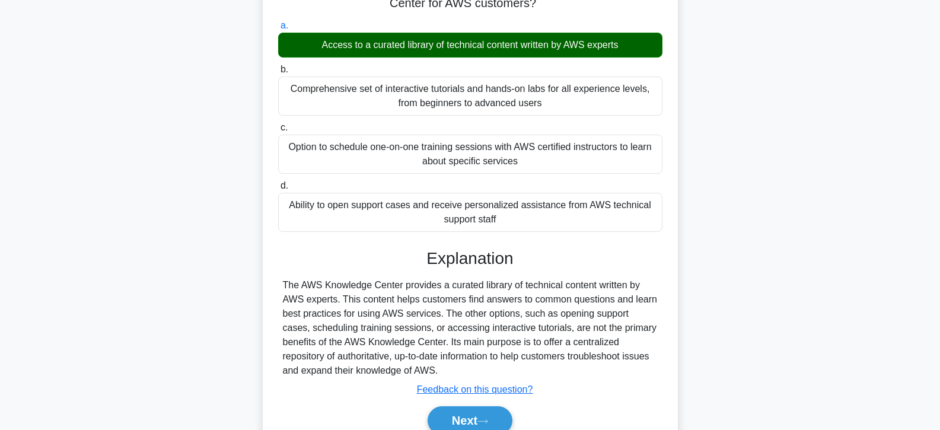
scroll to position [211, 0]
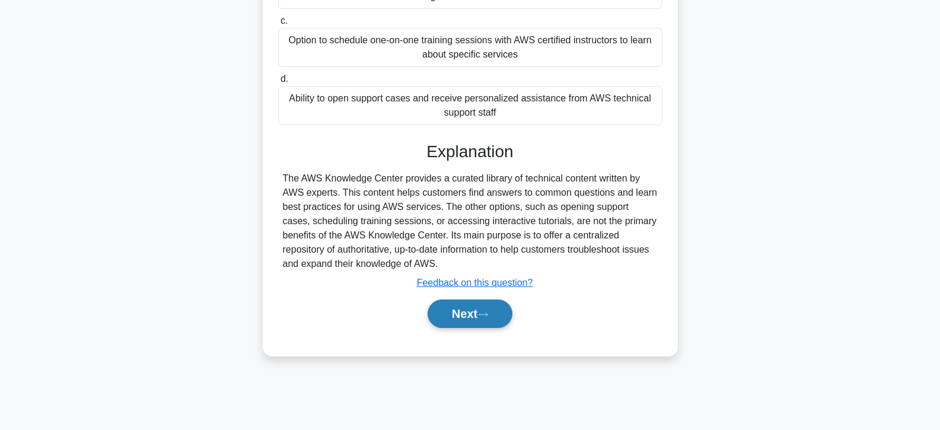
click at [467, 317] on button "Next" at bounding box center [470, 314] width 85 height 28
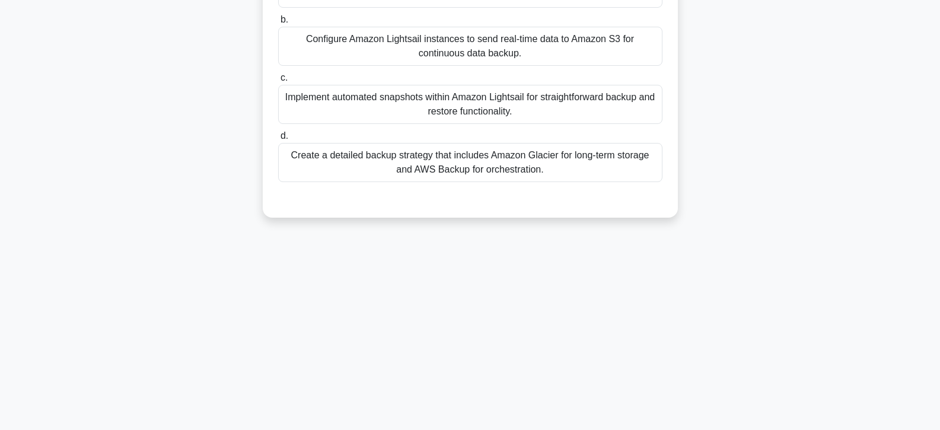
scroll to position [33, 0]
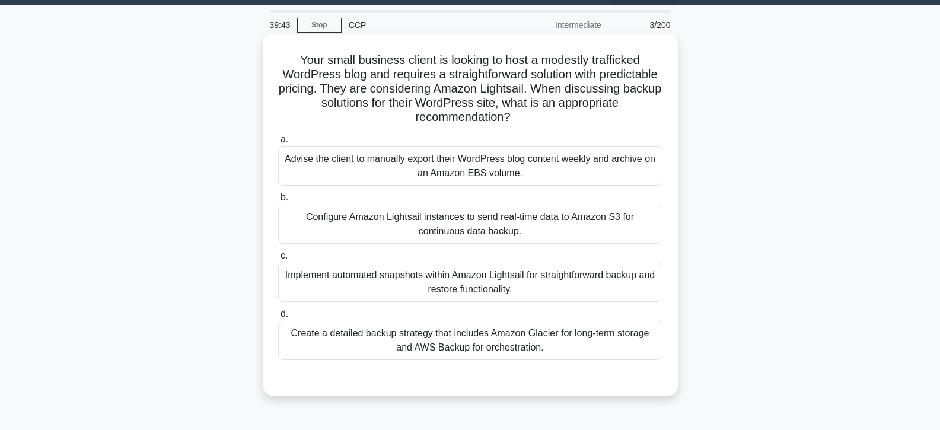
click at [415, 167] on div "Advise the client to manually export their WordPress blog content weekly and ar…" at bounding box center [470, 166] width 384 height 39
click at [278, 144] on input "a. Advise the client to manually export their WordPress blog content weekly and…" at bounding box center [278, 140] width 0 height 8
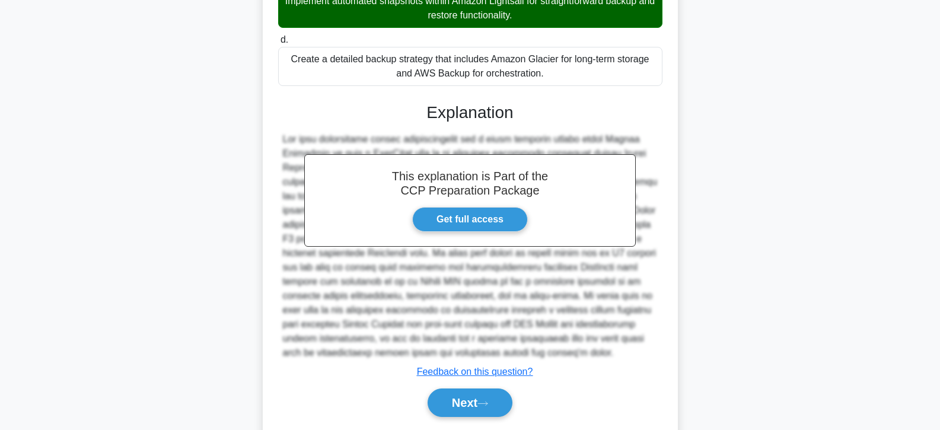
scroll to position [346, 0]
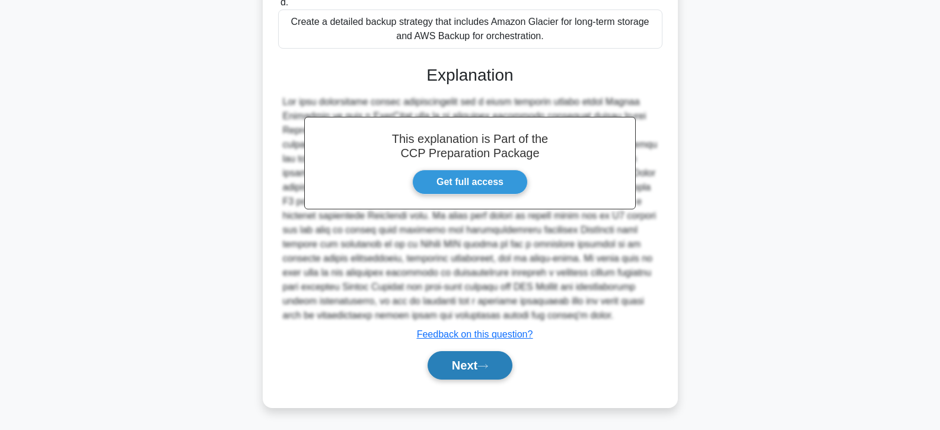
click at [475, 362] on button "Next" at bounding box center [470, 365] width 85 height 28
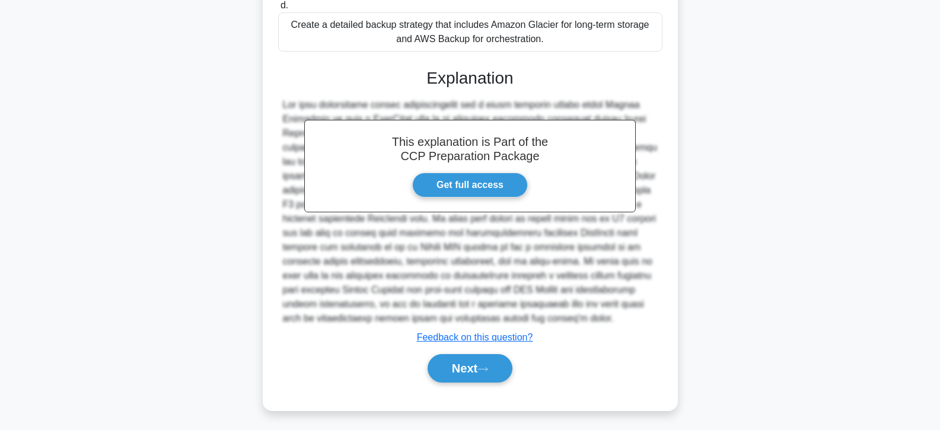
scroll to position [211, 0]
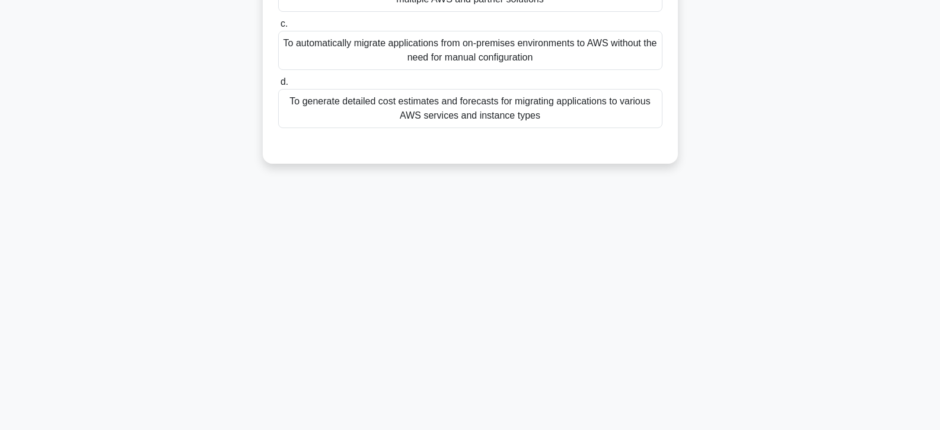
click at [697, 234] on div "39:37 Stop CCP Intermediate 4/200 What is the primary purpose of AWS Migration …" at bounding box center [470, 128] width 783 height 593
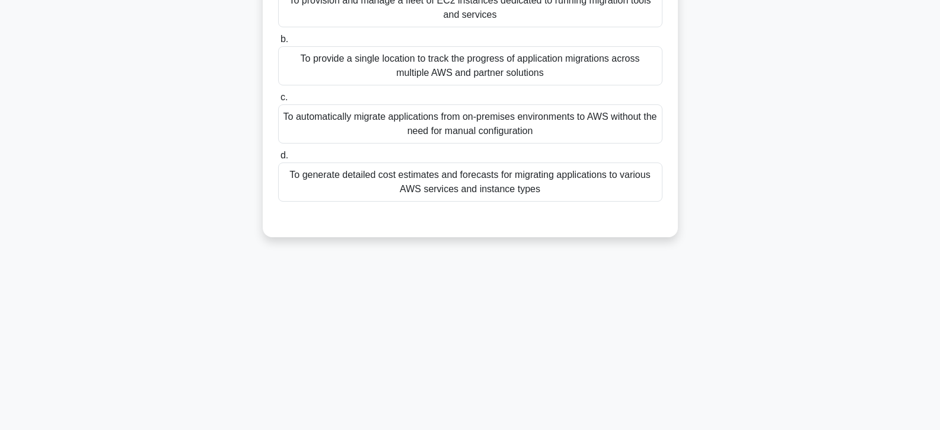
scroll to position [33, 0]
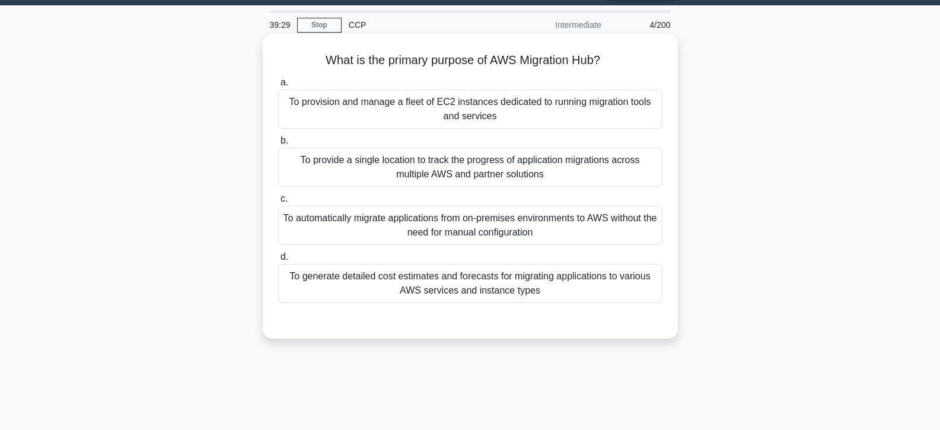
click at [417, 166] on div "To provide a single location to track the progress of application migrations ac…" at bounding box center [470, 167] width 384 height 39
click at [278, 145] on input "b. To provide a single location to track the progress of application migrations…" at bounding box center [278, 141] width 0 height 8
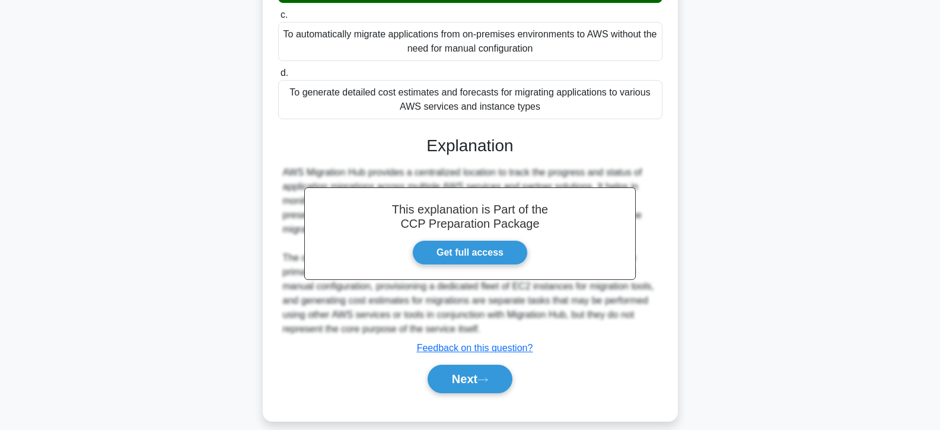
scroll to position [231, 0]
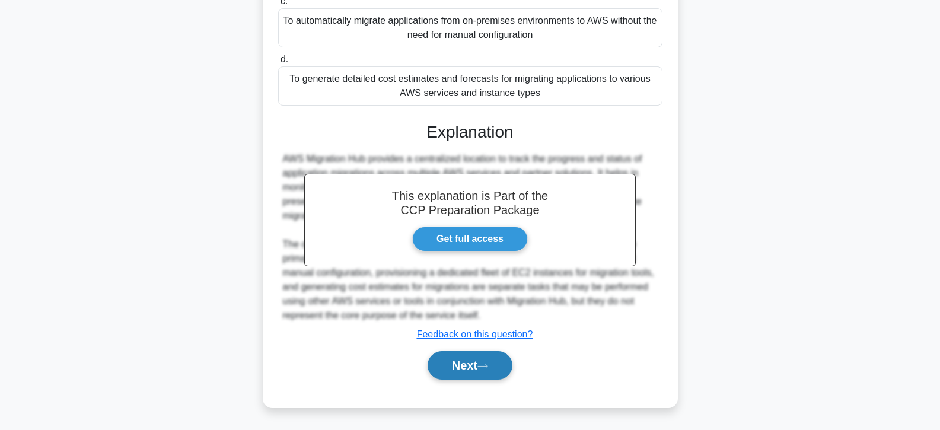
click at [473, 360] on button "Next" at bounding box center [470, 365] width 85 height 28
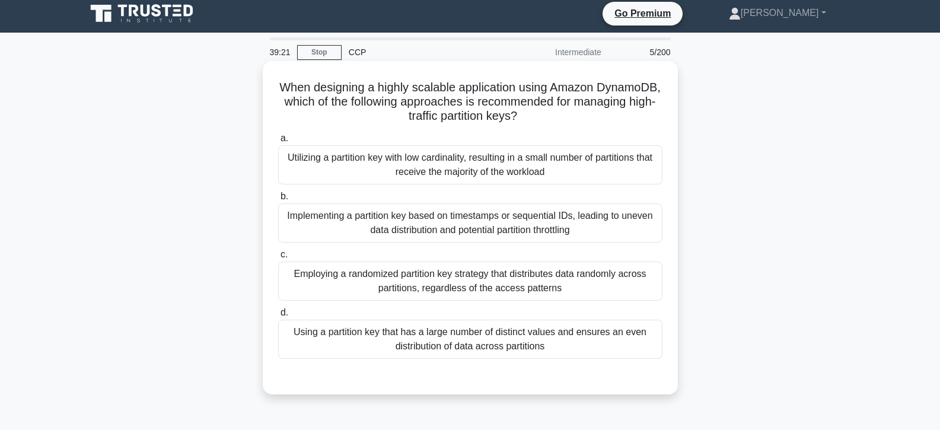
scroll to position [0, 0]
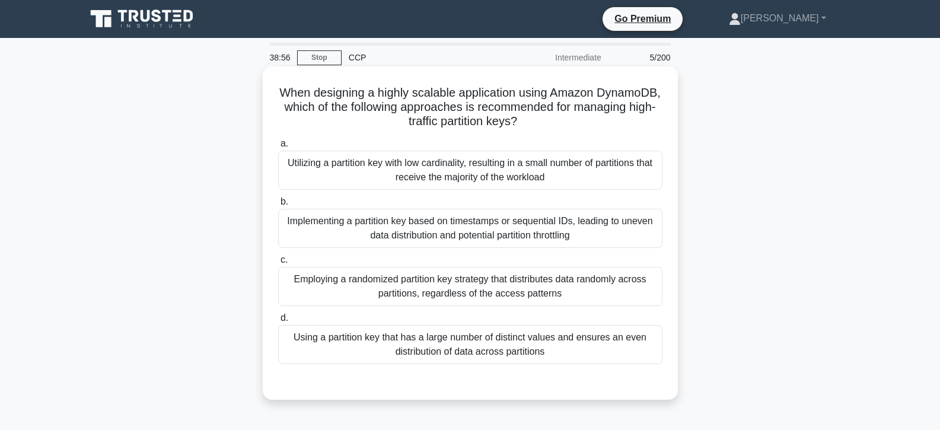
click at [306, 275] on div "Employing a randomized partition key strategy that distributes data randomly ac…" at bounding box center [470, 286] width 384 height 39
click at [278, 264] on input "c. Employing a randomized partition key strategy that distributes data randomly…" at bounding box center [278, 260] width 0 height 8
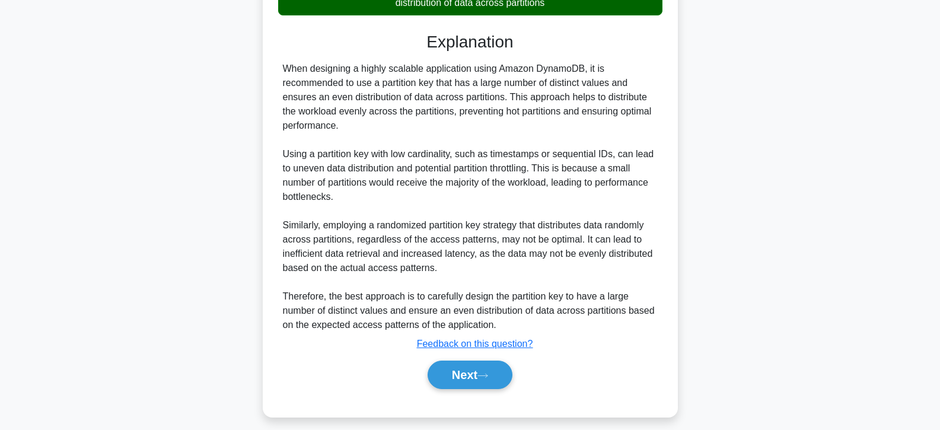
scroll to position [360, 0]
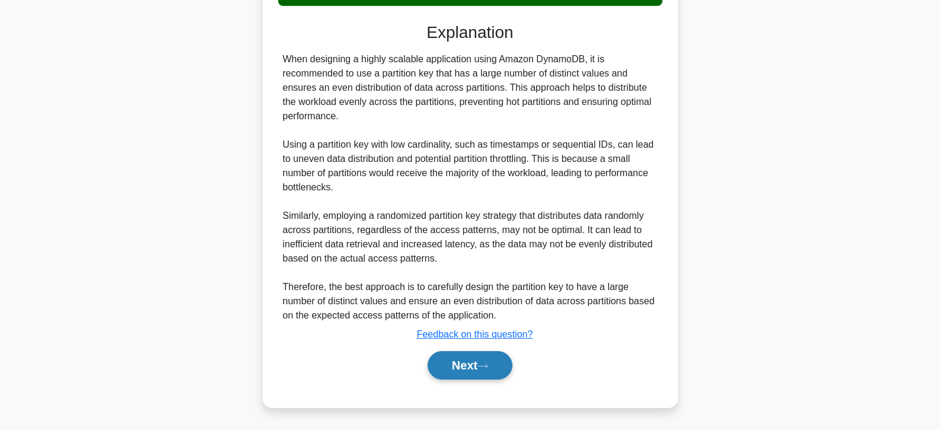
click at [448, 354] on button "Next" at bounding box center [470, 365] width 85 height 28
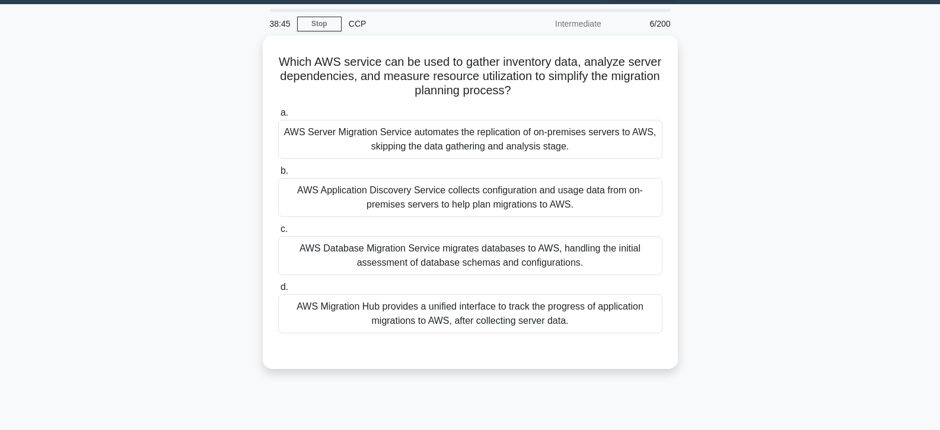
scroll to position [33, 0]
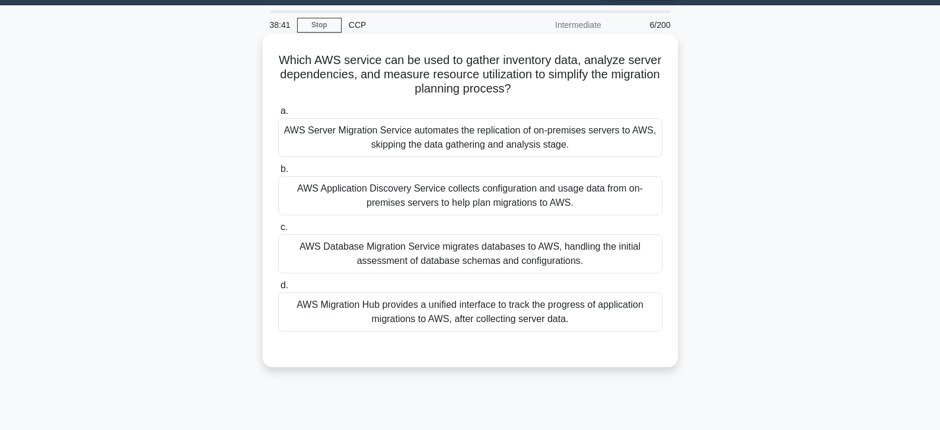
click at [403, 125] on div "AWS Server Migration Service automates the replication of on-premises servers t…" at bounding box center [470, 137] width 384 height 39
click at [278, 115] on input "a. AWS Server Migration Service automates the replication of on-premises server…" at bounding box center [278, 111] width 0 height 8
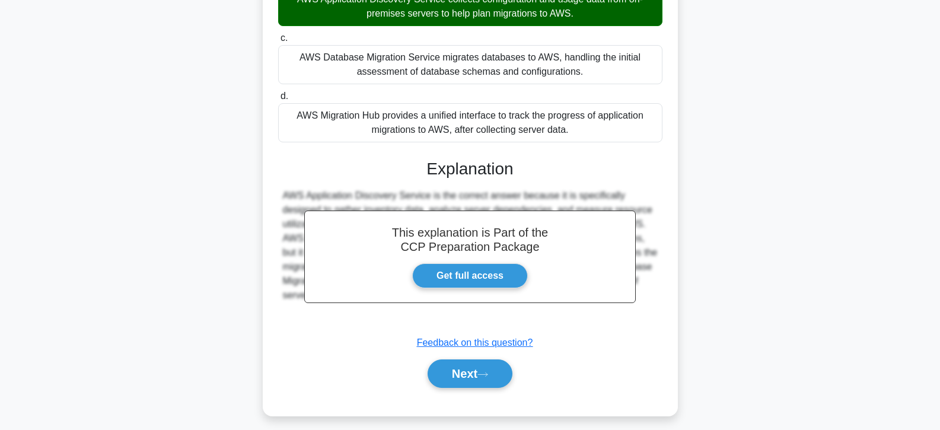
scroll to position [232, 0]
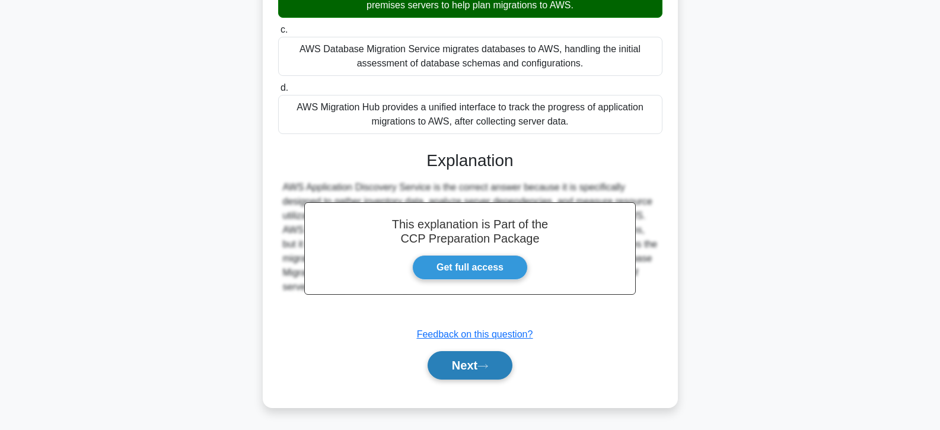
click at [455, 364] on button "Next" at bounding box center [470, 365] width 85 height 28
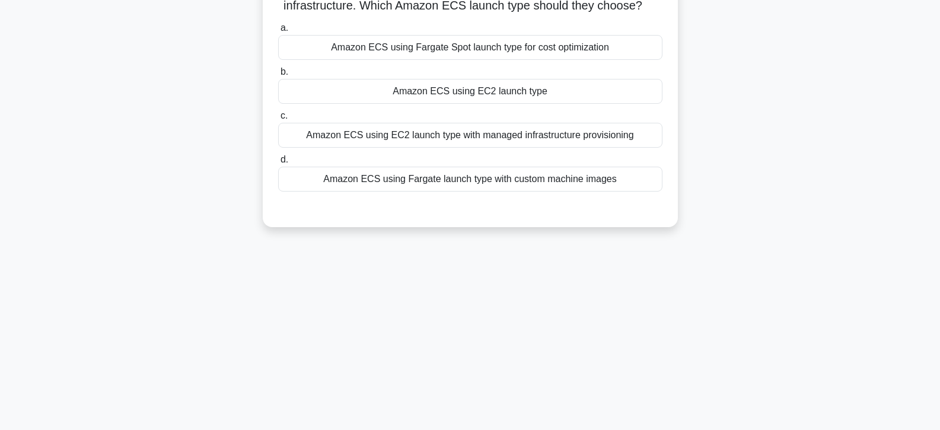
scroll to position [33, 0]
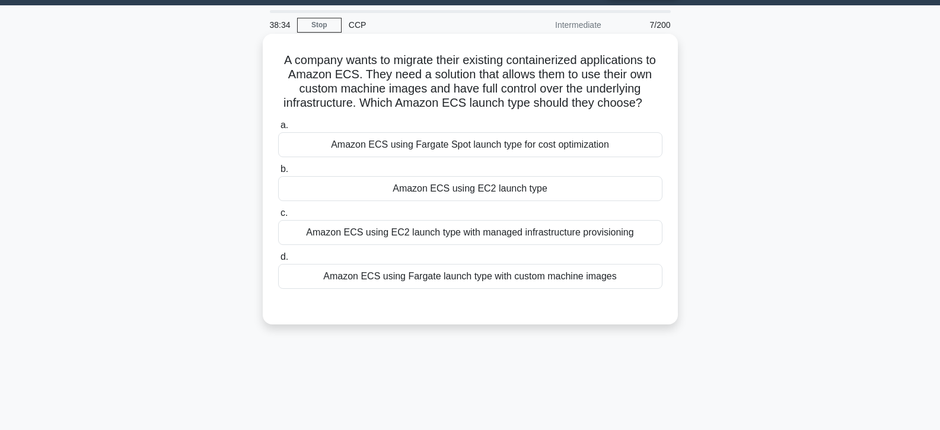
click at [442, 193] on div "Amazon ECS using EC2 launch type" at bounding box center [470, 188] width 384 height 25
click at [278, 173] on input "b. Amazon ECS using EC2 launch type" at bounding box center [278, 170] width 0 height 8
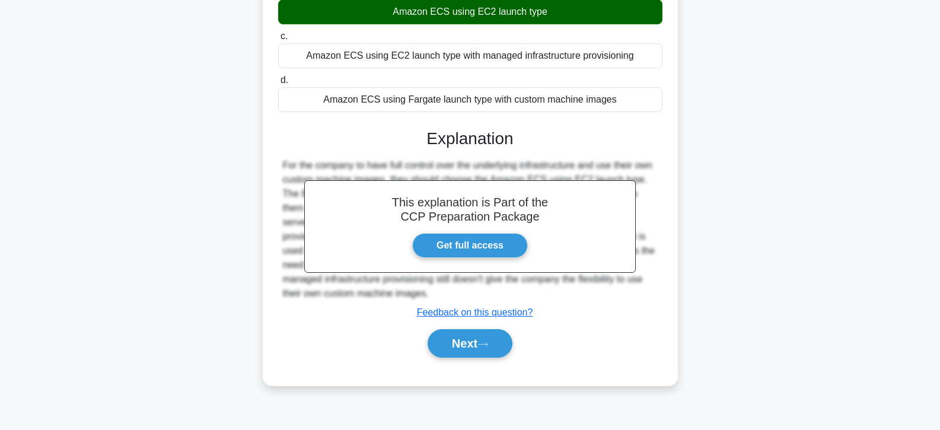
scroll to position [211, 0]
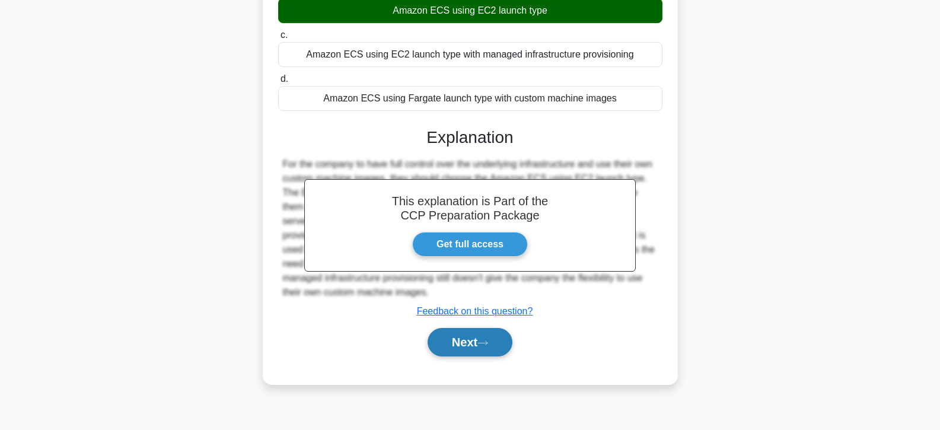
click at [444, 343] on button "Next" at bounding box center [470, 342] width 85 height 28
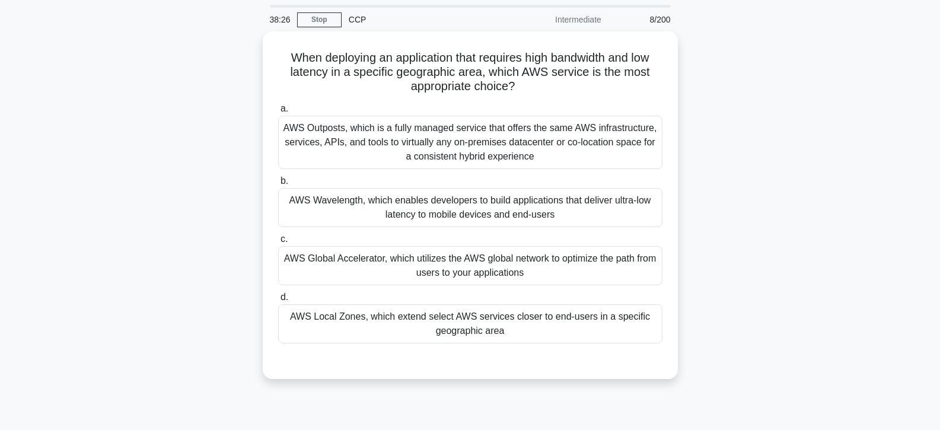
scroll to position [33, 0]
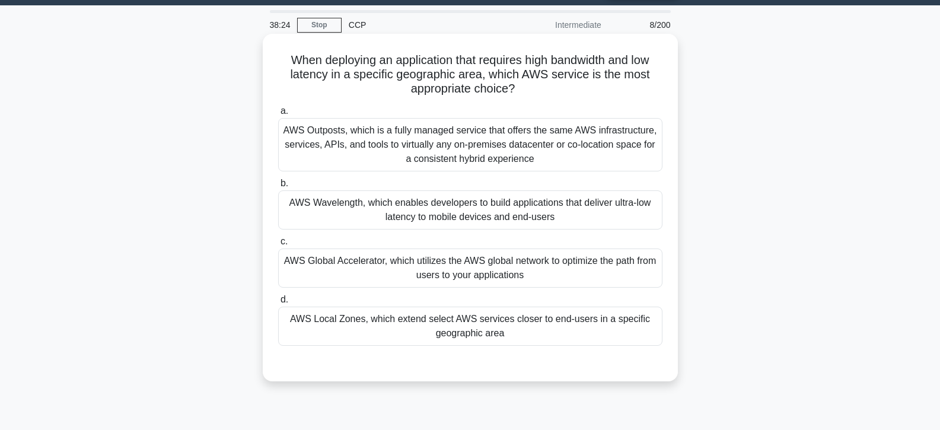
click at [443, 325] on div "AWS Local Zones, which extend select AWS services closer to end-users in a spec…" at bounding box center [470, 326] width 384 height 39
click at [278, 304] on input "d. AWS Local Zones, which extend select AWS services closer to end-users in a s…" at bounding box center [278, 300] width 0 height 8
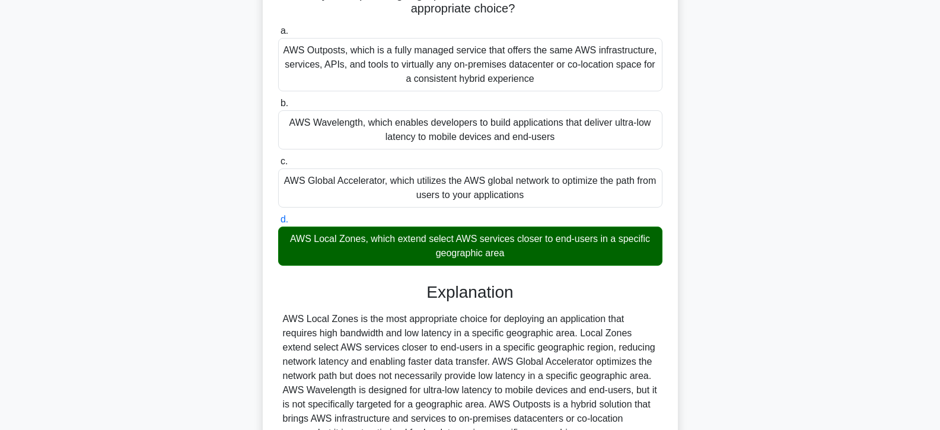
scroll to position [231, 0]
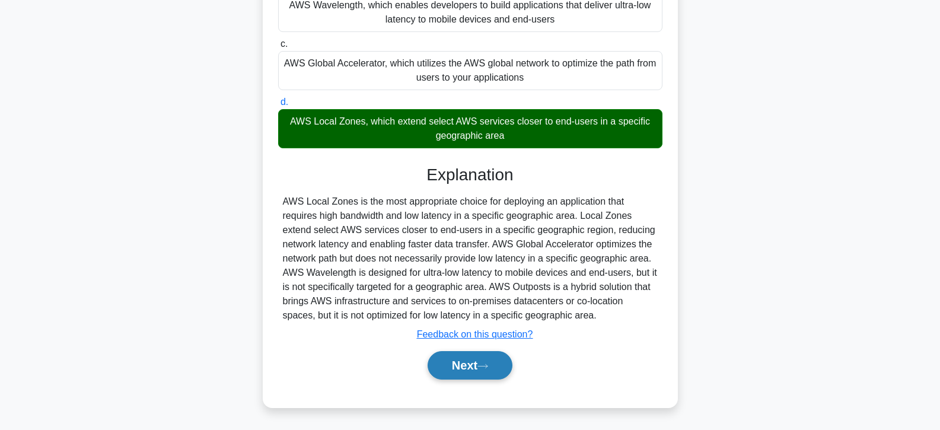
click at [456, 361] on button "Next" at bounding box center [470, 365] width 85 height 28
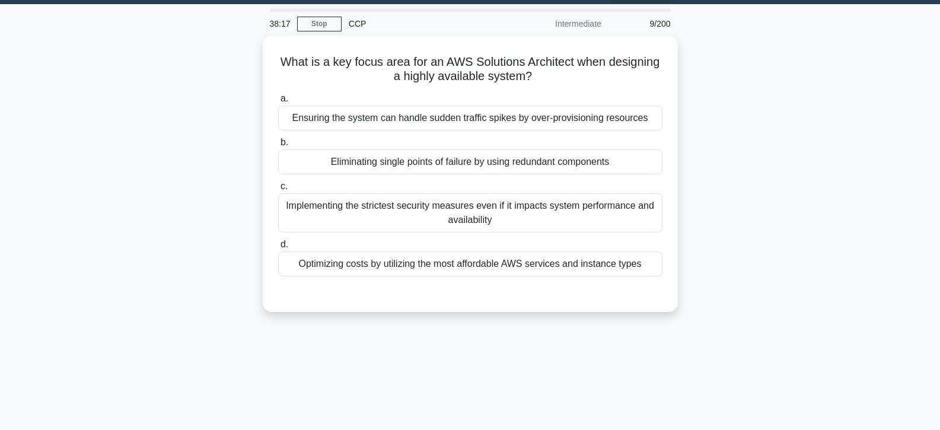
scroll to position [33, 0]
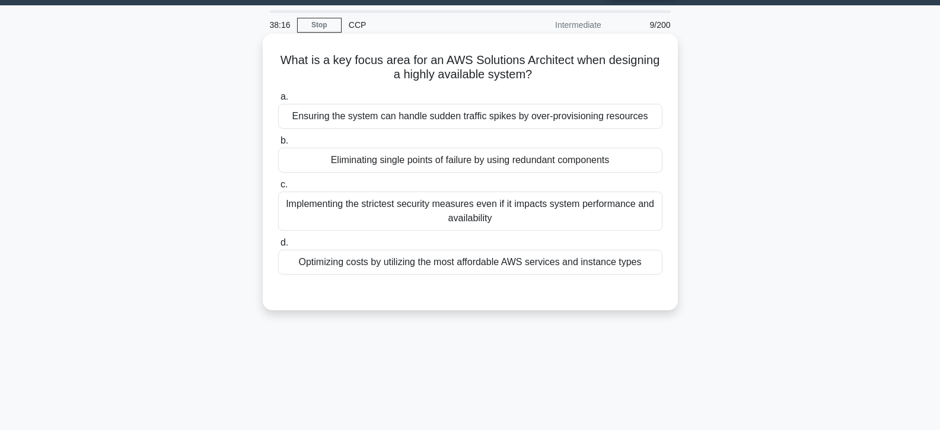
click at [431, 161] on div "Eliminating single points of failure by using redundant components" at bounding box center [470, 160] width 384 height 25
click at [278, 145] on input "b. Eliminating single points of failure by using redundant components" at bounding box center [278, 141] width 0 height 8
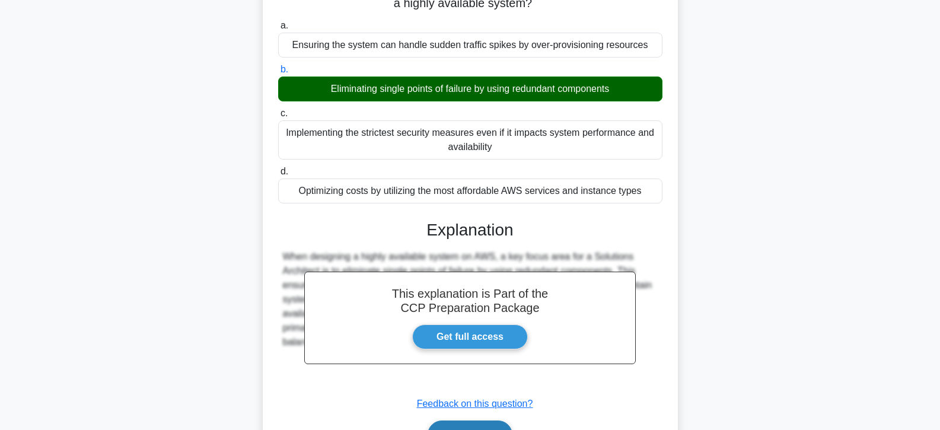
scroll to position [211, 0]
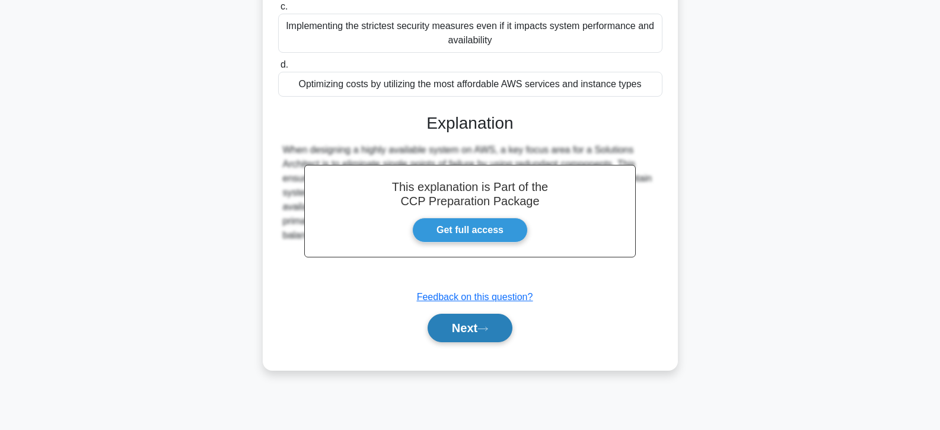
click at [454, 333] on button "Next" at bounding box center [470, 328] width 85 height 28
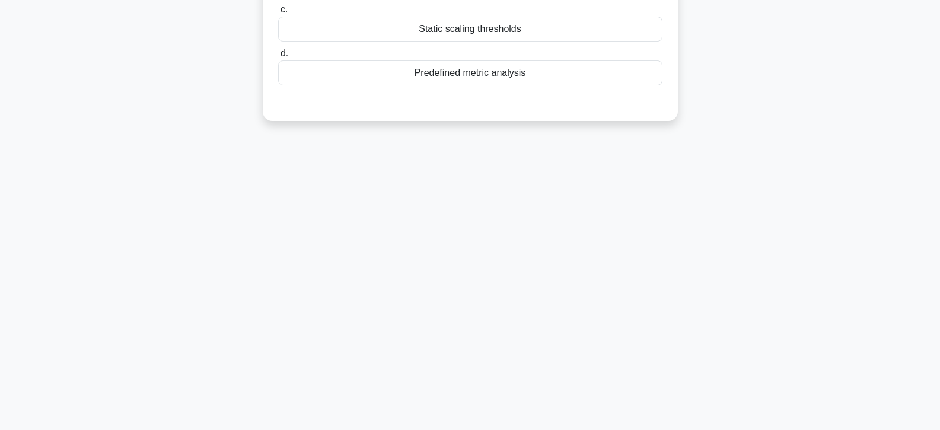
scroll to position [33, 0]
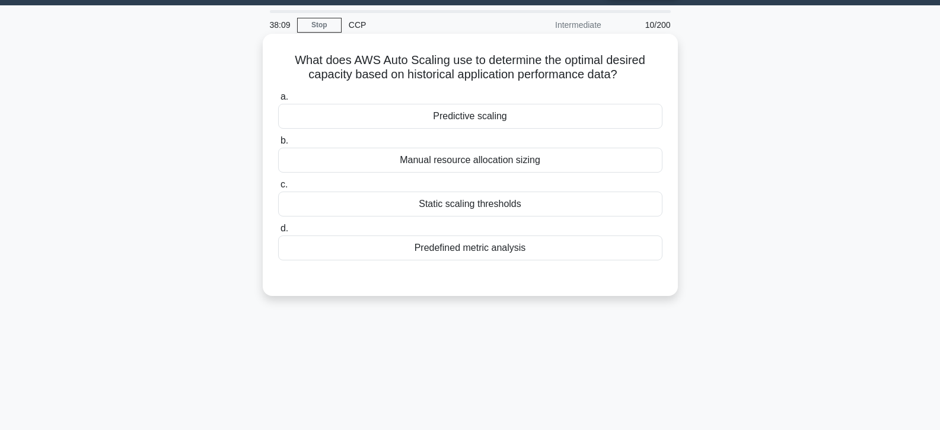
click at [472, 122] on div "Predictive scaling" at bounding box center [470, 116] width 384 height 25
click at [278, 101] on input "a. Predictive scaling" at bounding box center [278, 97] width 0 height 8
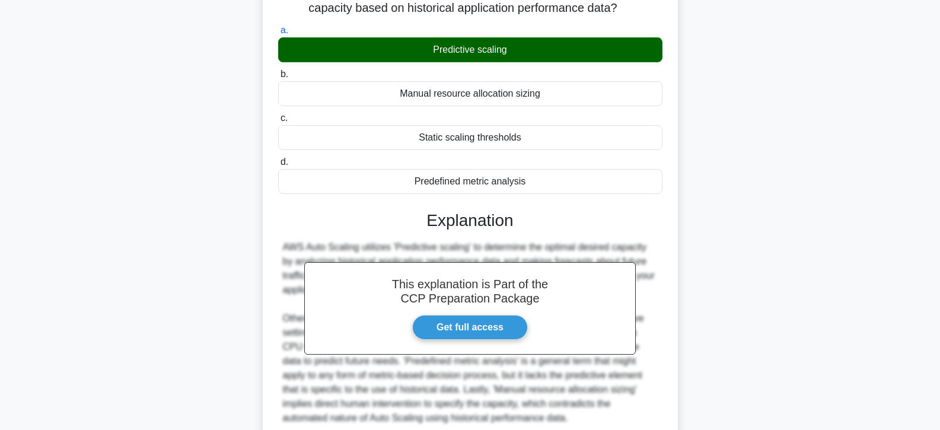
scroll to position [211, 0]
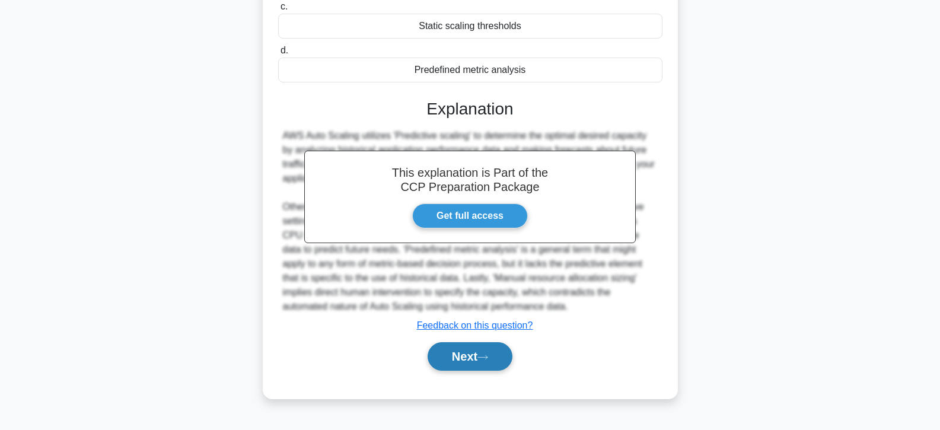
click at [464, 355] on button "Next" at bounding box center [470, 356] width 85 height 28
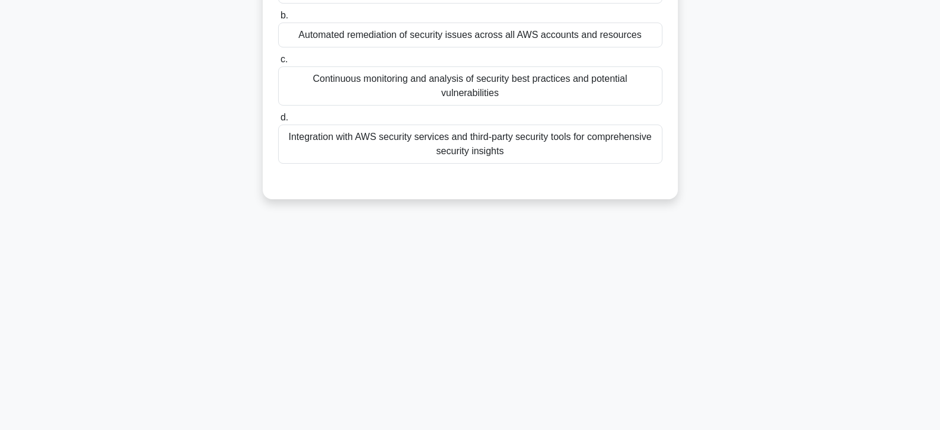
scroll to position [92, 0]
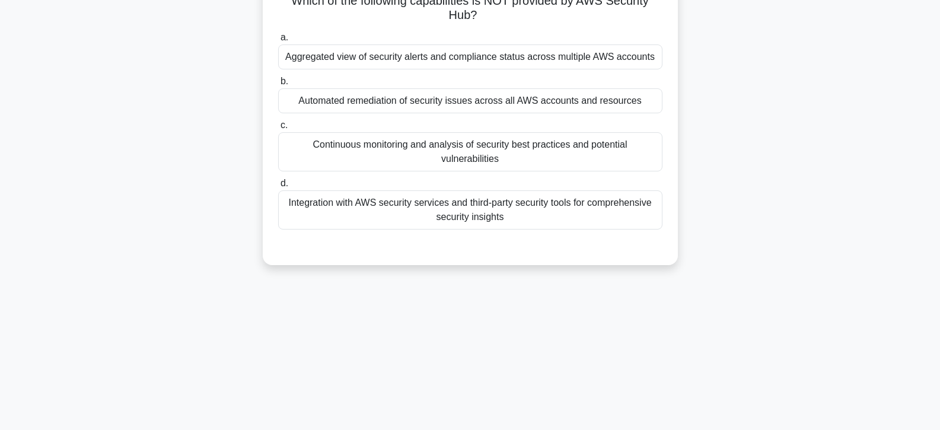
click at [395, 95] on div "Automated remediation of security issues across all AWS accounts and resources" at bounding box center [470, 100] width 384 height 25
click at [278, 85] on input "b. Automated remediation of security issues across all AWS accounts and resourc…" at bounding box center [278, 82] width 0 height 8
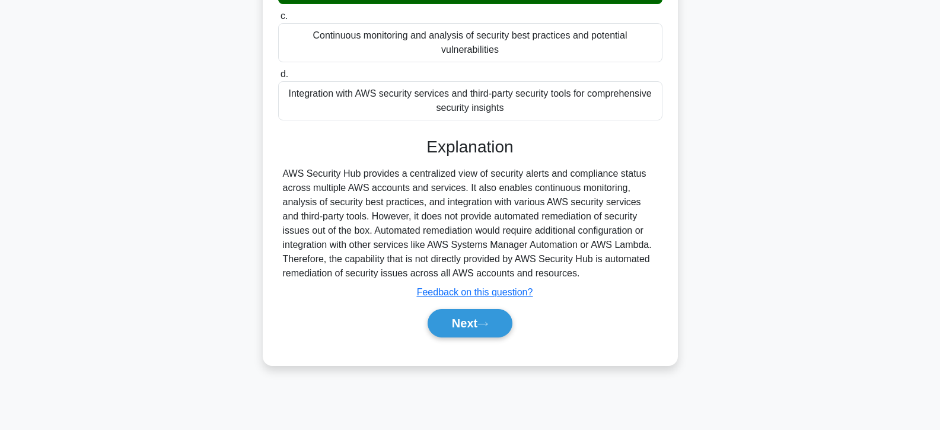
scroll to position [211, 0]
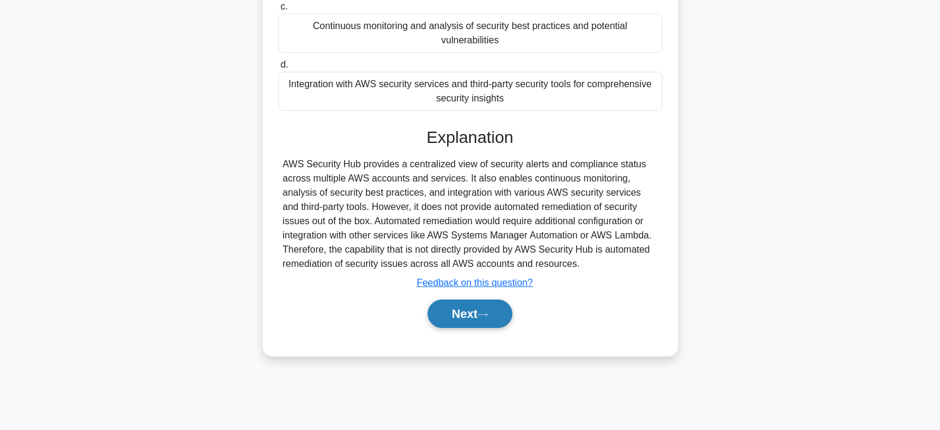
click at [459, 314] on button "Next" at bounding box center [470, 314] width 85 height 28
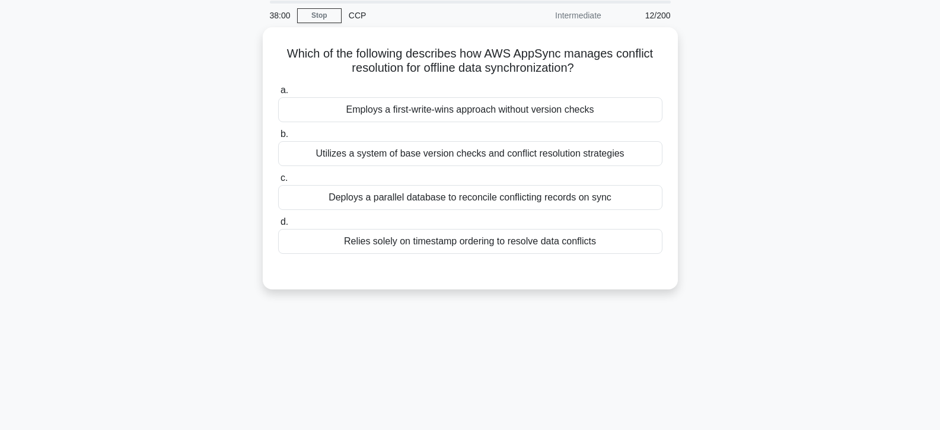
scroll to position [33, 0]
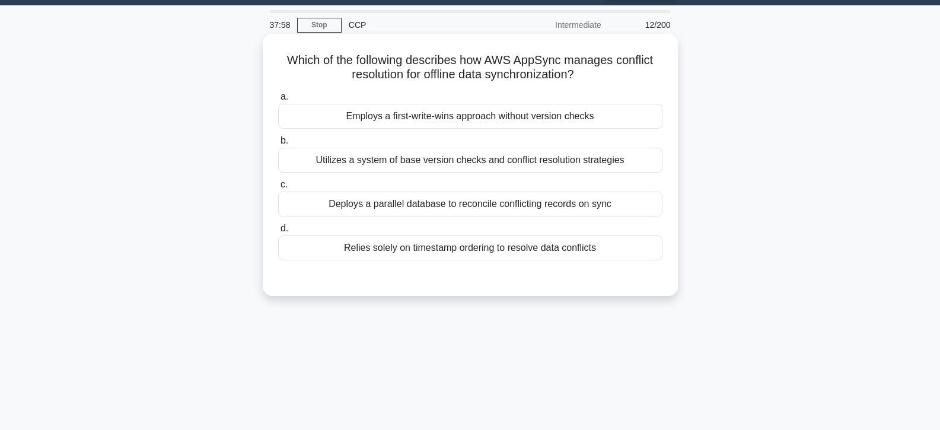
click at [402, 119] on div "Employs a first-write-wins approach without version checks" at bounding box center [470, 116] width 384 height 25
click at [278, 101] on input "a. Employs a first-write-wins approach without version checks" at bounding box center [278, 97] width 0 height 8
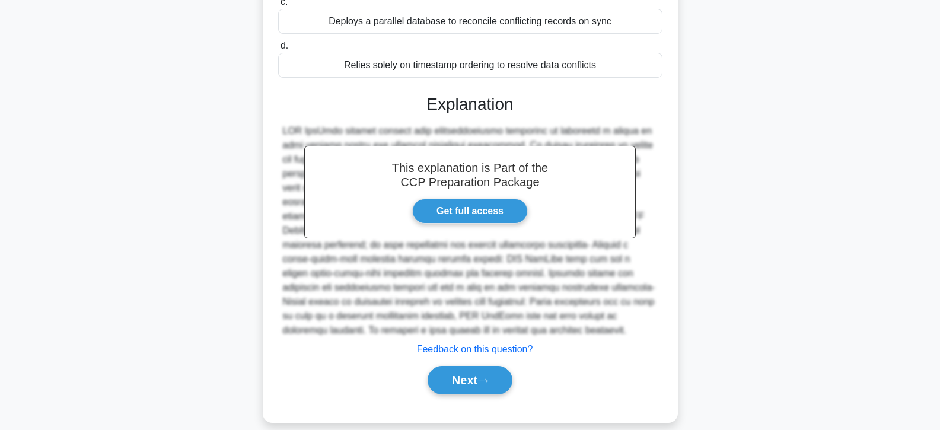
scroll to position [232, 0]
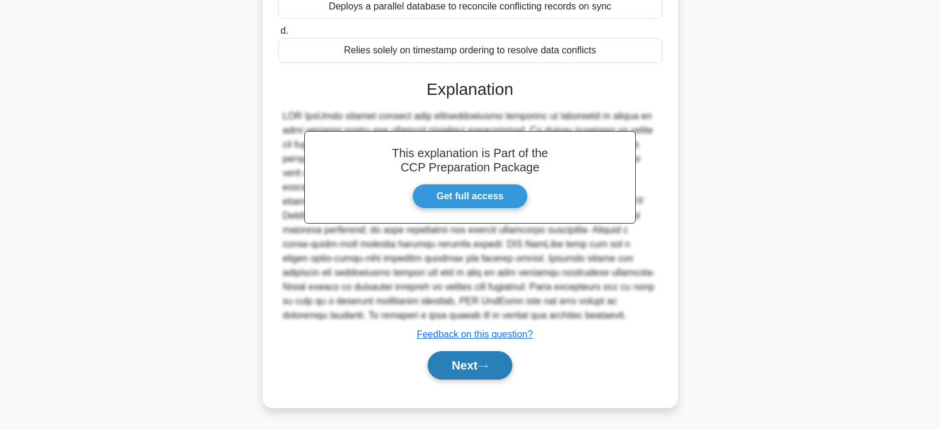
click at [494, 357] on button "Next" at bounding box center [470, 365] width 85 height 28
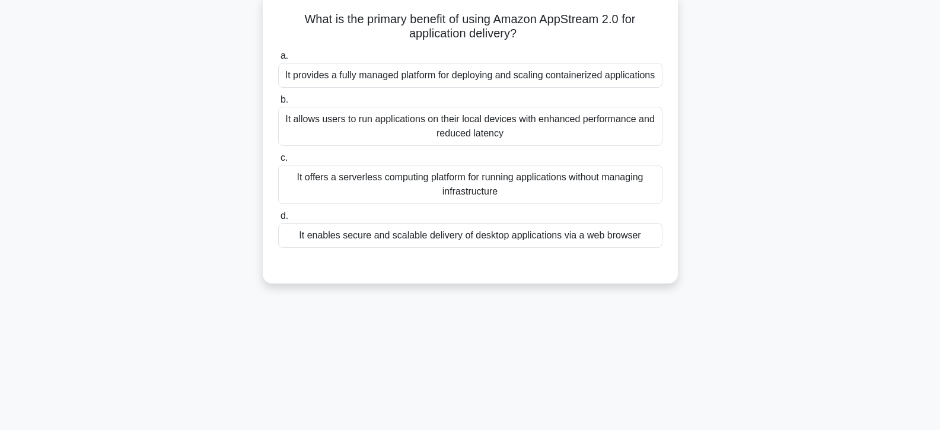
scroll to position [33, 0]
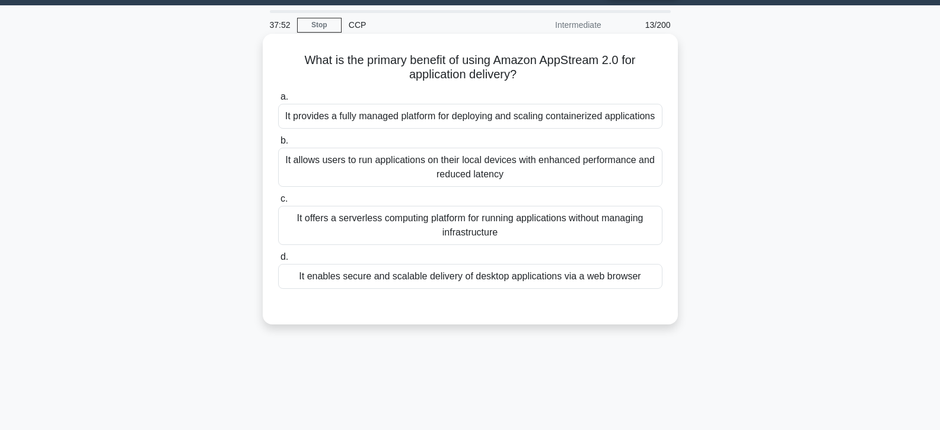
click at [402, 278] on div "It enables secure and scalable delivery of desktop applications via a web brows…" at bounding box center [470, 276] width 384 height 25
click at [278, 261] on input "d. It enables secure and scalable delivery of desktop applications via a web br…" at bounding box center [278, 257] width 0 height 8
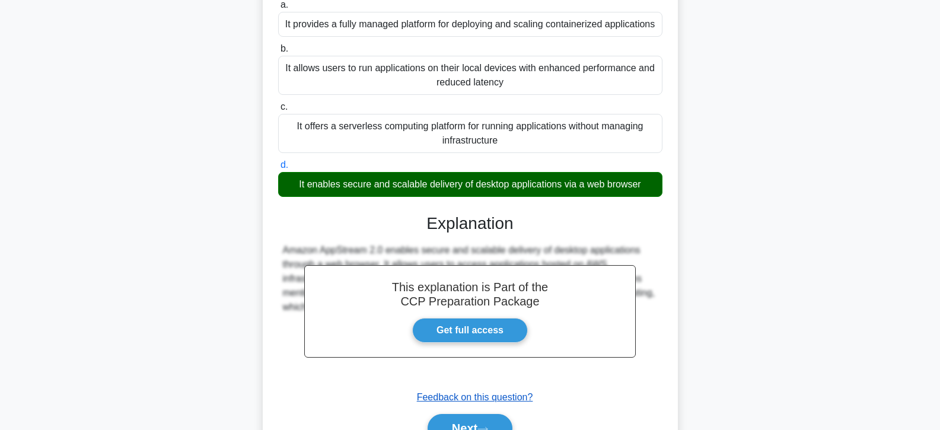
scroll to position [211, 0]
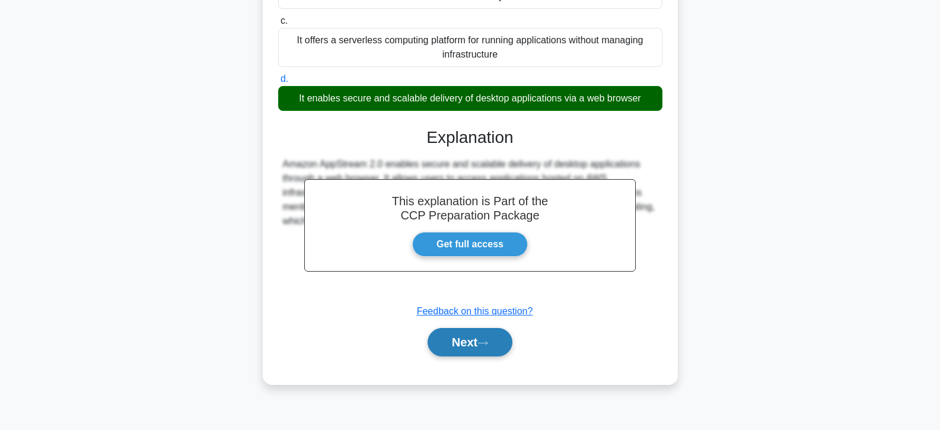
click at [454, 337] on button "Next" at bounding box center [470, 342] width 85 height 28
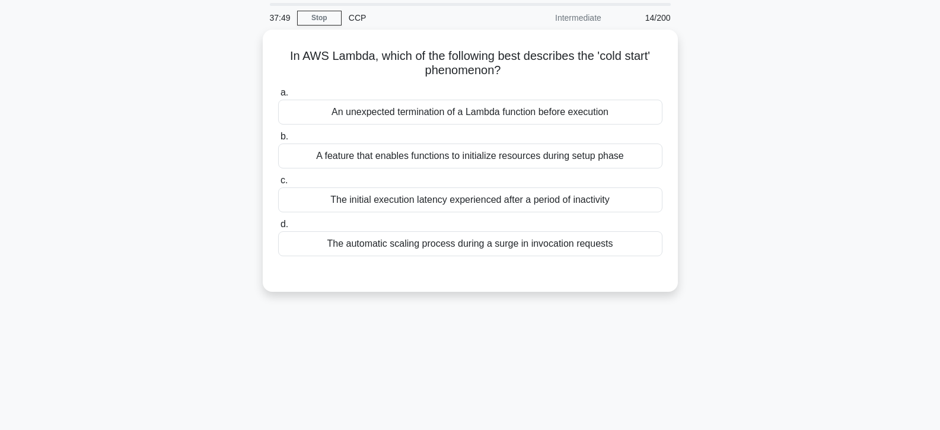
scroll to position [33, 0]
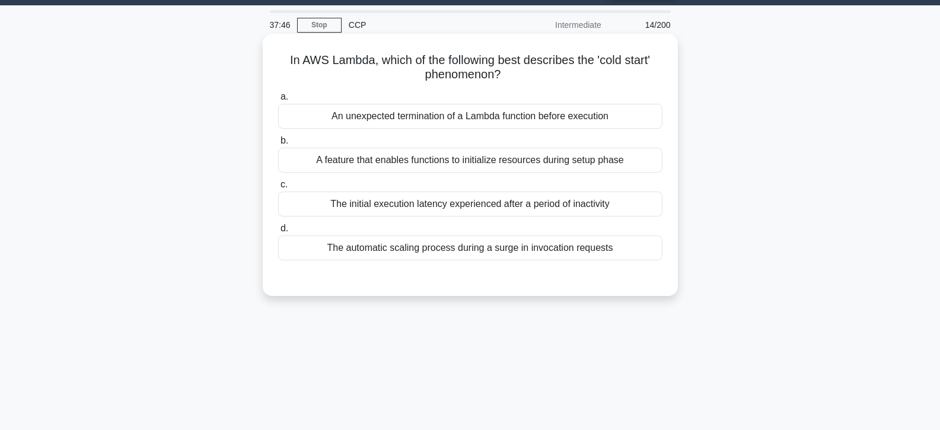
click at [388, 248] on div "The automatic scaling process during a surge in invocation requests" at bounding box center [470, 248] width 384 height 25
click at [278, 233] on input "d. The automatic scaling process during a surge in invocation requests" at bounding box center [278, 229] width 0 height 8
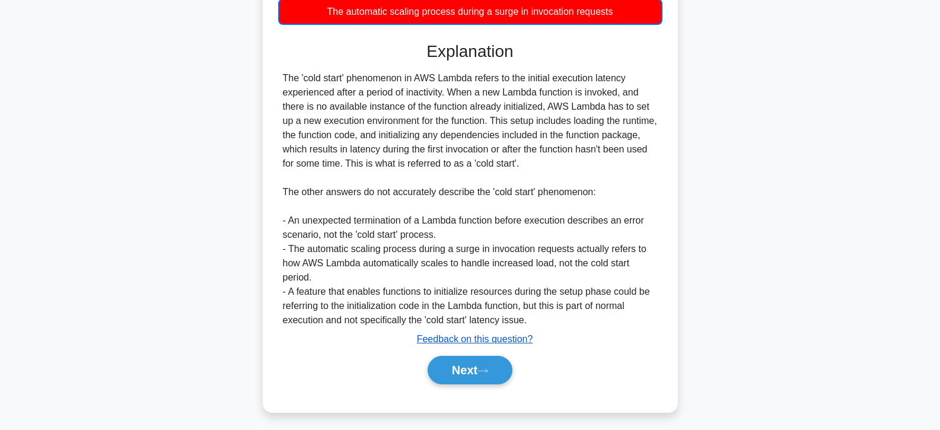
scroll to position [275, 0]
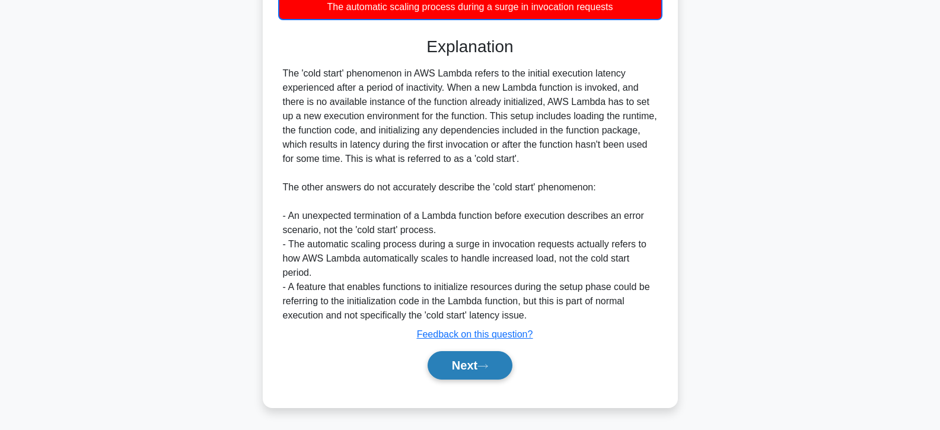
click at [456, 358] on button "Next" at bounding box center [470, 365] width 85 height 28
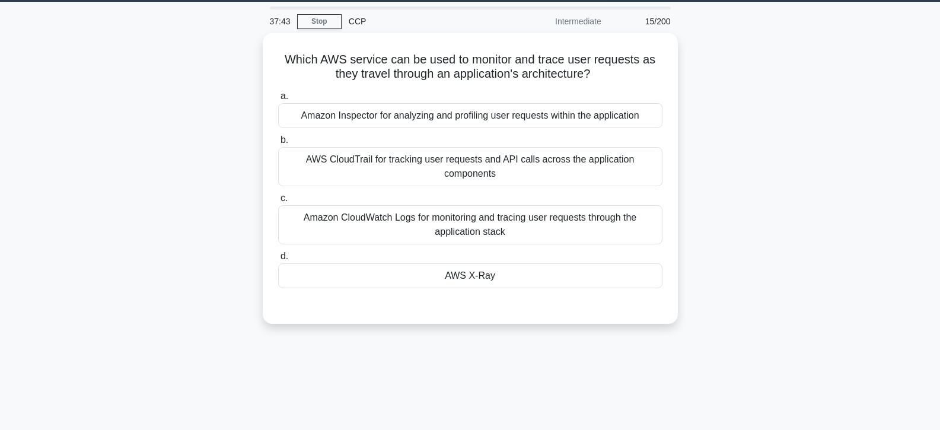
scroll to position [33, 0]
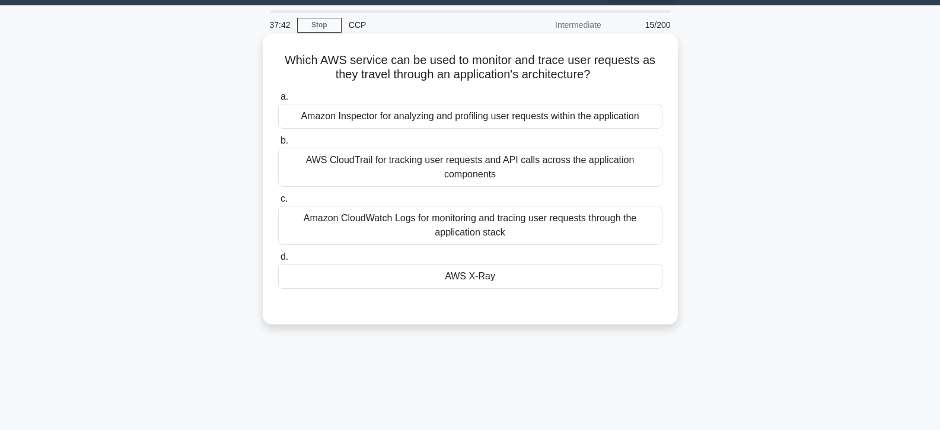
click at [462, 281] on div "AWS X-Ray" at bounding box center [470, 276] width 384 height 25
click at [278, 261] on input "d. AWS X-Ray" at bounding box center [278, 257] width 0 height 8
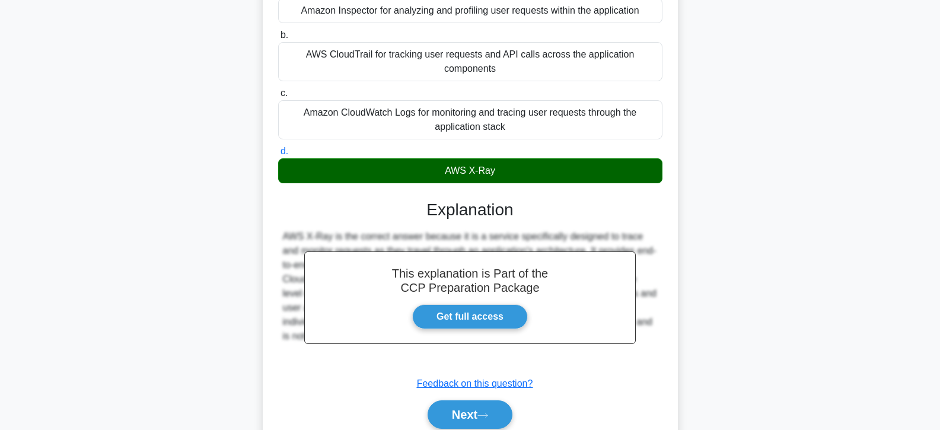
scroll to position [211, 0]
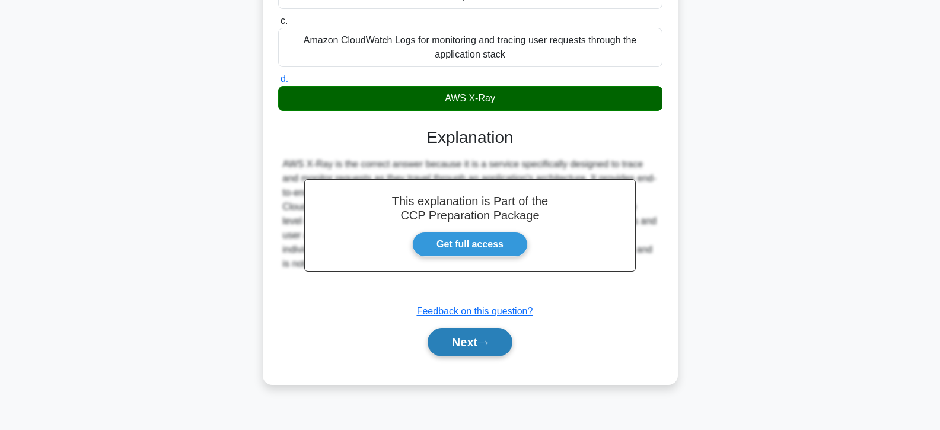
click at [466, 344] on button "Next" at bounding box center [470, 342] width 85 height 28
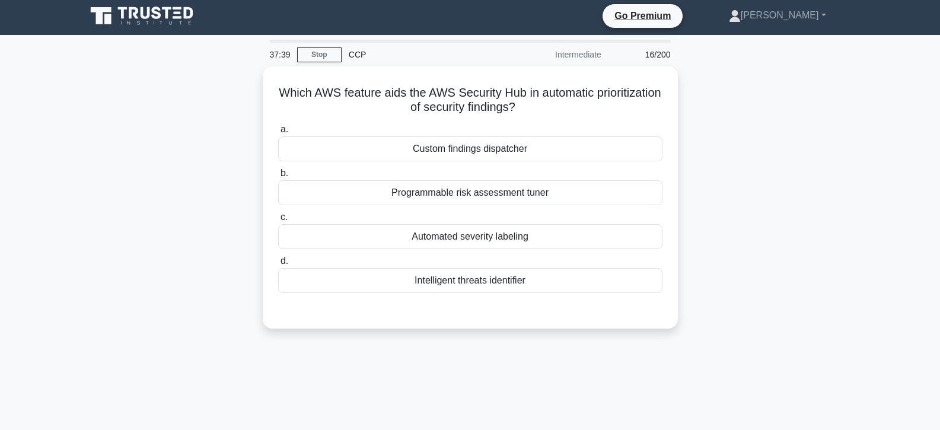
scroll to position [0, 0]
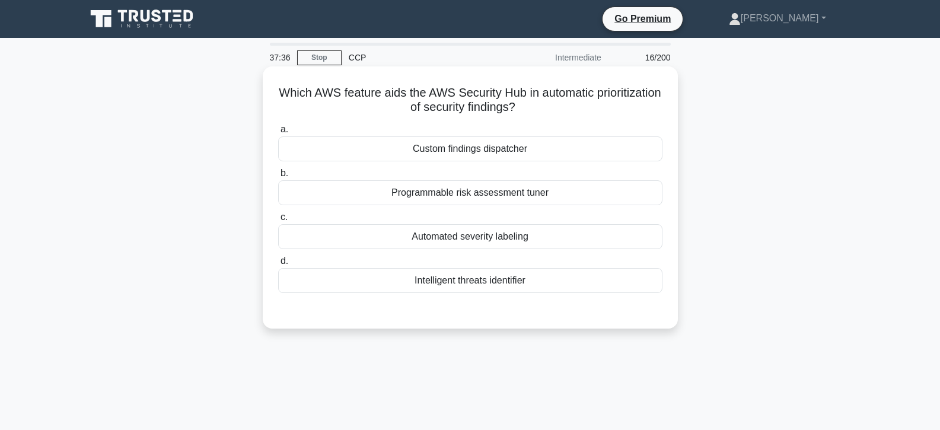
click at [441, 234] on div "Automated severity labeling" at bounding box center [470, 236] width 384 height 25
click at [278, 221] on input "c. Automated severity labeling" at bounding box center [278, 218] width 0 height 8
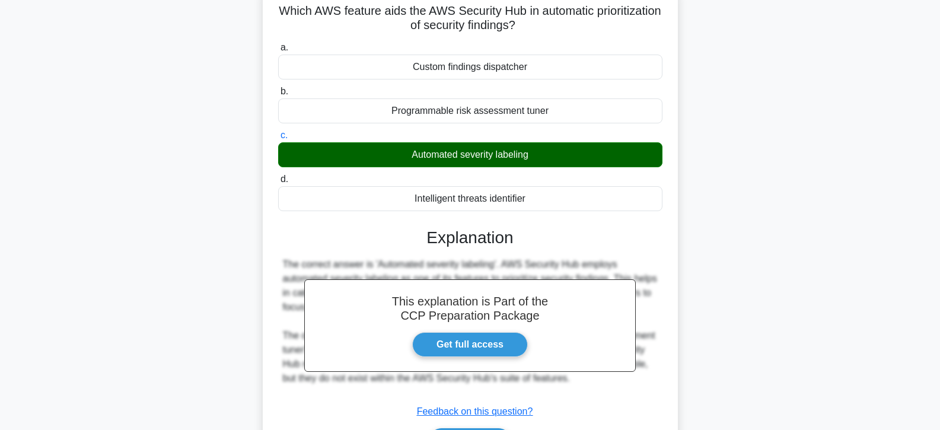
scroll to position [211, 0]
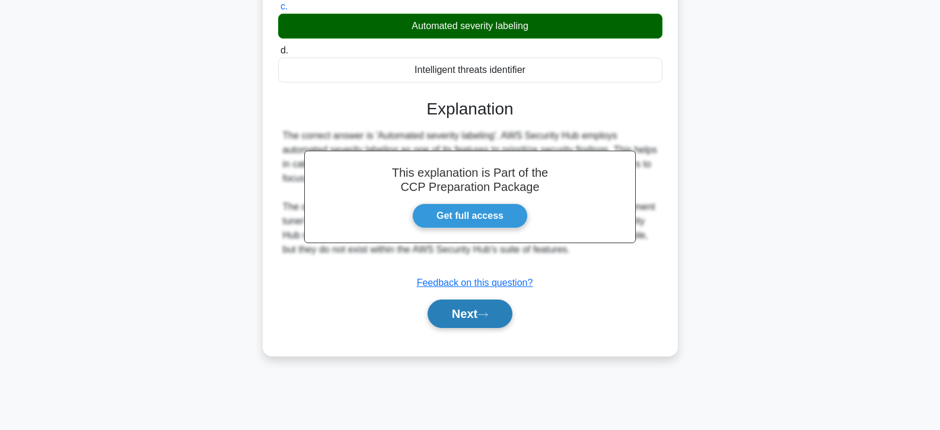
click at [453, 316] on button "Next" at bounding box center [470, 314] width 85 height 28
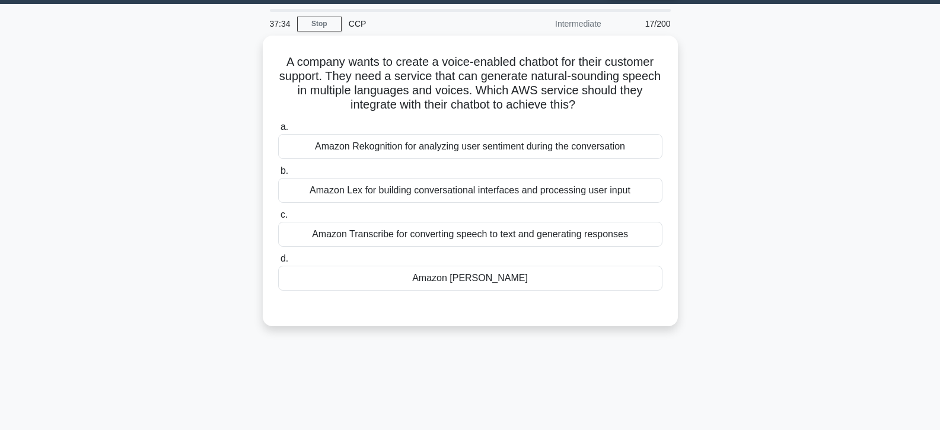
scroll to position [33, 0]
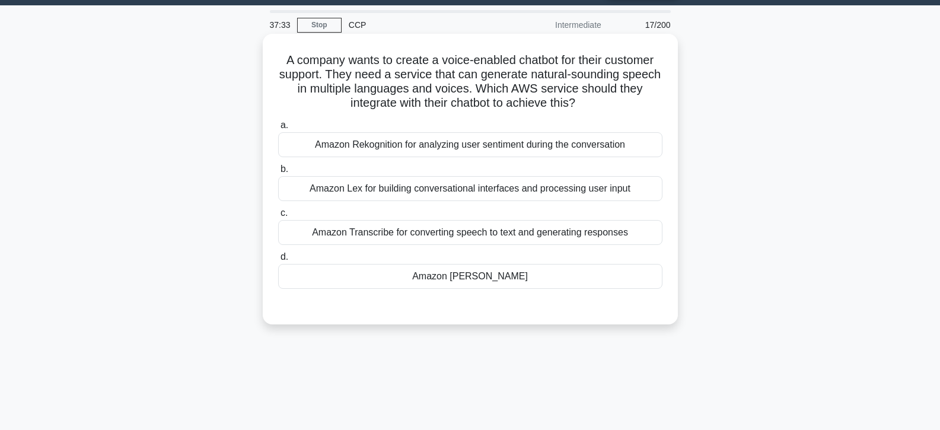
click at [457, 277] on div "Amazon Polly" at bounding box center [470, 276] width 384 height 25
click at [278, 261] on input "d. Amazon Polly" at bounding box center [278, 257] width 0 height 8
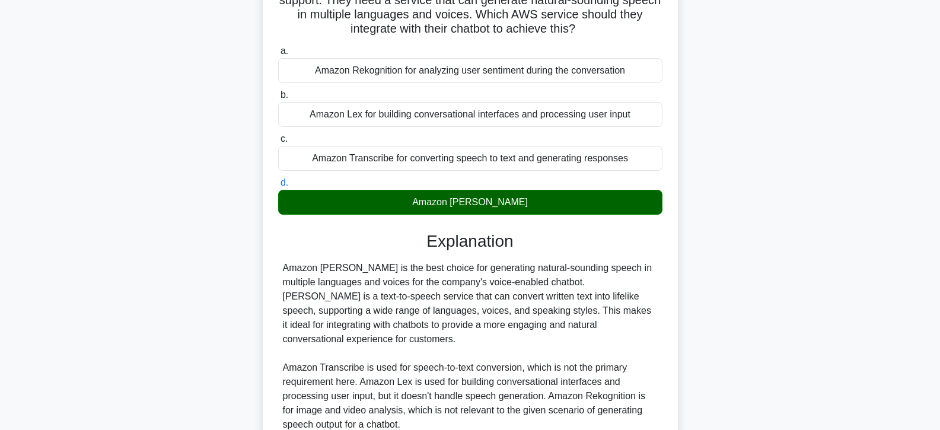
scroll to position [211, 0]
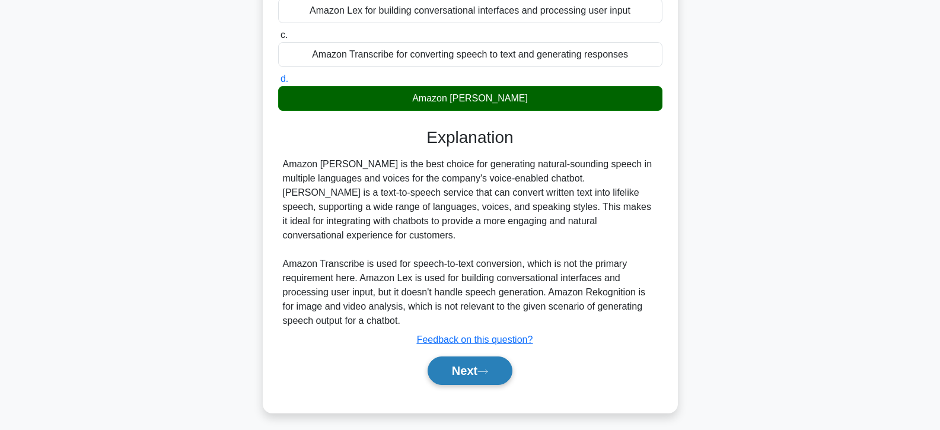
click at [468, 358] on button "Next" at bounding box center [470, 371] width 85 height 28
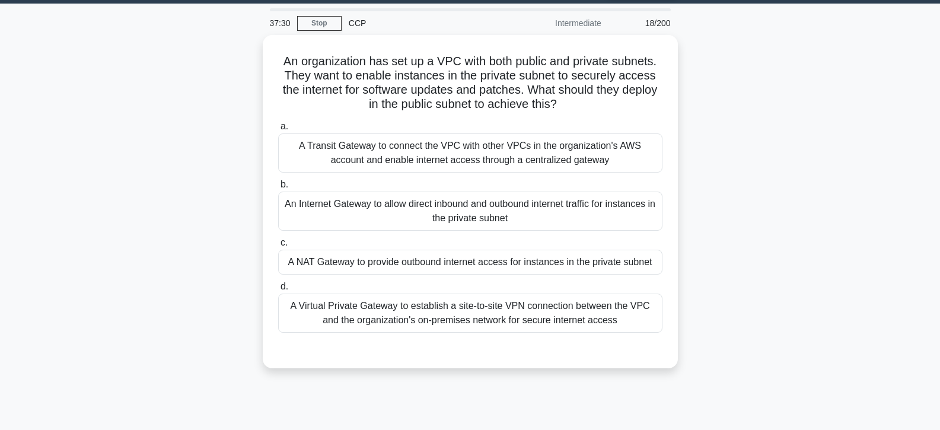
scroll to position [33, 0]
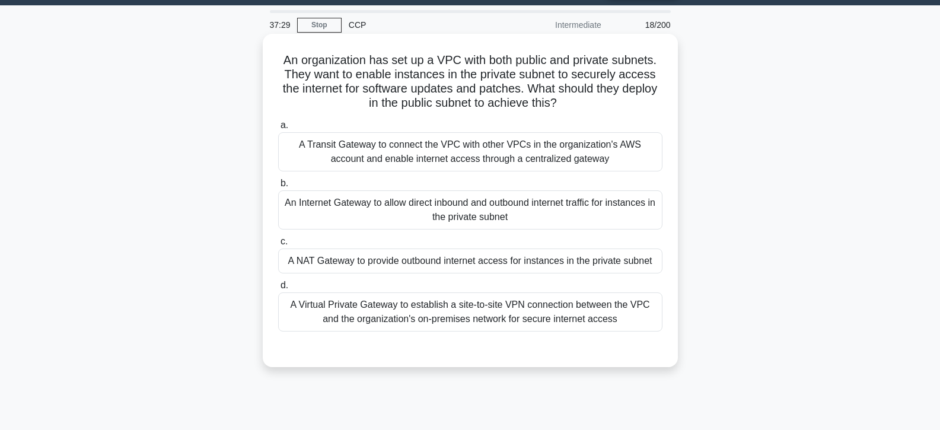
click at [465, 269] on div "A NAT Gateway to provide outbound internet access for instances in the private …" at bounding box center [470, 261] width 384 height 25
click at [278, 246] on input "c. A NAT Gateway to provide outbound internet access for instances in the priva…" at bounding box center [278, 242] width 0 height 8
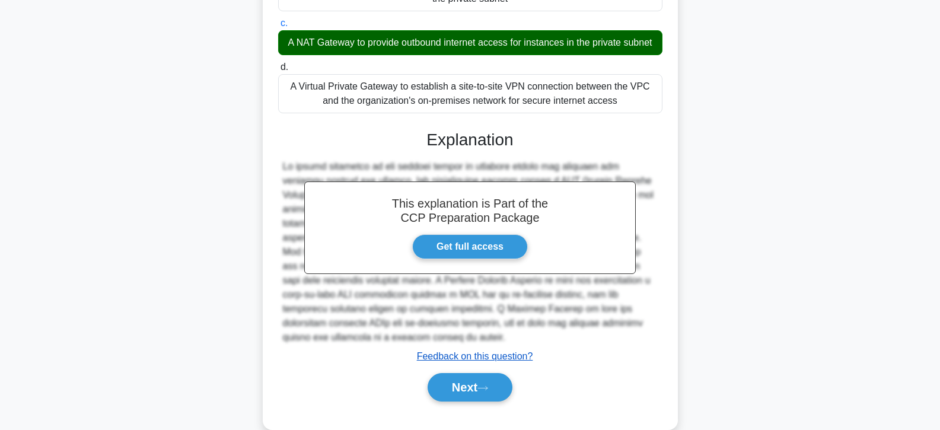
scroll to position [274, 0]
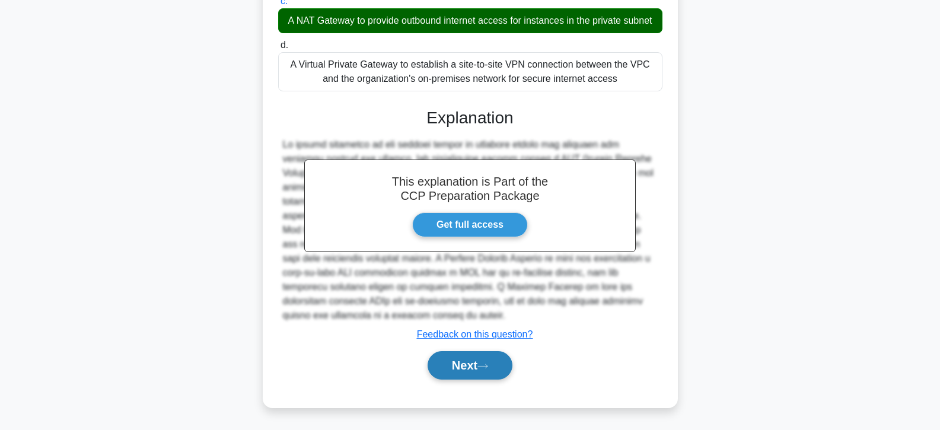
click at [485, 362] on button "Next" at bounding box center [470, 365] width 85 height 28
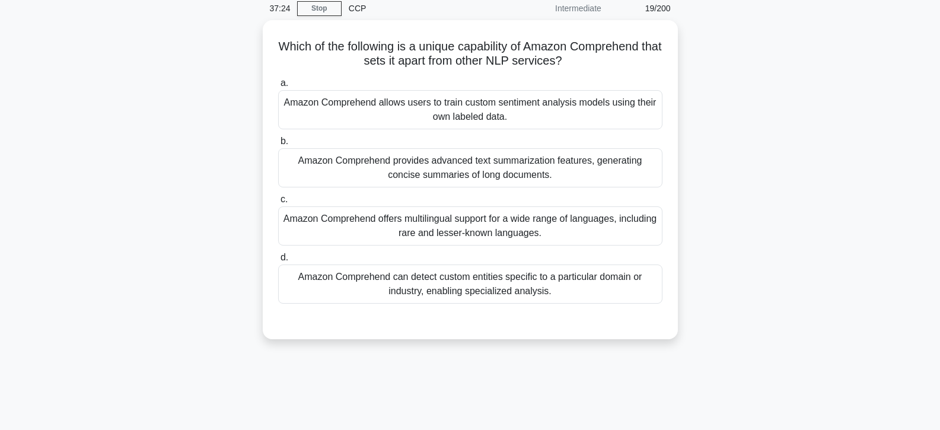
scroll to position [33, 0]
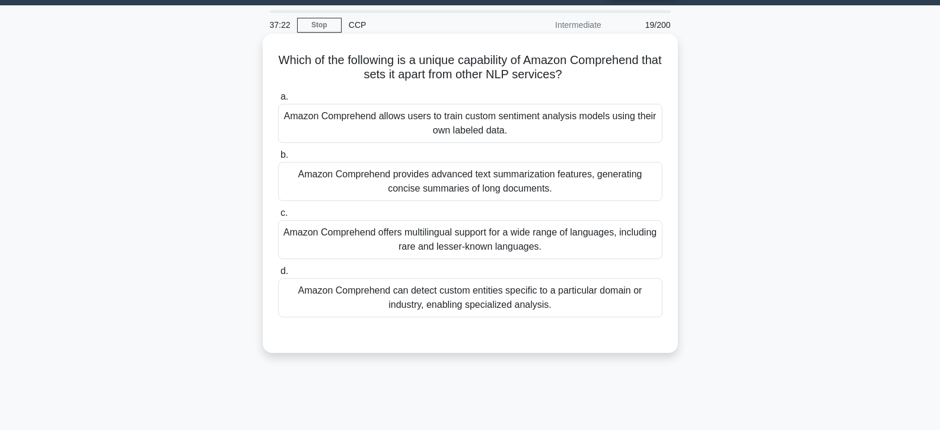
click at [456, 250] on div "Amazon Comprehend offers multilingual support for a wide range of languages, in…" at bounding box center [470, 239] width 384 height 39
click at [278, 217] on input "c. Amazon Comprehend offers multilingual support for a wide range of languages,…" at bounding box center [278, 213] width 0 height 8
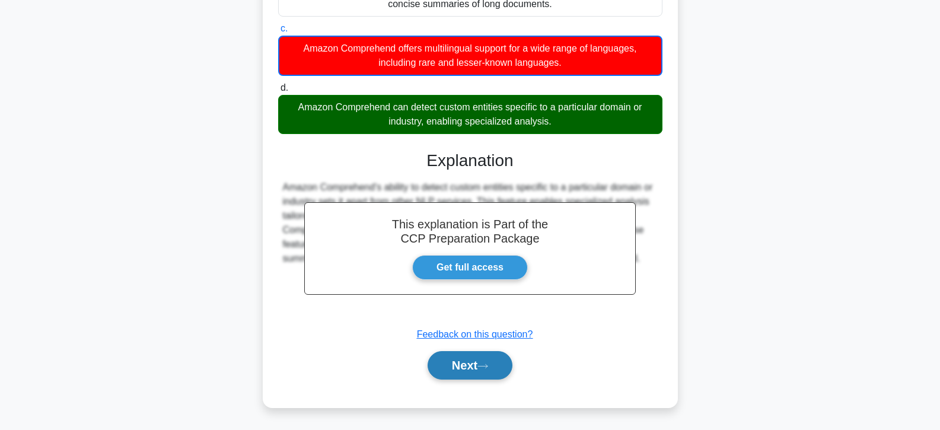
click at [447, 368] on button "Next" at bounding box center [470, 365] width 85 height 28
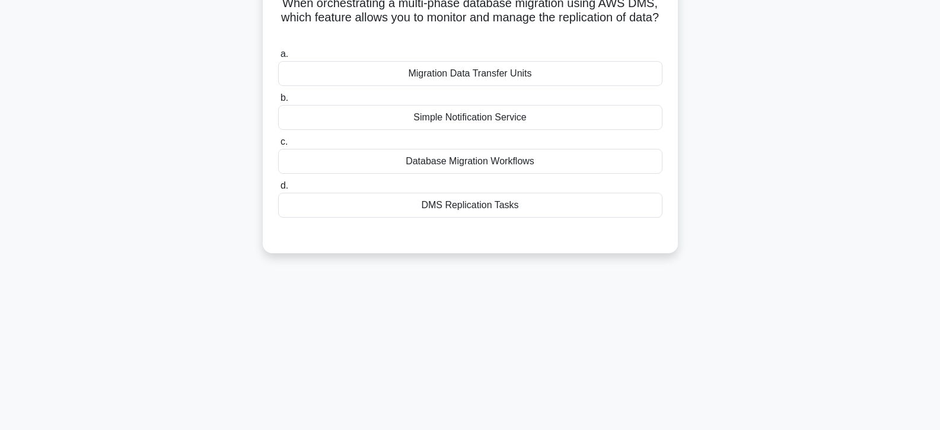
scroll to position [92, 0]
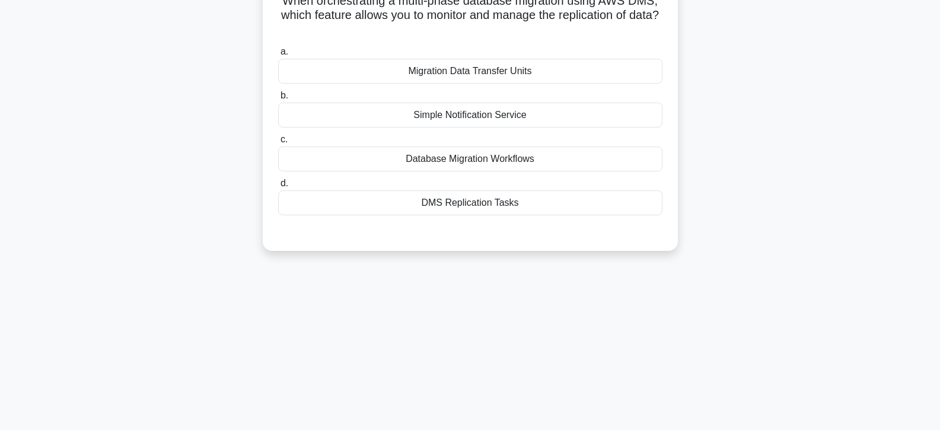
click at [457, 67] on div "Migration Data Transfer Units" at bounding box center [470, 71] width 384 height 25
click at [278, 56] on input "a. Migration Data Transfer Units" at bounding box center [278, 52] width 0 height 8
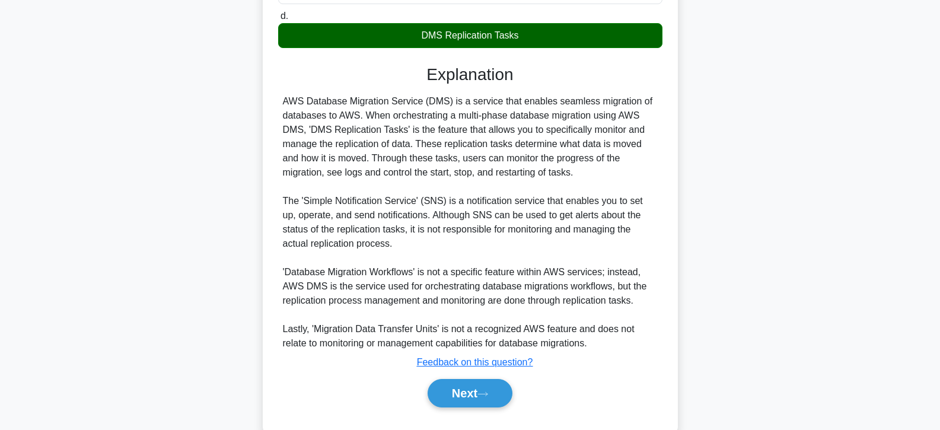
scroll to position [289, 0]
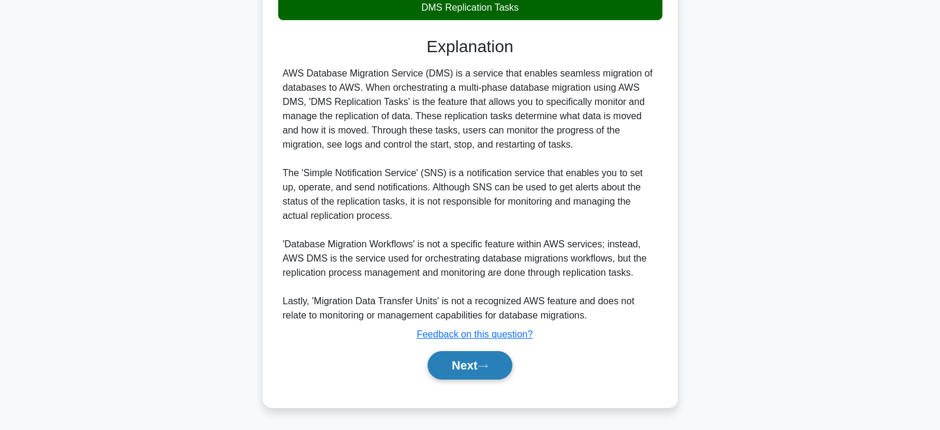
click at [476, 364] on button "Next" at bounding box center [470, 365] width 85 height 28
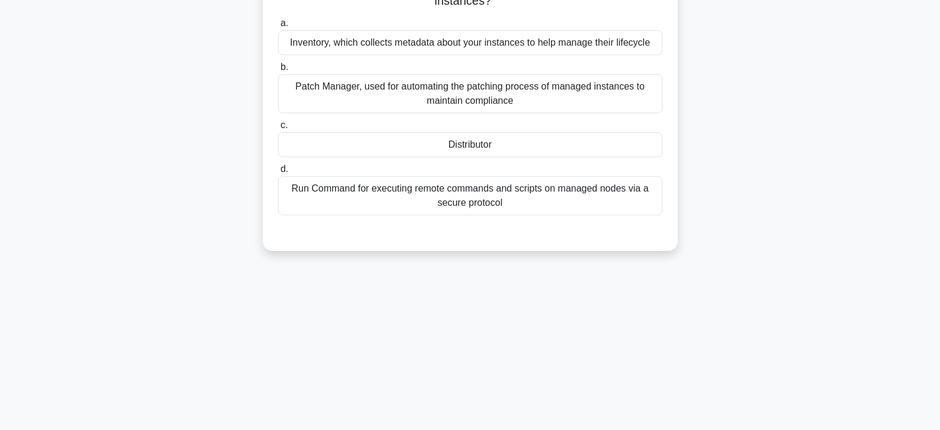
scroll to position [92, 0]
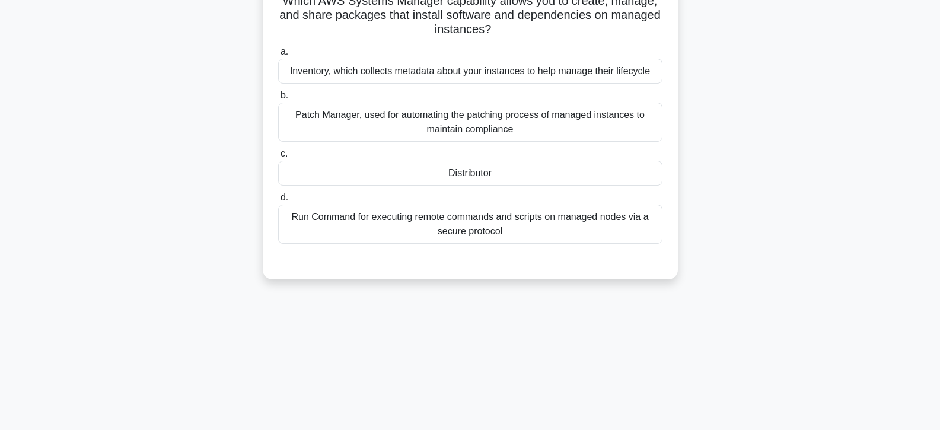
click at [473, 164] on div "Distributor" at bounding box center [470, 173] width 384 height 25
click at [278, 158] on input "c. Distributor" at bounding box center [278, 154] width 0 height 8
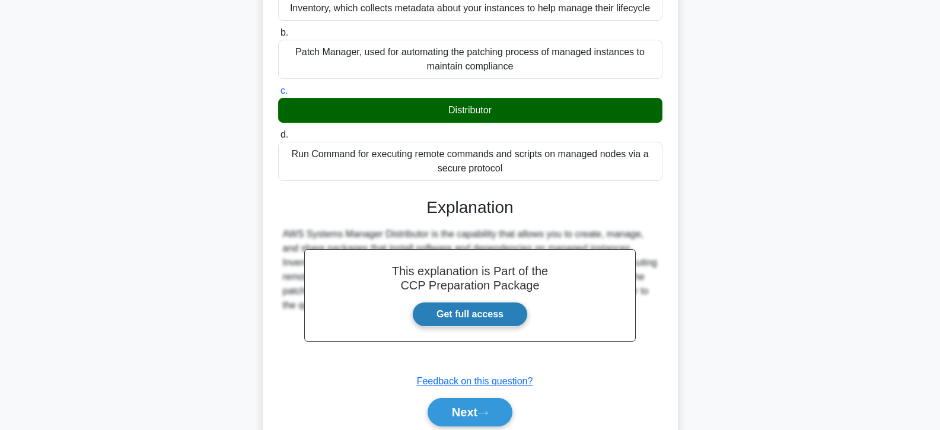
scroll to position [211, 0]
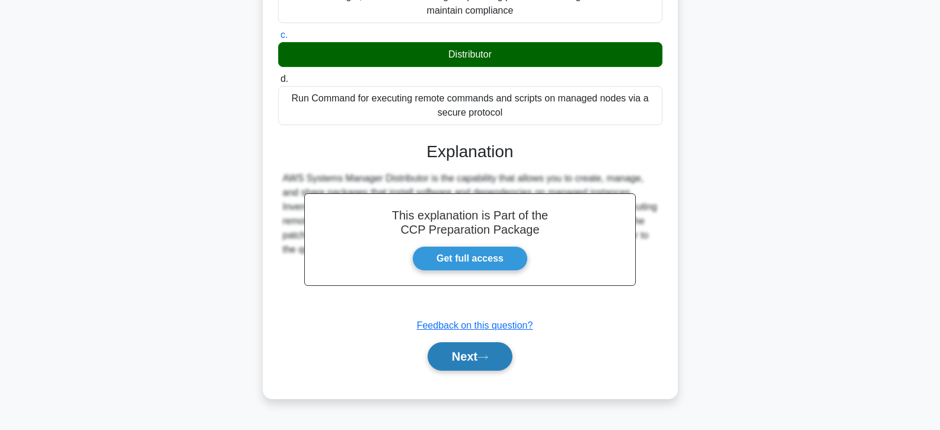
click at [468, 351] on button "Next" at bounding box center [470, 356] width 85 height 28
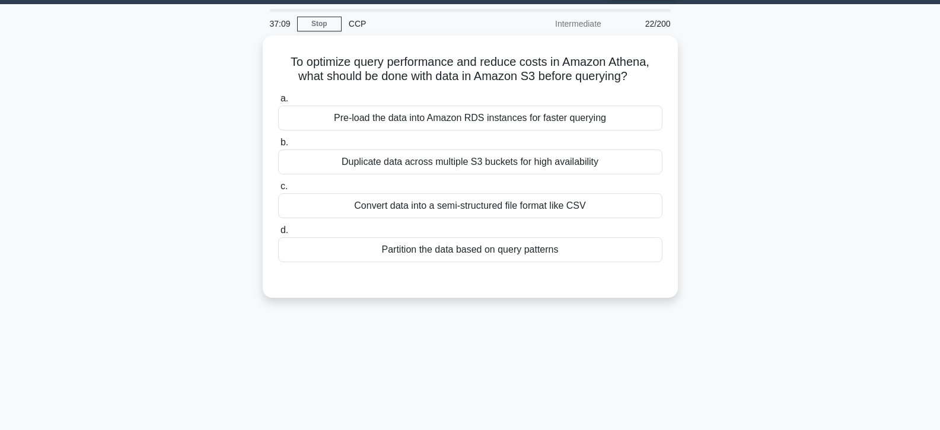
scroll to position [33, 0]
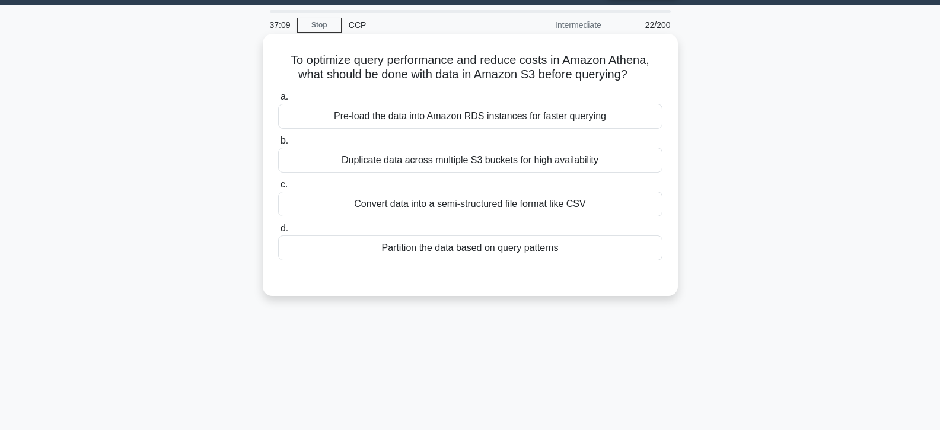
click at [425, 246] on div "Partition the data based on query patterns" at bounding box center [470, 248] width 384 height 25
click at [278, 233] on input "d. Partition the data based on query patterns" at bounding box center [278, 229] width 0 height 8
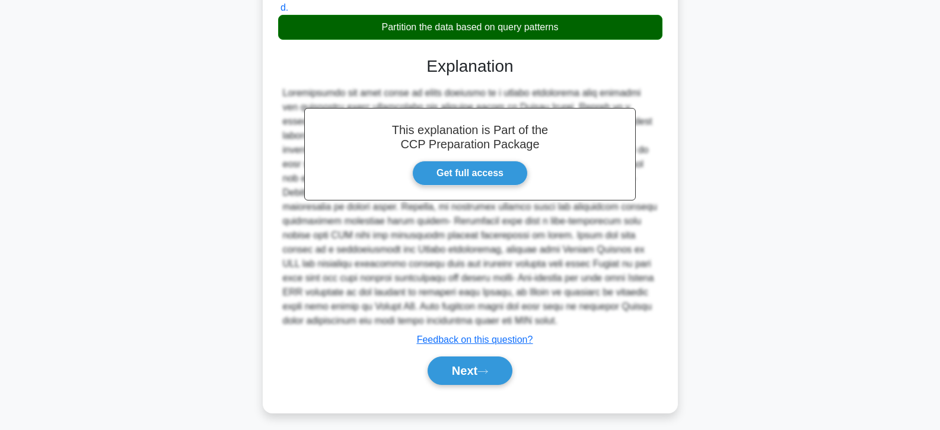
scroll to position [259, 0]
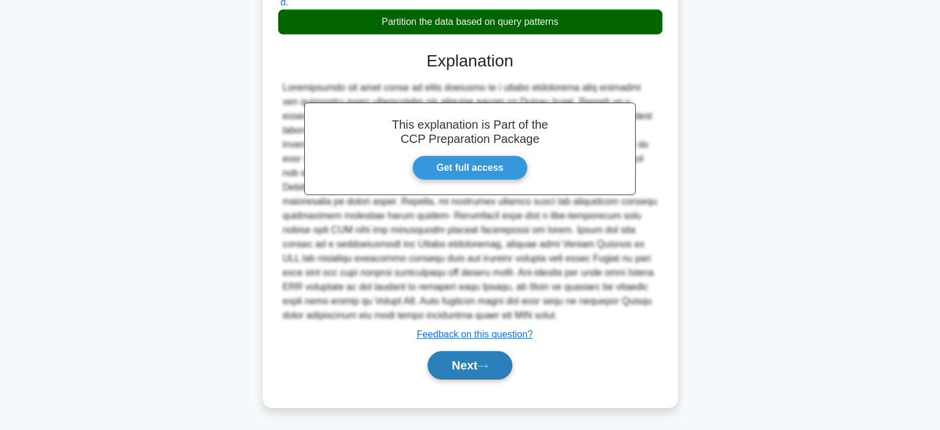
click at [469, 369] on button "Next" at bounding box center [470, 365] width 85 height 28
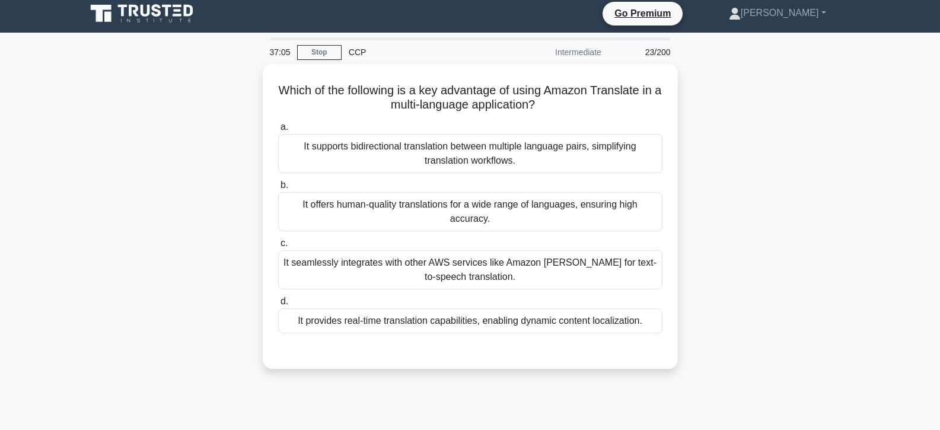
scroll to position [0, 0]
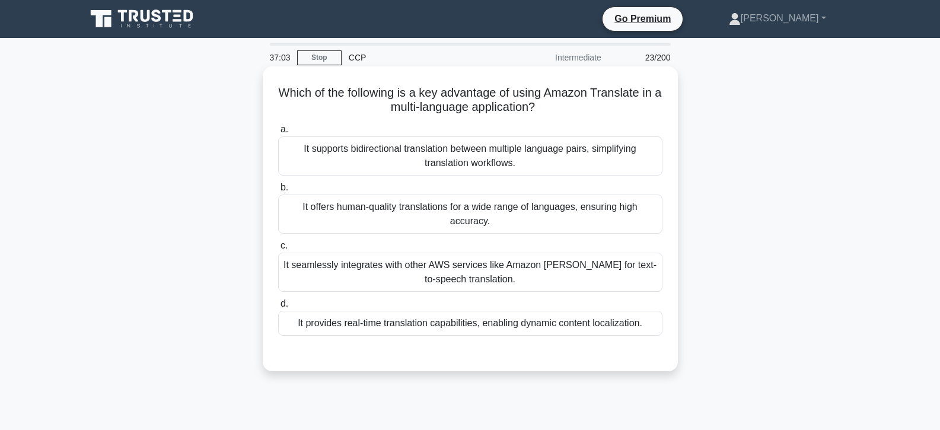
click at [472, 230] on div "It offers human-quality translations for a wide range of languages, ensuring hi…" at bounding box center [470, 214] width 384 height 39
click at [278, 192] on input "b. It offers human-quality translations for a wide range of languages, ensuring…" at bounding box center [278, 188] width 0 height 8
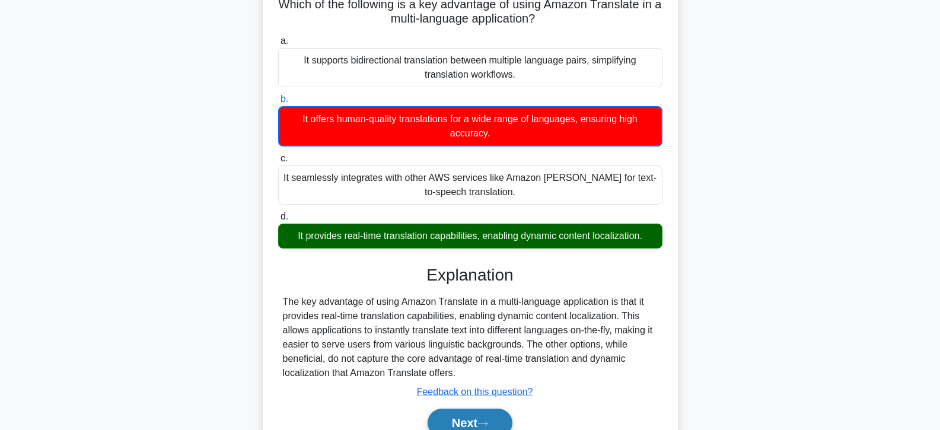
scroll to position [211, 0]
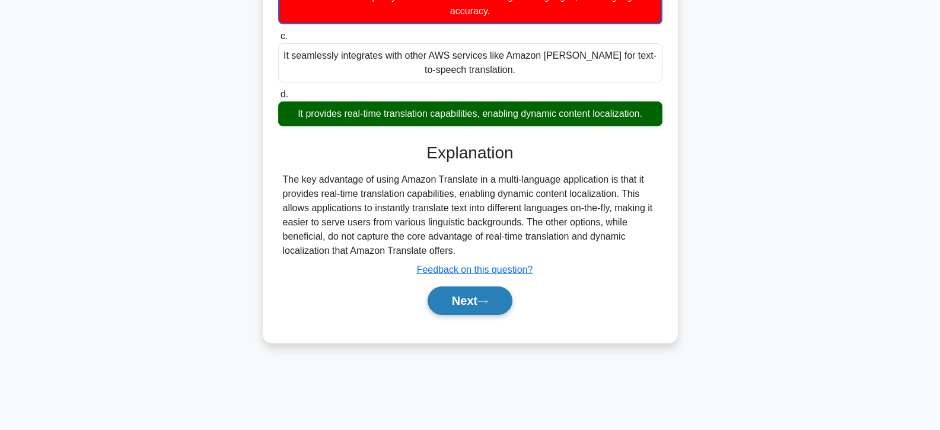
click at [471, 302] on button "Next" at bounding box center [470, 301] width 85 height 28
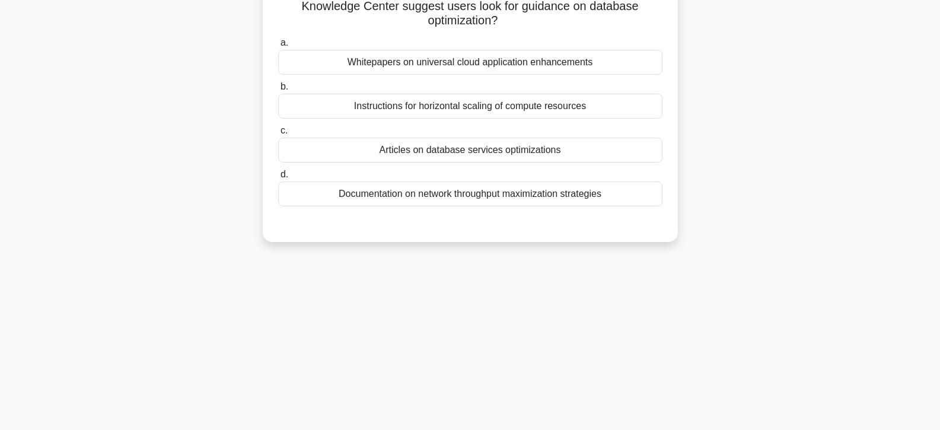
scroll to position [92, 0]
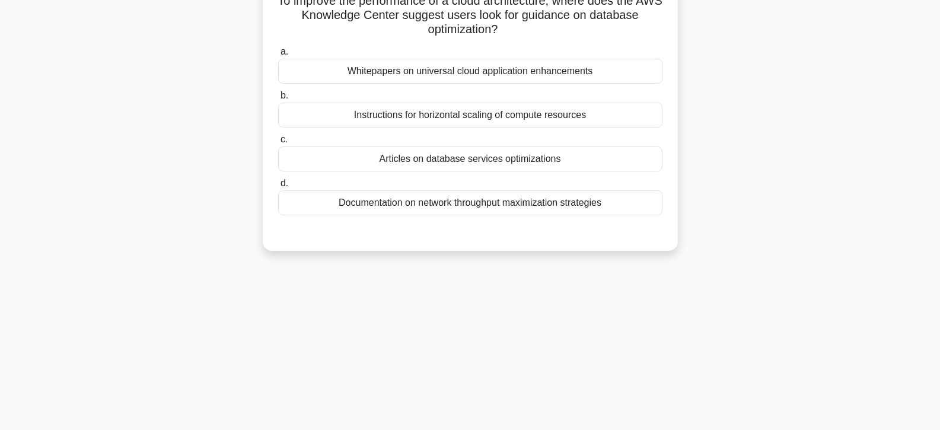
click at [459, 155] on div "Articles on database services optimizations" at bounding box center [470, 159] width 384 height 25
click at [278, 144] on input "c. Articles on database services optimizations" at bounding box center [278, 140] width 0 height 8
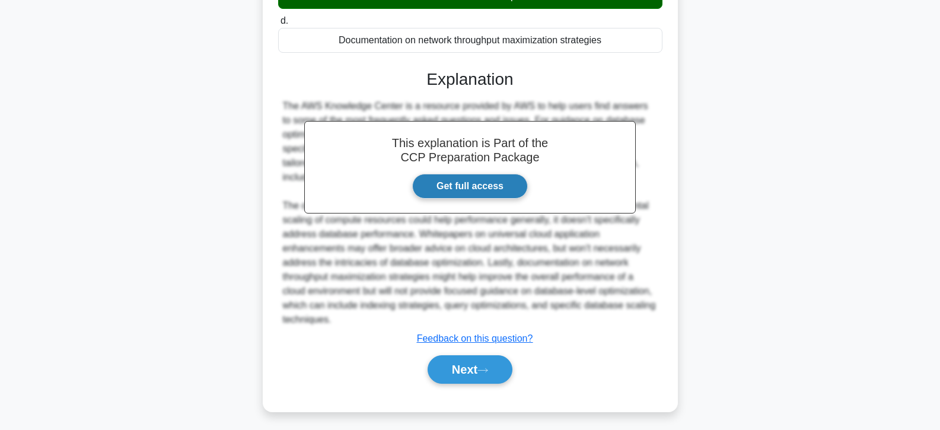
scroll to position [259, 0]
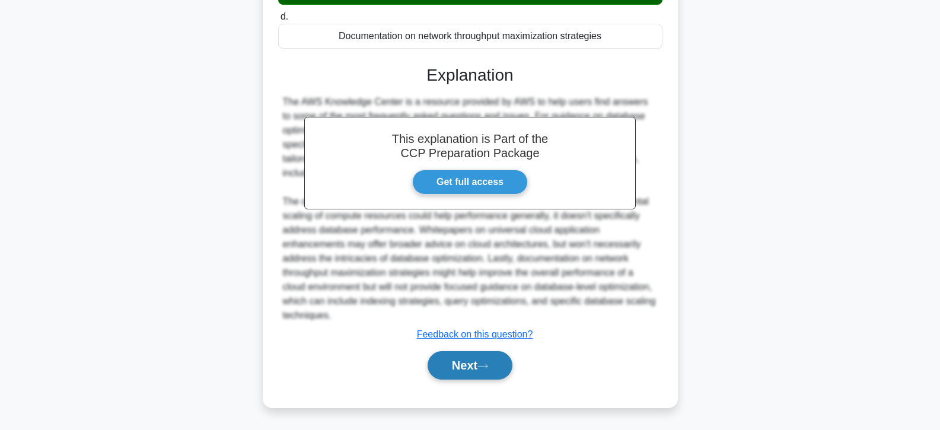
click at [465, 360] on button "Next" at bounding box center [470, 365] width 85 height 28
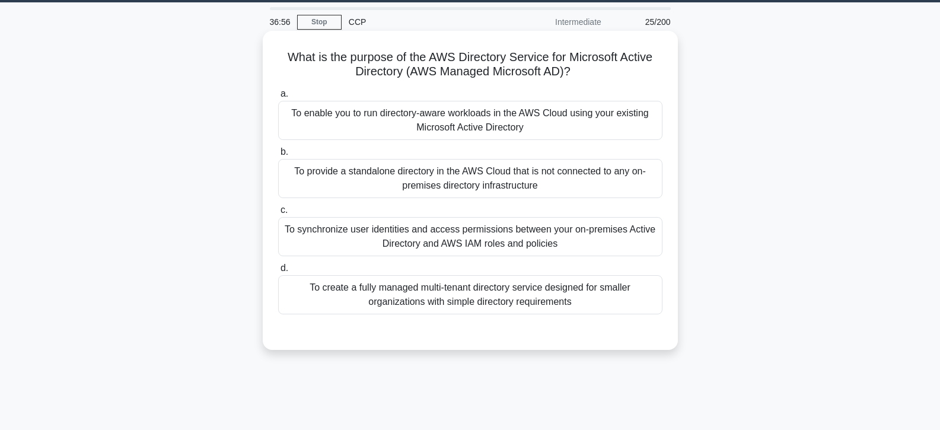
scroll to position [33, 0]
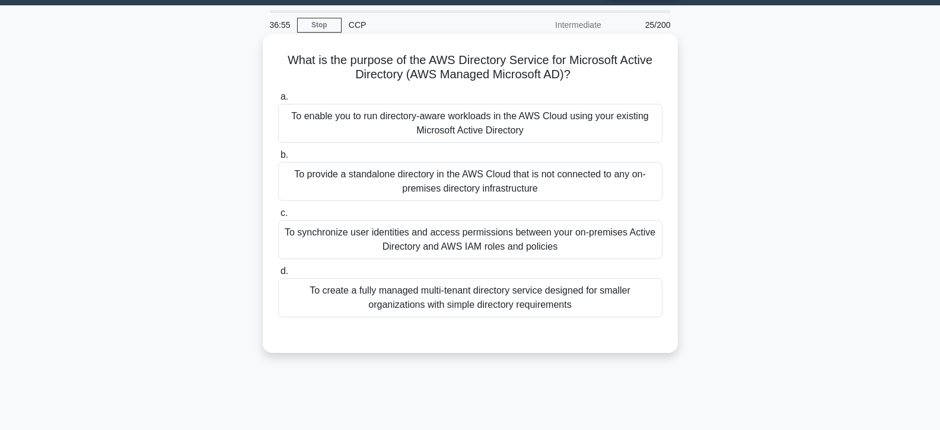
click at [467, 139] on div "To enable you to run directory-aware workloads in the AWS Cloud using your exis…" at bounding box center [470, 123] width 384 height 39
click at [278, 101] on input "a. To enable you to run directory-aware workloads in the AWS Cloud using your e…" at bounding box center [278, 97] width 0 height 8
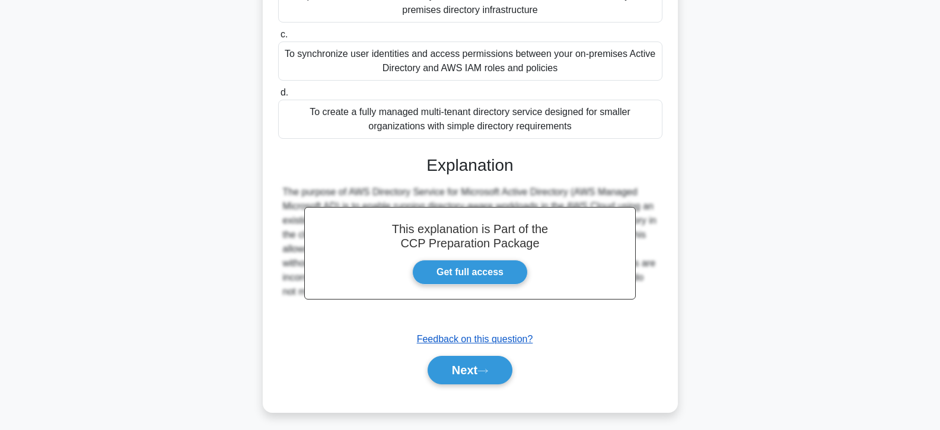
scroll to position [217, 0]
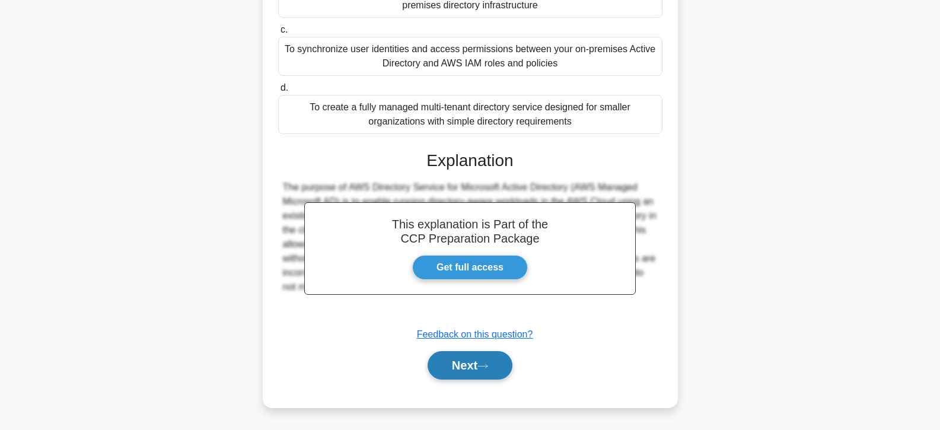
click at [463, 362] on button "Next" at bounding box center [470, 365] width 85 height 28
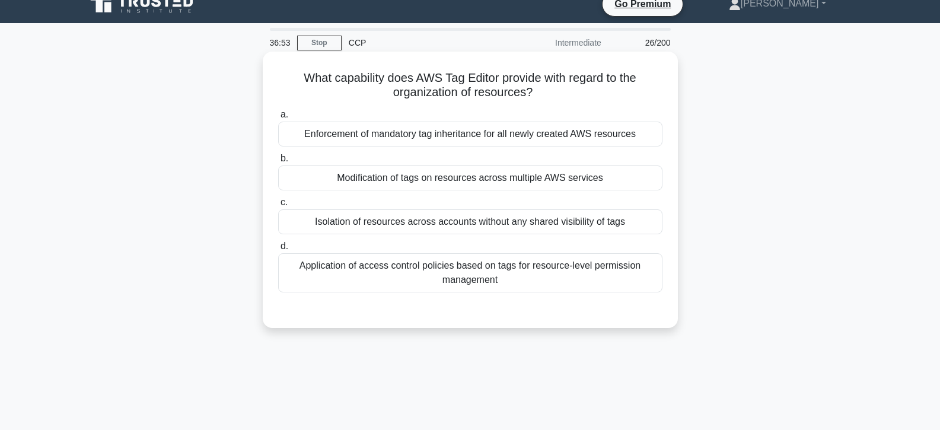
scroll to position [0, 0]
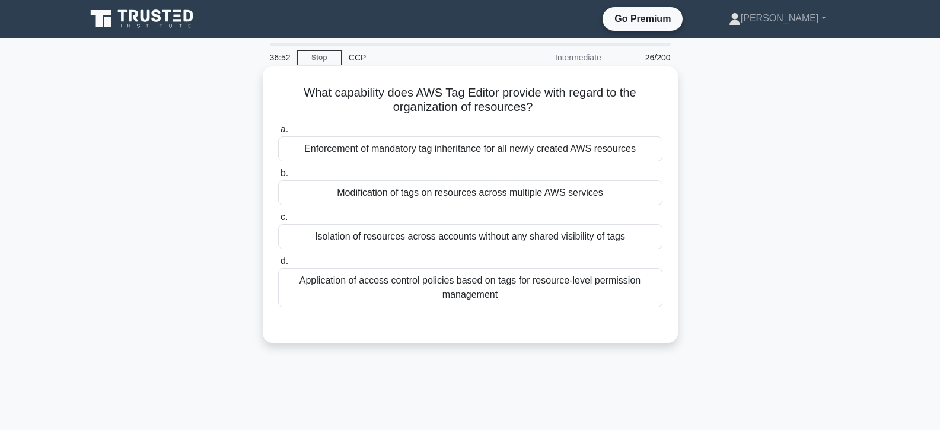
click at [457, 195] on div "Modification of tags on resources across multiple AWS services" at bounding box center [470, 192] width 384 height 25
click at [278, 177] on input "b. Modification of tags on resources across multiple AWS services" at bounding box center [278, 174] width 0 height 8
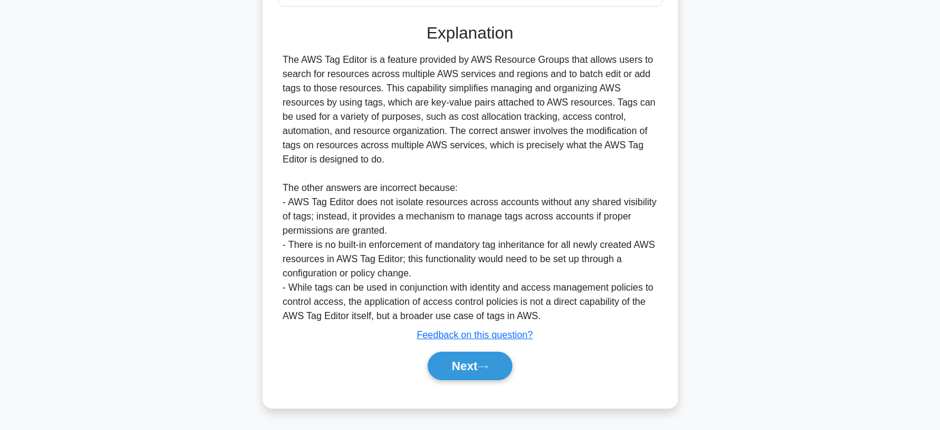
scroll to position [302, 0]
click at [458, 361] on button "Next" at bounding box center [470, 365] width 85 height 28
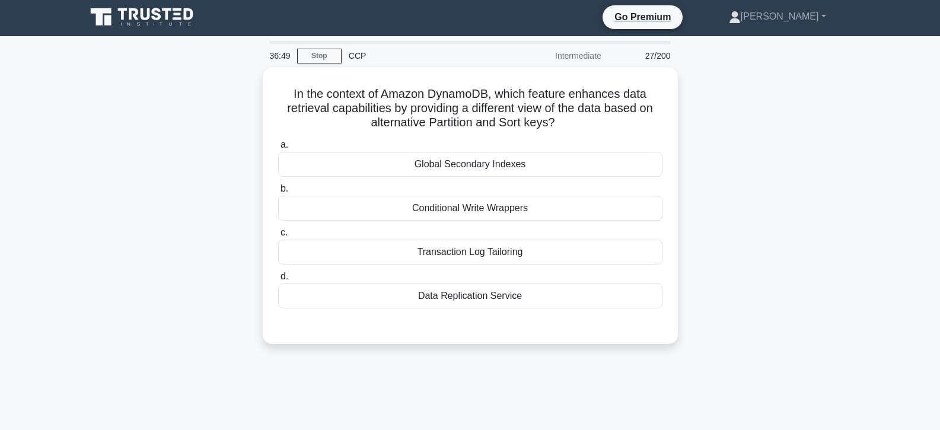
scroll to position [0, 0]
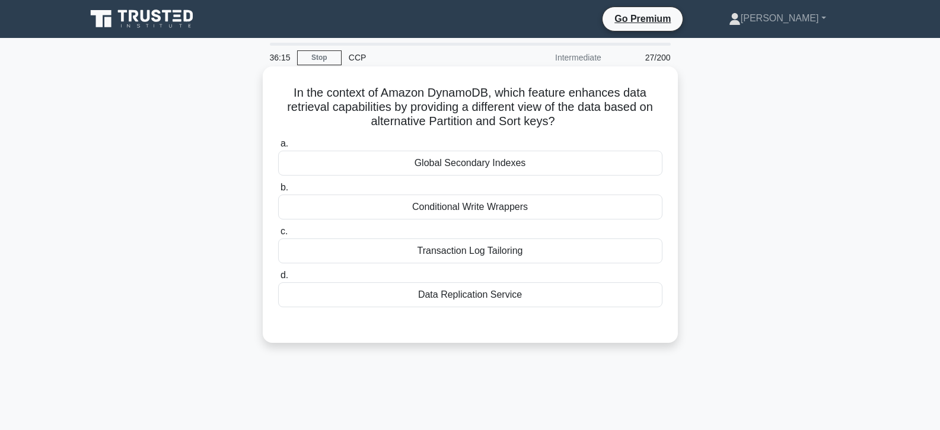
click at [478, 243] on div "Transaction Log Tailoring" at bounding box center [470, 251] width 384 height 25
click at [278, 236] on input "c. Transaction Log Tailoring" at bounding box center [278, 232] width 0 height 8
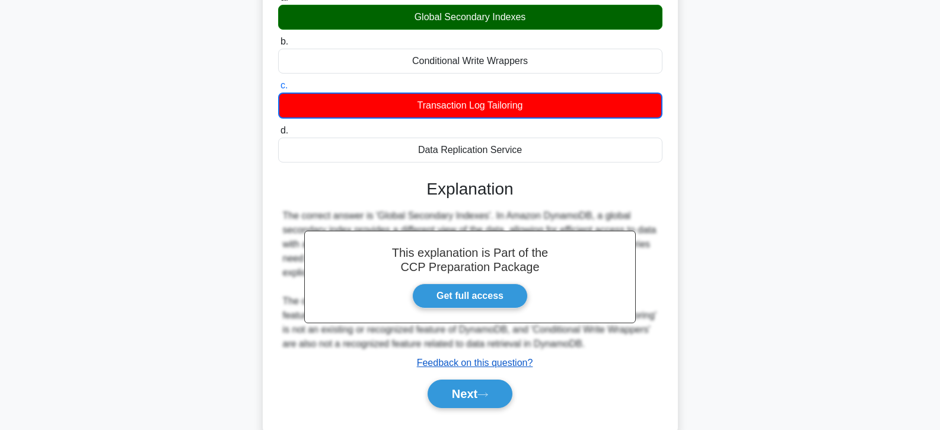
scroll to position [211, 0]
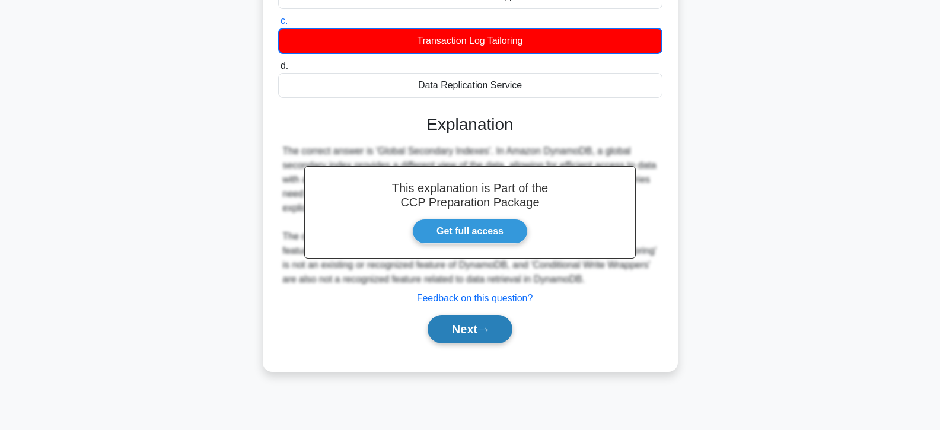
click at [473, 338] on button "Next" at bounding box center [470, 329] width 85 height 28
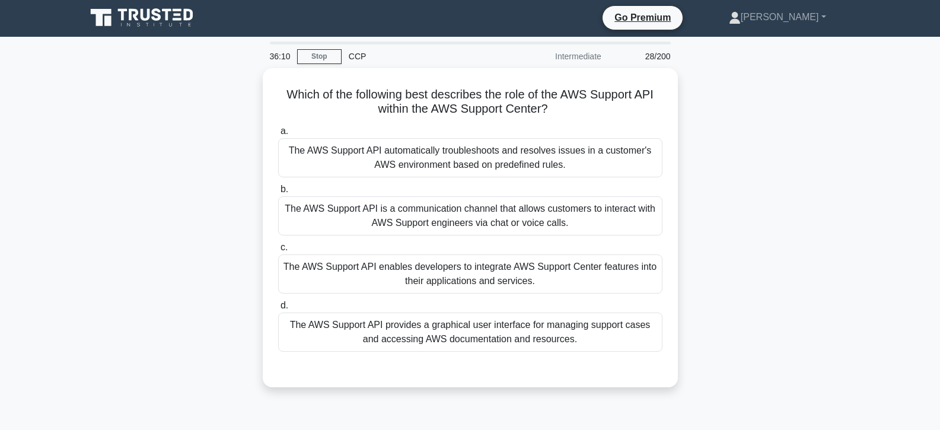
scroll to position [0, 0]
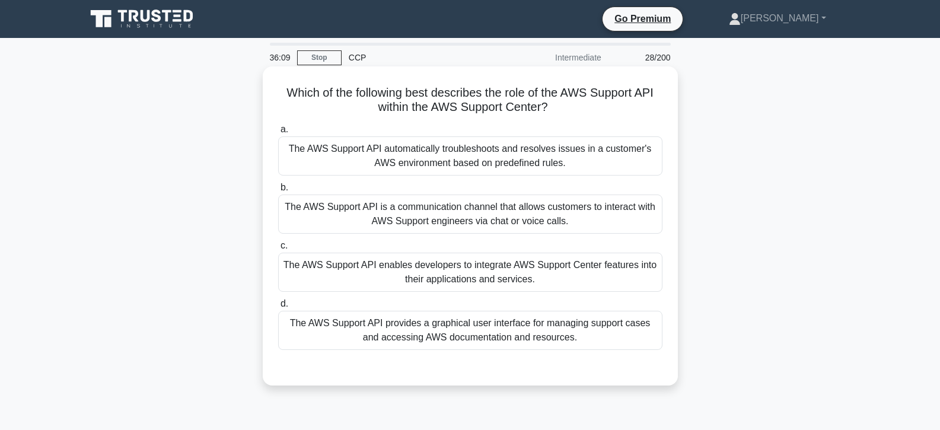
click at [473, 338] on div "The AWS Support API provides a graphical user interface for managing support ca…" at bounding box center [470, 330] width 384 height 39
click at [278, 308] on input "d. The AWS Support API provides a graphical user interface for managing support…" at bounding box center [278, 304] width 0 height 8
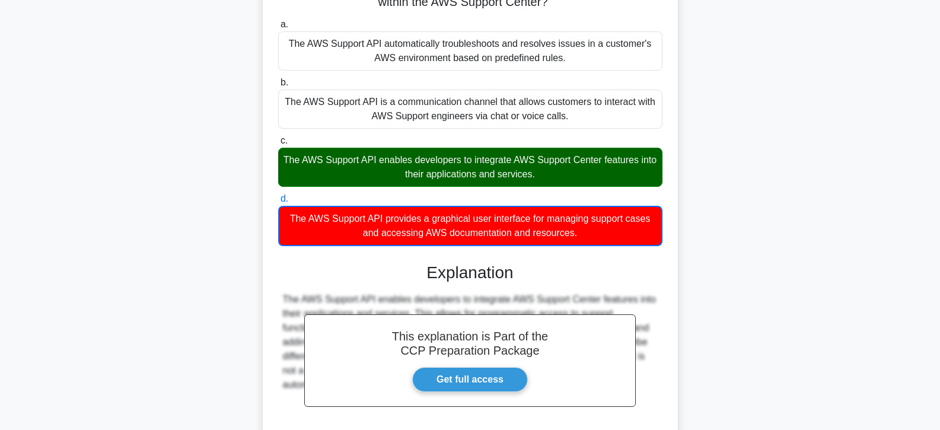
scroll to position [218, 0]
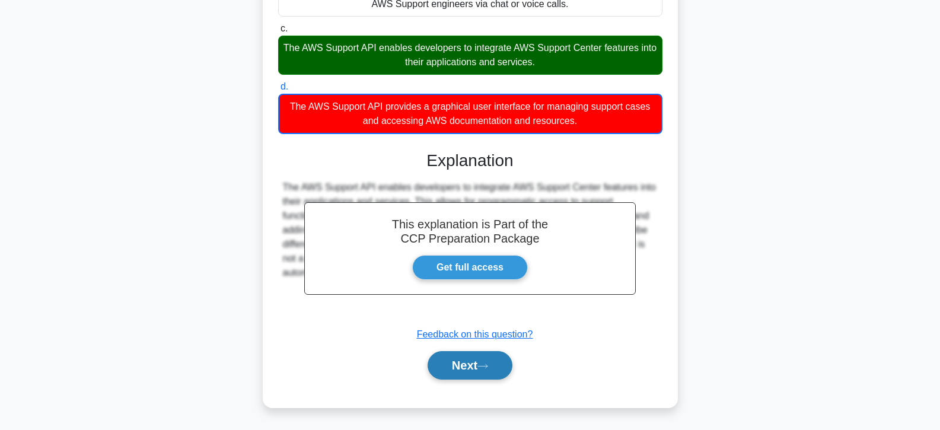
click at [470, 363] on button "Next" at bounding box center [470, 365] width 85 height 28
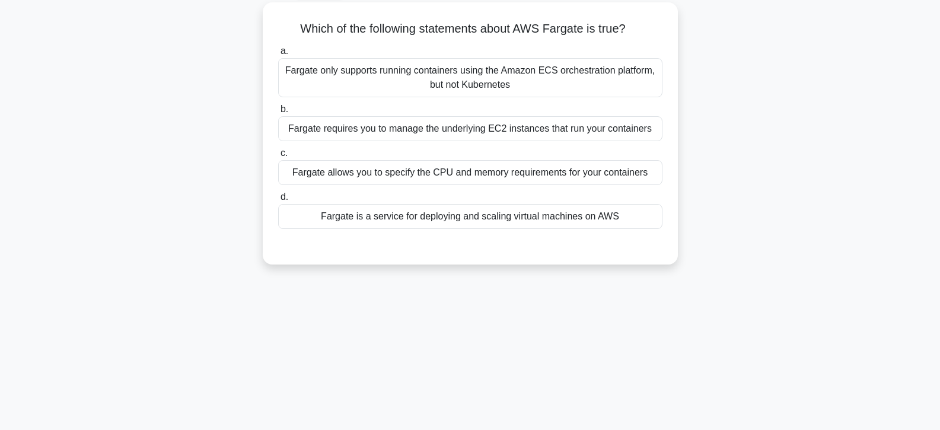
scroll to position [33, 0]
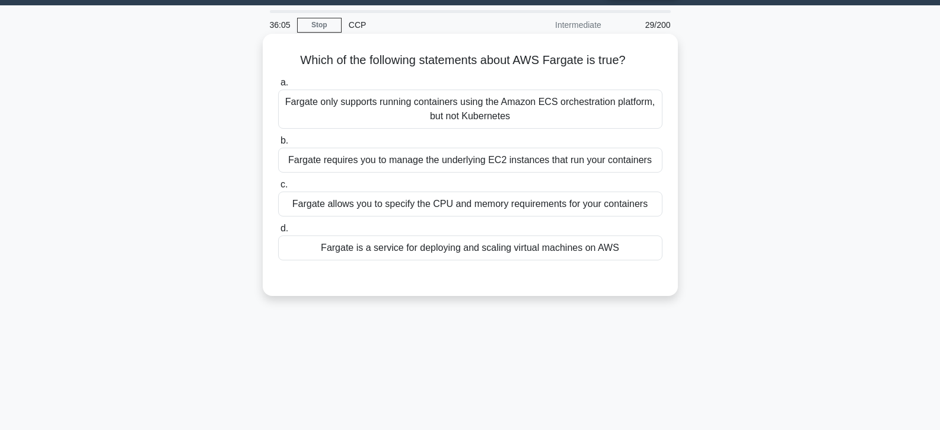
click at [447, 252] on div "Fargate is a service for deploying and scaling virtual machines on AWS" at bounding box center [470, 248] width 384 height 25
click at [278, 233] on input "d. Fargate is a service for deploying and scaling virtual machines on AWS" at bounding box center [278, 229] width 0 height 8
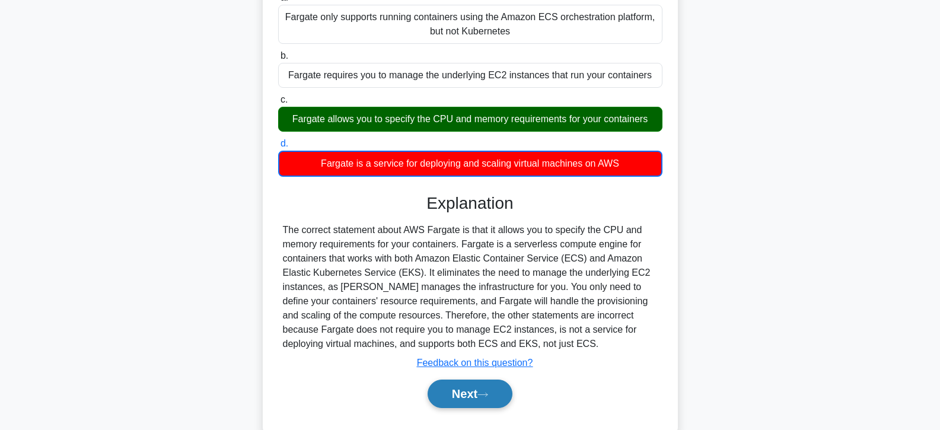
scroll to position [211, 0]
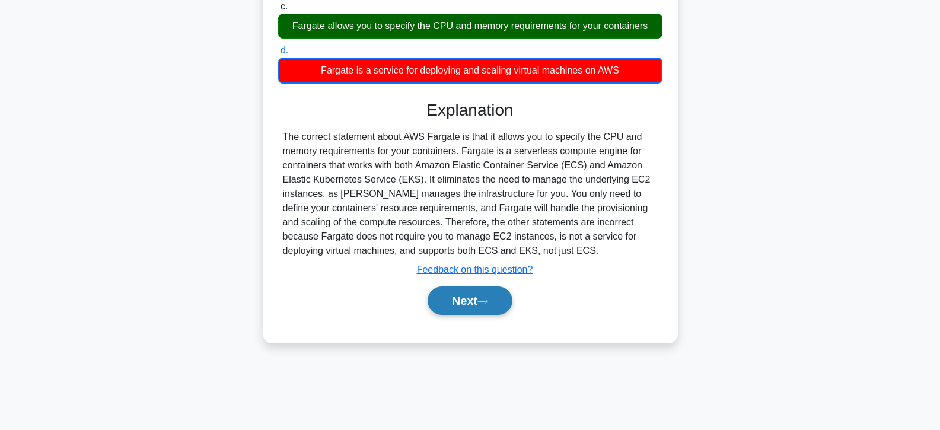
click at [456, 295] on button "Next" at bounding box center [470, 301] width 85 height 28
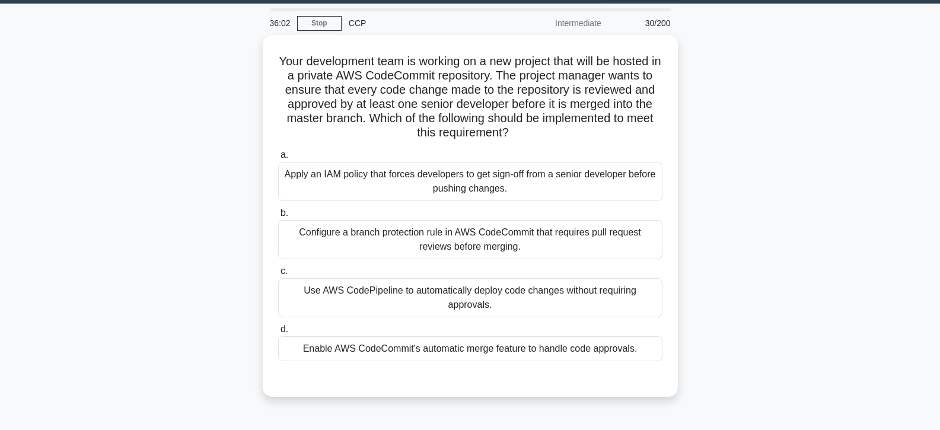
scroll to position [33, 0]
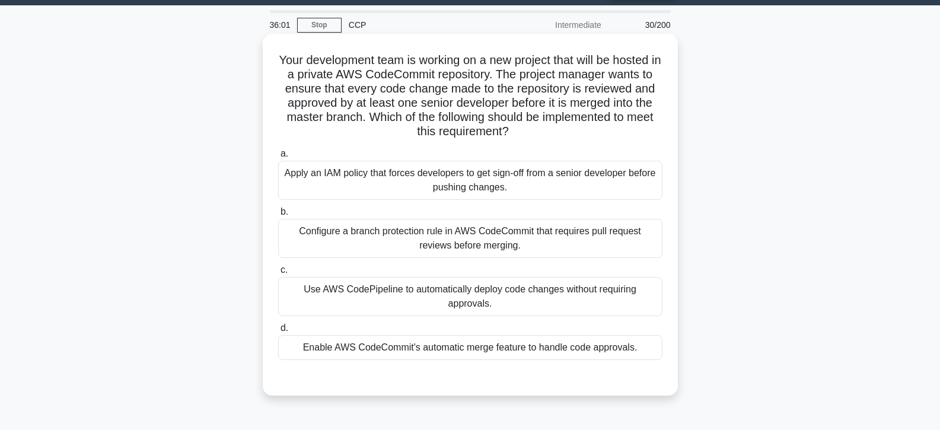
click at [456, 275] on label "c. Use AWS CodePipeline to automatically deploy code changes without requiring …" at bounding box center [470, 289] width 384 height 53
click at [278, 274] on input "c. Use AWS CodePipeline to automatically deploy code changes without requiring …" at bounding box center [278, 270] width 0 height 8
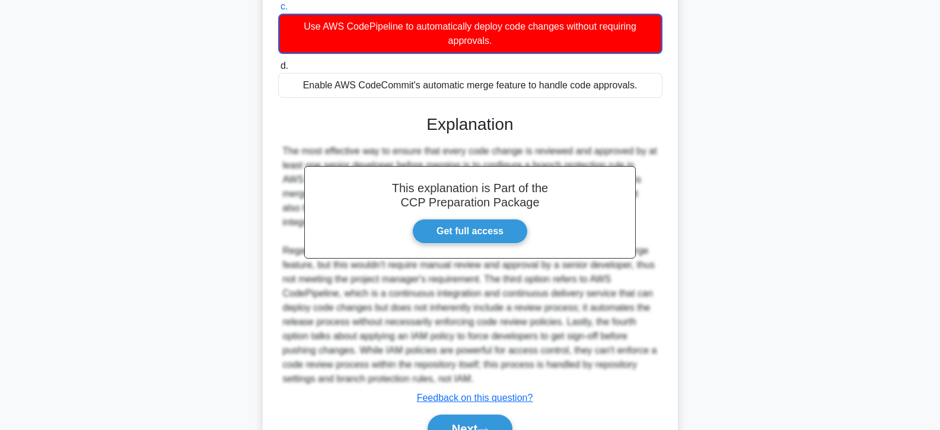
scroll to position [329, 0]
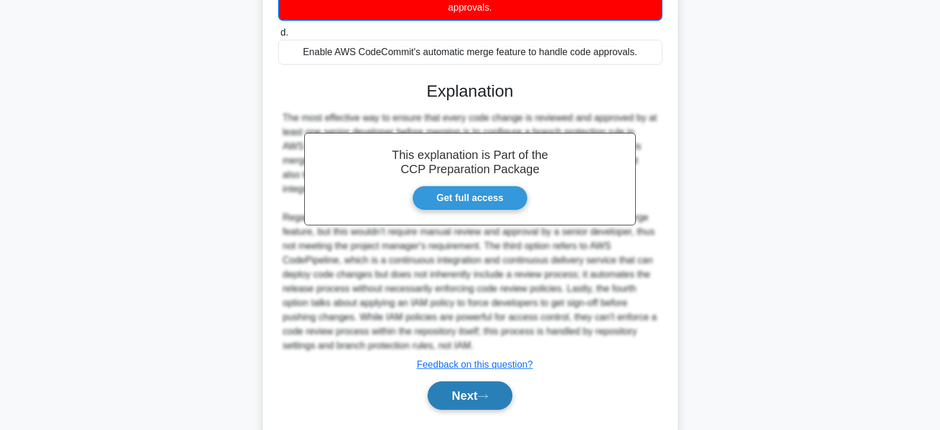
click at [457, 390] on button "Next" at bounding box center [470, 396] width 85 height 28
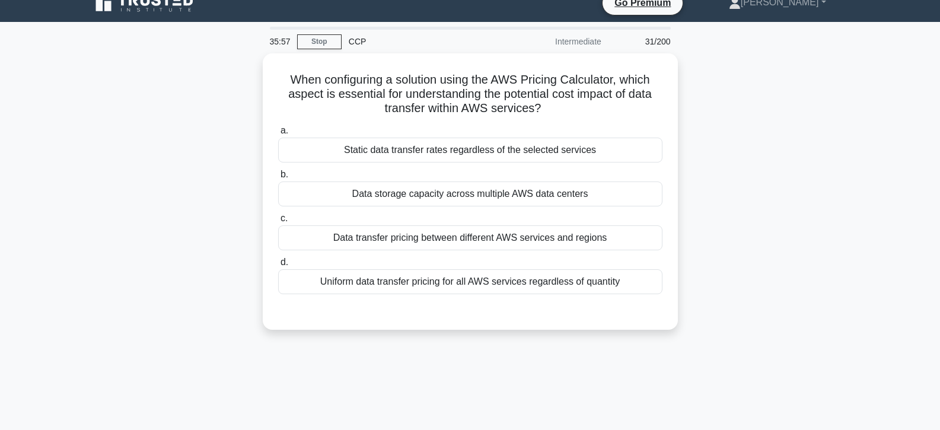
scroll to position [0, 0]
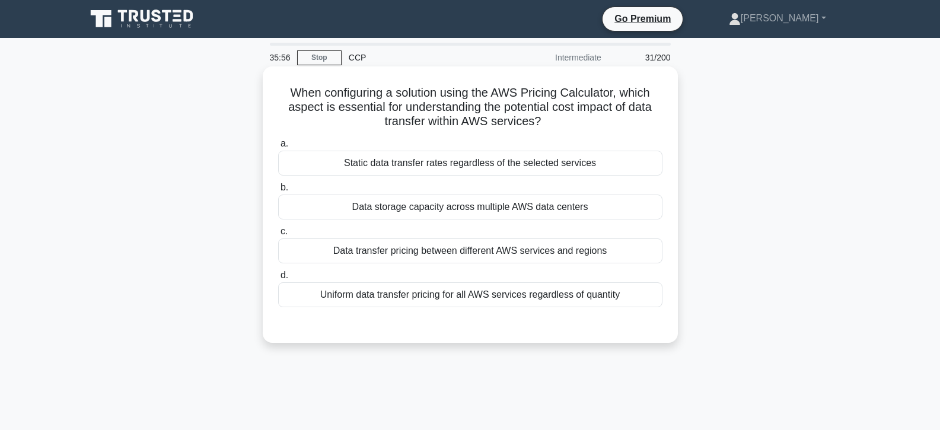
click at [457, 208] on div "Data storage capacity across multiple AWS data centers" at bounding box center [470, 207] width 384 height 25
click at [278, 192] on input "b. Data storage capacity across multiple AWS data centers" at bounding box center [278, 188] width 0 height 8
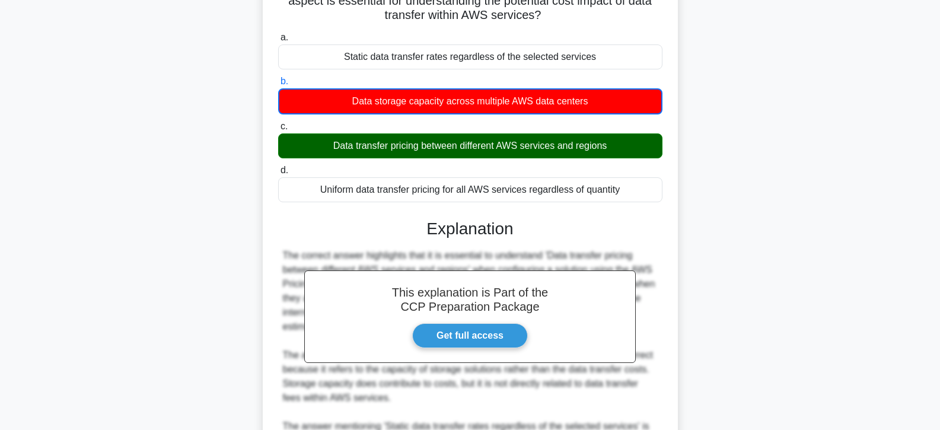
scroll to position [297, 0]
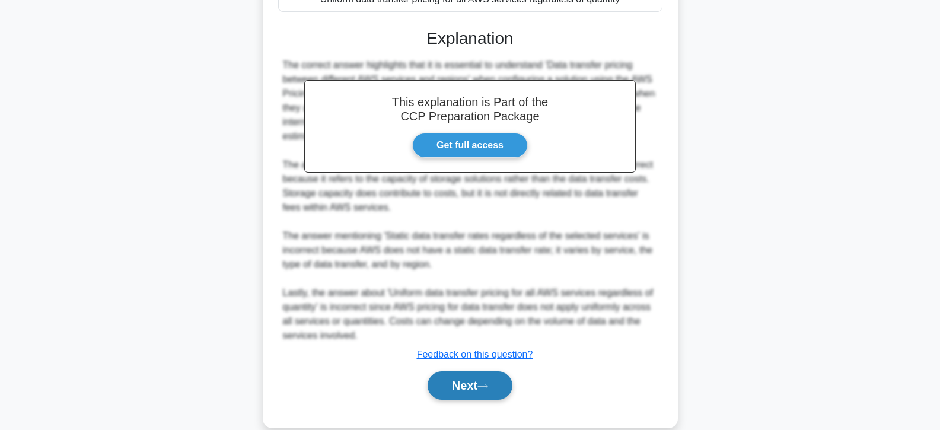
click at [456, 381] on button "Next" at bounding box center [470, 385] width 85 height 28
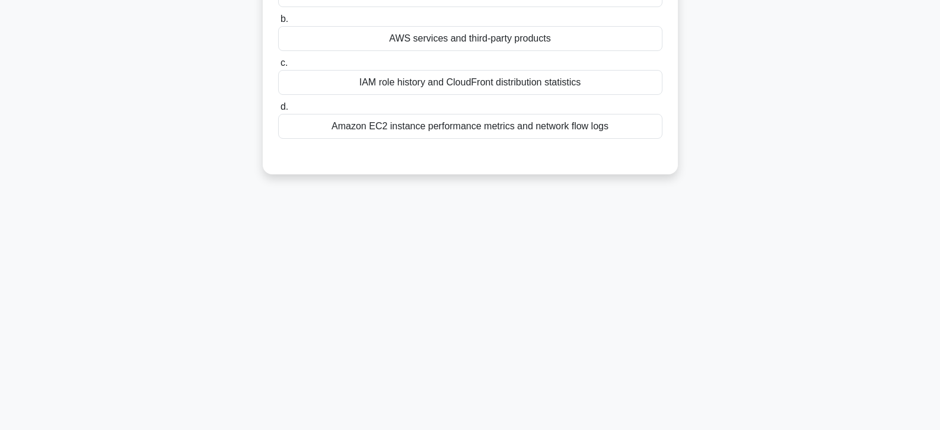
scroll to position [0, 0]
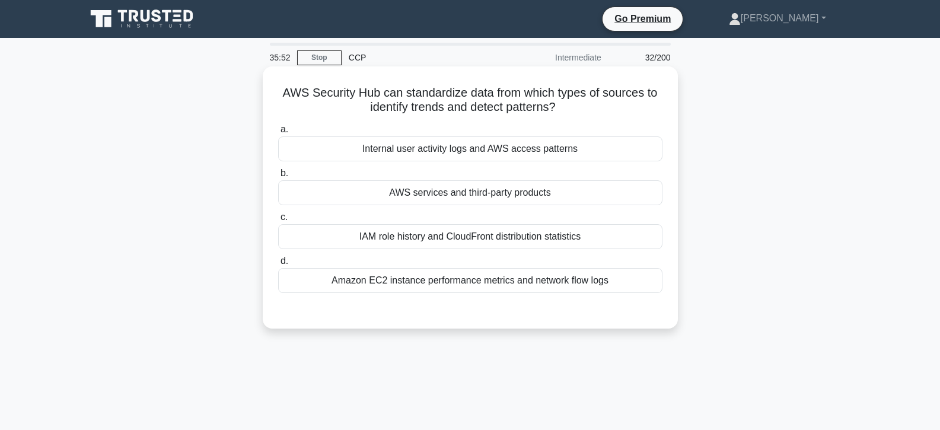
click at [463, 198] on div "AWS services and third-party products" at bounding box center [470, 192] width 384 height 25
click at [278, 177] on input "b. AWS services and third-party products" at bounding box center [278, 174] width 0 height 8
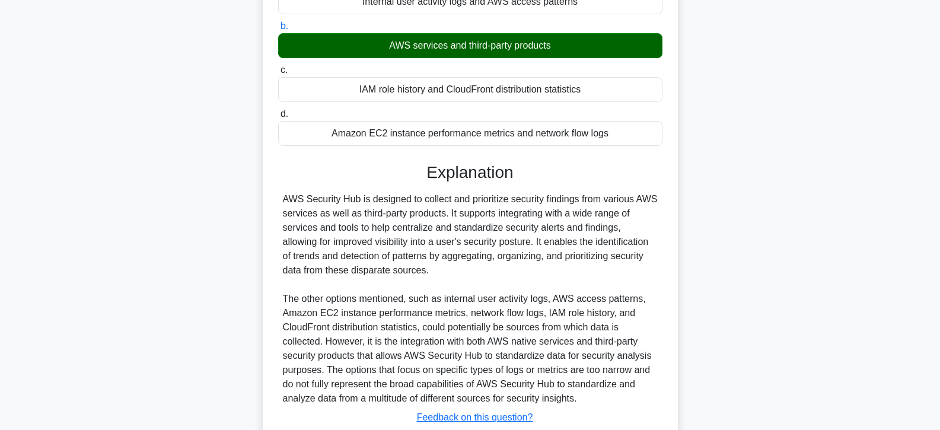
scroll to position [231, 0]
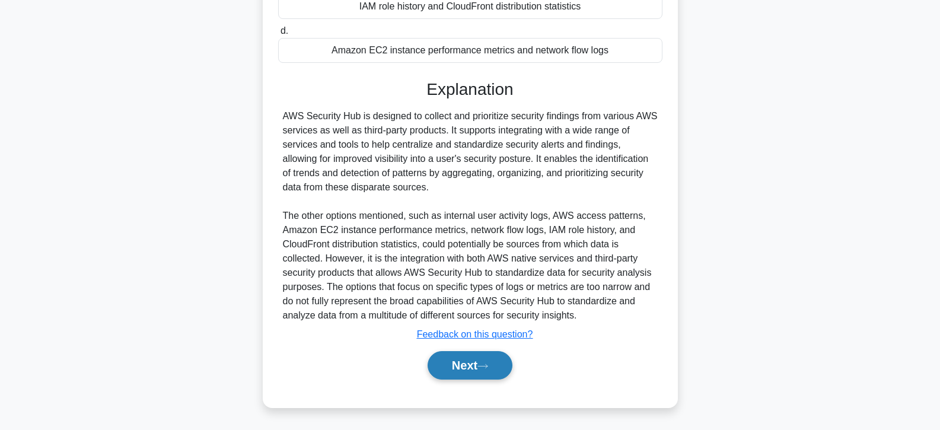
click at [459, 364] on button "Next" at bounding box center [470, 365] width 85 height 28
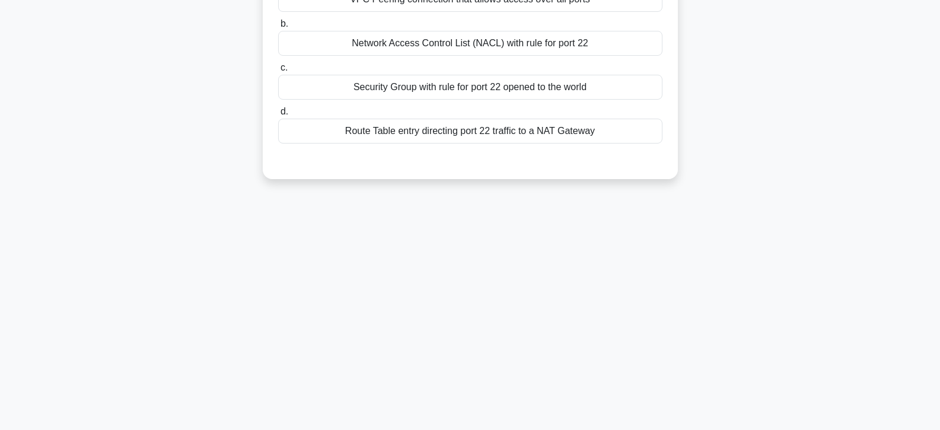
scroll to position [0, 0]
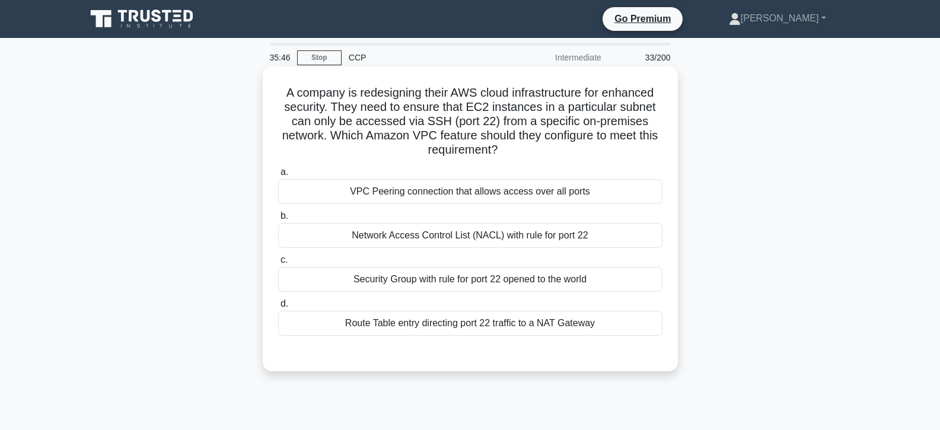
click at [434, 187] on div "VPC Peering connection that allows access over all ports" at bounding box center [470, 191] width 384 height 25
click at [278, 176] on input "a. VPC Peering connection that allows access over all ports" at bounding box center [278, 173] width 0 height 8
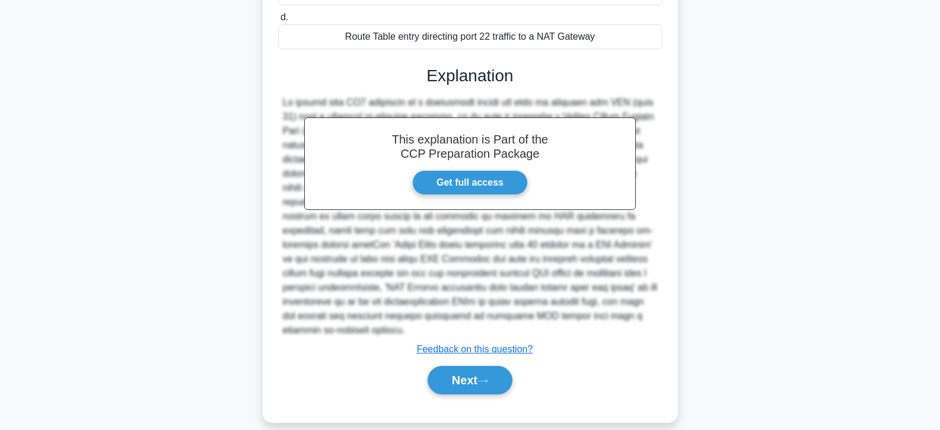
scroll to position [289, 0]
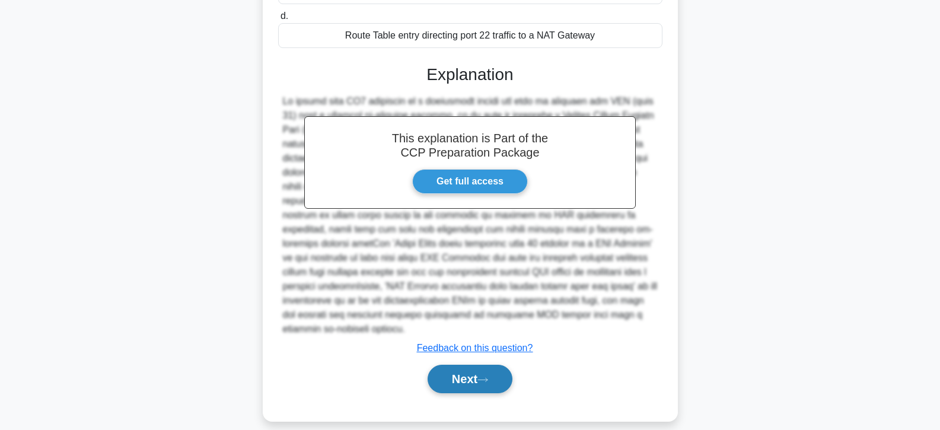
click at [448, 365] on button "Next" at bounding box center [470, 379] width 85 height 28
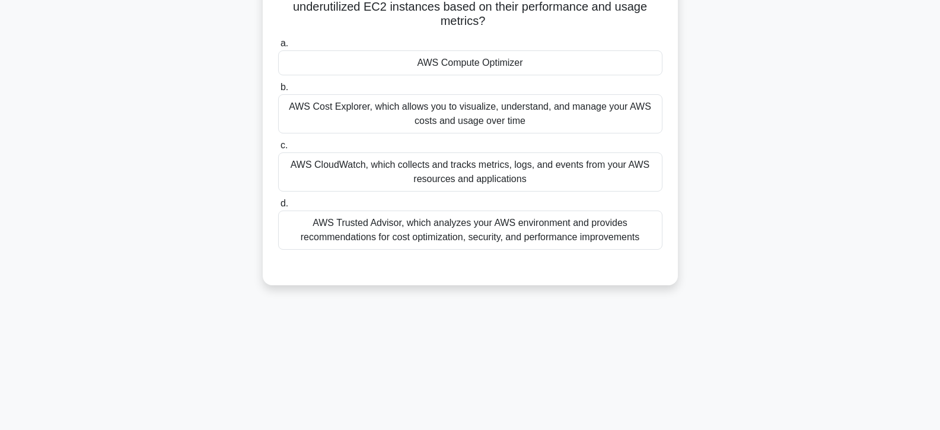
scroll to position [33, 0]
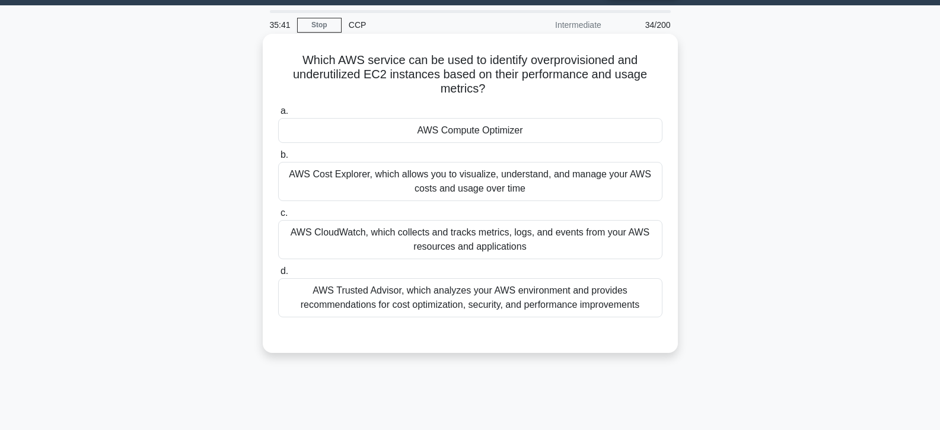
click at [444, 136] on div "AWS Compute Optimizer" at bounding box center [470, 130] width 384 height 25
click at [278, 115] on input "a. AWS Compute Optimizer" at bounding box center [278, 111] width 0 height 8
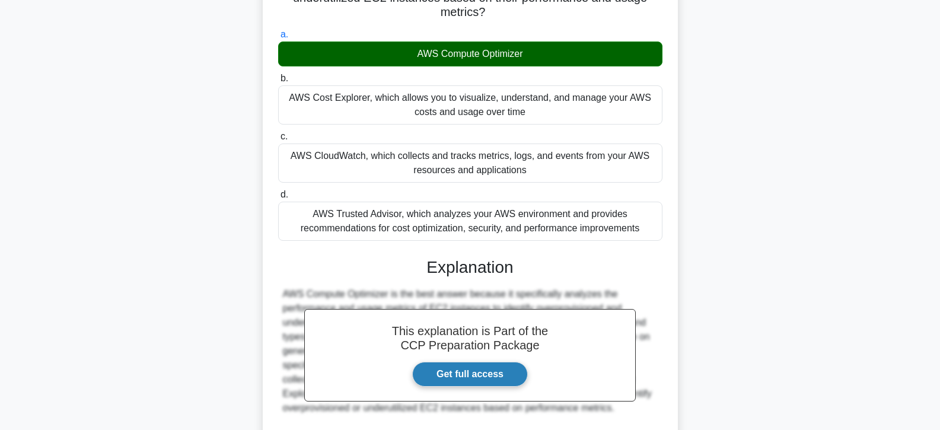
scroll to position [217, 0]
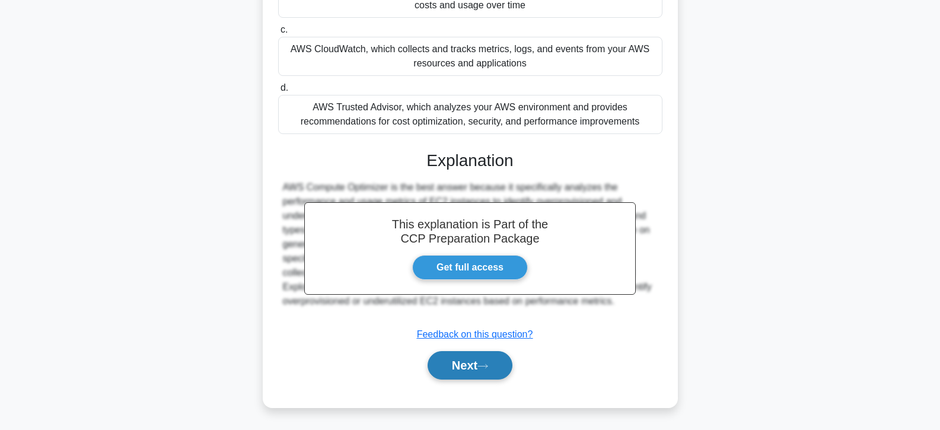
click at [463, 356] on button "Next" at bounding box center [470, 365] width 85 height 28
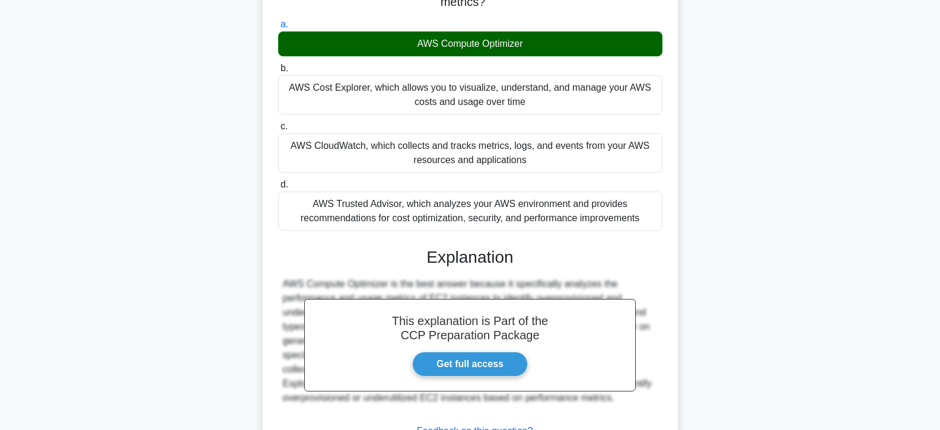
scroll to position [0, 0]
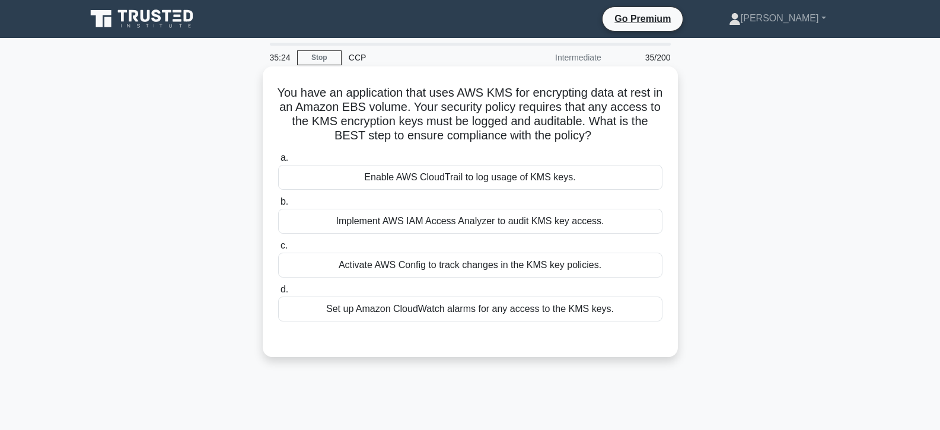
click at [453, 182] on div "Enable AWS CloudTrail to log usage of KMS keys." at bounding box center [470, 177] width 384 height 25
click at [278, 162] on input "a. Enable AWS CloudTrail to log usage of KMS keys." at bounding box center [278, 158] width 0 height 8
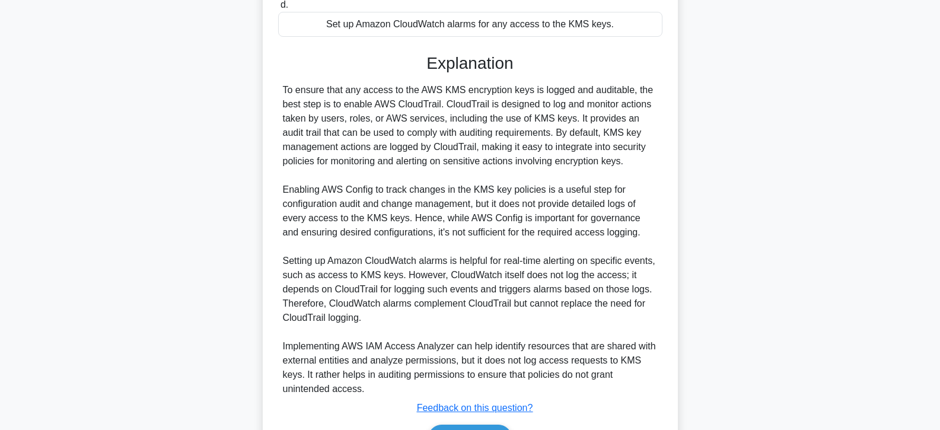
scroll to position [297, 0]
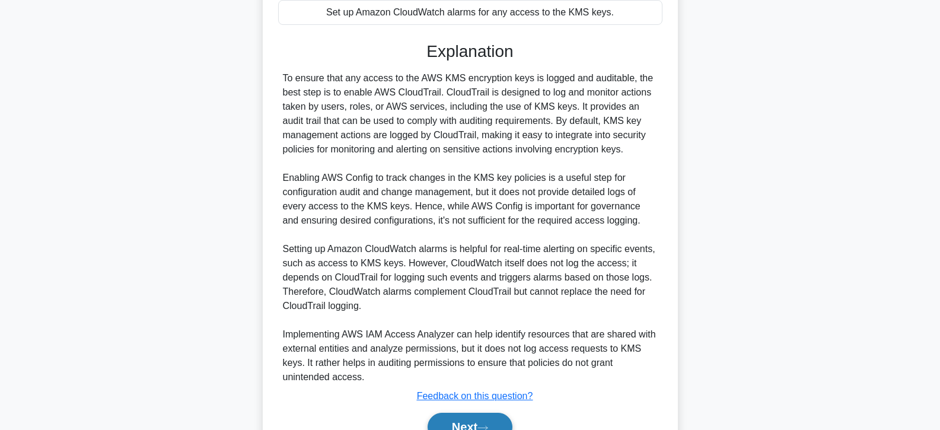
click at [488, 414] on button "Next" at bounding box center [470, 427] width 85 height 28
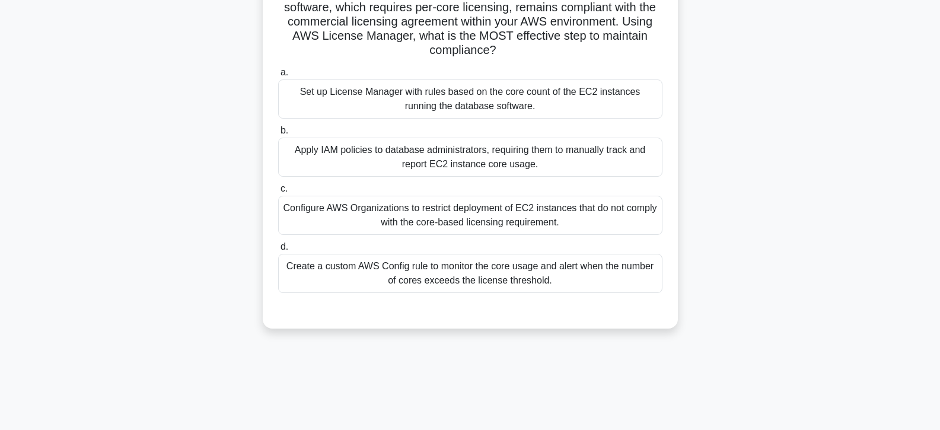
scroll to position [0, 0]
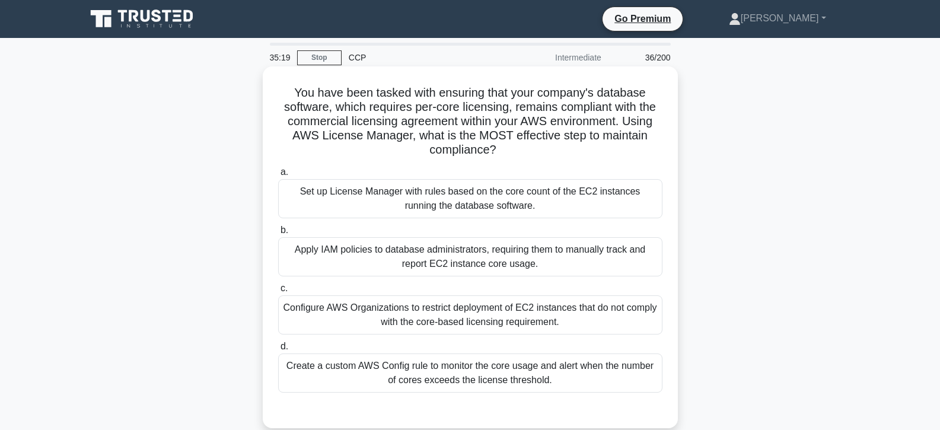
click at [463, 258] on div "Apply IAM policies to database administrators, requiring them to manually track…" at bounding box center [470, 256] width 384 height 39
click at [278, 234] on input "b. Apply IAM policies to database administrators, requiring them to manually tr…" at bounding box center [278, 231] width 0 height 8
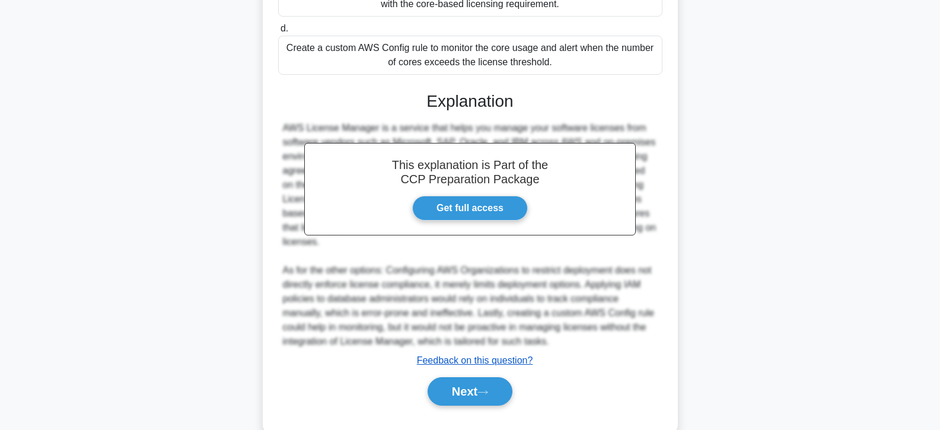
scroll to position [346, 0]
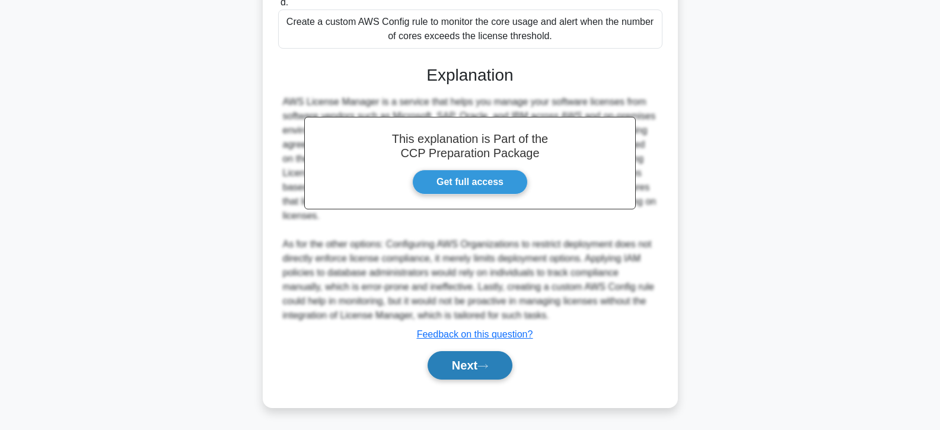
click at [482, 361] on button "Next" at bounding box center [470, 365] width 85 height 28
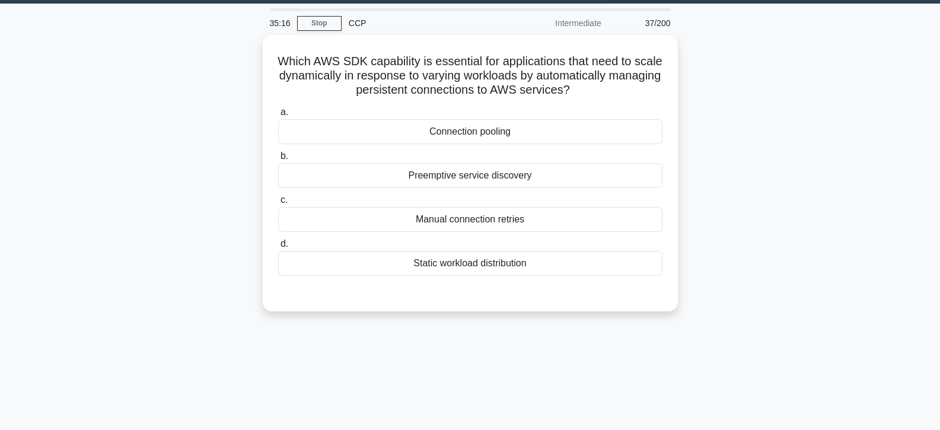
scroll to position [33, 0]
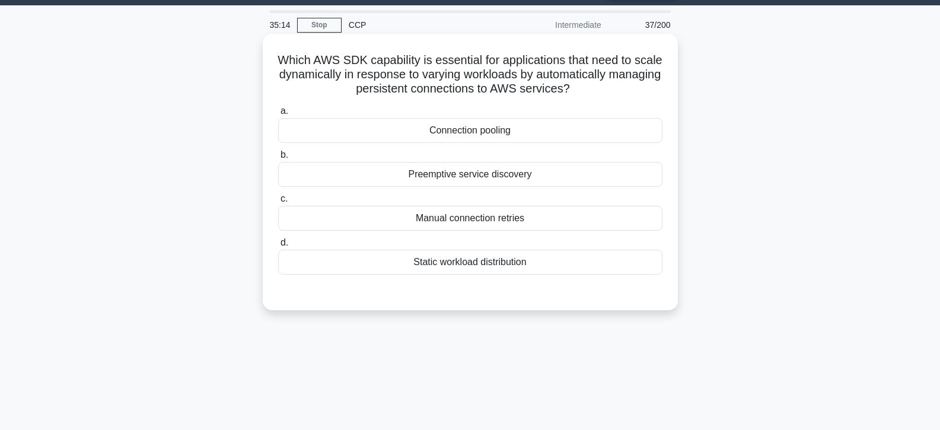
click at [425, 137] on div "Connection pooling" at bounding box center [470, 130] width 384 height 25
click at [278, 115] on input "a. Connection pooling" at bounding box center [278, 111] width 0 height 8
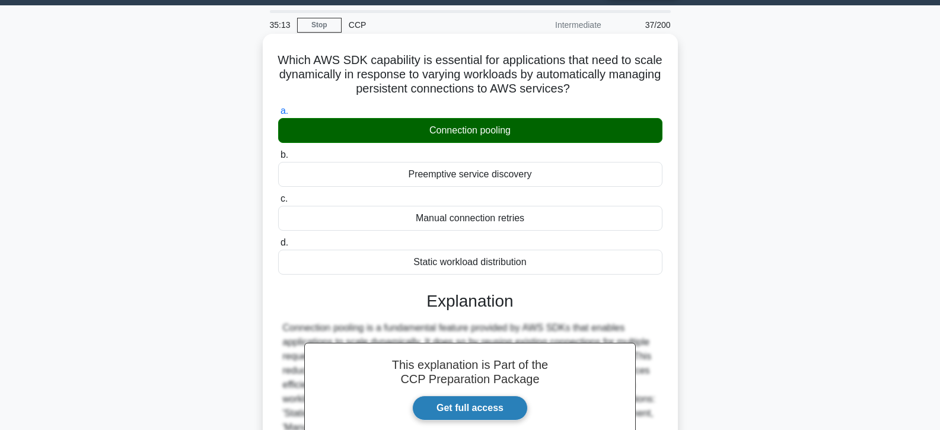
scroll to position [211, 0]
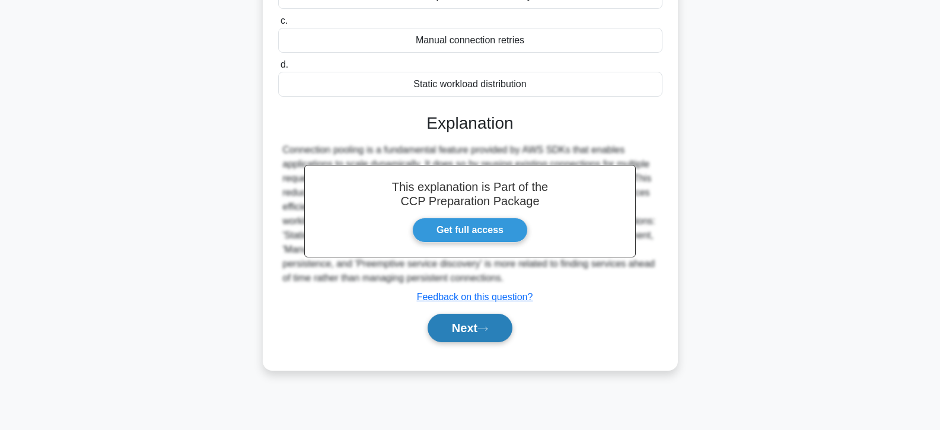
click at [454, 329] on button "Next" at bounding box center [470, 328] width 85 height 28
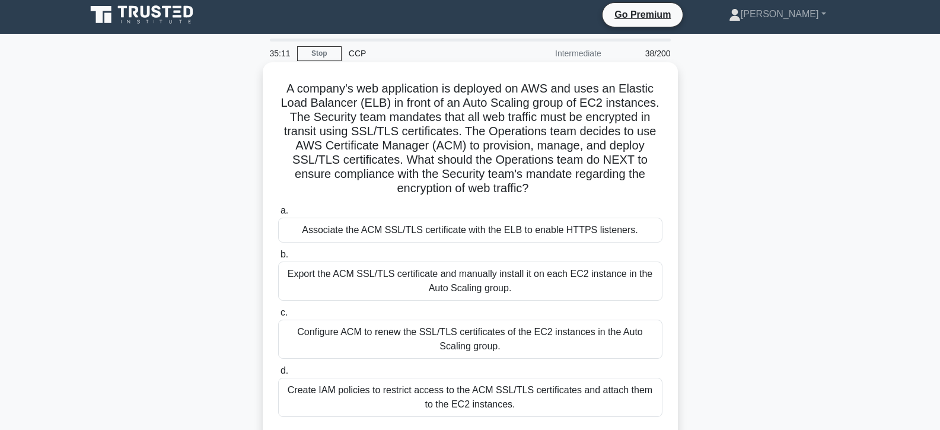
scroll to position [0, 0]
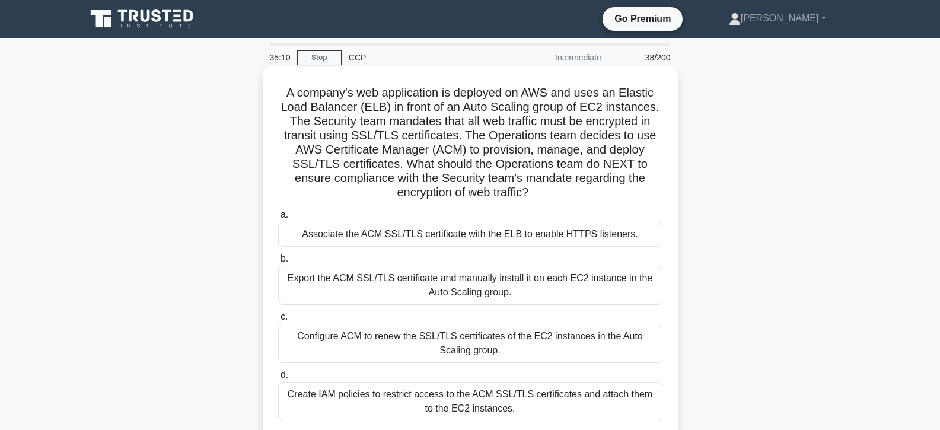
click at [444, 235] on div "Associate the ACM SSL/TLS certificate with the ELB to enable HTTPS listeners." at bounding box center [470, 234] width 384 height 25
click at [278, 219] on input "a. Associate the ACM SSL/TLS certificate with the ELB to enable HTTPS listeners." at bounding box center [278, 215] width 0 height 8
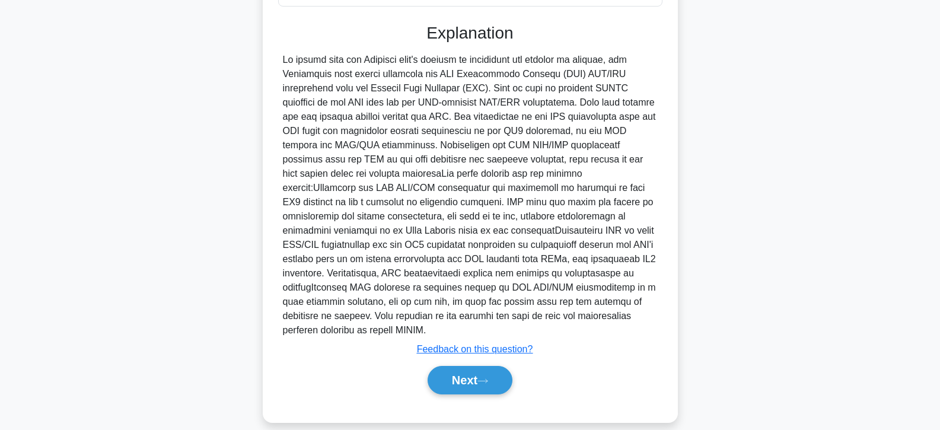
scroll to position [416, 0]
click at [473, 367] on button "Next" at bounding box center [470, 379] width 85 height 28
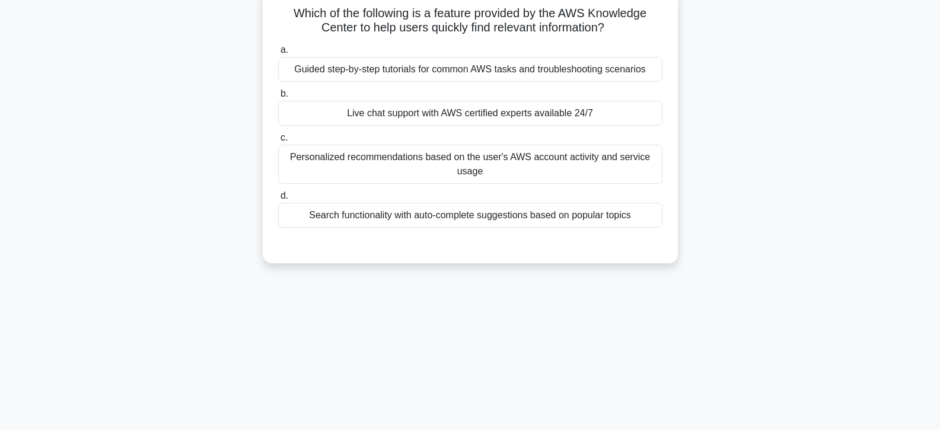
scroll to position [33, 0]
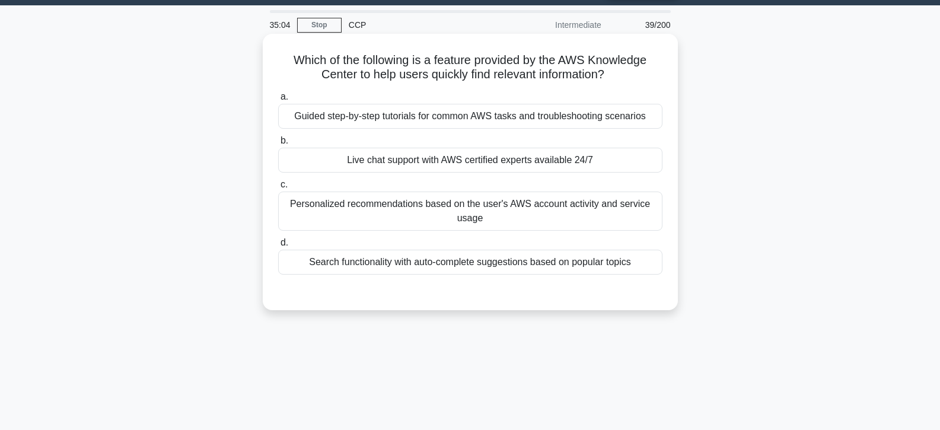
click at [428, 158] on div "Live chat support with AWS certified experts available 24/7" at bounding box center [470, 160] width 384 height 25
click at [278, 145] on input "b. Live chat support with AWS certified experts available 24/7" at bounding box center [278, 141] width 0 height 8
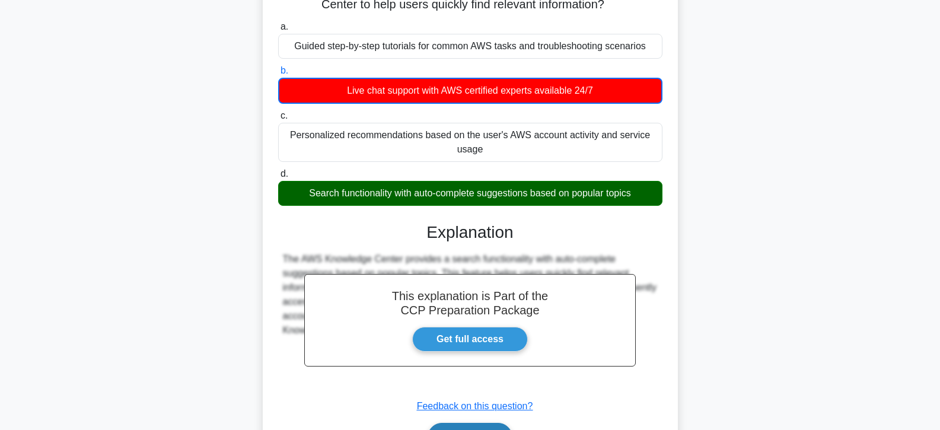
scroll to position [211, 0]
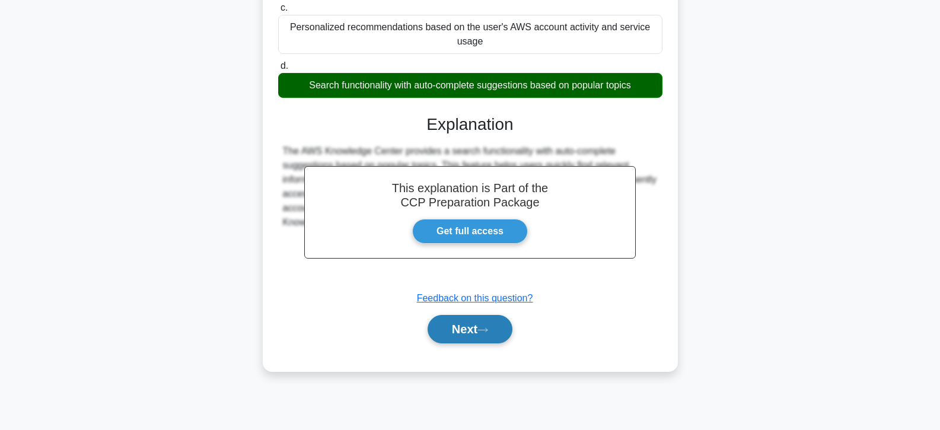
click at [455, 339] on button "Next" at bounding box center [470, 329] width 85 height 28
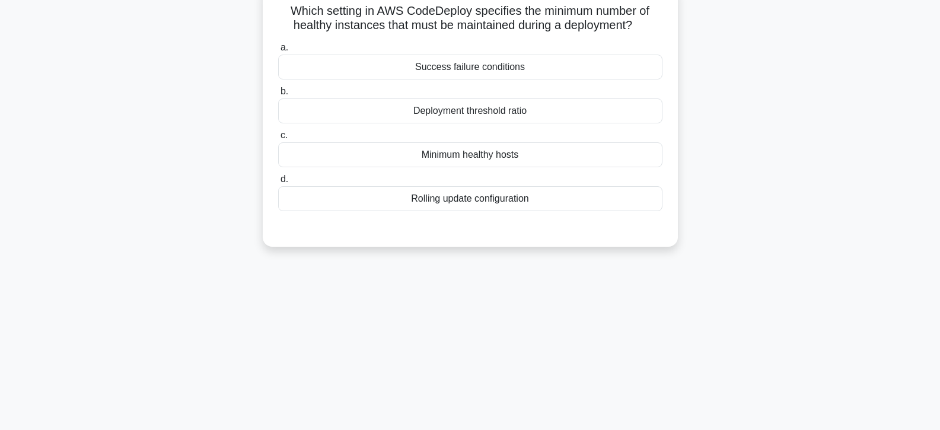
scroll to position [33, 0]
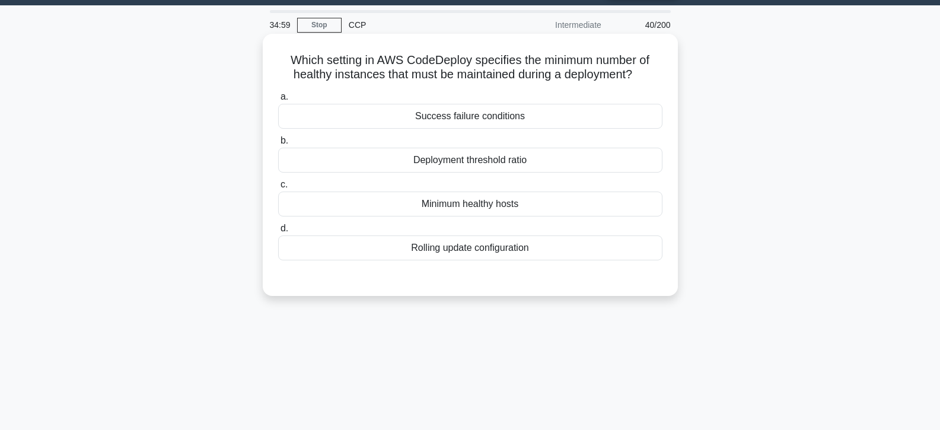
click at [450, 208] on div "Minimum healthy hosts" at bounding box center [470, 204] width 384 height 25
click at [278, 189] on input "c. Minimum healthy hosts" at bounding box center [278, 185] width 0 height 8
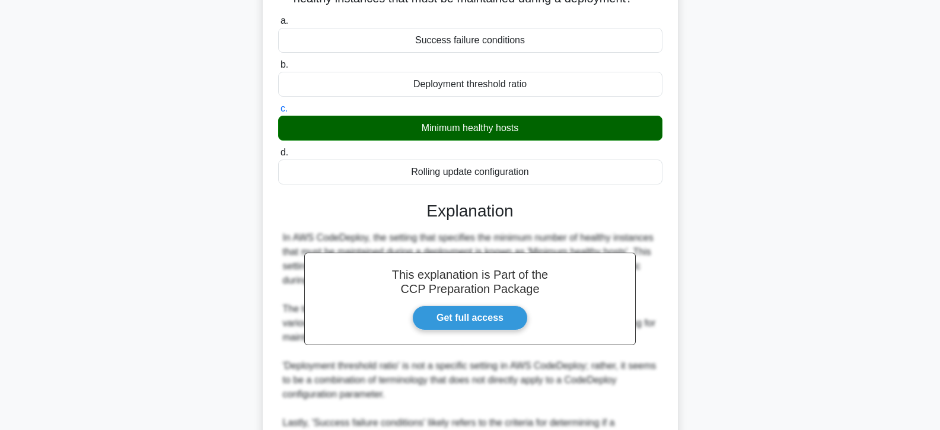
scroll to position [245, 0]
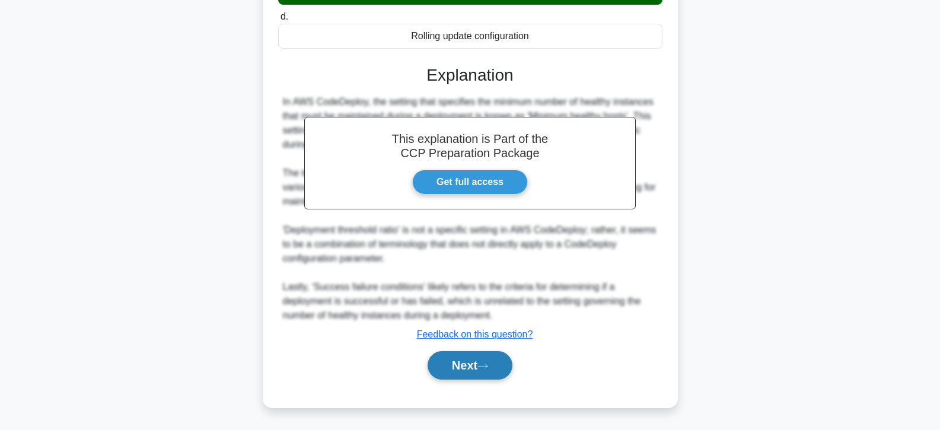
click at [468, 367] on button "Next" at bounding box center [470, 365] width 85 height 28
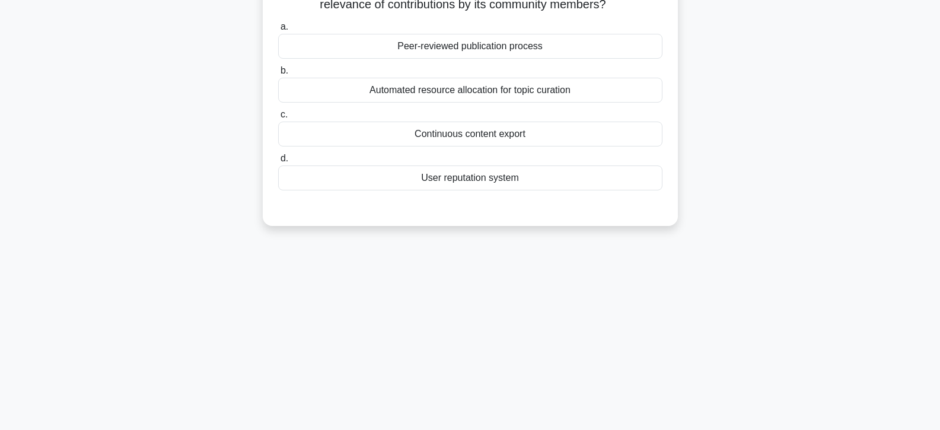
scroll to position [33, 0]
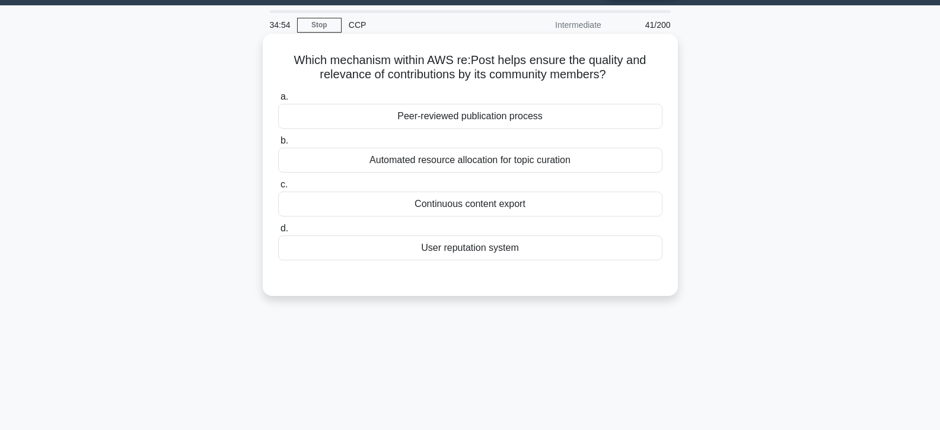
click at [464, 252] on div "User reputation system" at bounding box center [470, 248] width 384 height 25
click at [278, 233] on input "d. User reputation system" at bounding box center [278, 229] width 0 height 8
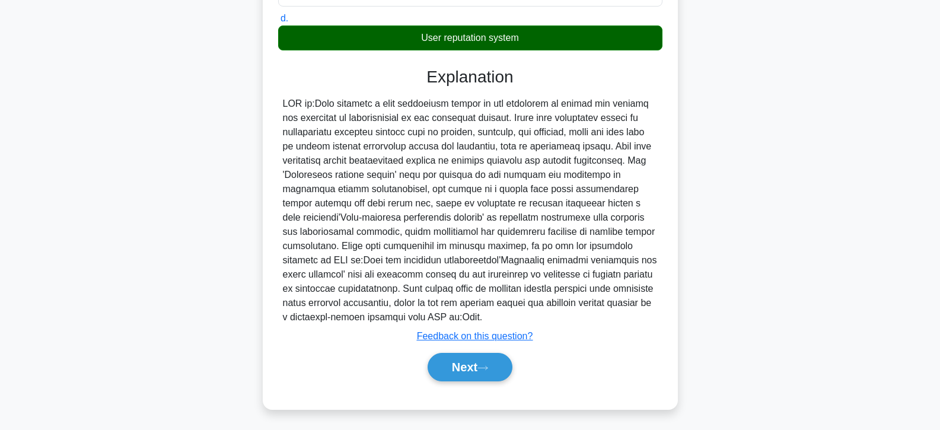
scroll to position [245, 0]
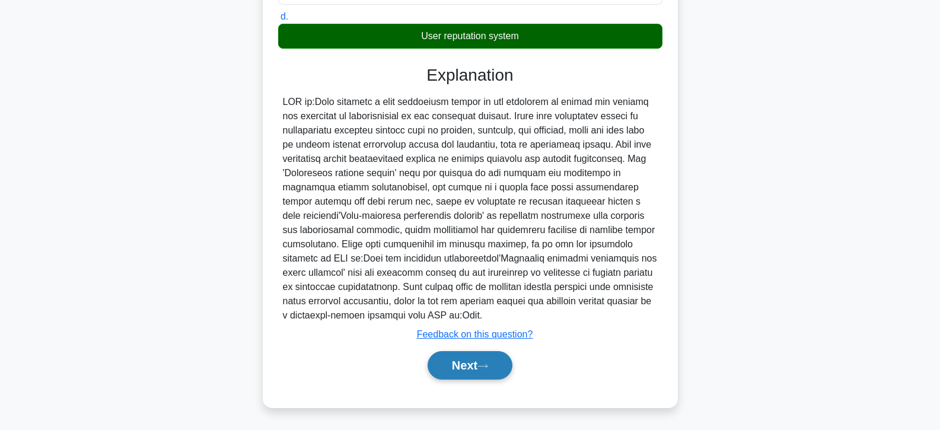
click at [464, 353] on button "Next" at bounding box center [470, 365] width 85 height 28
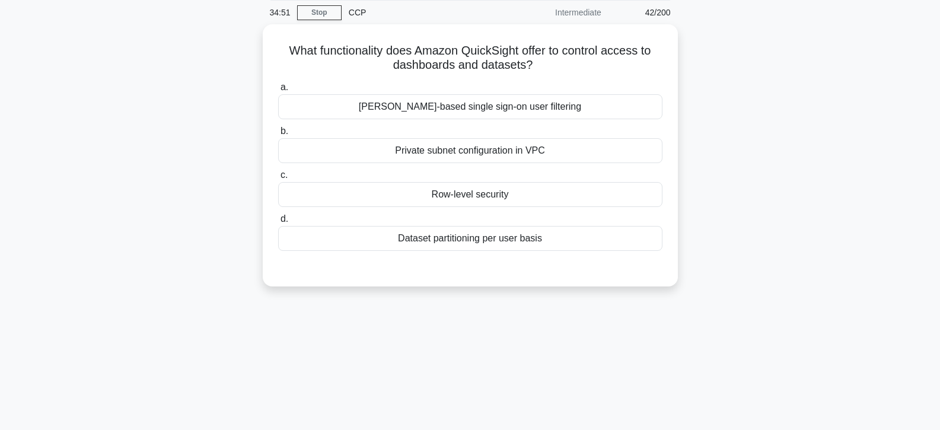
scroll to position [33, 0]
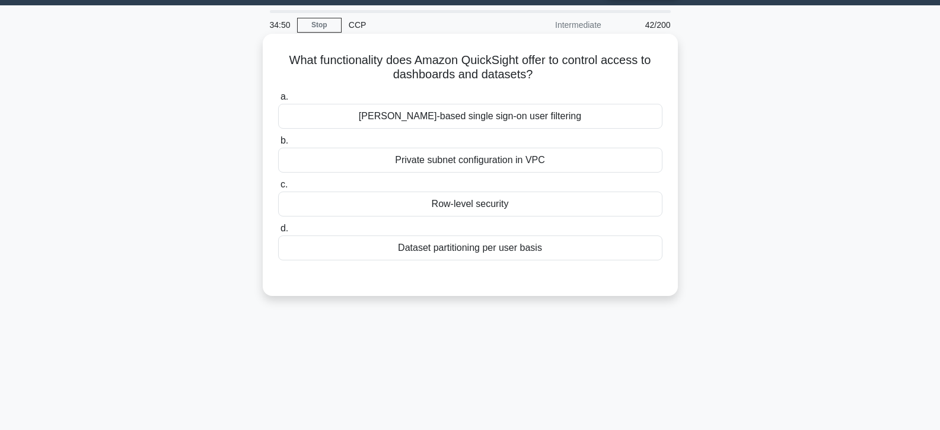
click at [497, 202] on div "Row-level security" at bounding box center [470, 204] width 384 height 25
click at [278, 189] on input "c. Row-level security" at bounding box center [278, 185] width 0 height 8
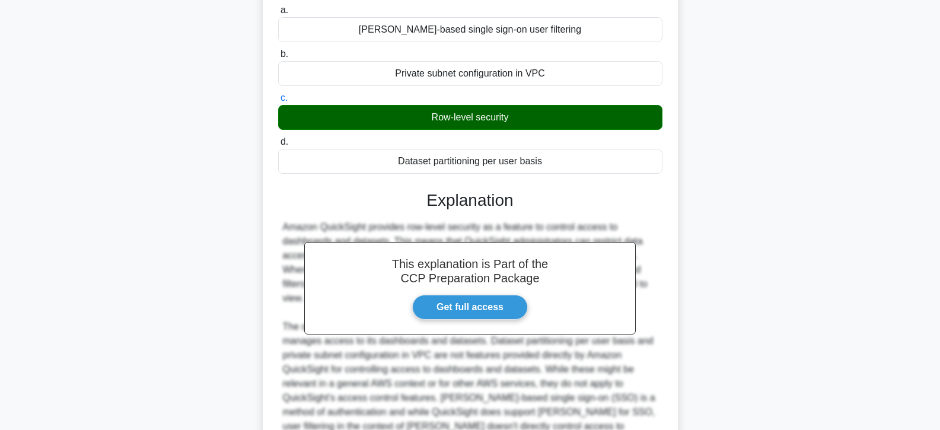
scroll to position [231, 0]
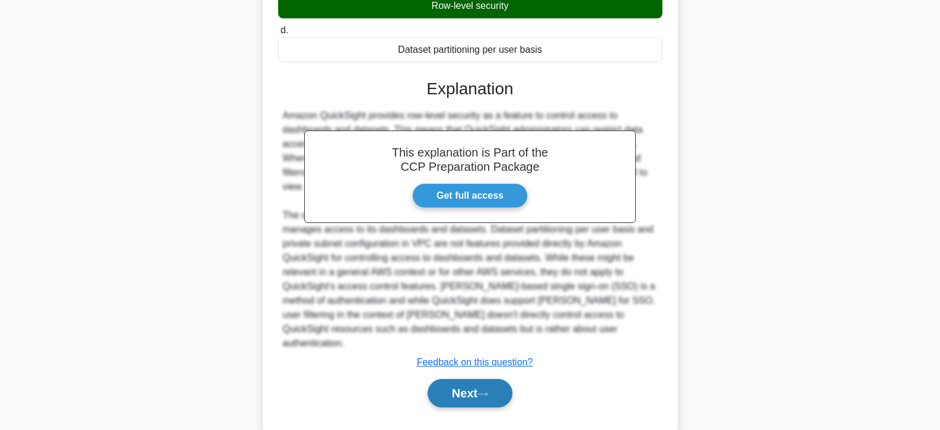
click at [468, 379] on button "Next" at bounding box center [470, 393] width 85 height 28
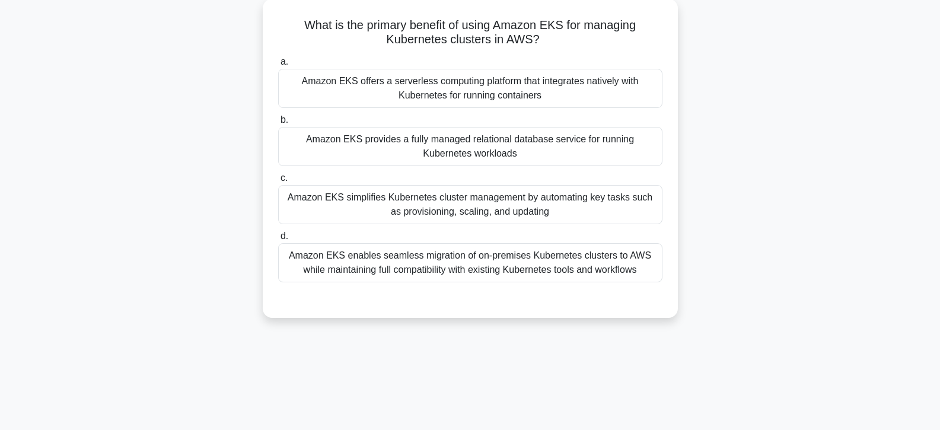
scroll to position [33, 0]
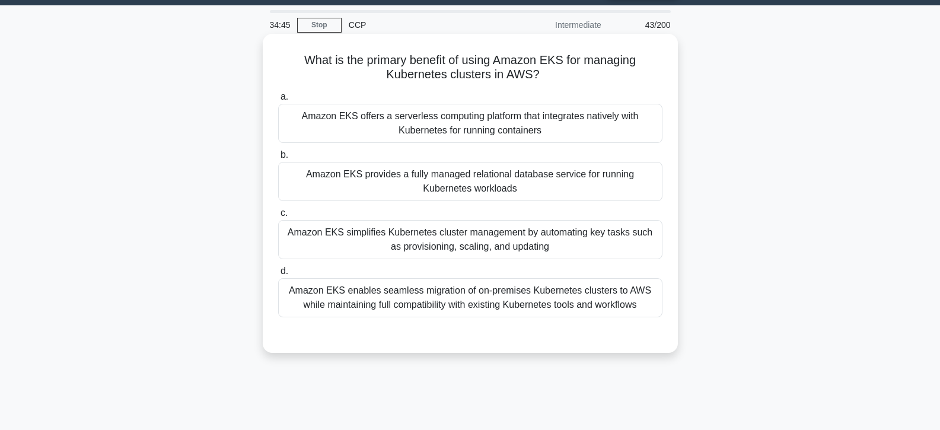
click at [450, 192] on div "Amazon EKS provides a fully managed relational database service for running Kub…" at bounding box center [470, 181] width 384 height 39
click at [278, 159] on input "b. Amazon EKS provides a fully managed relational database service for running …" at bounding box center [278, 155] width 0 height 8
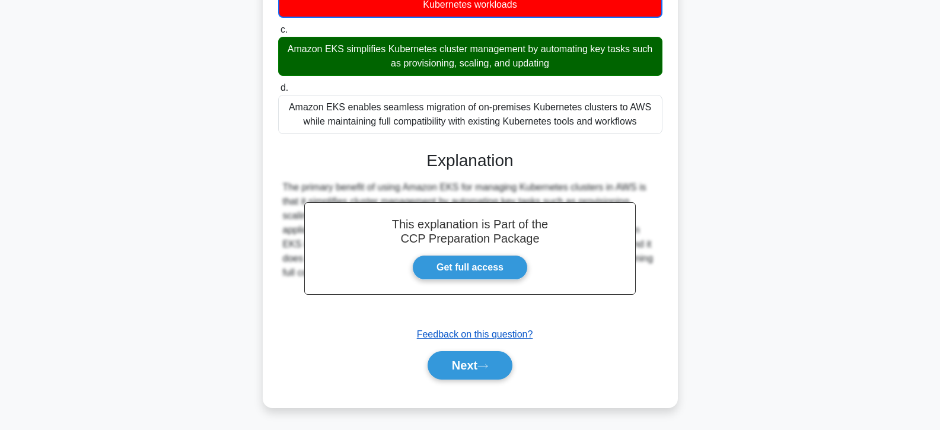
scroll to position [218, 0]
click at [475, 357] on button "Next" at bounding box center [470, 365] width 85 height 28
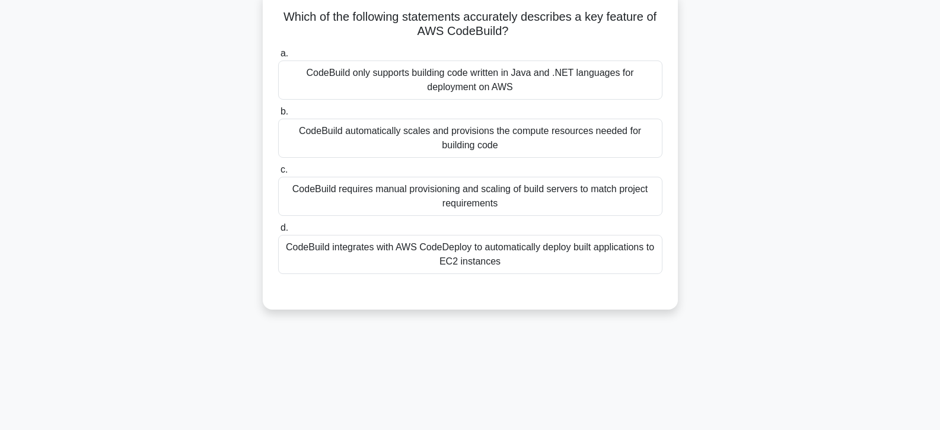
scroll to position [33, 0]
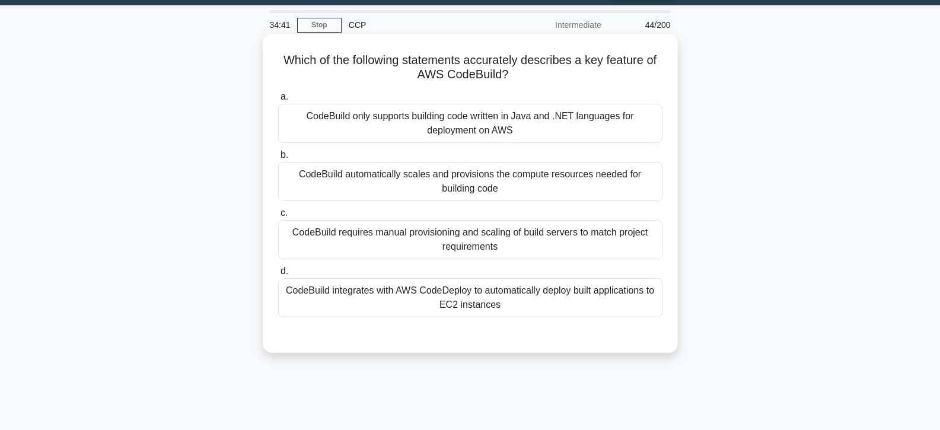
click at [473, 300] on div "CodeBuild integrates with AWS CodeDeploy to automatically deploy built applicat…" at bounding box center [470, 297] width 384 height 39
click at [278, 275] on input "d. CodeBuild integrates with AWS CodeDeploy to automatically deploy built appli…" at bounding box center [278, 272] width 0 height 8
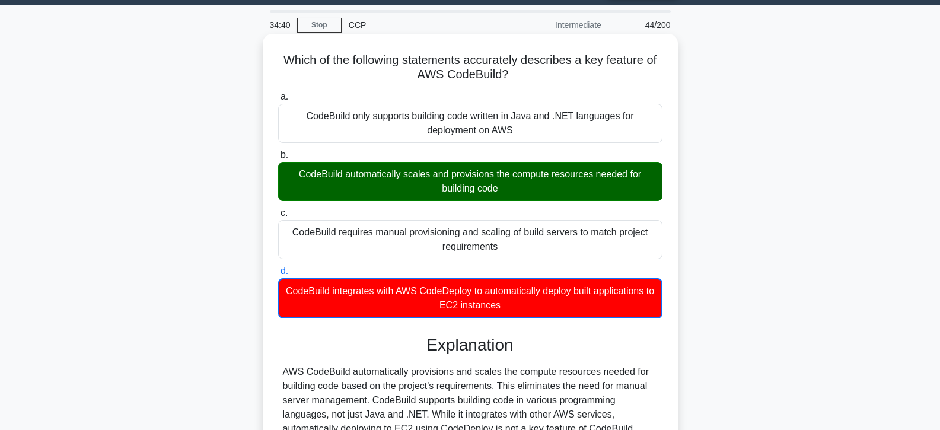
scroll to position [211, 0]
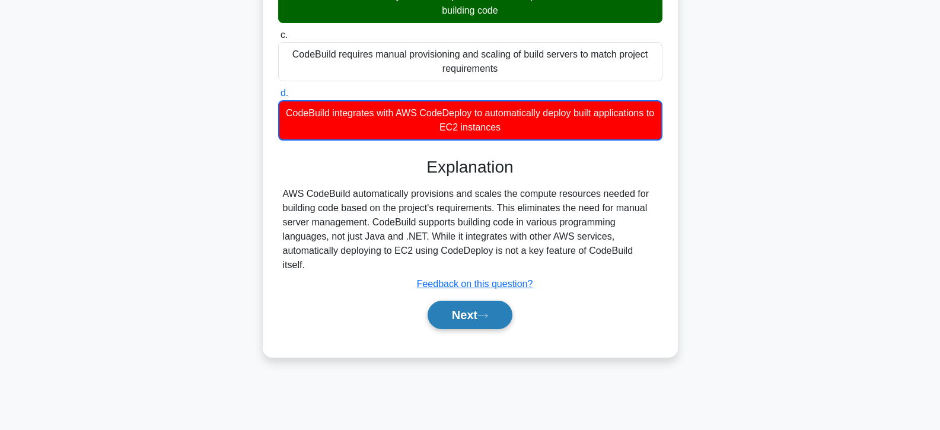
click at [479, 301] on button "Next" at bounding box center [470, 315] width 85 height 28
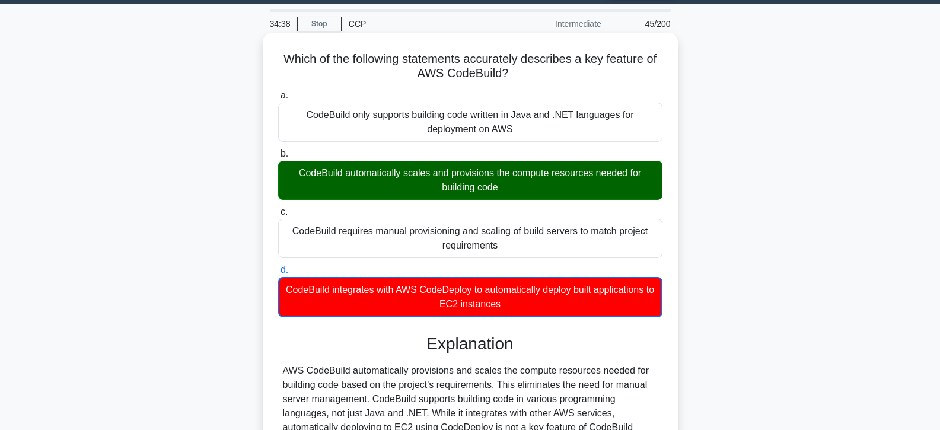
scroll to position [33, 0]
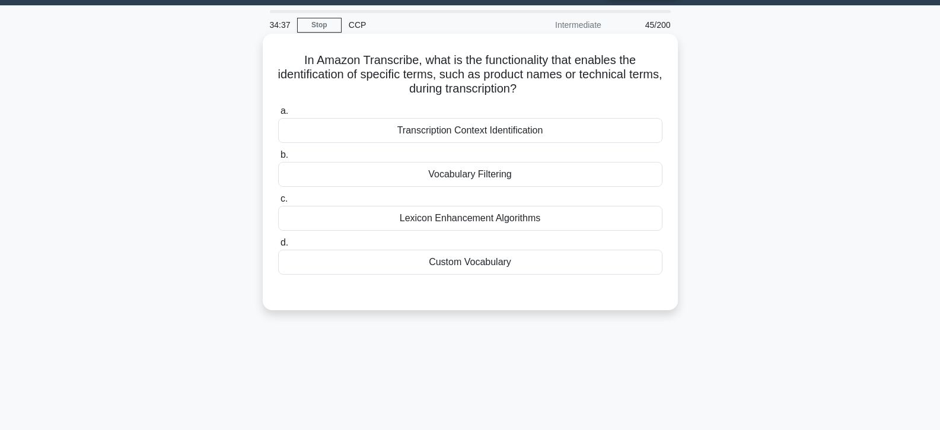
click at [440, 175] on div "Vocabulary Filtering" at bounding box center [470, 174] width 384 height 25
click at [278, 159] on input "b. Vocabulary Filtering" at bounding box center [278, 155] width 0 height 8
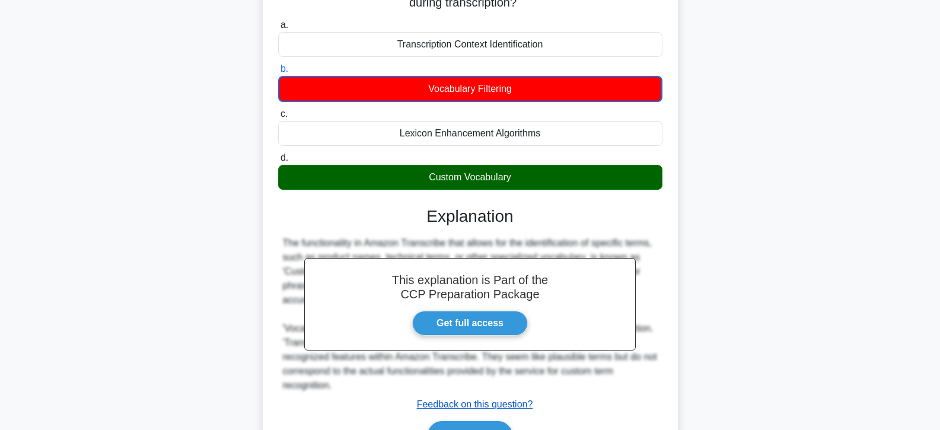
scroll to position [211, 0]
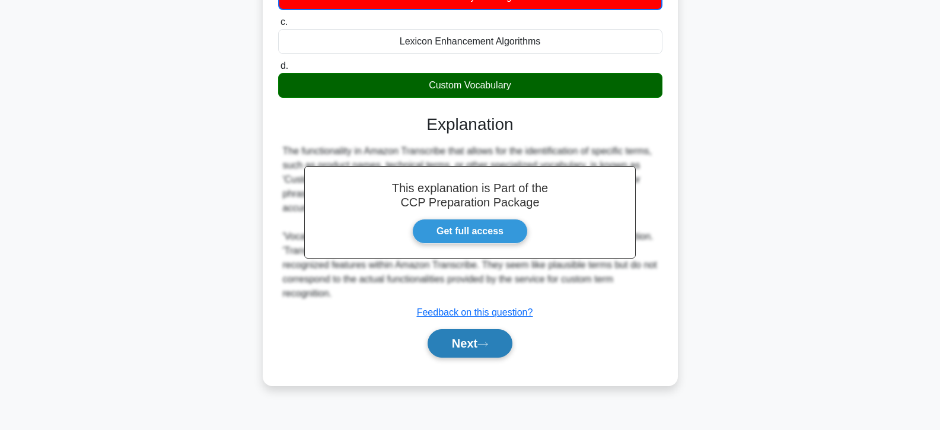
click at [464, 341] on button "Next" at bounding box center [470, 343] width 85 height 28
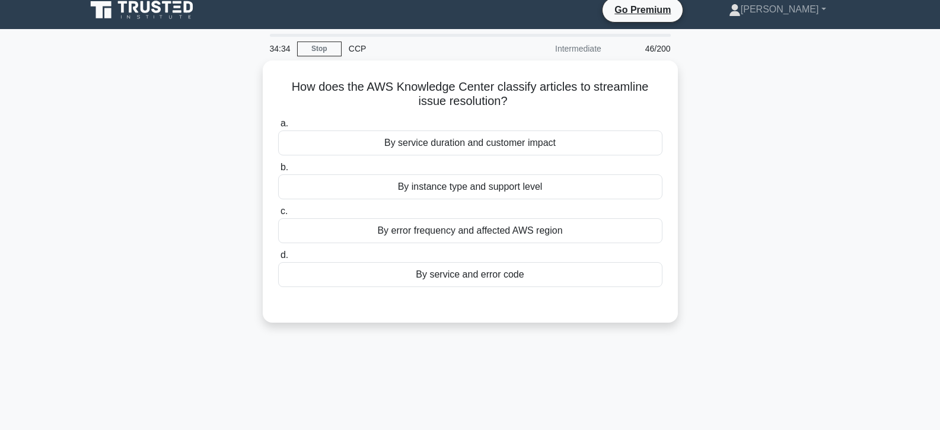
scroll to position [0, 0]
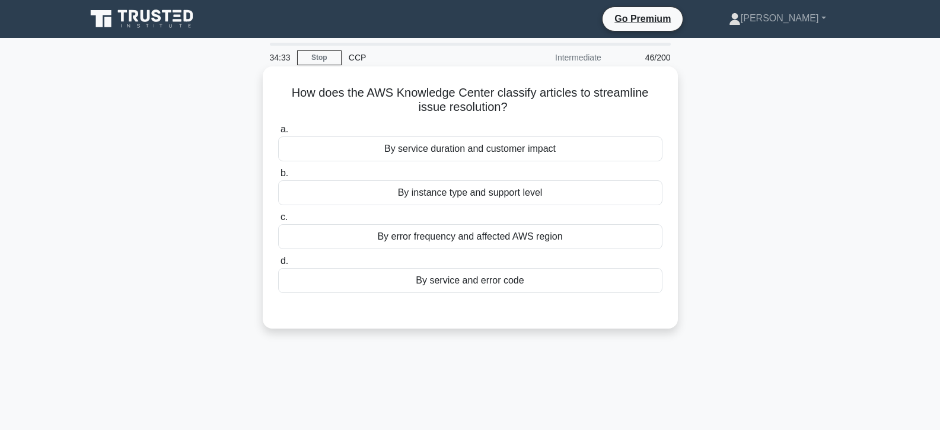
click at [466, 279] on div "By service and error code" at bounding box center [470, 280] width 384 height 25
click at [278, 265] on input "d. By service and error code" at bounding box center [278, 262] width 0 height 8
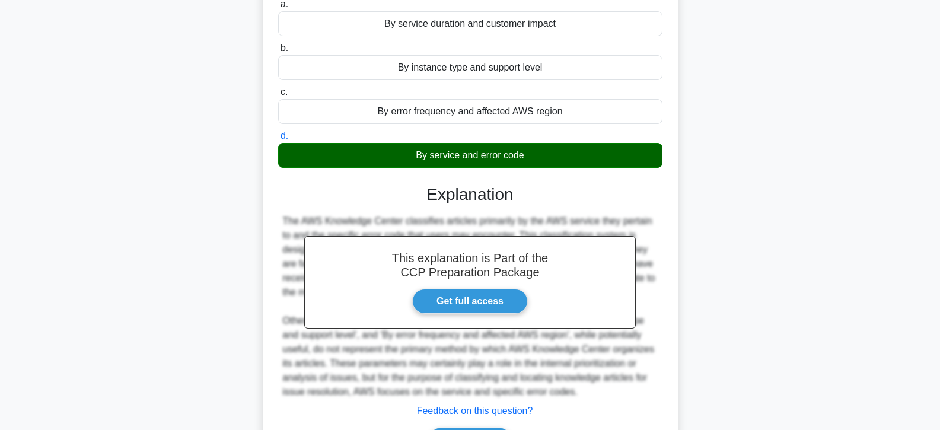
scroll to position [211, 0]
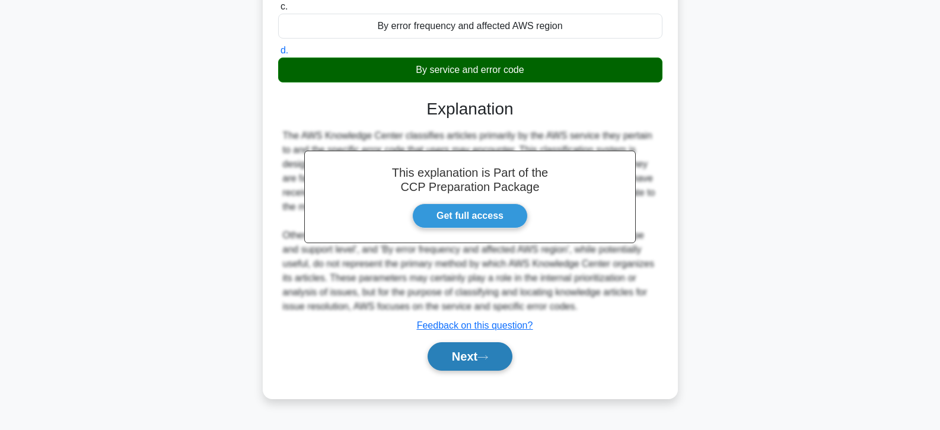
click at [483, 354] on button "Next" at bounding box center [470, 356] width 85 height 28
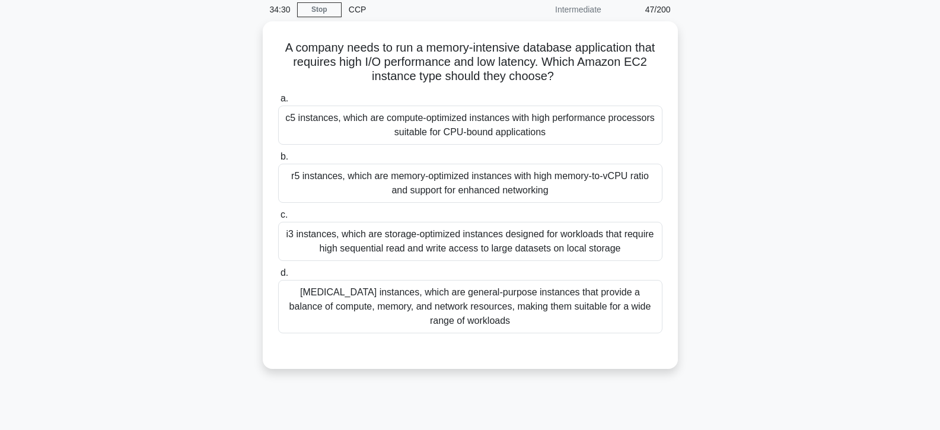
scroll to position [33, 0]
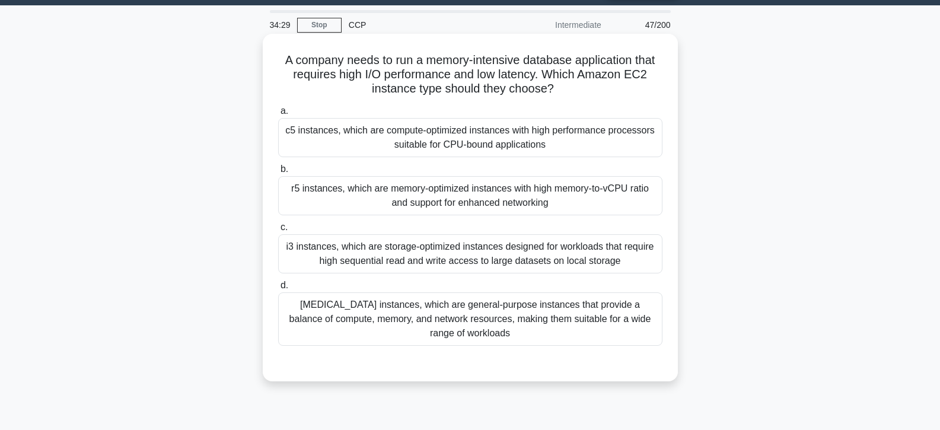
click at [479, 314] on div "t3 instances, which are general-purpose instances that provide a balance of com…" at bounding box center [470, 319] width 384 height 53
click at [278, 290] on input "d. t3 instances, which are general-purpose instances that provide a balance of …" at bounding box center [278, 286] width 0 height 8
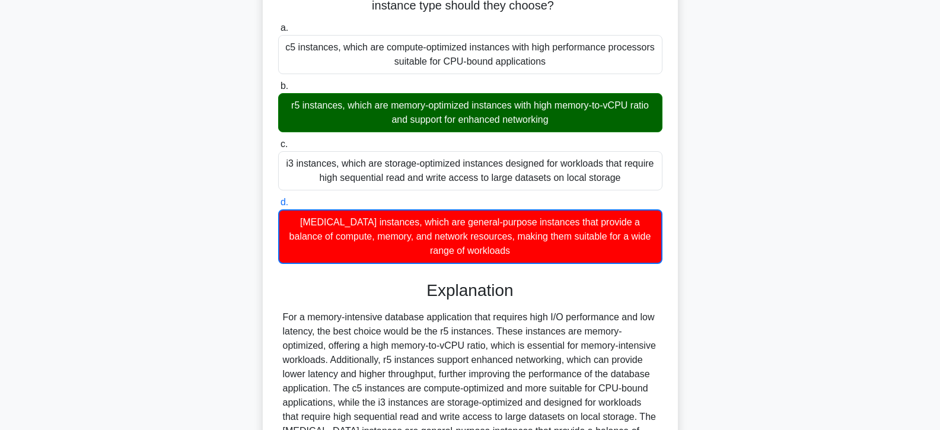
scroll to position [246, 0]
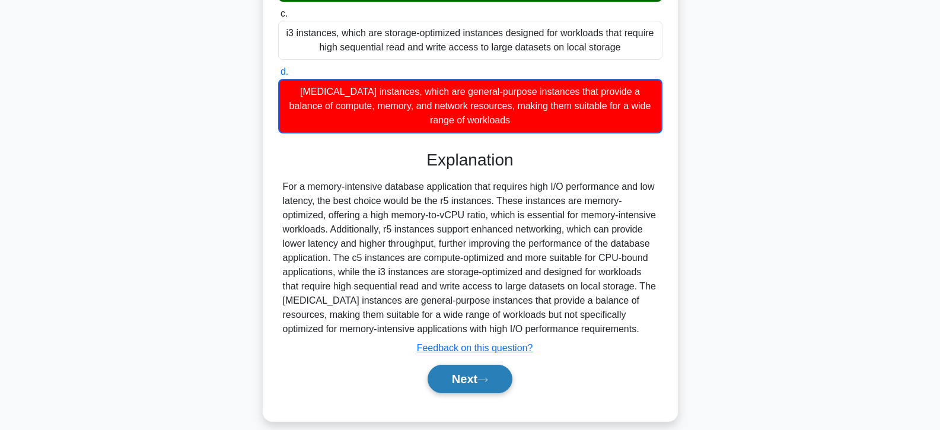
click at [479, 365] on button "Next" at bounding box center [470, 379] width 85 height 28
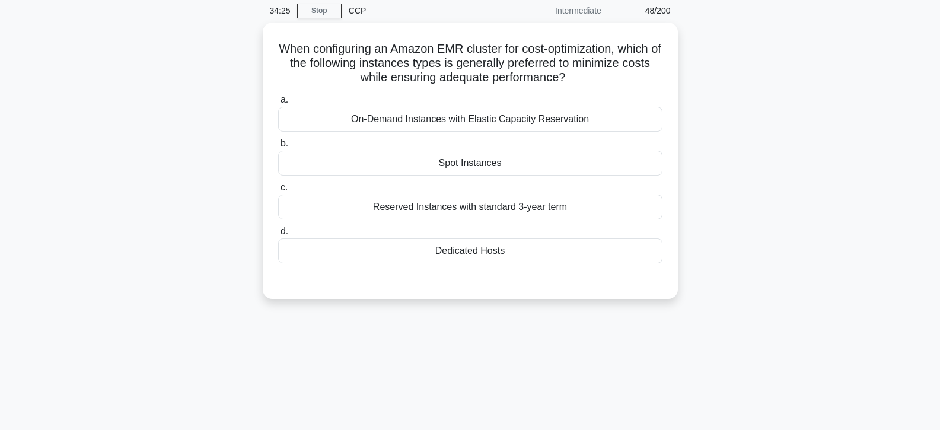
scroll to position [33, 0]
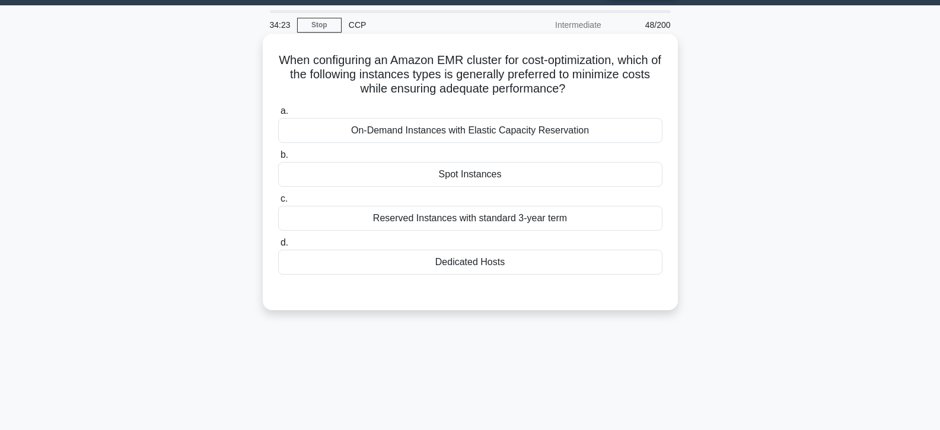
click at [483, 173] on div "Spot Instances" at bounding box center [470, 174] width 384 height 25
click at [278, 159] on input "b. Spot Instances" at bounding box center [278, 155] width 0 height 8
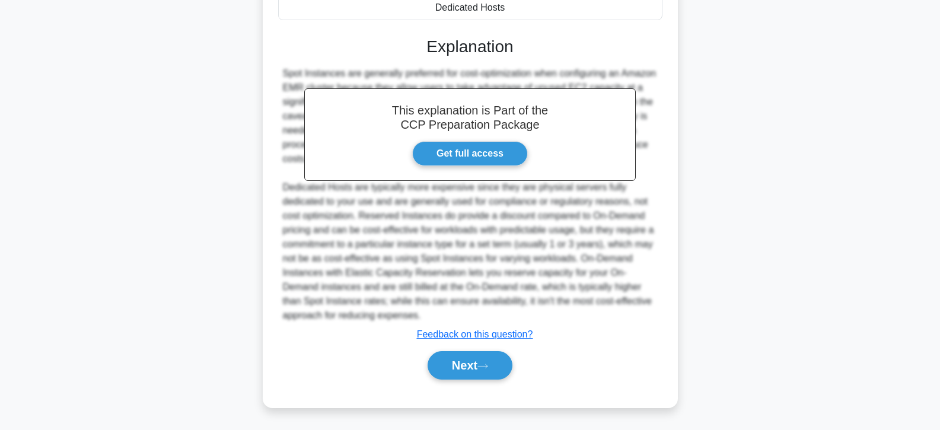
scroll to position [288, 0]
click at [453, 357] on button "Next" at bounding box center [470, 365] width 85 height 28
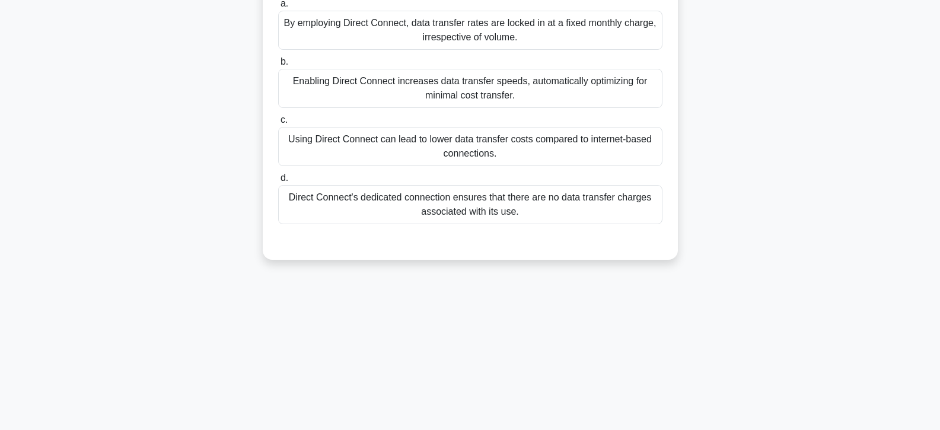
scroll to position [92, 0]
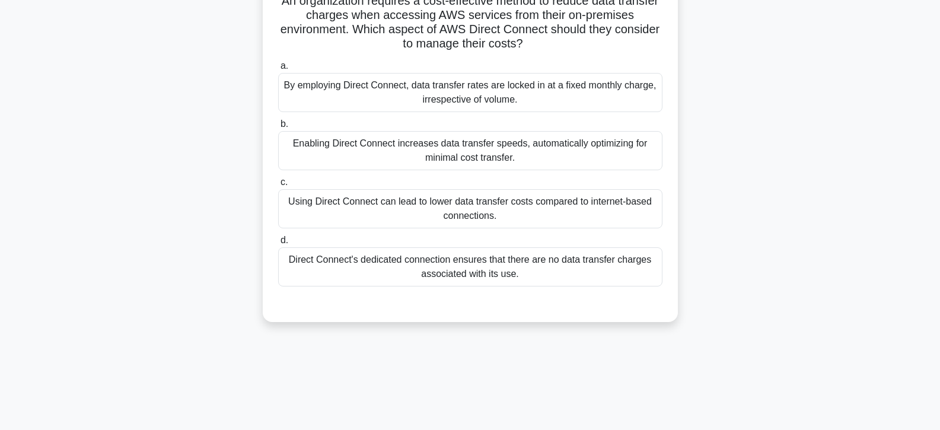
click at [459, 202] on div "Using Direct Connect can lead to lower data transfer costs compared to internet…" at bounding box center [470, 208] width 384 height 39
click at [278, 186] on input "c. Using Direct Connect can lead to lower data transfer costs compared to inter…" at bounding box center [278, 183] width 0 height 8
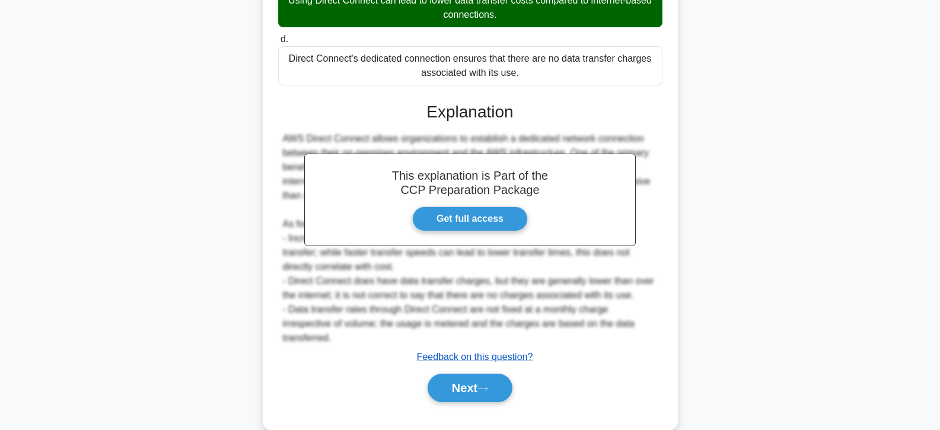
scroll to position [316, 0]
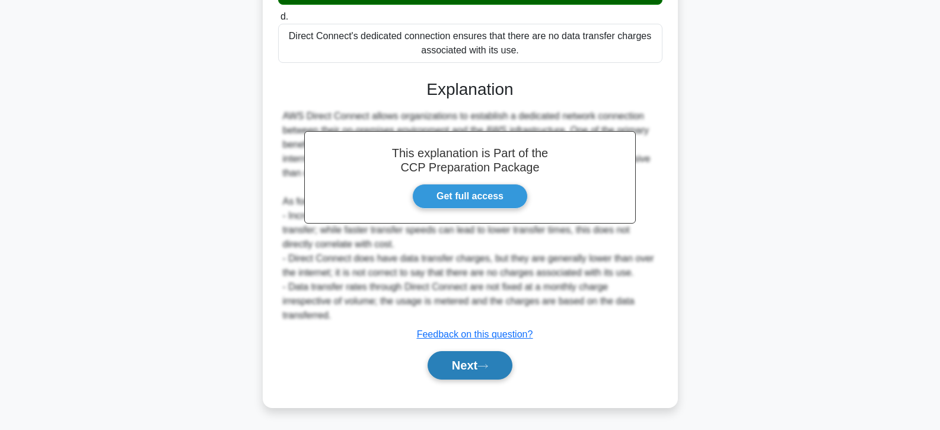
click at [456, 363] on button "Next" at bounding box center [470, 365] width 85 height 28
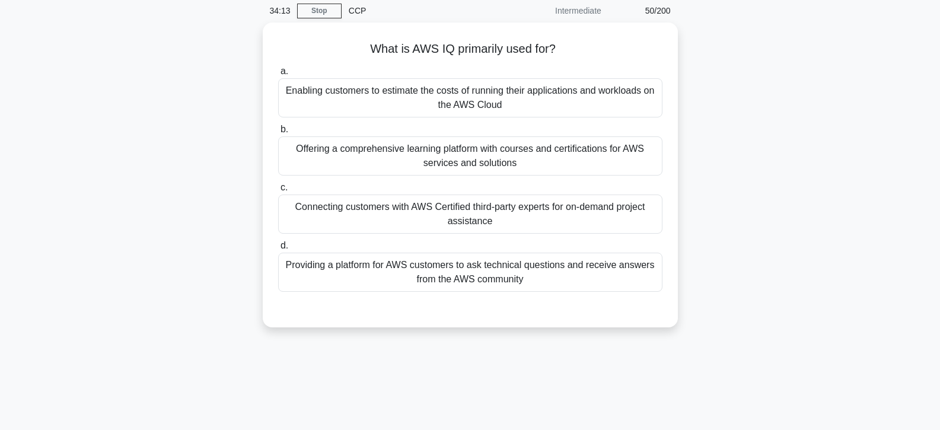
scroll to position [33, 0]
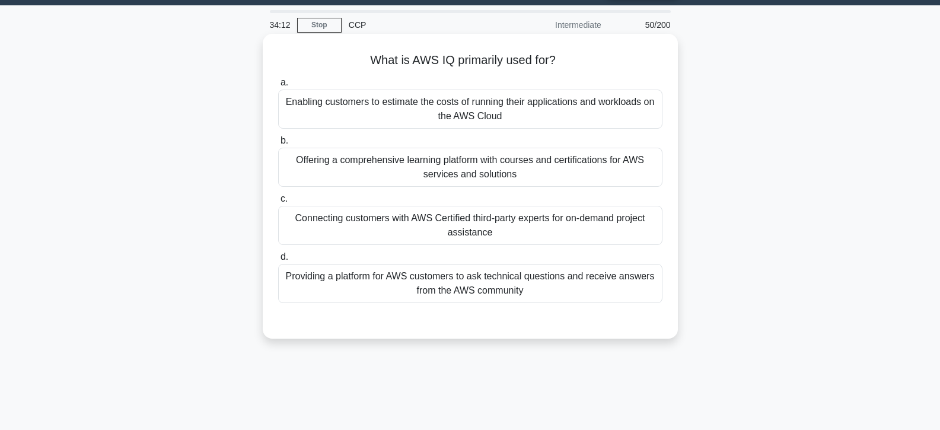
click at [459, 217] on div "Connecting customers with AWS Certified third-party experts for on-demand proje…" at bounding box center [470, 225] width 384 height 39
click at [278, 203] on input "c. Connecting customers with AWS Certified third-party experts for on-demand pr…" at bounding box center [278, 199] width 0 height 8
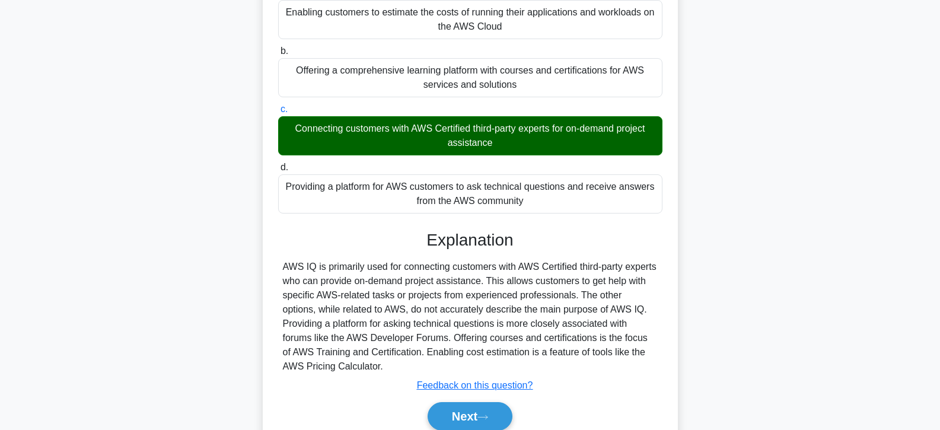
scroll to position [211, 0]
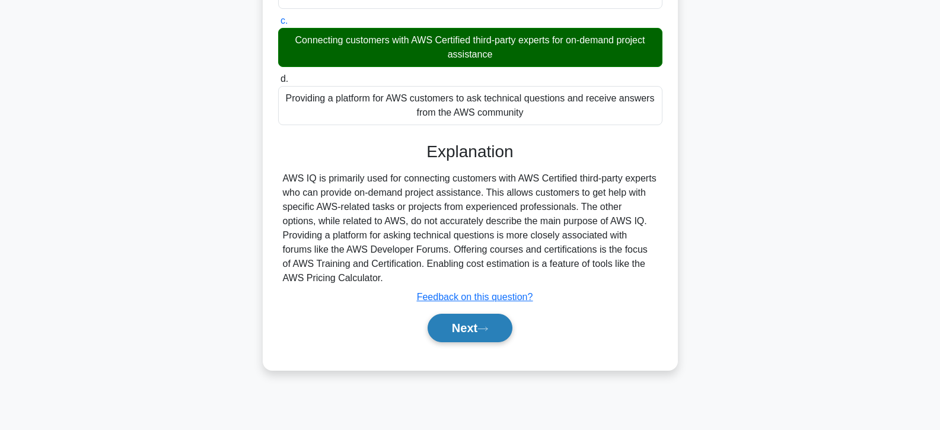
click at [481, 322] on button "Next" at bounding box center [470, 328] width 85 height 28
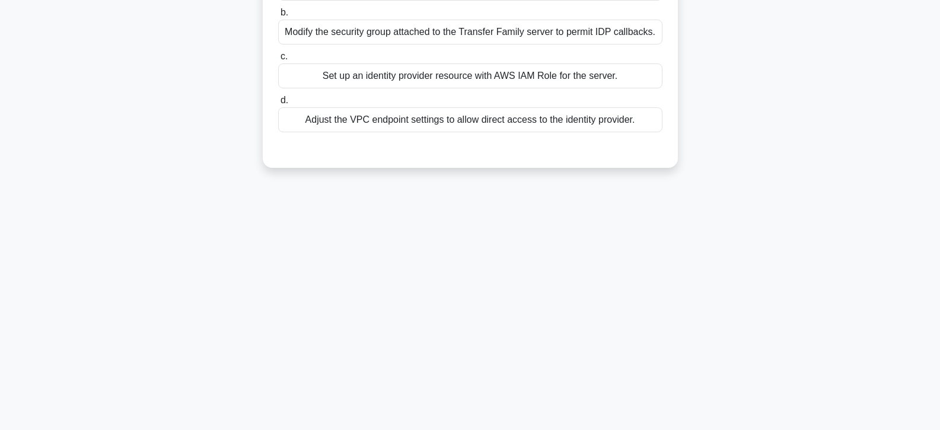
scroll to position [92, 0]
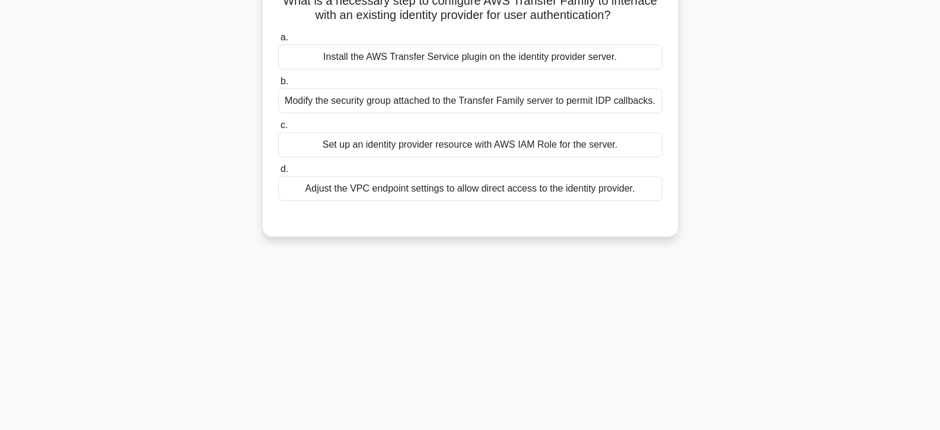
click at [497, 144] on div "Set up an identity provider resource with AWS IAM Role for the server." at bounding box center [470, 144] width 384 height 25
click at [278, 129] on input "c. Set up an identity provider resource with AWS IAM Role for the server." at bounding box center [278, 126] width 0 height 8
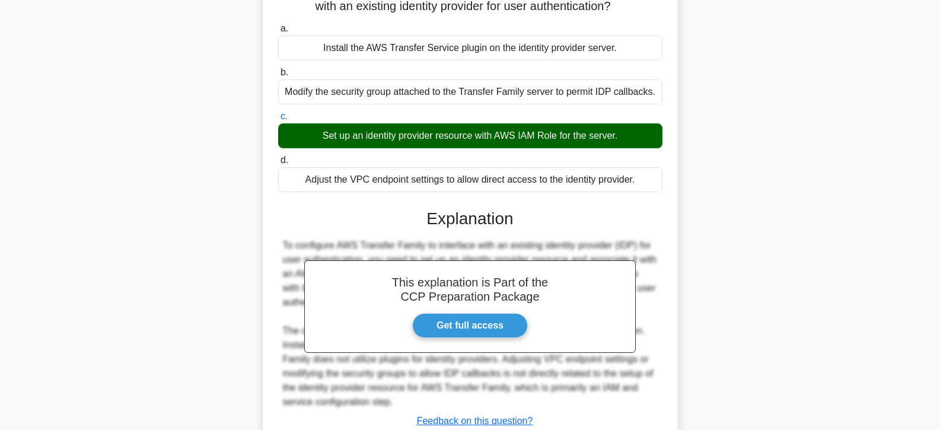
scroll to position [211, 0]
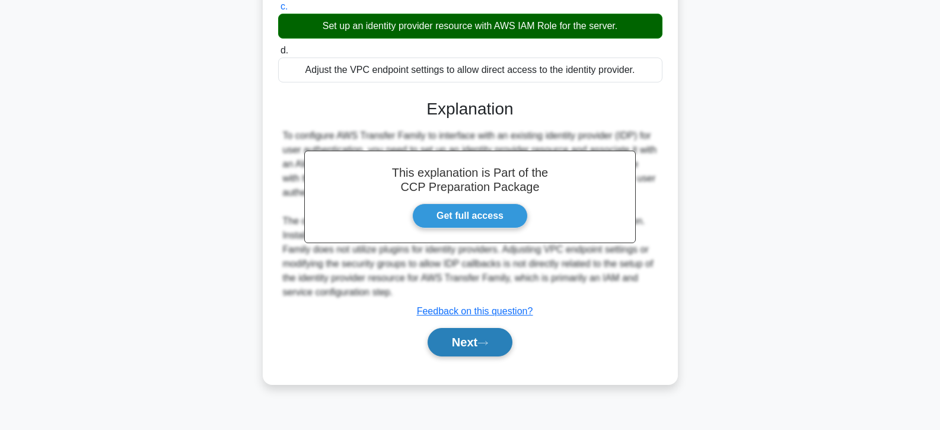
click at [486, 342] on icon at bounding box center [483, 343] width 11 height 7
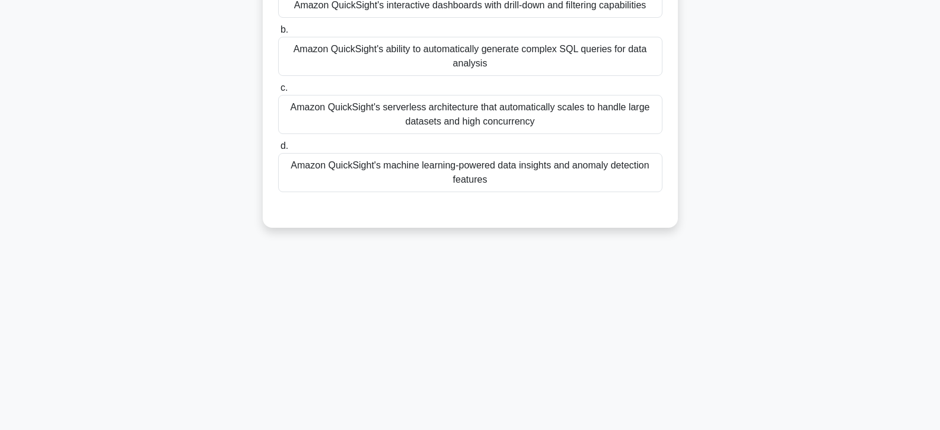
scroll to position [92, 0]
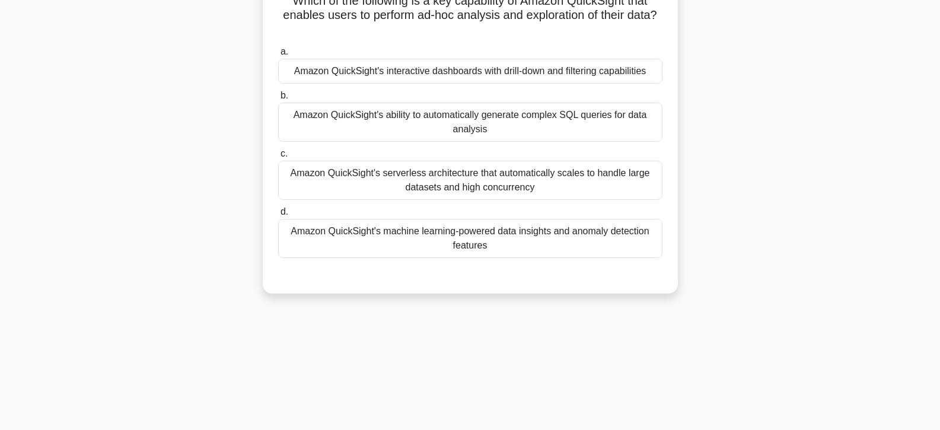
click at [403, 128] on div "Amazon QuickSight's ability to automatically generate complex SQL queries for d…" at bounding box center [470, 122] width 384 height 39
click at [278, 100] on input "b. Amazon QuickSight's ability to automatically generate complex SQL queries fo…" at bounding box center [278, 96] width 0 height 8
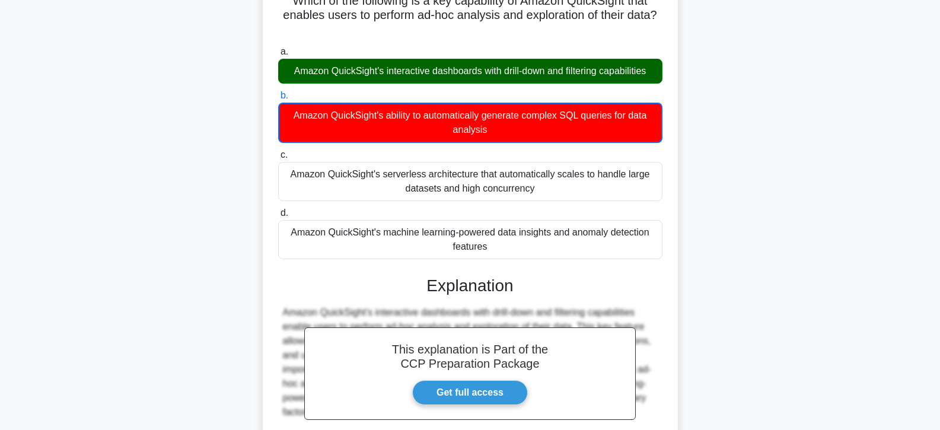
scroll to position [218, 0]
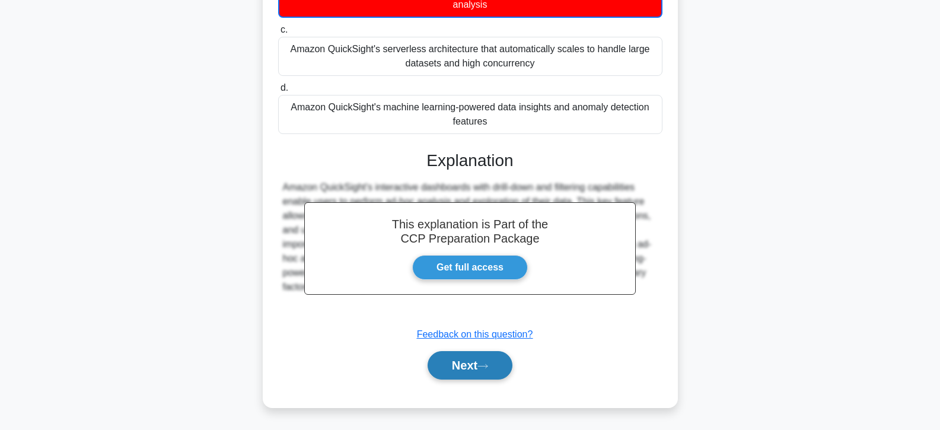
click at [461, 364] on button "Next" at bounding box center [470, 365] width 85 height 28
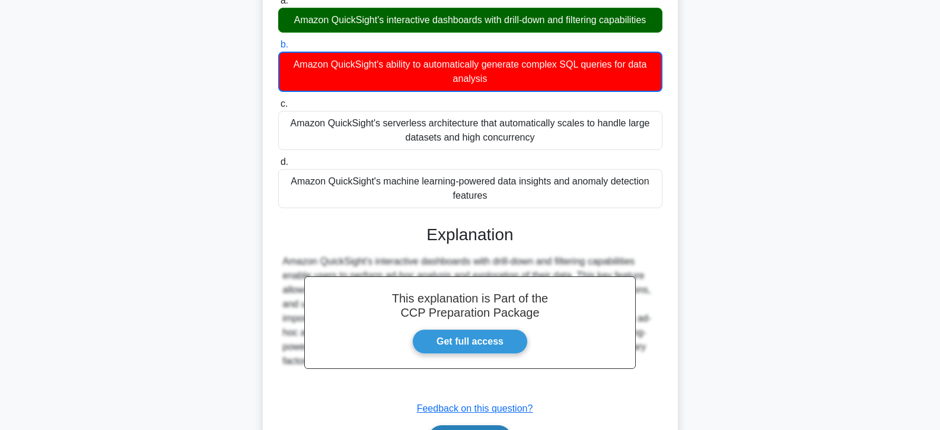
scroll to position [40, 0]
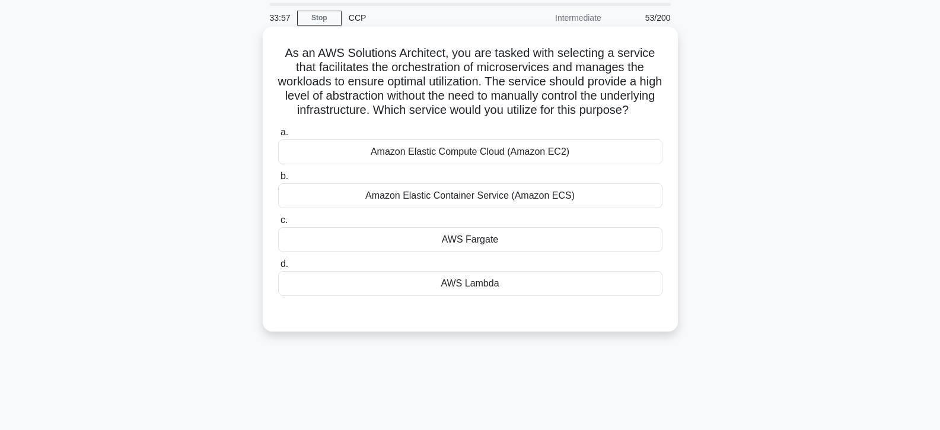
click at [459, 249] on div "AWS Fargate" at bounding box center [470, 239] width 384 height 25
click at [278, 224] on input "c. AWS Fargate" at bounding box center [278, 221] width 0 height 8
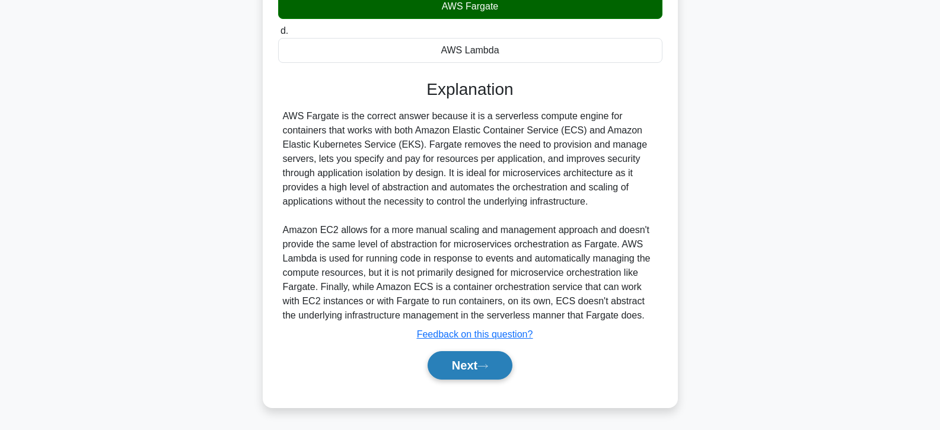
scroll to position [288, 0]
click at [480, 361] on button "Next" at bounding box center [470, 365] width 85 height 28
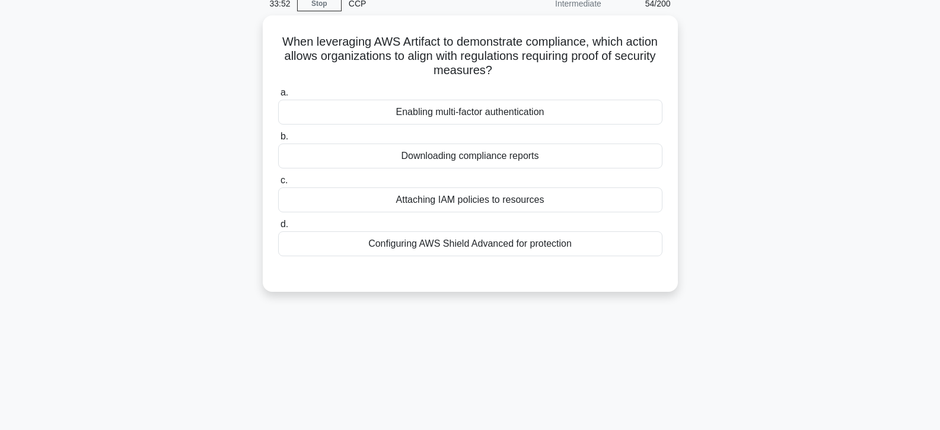
scroll to position [0, 0]
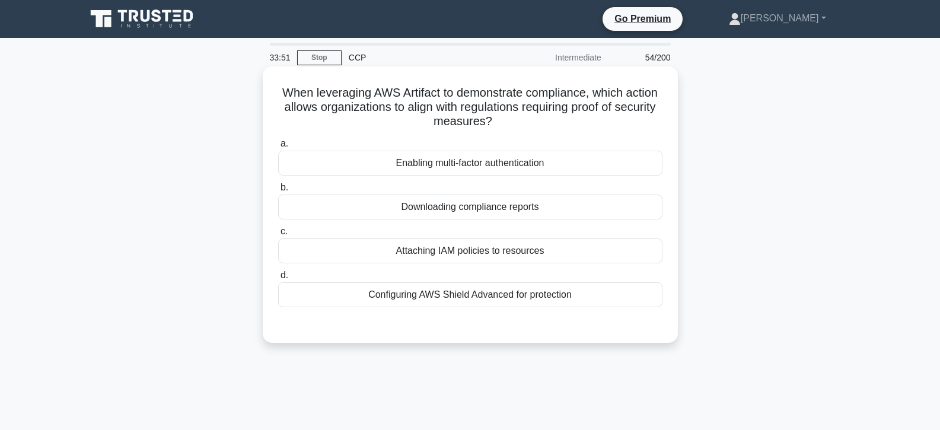
click at [473, 255] on div "Attaching IAM policies to resources" at bounding box center [470, 251] width 384 height 25
click at [278, 236] on input "c. Attaching IAM policies to resources" at bounding box center [278, 232] width 0 height 8
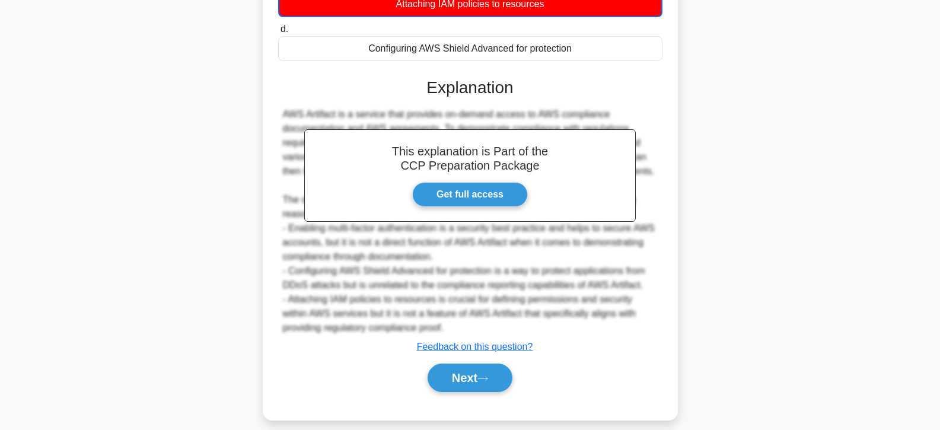
scroll to position [260, 0]
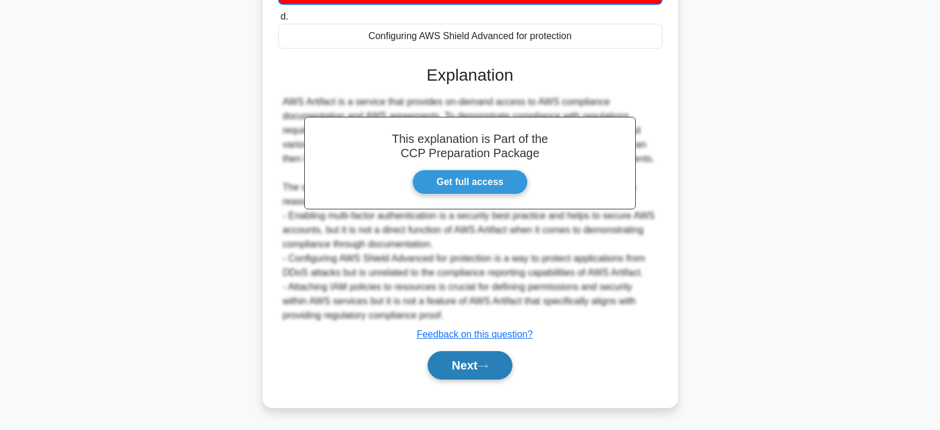
click at [467, 361] on button "Next" at bounding box center [470, 365] width 85 height 28
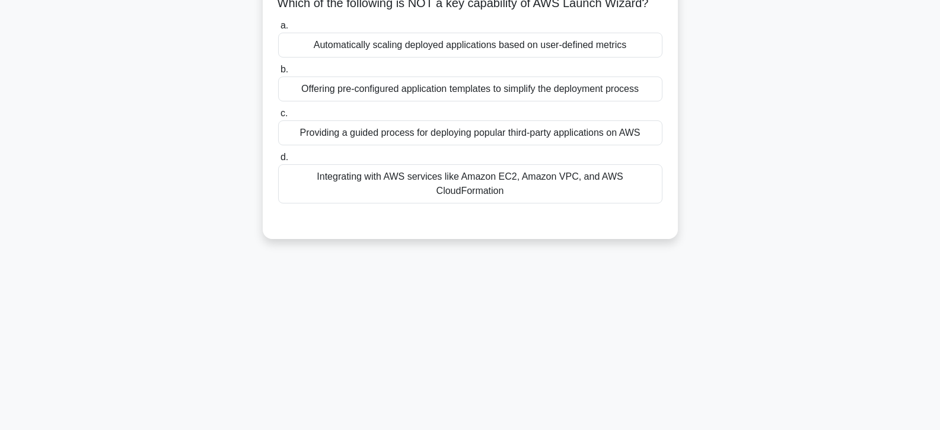
scroll to position [92, 0]
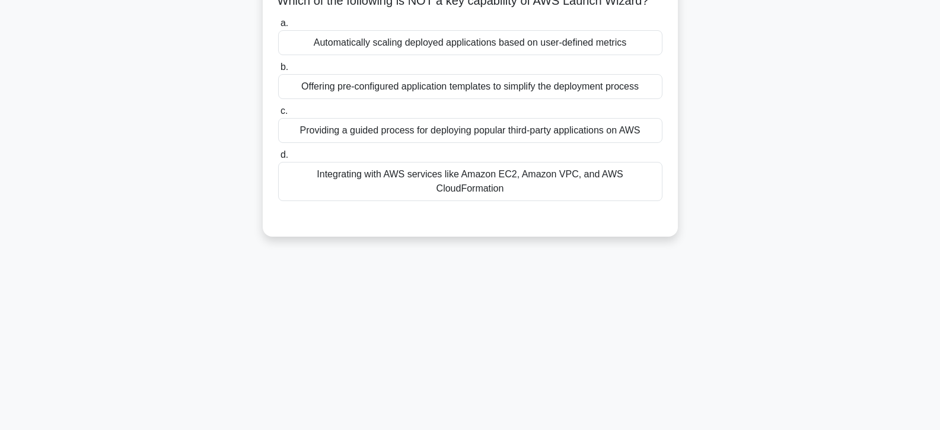
click at [406, 161] on div "a. Automatically scaling deployed applications based on user-defined metrics b.…" at bounding box center [470, 109] width 399 height 190
click at [407, 143] on div "Providing a guided process for deploying popular third-party applications on AWS" at bounding box center [470, 130] width 384 height 25
click at [278, 115] on input "c. Providing a guided process for deploying popular third-party applications on…" at bounding box center [278, 111] width 0 height 8
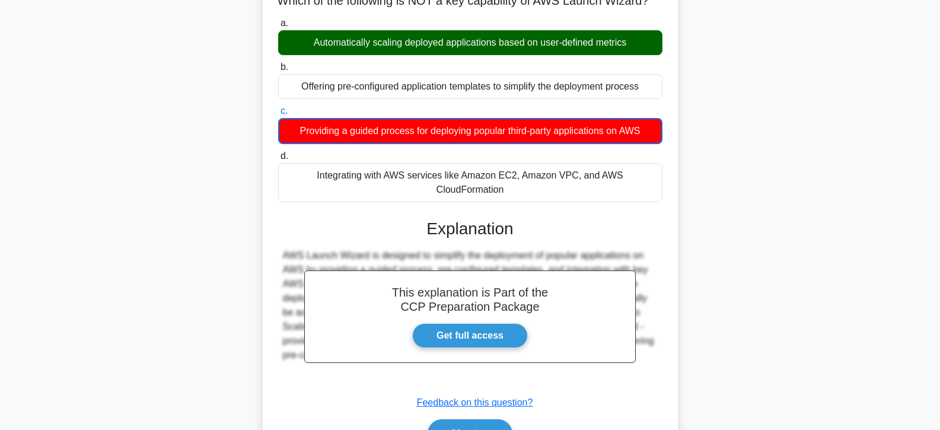
scroll to position [211, 0]
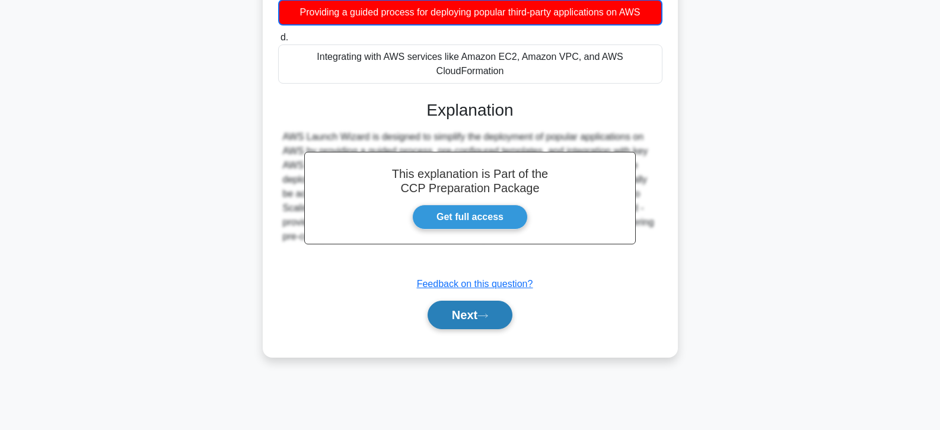
click at [455, 315] on button "Next" at bounding box center [470, 315] width 85 height 28
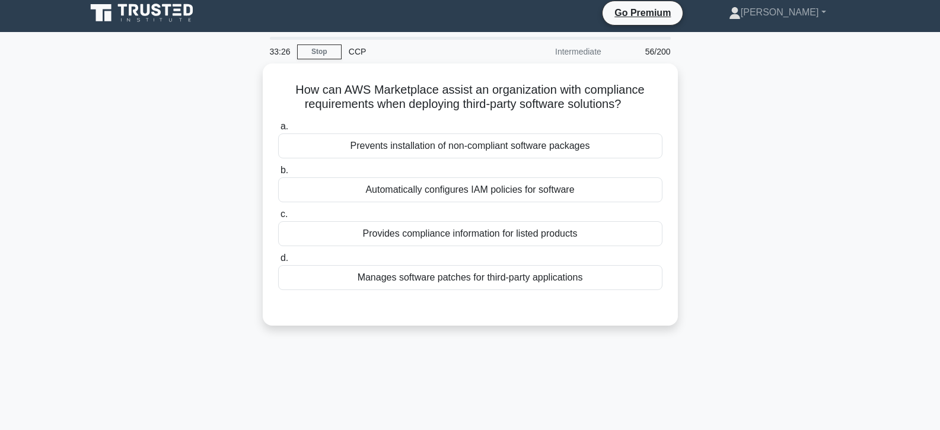
scroll to position [0, 0]
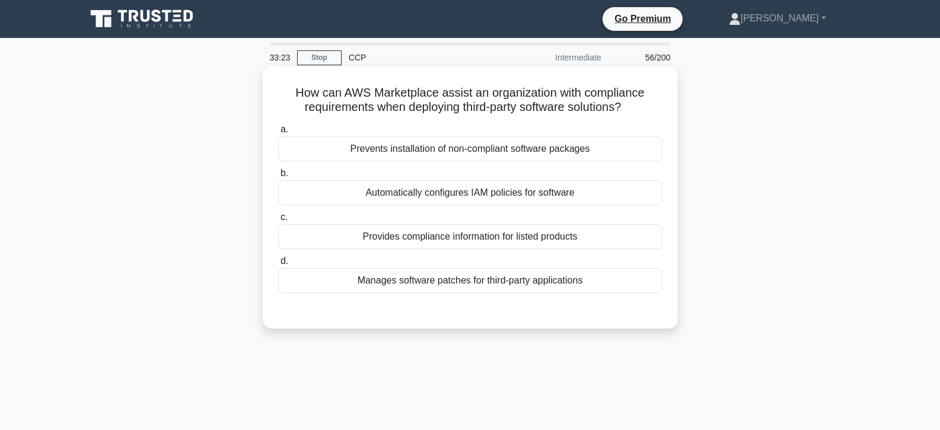
click at [471, 240] on div "Provides compliance information for listed products" at bounding box center [470, 236] width 384 height 25
click at [278, 221] on input "c. Provides compliance information for listed products" at bounding box center [278, 218] width 0 height 8
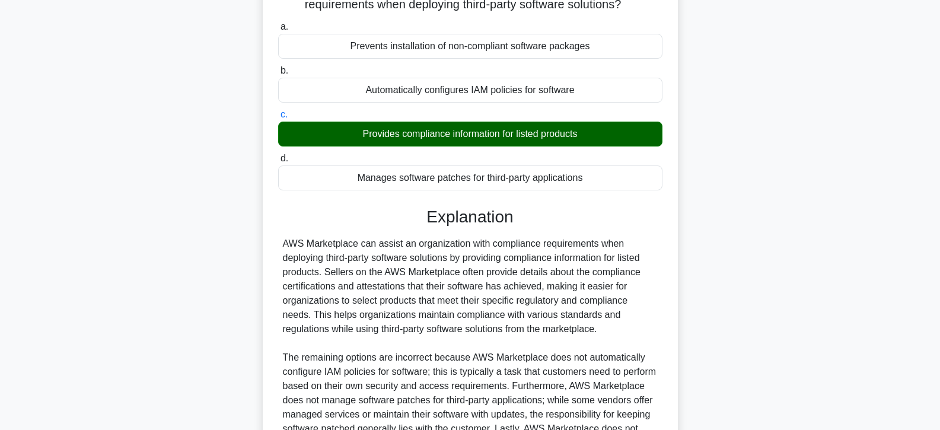
scroll to position [237, 0]
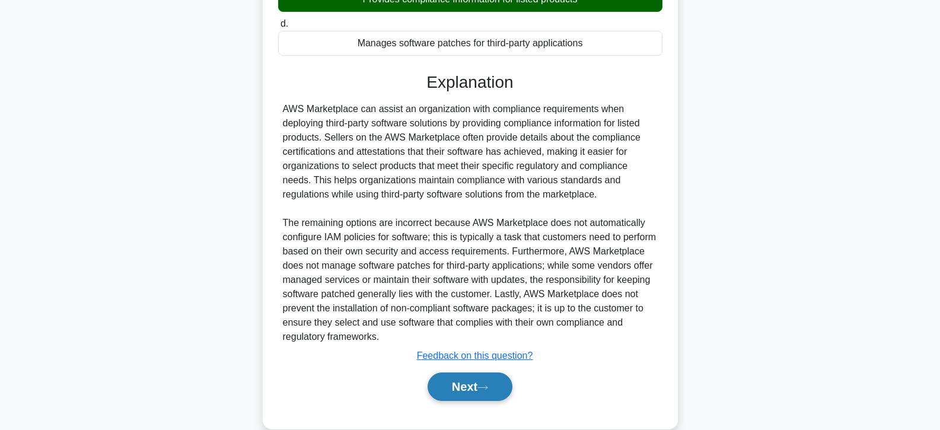
click at [476, 379] on button "Next" at bounding box center [470, 387] width 85 height 28
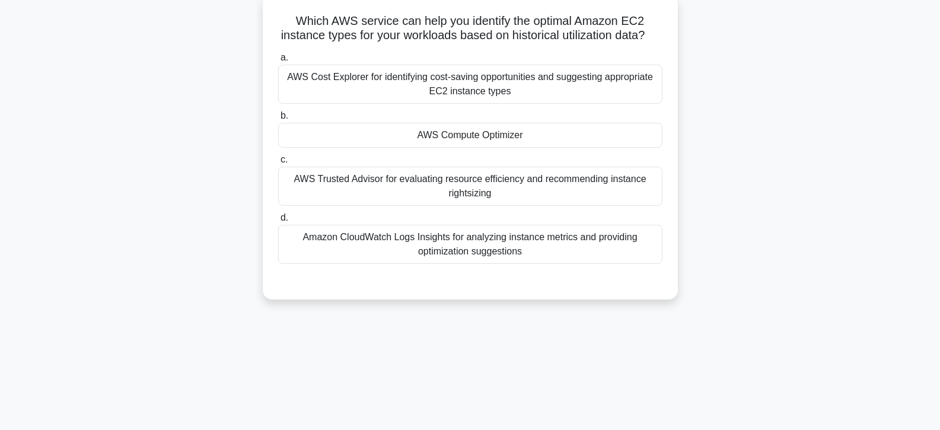
scroll to position [33, 0]
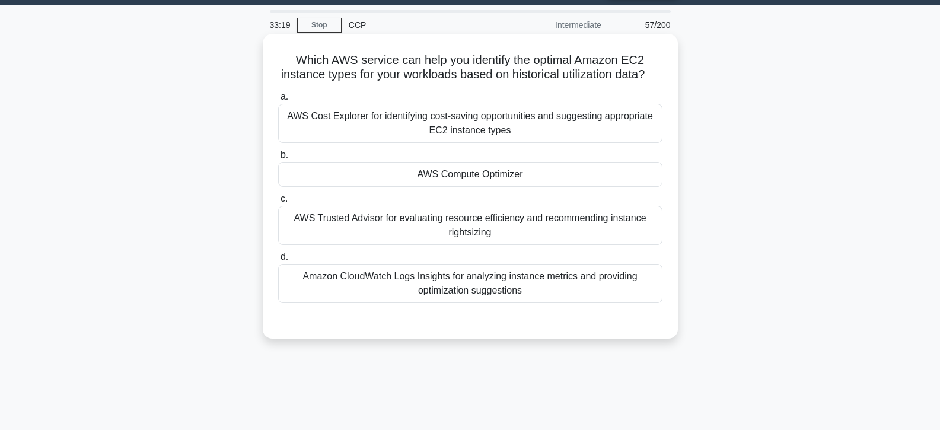
click at [468, 187] on div "AWS Compute Optimizer" at bounding box center [470, 174] width 384 height 25
click at [278, 159] on input "b. AWS Compute Optimizer" at bounding box center [278, 155] width 0 height 8
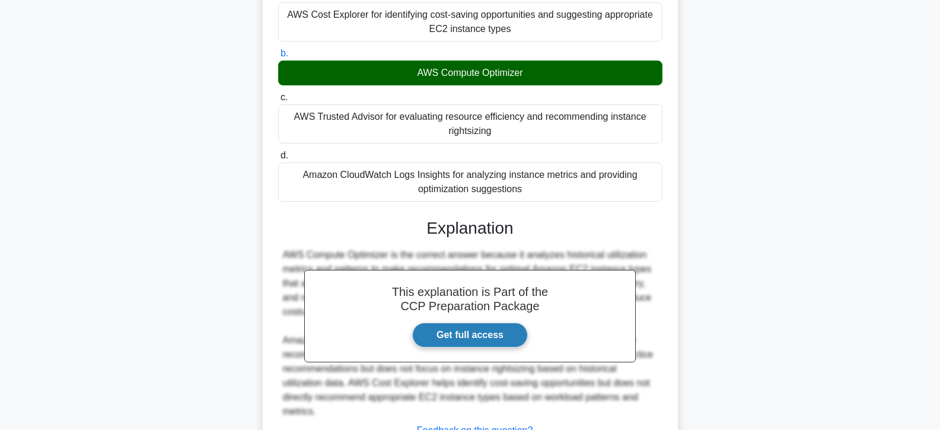
scroll to position [245, 0]
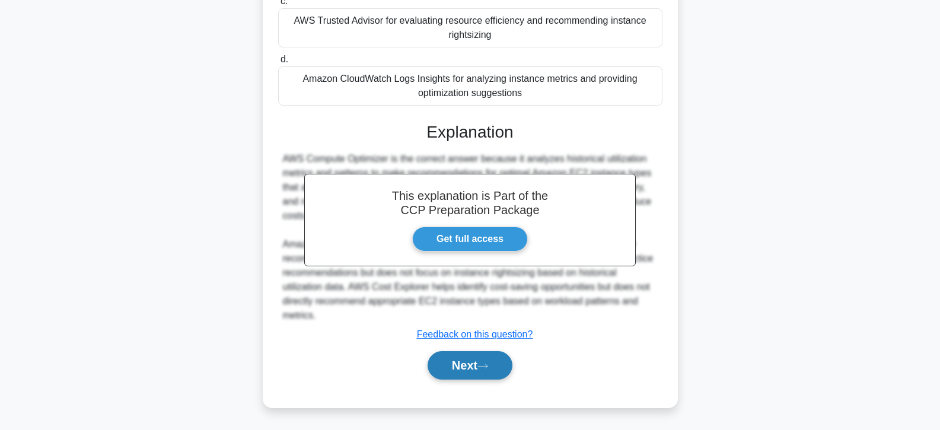
click at [468, 367] on button "Next" at bounding box center [470, 365] width 85 height 28
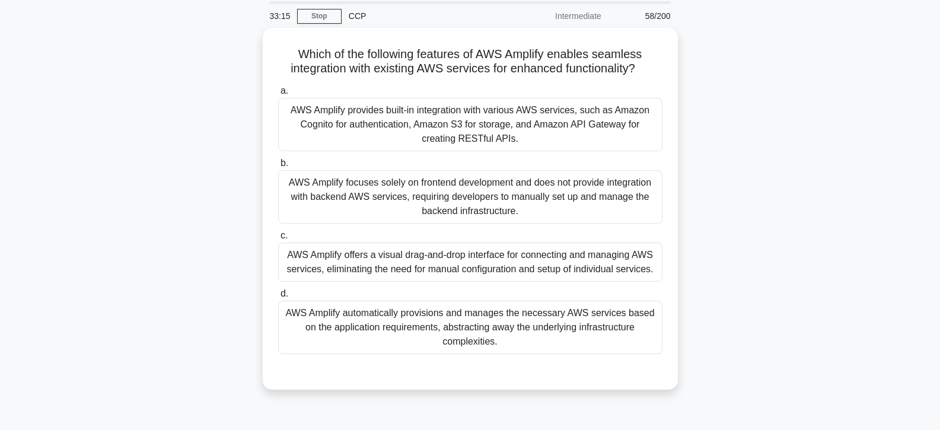
scroll to position [0, 0]
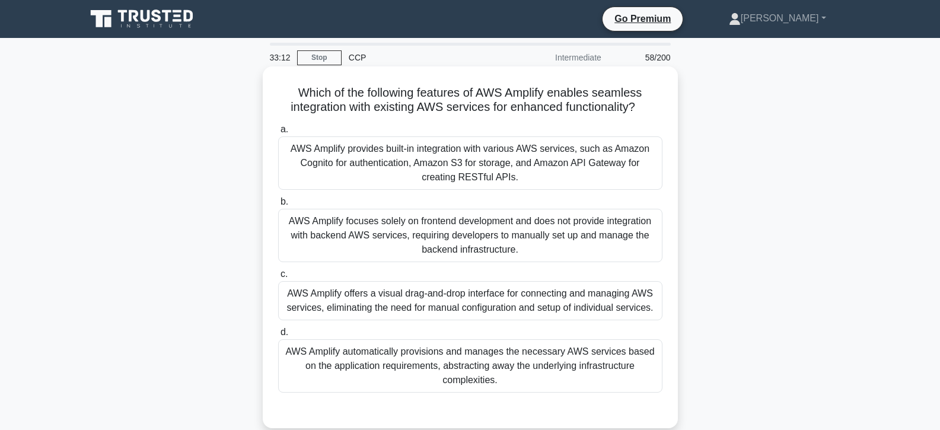
click at [469, 346] on div "AWS Amplify automatically provisions and manages the necessary AWS services bas…" at bounding box center [470, 365] width 384 height 53
click at [278, 336] on input "d. AWS Amplify automatically provisions and manages the necessary AWS services …" at bounding box center [278, 333] width 0 height 8
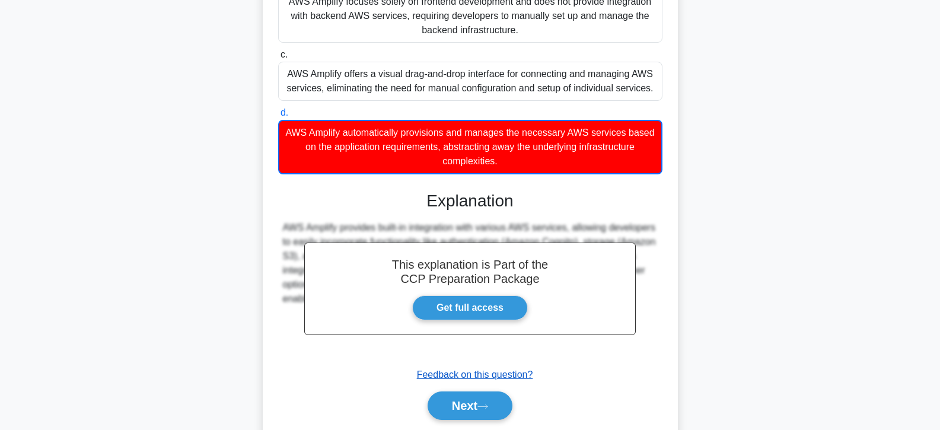
scroll to position [260, 0]
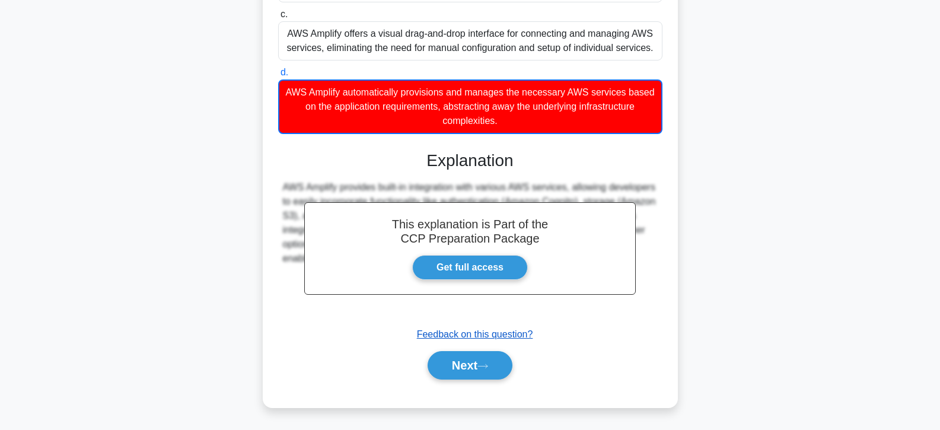
click at [468, 360] on button "Next" at bounding box center [470, 365] width 85 height 28
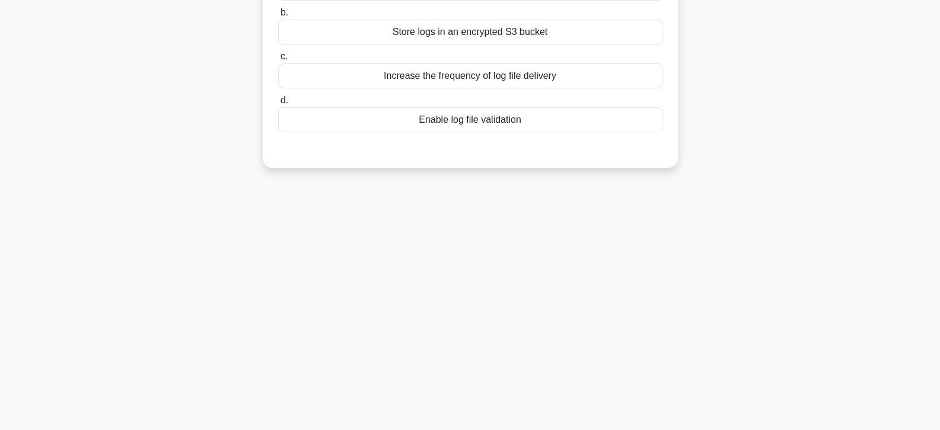
scroll to position [92, 0]
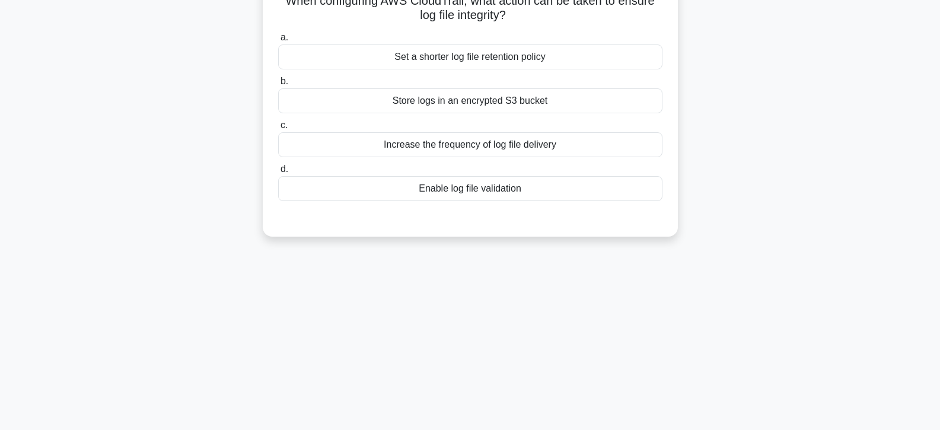
click at [485, 187] on div "Enable log file validation" at bounding box center [470, 188] width 384 height 25
click at [278, 173] on input "d. Enable log file validation" at bounding box center [278, 170] width 0 height 8
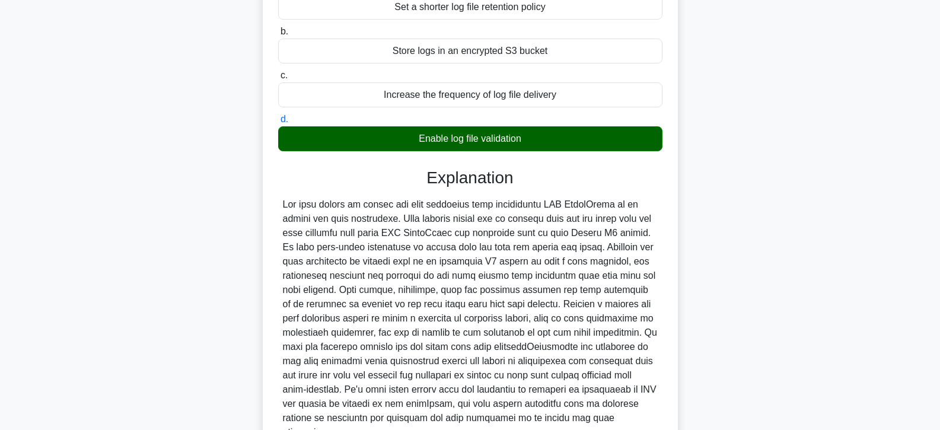
scroll to position [245, 0]
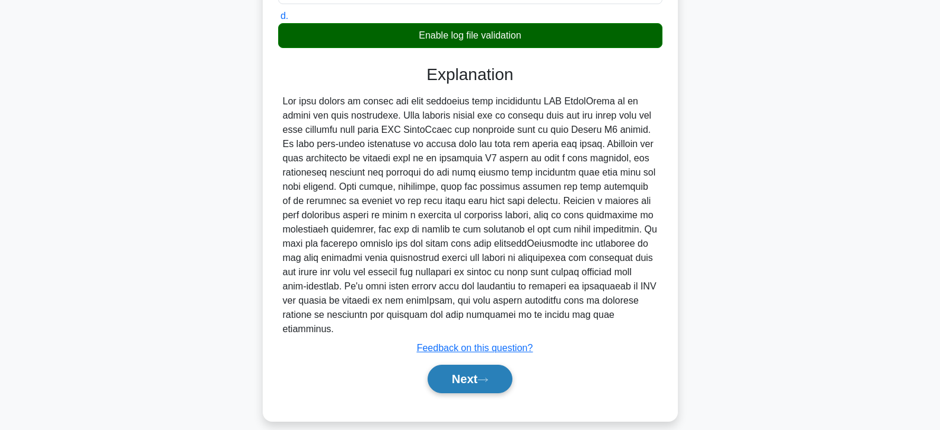
click at [498, 368] on button "Next" at bounding box center [470, 379] width 85 height 28
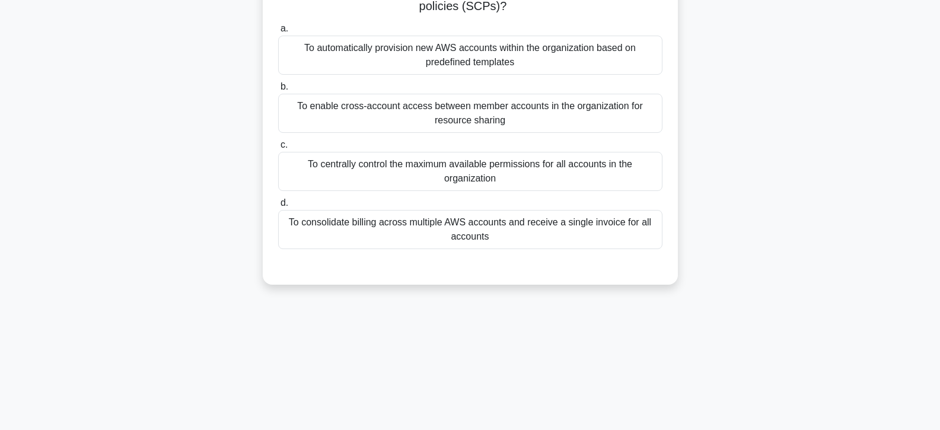
scroll to position [92, 0]
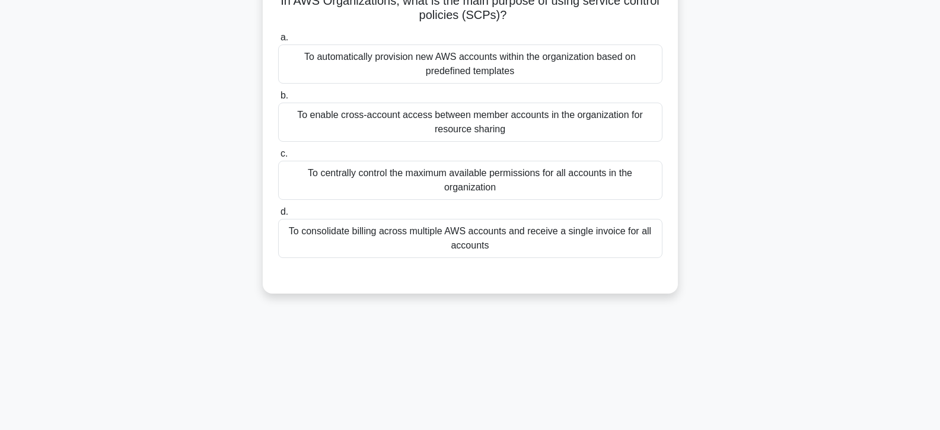
click at [434, 173] on div "To centrally control the maximum available permissions for all accounts in the …" at bounding box center [470, 180] width 384 height 39
click at [278, 158] on input "c. To centrally control the maximum available permissions for all accounts in t…" at bounding box center [278, 154] width 0 height 8
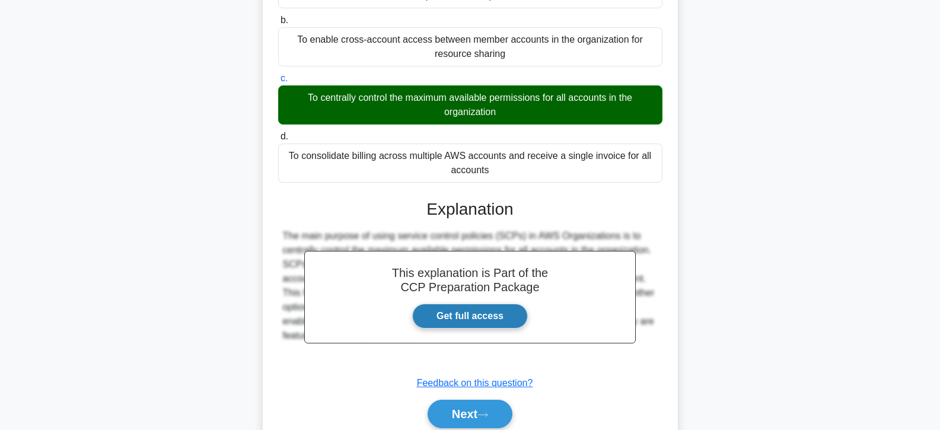
scroll to position [217, 0]
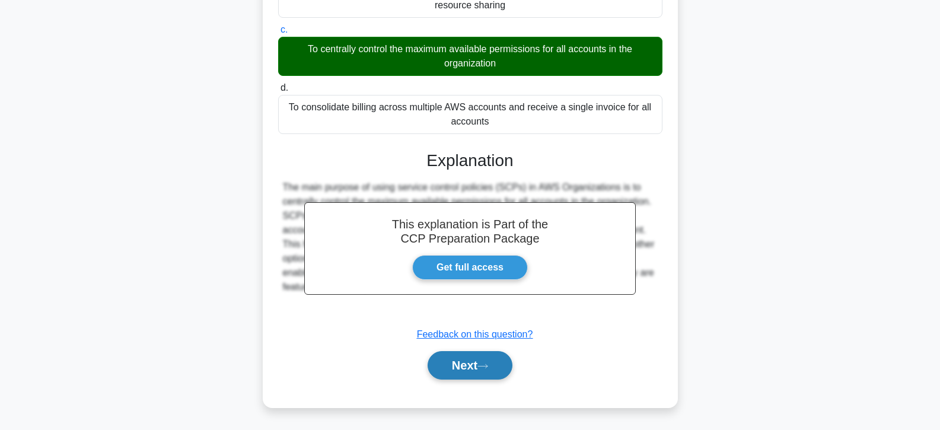
click at [443, 357] on button "Next" at bounding box center [470, 365] width 85 height 28
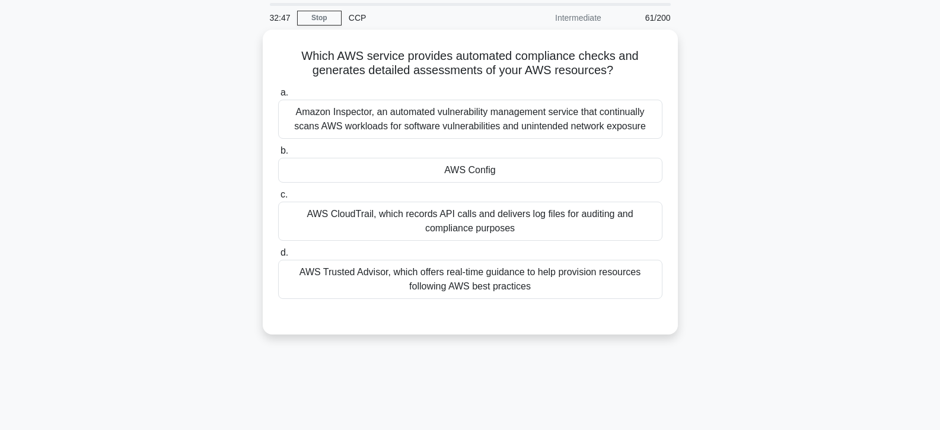
scroll to position [33, 0]
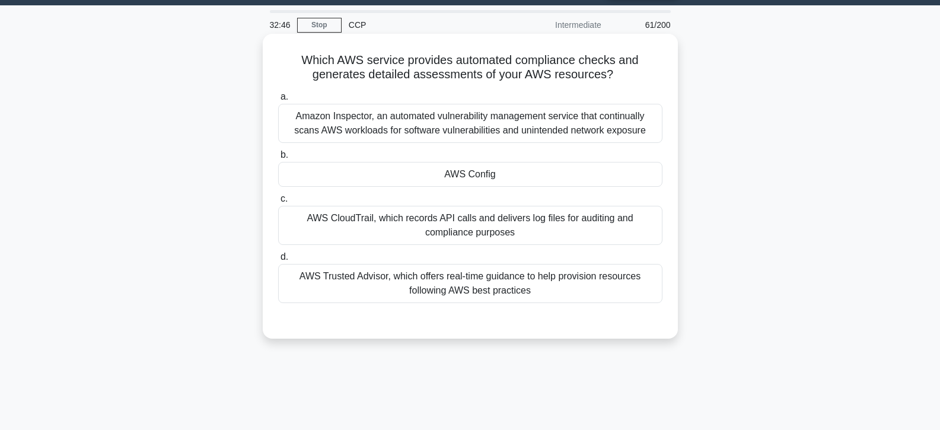
click at [482, 170] on div "AWS Config" at bounding box center [470, 174] width 384 height 25
click at [278, 159] on input "b. AWS Config" at bounding box center [278, 155] width 0 height 8
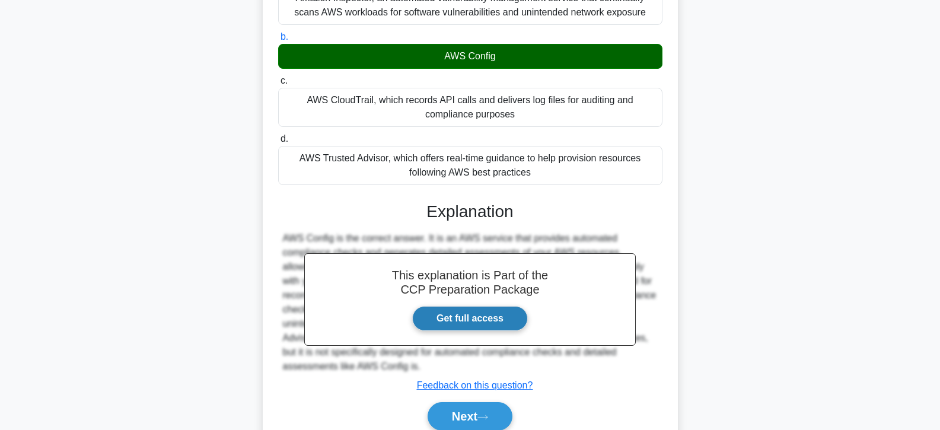
scroll to position [211, 0]
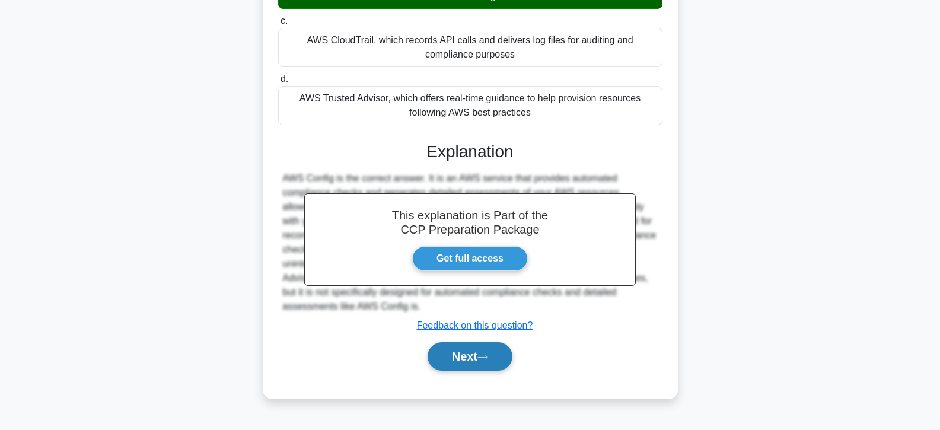
click at [473, 351] on button "Next" at bounding box center [470, 356] width 85 height 28
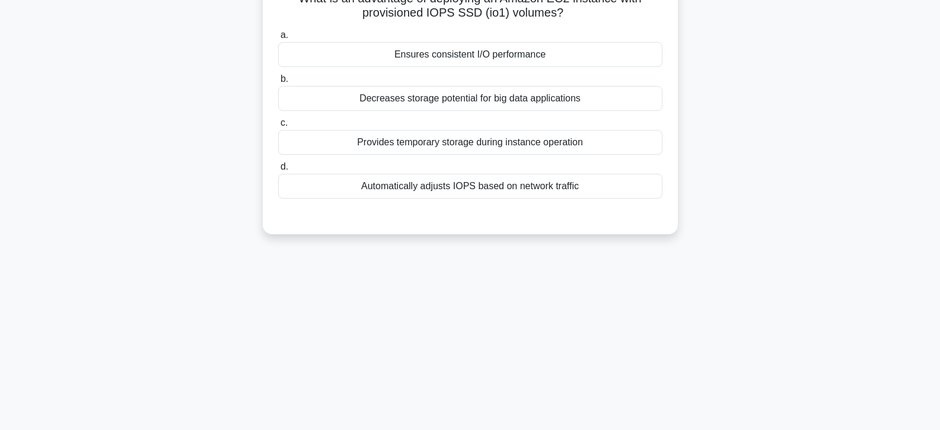
scroll to position [92, 0]
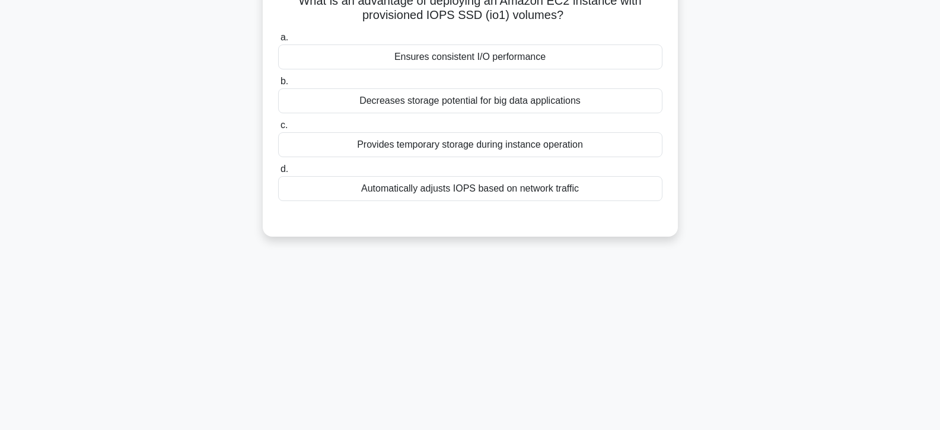
click at [468, 61] on div "Ensures consistent I/O performance" at bounding box center [470, 57] width 384 height 25
click at [278, 42] on input "a. Ensures consistent I/O performance" at bounding box center [278, 38] width 0 height 8
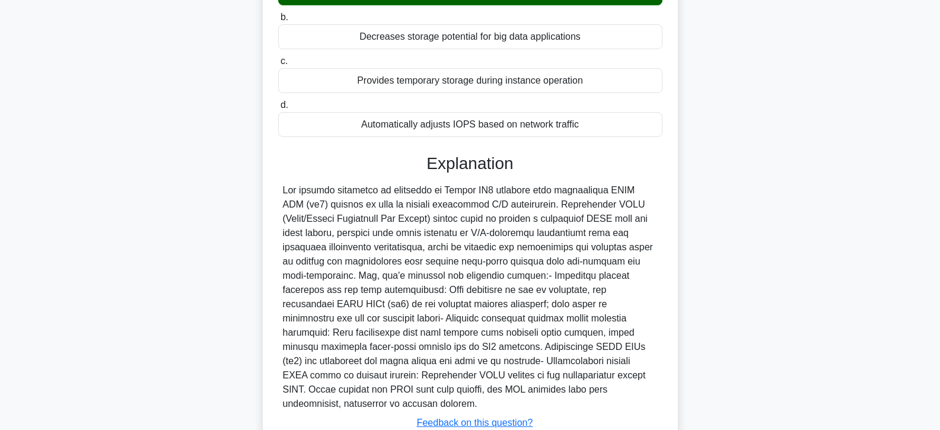
scroll to position [231, 0]
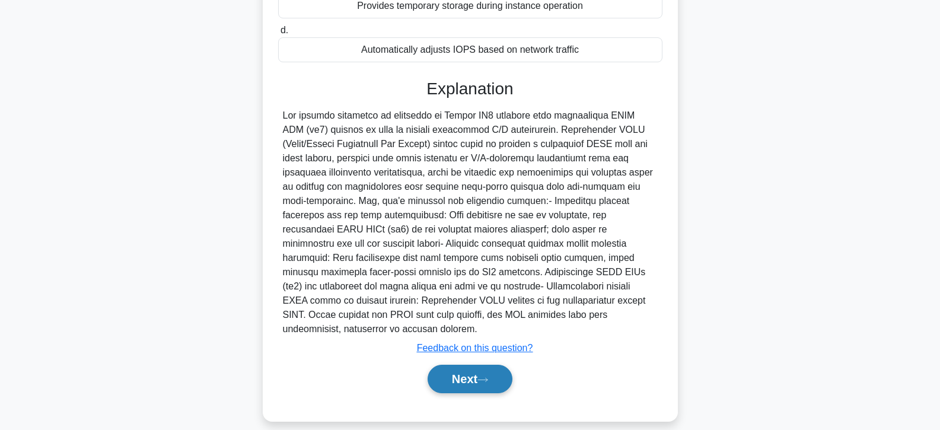
click at [454, 365] on button "Next" at bounding box center [470, 379] width 85 height 28
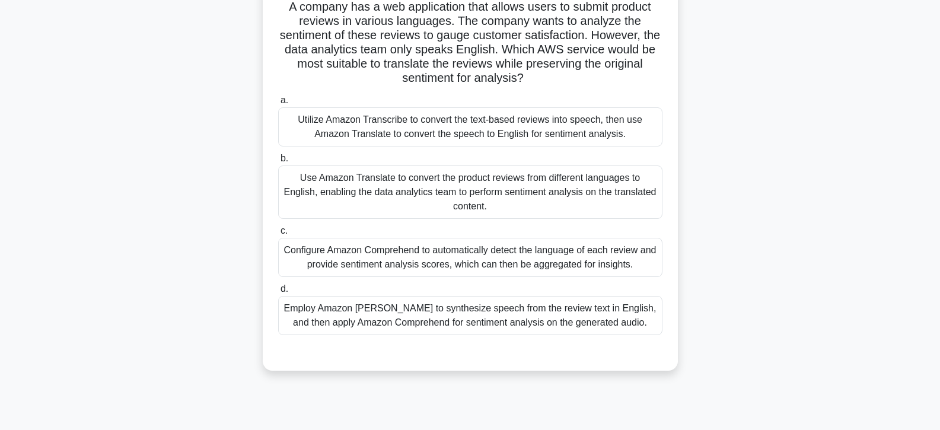
scroll to position [33, 0]
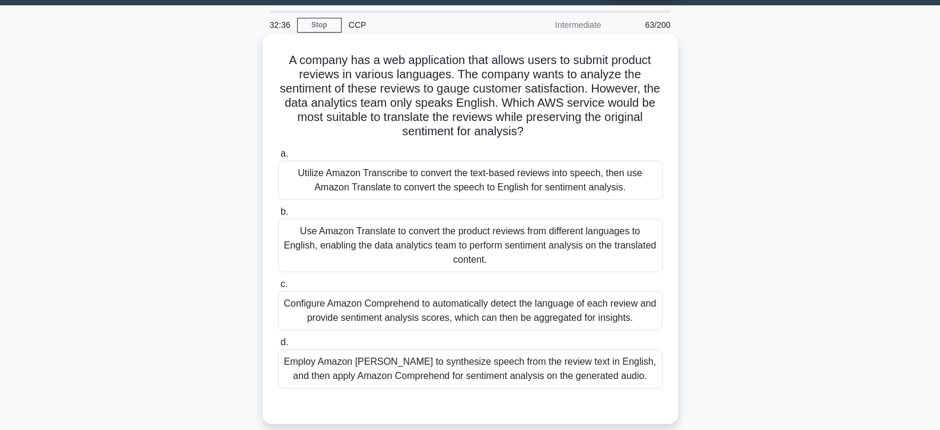
click at [450, 225] on div "Use Amazon Translate to convert the product reviews from different languages to…" at bounding box center [470, 245] width 384 height 53
click at [278, 216] on input "b. Use Amazon Translate to convert the product reviews from different languages…" at bounding box center [278, 212] width 0 height 8
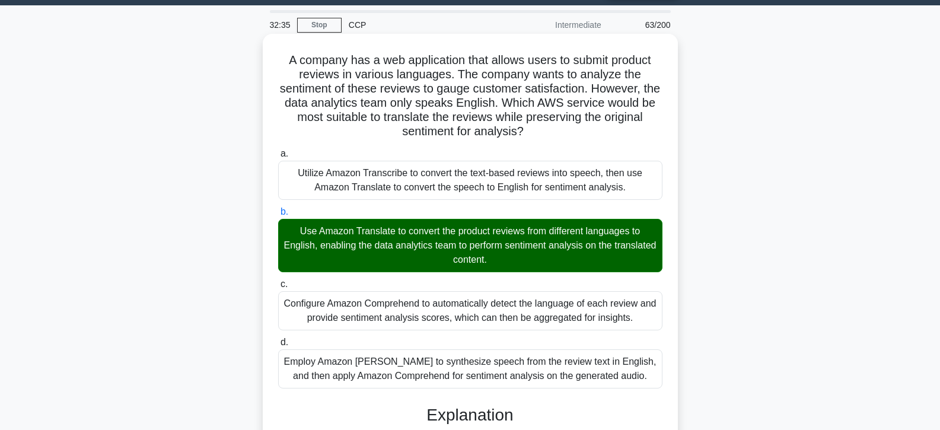
scroll to position [288, 0]
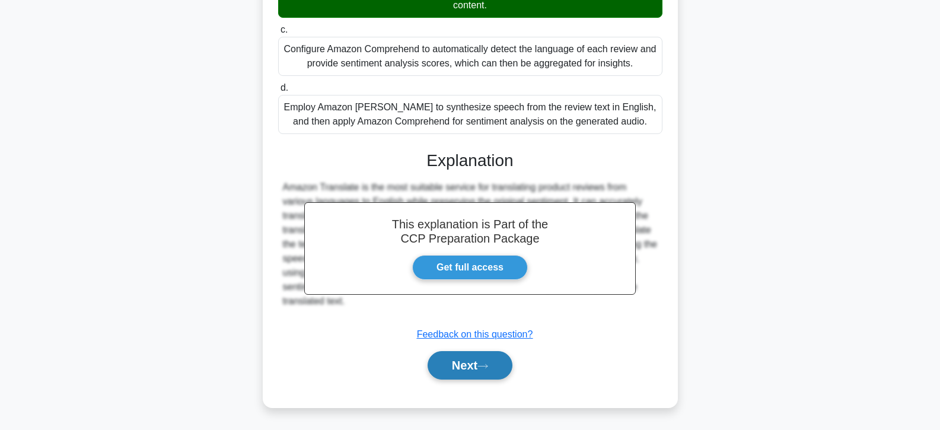
click at [450, 354] on button "Next" at bounding box center [470, 365] width 85 height 28
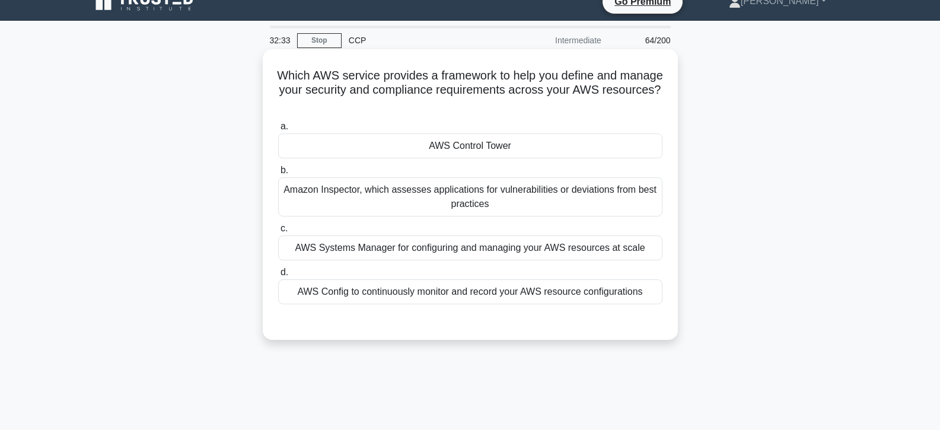
scroll to position [0, 0]
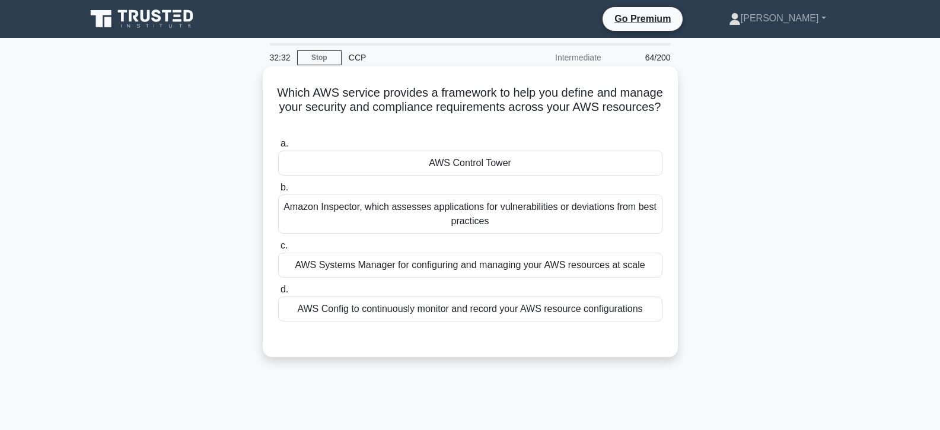
click at [457, 166] on div "AWS Control Tower" at bounding box center [470, 163] width 384 height 25
click at [278, 148] on input "a. AWS Control Tower" at bounding box center [278, 144] width 0 height 8
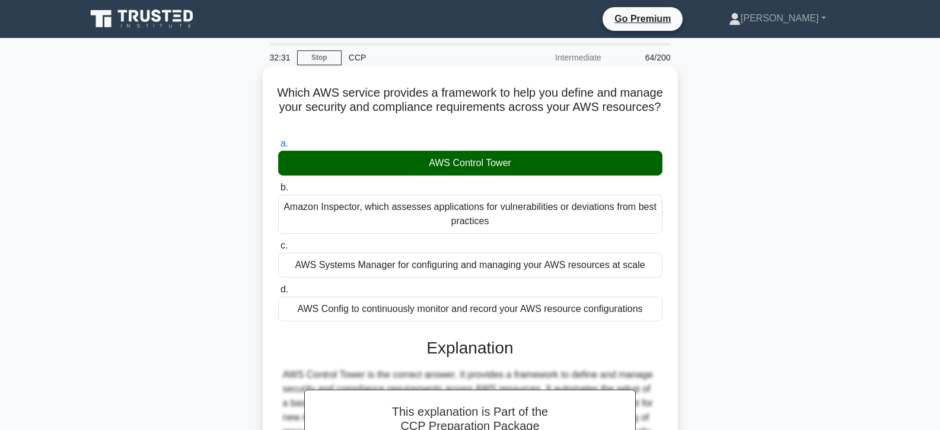
scroll to position [211, 0]
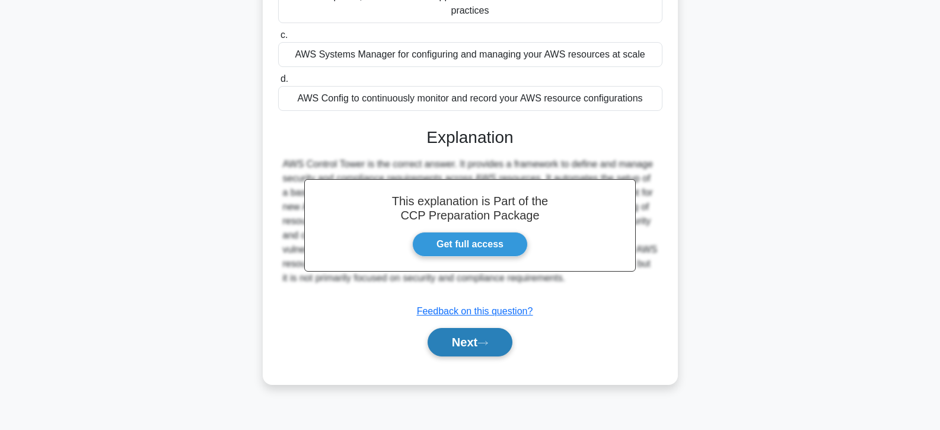
click at [471, 343] on button "Next" at bounding box center [470, 342] width 85 height 28
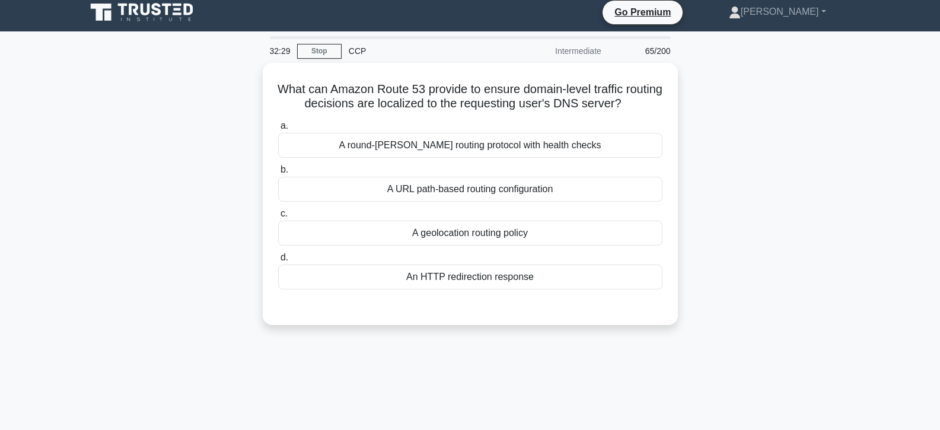
scroll to position [0, 0]
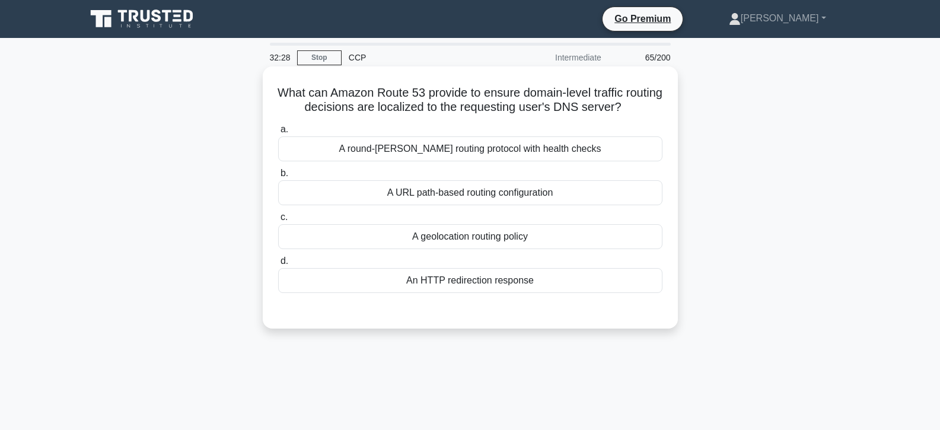
click at [465, 239] on div "A geolocation routing policy" at bounding box center [470, 236] width 384 height 25
click at [278, 221] on input "c. A geolocation routing policy" at bounding box center [278, 218] width 0 height 8
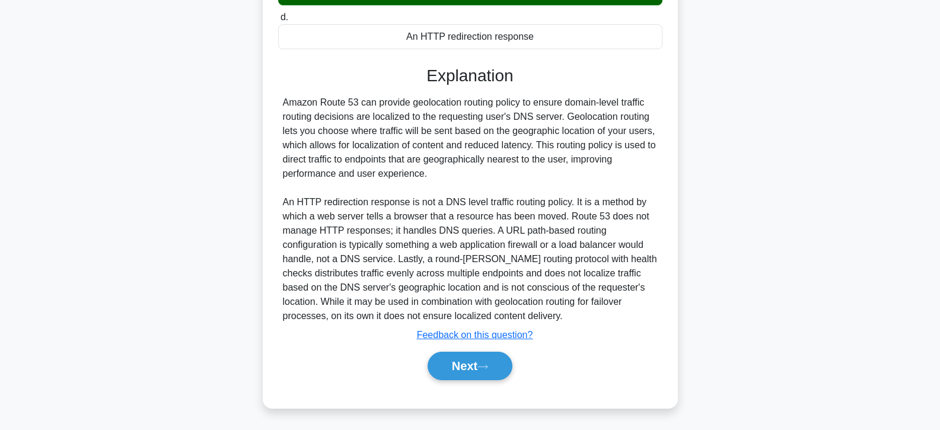
scroll to position [245, 0]
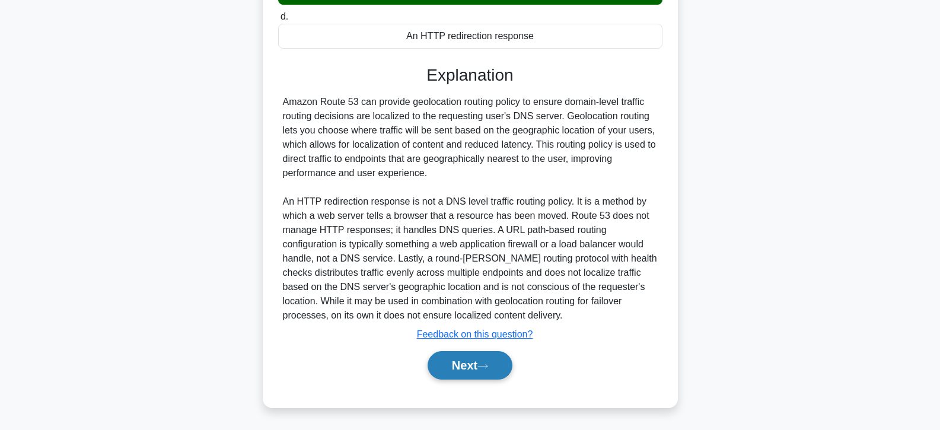
click at [452, 357] on button "Next" at bounding box center [470, 365] width 85 height 28
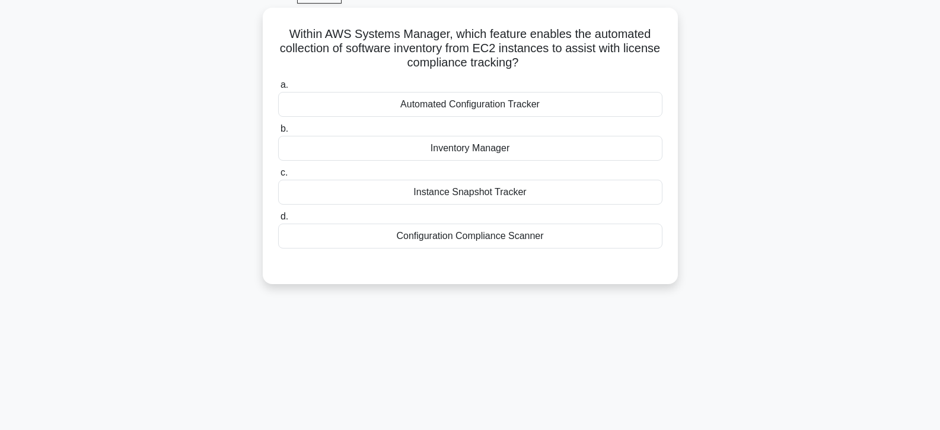
scroll to position [33, 0]
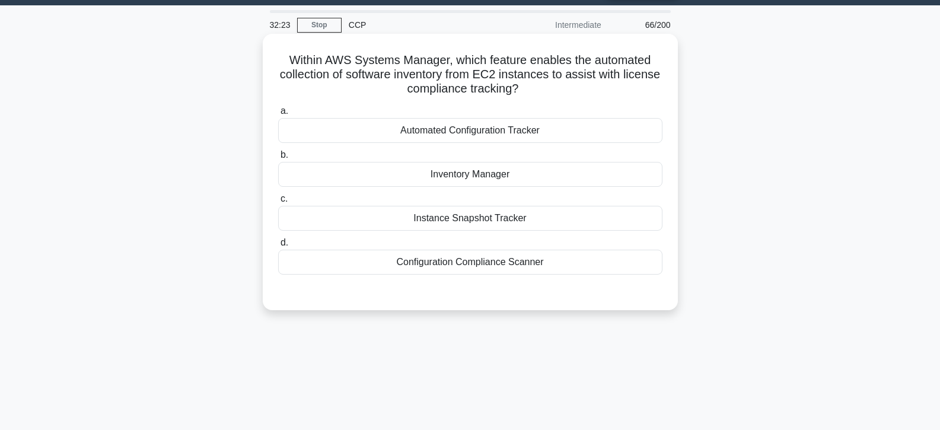
click at [467, 179] on div "Inventory Manager" at bounding box center [470, 174] width 384 height 25
click at [278, 159] on input "b. Inventory Manager" at bounding box center [278, 155] width 0 height 8
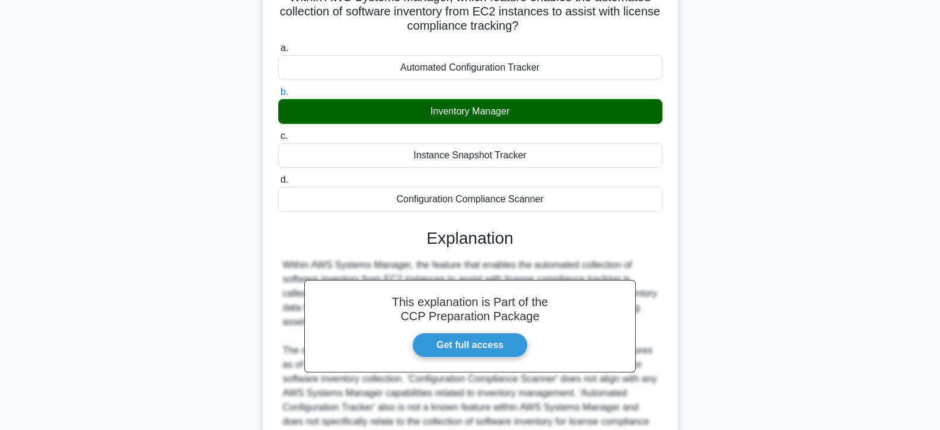
scroll to position [217, 0]
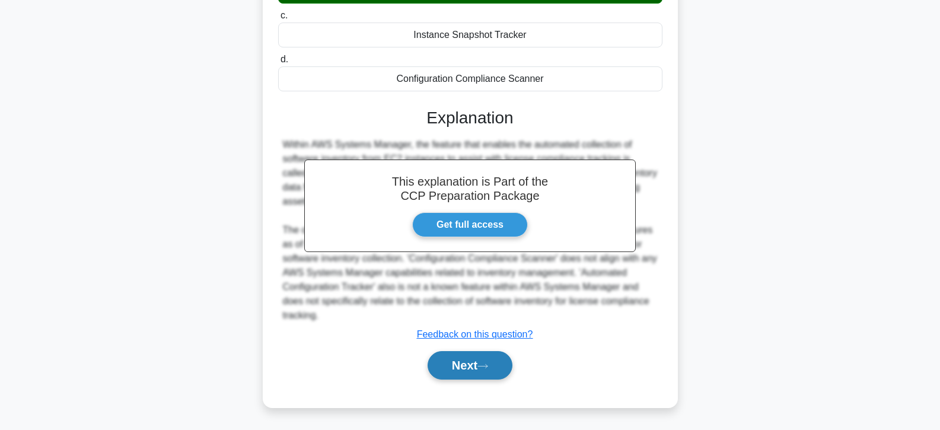
click at [459, 363] on button "Next" at bounding box center [470, 365] width 85 height 28
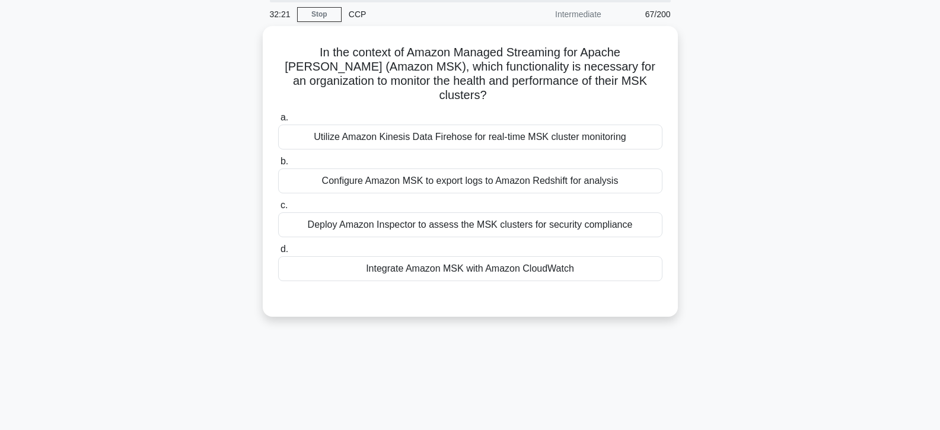
scroll to position [33, 0]
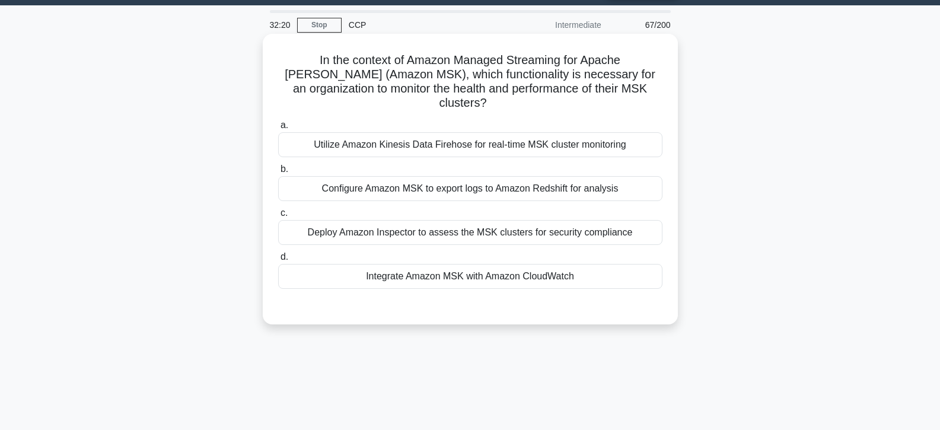
click at [459, 264] on div "Integrate Amazon MSK with Amazon CloudWatch" at bounding box center [470, 276] width 384 height 25
click at [278, 261] on input "d. Integrate Amazon MSK with Amazon CloudWatch" at bounding box center [278, 257] width 0 height 8
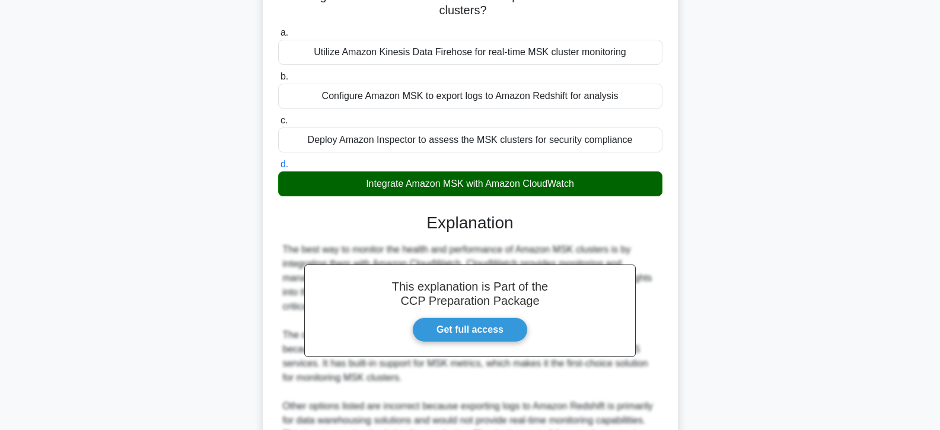
scroll to position [302, 0]
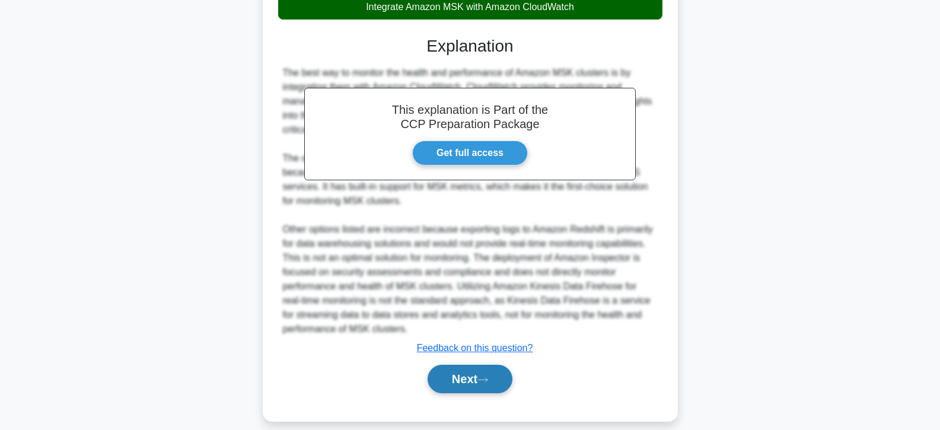
click at [456, 365] on button "Next" at bounding box center [470, 379] width 85 height 28
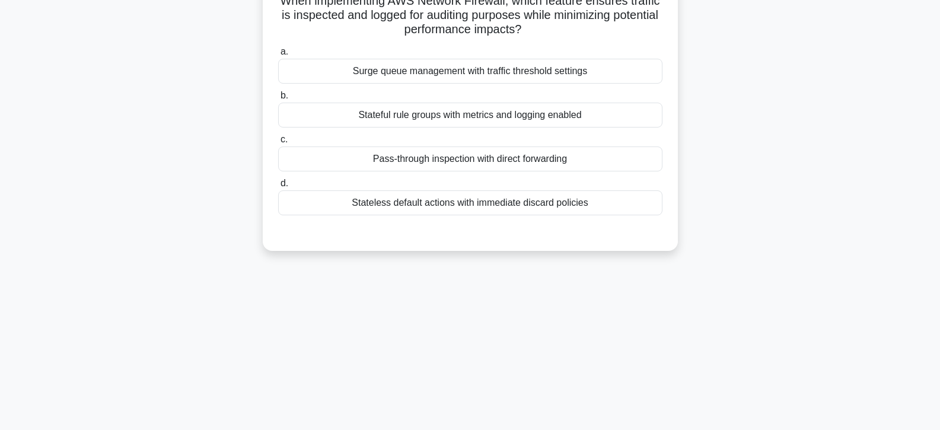
scroll to position [92, 0]
click at [478, 158] on div "Pass-through inspection with direct forwarding" at bounding box center [470, 159] width 384 height 25
click at [278, 144] on input "c. Pass-through inspection with direct forwarding" at bounding box center [278, 140] width 0 height 8
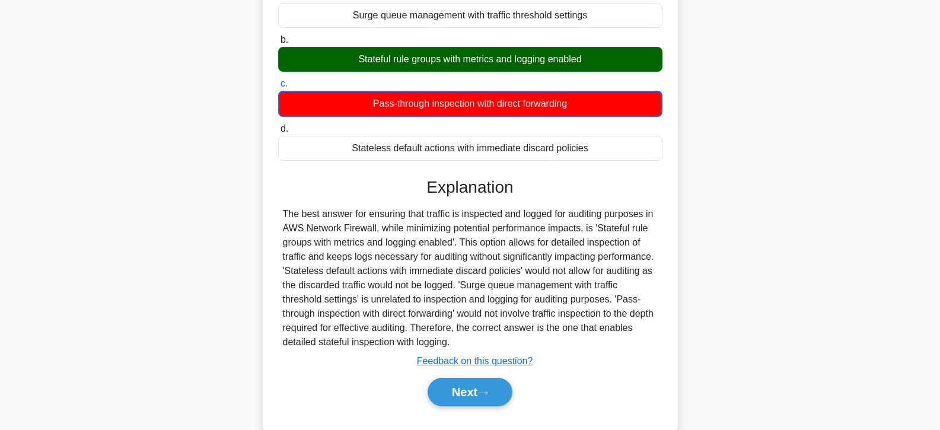
scroll to position [211, 0]
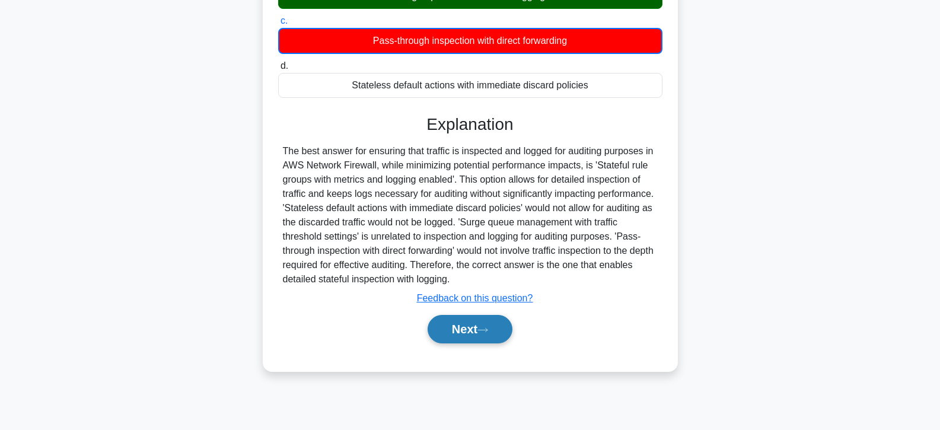
click at [470, 318] on button "Next" at bounding box center [470, 329] width 85 height 28
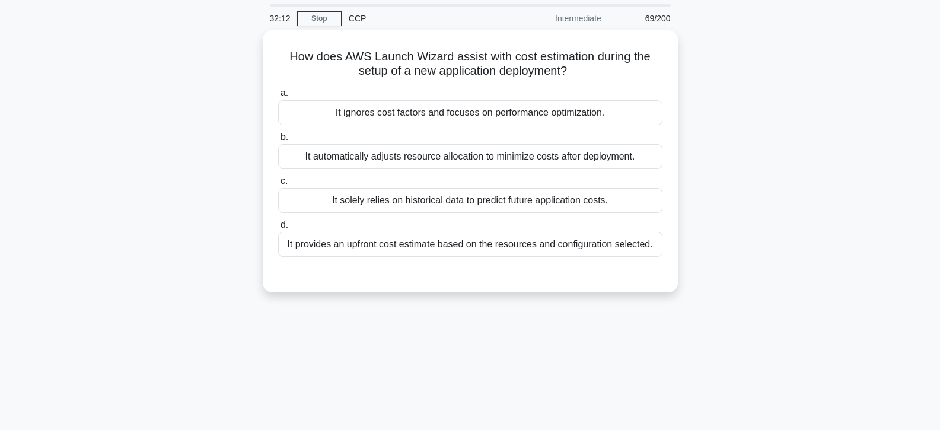
scroll to position [33, 0]
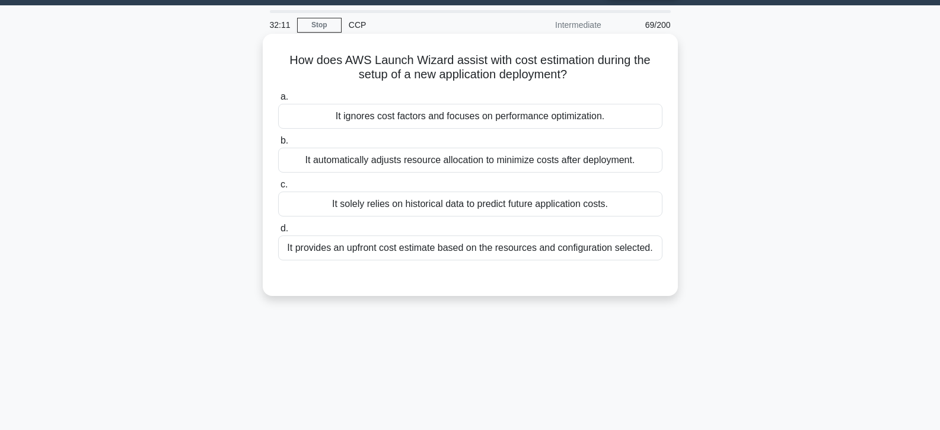
click at [466, 192] on div "It solely relies on historical data to predict future application costs." at bounding box center [470, 204] width 384 height 25
click at [278, 189] on input "c. It solely relies on historical data to predict future application costs." at bounding box center [278, 185] width 0 height 8
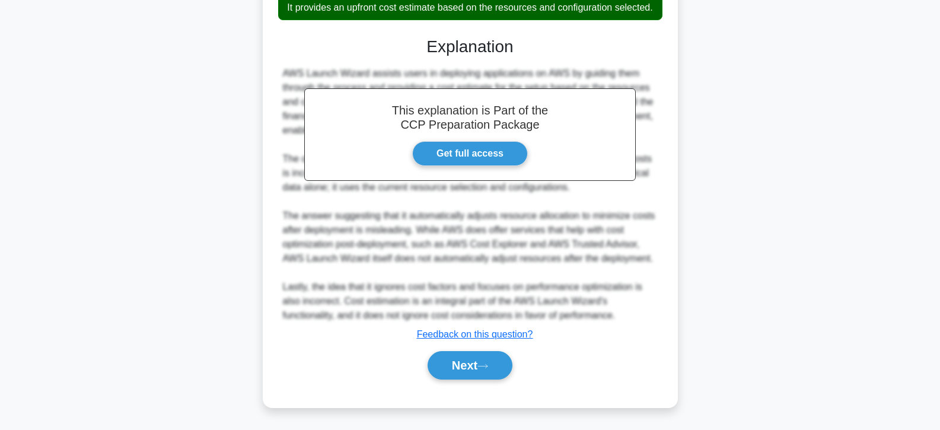
scroll to position [289, 0]
click at [449, 355] on button "Next" at bounding box center [470, 365] width 85 height 28
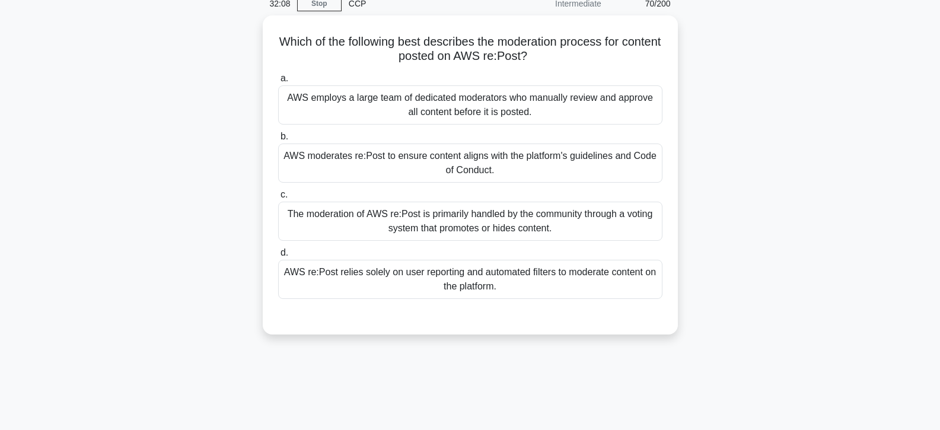
scroll to position [5, 0]
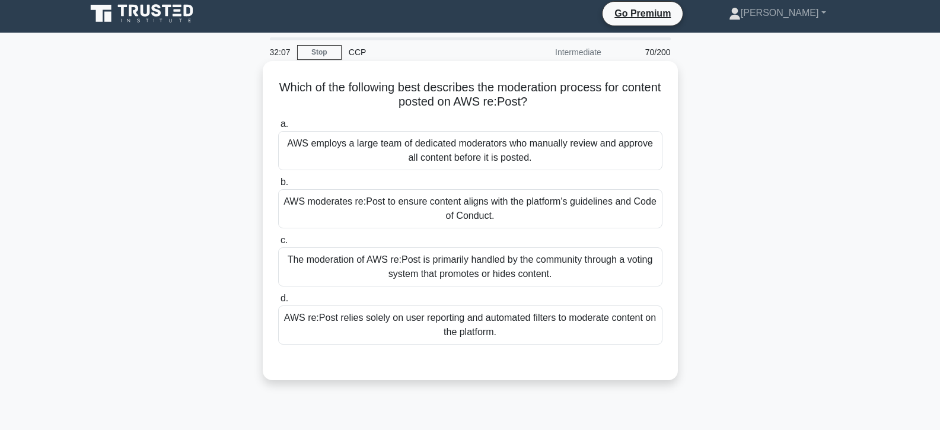
click at [458, 245] on label "c. The moderation of AWS re:Post is primarily handled by the community through …" at bounding box center [470, 259] width 384 height 53
click at [278, 244] on input "c. The moderation of AWS re:Post is primarily handled by the community through …" at bounding box center [278, 241] width 0 height 8
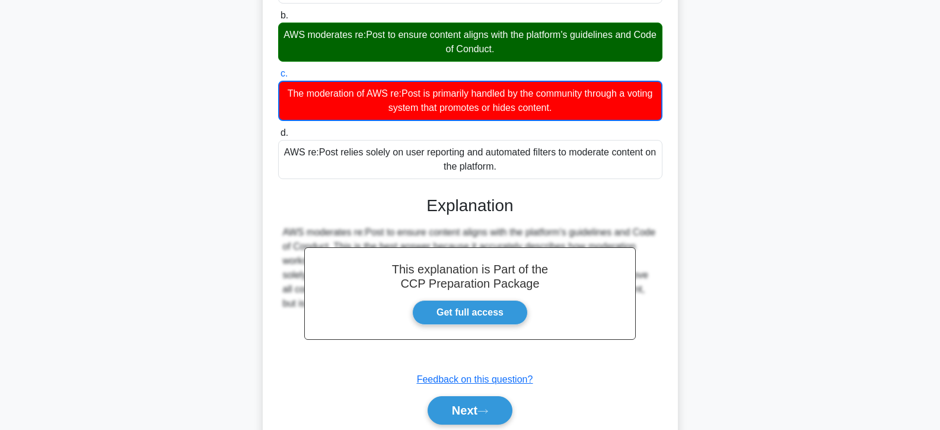
scroll to position [218, 0]
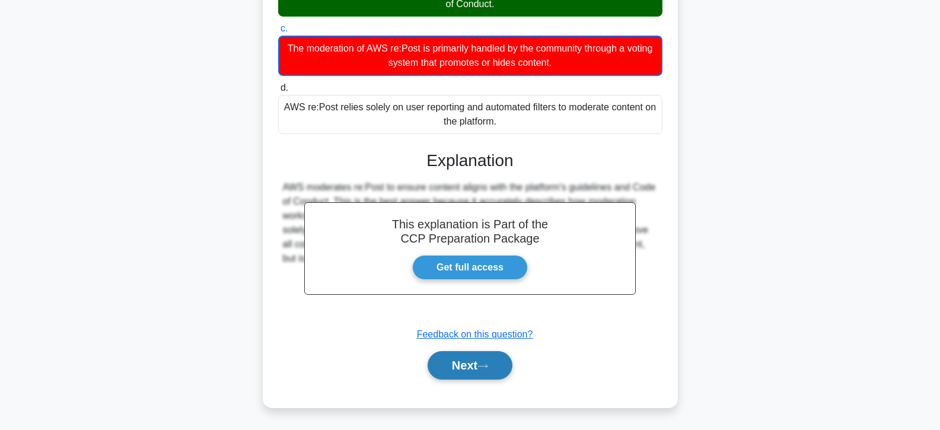
click at [453, 367] on button "Next" at bounding box center [470, 365] width 85 height 28
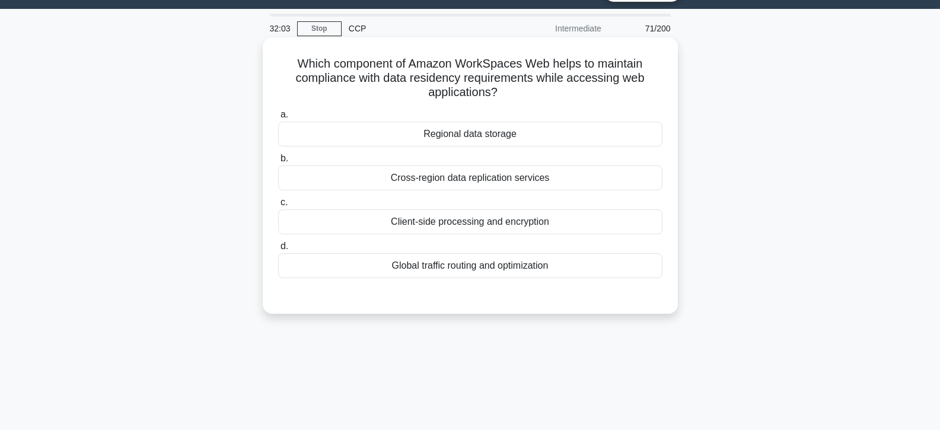
scroll to position [0, 0]
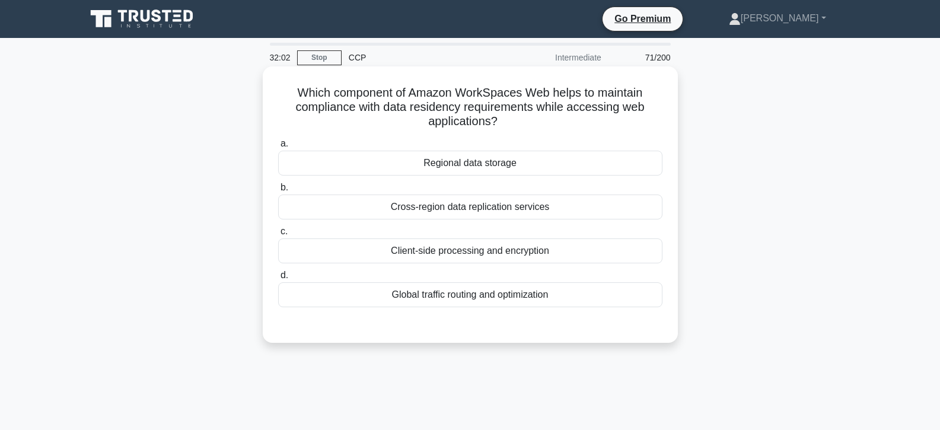
click at [482, 154] on div "Regional data storage" at bounding box center [470, 163] width 384 height 25
click at [278, 148] on input "a. Regional data storage" at bounding box center [278, 144] width 0 height 8
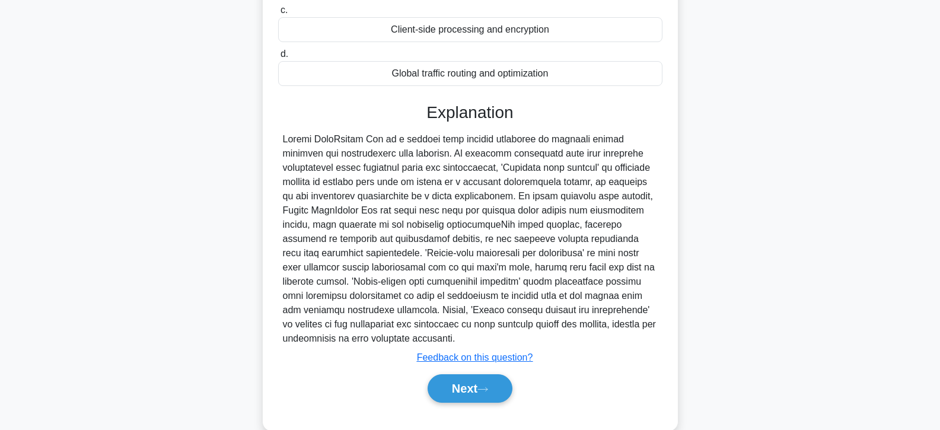
scroll to position [245, 0]
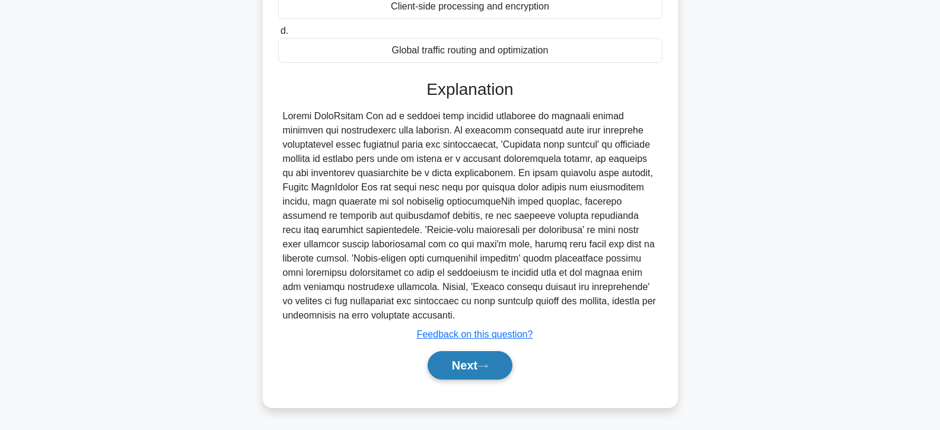
click at [472, 370] on button "Next" at bounding box center [470, 365] width 85 height 28
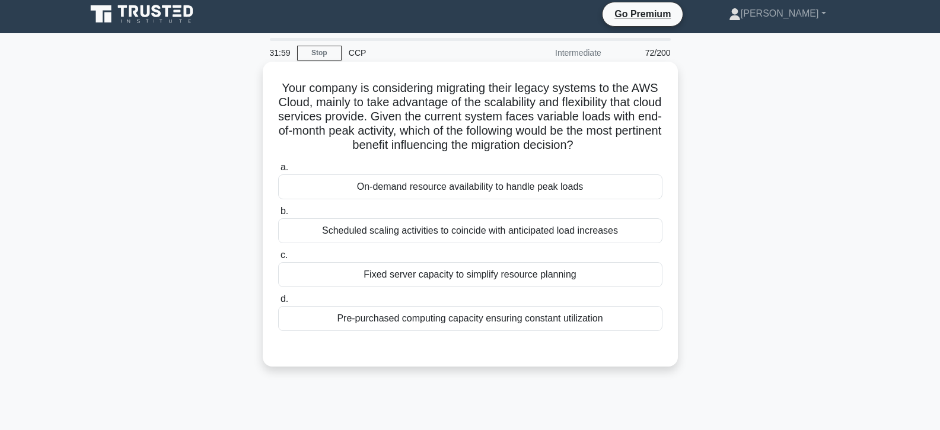
scroll to position [0, 0]
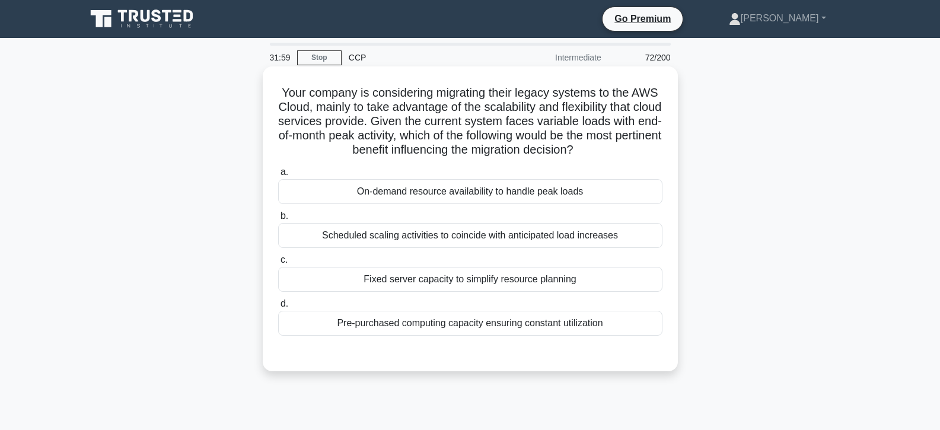
click at [476, 274] on div "Fixed server capacity to simplify resource planning" at bounding box center [470, 279] width 384 height 25
click at [278, 264] on input "c. Fixed server capacity to simplify resource planning" at bounding box center [278, 260] width 0 height 8
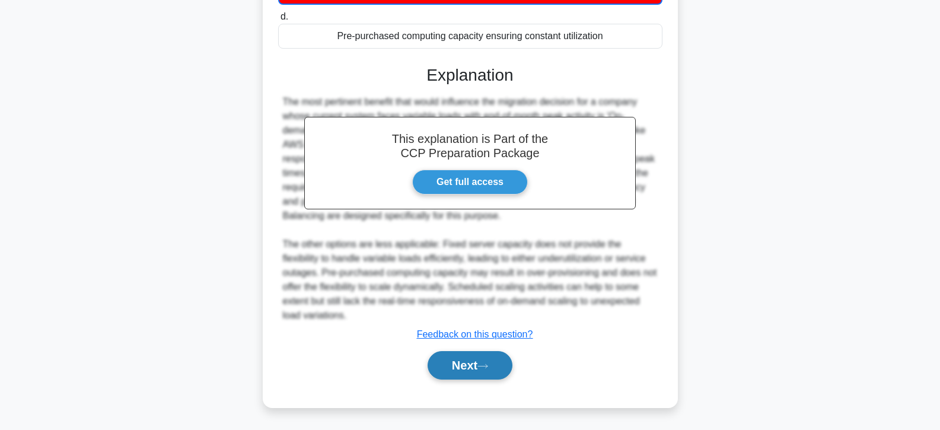
click at [472, 365] on button "Next" at bounding box center [470, 365] width 85 height 28
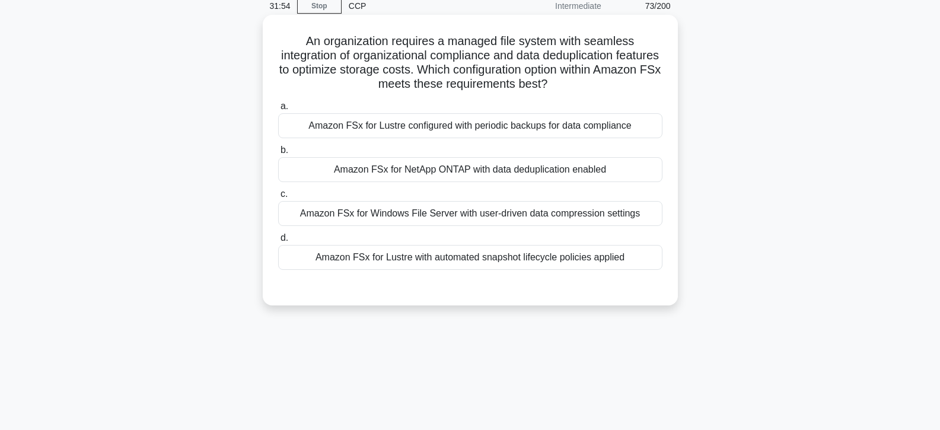
click at [432, 173] on div "Amazon FSx for NetApp ONTAP with data deduplication enabled" at bounding box center [470, 169] width 384 height 25
click at [278, 154] on input "b. Amazon FSx for NetApp ONTAP with data deduplication enabled" at bounding box center [278, 151] width 0 height 8
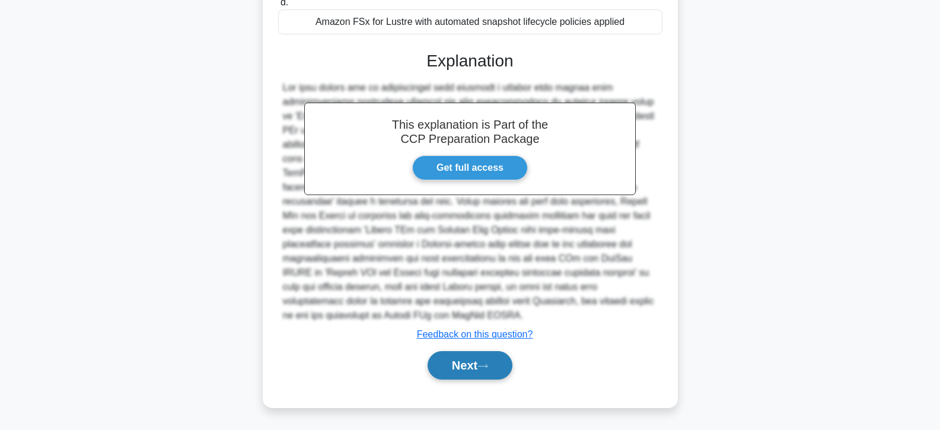
click at [443, 361] on button "Next" at bounding box center [470, 365] width 85 height 28
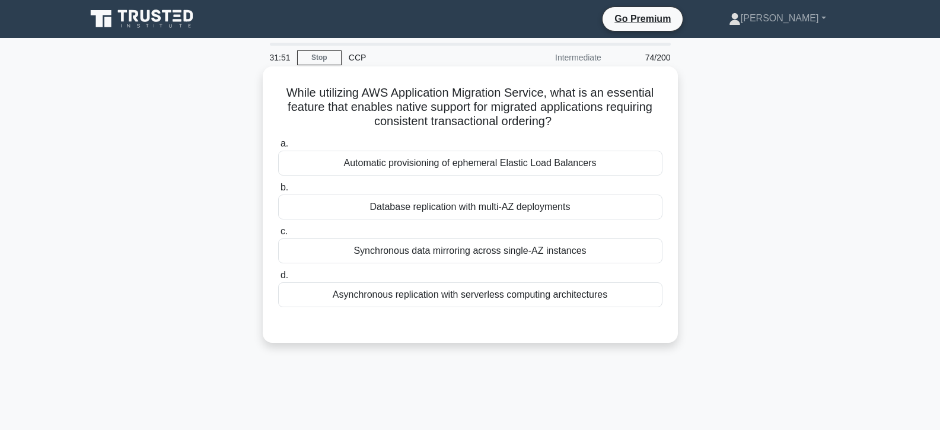
click at [424, 209] on div "Database replication with multi-AZ deployments" at bounding box center [470, 207] width 384 height 25
click at [278, 192] on input "b. Database replication with multi-AZ deployments" at bounding box center [278, 188] width 0 height 8
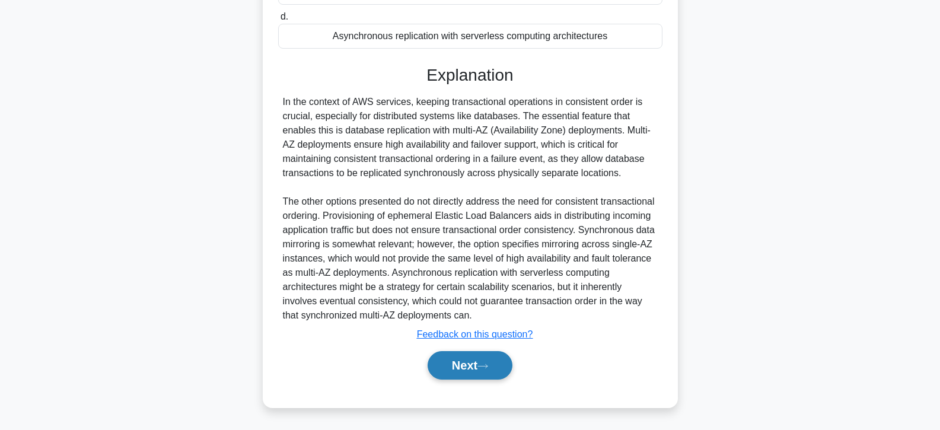
click at [445, 360] on button "Next" at bounding box center [470, 365] width 85 height 28
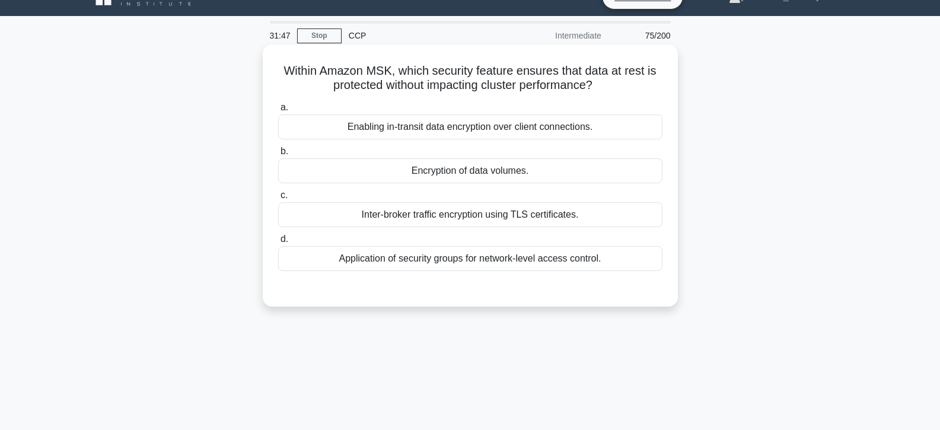
click at [442, 171] on div "Encryption of data volumes." at bounding box center [470, 170] width 384 height 25
click at [278, 155] on input "b. Encryption of data volumes." at bounding box center [278, 152] width 0 height 8
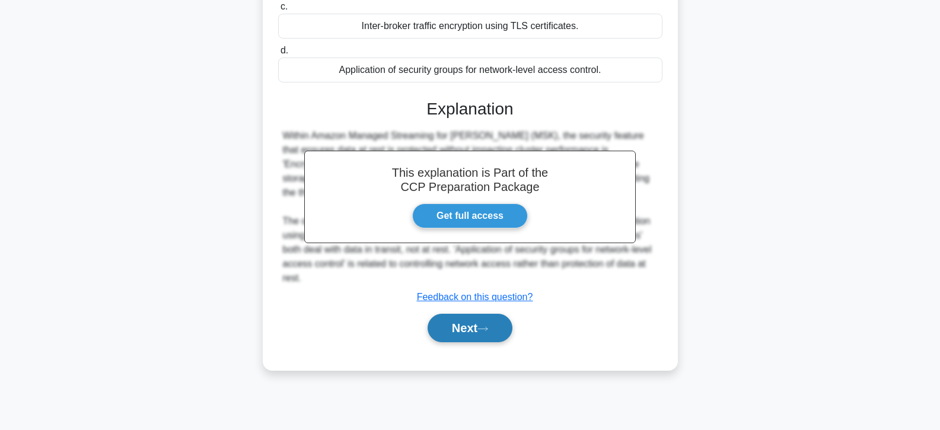
click at [470, 336] on button "Next" at bounding box center [470, 328] width 85 height 28
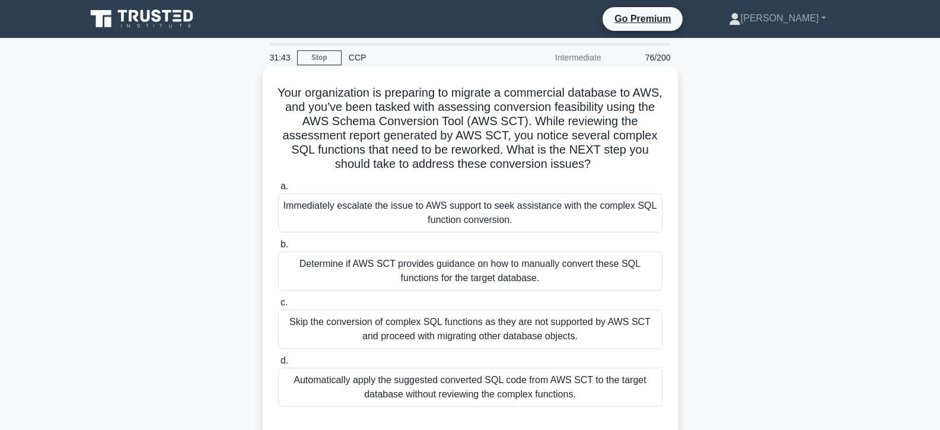
click at [446, 319] on div "Skip the conversion of complex SQL functions as they are not supported by AWS S…" at bounding box center [470, 329] width 384 height 39
click at [278, 307] on input "c. Skip the conversion of complex SQL functions as they are not supported by AW…" at bounding box center [278, 303] width 0 height 8
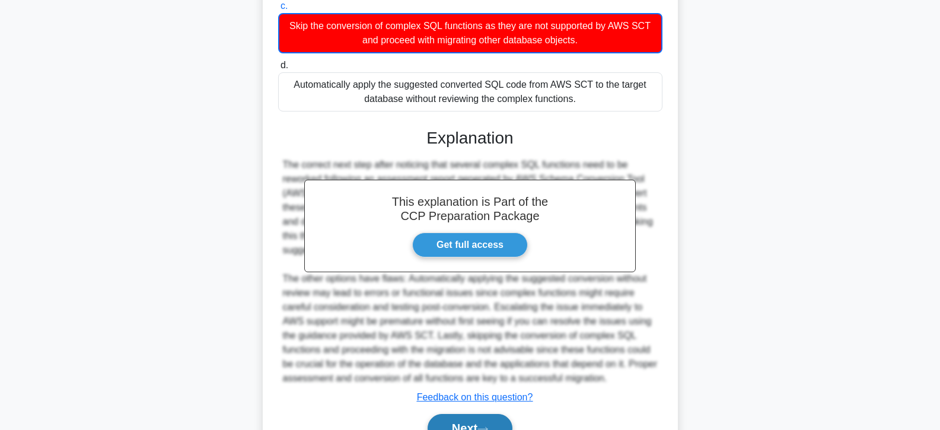
click at [459, 421] on button "Next" at bounding box center [470, 428] width 85 height 28
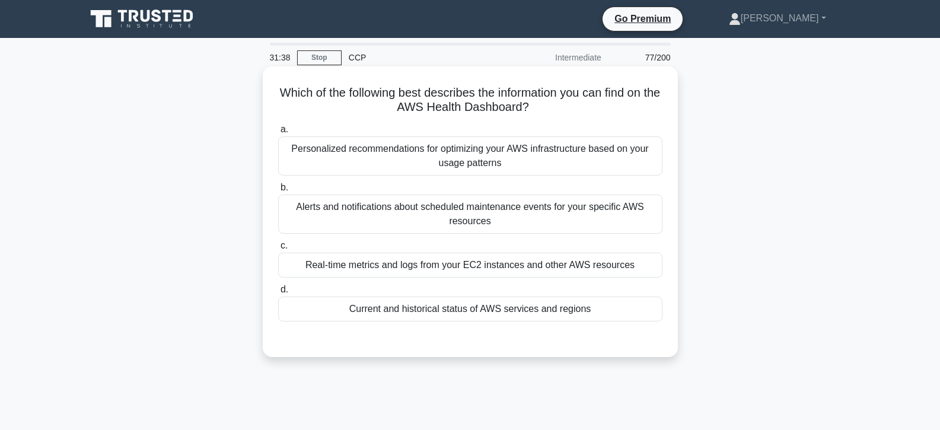
click at [450, 307] on div "Current and historical status of AWS services and regions" at bounding box center [470, 309] width 384 height 25
click at [278, 294] on input "d. Current and historical status of AWS services and regions" at bounding box center [278, 290] width 0 height 8
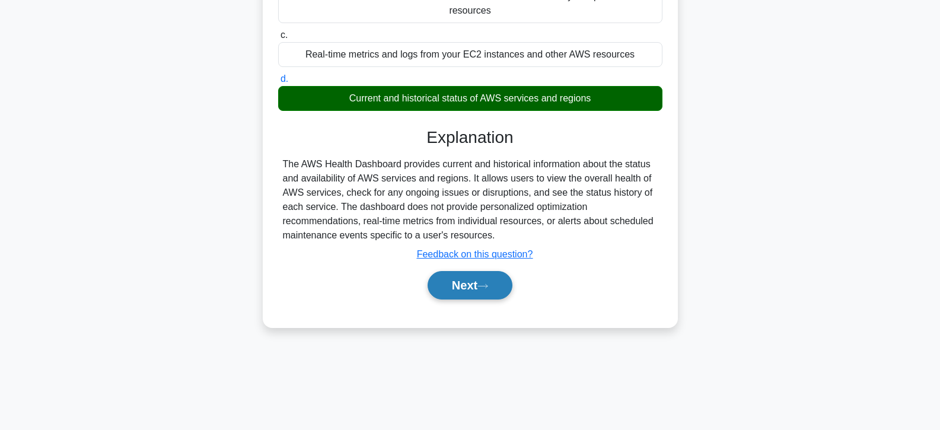
click at [467, 293] on button "Next" at bounding box center [470, 285] width 85 height 28
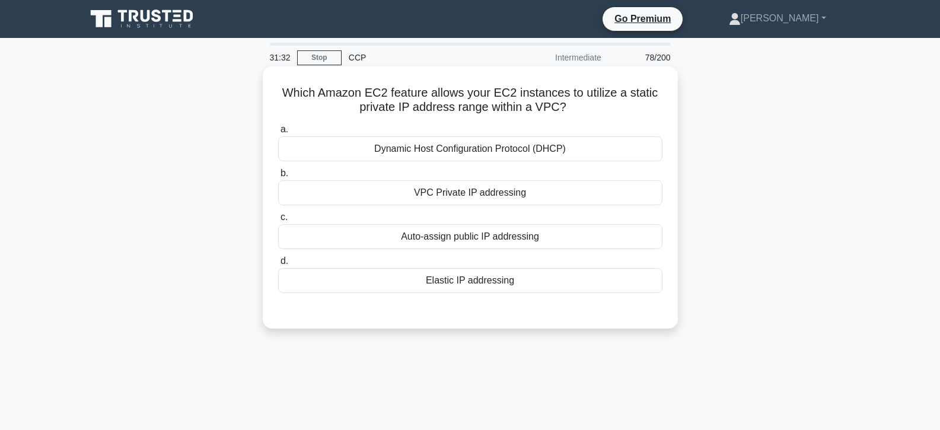
click at [467, 268] on label "d. Elastic IP addressing" at bounding box center [470, 273] width 384 height 39
click at [278, 265] on input "d. Elastic IP addressing" at bounding box center [278, 262] width 0 height 8
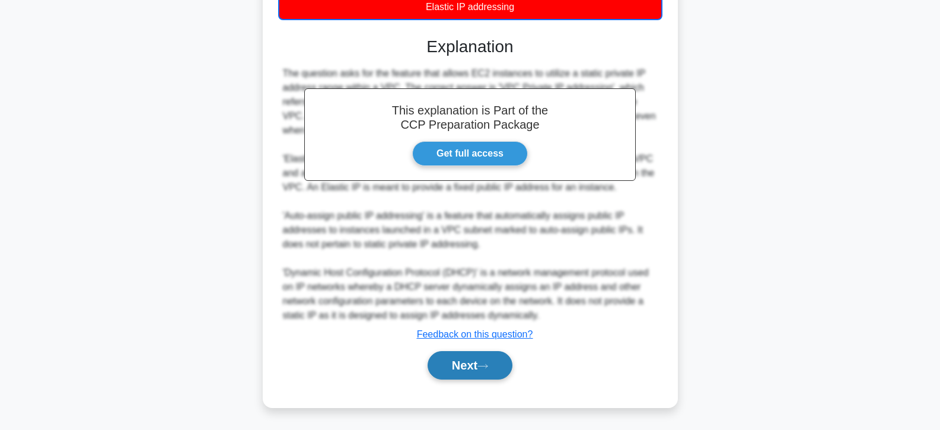
click at [471, 373] on button "Next" at bounding box center [470, 365] width 85 height 28
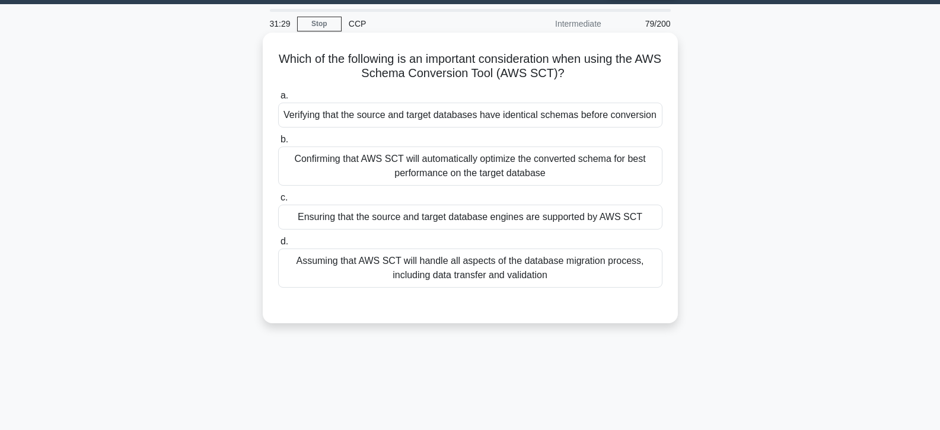
click at [449, 222] on div "Ensuring that the source and target database engines are supported by AWS SCT" at bounding box center [470, 217] width 384 height 25
click at [278, 202] on input "c. Ensuring that the source and target database engines are supported by AWS SCT" at bounding box center [278, 198] width 0 height 8
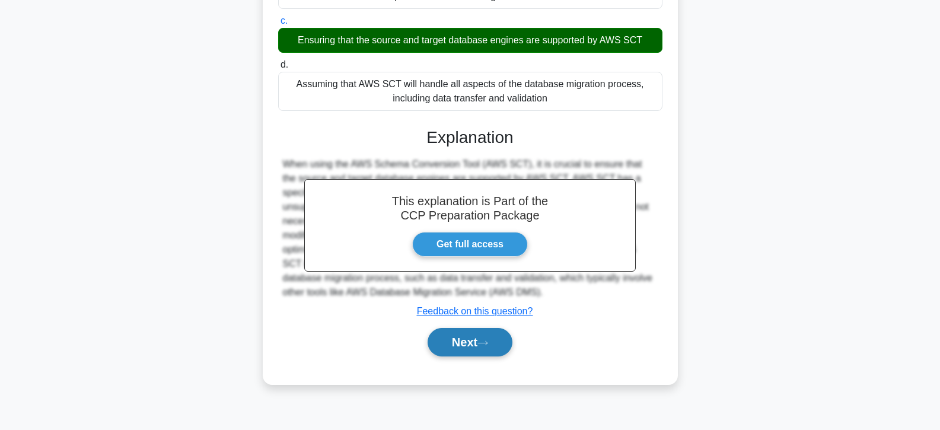
click at [471, 342] on button "Next" at bounding box center [470, 342] width 85 height 28
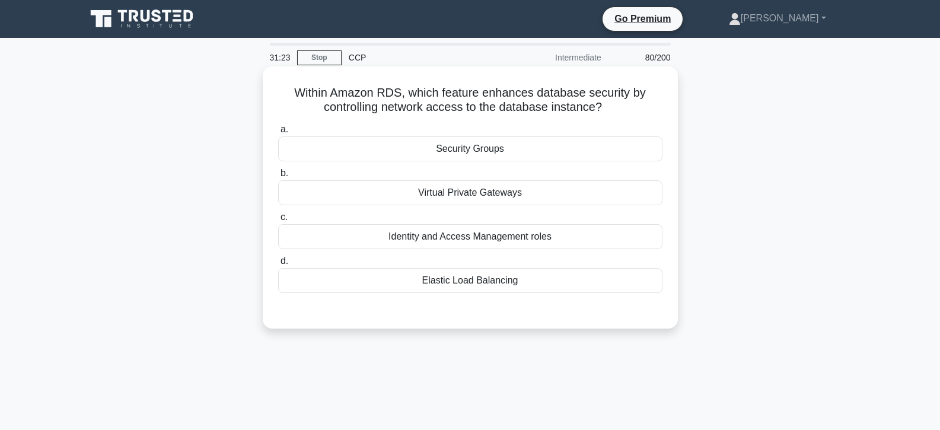
click at [461, 193] on div "Virtual Private Gateways" at bounding box center [470, 192] width 384 height 25
click at [278, 177] on input "b. Virtual Private Gateways" at bounding box center [278, 174] width 0 height 8
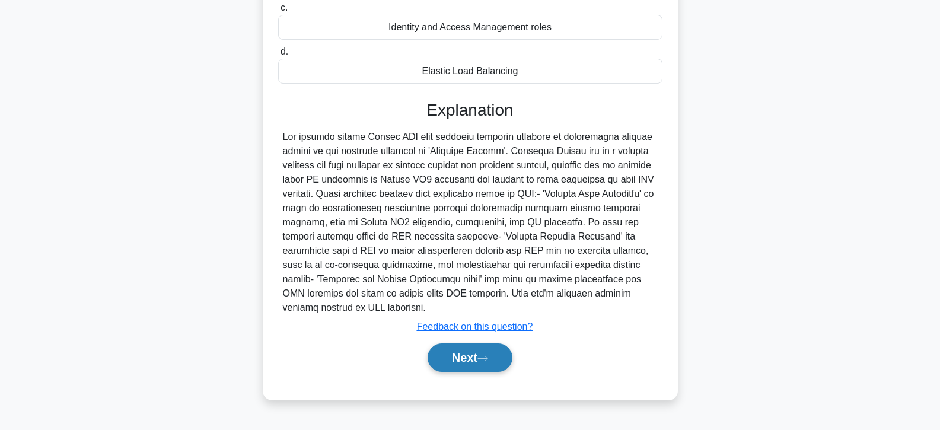
click at [459, 347] on button "Next" at bounding box center [470, 358] width 85 height 28
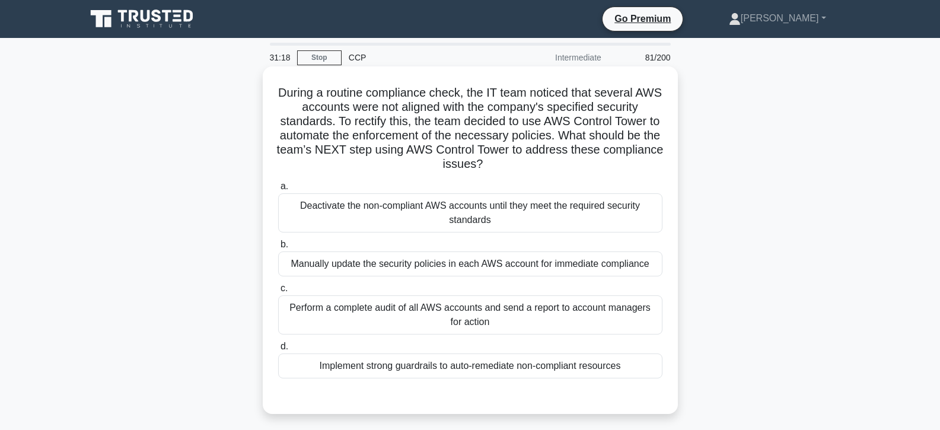
click at [443, 358] on div "Implement strong guardrails to auto-remediate non-compliant resources" at bounding box center [470, 366] width 384 height 25
click at [278, 351] on input "d. Implement strong guardrails to auto-remediate non-compliant resources" at bounding box center [278, 347] width 0 height 8
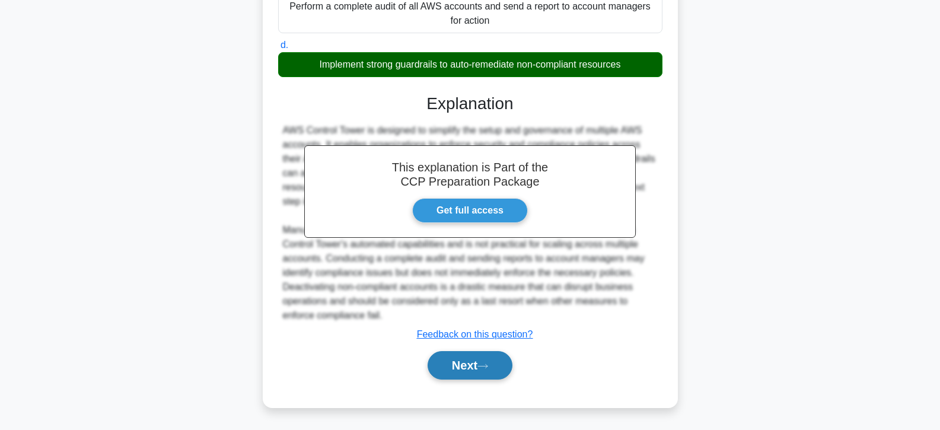
click at [464, 367] on button "Next" at bounding box center [470, 365] width 85 height 28
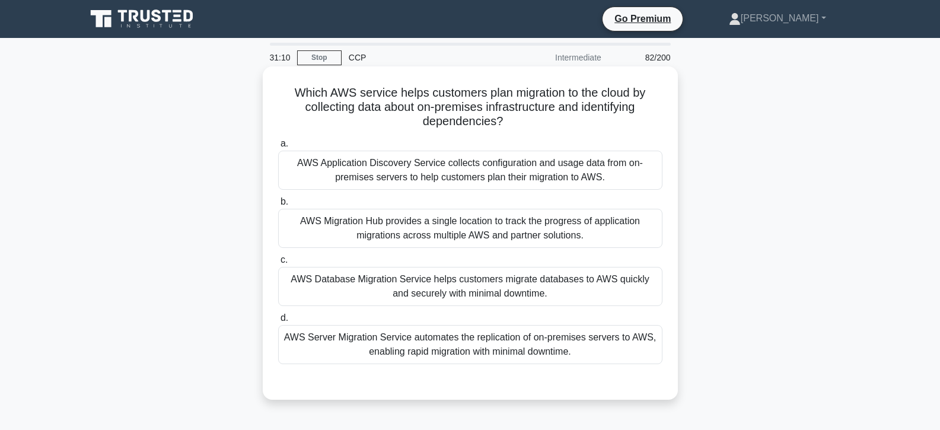
click at [447, 240] on div "AWS Migration Hub provides a single location to track the progress of applicati…" at bounding box center [470, 228] width 384 height 39
click at [278, 206] on input "b. AWS Migration Hub provides a single location to track the progress of applic…" at bounding box center [278, 202] width 0 height 8
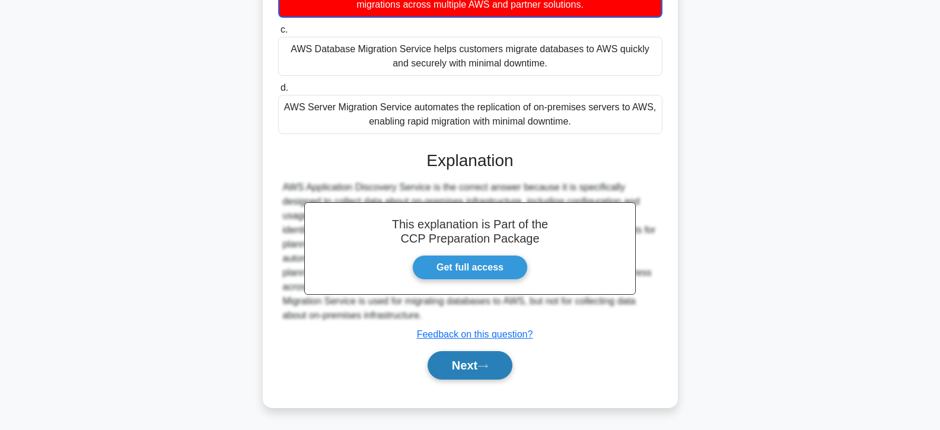
click at [466, 375] on button "Next" at bounding box center [470, 365] width 85 height 28
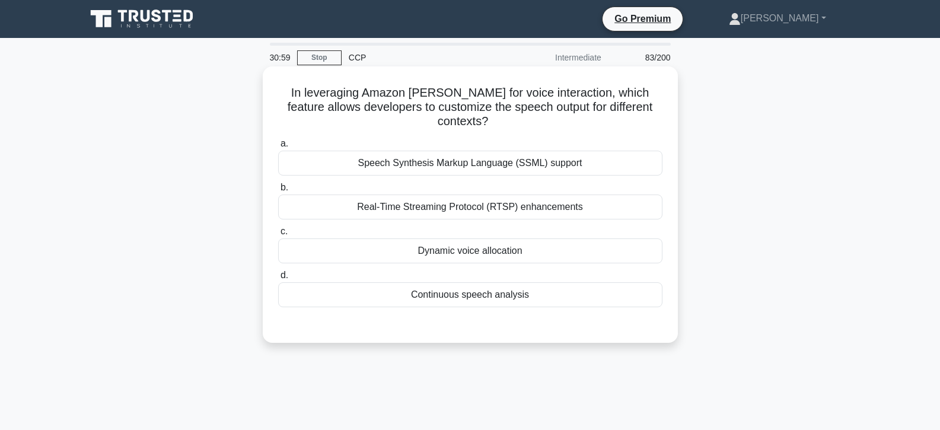
click at [487, 239] on div "Dynamic voice allocation" at bounding box center [470, 251] width 384 height 25
click at [278, 236] on input "c. Dynamic voice allocation" at bounding box center [278, 232] width 0 height 8
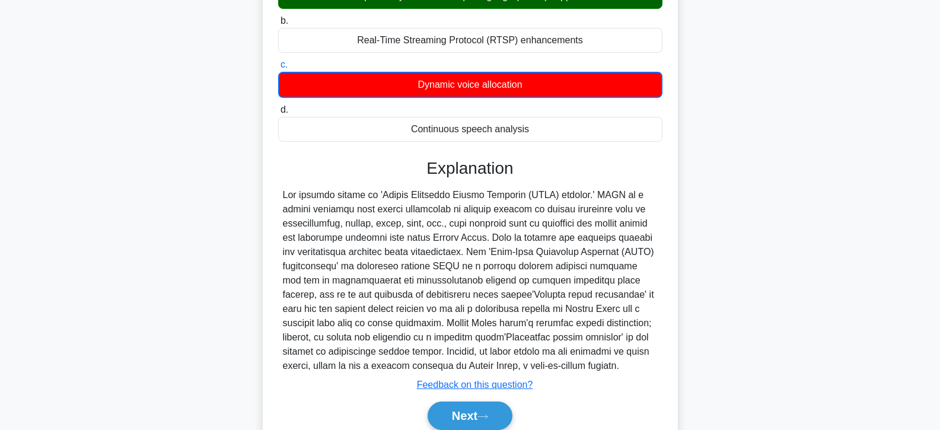
scroll to position [211, 0]
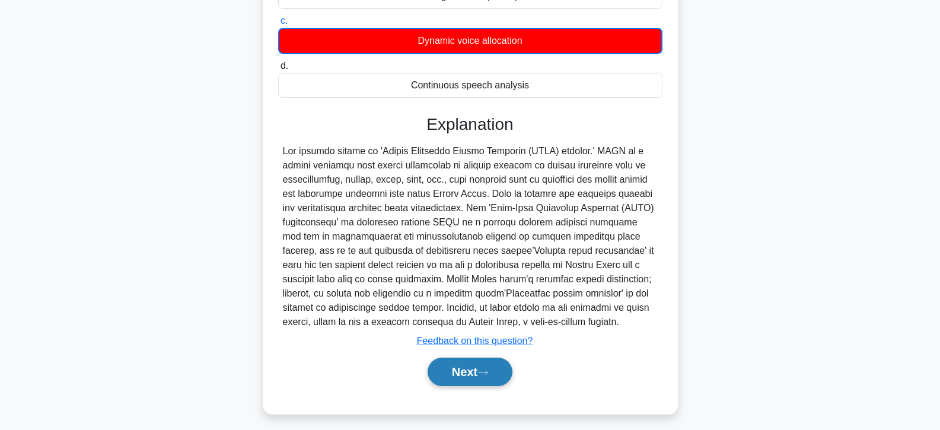
click at [468, 358] on button "Next" at bounding box center [470, 372] width 85 height 28
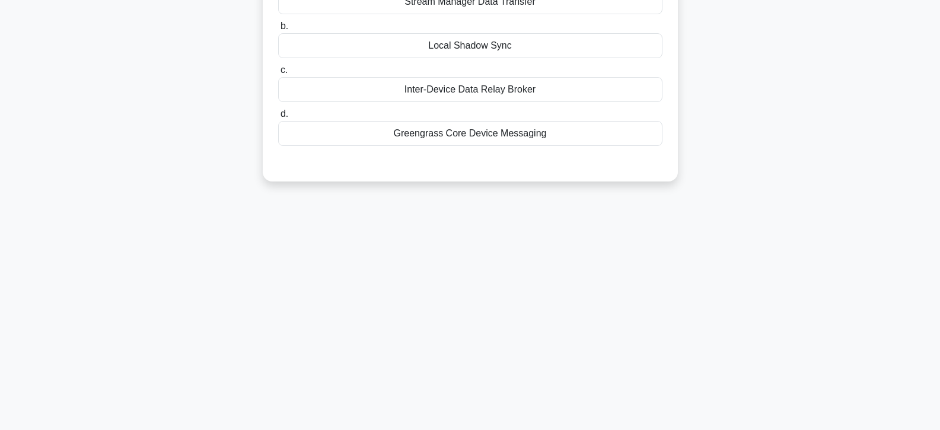
scroll to position [92, 0]
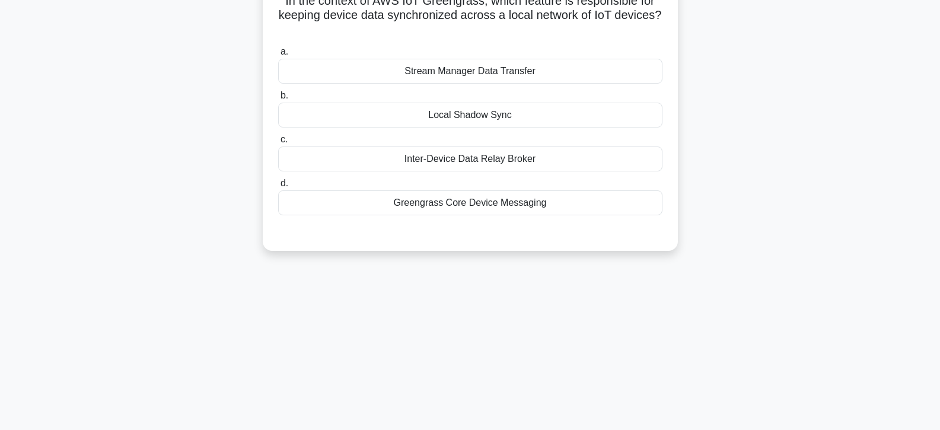
click at [427, 122] on div "Local Shadow Sync" at bounding box center [470, 115] width 384 height 25
click at [278, 100] on input "b. Local Shadow Sync" at bounding box center [278, 96] width 0 height 8
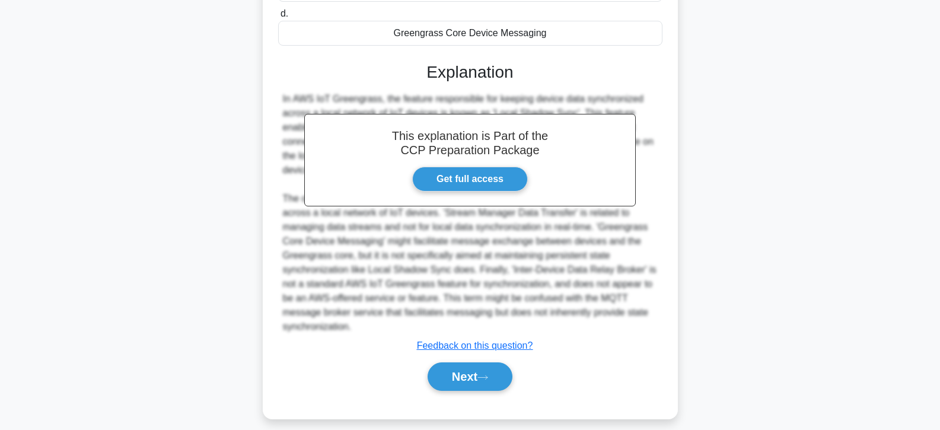
scroll to position [274, 0]
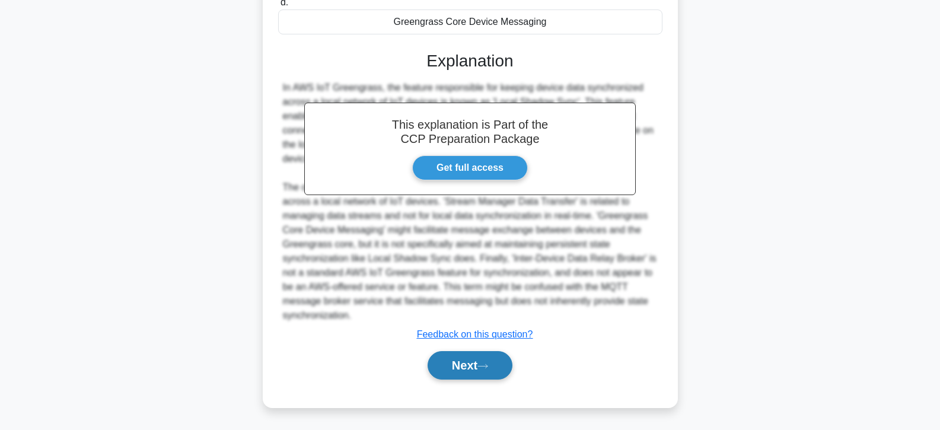
click at [476, 360] on button "Next" at bounding box center [470, 365] width 85 height 28
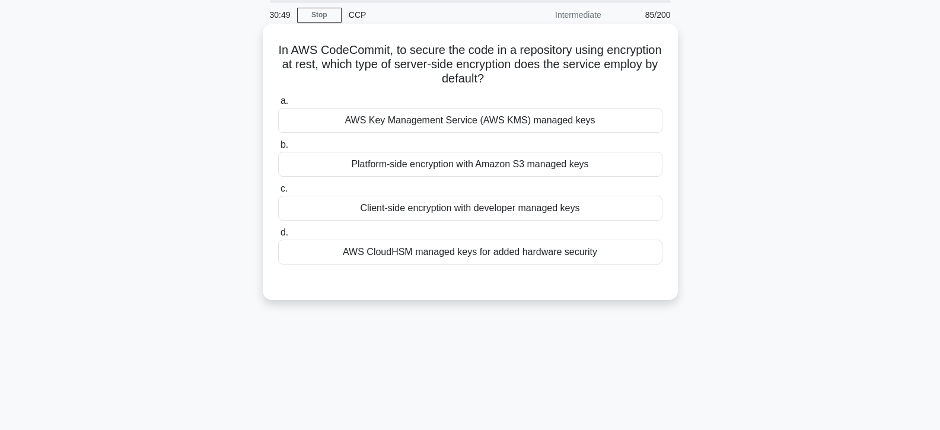
scroll to position [33, 0]
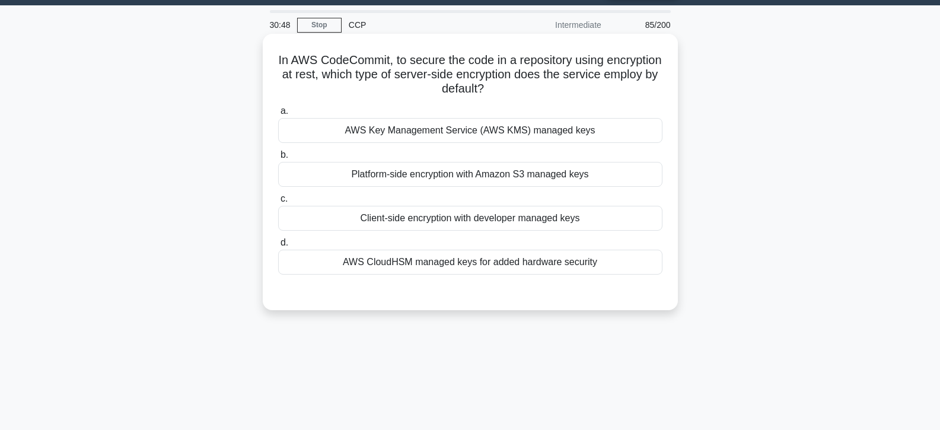
click at [414, 212] on div "Client-side encryption with developer managed keys" at bounding box center [470, 218] width 384 height 25
click at [278, 203] on input "c. Client-side encryption with developer managed keys" at bounding box center [278, 199] width 0 height 8
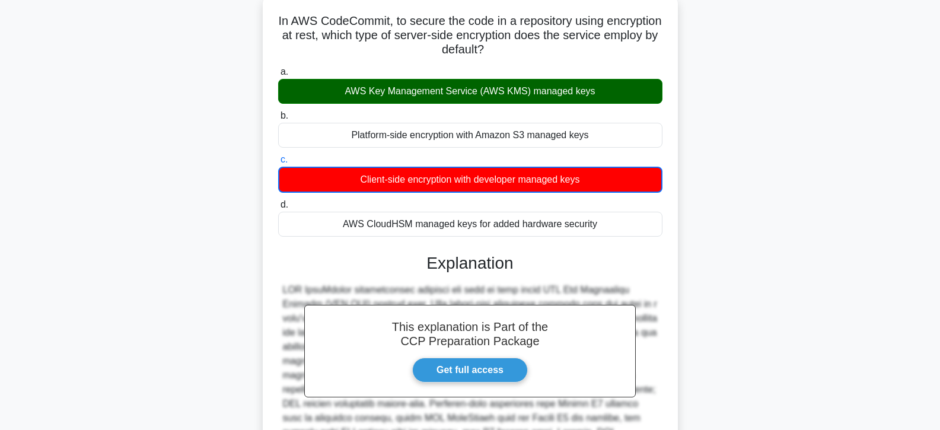
scroll to position [246, 0]
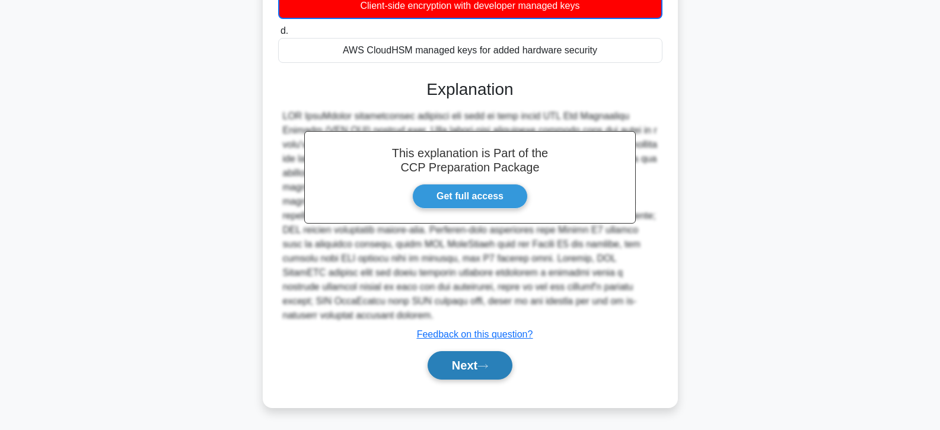
click at [483, 360] on button "Next" at bounding box center [470, 365] width 85 height 28
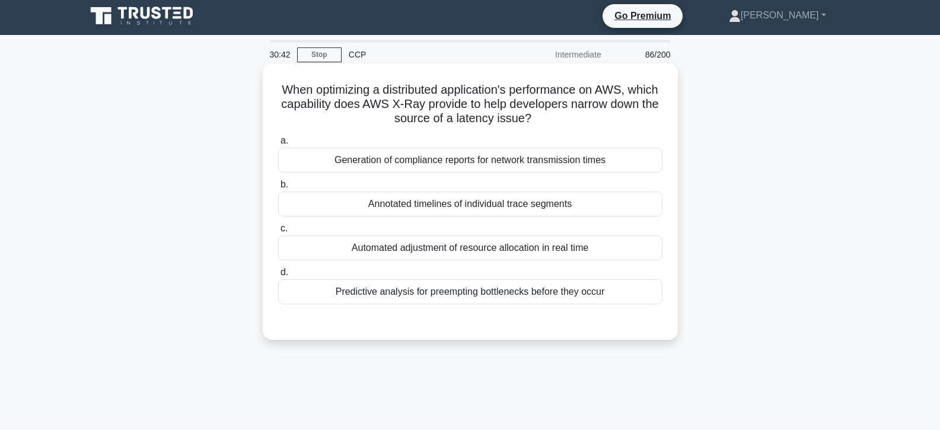
scroll to position [0, 0]
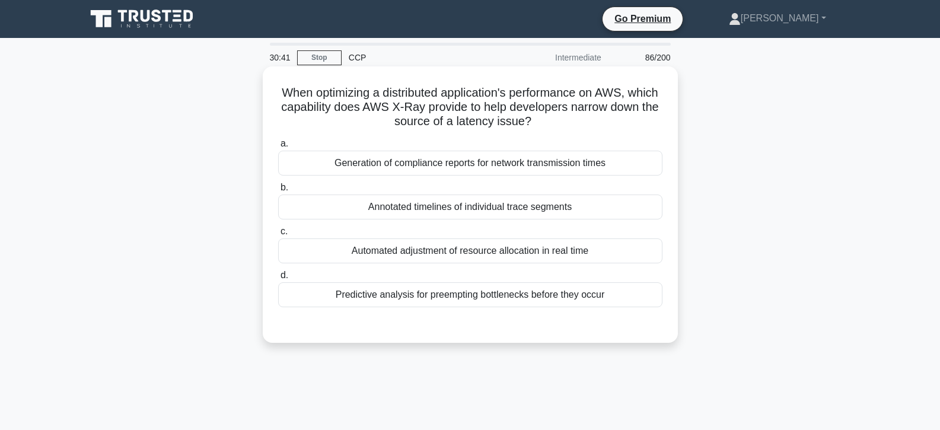
click at [463, 203] on div "Annotated timelines of individual trace segments" at bounding box center [470, 207] width 384 height 25
click at [278, 192] on input "b. Annotated timelines of individual trace segments" at bounding box center [278, 188] width 0 height 8
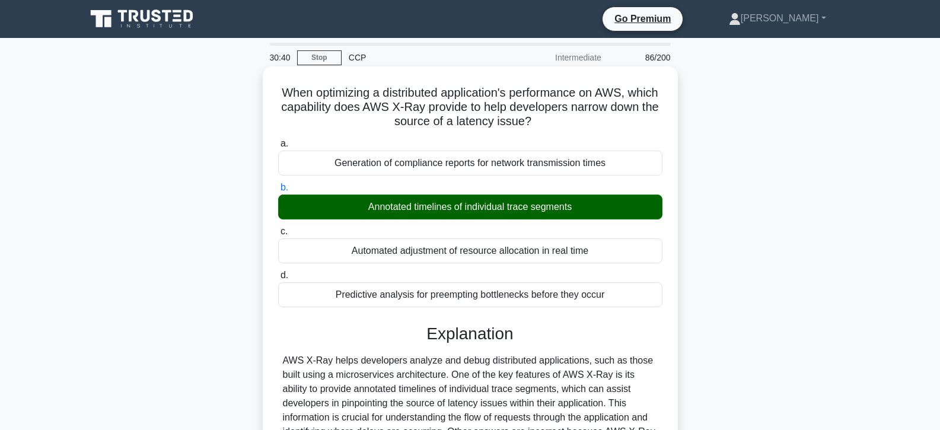
scroll to position [211, 0]
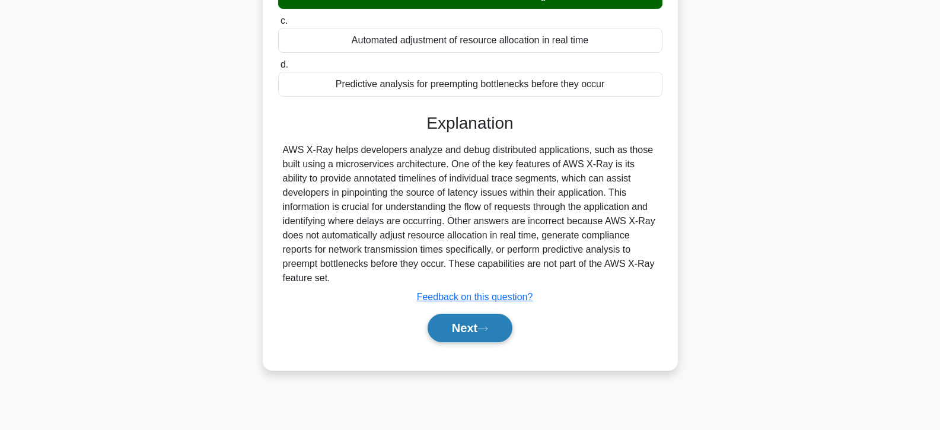
click at [463, 321] on button "Next" at bounding box center [470, 328] width 85 height 28
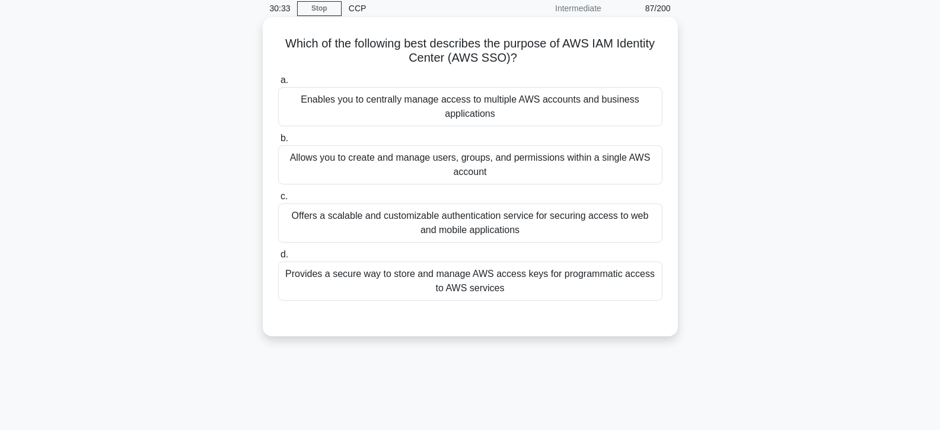
scroll to position [33, 0]
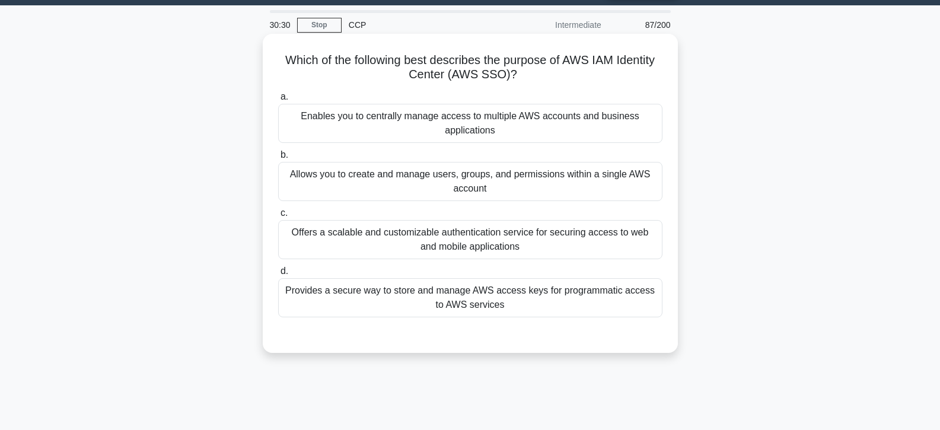
click at [435, 231] on div "Offers a scalable and customizable authentication service for securing access t…" at bounding box center [470, 239] width 384 height 39
click at [278, 217] on input "c. Offers a scalable and customizable authentication service for securing acces…" at bounding box center [278, 213] width 0 height 8
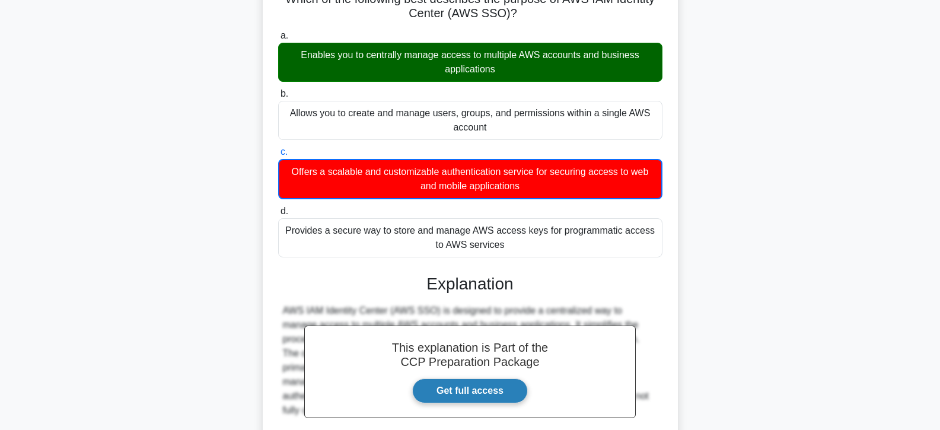
scroll to position [218, 0]
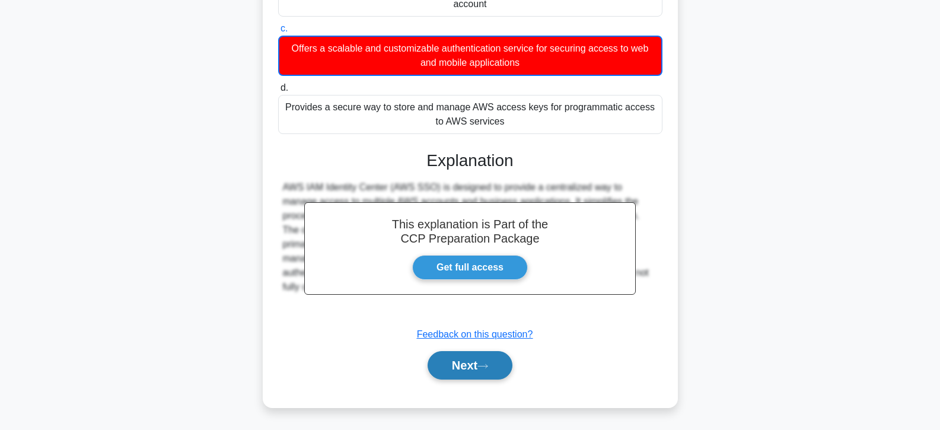
click at [465, 359] on button "Next" at bounding box center [470, 365] width 85 height 28
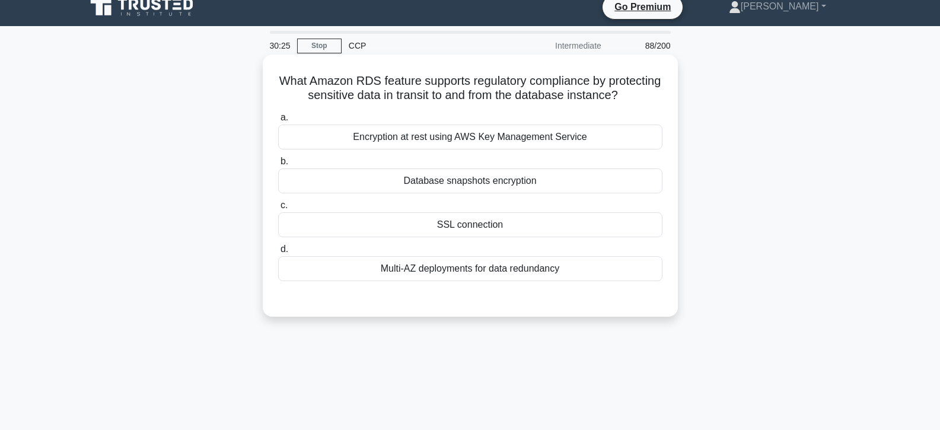
scroll to position [0, 0]
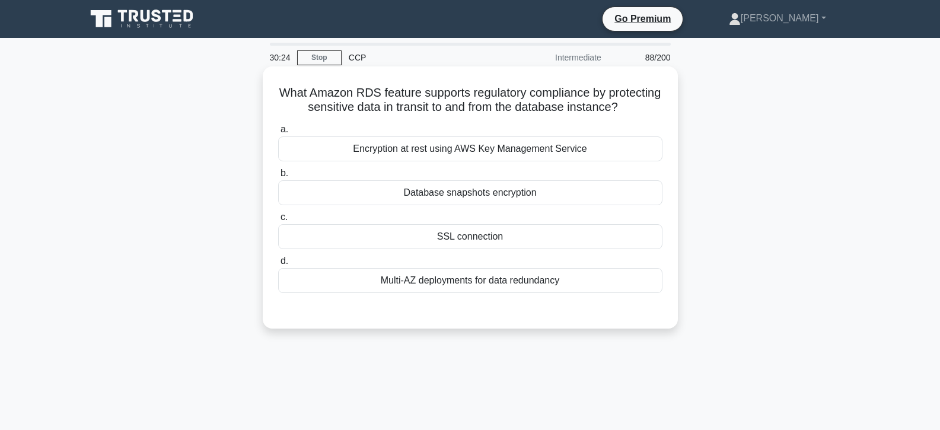
click at [465, 249] on div "SSL connection" at bounding box center [470, 236] width 384 height 25
click at [278, 221] on input "c. SSL connection" at bounding box center [278, 218] width 0 height 8
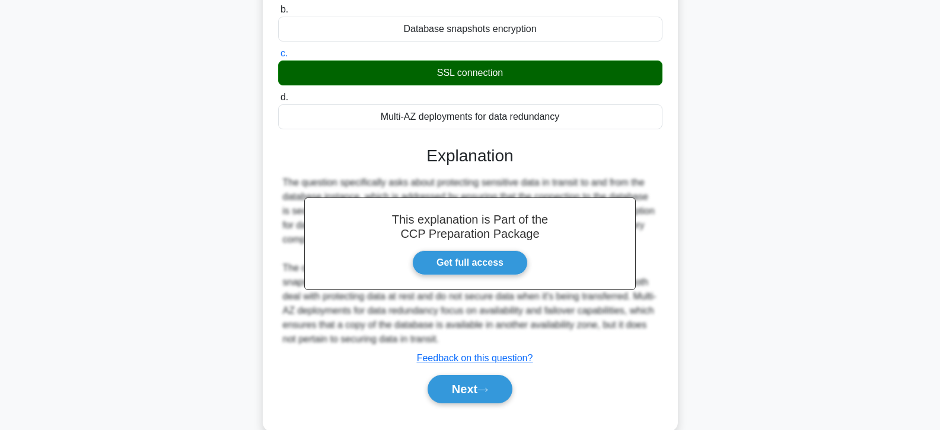
scroll to position [211, 0]
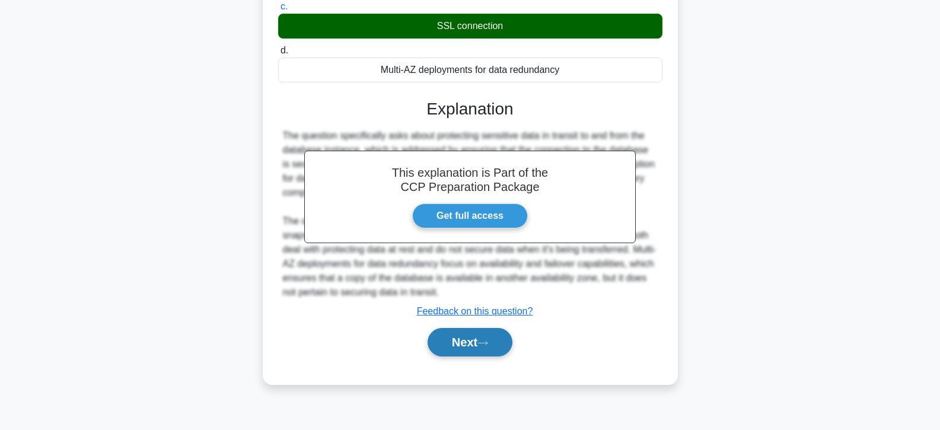
click at [441, 357] on button "Next" at bounding box center [470, 342] width 85 height 28
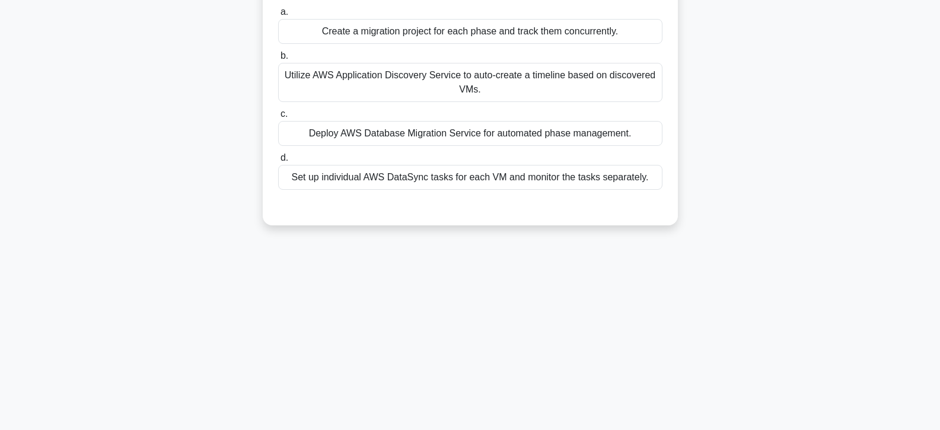
scroll to position [0, 0]
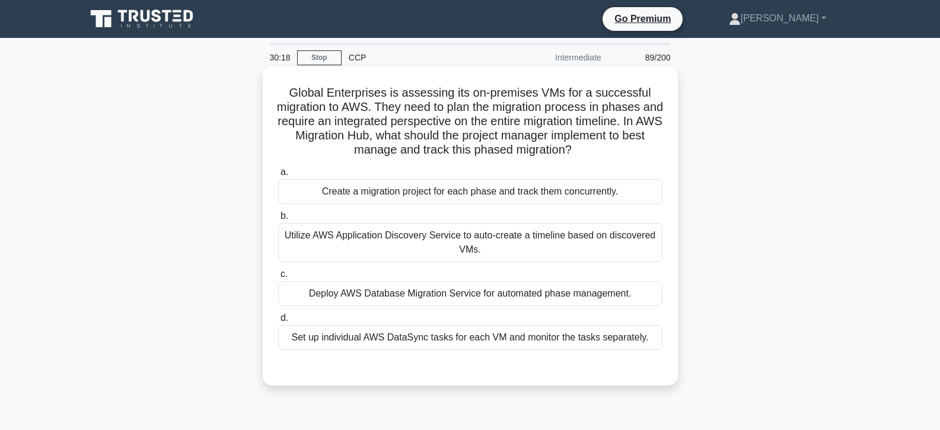
click at [454, 299] on div "Deploy AWS Database Migration Service for automated phase management." at bounding box center [470, 293] width 384 height 25
click at [278, 278] on input "c. Deploy AWS Database Migration Service for automated phase management." at bounding box center [278, 275] width 0 height 8
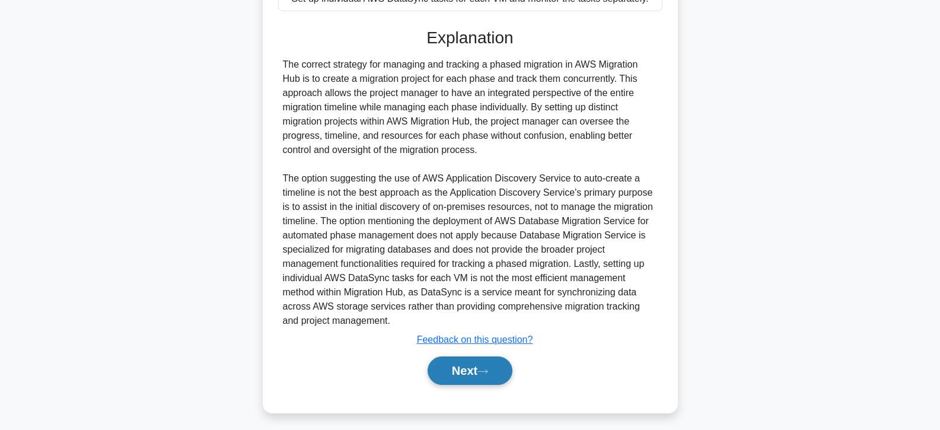
scroll to position [346, 0]
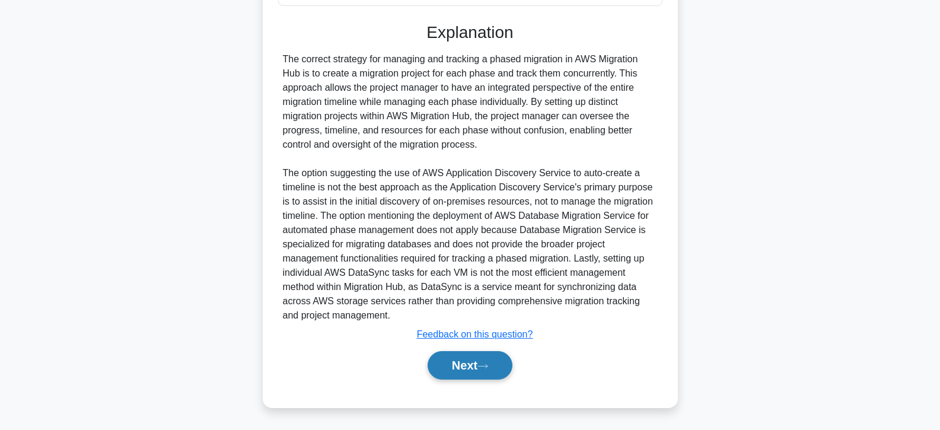
click at [453, 364] on button "Next" at bounding box center [470, 365] width 85 height 28
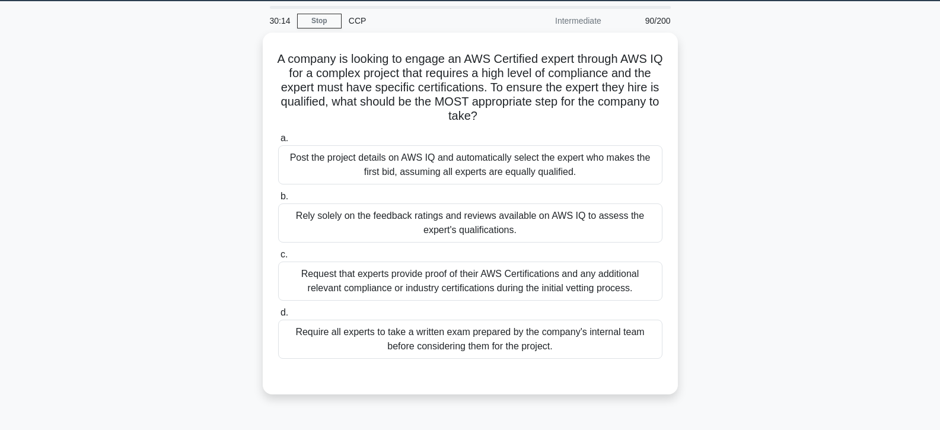
scroll to position [0, 0]
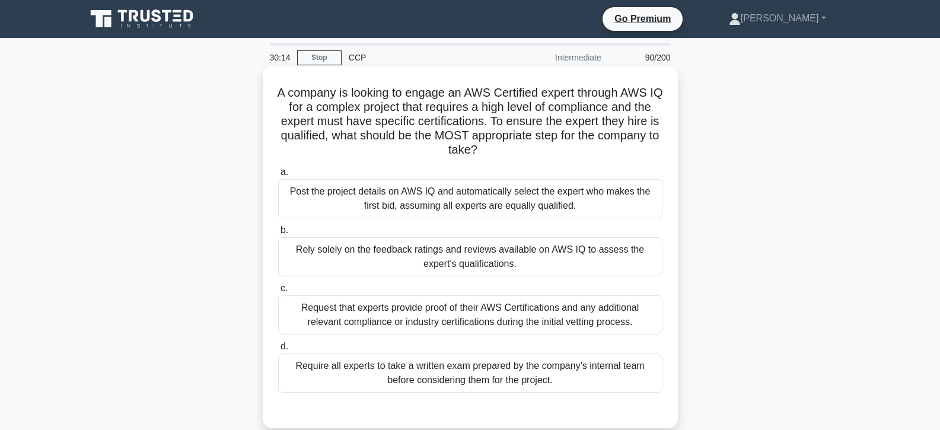
click at [453, 363] on div "Require all experts to take a written exam prepared by the company's internal t…" at bounding box center [470, 373] width 384 height 39
click at [278, 351] on input "d. Require all experts to take a written exam prepared by the company's interna…" at bounding box center [278, 347] width 0 height 8
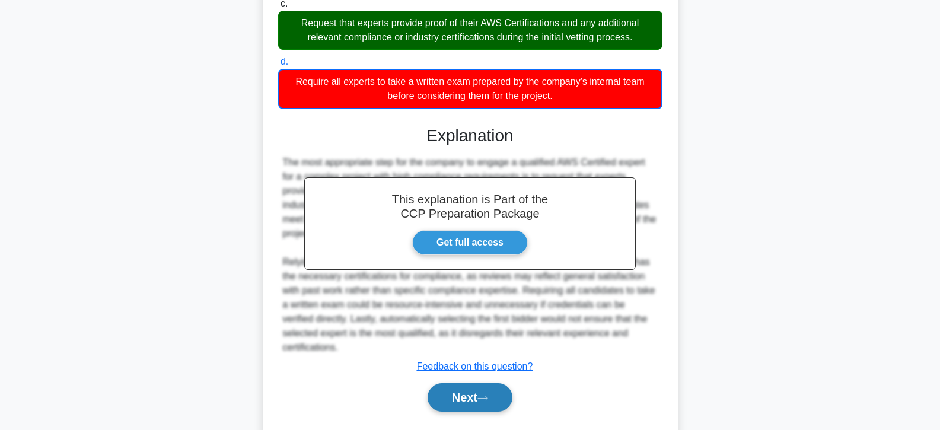
scroll to position [303, 0]
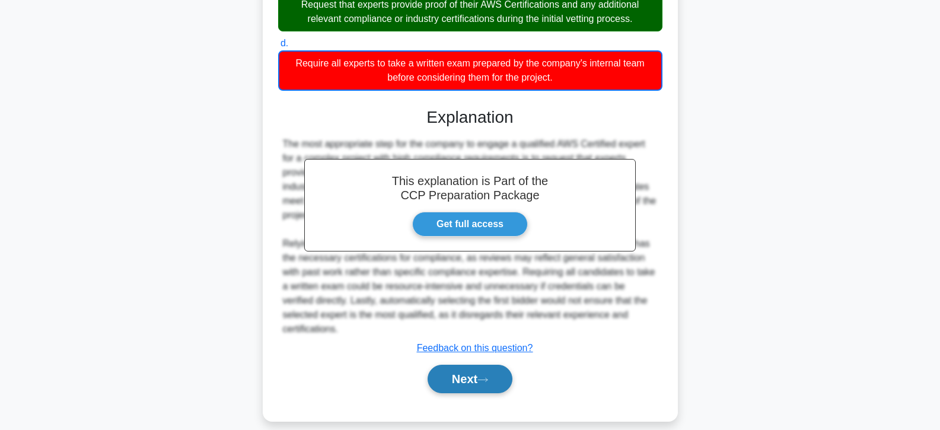
click at [453, 370] on button "Next" at bounding box center [470, 379] width 85 height 28
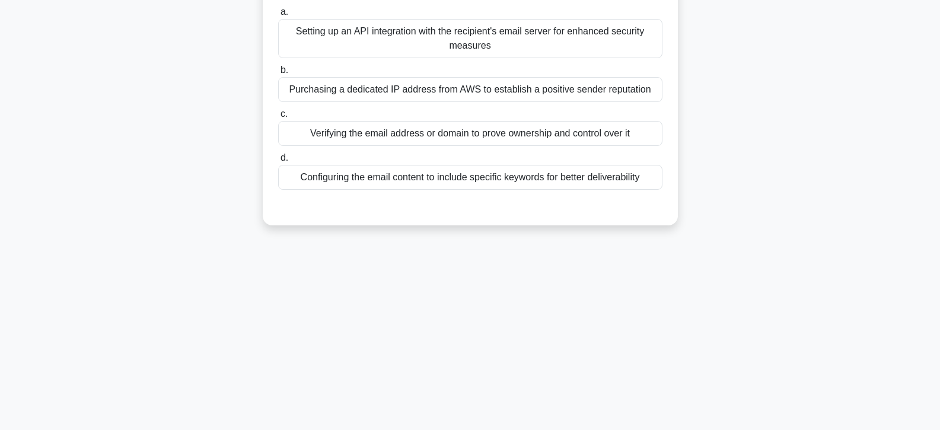
scroll to position [0, 0]
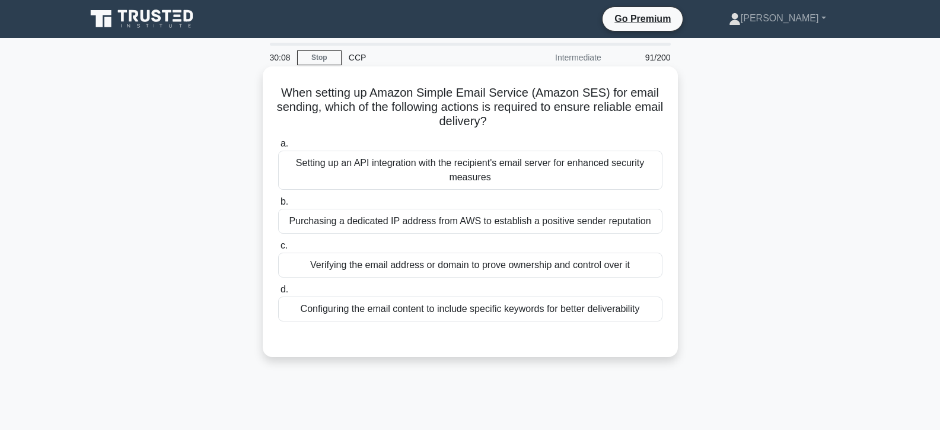
click at [437, 260] on div "Verifying the email address or domain to prove ownership and control over it" at bounding box center [470, 265] width 384 height 25
click at [278, 250] on input "c. Verifying the email address or domain to prove ownership and control over it" at bounding box center [278, 246] width 0 height 8
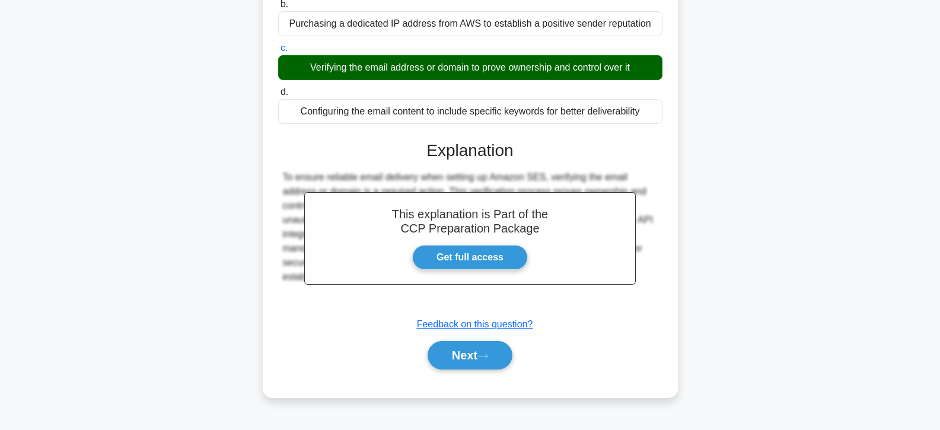
scroll to position [211, 0]
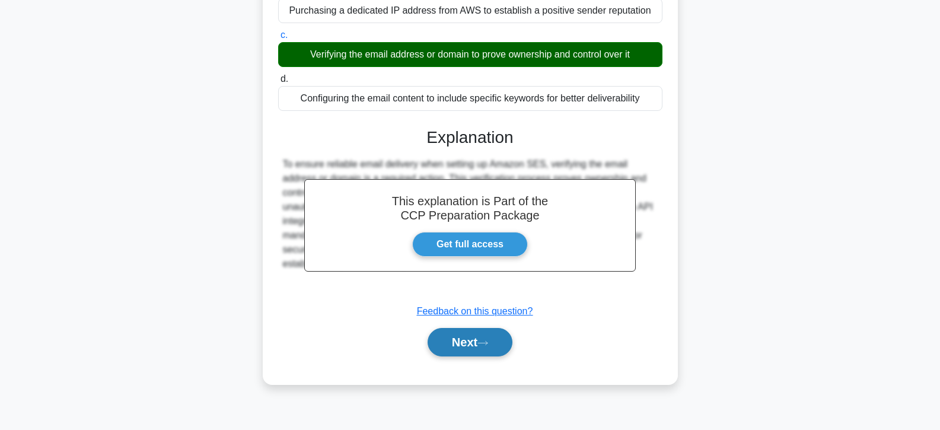
click at [466, 333] on button "Next" at bounding box center [470, 342] width 85 height 28
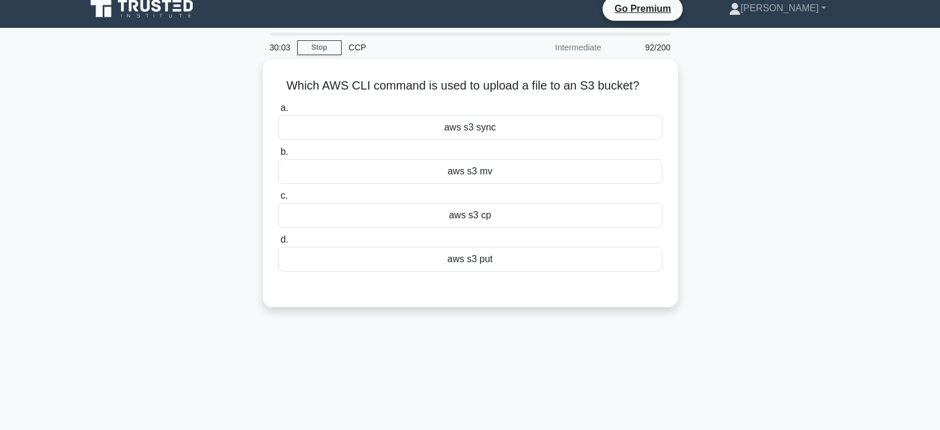
scroll to position [0, 0]
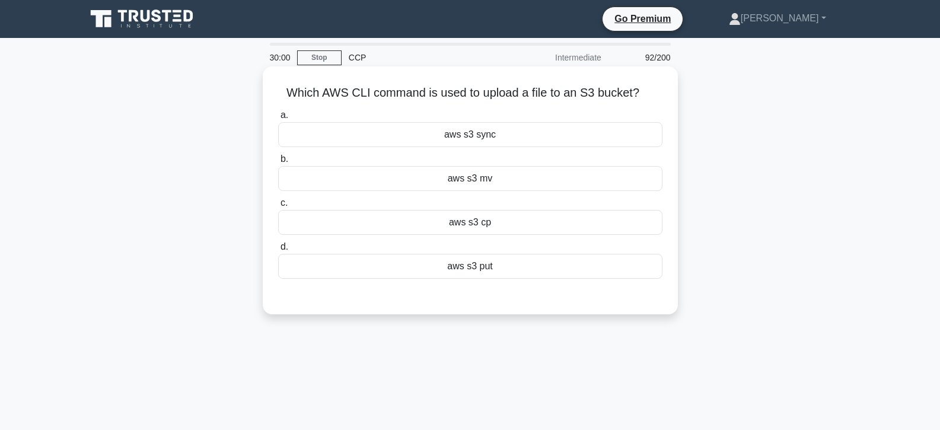
click at [454, 136] on div "aws s3 sync" at bounding box center [470, 134] width 384 height 25
click at [278, 119] on input "a. aws s3 sync" at bounding box center [278, 116] width 0 height 8
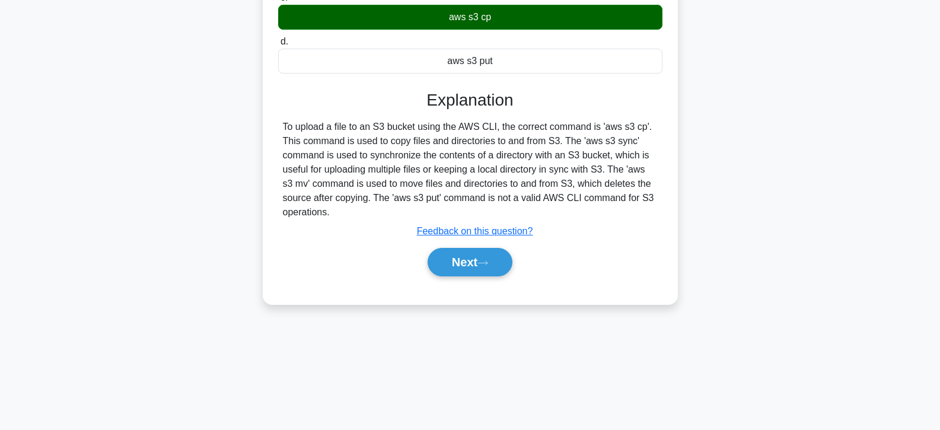
scroll to position [211, 0]
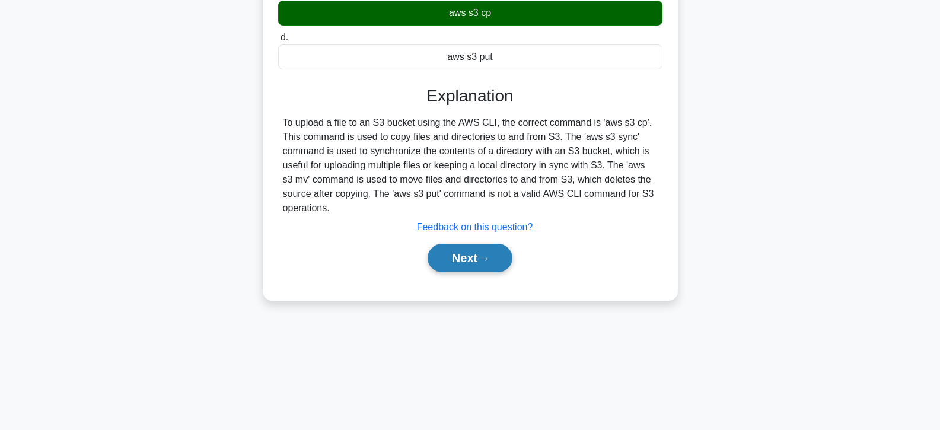
click at [473, 260] on button "Next" at bounding box center [470, 258] width 85 height 28
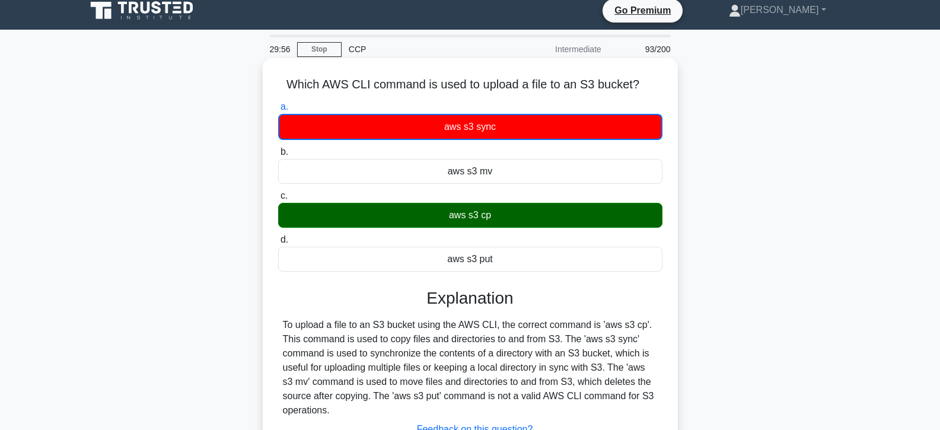
scroll to position [0, 0]
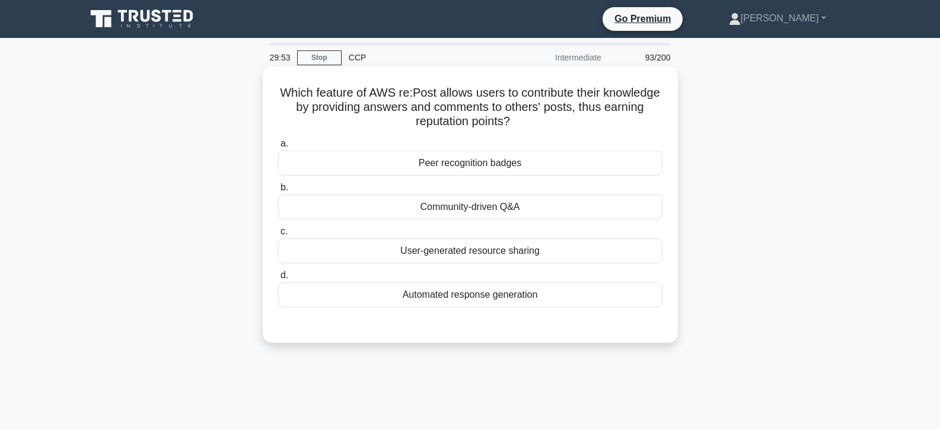
click at [450, 218] on div "Community-driven Q&A" at bounding box center [470, 207] width 384 height 25
click at [278, 192] on input "b. Community-driven Q&A" at bounding box center [278, 188] width 0 height 8
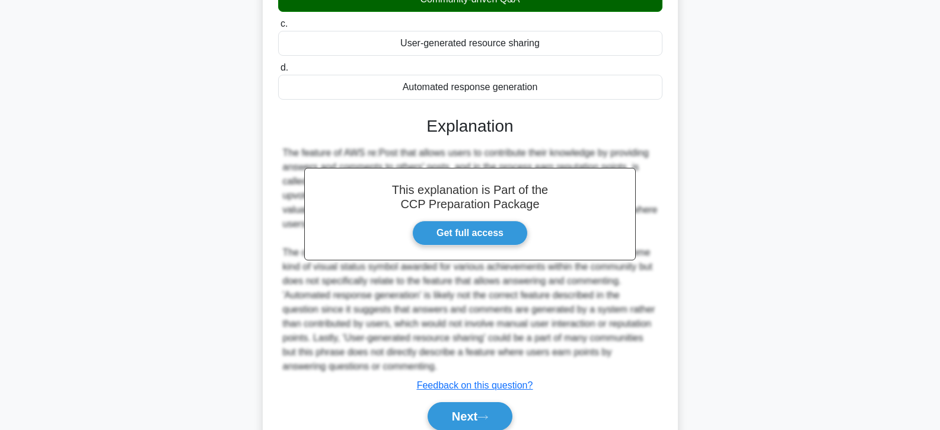
scroll to position [259, 0]
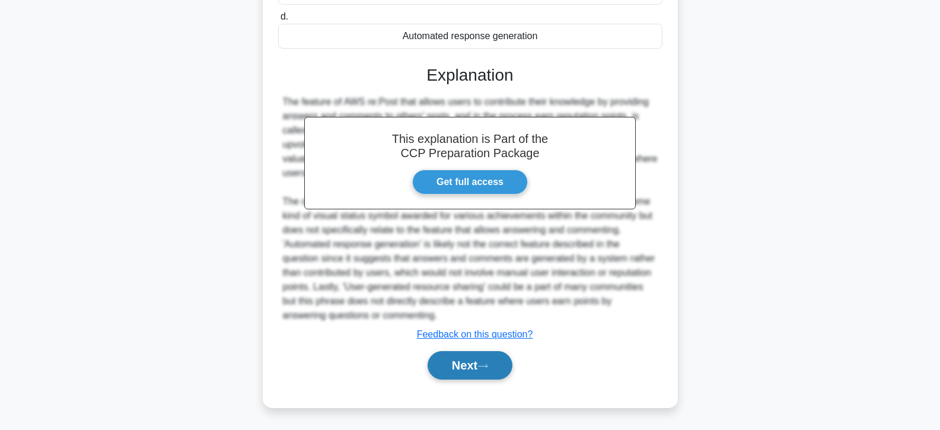
click at [476, 364] on button "Next" at bounding box center [470, 365] width 85 height 28
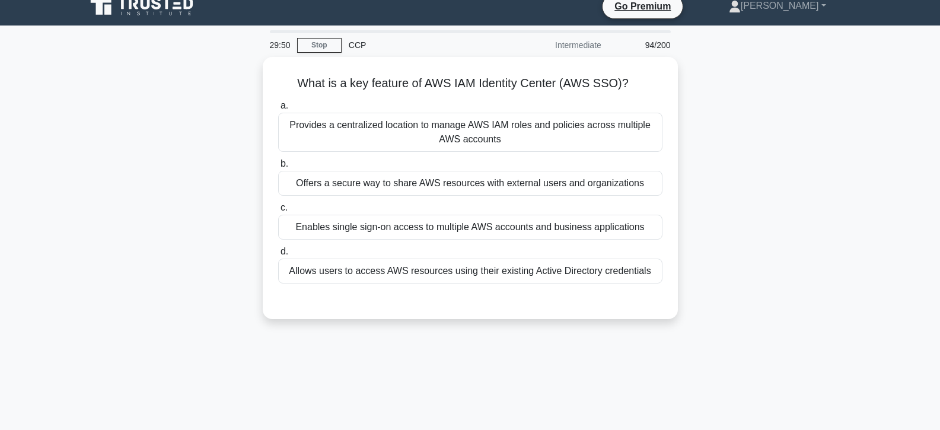
scroll to position [0, 0]
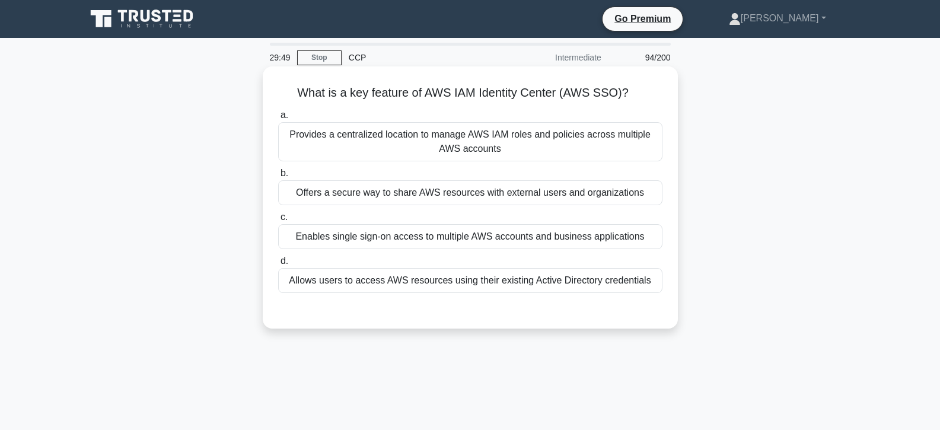
click at [457, 240] on div "Enables single sign-on access to multiple AWS accounts and business applications" at bounding box center [470, 236] width 384 height 25
click at [278, 221] on input "c. Enables single sign-on access to multiple AWS accounts and business applicat…" at bounding box center [278, 218] width 0 height 8
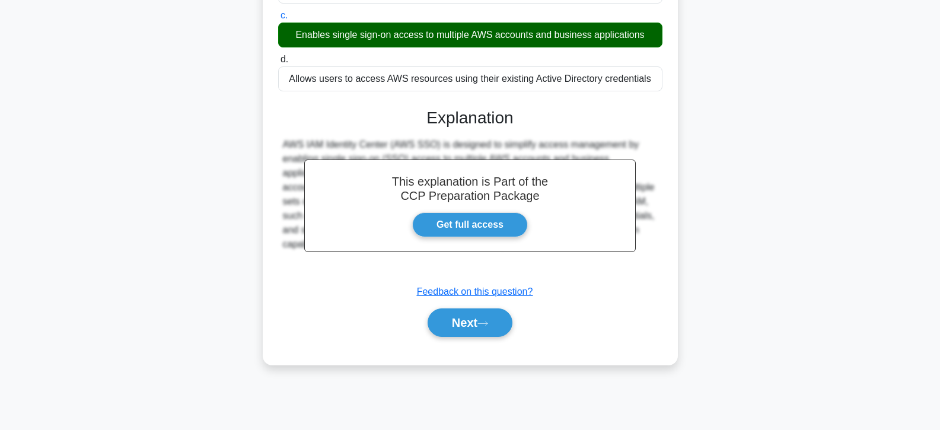
scroll to position [211, 0]
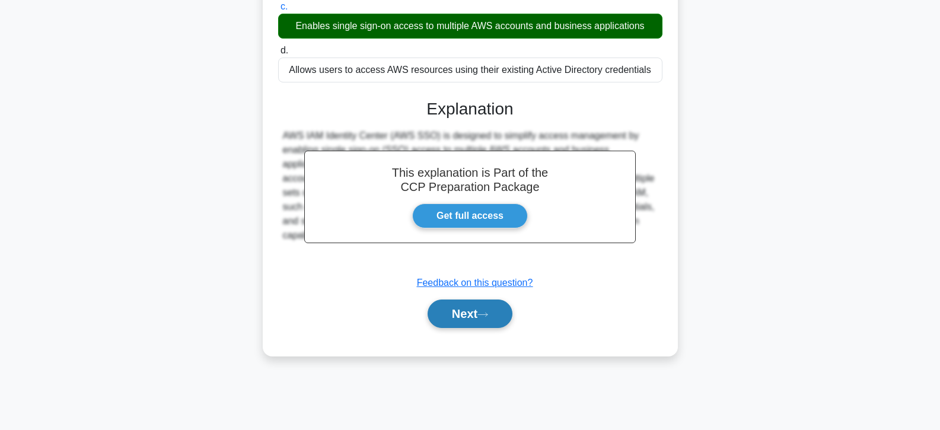
click at [468, 310] on button "Next" at bounding box center [470, 314] width 85 height 28
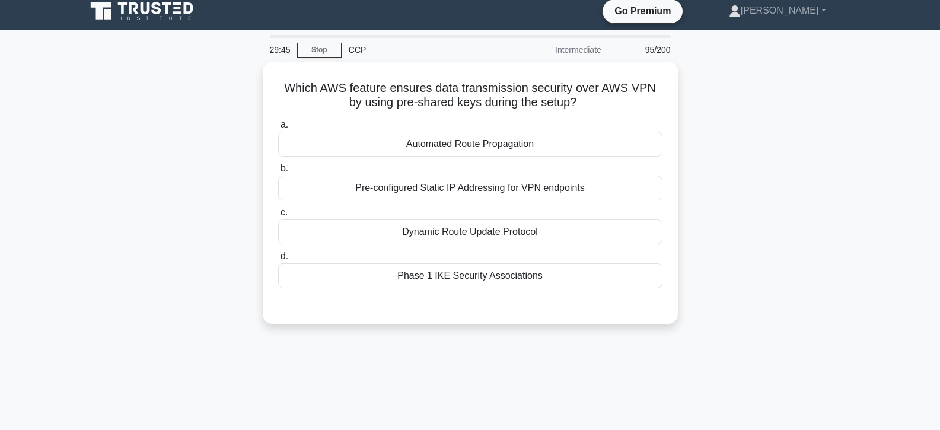
scroll to position [0, 0]
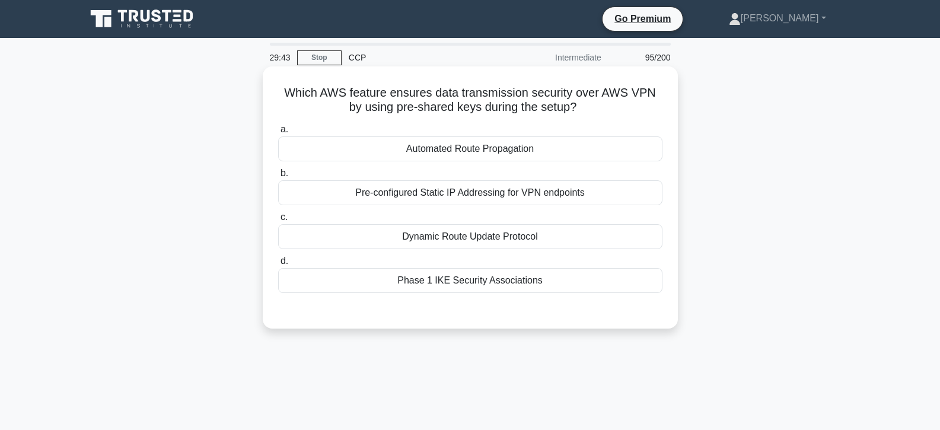
click at [454, 232] on div "Dynamic Route Update Protocol" at bounding box center [470, 236] width 384 height 25
click at [278, 221] on input "c. Dynamic Route Update Protocol" at bounding box center [278, 218] width 0 height 8
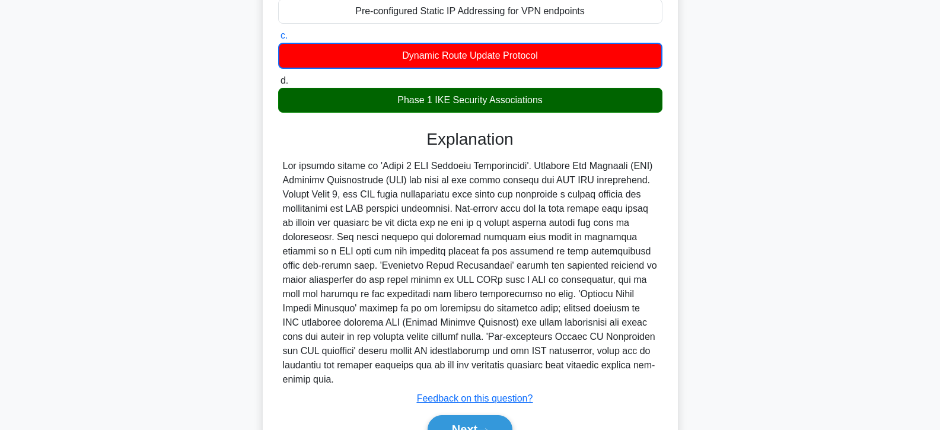
scroll to position [232, 0]
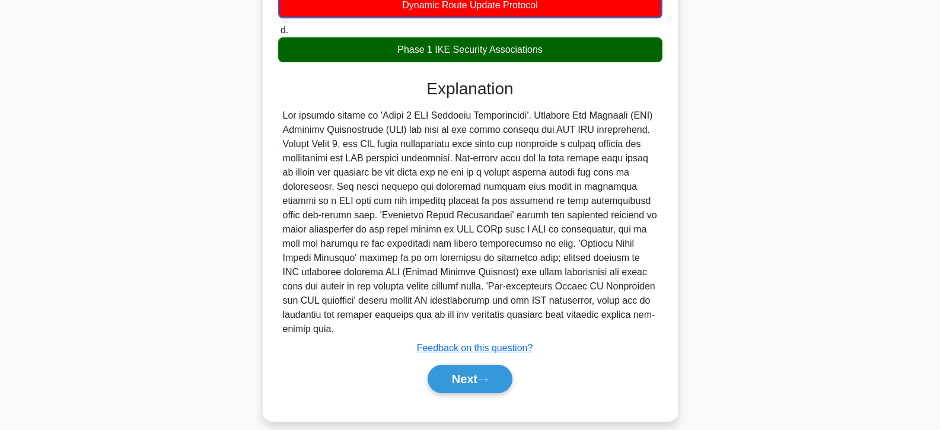
click at [473, 360] on div "Next" at bounding box center [470, 379] width 384 height 38
click at [473, 365] on button "Next" at bounding box center [470, 379] width 85 height 28
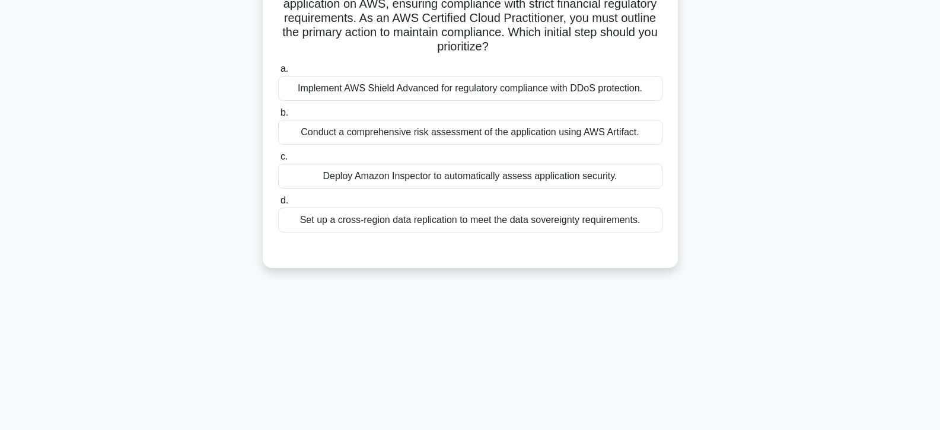
scroll to position [0, 0]
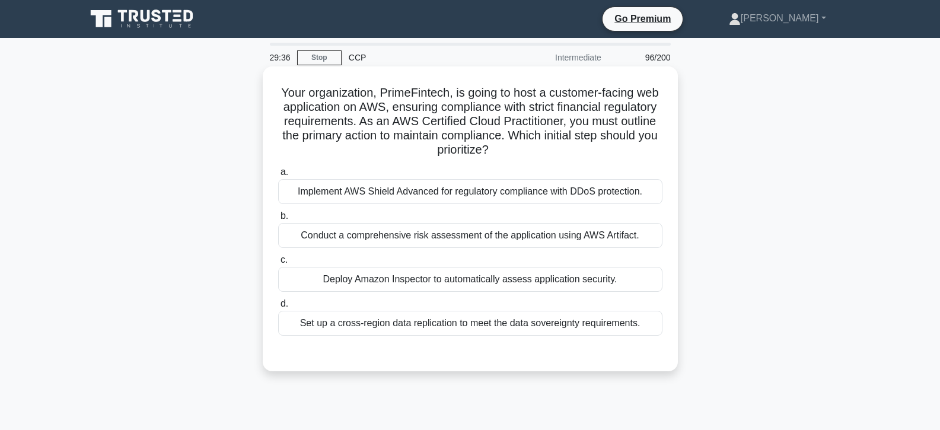
click at [449, 276] on div "Deploy Amazon Inspector to automatically assess application security." at bounding box center [470, 279] width 384 height 25
click at [278, 264] on input "c. Deploy Amazon Inspector to automatically assess application security." at bounding box center [278, 260] width 0 height 8
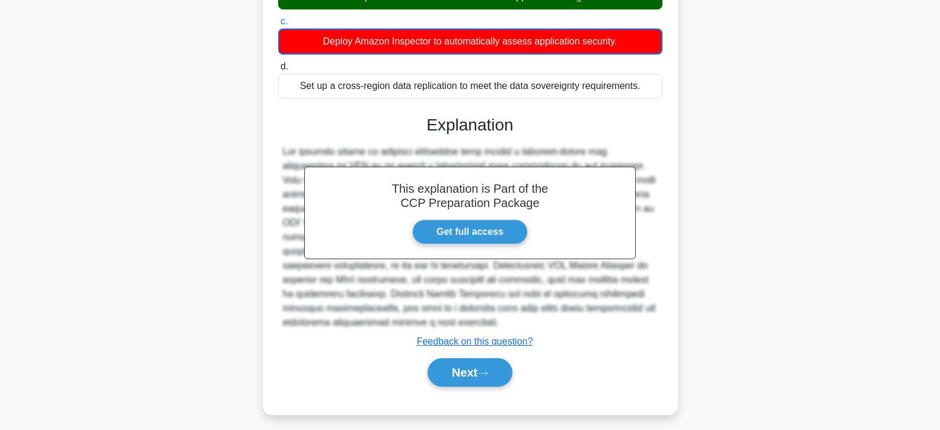
scroll to position [246, 0]
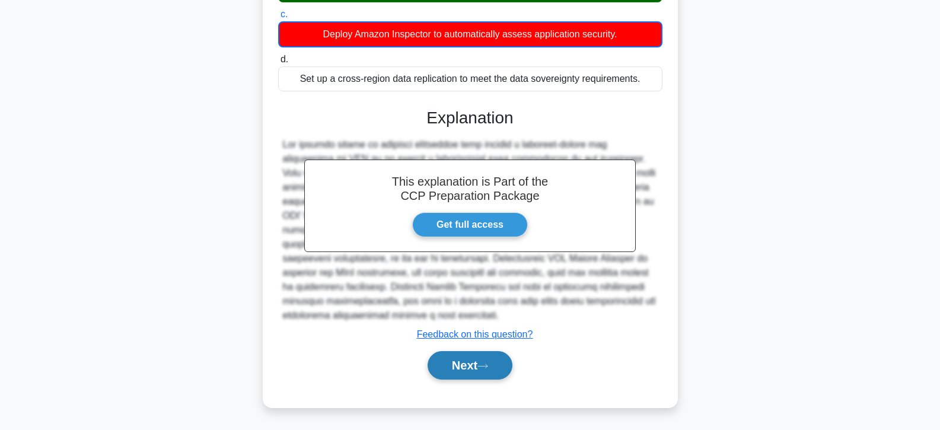
click at [460, 368] on button "Next" at bounding box center [470, 365] width 85 height 28
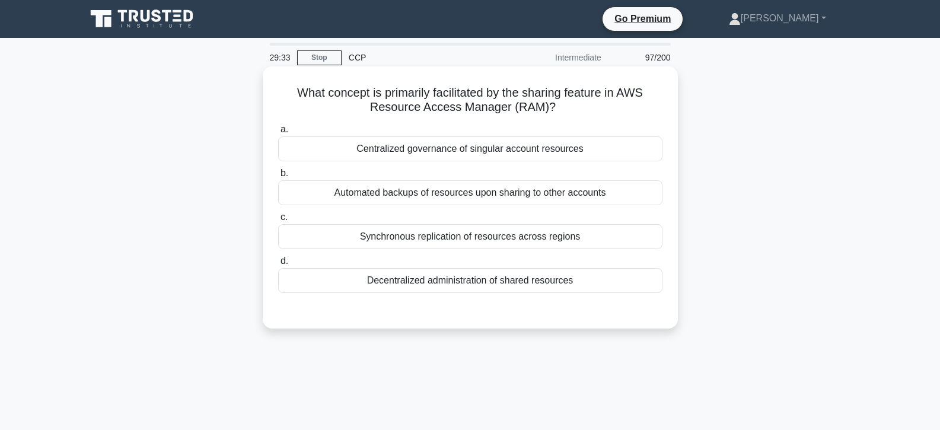
click at [436, 237] on div "Synchronous replication of resources across regions" at bounding box center [470, 236] width 384 height 25
click at [278, 221] on input "c. Synchronous replication of resources across regions" at bounding box center [278, 218] width 0 height 8
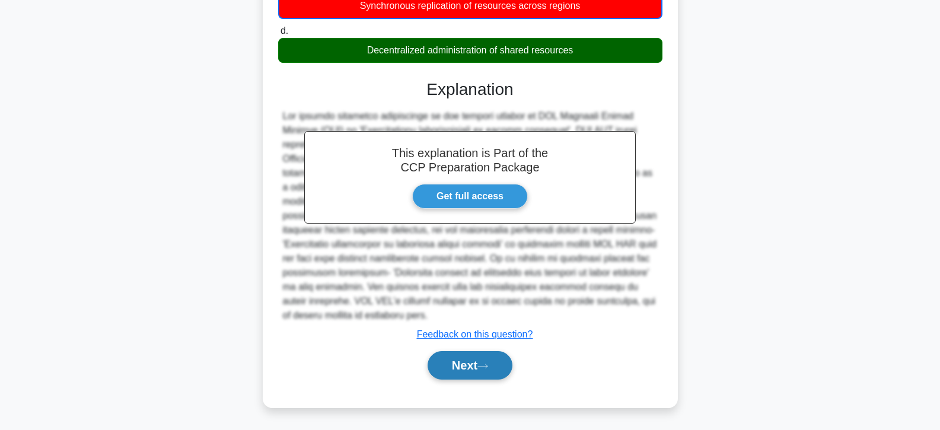
click at [460, 360] on button "Next" at bounding box center [470, 365] width 85 height 28
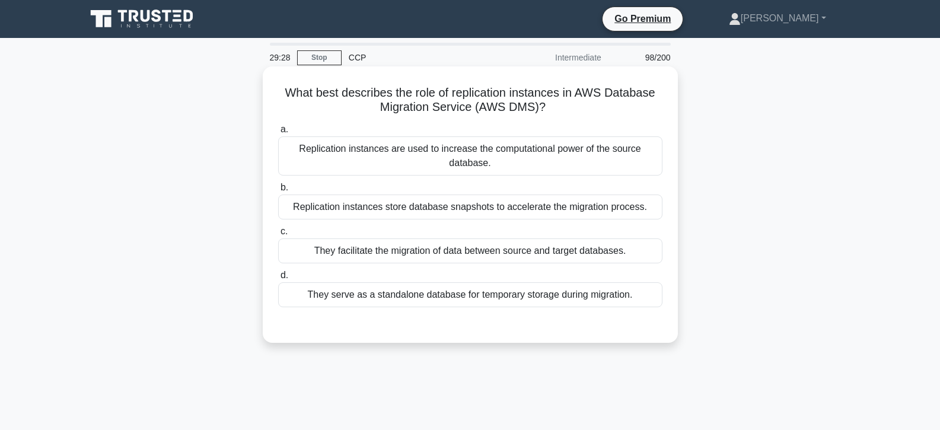
click at [430, 246] on div "They facilitate the migration of data between source and target databases." at bounding box center [470, 251] width 384 height 25
click at [278, 236] on input "c. They facilitate the migration of data between source and target databases." at bounding box center [278, 232] width 0 height 8
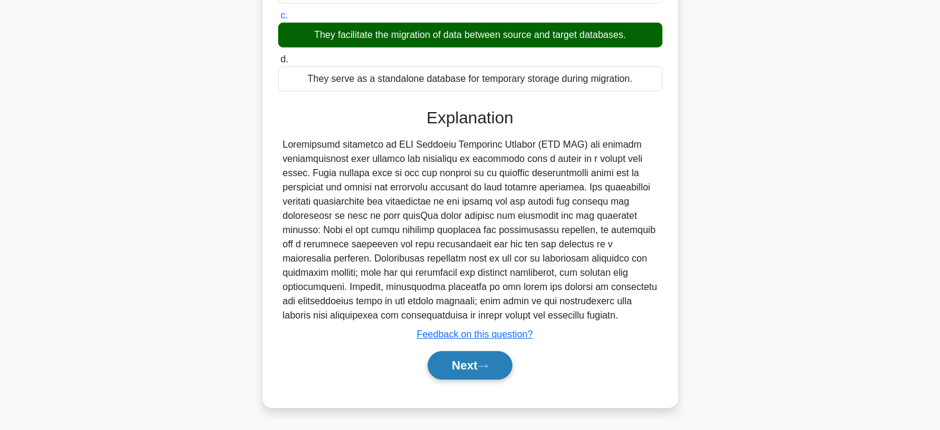
click at [476, 365] on button "Next" at bounding box center [470, 365] width 85 height 28
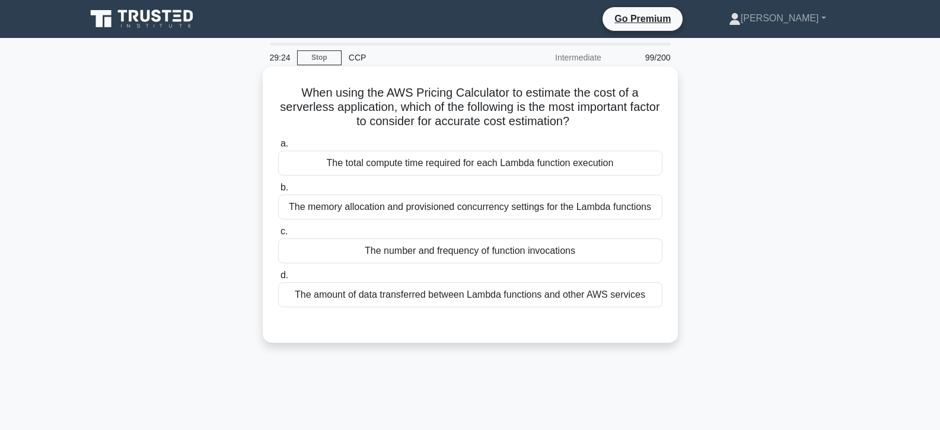
click at [441, 254] on div "The number and frequency of function invocations" at bounding box center [470, 251] width 384 height 25
click at [278, 236] on input "c. The number and frequency of function invocations" at bounding box center [278, 232] width 0 height 8
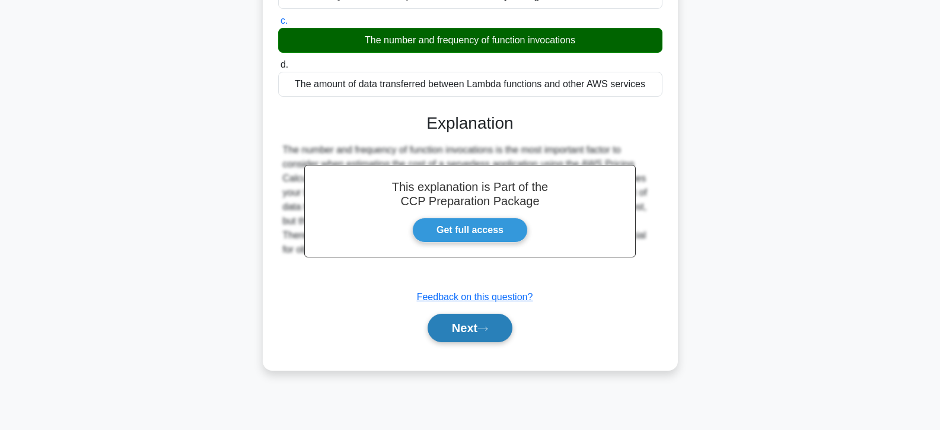
click at [451, 336] on button "Next" at bounding box center [470, 328] width 85 height 28
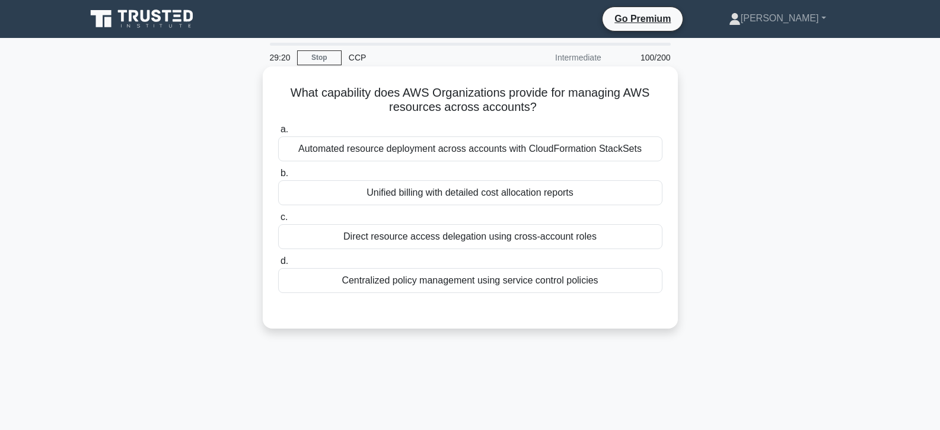
click at [423, 195] on div "Unified billing with detailed cost allocation reports" at bounding box center [470, 192] width 384 height 25
click at [278, 177] on input "b. Unified billing with detailed cost allocation reports" at bounding box center [278, 174] width 0 height 8
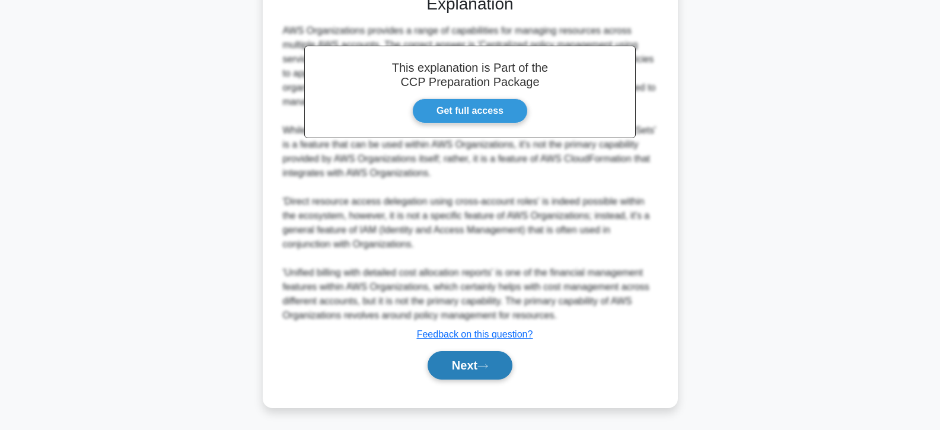
click at [477, 370] on button "Next" at bounding box center [470, 365] width 85 height 28
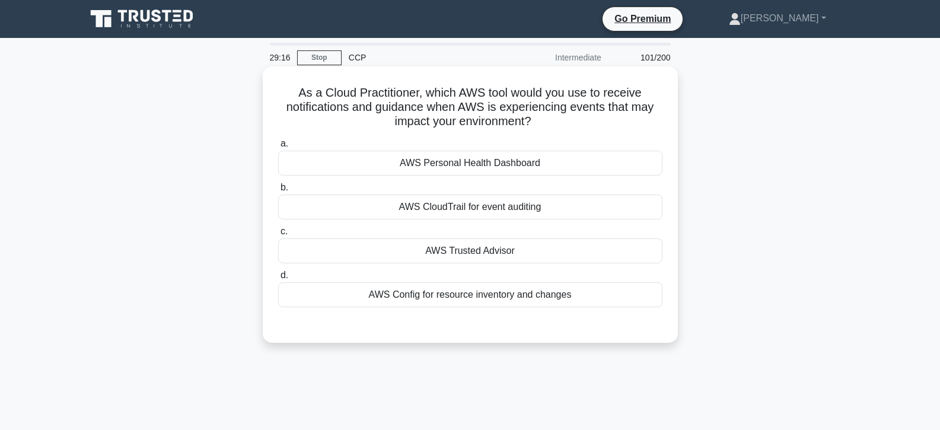
click at [450, 250] on div "AWS Trusted Advisor" at bounding box center [470, 251] width 384 height 25
click at [278, 236] on input "c. AWS Trusted Advisor" at bounding box center [278, 232] width 0 height 8
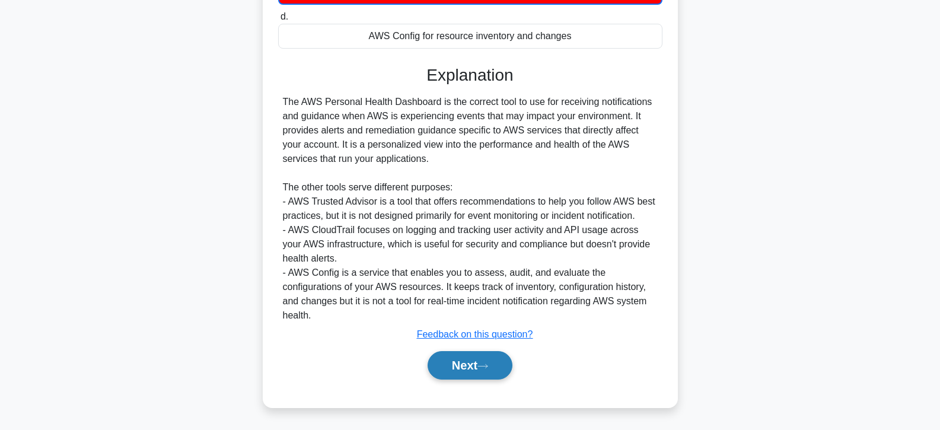
click at [473, 367] on button "Next" at bounding box center [470, 365] width 85 height 28
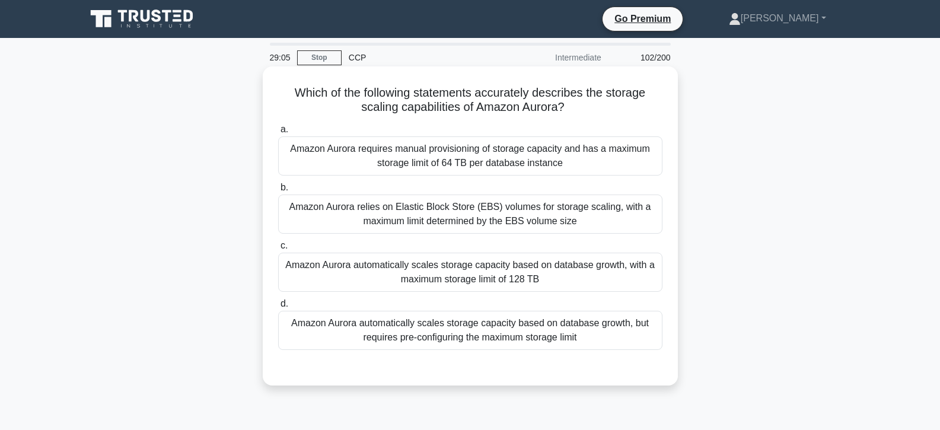
click at [513, 270] on div "Amazon Aurora automatically scales storage capacity based on database growth, w…" at bounding box center [470, 272] width 384 height 39
click at [278, 250] on input "c. Amazon Aurora automatically scales storage capacity based on database growth…" at bounding box center [278, 246] width 0 height 8
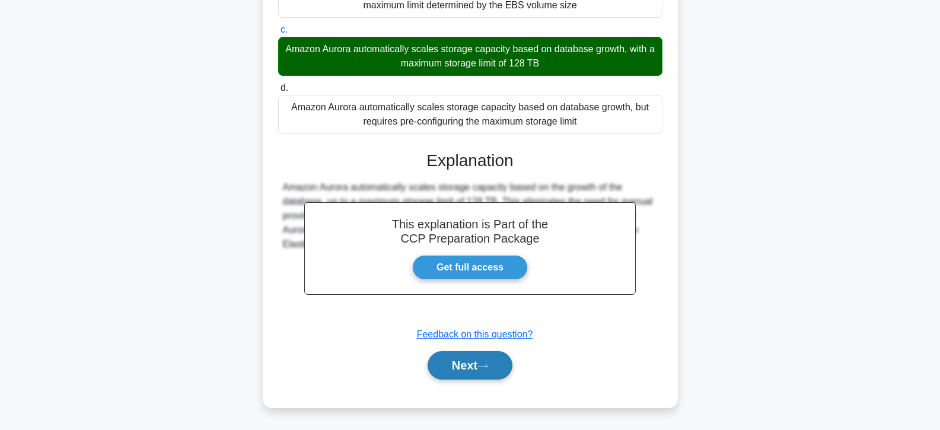
click at [486, 367] on icon at bounding box center [482, 366] width 9 height 4
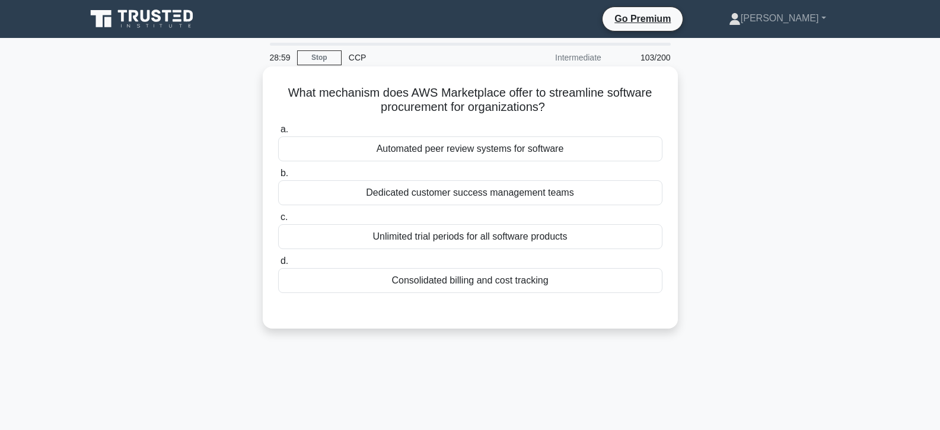
click at [434, 230] on div "Unlimited trial periods for all software products" at bounding box center [470, 236] width 384 height 25
click at [278, 221] on input "c. Unlimited trial periods for all software products" at bounding box center [278, 218] width 0 height 8
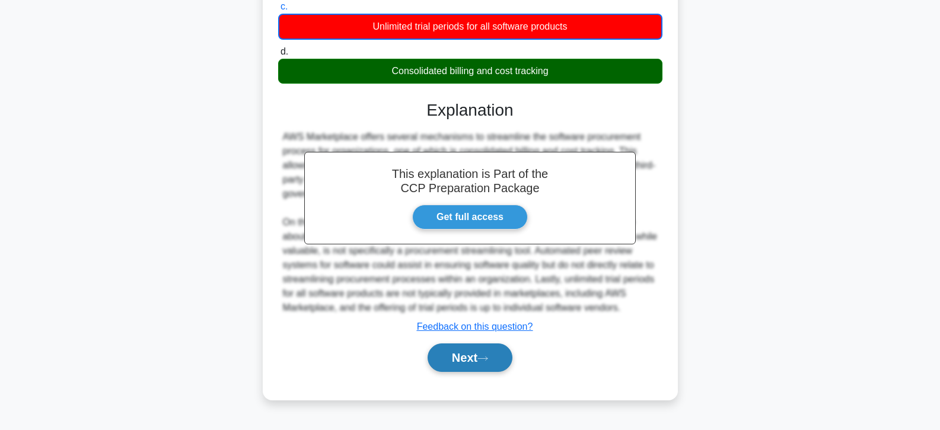
click at [460, 355] on button "Next" at bounding box center [470, 358] width 85 height 28
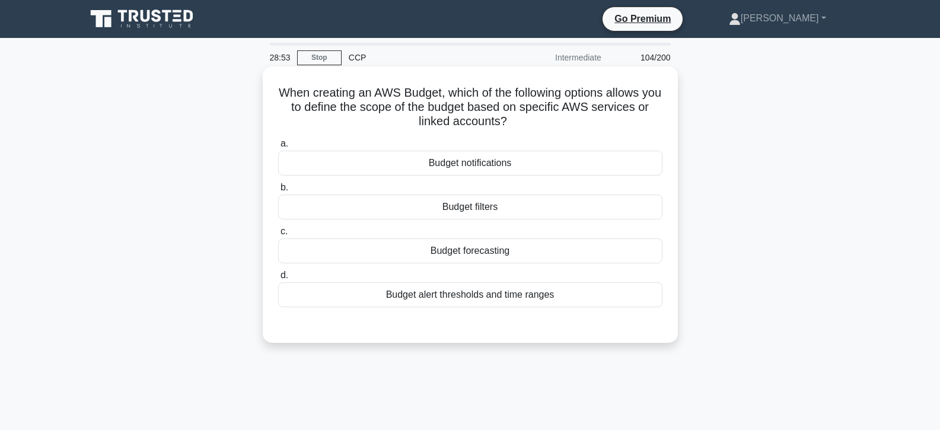
click at [438, 207] on div "Budget filters" at bounding box center [470, 207] width 384 height 25
click at [278, 192] on input "b. Budget filters" at bounding box center [278, 188] width 0 height 8
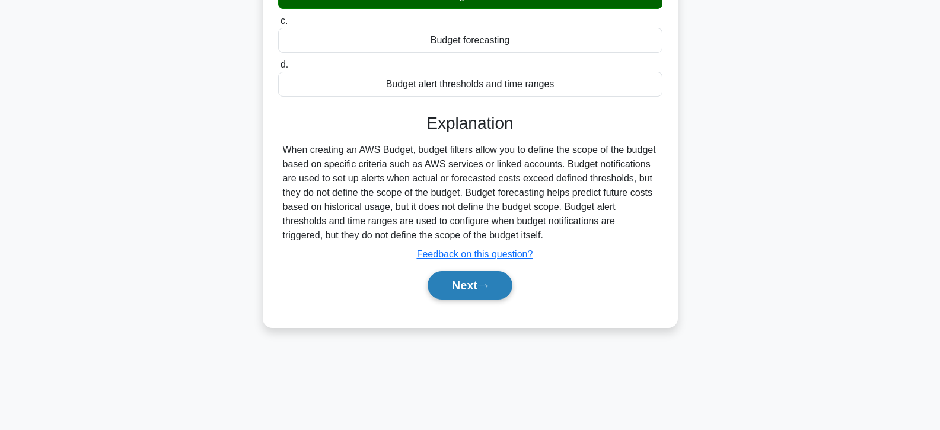
click at [456, 287] on button "Next" at bounding box center [470, 285] width 85 height 28
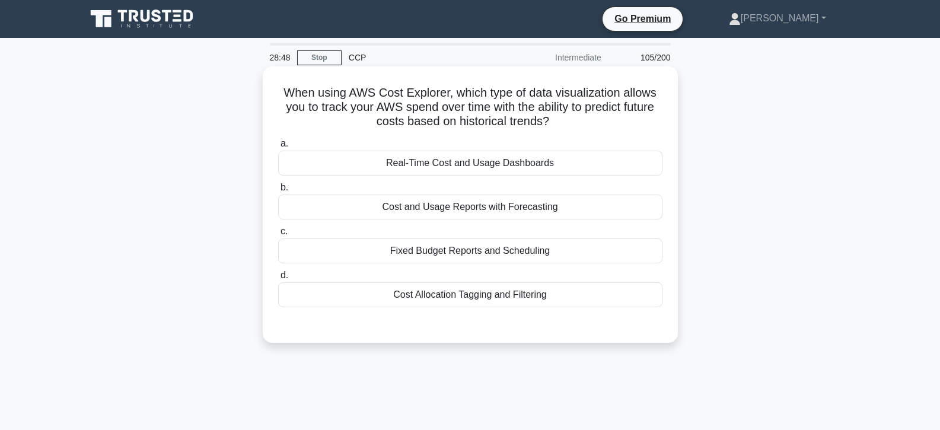
click at [445, 211] on div "Cost and Usage Reports with Forecasting" at bounding box center [470, 207] width 384 height 25
click at [278, 192] on input "b. Cost and Usage Reports with Forecasting" at bounding box center [278, 188] width 0 height 8
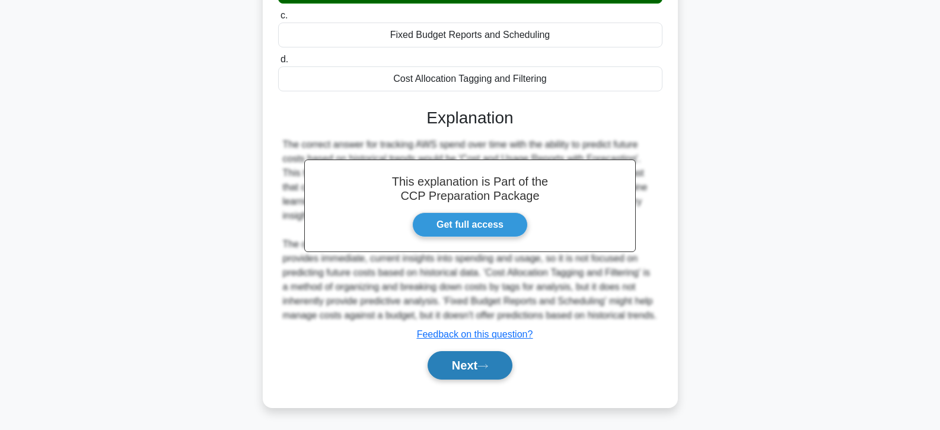
click at [452, 362] on button "Next" at bounding box center [470, 365] width 85 height 28
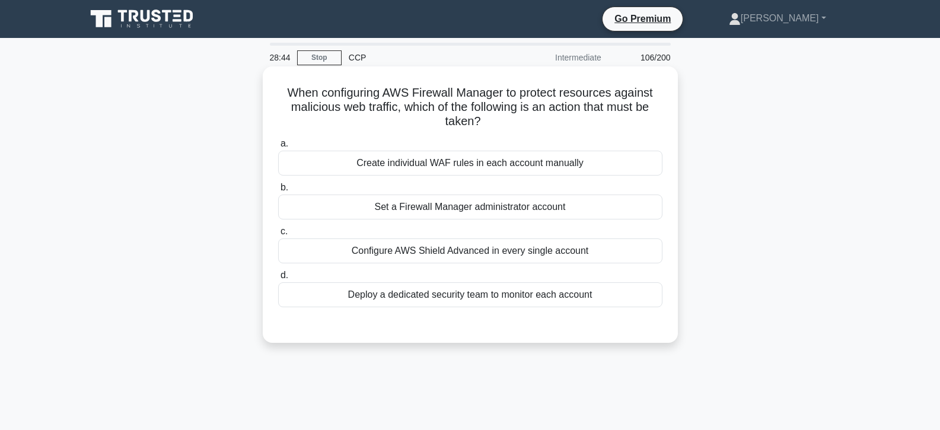
click at [436, 209] on div "Set a Firewall Manager administrator account" at bounding box center [470, 207] width 384 height 25
click at [278, 192] on input "b. Set a Firewall Manager administrator account" at bounding box center [278, 188] width 0 height 8
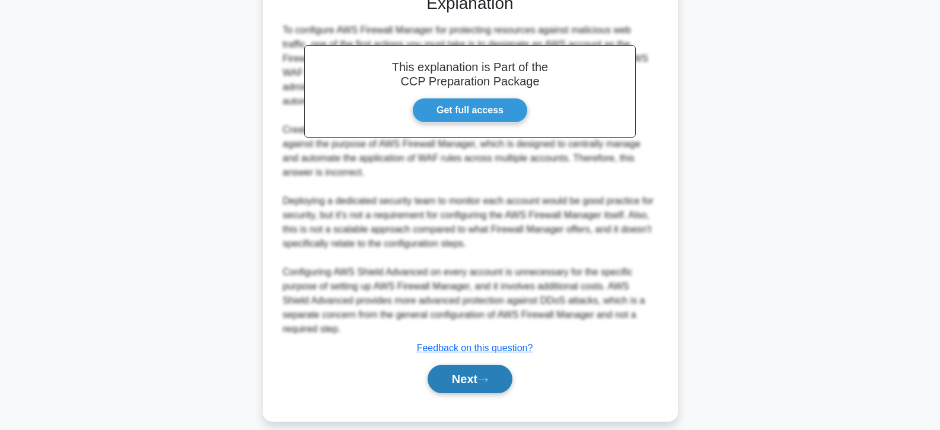
click at [460, 367] on button "Next" at bounding box center [470, 379] width 85 height 28
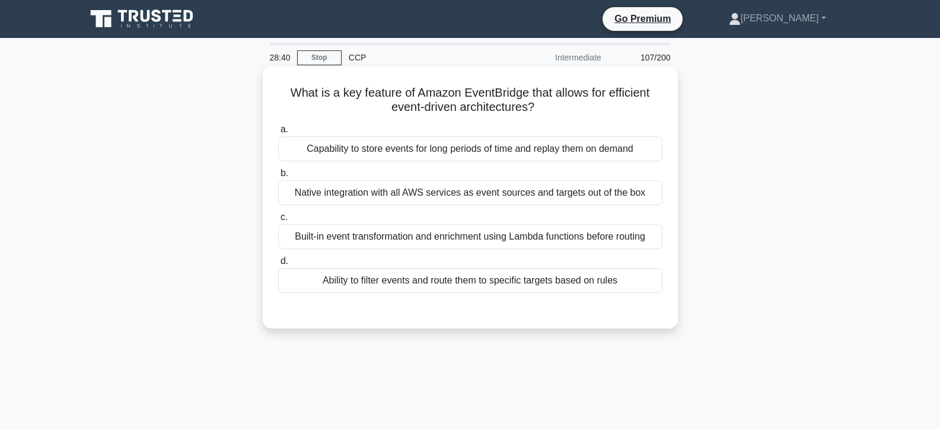
click at [437, 267] on label "d. Ability to filter events and route them to specific targets based on rules" at bounding box center [470, 273] width 384 height 39
click at [278, 265] on input "d. Ability to filter events and route them to specific targets based on rules" at bounding box center [278, 262] width 0 height 8
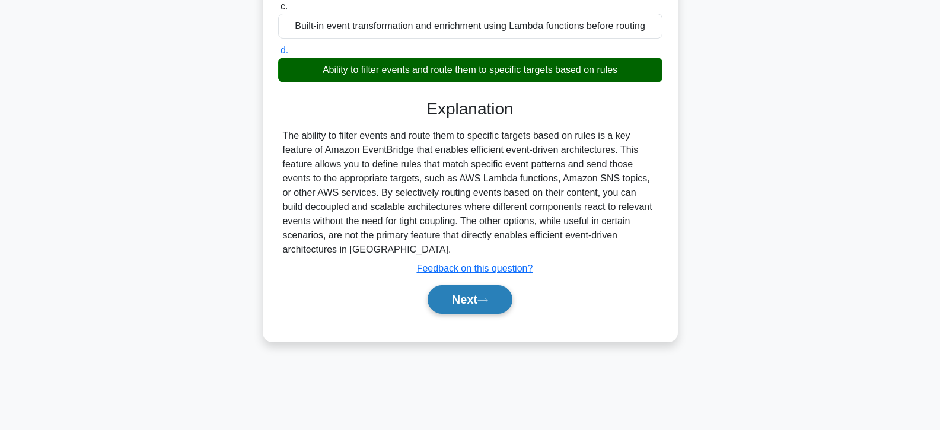
click at [453, 302] on button "Next" at bounding box center [470, 299] width 85 height 28
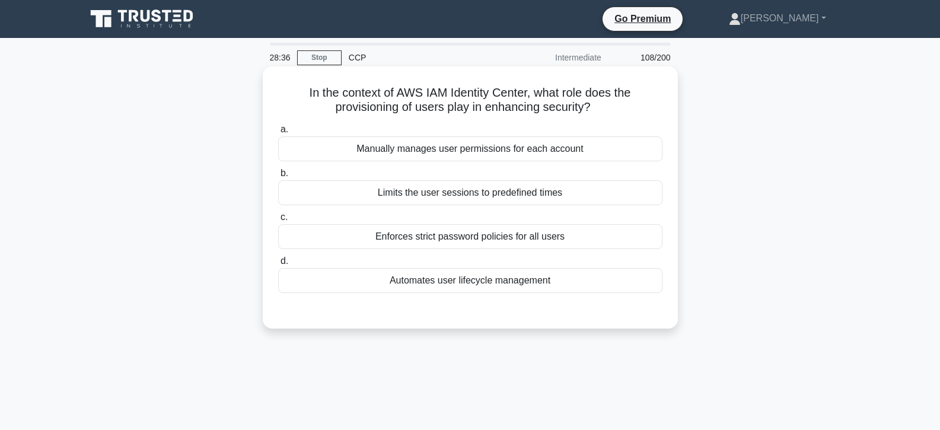
click at [437, 199] on div "Limits the user sessions to predefined times" at bounding box center [470, 192] width 384 height 25
click at [278, 177] on input "b. Limits the user sessions to predefined times" at bounding box center [278, 174] width 0 height 8
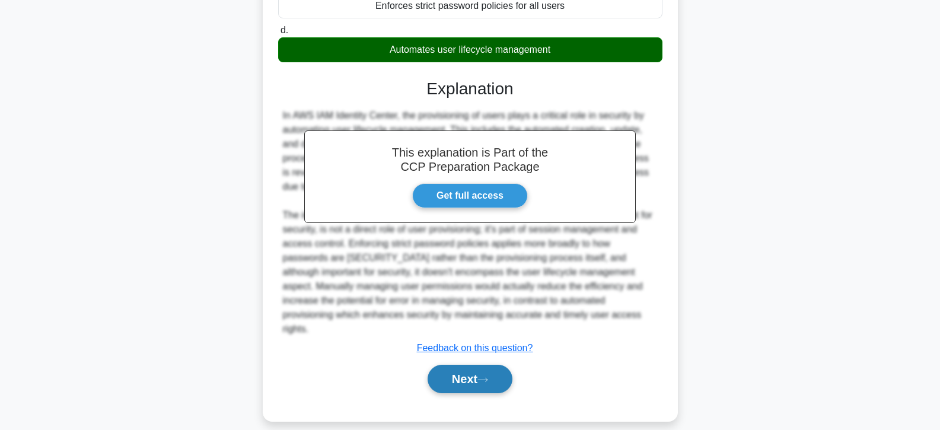
click at [454, 367] on button "Next" at bounding box center [470, 379] width 85 height 28
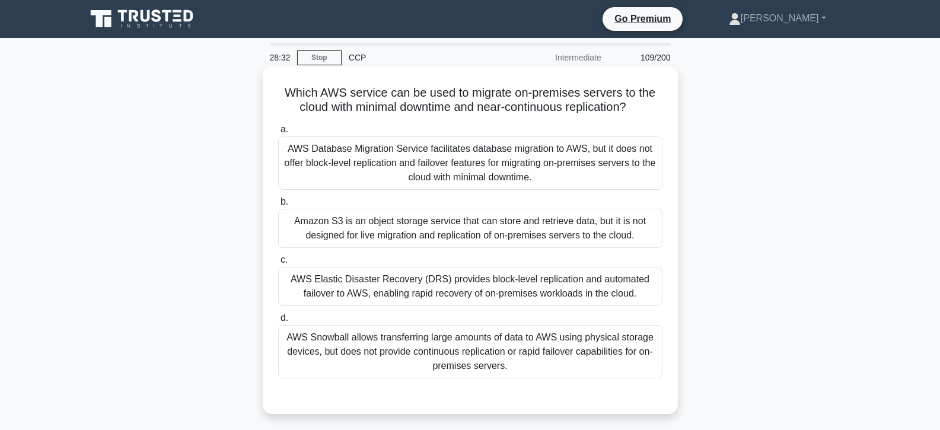
click at [438, 287] on div "AWS Elastic Disaster Recovery (DRS) provides block-level replication and automa…" at bounding box center [470, 286] width 384 height 39
click at [278, 264] on input "c. AWS Elastic Disaster Recovery (DRS) provides block-level replication and aut…" at bounding box center [278, 260] width 0 height 8
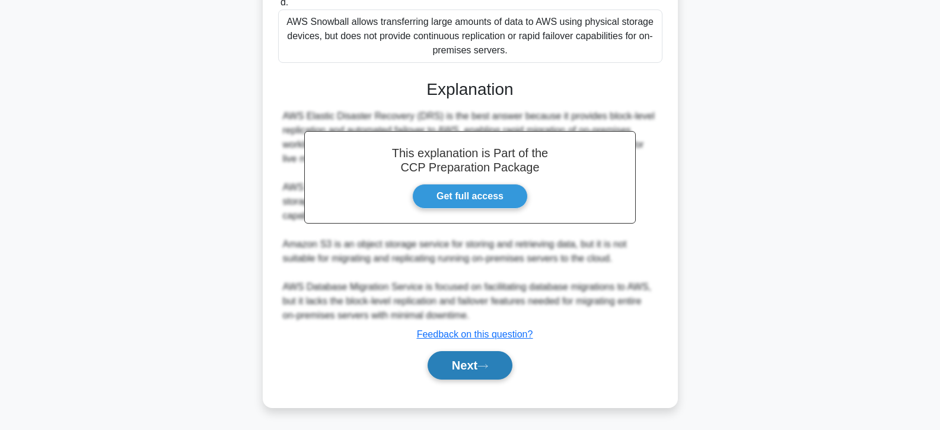
click at [460, 368] on button "Next" at bounding box center [470, 365] width 85 height 28
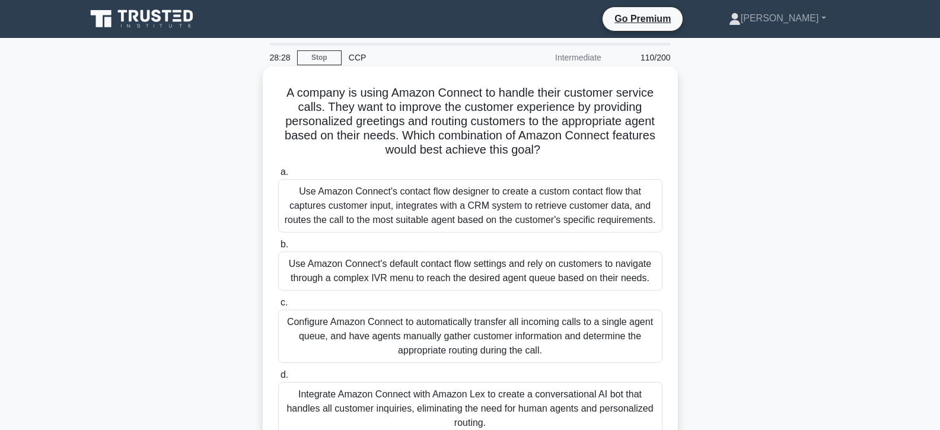
click at [450, 284] on div "Use Amazon Connect's default contact flow settings and rely on customers to nav…" at bounding box center [470, 271] width 384 height 39
click at [278, 249] on input "b. Use Amazon Connect's default contact flow settings and rely on customers to …" at bounding box center [278, 245] width 0 height 8
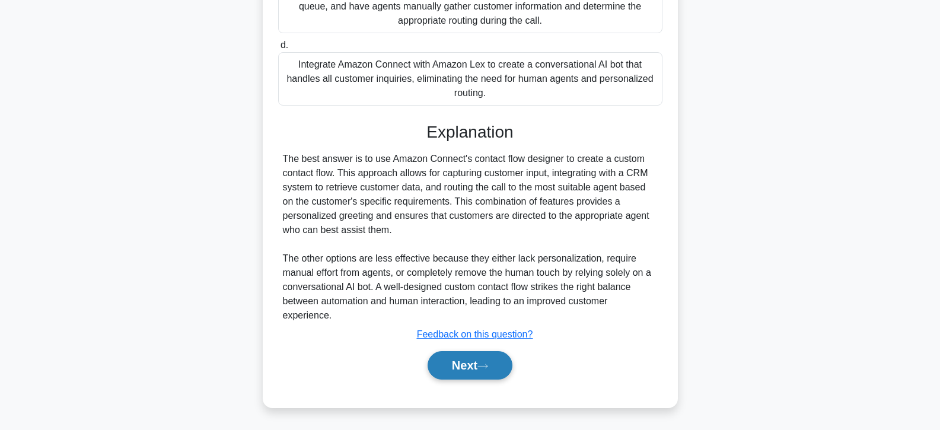
click at [466, 365] on button "Next" at bounding box center [470, 365] width 85 height 28
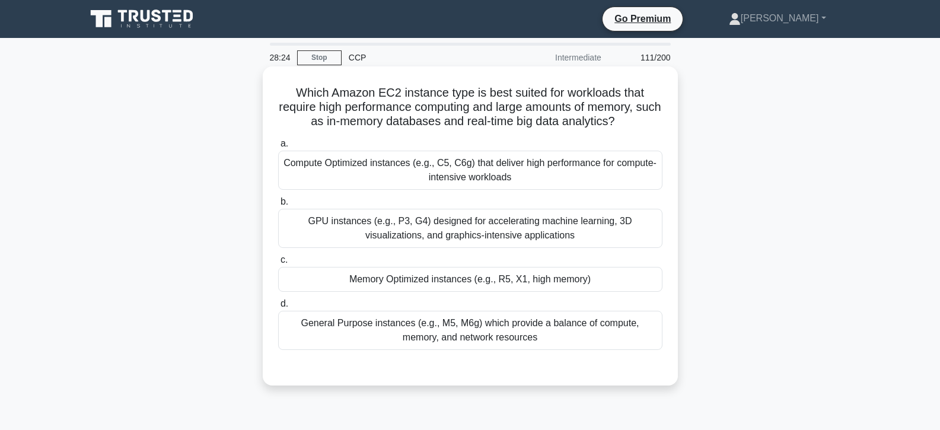
click at [448, 271] on div "Memory Optimized instances (e.g., R5, X1, high memory)" at bounding box center [470, 279] width 384 height 25
click at [278, 264] on input "c. Memory Optimized instances (e.g., R5, X1, high memory)" at bounding box center [278, 260] width 0 height 8
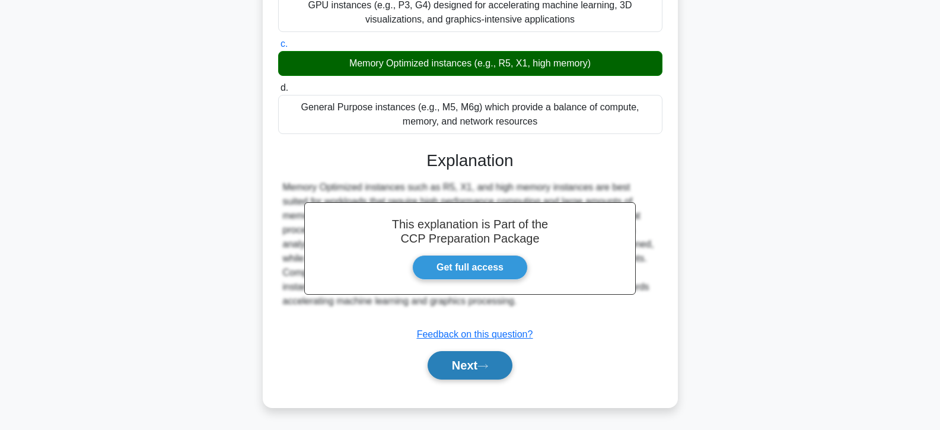
click at [474, 367] on button "Next" at bounding box center [470, 365] width 85 height 28
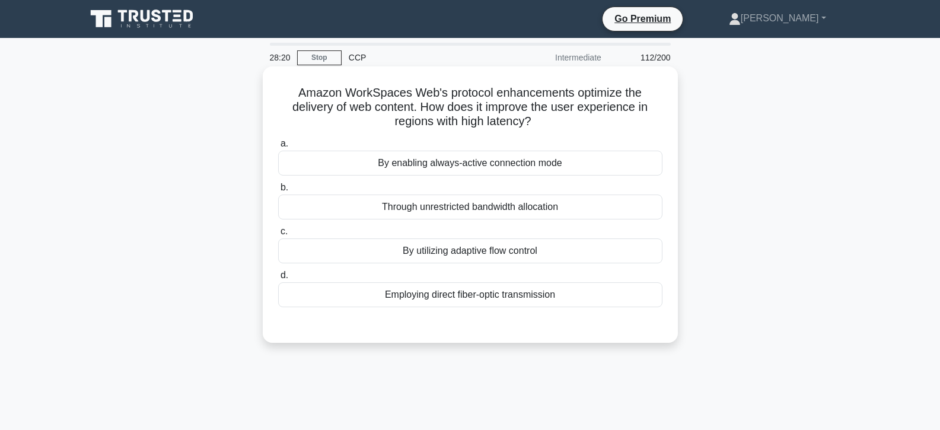
click at [456, 255] on div "By utilizing adaptive flow control" at bounding box center [470, 251] width 384 height 25
click at [278, 236] on input "c. By utilizing adaptive flow control" at bounding box center [278, 232] width 0 height 8
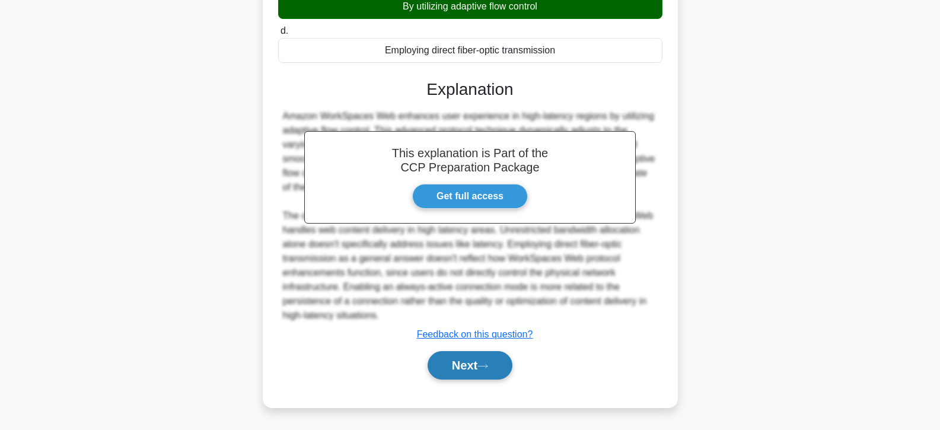
click at [481, 360] on button "Next" at bounding box center [470, 365] width 85 height 28
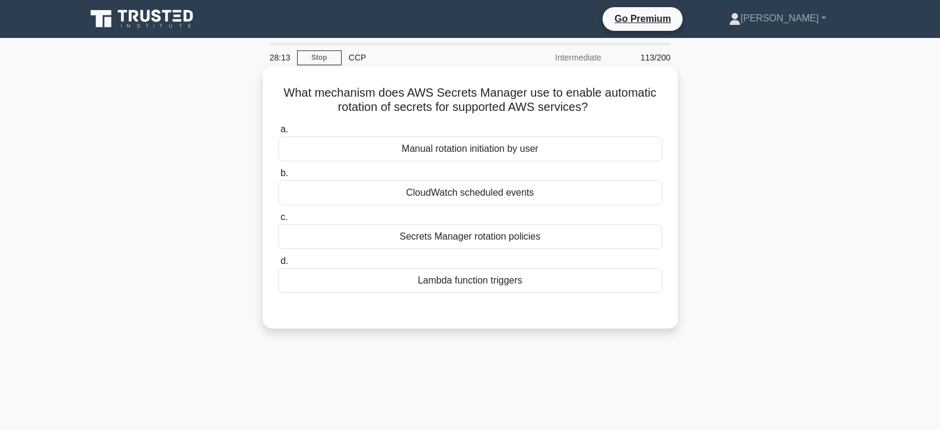
click at [463, 193] on div "CloudWatch scheduled events" at bounding box center [470, 192] width 384 height 25
click at [278, 177] on input "b. CloudWatch scheduled events" at bounding box center [278, 174] width 0 height 8
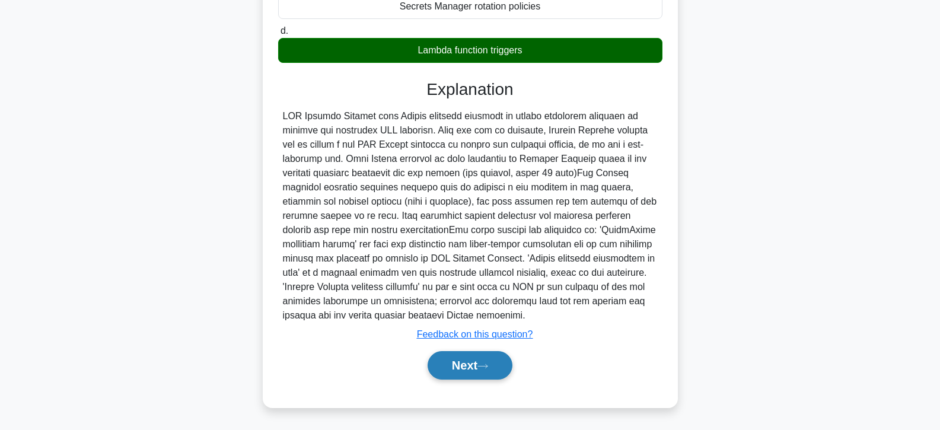
click at [482, 362] on button "Next" at bounding box center [470, 365] width 85 height 28
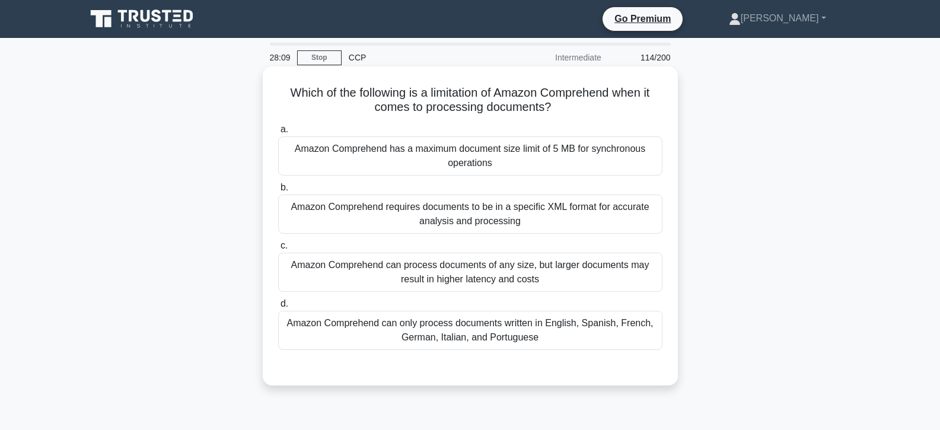
click at [457, 204] on div "Amazon Comprehend requires documents to be in a specific XML format for accurat…" at bounding box center [470, 214] width 384 height 39
click at [278, 192] on input "b. Amazon Comprehend requires documents to be in a specific XML format for accu…" at bounding box center [278, 188] width 0 height 8
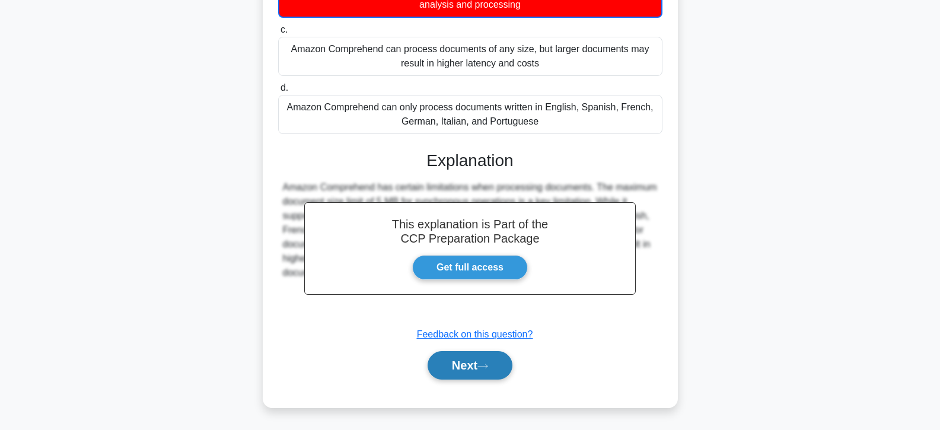
click at [469, 371] on button "Next" at bounding box center [470, 365] width 85 height 28
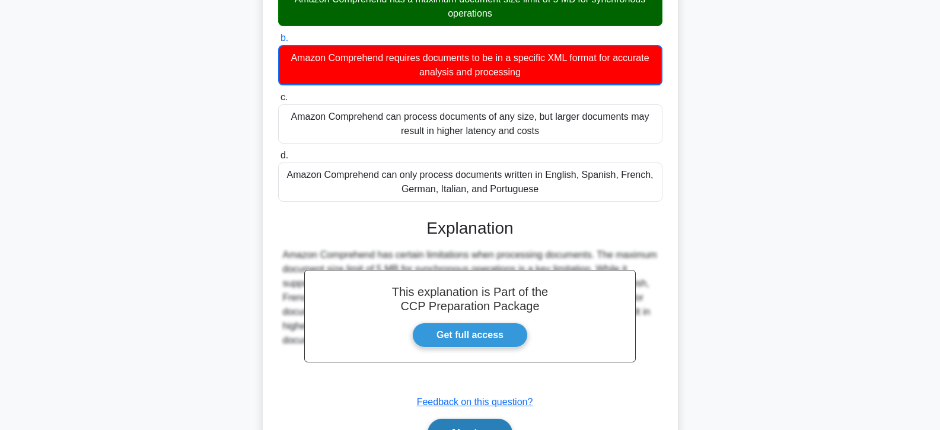
scroll to position [8, 0]
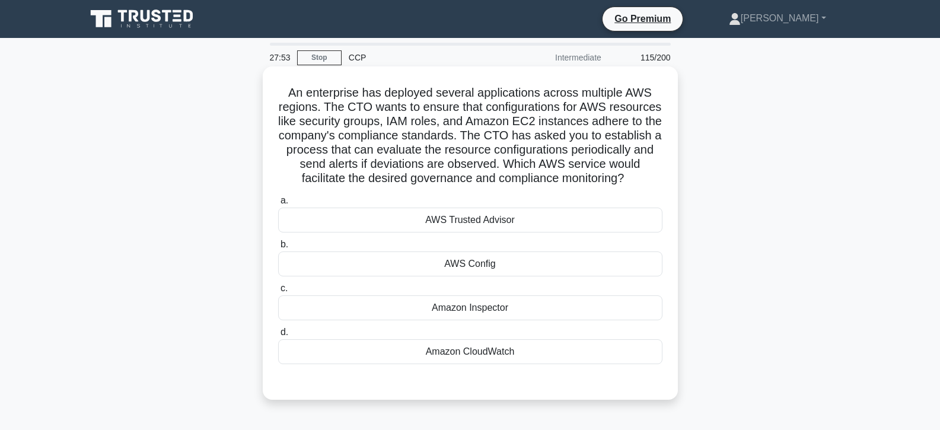
click at [478, 275] on div "AWS Config" at bounding box center [470, 264] width 384 height 25
click at [278, 249] on input "b. AWS Config" at bounding box center [278, 245] width 0 height 8
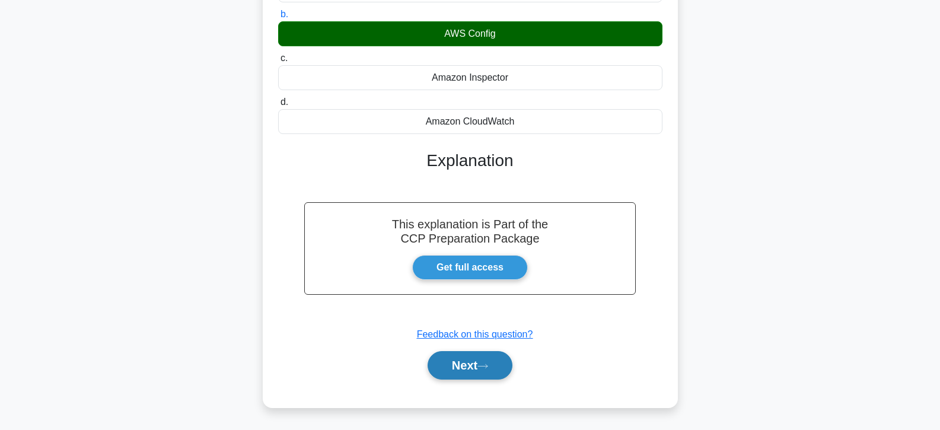
click at [485, 371] on button "Next" at bounding box center [470, 365] width 85 height 28
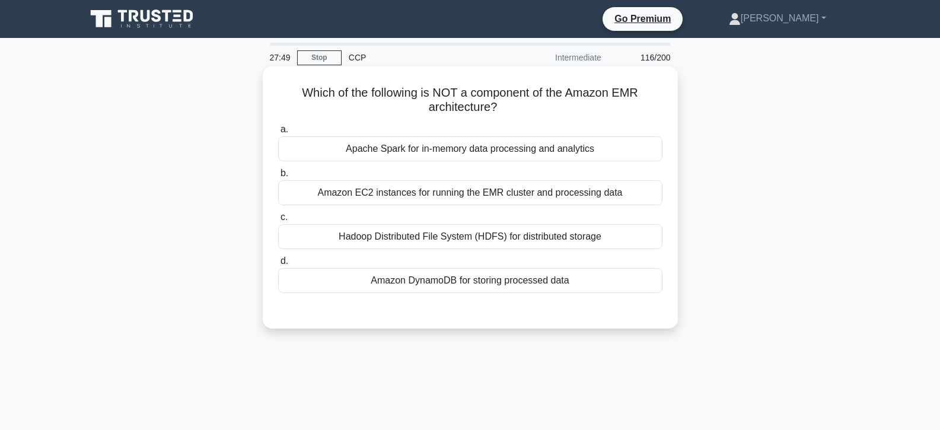
click at [470, 268] on label "d. Amazon DynamoDB for storing processed data" at bounding box center [470, 273] width 384 height 39
click at [278, 265] on input "d. Amazon DynamoDB for storing processed data" at bounding box center [278, 262] width 0 height 8
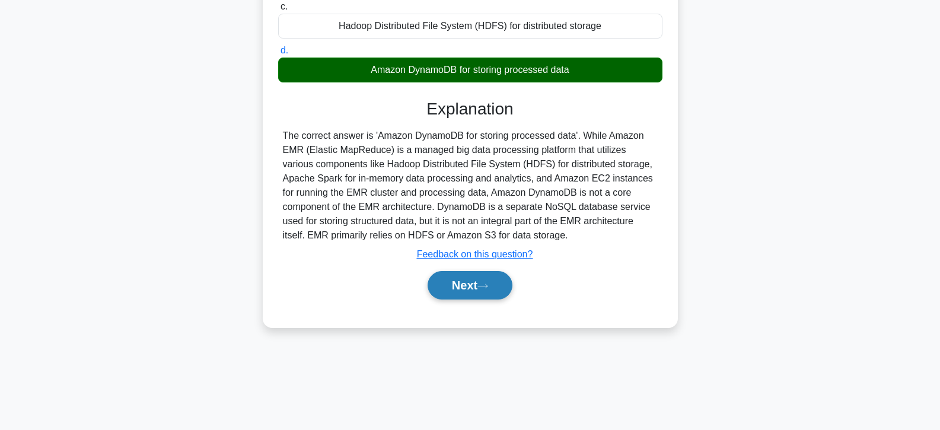
click at [460, 281] on button "Next" at bounding box center [470, 285] width 85 height 28
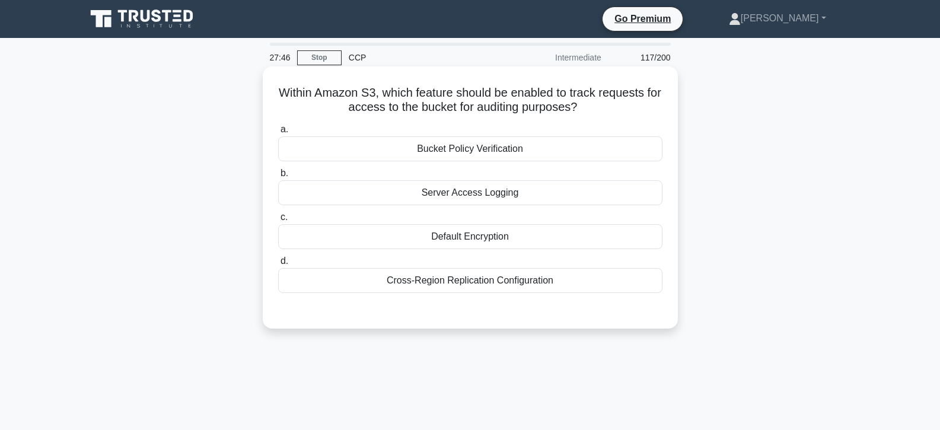
click at [456, 228] on div "Default Encryption" at bounding box center [470, 236] width 384 height 25
click at [278, 221] on input "c. Default Encryption" at bounding box center [278, 218] width 0 height 8
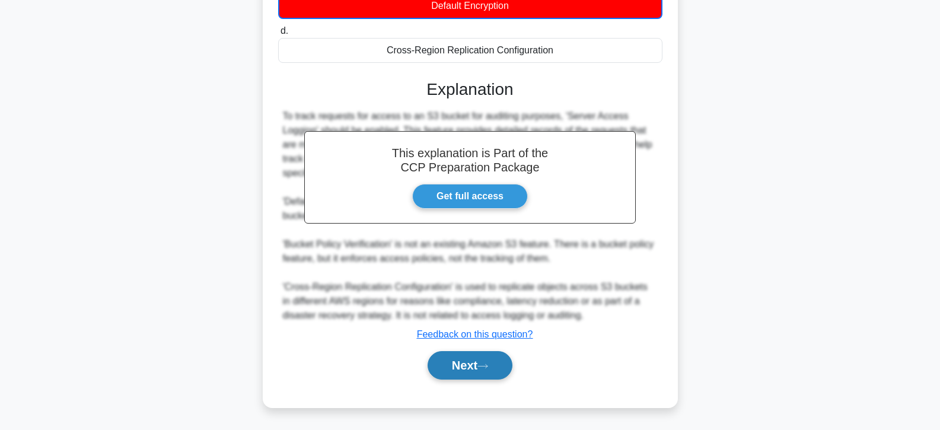
click at [468, 374] on button "Next" at bounding box center [470, 365] width 85 height 28
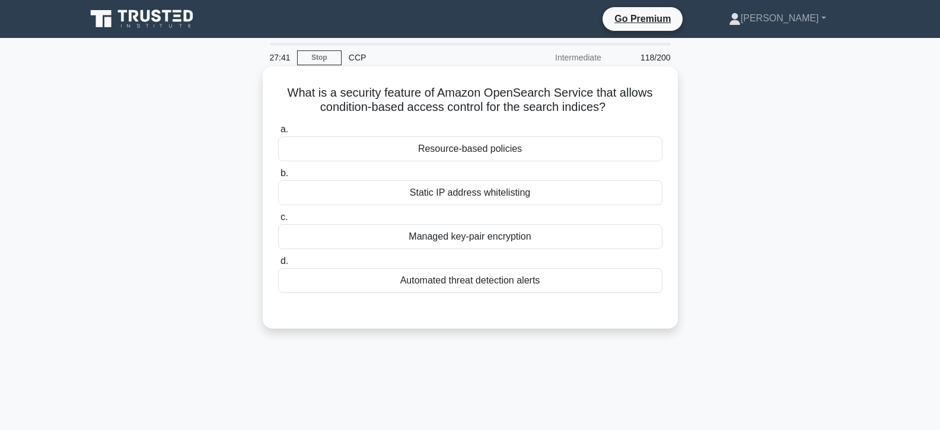
click at [468, 230] on div "Managed key-pair encryption" at bounding box center [470, 236] width 384 height 25
click at [278, 221] on input "c. Managed key-pair encryption" at bounding box center [278, 218] width 0 height 8
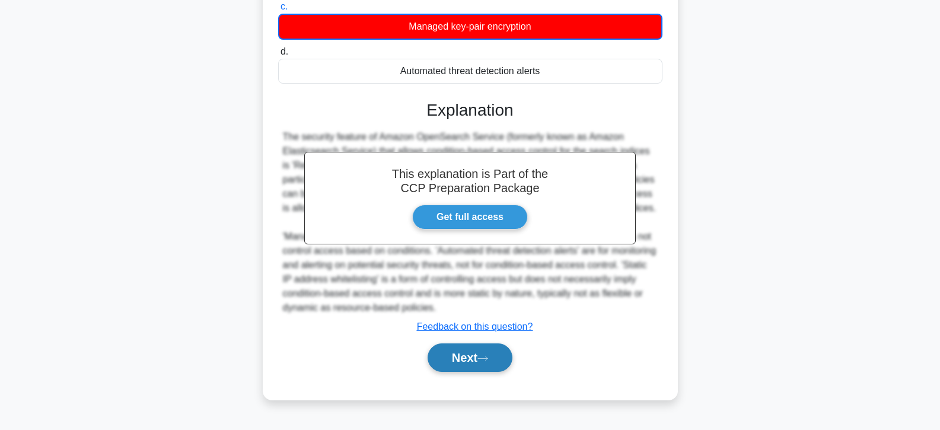
click at [461, 359] on button "Next" at bounding box center [470, 358] width 85 height 28
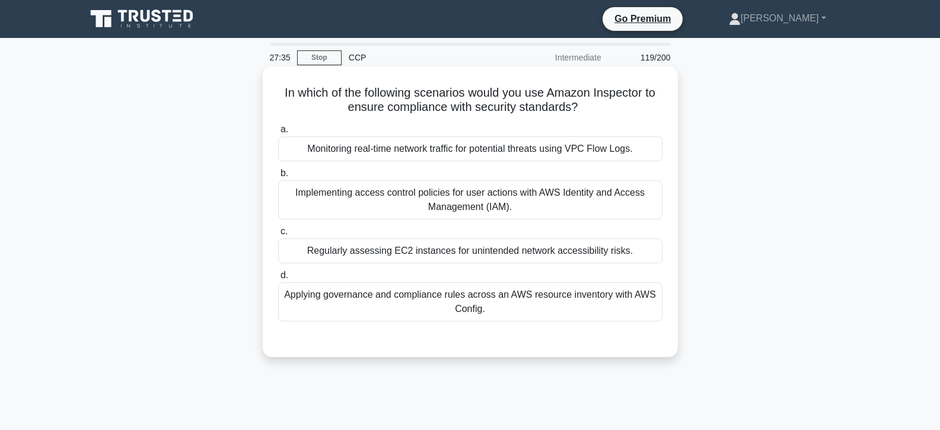
click at [454, 242] on div "Regularly assessing EC2 instances for unintended network accessibility risks." at bounding box center [470, 251] width 384 height 25
click at [278, 236] on input "c. Regularly assessing EC2 instances for unintended network accessibility risks." at bounding box center [278, 232] width 0 height 8
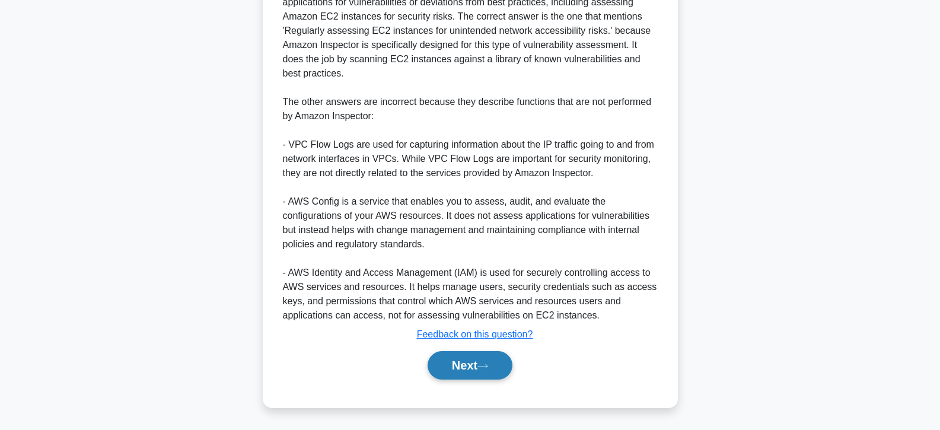
click at [448, 369] on button "Next" at bounding box center [470, 365] width 85 height 28
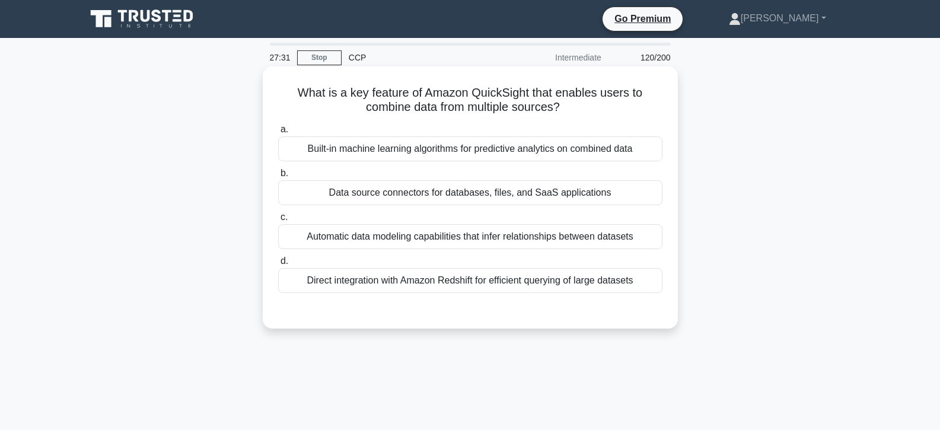
click at [422, 200] on div "Data source connectors for databases, files, and SaaS applications" at bounding box center [470, 192] width 384 height 25
click at [278, 177] on input "b. Data source connectors for databases, files, and SaaS applications" at bounding box center [278, 174] width 0 height 8
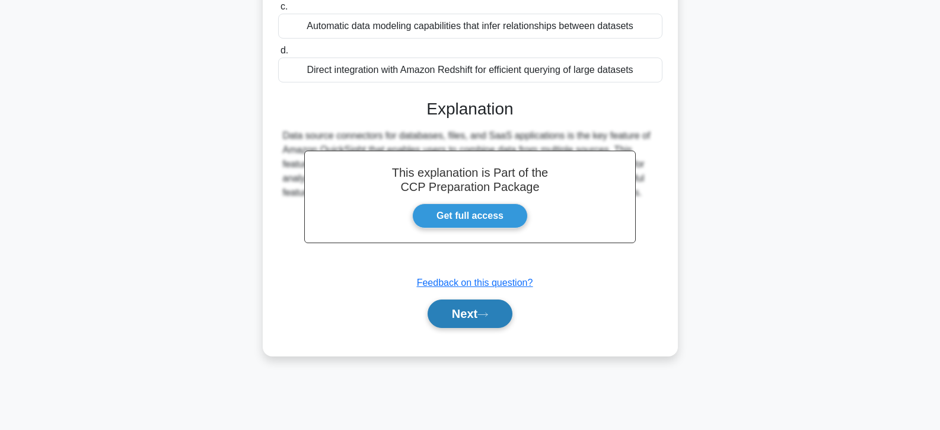
click at [454, 307] on button "Next" at bounding box center [470, 314] width 85 height 28
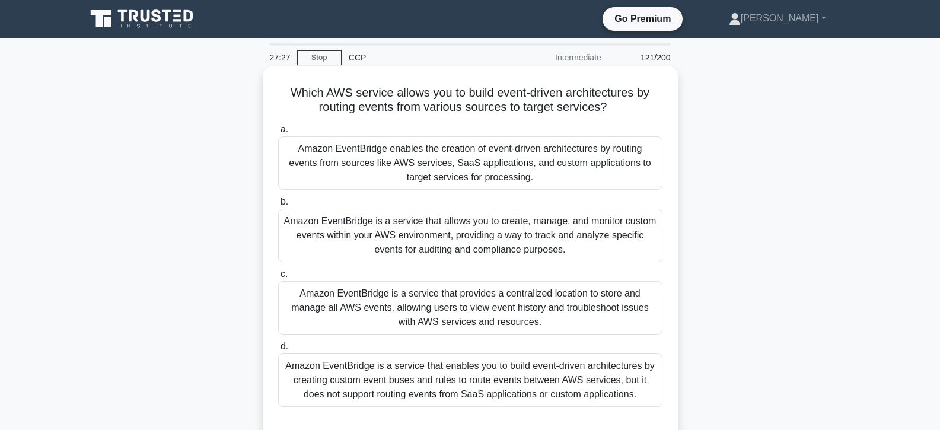
click at [452, 228] on div "Amazon EventBridge is a service that allows you to create, manage, and monitor …" at bounding box center [470, 235] width 384 height 53
click at [278, 206] on input "b. Amazon EventBridge is a service that allows you to create, manage, and monit…" at bounding box center [278, 202] width 0 height 8
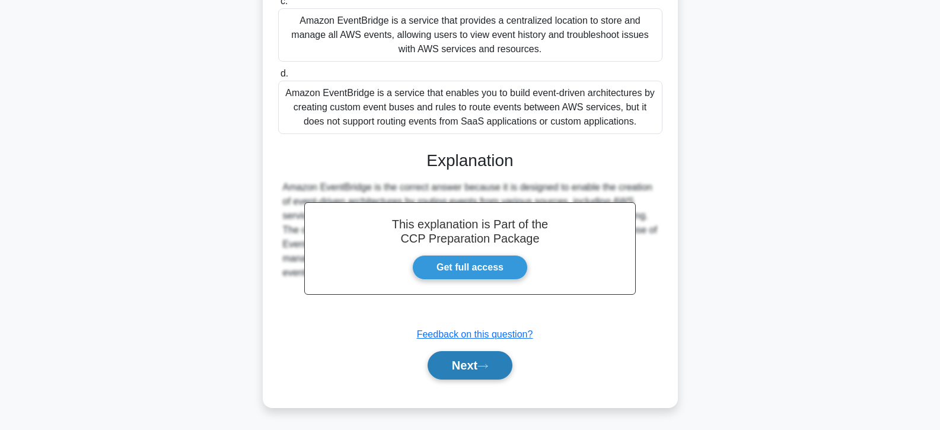
click at [470, 363] on button "Next" at bounding box center [470, 365] width 85 height 28
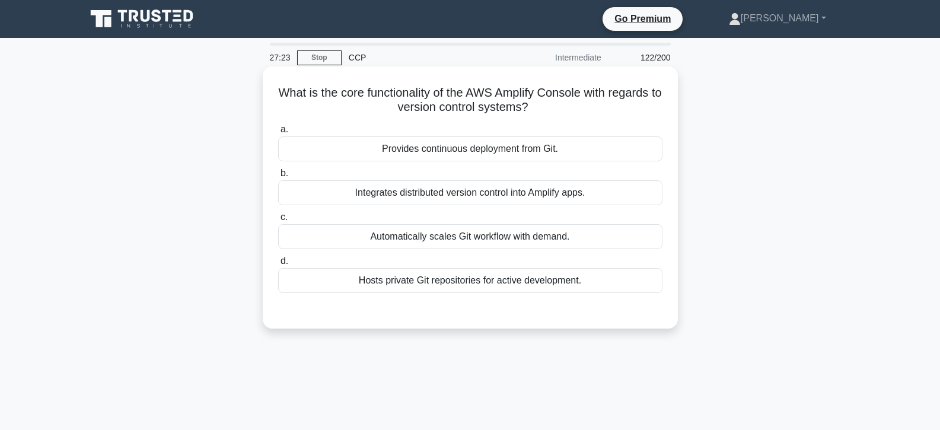
click at [434, 151] on div "Provides continuous deployment from Git." at bounding box center [470, 148] width 384 height 25
click at [278, 134] on input "a. Provides continuous deployment from Git." at bounding box center [278, 130] width 0 height 8
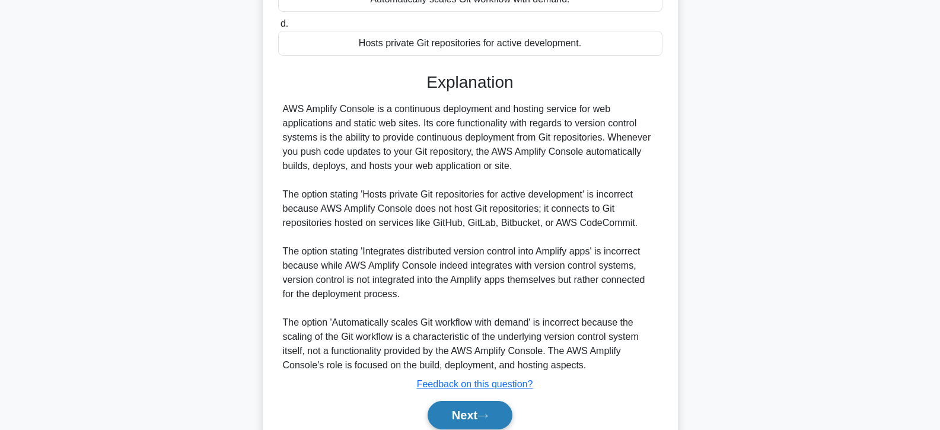
click at [465, 418] on button "Next" at bounding box center [470, 415] width 85 height 28
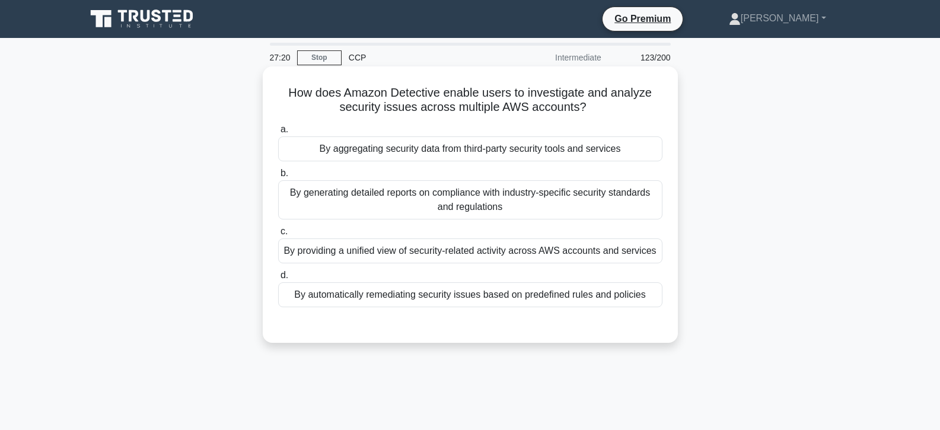
click at [430, 249] on div "By providing a unified view of security-related activity across AWS accounts an…" at bounding box center [470, 251] width 384 height 25
click at [278, 236] on input "c. By providing a unified view of security-related activity across AWS accounts…" at bounding box center [278, 232] width 0 height 8
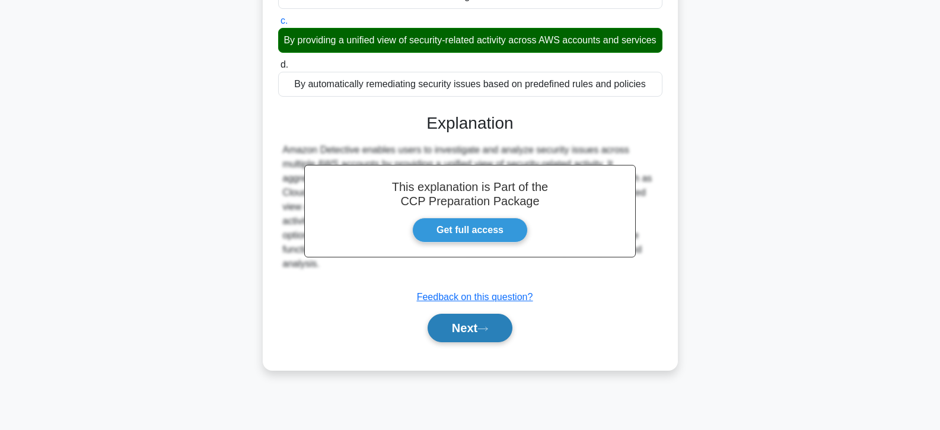
click at [458, 342] on button "Next" at bounding box center [470, 328] width 85 height 28
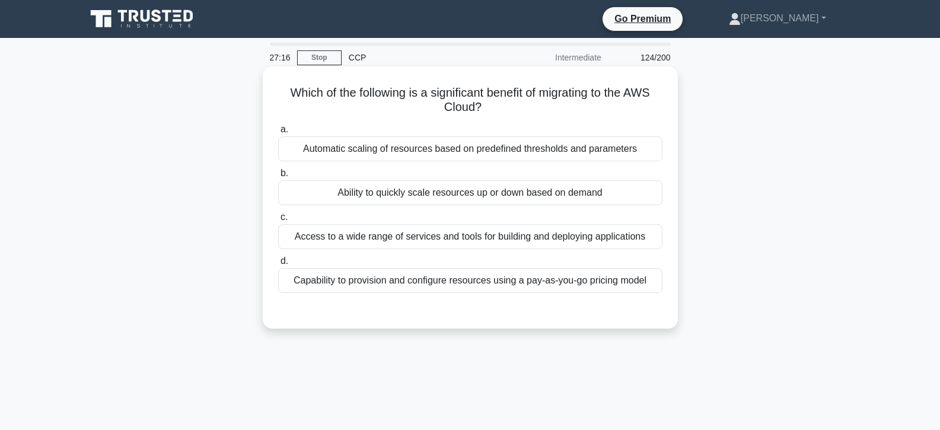
click at [444, 196] on div "Ability to quickly scale resources up or down based on demand" at bounding box center [470, 192] width 384 height 25
click at [278, 177] on input "b. Ability to quickly scale resources up or down based on demand" at bounding box center [278, 174] width 0 height 8
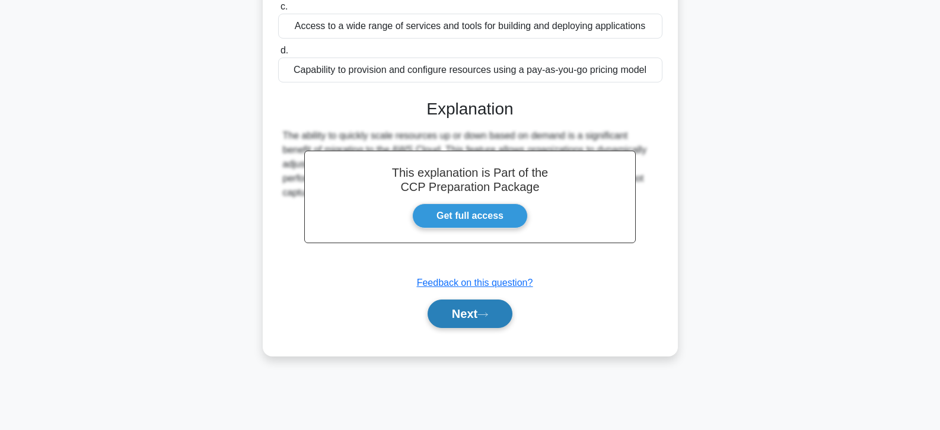
click at [467, 314] on button "Next" at bounding box center [470, 314] width 85 height 28
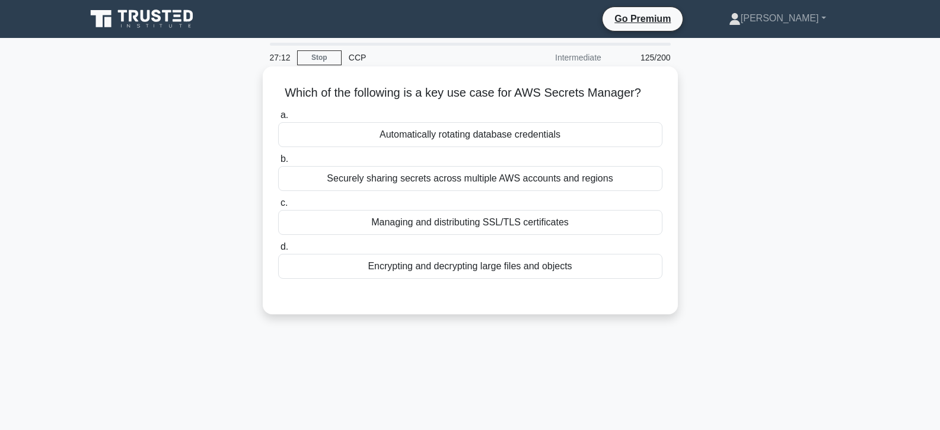
click at [454, 233] on div "Managing and distributing SSL/TLS certificates" at bounding box center [470, 222] width 384 height 25
click at [278, 207] on input "c. Managing and distributing SSL/TLS certificates" at bounding box center [278, 203] width 0 height 8
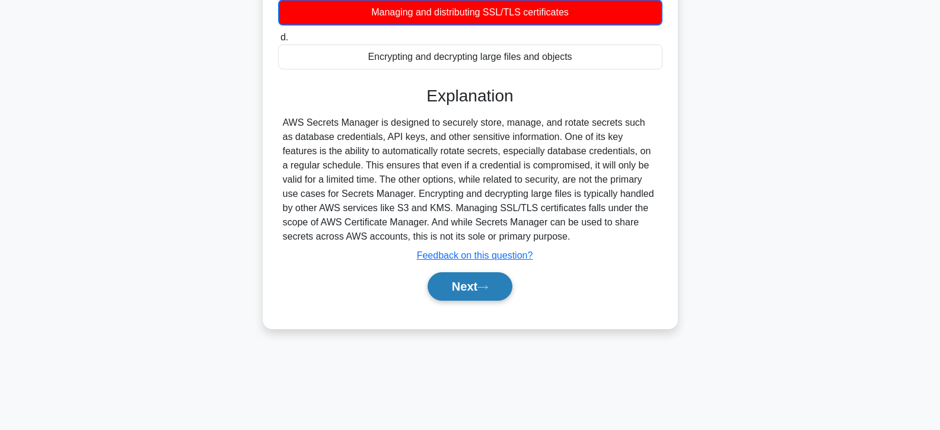
click at [466, 284] on button "Next" at bounding box center [470, 286] width 85 height 28
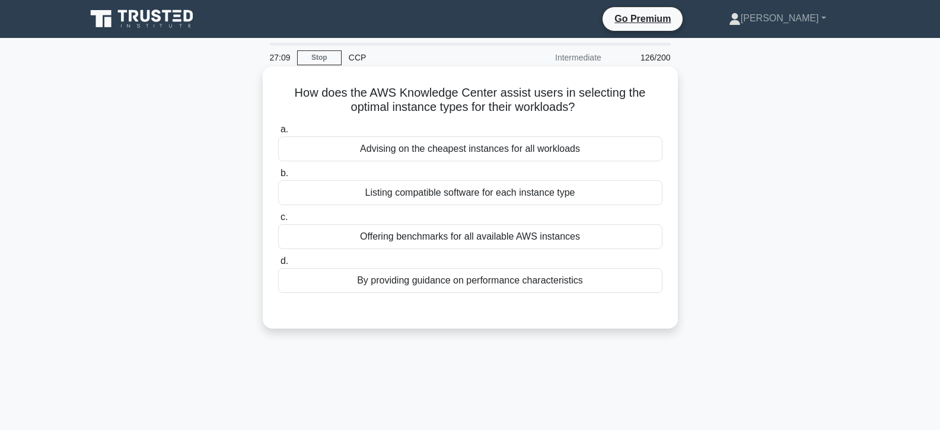
click at [449, 201] on div "Listing compatible software for each instance type" at bounding box center [470, 192] width 384 height 25
click at [278, 177] on input "b. Listing compatible software for each instance type" at bounding box center [278, 174] width 0 height 8
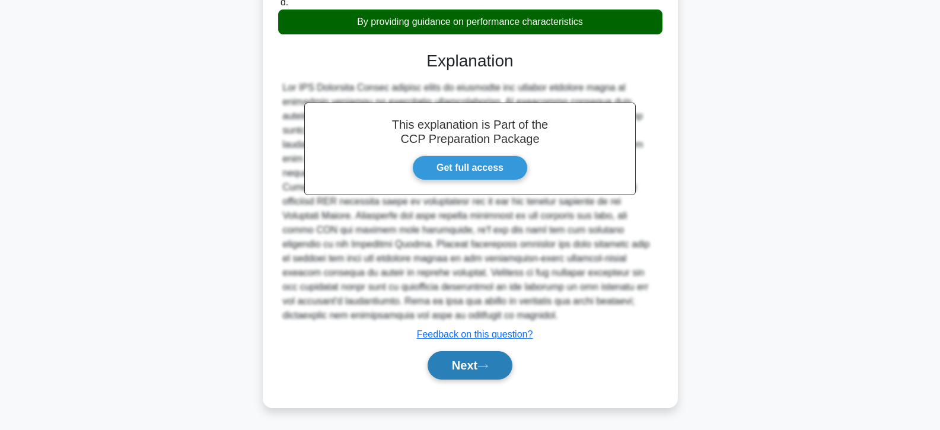
click at [459, 359] on button "Next" at bounding box center [470, 365] width 85 height 28
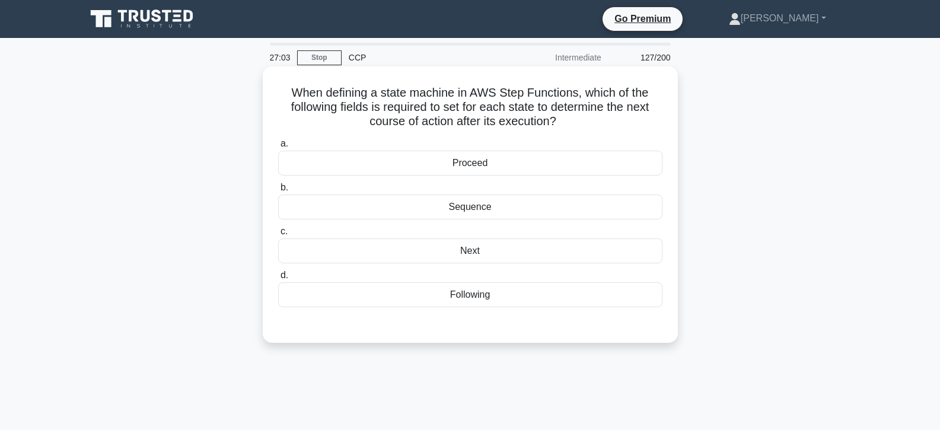
click at [462, 253] on div "Next" at bounding box center [470, 251] width 384 height 25
click at [278, 236] on input "c. Next" at bounding box center [278, 232] width 0 height 8
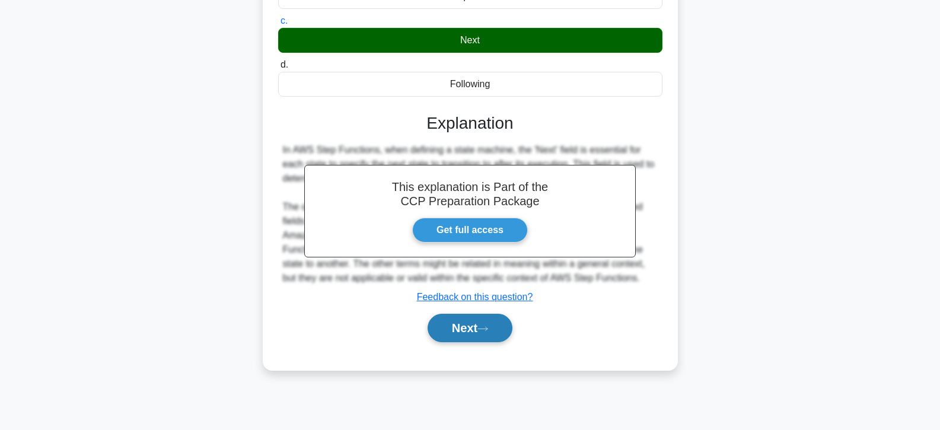
click at [469, 332] on button "Next" at bounding box center [470, 328] width 85 height 28
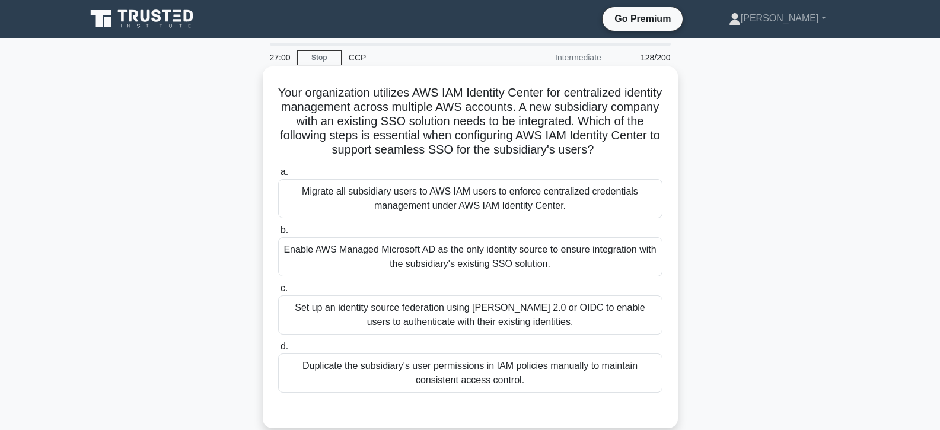
click at [468, 259] on div "Enable AWS Managed Microsoft AD as the only identity source to ensure integrati…" at bounding box center [470, 256] width 384 height 39
click at [278, 234] on input "b. Enable AWS Managed Microsoft AD as the only identity source to ensure integr…" at bounding box center [278, 231] width 0 height 8
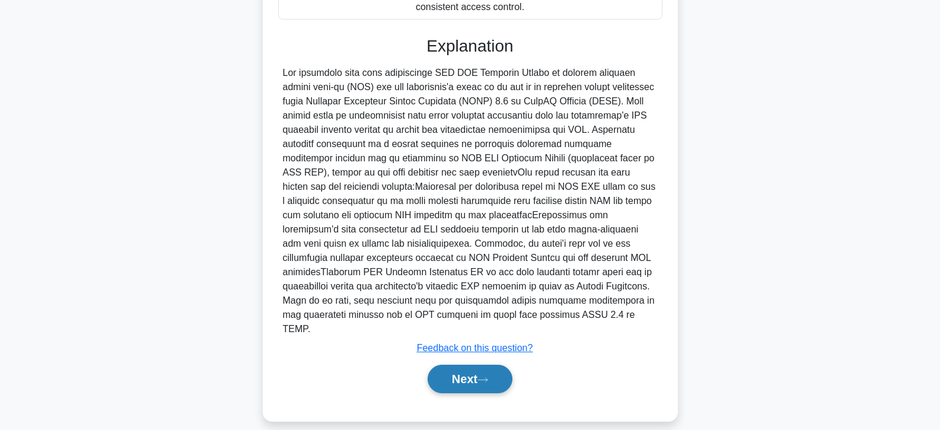
click at [459, 373] on button "Next" at bounding box center [470, 379] width 85 height 28
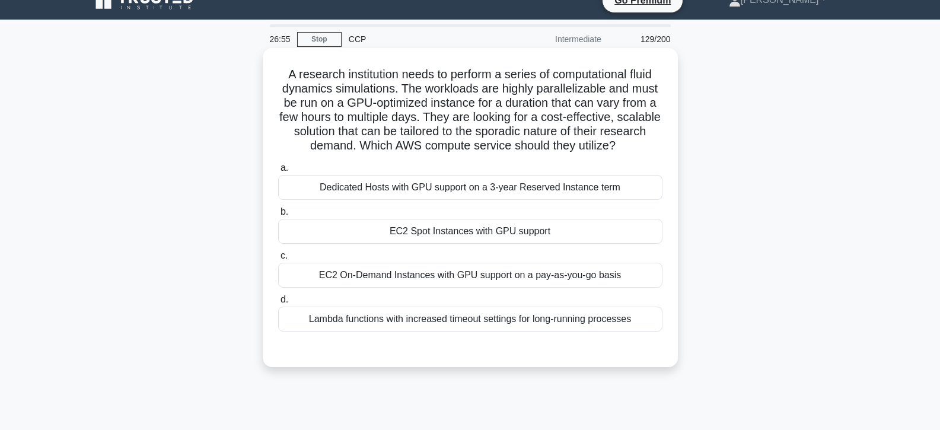
click at [446, 241] on div "EC2 Spot Instances with GPU support" at bounding box center [470, 231] width 384 height 25
click at [278, 216] on input "b. EC2 Spot Instances with GPU support" at bounding box center [278, 212] width 0 height 8
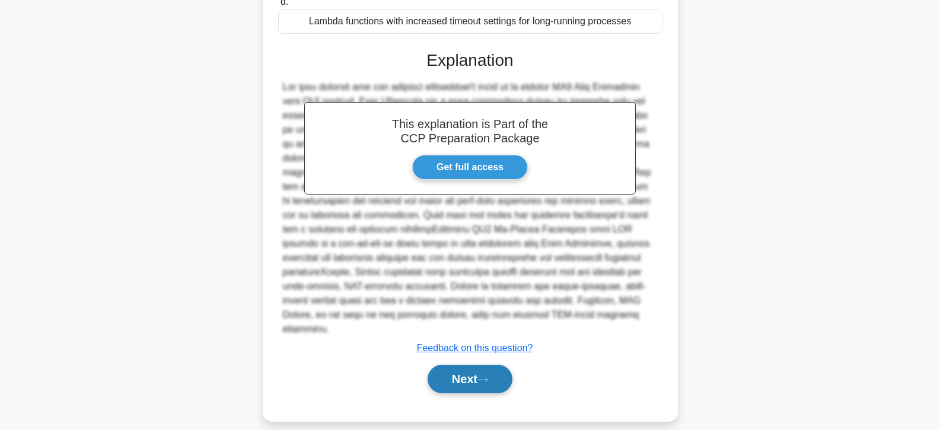
click at [459, 370] on button "Next" at bounding box center [470, 379] width 85 height 28
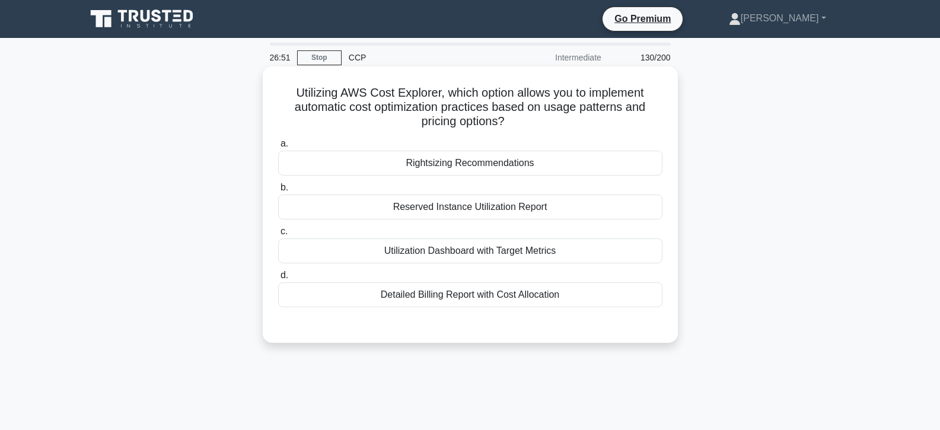
click at [433, 198] on div "Reserved Instance Utilization Report" at bounding box center [470, 207] width 384 height 25
click at [278, 192] on input "b. Reserved Instance Utilization Report" at bounding box center [278, 188] width 0 height 8
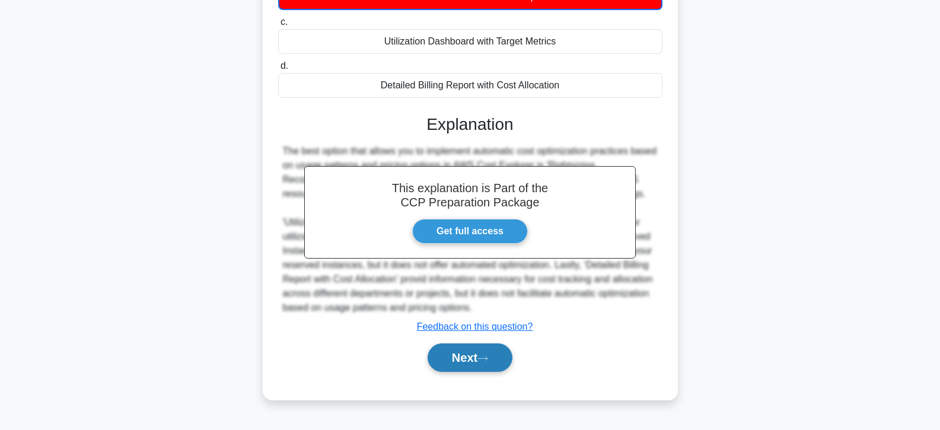
click at [458, 367] on button "Next" at bounding box center [470, 358] width 85 height 28
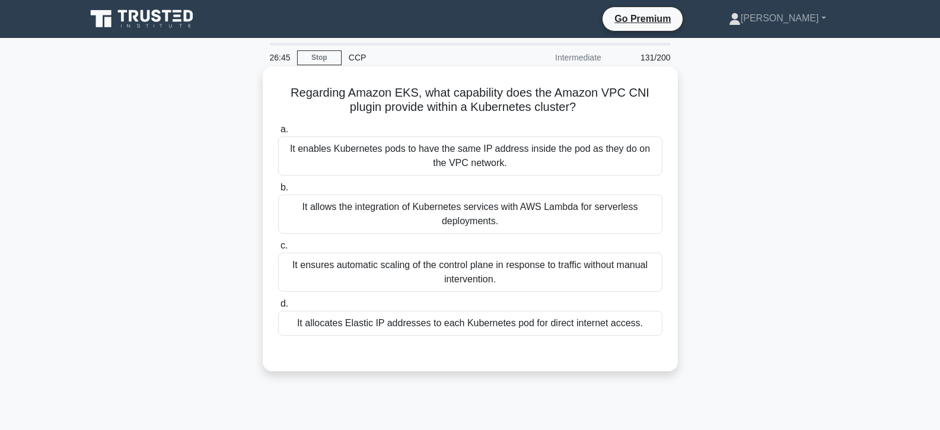
click at [426, 217] on div "It allows the integration of Kubernetes services with AWS Lambda for serverless…" at bounding box center [470, 214] width 384 height 39
click at [278, 192] on input "b. It allows the integration of Kubernetes services with AWS Lambda for serverl…" at bounding box center [278, 188] width 0 height 8
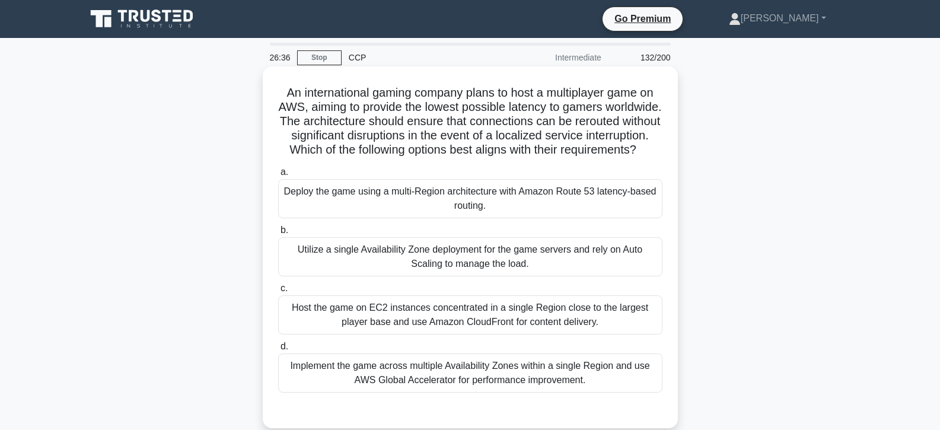
click at [431, 217] on div "Deploy the game using a multi-Region architecture with Amazon Route 53 latency-…" at bounding box center [470, 198] width 384 height 39
click at [278, 176] on input "a. Deploy the game using a multi-Region architecture with Amazon Route 53 laten…" at bounding box center [278, 173] width 0 height 8
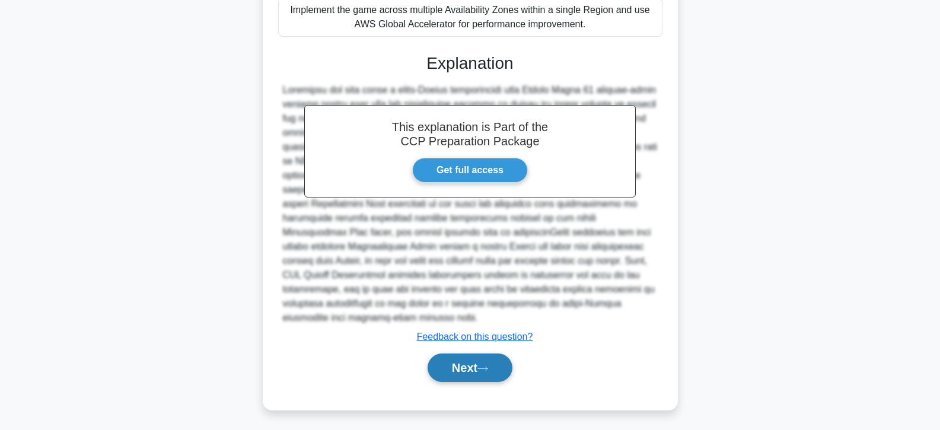
click at [454, 357] on button "Next" at bounding box center [470, 368] width 85 height 28
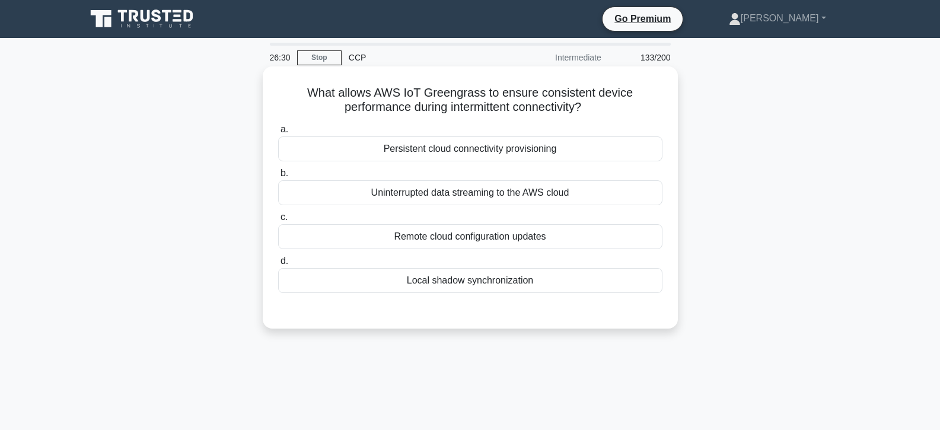
click at [446, 281] on div "Local shadow synchronization" at bounding box center [470, 280] width 384 height 25
click at [278, 265] on input "d. Local shadow synchronization" at bounding box center [278, 262] width 0 height 8
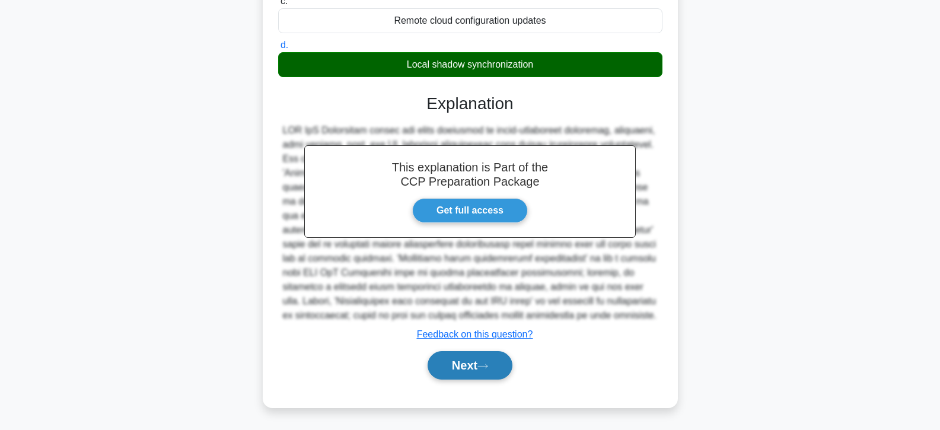
click at [456, 360] on button "Next" at bounding box center [470, 365] width 85 height 28
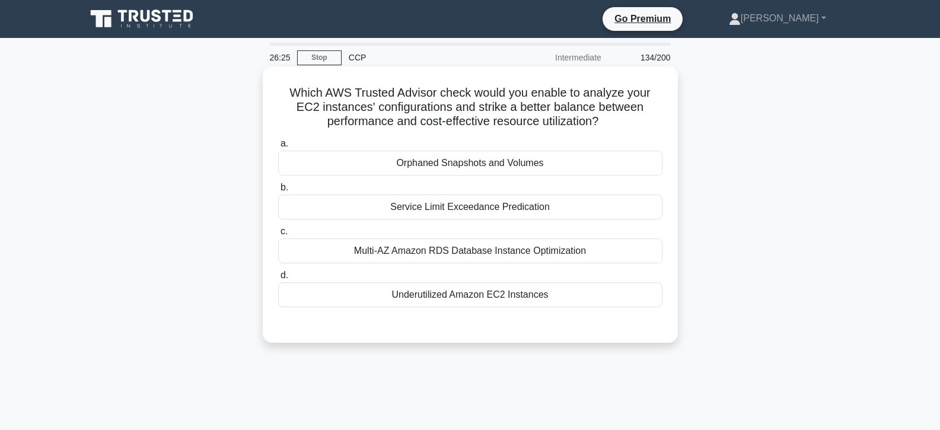
click at [417, 292] on div "Underutilized Amazon EC2 Instances" at bounding box center [470, 294] width 384 height 25
click at [278, 279] on input "d. Underutilized Amazon EC2 Instances" at bounding box center [278, 276] width 0 height 8
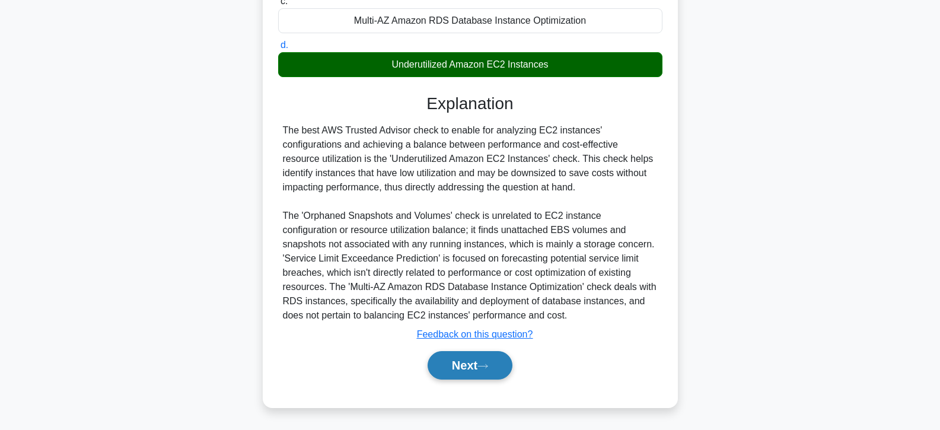
click at [472, 361] on button "Next" at bounding box center [470, 365] width 85 height 28
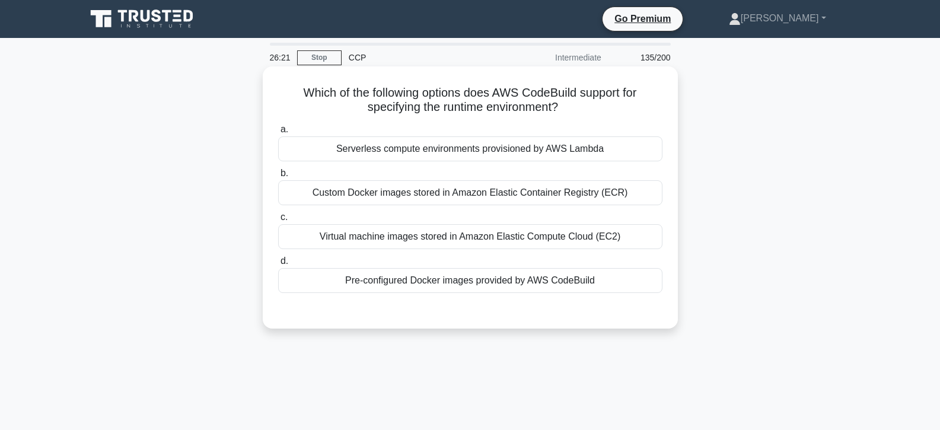
click at [453, 265] on label "d. Pre-configured Docker images provided by AWS CodeBuild" at bounding box center [470, 273] width 384 height 39
click at [278, 265] on input "d. Pre-configured Docker images provided by AWS CodeBuild" at bounding box center [278, 262] width 0 height 8
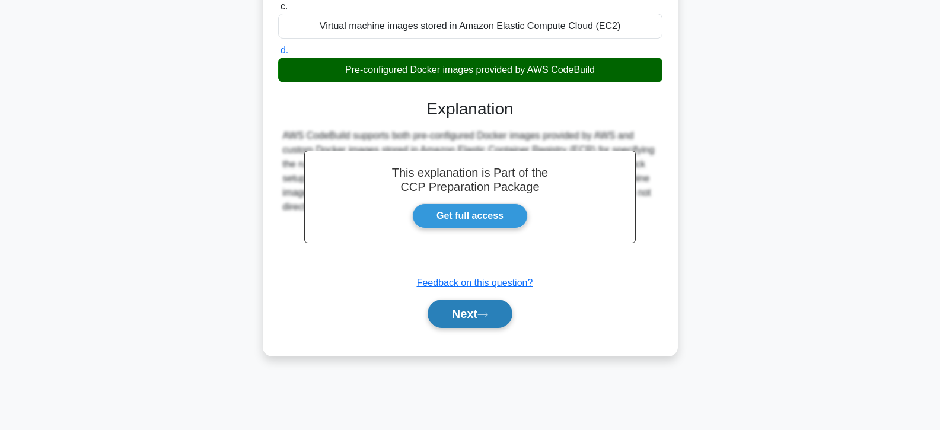
click at [471, 309] on button "Next" at bounding box center [470, 314] width 85 height 28
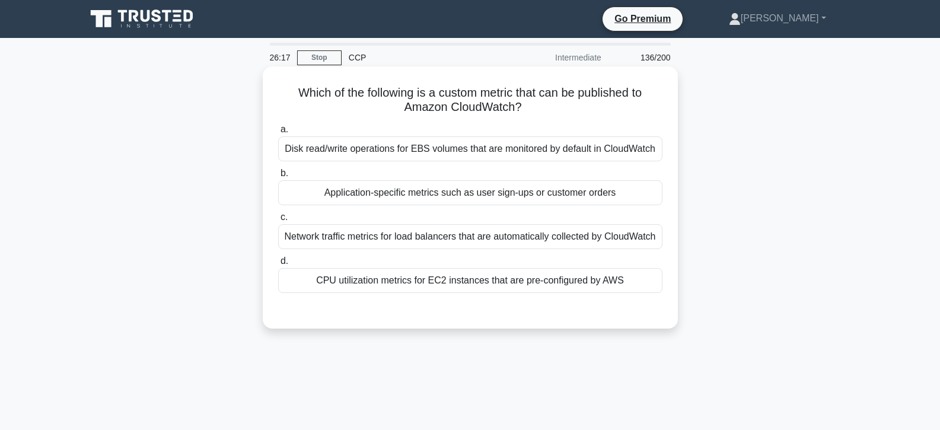
click at [450, 188] on div "Application-specific metrics such as user sign-ups or customer orders" at bounding box center [470, 192] width 384 height 25
click at [278, 177] on input "b. Application-specific metrics such as user sign-ups or customer orders" at bounding box center [278, 174] width 0 height 8
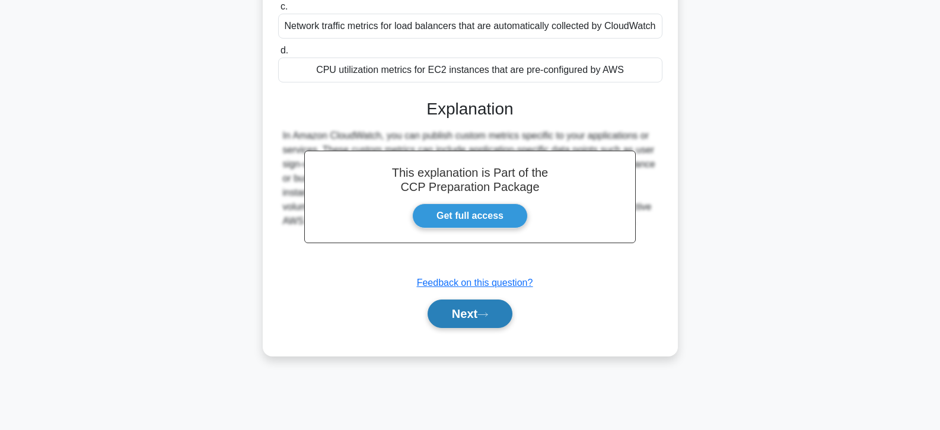
click at [473, 318] on button "Next" at bounding box center [470, 314] width 85 height 28
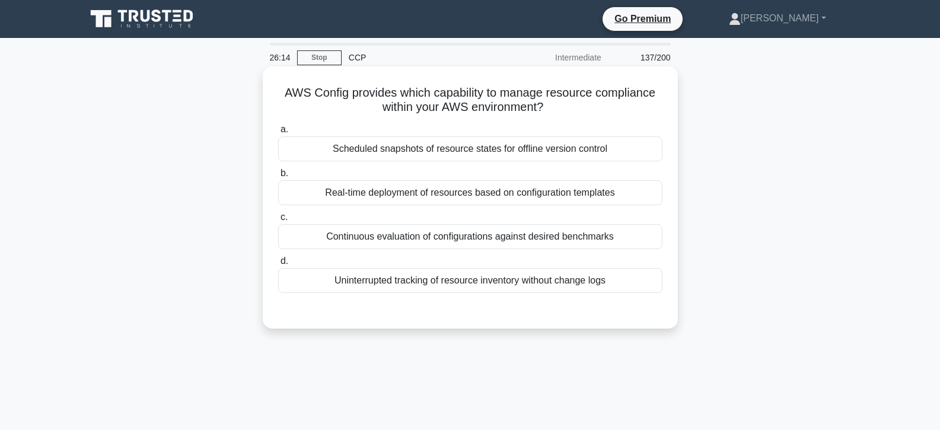
click at [473, 281] on div "Uninterrupted tracking of resource inventory without change logs" at bounding box center [470, 280] width 384 height 25
click at [278, 265] on input "d. Uninterrupted tracking of resource inventory without change logs" at bounding box center [278, 262] width 0 height 8
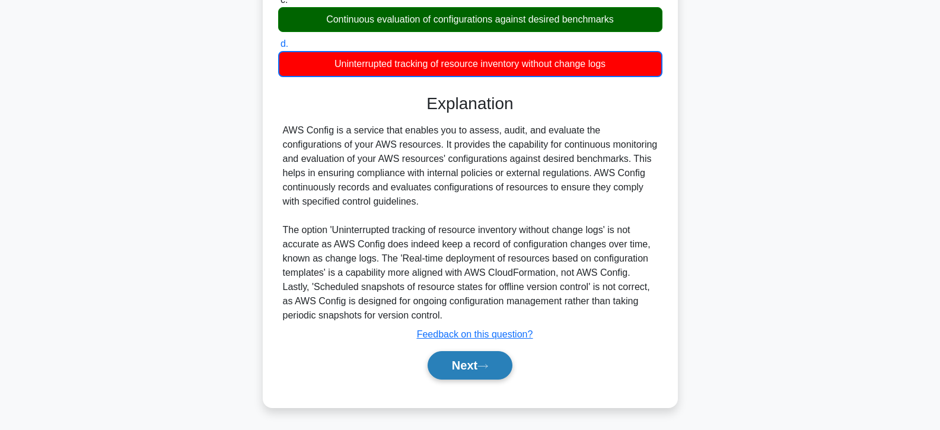
click at [477, 358] on button "Next" at bounding box center [470, 365] width 85 height 28
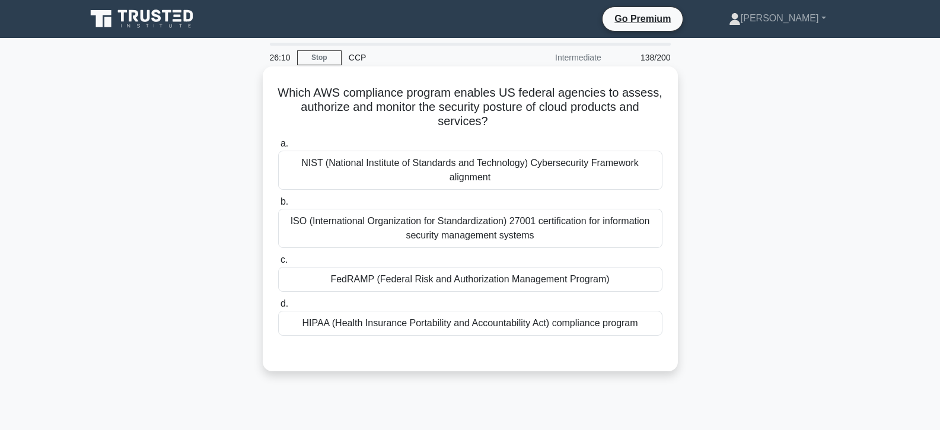
click at [467, 278] on div "FedRAMP (Federal Risk and Authorization Management Program)" at bounding box center [470, 279] width 384 height 25
click at [278, 264] on input "c. FedRAMP (Federal Risk and Authorization Management Program)" at bounding box center [278, 260] width 0 height 8
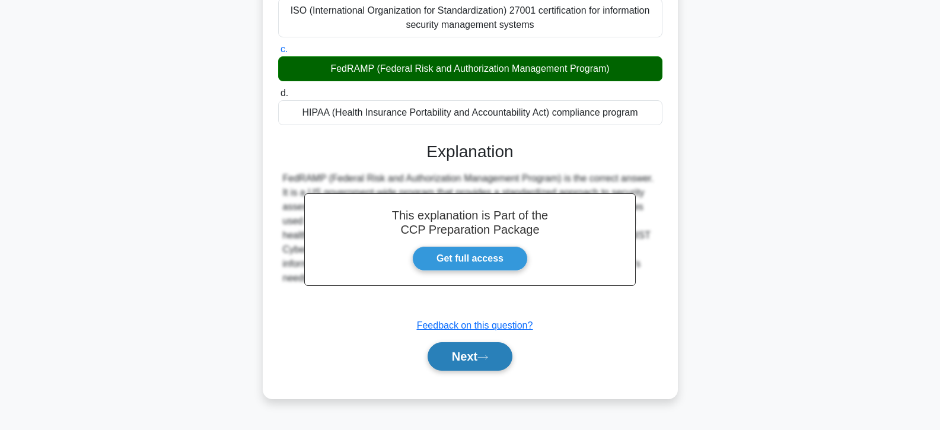
click at [474, 352] on button "Next" at bounding box center [470, 356] width 85 height 28
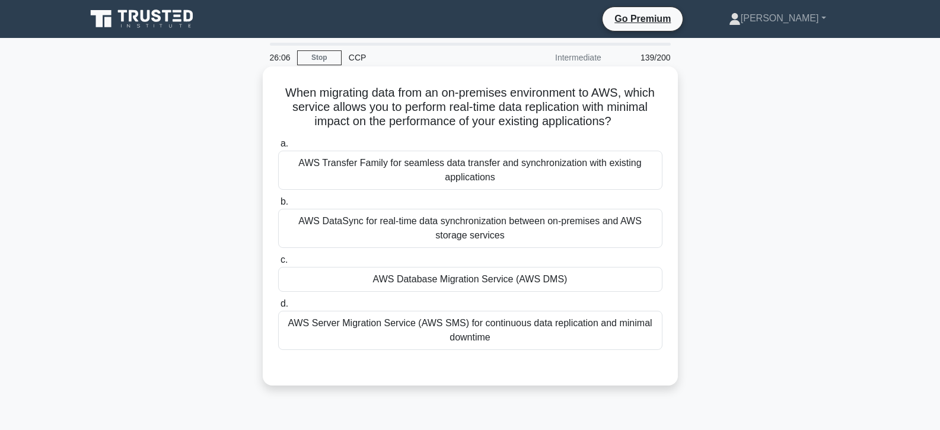
click at [461, 284] on div "AWS Database Migration Service (AWS DMS)" at bounding box center [470, 279] width 384 height 25
click at [278, 264] on input "c. AWS Database Migration Service (AWS DMS)" at bounding box center [278, 260] width 0 height 8
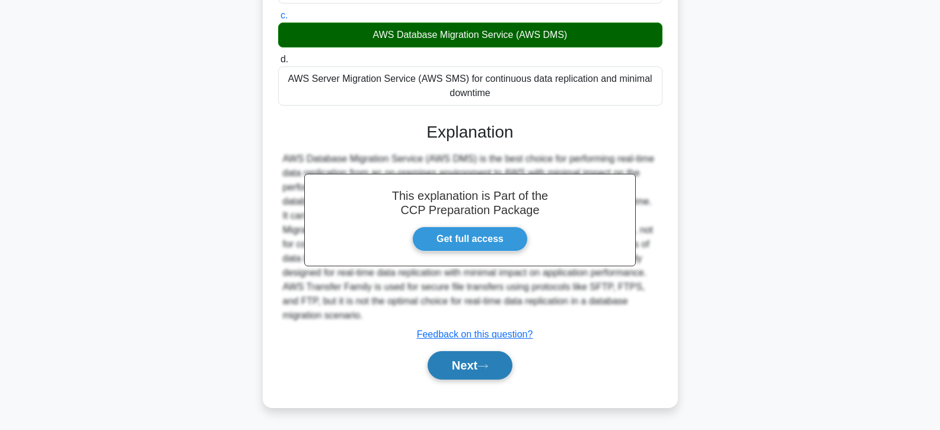
click at [472, 368] on button "Next" at bounding box center [470, 365] width 85 height 28
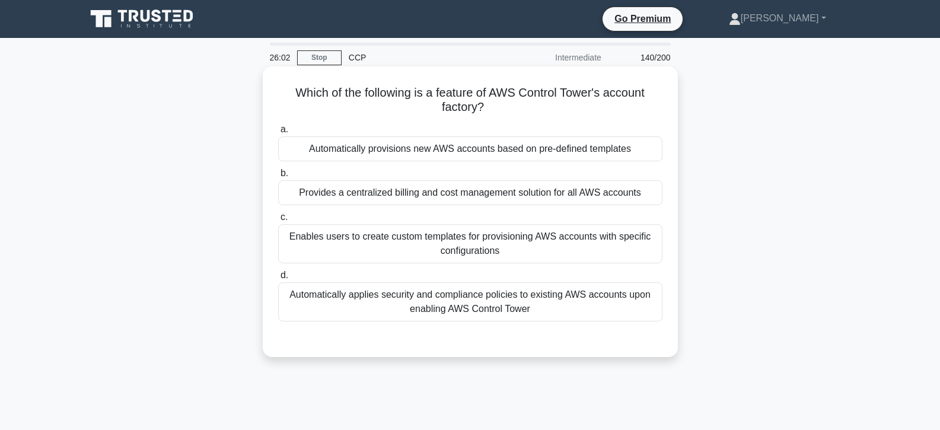
click at [452, 193] on div "Provides a centralized billing and cost management solution for all AWS accounts" at bounding box center [470, 192] width 384 height 25
click at [278, 177] on input "b. Provides a centralized billing and cost management solution for all AWS acco…" at bounding box center [278, 174] width 0 height 8
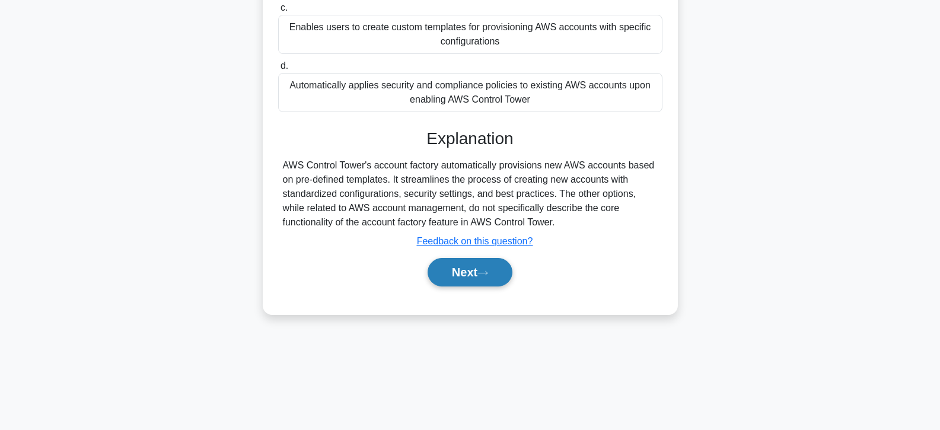
click at [476, 275] on button "Next" at bounding box center [470, 272] width 85 height 28
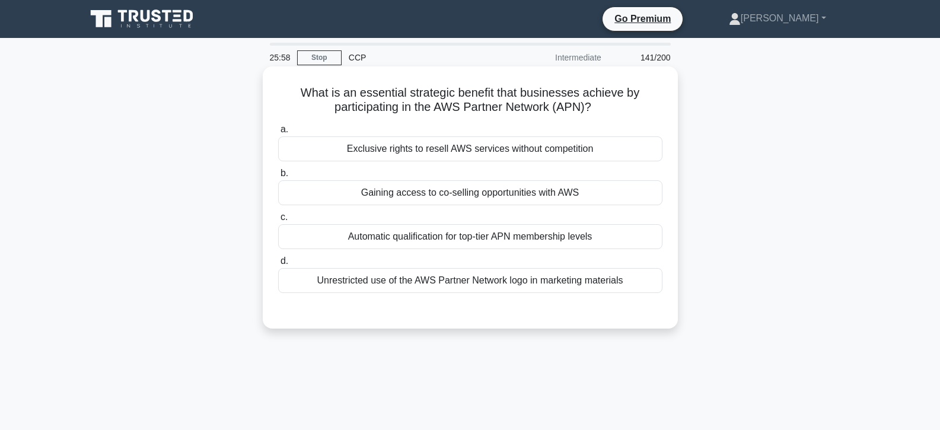
click at [457, 190] on div "Gaining access to co-selling opportunities with AWS" at bounding box center [470, 192] width 384 height 25
click at [278, 177] on input "b. Gaining access to co-selling opportunities with AWS" at bounding box center [278, 174] width 0 height 8
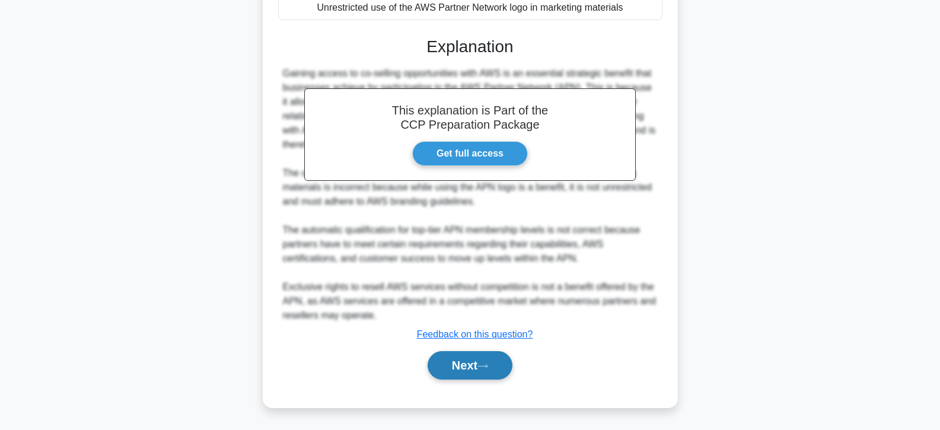
click at [485, 360] on button "Next" at bounding box center [470, 365] width 85 height 28
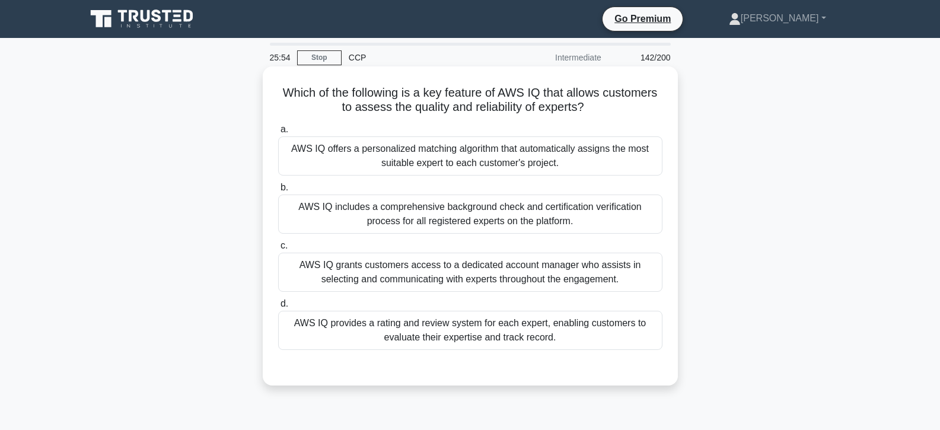
click at [493, 276] on div "AWS IQ grants customers access to a dedicated account manager who assists in se…" at bounding box center [470, 272] width 384 height 39
click at [278, 250] on input "c. AWS IQ grants customers access to a dedicated account manager who assists in…" at bounding box center [278, 246] width 0 height 8
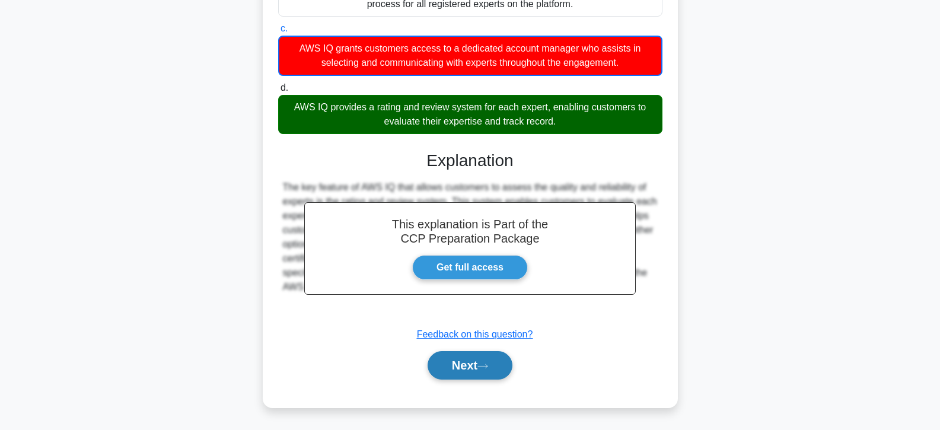
click at [484, 359] on button "Next" at bounding box center [470, 365] width 85 height 28
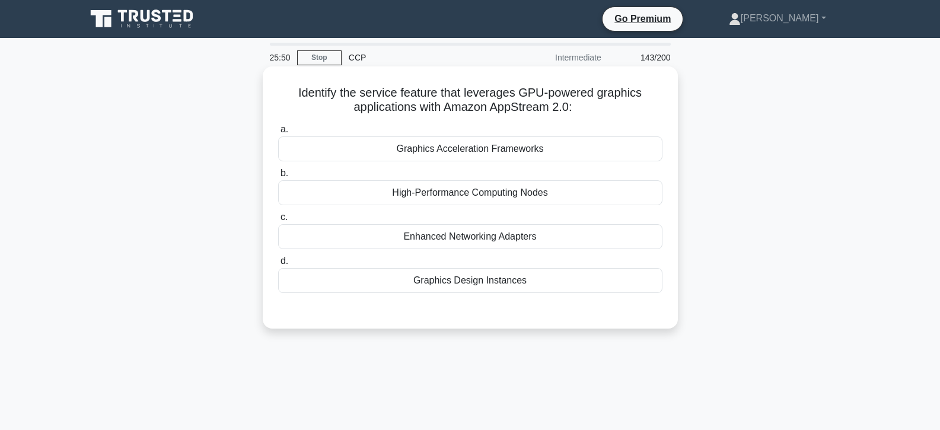
click at [483, 281] on div "Graphics Design Instances" at bounding box center [470, 280] width 384 height 25
click at [278, 265] on input "d. Graphics Design Instances" at bounding box center [278, 262] width 0 height 8
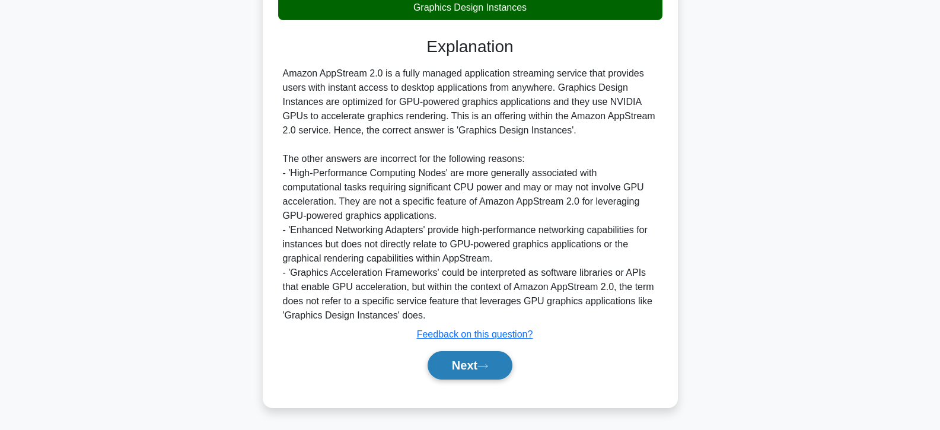
click at [477, 368] on button "Next" at bounding box center [470, 365] width 85 height 28
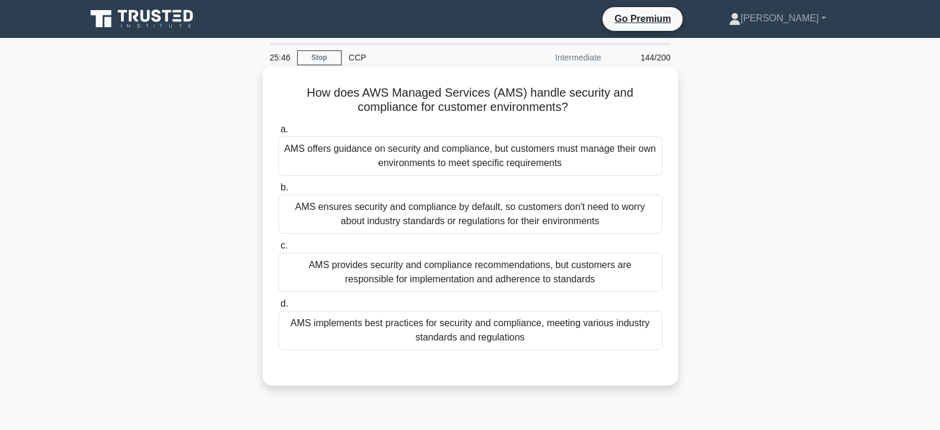
click at [466, 251] on label "c. AMS provides security and compliance recommendations, but customers are resp…" at bounding box center [470, 265] width 384 height 53
click at [278, 250] on input "c. AMS provides security and compliance recommendations, but customers are resp…" at bounding box center [278, 246] width 0 height 8
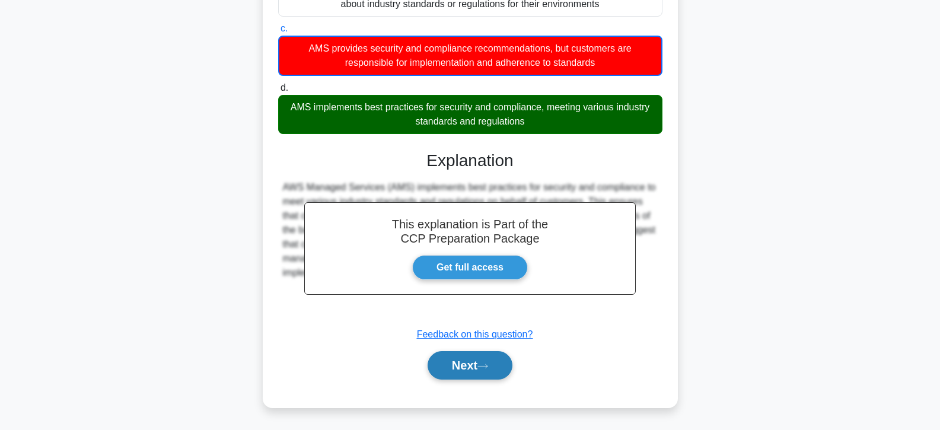
click at [484, 365] on icon at bounding box center [483, 366] width 11 height 7
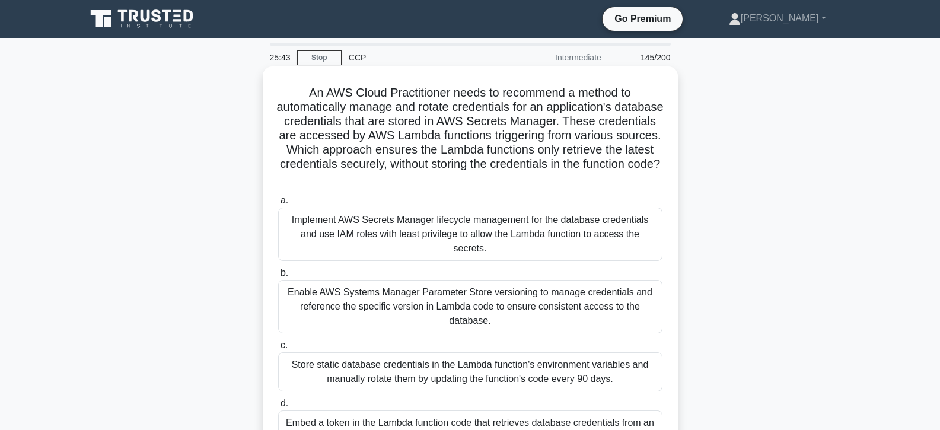
click at [482, 293] on div "Enable AWS Systems Manager Parameter Store versioning to manage credentials and…" at bounding box center [470, 306] width 384 height 53
click at [278, 277] on input "b. Enable AWS Systems Manager Parameter Store versioning to manage credentials …" at bounding box center [278, 273] width 0 height 8
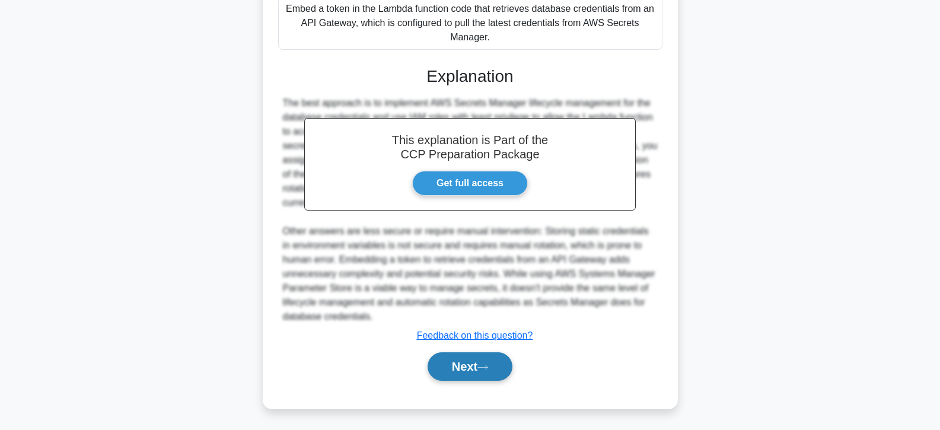
click at [472, 367] on button "Next" at bounding box center [470, 366] width 85 height 28
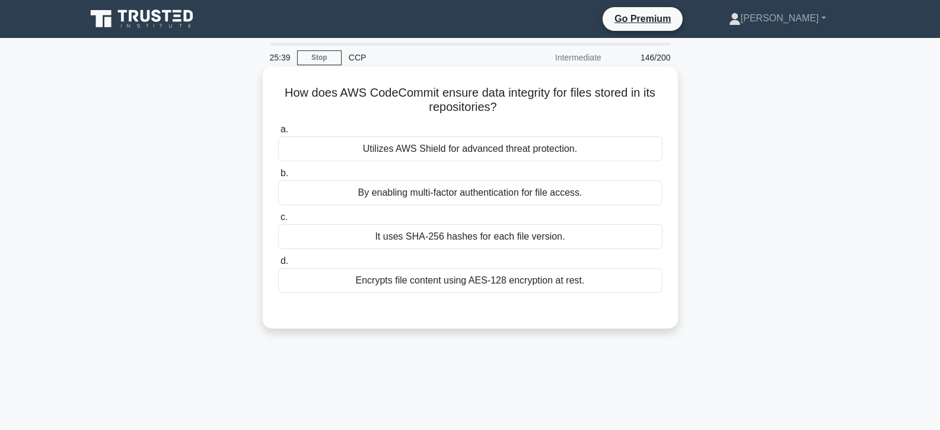
click at [455, 245] on div "It uses SHA-256 hashes for each file version." at bounding box center [470, 236] width 384 height 25
click at [278, 221] on input "c. It uses SHA-256 hashes for each file version." at bounding box center [278, 218] width 0 height 8
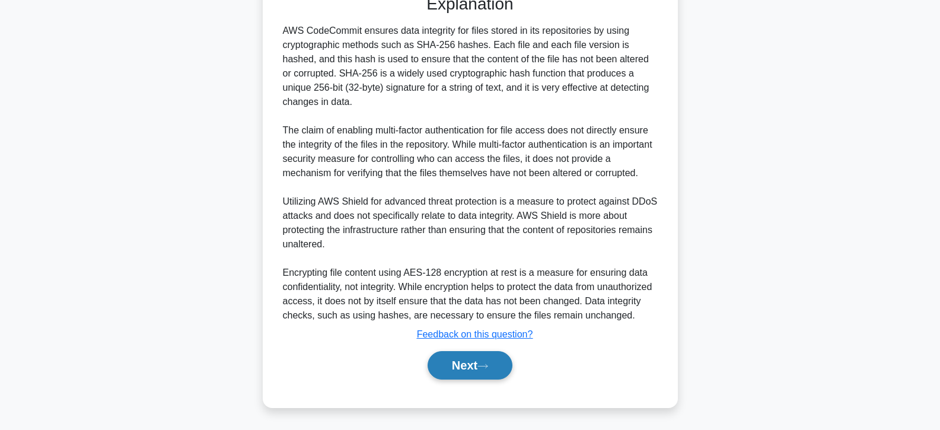
click at [476, 368] on button "Next" at bounding box center [470, 365] width 85 height 28
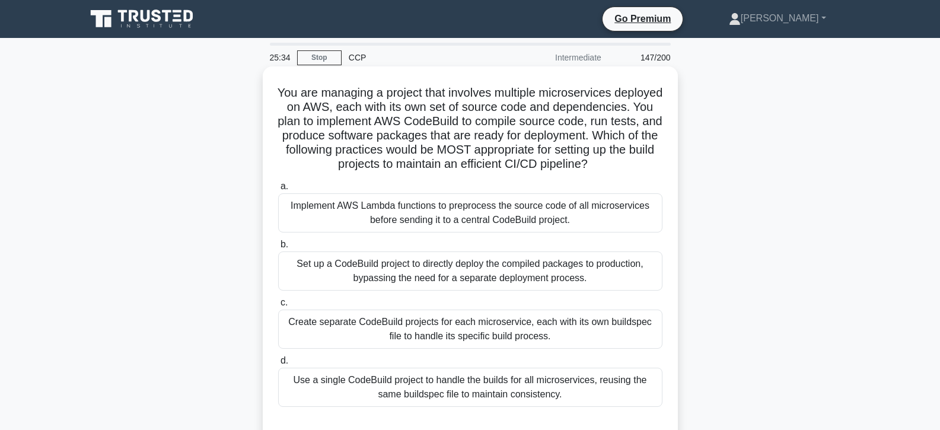
click at [486, 317] on label "c. Create separate CodeBuild projects for each microservice, each with its own …" at bounding box center [470, 321] width 384 height 53
click at [278, 307] on input "c. Create separate CodeBuild projects for each microservice, each with its own …" at bounding box center [278, 303] width 0 height 8
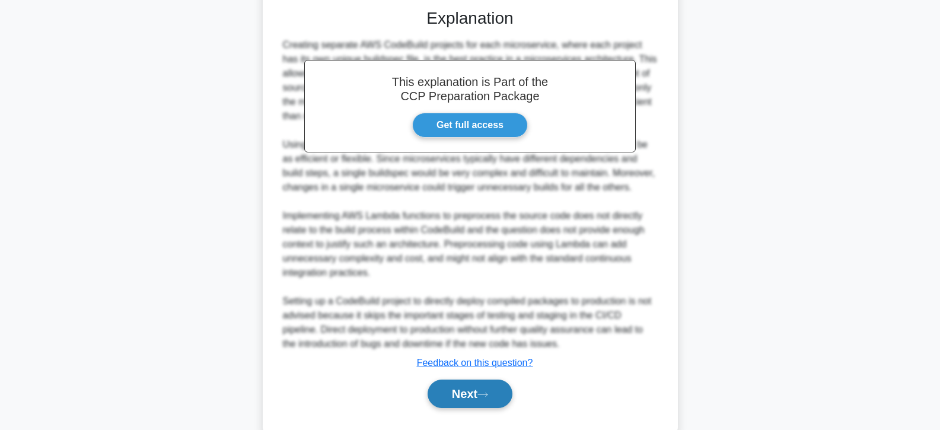
click at [481, 405] on button "Next" at bounding box center [470, 394] width 85 height 28
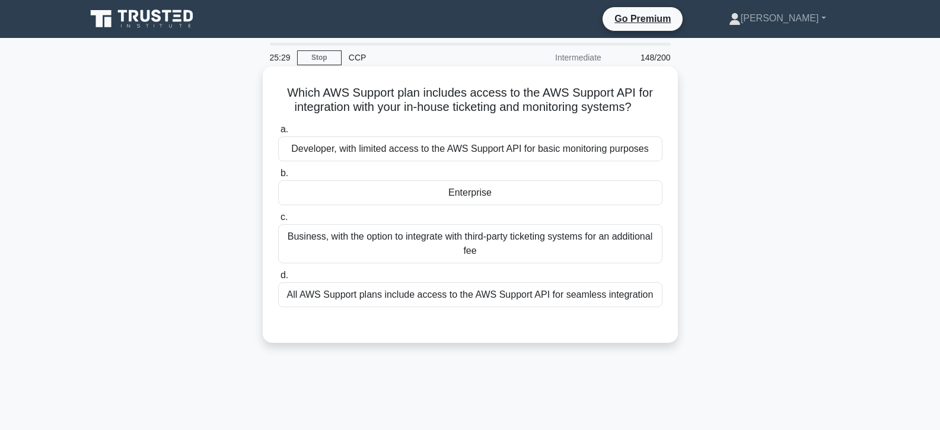
click at [456, 198] on div "Enterprise" at bounding box center [470, 192] width 384 height 25
click at [278, 177] on input "b. Enterprise" at bounding box center [278, 174] width 0 height 8
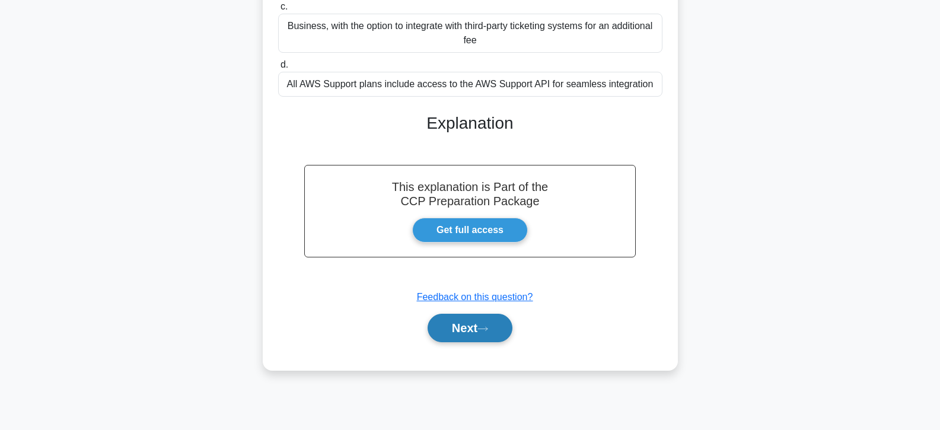
click at [468, 316] on button "Next" at bounding box center [470, 328] width 85 height 28
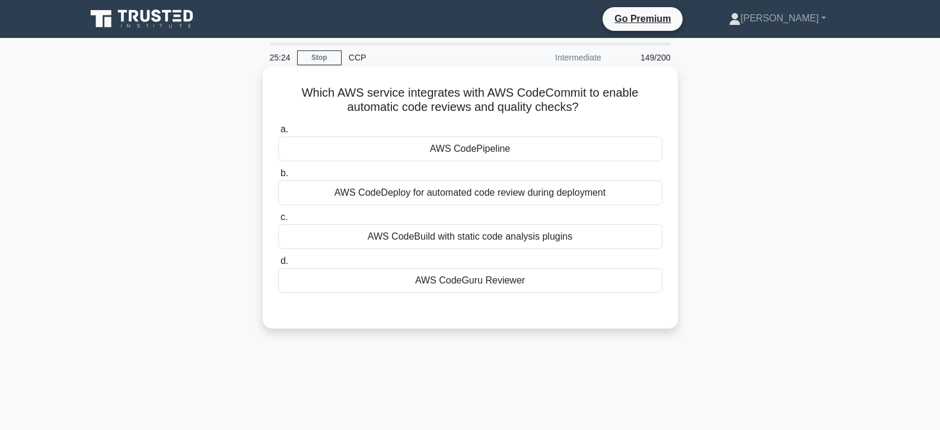
click at [444, 151] on div "AWS CodePipeline" at bounding box center [470, 148] width 384 height 25
click at [278, 134] on input "a. AWS CodePipeline" at bounding box center [278, 130] width 0 height 8
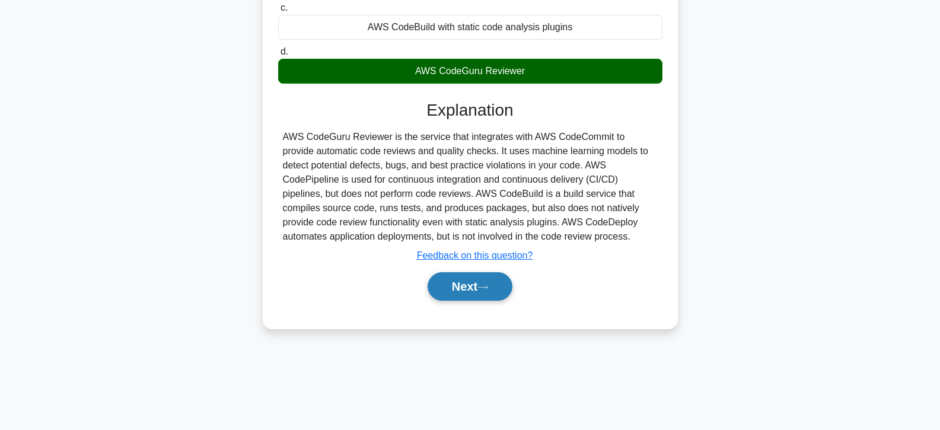
click at [479, 295] on button "Next" at bounding box center [470, 286] width 85 height 28
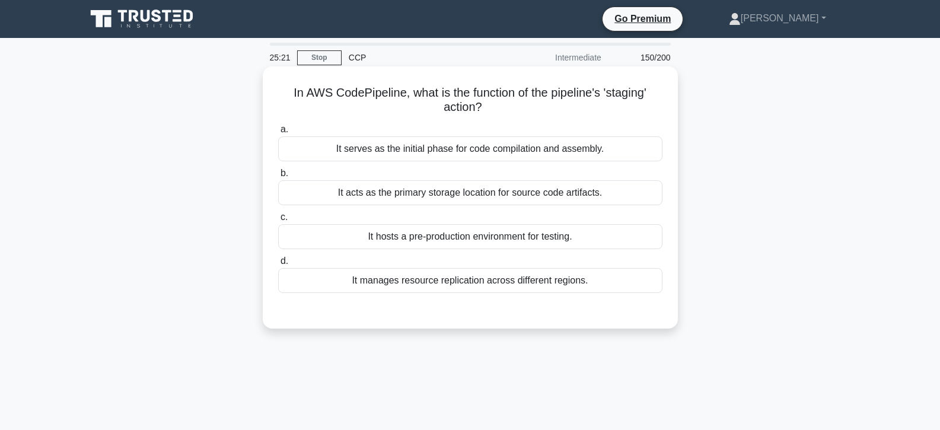
click at [480, 231] on div "It hosts a pre-production environment for testing." at bounding box center [470, 236] width 384 height 25
click at [278, 221] on input "c. It hosts a pre-production environment for testing." at bounding box center [278, 218] width 0 height 8
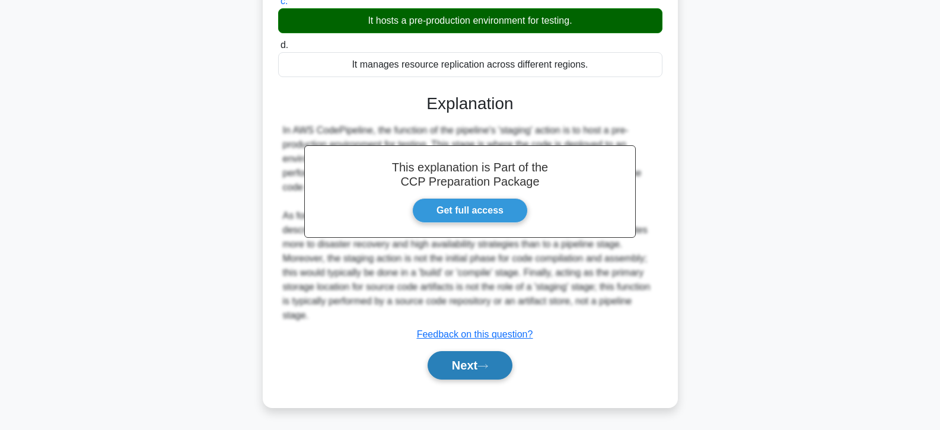
click at [482, 372] on button "Next" at bounding box center [470, 365] width 85 height 28
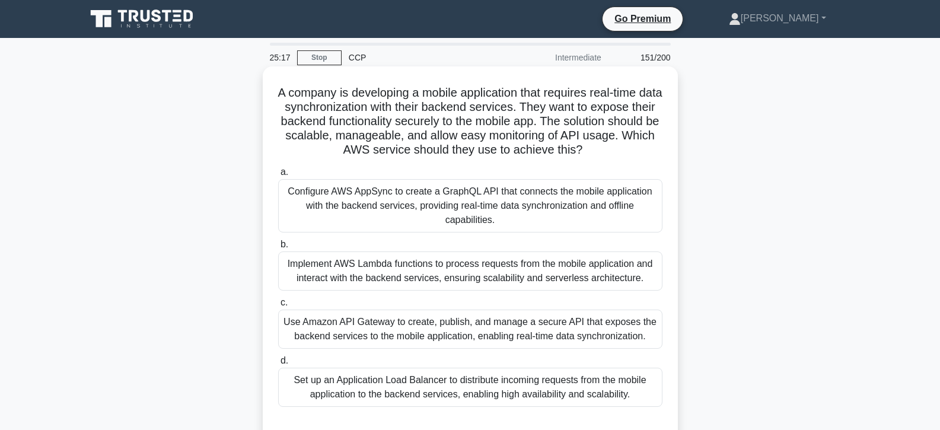
click at [466, 282] on div "Implement AWS Lambda functions to process requests from the mobile application …" at bounding box center [470, 271] width 384 height 39
click at [278, 249] on input "b. Implement AWS Lambda functions to process requests from the mobile applicati…" at bounding box center [278, 245] width 0 height 8
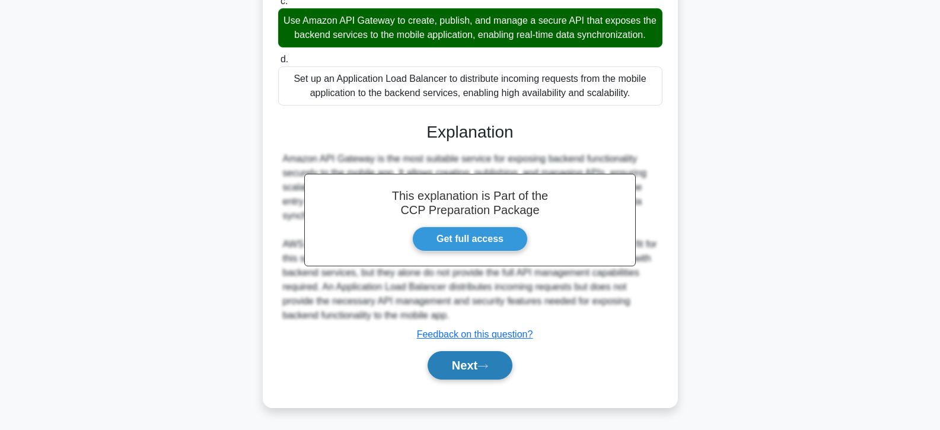
click at [466, 357] on button "Next" at bounding box center [470, 365] width 85 height 28
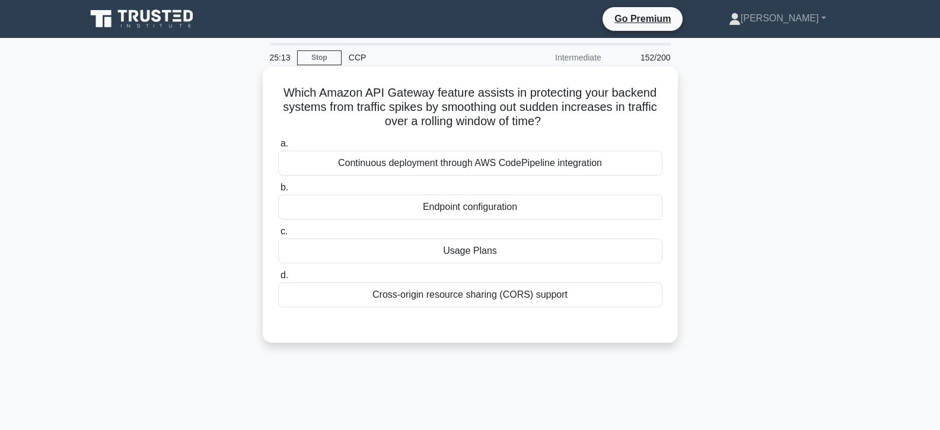
click at [462, 256] on div "Usage Plans" at bounding box center [470, 251] width 384 height 25
click at [278, 236] on input "c. Usage Plans" at bounding box center [278, 232] width 0 height 8
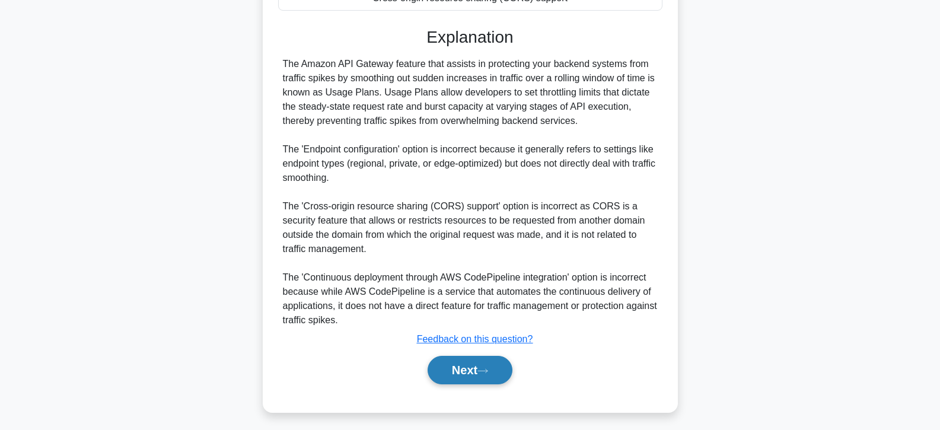
click at [485, 369] on icon at bounding box center [483, 371] width 11 height 7
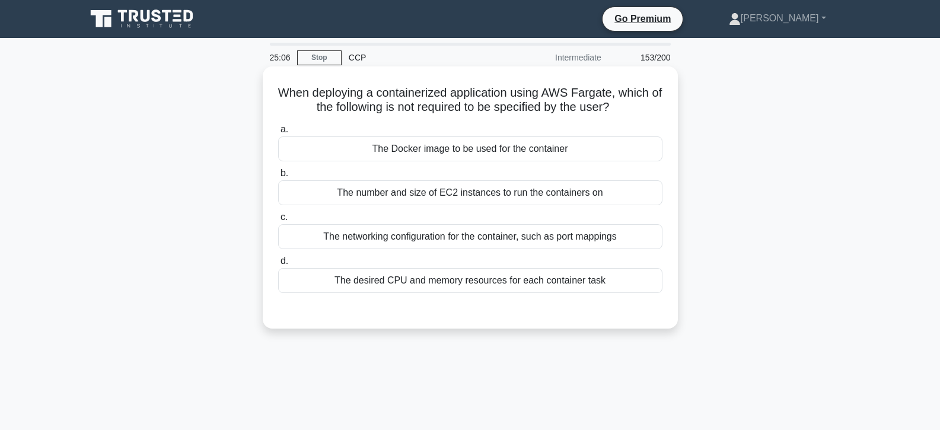
click at [463, 155] on div "The Docker image to be used for the container" at bounding box center [470, 148] width 384 height 25
click at [278, 134] on input "a. The Docker image to be used for the container" at bounding box center [278, 130] width 0 height 8
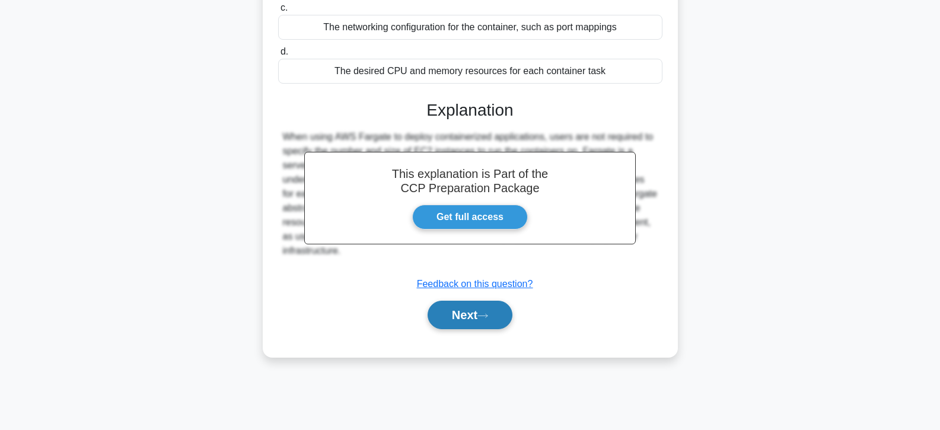
click at [460, 319] on button "Next" at bounding box center [470, 315] width 85 height 28
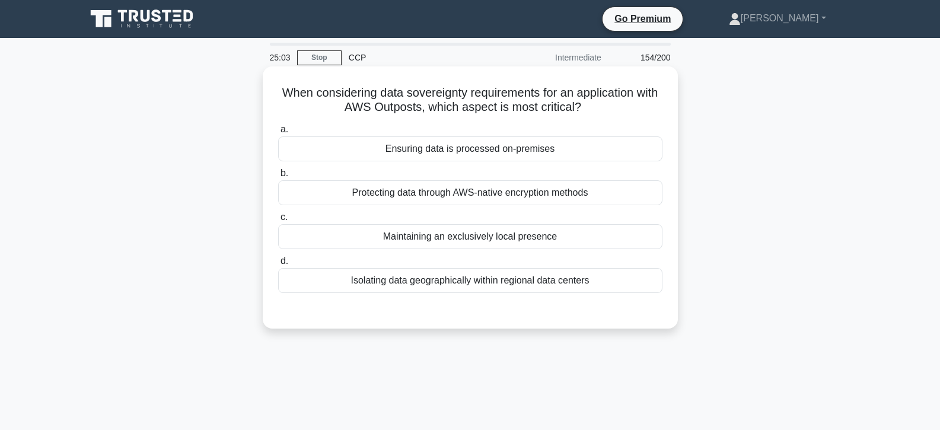
click at [447, 230] on div "Maintaining an exclusively local presence" at bounding box center [470, 236] width 384 height 25
click at [278, 221] on input "c. Maintaining an exclusively local presence" at bounding box center [278, 218] width 0 height 8
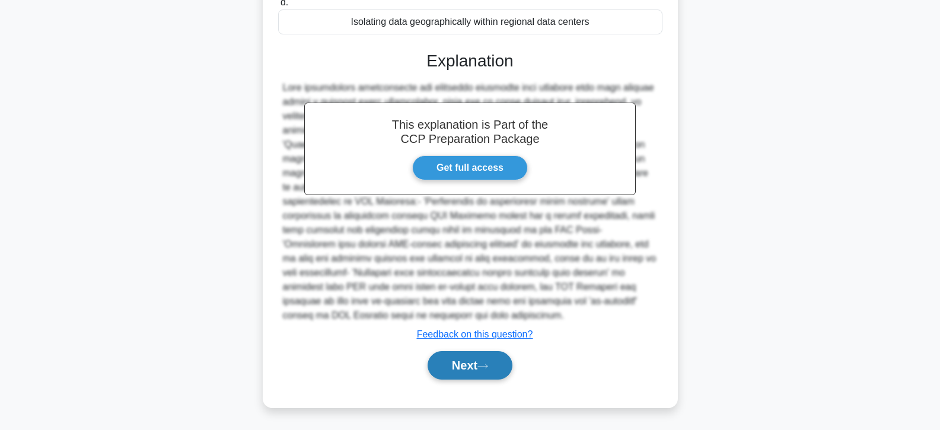
click at [458, 358] on button "Next" at bounding box center [470, 365] width 85 height 28
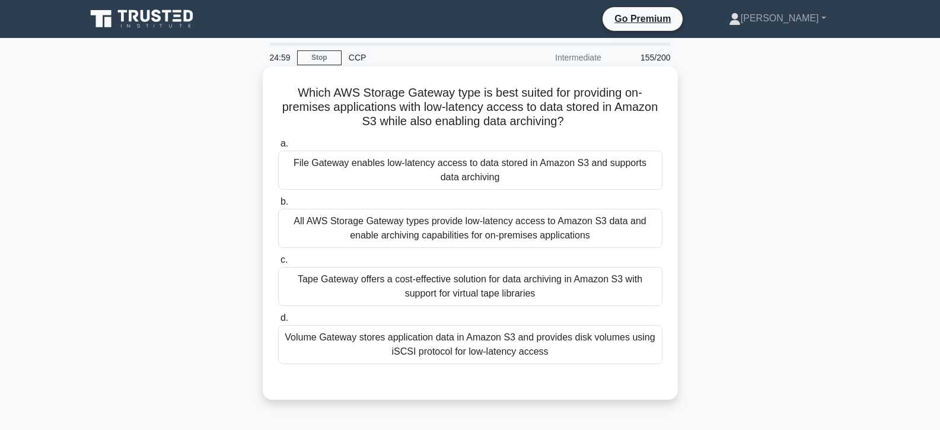
click at [457, 229] on div "All AWS Storage Gateway types provide low-latency access to Amazon S3 data and …" at bounding box center [470, 228] width 384 height 39
click at [278, 206] on input "b. All AWS Storage Gateway types provide low-latency access to Amazon S3 data a…" at bounding box center [278, 202] width 0 height 8
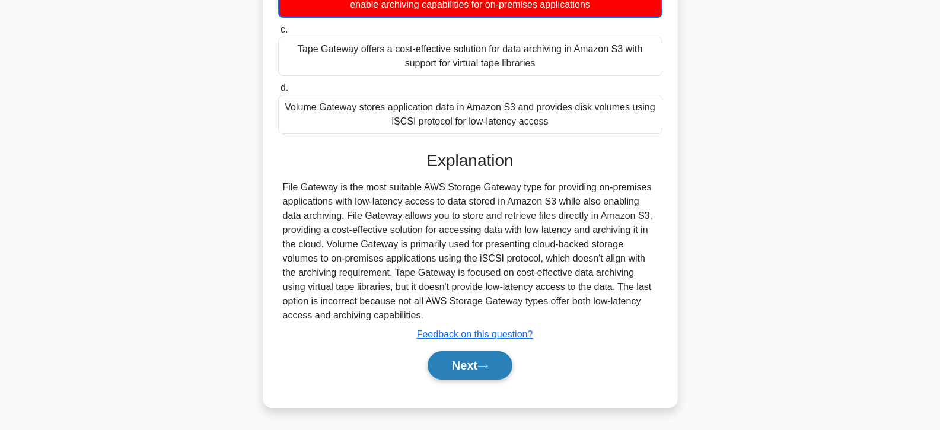
click at [477, 358] on button "Next" at bounding box center [470, 365] width 85 height 28
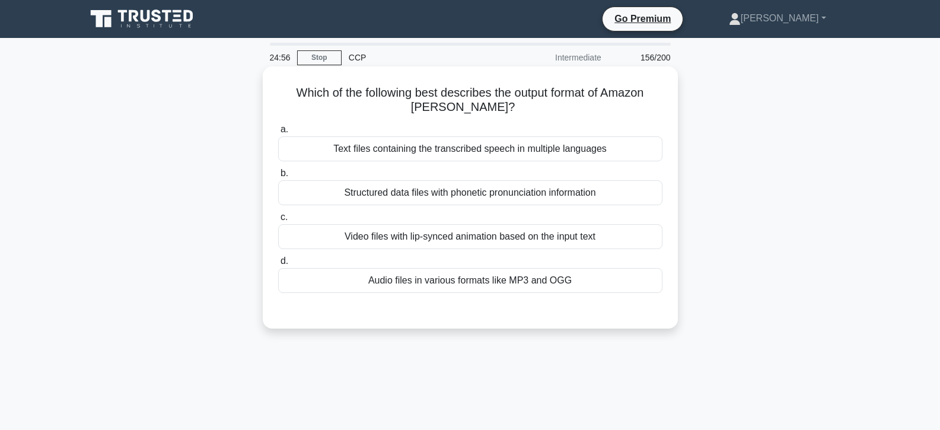
click at [478, 276] on div "Audio files in various formats like MP3 and OGG" at bounding box center [470, 280] width 384 height 25
click at [278, 265] on input "d. Audio files in various formats like MP3 and OGG" at bounding box center [278, 262] width 0 height 8
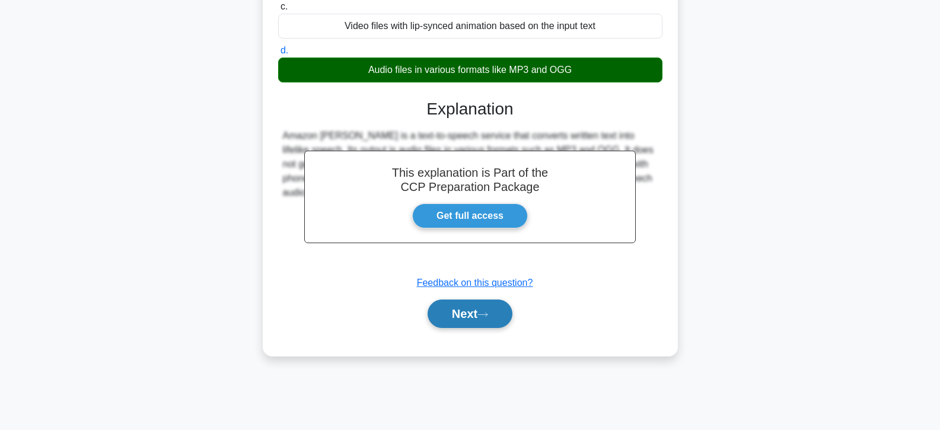
click at [467, 323] on button "Next" at bounding box center [470, 314] width 85 height 28
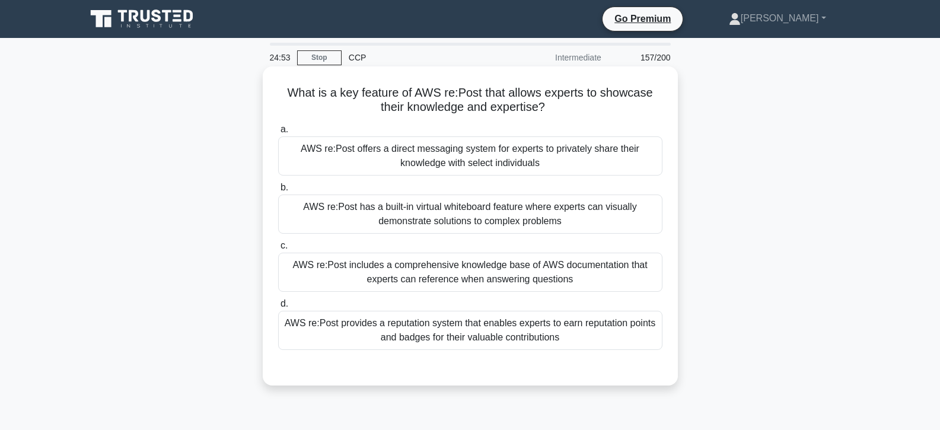
click at [466, 279] on div "AWS re:Post includes a comprehensive knowledge base of AWS documentation that e…" at bounding box center [470, 272] width 384 height 39
click at [278, 250] on input "c. AWS re:Post includes a comprehensive knowledge base of AWS documentation tha…" at bounding box center [278, 246] width 0 height 8
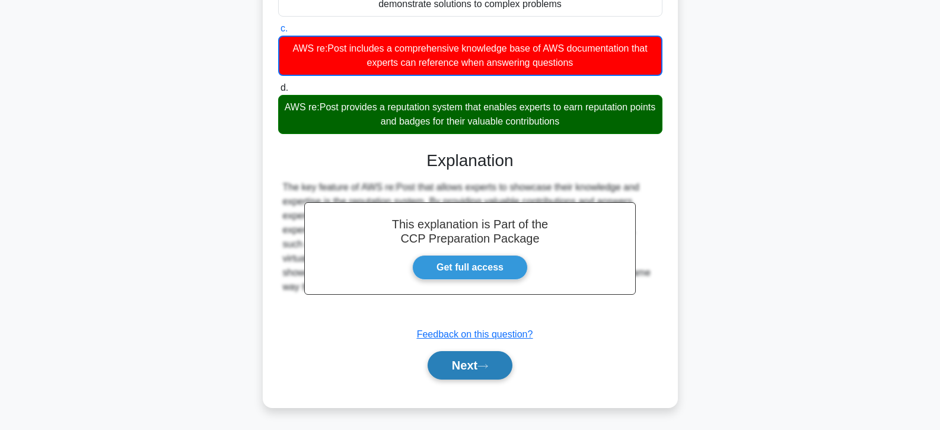
click at [470, 351] on button "Next" at bounding box center [470, 365] width 85 height 28
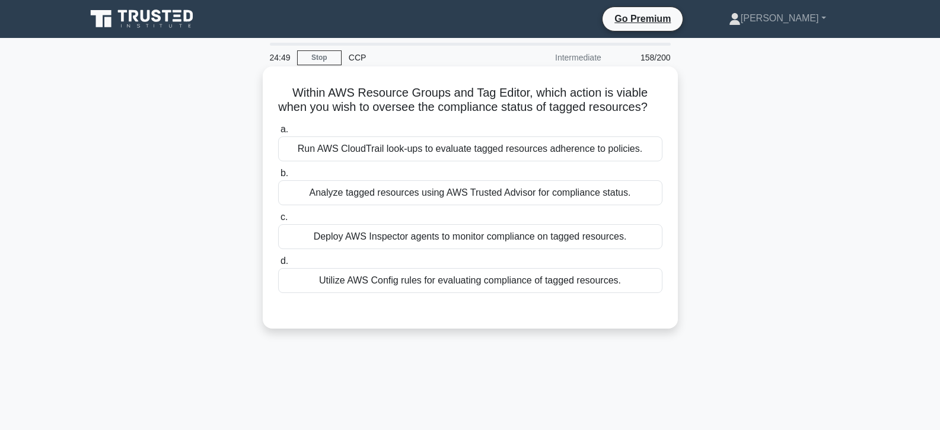
click at [466, 284] on div "Utilize AWS Config rules for evaluating compliance of tagged resources." at bounding box center [470, 280] width 384 height 25
click at [278, 265] on input "d. Utilize AWS Config rules for evaluating compliance of tagged resources." at bounding box center [278, 262] width 0 height 8
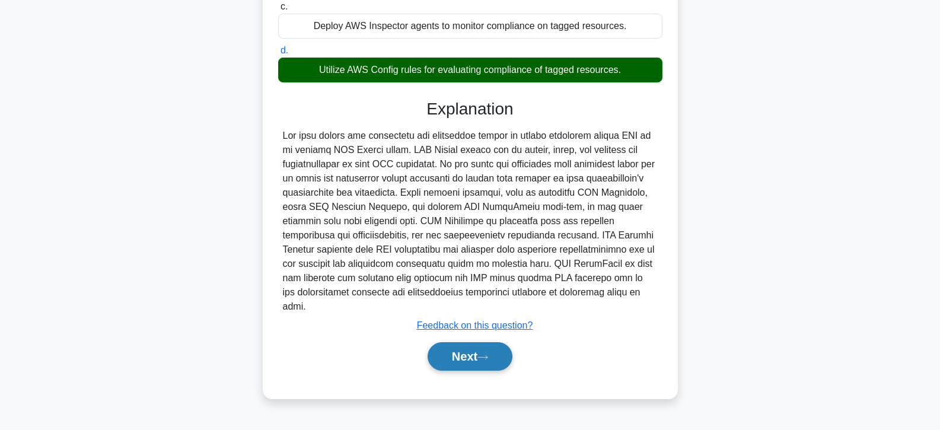
click at [476, 349] on button "Next" at bounding box center [470, 356] width 85 height 28
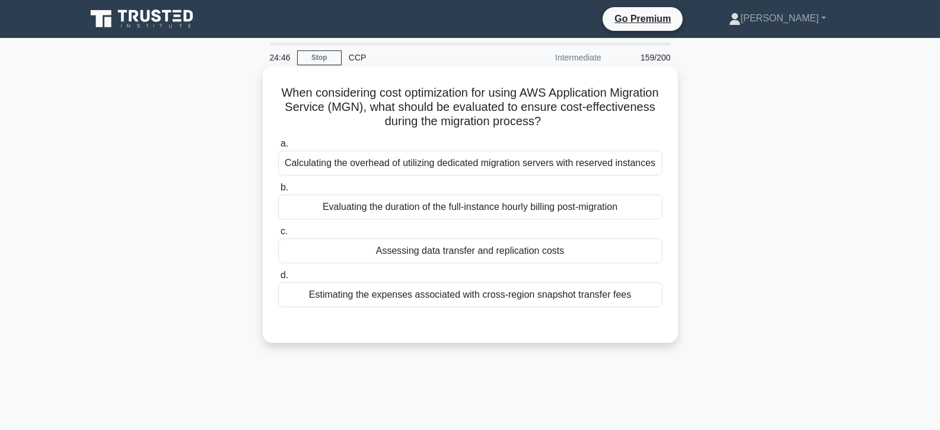
click at [473, 259] on div "Assessing data transfer and replication costs" at bounding box center [470, 251] width 384 height 25
click at [278, 236] on input "c. Assessing data transfer and replication costs" at bounding box center [278, 232] width 0 height 8
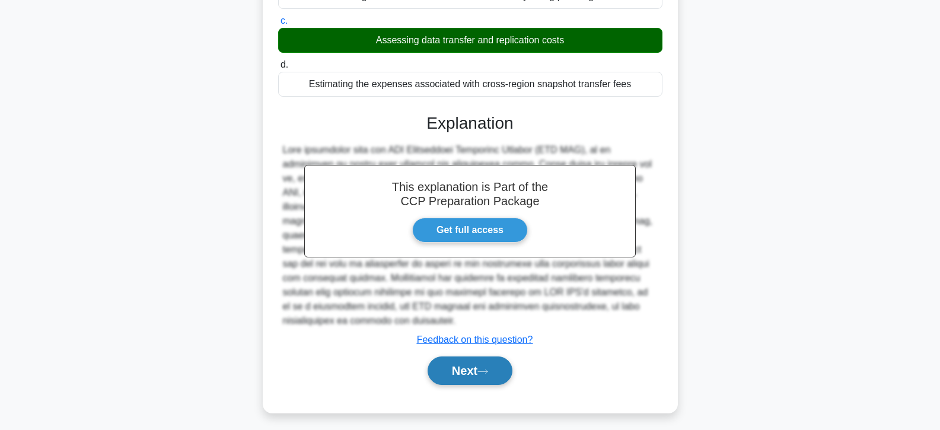
click at [478, 357] on button "Next" at bounding box center [470, 371] width 85 height 28
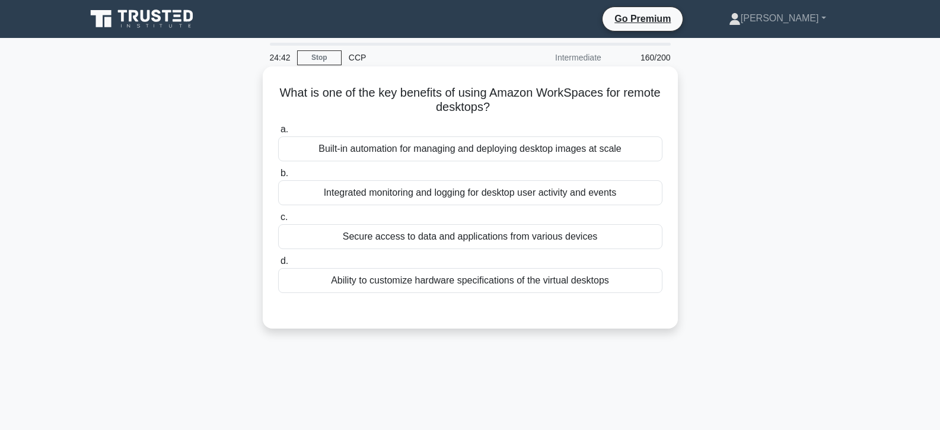
click at [462, 243] on div "Secure access to data and applications from various devices" at bounding box center [470, 236] width 384 height 25
click at [278, 221] on input "c. Secure access to data and applications from various devices" at bounding box center [278, 218] width 0 height 8
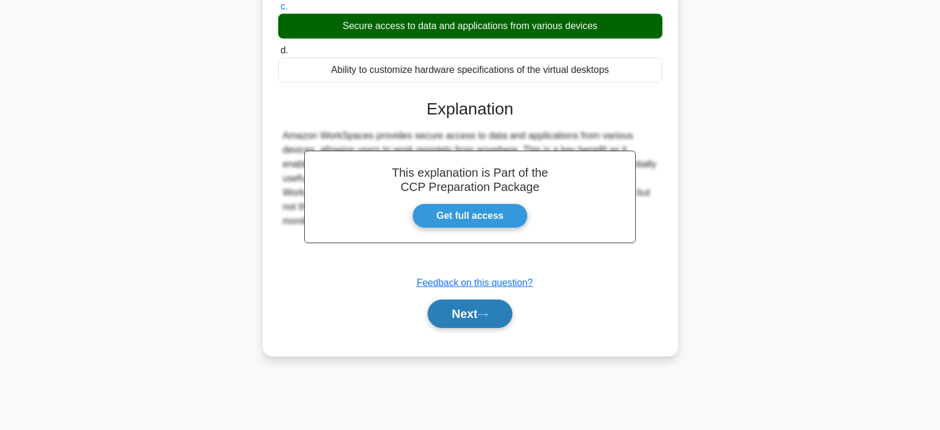
click at [472, 319] on button "Next" at bounding box center [470, 314] width 85 height 28
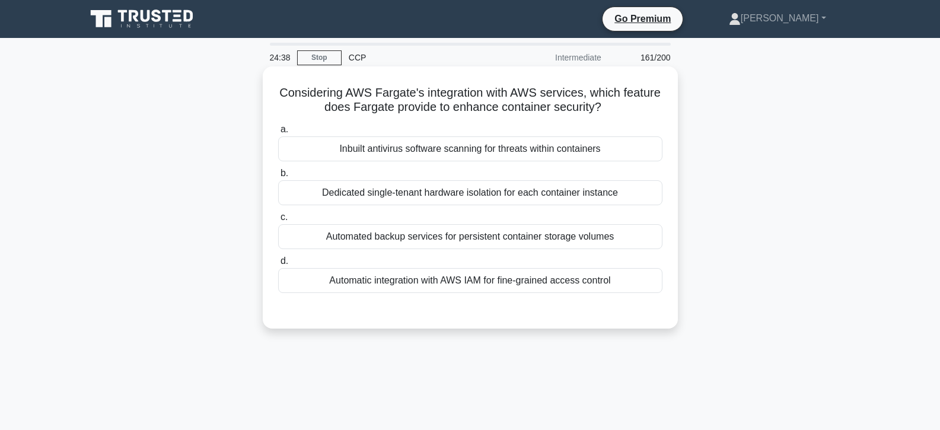
click at [472, 276] on div "Automatic integration with AWS IAM for fine-grained access control" at bounding box center [470, 280] width 384 height 25
click at [278, 265] on input "d. Automatic integration with AWS IAM for fine-grained access control" at bounding box center [278, 262] width 0 height 8
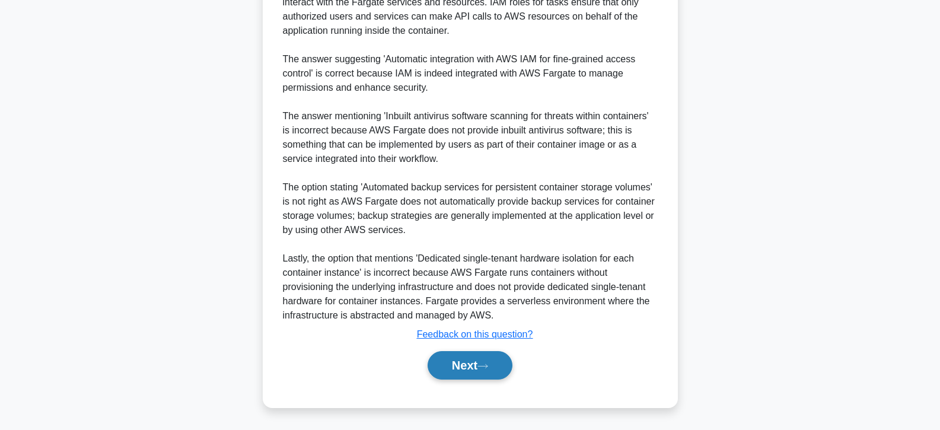
click at [479, 369] on button "Next" at bounding box center [470, 365] width 85 height 28
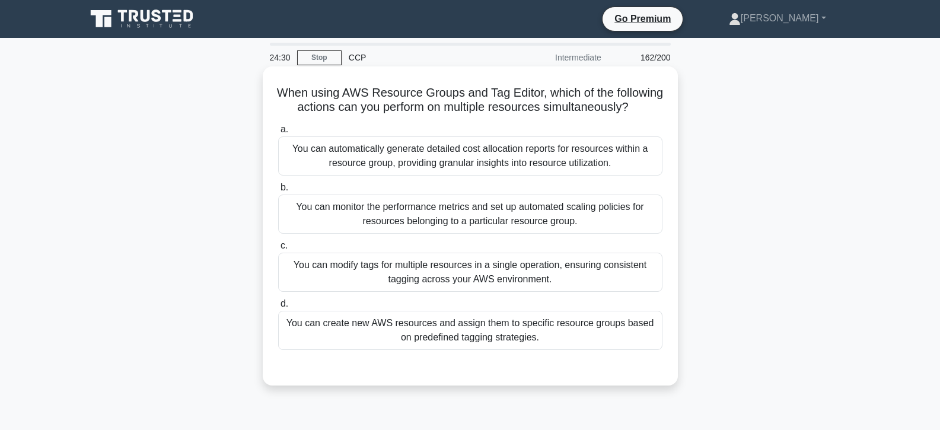
click at [459, 292] on div "You can modify tags for multiple resources in a single operation, ensuring cons…" at bounding box center [470, 272] width 384 height 39
click at [278, 250] on input "c. You can modify tags for multiple resources in a single operation, ensuring c…" at bounding box center [278, 246] width 0 height 8
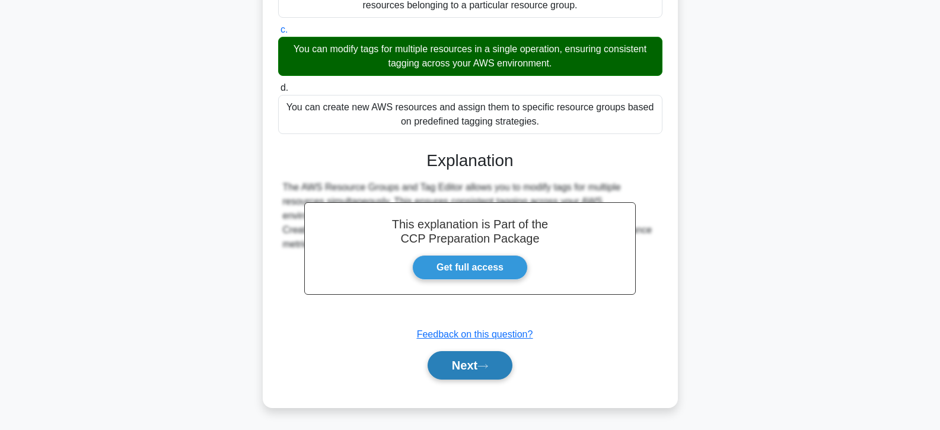
click at [463, 370] on button "Next" at bounding box center [470, 365] width 85 height 28
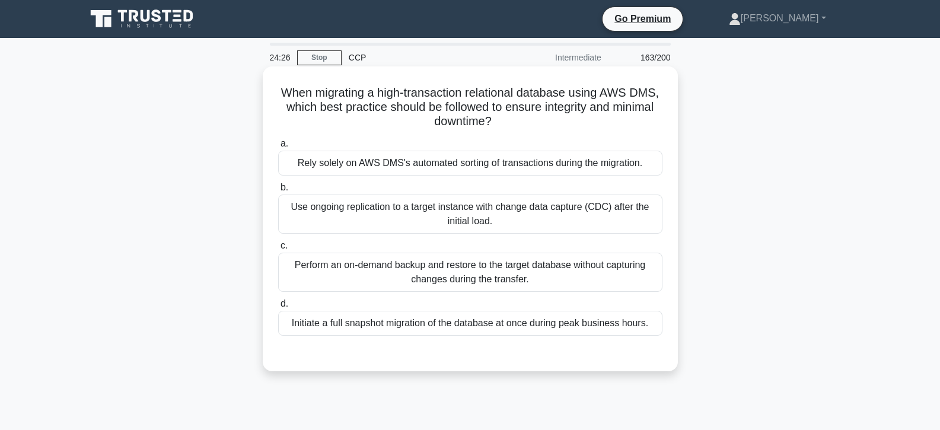
click at [447, 215] on div "Use ongoing replication to a target instance with change data capture (CDC) aft…" at bounding box center [470, 214] width 384 height 39
click at [278, 192] on input "b. Use ongoing replication to a target instance with change data capture (CDC) …" at bounding box center [278, 188] width 0 height 8
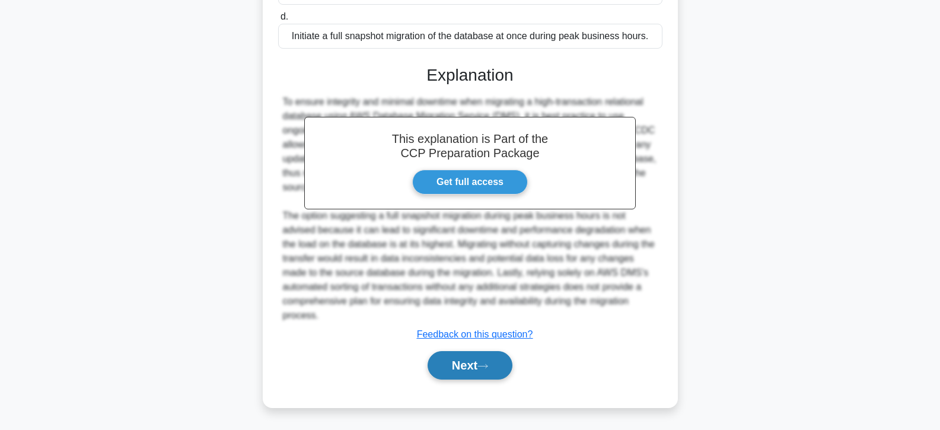
click at [460, 368] on button "Next" at bounding box center [470, 365] width 85 height 28
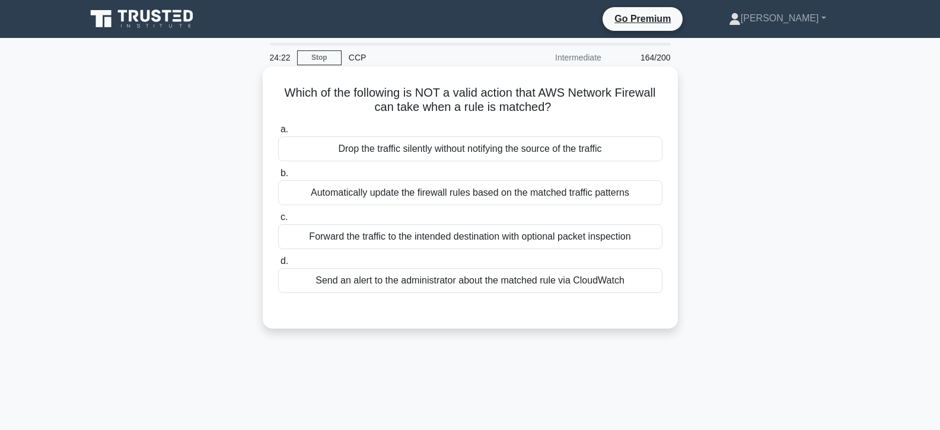
click at [431, 151] on div "Drop the traffic silently without notifying the source of the traffic" at bounding box center [470, 148] width 384 height 25
click at [278, 134] on input "a. Drop the traffic silently without notifying the source of the traffic" at bounding box center [278, 130] width 0 height 8
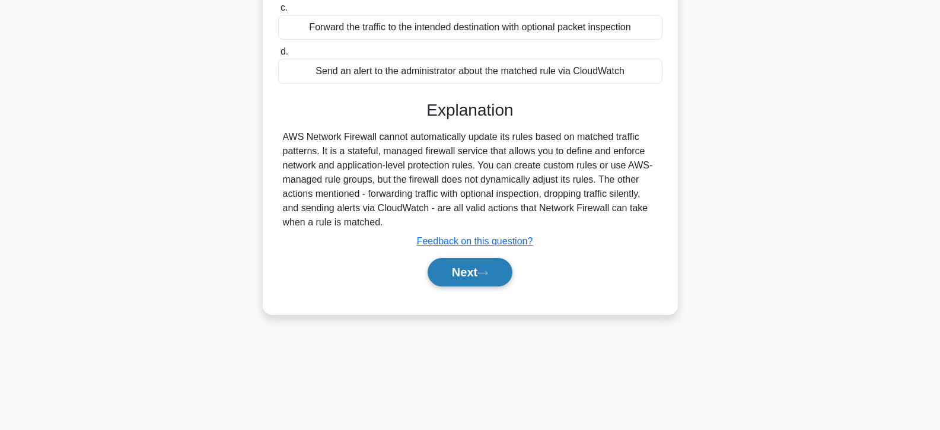
click at [463, 274] on button "Next" at bounding box center [470, 272] width 85 height 28
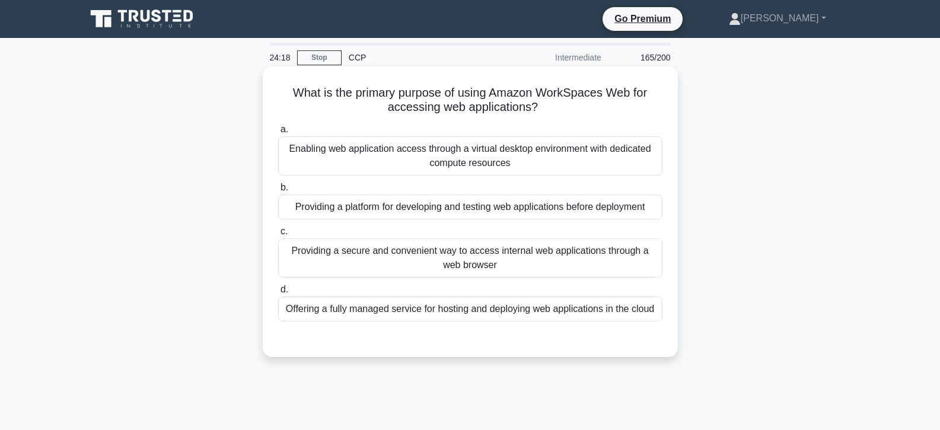
click at [441, 202] on div "Providing a platform for developing and testing web applications before deploym…" at bounding box center [470, 207] width 384 height 25
click at [278, 192] on input "b. Providing a platform for developing and testing web applications before depl…" at bounding box center [278, 188] width 0 height 8
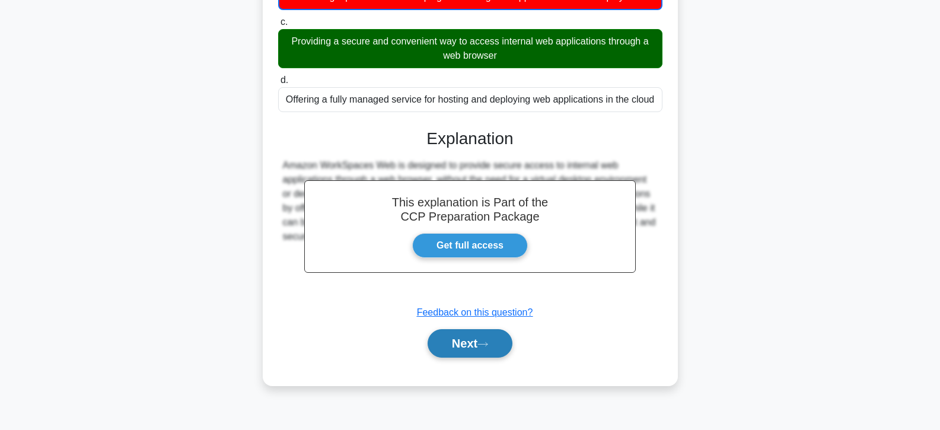
click at [474, 338] on button "Next" at bounding box center [470, 343] width 85 height 28
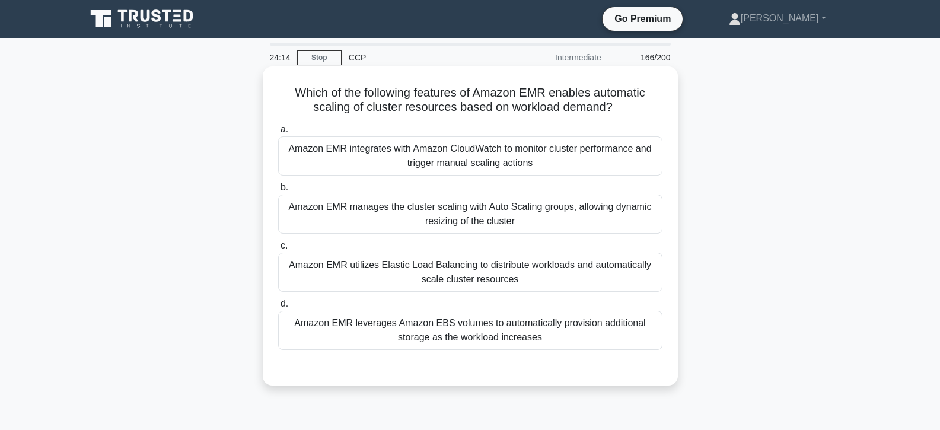
click at [437, 214] on div "Amazon EMR manages the cluster scaling with Auto Scaling groups, allowing dynam…" at bounding box center [470, 214] width 384 height 39
click at [278, 192] on input "b. Amazon EMR manages the cluster scaling with Auto Scaling groups, allowing dy…" at bounding box center [278, 188] width 0 height 8
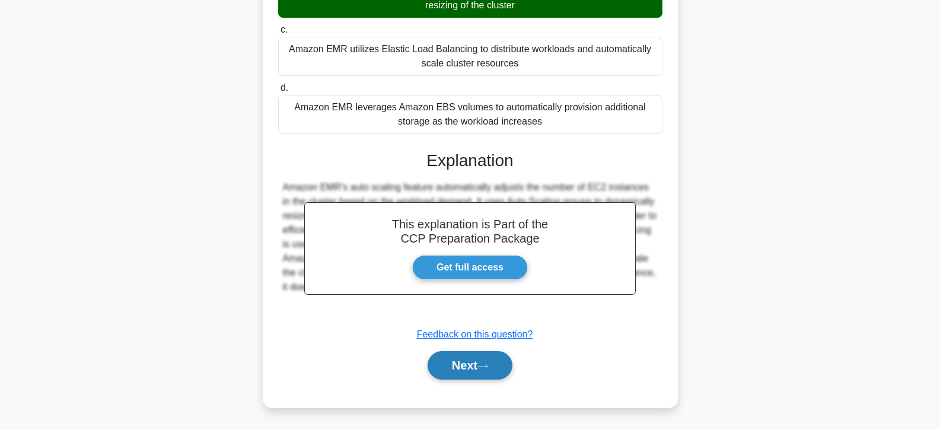
click at [450, 370] on button "Next" at bounding box center [470, 365] width 85 height 28
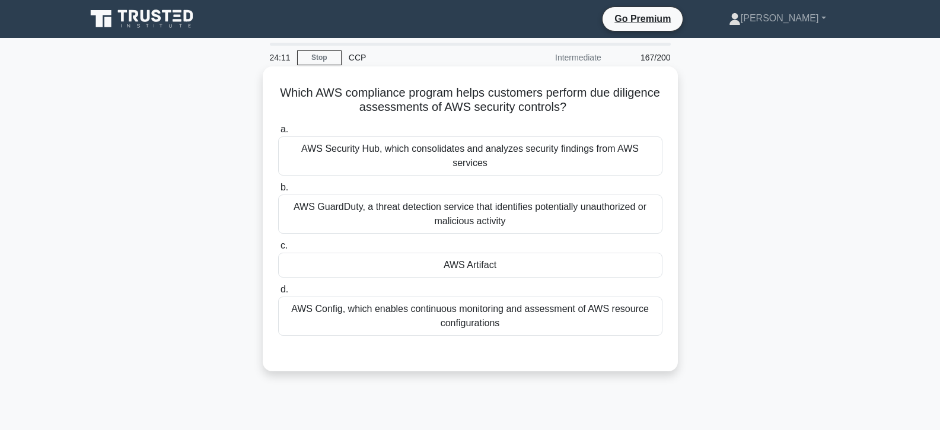
click at [450, 258] on div "AWS Artifact" at bounding box center [470, 265] width 384 height 25
click at [278, 250] on input "c. AWS Artifact" at bounding box center [278, 246] width 0 height 8
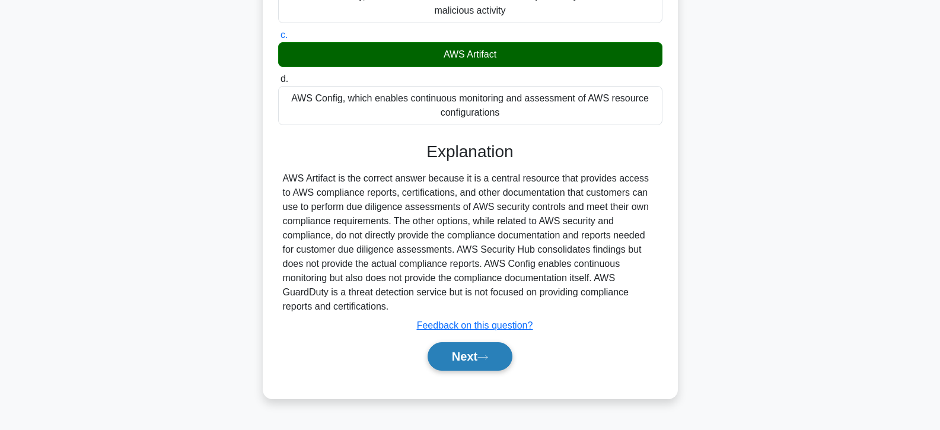
click at [459, 351] on button "Next" at bounding box center [470, 356] width 85 height 28
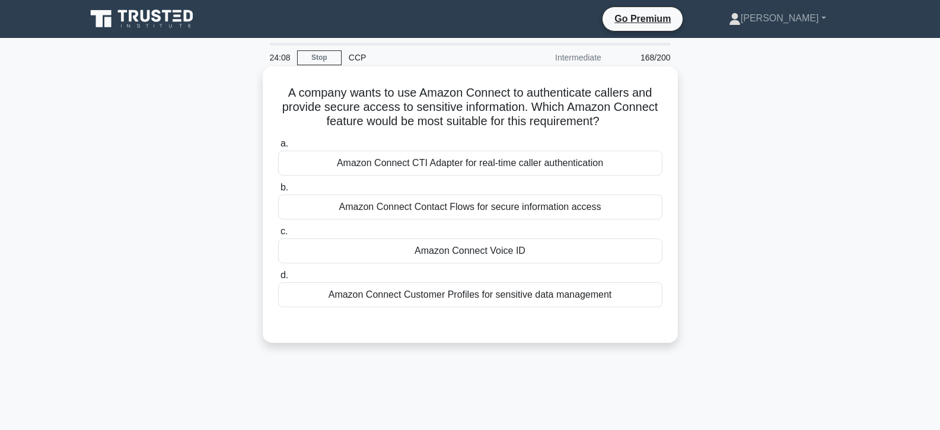
click at [456, 249] on div "Amazon Connect Voice ID" at bounding box center [470, 251] width 384 height 25
click at [278, 236] on input "c. Amazon Connect Voice ID" at bounding box center [278, 232] width 0 height 8
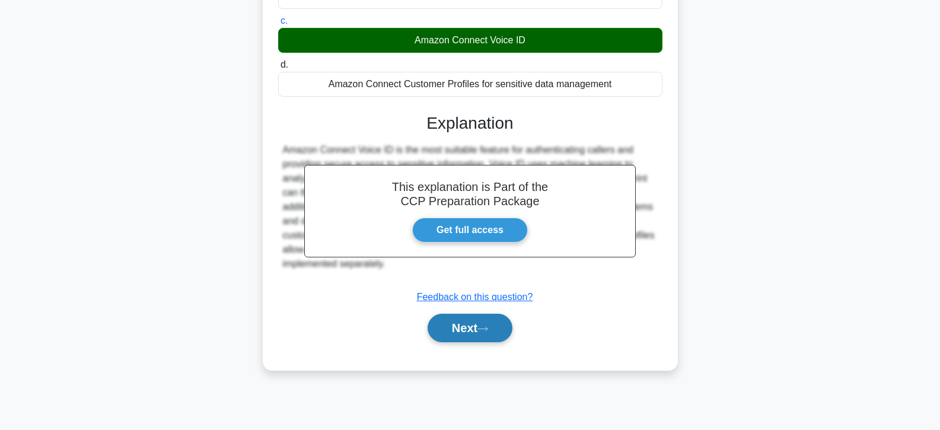
click at [468, 328] on button "Next" at bounding box center [470, 328] width 85 height 28
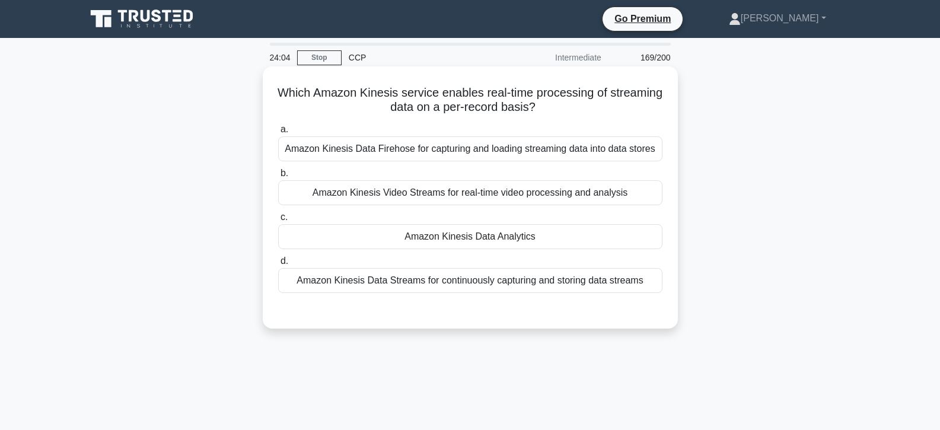
click at [453, 236] on div "Amazon Kinesis Data Analytics" at bounding box center [470, 236] width 384 height 25
click at [278, 221] on input "c. Amazon Kinesis Data Analytics" at bounding box center [278, 218] width 0 height 8
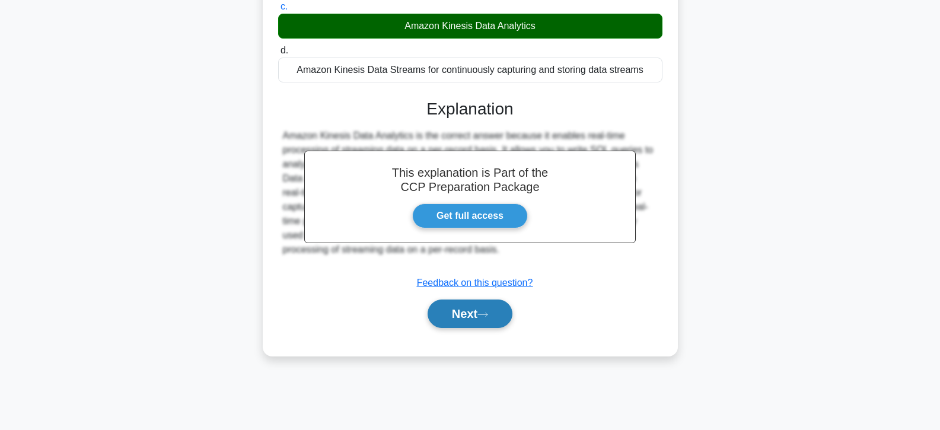
click at [461, 320] on button "Next" at bounding box center [470, 314] width 85 height 28
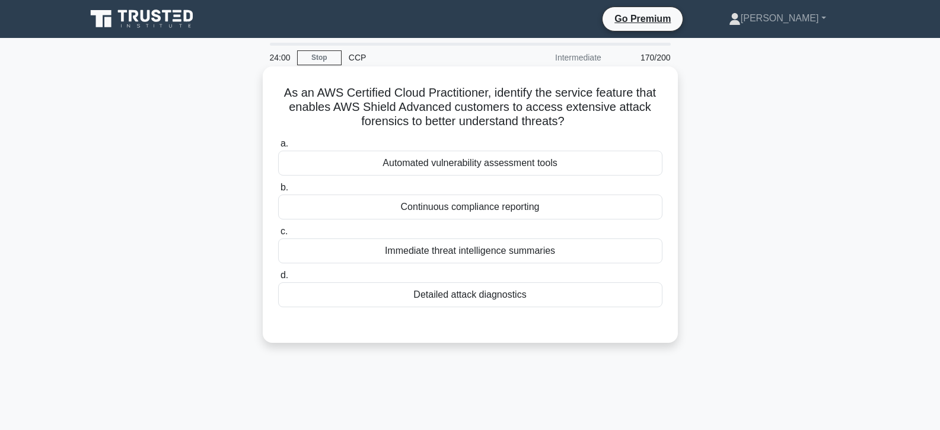
click at [445, 288] on div "Detailed attack diagnostics" at bounding box center [470, 294] width 384 height 25
click at [278, 279] on input "d. Detailed attack diagnostics" at bounding box center [278, 276] width 0 height 8
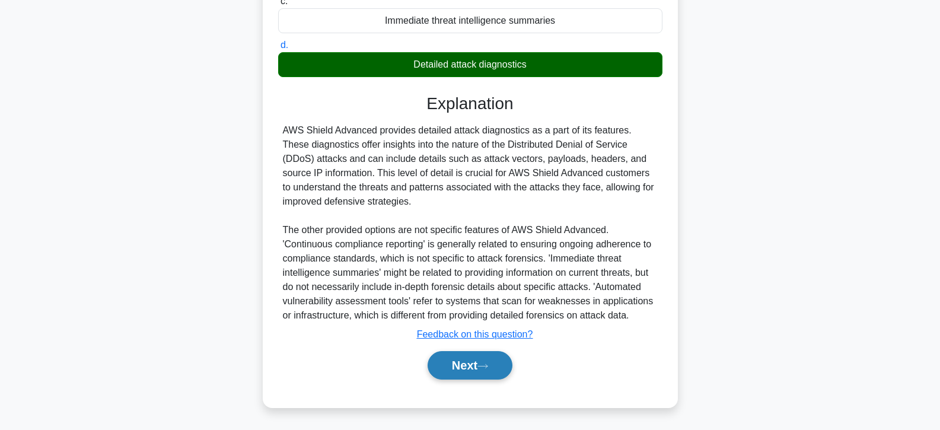
click at [456, 360] on button "Next" at bounding box center [470, 365] width 85 height 28
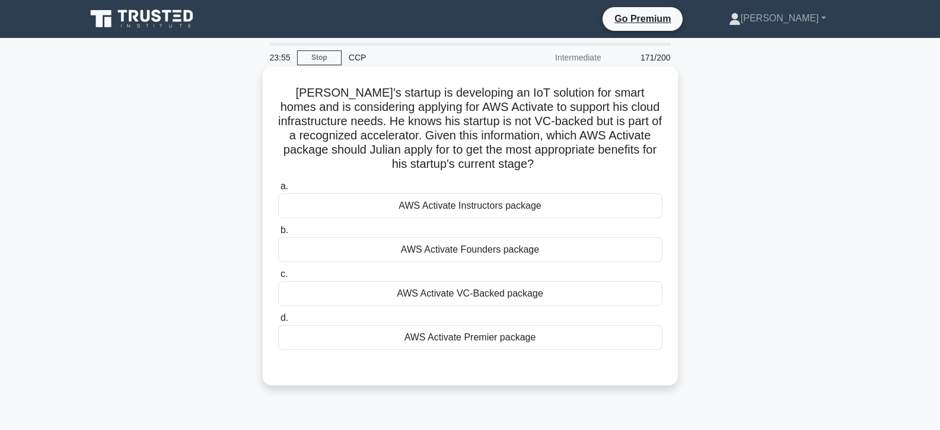
click at [452, 328] on div "AWS Activate Premier package" at bounding box center [470, 337] width 384 height 25
click at [278, 322] on input "d. AWS Activate Premier package" at bounding box center [278, 318] width 0 height 8
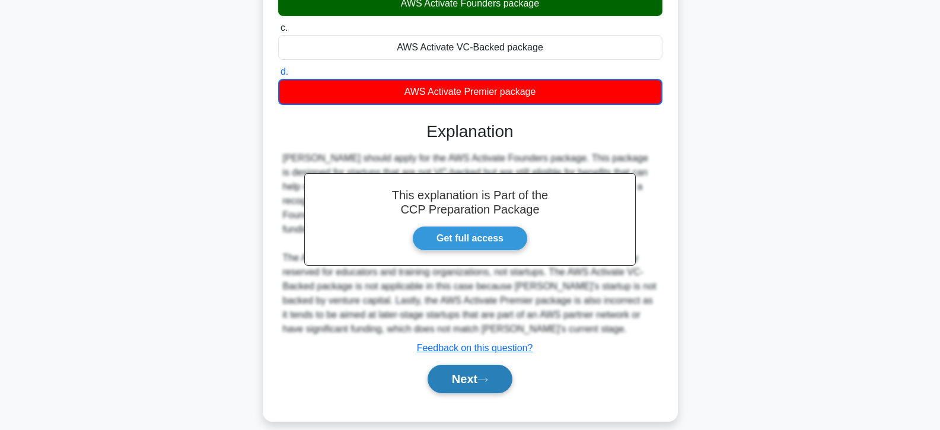
click at [456, 365] on button "Next" at bounding box center [470, 379] width 85 height 28
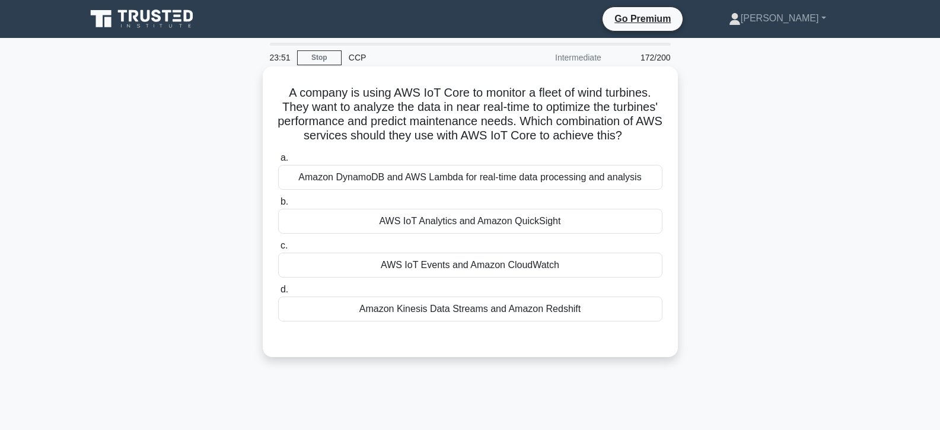
click at [445, 271] on div "AWS IoT Events and Amazon CloudWatch" at bounding box center [470, 265] width 384 height 25
click at [278, 250] on input "c. AWS IoT Events and Amazon CloudWatch" at bounding box center [278, 246] width 0 height 8
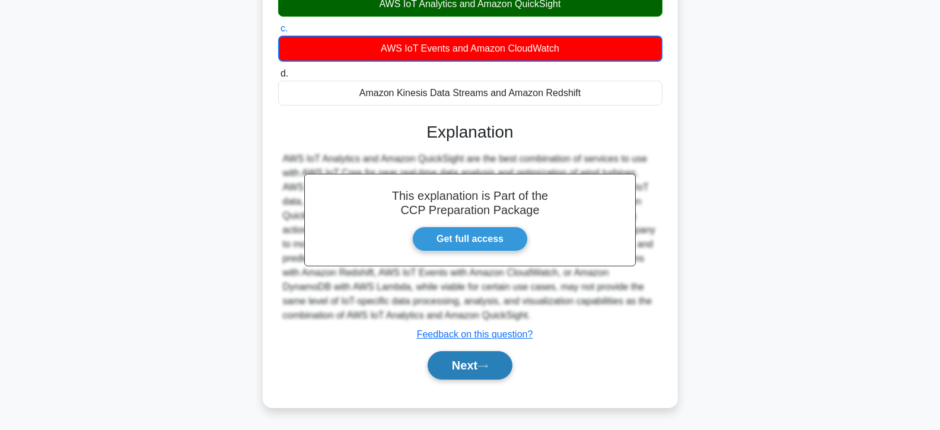
click at [452, 370] on button "Next" at bounding box center [470, 365] width 85 height 28
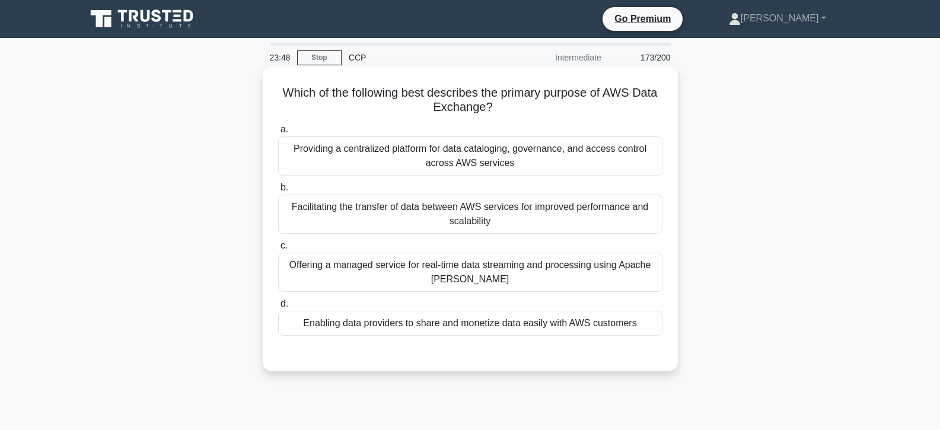
click at [436, 224] on div "Facilitating the transfer of data between AWS services for improved performance…" at bounding box center [470, 214] width 384 height 39
click at [278, 192] on input "b. Facilitating the transfer of data between AWS services for improved performa…" at bounding box center [278, 188] width 0 height 8
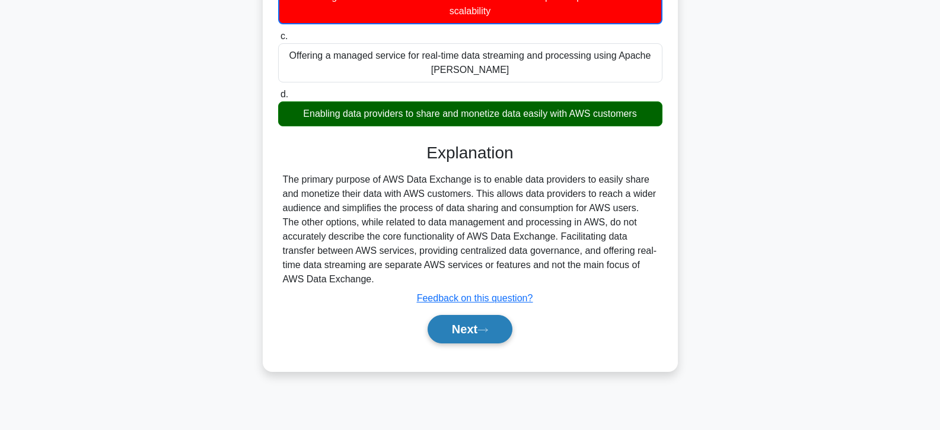
click at [466, 329] on button "Next" at bounding box center [470, 329] width 85 height 28
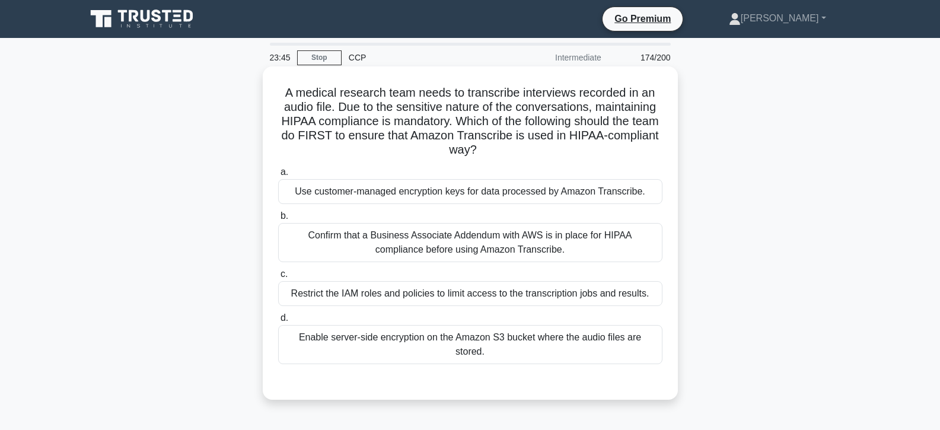
click at [460, 296] on div "Restrict the IAM roles and policies to limit access to the transcription jobs a…" at bounding box center [470, 293] width 384 height 25
click at [278, 278] on input "c. Restrict the IAM roles and policies to limit access to the transcription job…" at bounding box center [278, 275] width 0 height 8
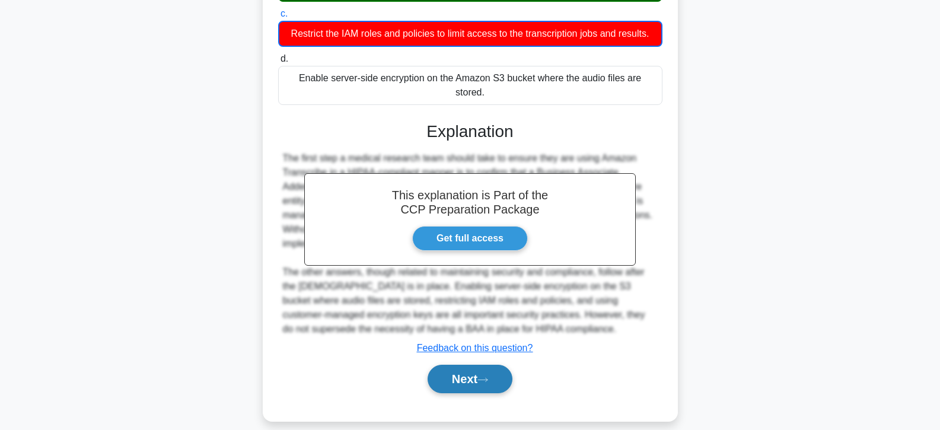
click at [453, 366] on button "Next" at bounding box center [470, 379] width 85 height 28
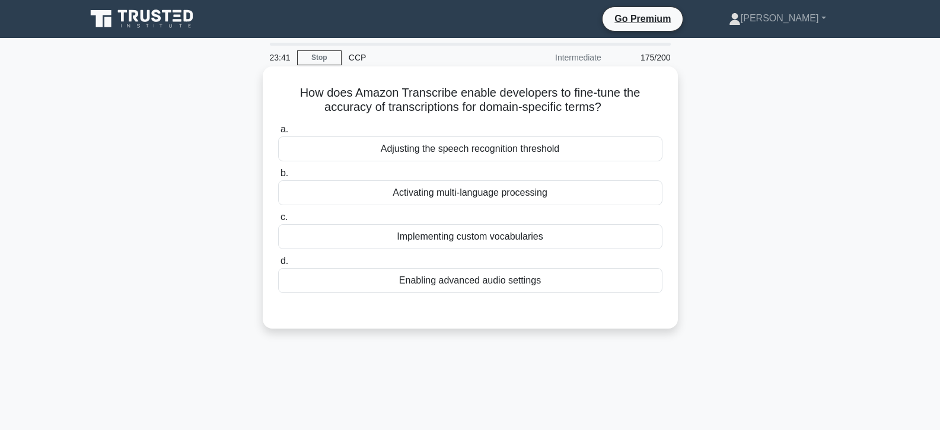
click at [444, 241] on div "Implementing custom vocabularies" at bounding box center [470, 236] width 384 height 25
click at [278, 221] on input "c. Implementing custom vocabularies" at bounding box center [278, 218] width 0 height 8
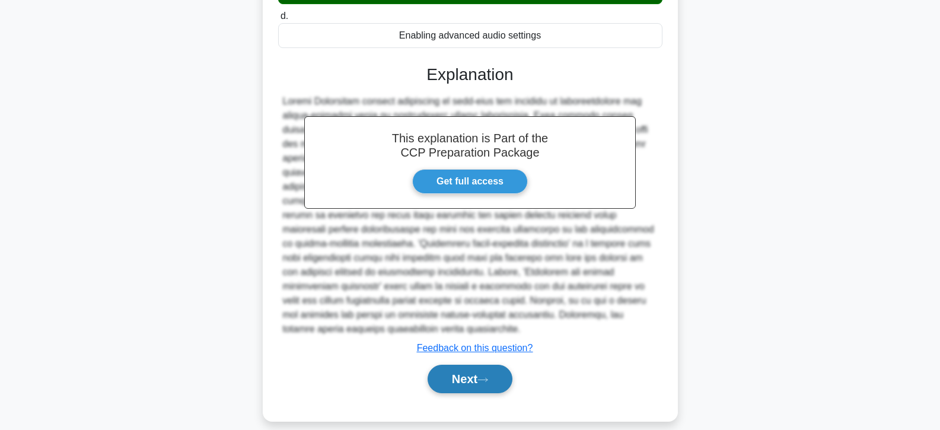
click at [468, 365] on button "Next" at bounding box center [470, 379] width 85 height 28
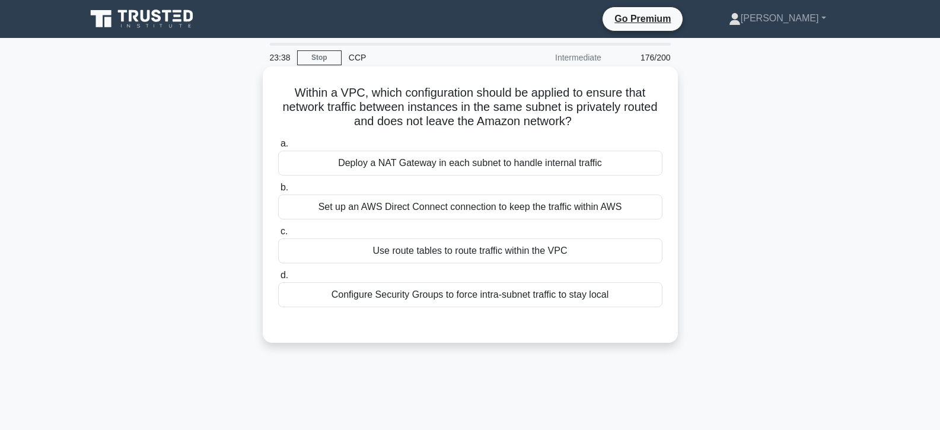
click at [449, 249] on div "Use route tables to route traffic within the VPC" at bounding box center [470, 251] width 384 height 25
click at [278, 236] on input "c. Use route tables to route traffic within the VPC" at bounding box center [278, 232] width 0 height 8
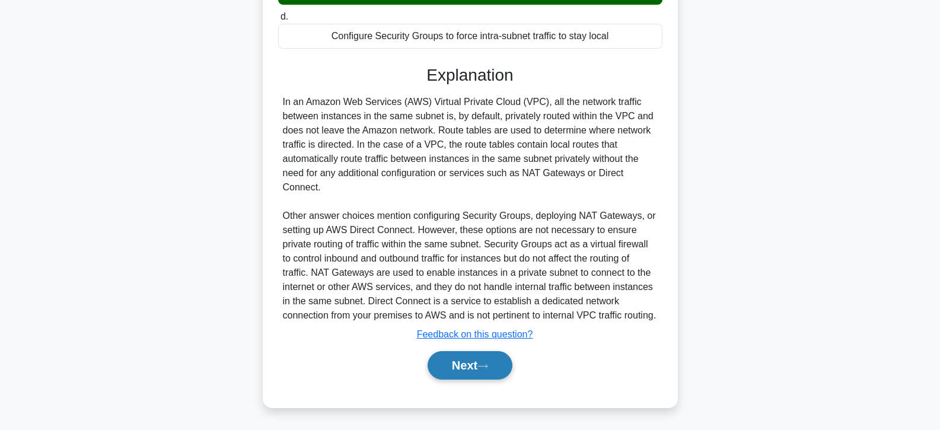
click at [450, 371] on button "Next" at bounding box center [470, 365] width 85 height 28
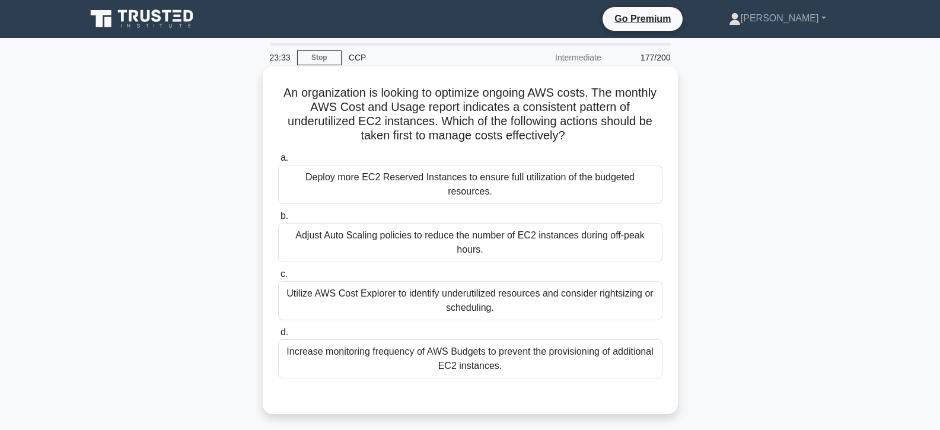
click at [447, 233] on div "Adjust Auto Scaling policies to reduce the number of EC2 instances during off-p…" at bounding box center [470, 242] width 384 height 39
click at [278, 220] on input "b. Adjust Auto Scaling policies to reduce the number of EC2 instances during of…" at bounding box center [278, 216] width 0 height 8
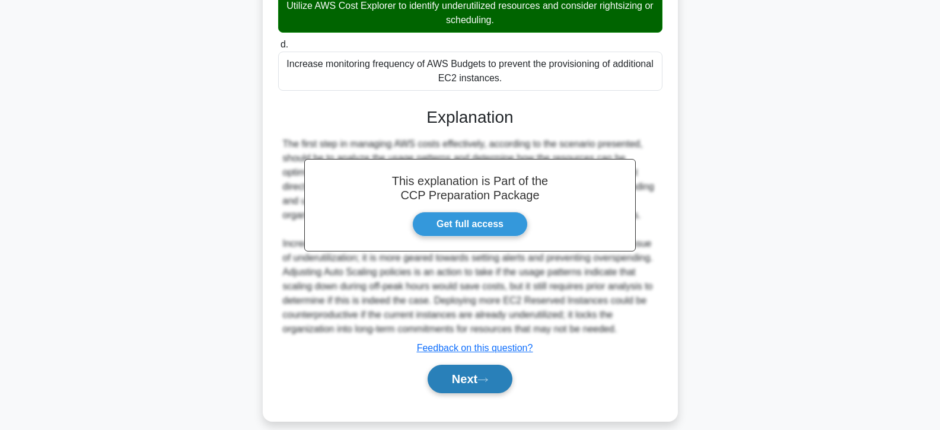
click at [471, 365] on button "Next" at bounding box center [470, 379] width 85 height 28
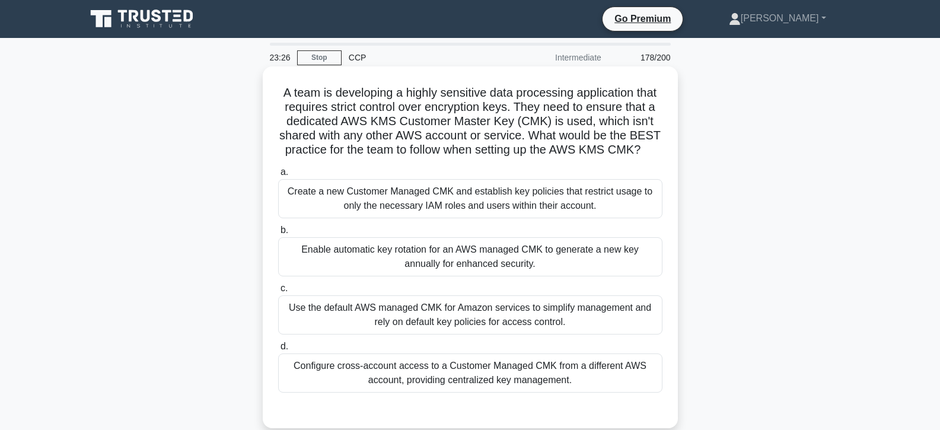
click at [525, 306] on div "Use the default AWS managed CMK for Amazon services to simplify management and …" at bounding box center [470, 314] width 384 height 39
click at [278, 293] on input "c. Use the default AWS managed CMK for Amazon services to simplify management a…" at bounding box center [278, 289] width 0 height 8
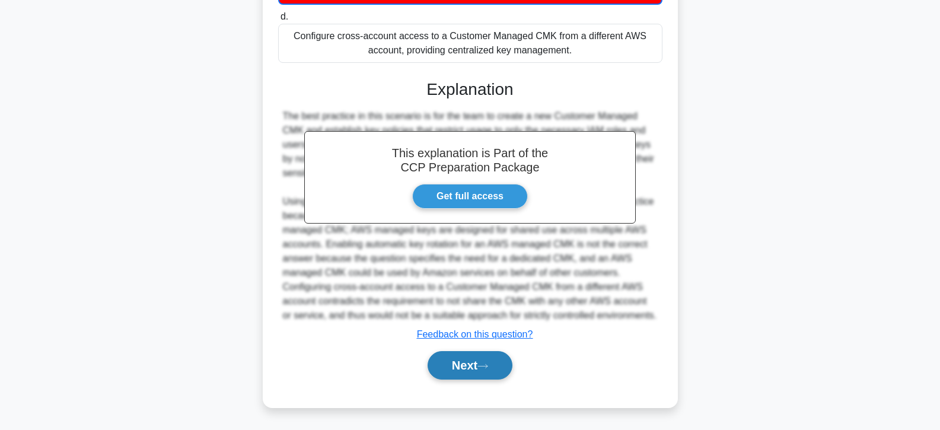
click at [461, 373] on button "Next" at bounding box center [470, 365] width 85 height 28
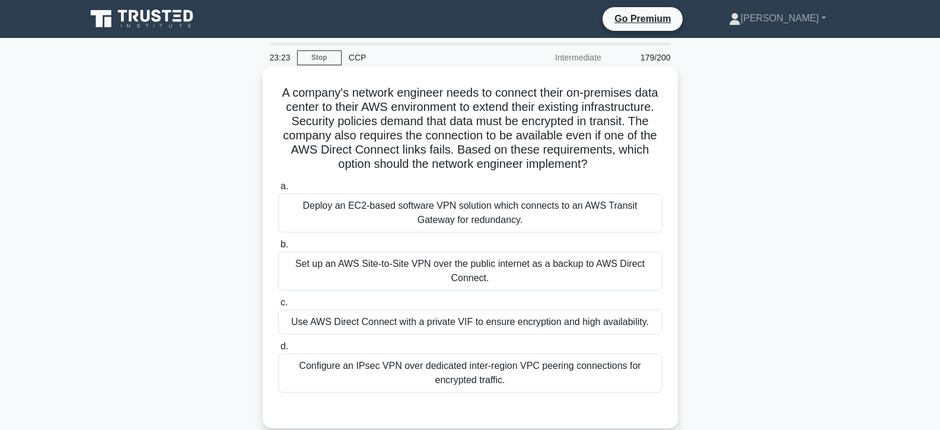
click at [487, 329] on div "Use AWS Direct Connect with a private VIF to ensure encryption and high availab…" at bounding box center [470, 322] width 384 height 25
click at [278, 307] on input "c. Use AWS Direct Connect with a private VIF to ensure encryption and high avai…" at bounding box center [278, 303] width 0 height 8
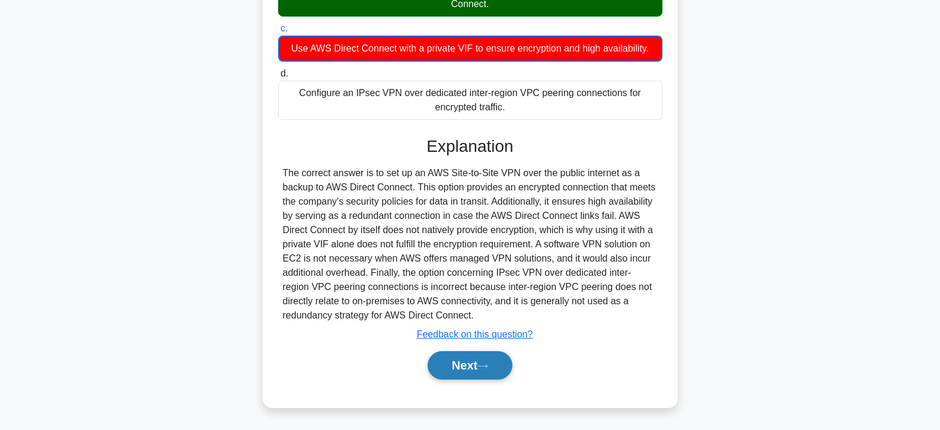
click at [478, 367] on button "Next" at bounding box center [470, 365] width 85 height 28
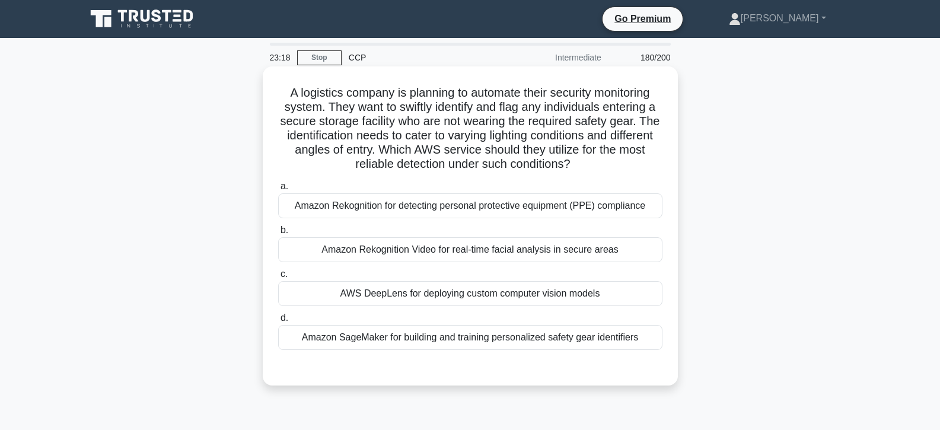
click at [481, 295] on div "AWS DeepLens for deploying custom computer vision models" at bounding box center [470, 293] width 384 height 25
click at [278, 278] on input "c. AWS DeepLens for deploying custom computer vision models" at bounding box center [278, 275] width 0 height 8
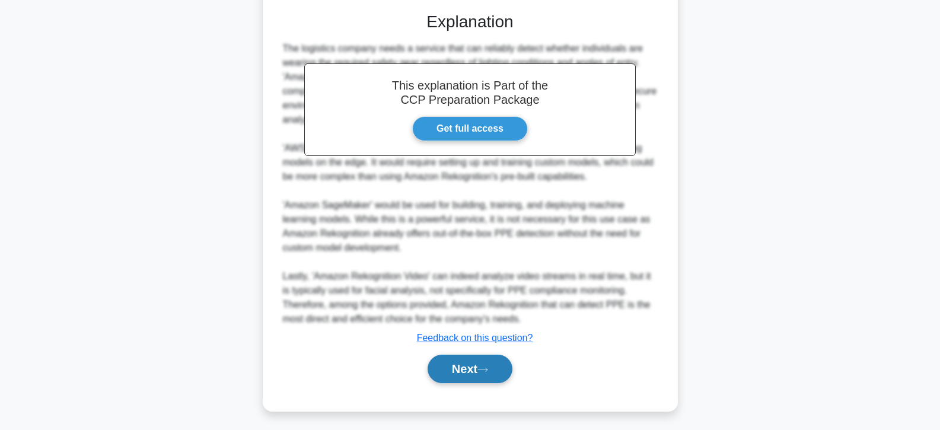
click at [475, 358] on button "Next" at bounding box center [470, 369] width 85 height 28
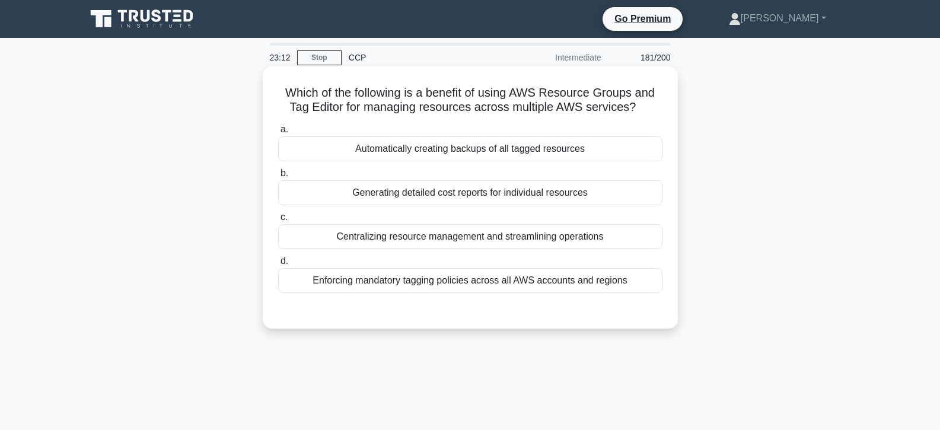
click at [456, 151] on div "Automatically creating backups of all tagged resources" at bounding box center [470, 148] width 384 height 25
click at [278, 134] on input "a. Automatically creating backups of all tagged resources" at bounding box center [278, 130] width 0 height 8
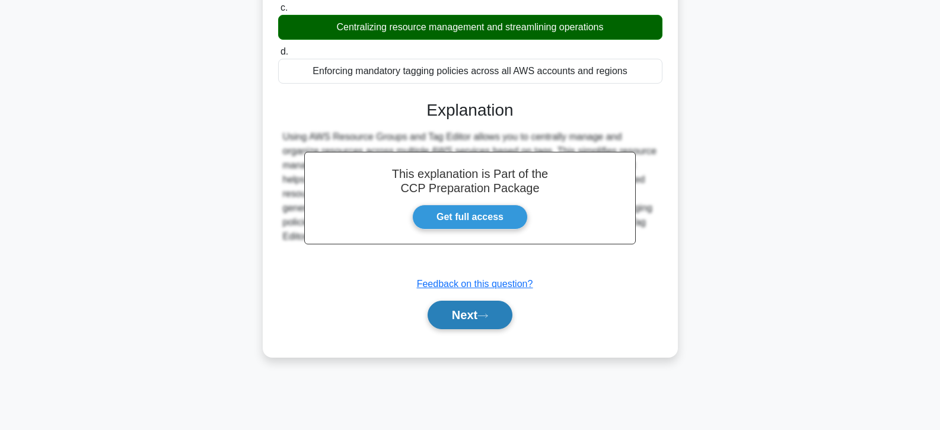
click at [479, 310] on button "Next" at bounding box center [470, 315] width 85 height 28
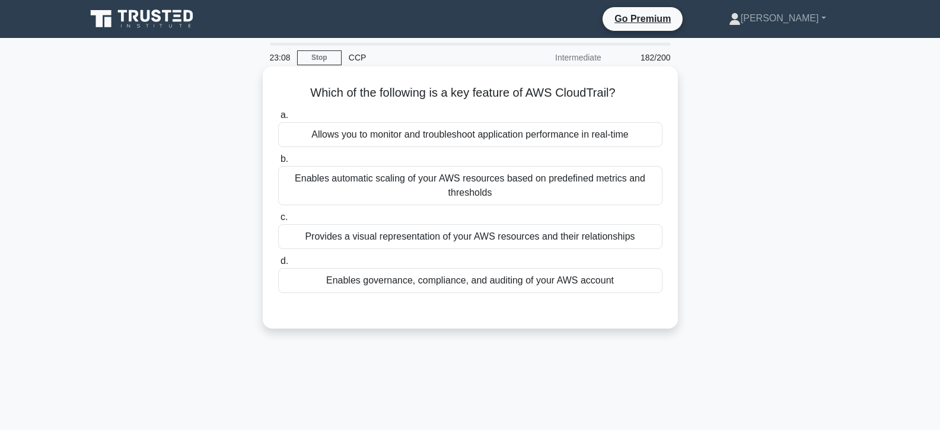
click at [465, 234] on div "Provides a visual representation of your AWS resources and their relationships" at bounding box center [470, 236] width 384 height 25
click at [278, 221] on input "c. Provides a visual representation of your AWS resources and their relationshi…" at bounding box center [278, 218] width 0 height 8
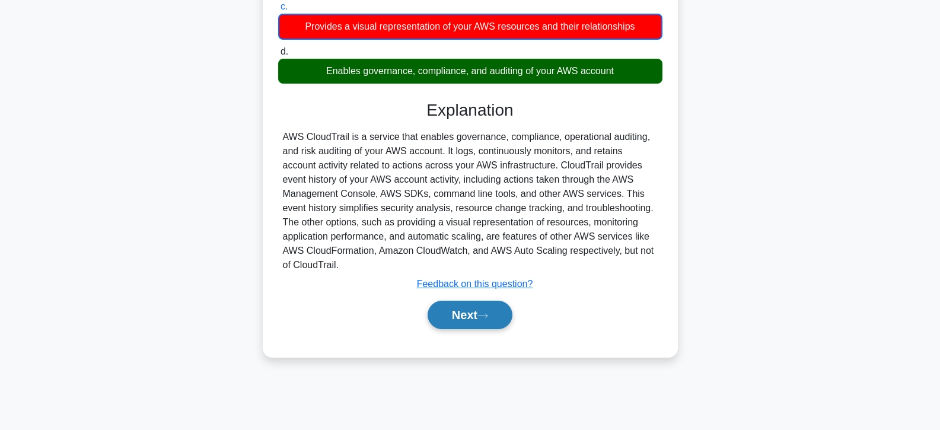
click at [475, 320] on button "Next" at bounding box center [470, 315] width 85 height 28
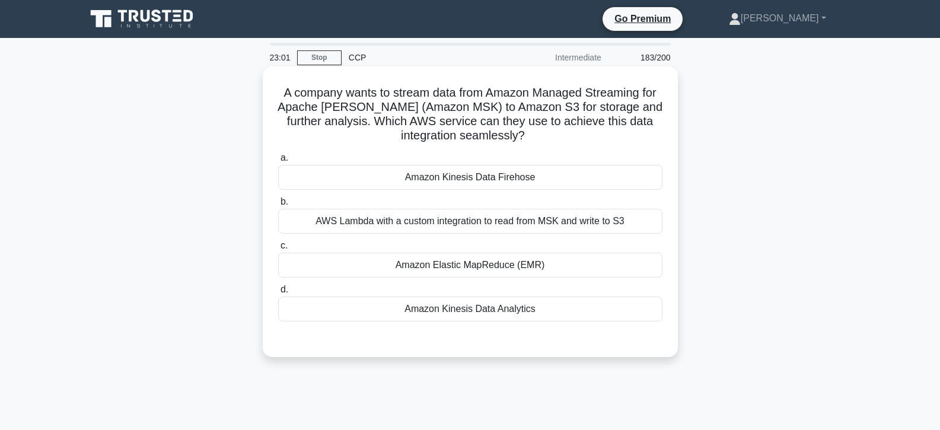
click at [523, 265] on div "Amazon Elastic MapReduce (EMR)" at bounding box center [470, 265] width 384 height 25
click at [278, 250] on input "c. Amazon Elastic MapReduce (EMR)" at bounding box center [278, 246] width 0 height 8
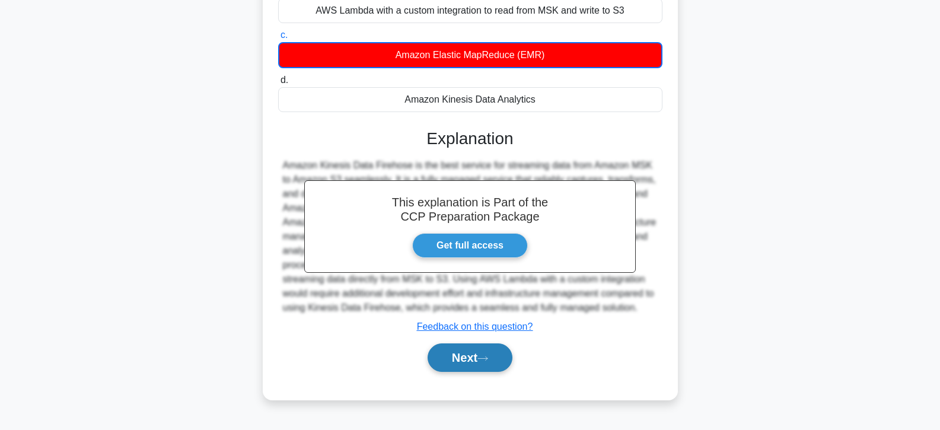
click at [473, 352] on button "Next" at bounding box center [470, 358] width 85 height 28
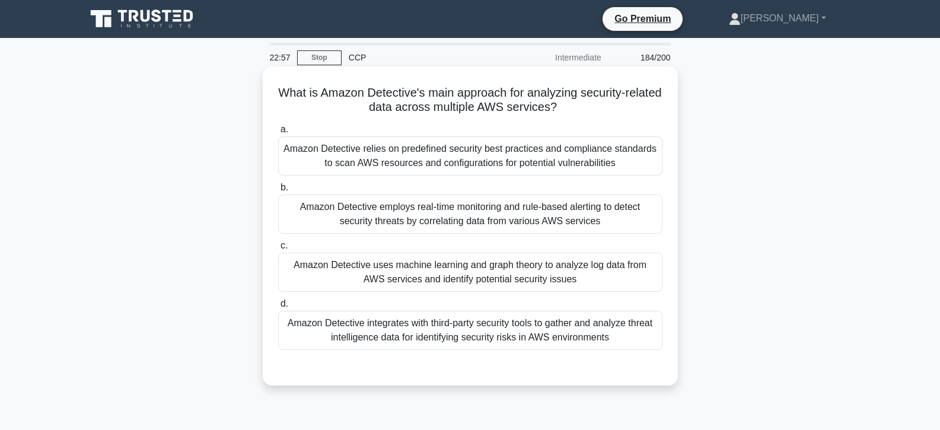
click at [450, 268] on div "Amazon Detective uses machine learning and graph theory to analyze log data fro…" at bounding box center [470, 272] width 384 height 39
click at [278, 250] on input "c. Amazon Detective uses machine learning and graph theory to analyze log data …" at bounding box center [278, 246] width 0 height 8
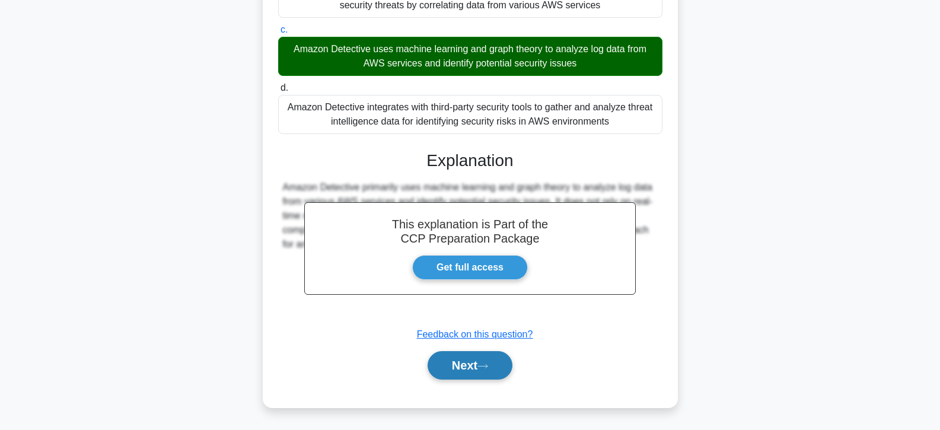
click at [472, 370] on button "Next" at bounding box center [470, 365] width 85 height 28
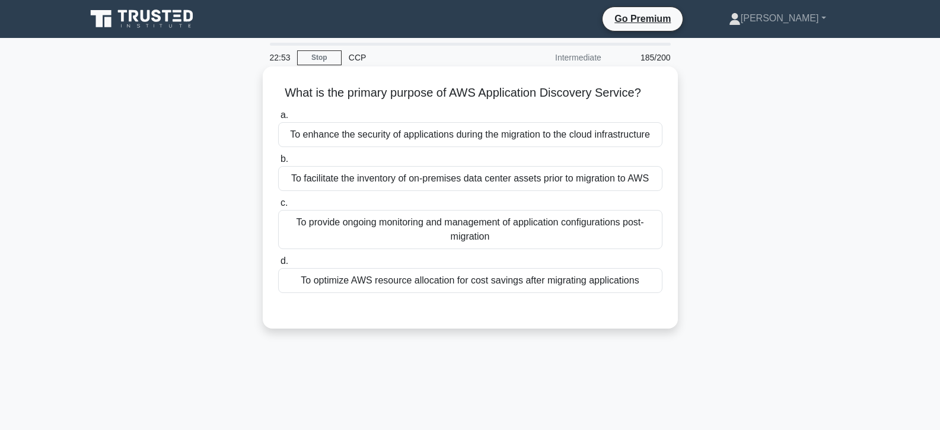
click at [470, 228] on div "To provide ongoing monitoring and management of application configurations post…" at bounding box center [470, 229] width 384 height 39
click at [278, 207] on input "c. To provide ongoing monitoring and management of application configurations p…" at bounding box center [278, 203] width 0 height 8
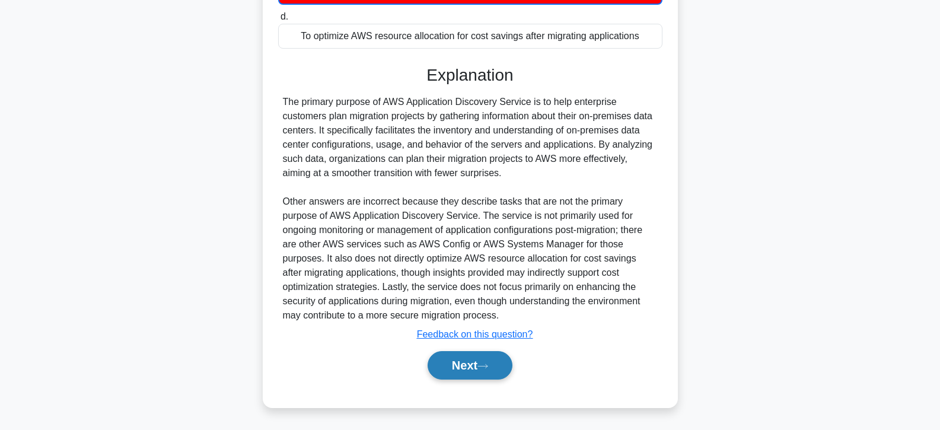
click at [473, 362] on button "Next" at bounding box center [470, 365] width 85 height 28
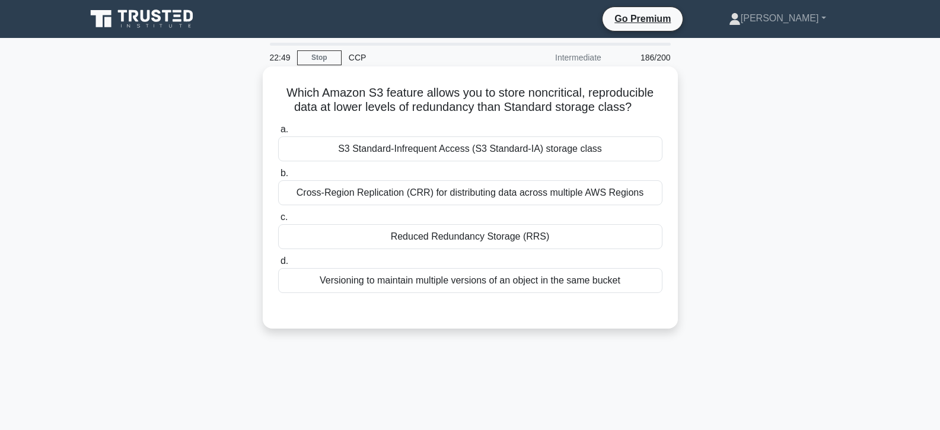
click at [488, 236] on div "Reduced Redundancy Storage (RRS)" at bounding box center [470, 236] width 384 height 25
click at [278, 221] on input "c. Reduced Redundancy Storage (RRS)" at bounding box center [278, 218] width 0 height 8
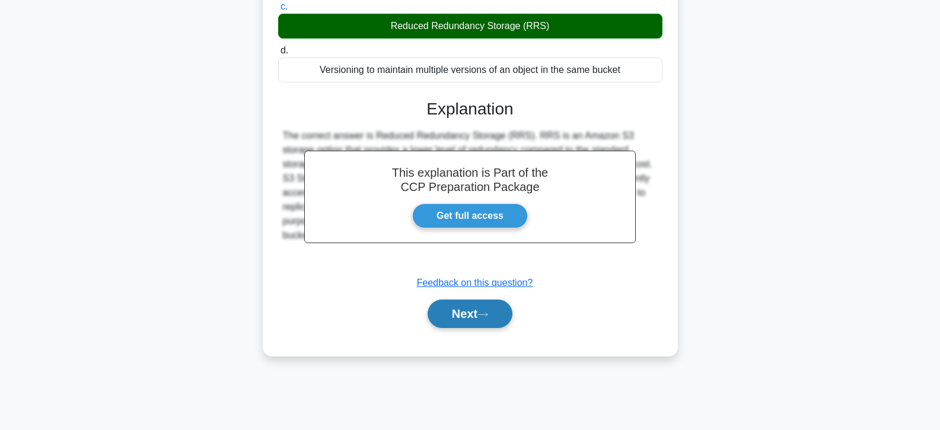
click at [492, 310] on button "Next" at bounding box center [470, 314] width 85 height 28
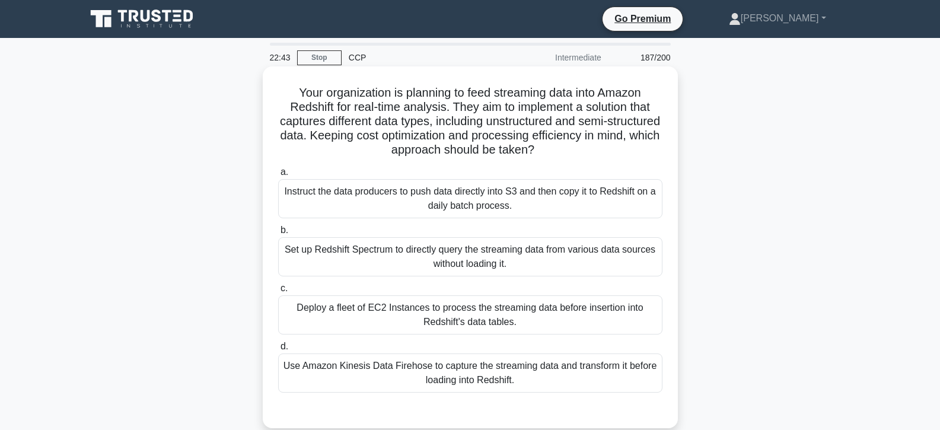
click at [460, 302] on div "Deploy a fleet of EC2 Instances to process the streaming data before insertion …" at bounding box center [470, 314] width 384 height 39
click at [278, 293] on input "c. Deploy a fleet of EC2 Instances to process the streaming data before inserti…" at bounding box center [278, 289] width 0 height 8
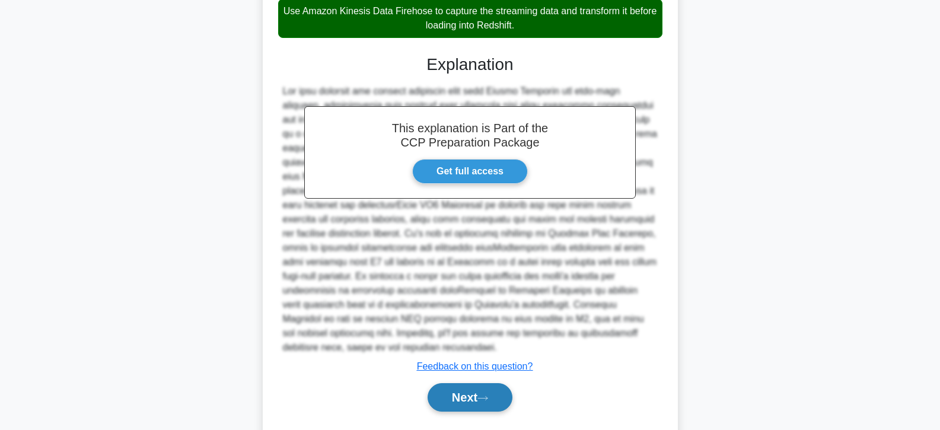
click at [465, 401] on button "Next" at bounding box center [470, 397] width 85 height 28
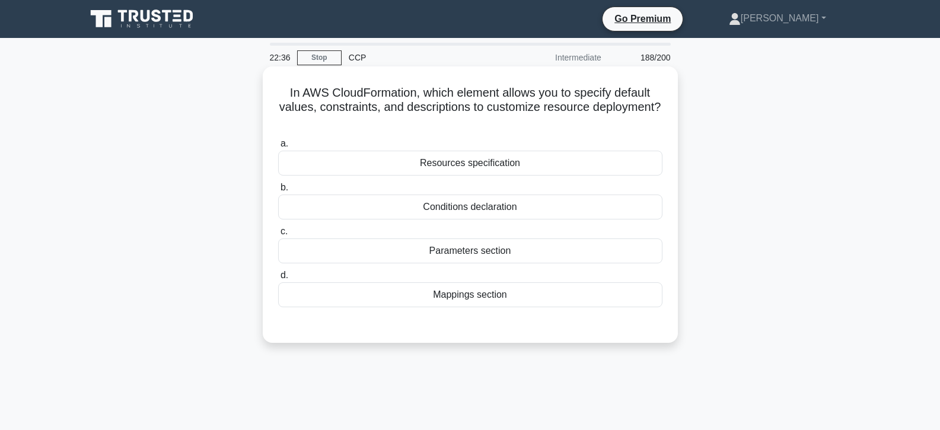
click at [465, 172] on div "Resources specification" at bounding box center [470, 163] width 384 height 25
click at [278, 148] on input "a. Resources specification" at bounding box center [278, 144] width 0 height 8
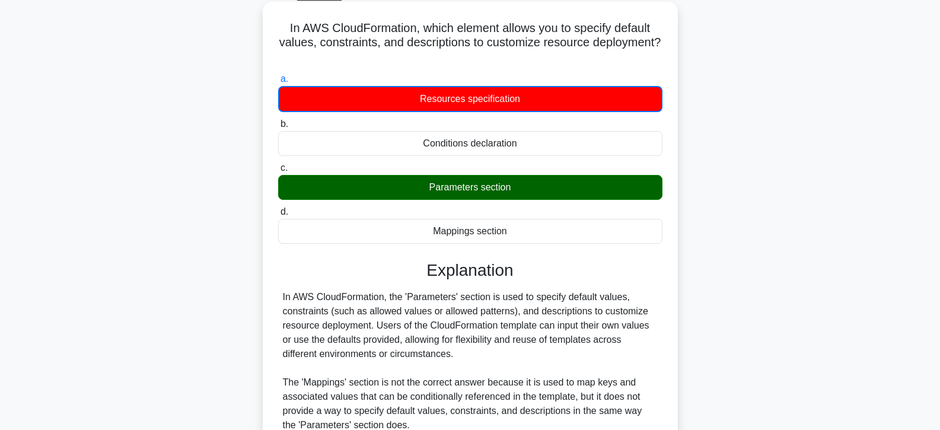
scroll to position [297, 0]
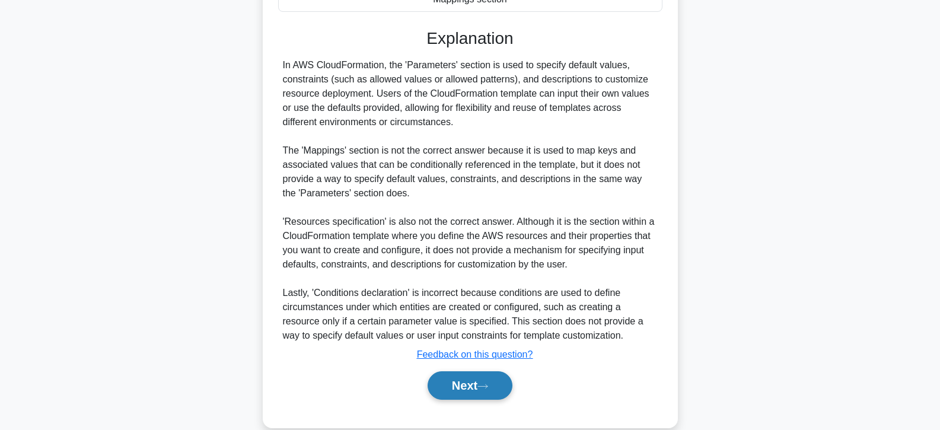
click at [482, 376] on button "Next" at bounding box center [470, 385] width 85 height 28
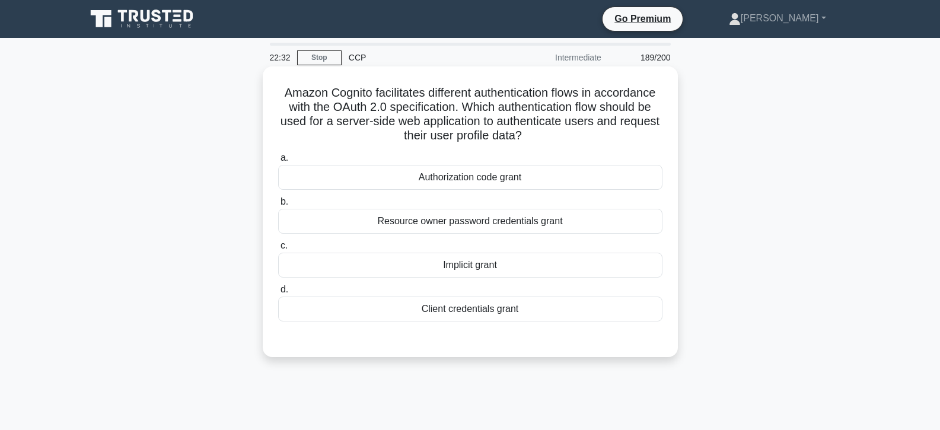
click at [465, 263] on div "Implicit grant" at bounding box center [470, 265] width 384 height 25
click at [278, 250] on input "c. Implicit grant" at bounding box center [278, 246] width 0 height 8
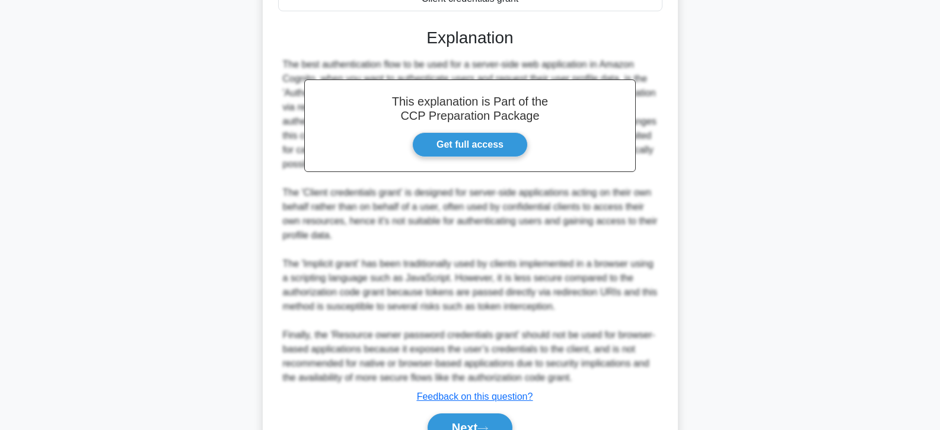
scroll to position [374, 0]
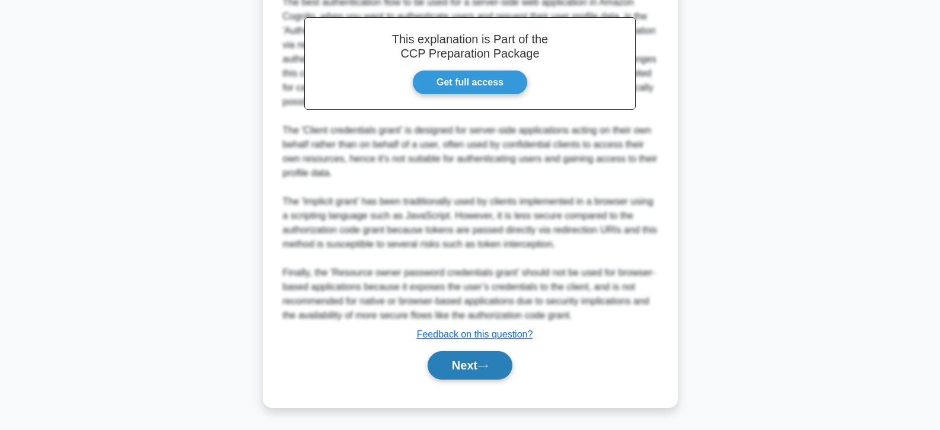
click at [455, 374] on button "Next" at bounding box center [470, 365] width 85 height 28
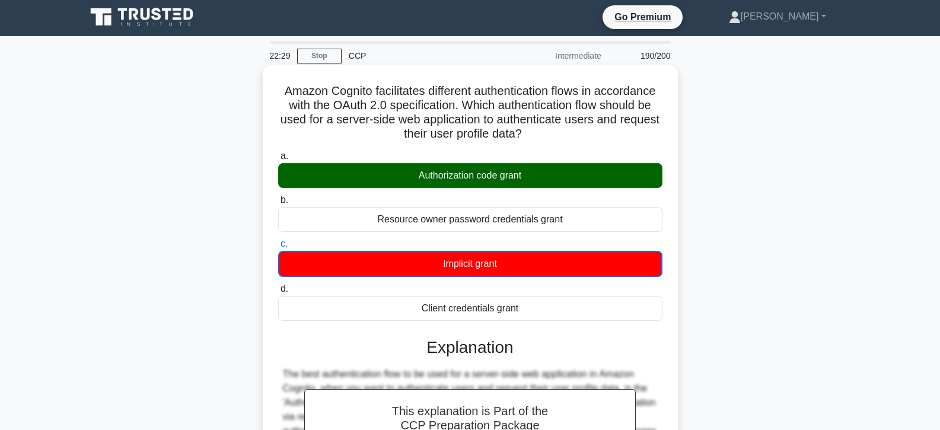
scroll to position [0, 0]
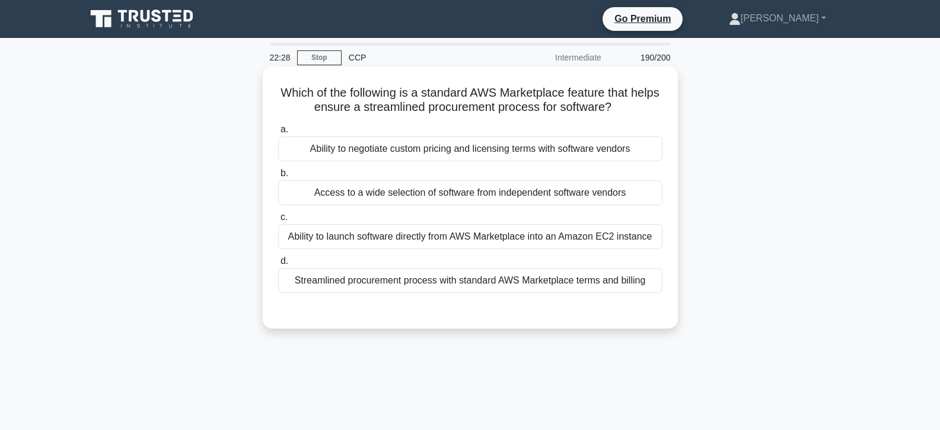
click at [456, 196] on div "Access to a wide selection of software from independent software vendors" at bounding box center [470, 192] width 384 height 25
click at [278, 177] on input "b. Access to a wide selection of software from independent software vendors" at bounding box center [278, 174] width 0 height 8
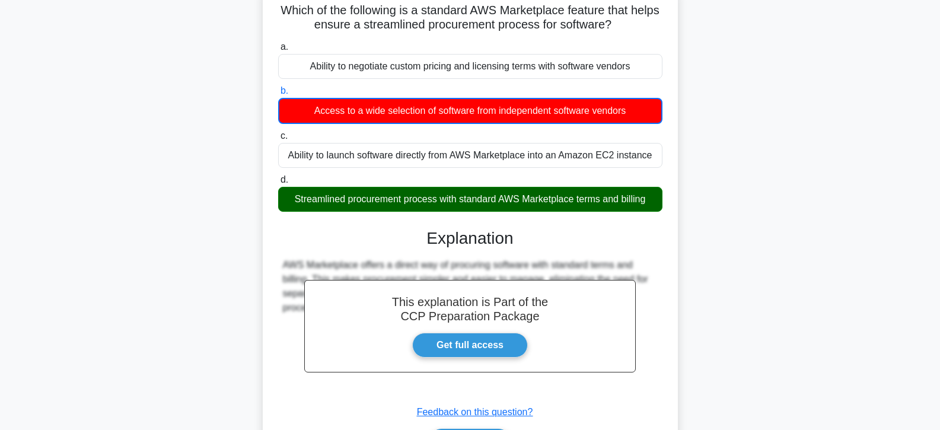
scroll to position [211, 0]
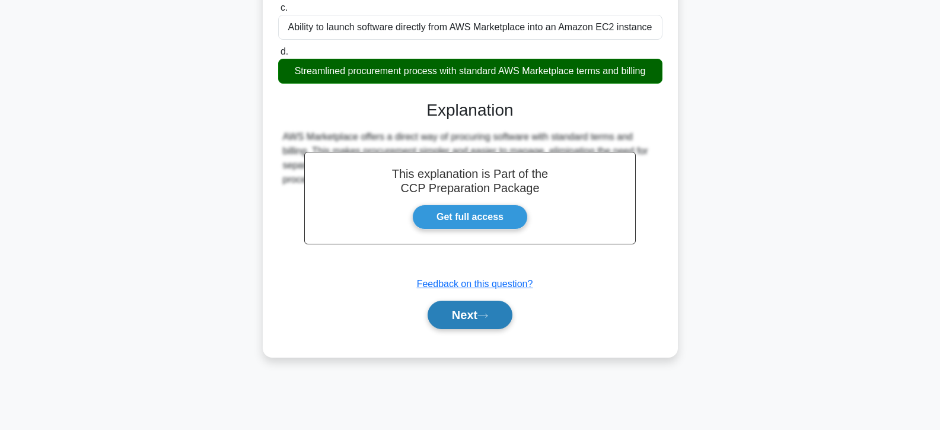
click at [470, 308] on button "Next" at bounding box center [470, 315] width 85 height 28
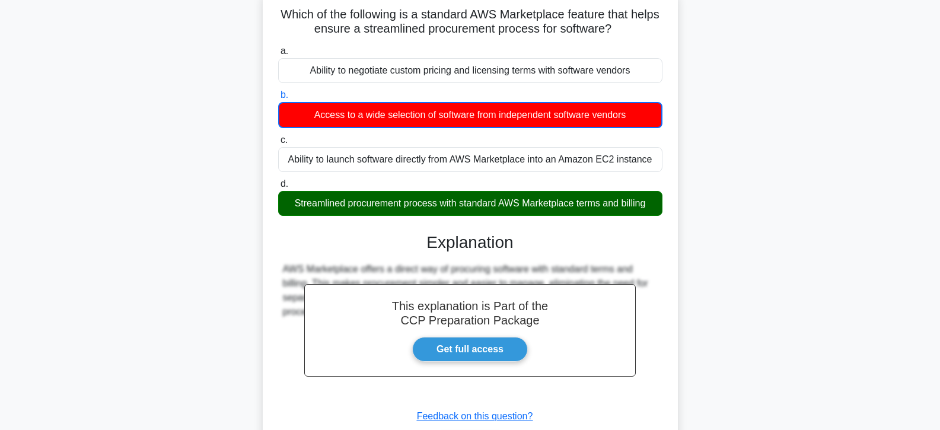
scroll to position [0, 0]
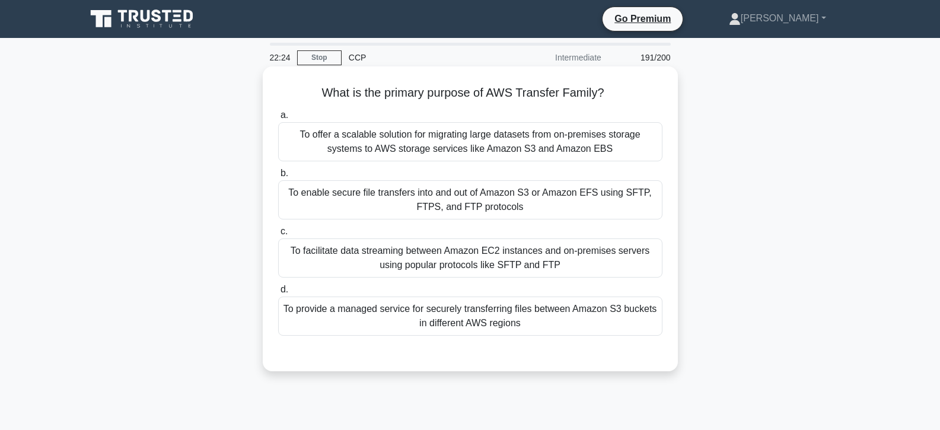
click at [464, 266] on div "To facilitate data streaming between Amazon EC2 instances and on-premises serve…" at bounding box center [470, 258] width 384 height 39
click at [278, 236] on input "c. To facilitate data streaming between Amazon EC2 instances and on-premises se…" at bounding box center [278, 232] width 0 height 8
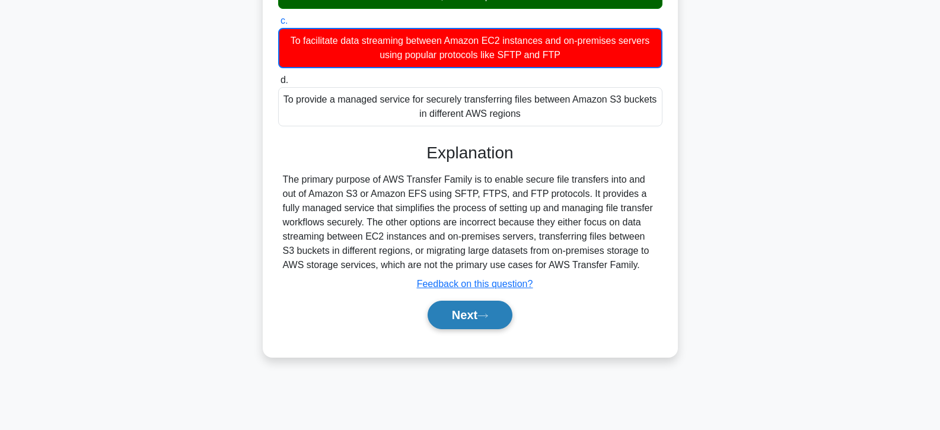
click at [473, 310] on button "Next" at bounding box center [470, 315] width 85 height 28
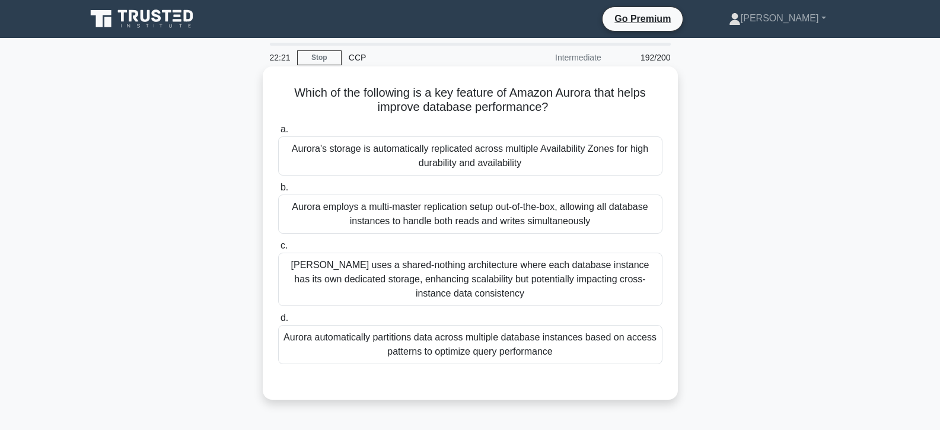
click at [469, 228] on div "Aurora employs a multi-master replication setup out-of-the-box, allowing all da…" at bounding box center [470, 214] width 384 height 39
click at [278, 192] on input "b. Aurora employs a multi-master replication setup out-of-the-box, allowing all…" at bounding box center [278, 188] width 0 height 8
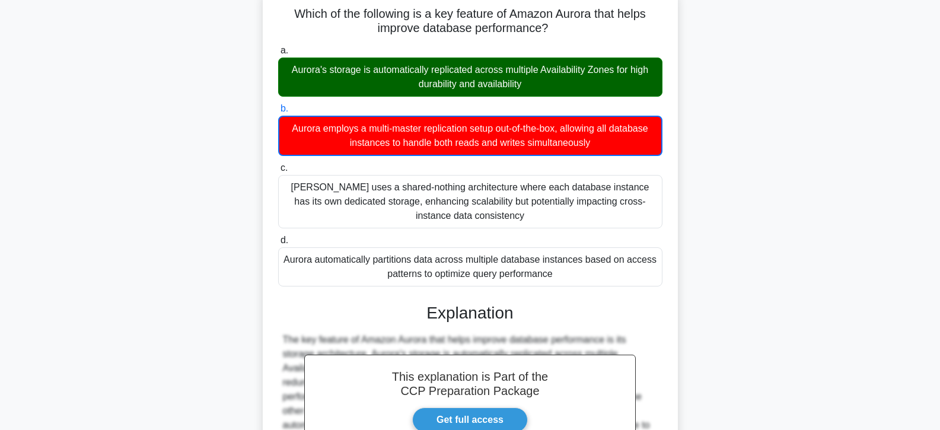
scroll to position [232, 0]
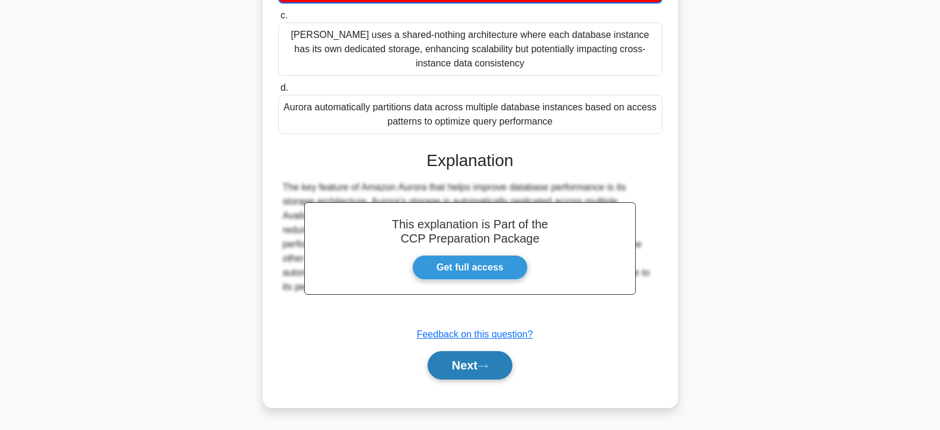
click at [482, 357] on button "Next" at bounding box center [470, 365] width 85 height 28
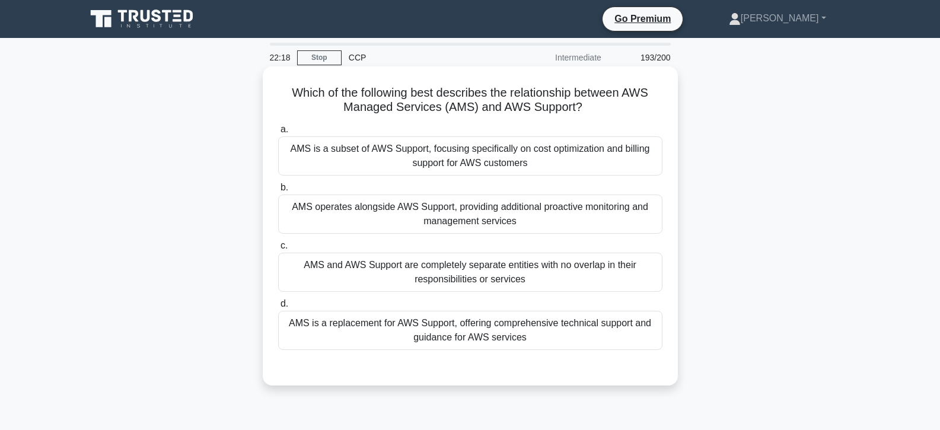
click at [454, 225] on div "AMS operates alongside AWS Support, providing additional proactive monitoring a…" at bounding box center [470, 214] width 384 height 39
click at [278, 192] on input "b. AMS operates alongside AWS Support, providing additional proactive monitorin…" at bounding box center [278, 188] width 0 height 8
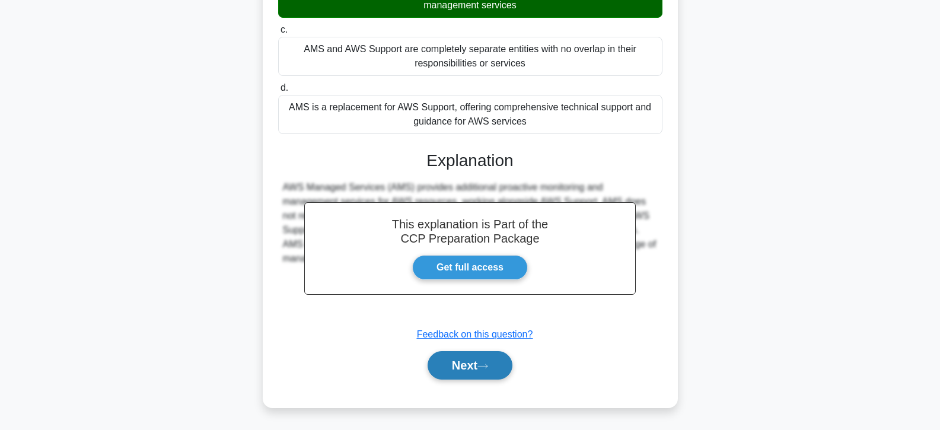
click at [469, 378] on button "Next" at bounding box center [470, 365] width 85 height 28
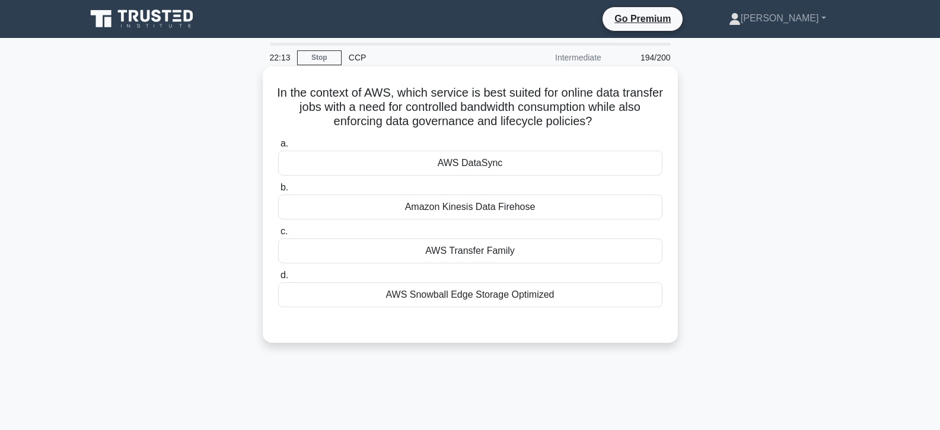
click at [469, 169] on div "AWS DataSync" at bounding box center [470, 163] width 384 height 25
click at [278, 148] on input "a. AWS DataSync" at bounding box center [278, 144] width 0 height 8
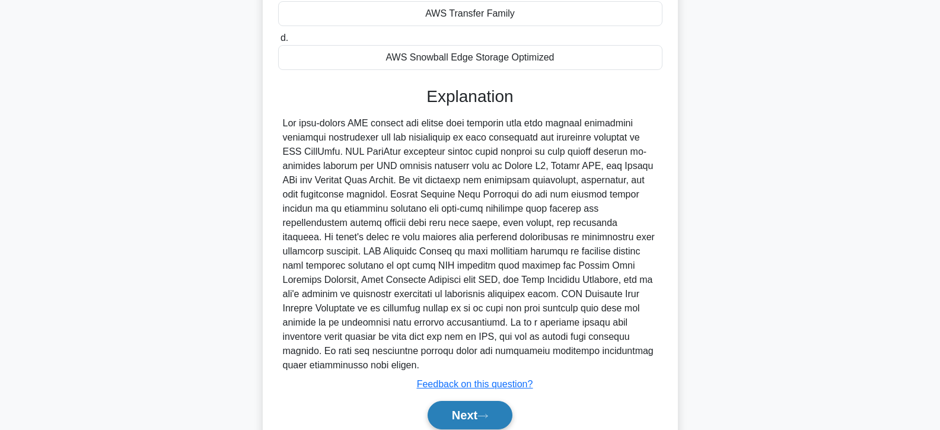
click at [487, 413] on icon at bounding box center [483, 416] width 11 height 7
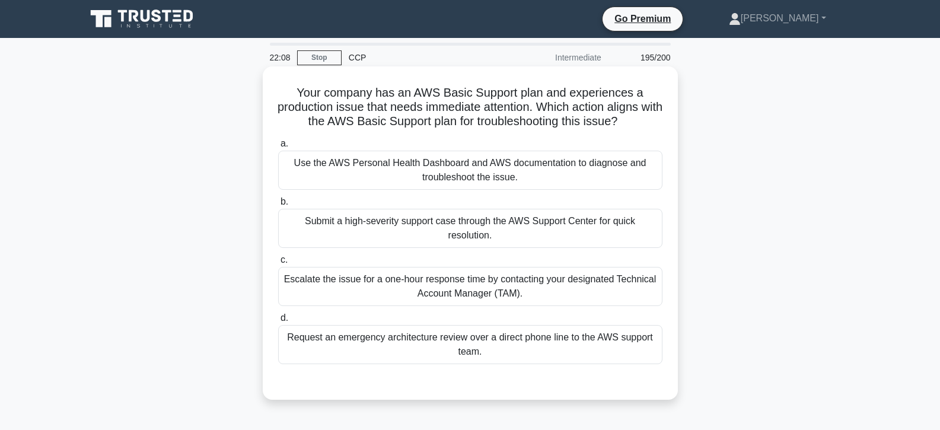
click at [470, 233] on div "Submit a high-severity support case through the AWS Support Center for quick re…" at bounding box center [470, 228] width 384 height 39
click at [278, 206] on input "b. Submit a high-severity support case through the AWS Support Center for quick…" at bounding box center [278, 202] width 0 height 8
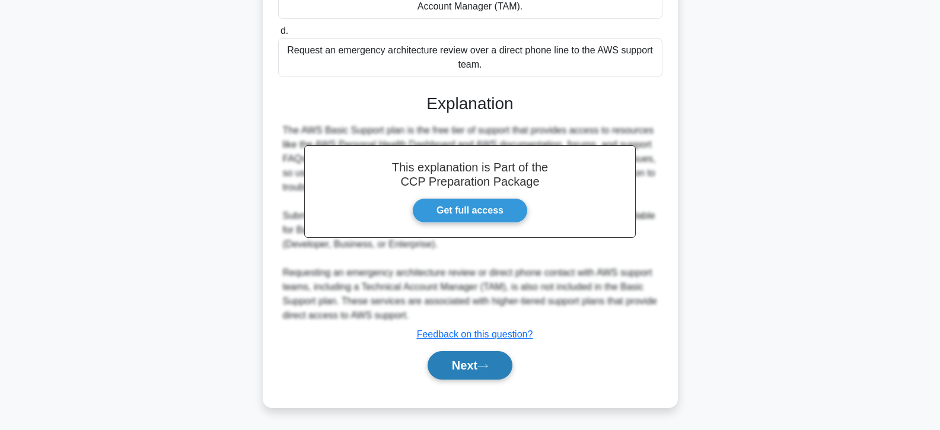
click at [488, 365] on icon at bounding box center [483, 366] width 11 height 7
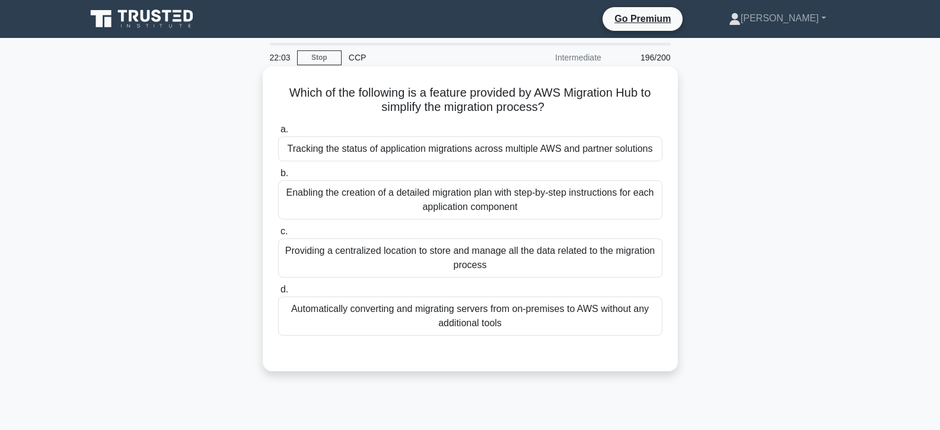
click at [457, 262] on div "Providing a centralized location to store and manage all the data related to th…" at bounding box center [470, 258] width 384 height 39
click at [278, 236] on input "c. Providing a centralized location to store and manage all the data related to…" at bounding box center [278, 232] width 0 height 8
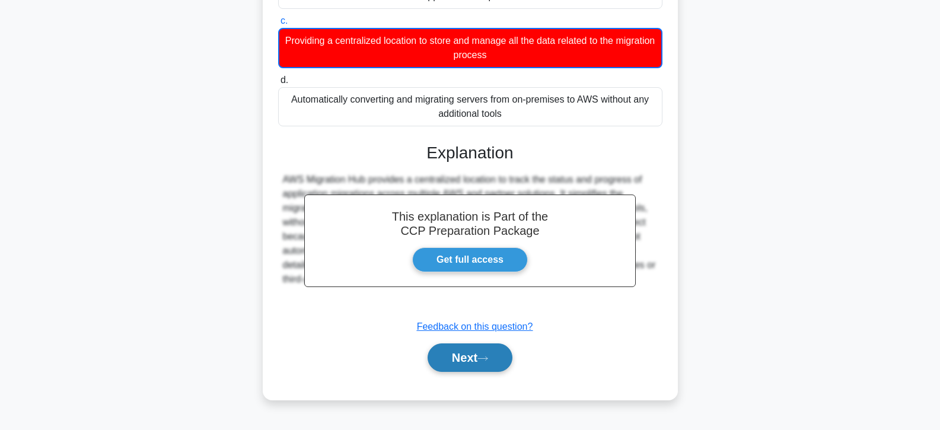
click at [460, 355] on button "Next" at bounding box center [470, 358] width 85 height 28
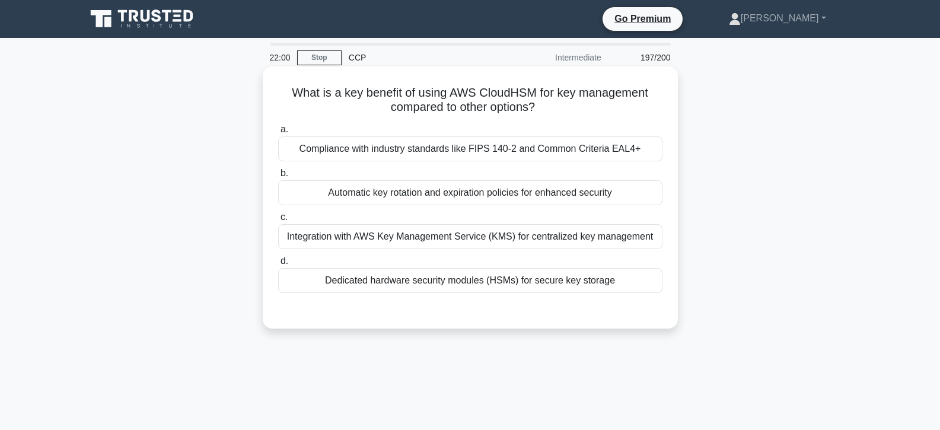
click at [438, 269] on div "Dedicated hardware security modules (HSMs) for secure key storage" at bounding box center [470, 280] width 384 height 25
click at [278, 265] on input "d. Dedicated hardware security modules (HSMs) for secure key storage" at bounding box center [278, 262] width 0 height 8
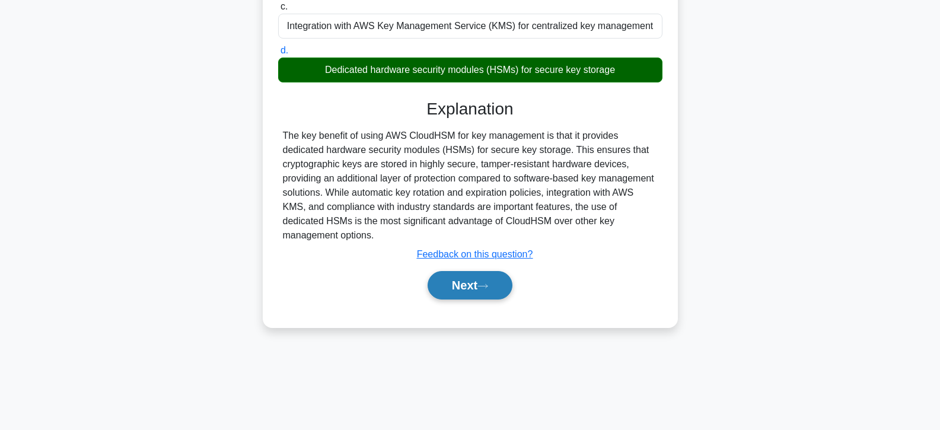
click at [451, 291] on button "Next" at bounding box center [470, 285] width 85 height 28
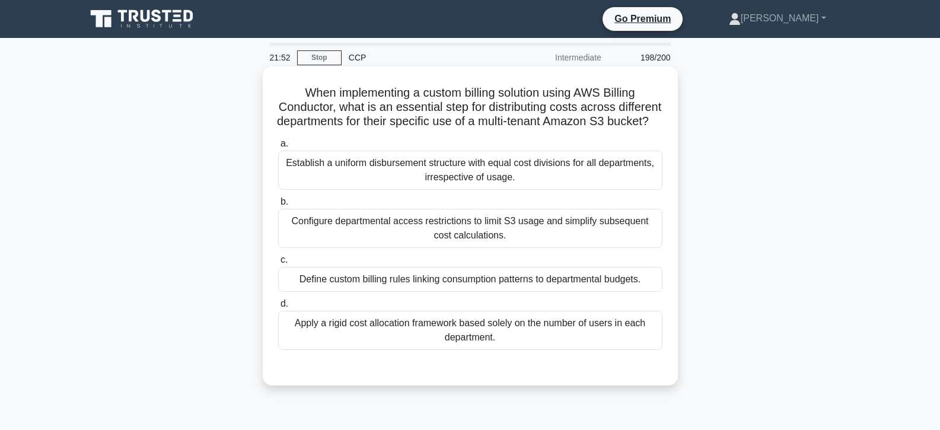
click at [412, 248] on div "Configure departmental access restrictions to limit S3 usage and simplify subse…" at bounding box center [470, 228] width 384 height 39
click at [278, 206] on input "b. Configure departmental access restrictions to limit S3 usage and simplify su…" at bounding box center [278, 202] width 0 height 8
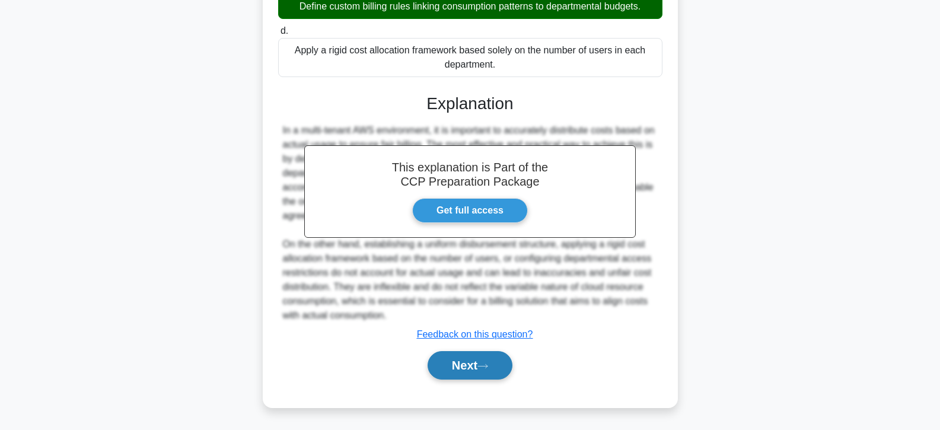
click at [446, 363] on button "Next" at bounding box center [470, 365] width 85 height 28
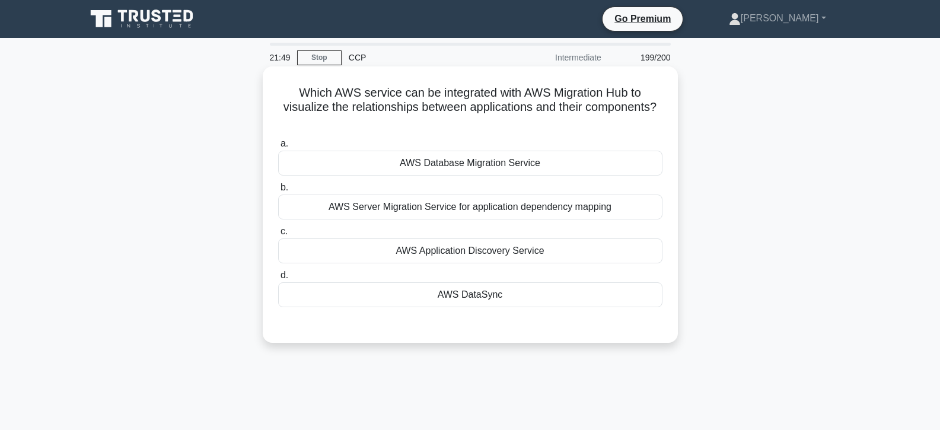
click at [438, 297] on div "AWS DataSync" at bounding box center [470, 294] width 384 height 25
click at [278, 279] on input "d. AWS DataSync" at bounding box center [278, 276] width 0 height 8
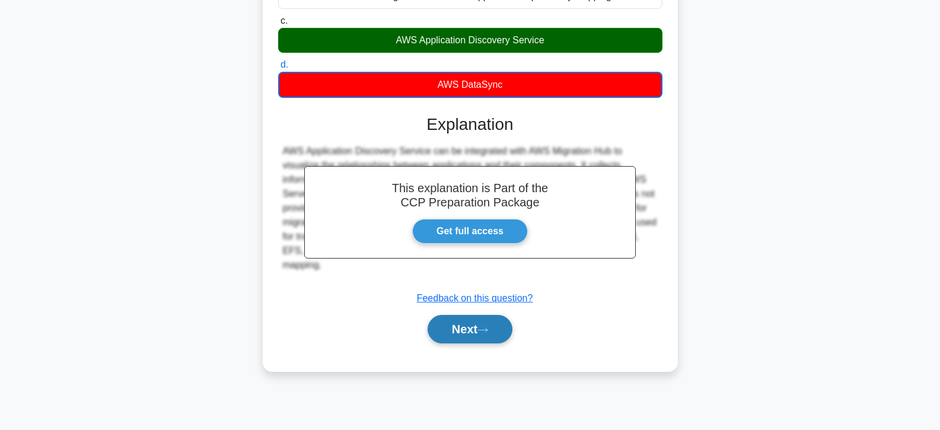
click at [454, 327] on button "Next" at bounding box center [470, 329] width 85 height 28
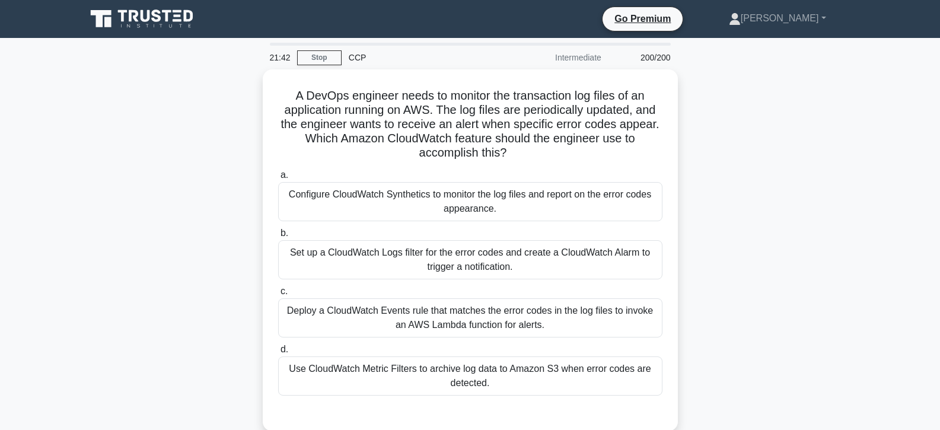
click at [454, 327] on div "Deploy a CloudWatch Events rule that matches the error codes in the log files t…" at bounding box center [470, 317] width 384 height 39
click at [278, 295] on input "c. Deploy a CloudWatch Events rule that matches the error codes in the log file…" at bounding box center [278, 292] width 0 height 8
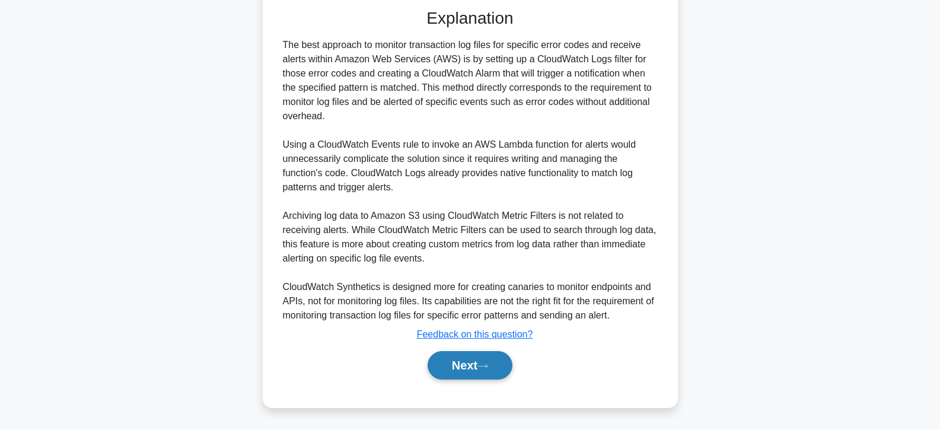
click at [469, 354] on button "Next" at bounding box center [470, 365] width 85 height 28
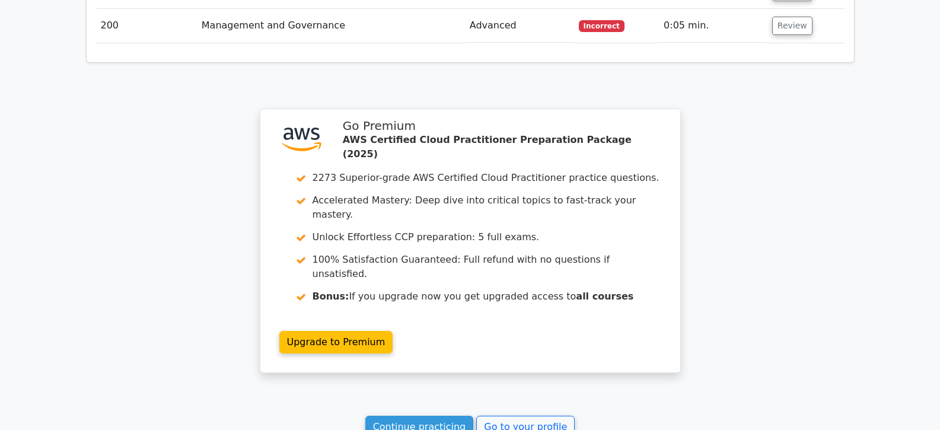
scroll to position [8956, 0]
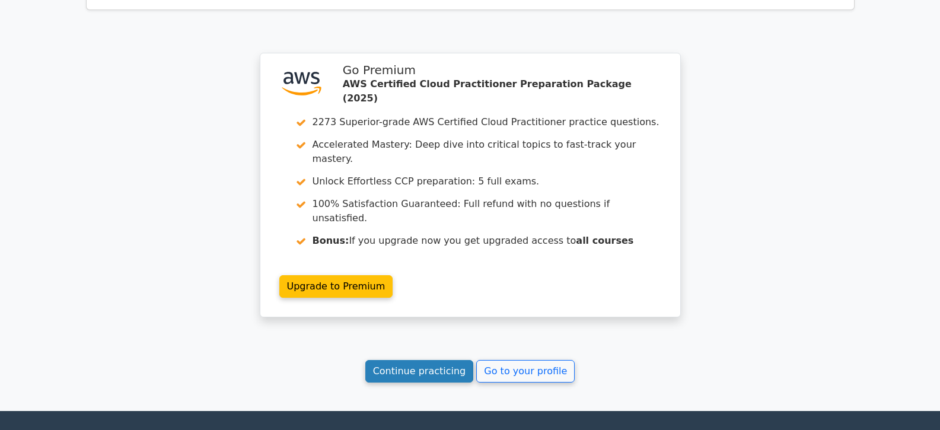
click at [441, 360] on link "Continue practicing" at bounding box center [419, 371] width 109 height 23
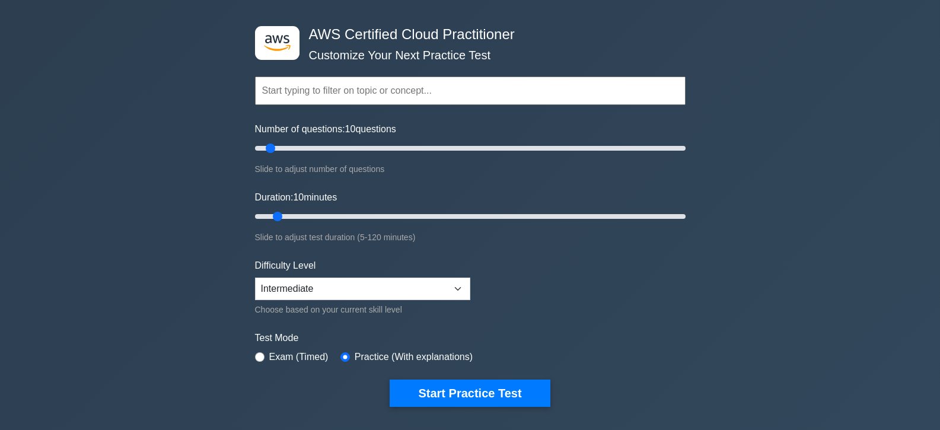
scroll to position [59, 0]
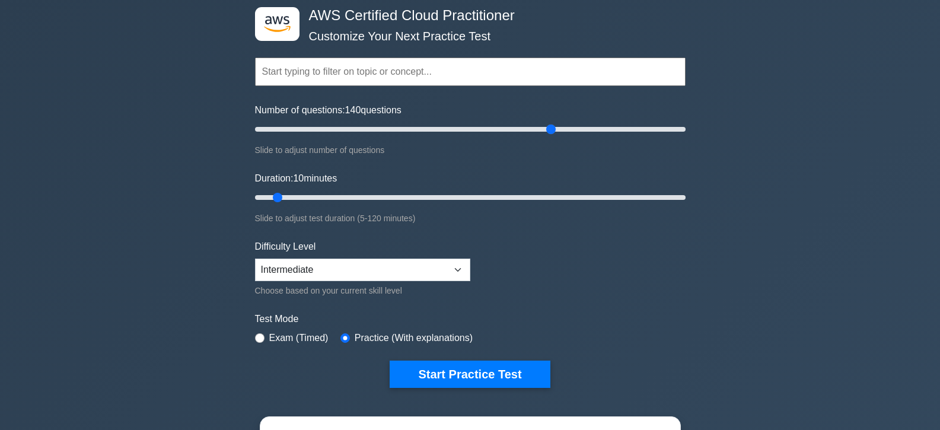
drag, startPoint x: 274, startPoint y: 130, endPoint x: 557, endPoint y: 209, distance: 293.2
type input "140"
click at [557, 136] on input "Number of questions: 140 questions" at bounding box center [470, 129] width 431 height 14
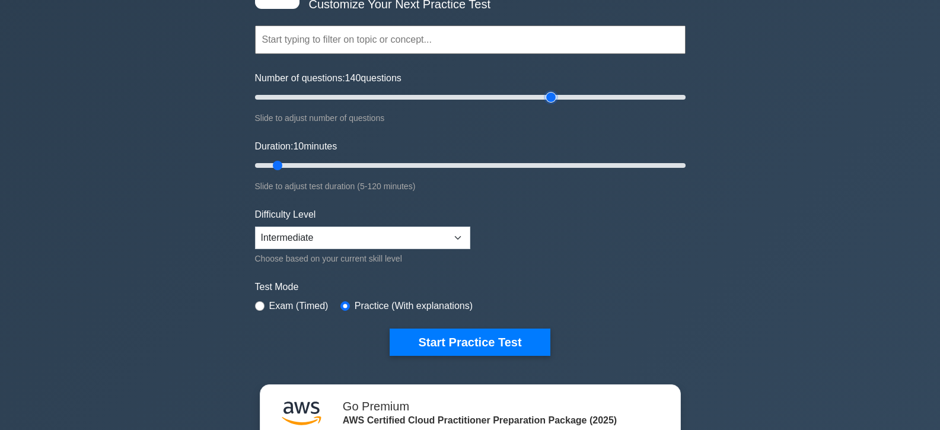
scroll to position [119, 0]
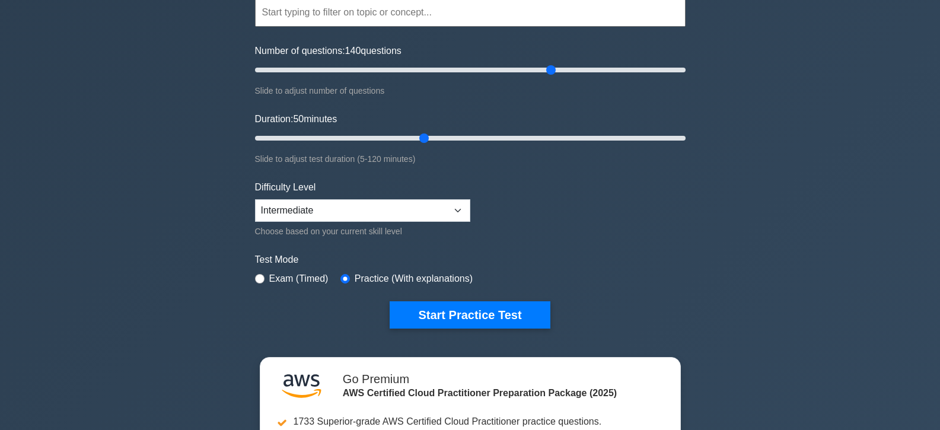
drag, startPoint x: 276, startPoint y: 136, endPoint x: 424, endPoint y: 160, distance: 149.5
click at [424, 145] on input "Duration: 50 minutes" at bounding box center [470, 138] width 431 height 14
drag, startPoint x: 423, startPoint y: 139, endPoint x: 358, endPoint y: 134, distance: 65.5
type input "30"
click at [358, 134] on input "Duration: 30 minutes" at bounding box center [470, 138] width 431 height 14
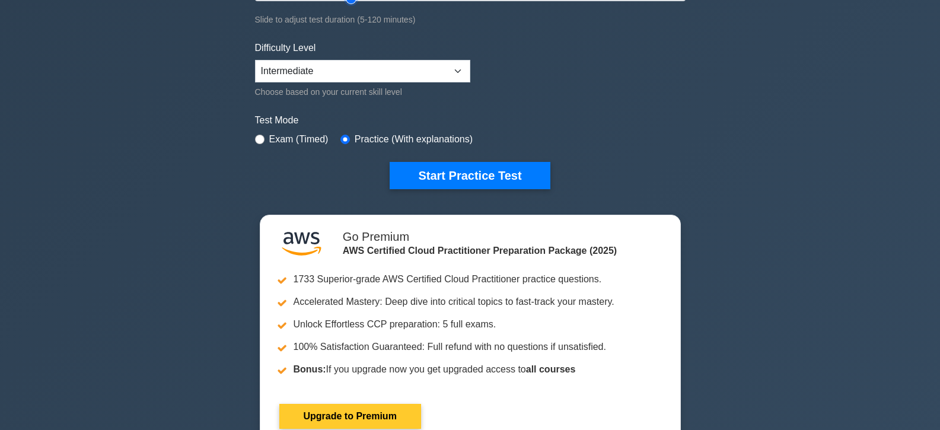
scroll to position [297, 0]
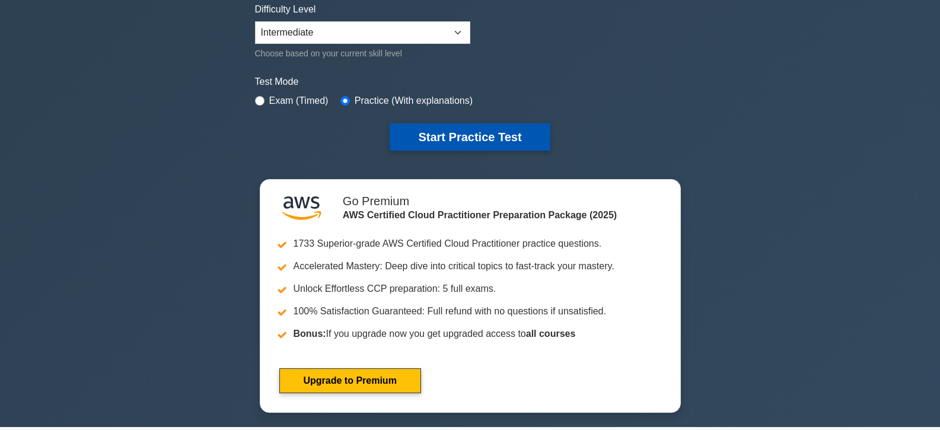
click at [466, 133] on button "Start Practice Test" at bounding box center [470, 136] width 160 height 27
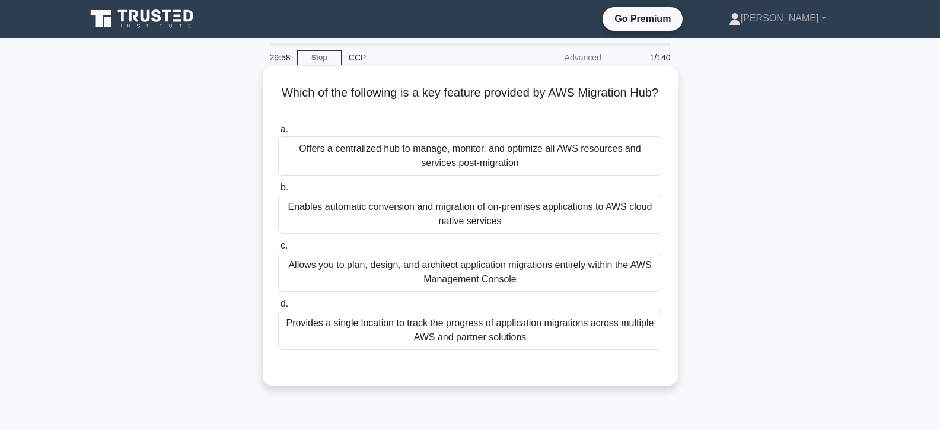
click at [424, 214] on div "Enables automatic conversion and migration of on-premises applications to AWS c…" at bounding box center [470, 214] width 384 height 39
click at [278, 192] on input "b. Enables automatic conversion and migration of on-premises applications to AW…" at bounding box center [278, 188] width 0 height 8
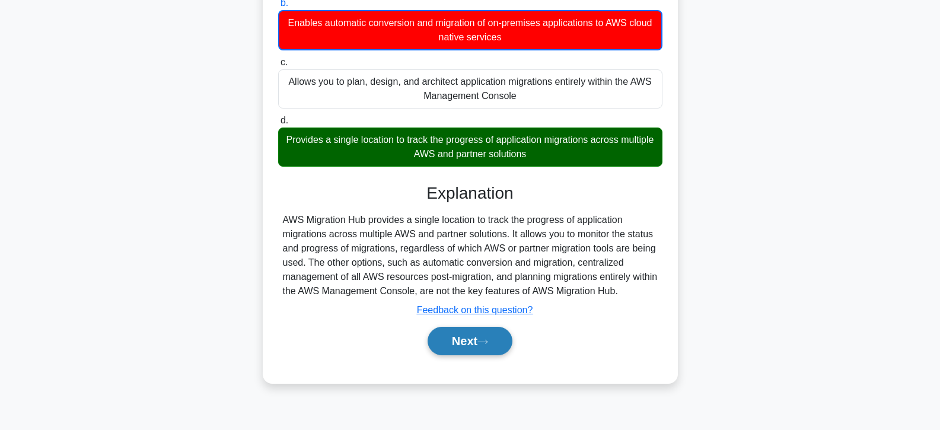
scroll to position [211, 0]
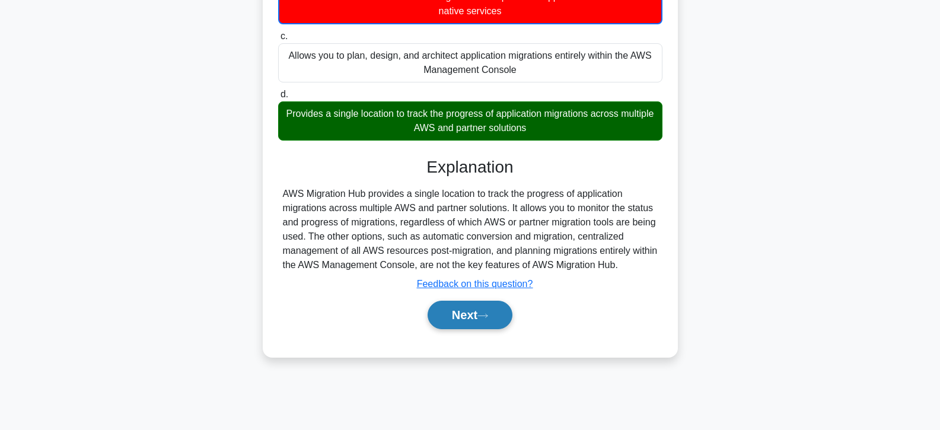
click at [457, 304] on button "Next" at bounding box center [470, 315] width 85 height 28
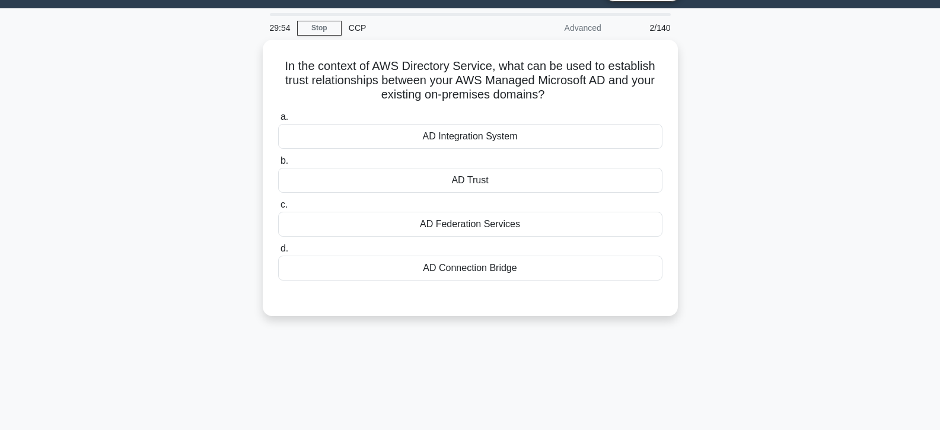
scroll to position [0, 0]
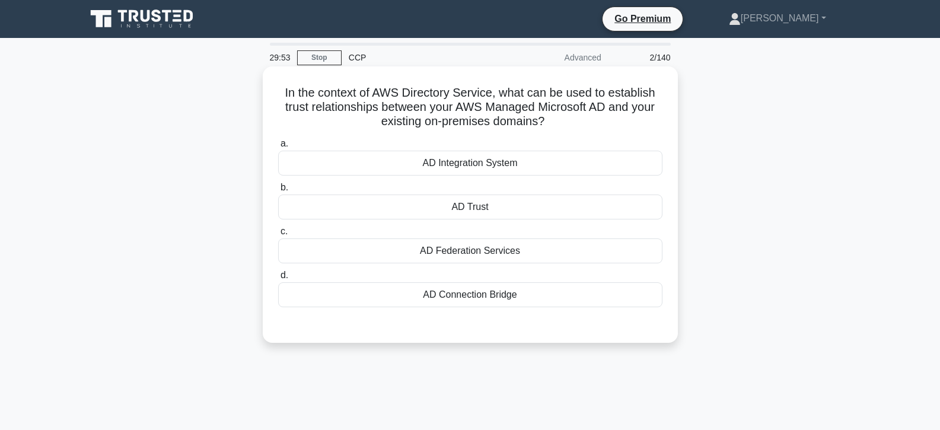
click at [486, 206] on div "AD Trust" at bounding box center [470, 207] width 384 height 25
click at [278, 192] on input "b. AD Trust" at bounding box center [278, 188] width 0 height 8
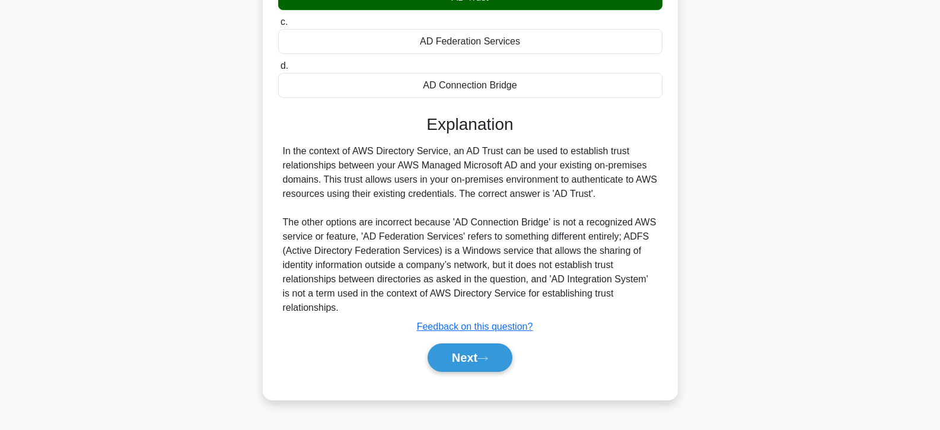
scroll to position [211, 0]
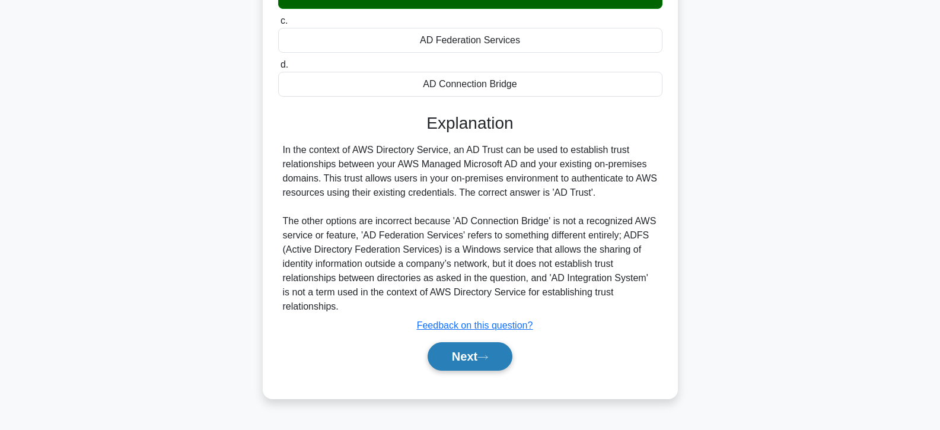
click at [471, 358] on button "Next" at bounding box center [470, 356] width 85 height 28
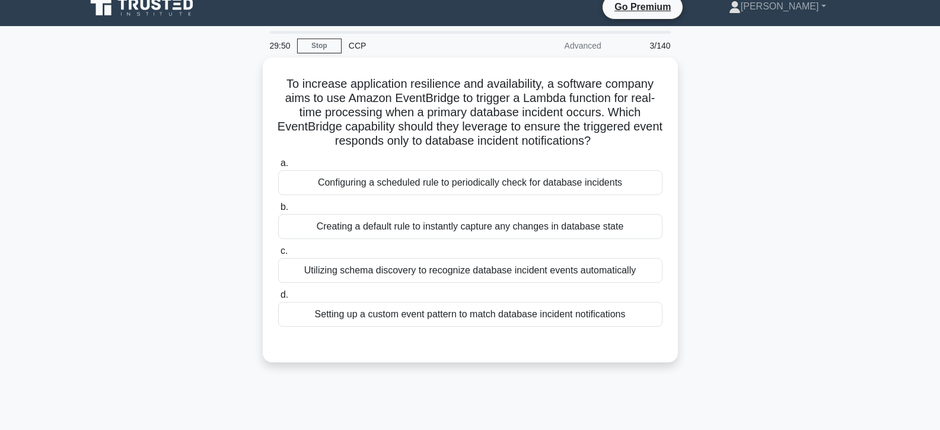
scroll to position [0, 0]
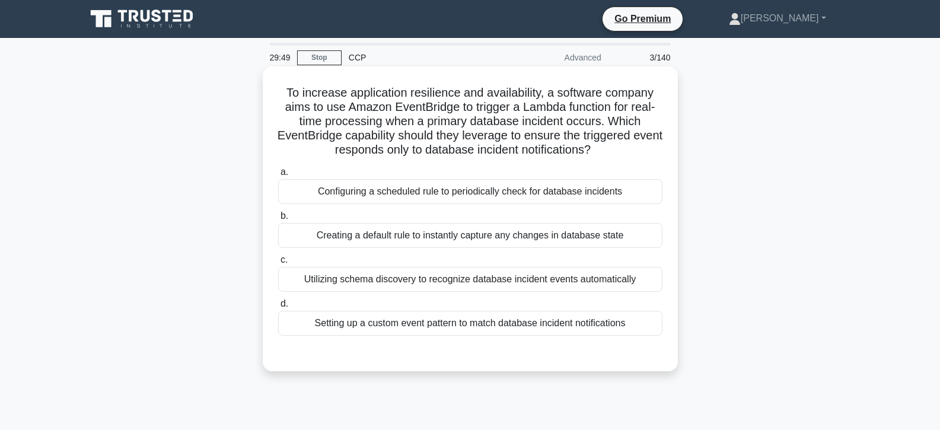
click at [469, 234] on div "Creating a default rule to instantly capture any changes in database state" at bounding box center [470, 235] width 384 height 25
click at [278, 220] on input "b. Creating a default rule to instantly capture any changes in database state" at bounding box center [278, 216] width 0 height 8
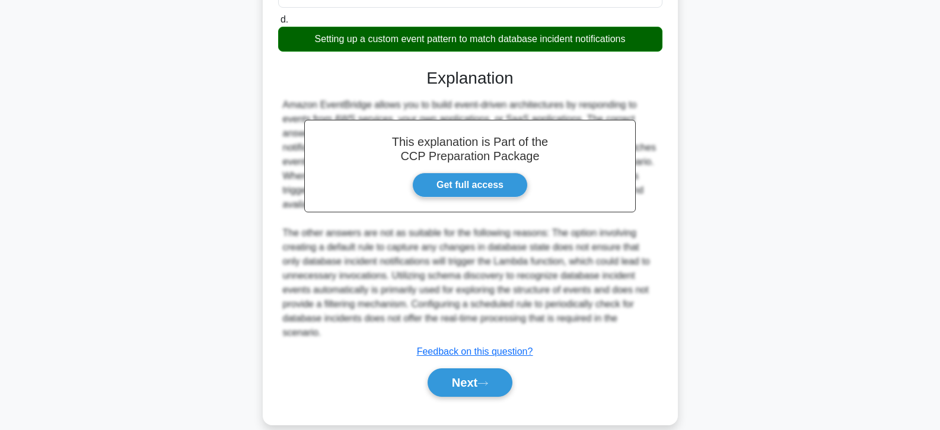
scroll to position [297, 0]
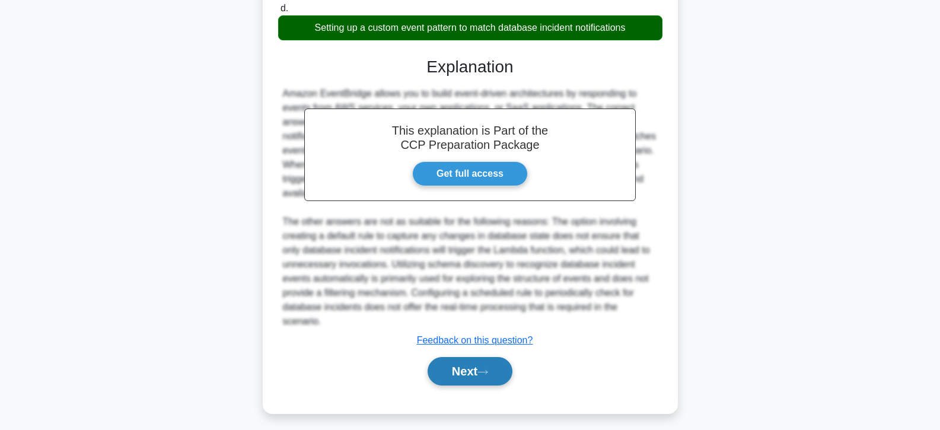
click at [474, 369] on button "Next" at bounding box center [470, 371] width 85 height 28
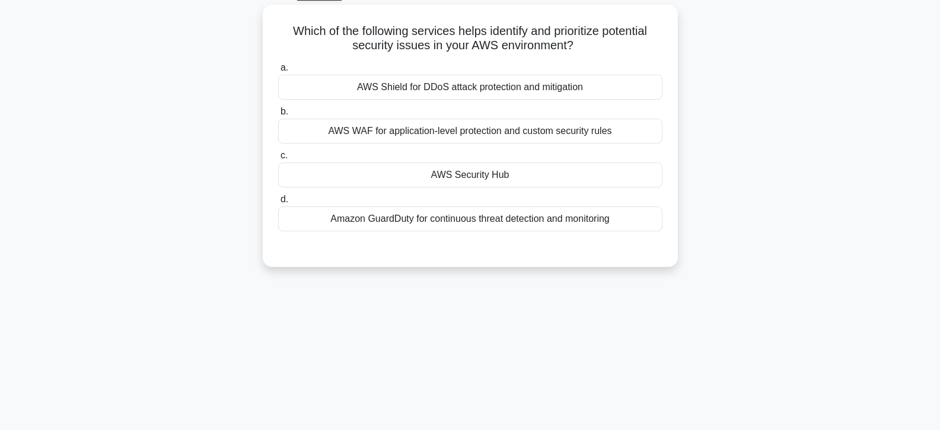
scroll to position [0, 0]
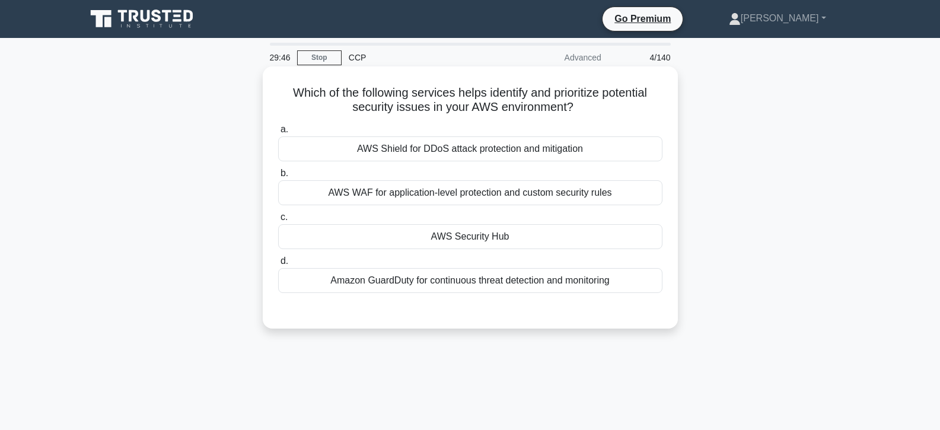
click at [463, 236] on div "AWS Security Hub" at bounding box center [470, 236] width 384 height 25
click at [278, 221] on input "c. AWS Security Hub" at bounding box center [278, 218] width 0 height 8
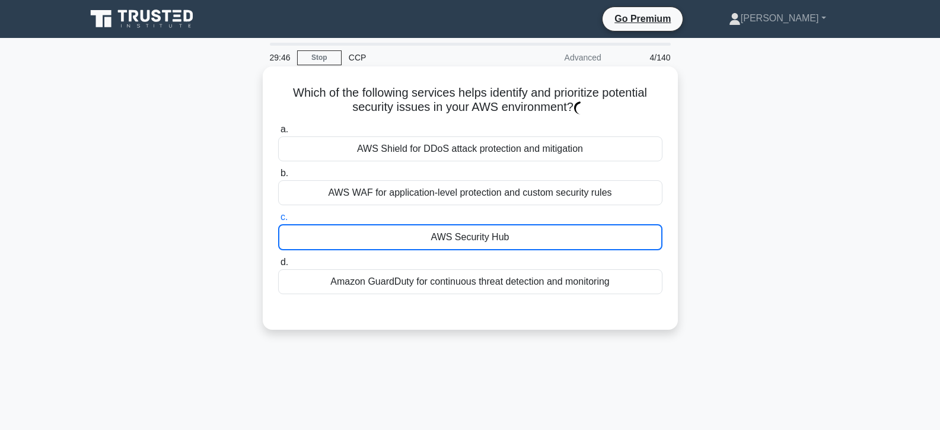
scroll to position [211, 0]
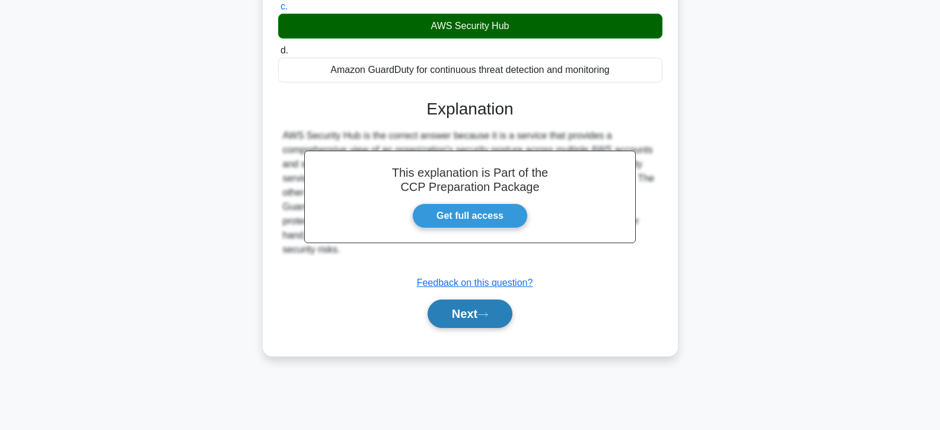
click at [476, 304] on button "Next" at bounding box center [470, 314] width 85 height 28
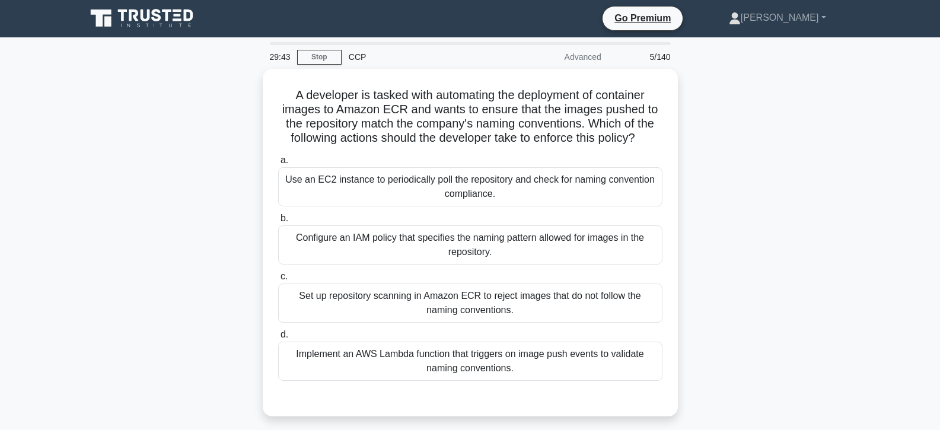
scroll to position [0, 0]
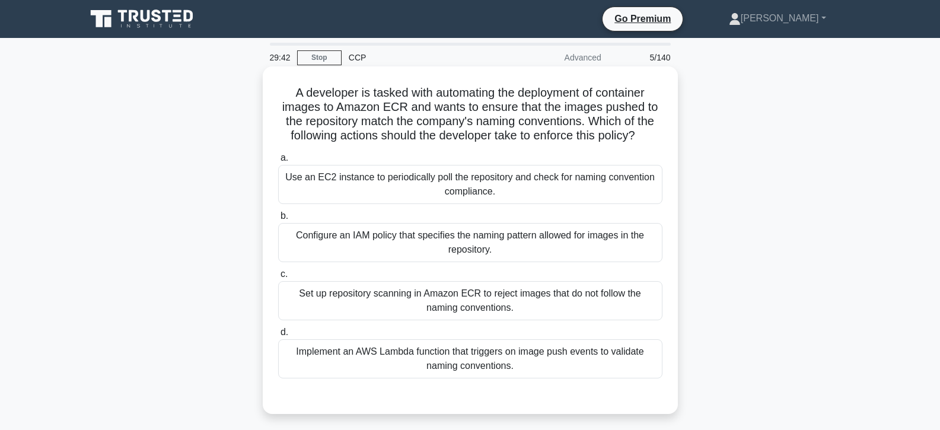
click at [473, 250] on div "Configure an IAM policy that specifies the naming pattern allowed for images in…" at bounding box center [470, 242] width 384 height 39
click at [278, 220] on input "b. Configure an IAM policy that specifies the naming pattern allowed for images…" at bounding box center [278, 216] width 0 height 8
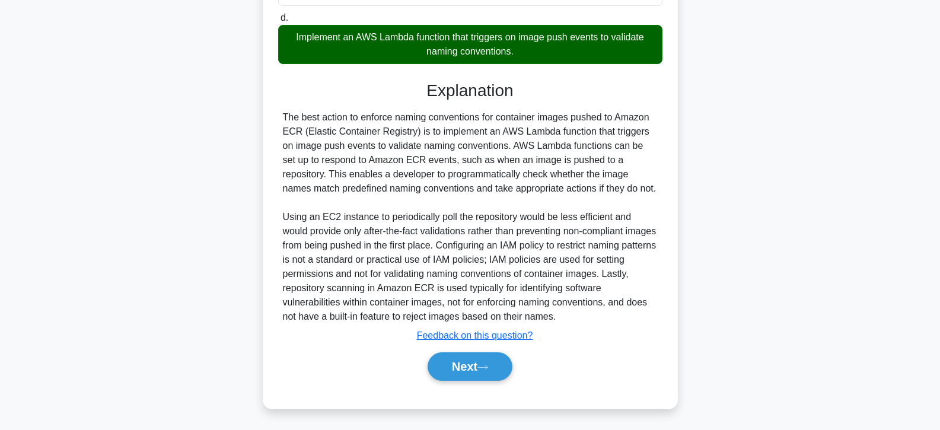
scroll to position [317, 0]
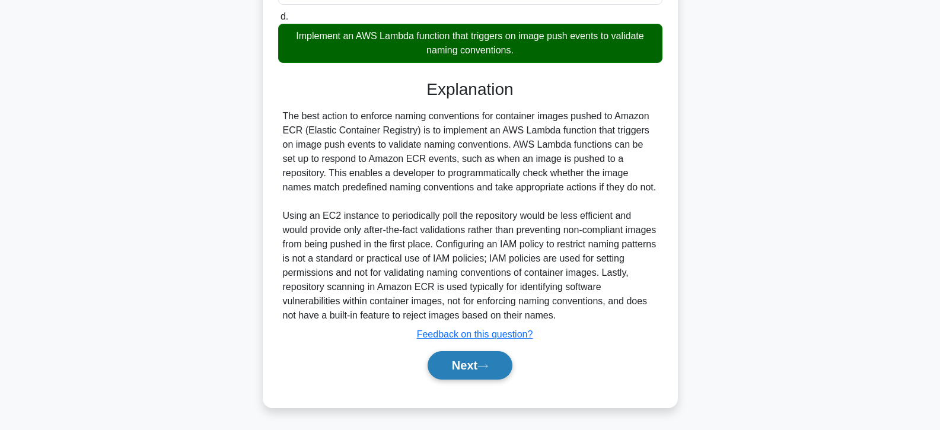
click at [467, 365] on button "Next" at bounding box center [470, 365] width 85 height 28
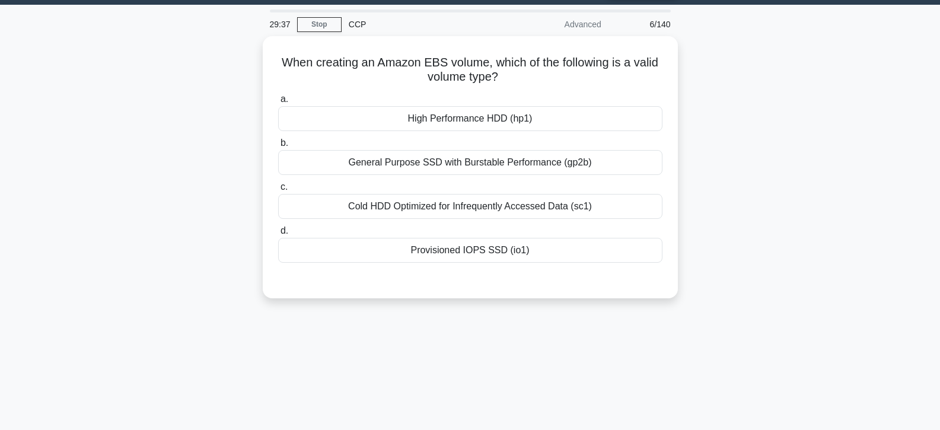
scroll to position [33, 0]
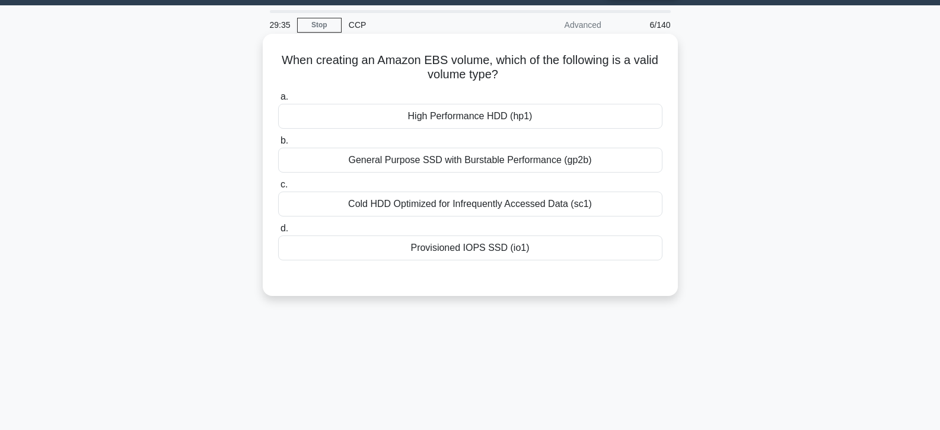
click at [459, 113] on div "High Performance HDD (hp1)" at bounding box center [470, 116] width 384 height 25
click at [278, 101] on input "a. High Performance HDD (hp1)" at bounding box center [278, 97] width 0 height 8
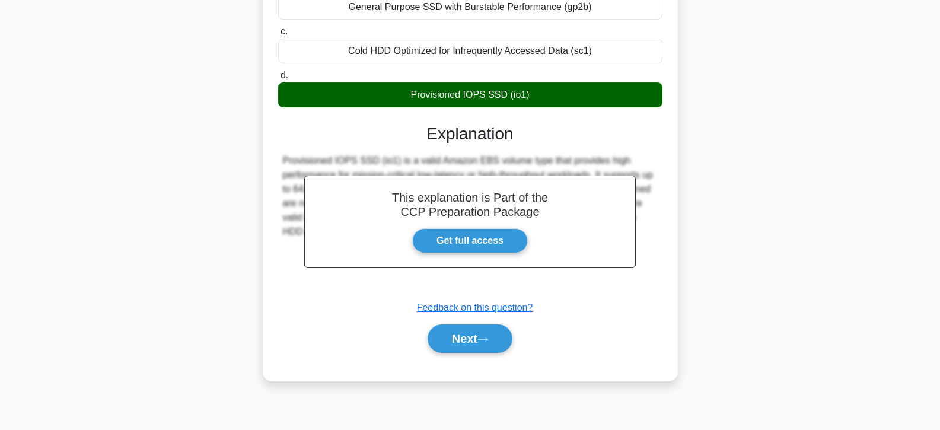
scroll to position [211, 0]
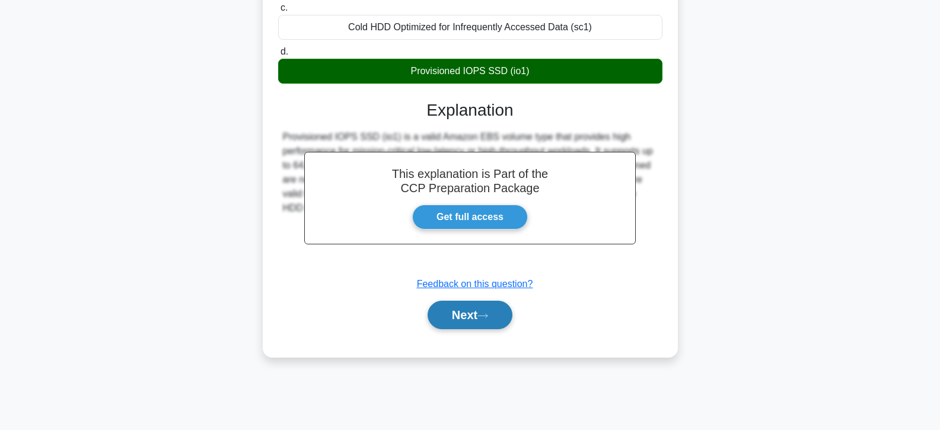
click at [490, 321] on button "Next" at bounding box center [470, 315] width 85 height 28
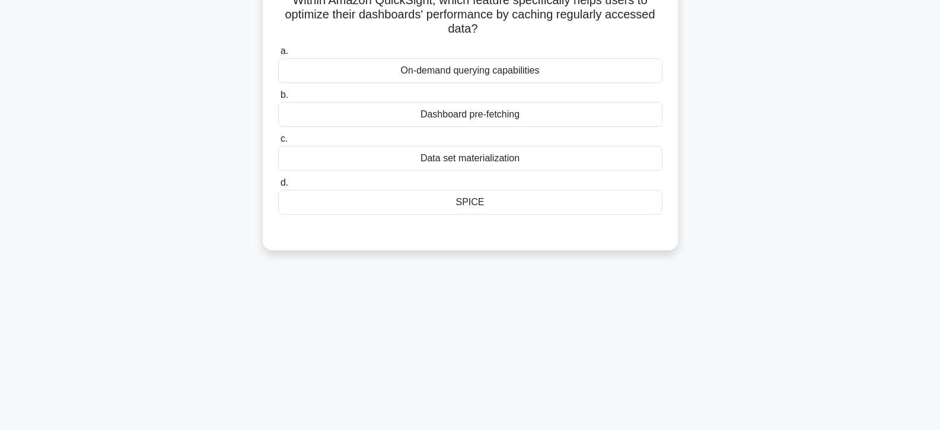
scroll to position [92, 0]
click at [490, 201] on div "SPICE" at bounding box center [470, 202] width 384 height 25
click at [278, 187] on input "d. SPICE" at bounding box center [278, 184] width 0 height 8
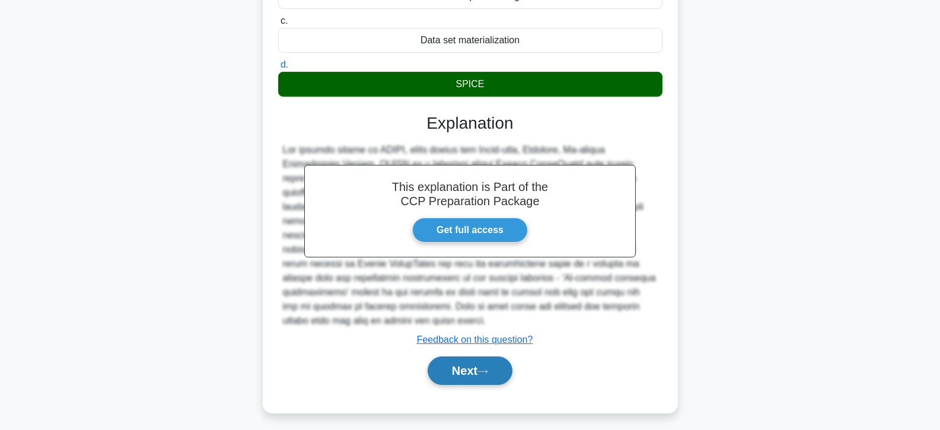
click at [478, 357] on button "Next" at bounding box center [470, 371] width 85 height 28
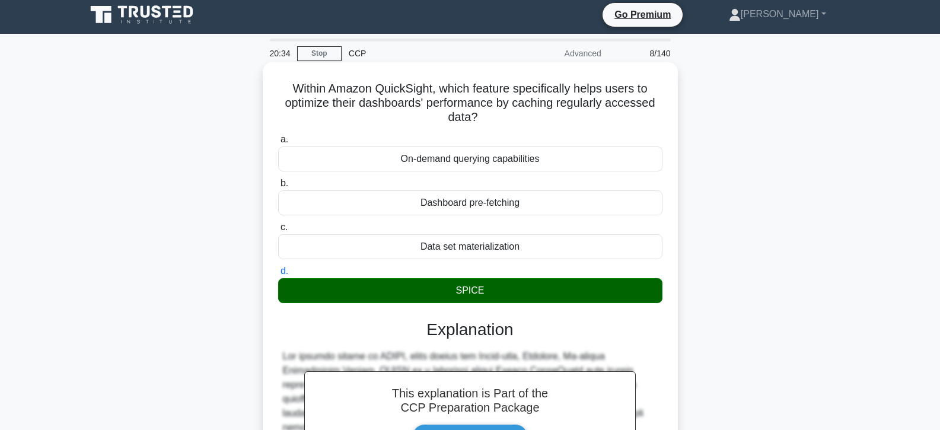
scroll to position [0, 0]
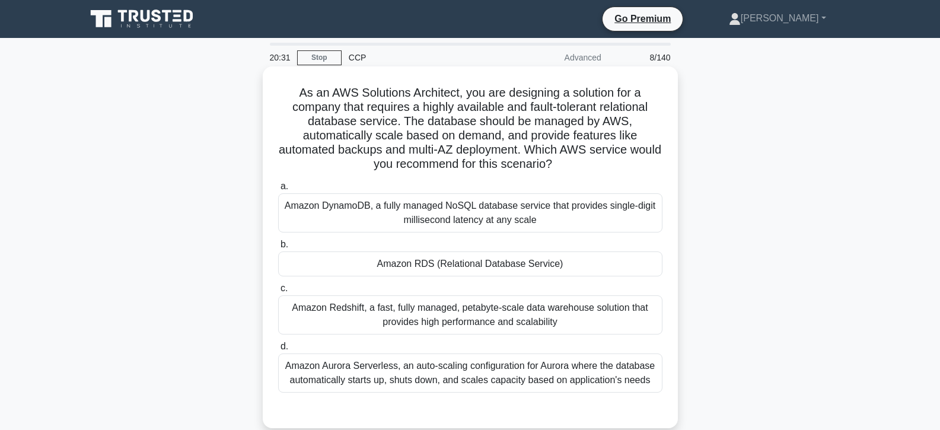
click at [481, 265] on div "Amazon RDS (Relational Database Service)" at bounding box center [470, 264] width 384 height 25
click at [278, 249] on input "b. Amazon RDS (Relational Database Service)" at bounding box center [278, 245] width 0 height 8
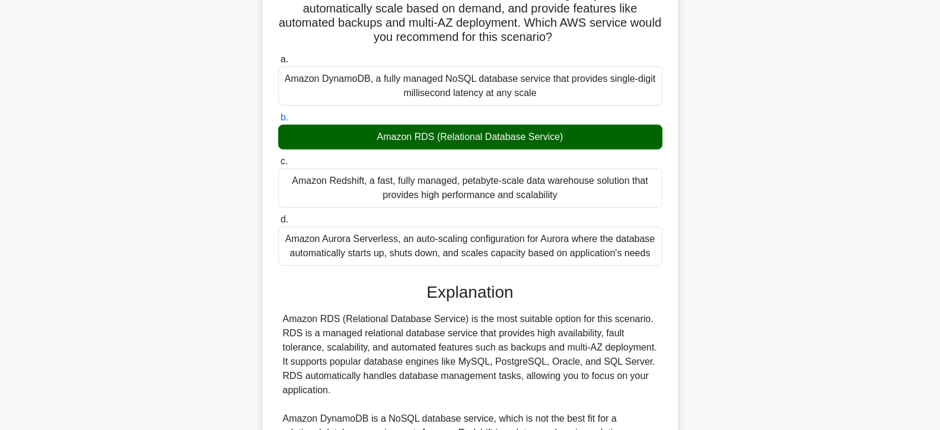
scroll to position [297, 0]
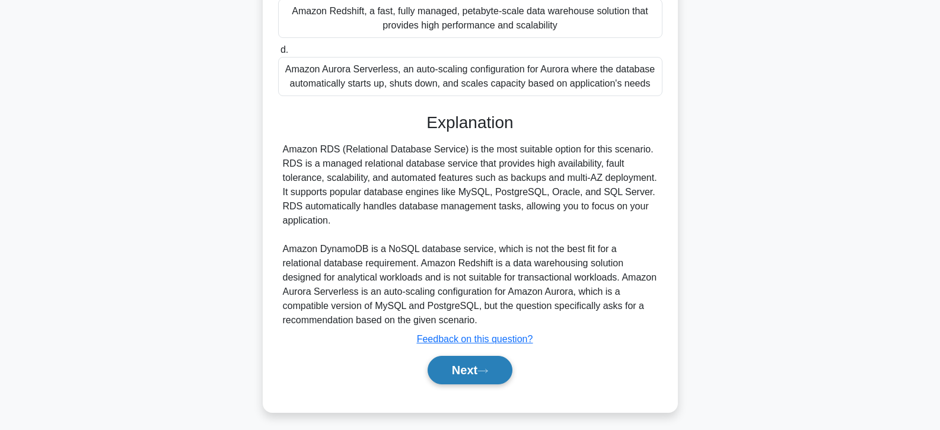
click at [468, 373] on button "Next" at bounding box center [470, 370] width 85 height 28
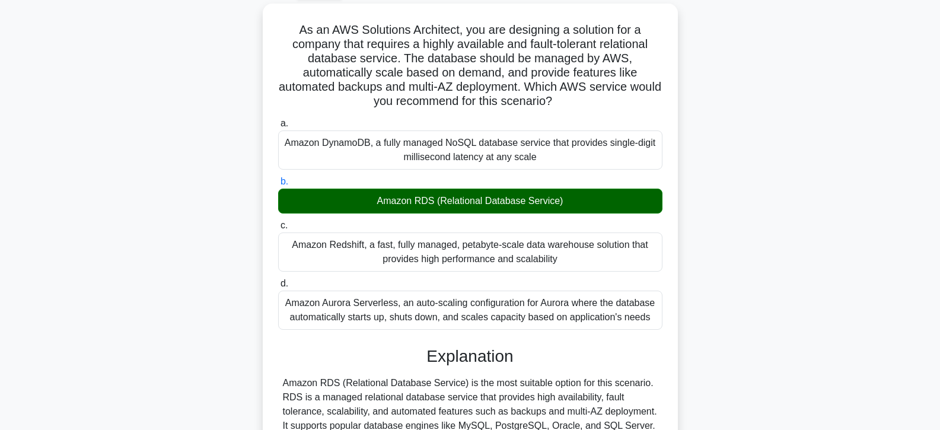
scroll to position [59, 0]
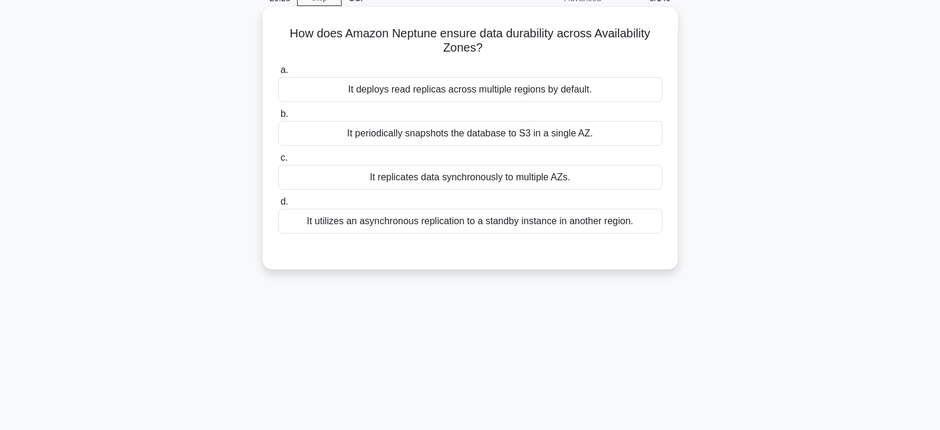
click at [449, 171] on div "It replicates data synchronously to multiple AZs." at bounding box center [470, 177] width 384 height 25
click at [278, 162] on input "c. It replicates data synchronously to multiple AZs." at bounding box center [278, 158] width 0 height 8
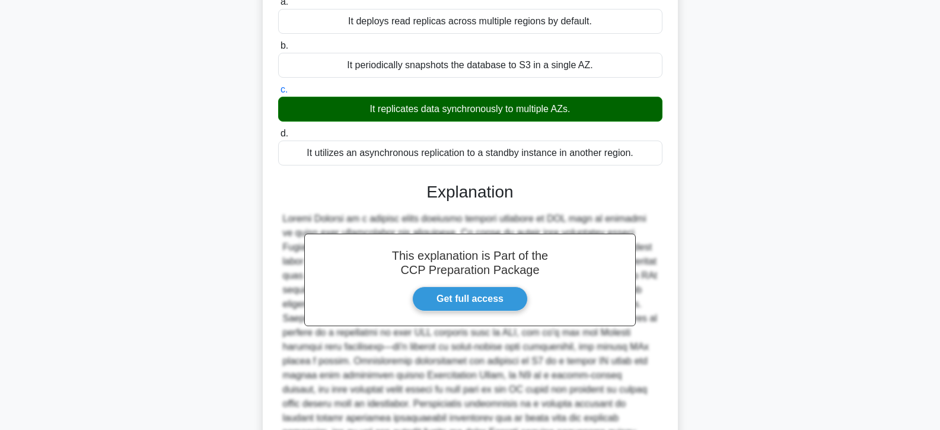
scroll to position [245, 0]
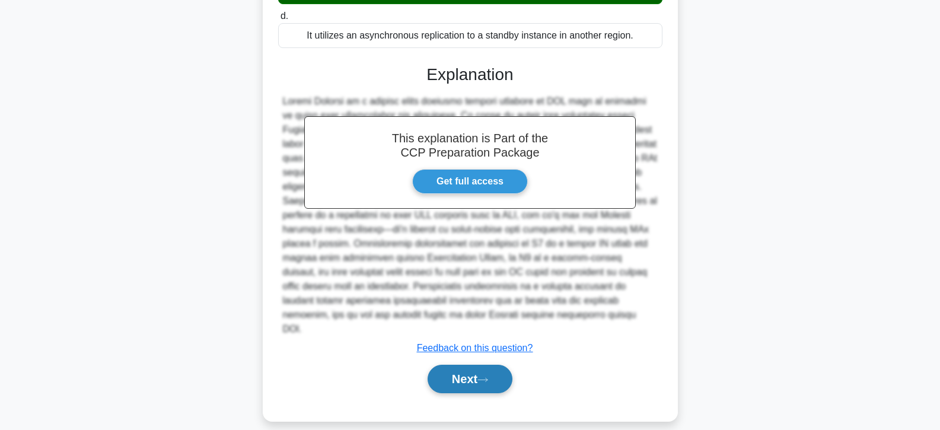
click at [455, 365] on button "Next" at bounding box center [470, 379] width 85 height 28
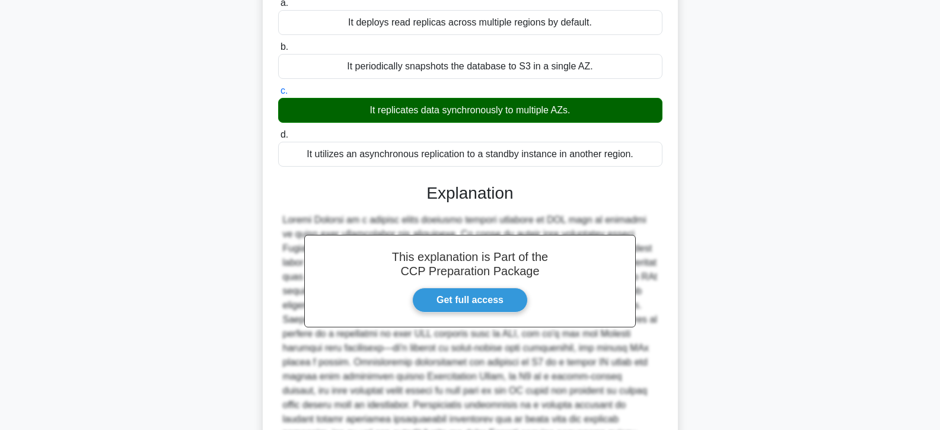
scroll to position [0, 0]
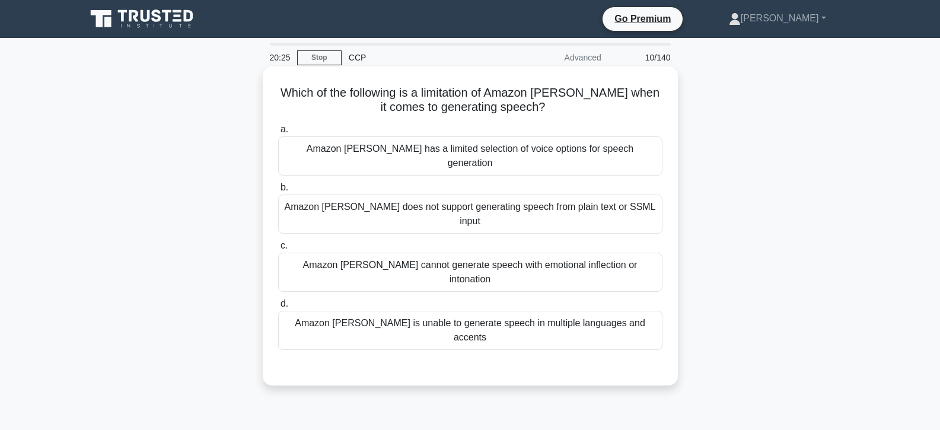
click at [436, 195] on div "Amazon Polly does not support generating speech from plain text or SSML input" at bounding box center [470, 214] width 384 height 39
click at [278, 192] on input "b. Amazon Polly does not support generating speech from plain text or SSML input" at bounding box center [278, 188] width 0 height 8
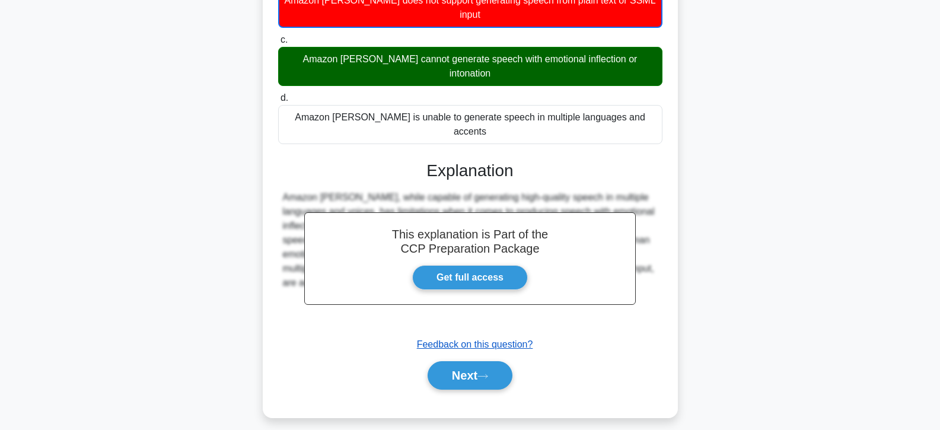
scroll to position [211, 0]
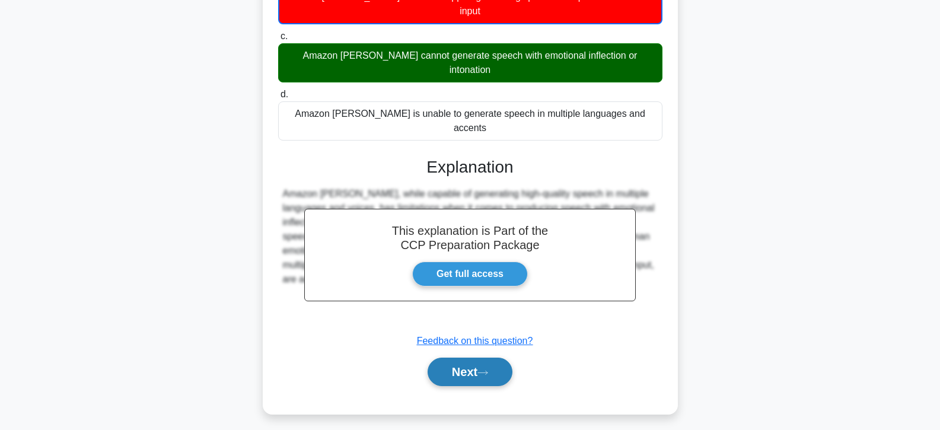
click at [459, 358] on button "Next" at bounding box center [470, 372] width 85 height 28
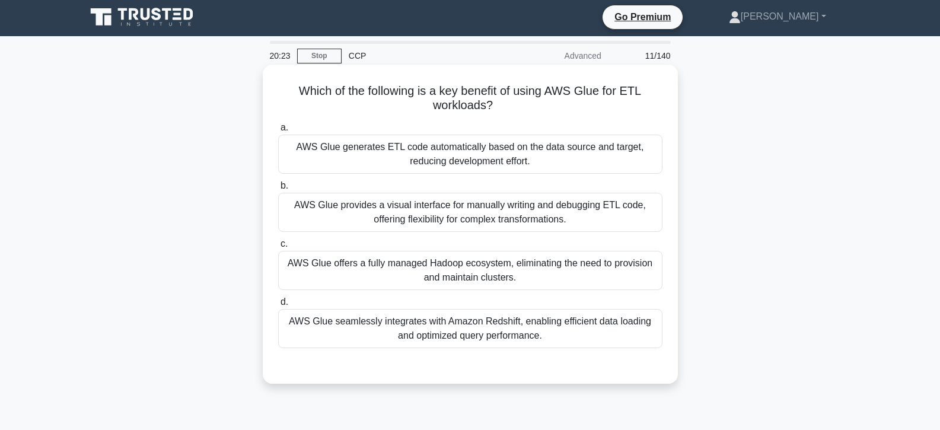
scroll to position [0, 0]
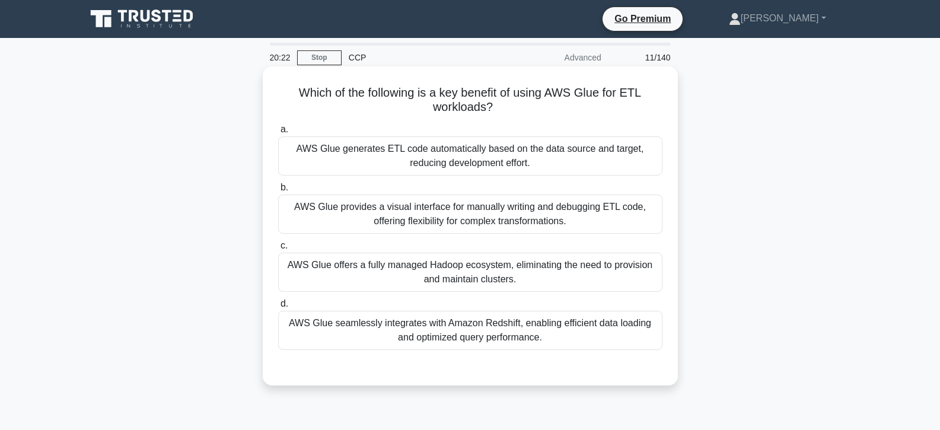
click at [453, 218] on div "AWS Glue provides a visual interface for manually writing and debugging ETL cod…" at bounding box center [470, 214] width 384 height 39
click at [278, 192] on input "b. AWS Glue provides a visual interface for manually writing and debugging ETL …" at bounding box center [278, 188] width 0 height 8
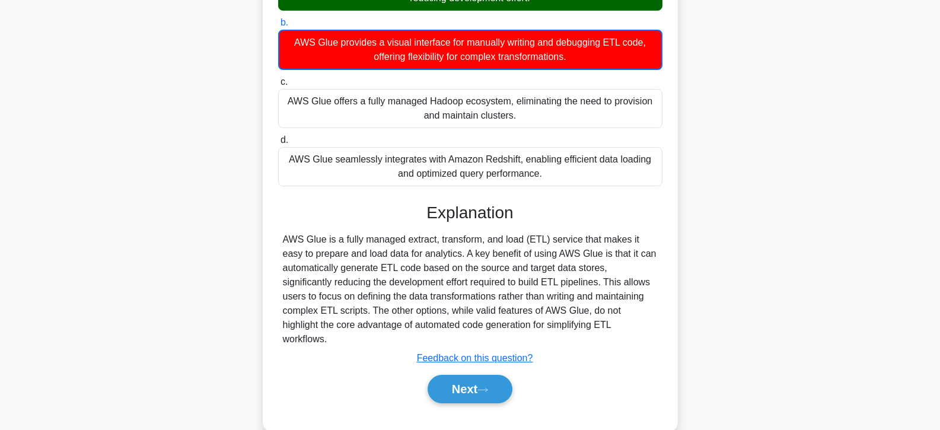
scroll to position [211, 0]
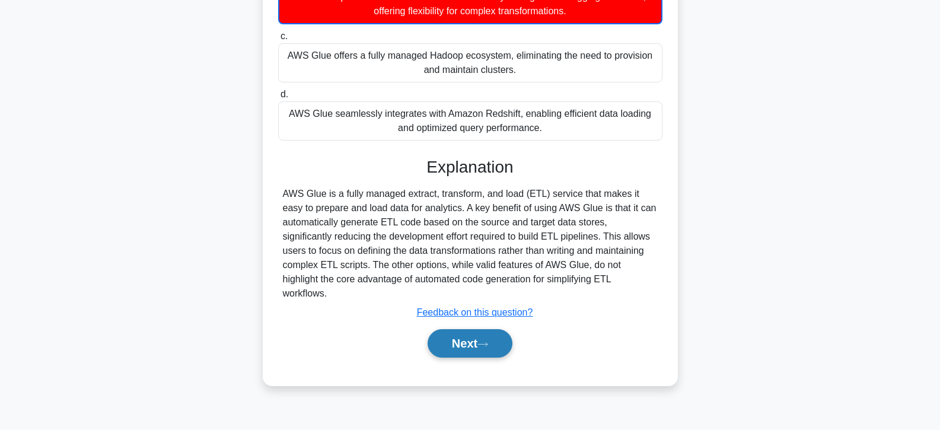
click at [474, 329] on button "Next" at bounding box center [470, 343] width 85 height 28
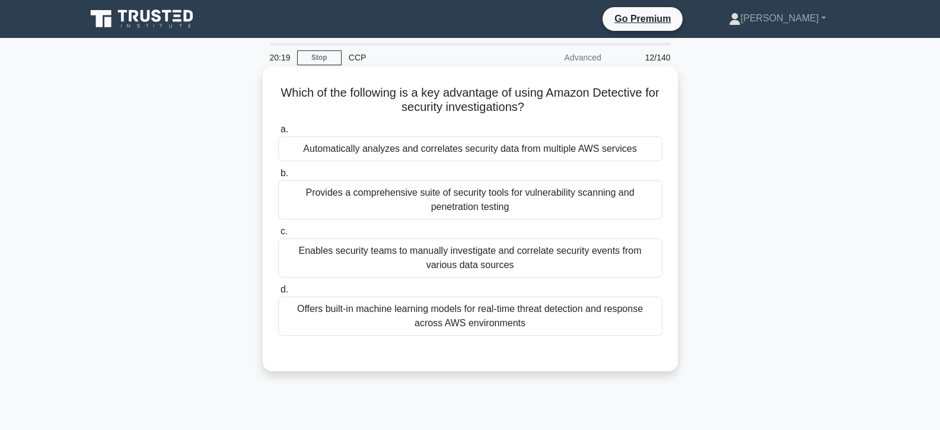
click at [457, 145] on div "Automatically analyzes and correlates security data from multiple AWS services" at bounding box center [470, 148] width 384 height 25
click at [278, 134] on input "a. Automatically analyzes and correlates security data from multiple AWS servic…" at bounding box center [278, 130] width 0 height 8
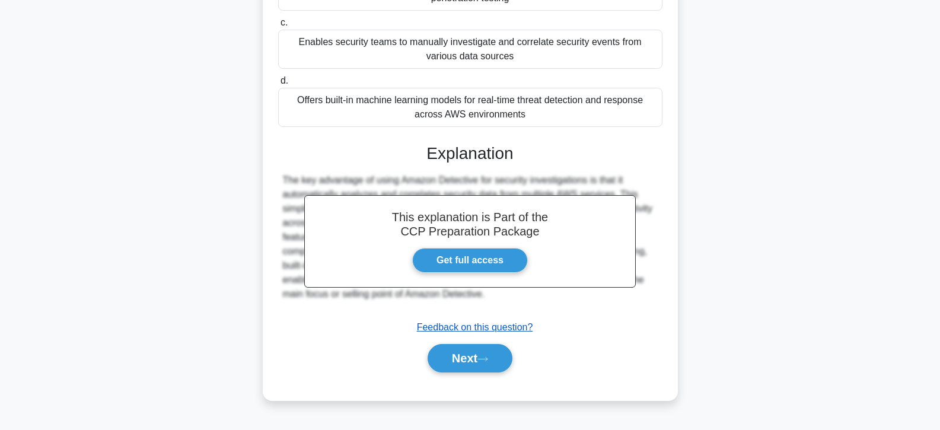
scroll to position [211, 0]
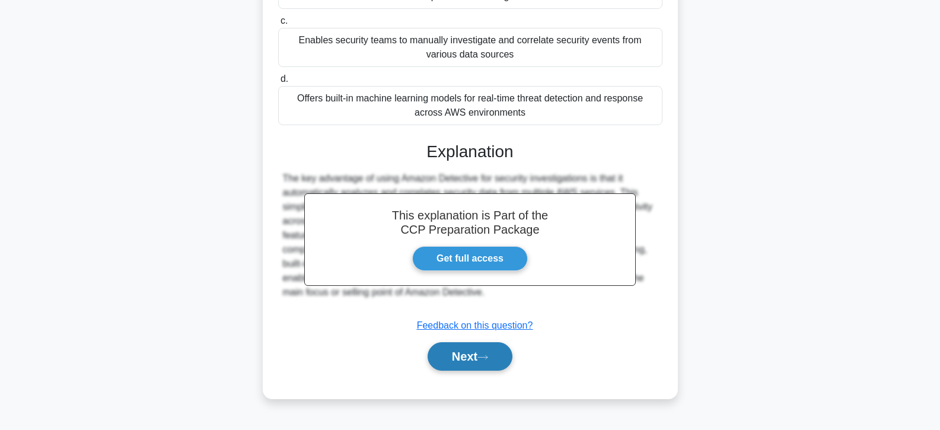
click at [482, 360] on icon at bounding box center [483, 357] width 11 height 7
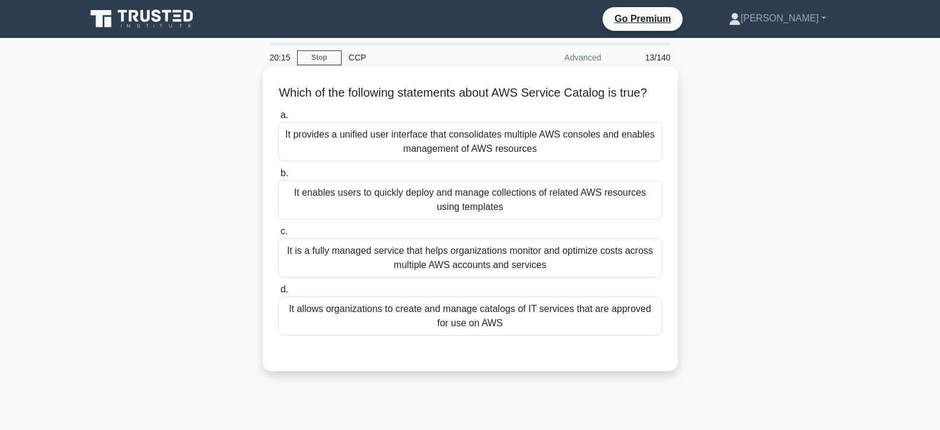
click at [439, 213] on div "It enables users to quickly deploy and manage collections of related AWS resour…" at bounding box center [470, 199] width 384 height 39
click at [278, 177] on input "b. It enables users to quickly deploy and manage collections of related AWS res…" at bounding box center [278, 174] width 0 height 8
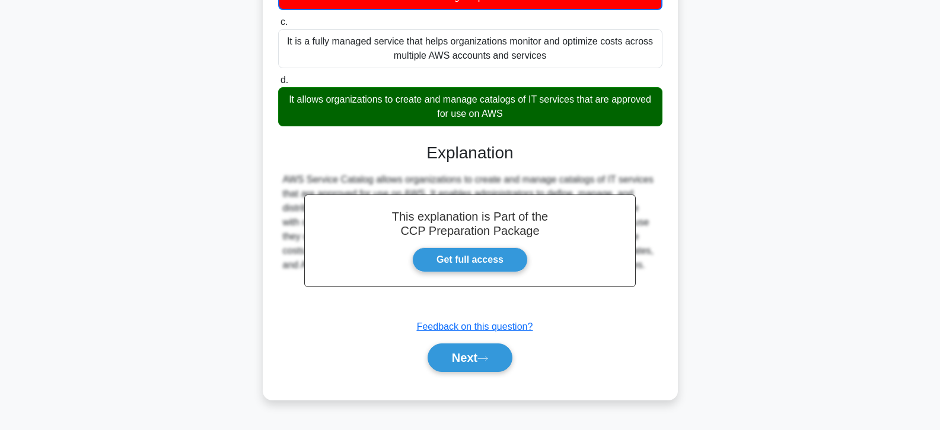
scroll to position [218, 0]
click at [471, 365] on button "Next" at bounding box center [470, 358] width 85 height 28
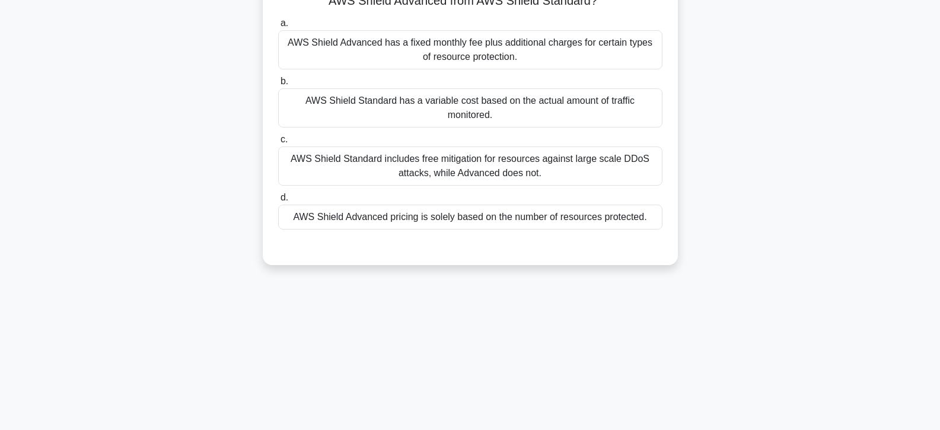
scroll to position [0, 0]
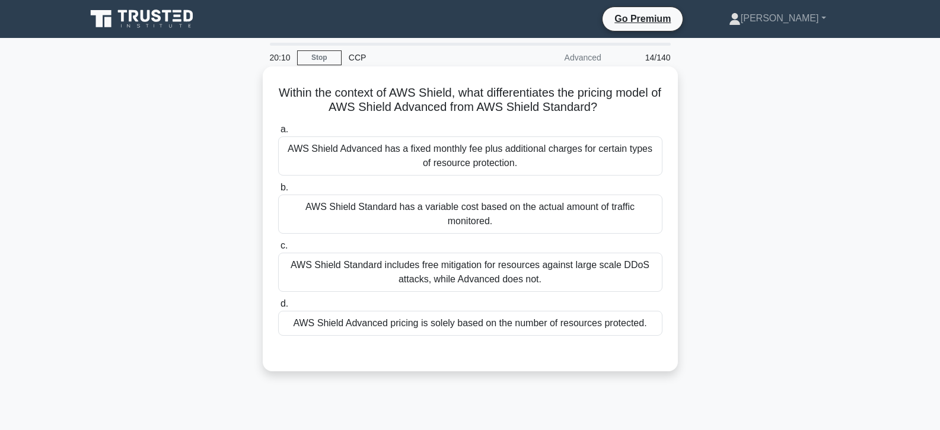
click at [433, 199] on div "AWS Shield Standard has a variable cost based on the actual amount of traffic m…" at bounding box center [470, 214] width 384 height 39
click at [278, 192] on input "b. AWS Shield Standard has a variable cost based on the actual amount of traffi…" at bounding box center [278, 188] width 0 height 8
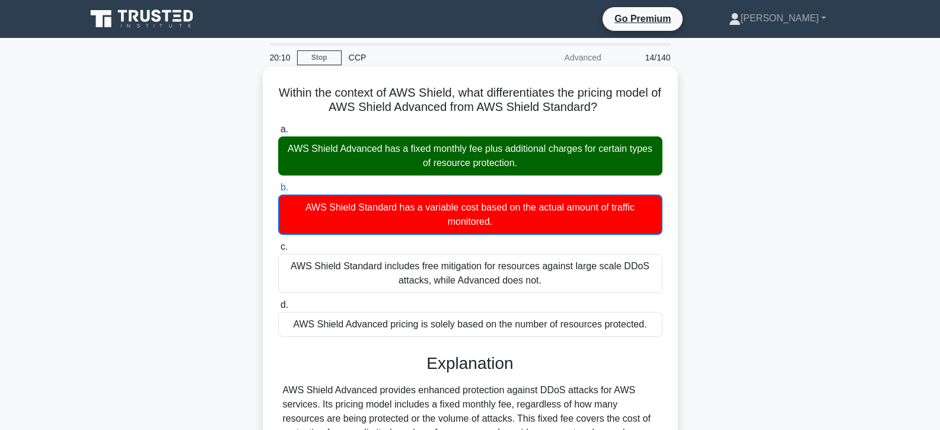
scroll to position [297, 0]
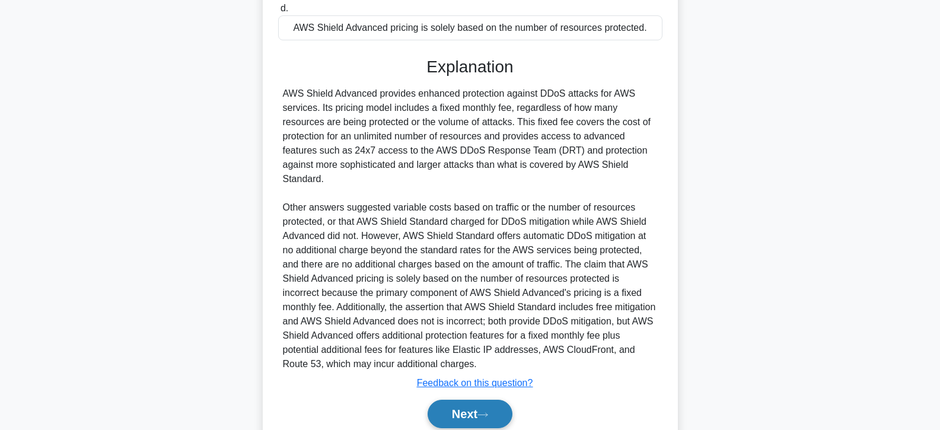
click at [454, 402] on button "Next" at bounding box center [470, 414] width 85 height 28
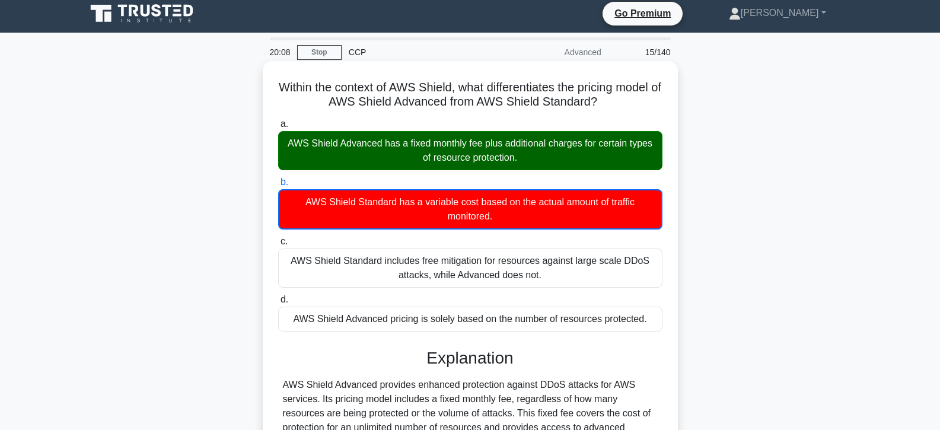
scroll to position [0, 0]
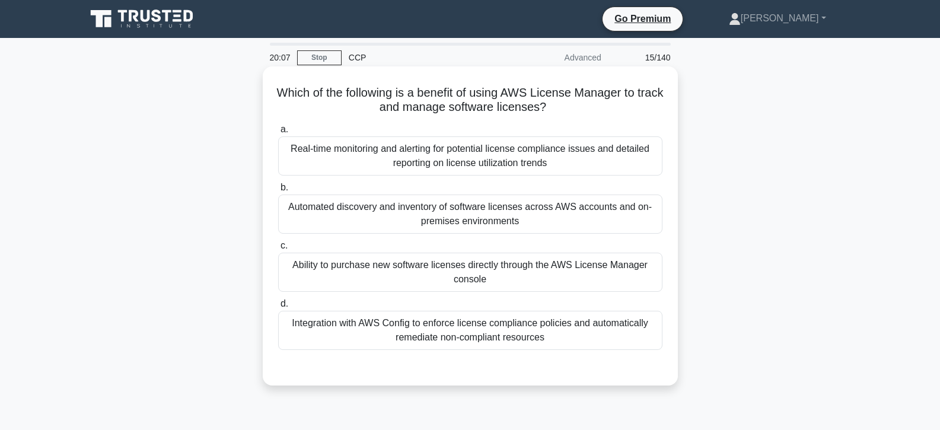
click at [459, 283] on div "Ability to purchase new software licenses directly through the AWS License Mana…" at bounding box center [470, 272] width 384 height 39
click at [278, 250] on input "c. Ability to purchase new software licenses directly through the AWS License M…" at bounding box center [278, 246] width 0 height 8
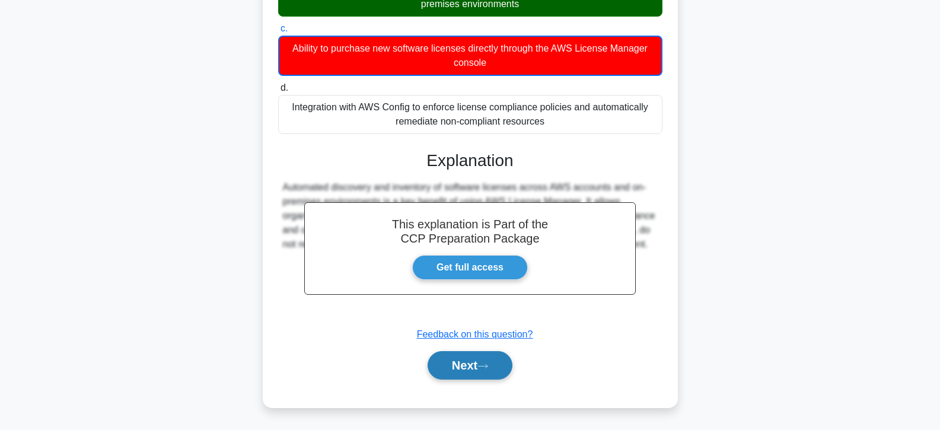
click at [480, 375] on button "Next" at bounding box center [470, 365] width 85 height 28
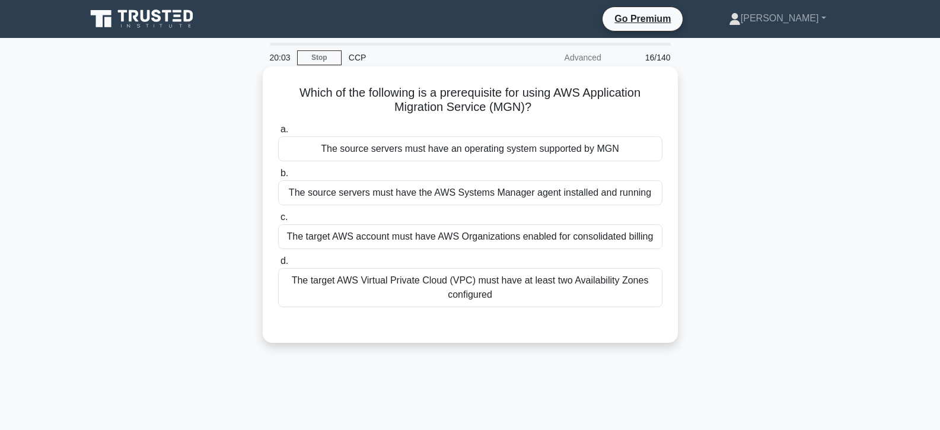
click at [452, 143] on div "The source servers must have an operating system supported by MGN" at bounding box center [470, 148] width 384 height 25
click at [278, 134] on input "a. The source servers must have an operating system supported by MGN" at bounding box center [278, 130] width 0 height 8
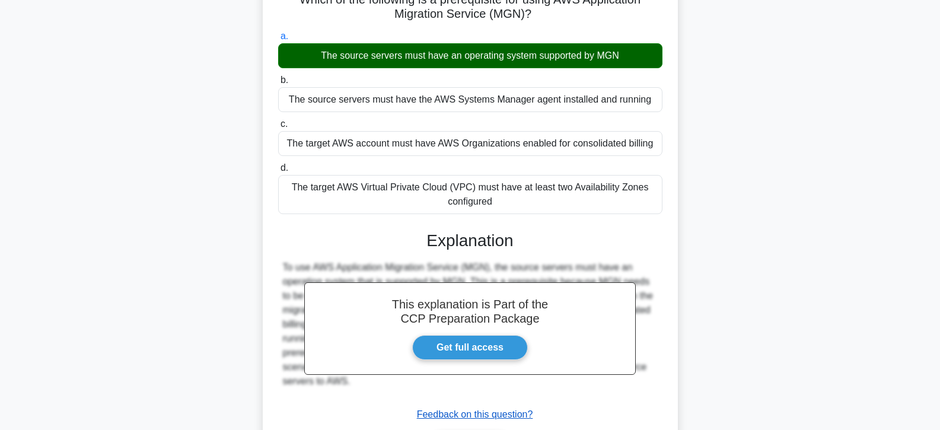
scroll to position [211, 0]
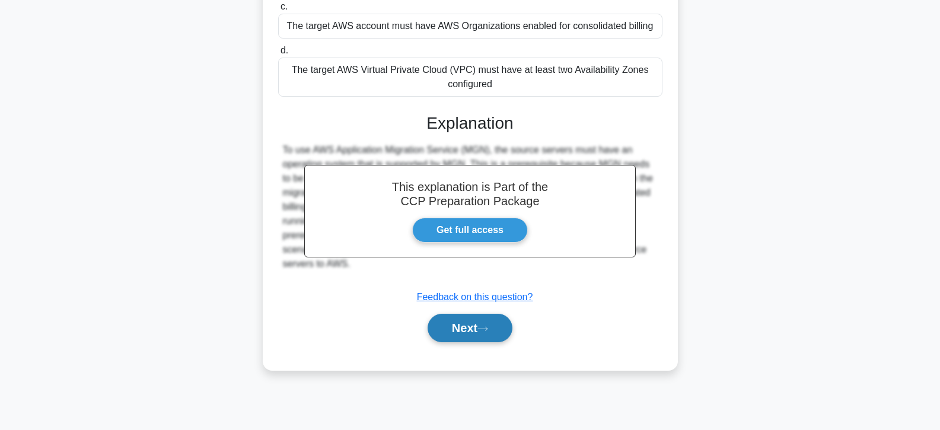
click at [473, 336] on button "Next" at bounding box center [470, 328] width 85 height 28
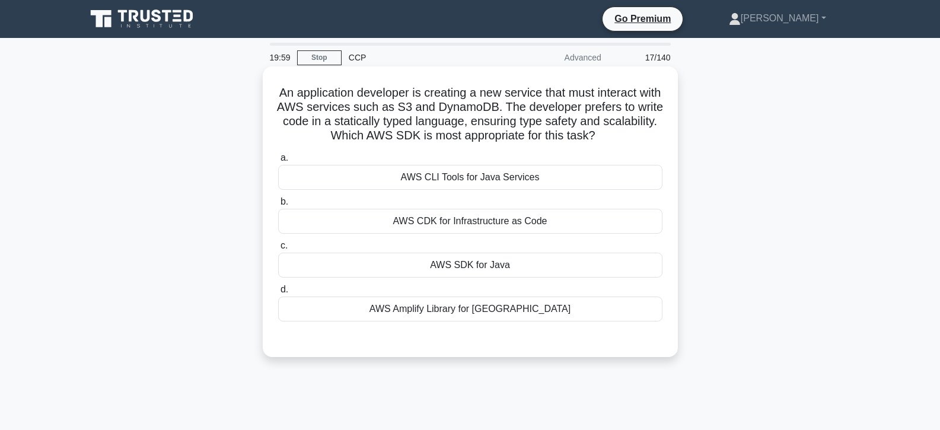
click at [459, 263] on div "AWS SDK for Java" at bounding box center [470, 265] width 384 height 25
click at [278, 250] on input "c. AWS SDK for Java" at bounding box center [278, 246] width 0 height 8
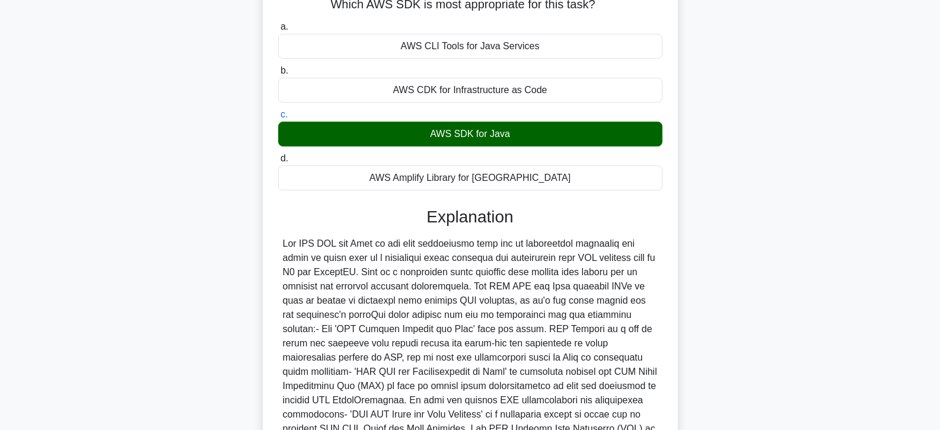
scroll to position [288, 0]
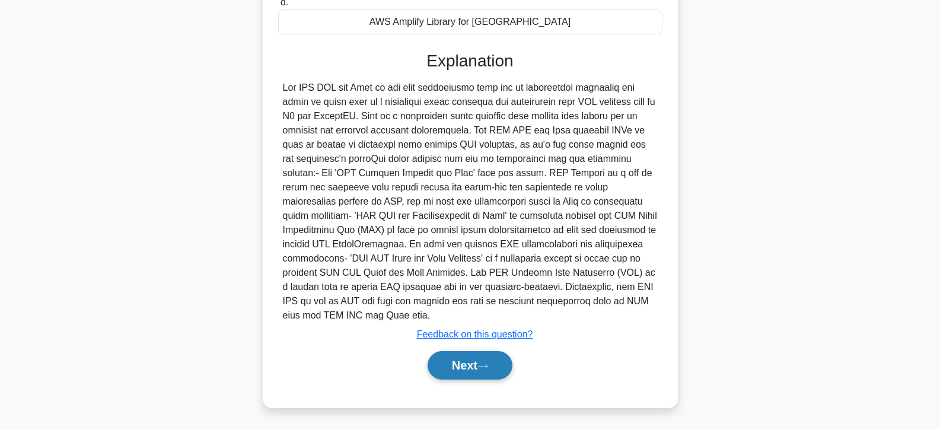
click at [464, 367] on button "Next" at bounding box center [470, 365] width 85 height 28
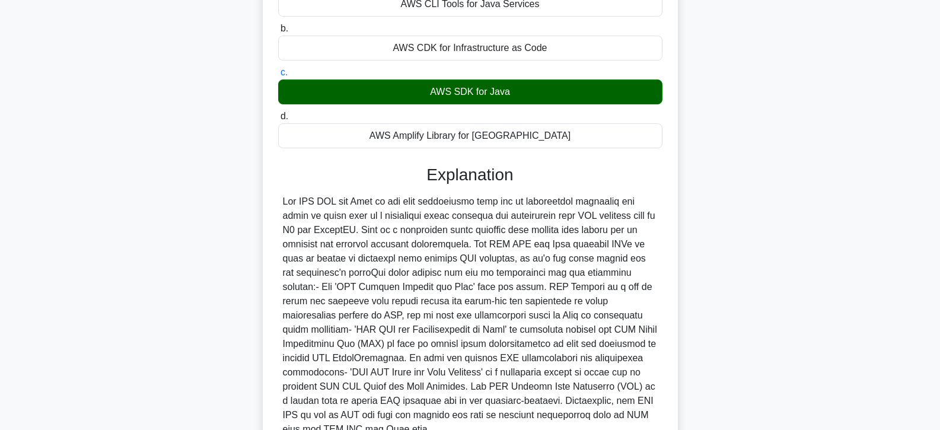
scroll to position [0, 0]
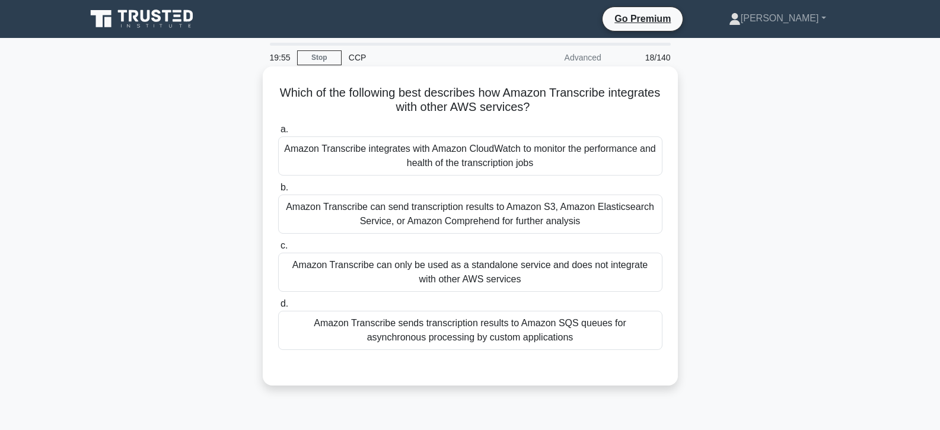
click at [443, 259] on div "Amazon Transcribe can only be used as a standalone service and does not integra…" at bounding box center [470, 272] width 384 height 39
click at [278, 250] on input "c. Amazon Transcribe can only be used as a standalone service and does not inte…" at bounding box center [278, 246] width 0 height 8
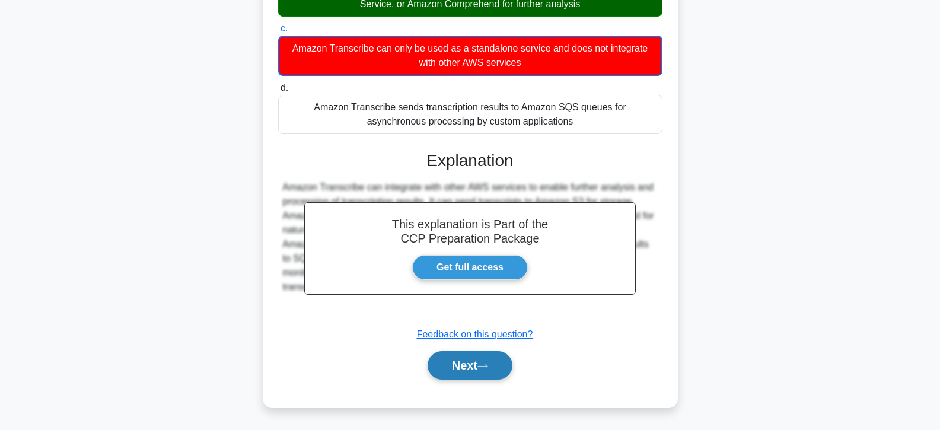
click at [457, 360] on button "Next" at bounding box center [470, 365] width 85 height 28
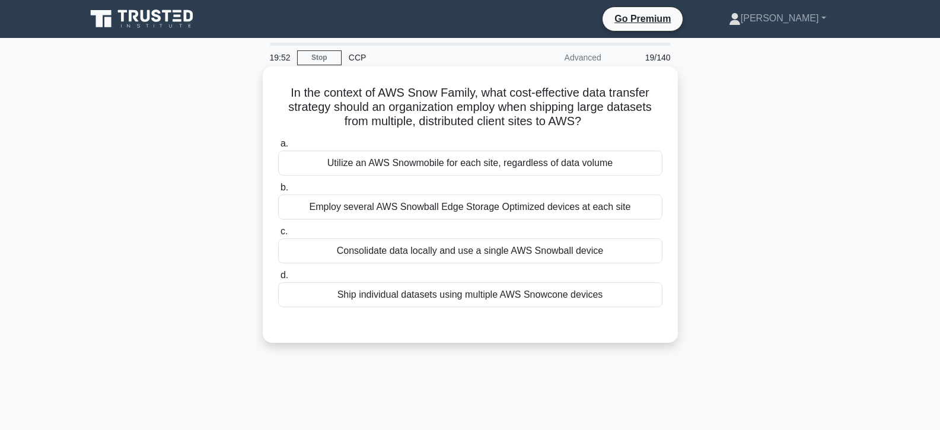
click at [444, 254] on div "Consolidate data locally and use a single AWS Snowball device" at bounding box center [470, 251] width 384 height 25
click at [278, 236] on input "c. Consolidate data locally and use a single AWS Snowball device" at bounding box center [278, 232] width 0 height 8
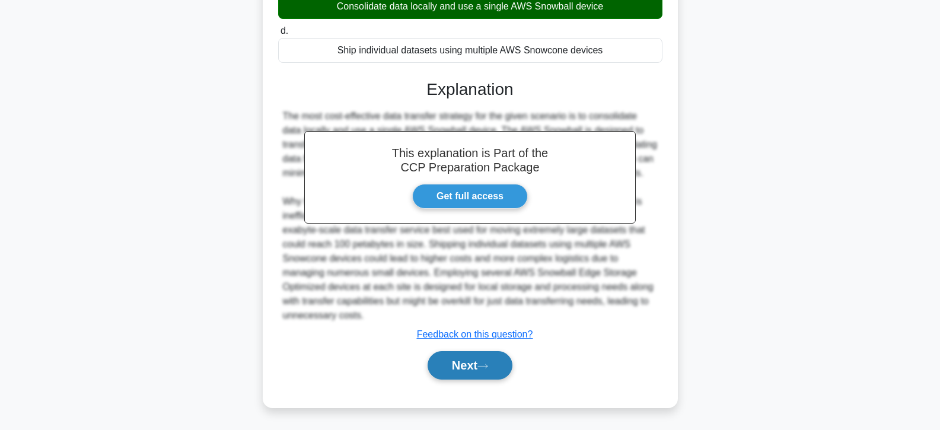
click at [457, 358] on button "Next" at bounding box center [470, 365] width 85 height 28
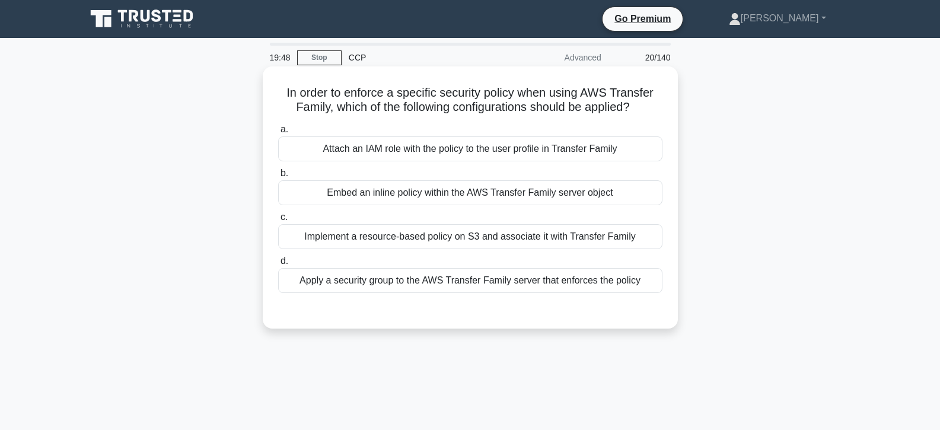
click at [437, 197] on div "Embed an inline policy within the AWS Transfer Family server object" at bounding box center [470, 192] width 384 height 25
click at [278, 177] on input "b. Embed an inline policy within the AWS Transfer Family server object" at bounding box center [278, 174] width 0 height 8
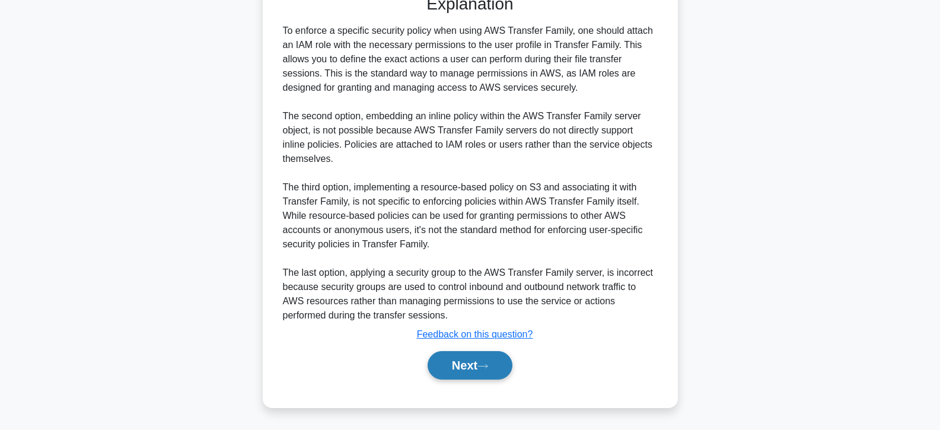
click at [458, 363] on button "Next" at bounding box center [470, 365] width 85 height 28
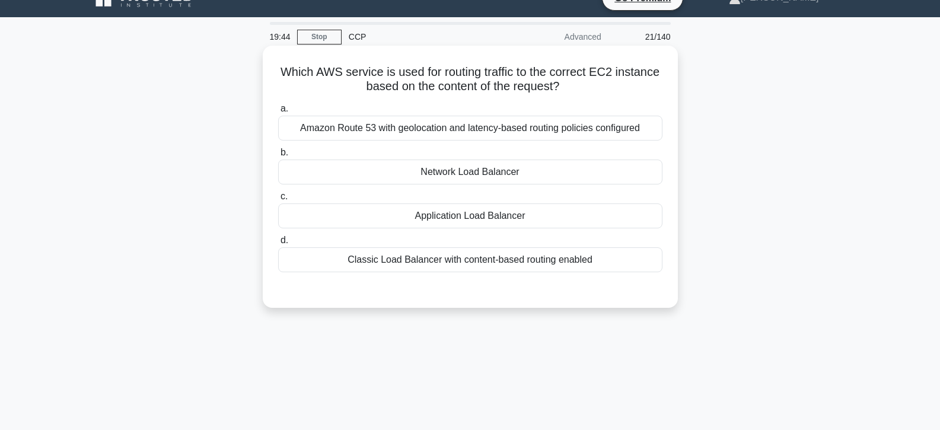
click at [437, 175] on div "Network Load Balancer" at bounding box center [470, 172] width 384 height 25
click at [278, 157] on input "b. Network Load Balancer" at bounding box center [278, 153] width 0 height 8
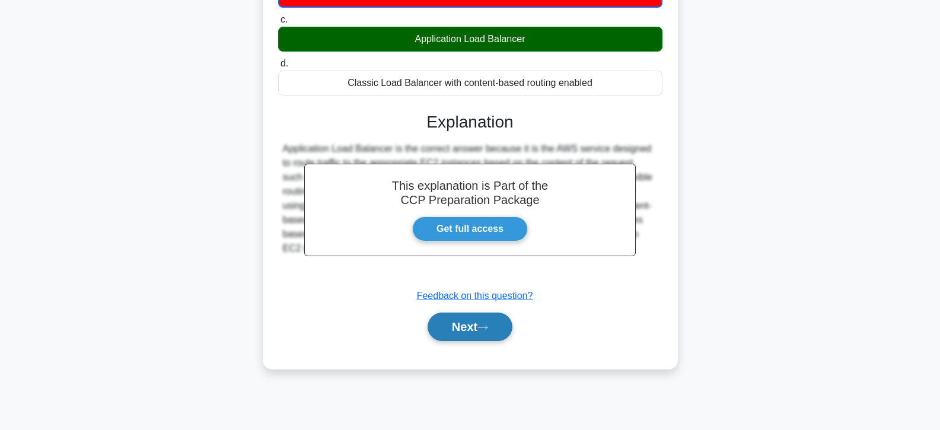
click at [454, 328] on button "Next" at bounding box center [470, 327] width 85 height 28
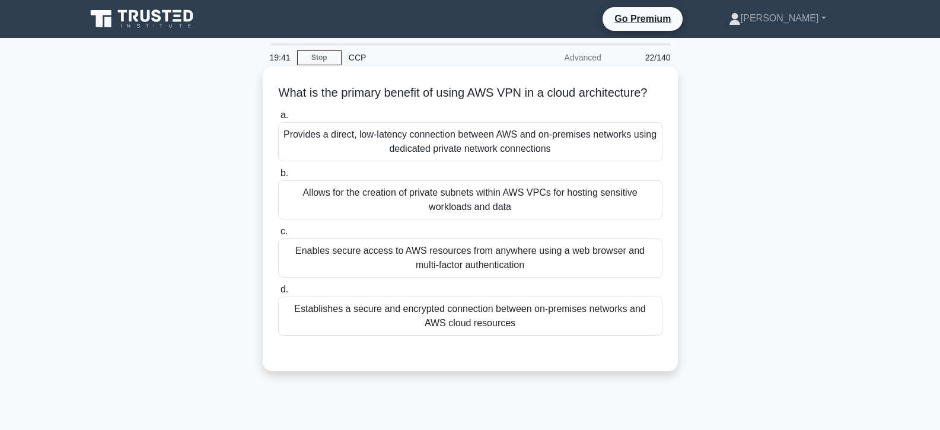
click at [437, 278] on div "Enables secure access to AWS resources from anywhere using a web browser and mu…" at bounding box center [470, 258] width 384 height 39
click at [278, 236] on input "c. Enables secure access to AWS resources from anywhere using a web browser and…" at bounding box center [278, 232] width 0 height 8
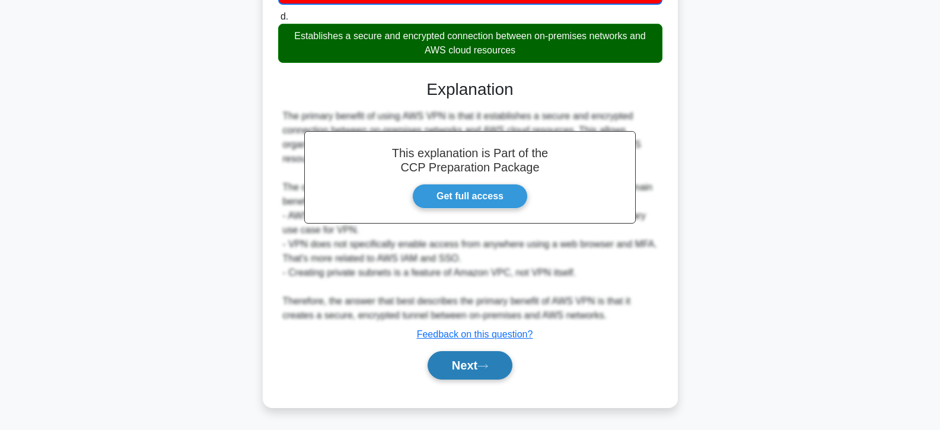
click at [460, 358] on button "Next" at bounding box center [470, 365] width 85 height 28
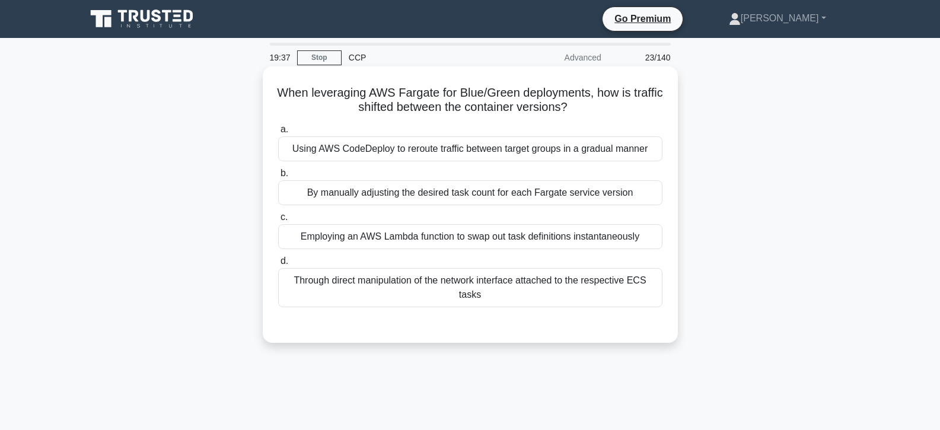
click at [527, 239] on div "Employing an AWS Lambda function to swap out task definitions instantaneously" at bounding box center [470, 236] width 384 height 25
click at [278, 221] on input "c. Employing an AWS Lambda function to swap out task definitions instantaneously" at bounding box center [278, 218] width 0 height 8
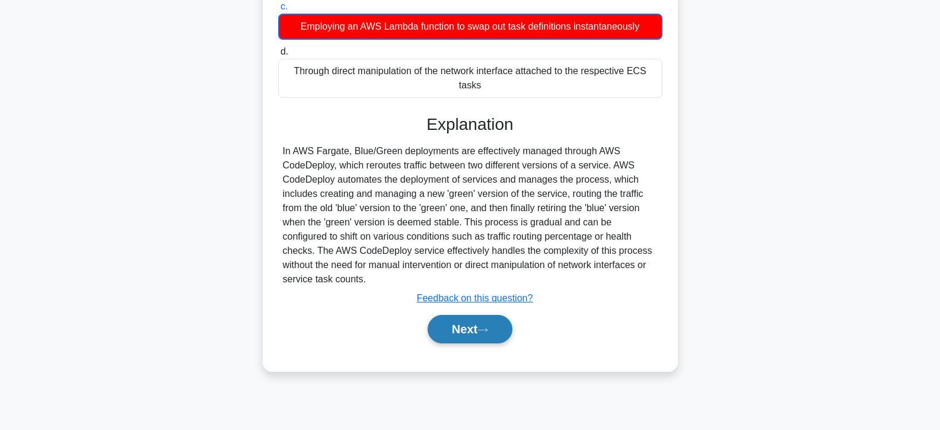
click at [483, 324] on button "Next" at bounding box center [470, 329] width 85 height 28
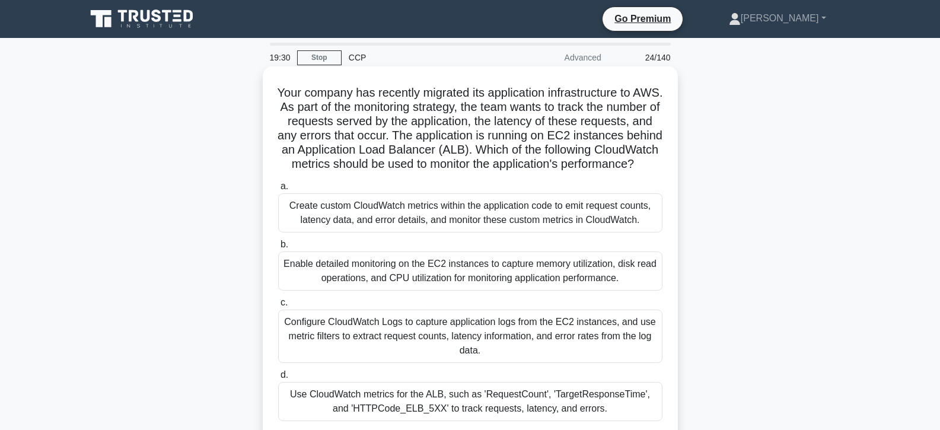
click at [451, 291] on div "Enable detailed monitoring on the EC2 instances to capture memory utilization, …" at bounding box center [470, 271] width 384 height 39
click at [278, 249] on input "b. Enable detailed monitoring on the EC2 instances to capture memory utilizatio…" at bounding box center [278, 245] width 0 height 8
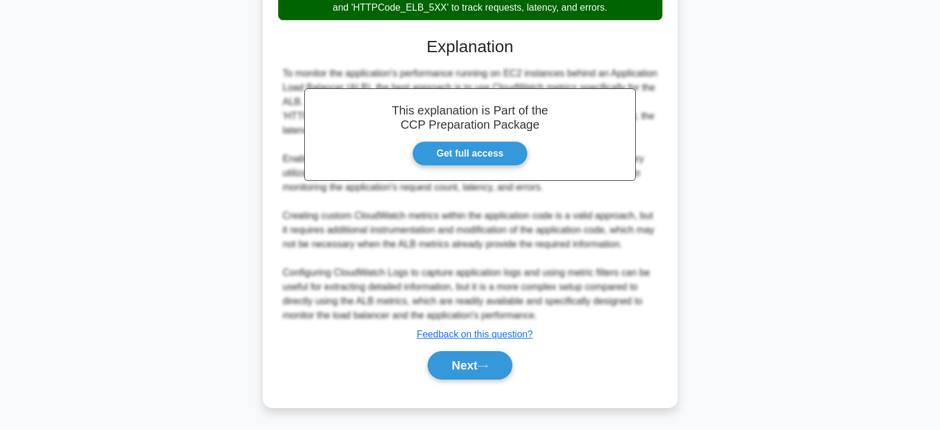
click at [461, 366] on button "Next" at bounding box center [470, 365] width 85 height 28
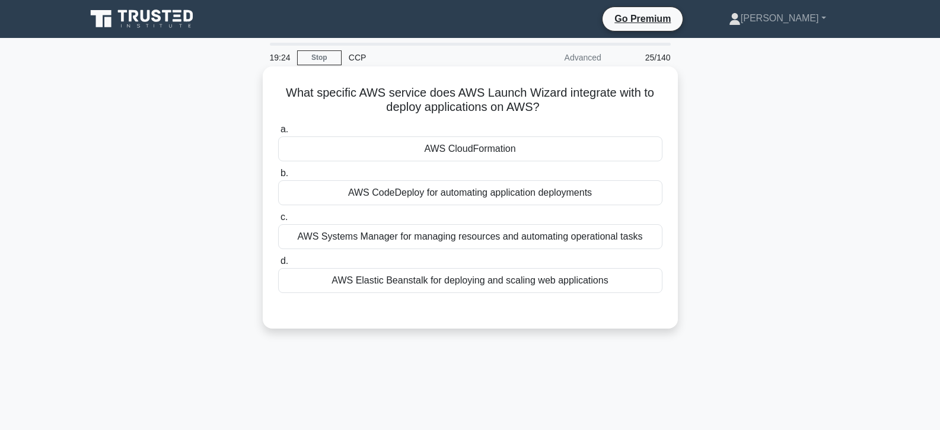
click at [466, 147] on div "AWS CloudFormation" at bounding box center [470, 148] width 384 height 25
click at [278, 134] on input "a. AWS CloudFormation" at bounding box center [278, 130] width 0 height 8
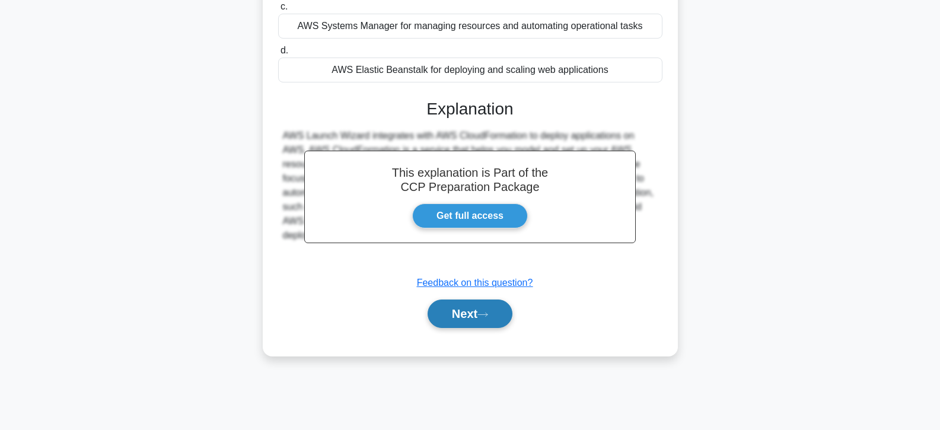
click at [462, 306] on button "Next" at bounding box center [470, 314] width 85 height 28
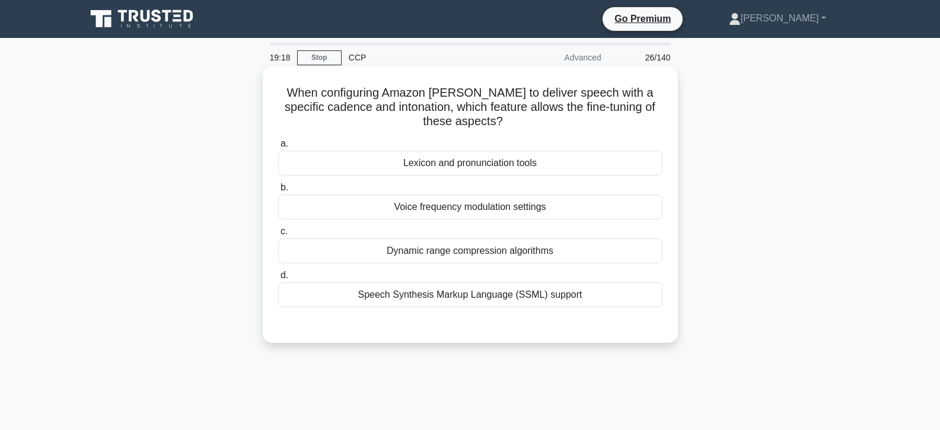
click at [470, 147] on label "a. Lexicon and pronunciation tools" at bounding box center [470, 155] width 384 height 39
click at [278, 147] on input "a. Lexicon and pronunciation tools" at bounding box center [278, 144] width 0 height 8
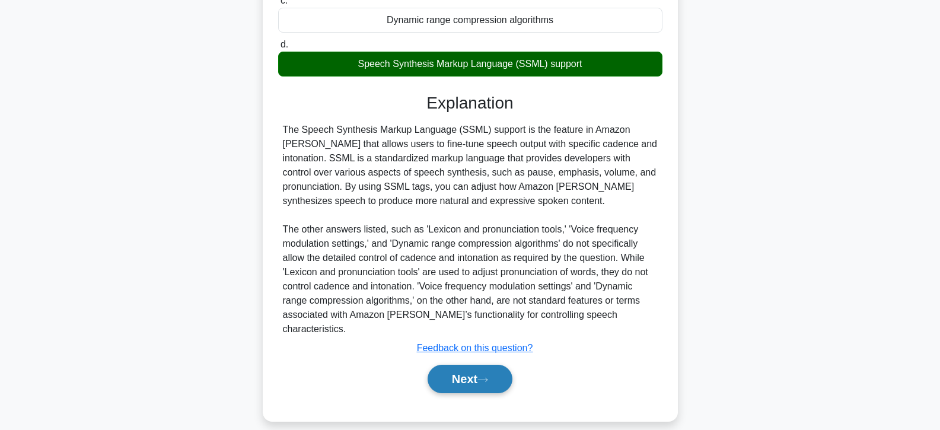
click at [472, 365] on button "Next" at bounding box center [470, 379] width 85 height 28
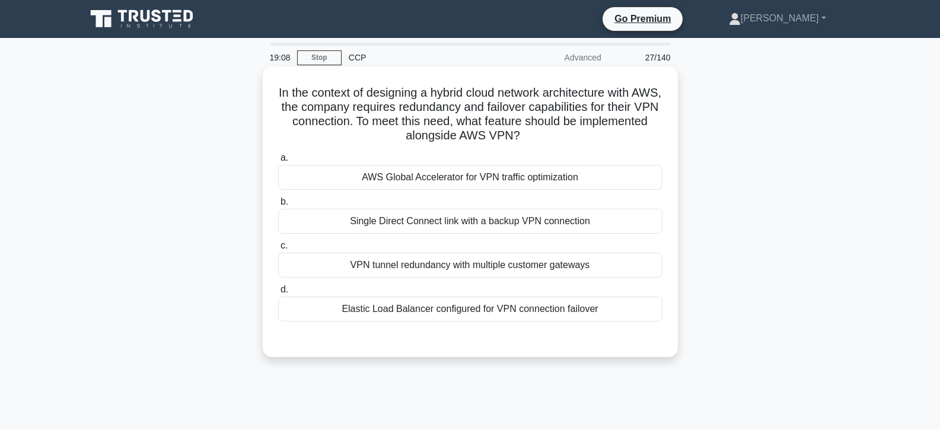
click at [449, 188] on div "a. AWS Global Accelerator for VPN traffic optimization b. Single Direct Connect…" at bounding box center [470, 236] width 399 height 176
click at [450, 178] on div "AWS Global Accelerator for VPN traffic optimization" at bounding box center [470, 177] width 384 height 25
click at [278, 162] on input "a. AWS Global Accelerator for VPN traffic optimization" at bounding box center [278, 158] width 0 height 8
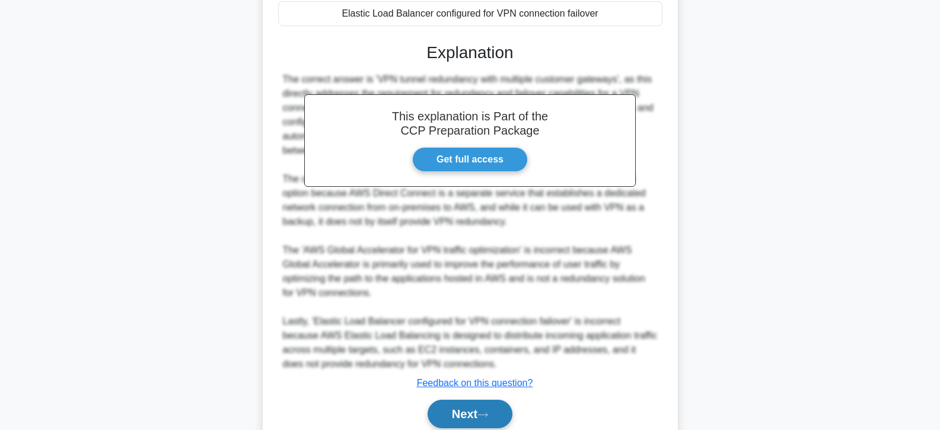
click at [469, 407] on button "Next" at bounding box center [470, 414] width 85 height 28
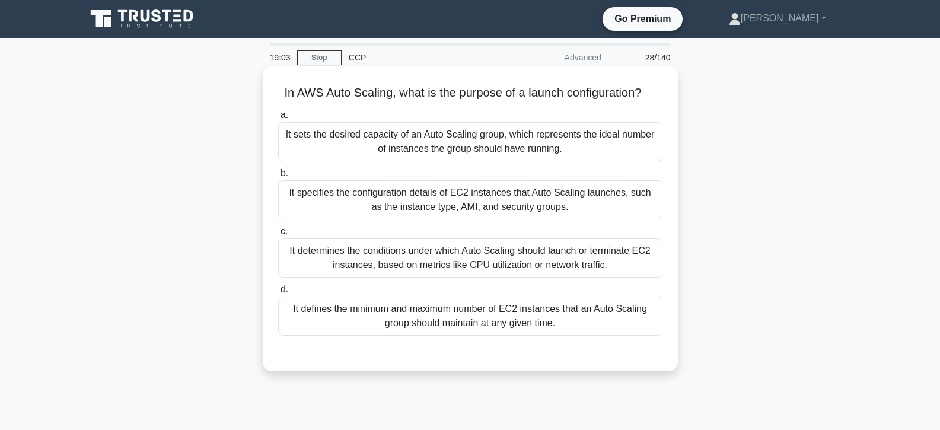
click at [453, 196] on div "It specifies the configuration details of EC2 instances that Auto Scaling launc…" at bounding box center [470, 199] width 384 height 39
click at [278, 177] on input "b. It specifies the configuration details of EC2 instances that Auto Scaling la…" at bounding box center [278, 174] width 0 height 8
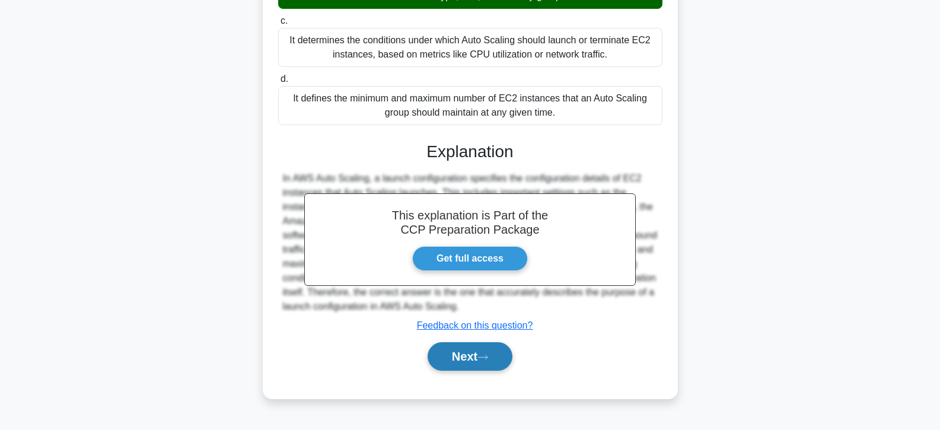
click at [480, 360] on button "Next" at bounding box center [470, 356] width 85 height 28
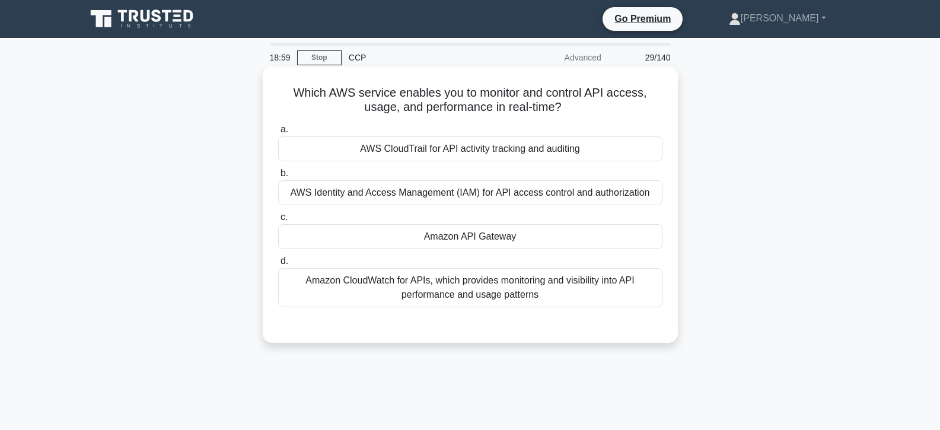
click at [476, 227] on div "Amazon API Gateway" at bounding box center [470, 236] width 384 height 25
click at [278, 221] on input "c. Amazon API Gateway" at bounding box center [278, 218] width 0 height 8
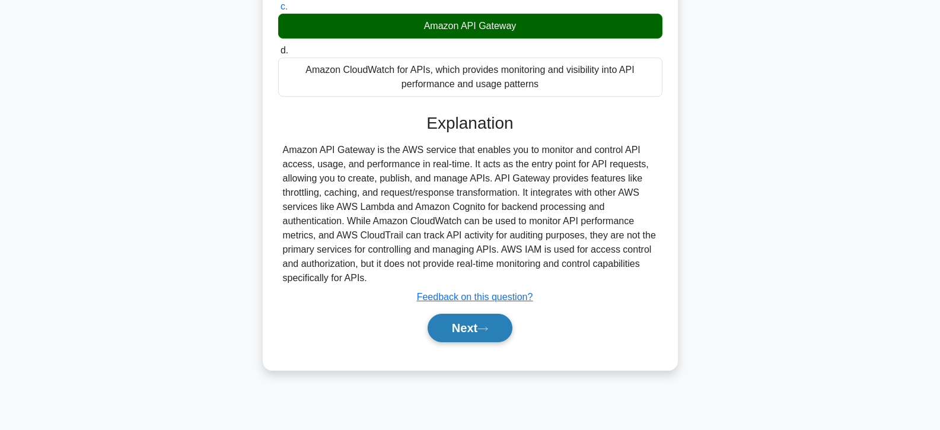
click at [486, 336] on button "Next" at bounding box center [470, 328] width 85 height 28
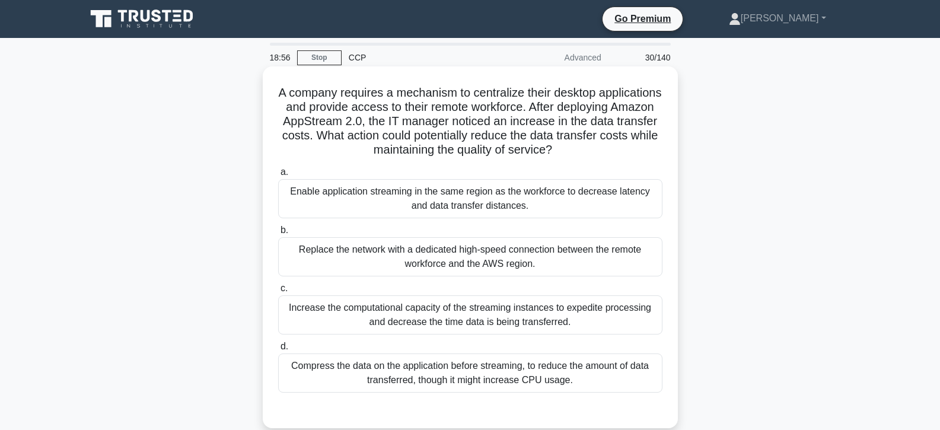
click at [479, 271] on div "Replace the network with a dedicated high-speed connection between the remote w…" at bounding box center [470, 256] width 384 height 39
click at [278, 234] on input "b. Replace the network with a dedicated high-speed connection between the remot…" at bounding box center [278, 231] width 0 height 8
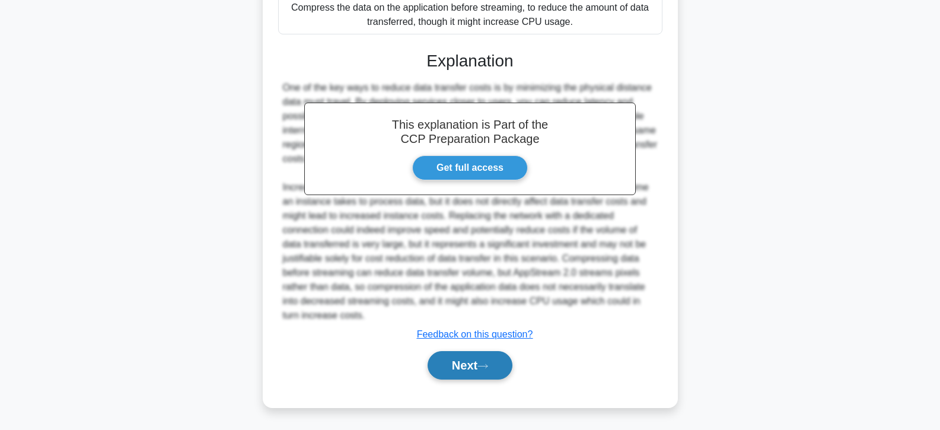
click at [485, 372] on button "Next" at bounding box center [470, 365] width 85 height 28
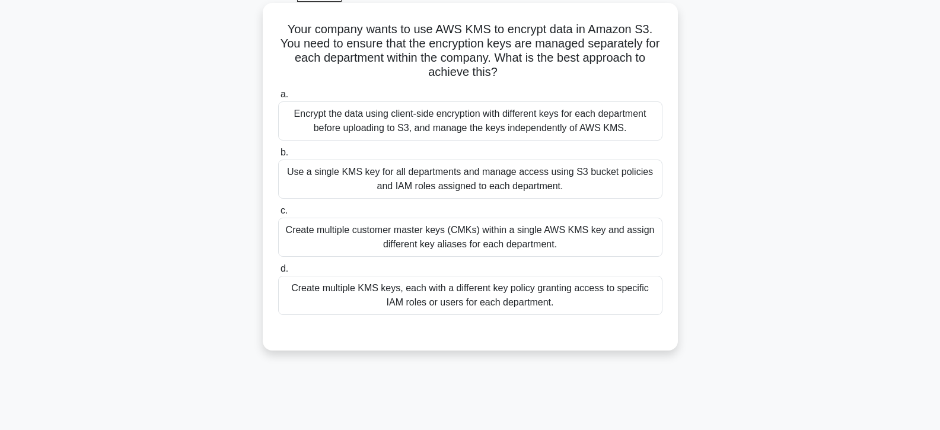
click at [454, 257] on div "Create multiple customer master keys (CMKs) within a single AWS KMS key and ass…" at bounding box center [470, 237] width 384 height 39
click at [278, 215] on input "c. Create multiple customer master keys (CMKs) within a single AWS KMS key and …" at bounding box center [278, 211] width 0 height 8
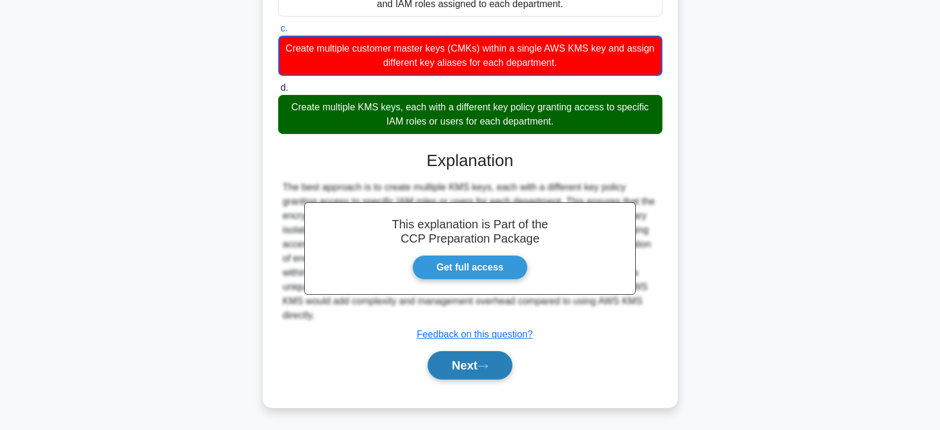
click at [465, 367] on button "Next" at bounding box center [470, 365] width 85 height 28
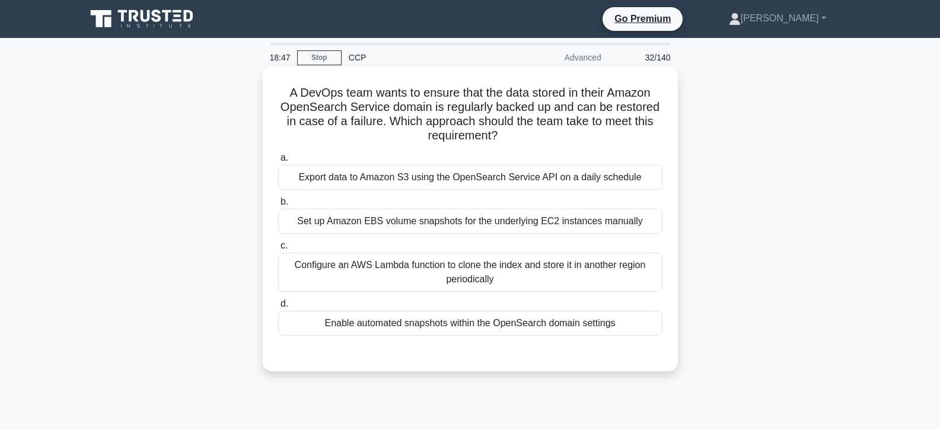
click at [461, 204] on label "b. Set up Amazon EBS volume snapshots for the underlying EC2 instances manually" at bounding box center [470, 214] width 384 height 39
click at [278, 204] on input "b. Set up Amazon EBS volume snapshots for the underlying EC2 instances manually" at bounding box center [278, 202] width 0 height 8
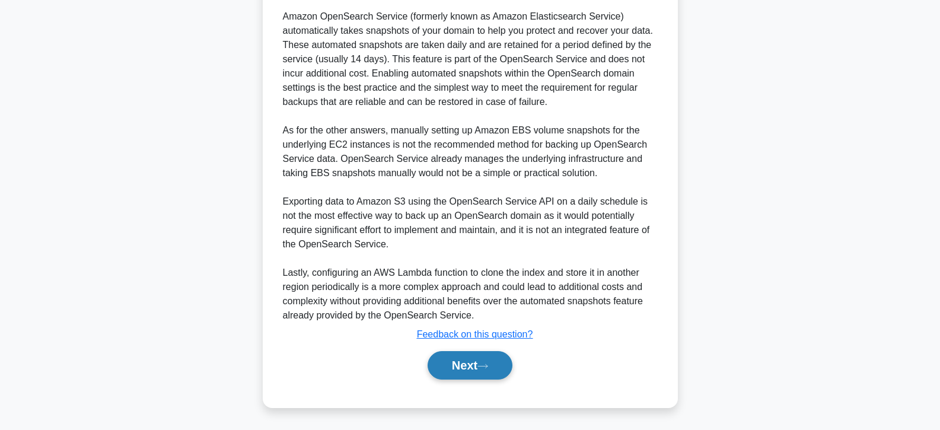
click at [476, 368] on button "Next" at bounding box center [470, 365] width 85 height 28
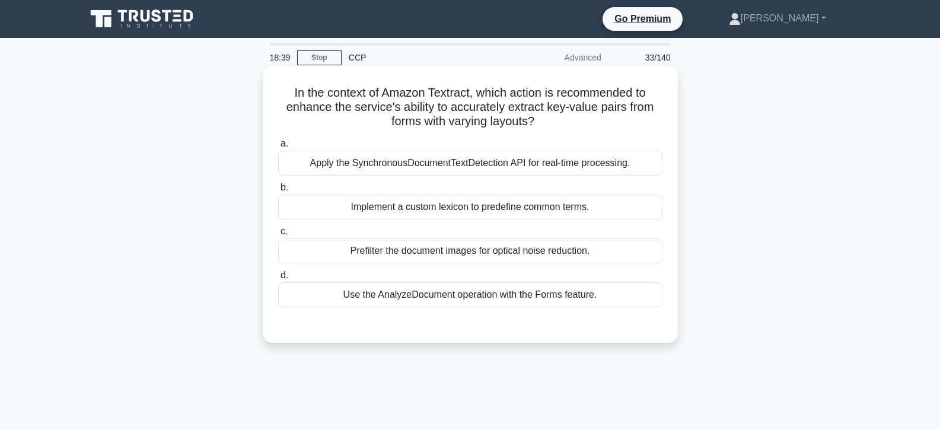
click at [445, 202] on div "Implement a custom lexicon to predefine common terms." at bounding box center [470, 207] width 384 height 25
click at [278, 192] on input "b. Implement a custom lexicon to predefine common terms." at bounding box center [278, 188] width 0 height 8
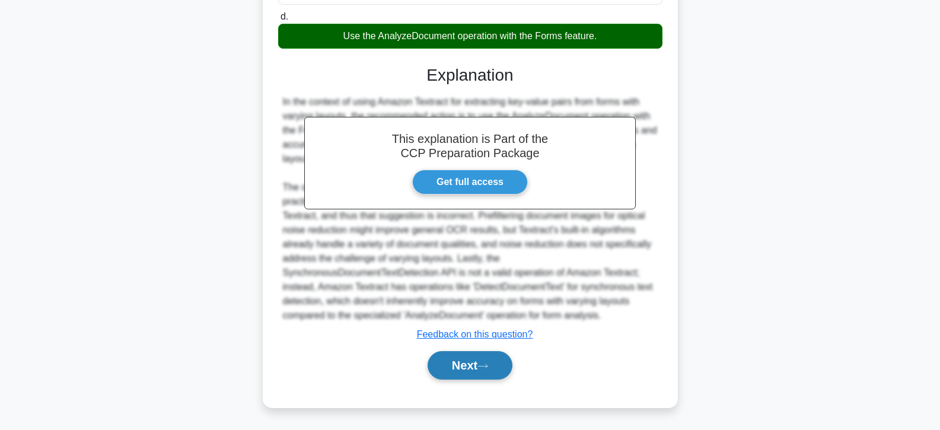
click at [452, 353] on button "Next" at bounding box center [470, 365] width 85 height 28
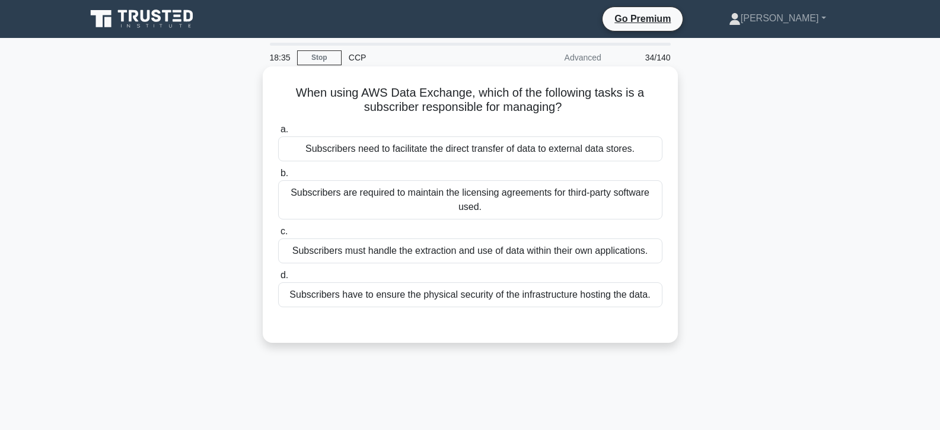
click at [444, 219] on div "Subscribers are required to maintain the licensing agreements for third-party s…" at bounding box center [470, 199] width 384 height 39
click at [278, 177] on input "b. Subscribers are required to maintain the licensing agreements for third-part…" at bounding box center [278, 174] width 0 height 8
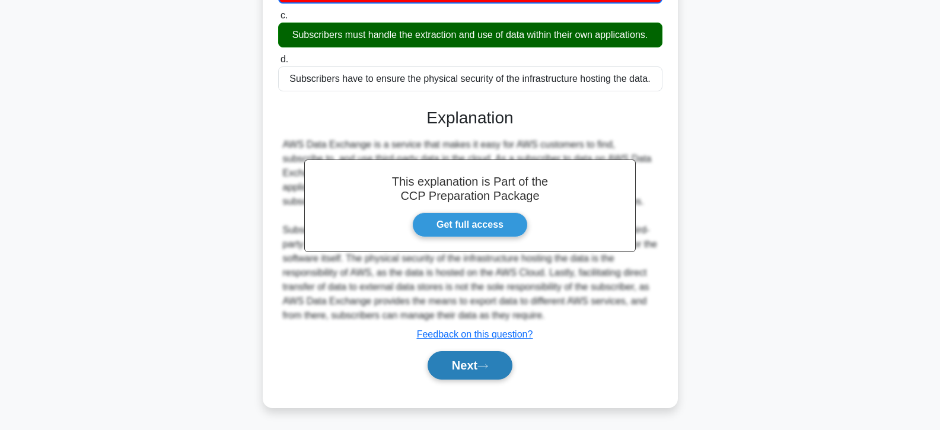
click at [449, 359] on button "Next" at bounding box center [470, 365] width 85 height 28
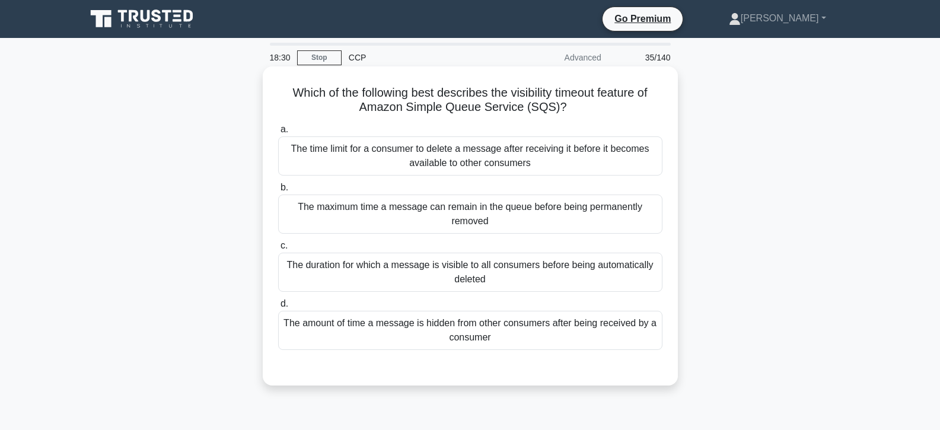
click at [444, 208] on div "The maximum time a message can remain in the queue before being permanently rem…" at bounding box center [470, 214] width 384 height 39
click at [278, 192] on input "b. The maximum time a message can remain in the queue before being permanently …" at bounding box center [278, 188] width 0 height 8
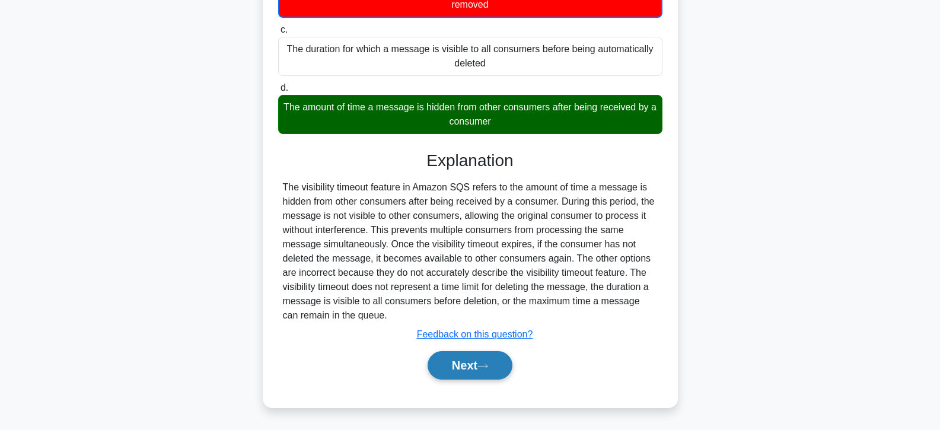
click at [460, 367] on button "Next" at bounding box center [470, 365] width 85 height 28
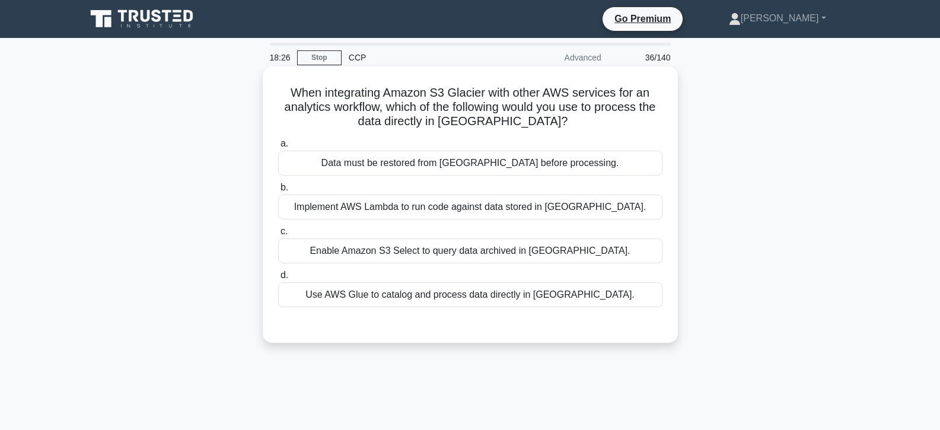
click at [433, 156] on div "Data must be restored from Glacier before processing." at bounding box center [470, 163] width 384 height 25
click at [278, 148] on input "a. Data must be restored from Glacier before processing." at bounding box center [278, 144] width 0 height 8
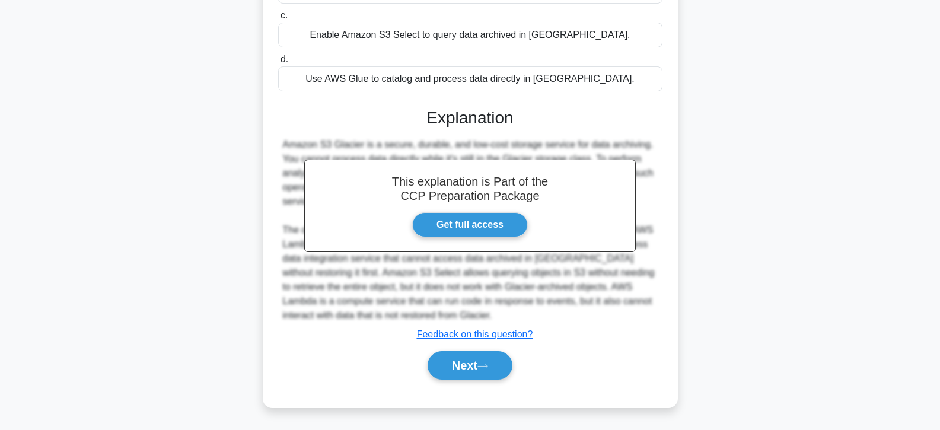
click at [476, 384] on div "Next" at bounding box center [470, 366] width 384 height 38
click at [474, 374] on button "Next" at bounding box center [470, 365] width 85 height 28
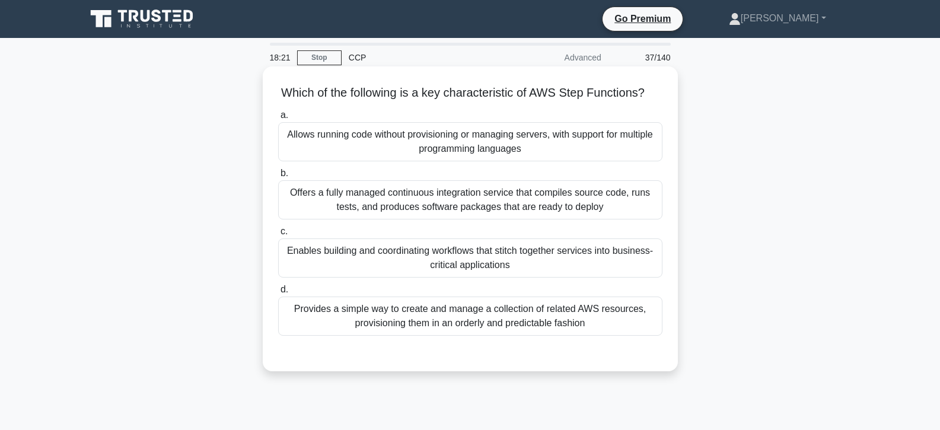
click at [485, 258] on div "Enables building and coordinating workflows that stitch together services into …" at bounding box center [470, 258] width 384 height 39
click at [278, 236] on input "c. Enables building and coordinating workflows that stitch together services in…" at bounding box center [278, 232] width 0 height 8
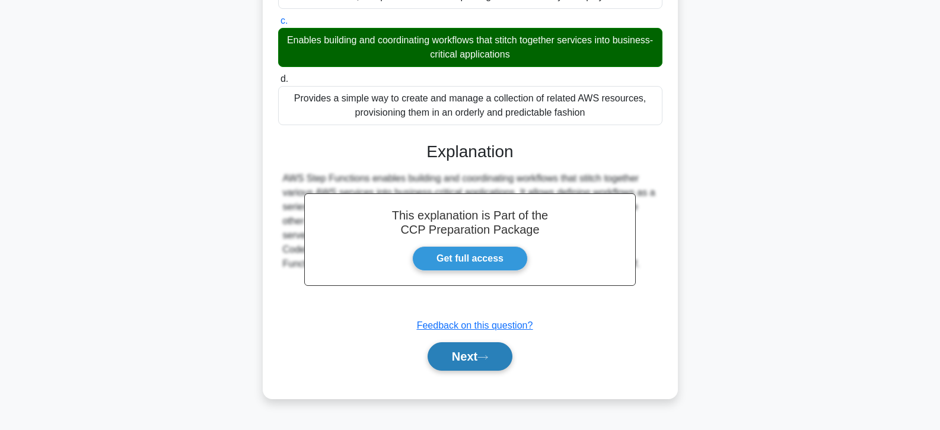
click at [488, 361] on icon at bounding box center [483, 357] width 11 height 7
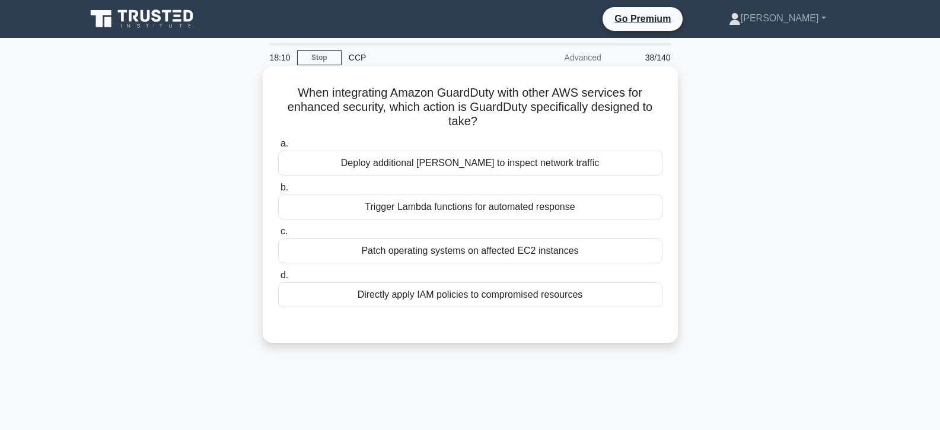
click at [463, 207] on div "Trigger Lambda functions for automated response" at bounding box center [470, 207] width 384 height 25
click at [278, 192] on input "b. Trigger Lambda functions for automated response" at bounding box center [278, 188] width 0 height 8
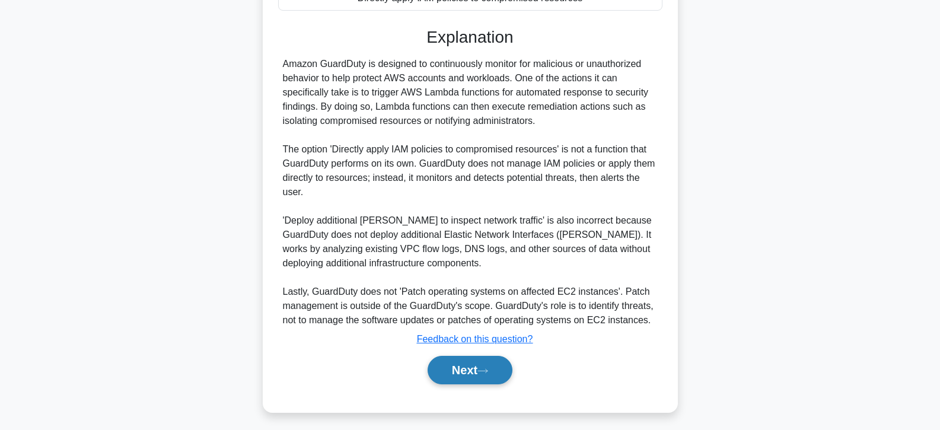
click at [451, 365] on button "Next" at bounding box center [470, 370] width 85 height 28
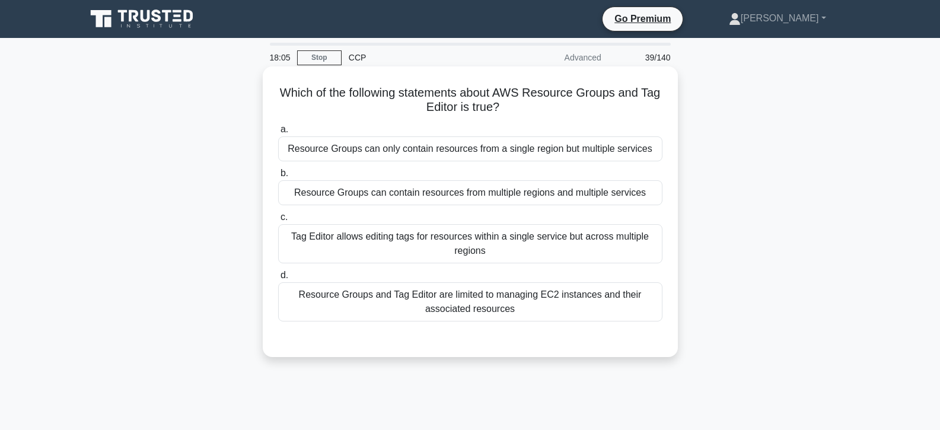
click at [453, 253] on div "Tag Editor allows editing tags for resources within a single service but across…" at bounding box center [470, 243] width 384 height 39
click at [278, 221] on input "c. Tag Editor allows editing tags for resources within a single service but acr…" at bounding box center [278, 218] width 0 height 8
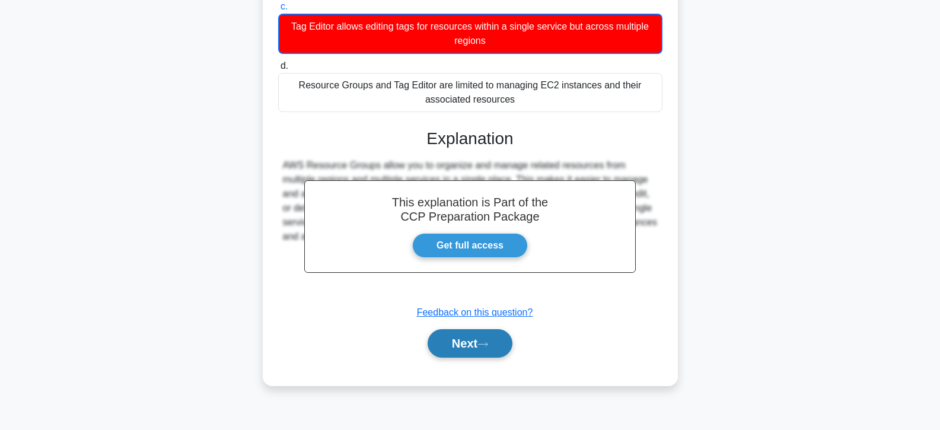
click at [460, 339] on button "Next" at bounding box center [470, 343] width 85 height 28
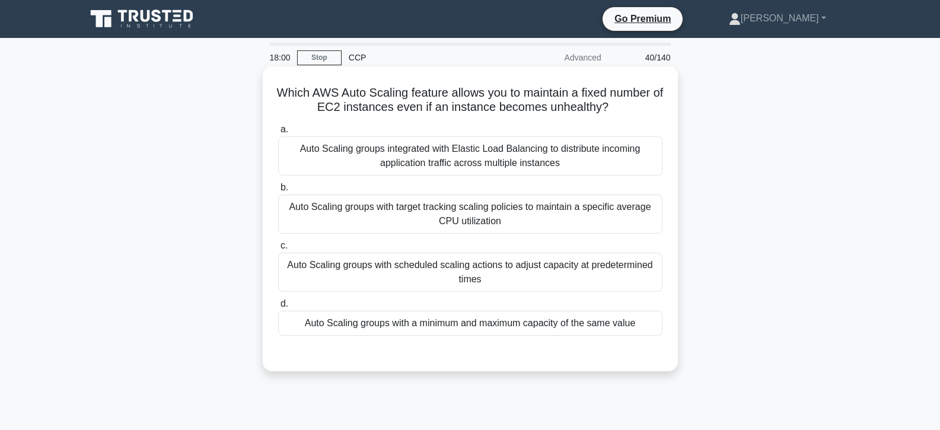
click at [441, 274] on div "Auto Scaling groups with scheduled scaling actions to adjust capacity at predet…" at bounding box center [470, 272] width 384 height 39
click at [278, 250] on input "c. Auto Scaling groups with scheduled scaling actions to adjust capacity at pre…" at bounding box center [278, 246] width 0 height 8
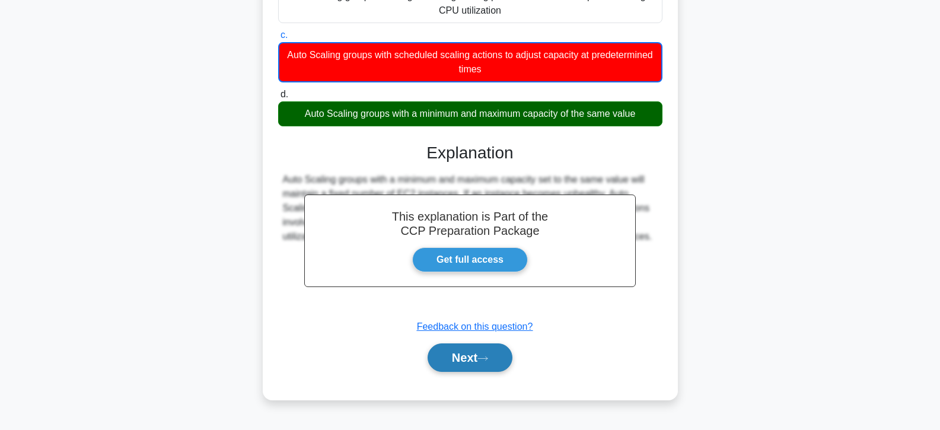
click at [459, 351] on button "Next" at bounding box center [470, 358] width 85 height 28
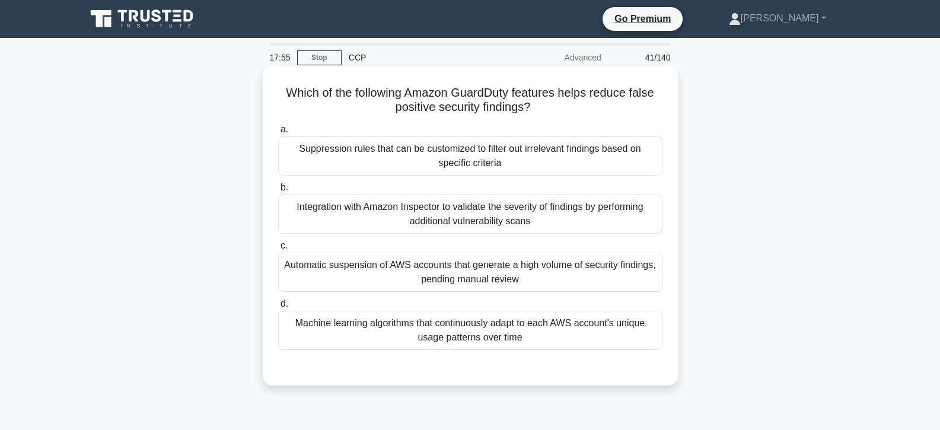
click at [444, 231] on div "Integration with Amazon Inspector to validate the severity of findings by perfo…" at bounding box center [470, 214] width 384 height 39
click at [278, 192] on input "b. Integration with Amazon Inspector to validate the severity of findings by pe…" at bounding box center [278, 188] width 0 height 8
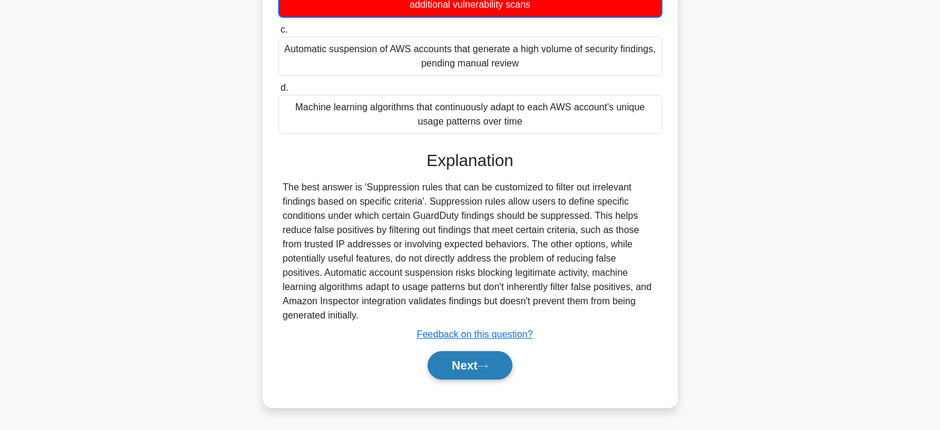
click at [460, 359] on button "Next" at bounding box center [470, 365] width 85 height 28
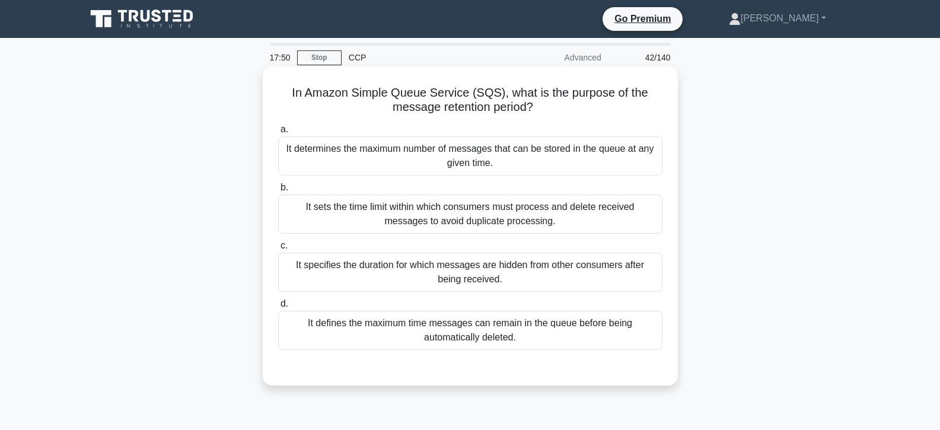
click at [456, 229] on div "It sets the time limit within which consumers must process and delete received …" at bounding box center [470, 214] width 384 height 39
click at [278, 192] on input "b. It sets the time limit within which consumers must process and delete receiv…" at bounding box center [278, 188] width 0 height 8
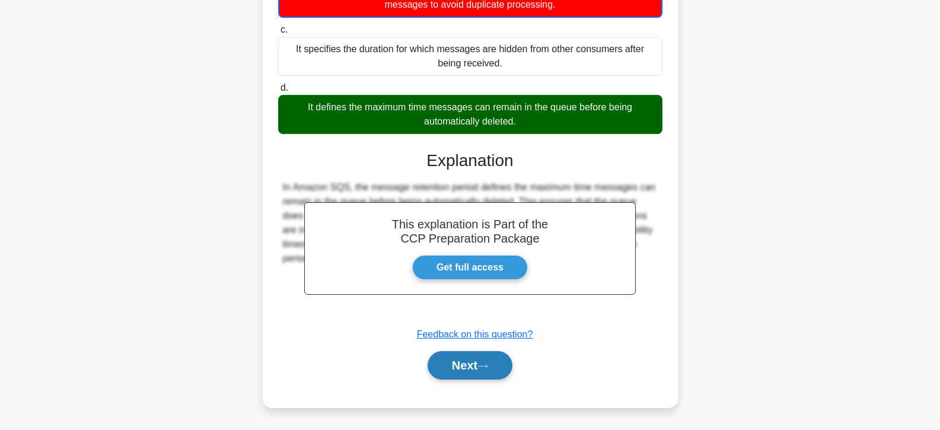
click at [462, 351] on button "Next" at bounding box center [470, 365] width 85 height 28
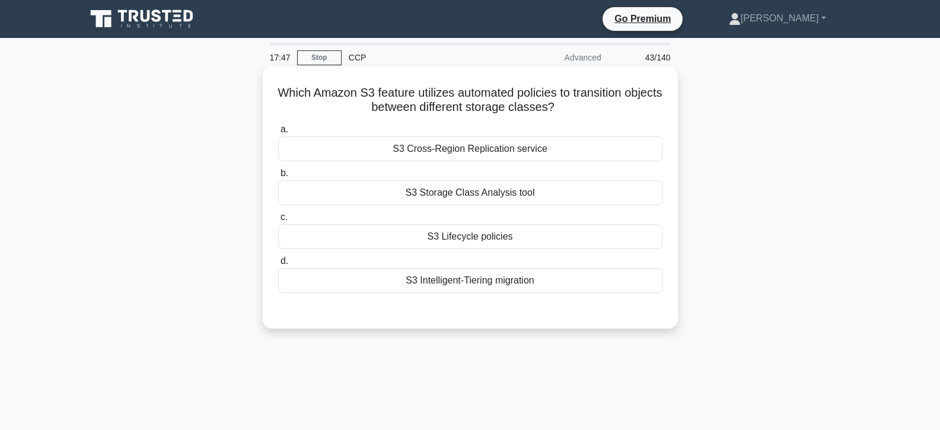
click at [454, 246] on div "S3 Lifecycle policies" at bounding box center [470, 236] width 384 height 25
click at [278, 221] on input "c. S3 Lifecycle policies" at bounding box center [278, 218] width 0 height 8
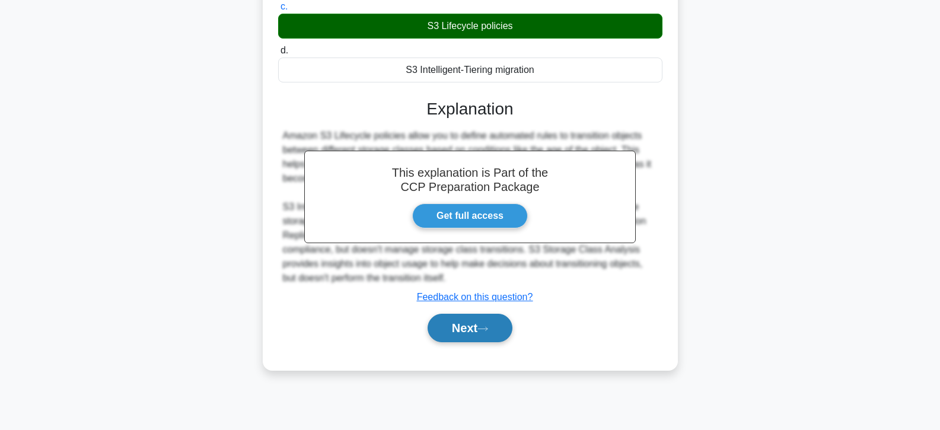
click at [466, 332] on button "Next" at bounding box center [470, 328] width 85 height 28
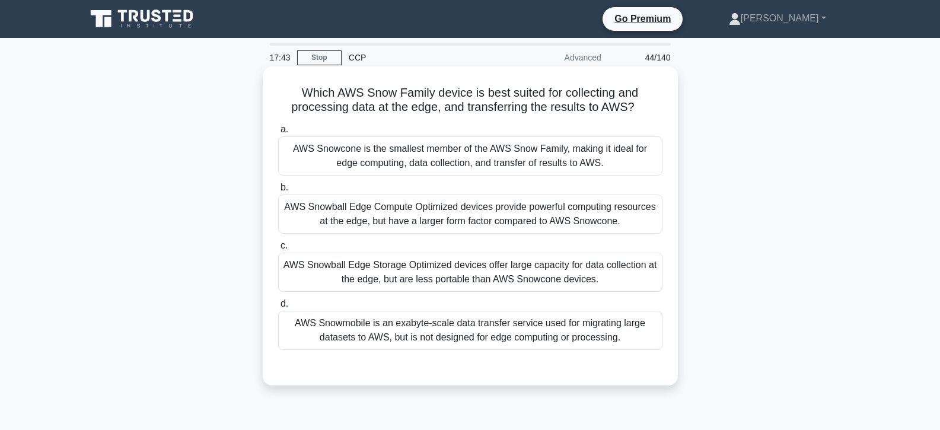
click at [459, 266] on div "AWS Snowball Edge Storage Optimized devices offer large capacity for data colle…" at bounding box center [470, 272] width 384 height 39
click at [278, 250] on input "c. AWS Snowball Edge Storage Optimized devices offer large capacity for data co…" at bounding box center [278, 246] width 0 height 8
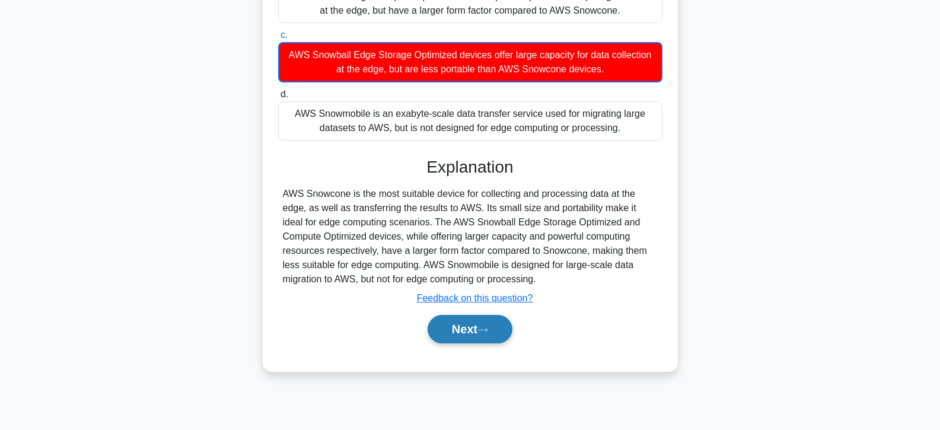
click at [462, 326] on button "Next" at bounding box center [470, 329] width 85 height 28
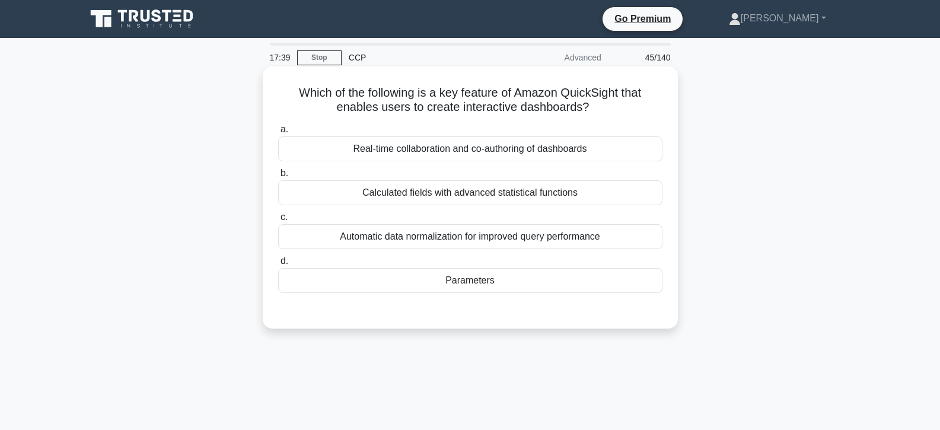
click at [463, 281] on div "Parameters" at bounding box center [470, 280] width 384 height 25
click at [278, 265] on input "d. Parameters" at bounding box center [278, 262] width 0 height 8
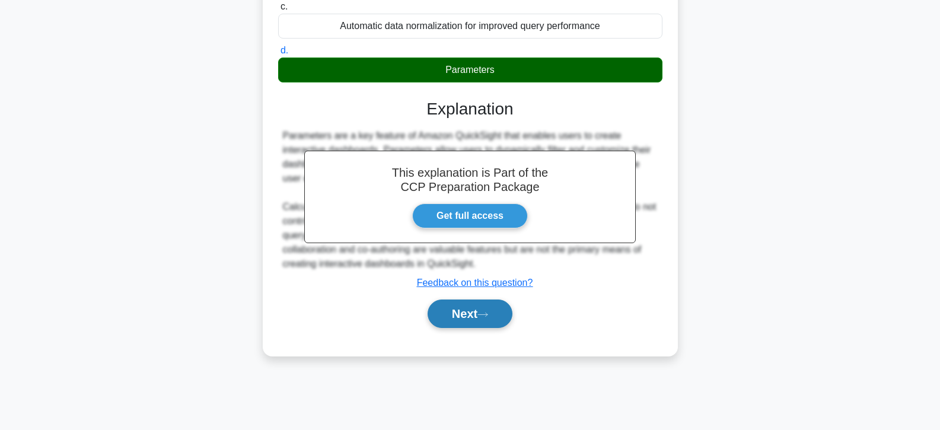
click at [468, 312] on button "Next" at bounding box center [470, 314] width 85 height 28
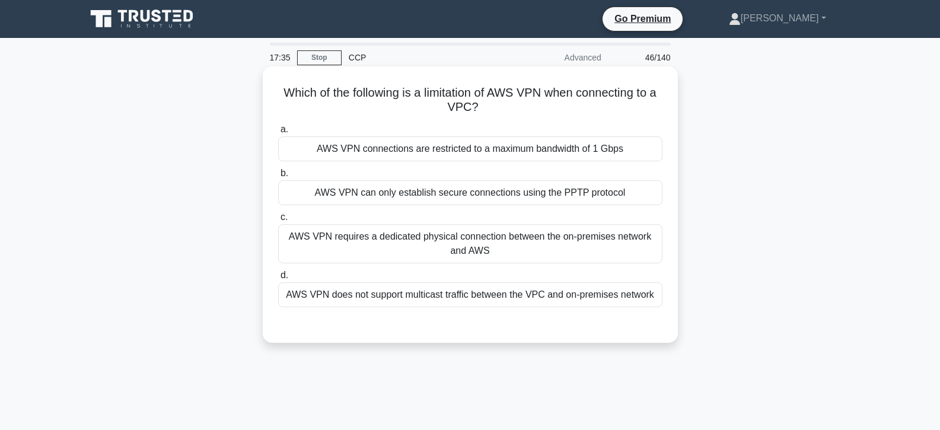
click at [469, 244] on div "AWS VPN requires a dedicated physical connection between the on-premises networ…" at bounding box center [470, 243] width 384 height 39
click at [278, 221] on input "c. AWS VPN requires a dedicated physical connection between the on-premises net…" at bounding box center [278, 218] width 0 height 8
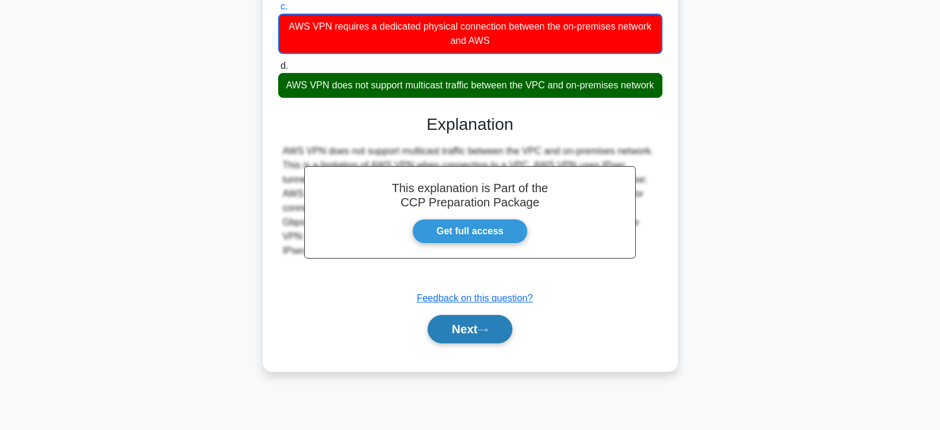
click at [468, 336] on button "Next" at bounding box center [470, 329] width 85 height 28
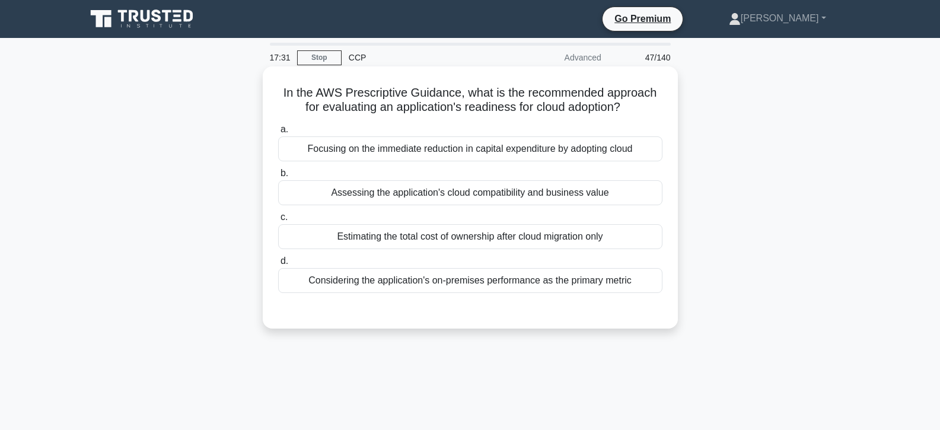
click at [458, 240] on div "Estimating the total cost of ownership after cloud migration only" at bounding box center [470, 236] width 384 height 25
click at [278, 221] on input "c. Estimating the total cost of ownership after cloud migration only" at bounding box center [278, 218] width 0 height 8
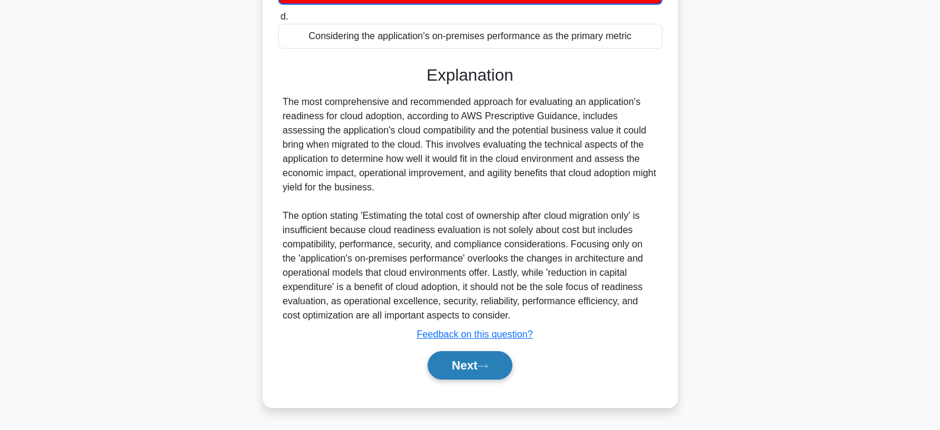
click at [465, 363] on button "Next" at bounding box center [470, 365] width 85 height 28
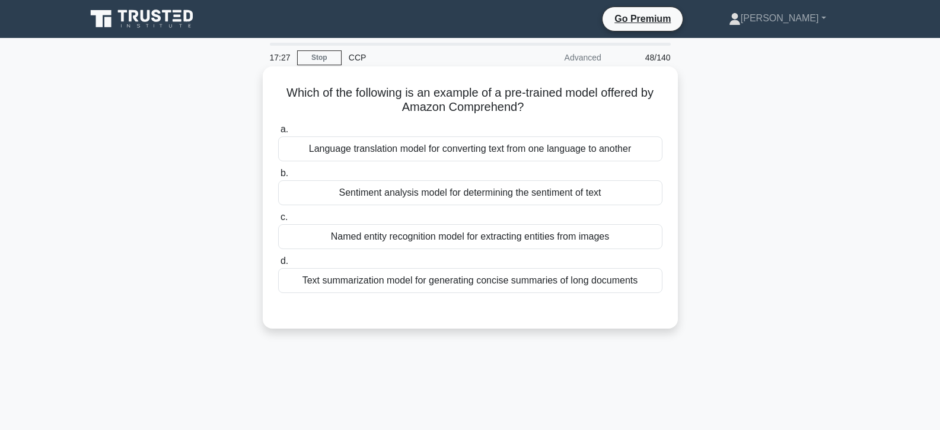
click at [437, 192] on div "Sentiment analysis model for determining the sentiment of text" at bounding box center [470, 192] width 384 height 25
click at [278, 177] on input "b. Sentiment analysis model for determining the sentiment of text" at bounding box center [278, 174] width 0 height 8
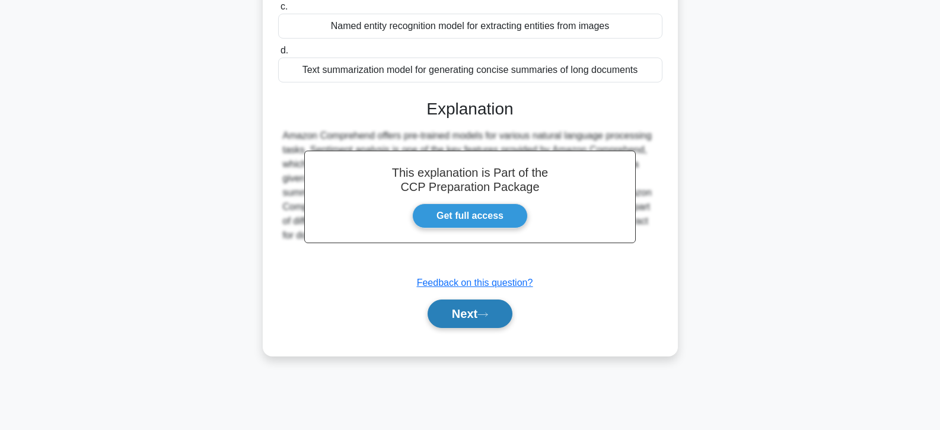
click at [447, 320] on button "Next" at bounding box center [470, 314] width 85 height 28
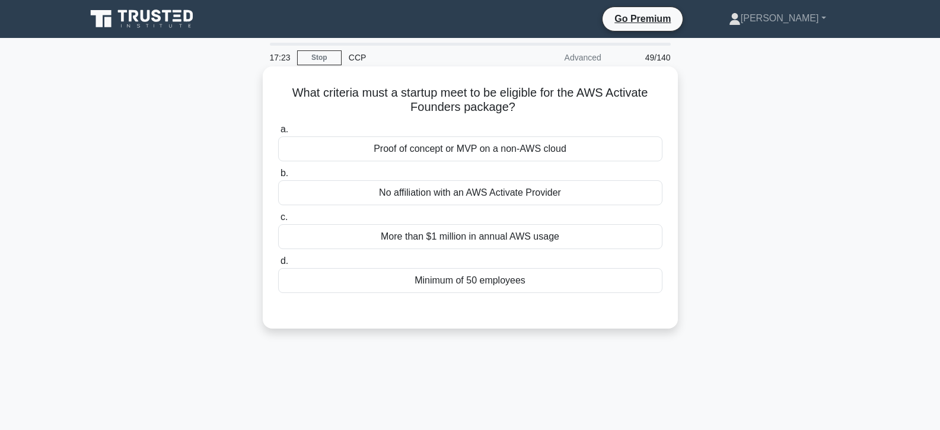
click at [435, 278] on div "Minimum of 50 employees" at bounding box center [470, 280] width 384 height 25
click at [278, 265] on input "d. Minimum of 50 employees" at bounding box center [278, 262] width 0 height 8
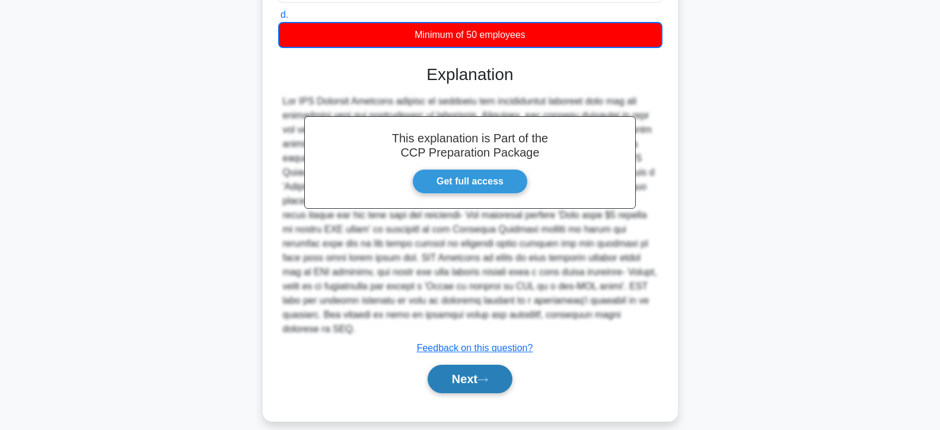
click at [459, 365] on button "Next" at bounding box center [470, 379] width 85 height 28
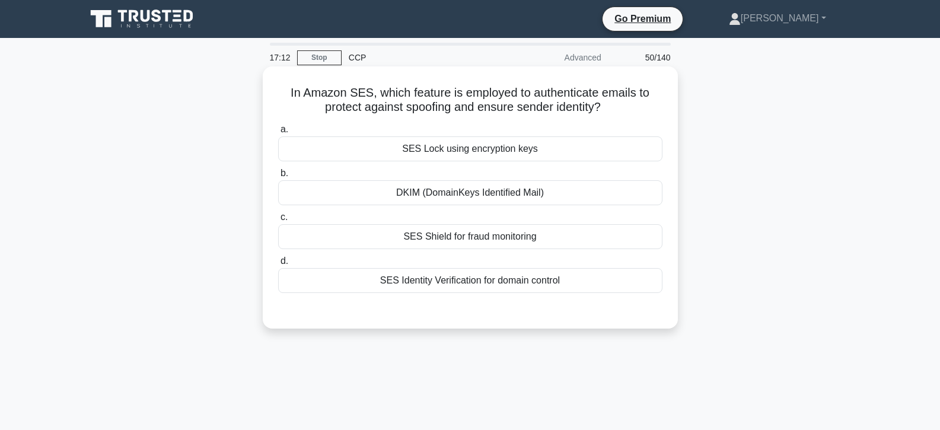
click at [438, 241] on div "SES Shield for fraud monitoring" at bounding box center [470, 236] width 384 height 25
click at [278, 221] on input "c. SES Shield for fraud monitoring" at bounding box center [278, 218] width 0 height 8
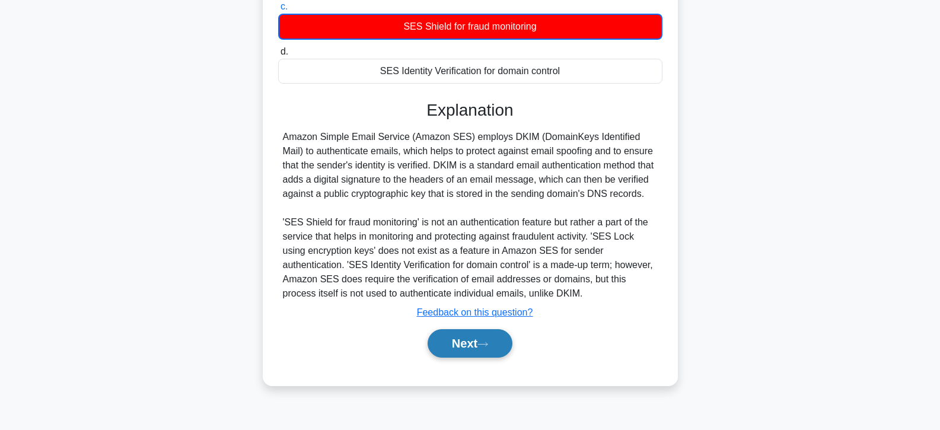
click at [449, 346] on button "Next" at bounding box center [470, 343] width 85 height 28
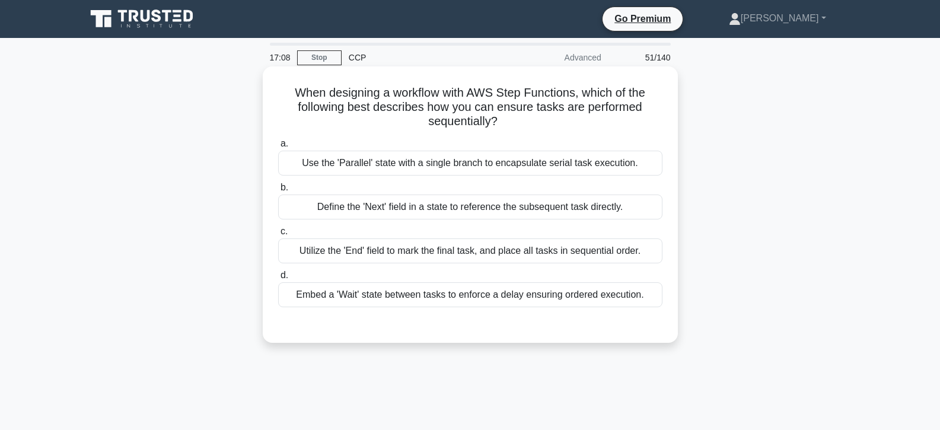
click at [436, 216] on div "Define the 'Next' field in a state to reference the subsequent task directly." at bounding box center [470, 207] width 384 height 25
click at [278, 192] on input "b. Define the 'Next' field in a state to reference the subsequent task directly." at bounding box center [278, 188] width 0 height 8
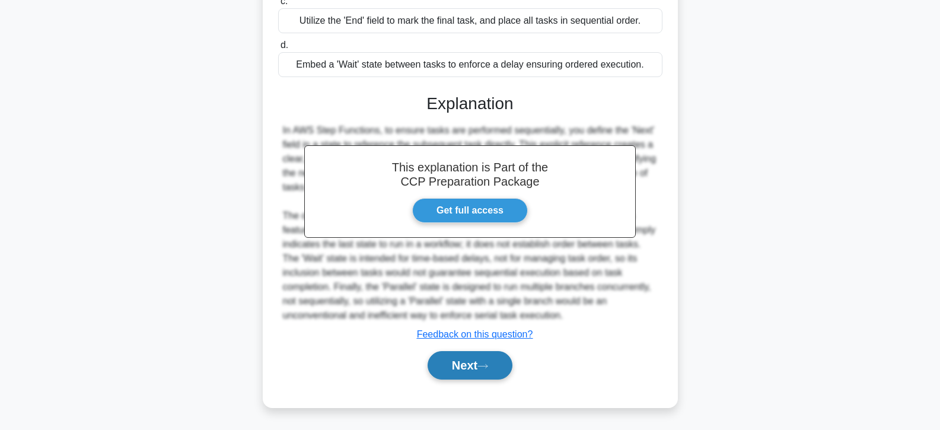
click at [468, 362] on button "Next" at bounding box center [470, 365] width 85 height 28
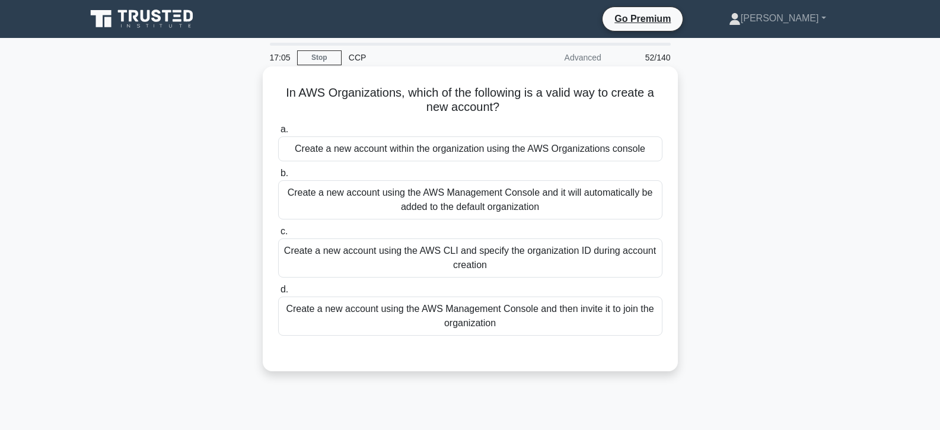
click at [441, 249] on div "Create a new account using the AWS CLI and specify the organization ID during a…" at bounding box center [470, 258] width 384 height 39
click at [278, 236] on input "c. Create a new account using the AWS CLI and specify the organization ID durin…" at bounding box center [278, 232] width 0 height 8
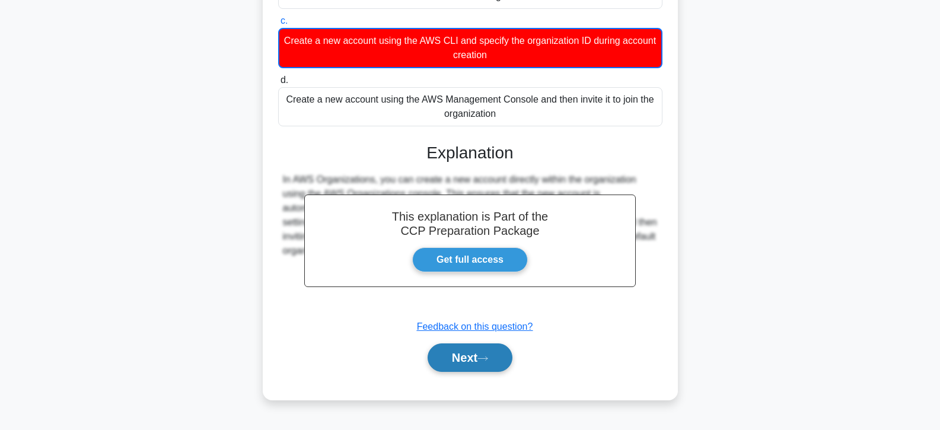
click at [460, 356] on button "Next" at bounding box center [470, 358] width 85 height 28
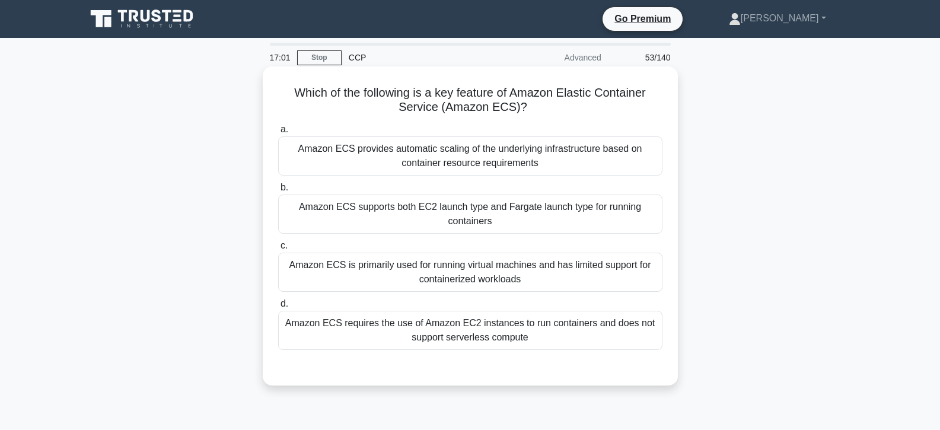
click at [452, 263] on div "Amazon ECS is primarily used for running virtual machines and has limited suppo…" at bounding box center [470, 272] width 384 height 39
click at [278, 250] on input "c. Amazon ECS is primarily used for running virtual machines and has limited su…" at bounding box center [278, 246] width 0 height 8
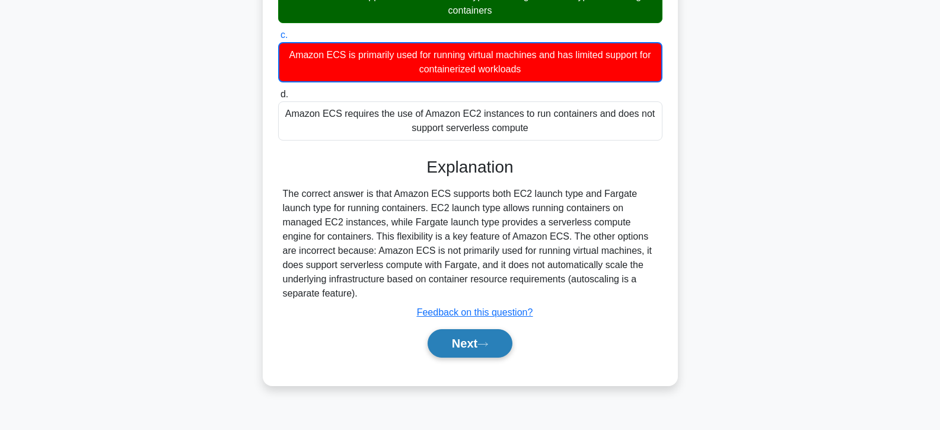
click at [458, 337] on button "Next" at bounding box center [470, 343] width 85 height 28
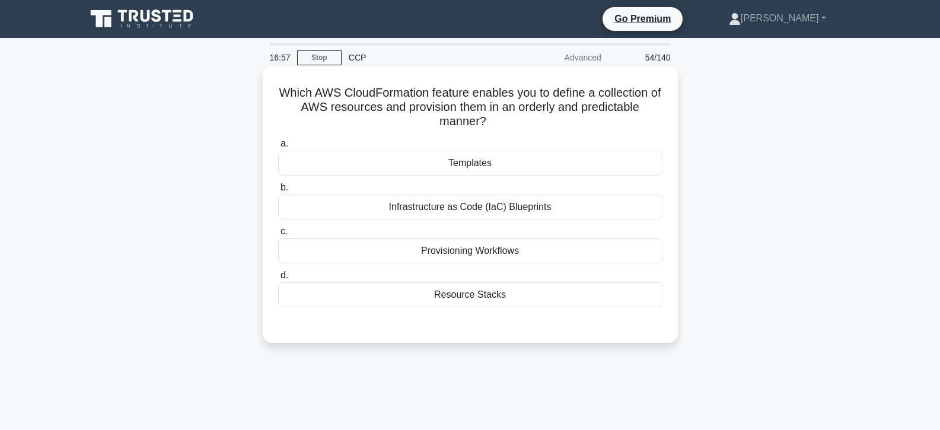
click at [450, 163] on div "Templates" at bounding box center [470, 163] width 384 height 25
click at [278, 148] on input "a. Templates" at bounding box center [278, 144] width 0 height 8
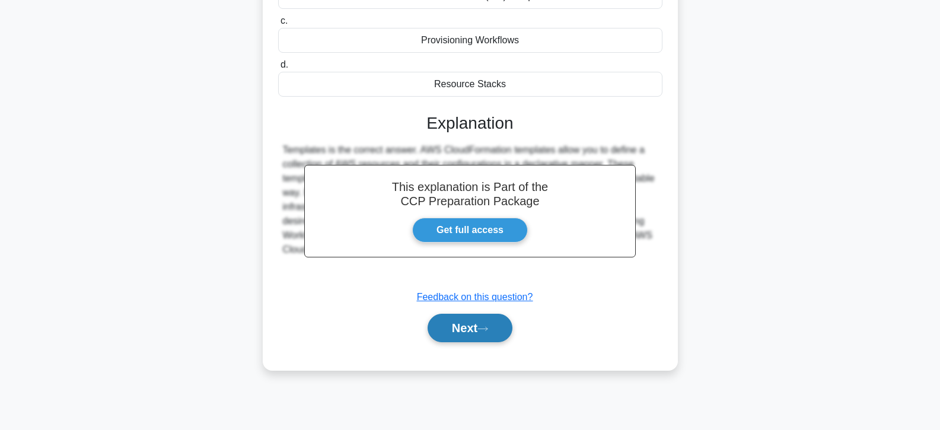
click at [461, 332] on button "Next" at bounding box center [470, 328] width 85 height 28
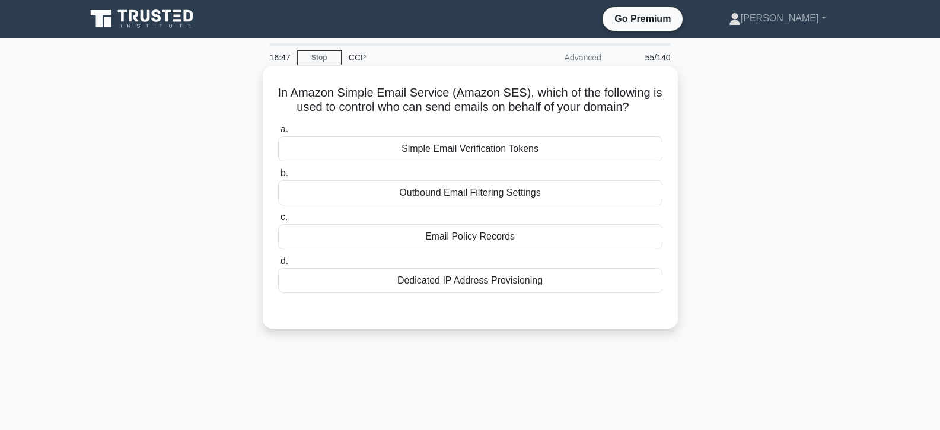
click at [441, 241] on div "Email Policy Records" at bounding box center [470, 236] width 384 height 25
click at [278, 221] on input "c. Email Policy Records" at bounding box center [278, 218] width 0 height 8
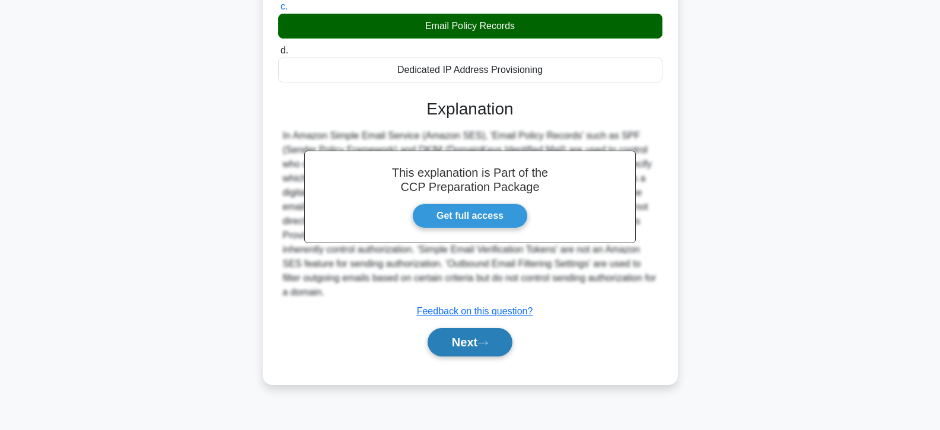
click at [473, 343] on button "Next" at bounding box center [470, 342] width 85 height 28
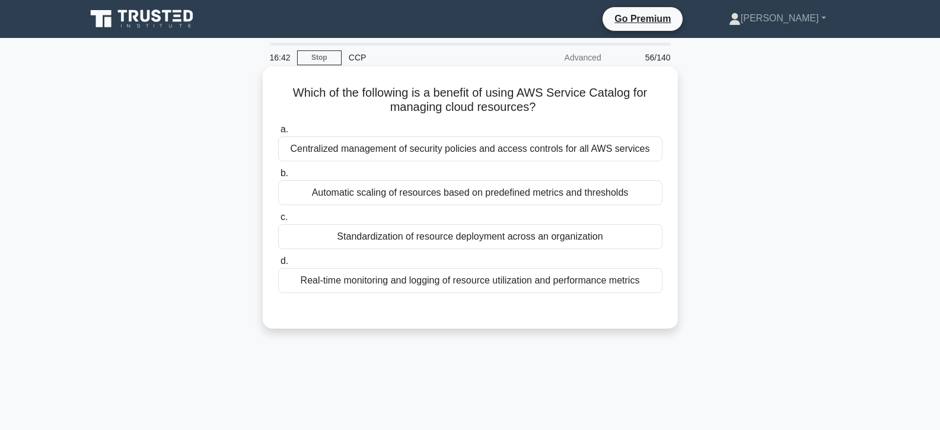
click at [456, 243] on div "Standardization of resource deployment across an organization" at bounding box center [470, 236] width 384 height 25
click at [278, 221] on input "c. Standardization of resource deployment across an organization" at bounding box center [278, 218] width 0 height 8
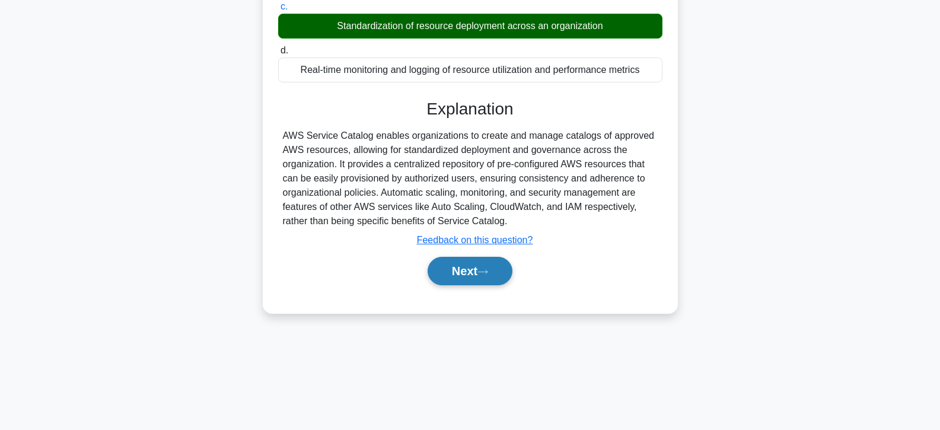
click at [457, 268] on button "Next" at bounding box center [470, 271] width 85 height 28
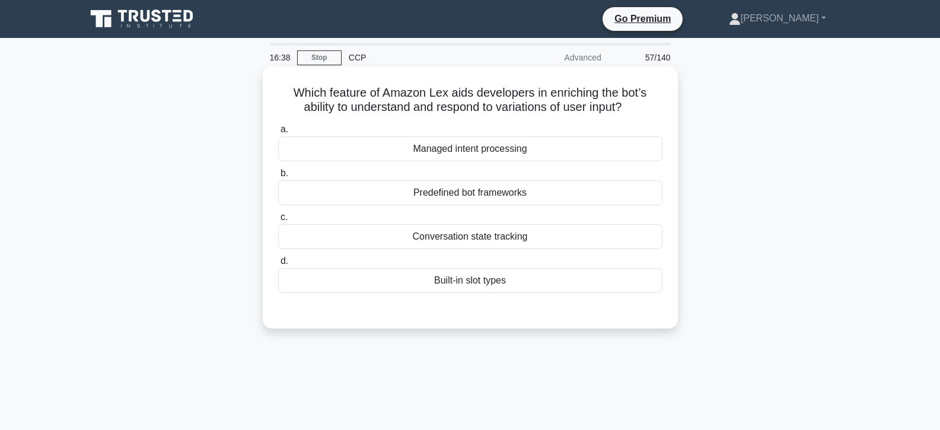
click at [447, 277] on div "Built-in slot types" at bounding box center [470, 280] width 384 height 25
click at [278, 265] on input "d. Built-in slot types" at bounding box center [278, 262] width 0 height 8
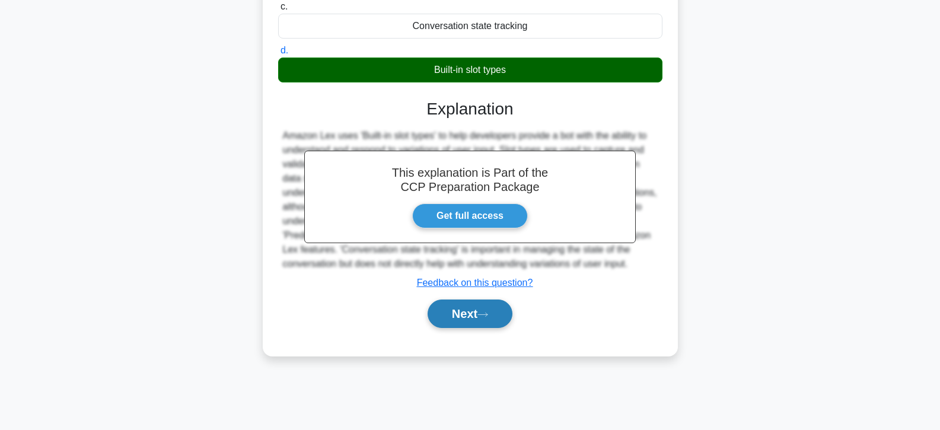
click at [456, 322] on button "Next" at bounding box center [470, 314] width 85 height 28
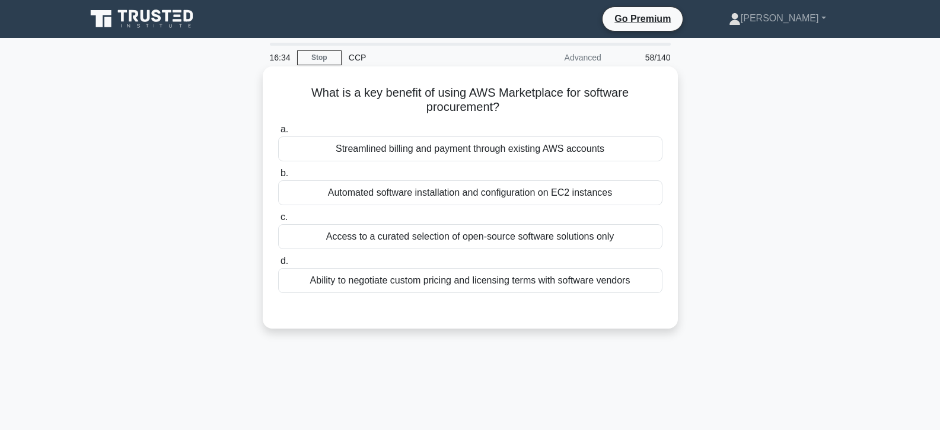
click at [443, 236] on div "Access to a curated selection of open-source software solutions only" at bounding box center [470, 236] width 384 height 25
click at [278, 221] on input "c. Access to a curated selection of open-source software solutions only" at bounding box center [278, 218] width 0 height 8
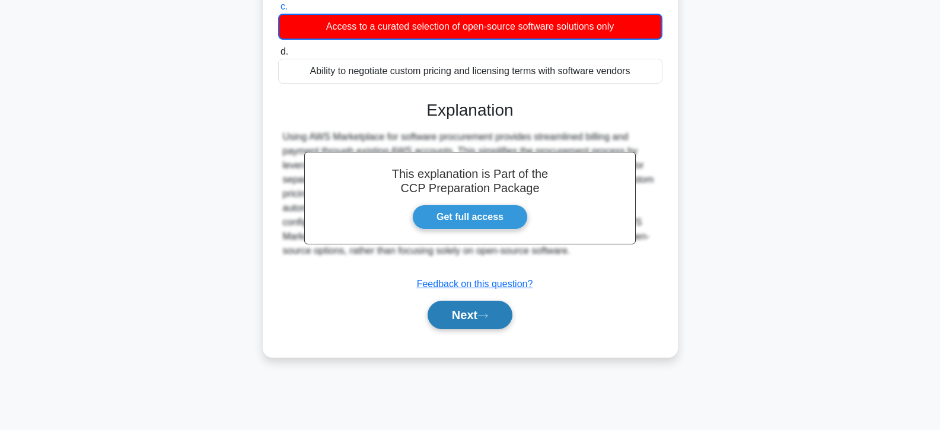
click at [454, 319] on button "Next" at bounding box center [470, 315] width 85 height 28
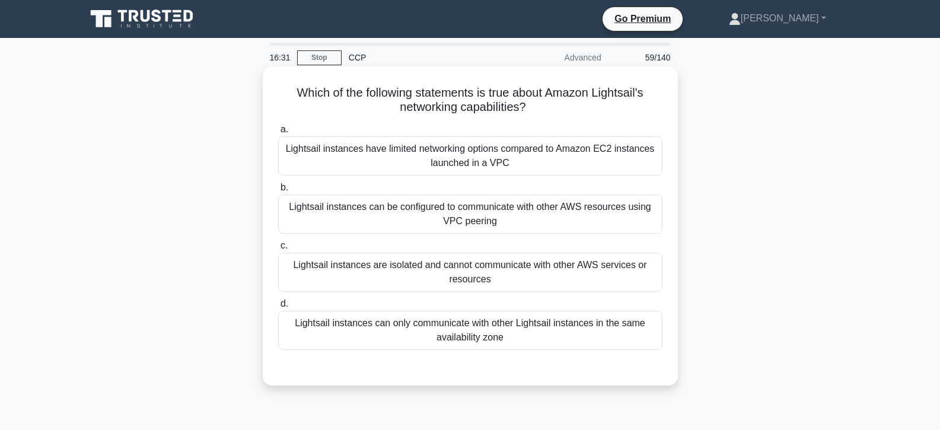
click at [444, 267] on div "Lightsail instances are isolated and cannot communicate with other AWS services…" at bounding box center [470, 272] width 384 height 39
click at [278, 250] on input "c. Lightsail instances are isolated and cannot communicate with other AWS servi…" at bounding box center [278, 246] width 0 height 8
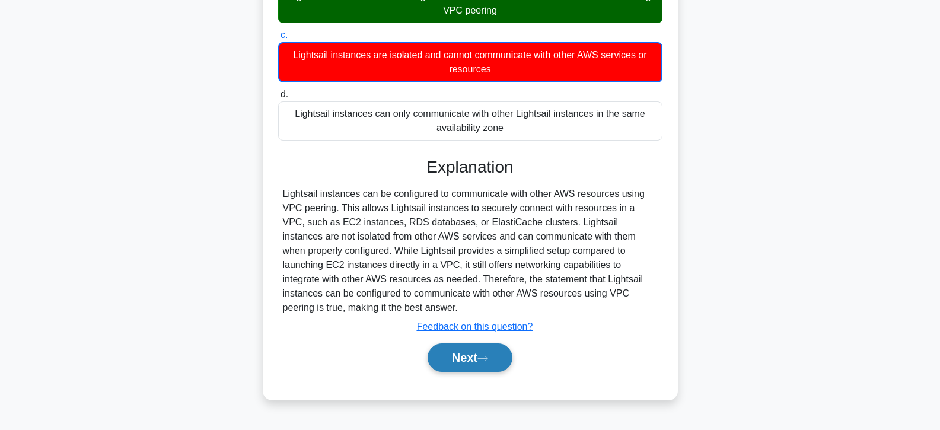
click at [463, 347] on button "Next" at bounding box center [470, 358] width 85 height 28
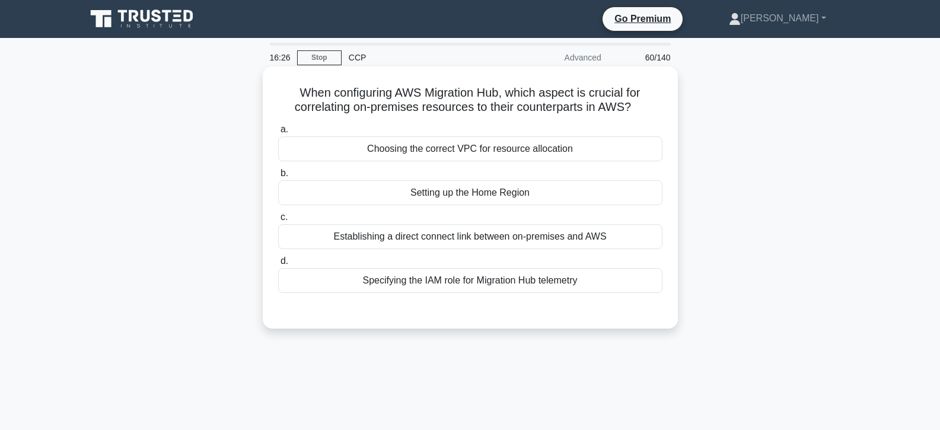
click at [427, 202] on div "Setting up the Home Region" at bounding box center [470, 192] width 384 height 25
click at [278, 177] on input "b. Setting up the Home Region" at bounding box center [278, 174] width 0 height 8
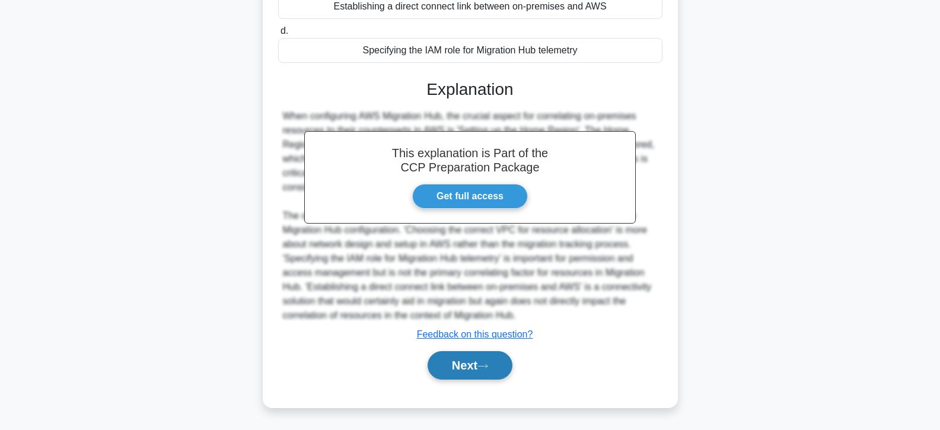
click at [457, 361] on button "Next" at bounding box center [470, 365] width 85 height 28
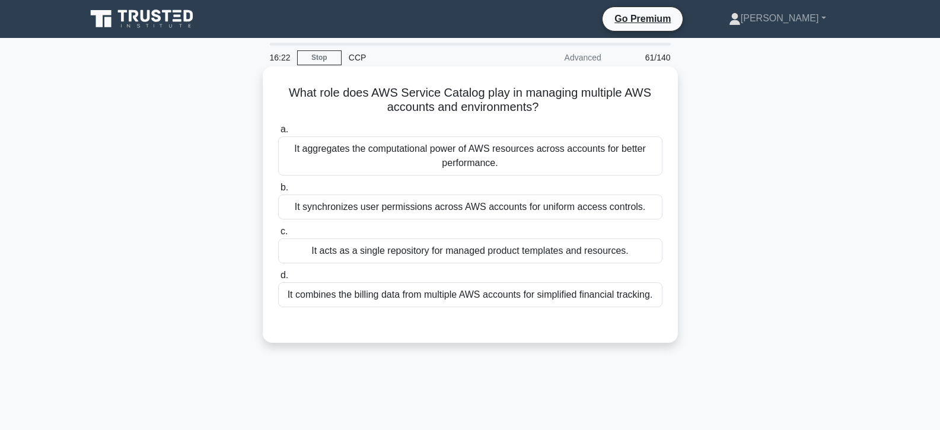
click at [421, 256] on div "It acts as a single repository for managed product templates and resources." at bounding box center [470, 251] width 384 height 25
click at [278, 236] on input "c. It acts as a single repository for managed product templates and resources." at bounding box center [278, 232] width 0 height 8
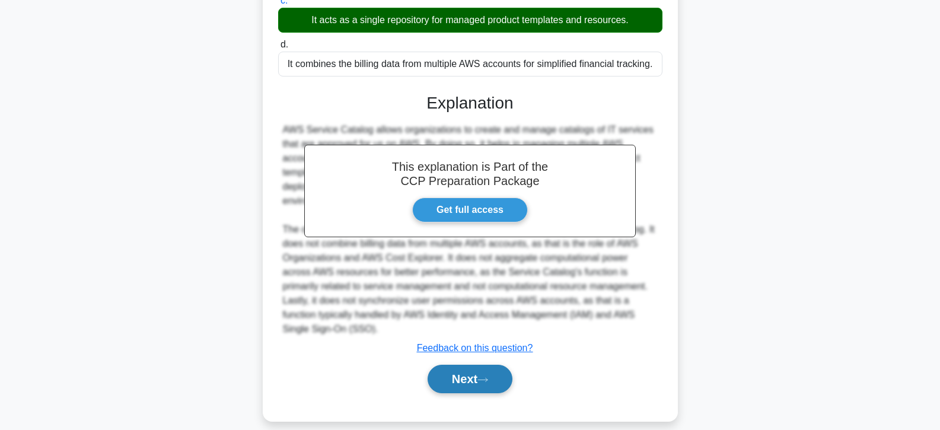
click at [452, 365] on button "Next" at bounding box center [470, 379] width 85 height 28
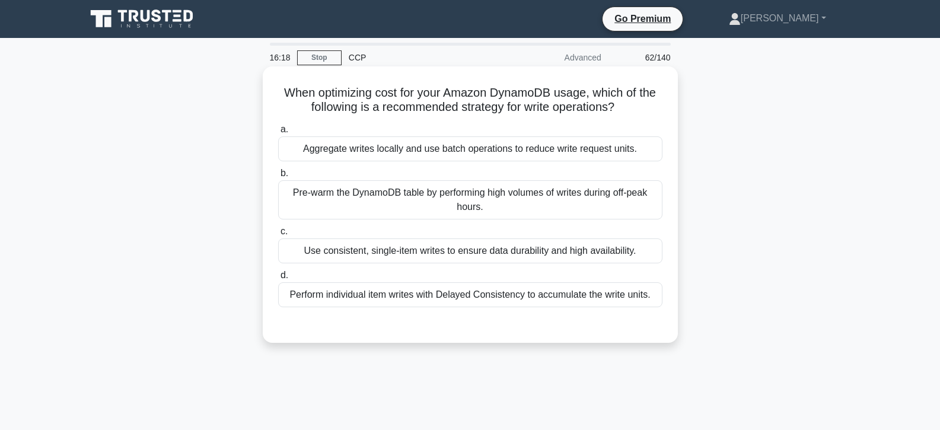
click at [433, 249] on div "Use consistent, single-item writes to ensure data durability and high availabil…" at bounding box center [470, 251] width 384 height 25
click at [278, 236] on input "c. Use consistent, single-item writes to ensure data durability and high availa…" at bounding box center [278, 232] width 0 height 8
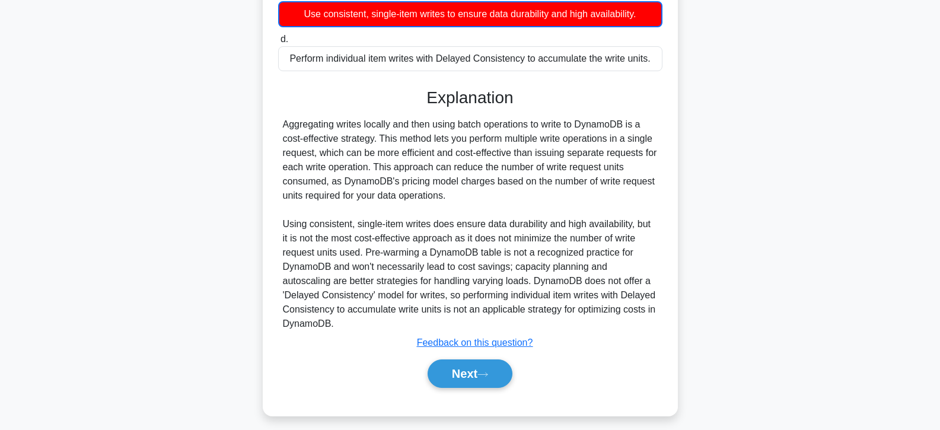
click at [453, 359] on div "Next" at bounding box center [470, 374] width 384 height 38
click at [453, 365] on button "Next" at bounding box center [470, 374] width 85 height 28
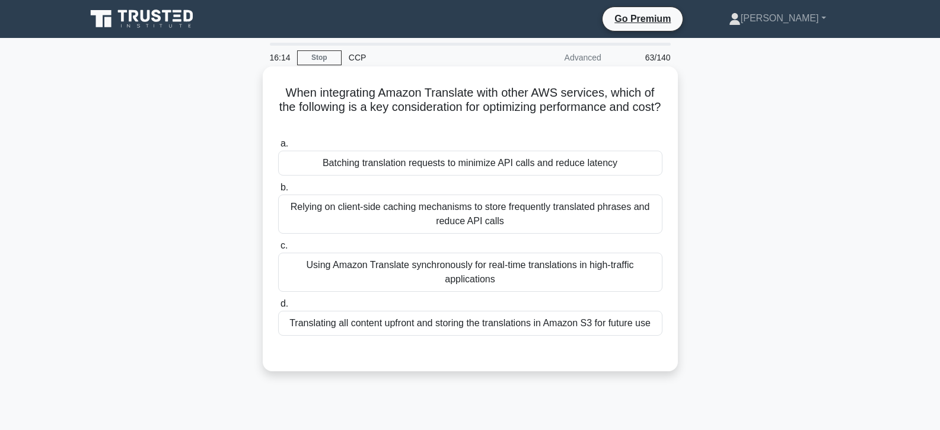
click at [425, 263] on div "Using Amazon Translate synchronously for real-time translations in high-traffic…" at bounding box center [470, 272] width 384 height 39
click at [278, 250] on input "c. Using Amazon Translate synchronously for real-time translations in high-traf…" at bounding box center [278, 246] width 0 height 8
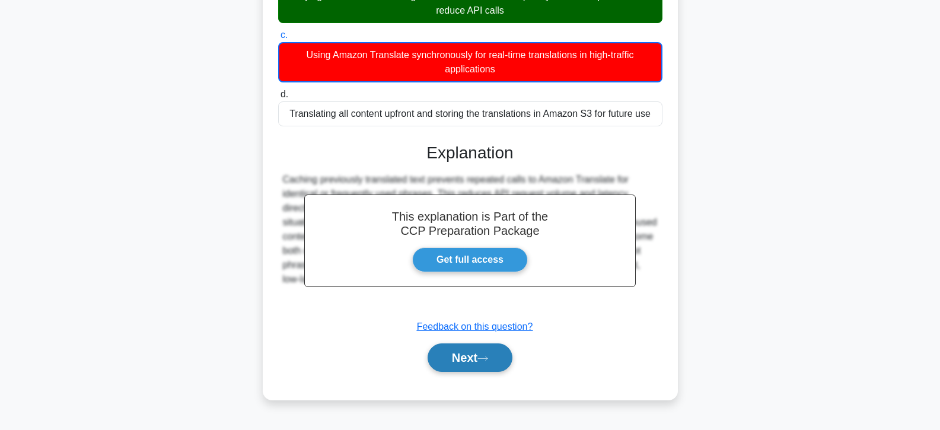
click at [458, 353] on button "Next" at bounding box center [470, 358] width 85 height 28
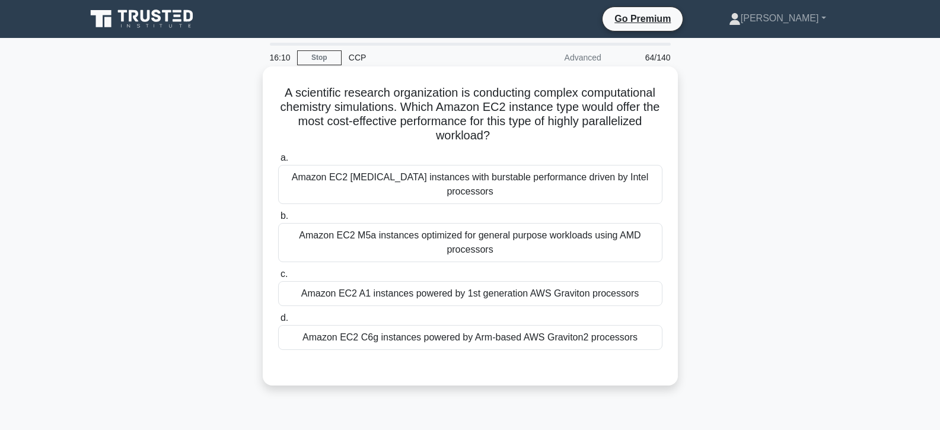
click at [443, 281] on div "Amazon EC2 A1 instances powered by 1st generation AWS Graviton processors" at bounding box center [470, 293] width 384 height 25
click at [278, 278] on input "c. Amazon EC2 A1 instances powered by 1st generation AWS Graviton processors" at bounding box center [278, 275] width 0 height 8
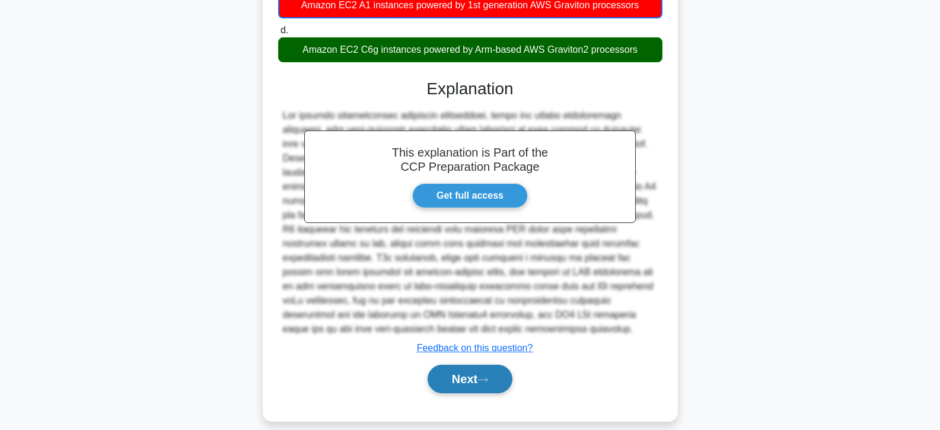
click at [462, 365] on button "Next" at bounding box center [470, 379] width 85 height 28
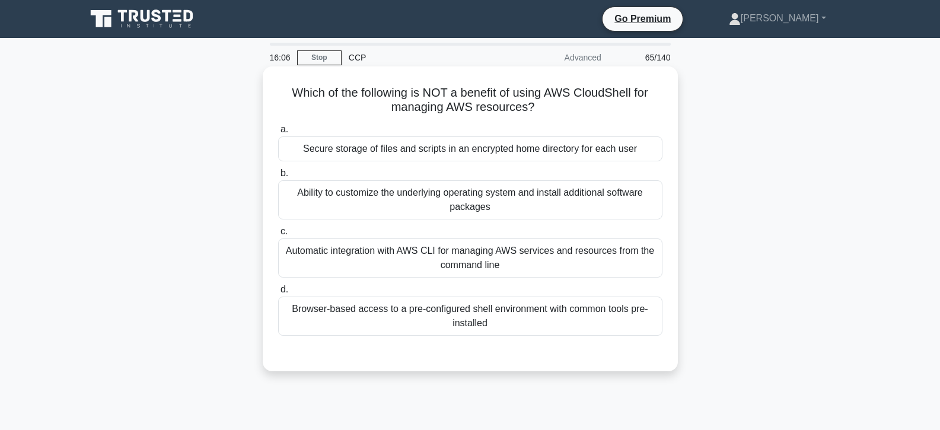
click at [448, 253] on div "Automatic integration with AWS CLI for managing AWS services and resources from…" at bounding box center [470, 258] width 384 height 39
click at [278, 236] on input "c. Automatic integration with AWS CLI for managing AWS services and resources f…" at bounding box center [278, 232] width 0 height 8
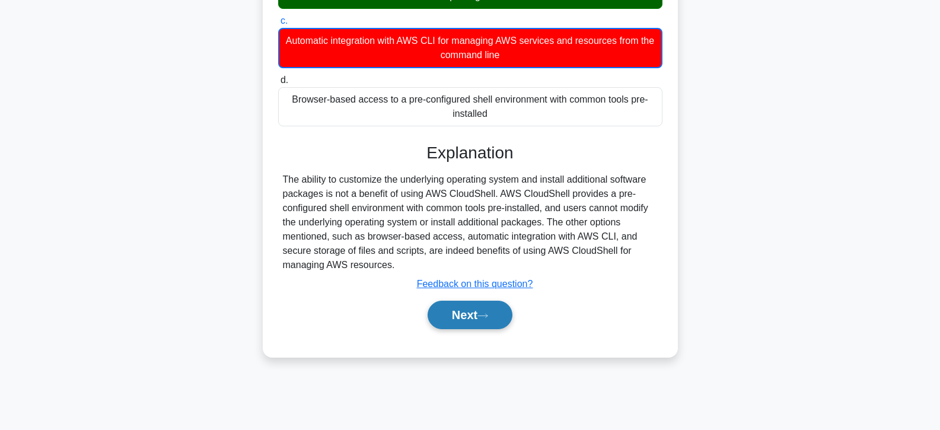
click at [465, 317] on button "Next" at bounding box center [470, 315] width 85 height 28
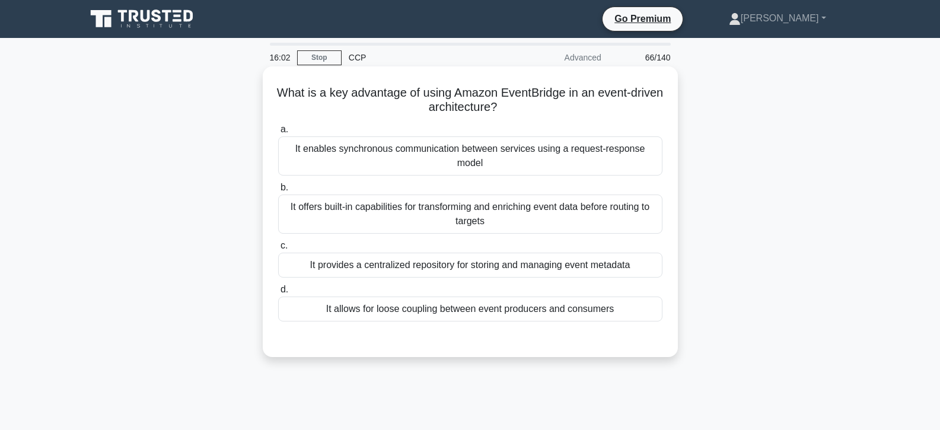
click at [432, 258] on div "It provides a centralized repository for storing and managing event metadata" at bounding box center [470, 265] width 384 height 25
click at [278, 250] on input "c. It provides a centralized repository for storing and managing event metadata" at bounding box center [278, 246] width 0 height 8
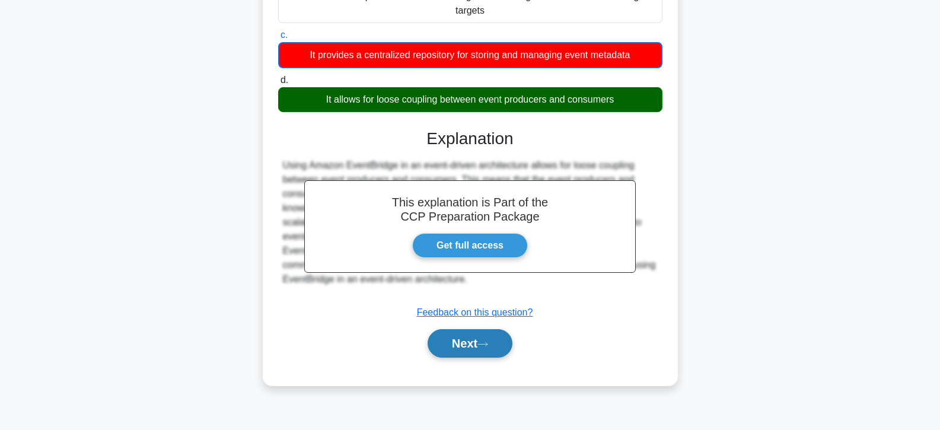
click at [455, 338] on button "Next" at bounding box center [470, 343] width 85 height 28
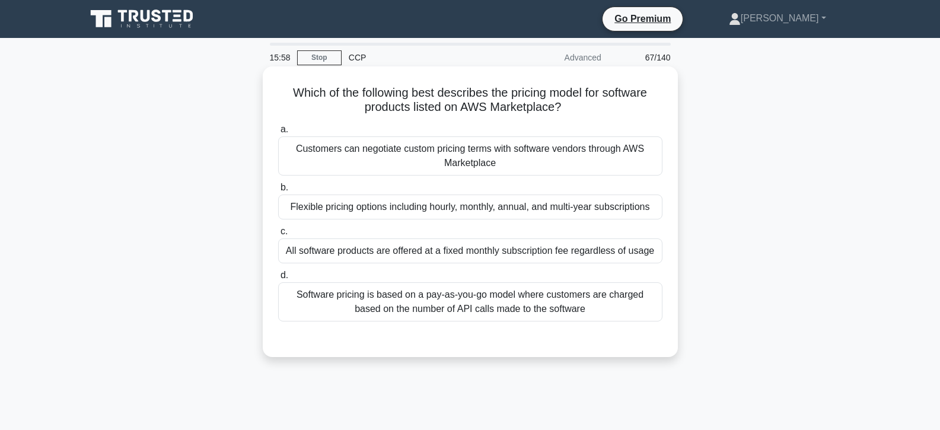
click at [431, 206] on div "Flexible pricing options including hourly, monthly, annual, and multi-year subs…" at bounding box center [470, 207] width 384 height 25
click at [278, 192] on input "b. Flexible pricing options including hourly, monthly, annual, and multi-year s…" at bounding box center [278, 188] width 0 height 8
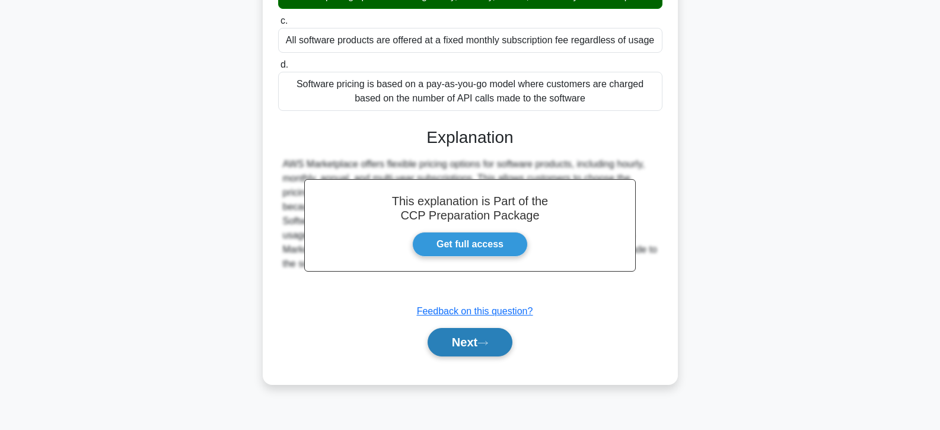
click at [469, 351] on button "Next" at bounding box center [470, 342] width 85 height 28
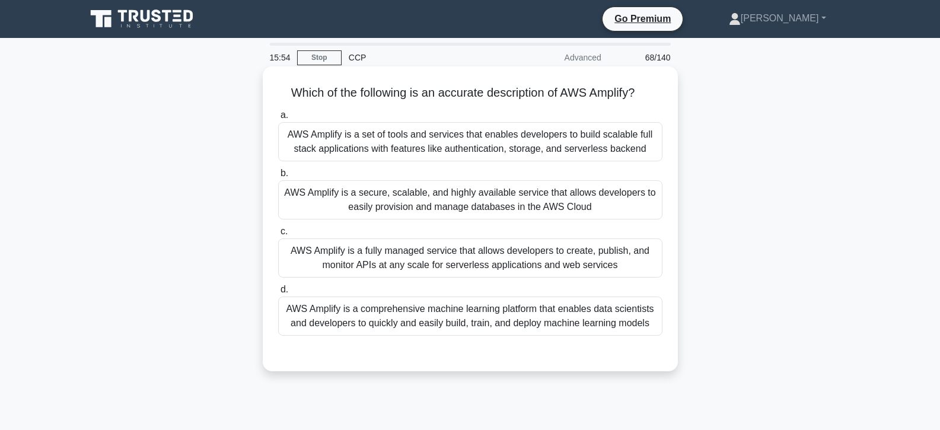
click at [421, 265] on div "AWS Amplify is a fully managed service that allows developers to create, publis…" at bounding box center [470, 258] width 384 height 39
click at [278, 236] on input "c. AWS Amplify is a fully managed service that allows developers to create, pub…" at bounding box center [278, 232] width 0 height 8
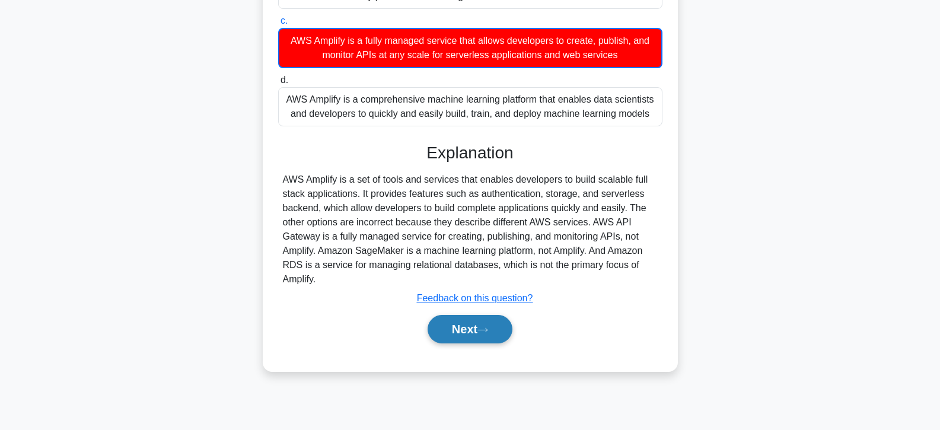
click at [449, 344] on button "Next" at bounding box center [470, 329] width 85 height 28
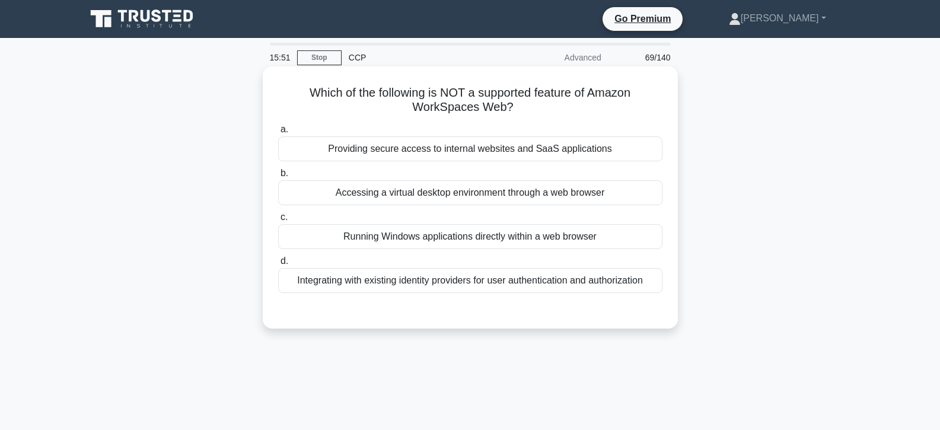
click at [437, 231] on div "Running Windows applications directly within a web browser" at bounding box center [470, 236] width 384 height 25
click at [278, 221] on input "c. Running Windows applications directly within a web browser" at bounding box center [278, 218] width 0 height 8
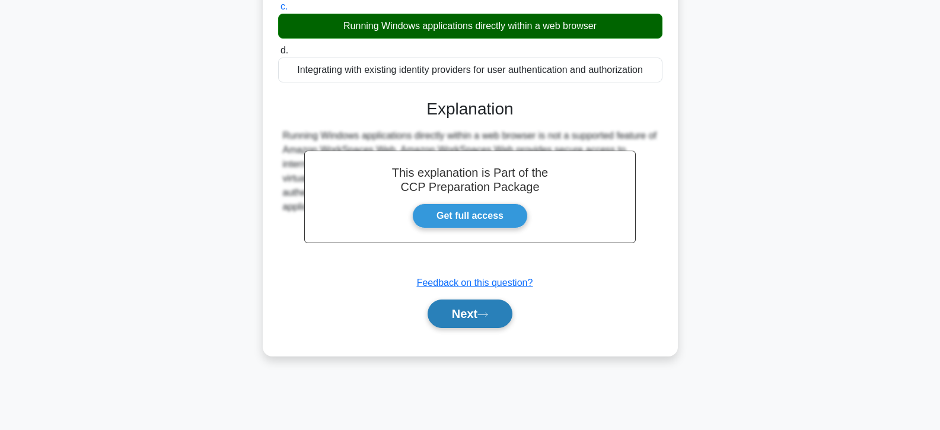
click at [461, 308] on button "Next" at bounding box center [470, 314] width 85 height 28
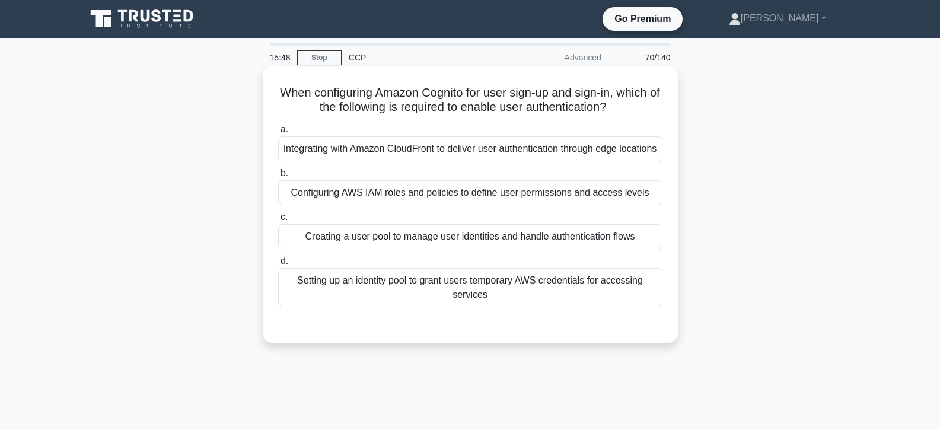
click at [431, 205] on div "Configuring AWS IAM roles and policies to define user permissions and access le…" at bounding box center [470, 192] width 384 height 25
click at [278, 177] on input "b. Configuring AWS IAM roles and policies to define user permissions and access…" at bounding box center [278, 174] width 0 height 8
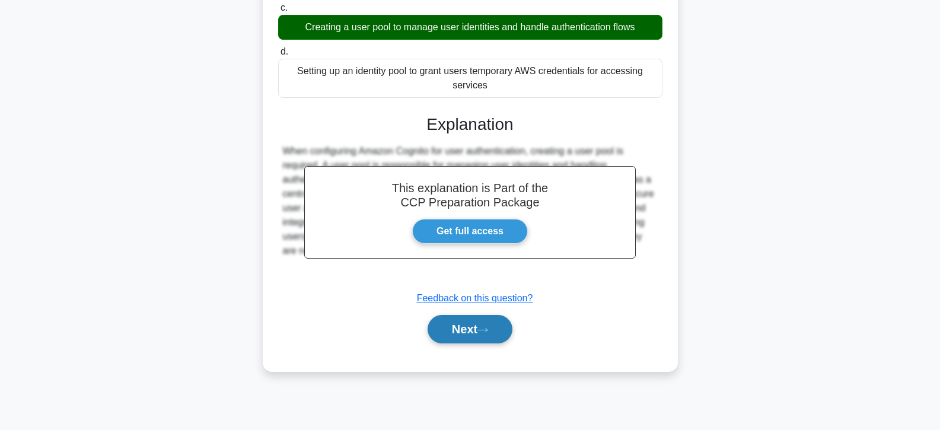
click at [459, 344] on button "Next" at bounding box center [470, 329] width 85 height 28
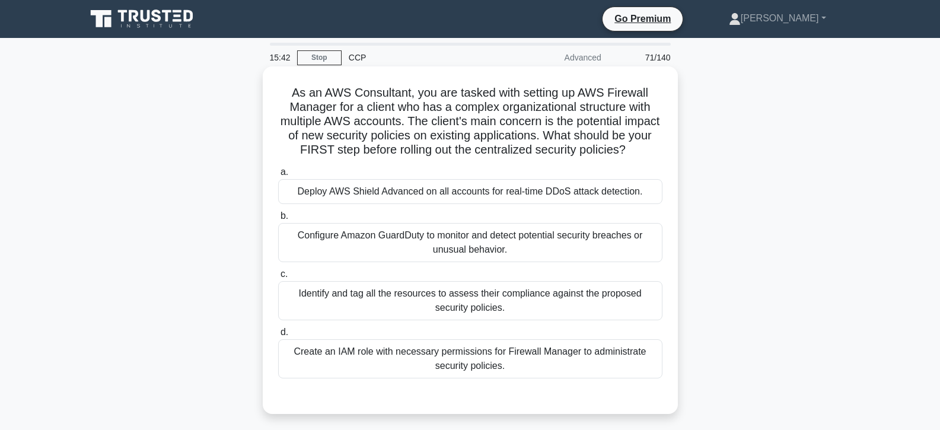
click at [471, 320] on div "Identify and tag all the resources to assess their compliance against the propo…" at bounding box center [470, 300] width 384 height 39
click at [278, 278] on input "c. Identify and tag all the resources to assess their compliance against the pr…" at bounding box center [278, 275] width 0 height 8
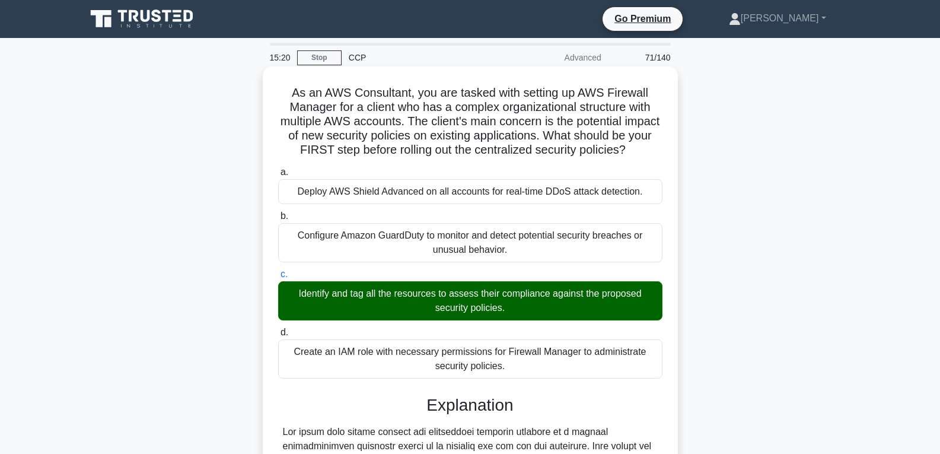
click at [266, 117] on div "As an AWS Consultant, you are tasked with setting up AWS Firewall Manager for a…" at bounding box center [470, 408] width 415 height 685
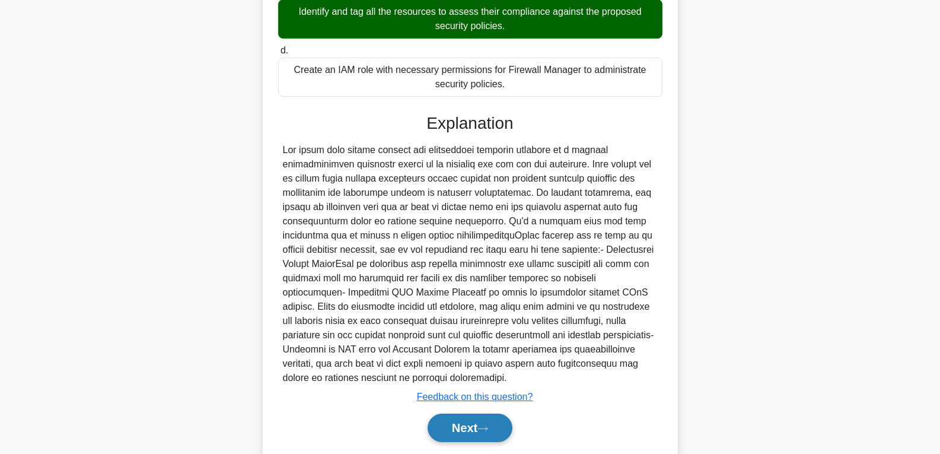
scroll to position [321, 0]
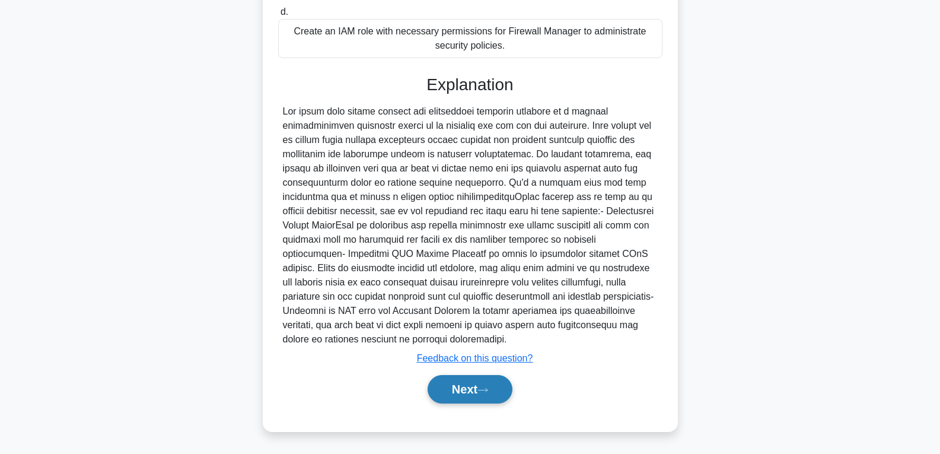
click at [469, 388] on button "Next" at bounding box center [470, 389] width 85 height 28
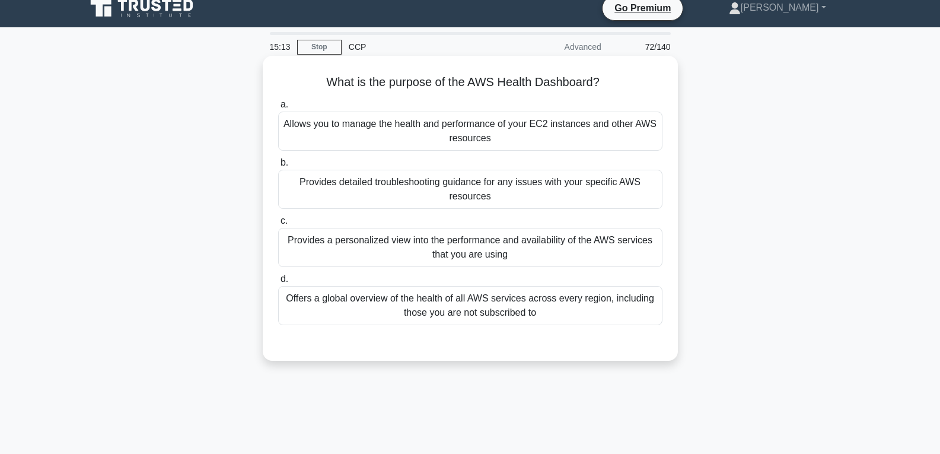
scroll to position [0, 0]
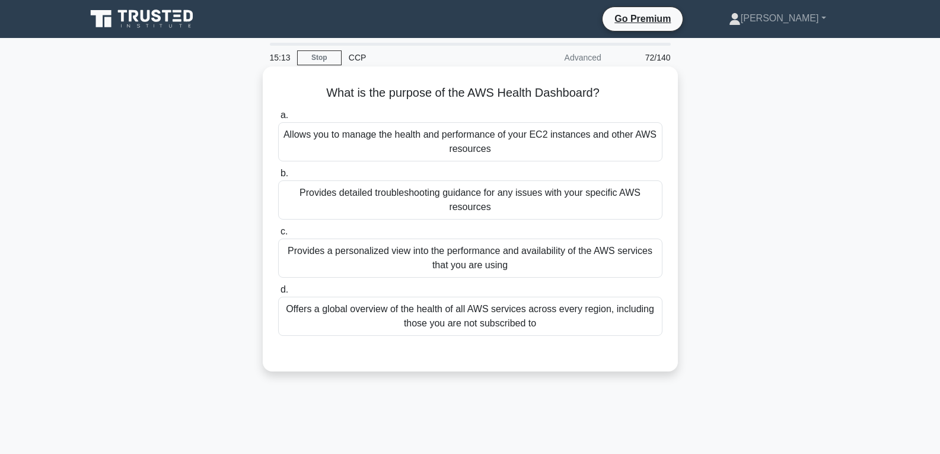
click at [424, 225] on label "c. Provides a personalized view into the performance and availability of the AW…" at bounding box center [470, 250] width 384 height 53
click at [278, 228] on input "c. Provides a personalized view into the performance and availability of the AW…" at bounding box center [278, 232] width 0 height 8
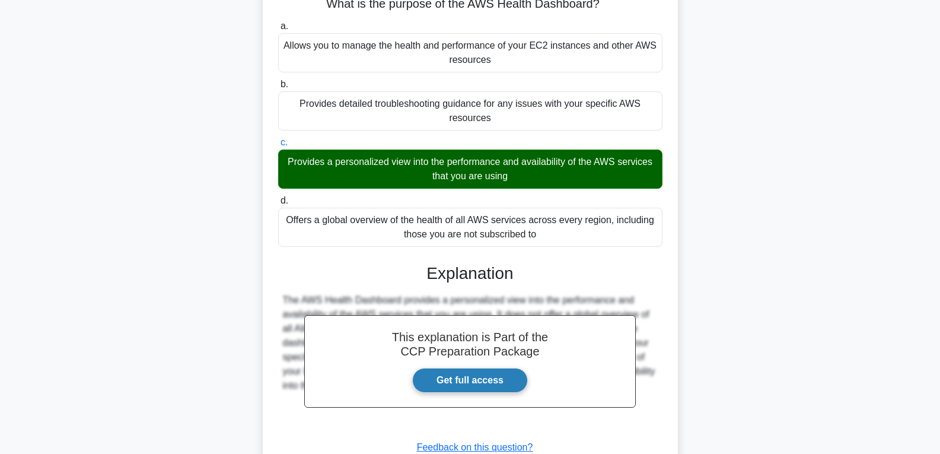
scroll to position [187, 0]
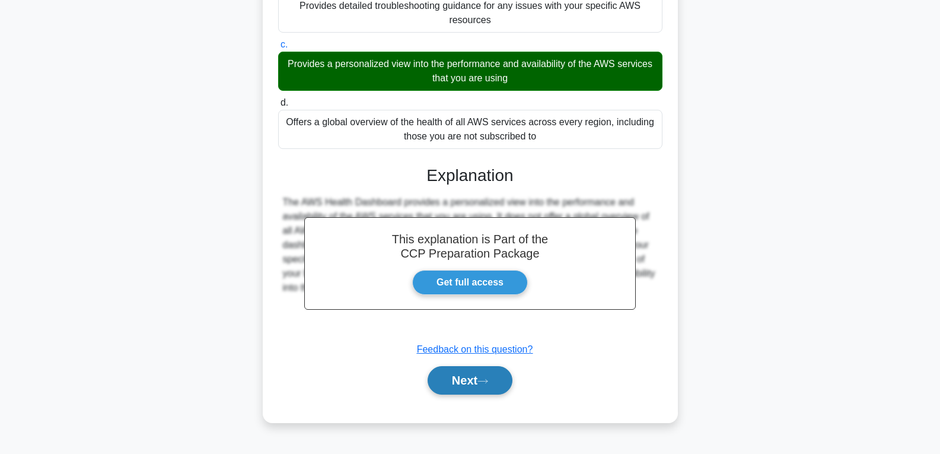
click at [456, 377] on button "Next" at bounding box center [470, 380] width 85 height 28
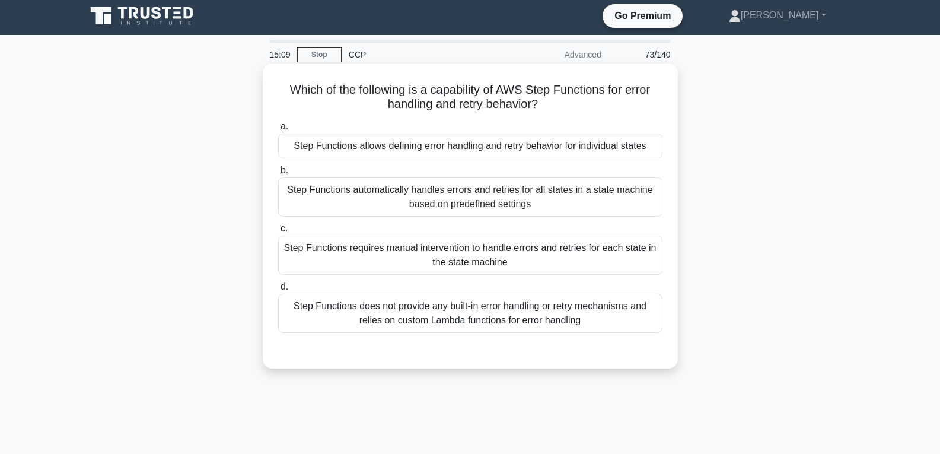
scroll to position [0, 0]
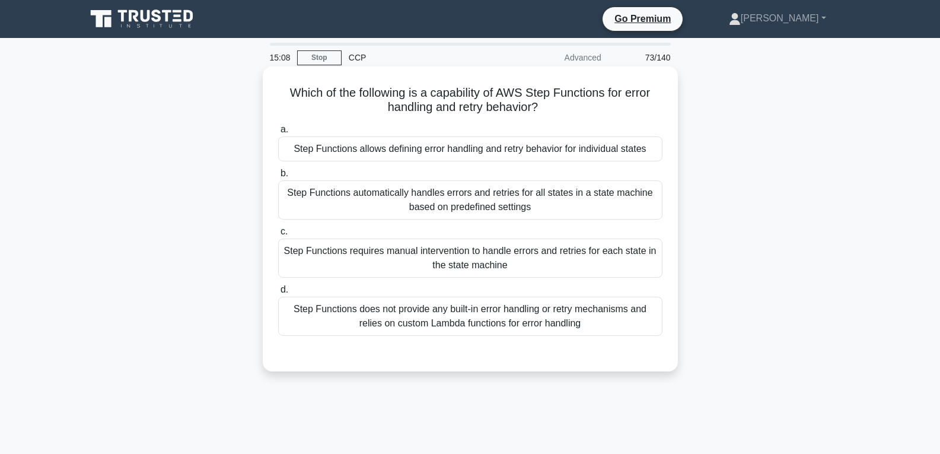
click at [463, 247] on div "Step Functions requires manual intervention to handle errors and retries for ea…" at bounding box center [470, 258] width 384 height 39
click at [278, 236] on input "c. Step Functions requires manual intervention to handle errors and retries for…" at bounding box center [278, 232] width 0 height 8
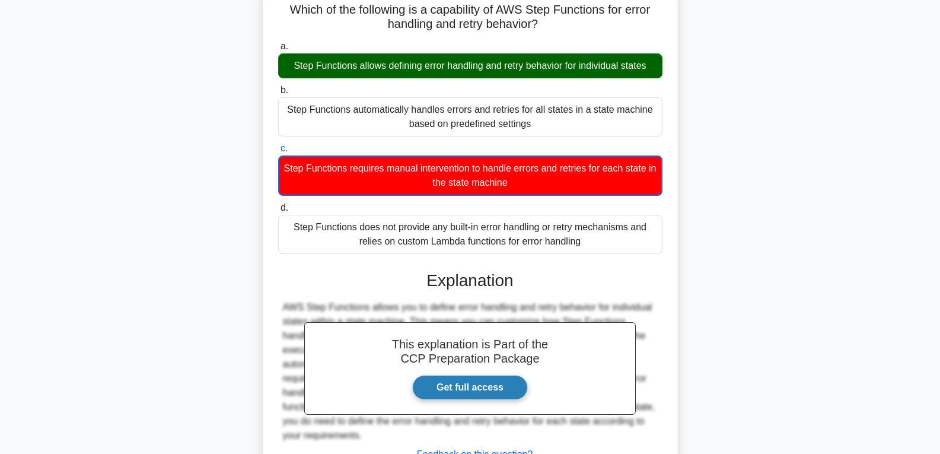
scroll to position [187, 0]
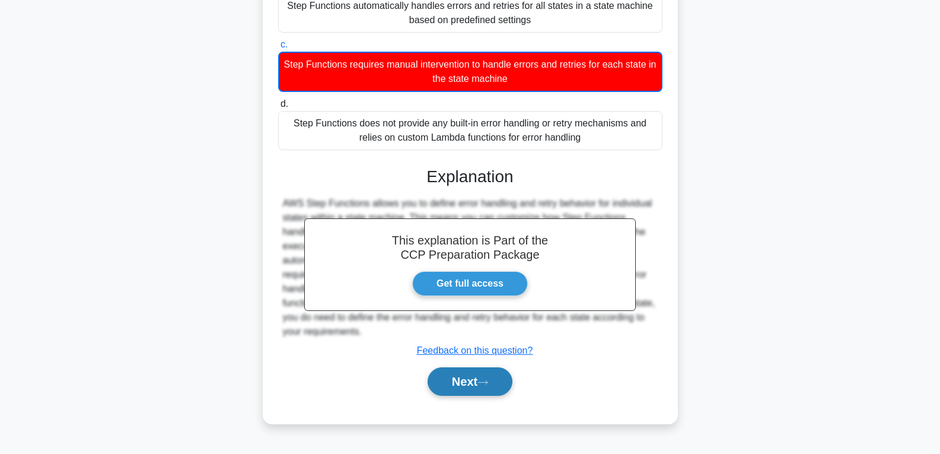
click at [477, 390] on button "Next" at bounding box center [470, 381] width 85 height 28
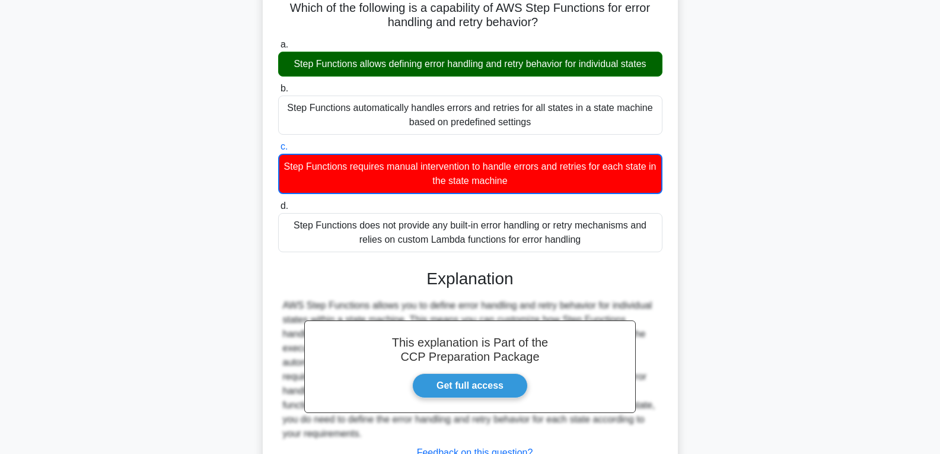
scroll to position [0, 0]
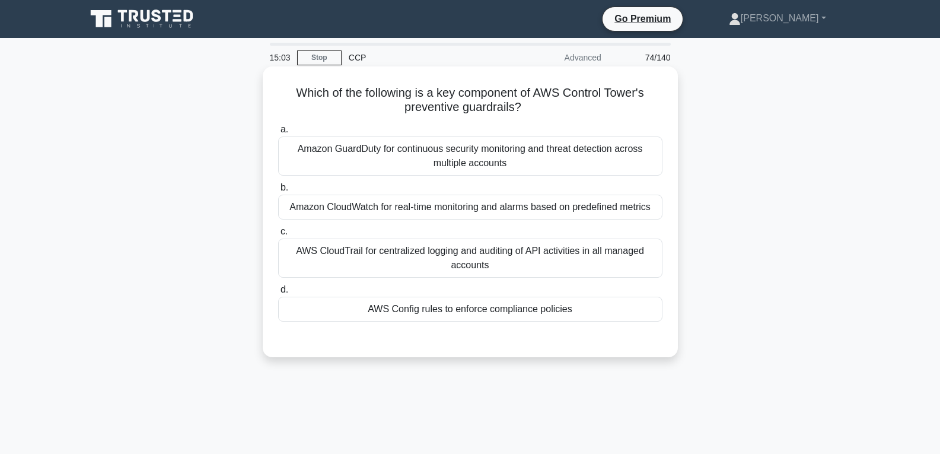
click at [463, 310] on div "AWS Config rules to enforce compliance policies" at bounding box center [470, 309] width 384 height 25
click at [278, 294] on input "d. AWS Config rules to enforce compliance policies" at bounding box center [278, 290] width 0 height 8
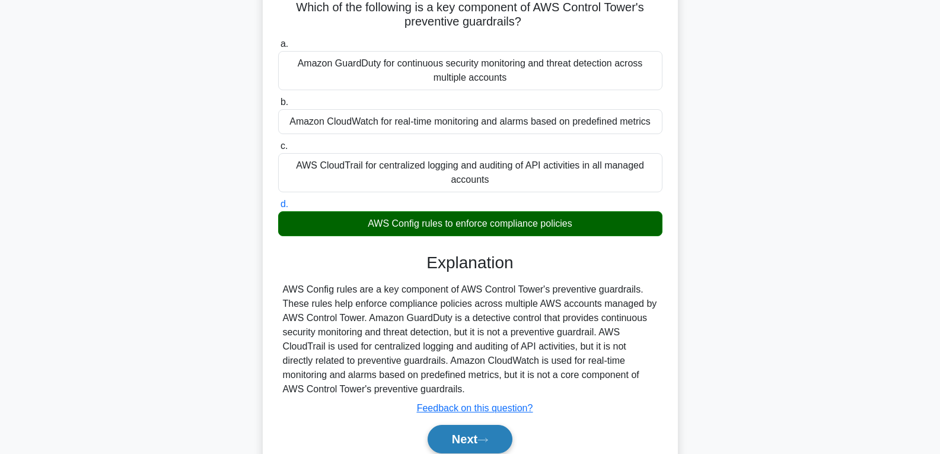
scroll to position [187, 0]
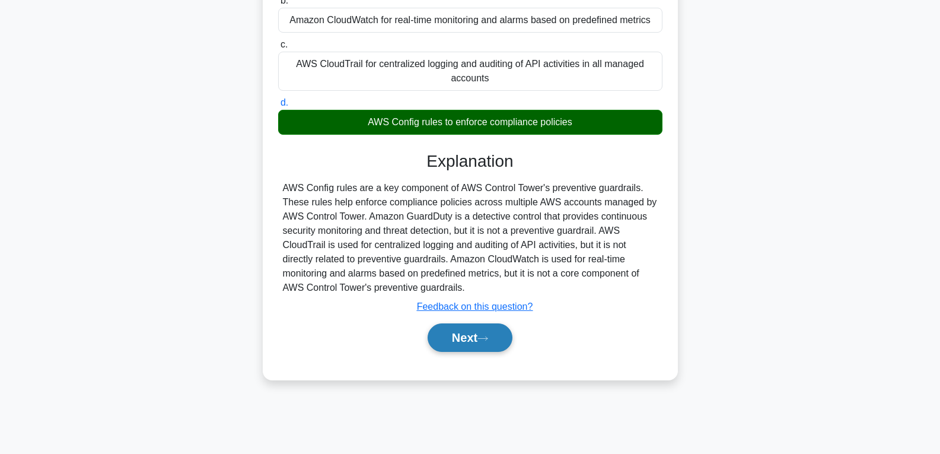
click at [471, 333] on button "Next" at bounding box center [470, 337] width 85 height 28
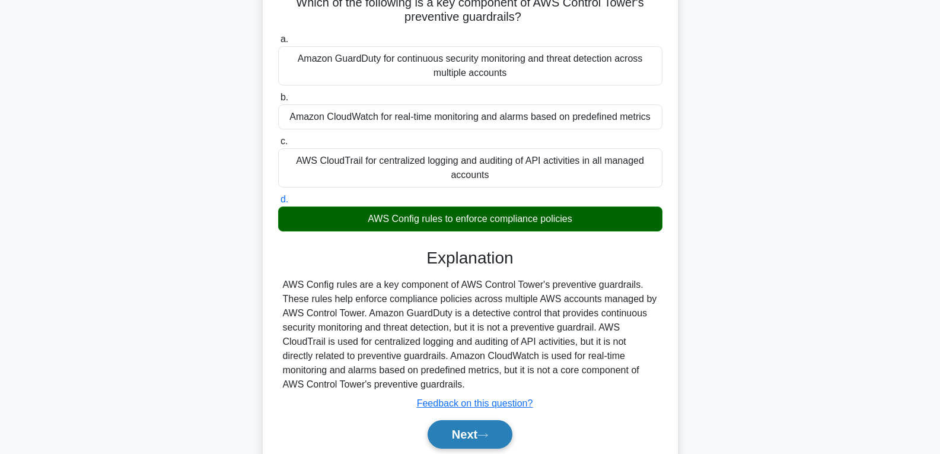
scroll to position [0, 0]
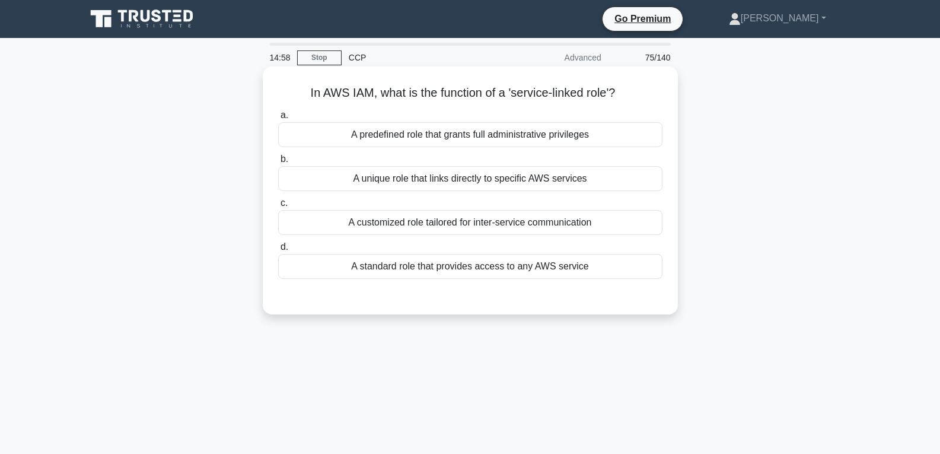
click at [476, 254] on label "d. A standard role that provides access to any AWS service" at bounding box center [470, 259] width 384 height 39
click at [278, 251] on input "d. A standard role that provides access to any AWS service" at bounding box center [278, 247] width 0 height 8
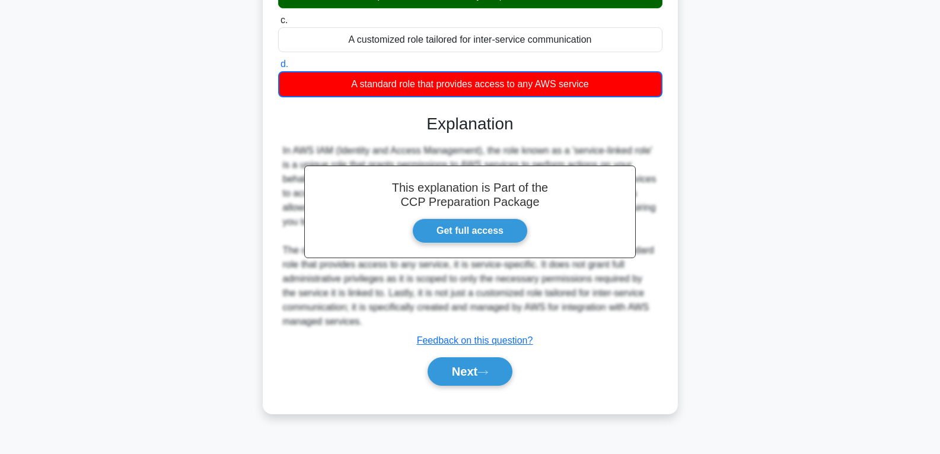
scroll to position [187, 0]
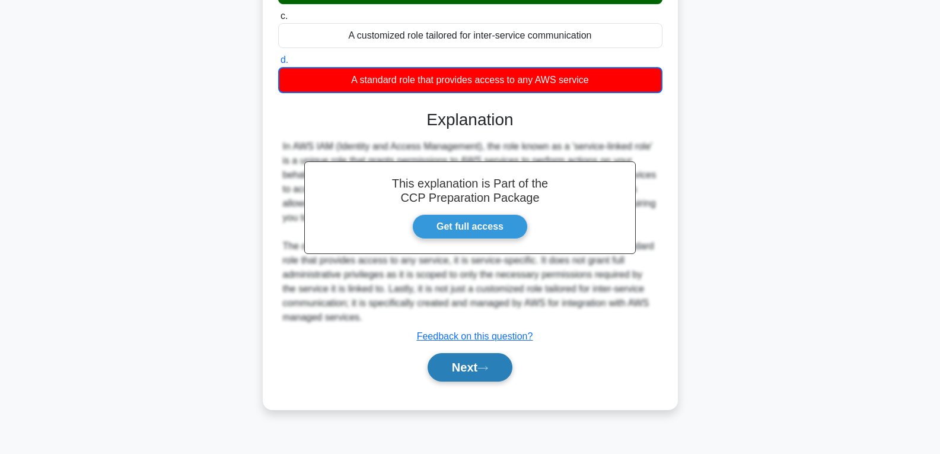
click at [472, 360] on button "Next" at bounding box center [470, 367] width 85 height 28
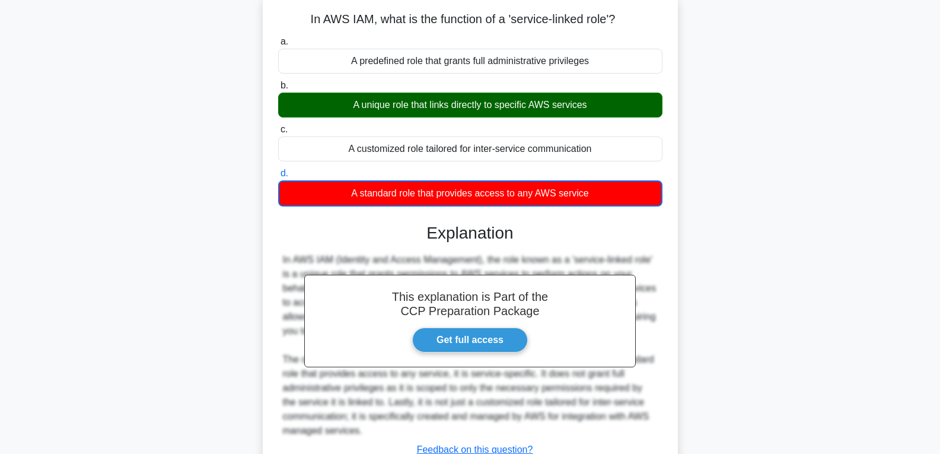
scroll to position [0, 0]
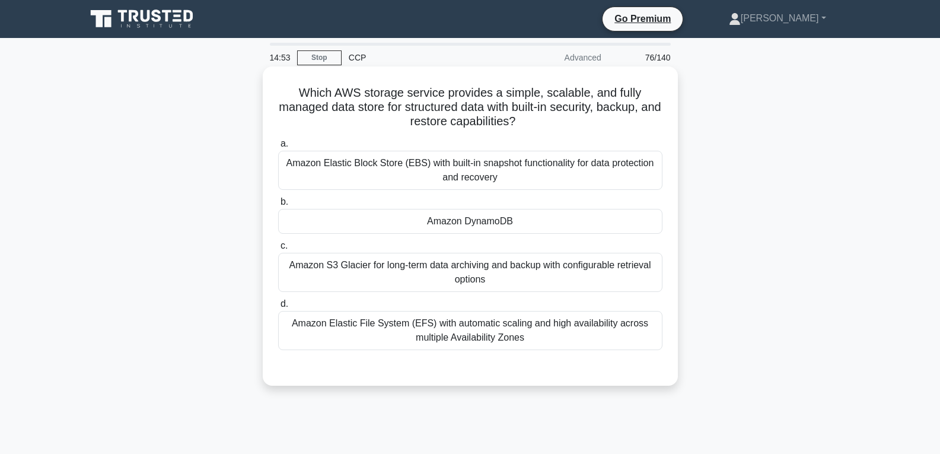
click at [436, 213] on div "Amazon DynamoDB" at bounding box center [470, 221] width 384 height 25
click at [278, 206] on input "b. Amazon DynamoDB" at bounding box center [278, 202] width 0 height 8
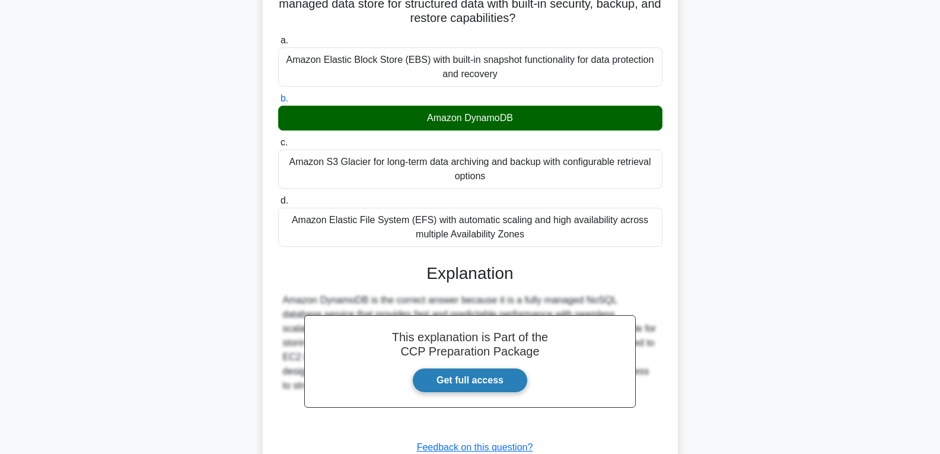
scroll to position [193, 0]
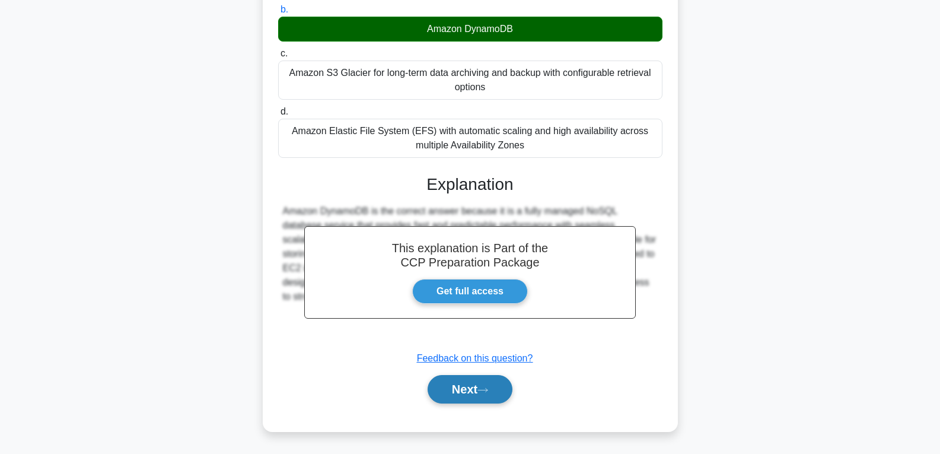
click at [461, 381] on button "Next" at bounding box center [470, 389] width 85 height 28
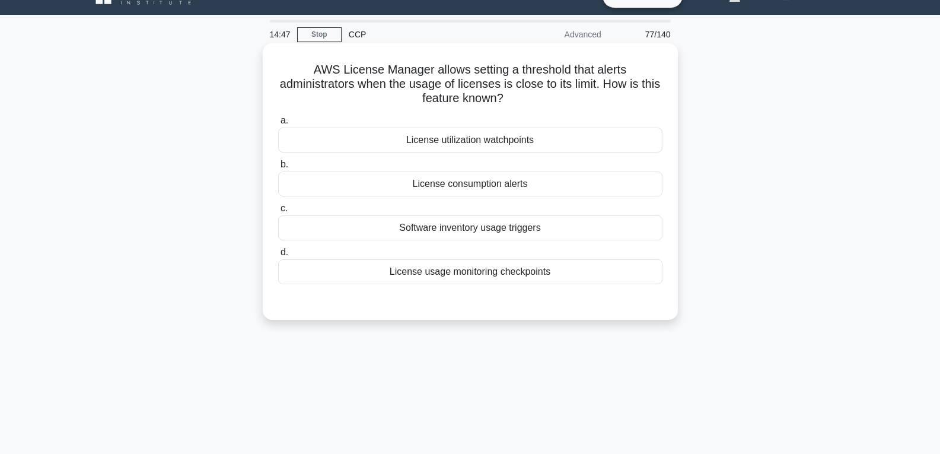
scroll to position [9, 0]
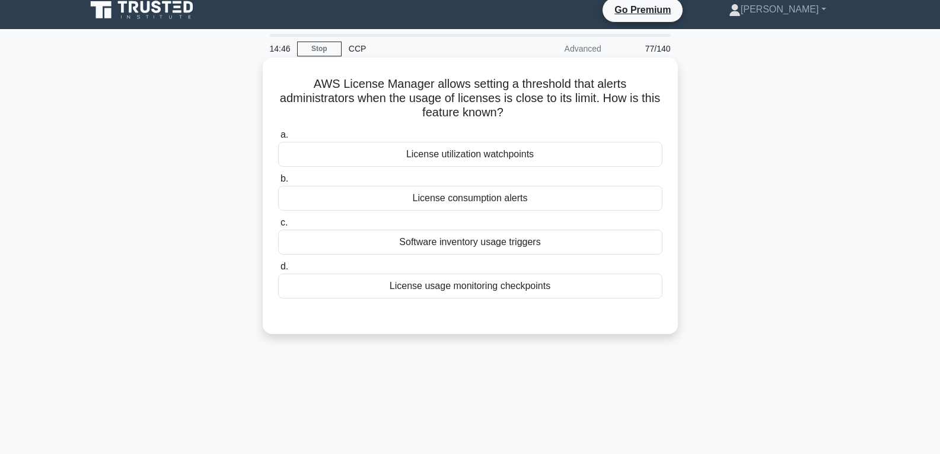
click at [471, 209] on div "License consumption alerts" at bounding box center [470, 198] width 384 height 25
click at [278, 183] on input "b. License consumption alerts" at bounding box center [278, 179] width 0 height 8
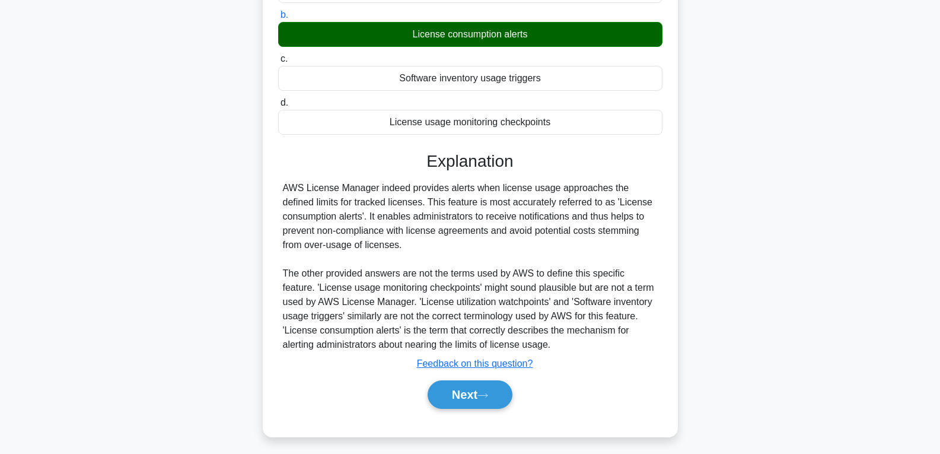
scroll to position [187, 0]
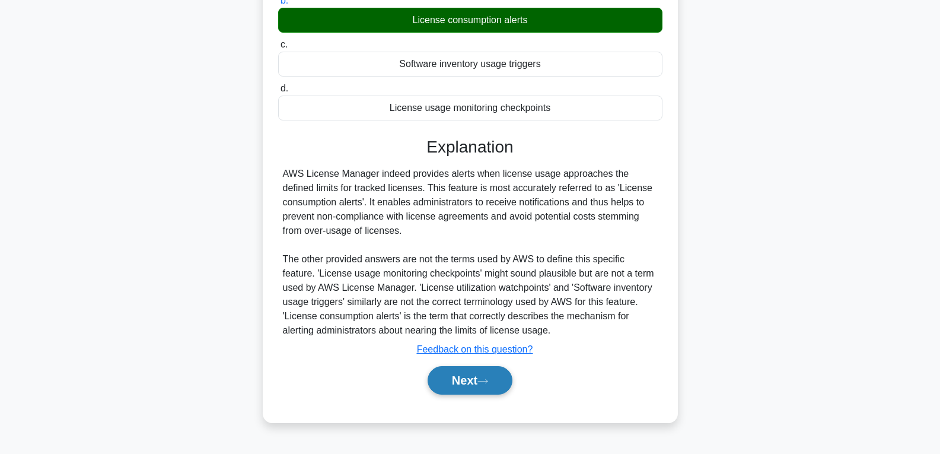
click at [463, 382] on button "Next" at bounding box center [470, 380] width 85 height 28
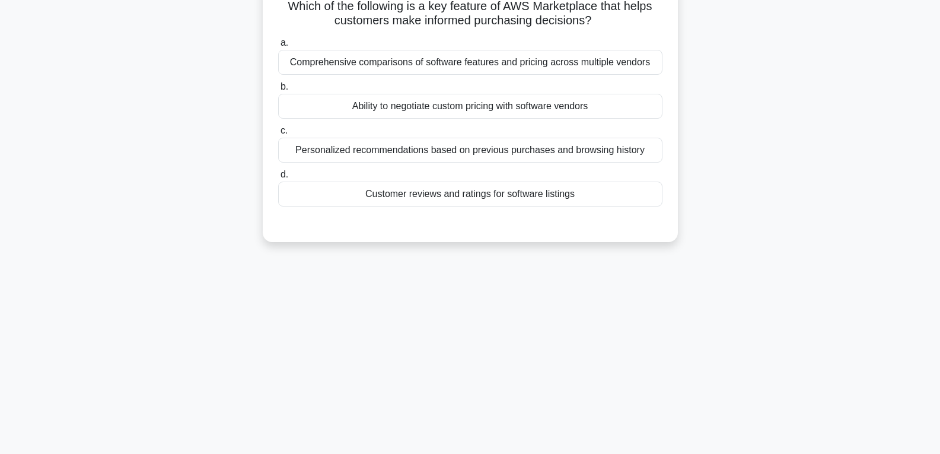
scroll to position [0, 0]
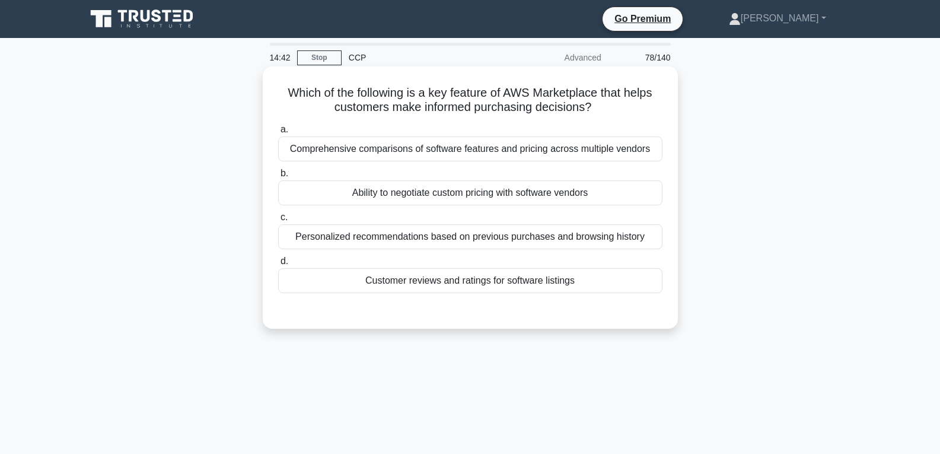
click at [444, 271] on div "Customer reviews and ratings for software listings" at bounding box center [470, 280] width 384 height 25
click at [278, 265] on input "d. Customer reviews and ratings for software listings" at bounding box center [278, 262] width 0 height 8
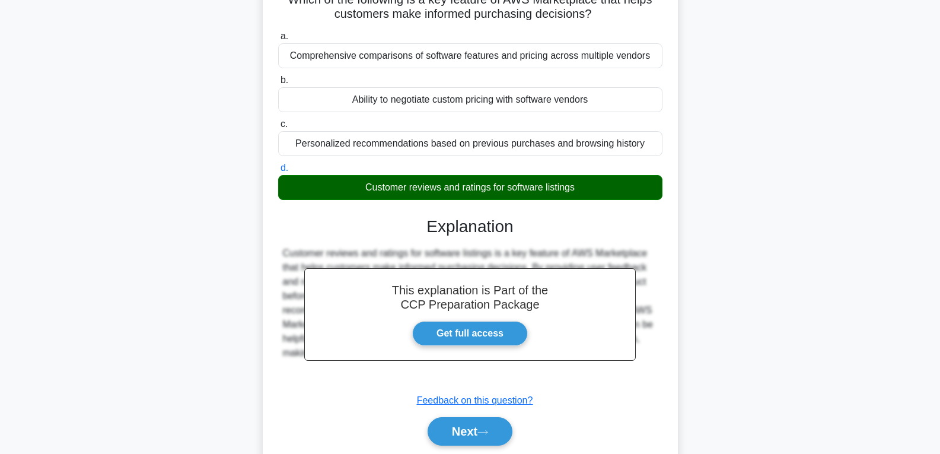
scroll to position [187, 0]
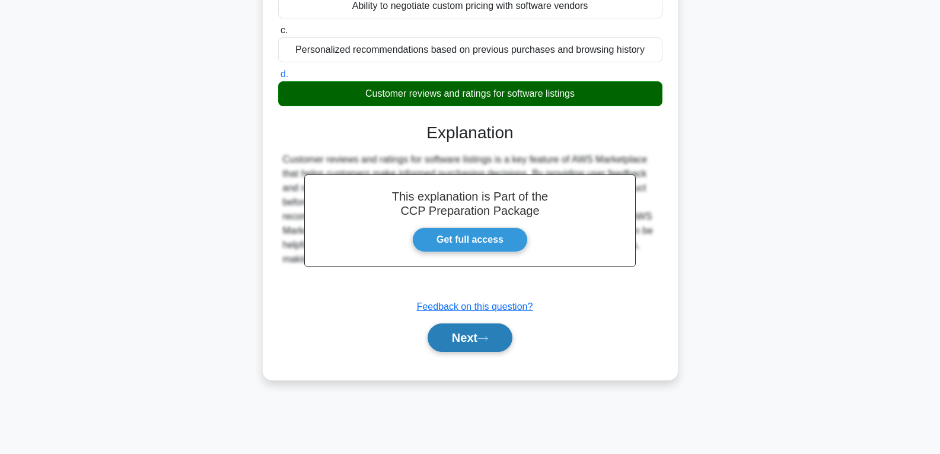
click at [455, 329] on button "Next" at bounding box center [470, 337] width 85 height 28
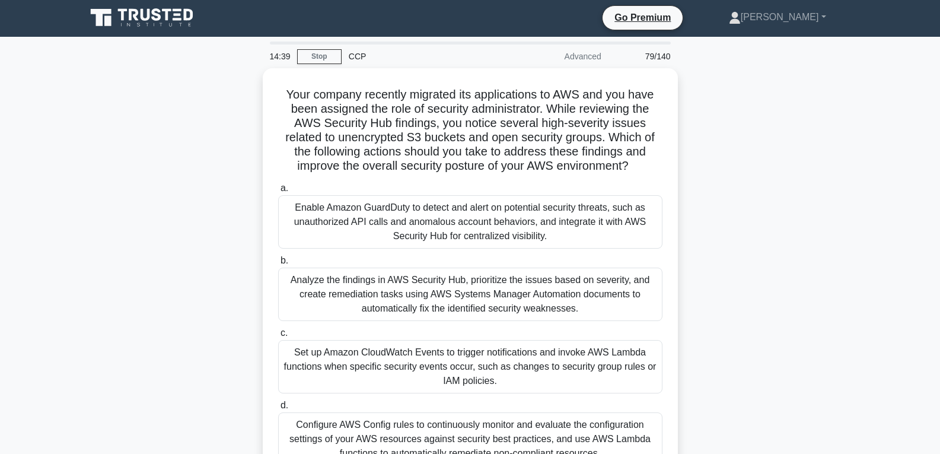
scroll to position [0, 0]
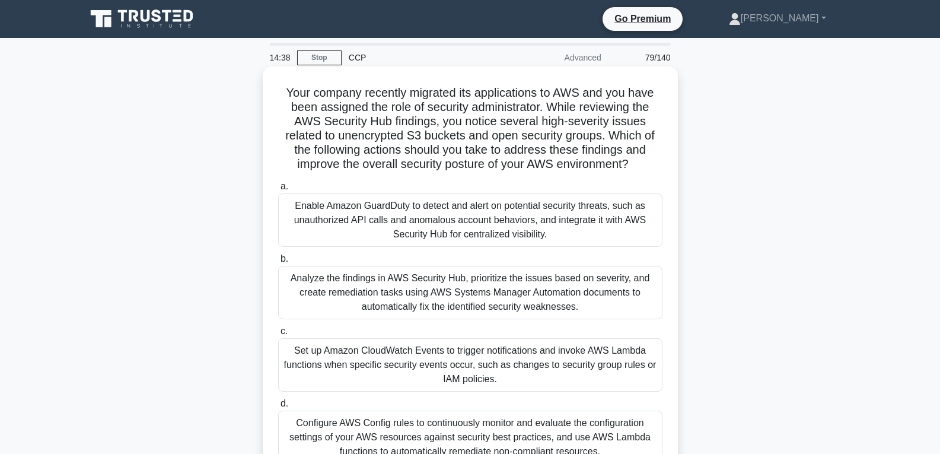
click at [454, 313] on div "Analyze the findings in AWS Security Hub, prioritize the issues based on severi…" at bounding box center [470, 292] width 384 height 53
click at [278, 263] on input "b. Analyze the findings in AWS Security Hub, prioritize the issues based on sev…" at bounding box center [278, 259] width 0 height 8
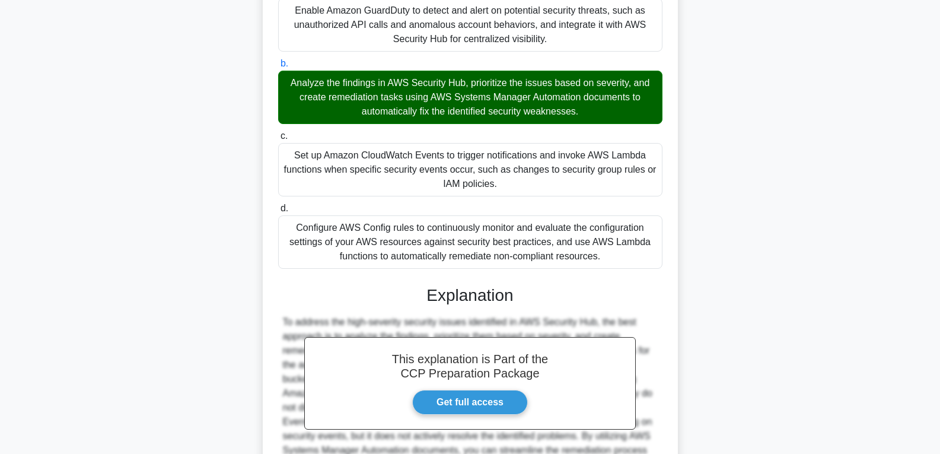
scroll to position [297, 0]
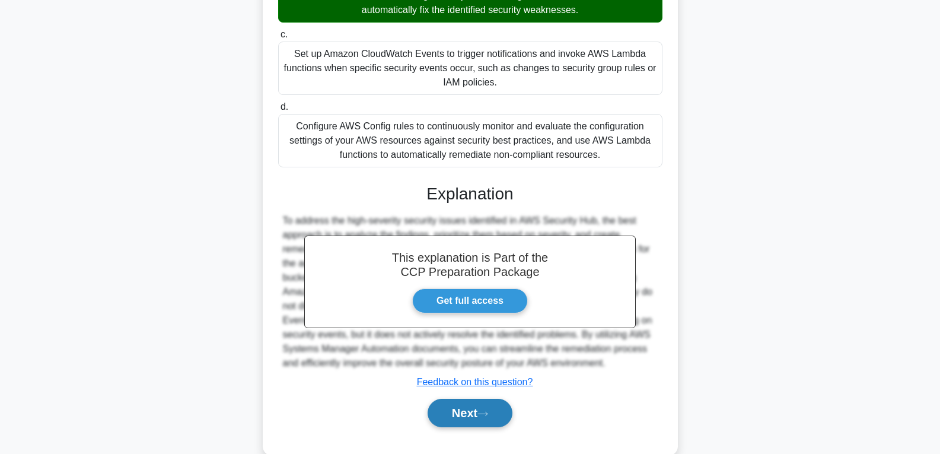
click at [457, 405] on button "Next" at bounding box center [470, 413] width 85 height 28
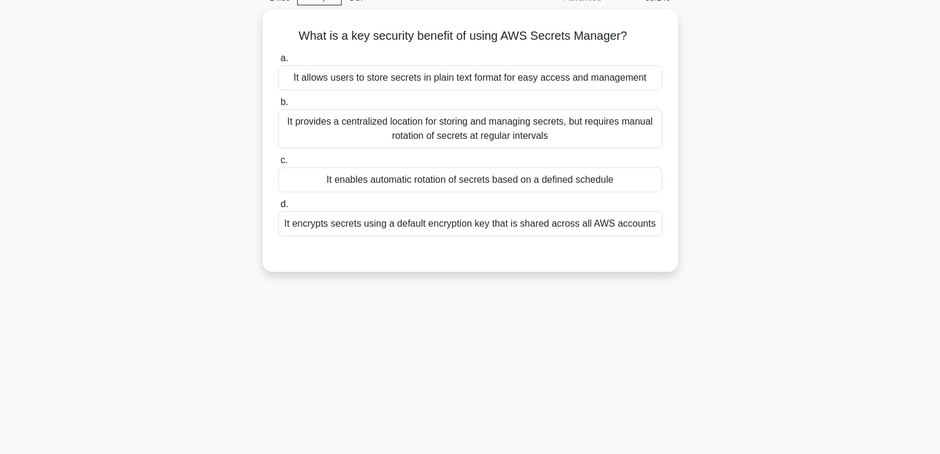
scroll to position [59, 0]
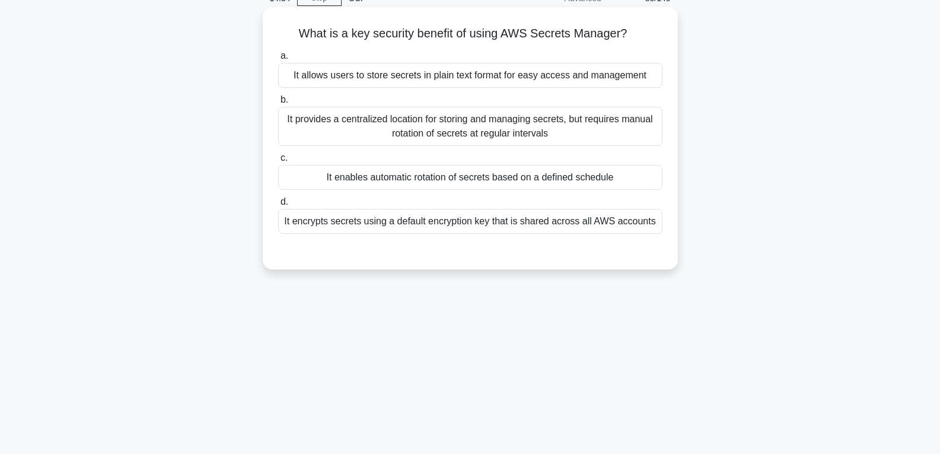
click at [430, 175] on div "It enables automatic rotation of secrets based on a defined schedule" at bounding box center [470, 177] width 384 height 25
click at [278, 162] on input "c. It enables automatic rotation of secrets based on a defined schedule" at bounding box center [278, 158] width 0 height 8
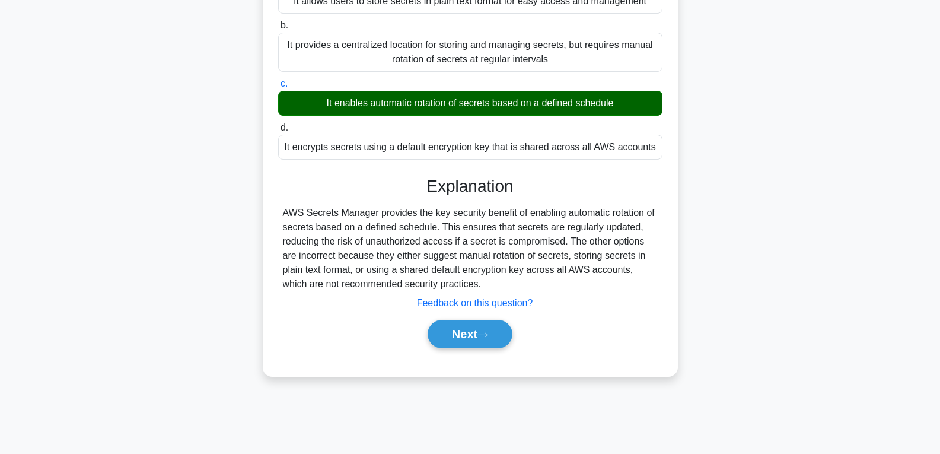
scroll to position [187, 0]
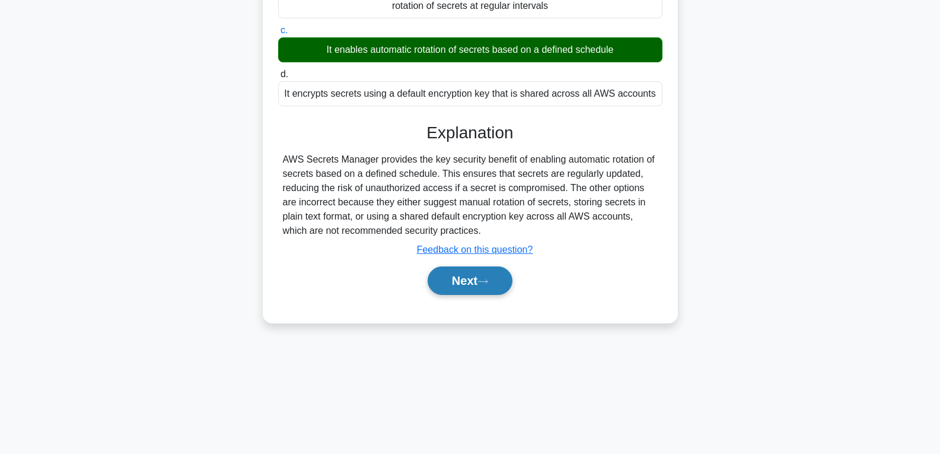
click at [447, 288] on button "Next" at bounding box center [470, 280] width 85 height 28
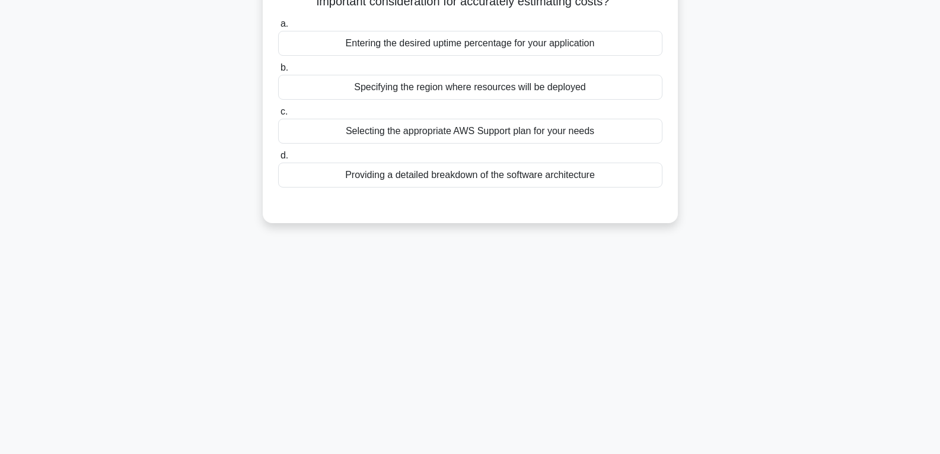
scroll to position [0, 0]
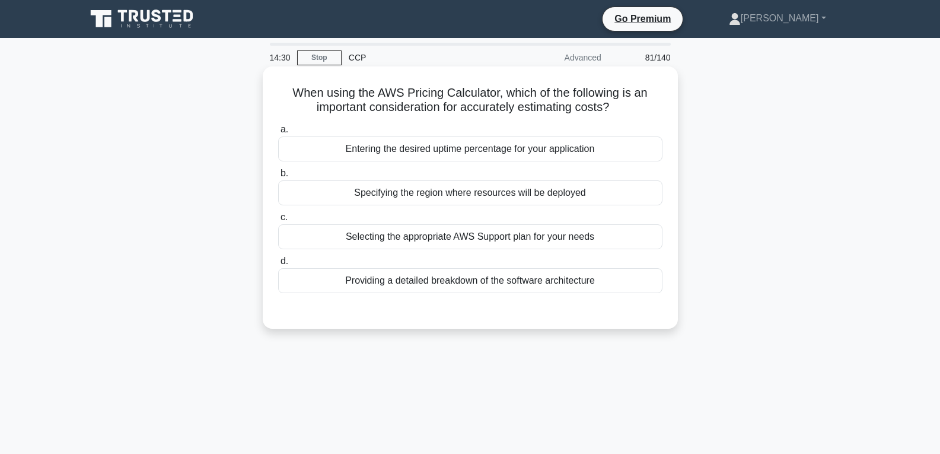
click at [443, 190] on div "Specifying the region where resources will be deployed" at bounding box center [470, 192] width 384 height 25
click at [278, 177] on input "b. Specifying the region where resources will be deployed" at bounding box center [278, 174] width 0 height 8
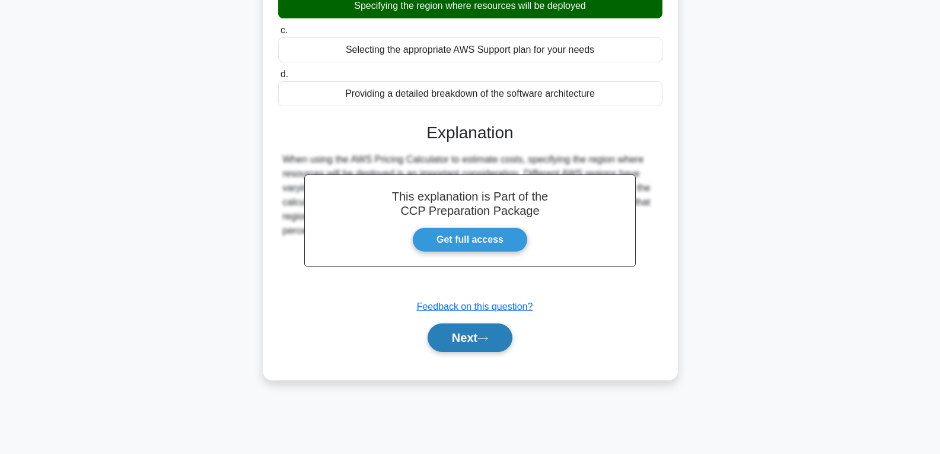
click at [466, 333] on button "Next" at bounding box center [470, 337] width 85 height 28
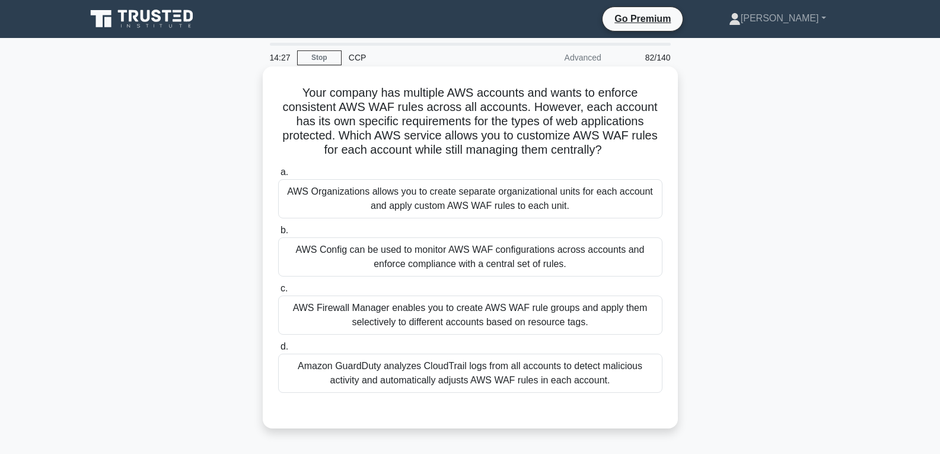
click at [457, 256] on div "AWS Config can be used to monitor AWS WAF configurations across accounts and en…" at bounding box center [470, 256] width 384 height 39
click at [278, 234] on input "b. AWS Config can be used to monitor AWS WAF configurations across accounts and…" at bounding box center [278, 231] width 0 height 8
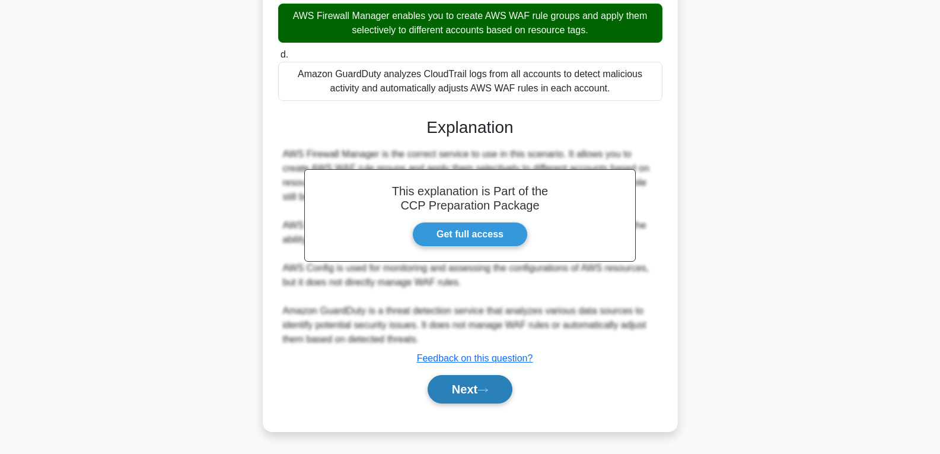
click at [460, 385] on button "Next" at bounding box center [470, 389] width 85 height 28
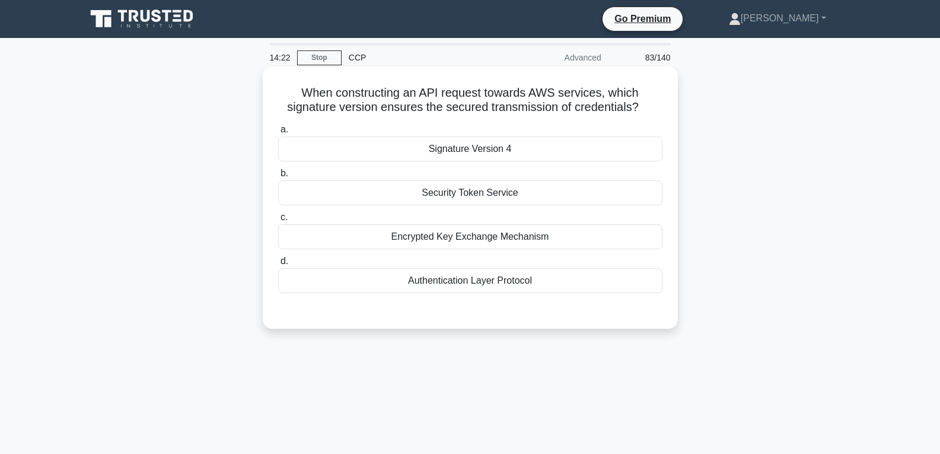
click at [450, 194] on div "Security Token Service" at bounding box center [470, 192] width 384 height 25
click at [278, 177] on input "b. Security Token Service" at bounding box center [278, 174] width 0 height 8
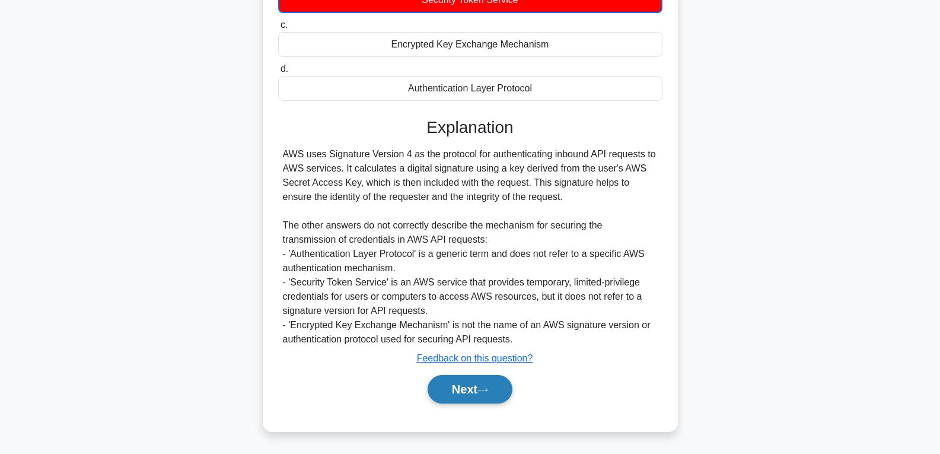
click at [463, 380] on button "Next" at bounding box center [470, 389] width 85 height 28
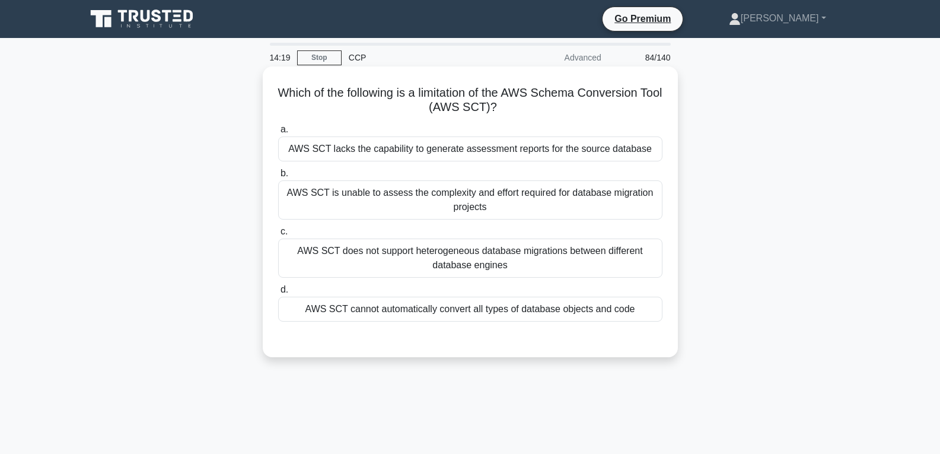
click at [461, 247] on div "AWS SCT does not support heterogeneous database migrations between different da…" at bounding box center [470, 258] width 384 height 39
click at [278, 236] on input "c. AWS SCT does not support heterogeneous database migrations between different…" at bounding box center [278, 232] width 0 height 8
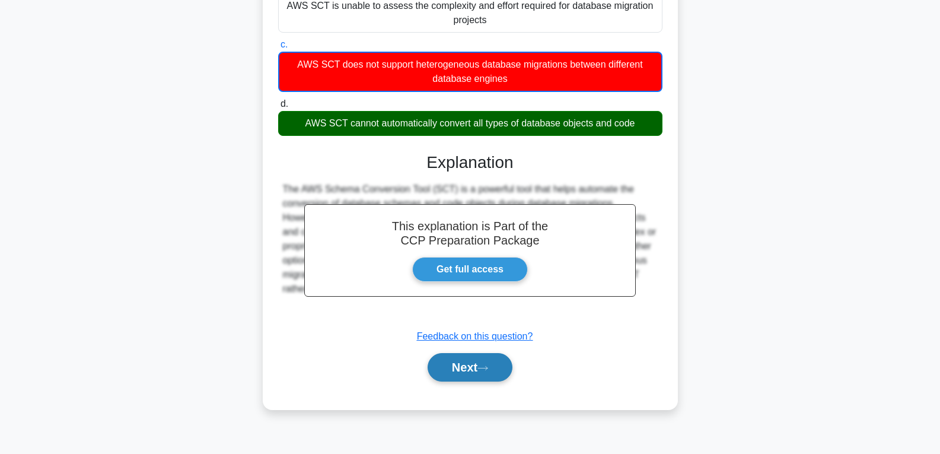
click at [462, 373] on button "Next" at bounding box center [470, 367] width 85 height 28
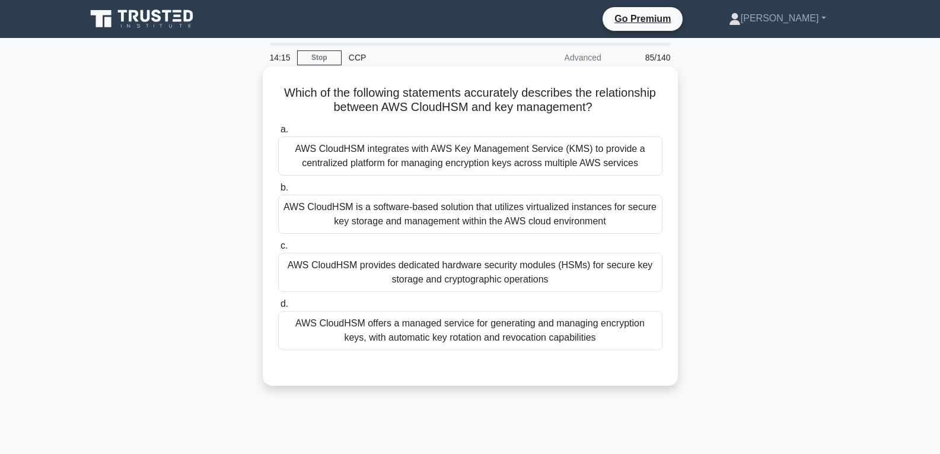
click at [448, 260] on div "AWS CloudHSM provides dedicated hardware security modules (HSMs) for secure key…" at bounding box center [470, 272] width 384 height 39
click at [278, 250] on input "c. AWS CloudHSM provides dedicated hardware security modules (HSMs) for secure …" at bounding box center [278, 246] width 0 height 8
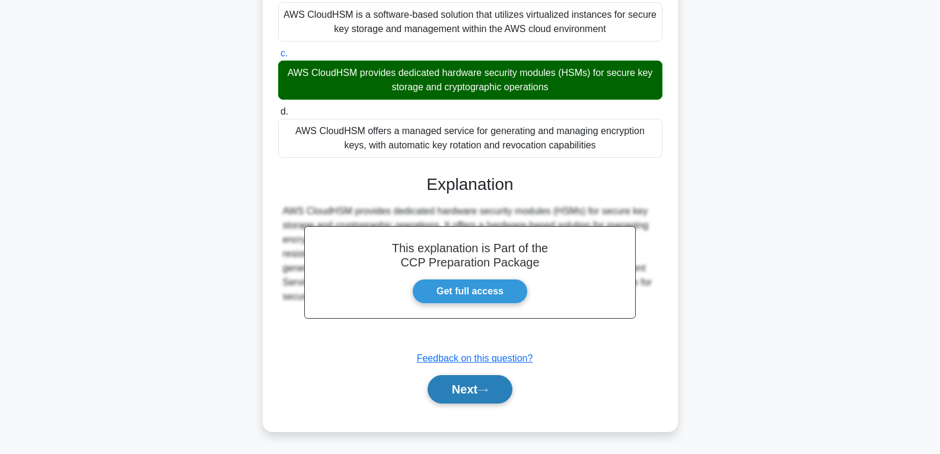
click at [465, 386] on button "Next" at bounding box center [470, 389] width 85 height 28
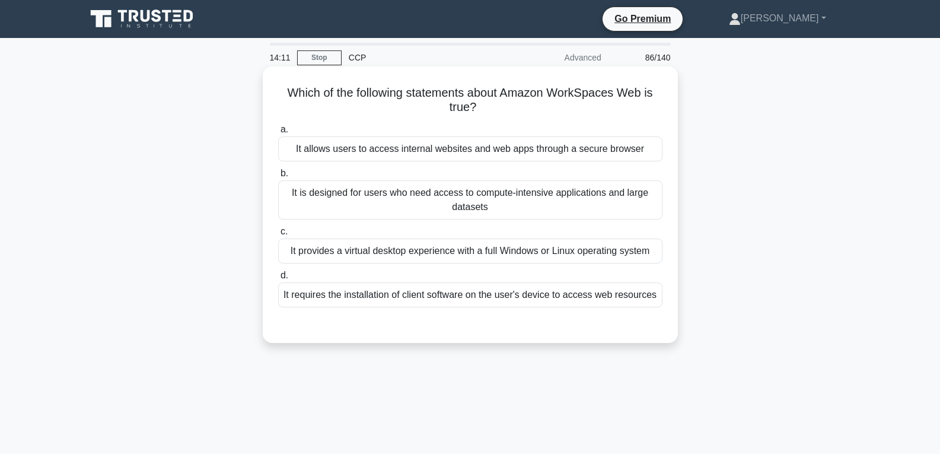
click at [441, 247] on div "It provides a virtual desktop experience with a full Windows or Linux operating…" at bounding box center [470, 251] width 384 height 25
click at [278, 236] on input "c. It provides a virtual desktop experience with a full Windows or Linux operat…" at bounding box center [278, 232] width 0 height 8
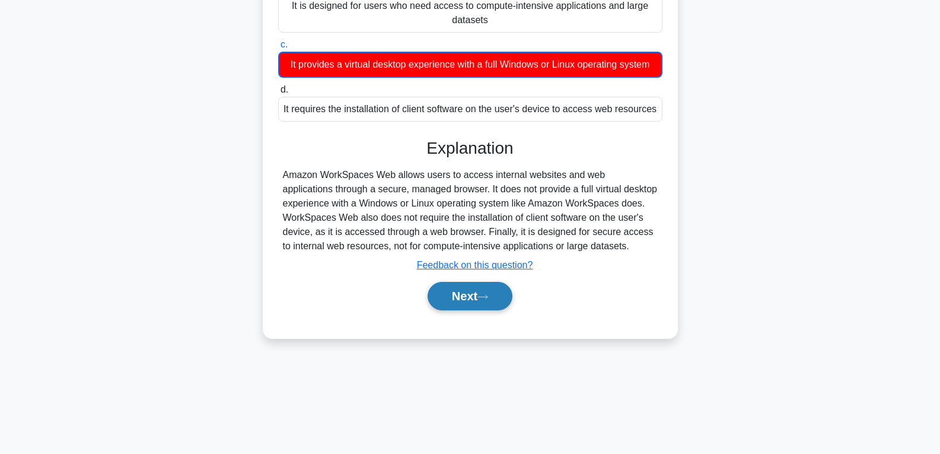
click at [474, 298] on button "Next" at bounding box center [470, 296] width 85 height 28
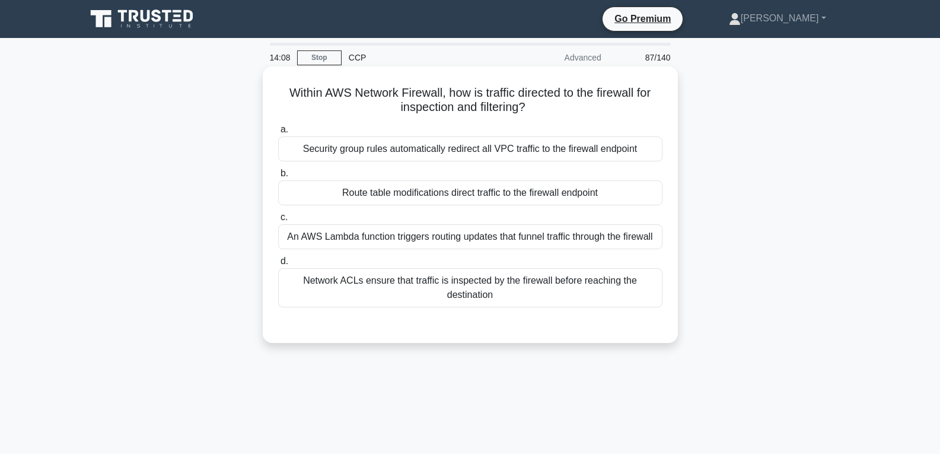
click at [456, 200] on div "Route table modifications direct traffic to the firewall endpoint" at bounding box center [470, 192] width 384 height 25
click at [278, 177] on input "b. Route table modifications direct traffic to the firewall endpoint" at bounding box center [278, 174] width 0 height 8
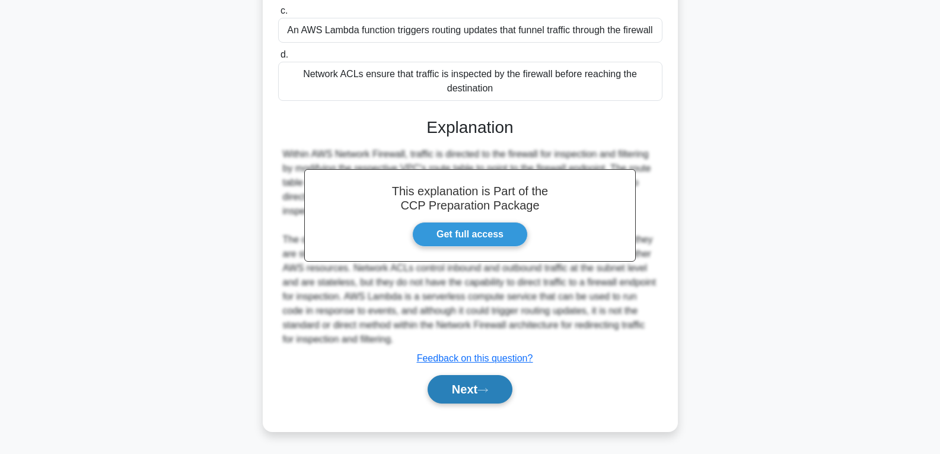
click at [473, 377] on button "Next" at bounding box center [470, 389] width 85 height 28
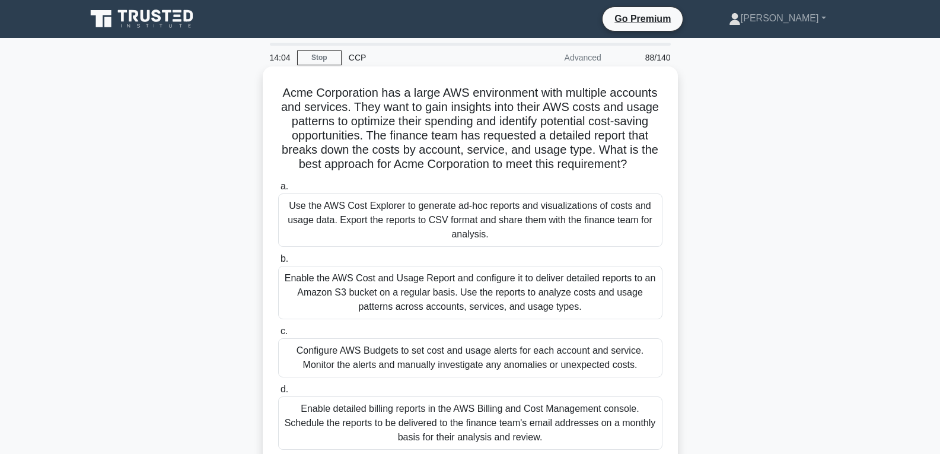
click at [478, 284] on div "Enable the AWS Cost and Usage Report and configure it to deliver detailed repor…" at bounding box center [470, 292] width 384 height 53
click at [278, 263] on input "b. Enable the AWS Cost and Usage Report and configure it to deliver detailed re…" at bounding box center [278, 259] width 0 height 8
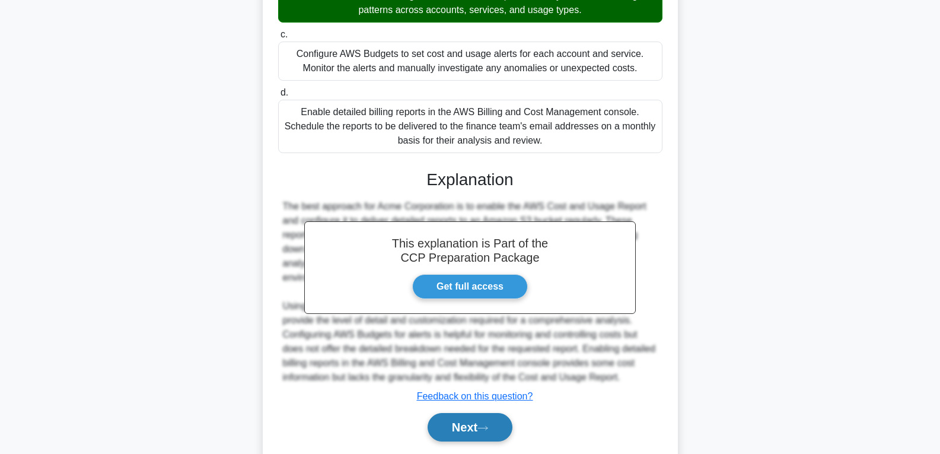
click at [460, 423] on button "Next" at bounding box center [470, 427] width 85 height 28
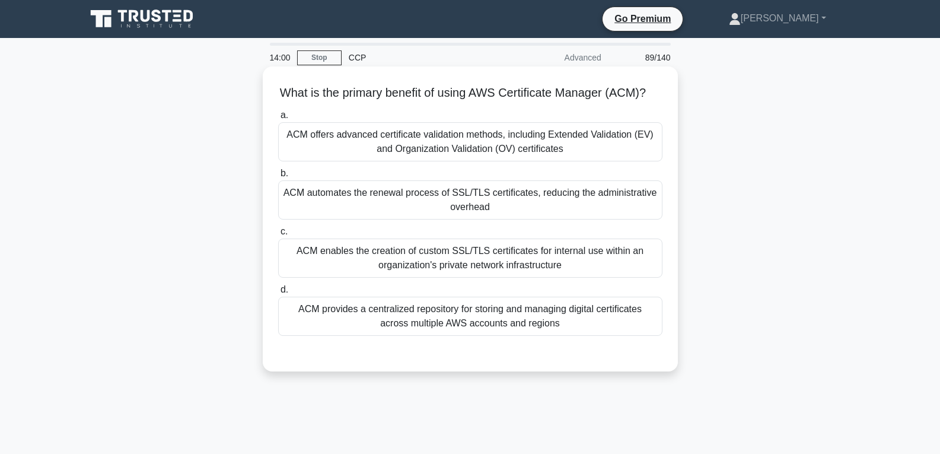
click at [430, 220] on div "ACM automates the renewal process of SSL/TLS certificates, reducing the adminis…" at bounding box center [470, 199] width 384 height 39
click at [278, 177] on input "b. ACM automates the renewal process of SSL/TLS certificates, reducing the admi…" at bounding box center [278, 174] width 0 height 8
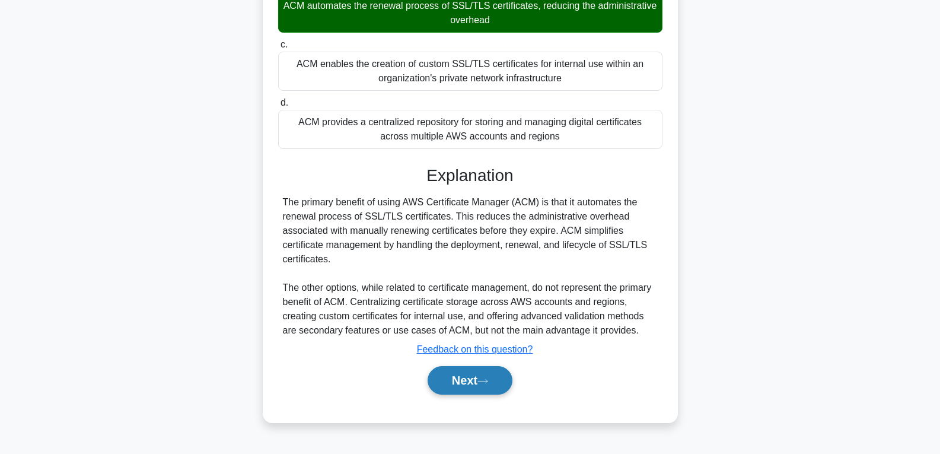
click at [463, 376] on button "Next" at bounding box center [470, 380] width 85 height 28
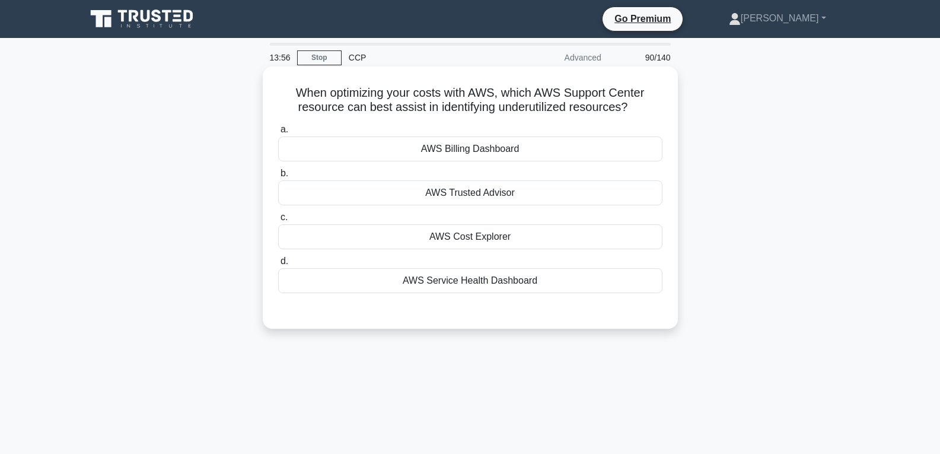
click at [460, 235] on div "AWS Cost Explorer" at bounding box center [470, 236] width 384 height 25
click at [278, 221] on input "c. AWS Cost Explorer" at bounding box center [278, 218] width 0 height 8
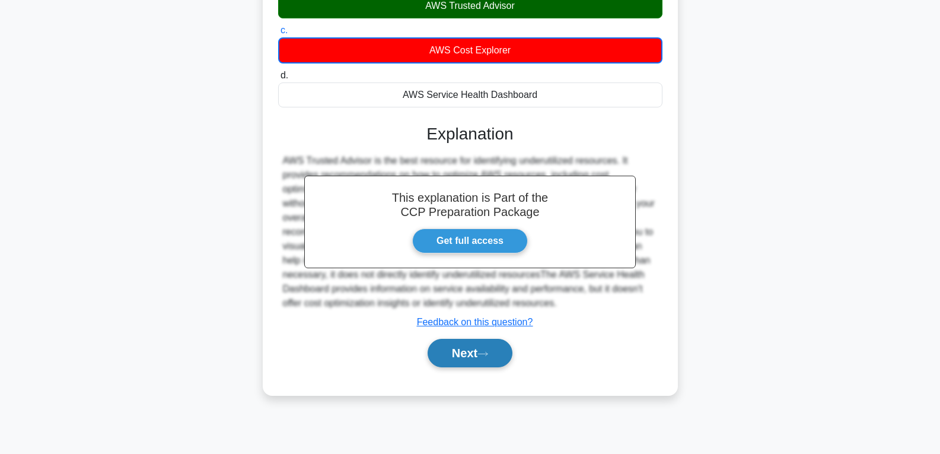
click at [470, 357] on button "Next" at bounding box center [470, 353] width 85 height 28
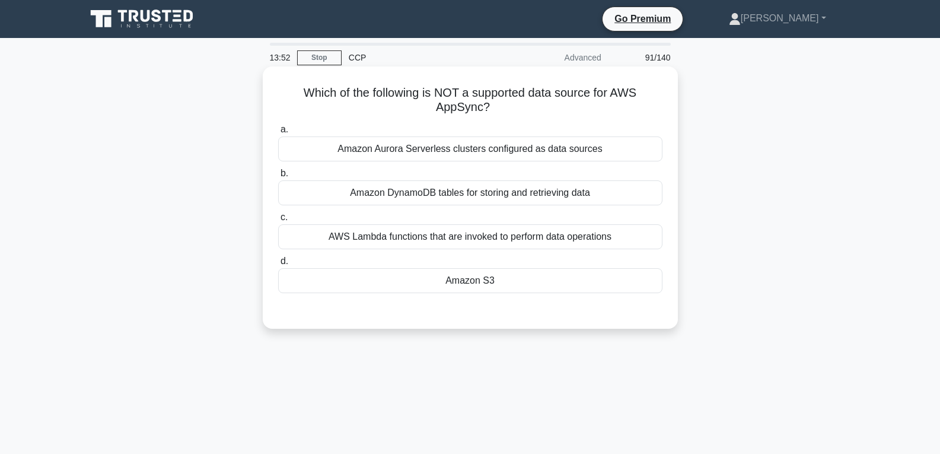
drag, startPoint x: 468, startPoint y: 342, endPoint x: 454, endPoint y: 278, distance: 66.2
click at [454, 278] on div "Amazon S3" at bounding box center [470, 280] width 384 height 25
click at [278, 265] on input "d. Amazon S3" at bounding box center [278, 262] width 0 height 8
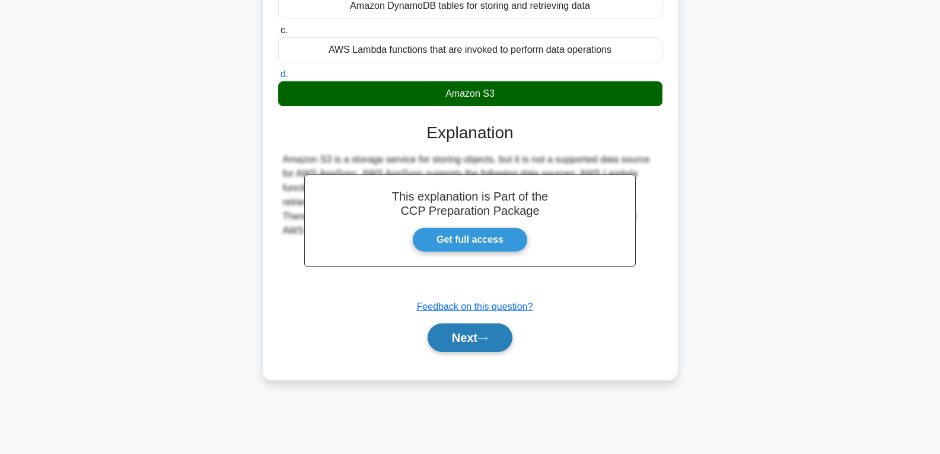
click at [462, 346] on button "Next" at bounding box center [470, 337] width 85 height 28
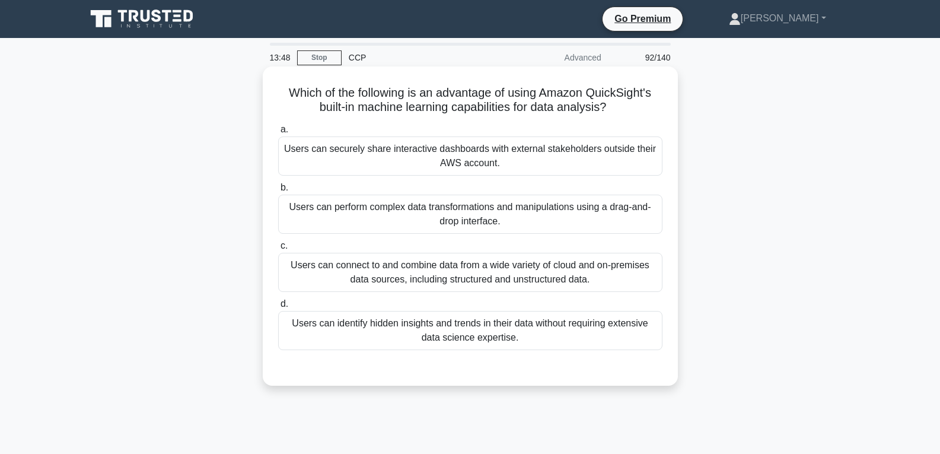
click at [465, 214] on div "Users can perform complex data transformations and manipulations using a drag-a…" at bounding box center [470, 214] width 384 height 39
click at [278, 192] on input "b. Users can perform complex data transformations and manipulations using a dra…" at bounding box center [278, 188] width 0 height 8
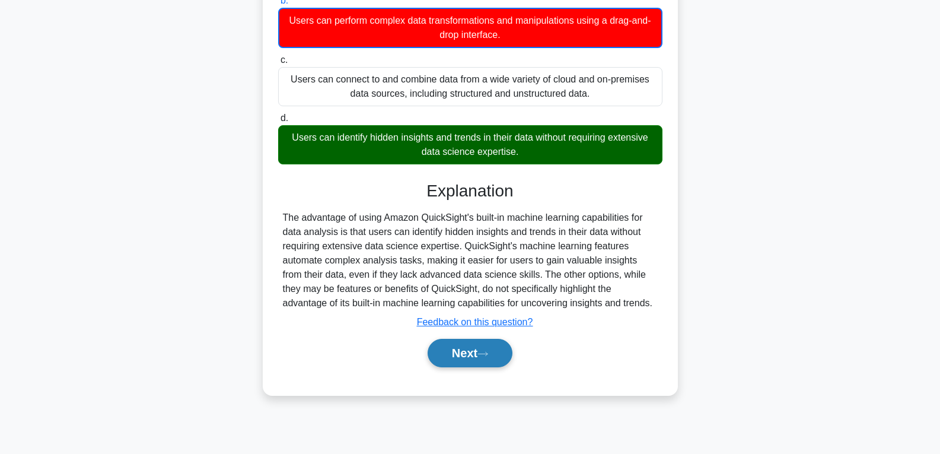
click at [475, 357] on button "Next" at bounding box center [470, 353] width 85 height 28
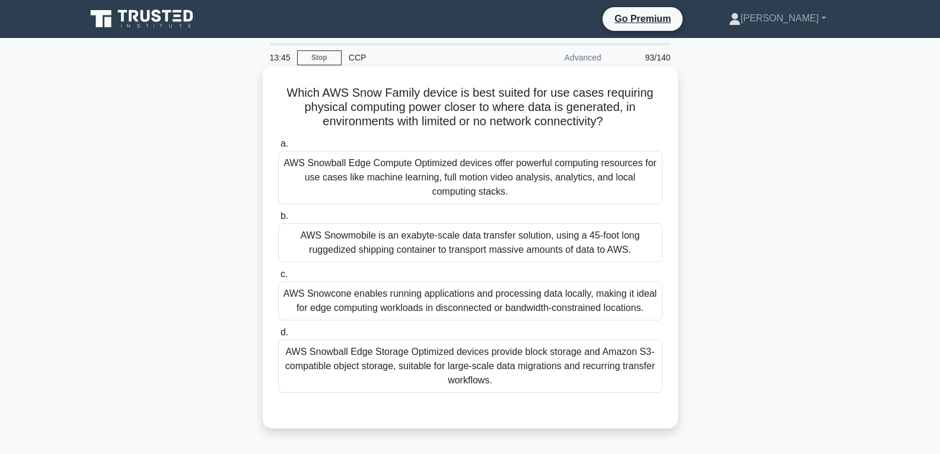
click at [478, 301] on div "AWS Snowcone enables running applications and processing data locally, making i…" at bounding box center [470, 300] width 384 height 39
click at [278, 278] on input "c. AWS Snowcone enables running applications and processing data locally, makin…" at bounding box center [278, 275] width 0 height 8
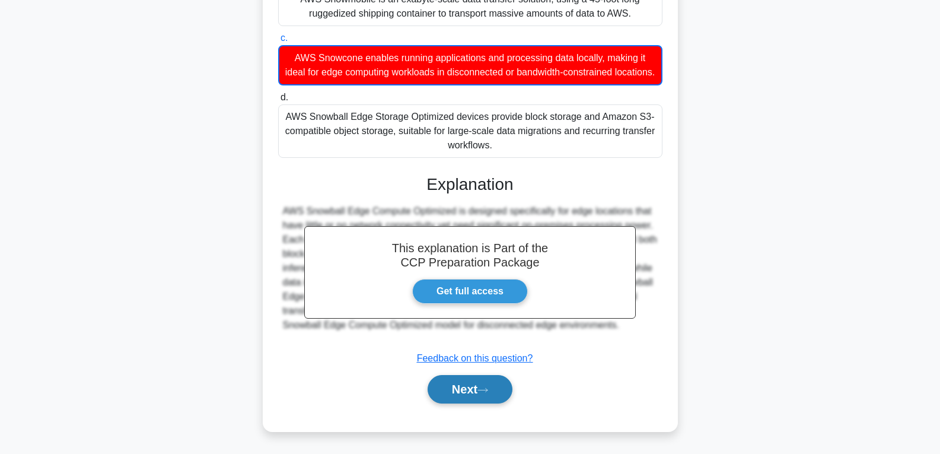
click at [482, 385] on button "Next" at bounding box center [470, 389] width 85 height 28
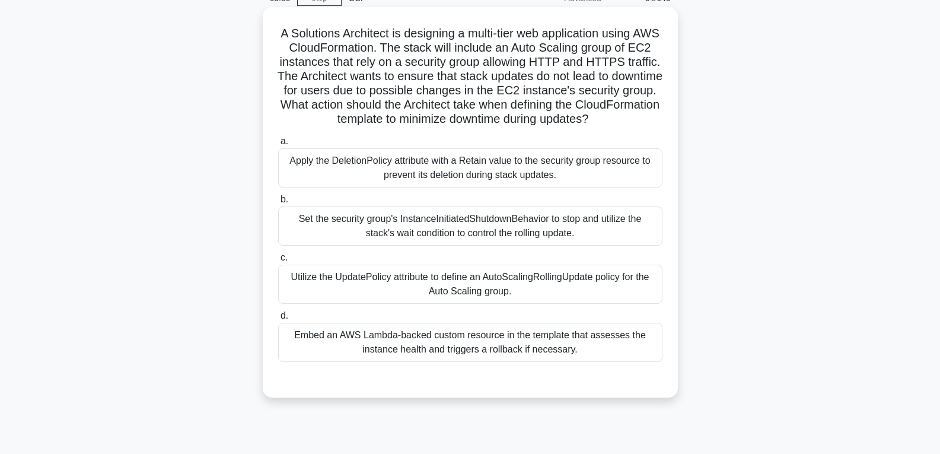
click at [452, 281] on div "Utilize the UpdatePolicy attribute to define an AutoScalingRollingUpdate policy…" at bounding box center [470, 284] width 384 height 39
click at [278, 262] on input "c. Utilize the UpdatePolicy attribute to define an AutoScalingRollingUpdate pol…" at bounding box center [278, 258] width 0 height 8
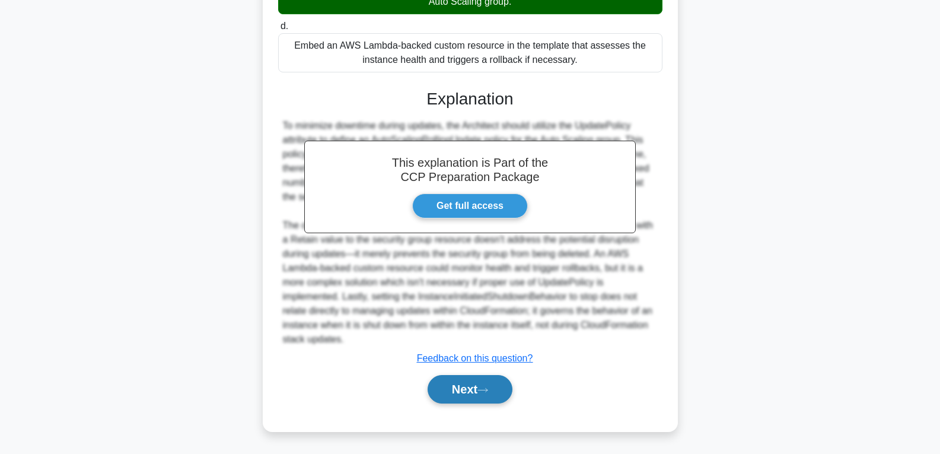
click at [464, 393] on button "Next" at bounding box center [470, 389] width 85 height 28
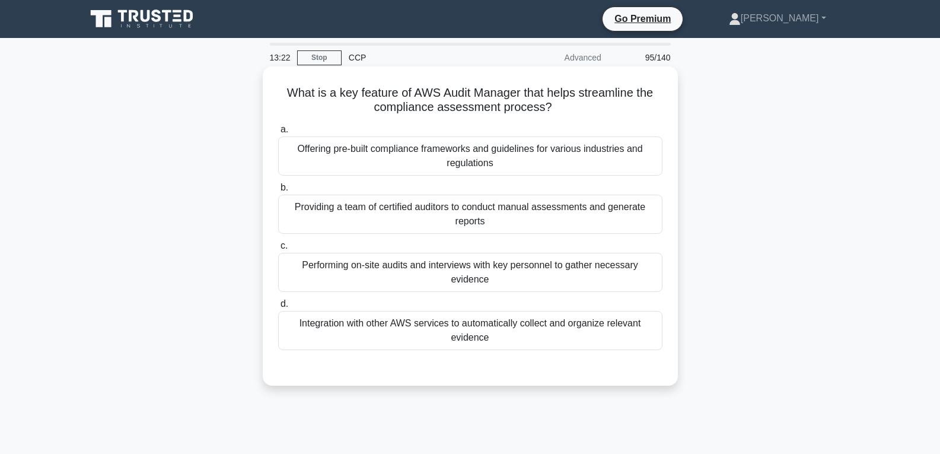
click at [440, 285] on div "Performing on-site audits and interviews with key personnel to gather necessary…" at bounding box center [470, 272] width 384 height 39
click at [278, 250] on input "c. Performing on-site audits and interviews with key personnel to gather necess…" at bounding box center [278, 246] width 0 height 8
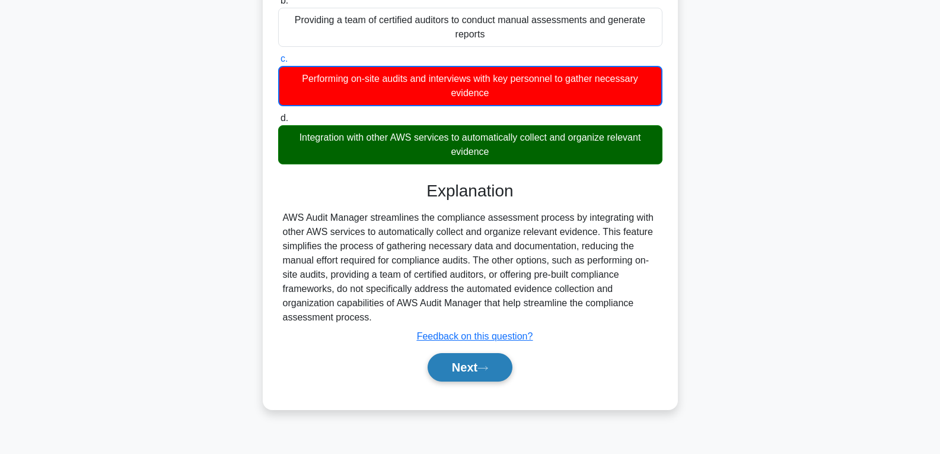
click at [439, 368] on button "Next" at bounding box center [470, 367] width 85 height 28
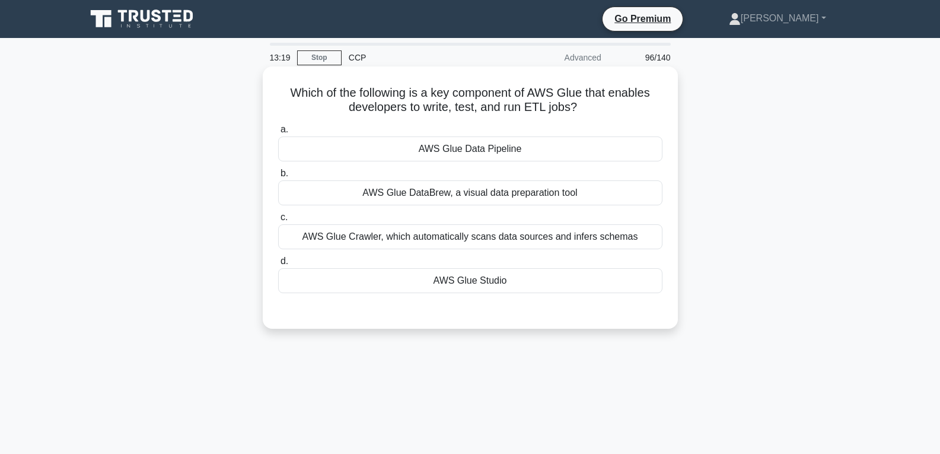
click at [417, 273] on div "AWS Glue Studio" at bounding box center [470, 280] width 384 height 25
click at [278, 265] on input "d. AWS Glue Studio" at bounding box center [278, 262] width 0 height 8
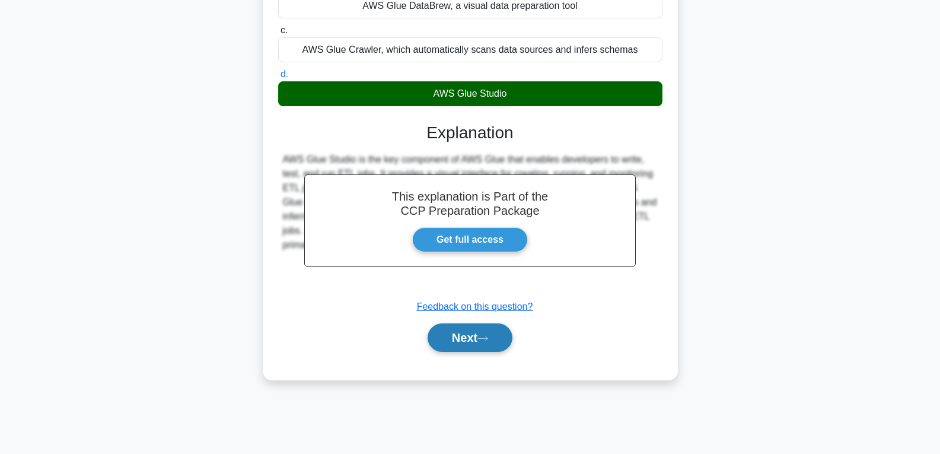
click at [448, 338] on button "Next" at bounding box center [470, 337] width 85 height 28
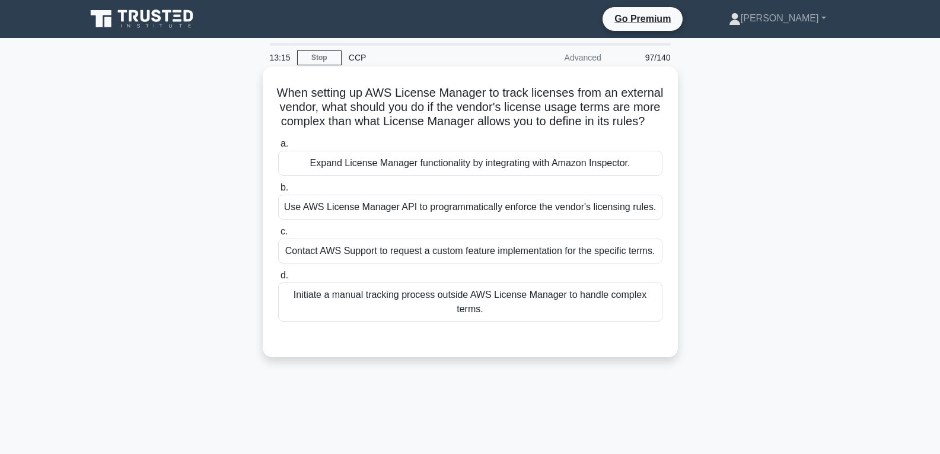
click at [457, 306] on div "Initiate a manual tracking process outside AWS License Manager to handle comple…" at bounding box center [470, 301] width 384 height 39
click at [278, 279] on input "d. Initiate a manual tracking process outside AWS License Manager to handle com…" at bounding box center [278, 276] width 0 height 8
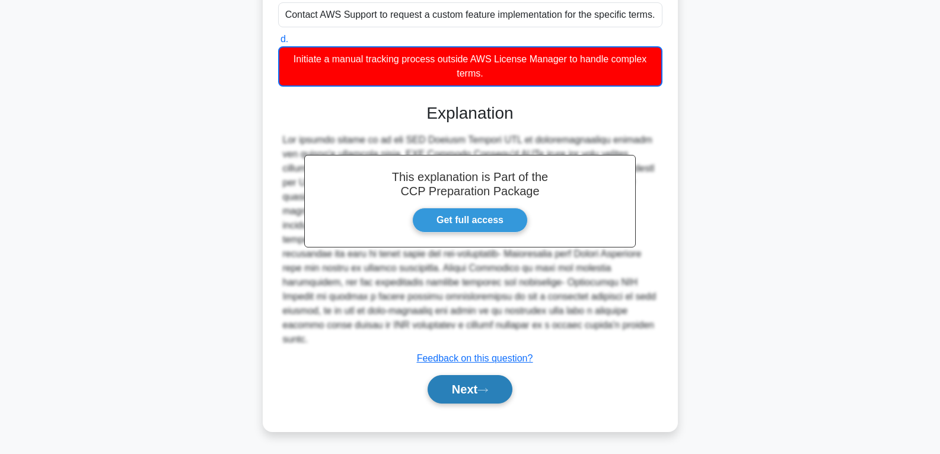
click at [465, 399] on button "Next" at bounding box center [470, 389] width 85 height 28
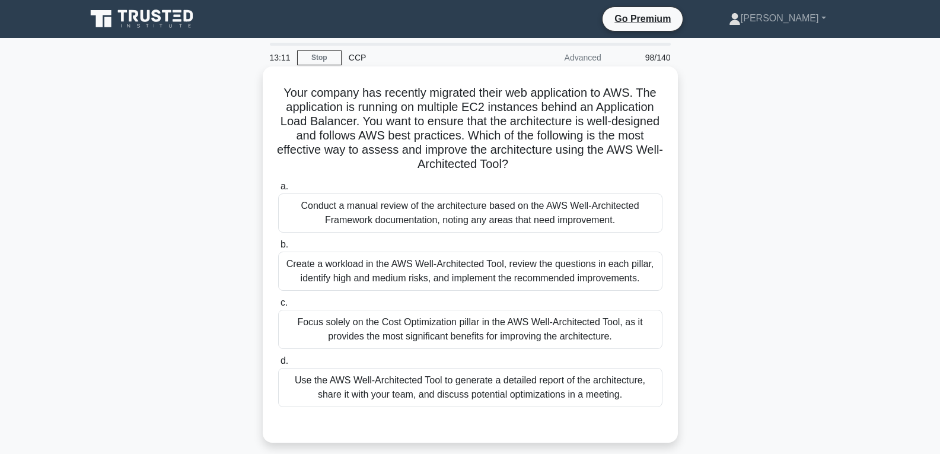
click at [457, 274] on div "Create a workload in the AWS Well-Architected Tool, review the questions in eac…" at bounding box center [470, 271] width 384 height 39
click at [278, 249] on input "b. Create a workload in the AWS Well-Architected Tool, review the questions in …" at bounding box center [278, 245] width 0 height 8
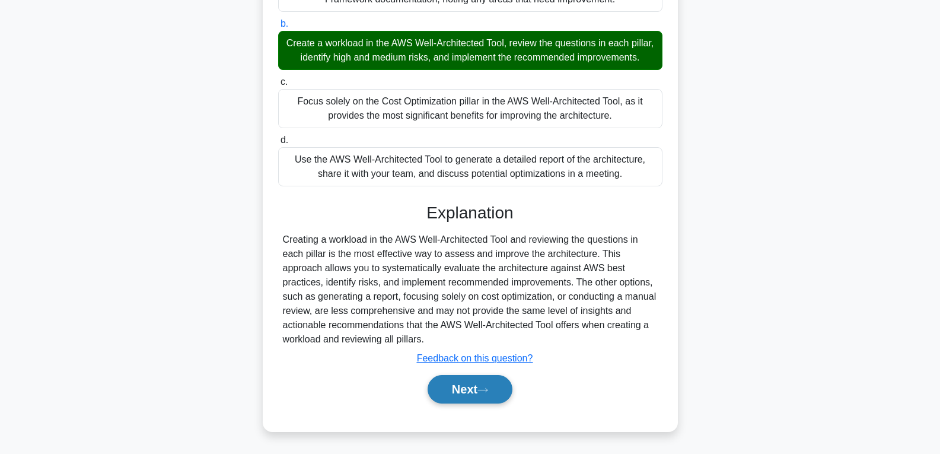
click at [466, 385] on button "Next" at bounding box center [470, 389] width 85 height 28
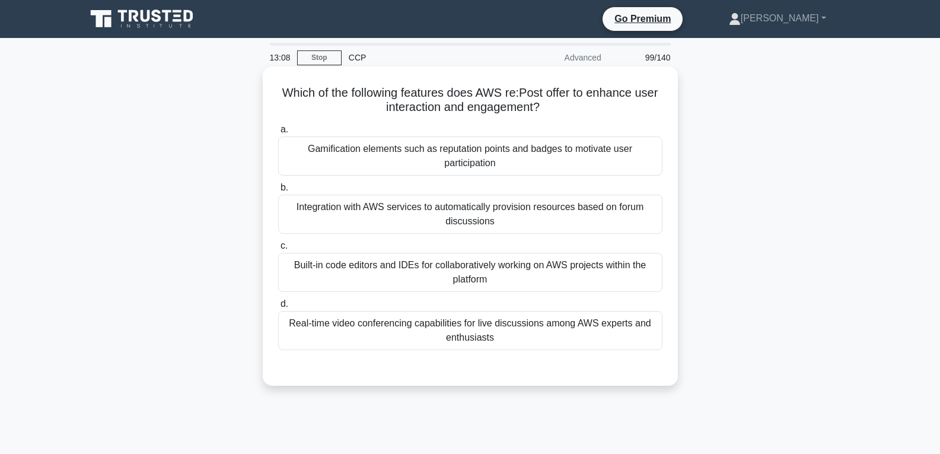
click at [447, 270] on div "Built-in code editors and IDEs for collaboratively working on AWS projects with…" at bounding box center [470, 272] width 384 height 39
click at [278, 250] on input "c. Built-in code editors and IDEs for collaboratively working on AWS projects w…" at bounding box center [278, 246] width 0 height 8
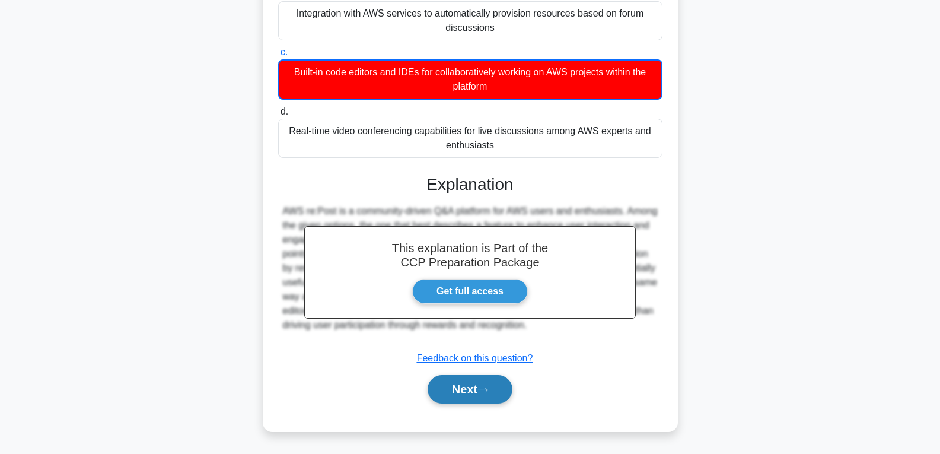
click at [455, 383] on button "Next" at bounding box center [470, 389] width 85 height 28
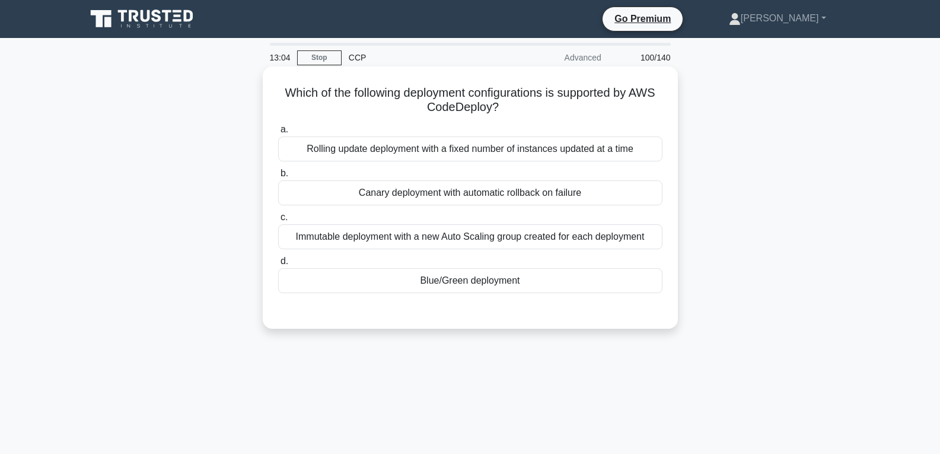
click at [441, 281] on div "Blue/Green deployment" at bounding box center [470, 280] width 384 height 25
click at [278, 265] on input "d. Blue/Green deployment" at bounding box center [278, 262] width 0 height 8
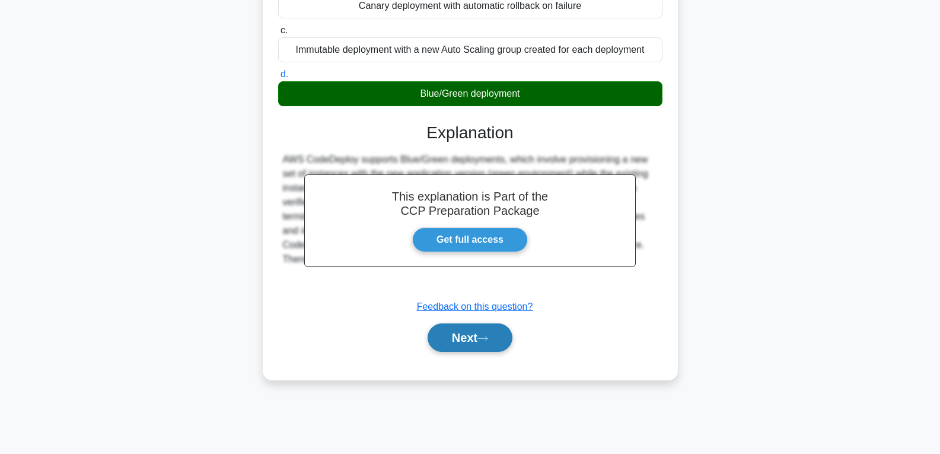
click at [469, 339] on button "Next" at bounding box center [470, 337] width 85 height 28
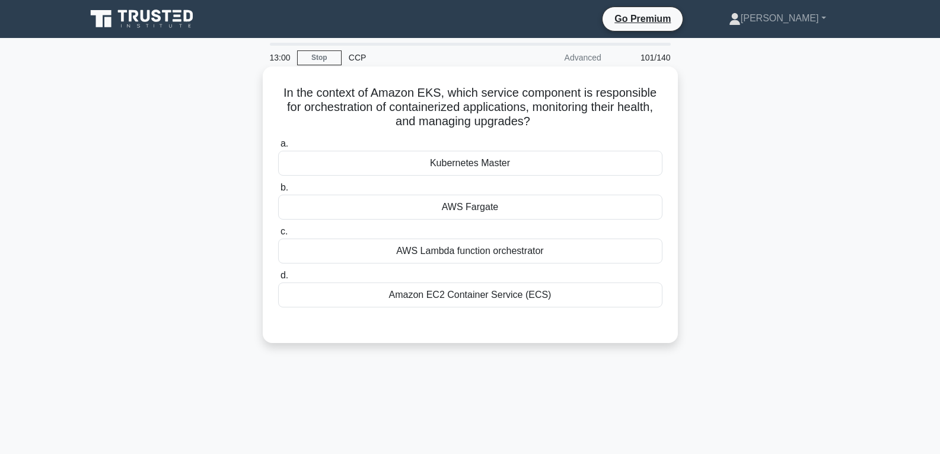
click at [482, 207] on div "AWS Fargate" at bounding box center [470, 207] width 384 height 25
click at [278, 192] on input "b. AWS Fargate" at bounding box center [278, 188] width 0 height 8
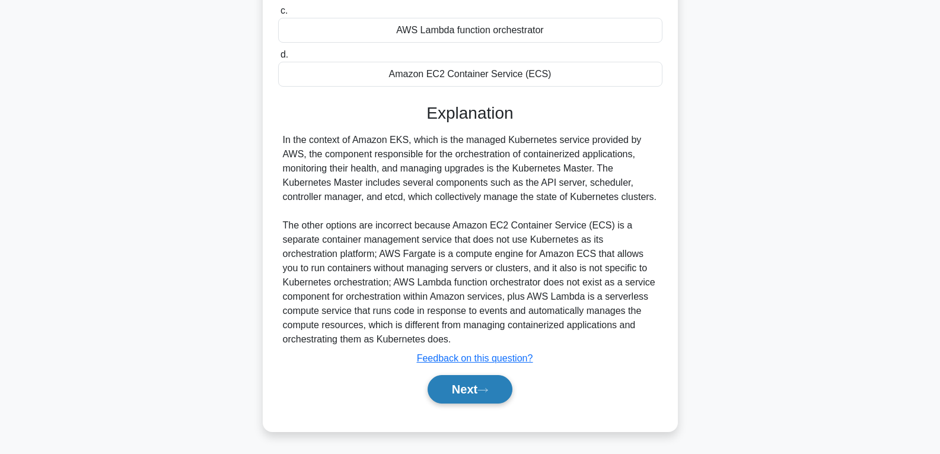
click at [472, 384] on button "Next" at bounding box center [470, 389] width 85 height 28
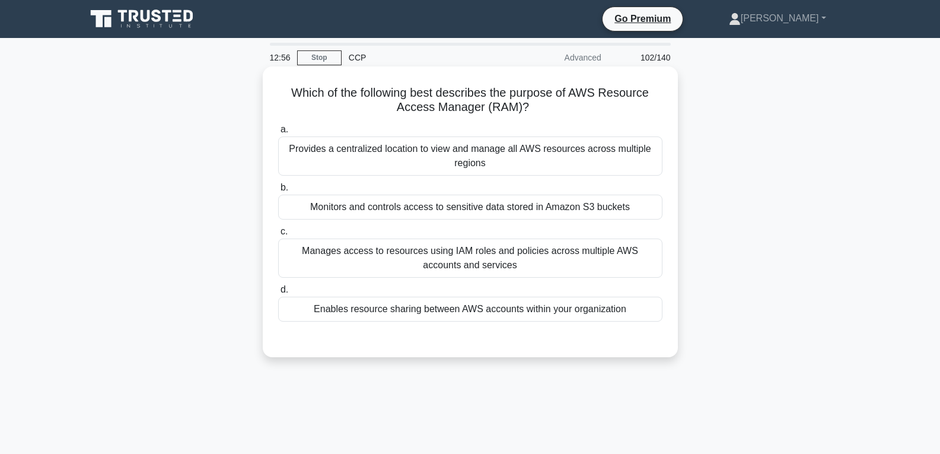
click at [488, 216] on div "Monitors and controls access to sensitive data stored in Amazon S3 buckets" at bounding box center [470, 207] width 384 height 25
click at [278, 192] on input "b. Monitors and controls access to sensitive data stored in Amazon S3 buckets" at bounding box center [278, 188] width 0 height 8
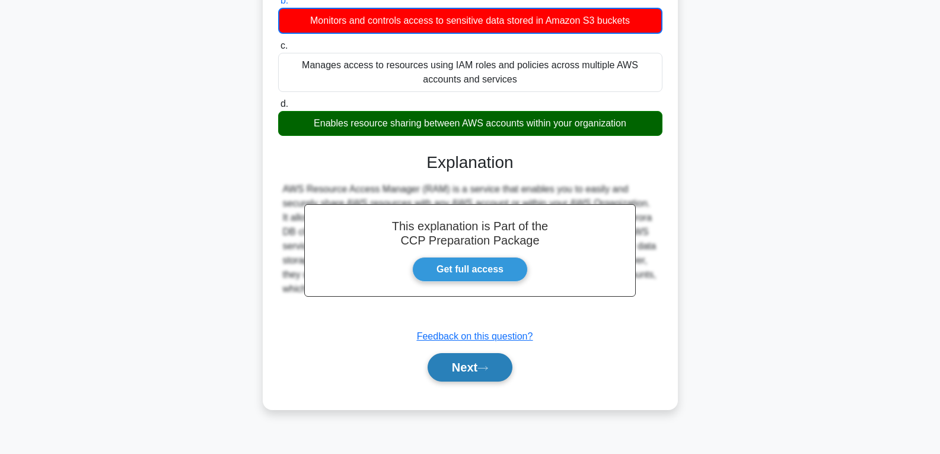
click at [475, 371] on button "Next" at bounding box center [470, 367] width 85 height 28
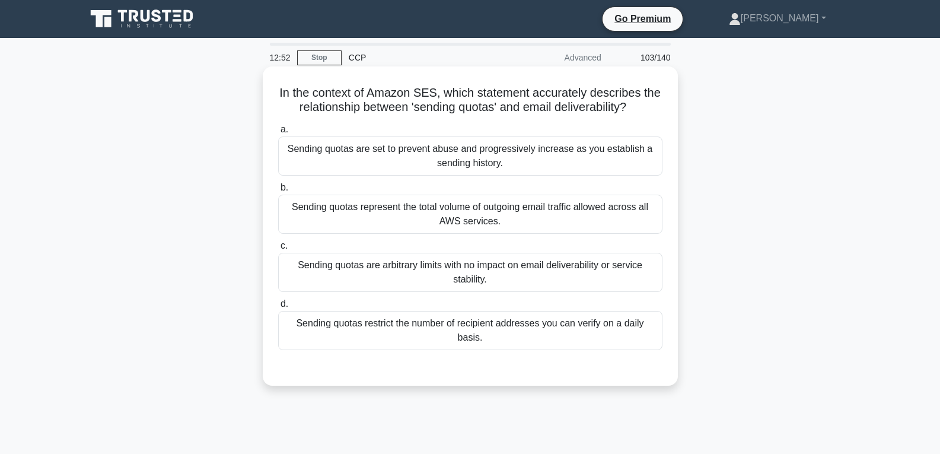
click at [469, 263] on div "Sending quotas are arbitrary limits with no impact on email deliverability or s…" at bounding box center [470, 272] width 384 height 39
click at [278, 250] on input "c. Sending quotas are arbitrary limits with no impact on email deliverability o…" at bounding box center [278, 246] width 0 height 8
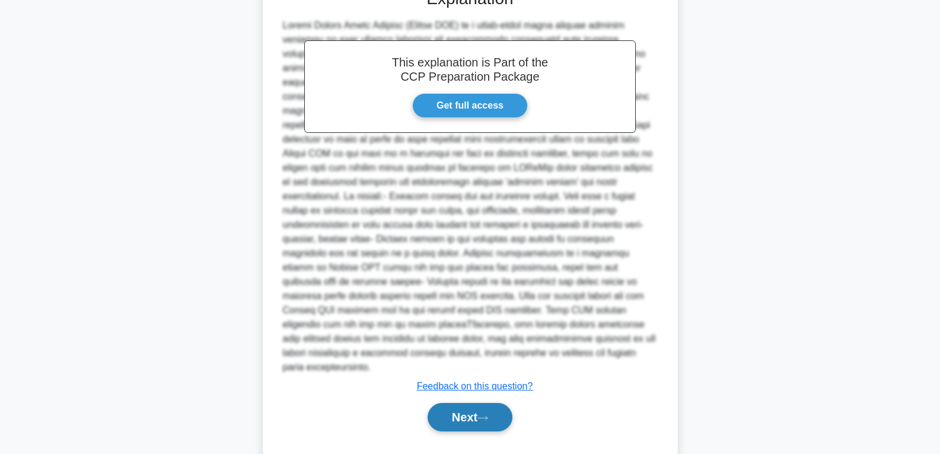
click at [476, 403] on button "Next" at bounding box center [470, 417] width 85 height 28
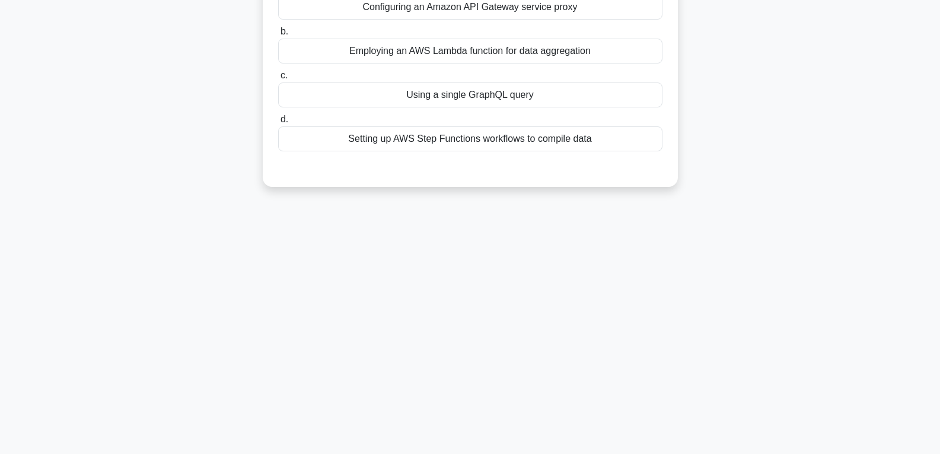
click at [479, 100] on div "Using a single GraphQL query" at bounding box center [470, 94] width 384 height 25
click at [278, 80] on input "c. Using a single GraphQL query" at bounding box center [278, 76] width 0 height 8
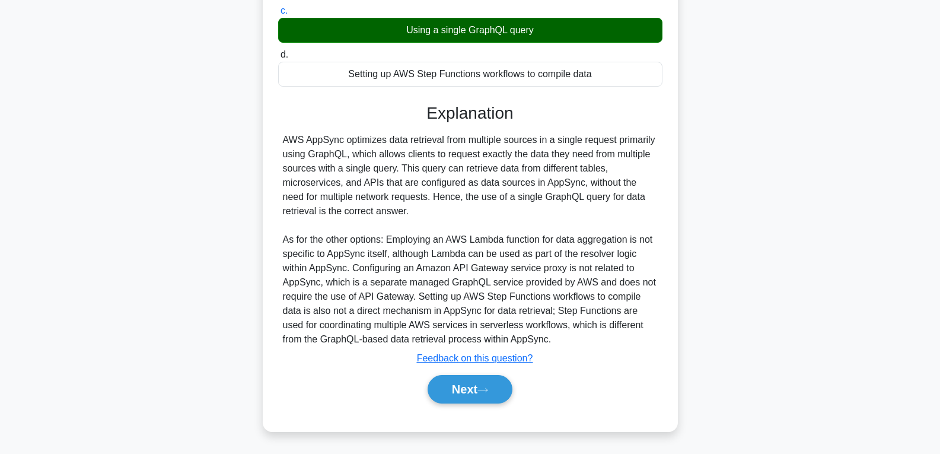
click at [476, 374] on div "Next" at bounding box center [470, 389] width 384 height 38
click at [476, 382] on button "Next" at bounding box center [470, 389] width 85 height 28
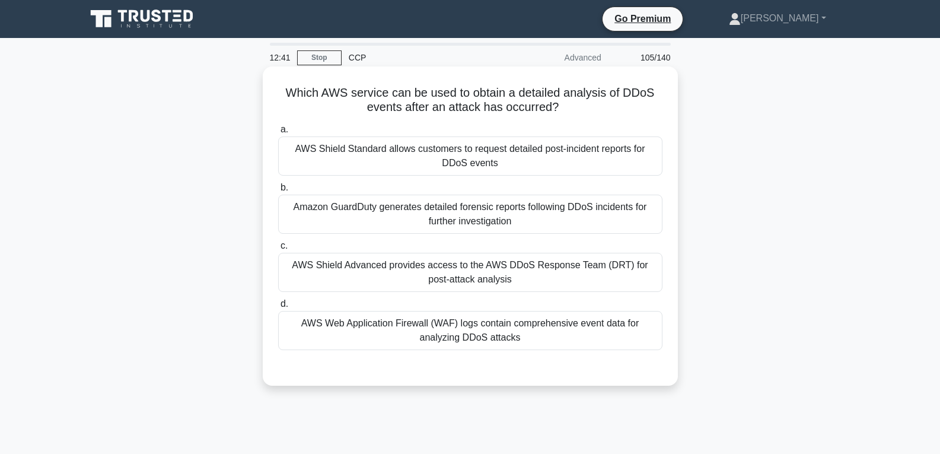
click at [460, 246] on label "c. AWS Shield Advanced provides access to the AWS DDoS Response Team (DRT) for …" at bounding box center [470, 265] width 384 height 53
click at [278, 246] on input "c. AWS Shield Advanced provides access to the AWS DDoS Response Team (DRT) for …" at bounding box center [278, 246] width 0 height 8
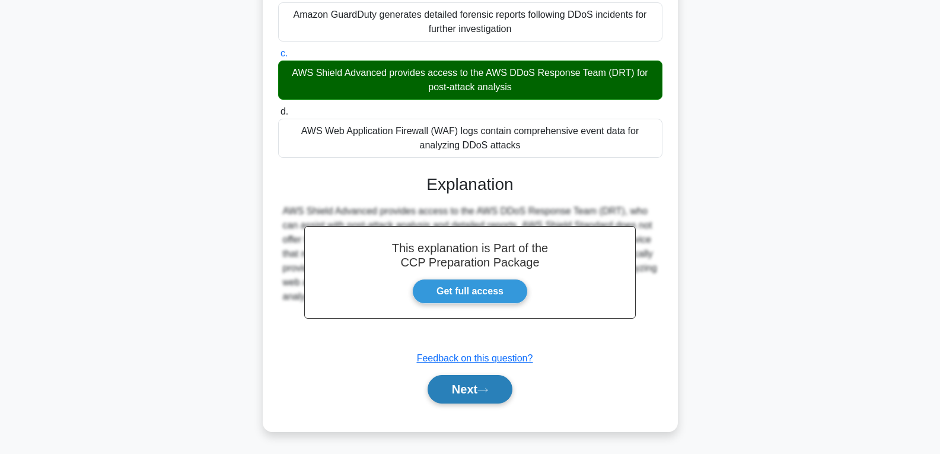
click at [463, 393] on button "Next" at bounding box center [470, 389] width 85 height 28
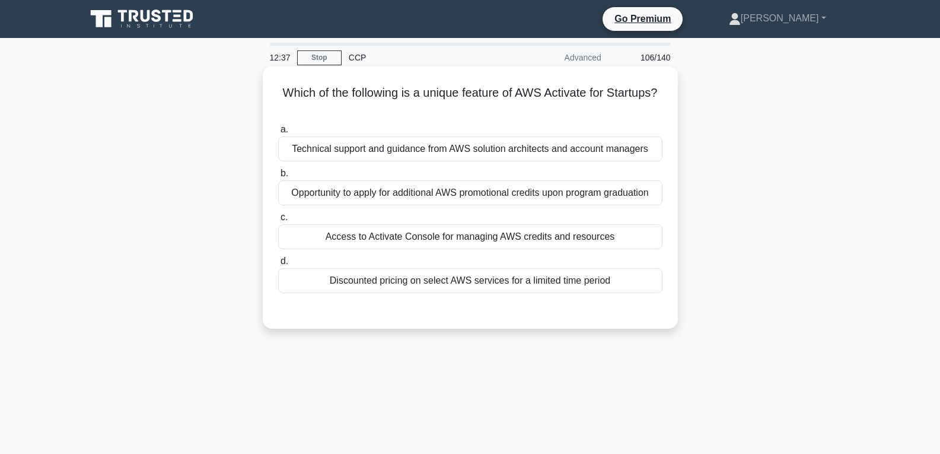
click at [460, 239] on div "Access to Activate Console for managing AWS credits and resources" at bounding box center [470, 236] width 384 height 25
click at [278, 221] on input "c. Access to Activate Console for managing AWS credits and resources" at bounding box center [278, 218] width 0 height 8
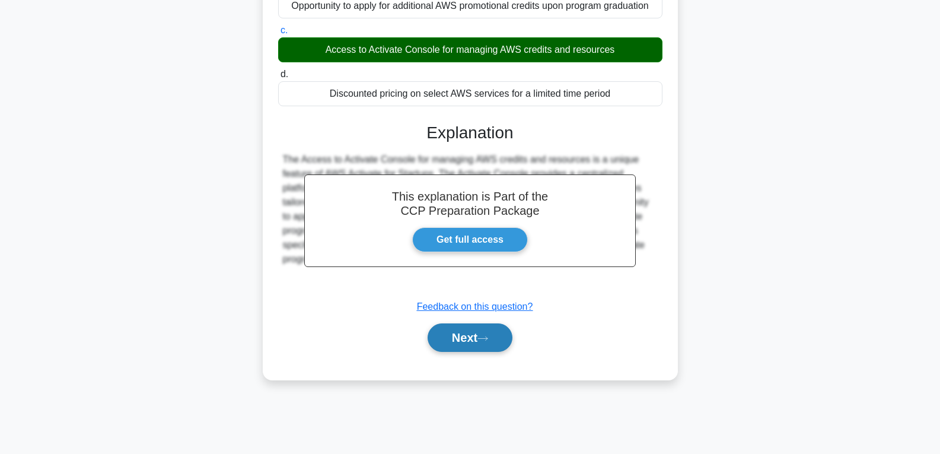
click at [474, 339] on button "Next" at bounding box center [470, 337] width 85 height 28
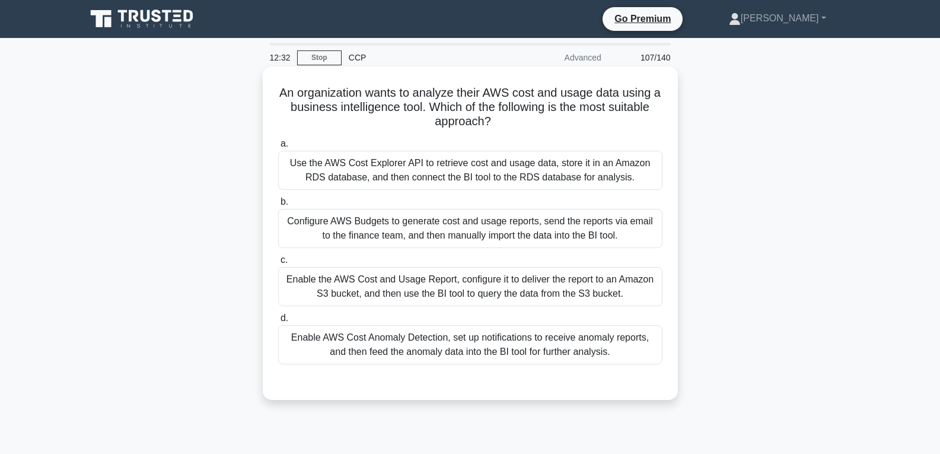
click at [460, 253] on div "a. Use the AWS Cost Explorer API to retrieve cost and usage data, store it in a…" at bounding box center [470, 250] width 399 height 233
click at [464, 233] on div "Configure AWS Budgets to generate cost and usage reports, send the reports via …" at bounding box center [470, 228] width 384 height 39
click at [278, 206] on input "b. Configure AWS Budgets to generate cost and usage reports, send the reports v…" at bounding box center [278, 202] width 0 height 8
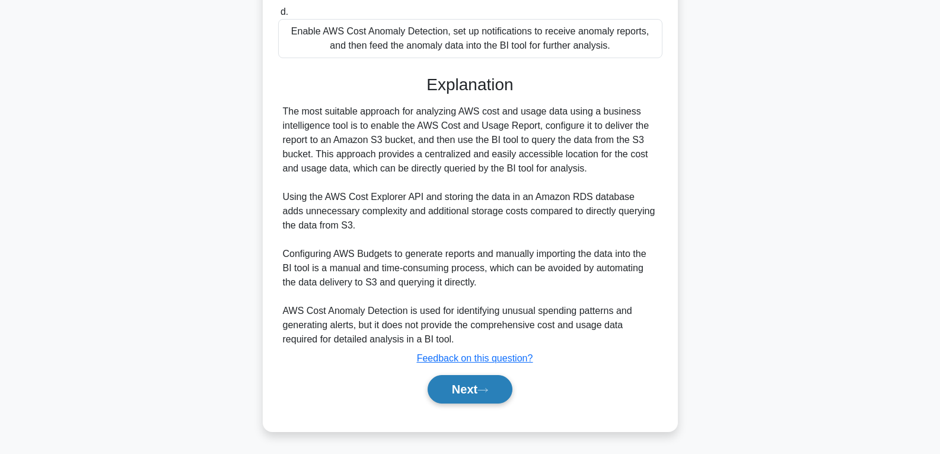
click at [469, 382] on button "Next" at bounding box center [470, 389] width 85 height 28
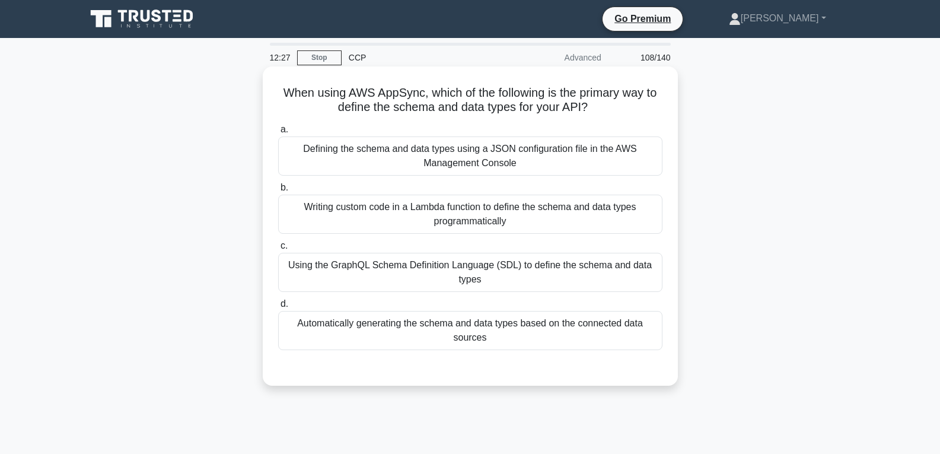
click at [466, 325] on div "Automatically generating the schema and data types based on the connected data …" at bounding box center [470, 330] width 384 height 39
click at [278, 308] on input "d. Automatically generating the schema and data types based on the connected da…" at bounding box center [278, 304] width 0 height 8
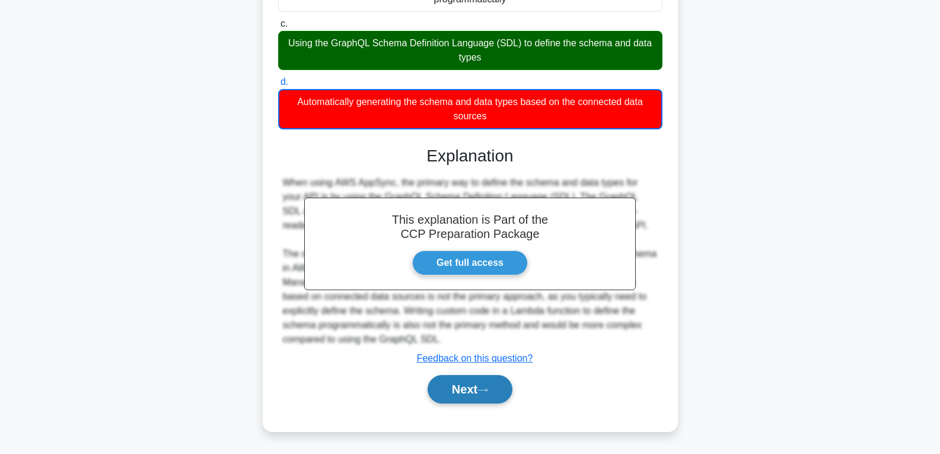
click at [466, 389] on button "Next" at bounding box center [470, 389] width 85 height 28
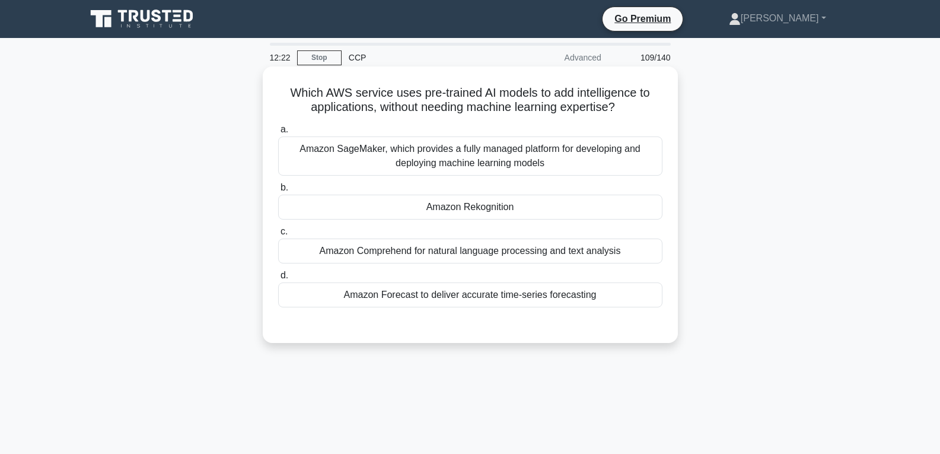
click at [468, 209] on div "Amazon Rekognition" at bounding box center [470, 207] width 384 height 25
click at [278, 192] on input "b. Amazon Rekognition" at bounding box center [278, 188] width 0 height 8
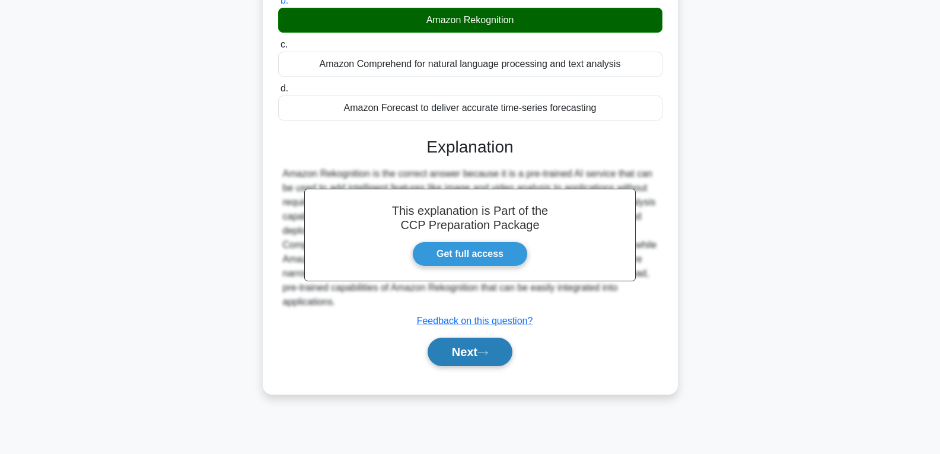
click at [466, 349] on button "Next" at bounding box center [470, 352] width 85 height 28
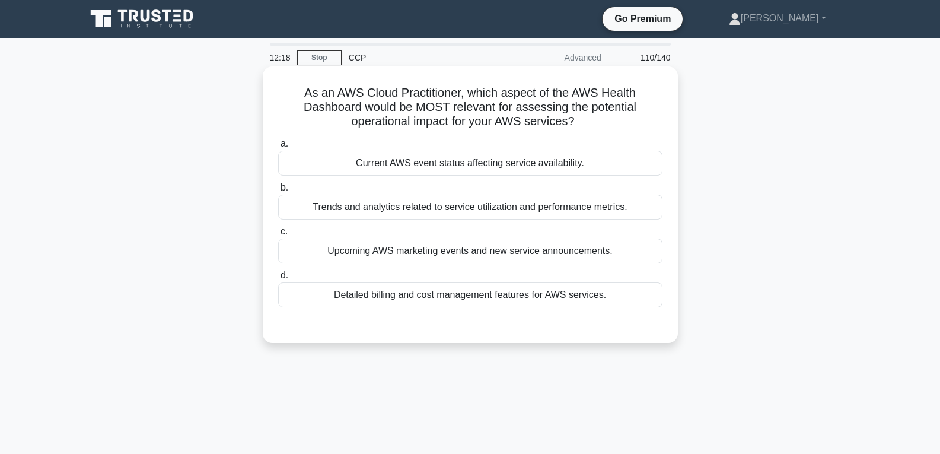
click at [451, 160] on div "Current AWS event status affecting service availability." at bounding box center [470, 163] width 384 height 25
click at [278, 148] on input "a. Current AWS event status affecting service availability." at bounding box center [278, 144] width 0 height 8
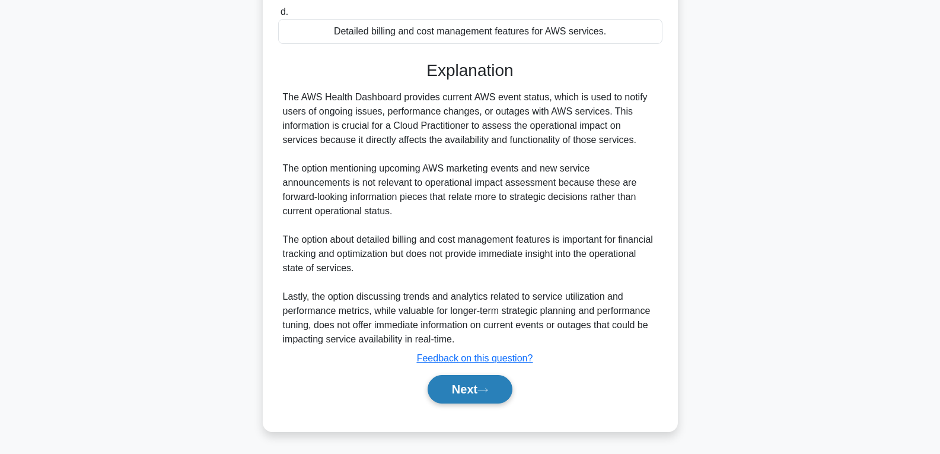
click at [443, 383] on button "Next" at bounding box center [470, 389] width 85 height 28
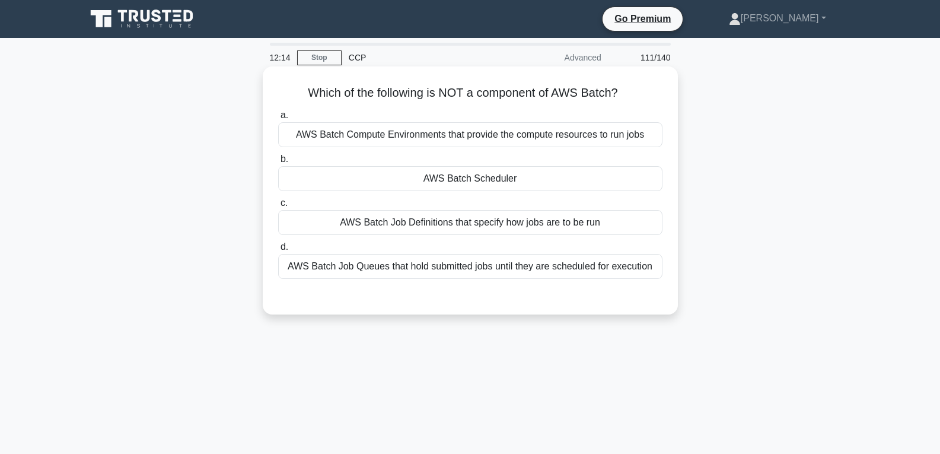
click at [444, 166] on label "b. AWS Batch Scheduler" at bounding box center [470, 171] width 384 height 39
click at [278, 163] on input "b. AWS Batch Scheduler" at bounding box center [278, 159] width 0 height 8
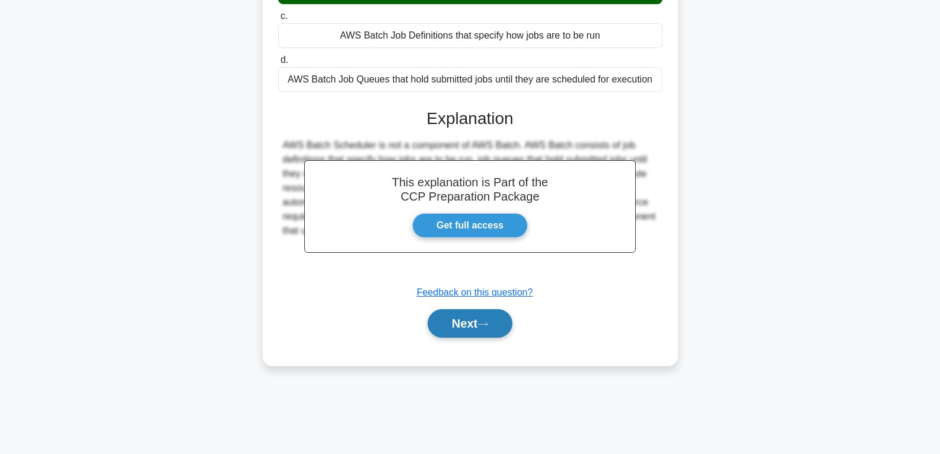
click at [463, 332] on button "Next" at bounding box center [470, 323] width 85 height 28
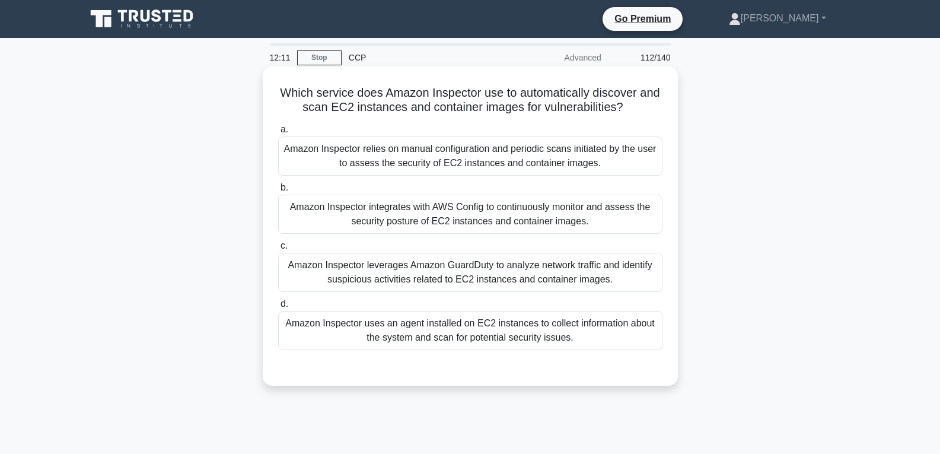
click at [457, 204] on div "Amazon Inspector integrates with AWS Config to continuously monitor and assess …" at bounding box center [470, 214] width 384 height 39
click at [278, 192] on input "b. Amazon Inspector integrates with AWS Config to continuously monitor and asse…" at bounding box center [278, 188] width 0 height 8
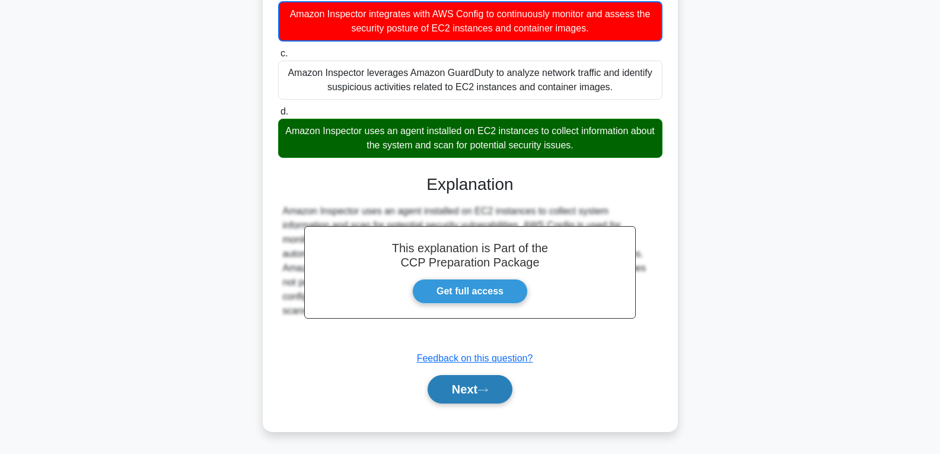
click at [472, 384] on button "Next" at bounding box center [470, 389] width 85 height 28
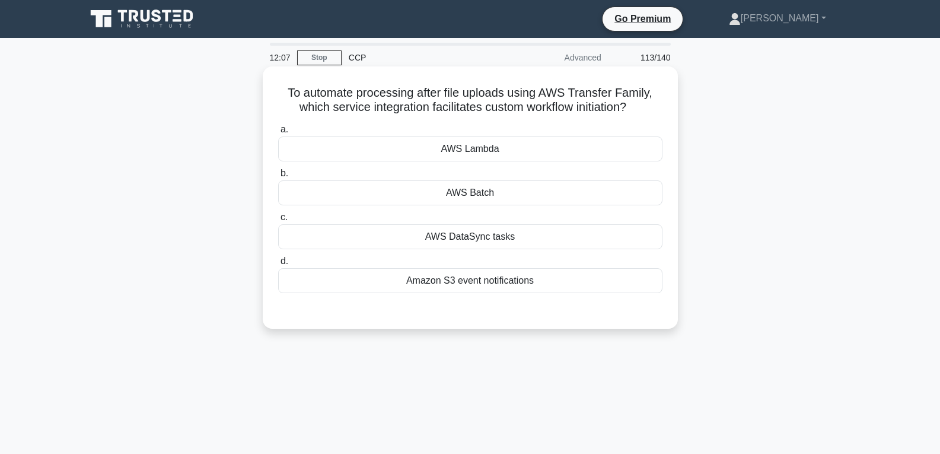
click at [452, 200] on div "AWS Batch" at bounding box center [470, 192] width 384 height 25
click at [278, 177] on input "b. AWS Batch" at bounding box center [278, 174] width 0 height 8
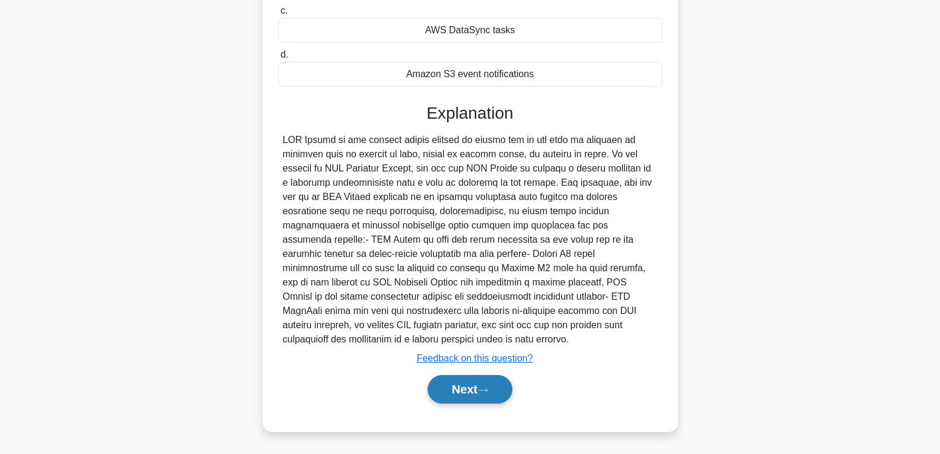
click at [479, 376] on button "Next" at bounding box center [470, 389] width 85 height 28
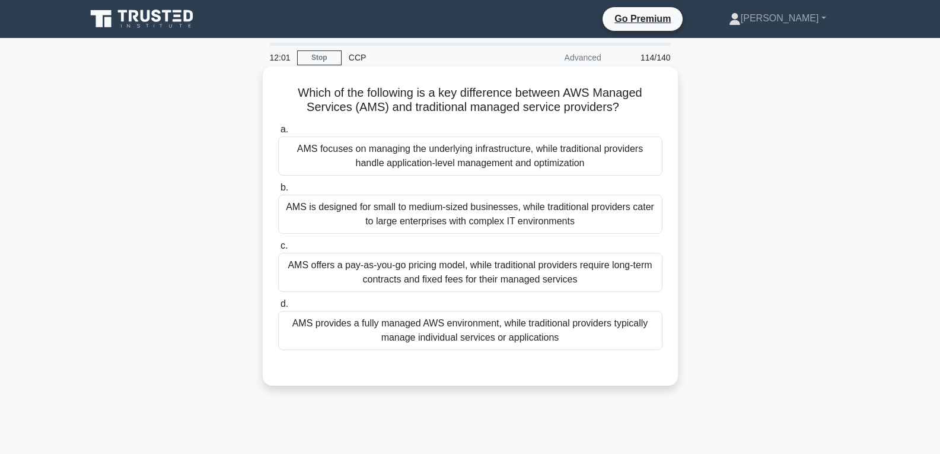
click at [477, 234] on div "a. AMS focuses on managing the underlying infrastructure, while traditional pro…" at bounding box center [470, 236] width 399 height 233
click at [479, 216] on div "AMS is designed for small to medium-sized businesses, while traditional provide…" at bounding box center [470, 214] width 384 height 39
click at [278, 192] on input "b. AMS is designed for small to medium-sized businesses, while traditional prov…" at bounding box center [278, 188] width 0 height 8
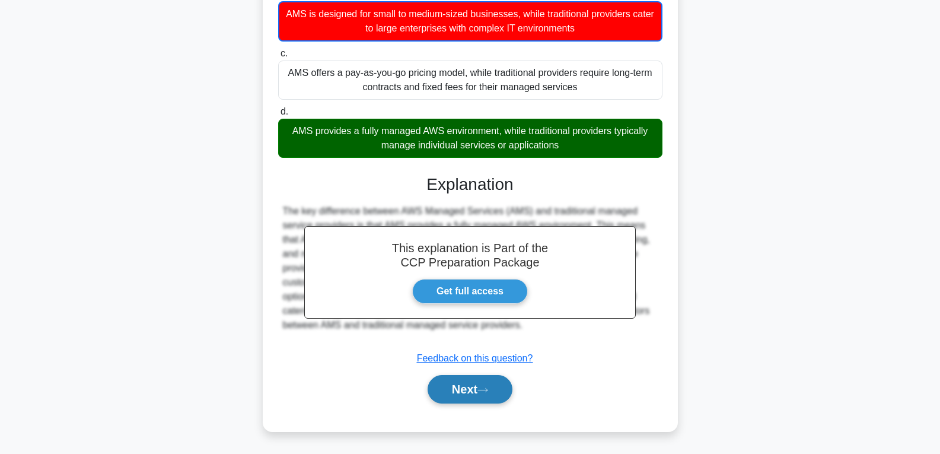
click at [457, 383] on button "Next" at bounding box center [470, 389] width 85 height 28
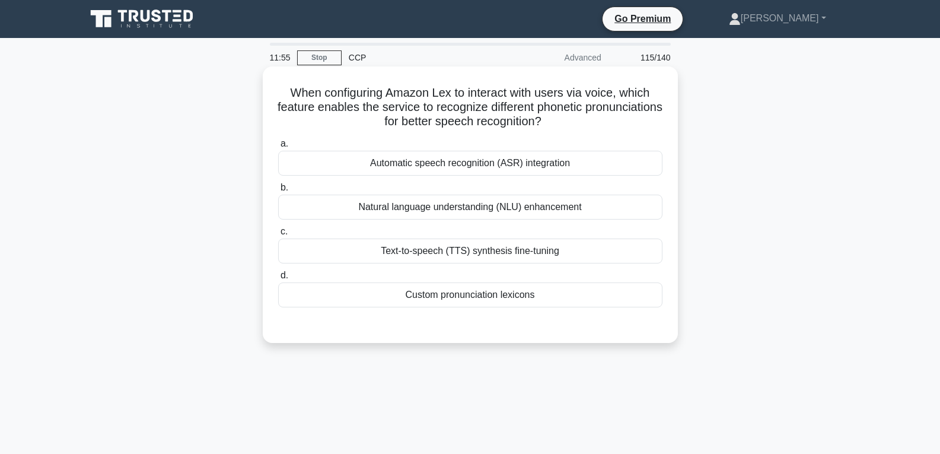
click at [461, 295] on div "Custom pronunciation lexicons" at bounding box center [470, 294] width 384 height 25
click at [278, 279] on input "d. Custom pronunciation lexicons" at bounding box center [278, 276] width 0 height 8
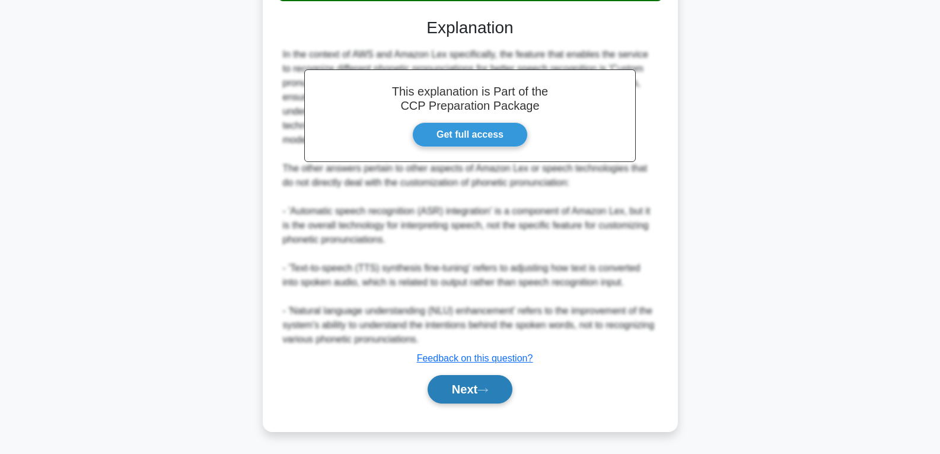
click at [464, 376] on button "Next" at bounding box center [470, 389] width 85 height 28
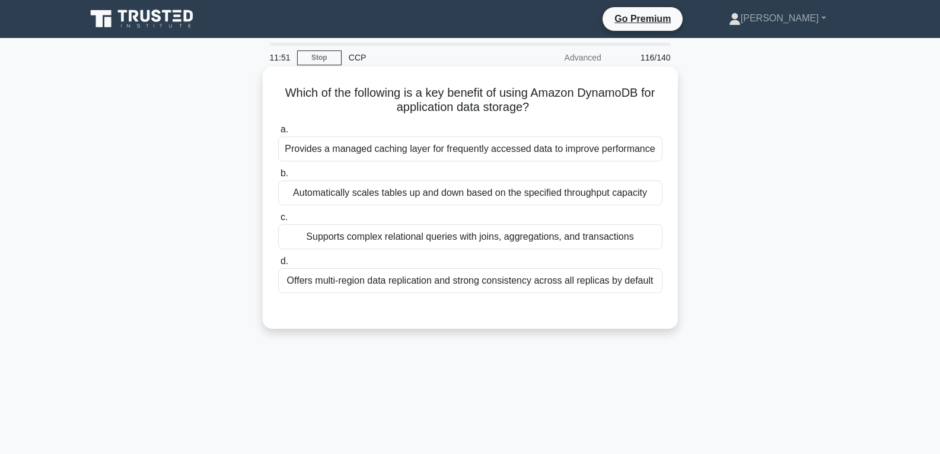
click at [452, 226] on div "Supports complex relational queries with joins, aggregations, and transactions" at bounding box center [470, 236] width 384 height 25
click at [278, 221] on input "c. Supports complex relational queries with joins, aggregations, and transactio…" at bounding box center [278, 218] width 0 height 8
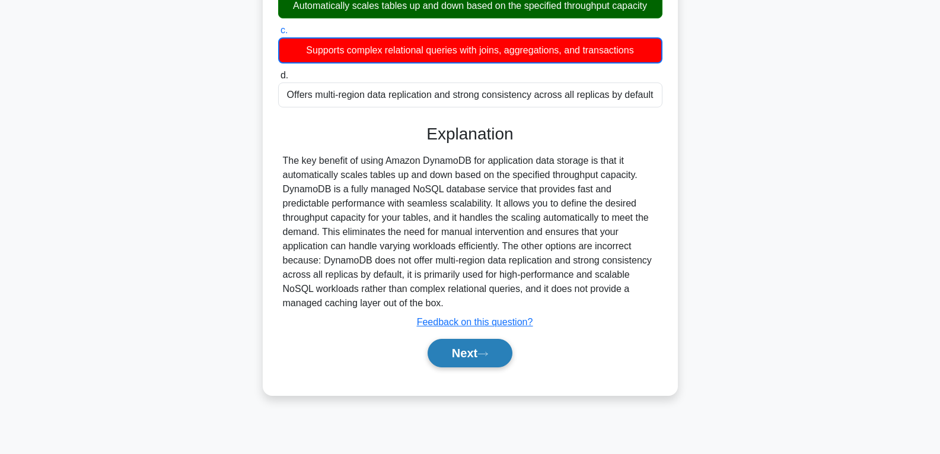
click at [464, 363] on button "Next" at bounding box center [470, 353] width 85 height 28
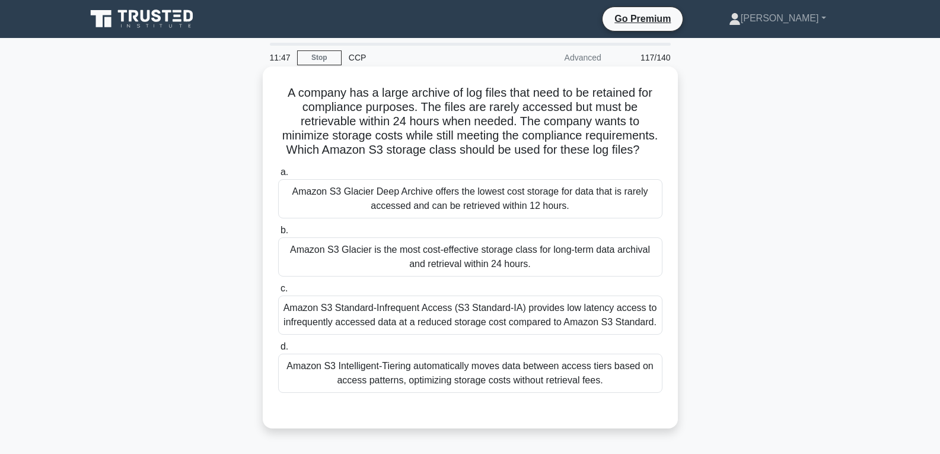
click at [454, 255] on div "Amazon S3 Glacier is the most cost-effective storage class for long-term data a…" at bounding box center [470, 256] width 384 height 39
click at [278, 234] on input "b. Amazon S3 Glacier is the most cost-effective storage class for long-term dat…" at bounding box center [278, 231] width 0 height 8
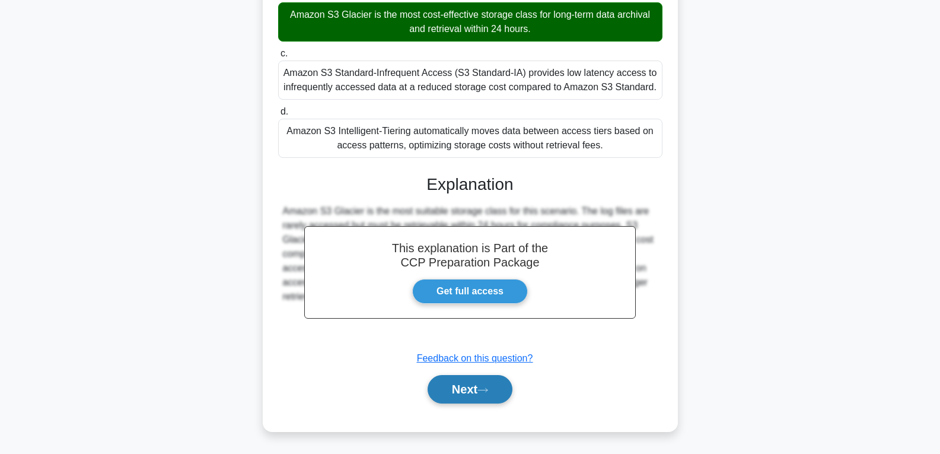
click at [467, 393] on button "Next" at bounding box center [470, 389] width 85 height 28
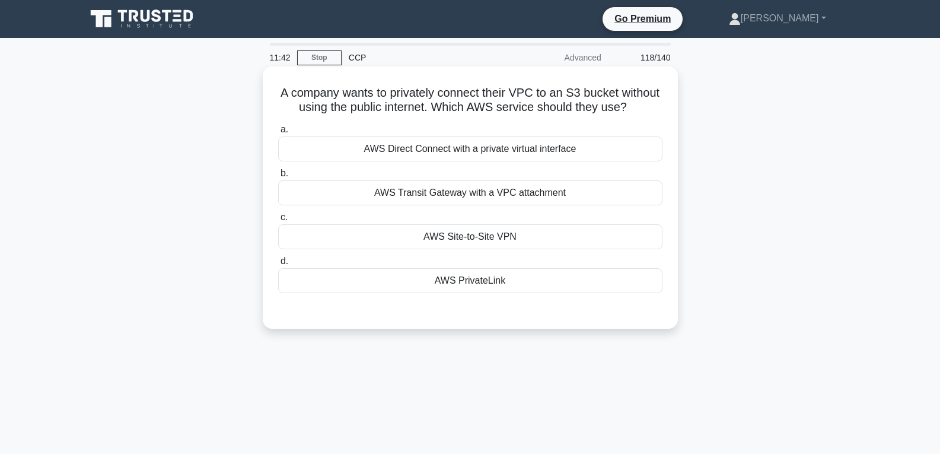
click at [460, 288] on div "AWS PrivateLink" at bounding box center [470, 280] width 384 height 25
click at [278, 265] on input "d. AWS PrivateLink" at bounding box center [278, 262] width 0 height 8
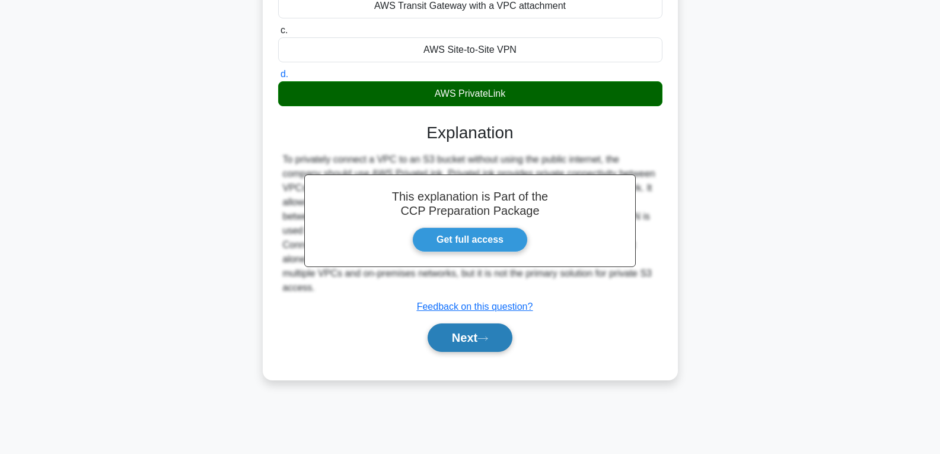
click at [479, 352] on button "Next" at bounding box center [470, 337] width 85 height 28
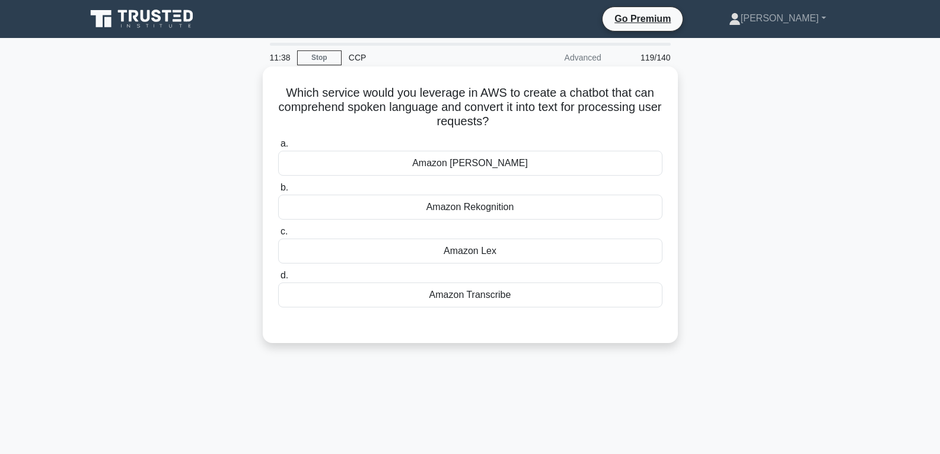
click at [471, 243] on div "Amazon Lex" at bounding box center [470, 251] width 384 height 25
click at [278, 236] on input "c. Amazon Lex" at bounding box center [278, 232] width 0 height 8
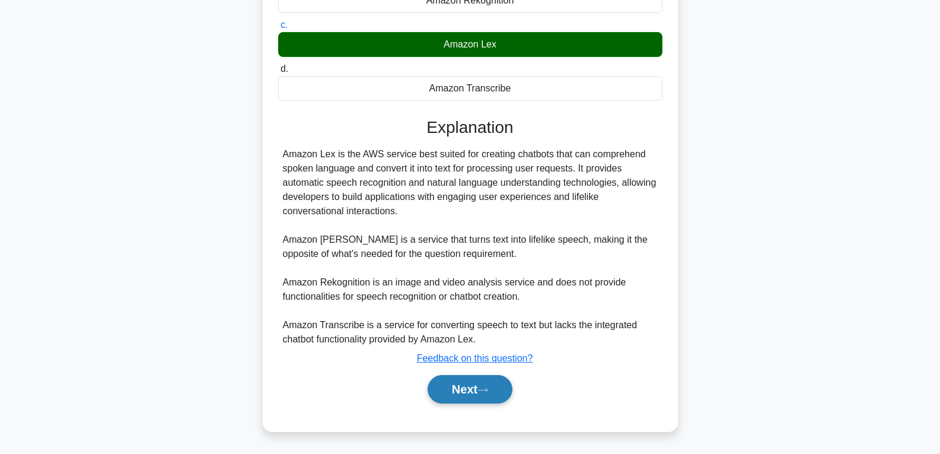
click at [451, 384] on button "Next" at bounding box center [470, 389] width 85 height 28
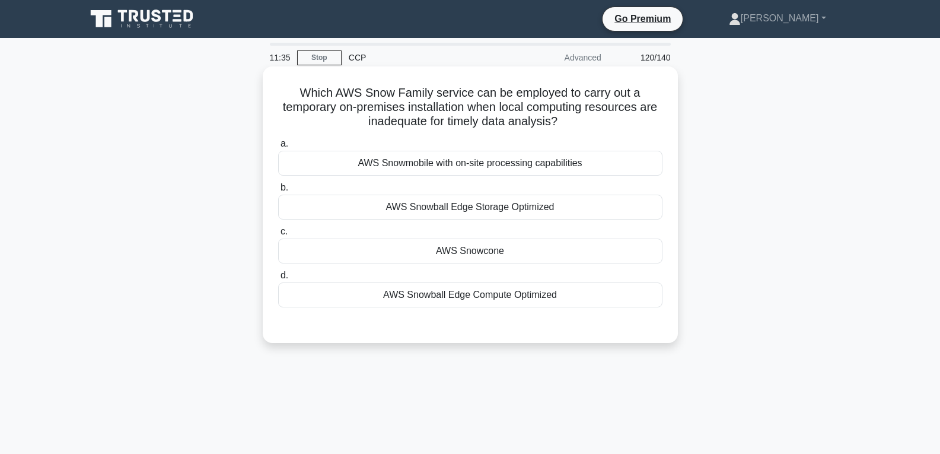
click at [456, 244] on div "AWS Snowcone" at bounding box center [470, 251] width 384 height 25
click at [278, 236] on input "c. AWS Snowcone" at bounding box center [278, 232] width 0 height 8
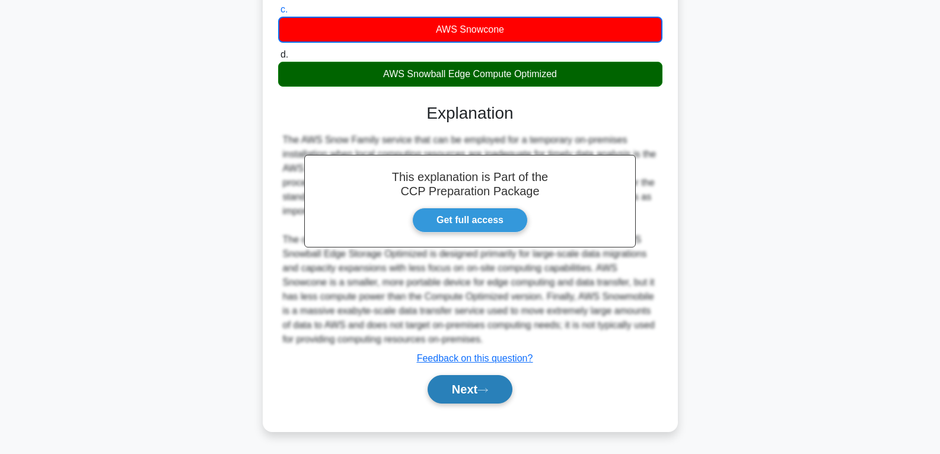
click at [456, 380] on button "Next" at bounding box center [470, 389] width 85 height 28
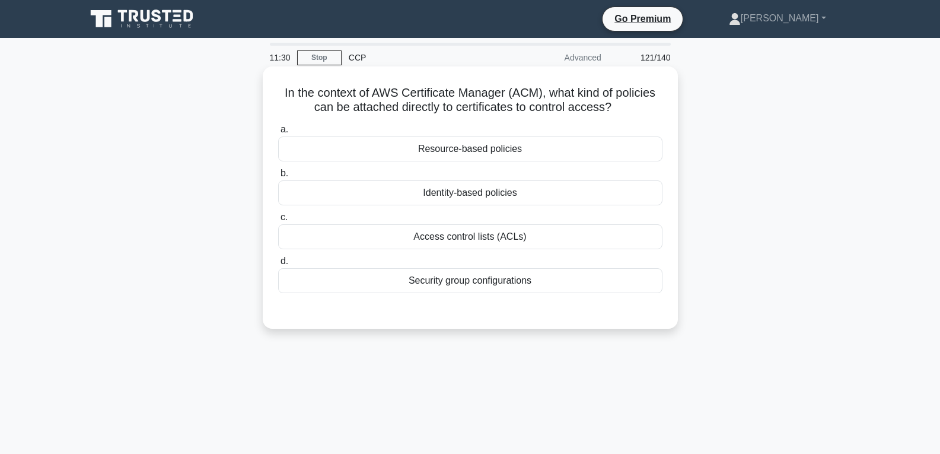
click at [477, 188] on div "Identity-based policies" at bounding box center [470, 192] width 384 height 25
click at [278, 177] on input "b. Identity-based policies" at bounding box center [278, 174] width 0 height 8
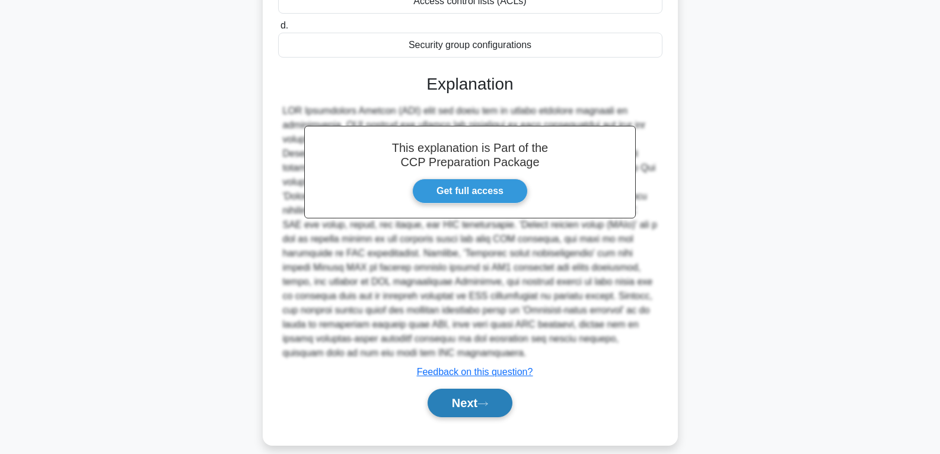
click at [482, 401] on icon at bounding box center [483, 404] width 11 height 7
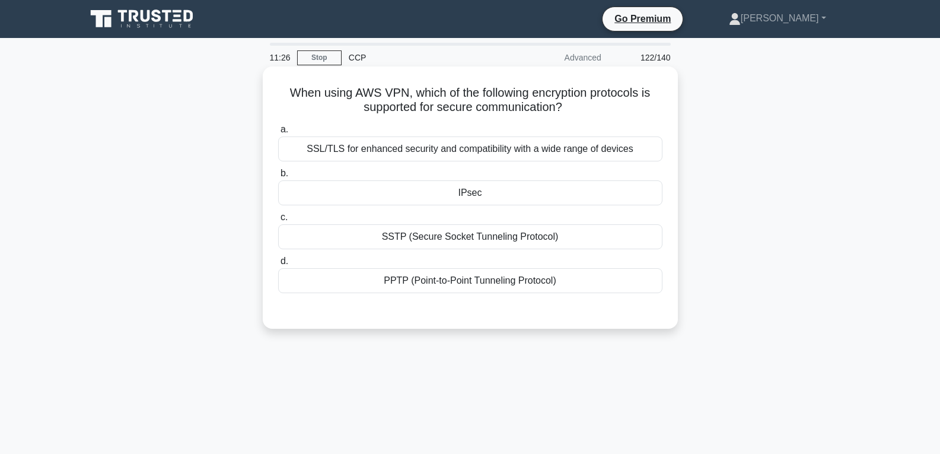
click at [465, 183] on div "IPsec" at bounding box center [470, 192] width 384 height 25
click at [278, 177] on input "b. IPsec" at bounding box center [278, 174] width 0 height 8
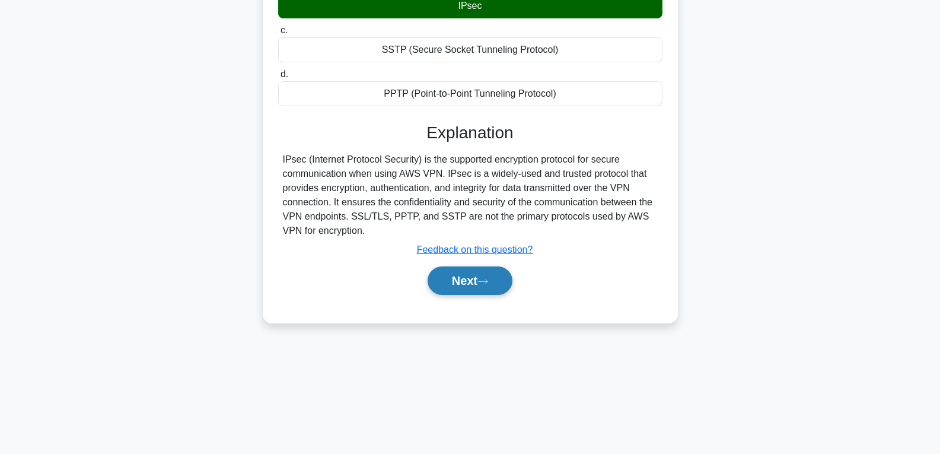
click at [467, 281] on button "Next" at bounding box center [470, 280] width 85 height 28
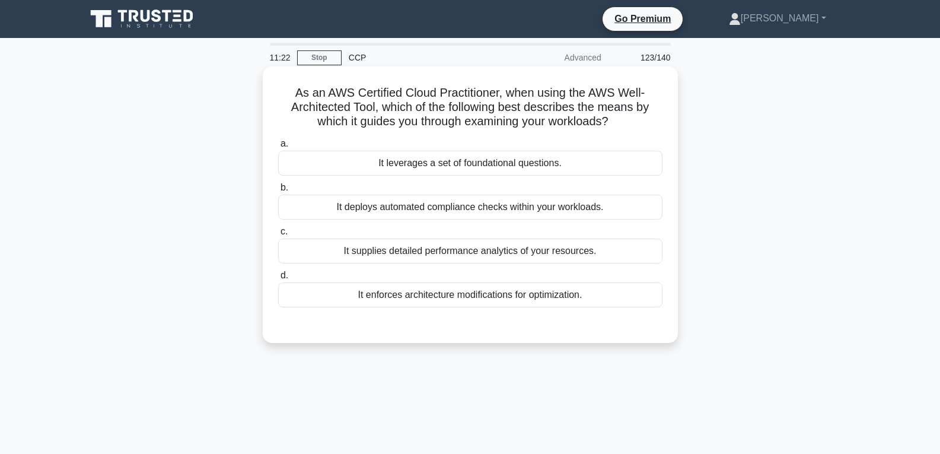
click at [461, 160] on div "It leverages a set of foundational questions." at bounding box center [470, 163] width 384 height 25
click at [278, 148] on input "a. It leverages a set of foundational questions." at bounding box center [278, 144] width 0 height 8
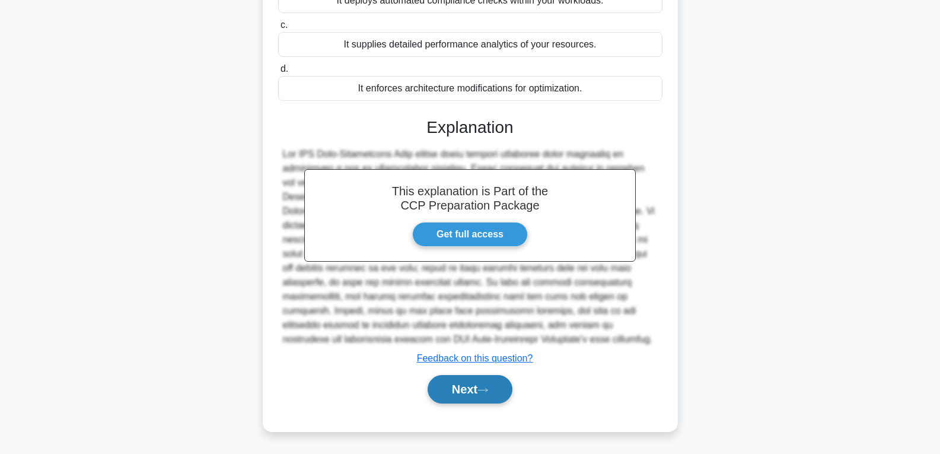
click at [453, 378] on button "Next" at bounding box center [470, 389] width 85 height 28
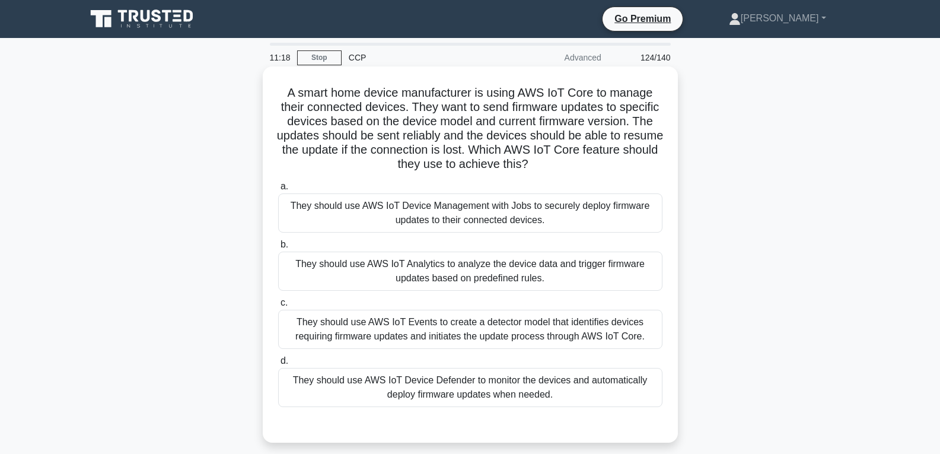
click at [456, 267] on div "They should use AWS IoT Analytics to analyze the device data and trigger firmwa…" at bounding box center [470, 271] width 384 height 39
click at [278, 249] on input "b. They should use AWS IoT Analytics to analyze the device data and trigger fir…" at bounding box center [278, 245] width 0 height 8
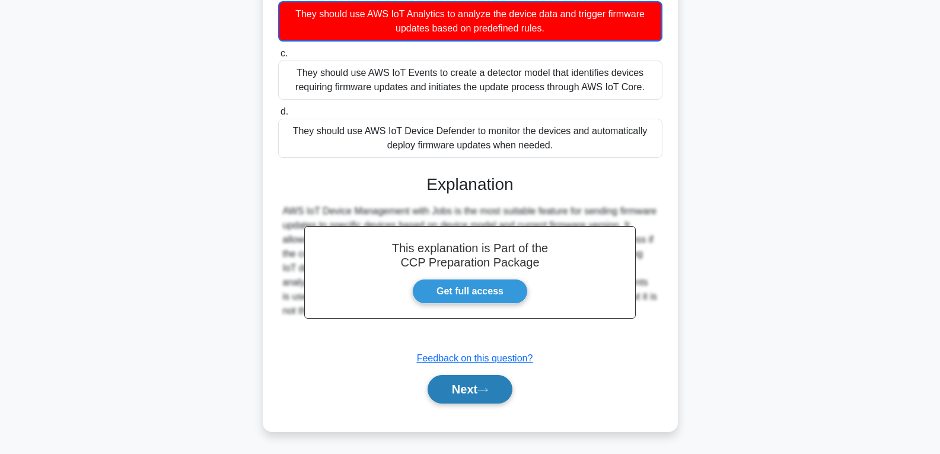
click at [457, 380] on button "Next" at bounding box center [470, 389] width 85 height 28
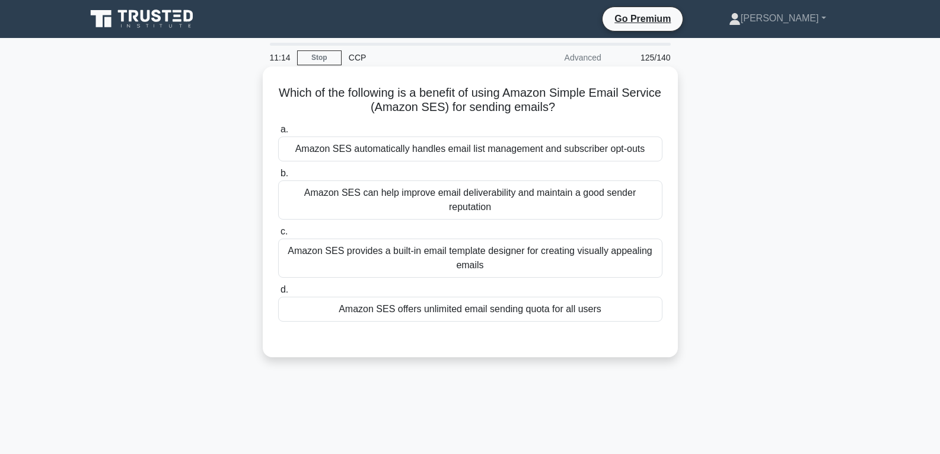
click at [456, 301] on div "Amazon SES offers unlimited email sending quota for all users" at bounding box center [470, 309] width 384 height 25
click at [278, 294] on input "d. Amazon SES offers unlimited email sending quota for all users" at bounding box center [278, 290] width 0 height 8
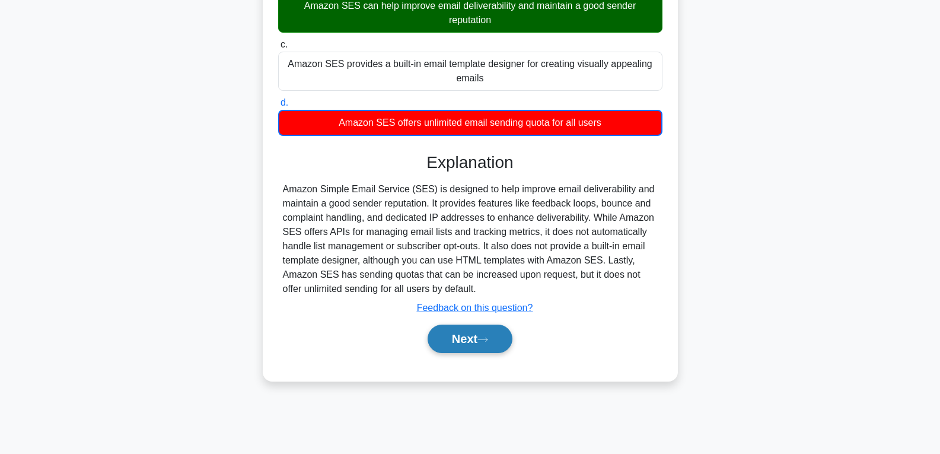
click at [448, 351] on button "Next" at bounding box center [470, 339] width 85 height 28
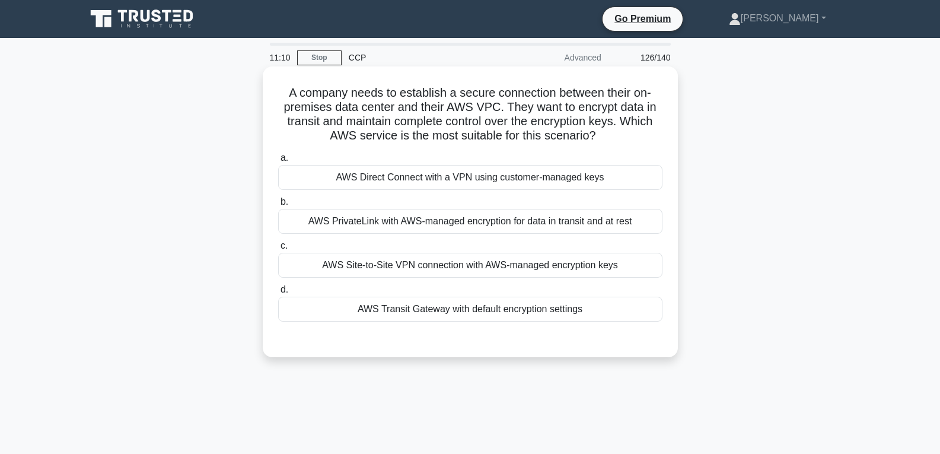
click at [450, 313] on div "AWS Transit Gateway with default encryption settings" at bounding box center [470, 309] width 384 height 25
click at [278, 294] on input "d. AWS Transit Gateway with default encryption settings" at bounding box center [278, 290] width 0 height 8
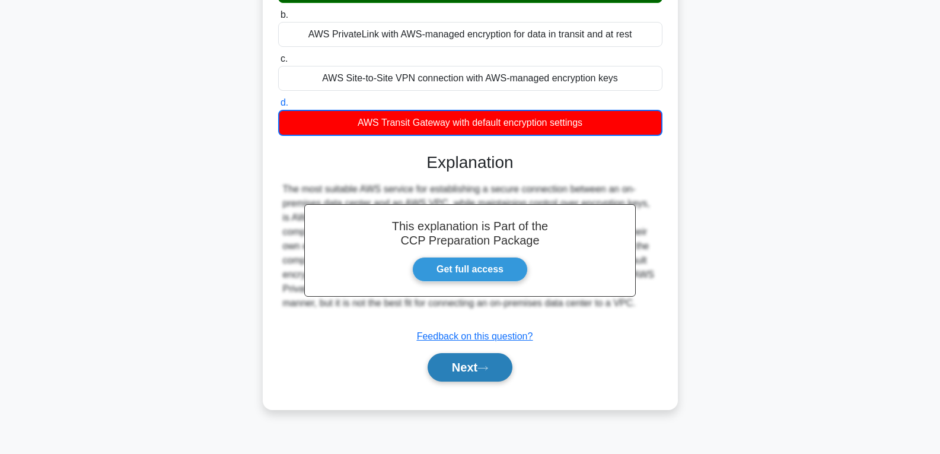
click at [445, 375] on button "Next" at bounding box center [470, 367] width 85 height 28
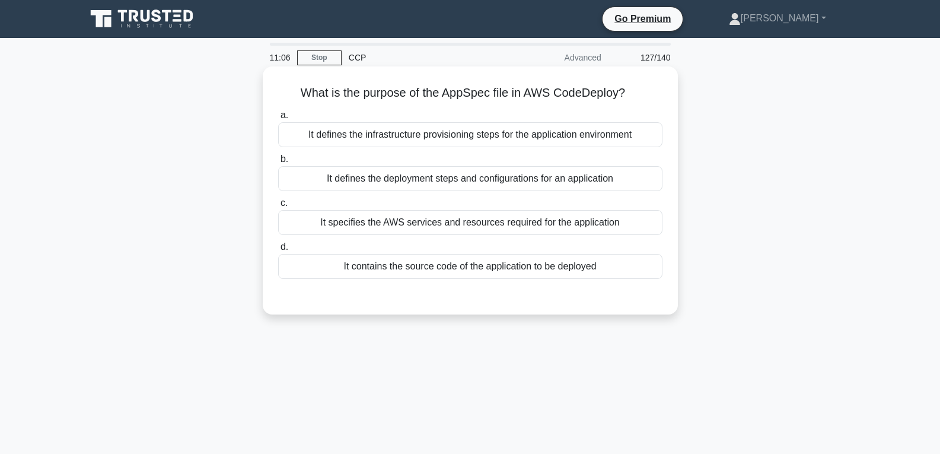
click at [450, 251] on label "d. It contains the source code of the application to be deployed" at bounding box center [470, 259] width 384 height 39
click at [278, 251] on input "d. It contains the source code of the application to be deployed" at bounding box center [278, 247] width 0 height 8
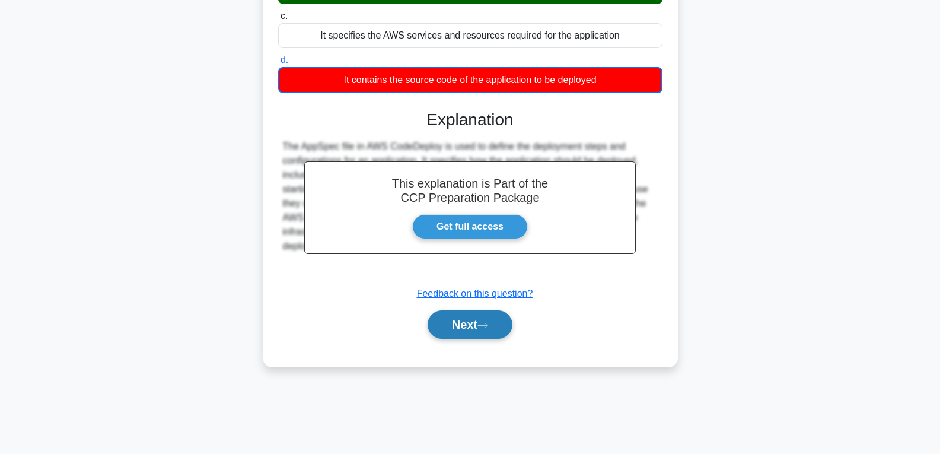
click at [471, 330] on button "Next" at bounding box center [470, 324] width 85 height 28
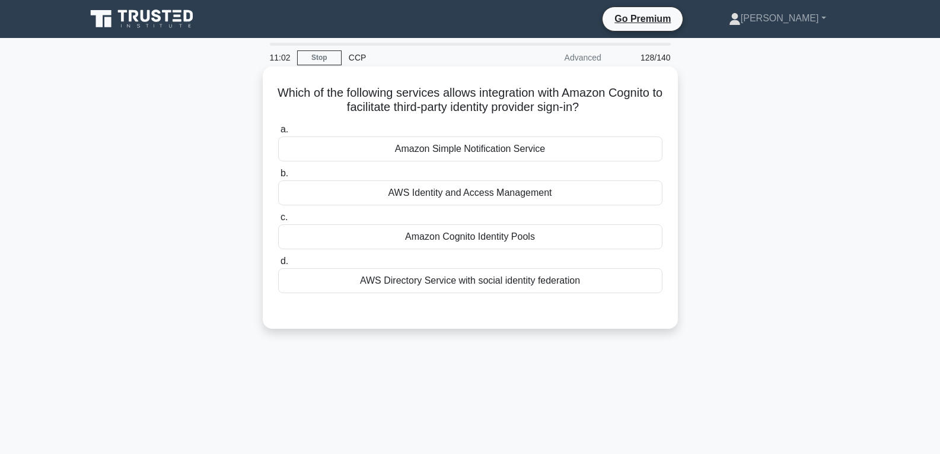
click at [449, 228] on div "Amazon Cognito Identity Pools" at bounding box center [470, 236] width 384 height 25
click at [278, 221] on input "c. Amazon Cognito Identity Pools" at bounding box center [278, 218] width 0 height 8
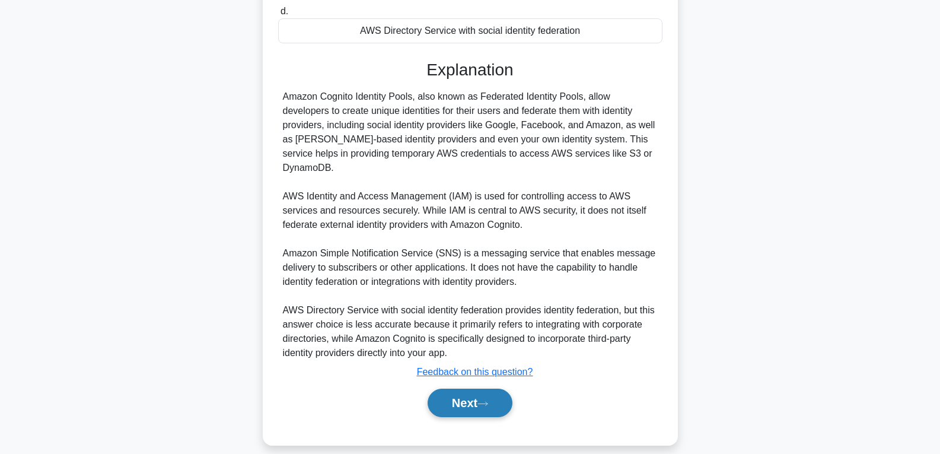
click at [469, 389] on button "Next" at bounding box center [470, 403] width 85 height 28
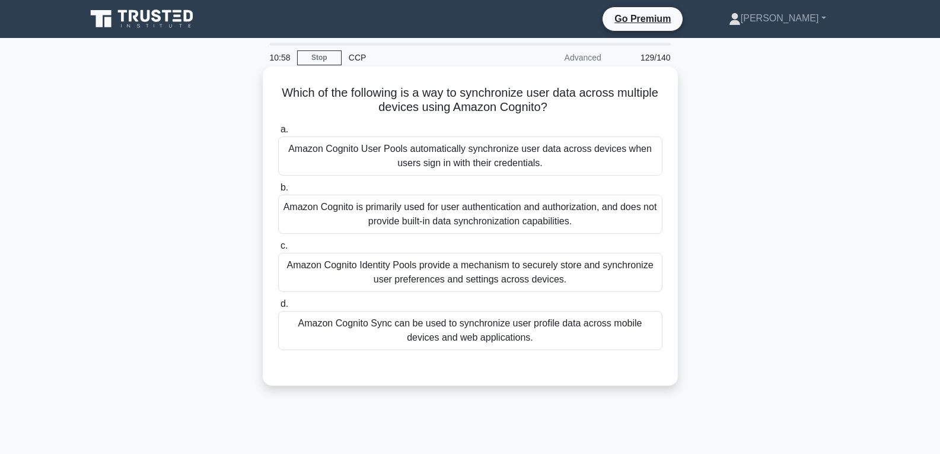
click at [472, 250] on label "c. Amazon Cognito Identity Pools provide a mechanism to securely store and sync…" at bounding box center [470, 265] width 384 height 53
click at [278, 250] on input "c. Amazon Cognito Identity Pools provide a mechanism to securely store and sync…" at bounding box center [278, 246] width 0 height 8
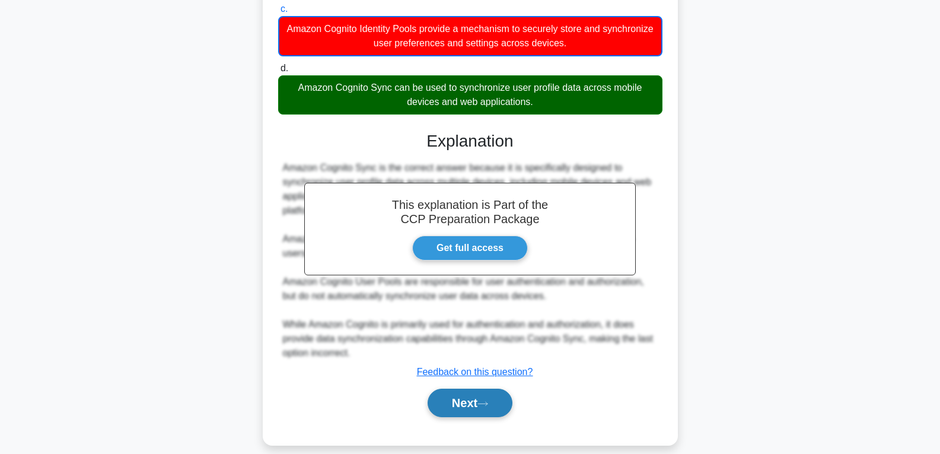
click at [476, 396] on button "Next" at bounding box center [470, 403] width 85 height 28
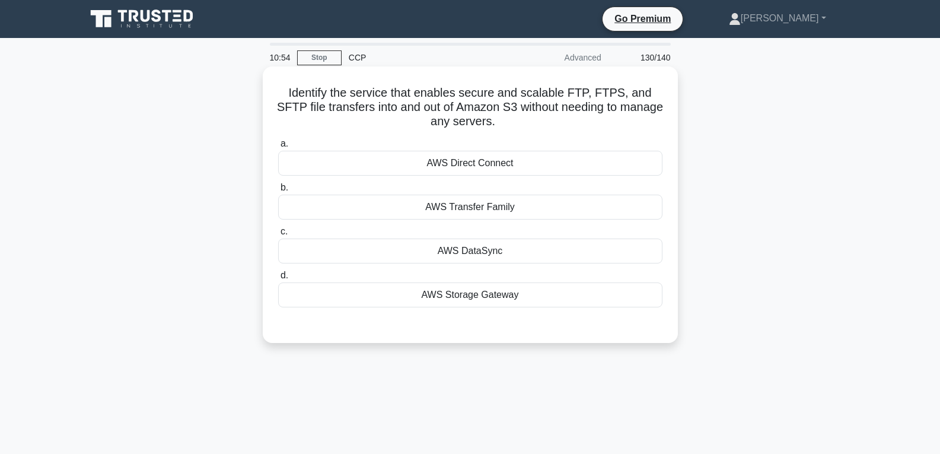
click at [466, 249] on div "AWS DataSync" at bounding box center [470, 251] width 384 height 25
click at [278, 236] on input "c. AWS DataSync" at bounding box center [278, 232] width 0 height 8
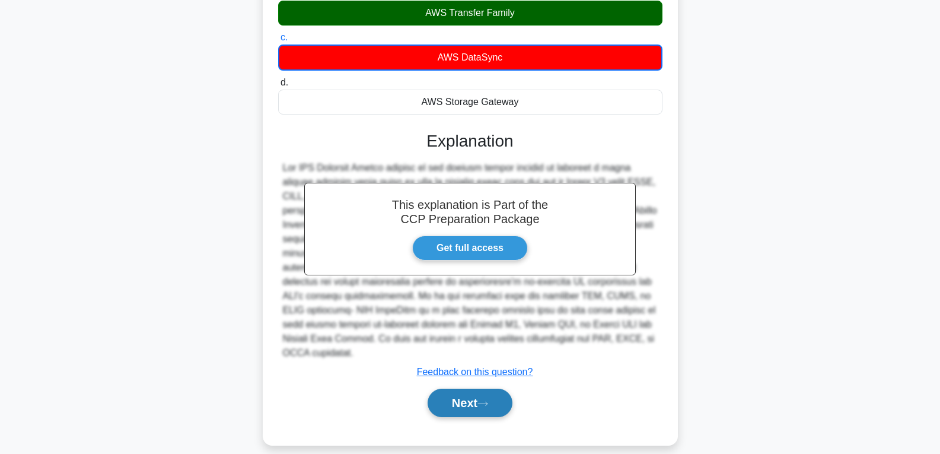
click at [477, 395] on button "Next" at bounding box center [470, 403] width 85 height 28
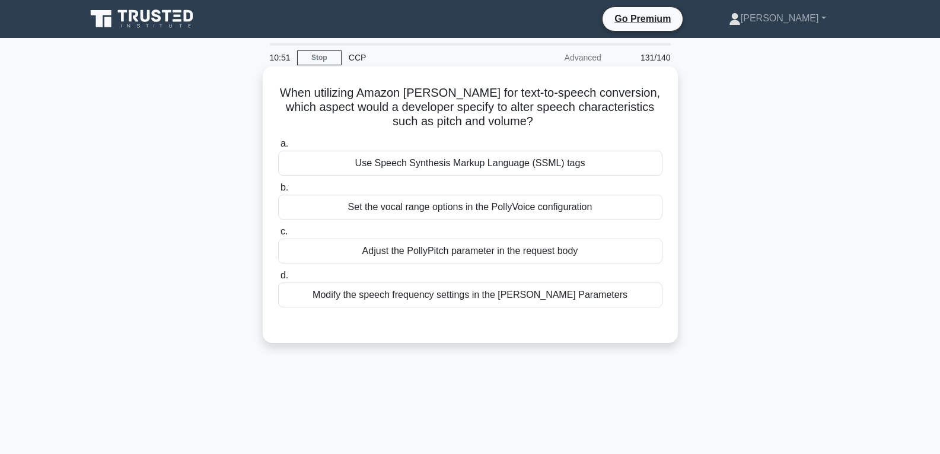
click at [464, 244] on div "Adjust the PollyPitch parameter in the request body" at bounding box center [470, 251] width 384 height 25
click at [278, 236] on input "c. Adjust the PollyPitch parameter in the request body" at bounding box center [278, 232] width 0 height 8
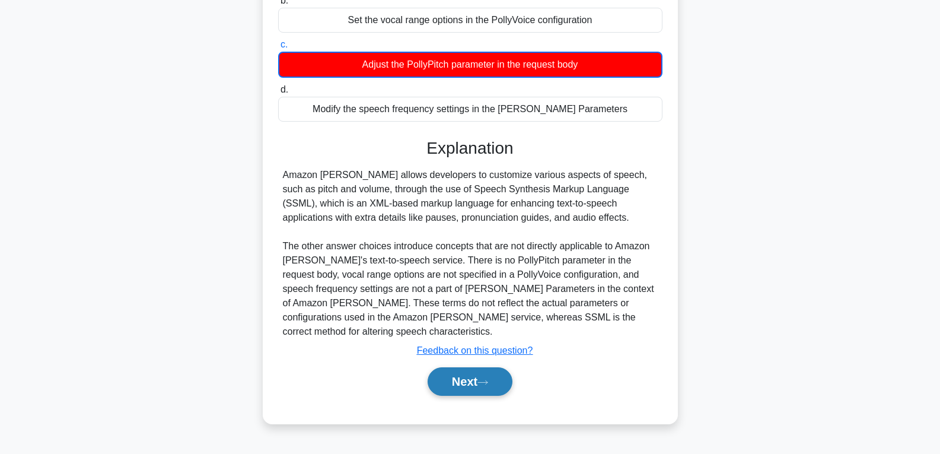
click at [488, 379] on icon at bounding box center [483, 382] width 11 height 7
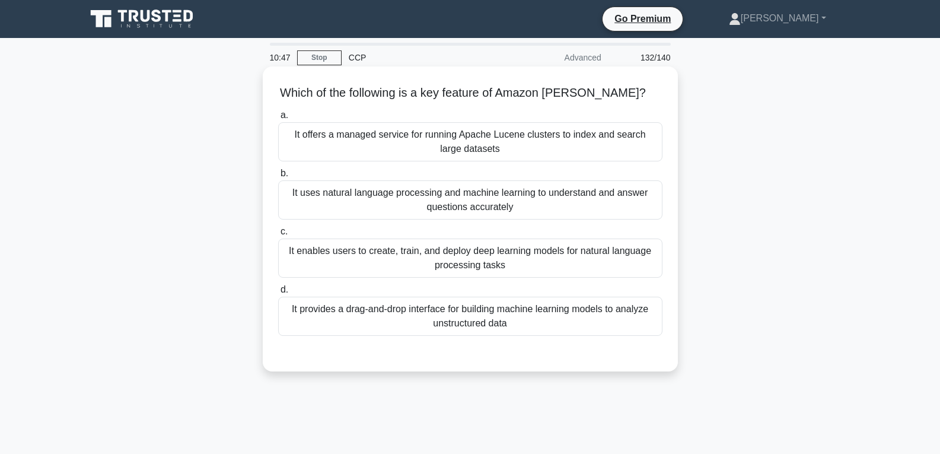
click at [481, 218] on div "It uses natural language processing and machine learning to understand and answ…" at bounding box center [470, 199] width 384 height 39
click at [278, 177] on input "b. It uses natural language processing and machine learning to understand and a…" at bounding box center [278, 174] width 0 height 8
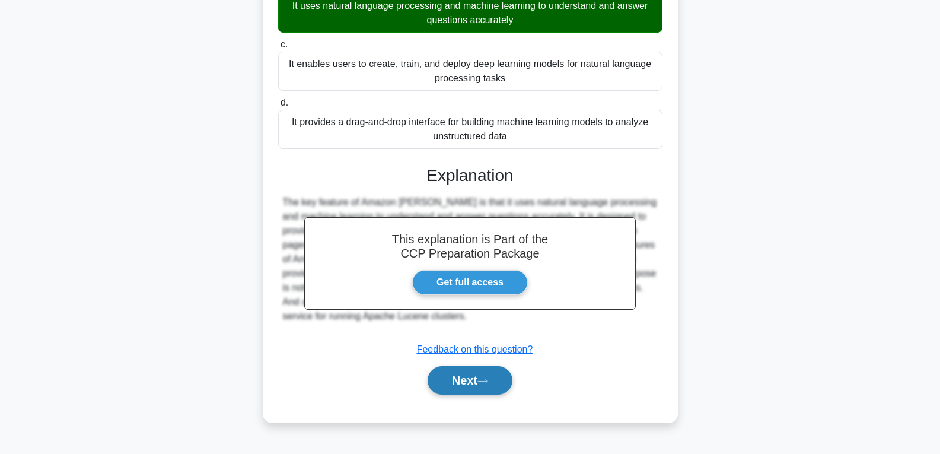
click at [484, 378] on button "Next" at bounding box center [470, 380] width 85 height 28
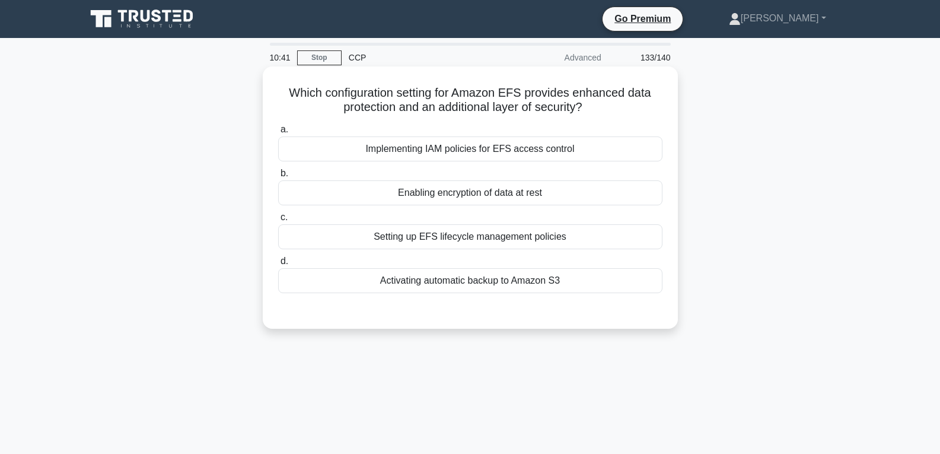
click at [465, 195] on div "Enabling encryption of data at rest" at bounding box center [470, 192] width 384 height 25
click at [278, 177] on input "b. Enabling encryption of data at rest" at bounding box center [278, 174] width 0 height 8
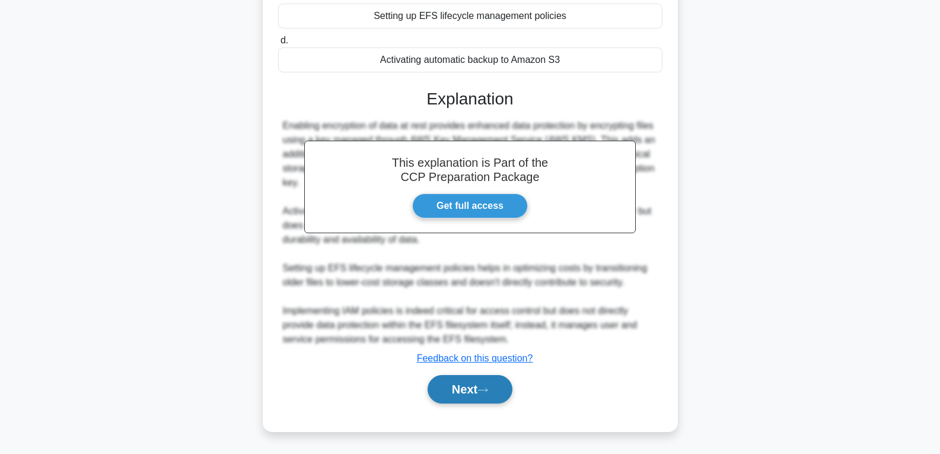
click at [459, 382] on button "Next" at bounding box center [470, 389] width 85 height 28
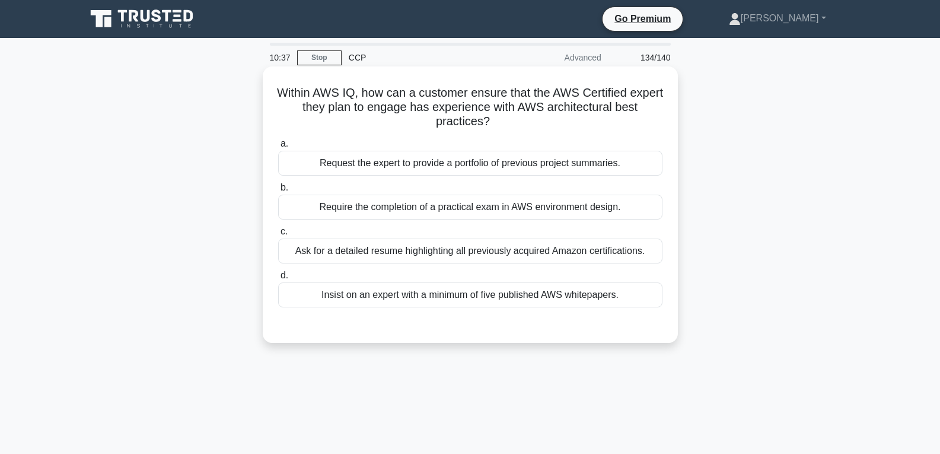
click at [452, 199] on div "Require the completion of a practical exam in AWS environment design." at bounding box center [470, 207] width 384 height 25
click at [278, 192] on input "b. Require the completion of a practical exam in AWS environment design." at bounding box center [278, 188] width 0 height 8
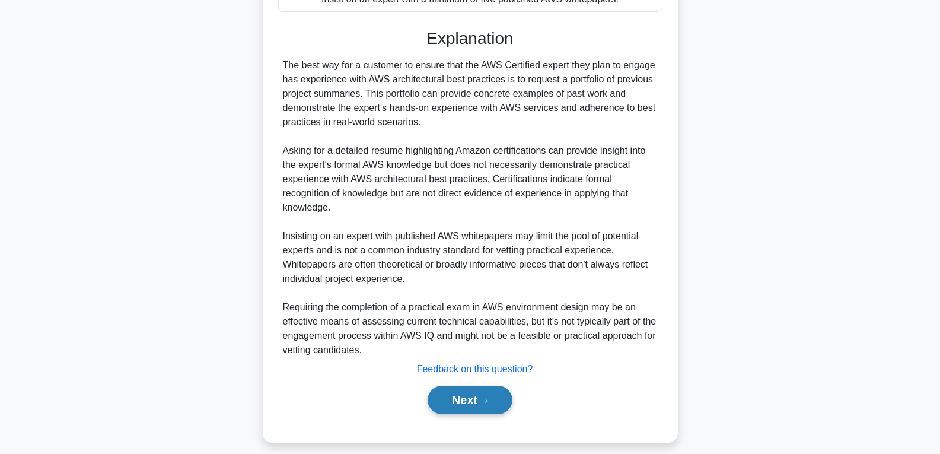
click at [472, 396] on button "Next" at bounding box center [470, 400] width 85 height 28
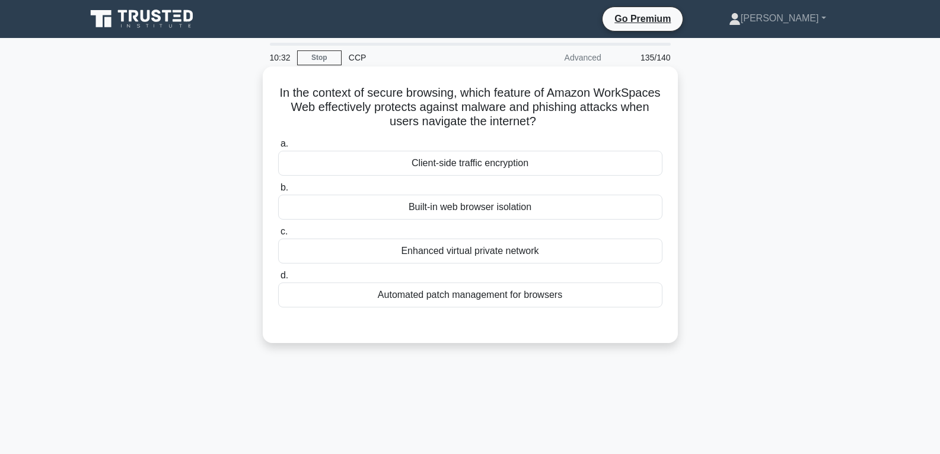
click at [456, 215] on div "Built-in web browser isolation" at bounding box center [470, 207] width 384 height 25
click at [278, 192] on input "b. Built-in web browser isolation" at bounding box center [278, 188] width 0 height 8
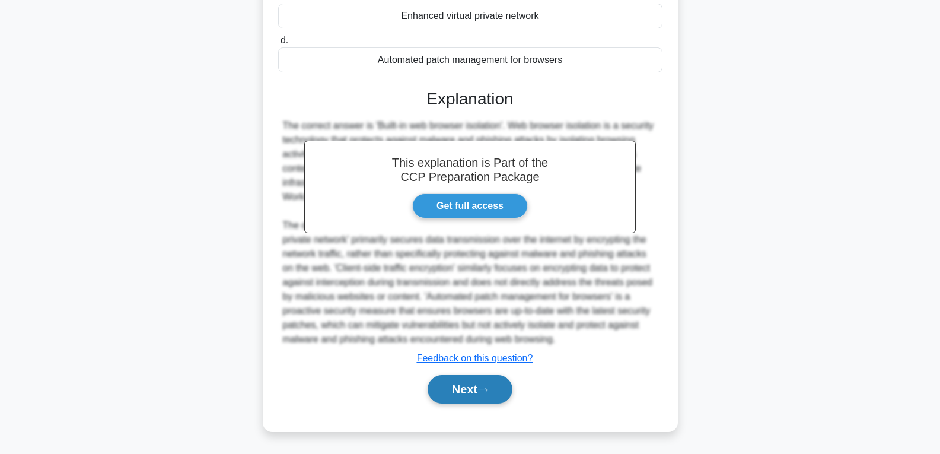
click at [454, 381] on button "Next" at bounding box center [470, 389] width 85 height 28
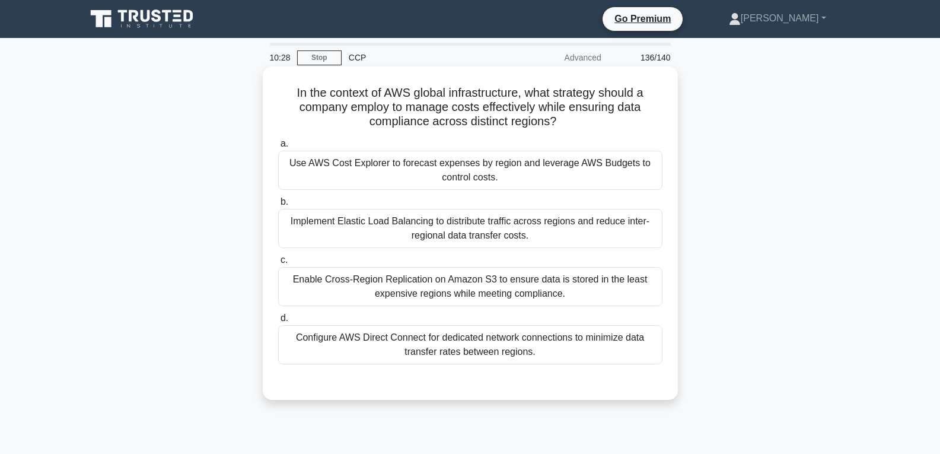
click at [437, 236] on div "Implement Elastic Load Balancing to distribute traffic across regions and reduc…" at bounding box center [470, 228] width 384 height 39
click at [278, 206] on input "b. Implement Elastic Load Balancing to distribute traffic across regions and re…" at bounding box center [278, 202] width 0 height 8
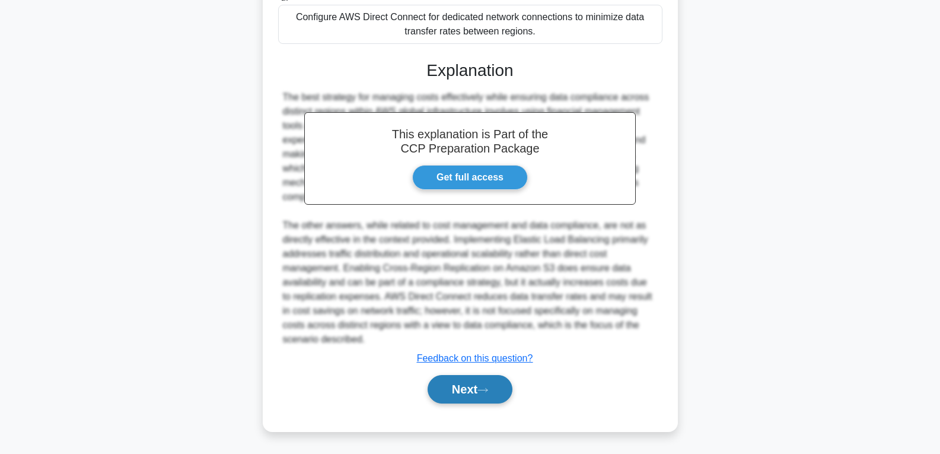
click at [459, 377] on button "Next" at bounding box center [470, 389] width 85 height 28
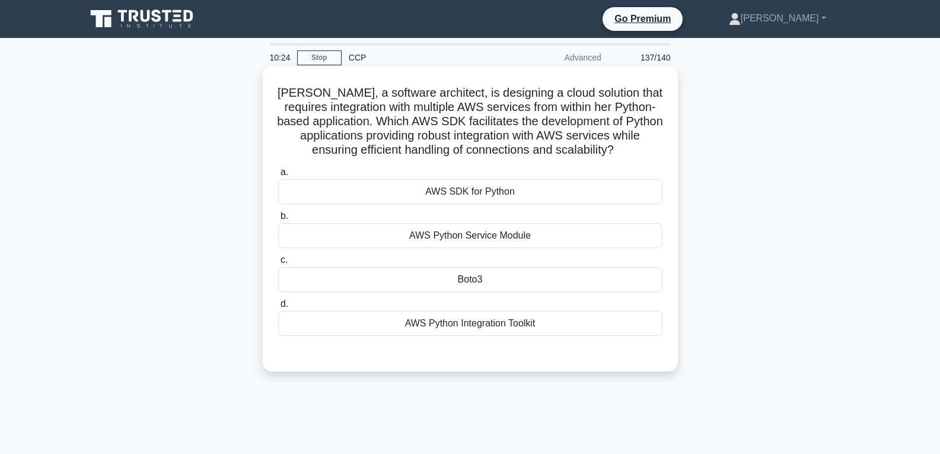
click at [458, 275] on div "Boto3" at bounding box center [470, 279] width 384 height 25
click at [278, 264] on input "c. Boto3" at bounding box center [278, 260] width 0 height 8
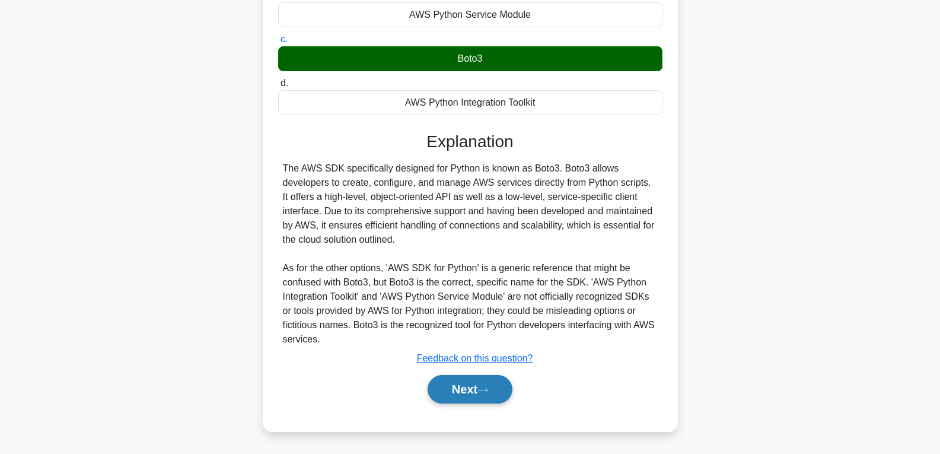
click at [475, 387] on button "Next" at bounding box center [470, 389] width 85 height 28
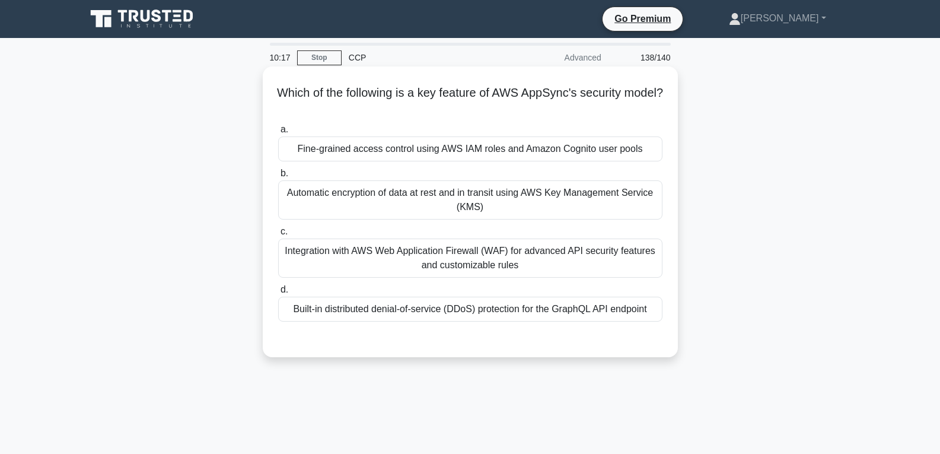
click at [473, 230] on label "c. Integration with AWS Web Application Firewall (WAF) for advanced API securit…" at bounding box center [470, 250] width 384 height 53
click at [278, 230] on input "c. Integration with AWS Web Application Firewall (WAF) for advanced API securit…" at bounding box center [278, 232] width 0 height 8
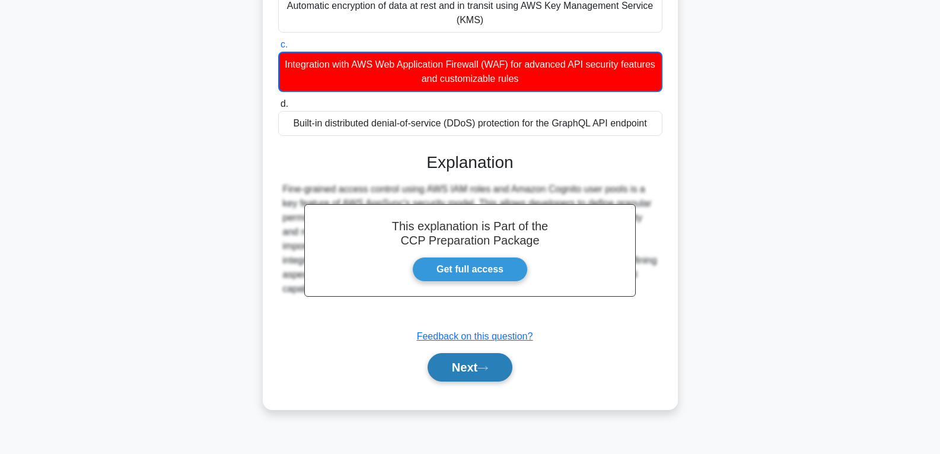
click at [473, 367] on button "Next" at bounding box center [470, 367] width 85 height 28
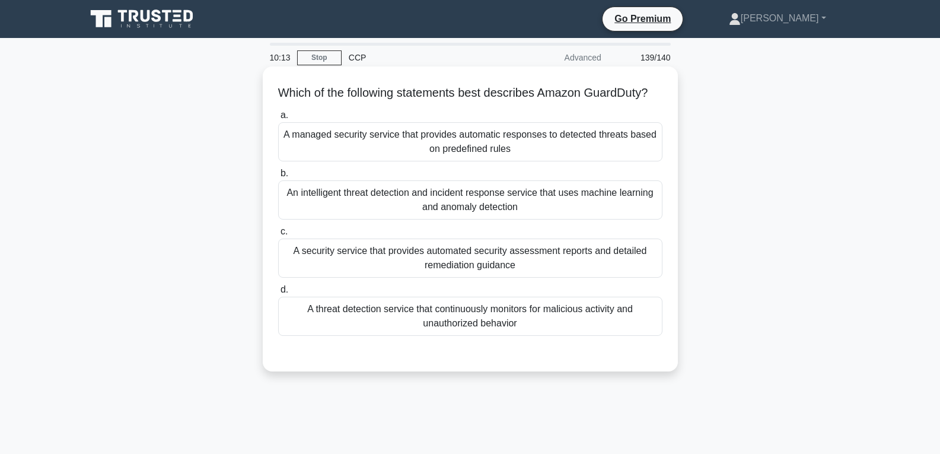
click at [459, 220] on div "An intelligent threat detection and incident response service that uses machine…" at bounding box center [470, 199] width 384 height 39
click at [278, 177] on input "b. An intelligent threat detection and incident response service that uses mach…" at bounding box center [278, 174] width 0 height 8
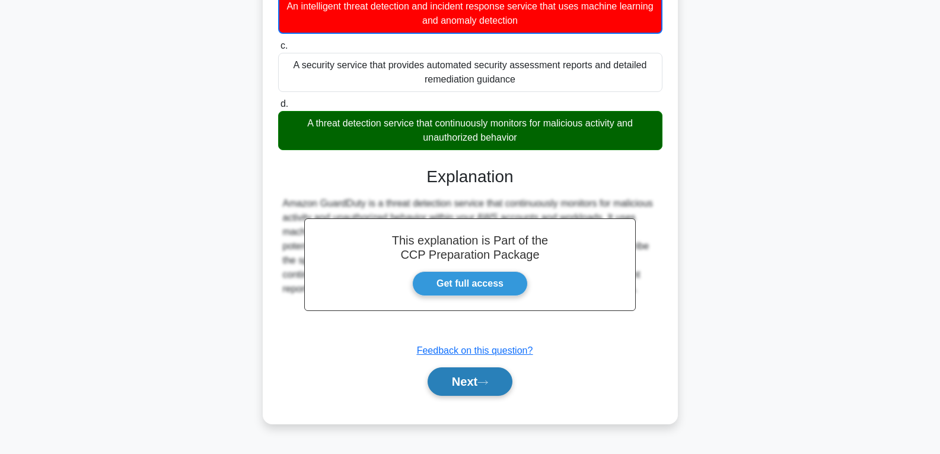
click at [465, 379] on button "Next" at bounding box center [470, 381] width 85 height 28
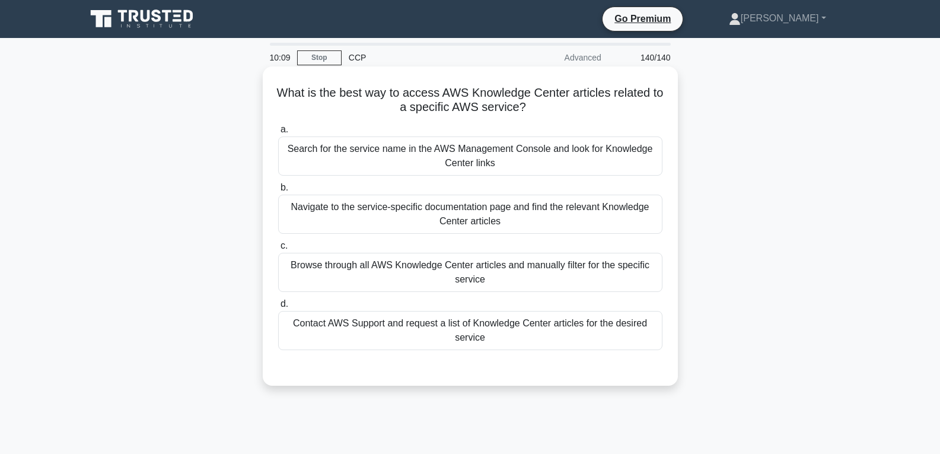
click at [456, 290] on div "Browse through all AWS Knowledge Center articles and manually filter for the sp…" at bounding box center [470, 272] width 384 height 39
click at [278, 250] on input "c. Browse through all AWS Knowledge Center articles and manually filter for the…" at bounding box center [278, 246] width 0 height 8
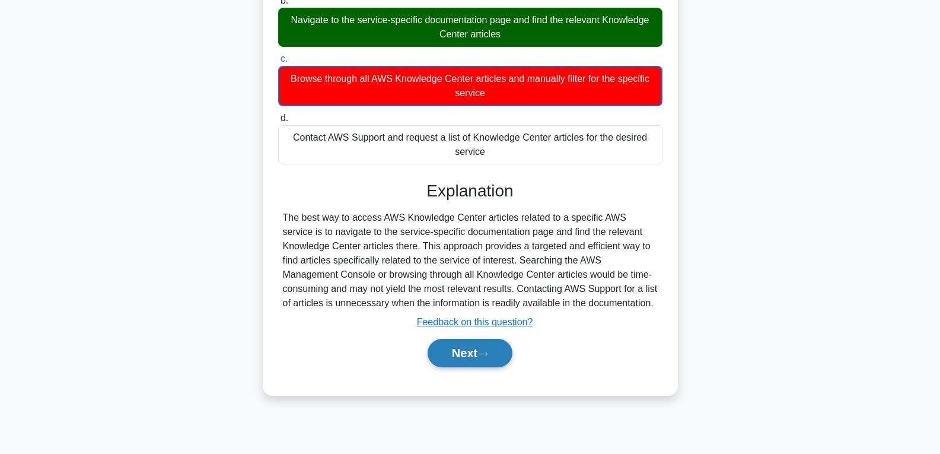
click at [465, 355] on button "Next" at bounding box center [470, 353] width 85 height 28
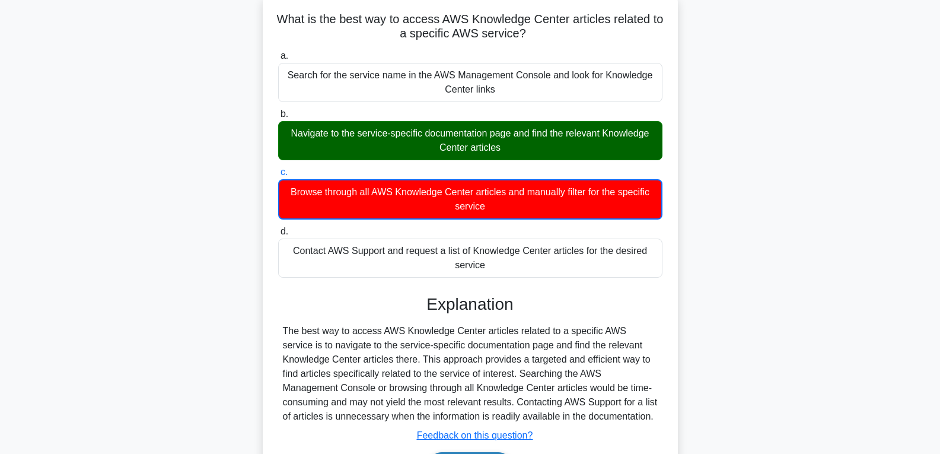
scroll to position [187, 0]
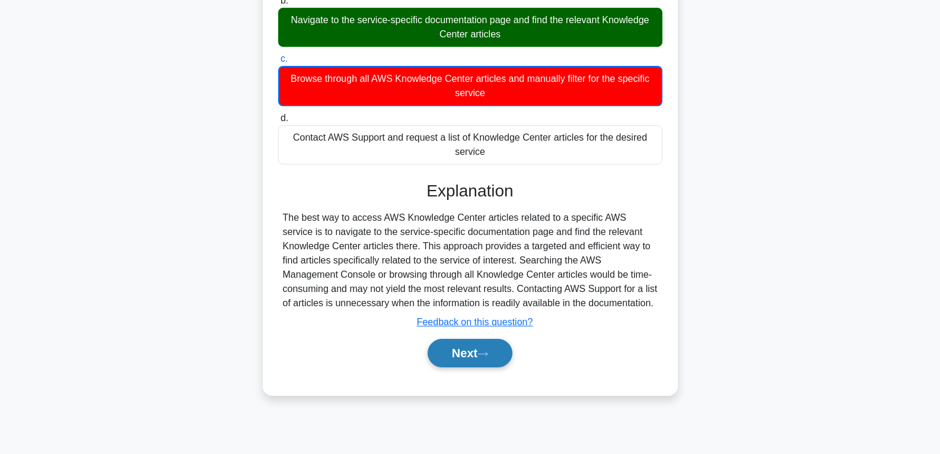
click at [465, 355] on button "Next" at bounding box center [470, 353] width 85 height 28
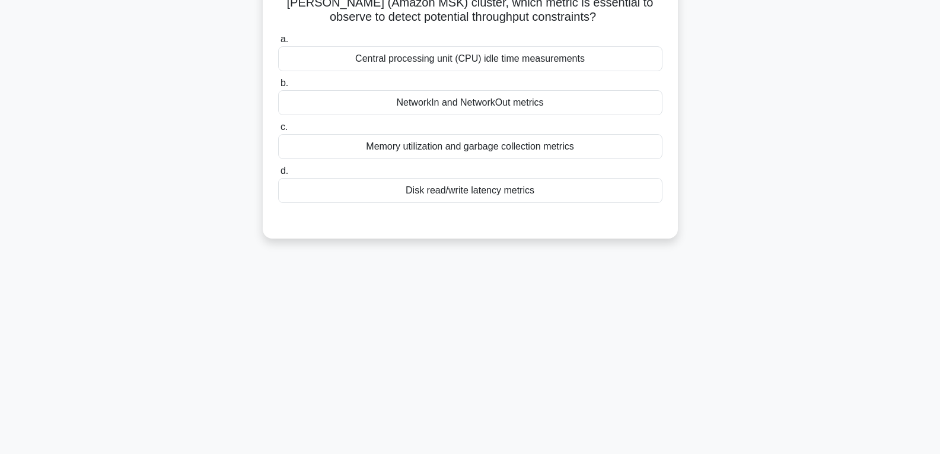
scroll to position [21, 0]
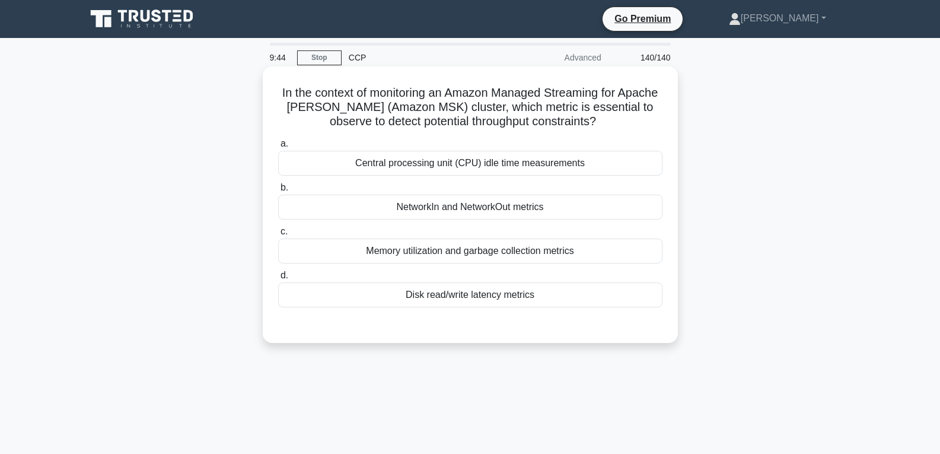
click at [463, 207] on div "NetworkIn and NetworkOut metrics" at bounding box center [470, 207] width 384 height 25
click at [278, 192] on input "b. NetworkIn and NetworkOut metrics" at bounding box center [278, 188] width 0 height 8
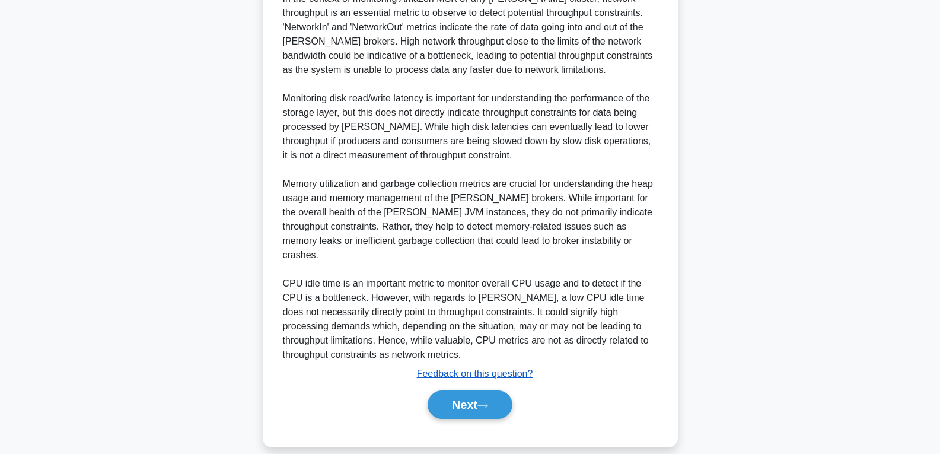
scroll to position [364, 0]
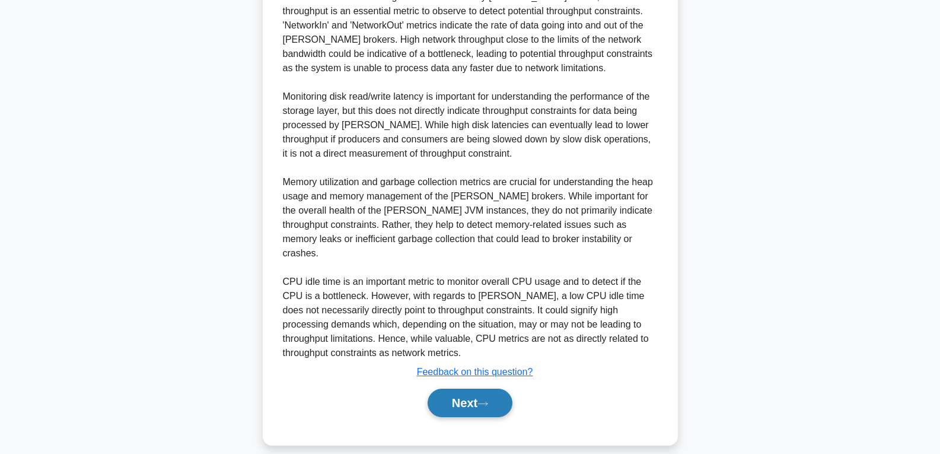
click at [472, 389] on button "Next" at bounding box center [470, 403] width 85 height 28
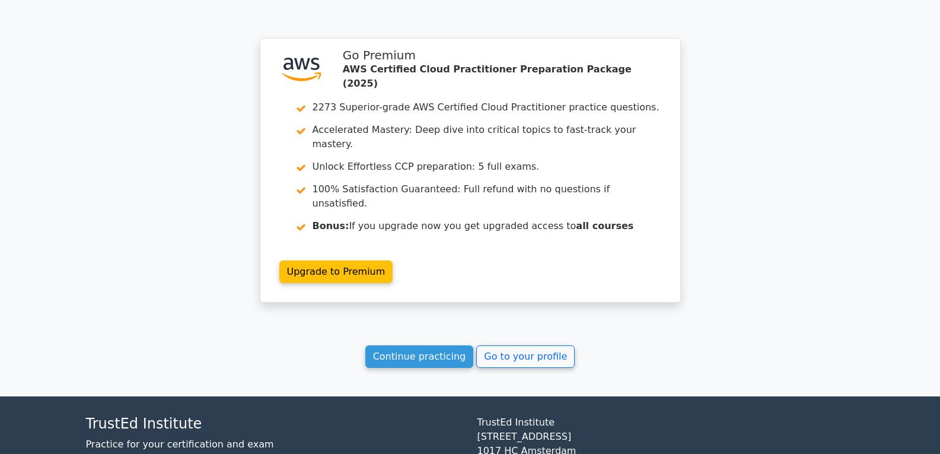
scroll to position [6681, 0]
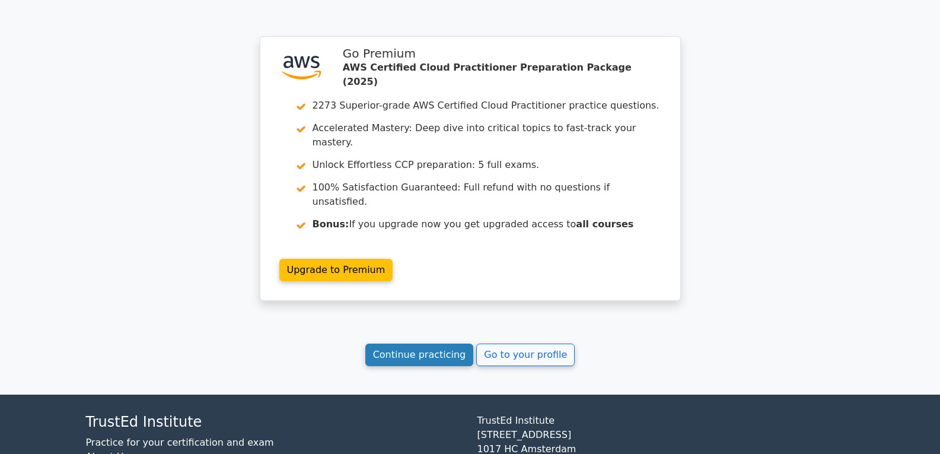
click at [421, 344] on link "Continue practicing" at bounding box center [419, 355] width 109 height 23
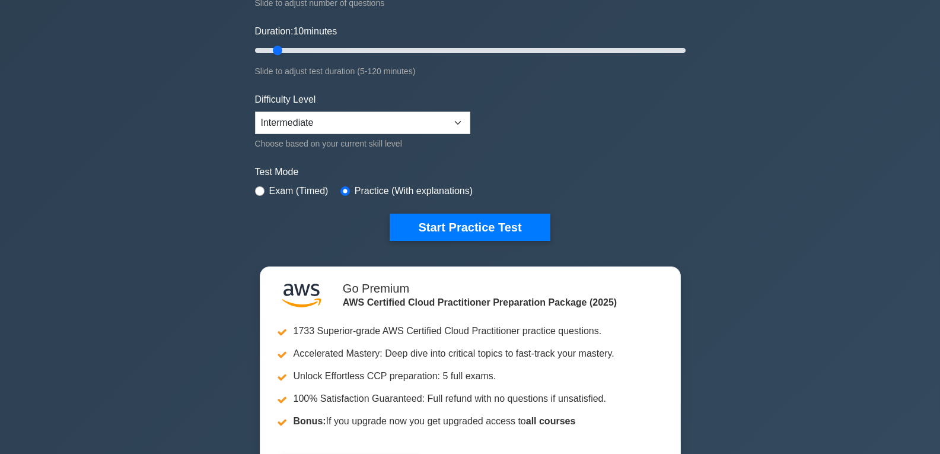
scroll to position [237, 0]
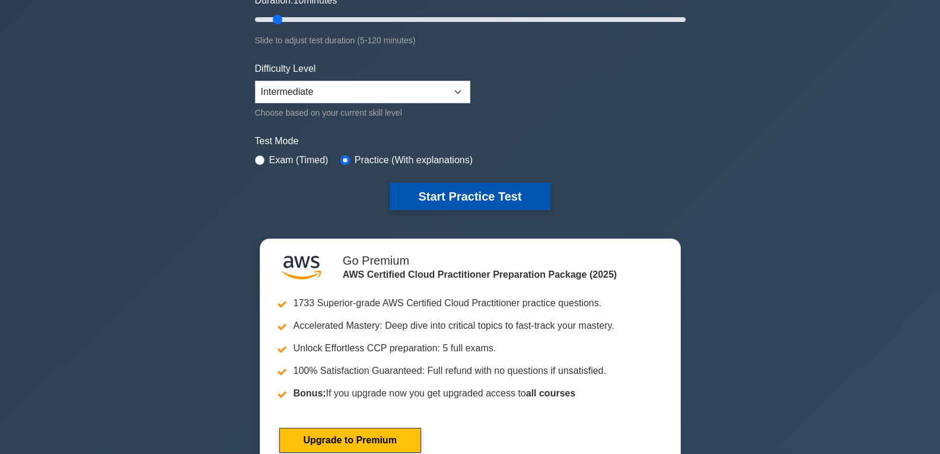
click at [455, 196] on button "Start Practice Test" at bounding box center [470, 196] width 160 height 27
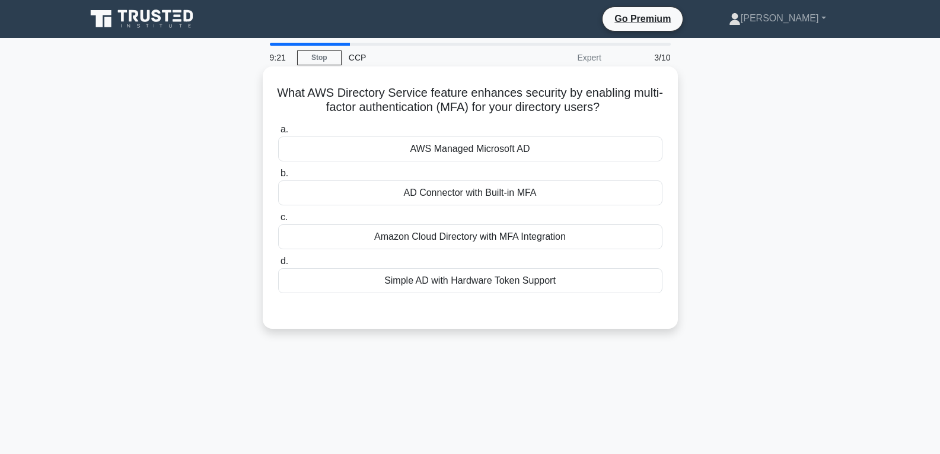
click at [451, 190] on div "AD Connector with Built-in MFA" at bounding box center [470, 192] width 384 height 25
click at [278, 177] on input "b. AD Connector with Built-in MFA" at bounding box center [278, 174] width 0 height 8
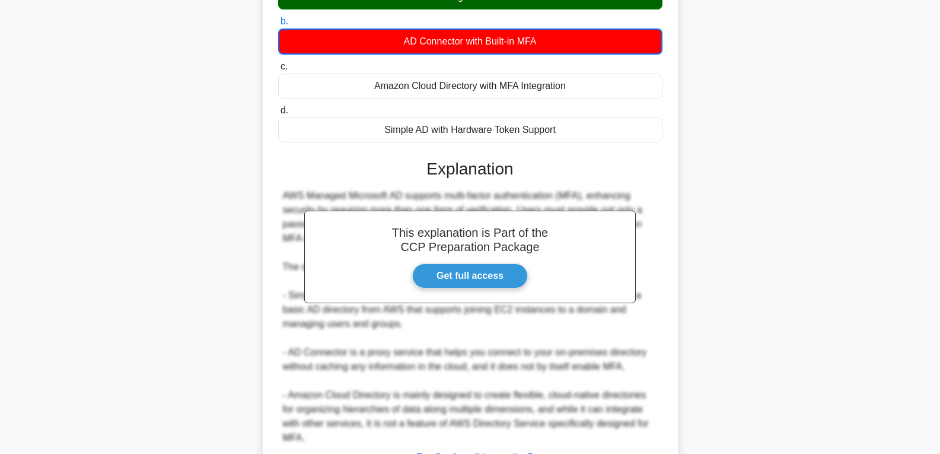
scroll to position [251, 0]
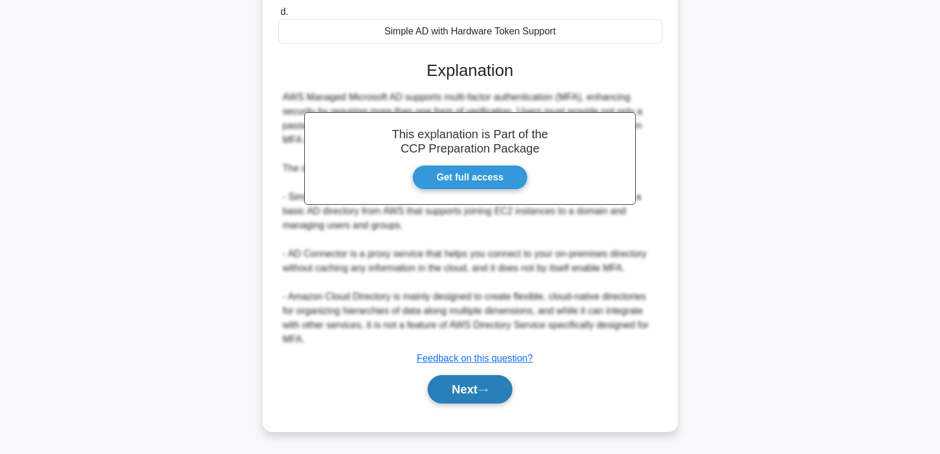
click at [468, 380] on button "Next" at bounding box center [470, 389] width 85 height 28
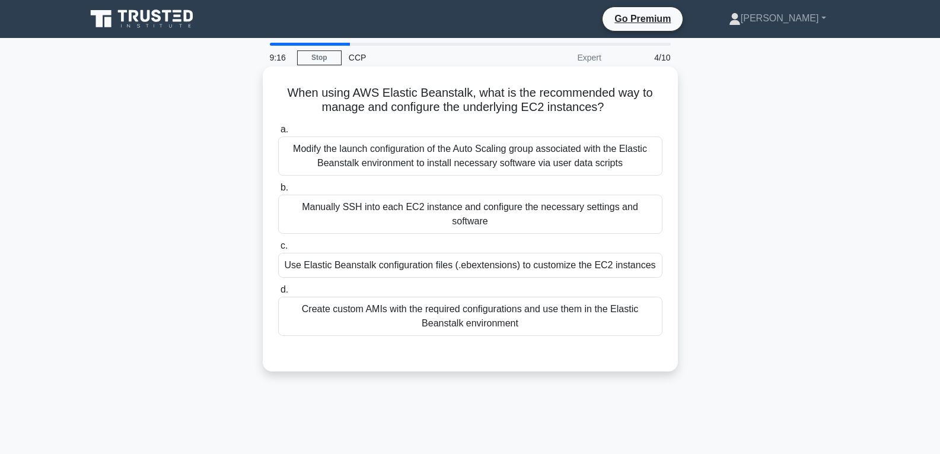
click at [440, 212] on div "Manually SSH into each EC2 instance and configure the necessary settings and so…" at bounding box center [470, 214] width 384 height 39
click at [278, 192] on input "b. Manually SSH into each EC2 instance and configure the necessary settings and…" at bounding box center [278, 188] width 0 height 8
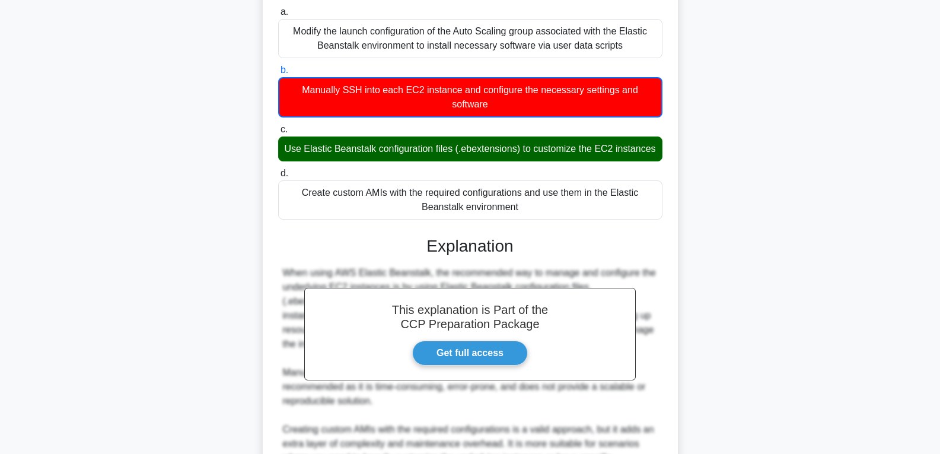
scroll to position [322, 0]
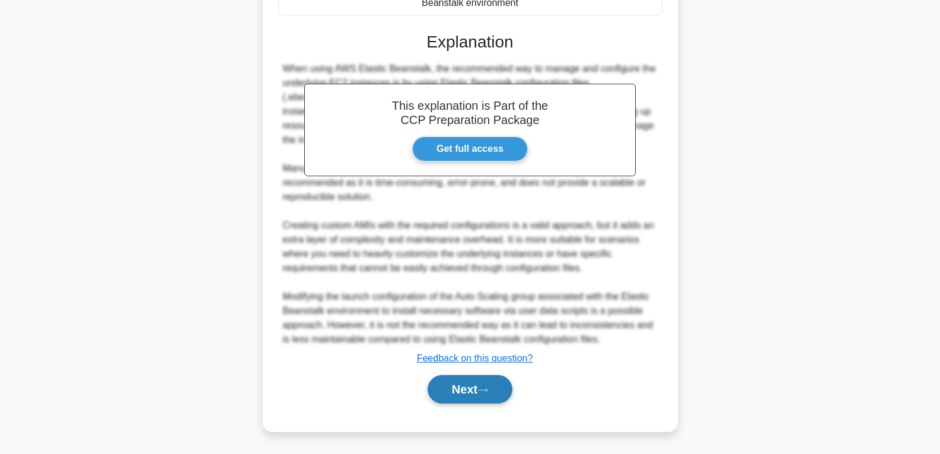
click at [447, 377] on button "Next" at bounding box center [470, 389] width 85 height 28
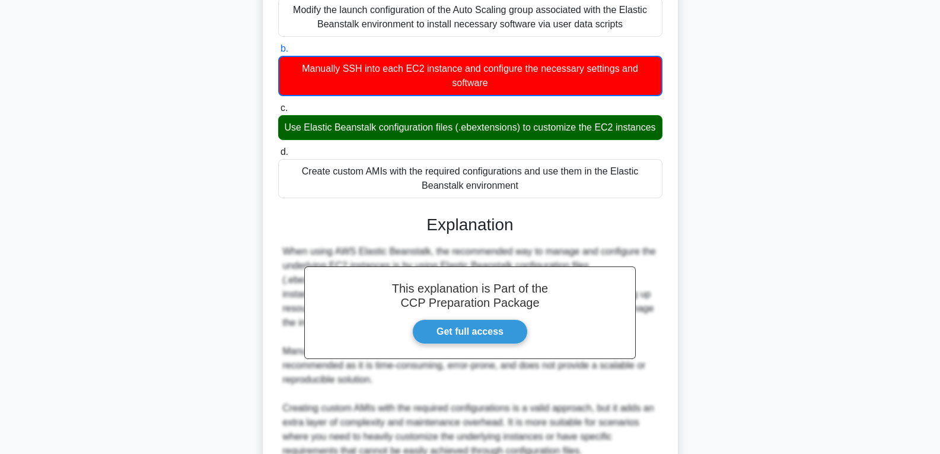
scroll to position [0, 0]
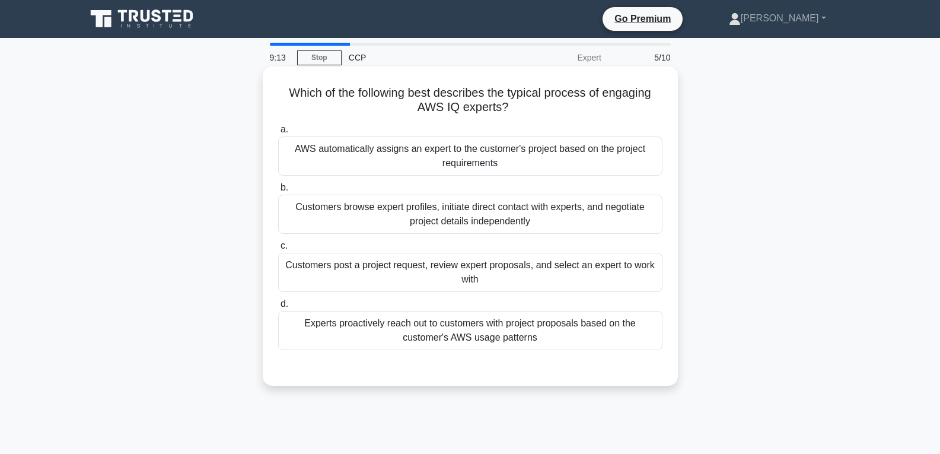
click at [440, 273] on div "Customers post a project request, review expert proposals, and select an expert…" at bounding box center [470, 272] width 384 height 39
click at [278, 250] on input "c. Customers post a project request, review expert proposals, and select an exp…" at bounding box center [278, 246] width 0 height 8
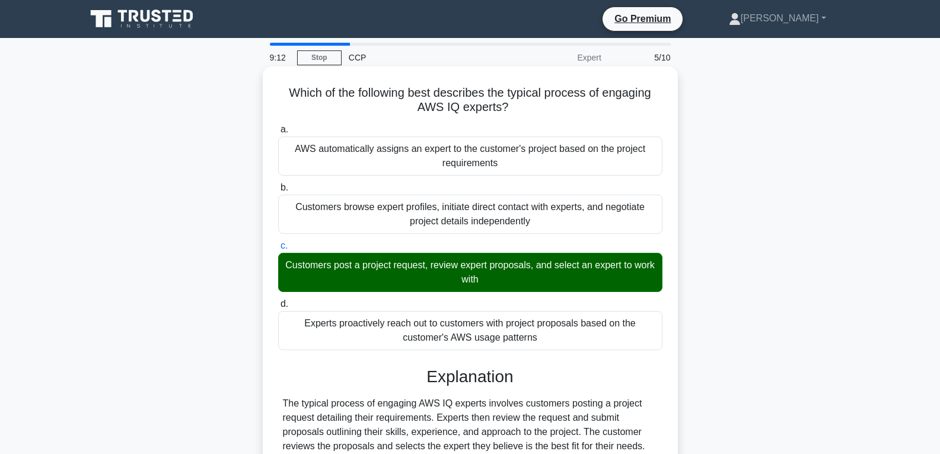
scroll to position [187, 0]
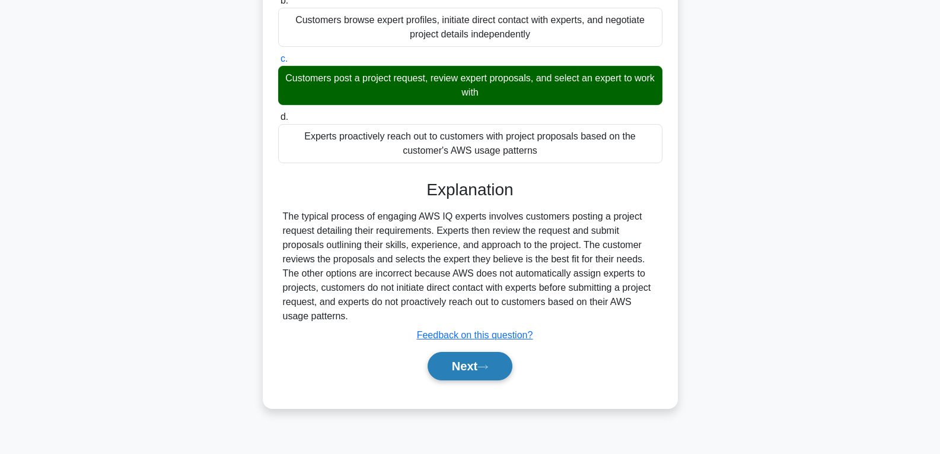
click at [466, 372] on button "Next" at bounding box center [470, 366] width 85 height 28
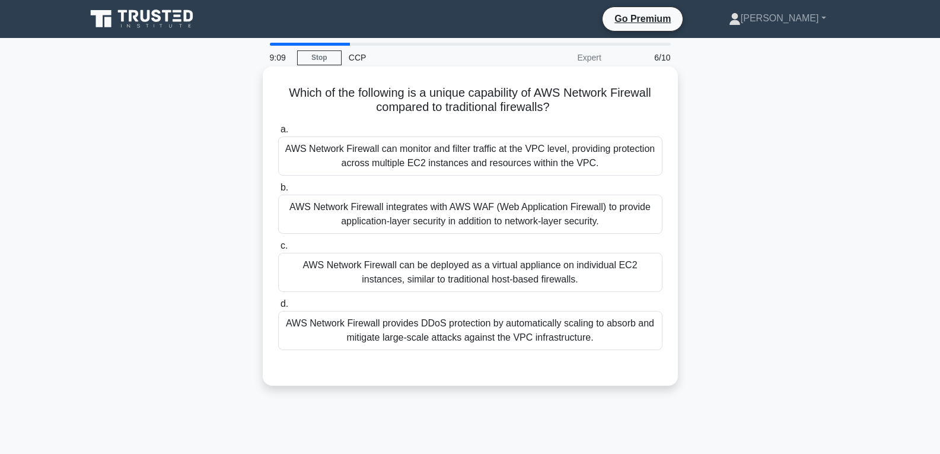
click at [450, 274] on div "AWS Network Firewall can be deployed as a virtual appliance on individual EC2 i…" at bounding box center [470, 272] width 384 height 39
click at [278, 250] on input "c. AWS Network Firewall can be deployed as a virtual appliance on individual EC…" at bounding box center [278, 246] width 0 height 8
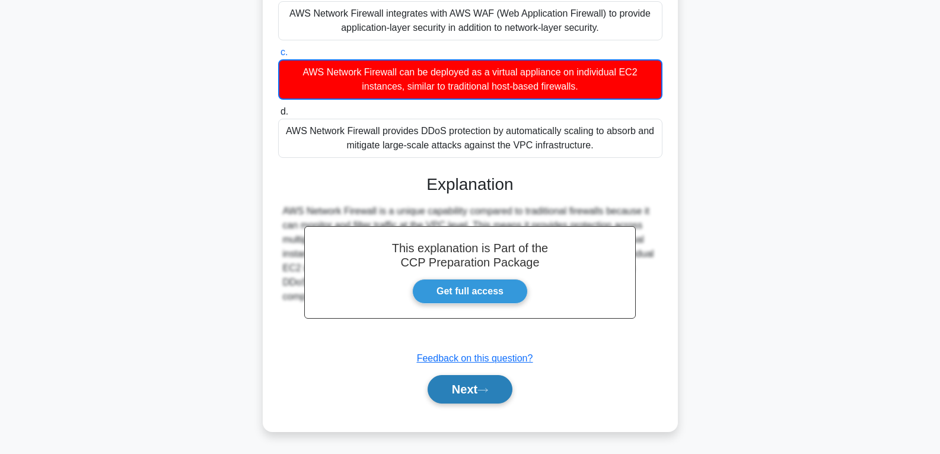
click at [472, 393] on button "Next" at bounding box center [470, 389] width 85 height 28
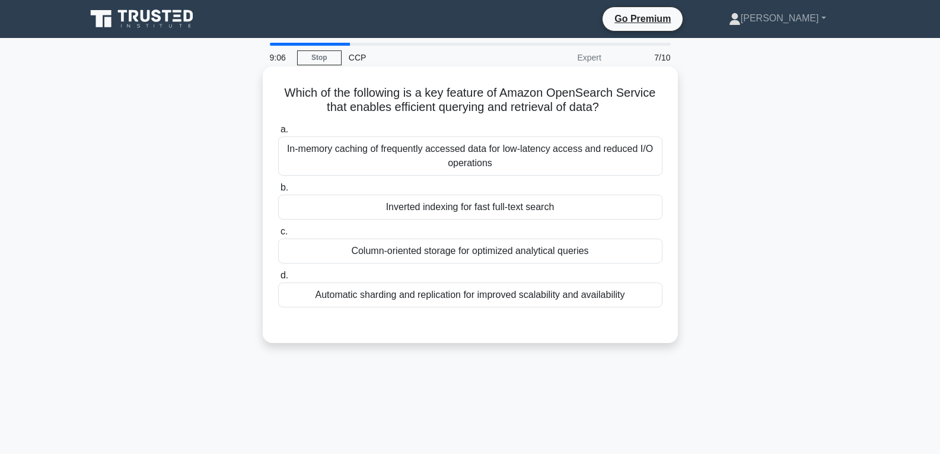
click at [445, 196] on div "Inverted indexing for fast full-text search" at bounding box center [470, 207] width 384 height 25
click at [278, 192] on input "b. Inverted indexing for fast full-text search" at bounding box center [278, 188] width 0 height 8
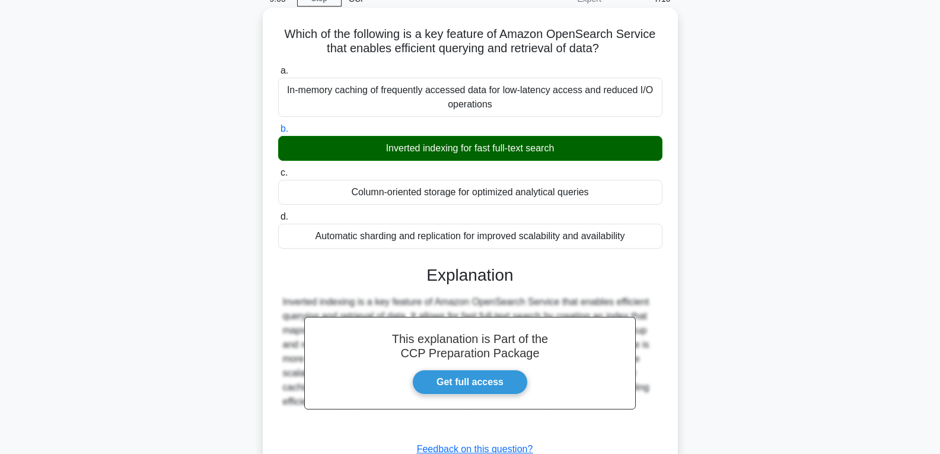
scroll to position [187, 0]
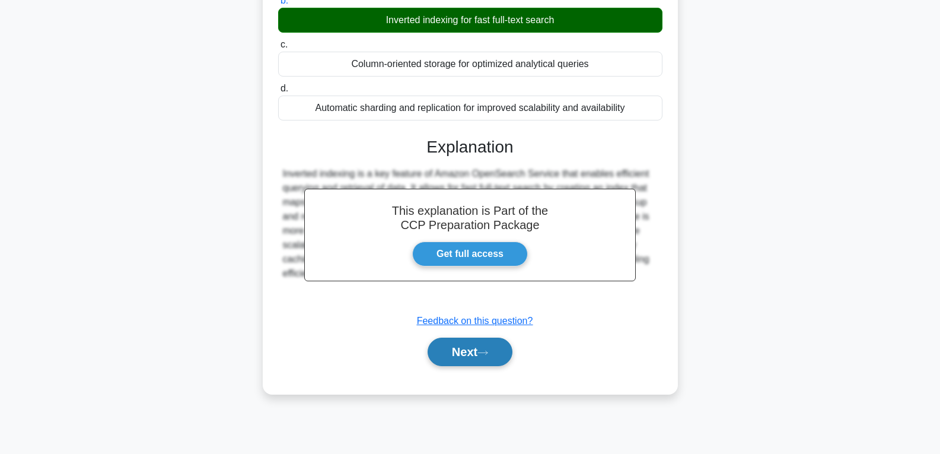
click at [478, 357] on button "Next" at bounding box center [470, 352] width 85 height 28
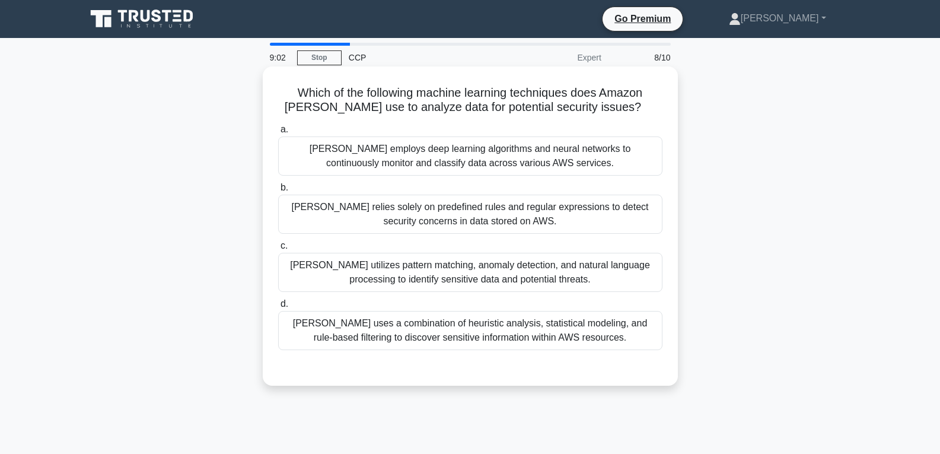
click at [440, 223] on div "[PERSON_NAME] relies solely on predefined rules and regular expressions to dete…" at bounding box center [470, 214] width 384 height 39
click at [278, 192] on input "[PERSON_NAME] relies solely on predefined rules and regular expressions to dete…" at bounding box center [278, 188] width 0 height 8
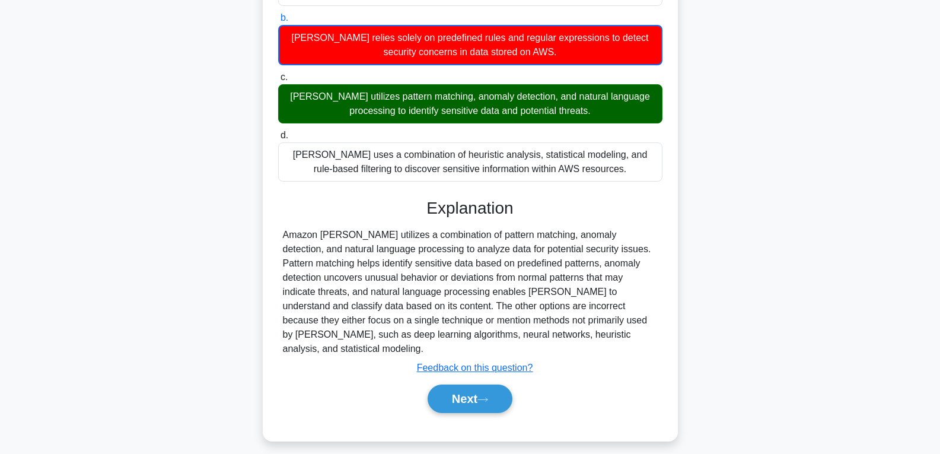
scroll to position [187, 0]
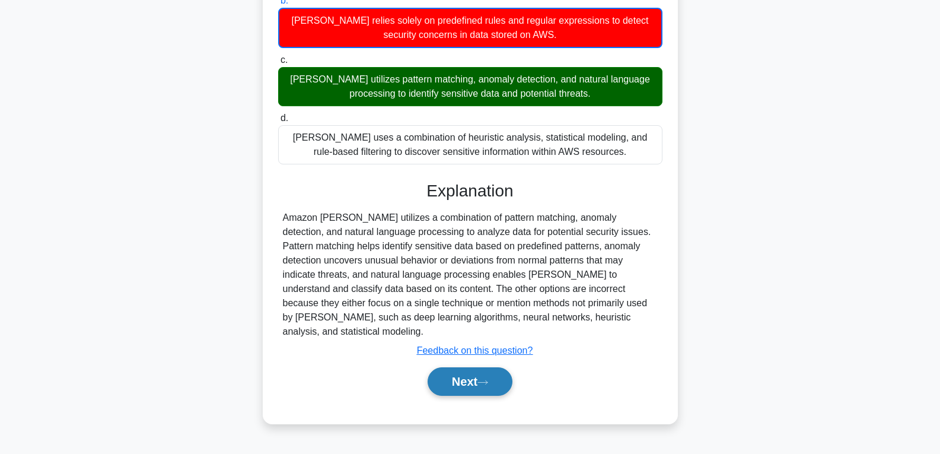
click at [459, 367] on button "Next" at bounding box center [470, 381] width 85 height 28
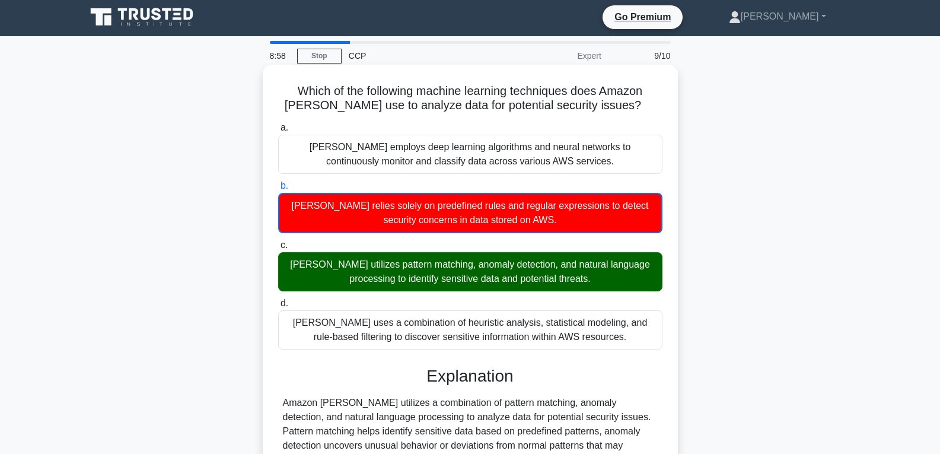
scroll to position [0, 0]
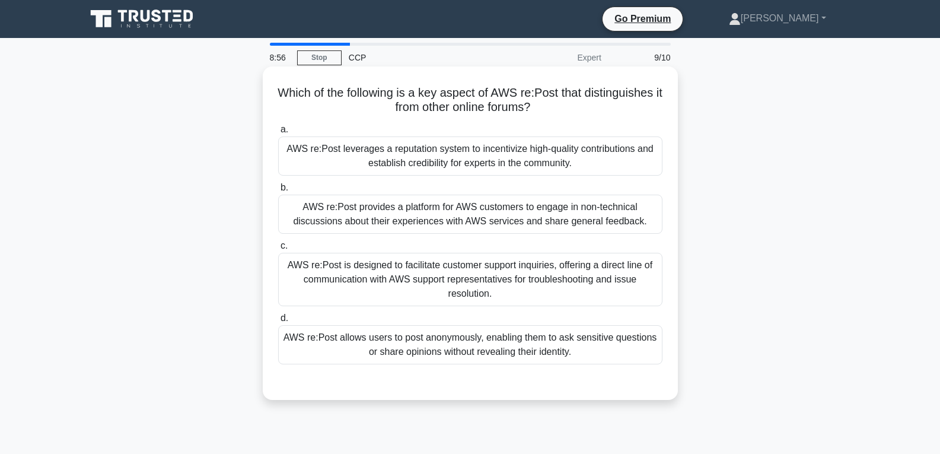
click at [436, 253] on div "AWS re:Post is designed to facilitate customer support inquiries, offering a di…" at bounding box center [470, 279] width 384 height 53
click at [278, 250] on input "c. AWS re:Post is designed to facilitate customer support inquiries, offering a…" at bounding box center [278, 246] width 0 height 8
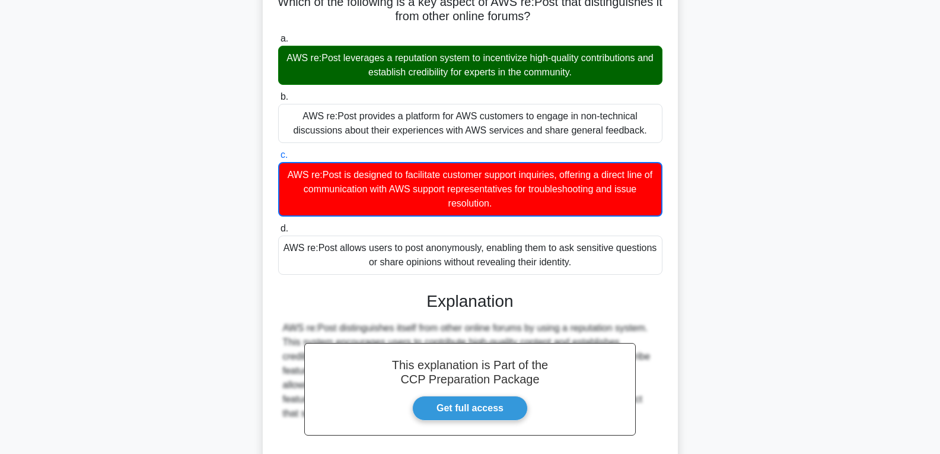
scroll to position [208, 0]
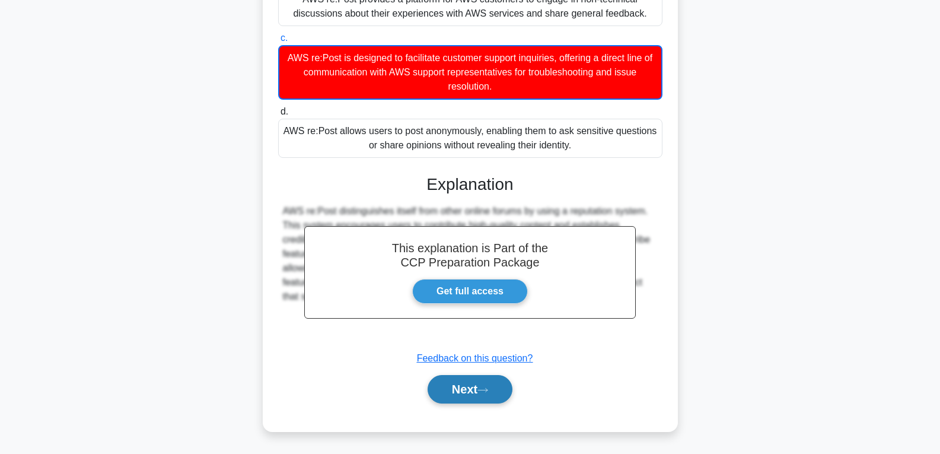
click at [460, 394] on button "Next" at bounding box center [470, 389] width 85 height 28
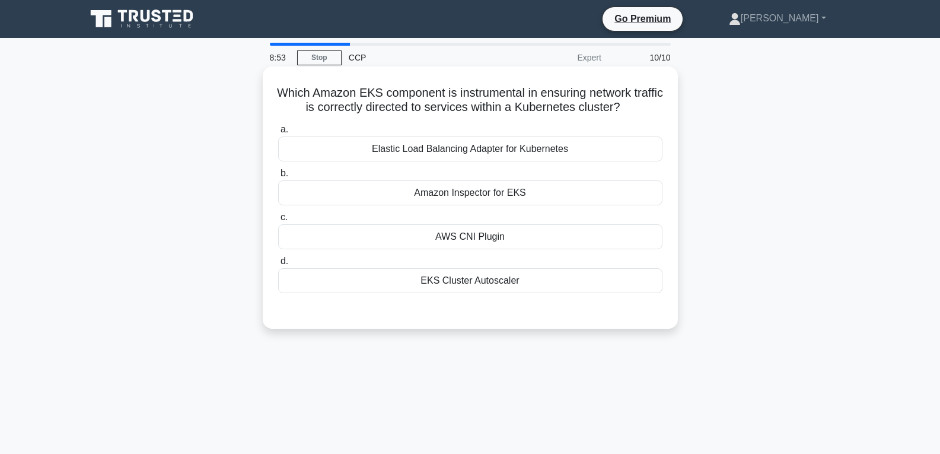
click at [428, 228] on div "AWS CNI Plugin" at bounding box center [470, 236] width 384 height 25
click at [278, 221] on input "c. AWS CNI Plugin" at bounding box center [278, 218] width 0 height 8
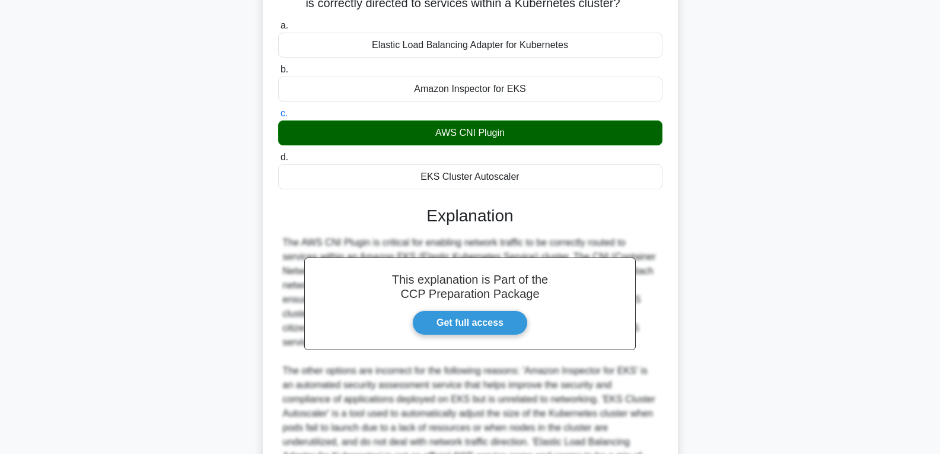
scroll to position [278, 0]
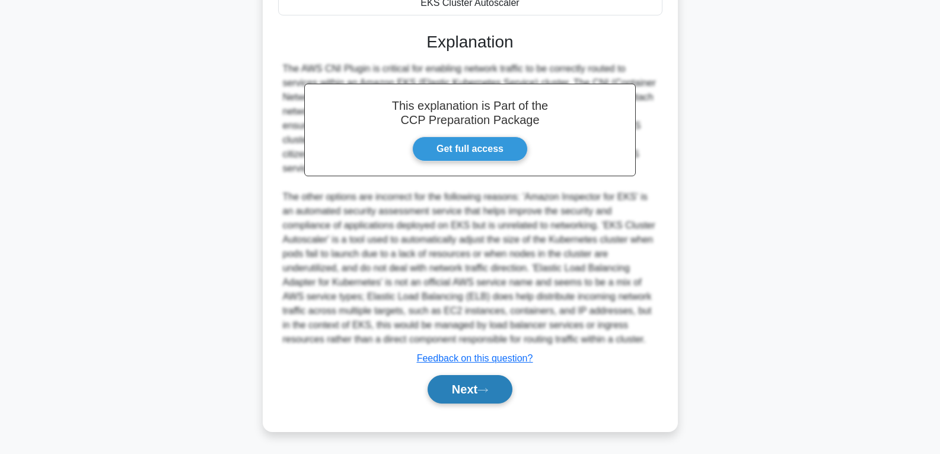
click at [468, 384] on button "Next" at bounding box center [470, 389] width 85 height 28
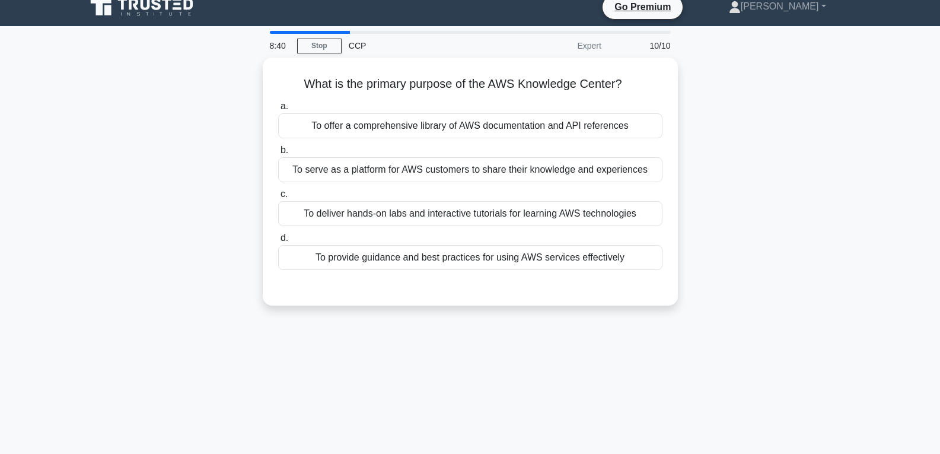
scroll to position [9, 0]
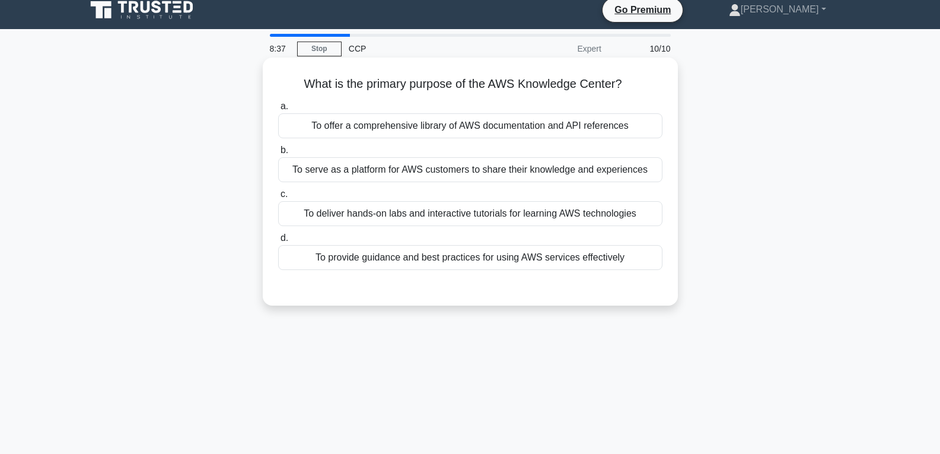
click at [467, 241] on label "d. To provide guidance and best practices for using AWS services effectively" at bounding box center [470, 250] width 384 height 39
click at [278, 241] on input "d. To provide guidance and best practices for using AWS services effectively" at bounding box center [278, 238] width 0 height 8
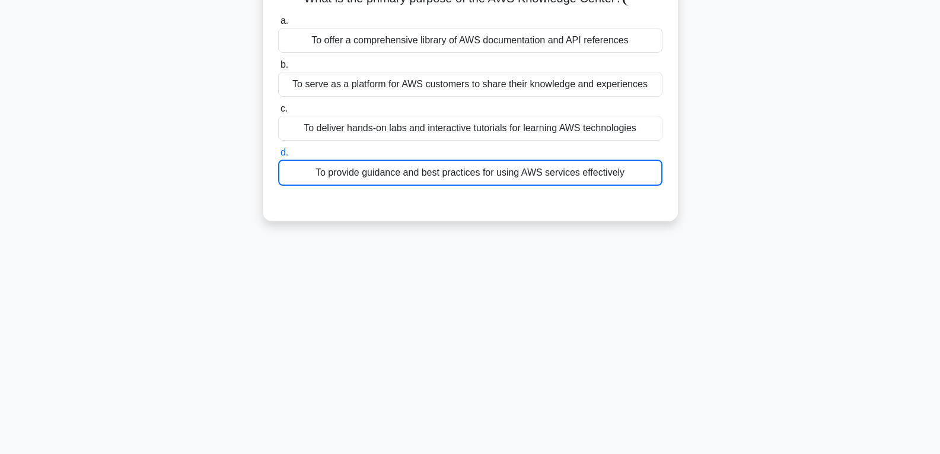
scroll to position [0, 0]
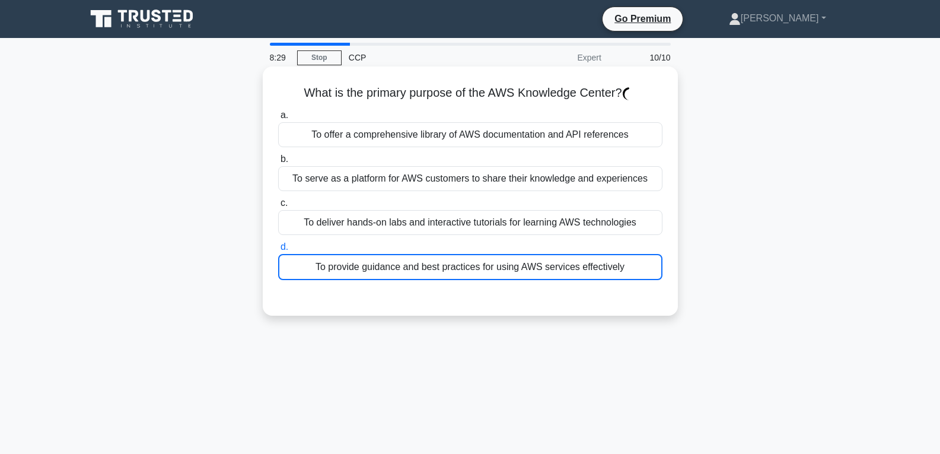
click at [490, 272] on div "To provide guidance and best practices for using AWS services effectively" at bounding box center [470, 267] width 384 height 26
click at [278, 251] on input "d. To provide guidance and best practices for using AWS services effectively" at bounding box center [278, 247] width 0 height 8
click at [490, 272] on div "To provide guidance and best practices for using AWS services effectively" at bounding box center [470, 267] width 384 height 26
click at [278, 251] on input "d. To provide guidance and best practices for using AWS services effectively" at bounding box center [278, 247] width 0 height 8
click at [490, 272] on div "To provide guidance and best practices for using AWS services effectively" at bounding box center [470, 267] width 384 height 26
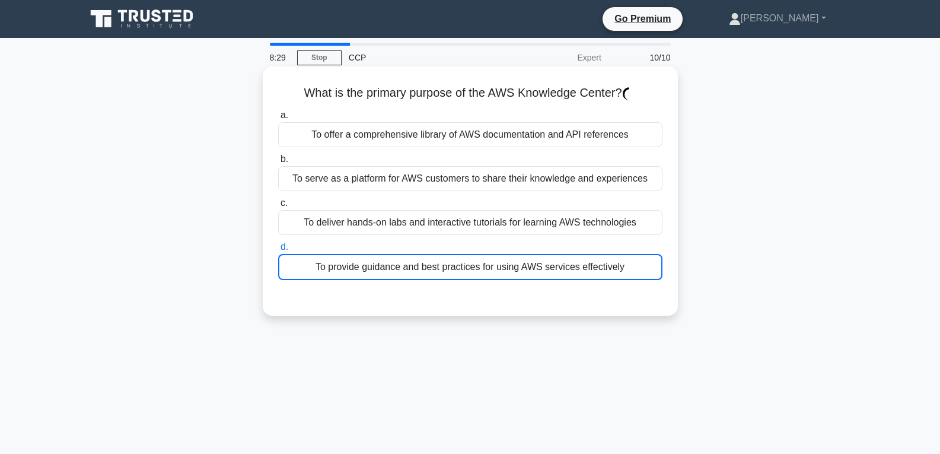
click at [278, 251] on input "d. To provide guidance and best practices for using AWS services effectively" at bounding box center [278, 247] width 0 height 8
click at [490, 272] on div "To provide guidance and best practices for using AWS services effectively" at bounding box center [470, 267] width 384 height 26
click at [278, 251] on input "d. To provide guidance and best practices for using AWS services effectively" at bounding box center [278, 247] width 0 height 8
click at [490, 272] on div "To provide guidance and best practices for using AWS services effectively" at bounding box center [470, 267] width 384 height 26
click at [278, 251] on input "d. To provide guidance and best practices for using AWS services effectively" at bounding box center [278, 247] width 0 height 8
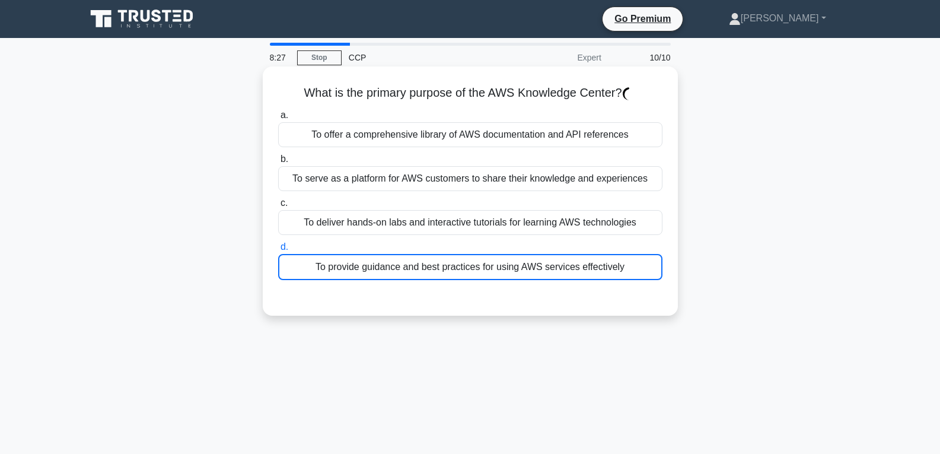
click at [490, 272] on div "To provide guidance and best practices for using AWS services effectively" at bounding box center [470, 267] width 384 height 26
click at [278, 251] on input "d. To provide guidance and best practices for using AWS services effectively" at bounding box center [278, 247] width 0 height 8
click at [490, 272] on div "To provide guidance and best practices for using AWS services effectively" at bounding box center [470, 267] width 384 height 26
click at [278, 251] on input "d. To provide guidance and best practices for using AWS services effectively" at bounding box center [278, 247] width 0 height 8
click at [490, 272] on div "To provide guidance and best practices for using AWS services effectively" at bounding box center [470, 267] width 384 height 26
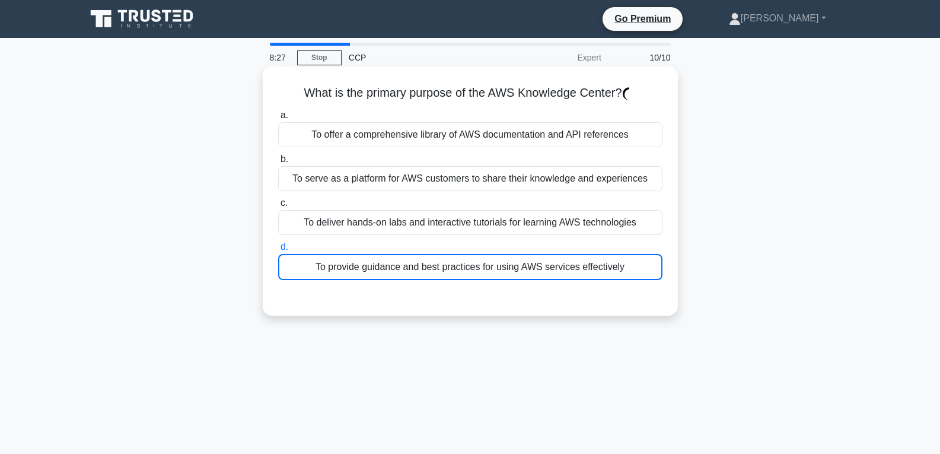
click at [278, 251] on input "d. To provide guidance and best practices for using AWS services effectively" at bounding box center [278, 247] width 0 height 8
copy div "for"
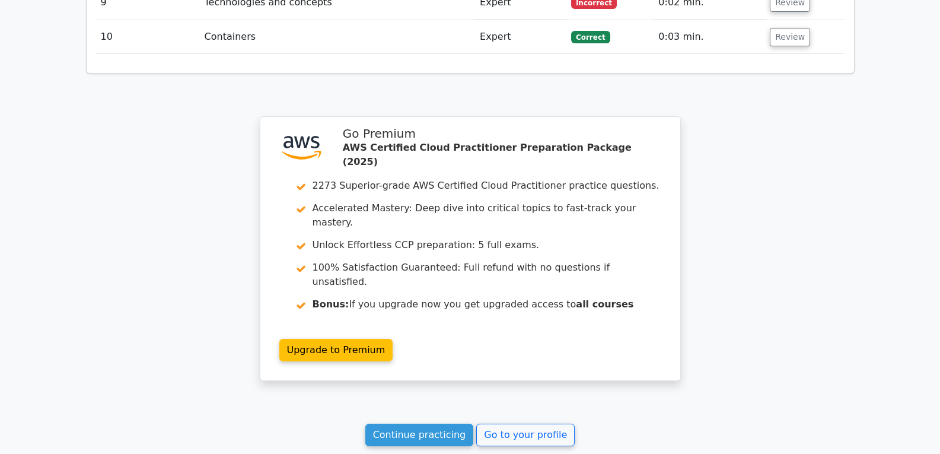
scroll to position [1833, 0]
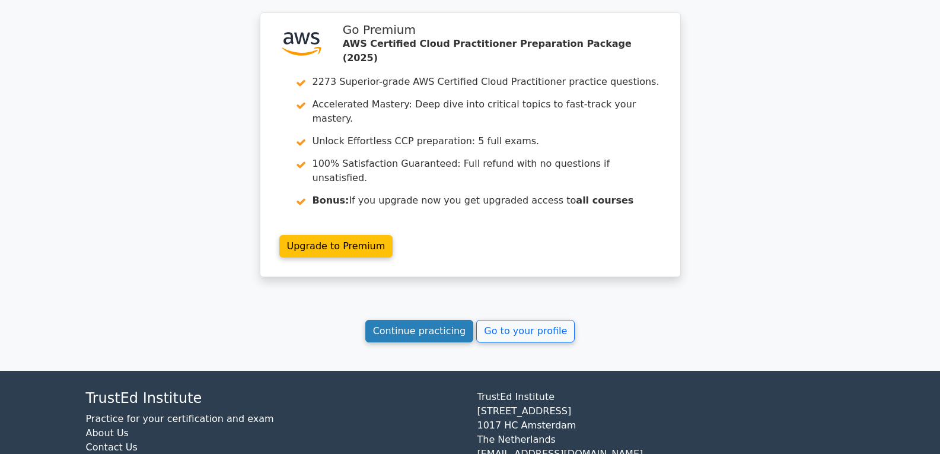
click at [421, 320] on link "Continue practicing" at bounding box center [419, 331] width 109 height 23
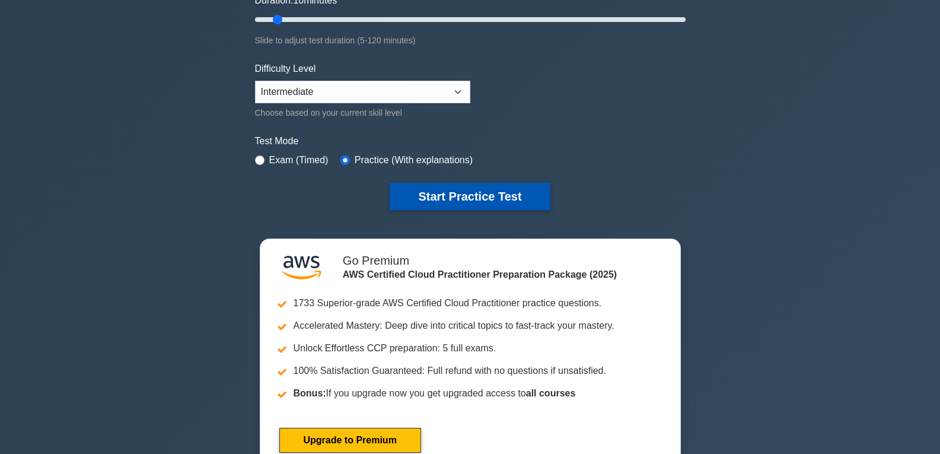
click at [466, 193] on button "Start Practice Test" at bounding box center [470, 196] width 160 height 27
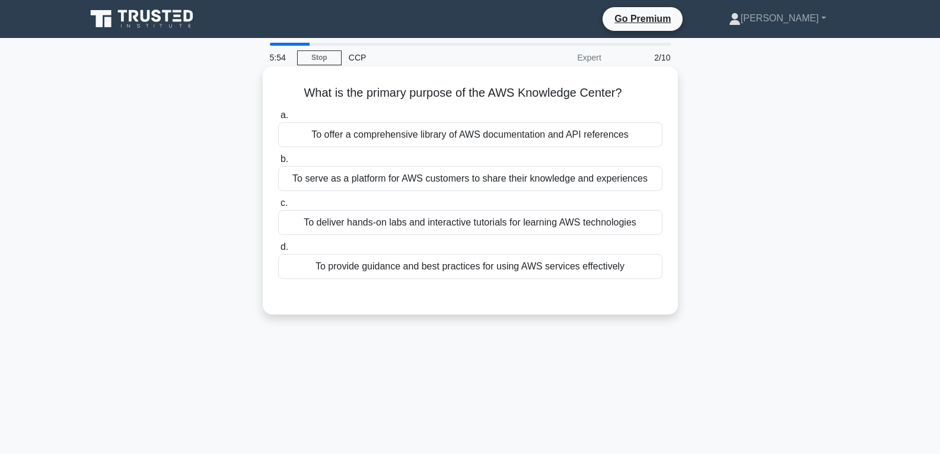
click at [476, 252] on label "d. To provide guidance and best practices for using AWS services effectively" at bounding box center [470, 259] width 384 height 39
click at [278, 251] on input "d. To provide guidance and best practices for using AWS services effectively" at bounding box center [278, 247] width 0 height 8
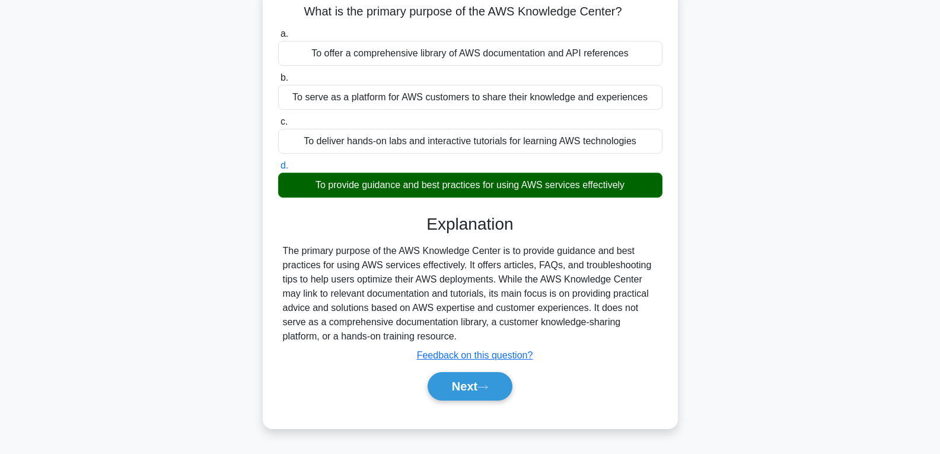
scroll to position [187, 0]
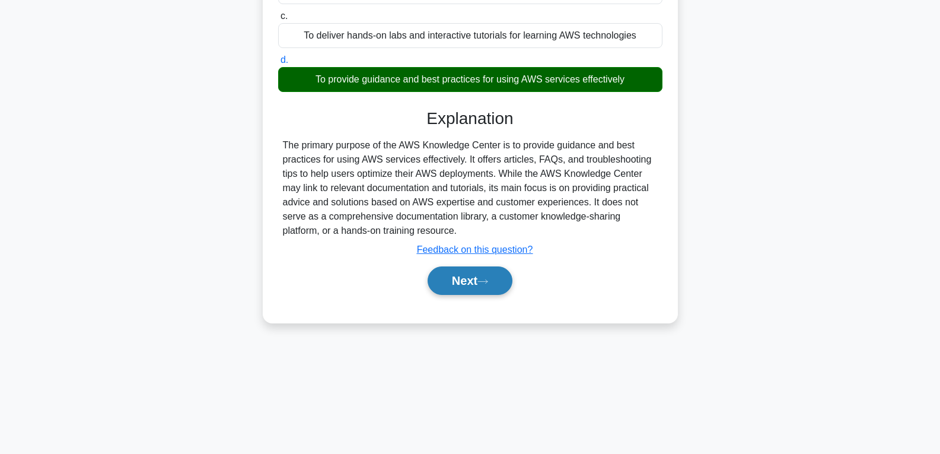
click at [481, 270] on button "Next" at bounding box center [470, 280] width 85 height 28
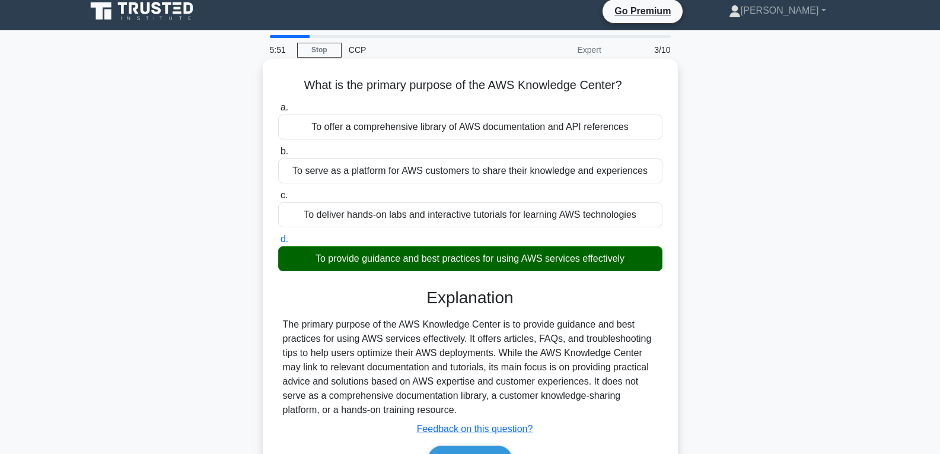
scroll to position [0, 0]
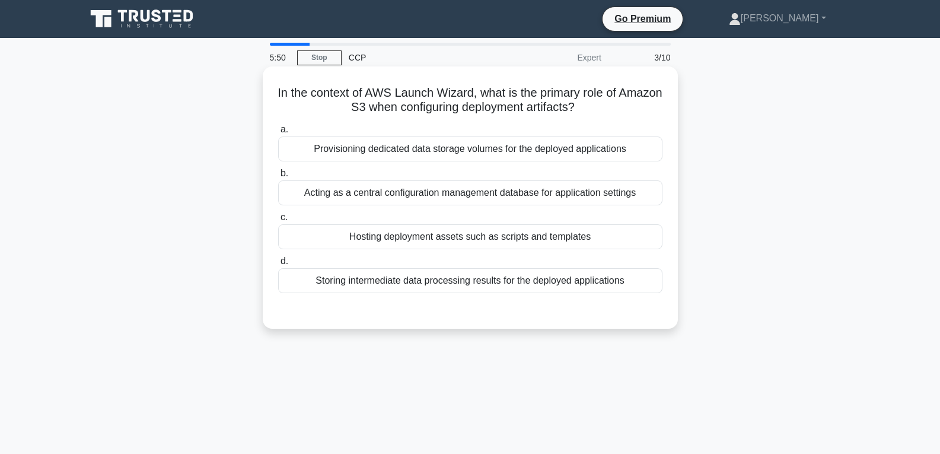
click at [475, 236] on div "Hosting deployment assets such as scripts and templates" at bounding box center [470, 236] width 384 height 25
click at [278, 221] on input "c. Hosting deployment assets such as scripts and templates" at bounding box center [278, 218] width 0 height 8
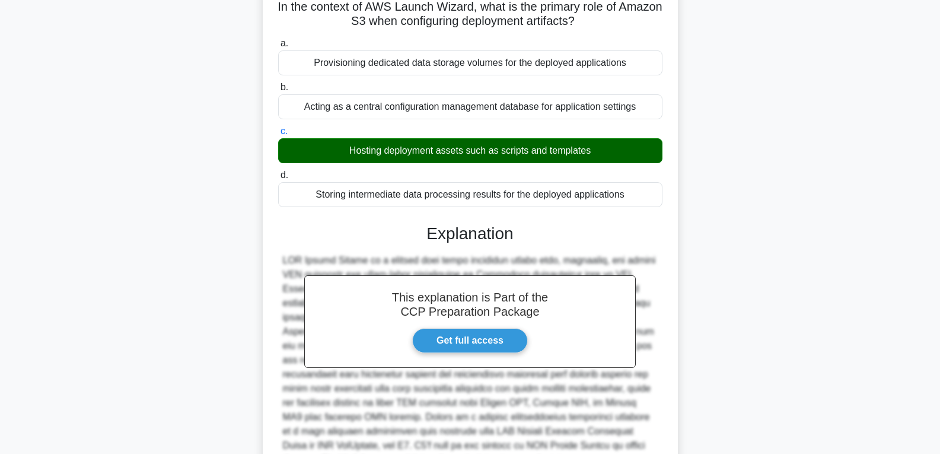
scroll to position [221, 0]
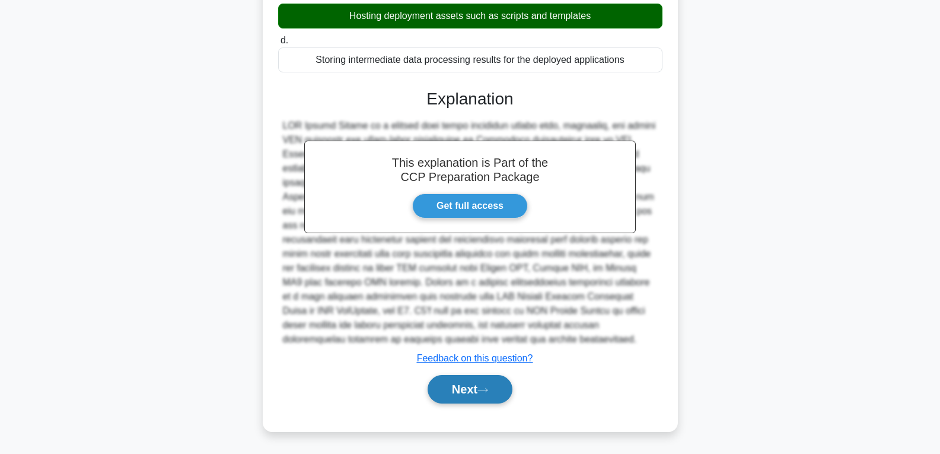
click at [457, 377] on button "Next" at bounding box center [470, 389] width 85 height 28
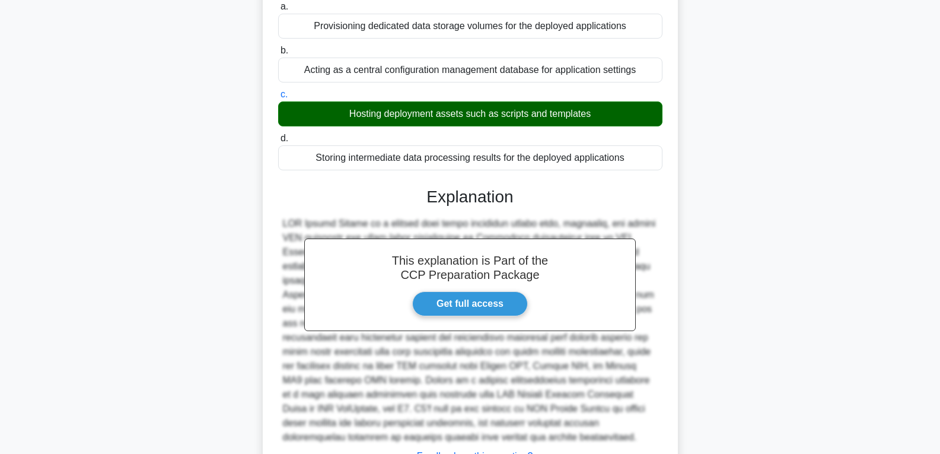
scroll to position [0, 0]
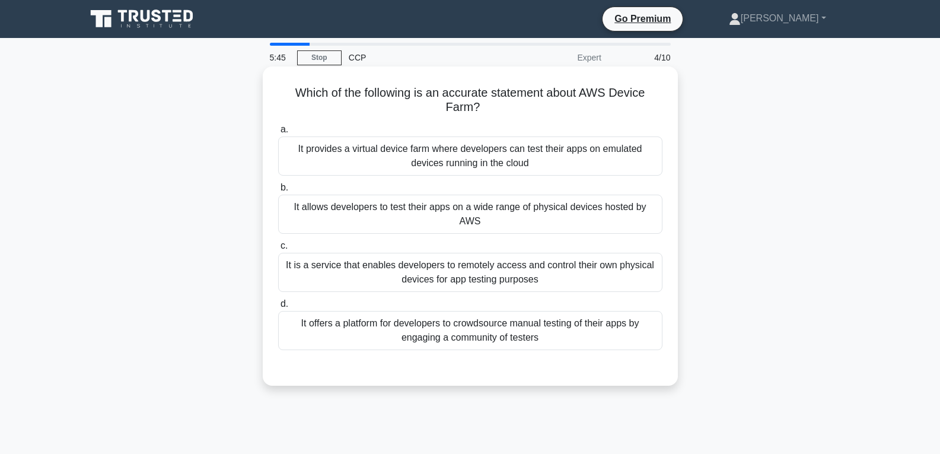
click at [444, 206] on div "It allows developers to test their apps on a wide range of physical devices hos…" at bounding box center [470, 214] width 384 height 39
click at [278, 192] on input "b. It allows developers to test their apps on a wide range of physical devices …" at bounding box center [278, 188] width 0 height 8
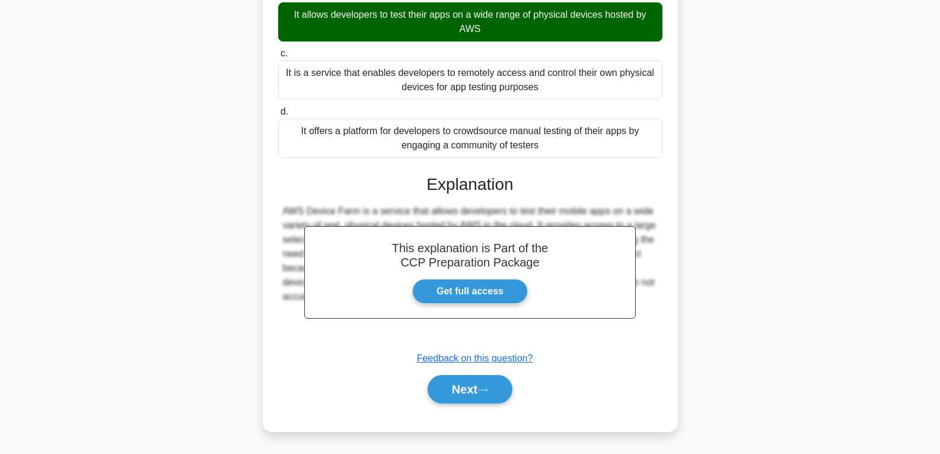
scroll to position [193, 0]
click at [464, 382] on button "Next" at bounding box center [470, 389] width 85 height 28
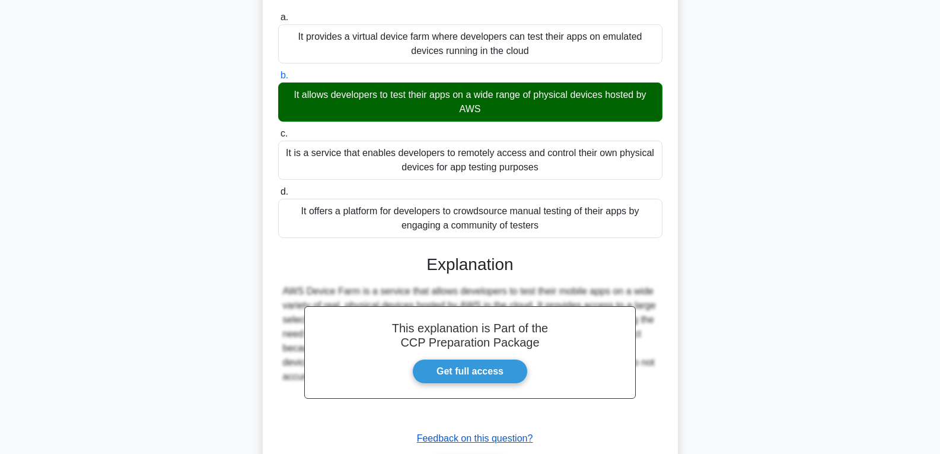
scroll to position [0, 0]
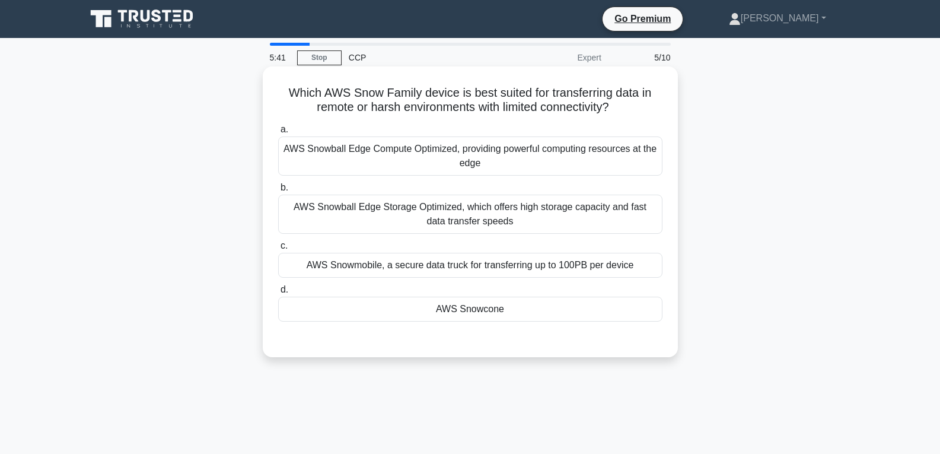
click at [481, 298] on div "AWS Snowcone" at bounding box center [470, 309] width 384 height 25
click at [278, 294] on input "d. AWS Snowcone" at bounding box center [278, 290] width 0 height 8
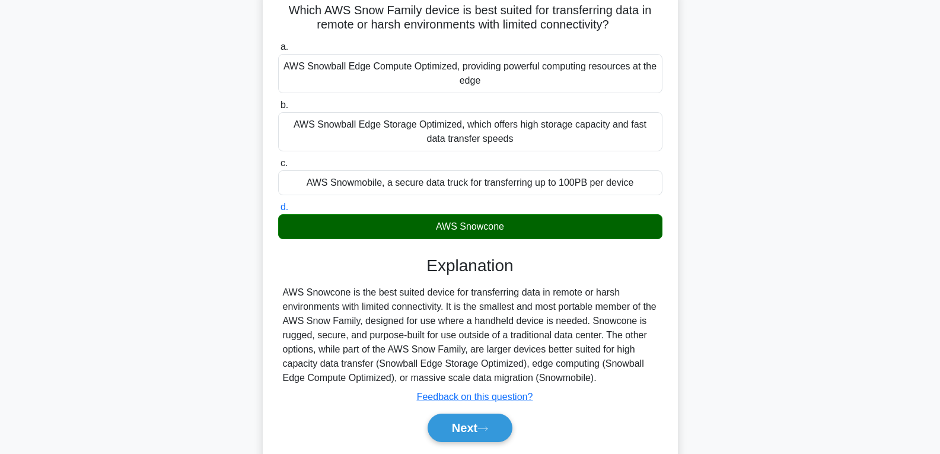
scroll to position [187, 0]
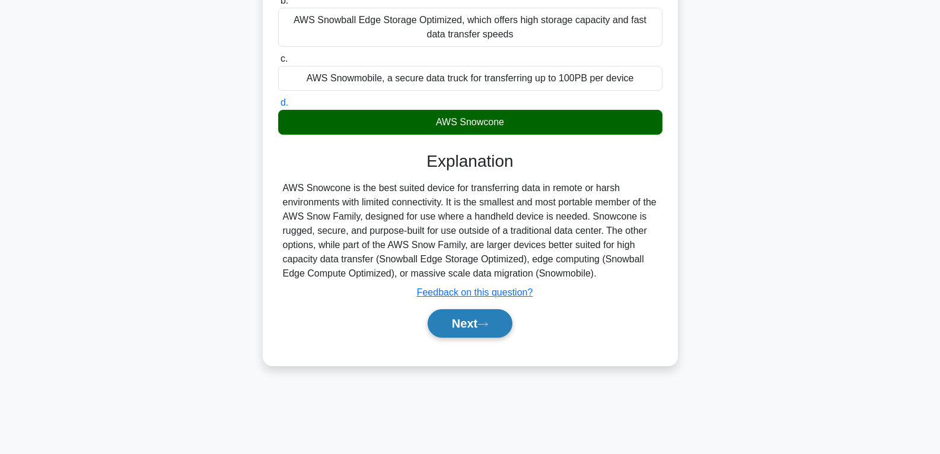
click at [471, 329] on button "Next" at bounding box center [470, 323] width 85 height 28
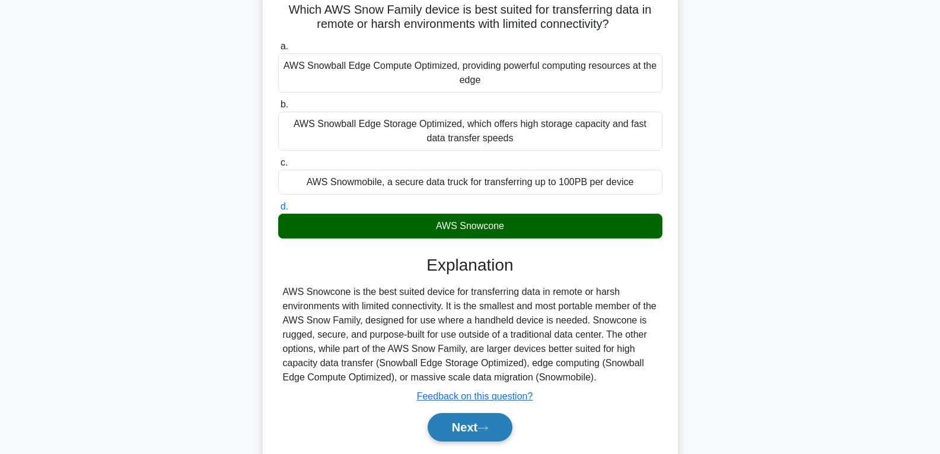
scroll to position [0, 0]
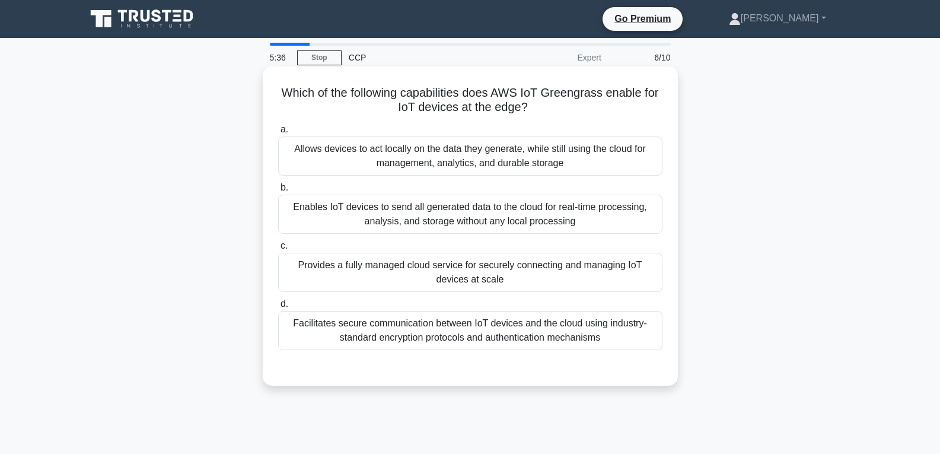
click at [465, 265] on div "Provides a fully managed cloud service for securely connecting and managing IoT…" at bounding box center [470, 272] width 384 height 39
click at [278, 250] on input "c. Provides a fully managed cloud service for securely connecting and managing …" at bounding box center [278, 246] width 0 height 8
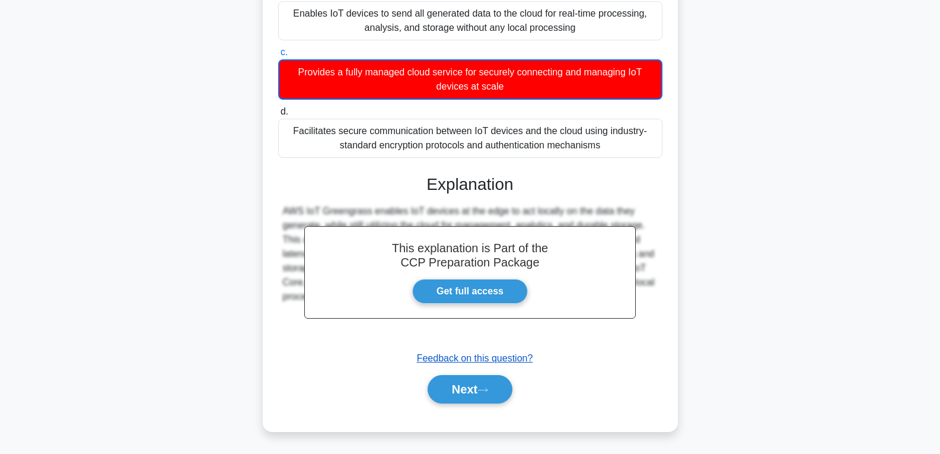
scroll to position [194, 0]
click at [471, 385] on button "Next" at bounding box center [470, 389] width 85 height 28
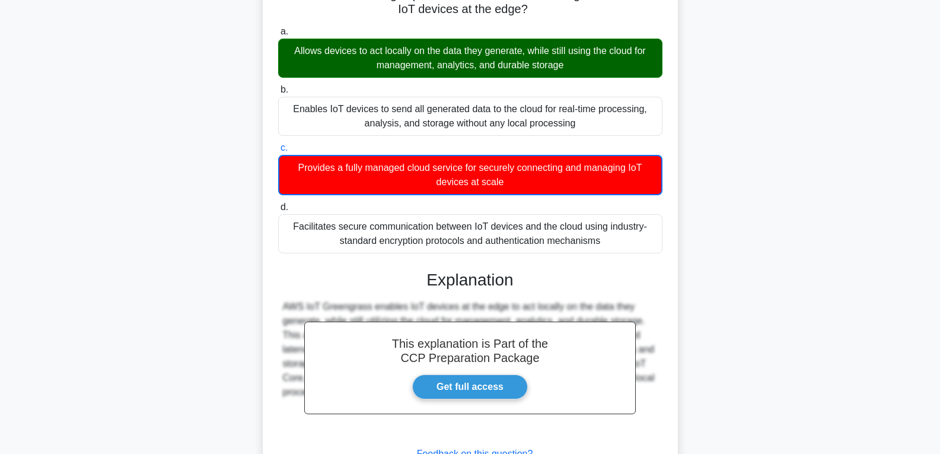
scroll to position [0, 0]
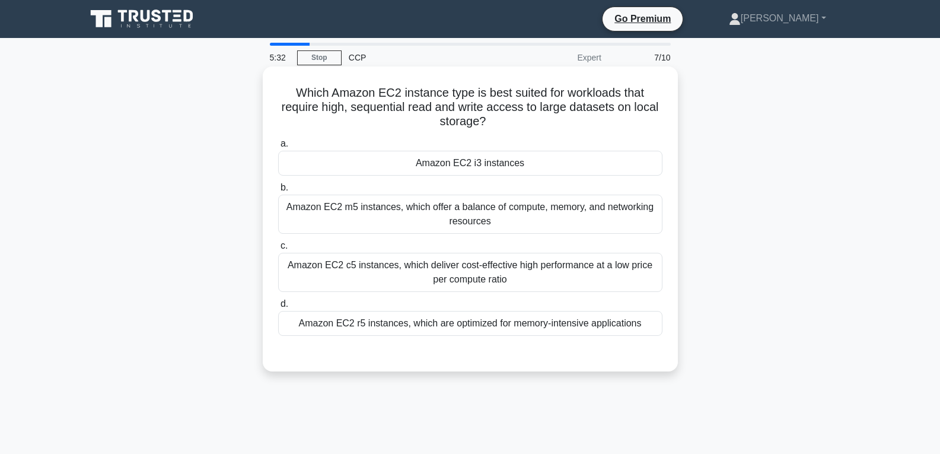
click at [479, 160] on div "Amazon EC2 i3 instances" at bounding box center [470, 163] width 384 height 25
click at [278, 148] on input "a. Amazon EC2 i3 instances" at bounding box center [278, 144] width 0 height 8
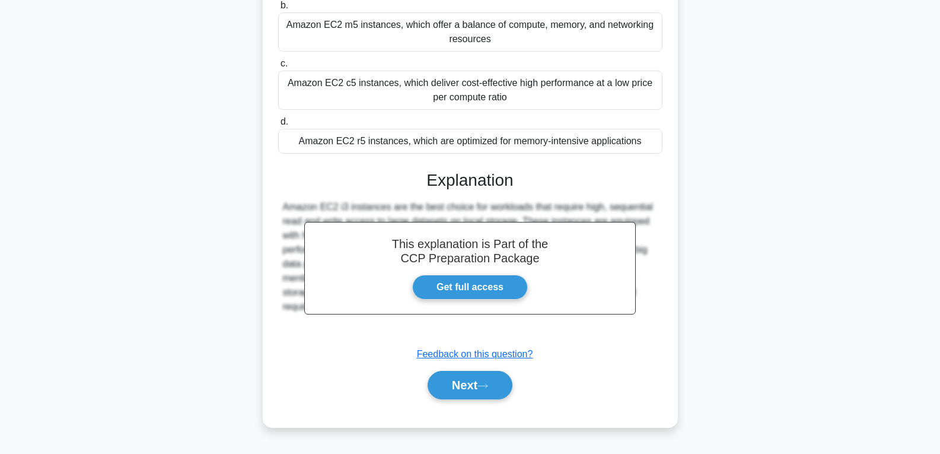
scroll to position [187, 0]
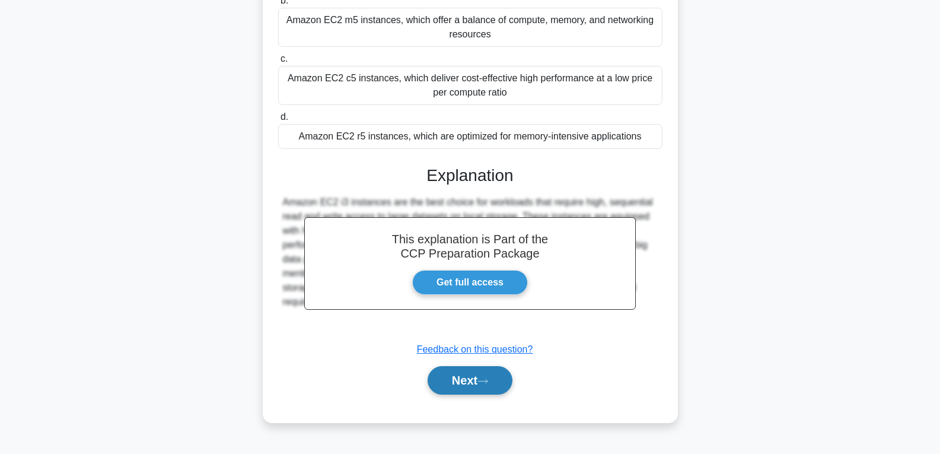
click at [469, 380] on button "Next" at bounding box center [470, 380] width 85 height 28
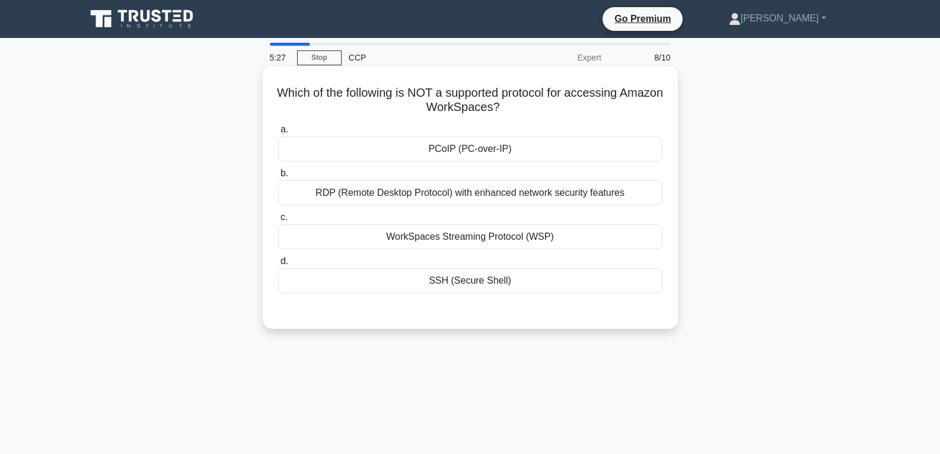
click at [473, 148] on div "PCoIP (PC-over-IP)" at bounding box center [470, 148] width 384 height 25
click at [278, 134] on input "a. PCoIP (PC-over-IP)" at bounding box center [278, 130] width 0 height 8
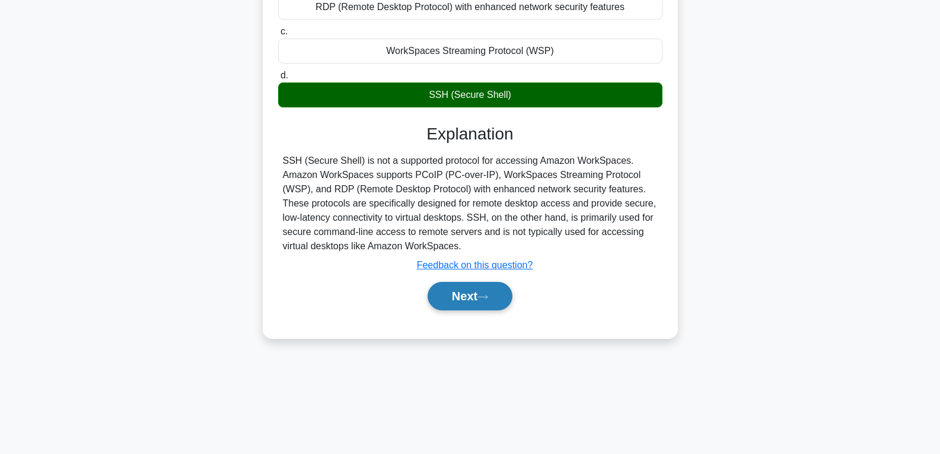
click at [465, 298] on button "Next" at bounding box center [470, 296] width 85 height 28
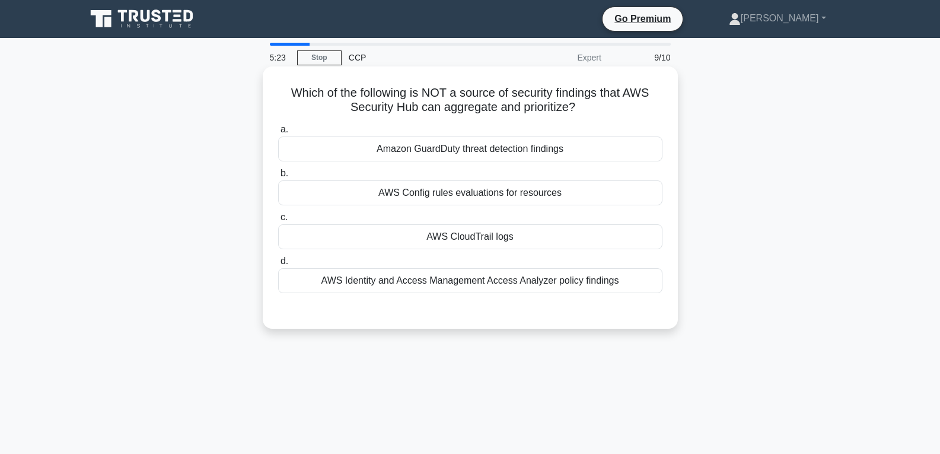
click at [464, 227] on div "AWS CloudTrail logs" at bounding box center [470, 236] width 384 height 25
click at [278, 221] on input "c. AWS CloudTrail logs" at bounding box center [278, 218] width 0 height 8
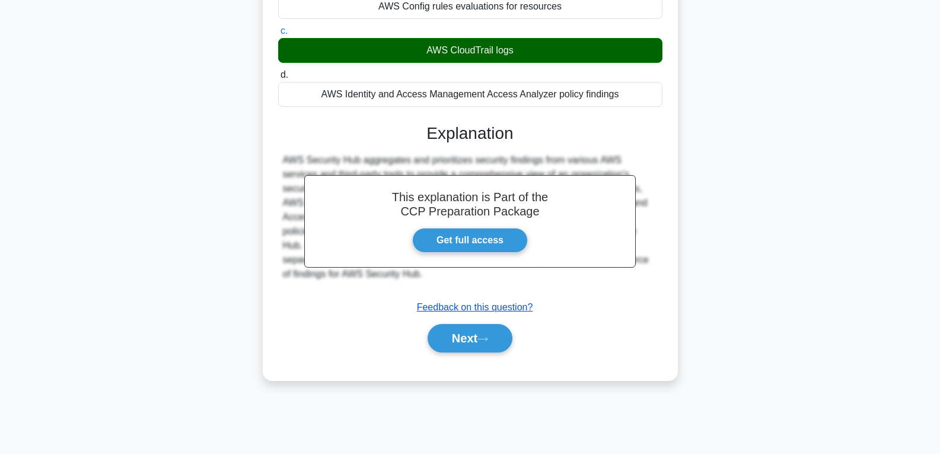
scroll to position [187, 0]
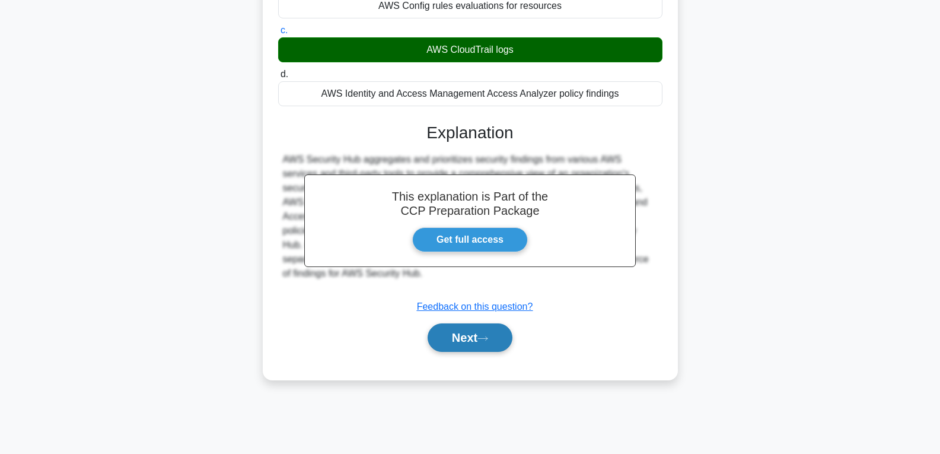
click at [454, 332] on button "Next" at bounding box center [470, 337] width 85 height 28
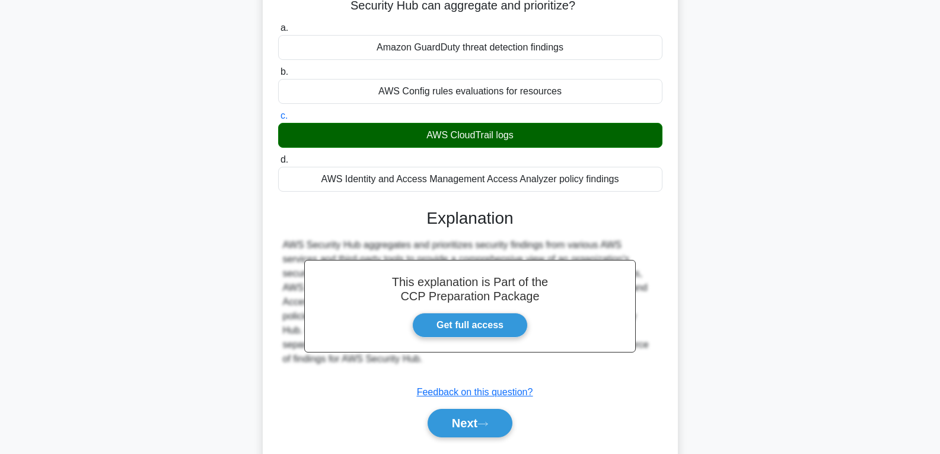
scroll to position [0, 0]
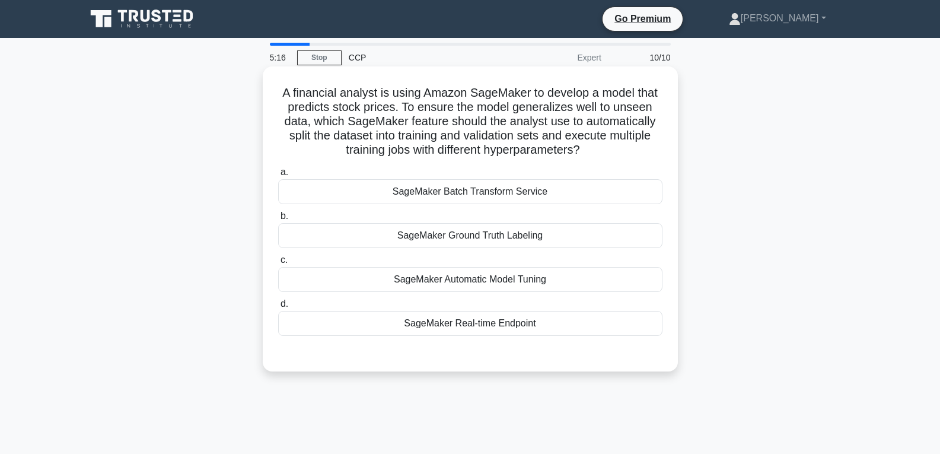
click at [464, 282] on div "SageMaker Automatic Model Tuning" at bounding box center [470, 279] width 384 height 25
click at [278, 264] on input "c. SageMaker Automatic Model Tuning" at bounding box center [278, 260] width 0 height 8
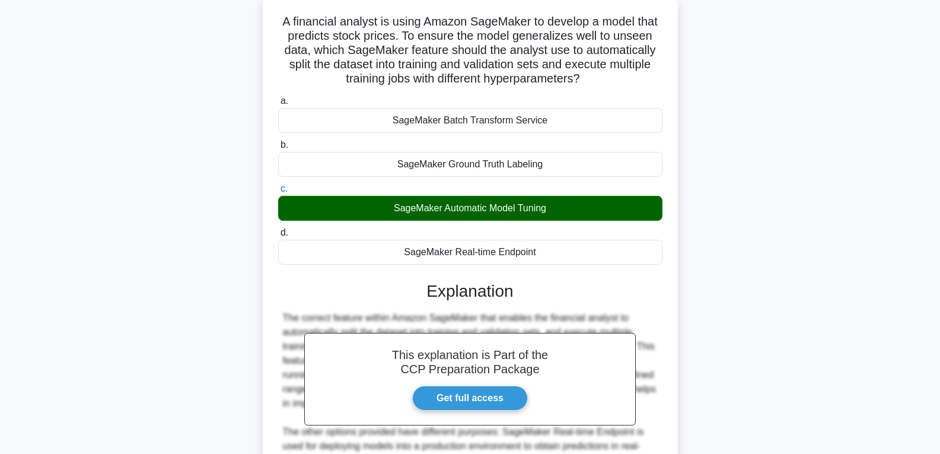
scroll to position [250, 0]
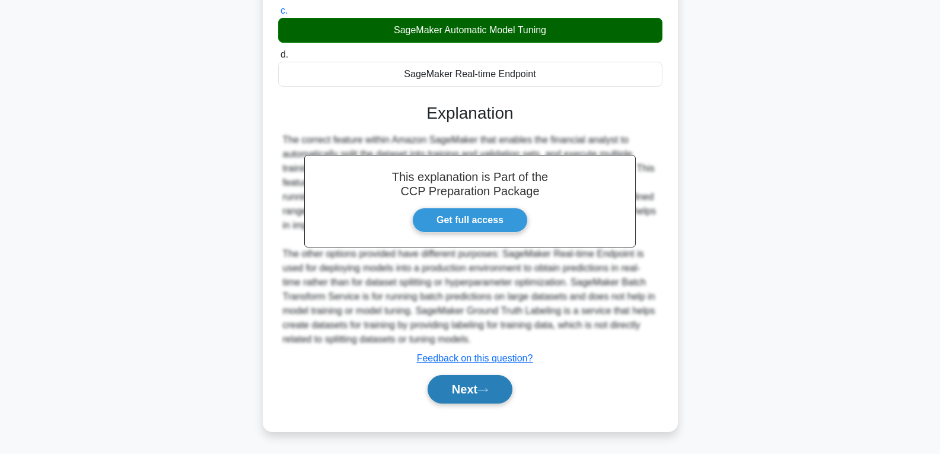
click at [465, 388] on button "Next" at bounding box center [470, 389] width 85 height 28
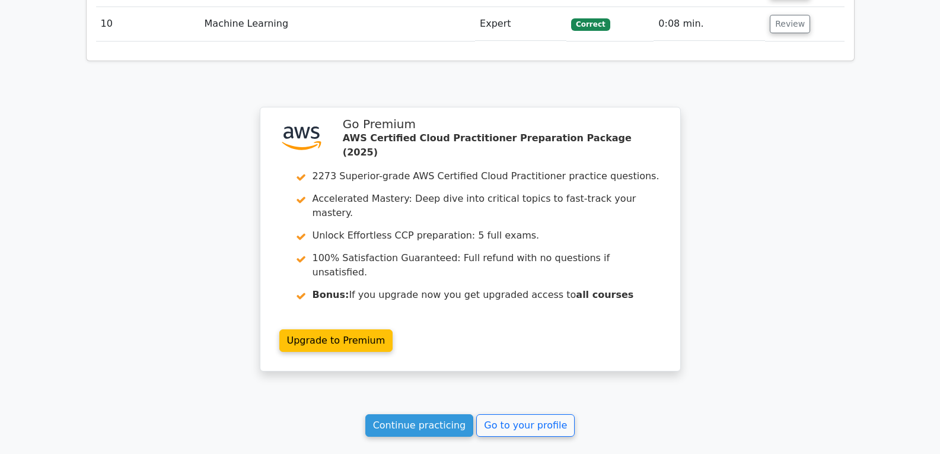
scroll to position [2061, 0]
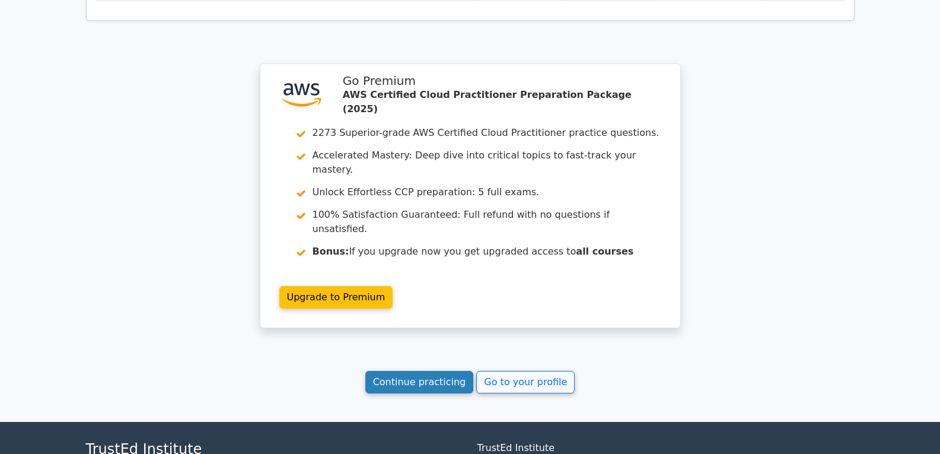
click at [437, 371] on link "Continue practicing" at bounding box center [419, 382] width 109 height 23
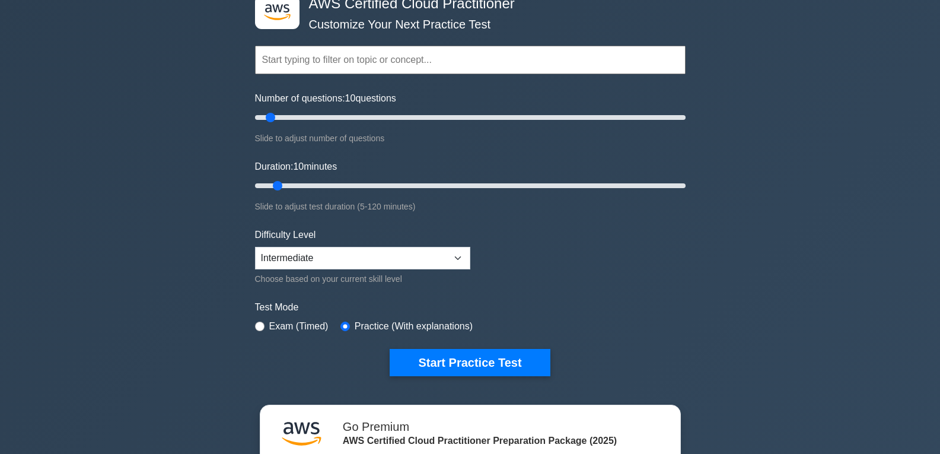
scroll to position [59, 0]
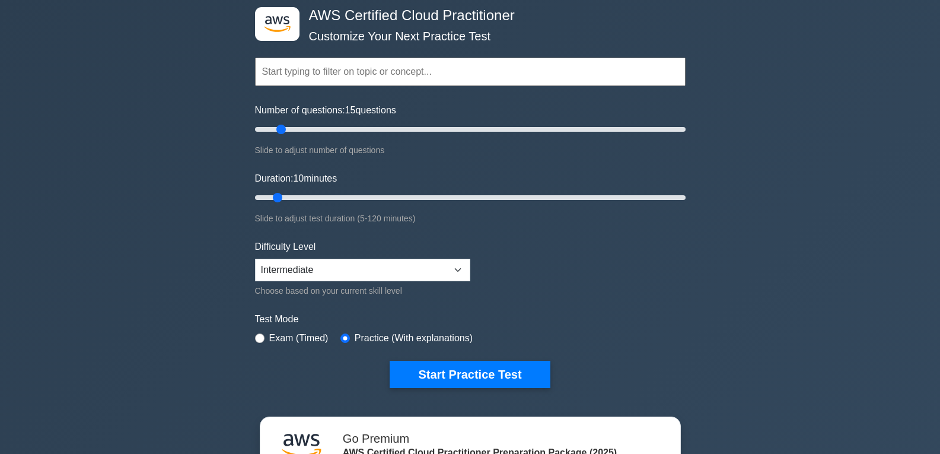
drag, startPoint x: 268, startPoint y: 129, endPoint x: 285, endPoint y: 135, distance: 18.8
type input "15"
click at [285, 135] on input "Number of questions: 15 questions" at bounding box center [470, 129] width 431 height 14
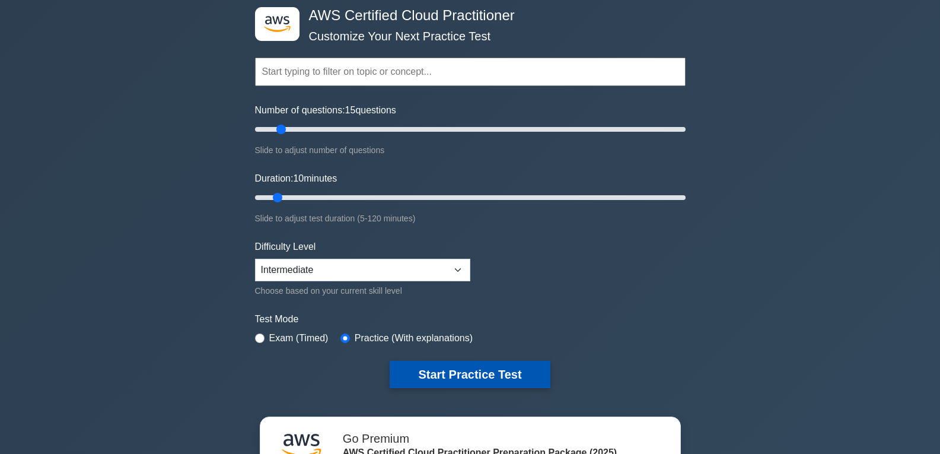
click at [463, 370] on button "Start Practice Test" at bounding box center [470, 374] width 160 height 27
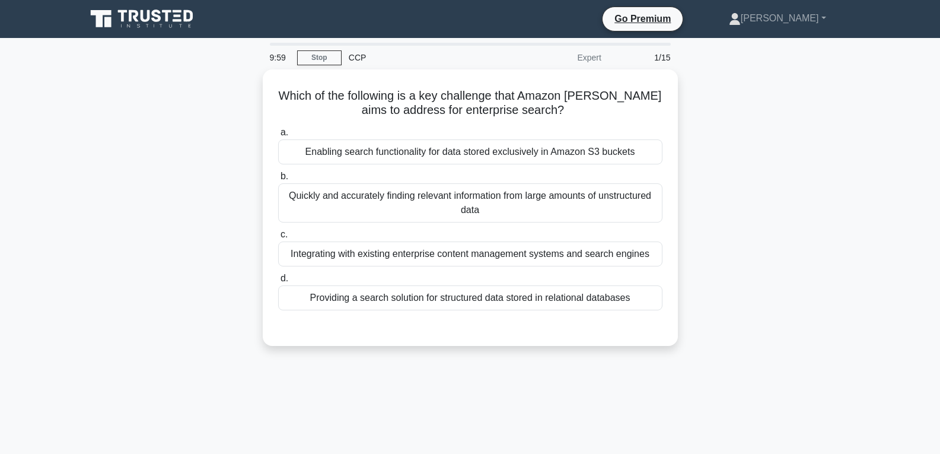
click at [492, 256] on div "Integrating with existing enterprise content management systems and search engi…" at bounding box center [470, 253] width 384 height 25
click at [278, 239] on input "c. Integrating with existing enterprise content management systems and search e…" at bounding box center [278, 235] width 0 height 8
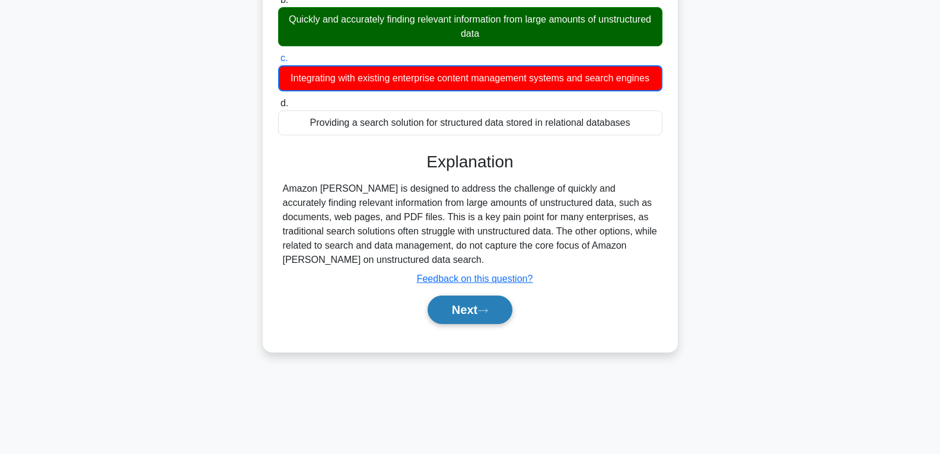
scroll to position [187, 0]
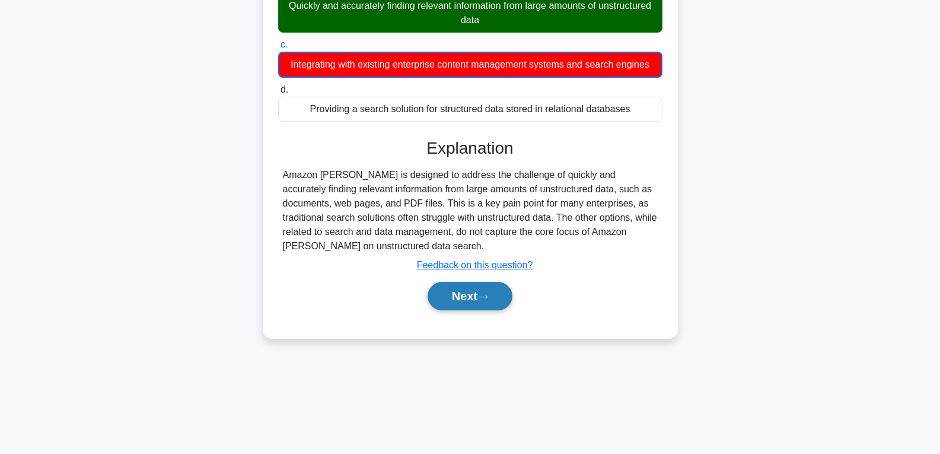
click at [488, 298] on icon at bounding box center [482, 297] width 9 height 4
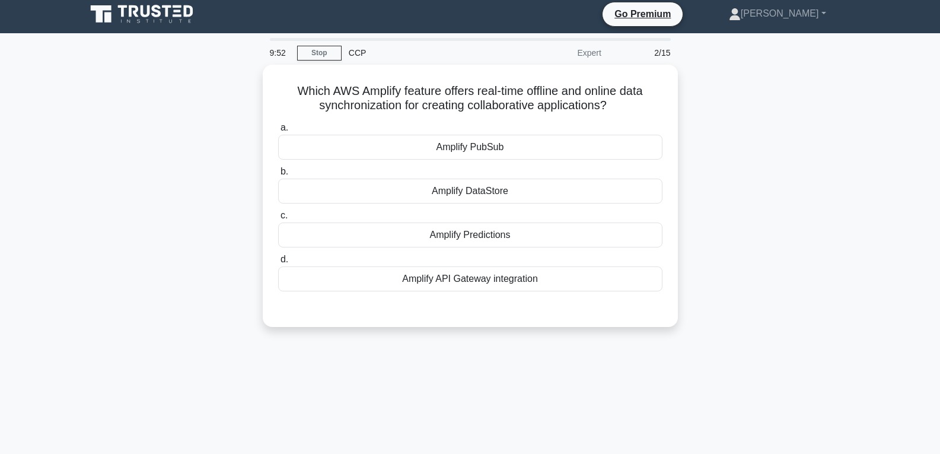
scroll to position [0, 0]
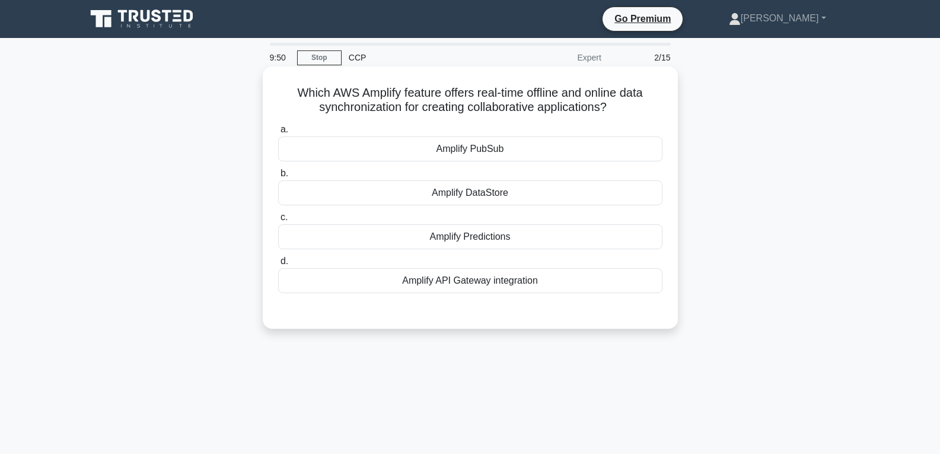
click at [468, 201] on div "Amplify DataStore" at bounding box center [470, 192] width 384 height 25
click at [278, 177] on input "b. Amplify DataStore" at bounding box center [278, 174] width 0 height 8
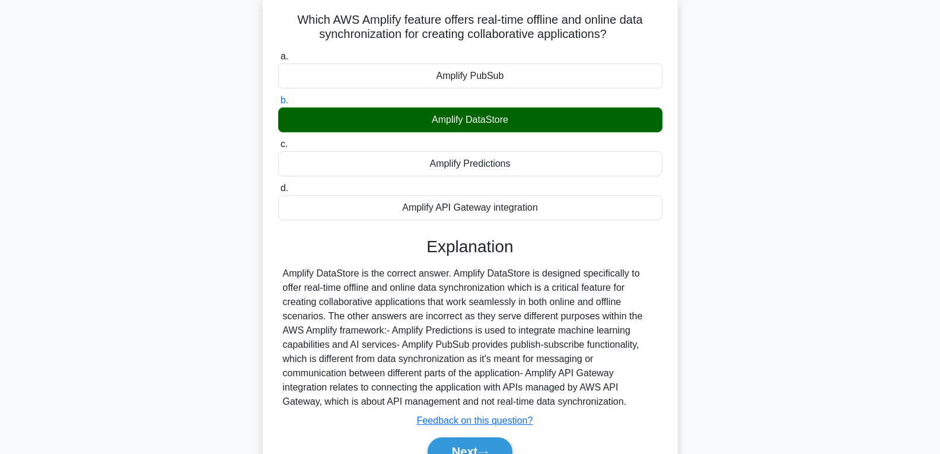
scroll to position [187, 0]
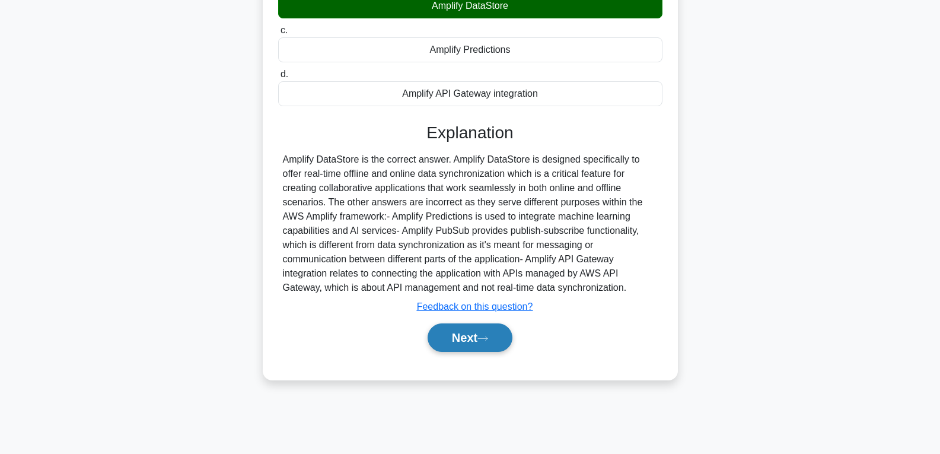
click at [469, 335] on button "Next" at bounding box center [470, 337] width 85 height 28
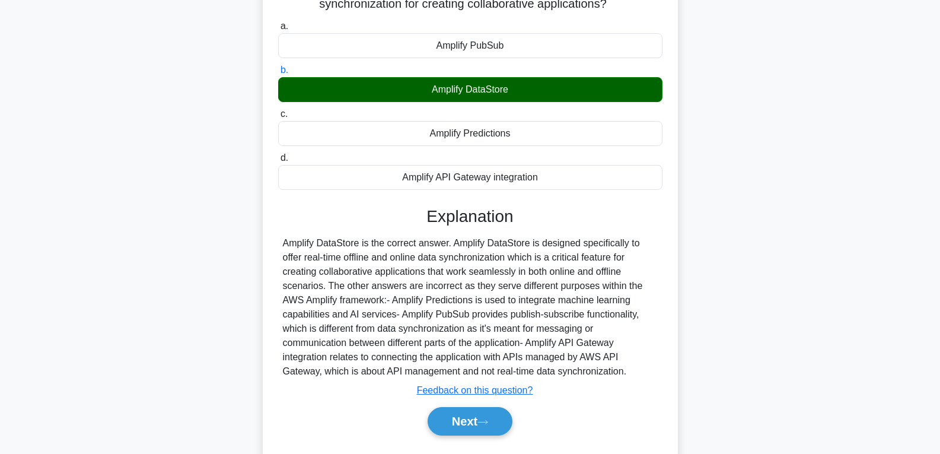
scroll to position [0, 0]
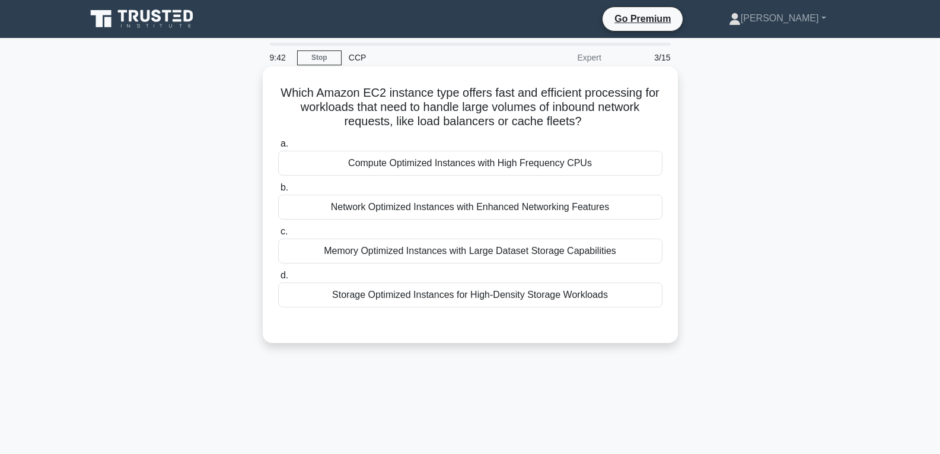
click at [459, 210] on div "Network Optimized Instances with Enhanced Networking Features" at bounding box center [470, 207] width 384 height 25
click at [278, 192] on input "b. Network Optimized Instances with Enhanced Networking Features" at bounding box center [278, 188] width 0 height 8
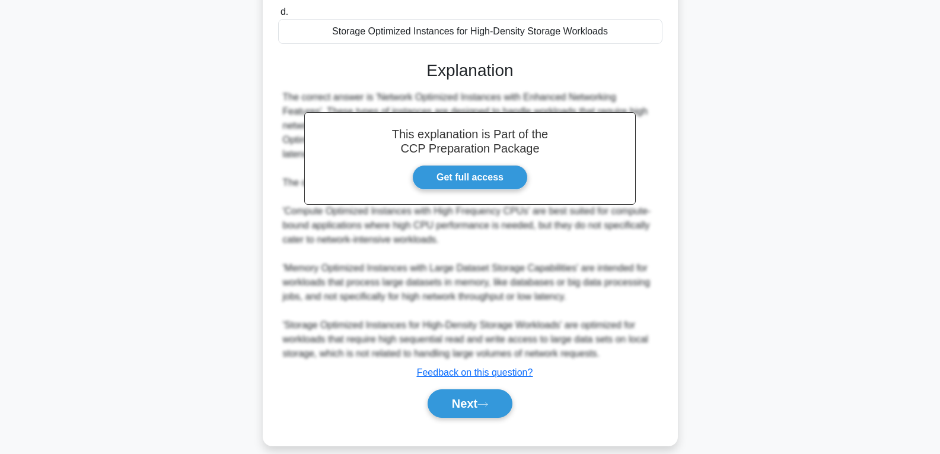
scroll to position [278, 0]
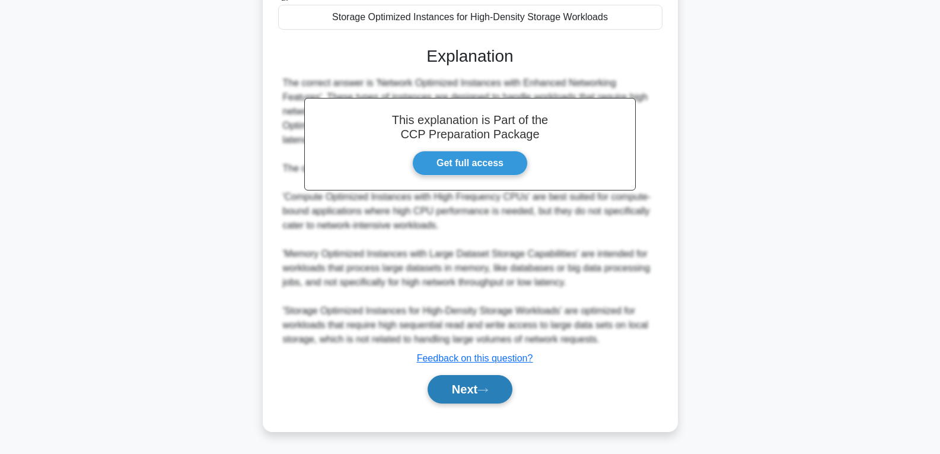
click at [474, 397] on button "Next" at bounding box center [470, 389] width 85 height 28
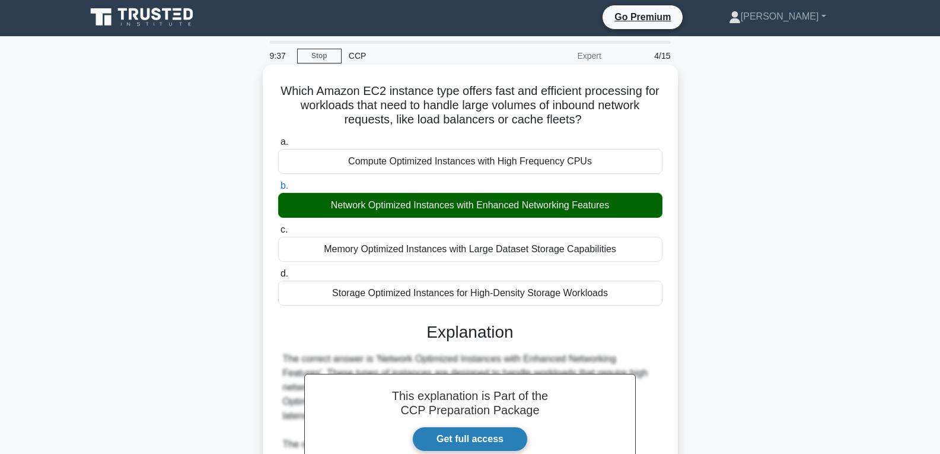
scroll to position [0, 0]
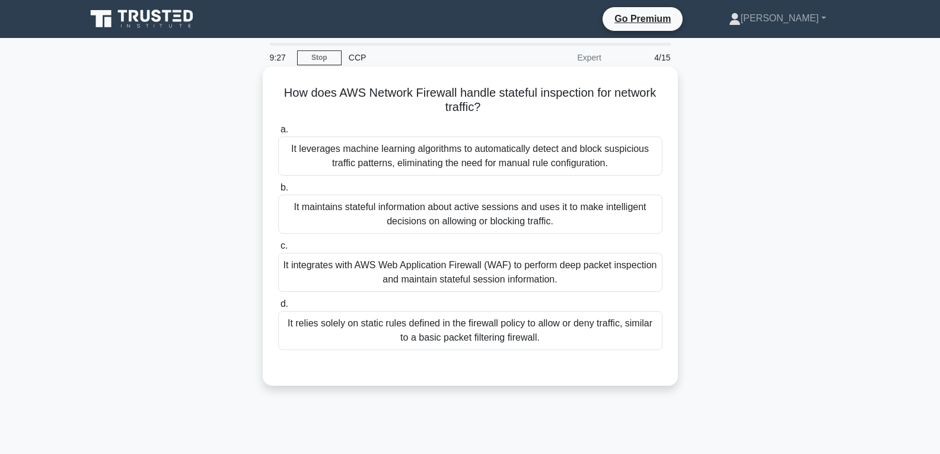
click at [479, 276] on div "It integrates with AWS Web Application Firewall (WAF) to perform deep packet in…" at bounding box center [470, 272] width 384 height 39
click at [278, 250] on input "c. It integrates with AWS Web Application Firewall (WAF) to perform deep packet…" at bounding box center [278, 246] width 0 height 8
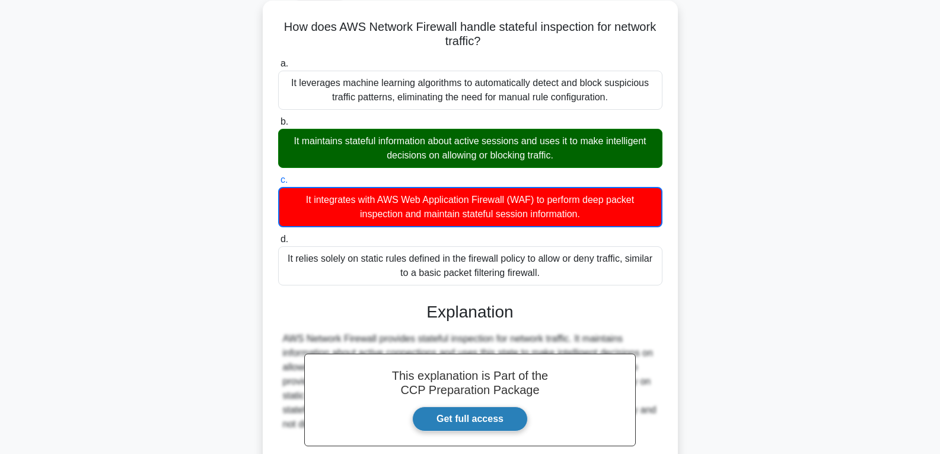
scroll to position [178, 0]
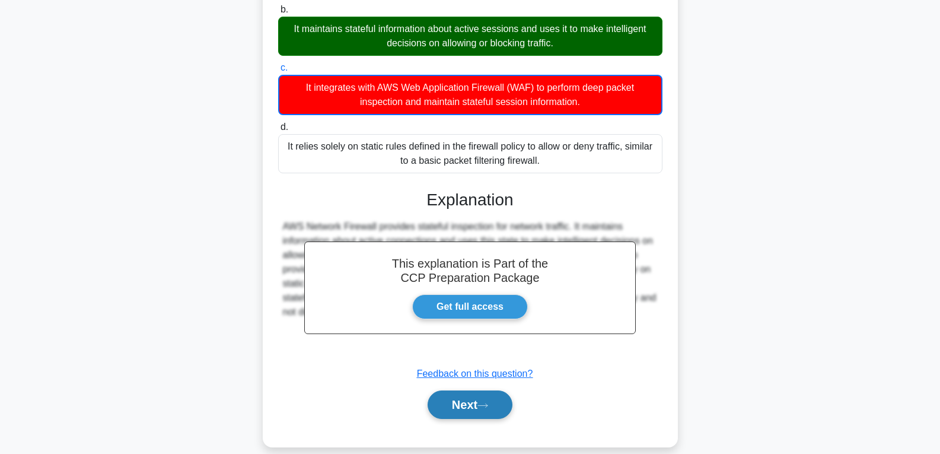
click at [461, 405] on button "Next" at bounding box center [470, 404] width 85 height 28
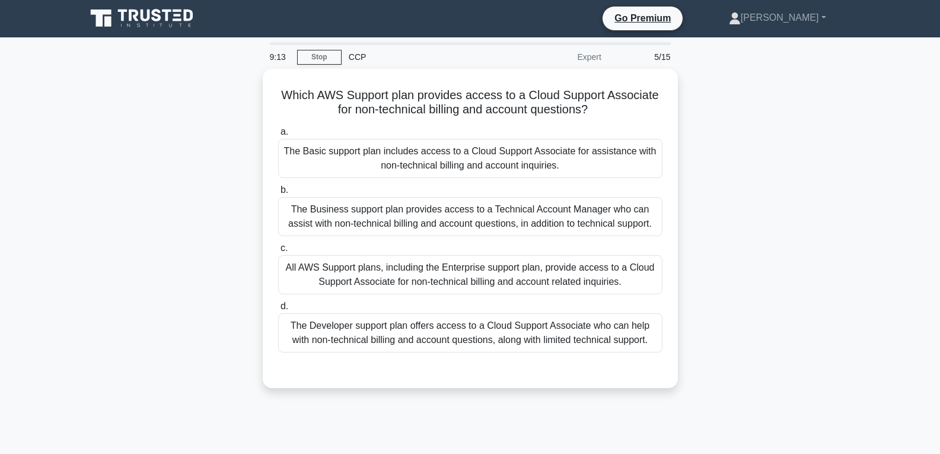
scroll to position [0, 0]
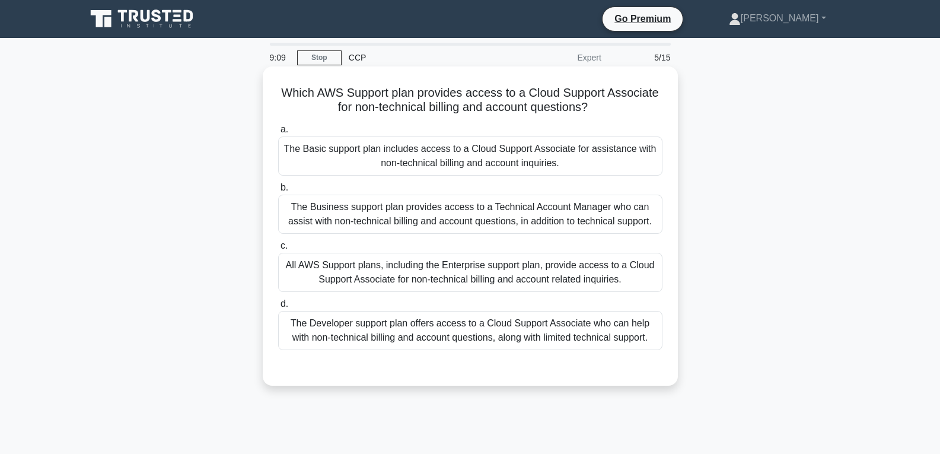
click at [447, 169] on div "The Basic support plan includes access to a Cloud Support Associate for assista…" at bounding box center [470, 155] width 384 height 39
click at [278, 134] on input "a. The Basic support plan includes access to a Cloud Support Associate for assi…" at bounding box center [278, 130] width 0 height 8
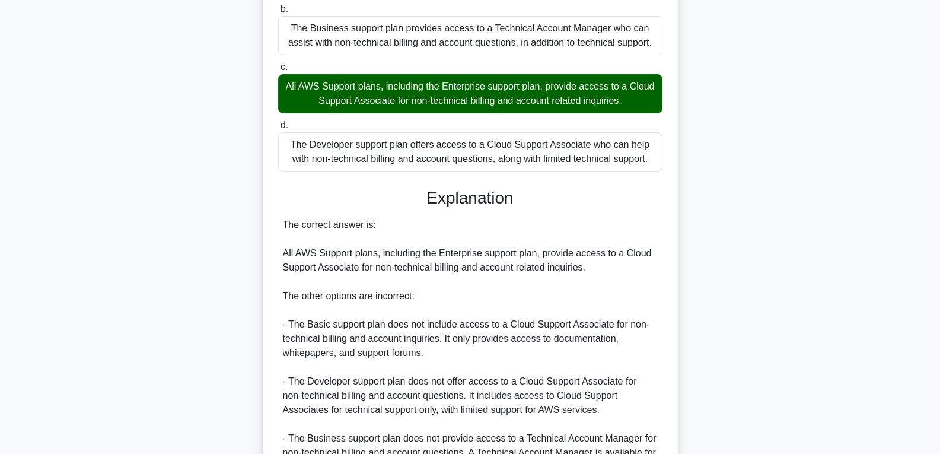
scroll to position [297, 0]
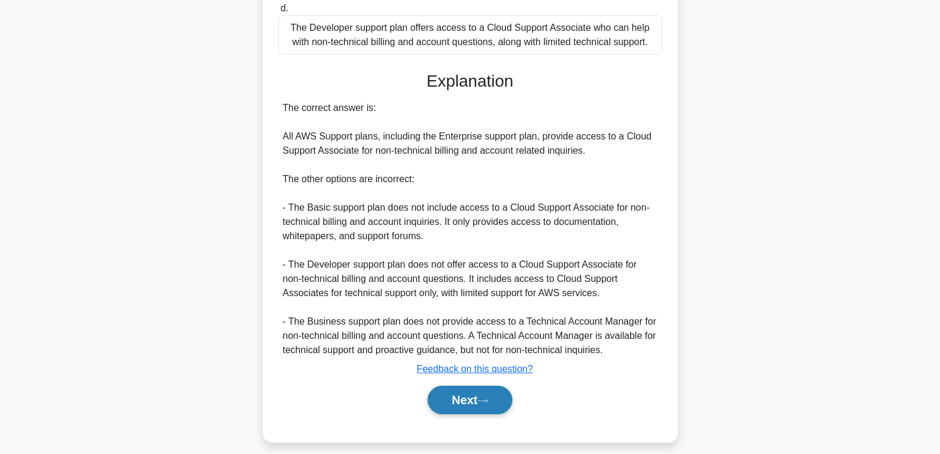
click at [453, 398] on button "Next" at bounding box center [470, 400] width 85 height 28
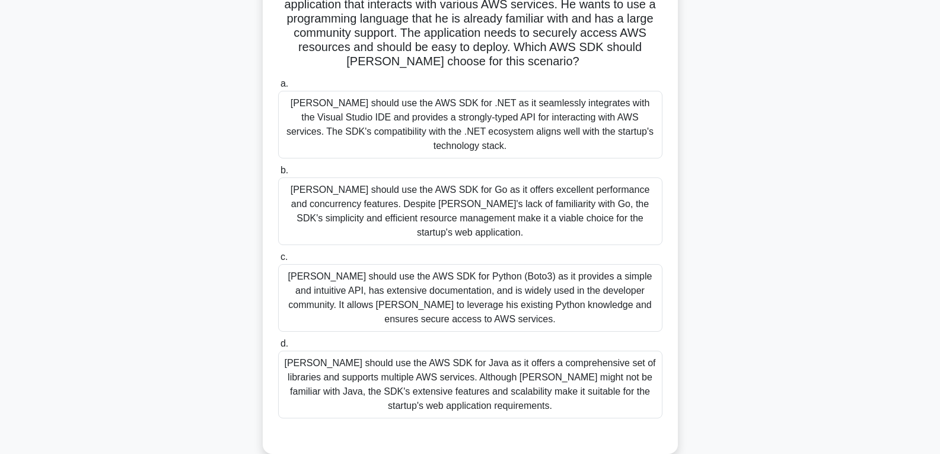
scroll to position [0, 0]
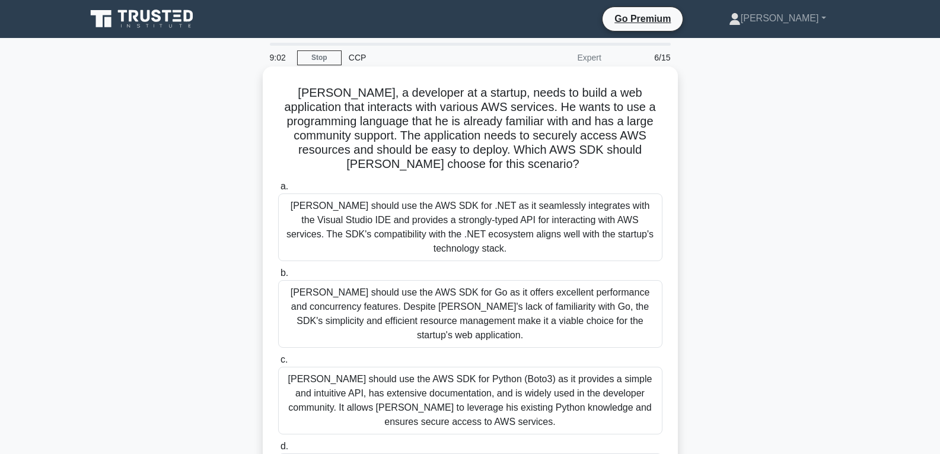
click at [460, 208] on div "John should use the AWS SDK for .NET as it seamlessly integrates with the Visua…" at bounding box center [470, 227] width 384 height 68
click at [278, 190] on input "a. John should use the AWS SDK for .NET as it seamlessly integrates with the Vi…" at bounding box center [278, 187] width 0 height 8
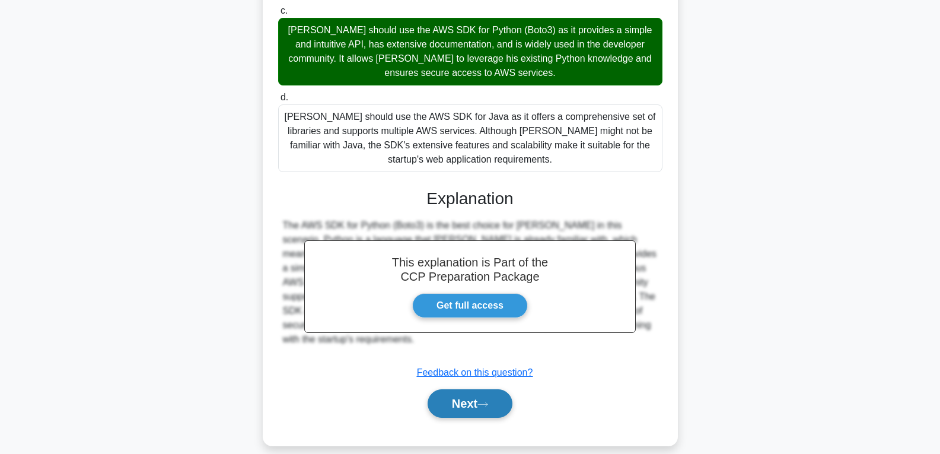
scroll to position [351, 0]
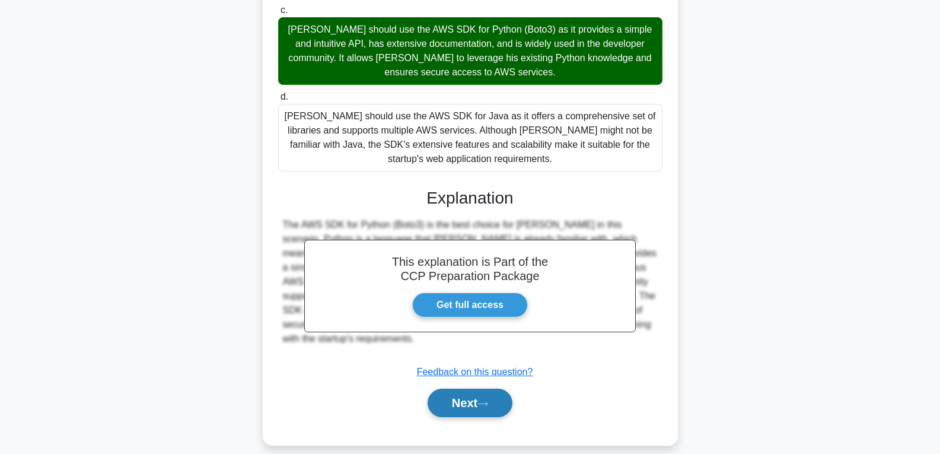
click at [466, 389] on button "Next" at bounding box center [470, 403] width 85 height 28
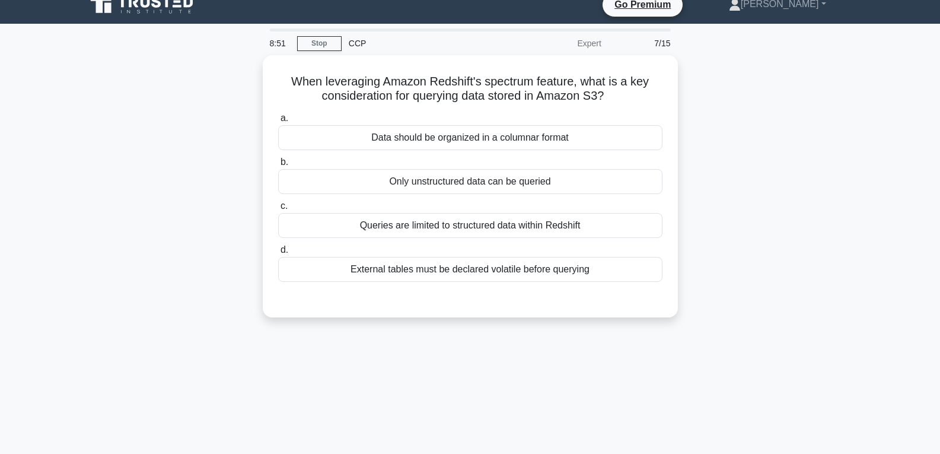
scroll to position [0, 0]
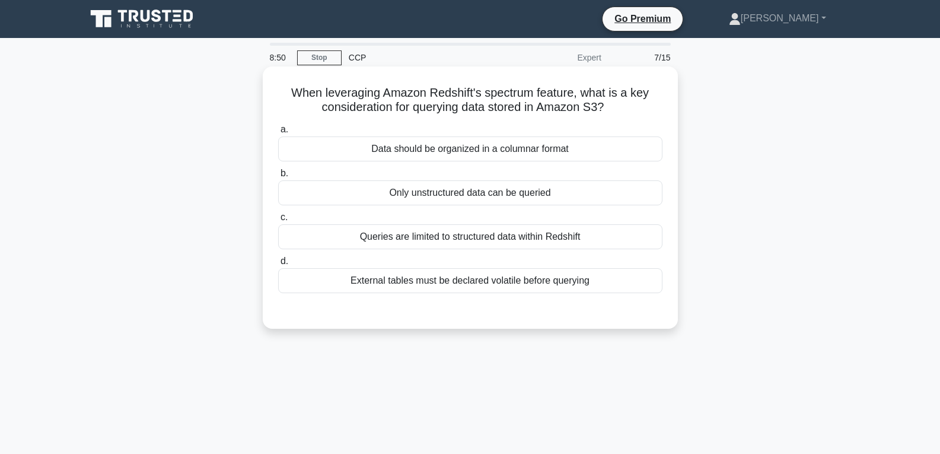
click at [438, 187] on div "Only unstructured data can be queried" at bounding box center [470, 192] width 384 height 25
click at [278, 177] on input "b. Only unstructured data can be queried" at bounding box center [278, 174] width 0 height 8
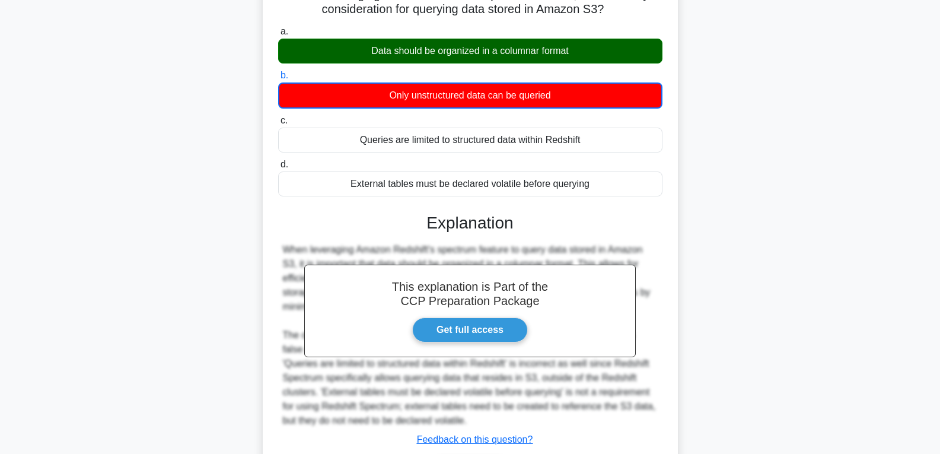
scroll to position [187, 0]
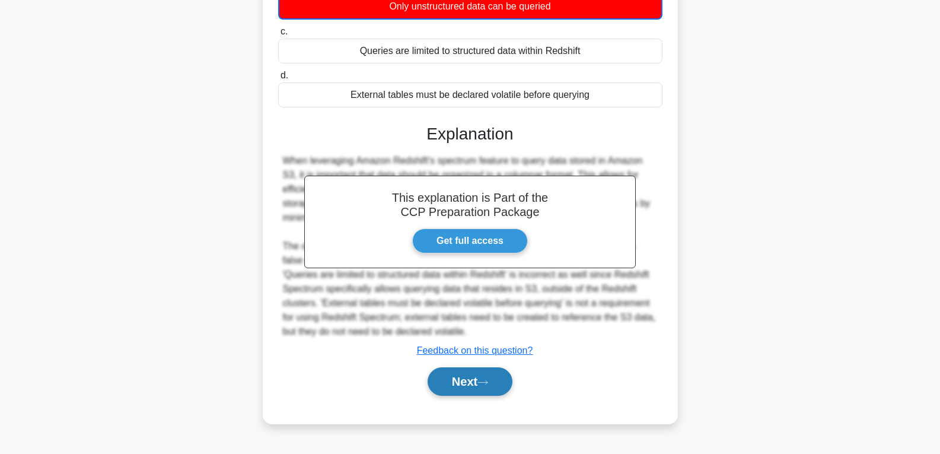
click at [475, 380] on button "Next" at bounding box center [470, 381] width 85 height 28
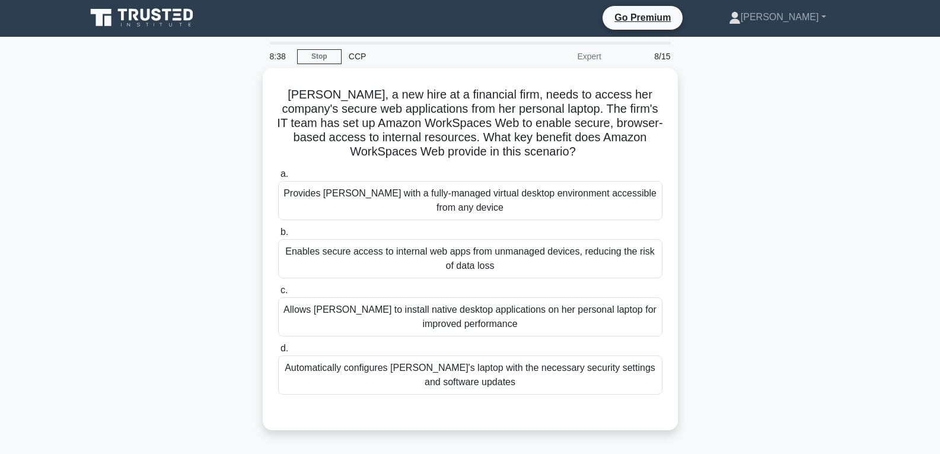
scroll to position [0, 0]
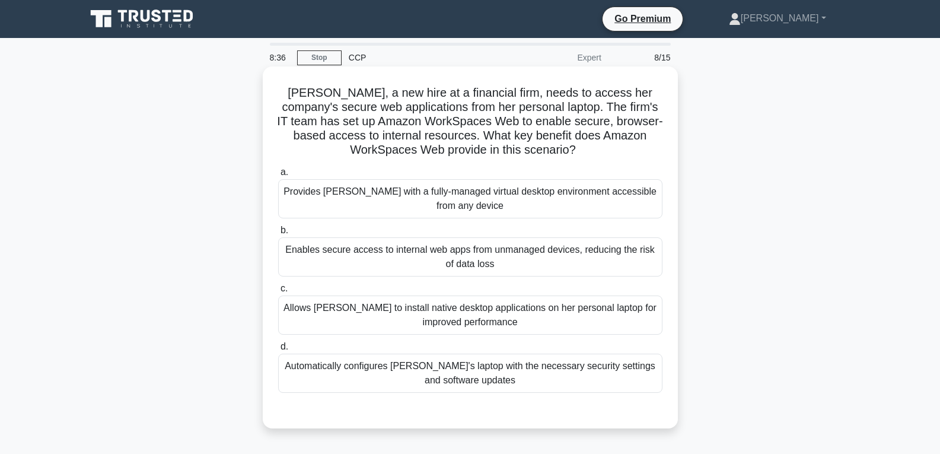
click at [475, 304] on div "Allows Sarah to install native desktop applications on her personal laptop for …" at bounding box center [470, 314] width 384 height 39
click at [278, 293] on input "c. Allows Sarah to install native desktop applications on her personal laptop f…" at bounding box center [278, 289] width 0 height 8
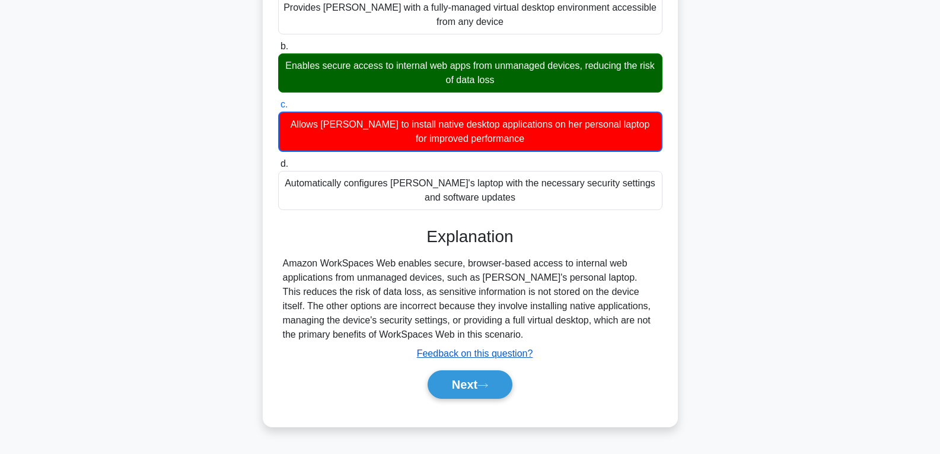
scroll to position [187, 0]
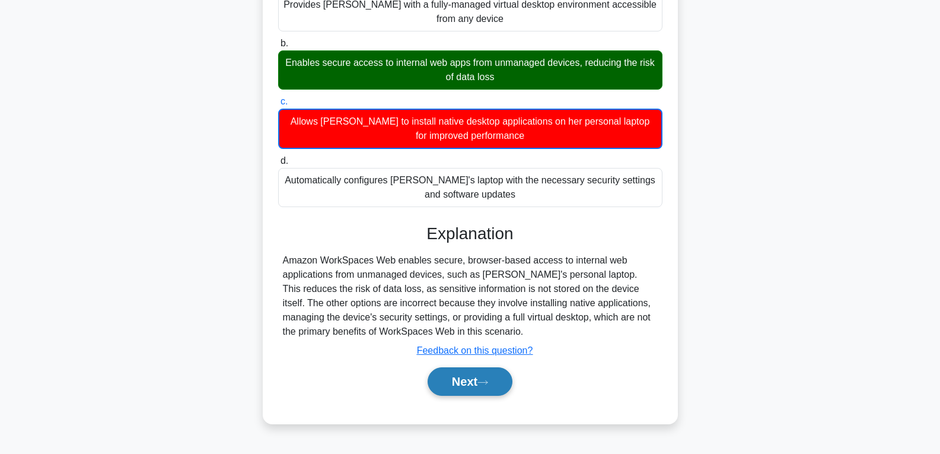
click at [468, 383] on button "Next" at bounding box center [470, 381] width 85 height 28
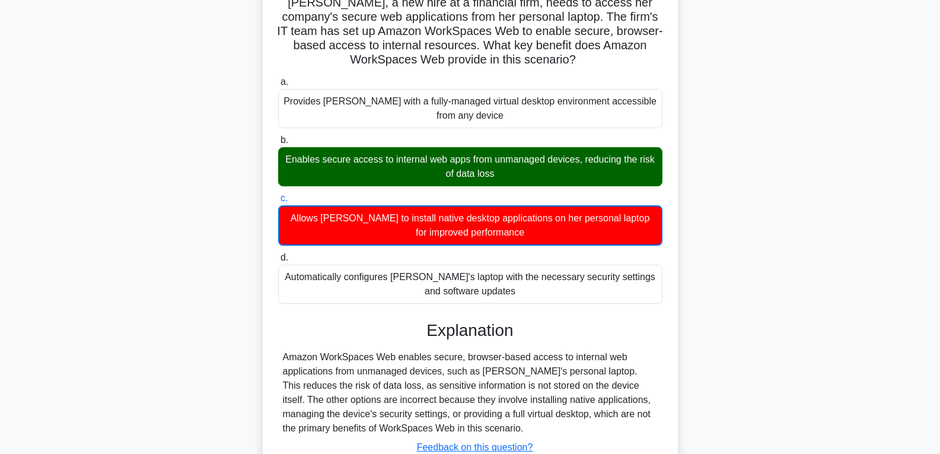
scroll to position [0, 0]
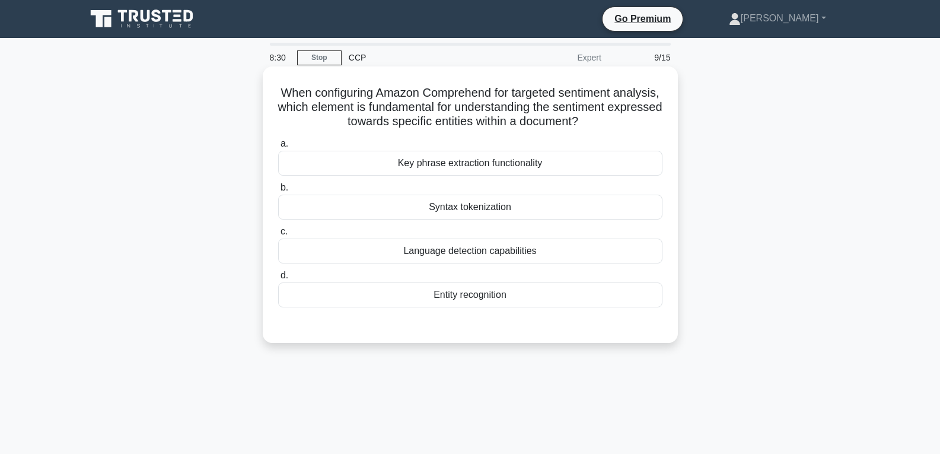
click at [443, 211] on div "Syntax tokenization" at bounding box center [470, 207] width 384 height 25
click at [278, 192] on input "b. Syntax tokenization" at bounding box center [278, 188] width 0 height 8
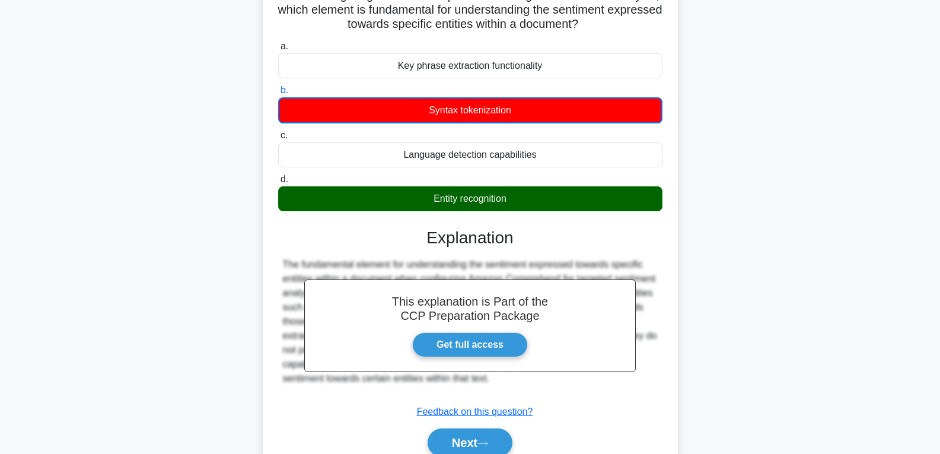
scroll to position [187, 0]
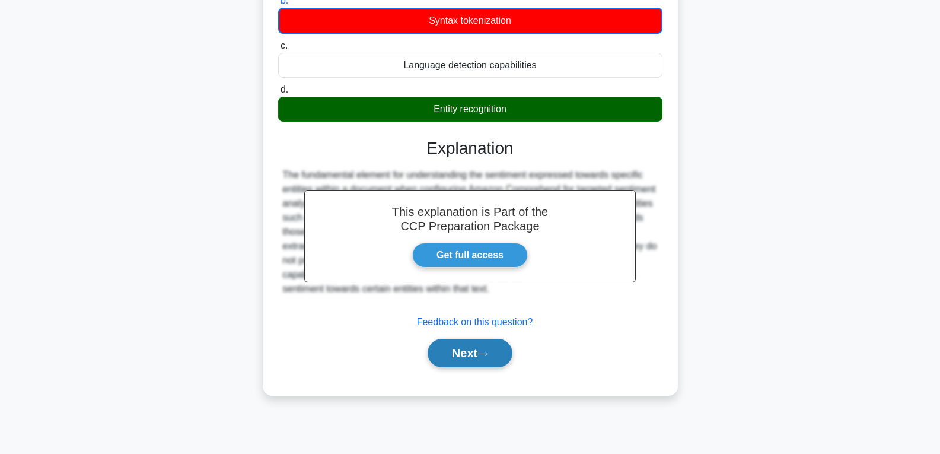
click at [450, 358] on button "Next" at bounding box center [470, 353] width 85 height 28
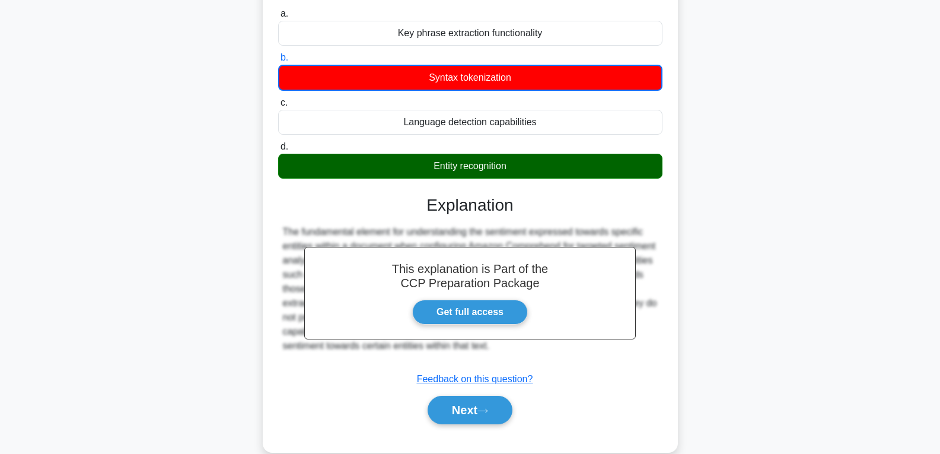
scroll to position [0, 0]
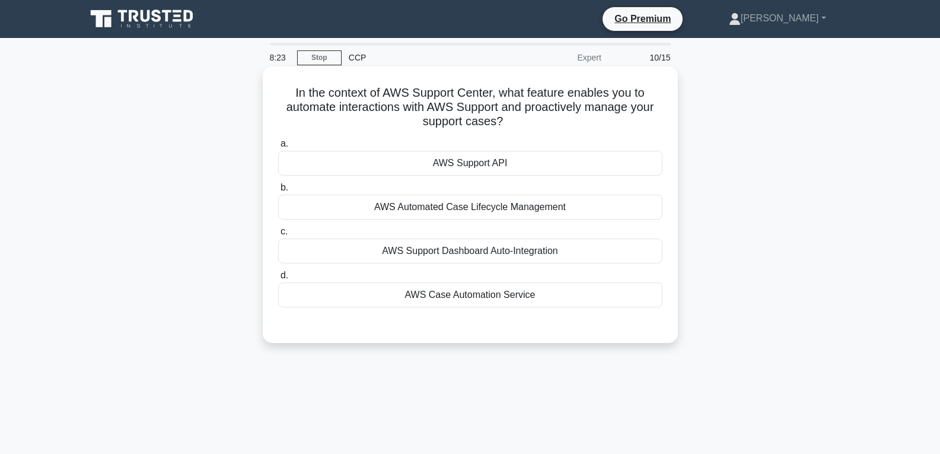
click at [467, 162] on div "AWS Support API" at bounding box center [470, 163] width 384 height 25
click at [278, 148] on input "a. AWS Support API" at bounding box center [278, 144] width 0 height 8
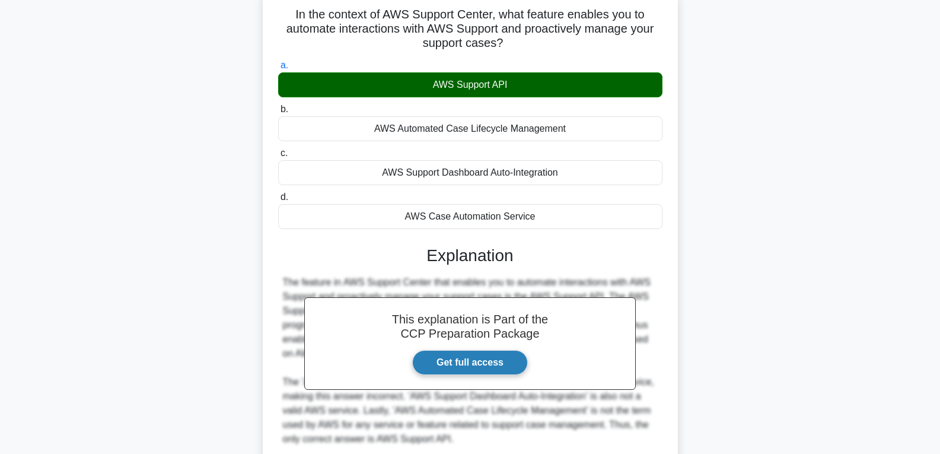
scroll to position [187, 0]
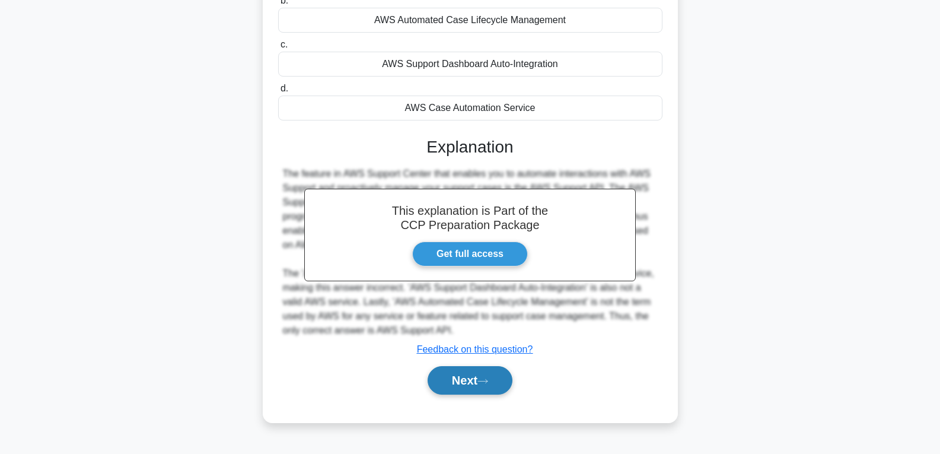
click at [456, 371] on button "Next" at bounding box center [470, 380] width 85 height 28
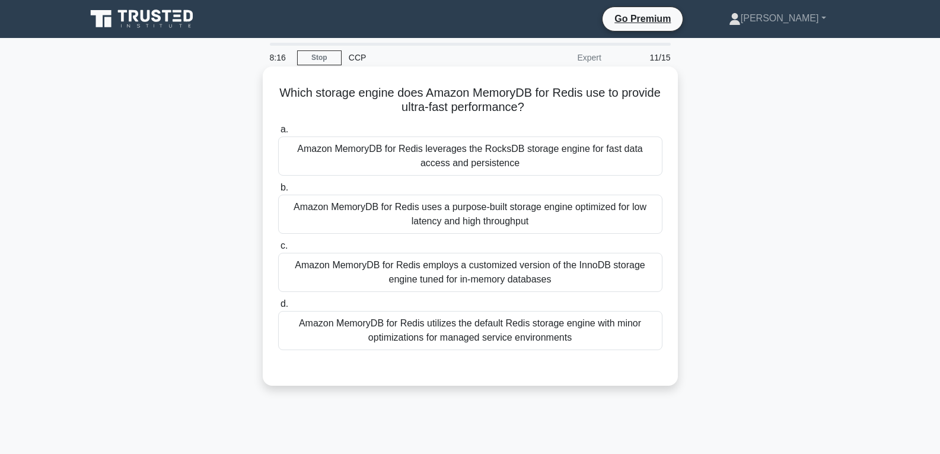
click at [446, 201] on div "Amazon MemoryDB for Redis uses a purpose-built storage engine optimized for low…" at bounding box center [470, 214] width 384 height 39
click at [278, 192] on input "b. Amazon MemoryDB for Redis uses a purpose-built storage engine optimized for …" at bounding box center [278, 188] width 0 height 8
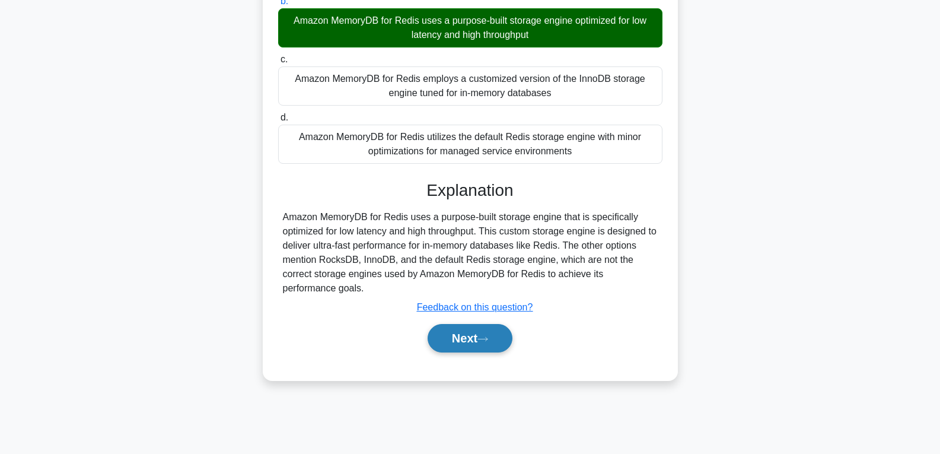
scroll to position [187, 0]
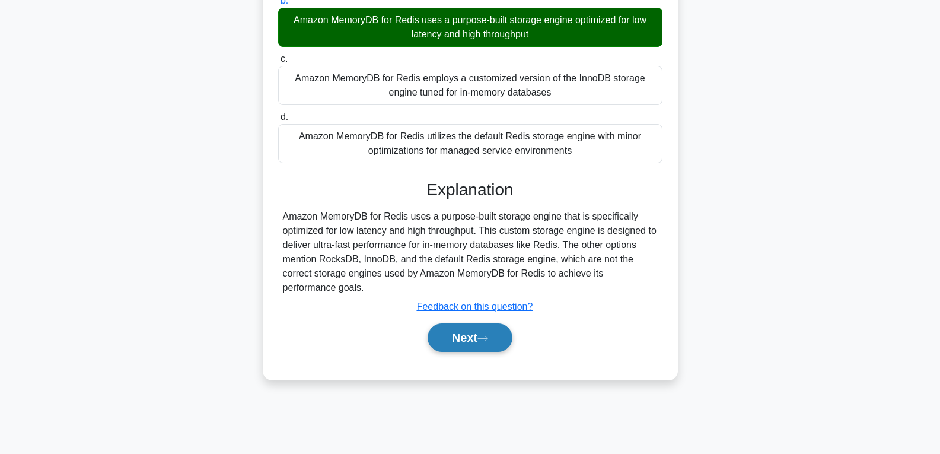
click at [451, 336] on button "Next" at bounding box center [470, 337] width 85 height 28
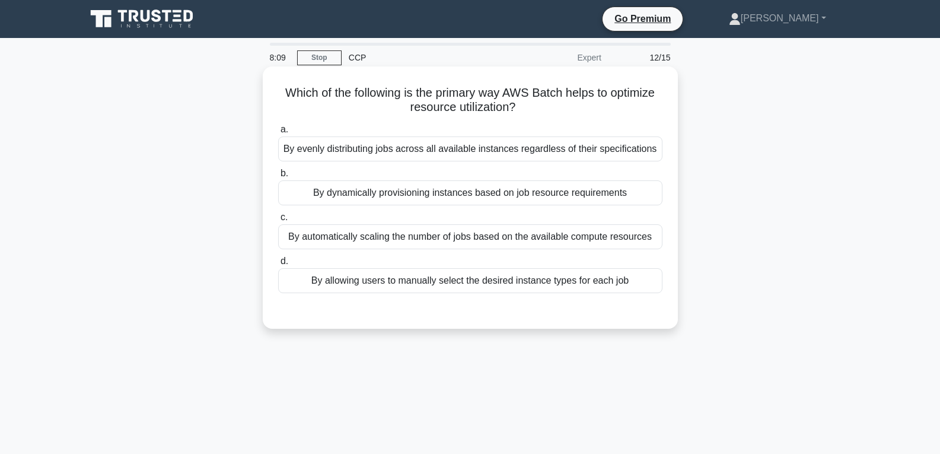
click at [441, 189] on div "By dynamically provisioning instances based on job resource requirements" at bounding box center [470, 192] width 384 height 25
click at [278, 177] on input "b. By dynamically provisioning instances based on job resource requirements" at bounding box center [278, 174] width 0 height 8
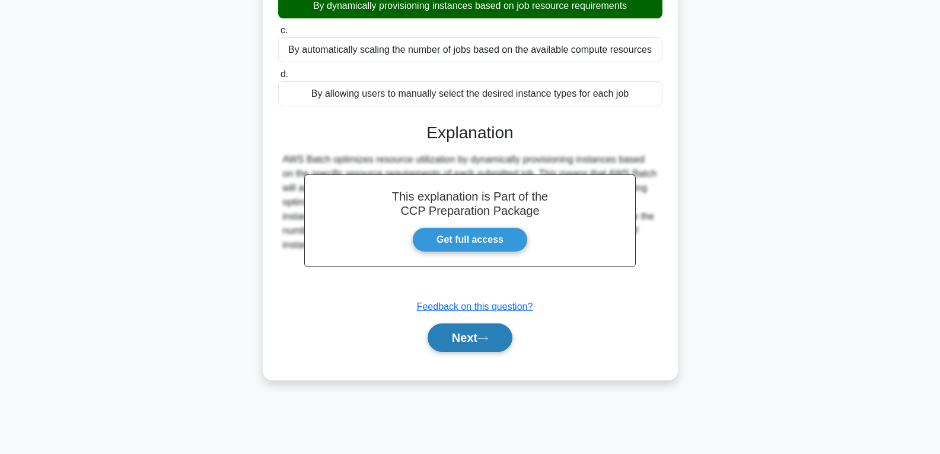
click at [468, 334] on button "Next" at bounding box center [470, 337] width 85 height 28
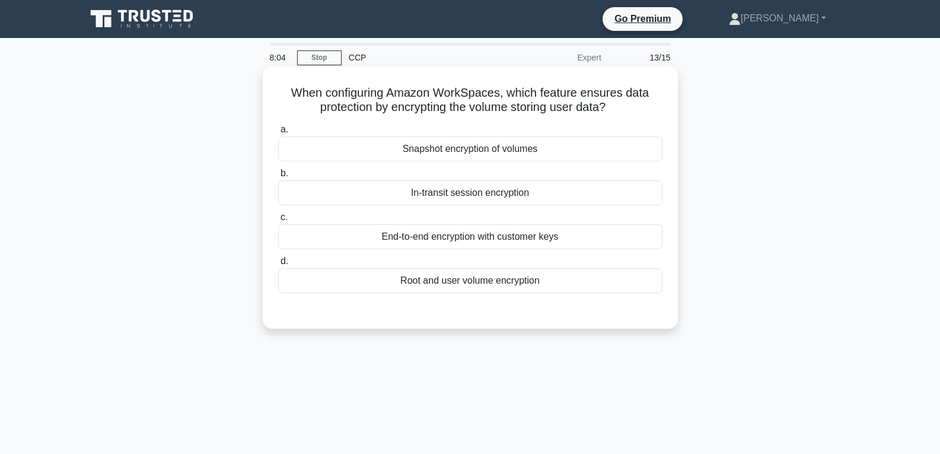
click at [451, 193] on div "In-transit session encryption" at bounding box center [470, 192] width 384 height 25
click at [278, 177] on input "b. In-transit session encryption" at bounding box center [278, 174] width 0 height 8
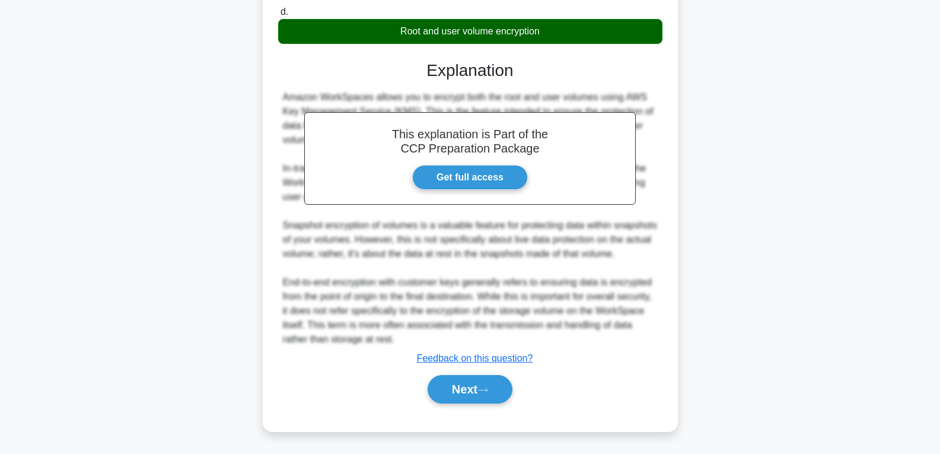
scroll to position [265, 0]
click at [460, 394] on button "Next" at bounding box center [470, 389] width 85 height 28
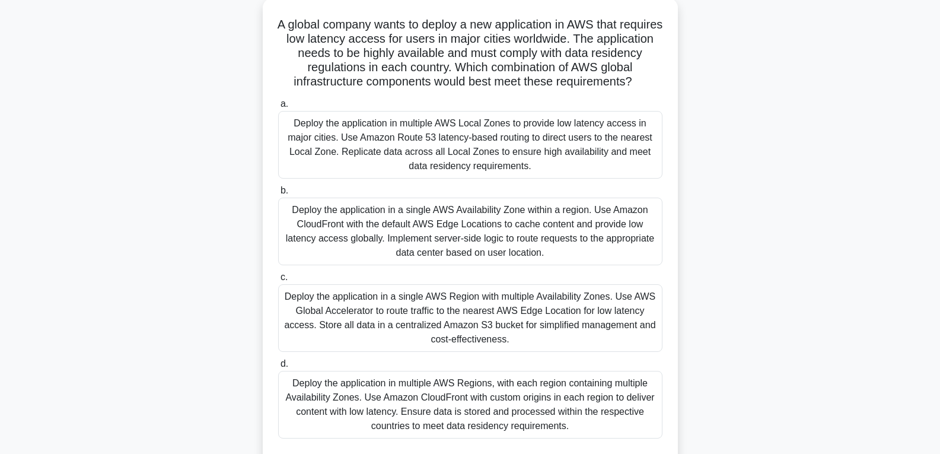
scroll to position [128, 0]
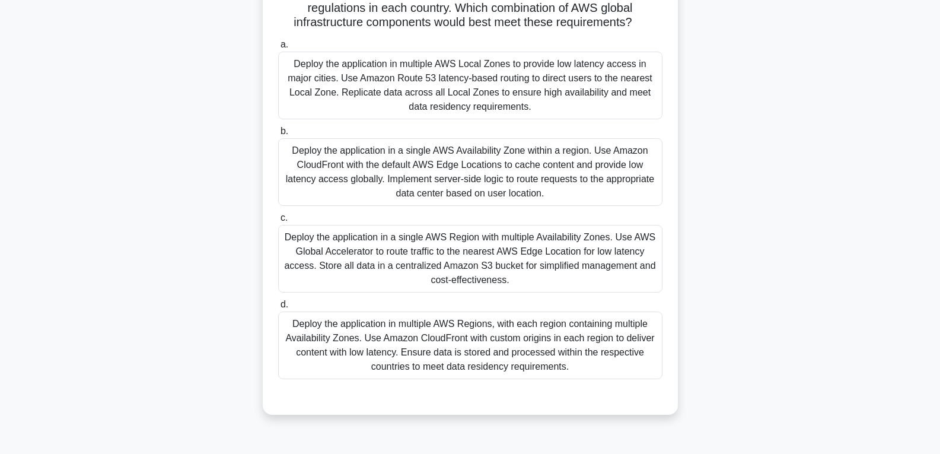
click at [471, 255] on div "Deploy the application in a single AWS Region with multiple Availability Zones.…" at bounding box center [470, 259] width 384 height 68
click at [278, 222] on input "c. Deploy the application in a single AWS Region with multiple Availability Zon…" at bounding box center [278, 218] width 0 height 8
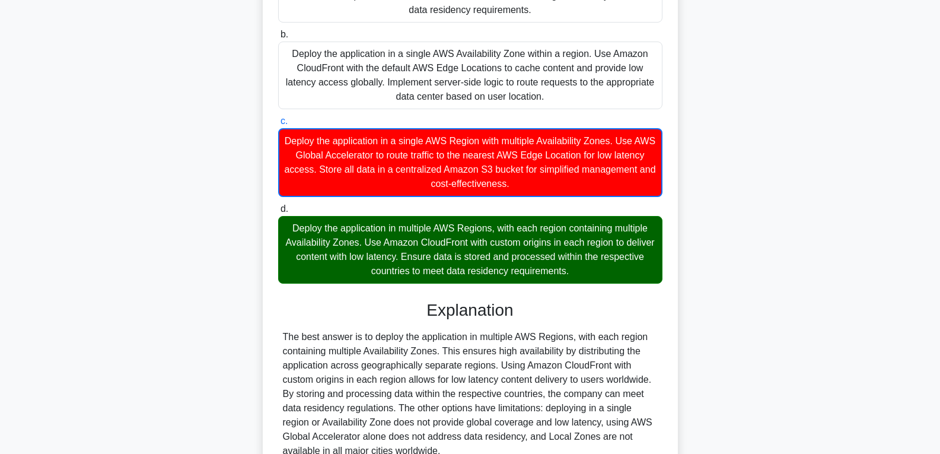
scroll to position [351, 0]
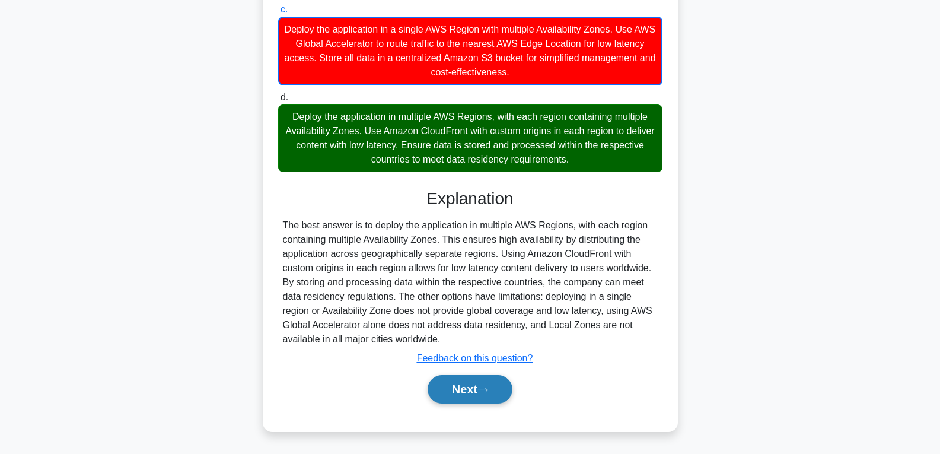
click at [460, 382] on button "Next" at bounding box center [470, 389] width 85 height 28
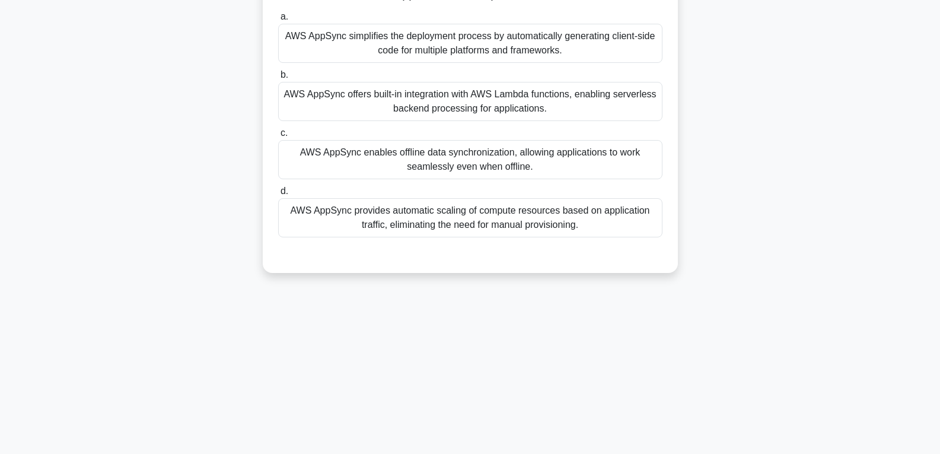
scroll to position [0, 0]
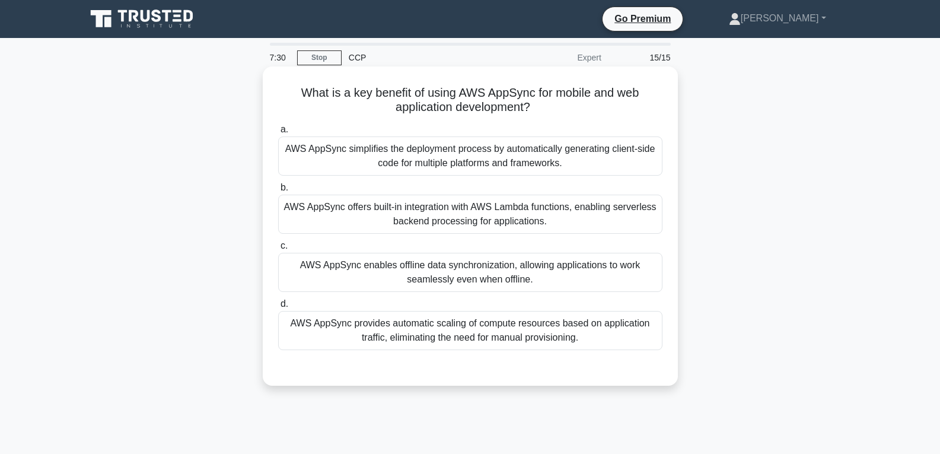
click at [441, 281] on div "AWS AppSync enables offline data synchronization, allowing applications to work…" at bounding box center [470, 272] width 384 height 39
click at [278, 250] on input "c. AWS AppSync enables offline data synchronization, allowing applications to w…" at bounding box center [278, 246] width 0 height 8
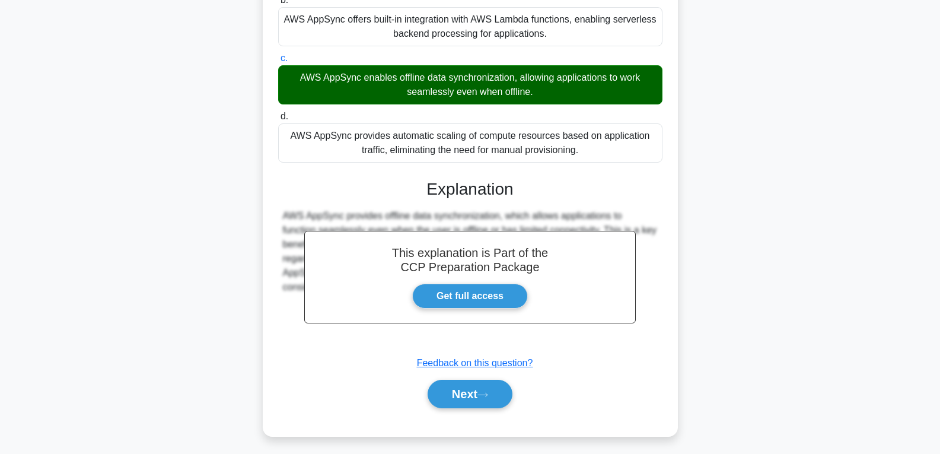
scroll to position [193, 0]
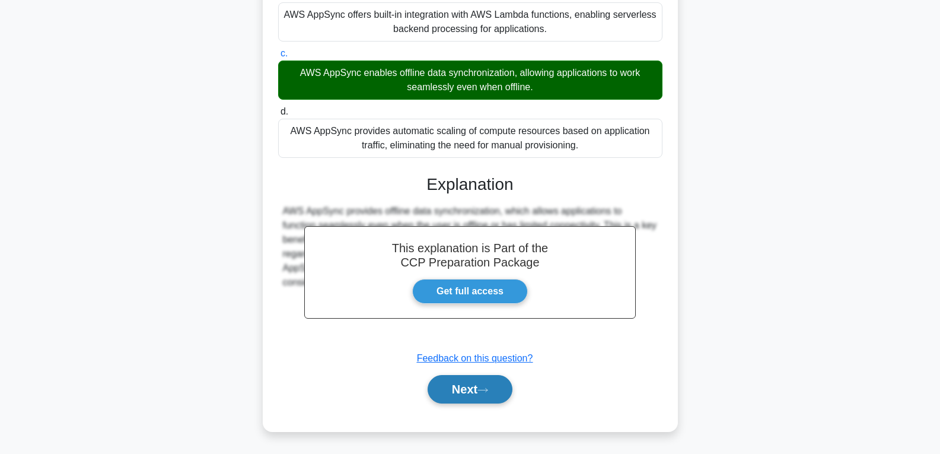
click at [473, 396] on button "Next" at bounding box center [470, 389] width 85 height 28
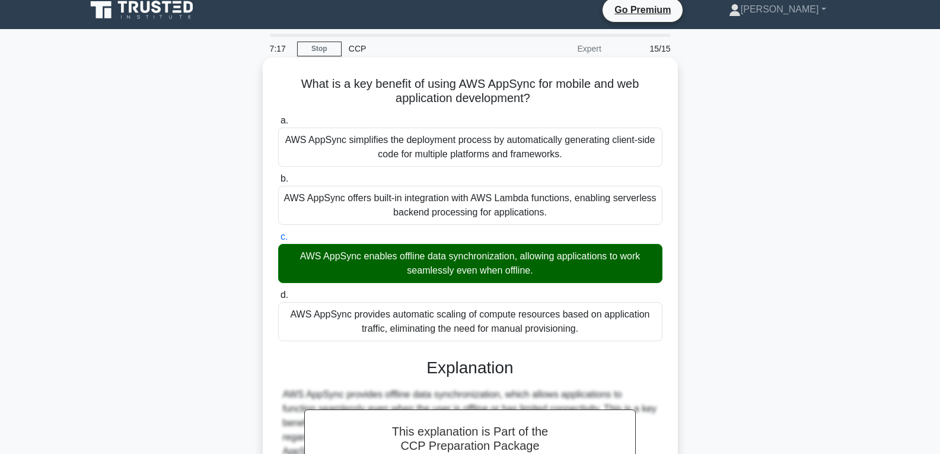
scroll to position [0, 0]
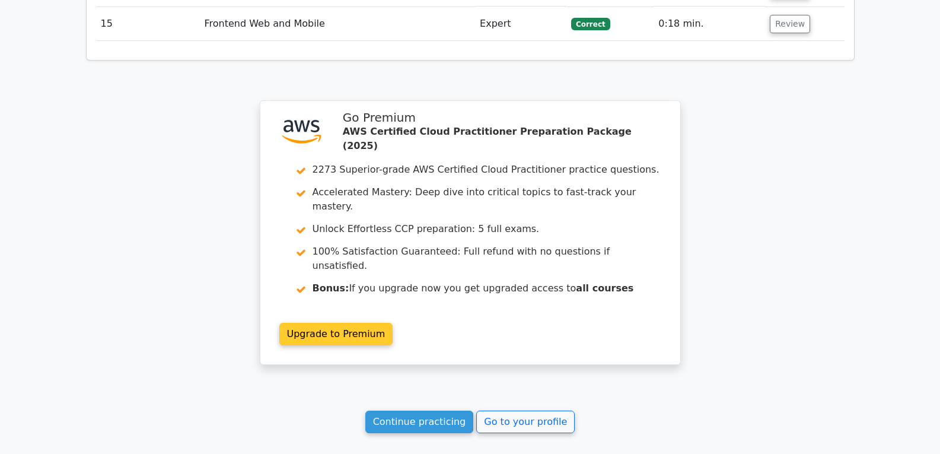
scroll to position [2007, 0]
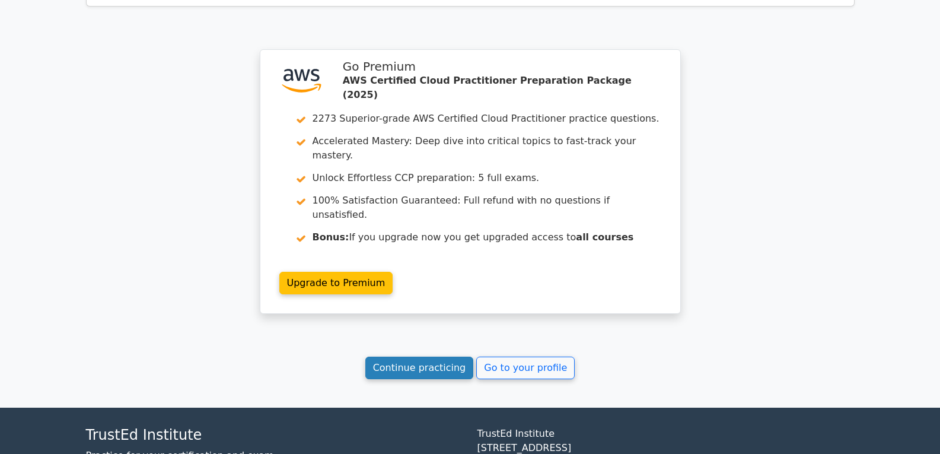
click at [446, 357] on link "Continue practicing" at bounding box center [419, 368] width 109 height 23
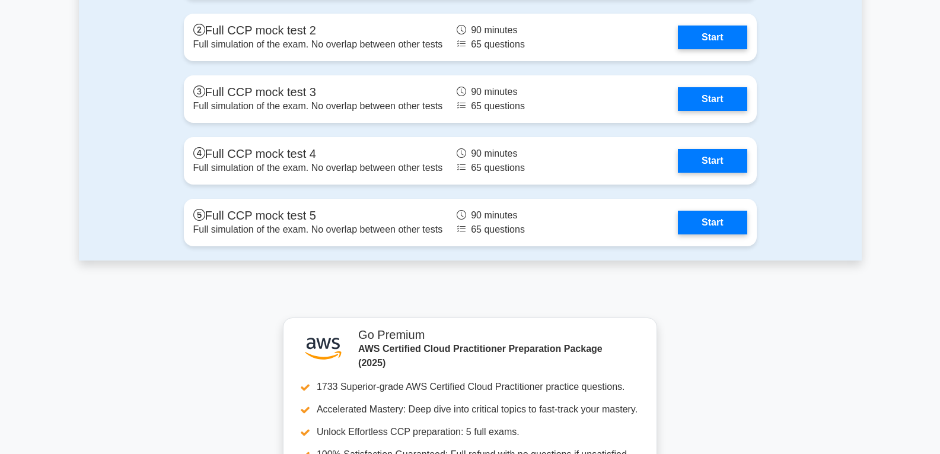
scroll to position [2987, 0]
